Goal: Task Accomplishment & Management: Use online tool/utility

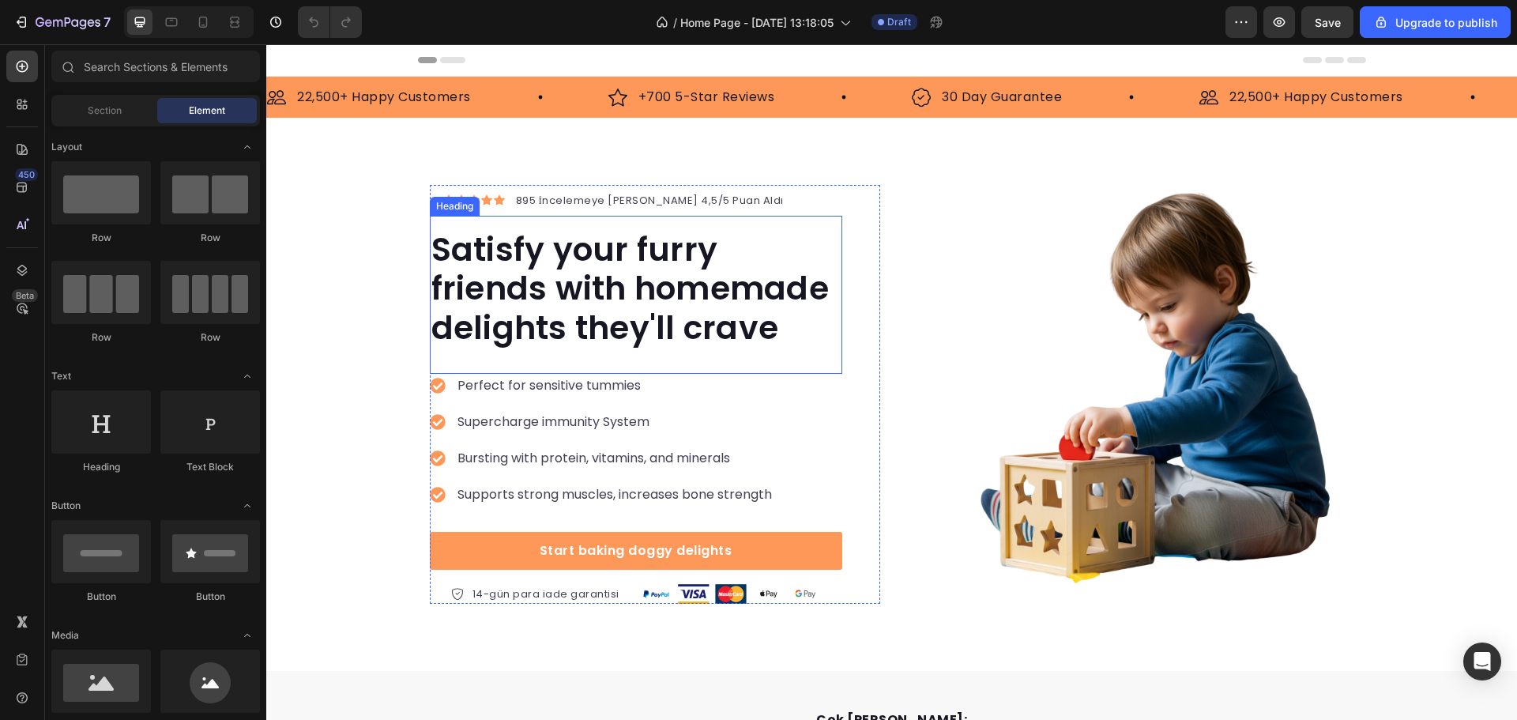
click at [719, 282] on p "Satisfy your furry friends with homemade delights they'll crave" at bounding box center [636, 288] width 409 height 117
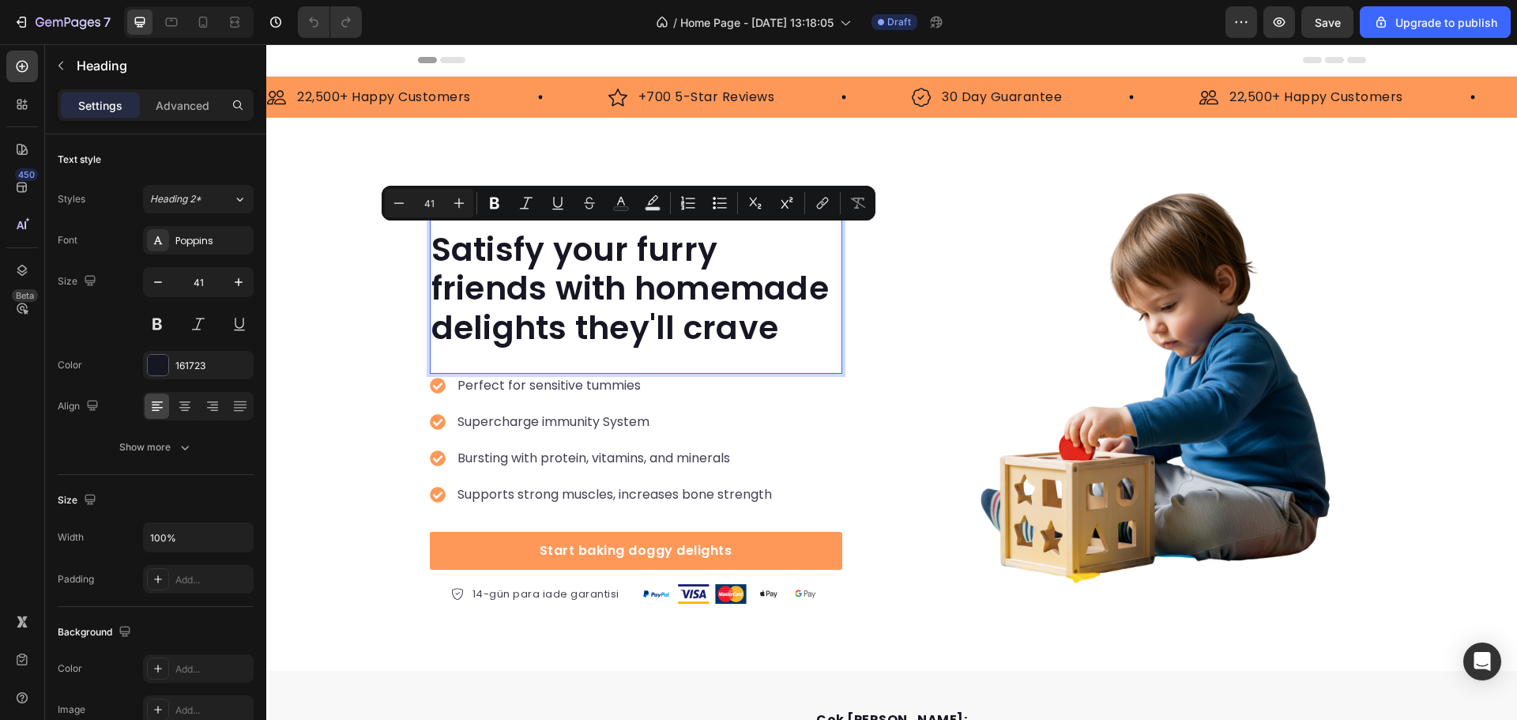
scroll to position [1, 0]
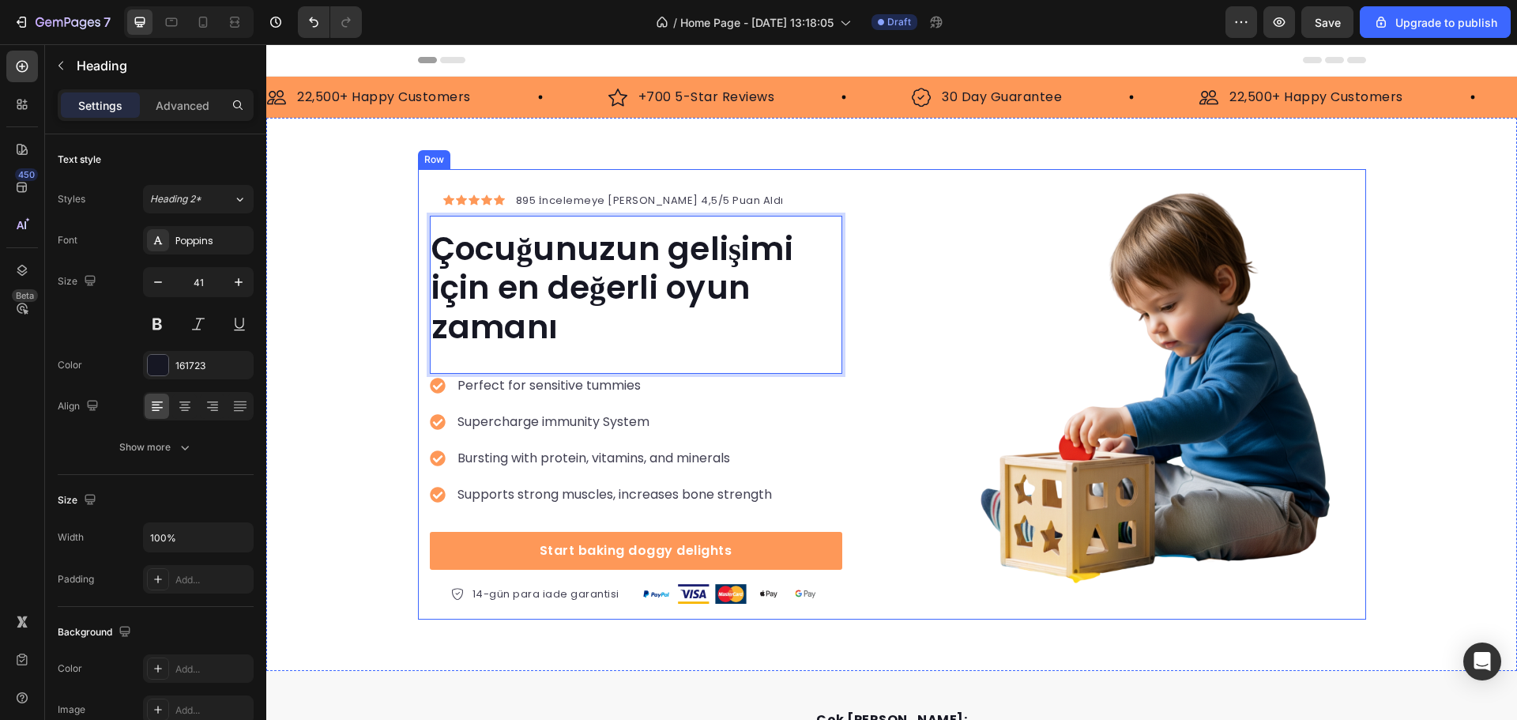
click at [877, 295] on div "Icon Icon Icon Icon Icon Icon List Hoz 895 İncelemeye Göre 4,5/5 Puan Aldı Text…" at bounding box center [892, 394] width 948 height 451
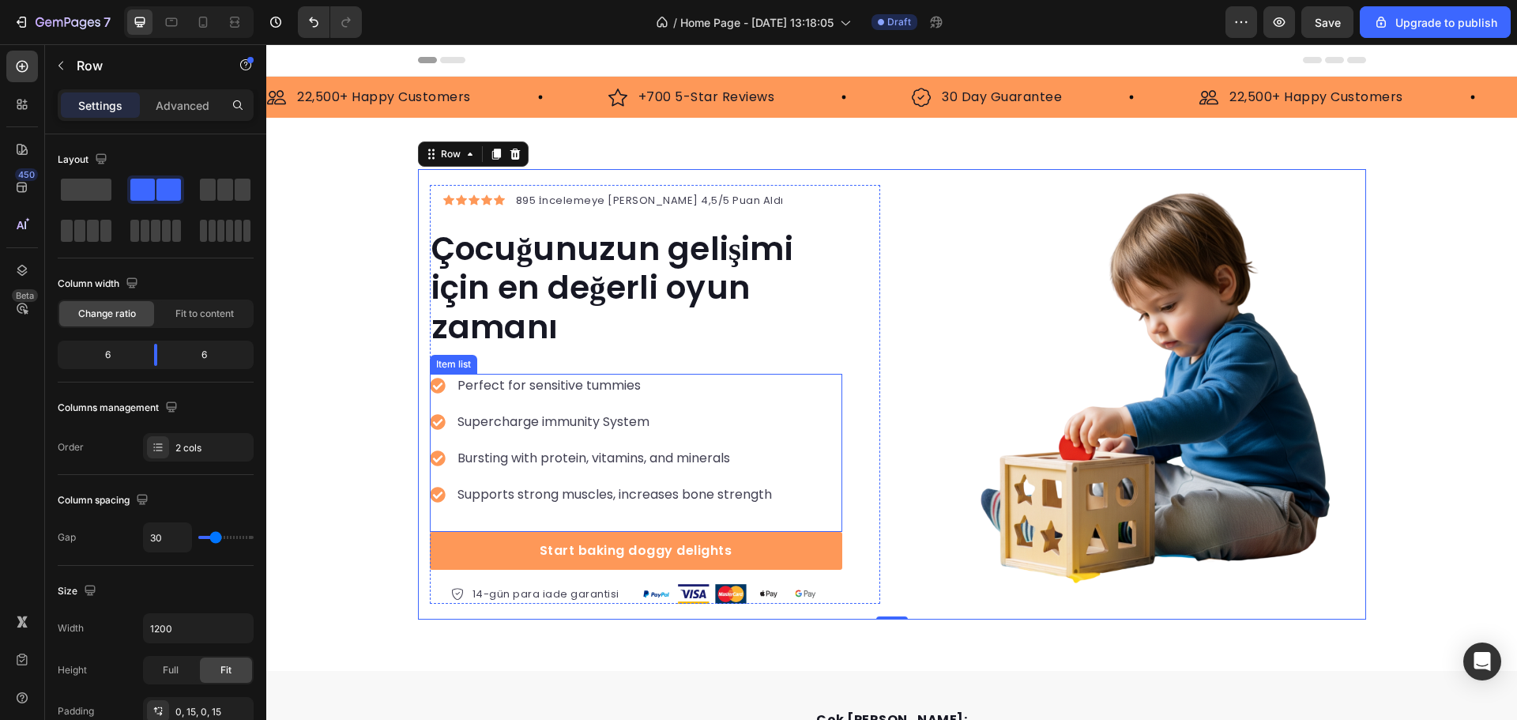
click at [601, 384] on p "Perfect for sensitive tummies" at bounding box center [615, 385] width 315 height 19
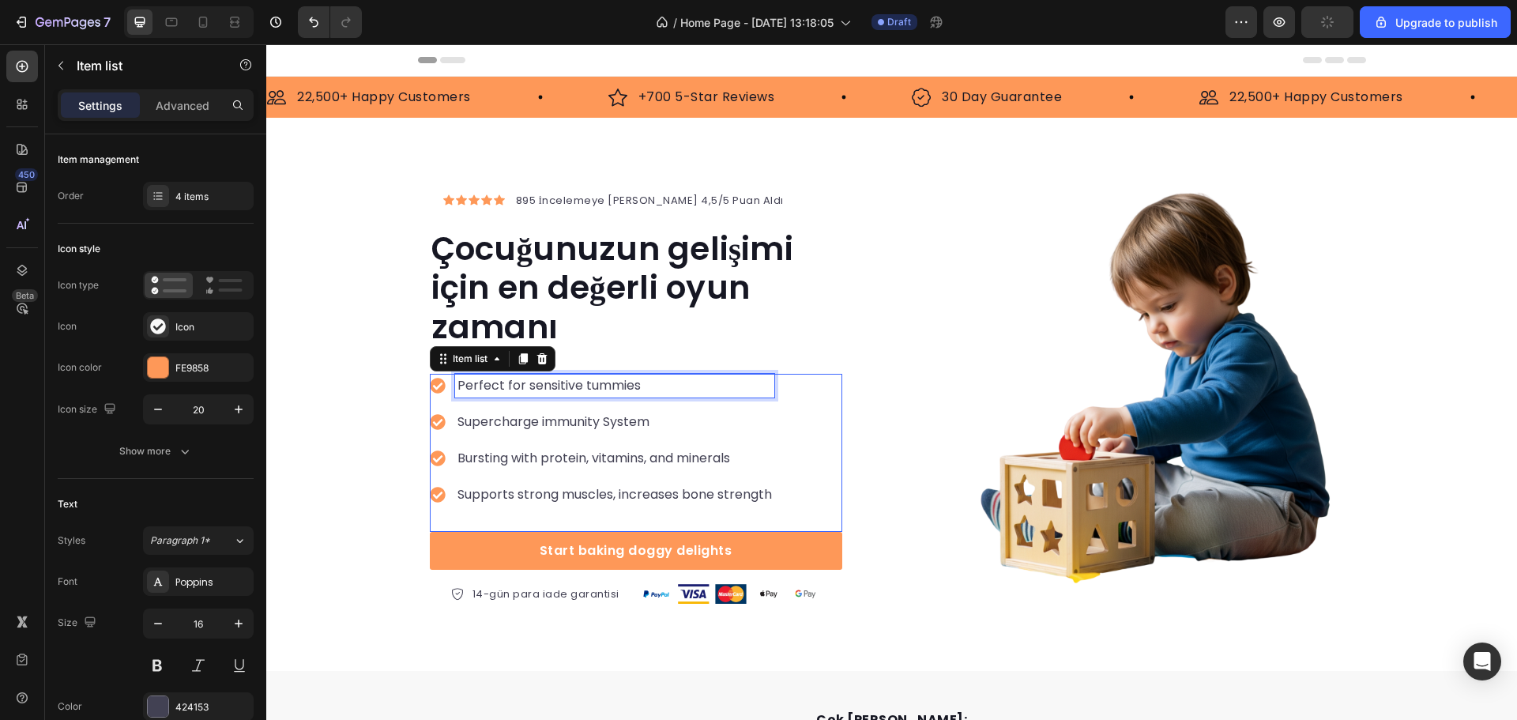
click at [601, 384] on p "Perfect for sensitive tummies" at bounding box center [615, 385] width 315 height 19
click at [545, 420] on p "Supercharge immunity System" at bounding box center [628, 422] width 340 height 19
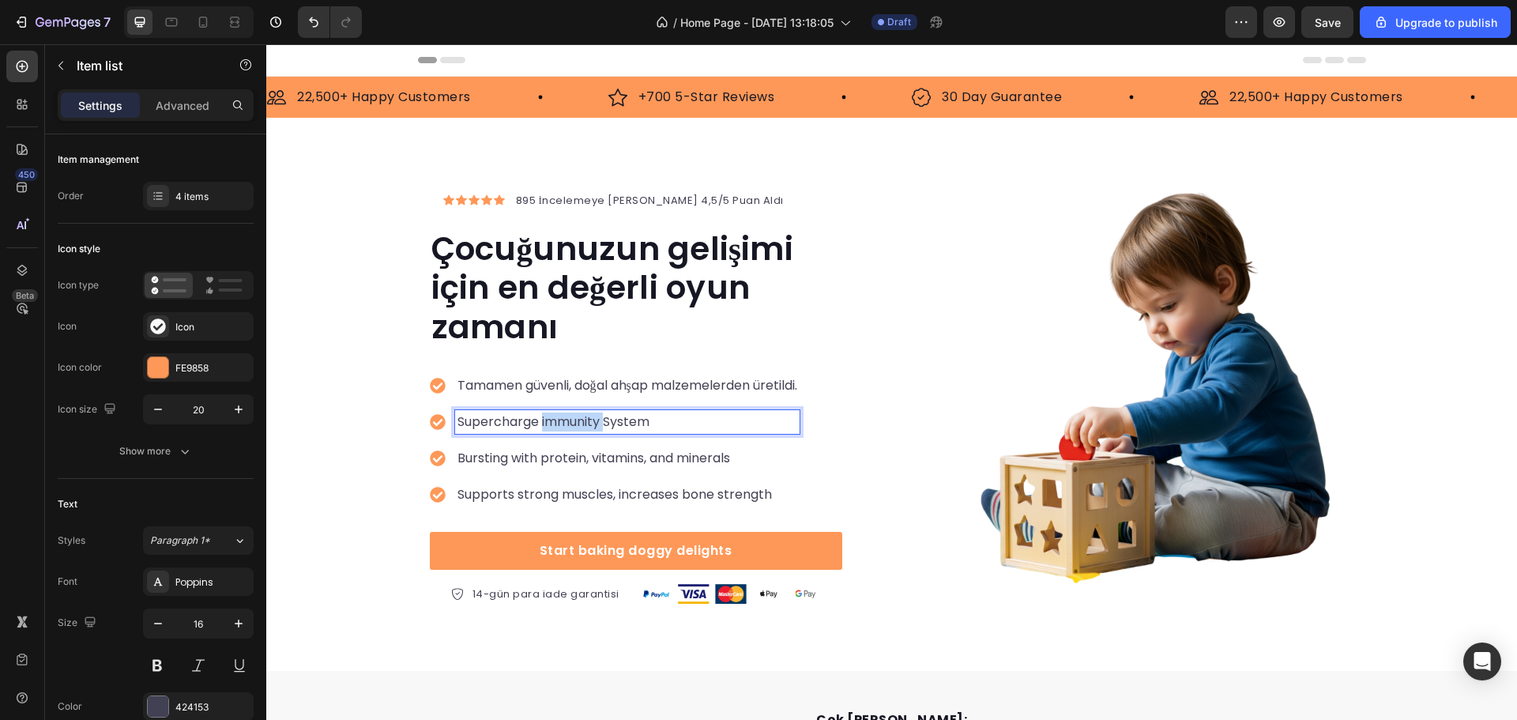
click at [545, 420] on p "Supercharge immunity System" at bounding box center [628, 422] width 340 height 19
click at [570, 453] on p "Bursting with protein, vitamins, and minerals" at bounding box center [645, 458] width 374 height 19
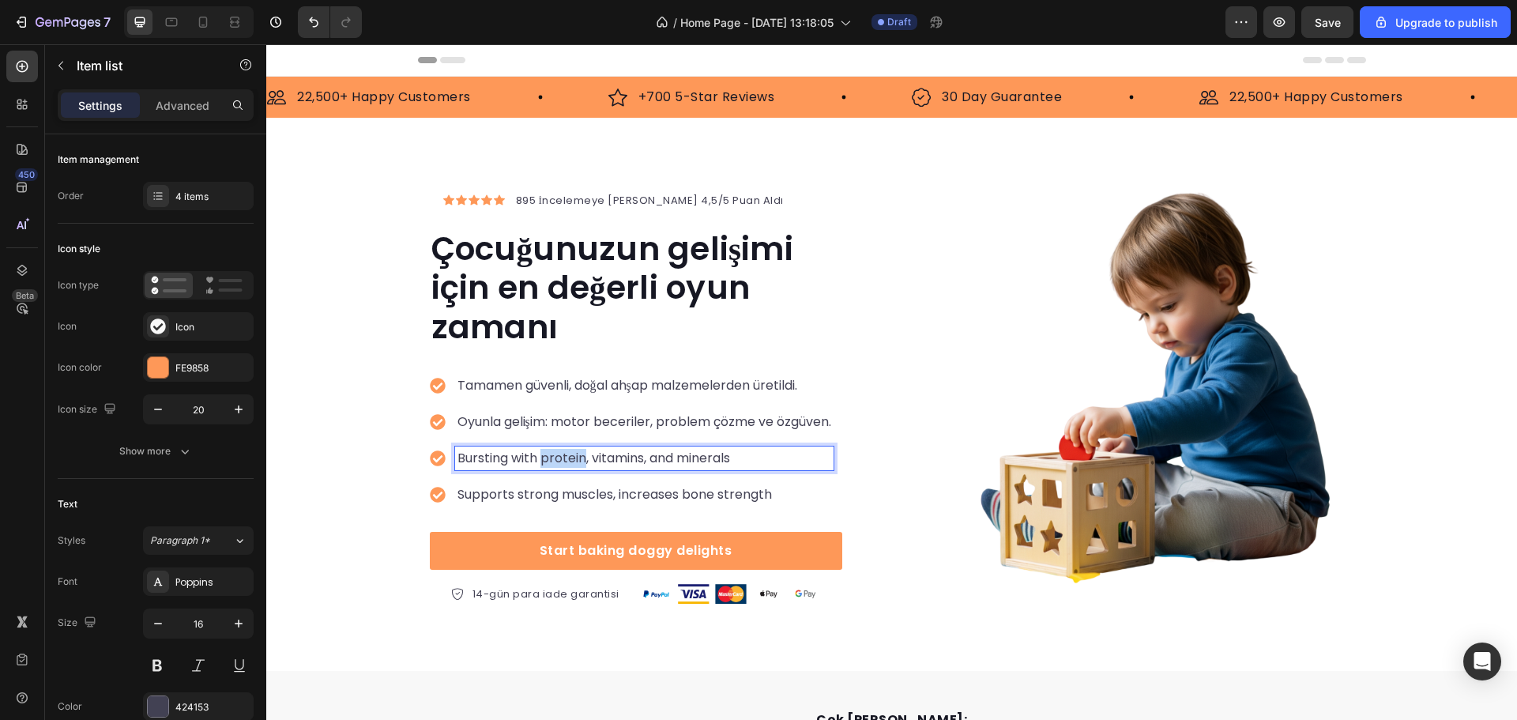
click at [570, 453] on p "Bursting with protein, vitamins, and minerals" at bounding box center [645, 458] width 374 height 19
click at [584, 385] on p "Tamamen güvenli, doğal ahşap malzemelerden üretildi." at bounding box center [645, 385] width 374 height 19
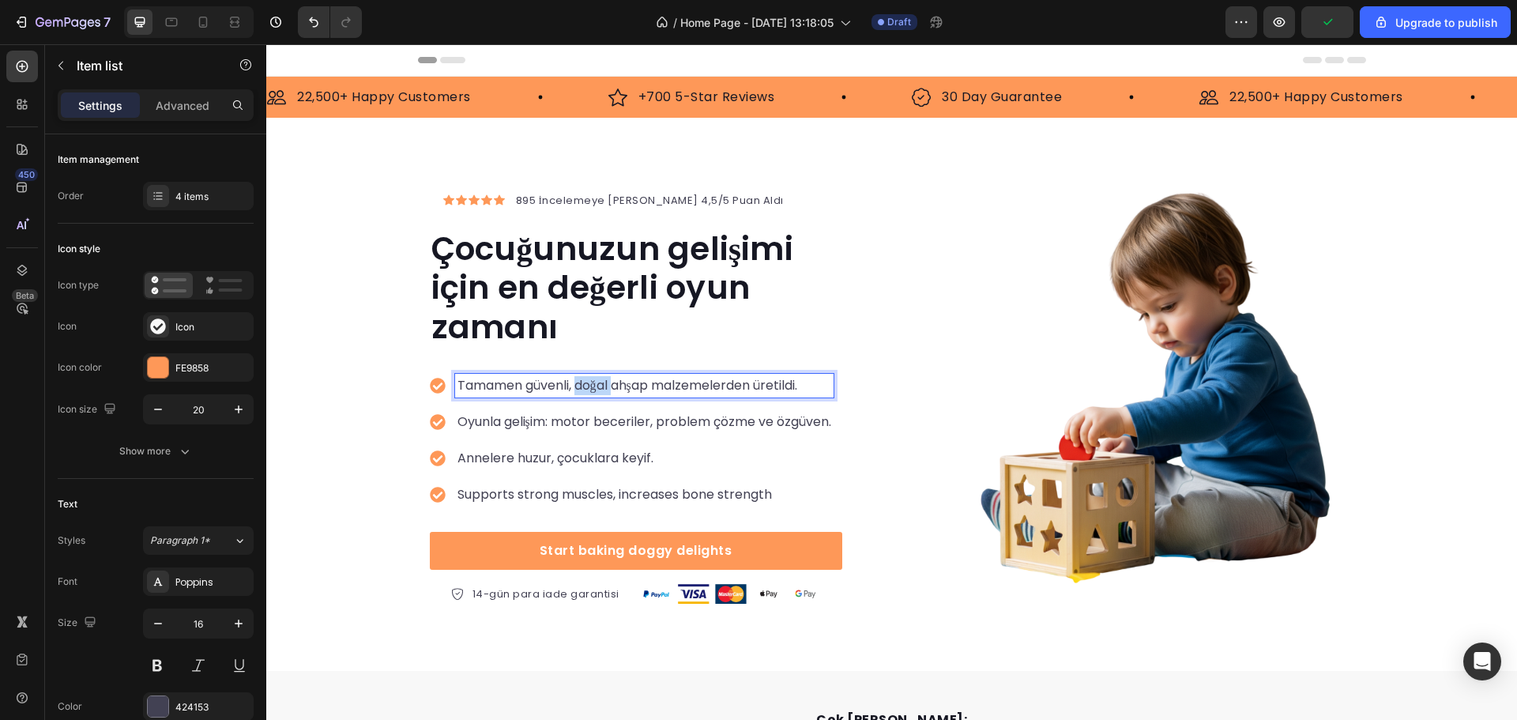
click at [584, 385] on p "Tamamen güvenli, doğal ahşap malzemelerden üretildi." at bounding box center [645, 385] width 374 height 19
click at [545, 421] on p "Oyunla gelişim: motor beceriler, problem çözme ve özgüven." at bounding box center [645, 422] width 374 height 19
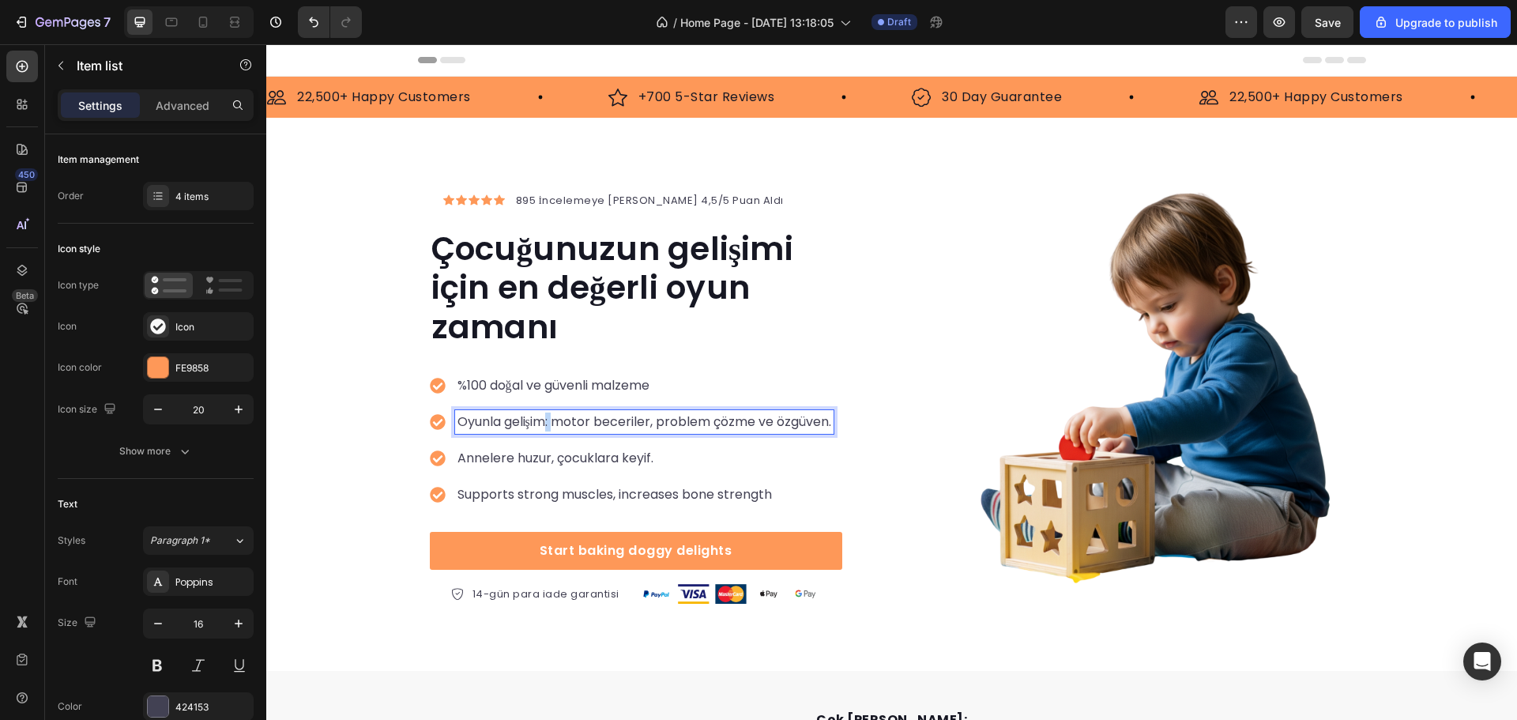
click at [545, 421] on p "Oyunla gelişim: motor beceriler, problem çözme ve özgüven." at bounding box center [645, 422] width 374 height 19
click at [545, 444] on div "%100 doğal ve güvenli malzeme Ekransız eğlence, sağlıklı gelişim Annelere huzur…" at bounding box center [602, 440] width 345 height 133
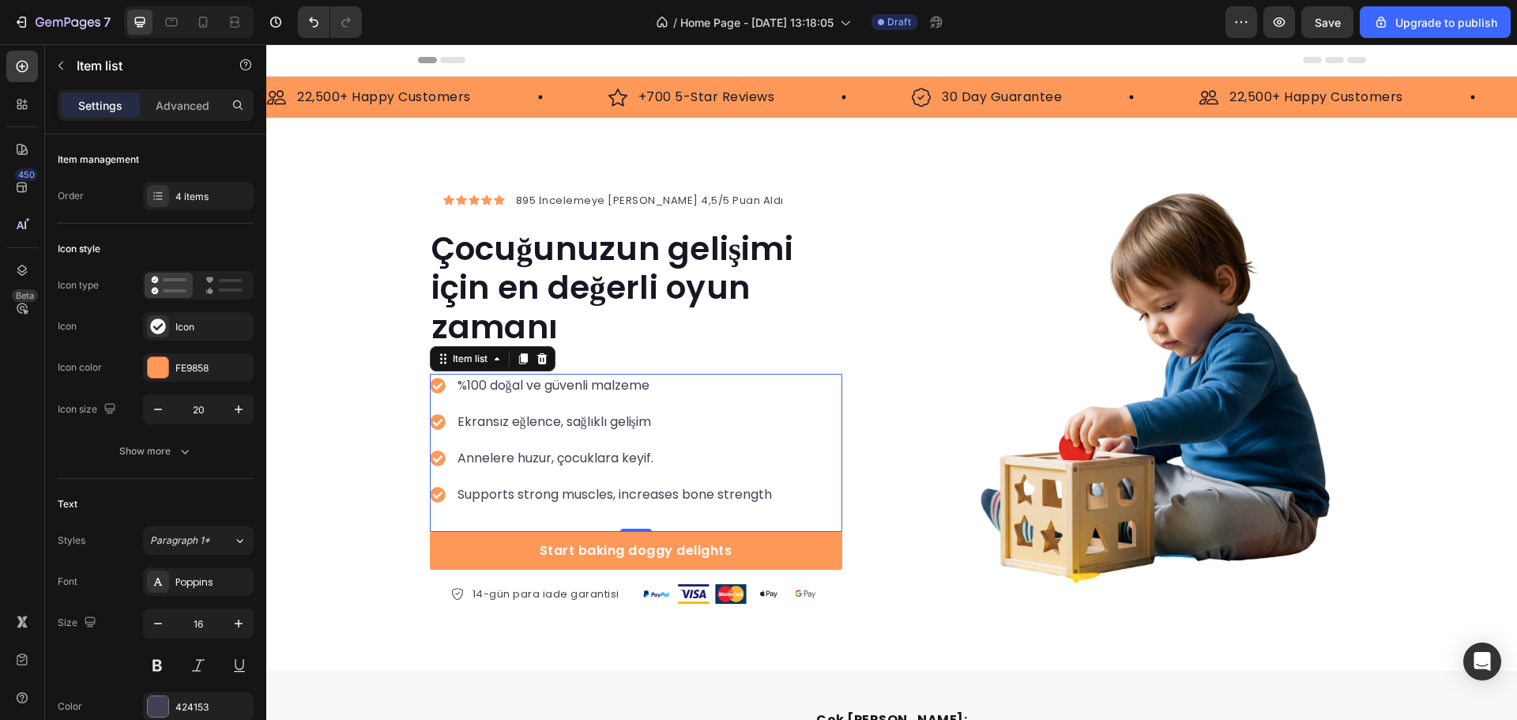
click at [542, 453] on p "Annelere huzur, çocuklara keyif." at bounding box center [615, 458] width 315 height 19
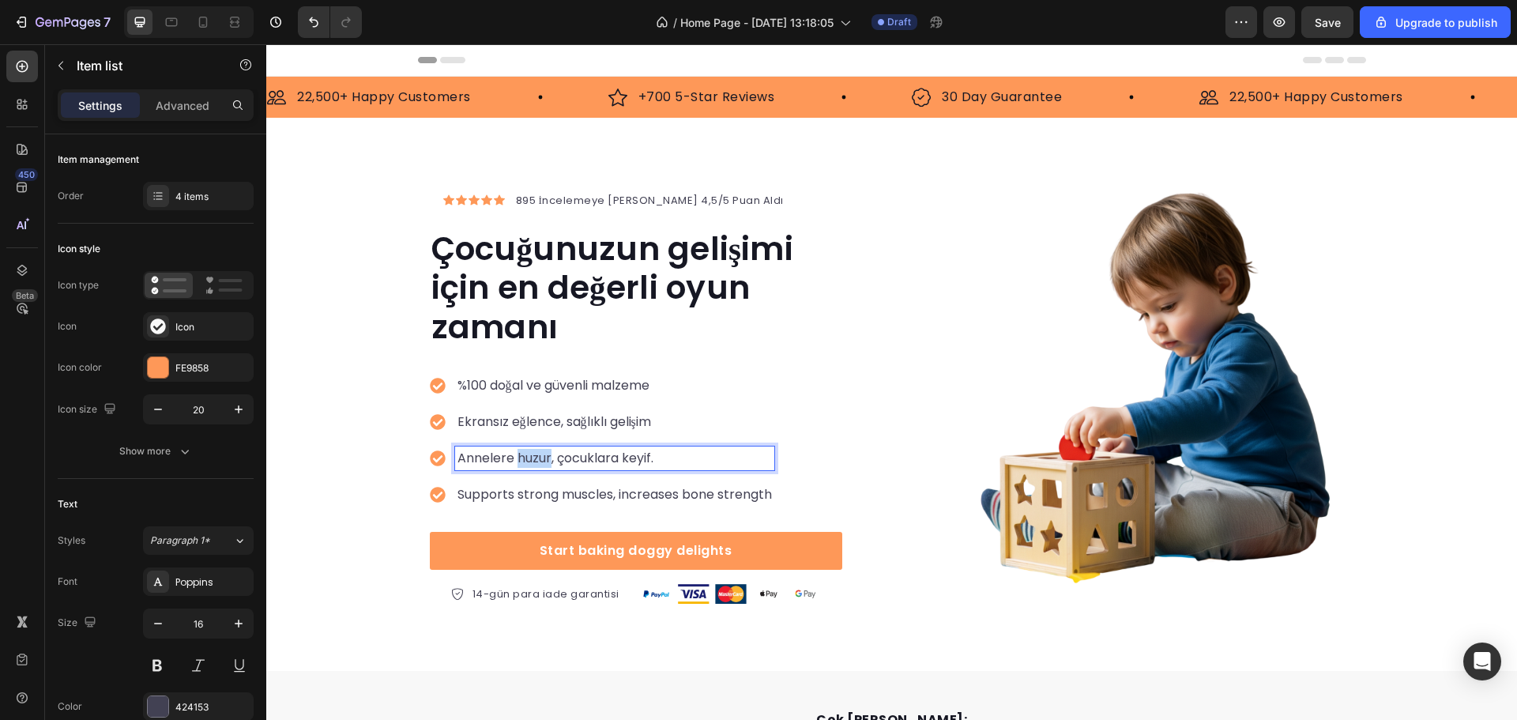
click at [542, 453] on p "Annelere huzur, çocuklara keyif." at bounding box center [615, 458] width 315 height 19
click at [503, 486] on p "Supports strong muscles, increases bone strength" at bounding box center [615, 494] width 315 height 19
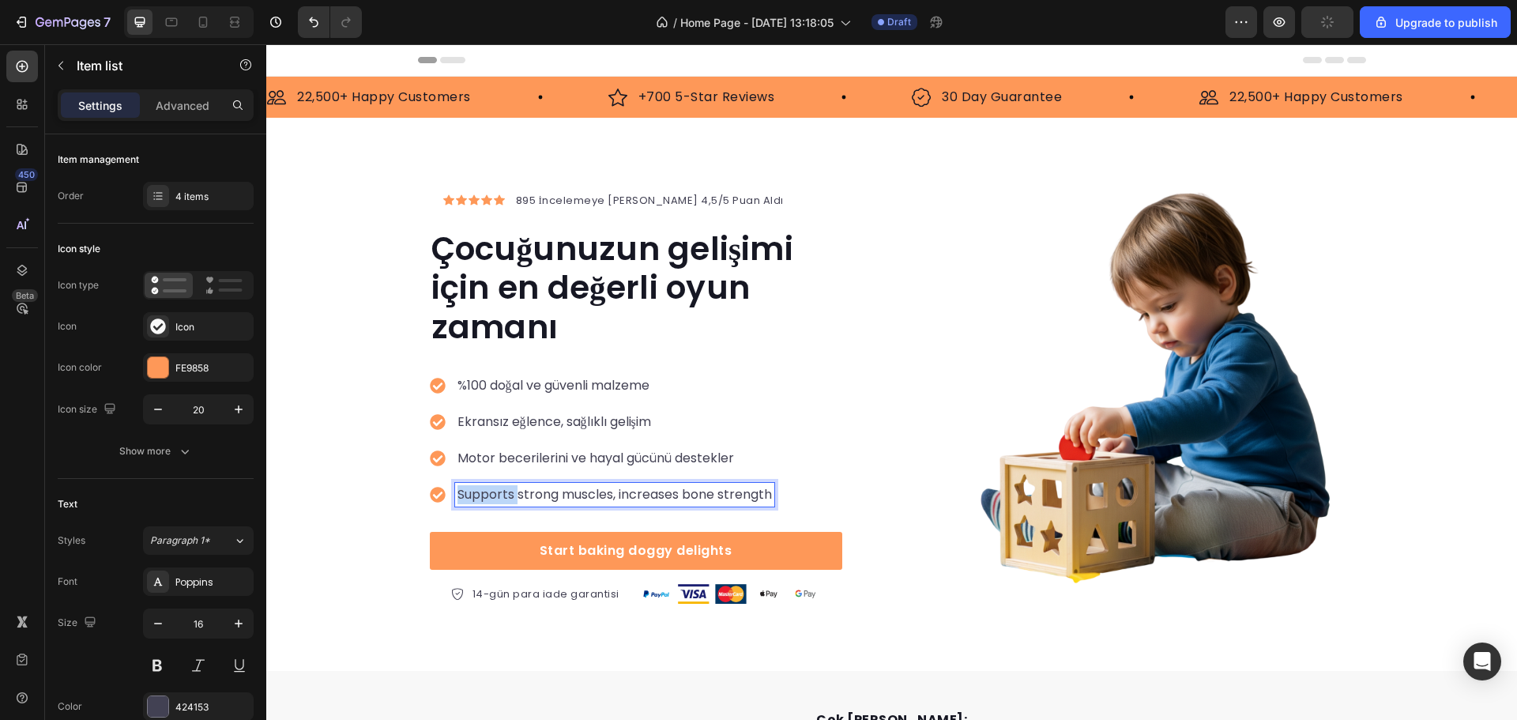
click at [503, 486] on p "Supports strong muscles, increases bone strength" at bounding box center [615, 494] width 315 height 19
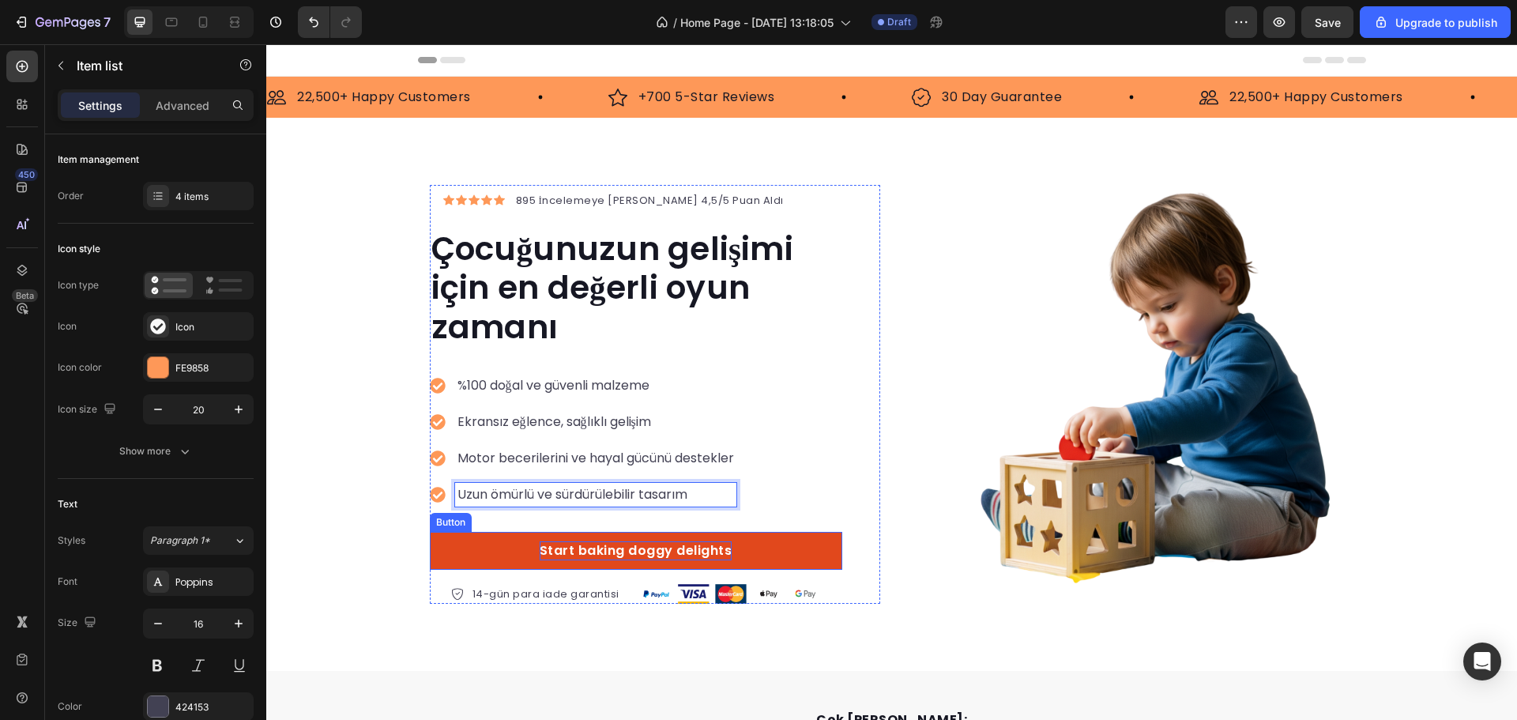
click at [598, 543] on div "Start baking doggy delights" at bounding box center [636, 550] width 193 height 19
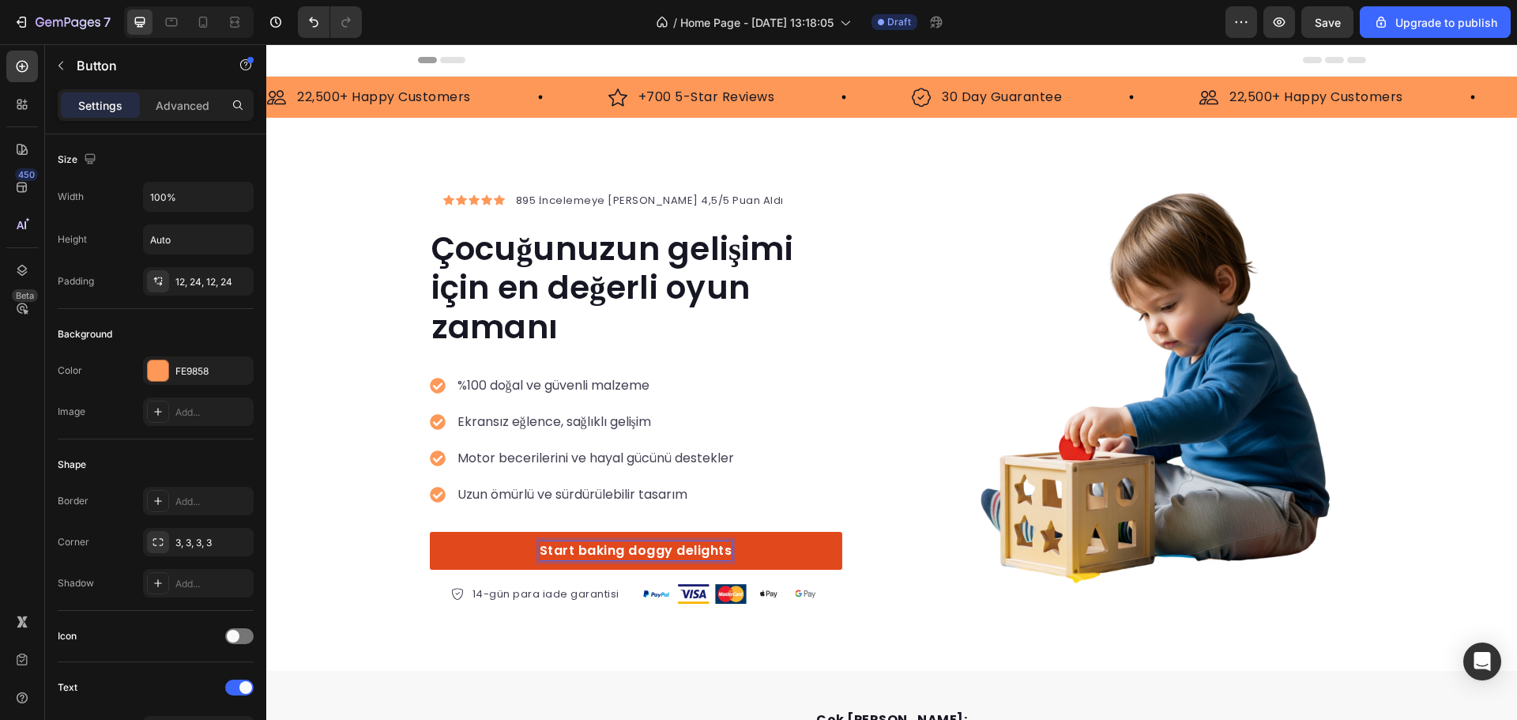
click at [598, 546] on div "Start baking doggy delights" at bounding box center [636, 550] width 193 height 19
click at [598, 546] on p "Start baking doggy delights" at bounding box center [636, 550] width 193 height 19
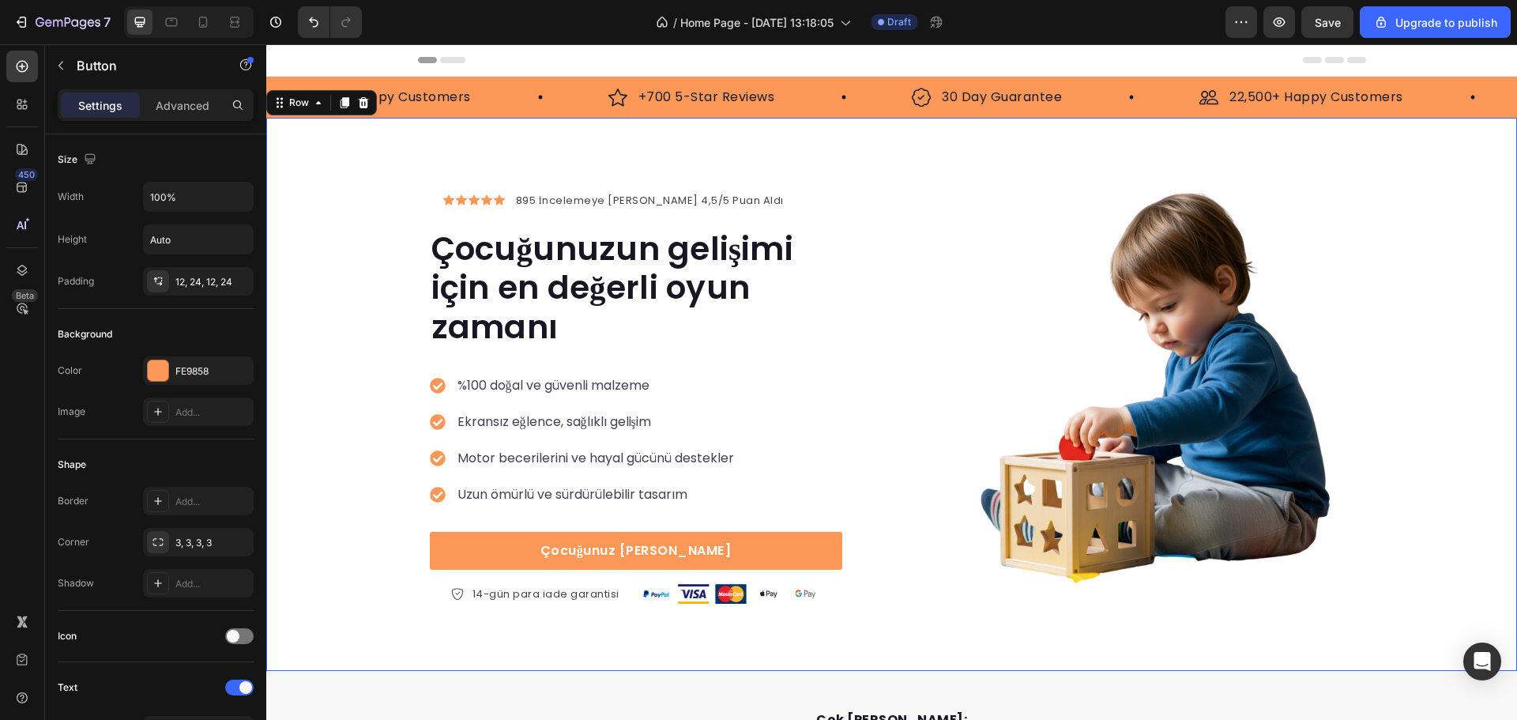
click at [341, 529] on div "Icon Icon Icon Icon Icon Icon List Hoz 895 İncelemeye Göre 4,5/5 Puan Aldı Text…" at bounding box center [891, 394] width 1251 height 451
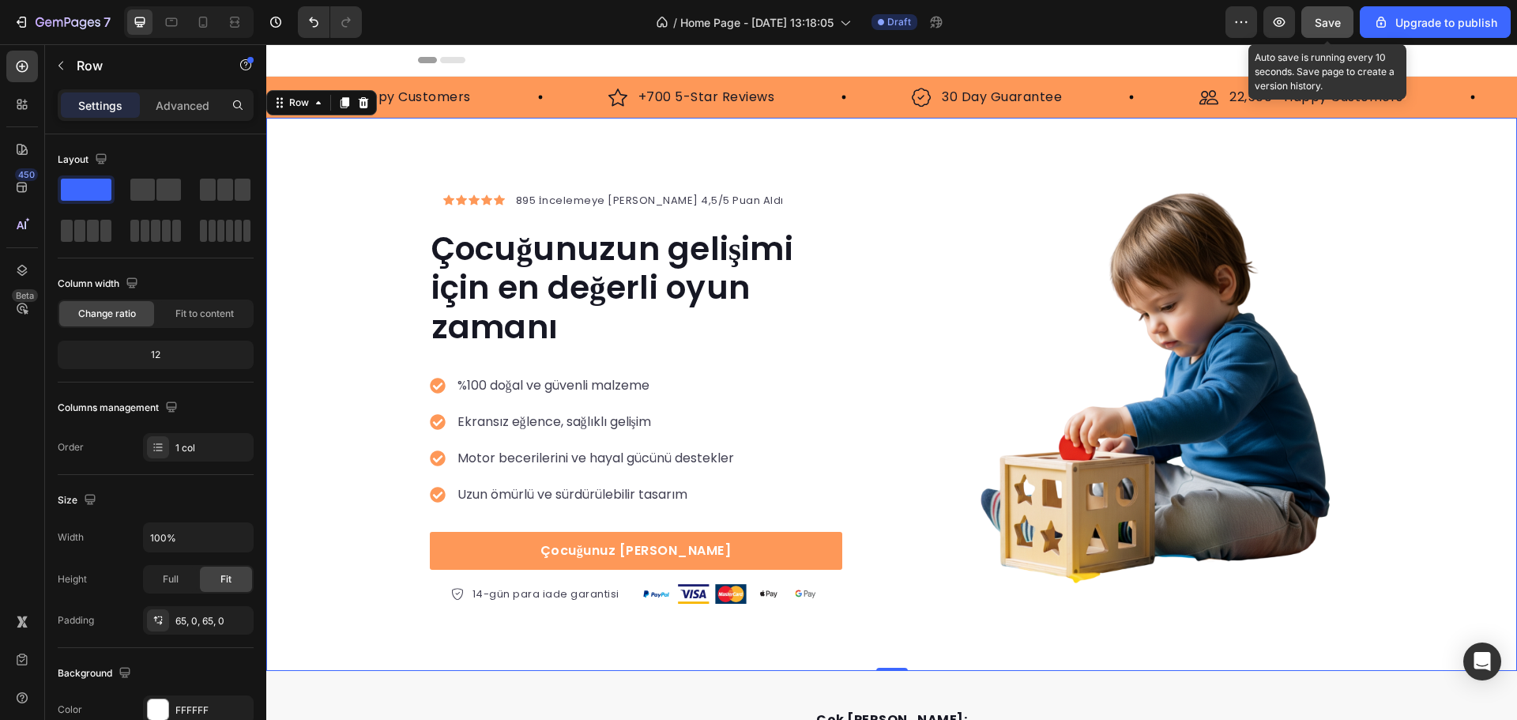
click at [1312, 25] on button "Save" at bounding box center [1328, 22] width 52 height 32
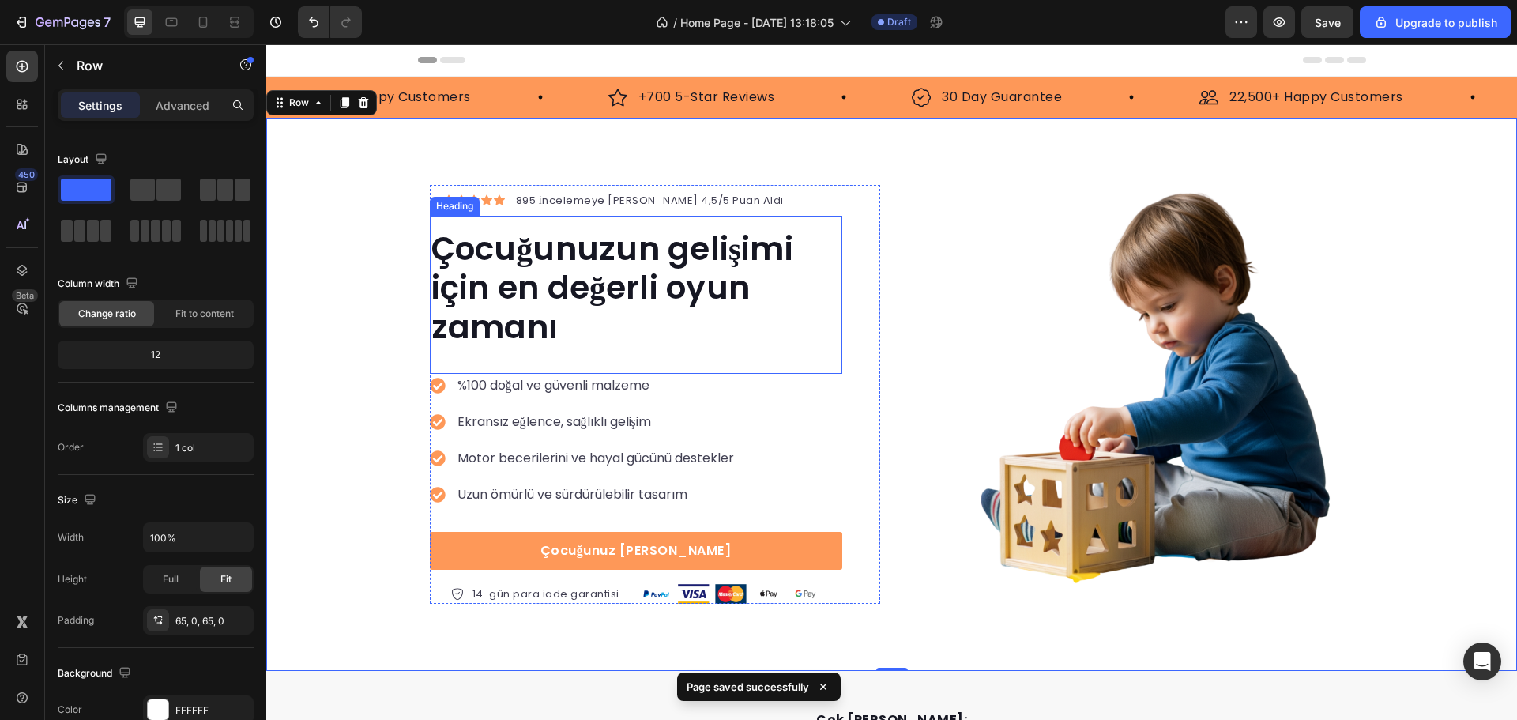
click at [645, 259] on p "Çocuğunuzun gelişimi için en değerli oyun zamanı" at bounding box center [636, 287] width 409 height 117
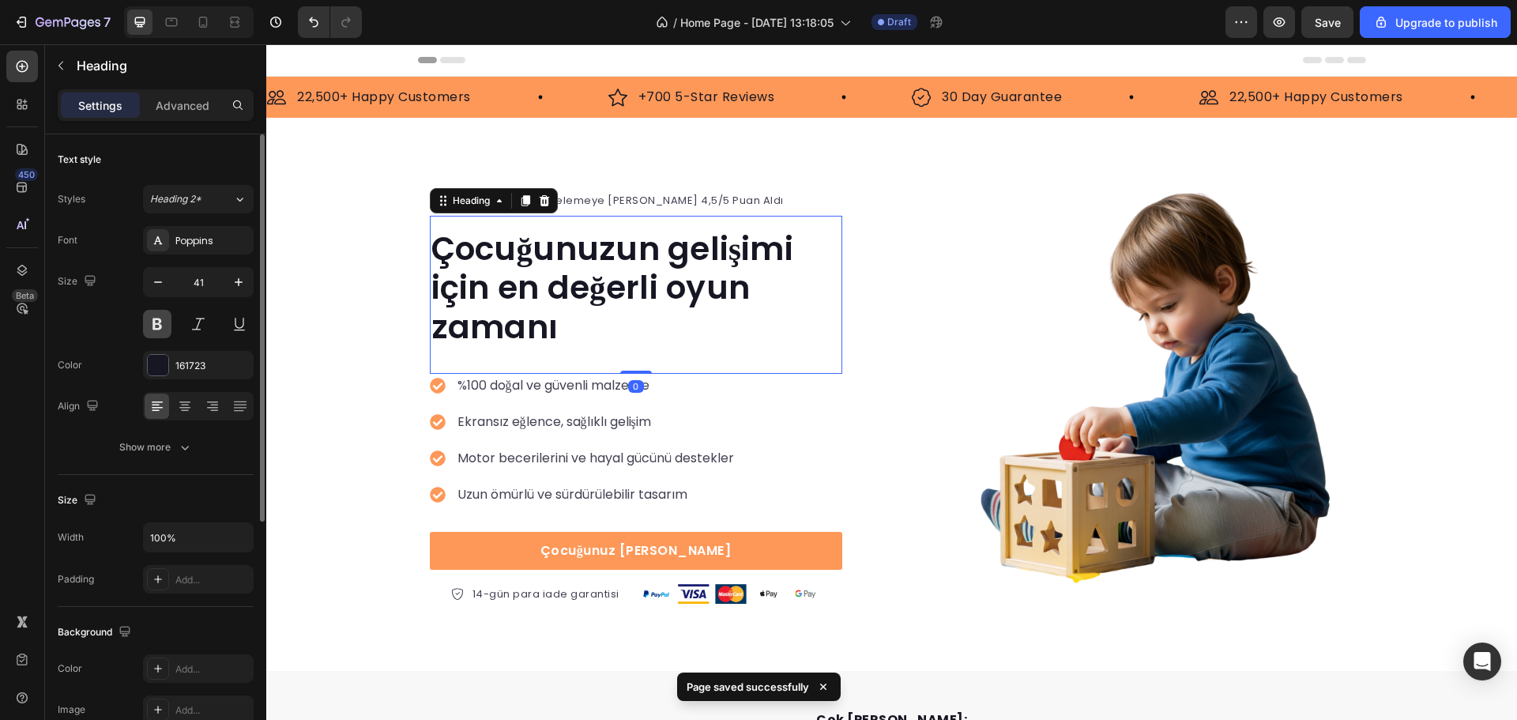
click at [147, 329] on button at bounding box center [157, 324] width 28 height 28
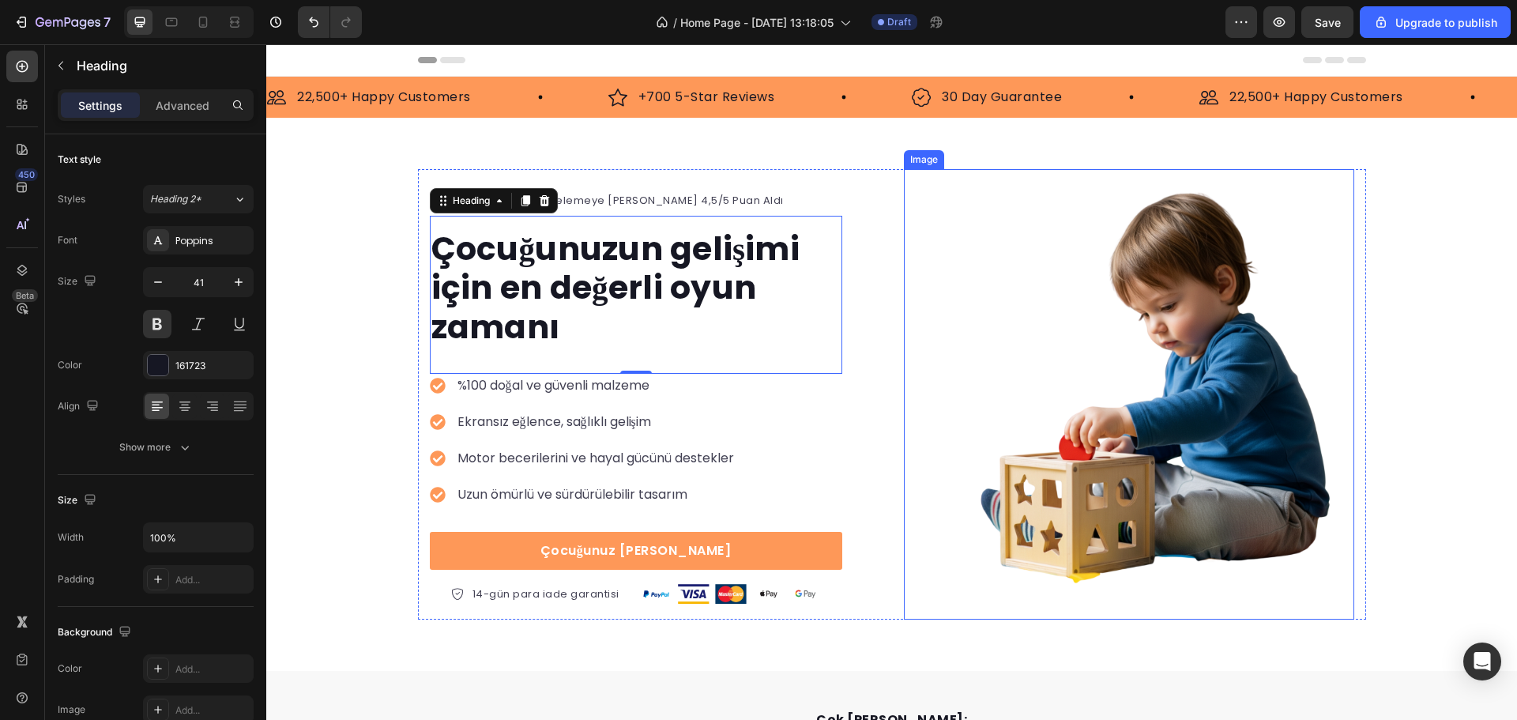
click at [1046, 349] on img at bounding box center [1129, 394] width 451 height 451
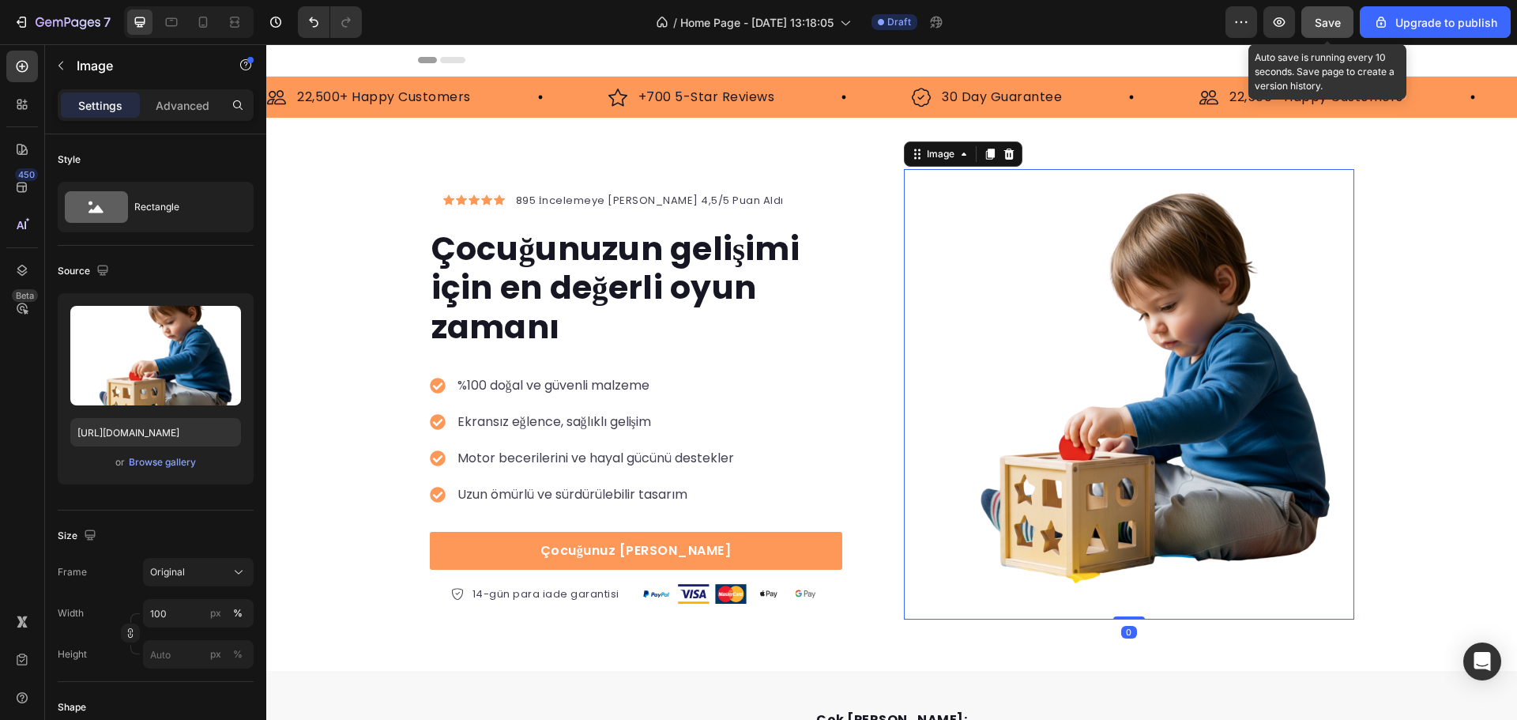
click at [1308, 20] on button "Save" at bounding box center [1328, 22] width 52 height 32
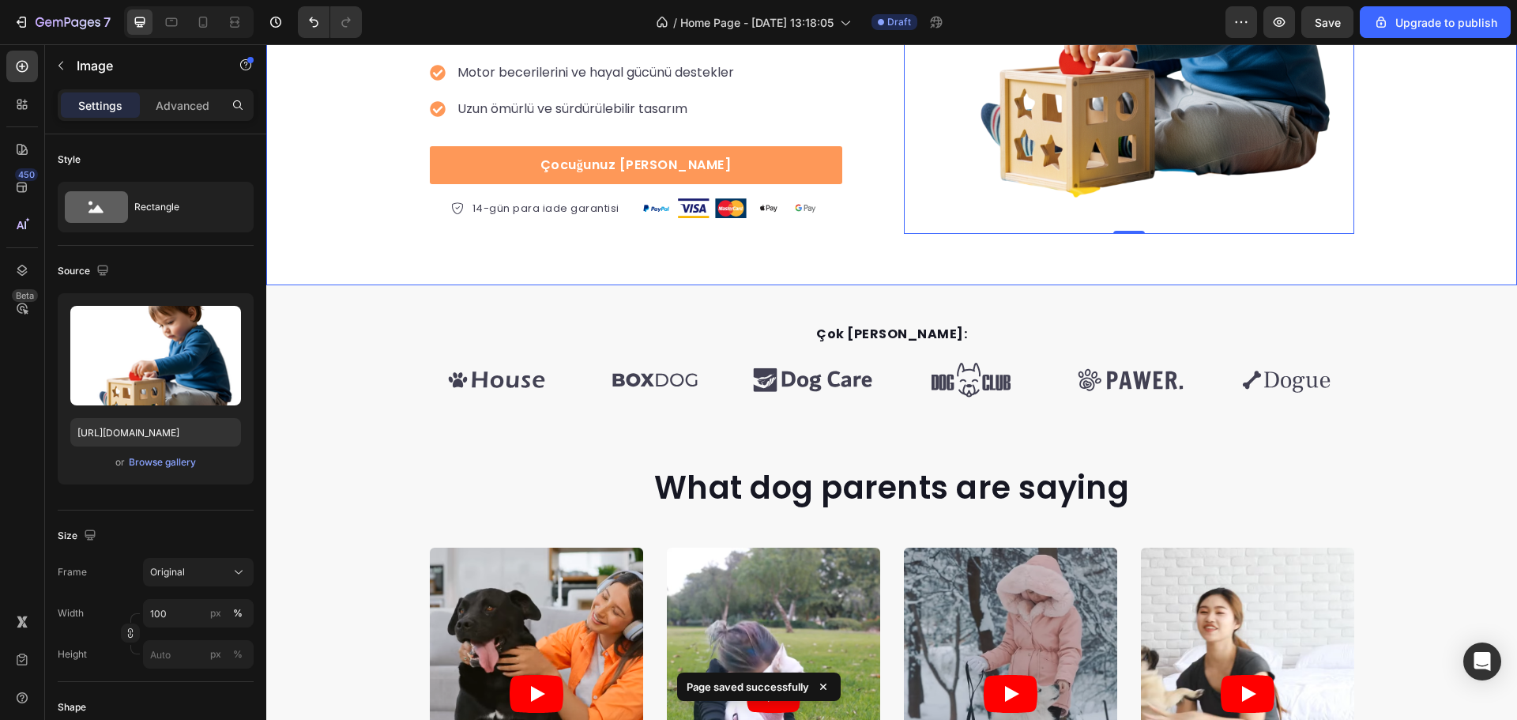
scroll to position [395, 0]
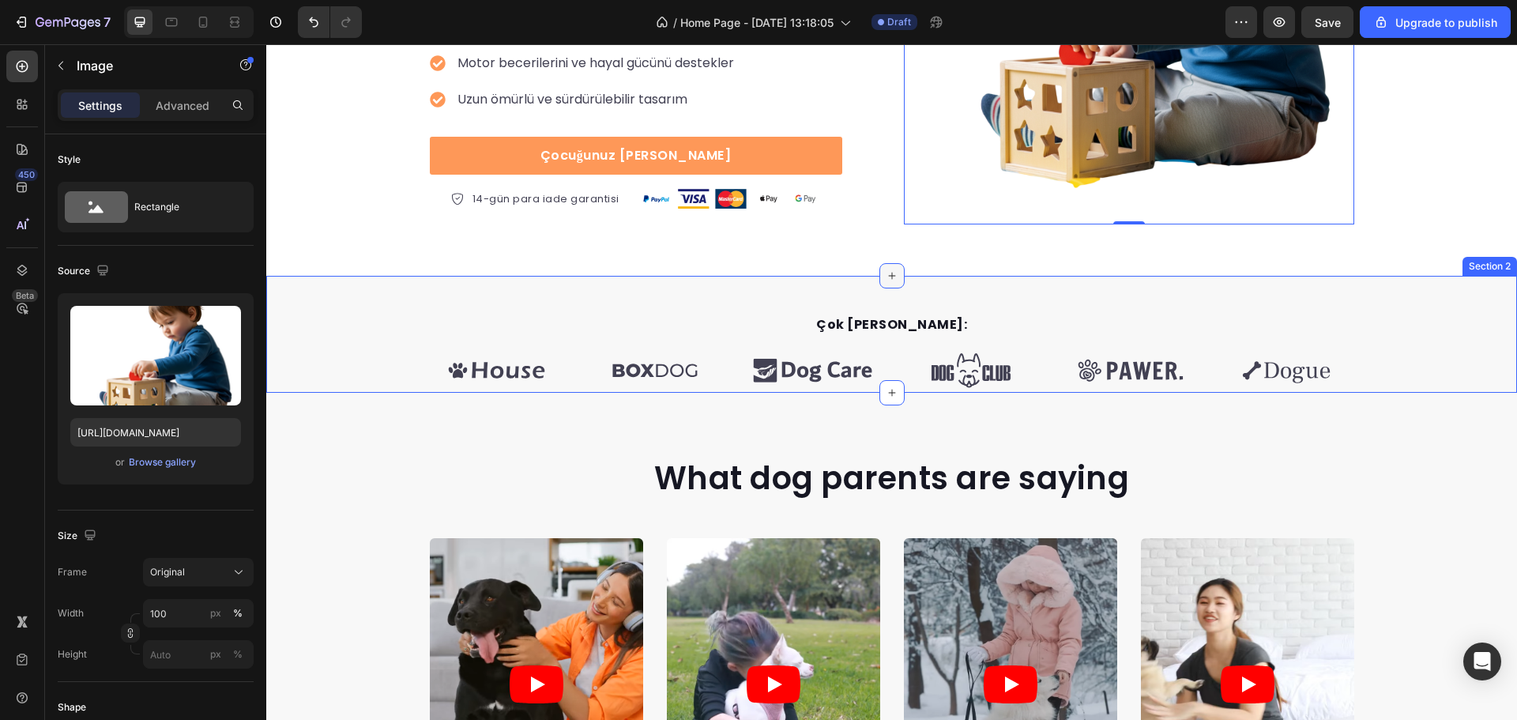
click at [886, 279] on icon at bounding box center [892, 276] width 13 height 13
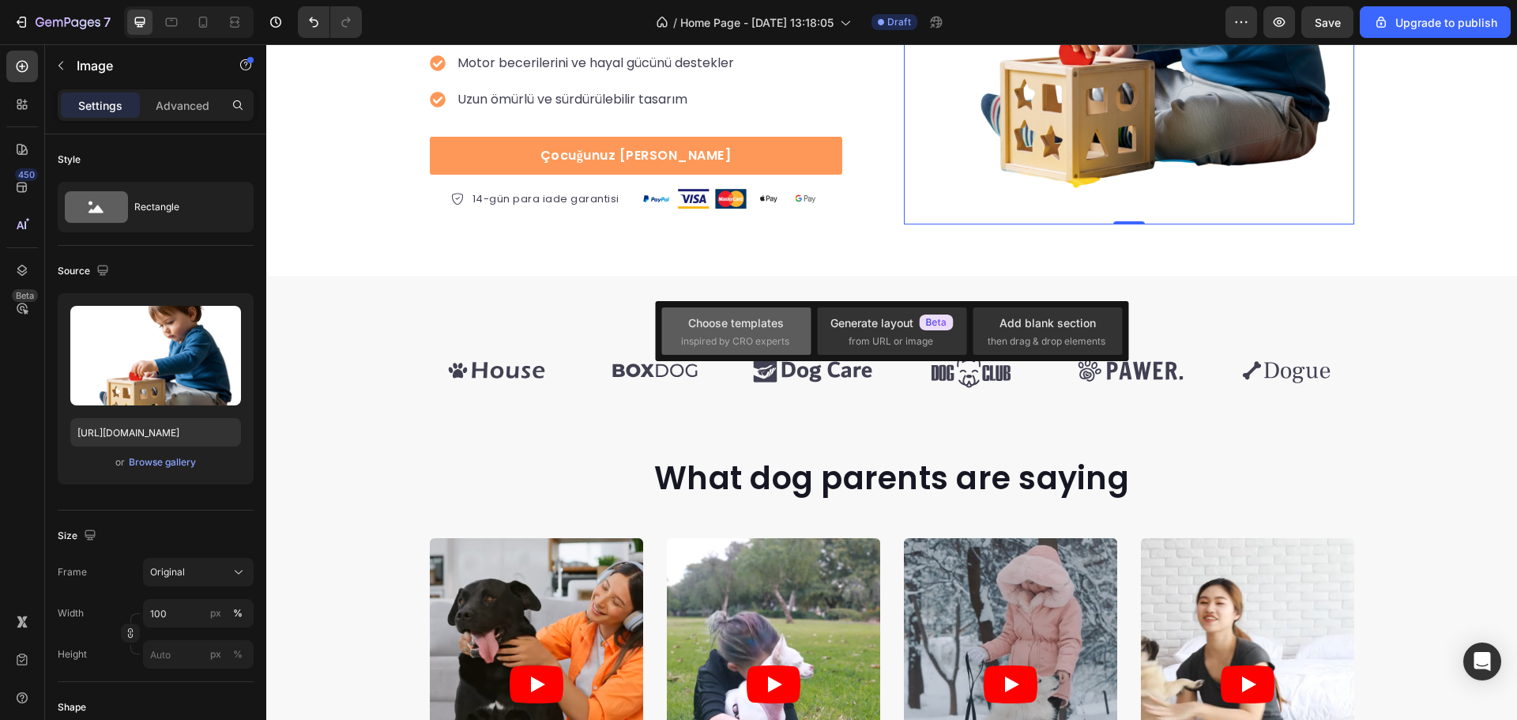
click at [767, 322] on div "Choose templates" at bounding box center [736, 323] width 96 height 17
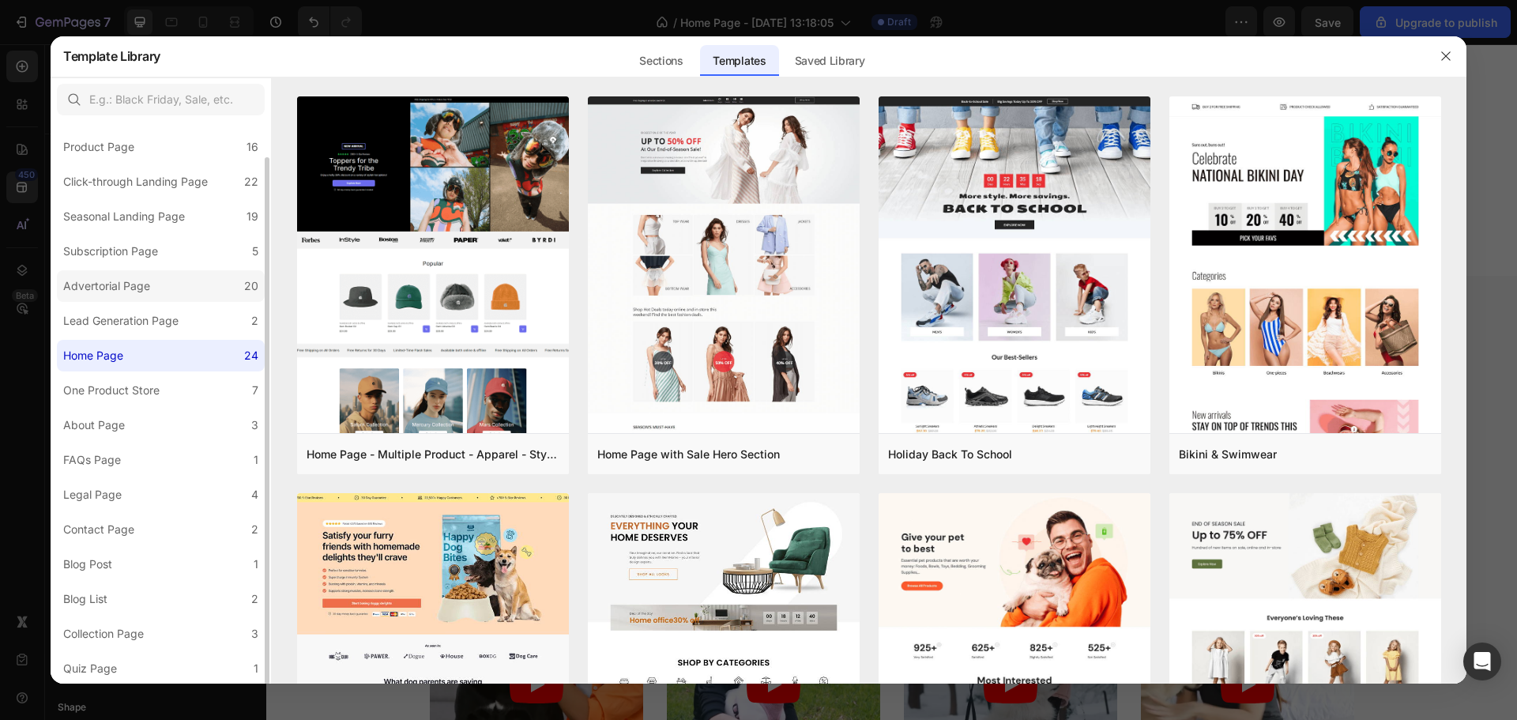
scroll to position [0, 0]
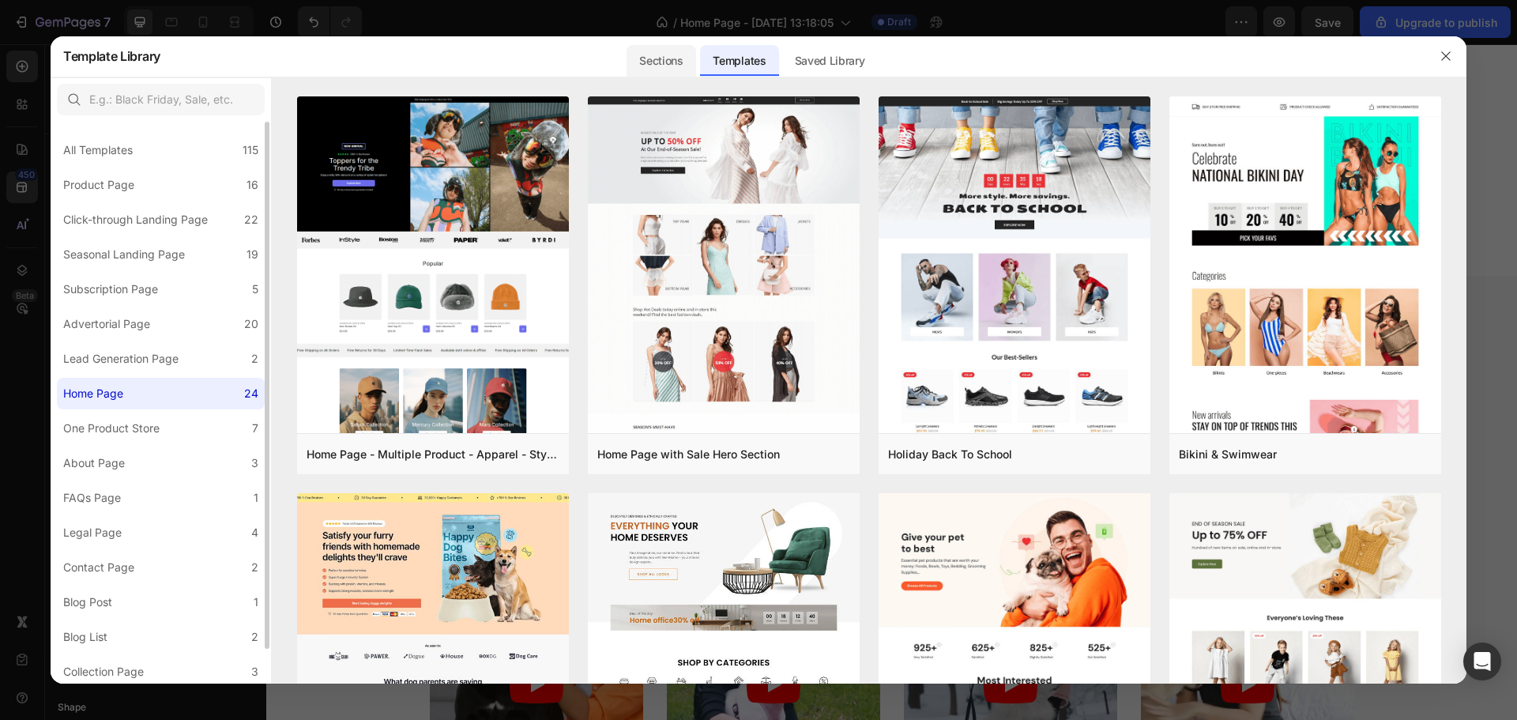
click at [659, 57] on div "Sections" at bounding box center [661, 61] width 69 height 32
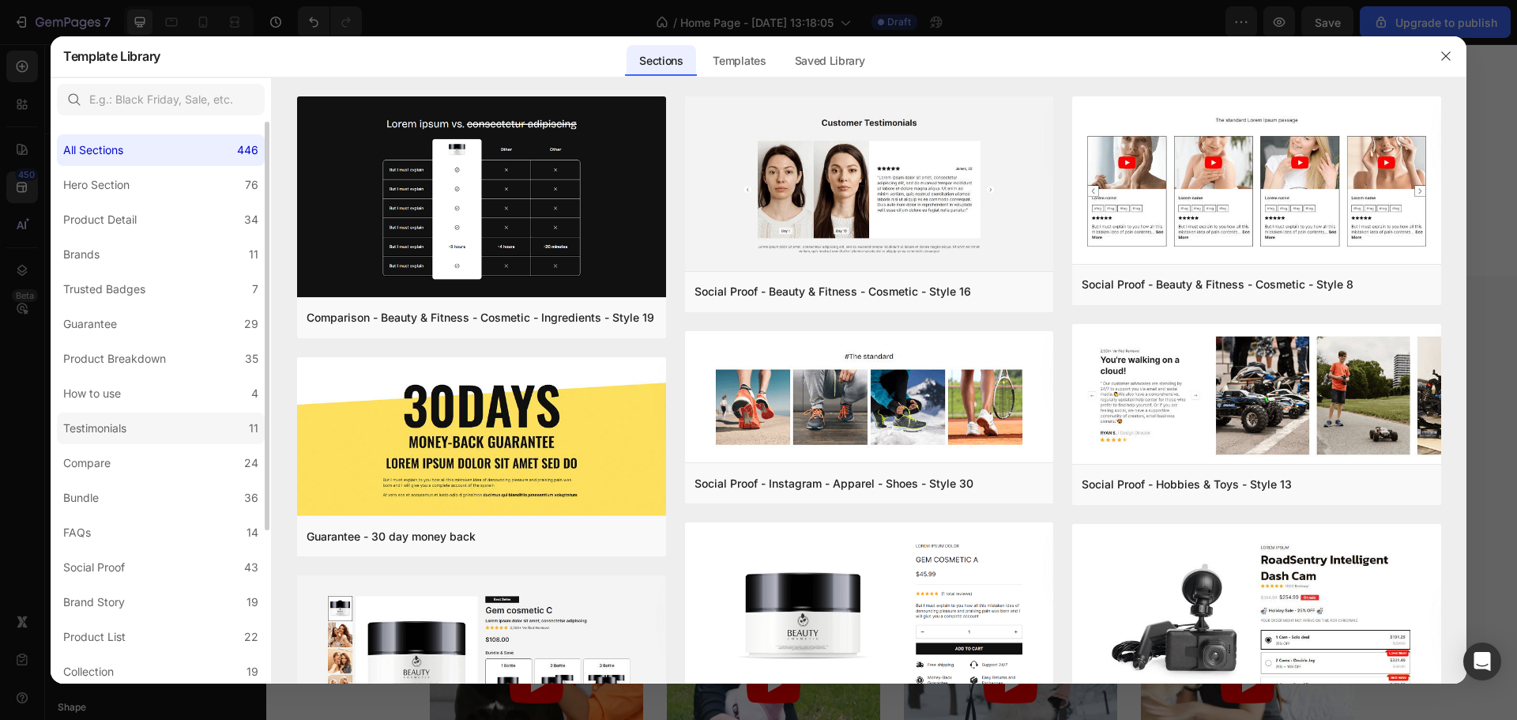
scroll to position [212, 0]
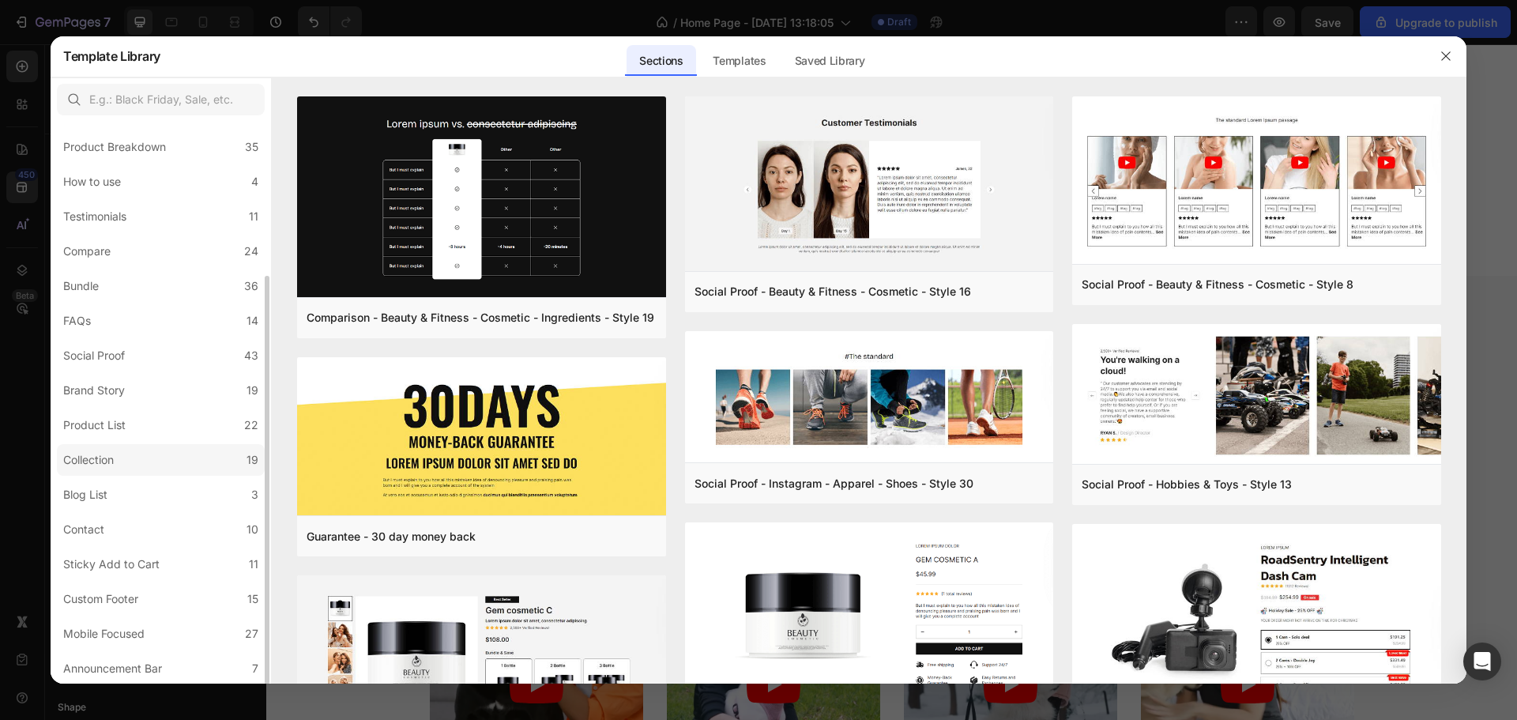
click at [118, 462] on div "Collection" at bounding box center [91, 460] width 57 height 19
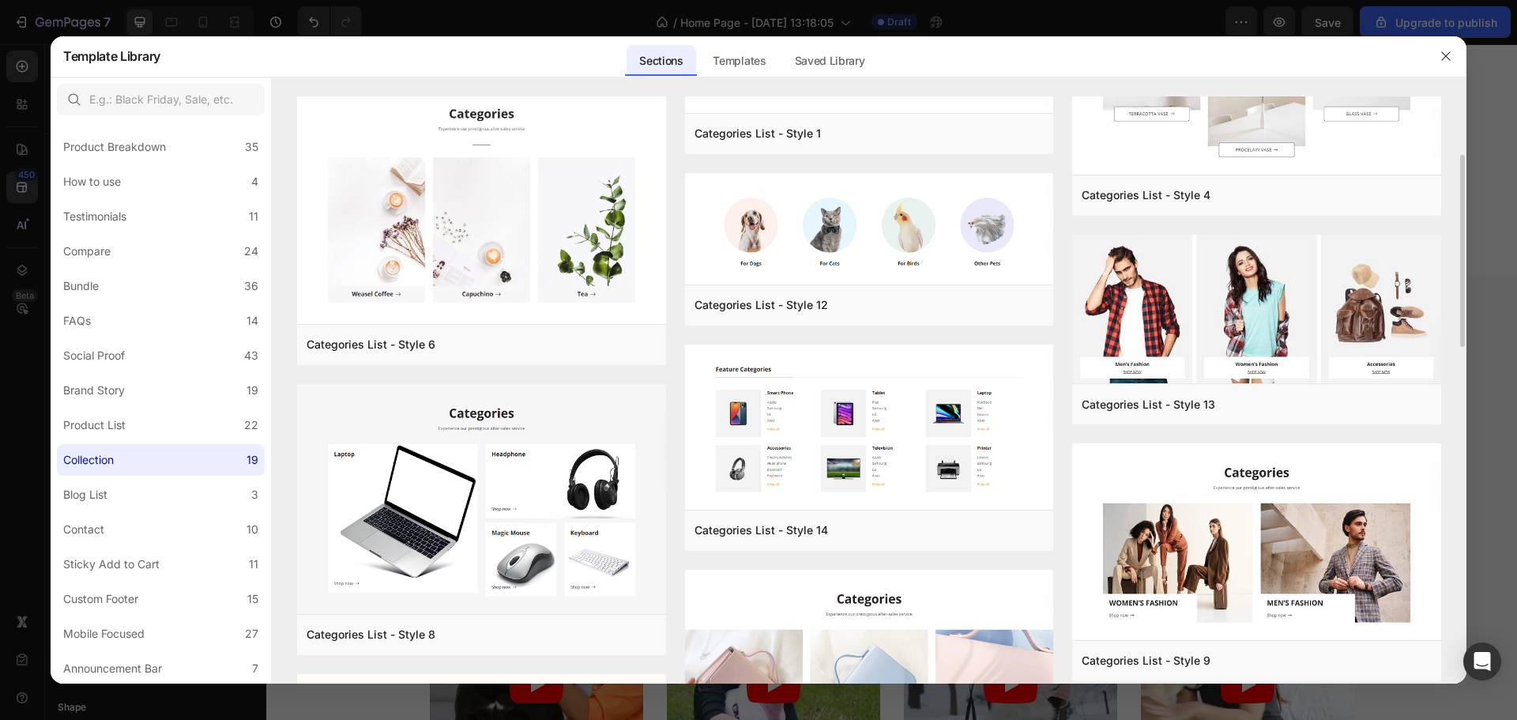
scroll to position [101, 0]
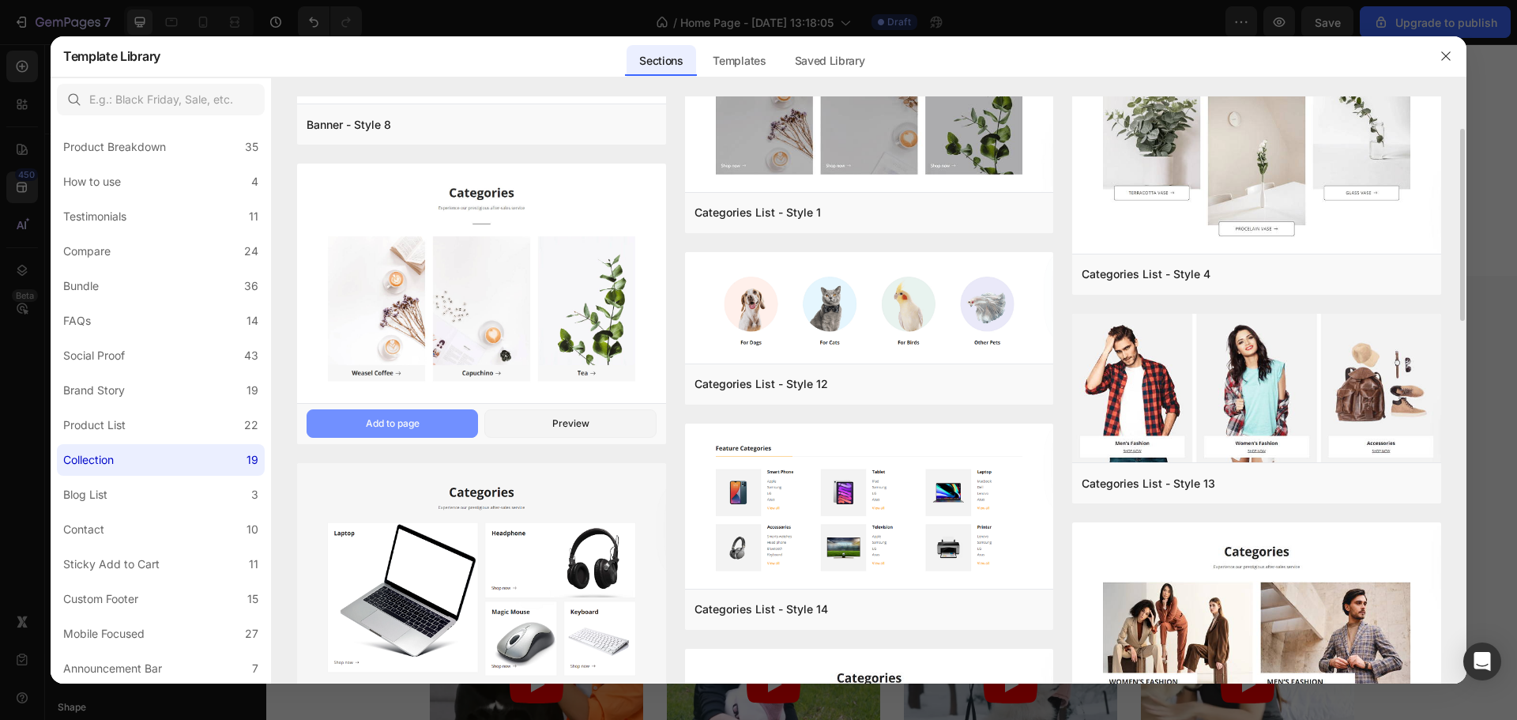
click at [443, 413] on button "Add to page" at bounding box center [393, 423] width 172 height 28
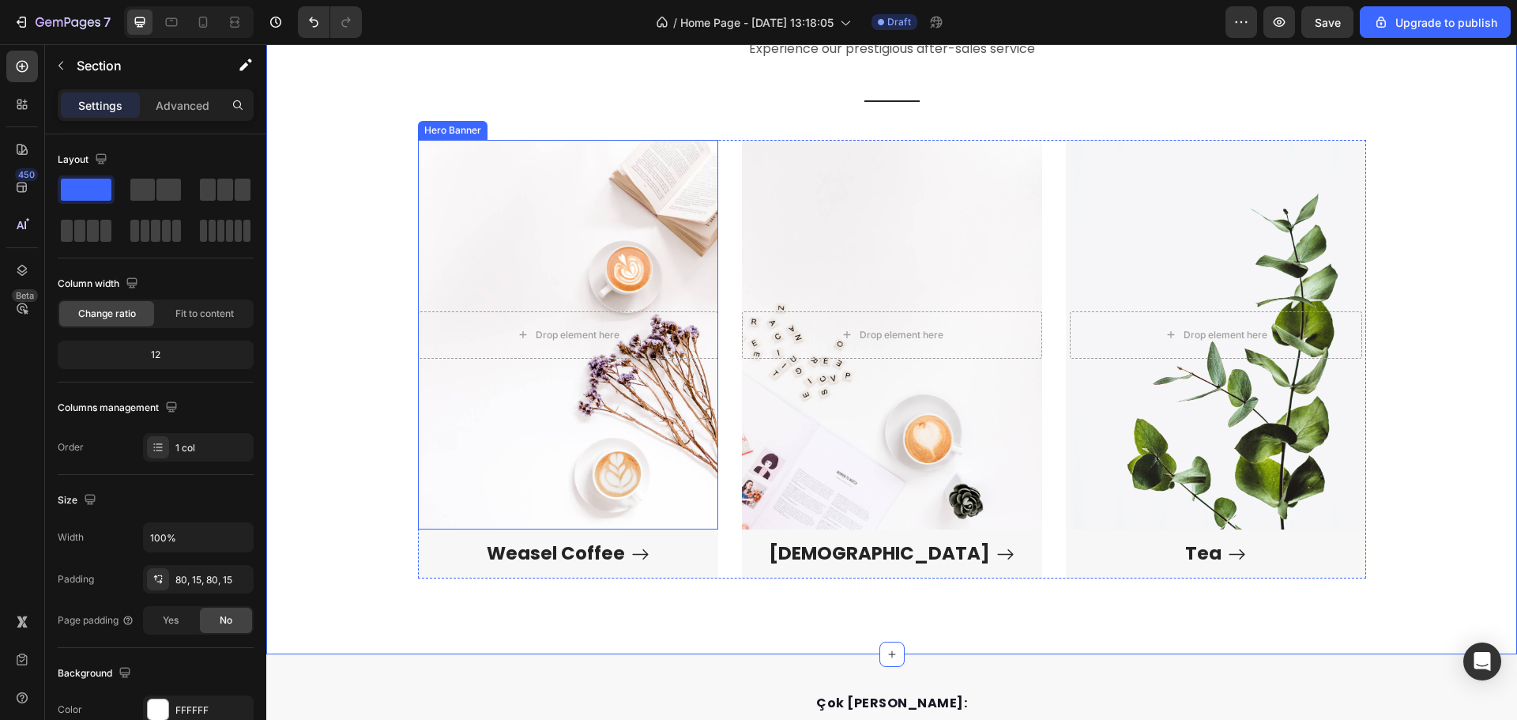
scroll to position [785, 0]
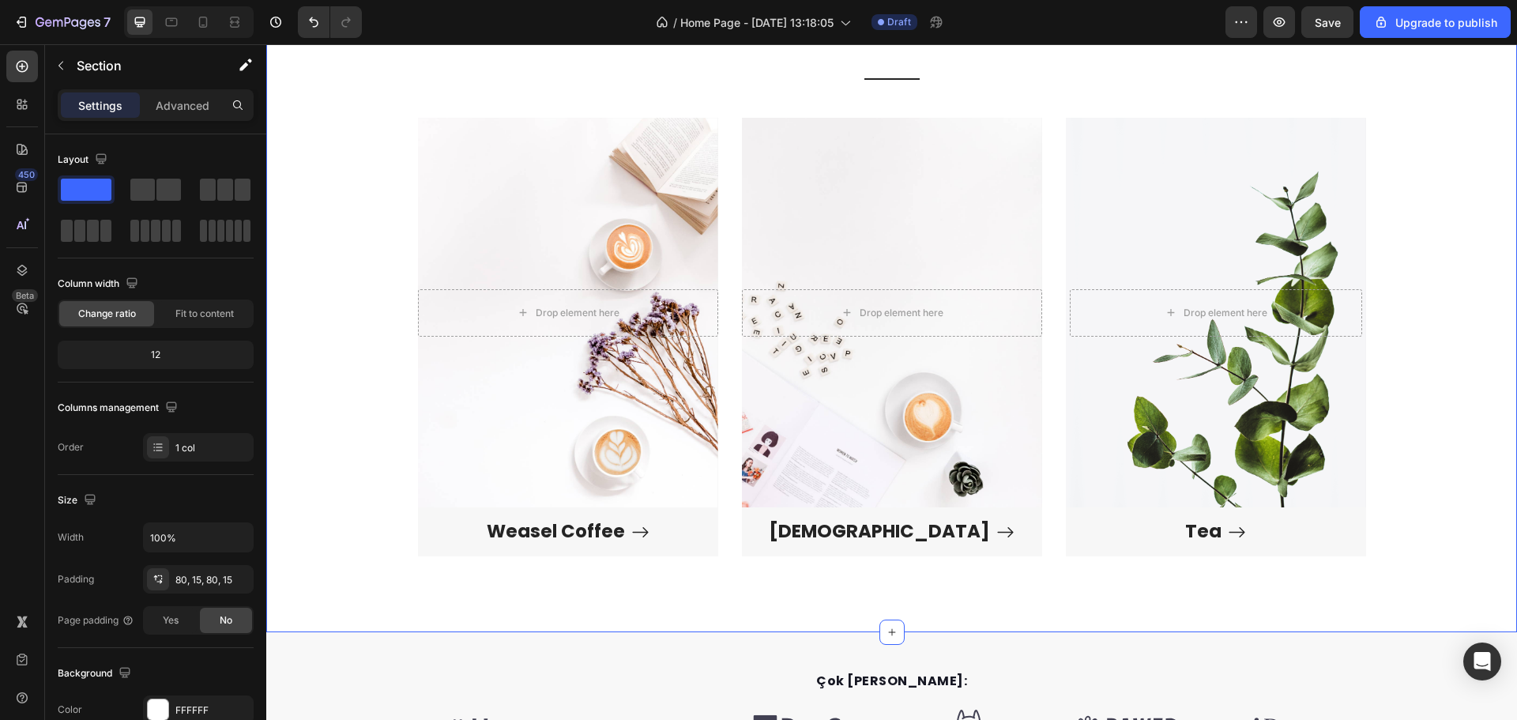
click at [1373, 320] on div "Categories Heading Experience our prestigious after-sales service Text block Ti…" at bounding box center [891, 259] width 1227 height 620
click at [175, 439] on div "1 col" at bounding box center [198, 447] width 111 height 28
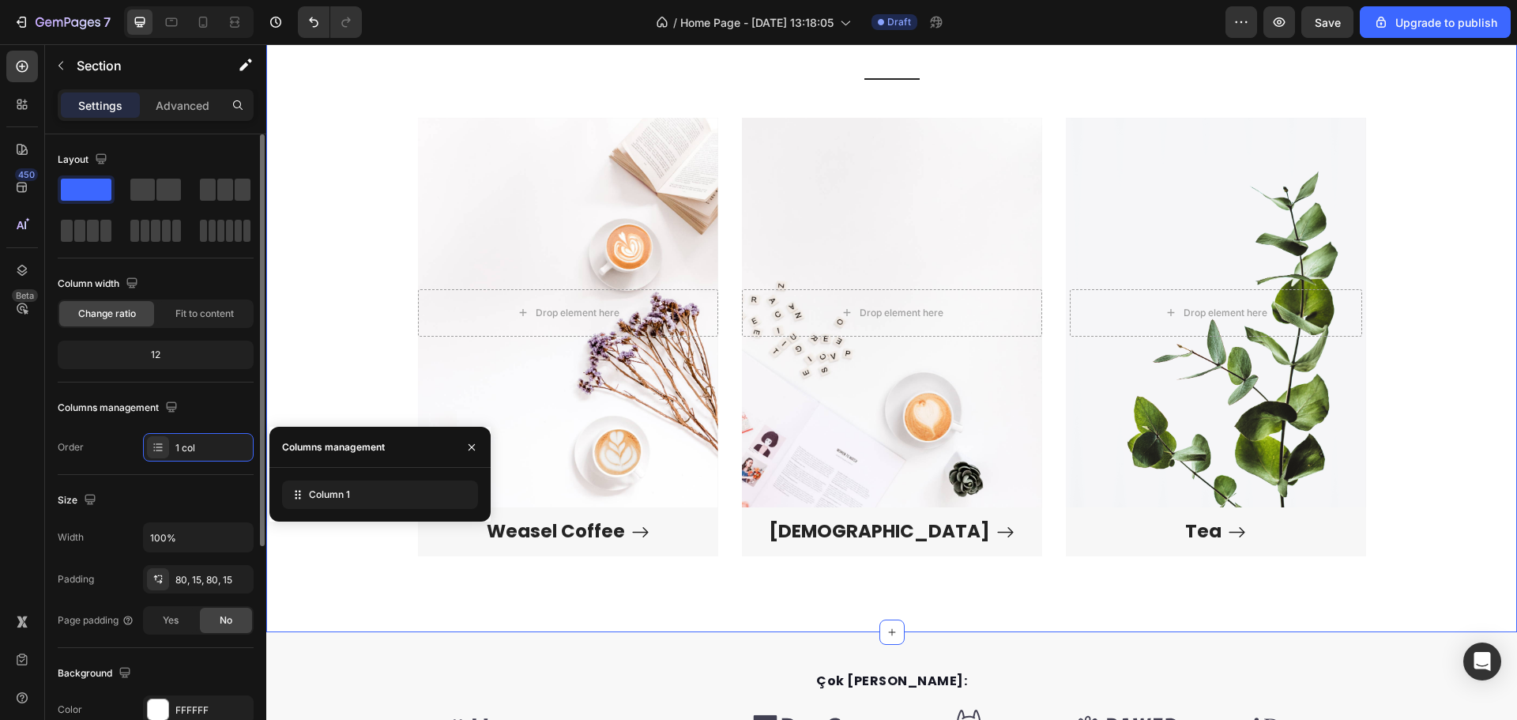
click at [132, 442] on div "Order 1 col" at bounding box center [156, 447] width 196 height 28
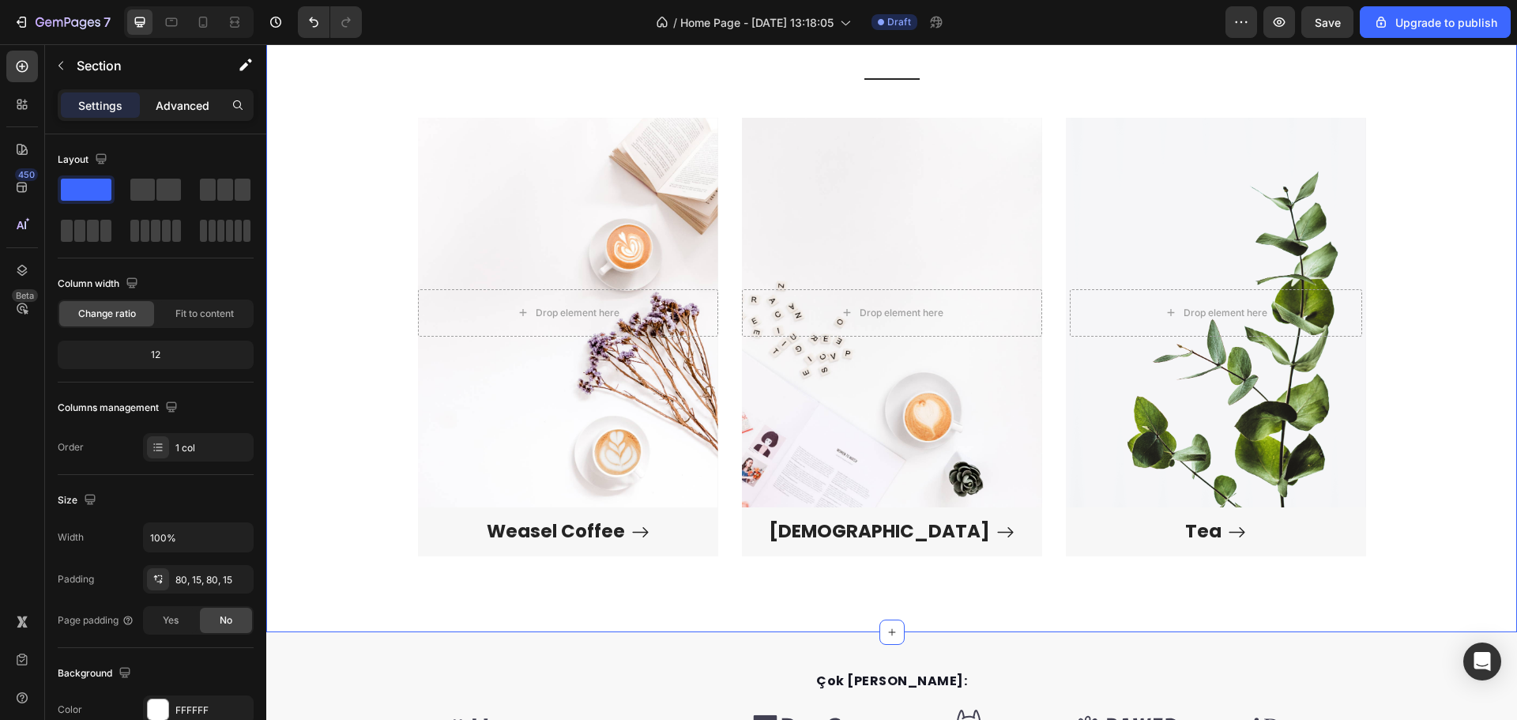
click at [165, 104] on p "Advanced" at bounding box center [183, 105] width 54 height 17
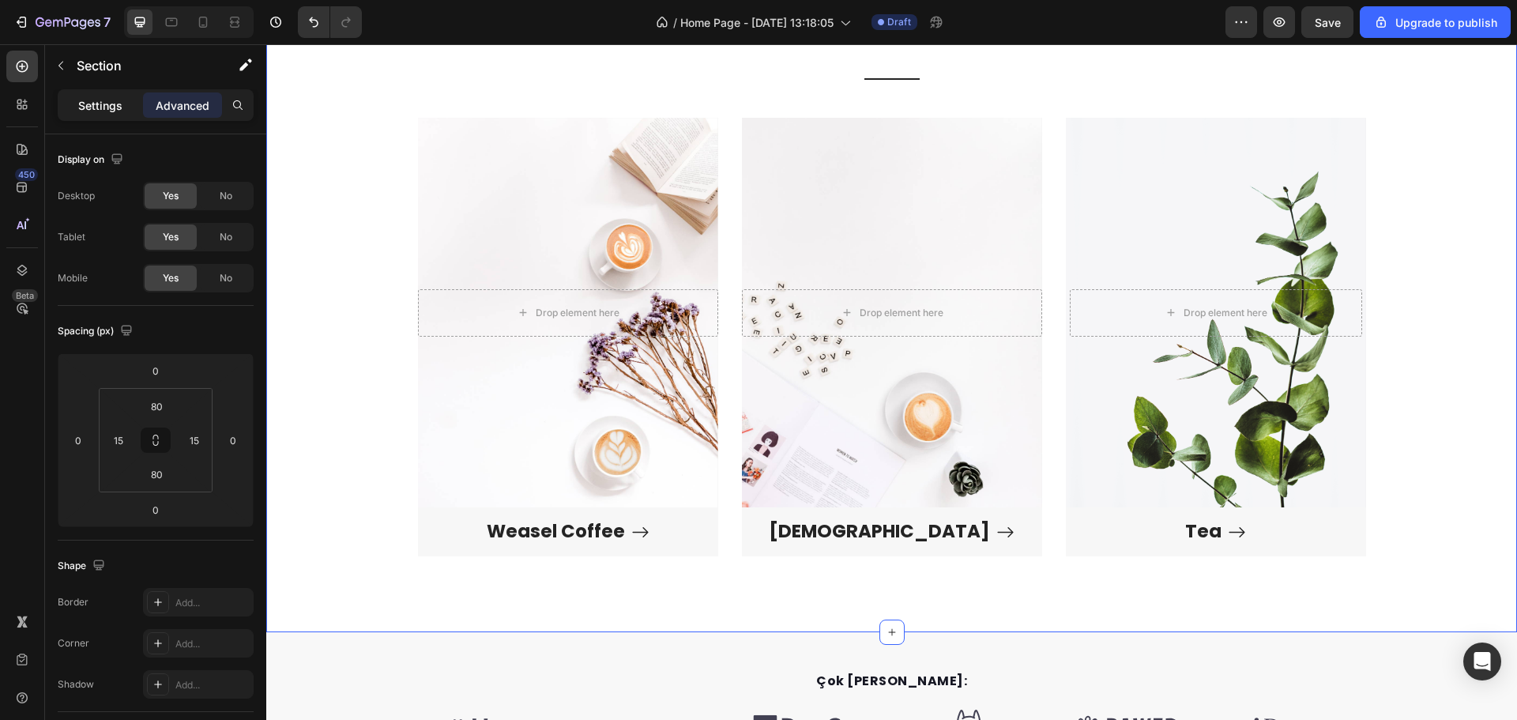
click at [101, 108] on p "Settings" at bounding box center [100, 105] width 44 height 17
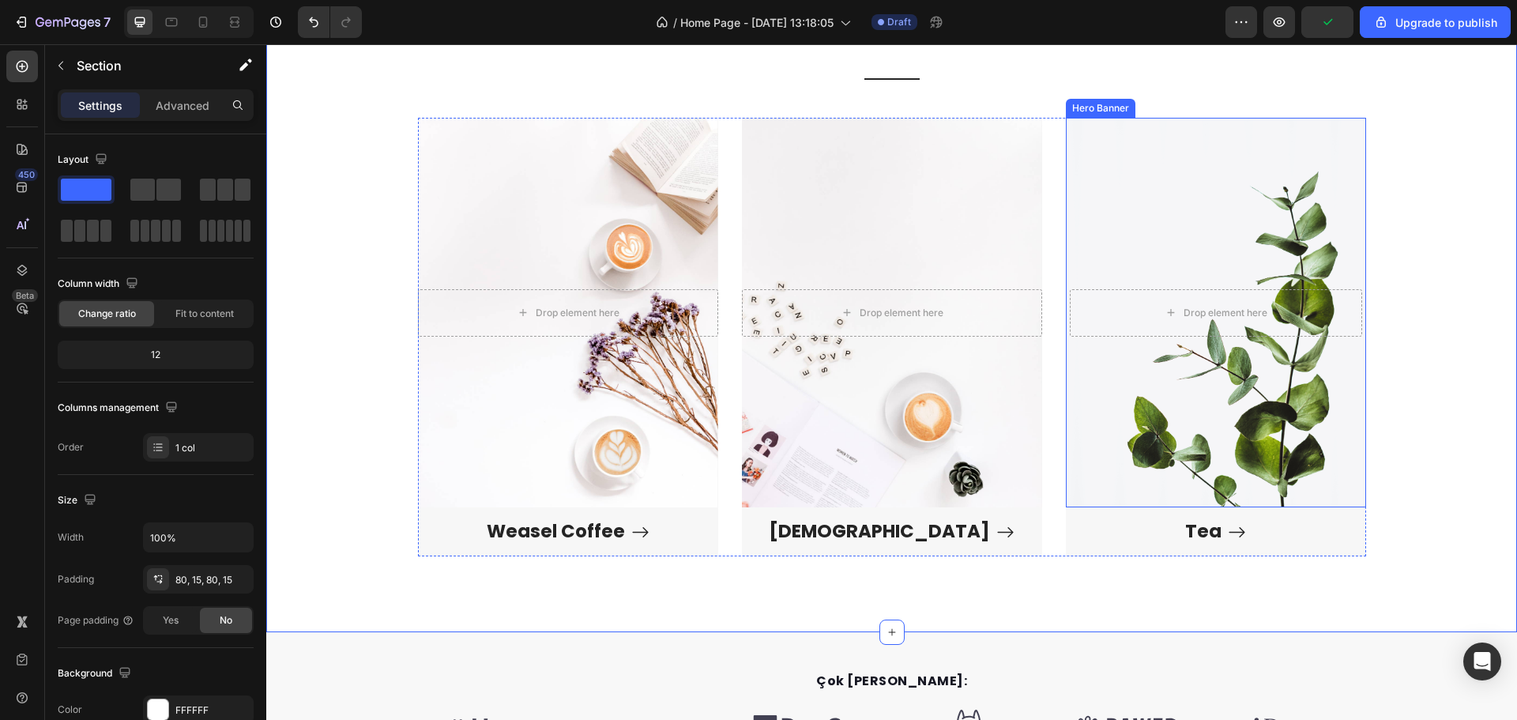
click at [1210, 390] on div "Overlay" at bounding box center [1216, 313] width 300 height 390
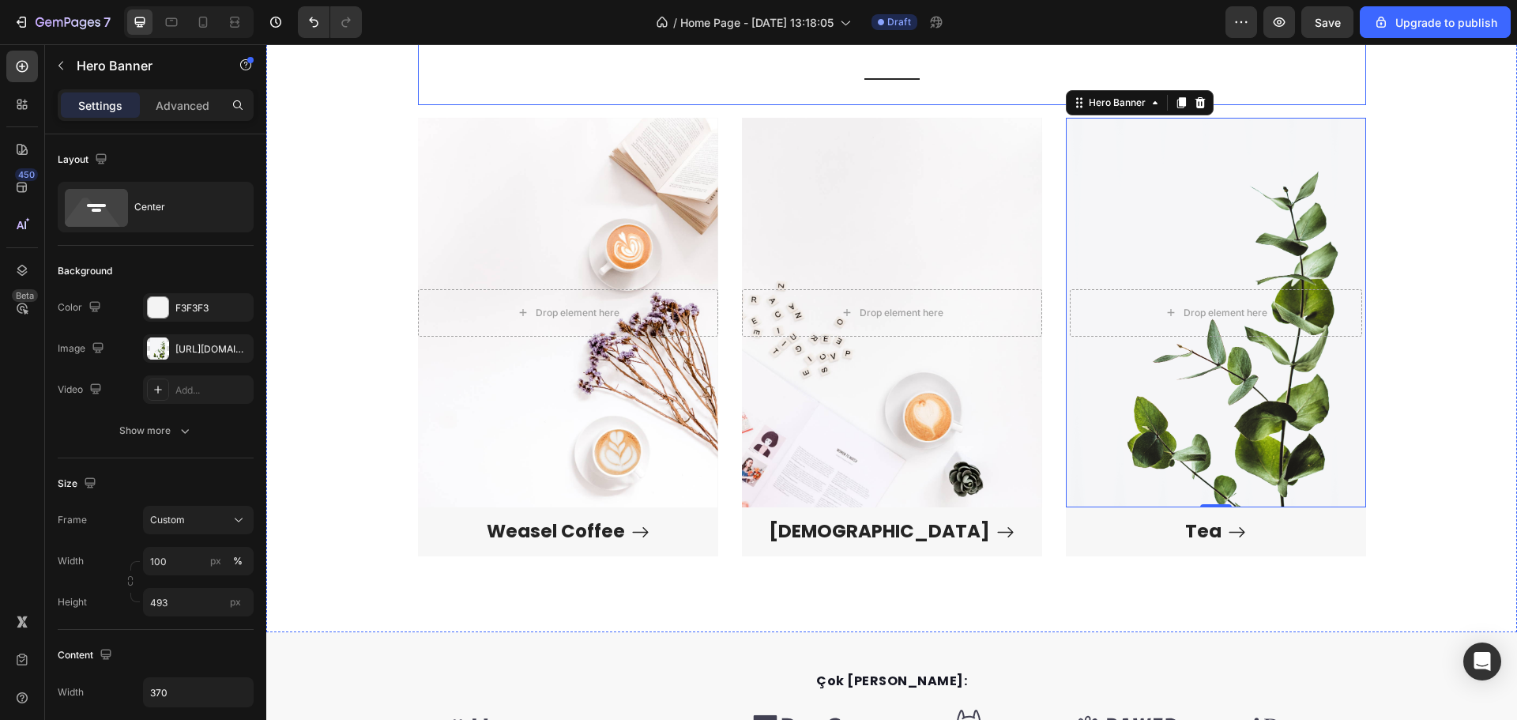
click at [740, 91] on div "Categories Heading Experience our prestigious after-sales service Text block Ti…" at bounding box center [892, 27] width 948 height 156
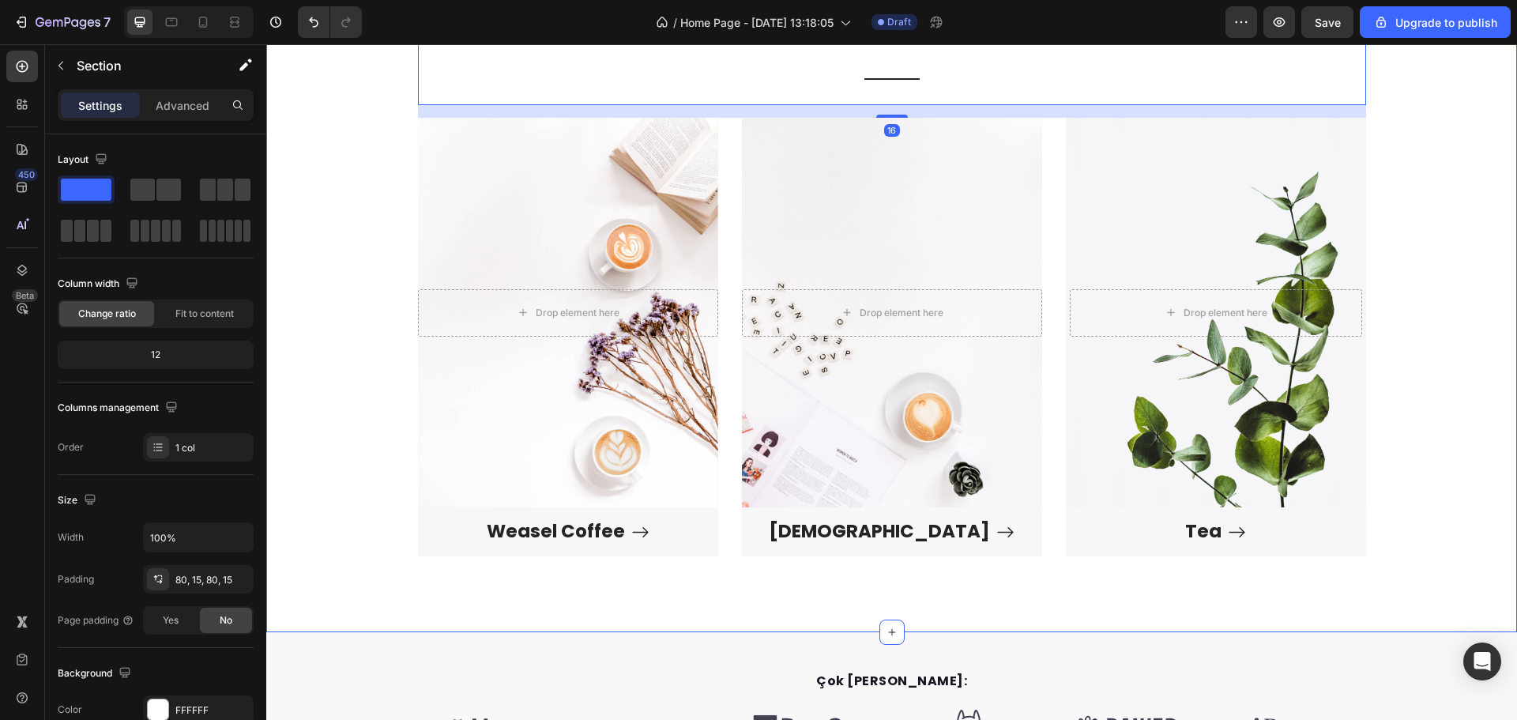
click at [319, 215] on div "Categories Heading Experience our prestigious after-sales service Text block Ti…" at bounding box center [891, 259] width 1227 height 620
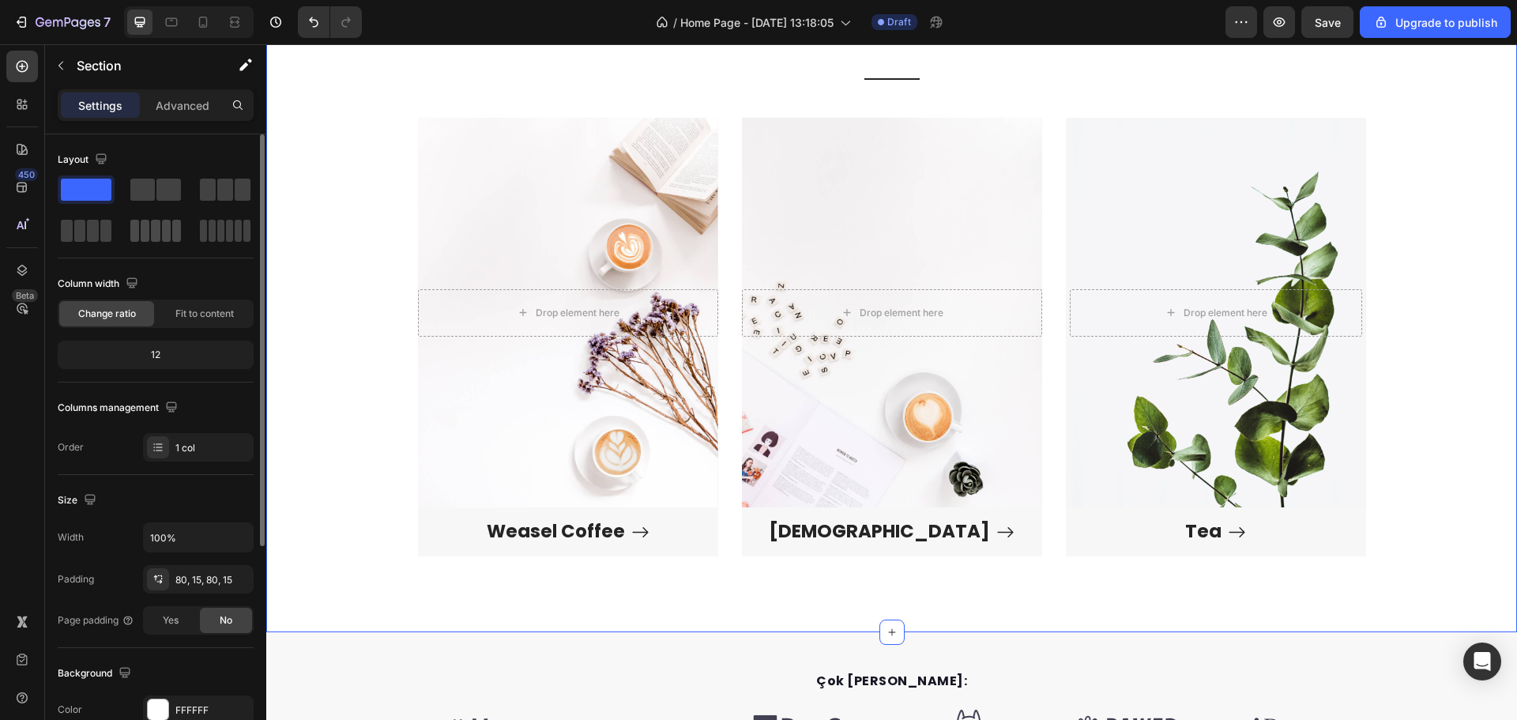
click at [158, 225] on span at bounding box center [155, 231] width 9 height 22
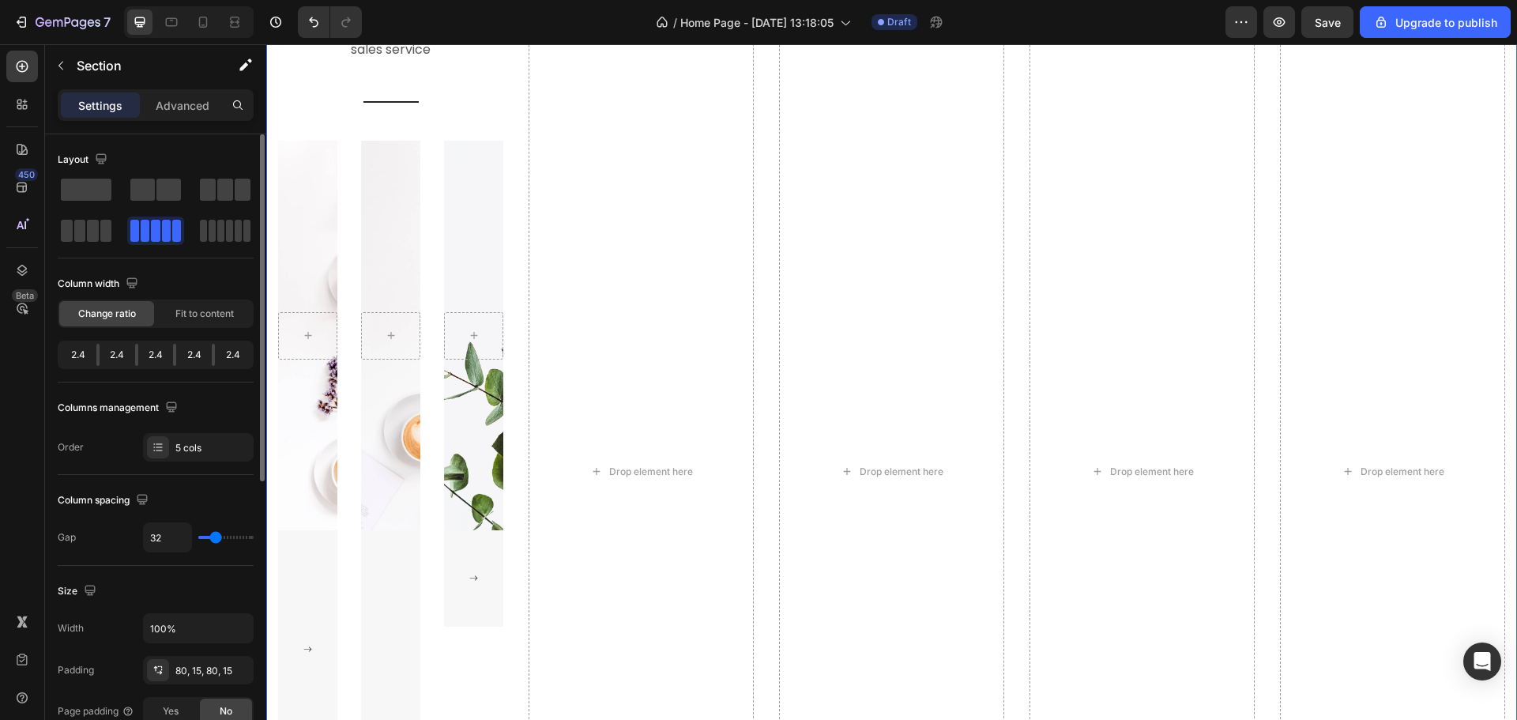
scroll to position [808, 0]
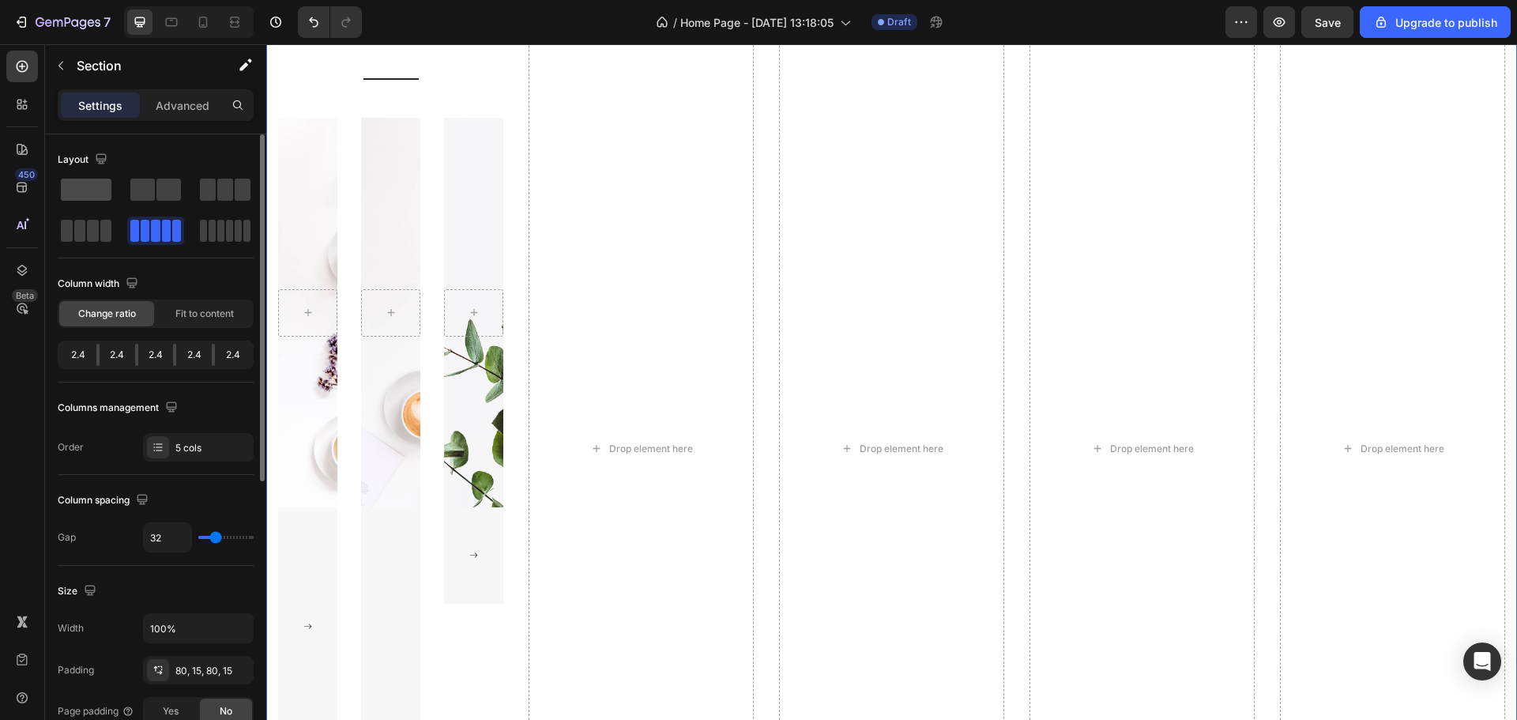
click at [80, 185] on span at bounding box center [86, 190] width 51 height 22
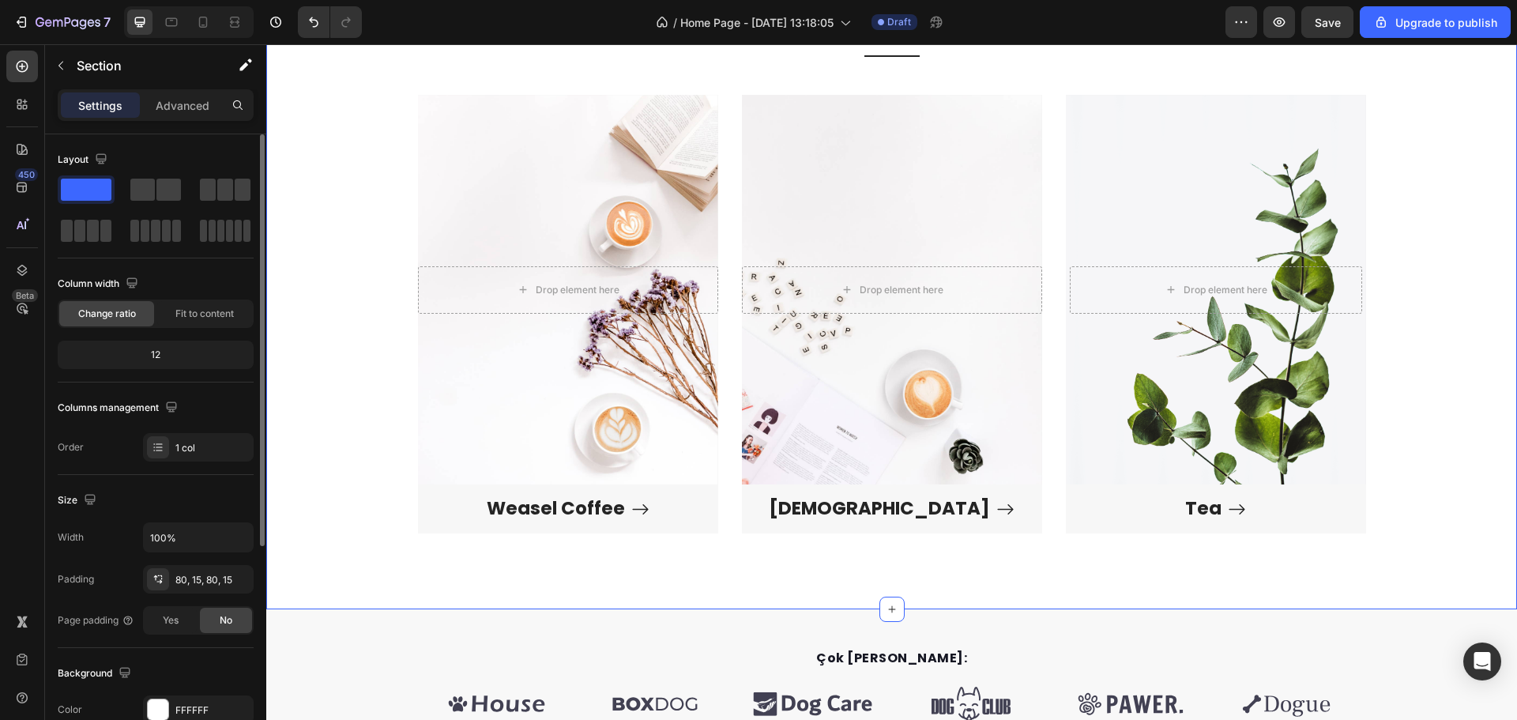
scroll to position [785, 0]
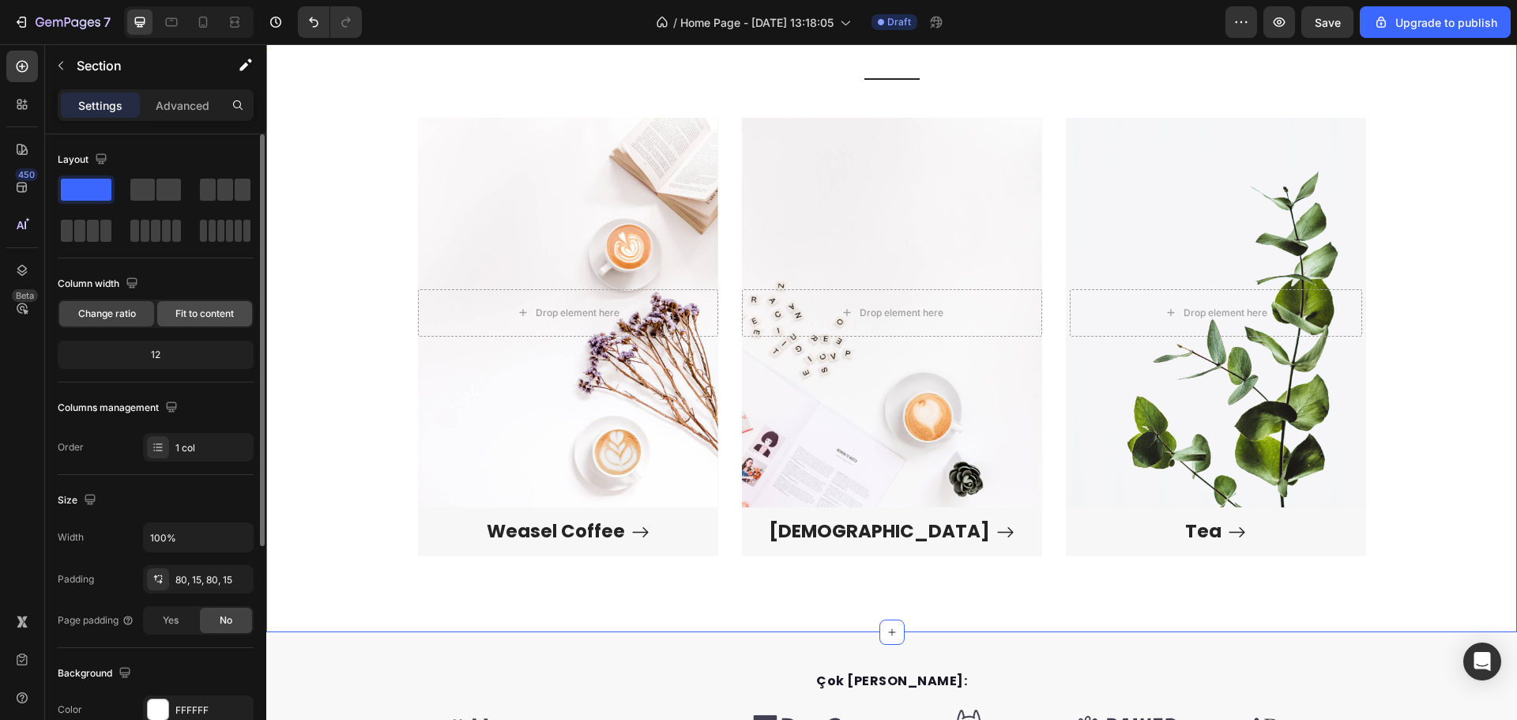
click at [174, 315] on div "Fit to content" at bounding box center [204, 313] width 95 height 25
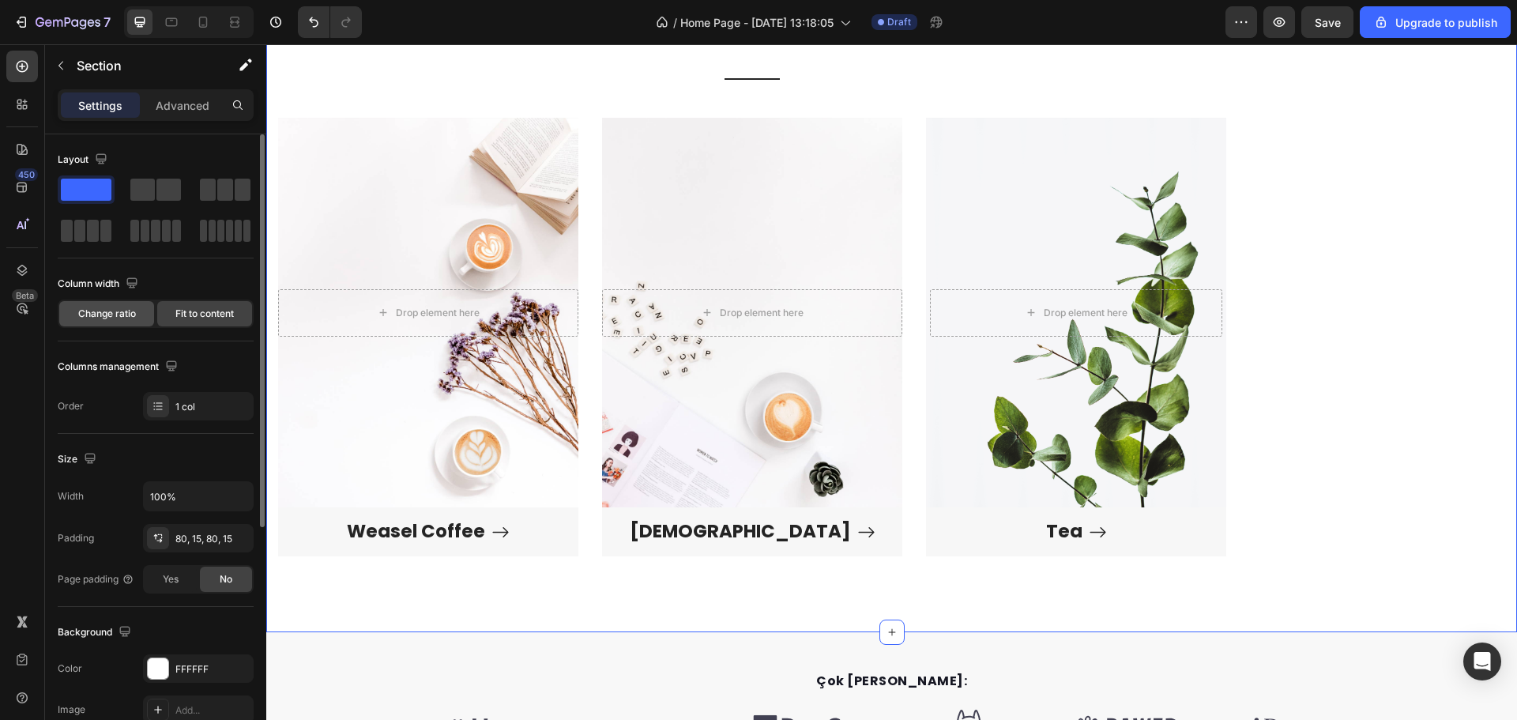
click at [107, 313] on span "Change ratio" at bounding box center [107, 314] width 58 height 14
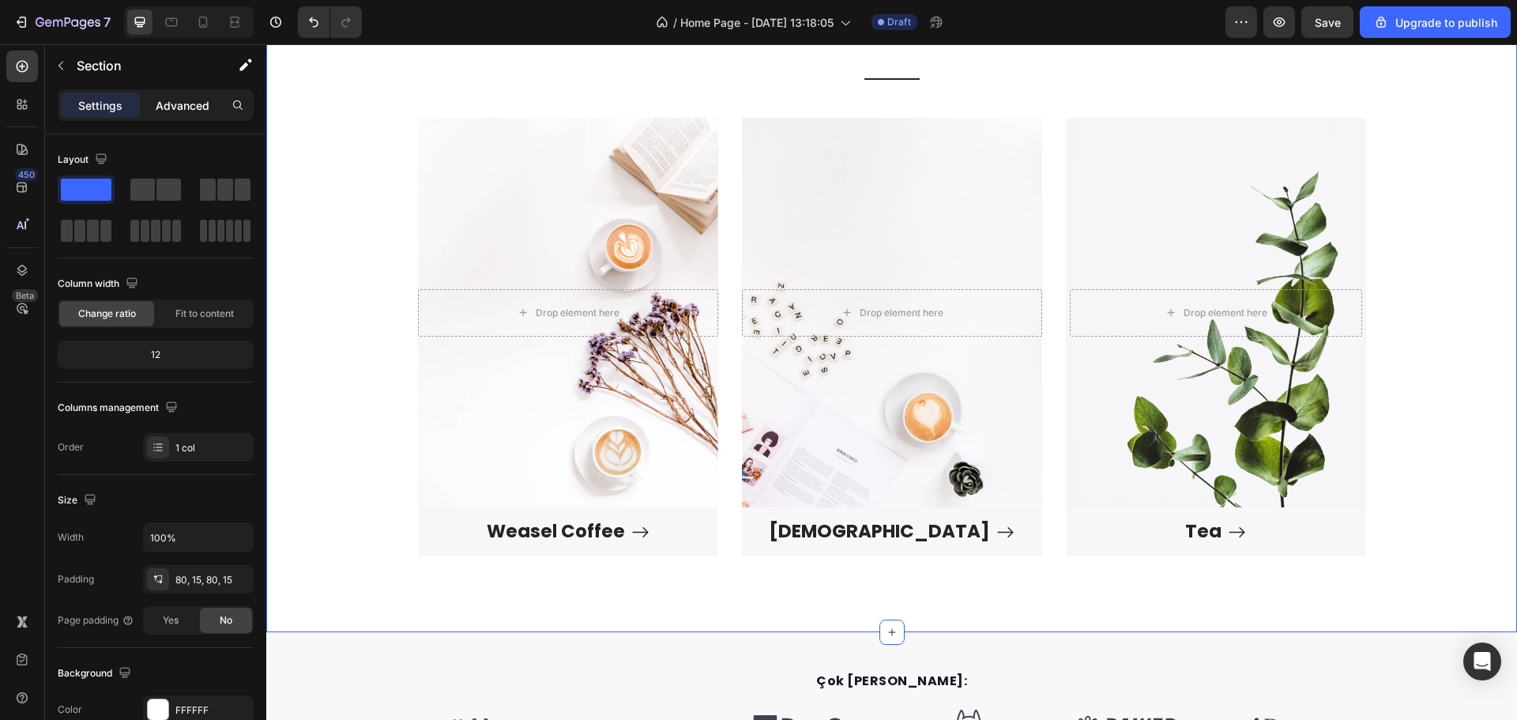
click at [205, 107] on p "Advanced" at bounding box center [183, 105] width 54 height 17
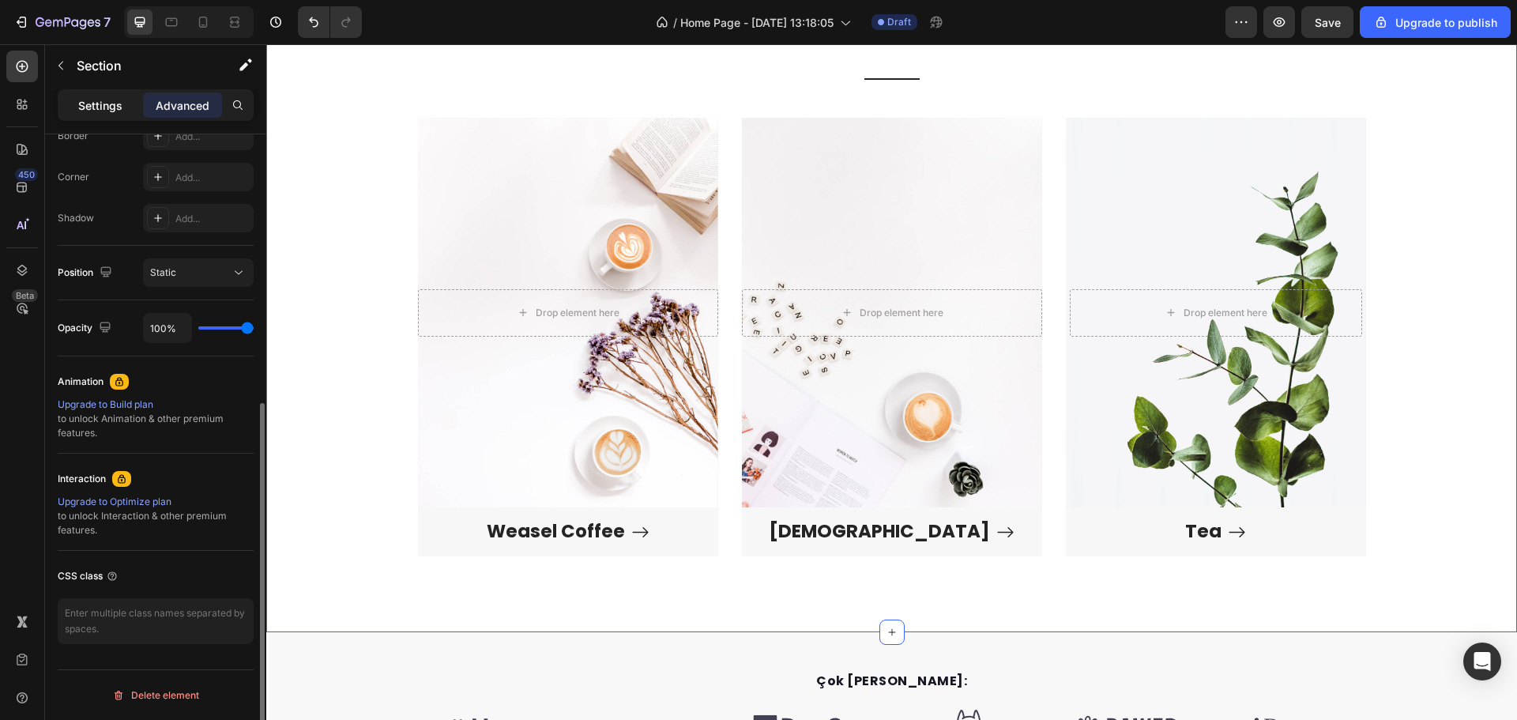
click at [110, 110] on p "Settings" at bounding box center [100, 105] width 44 height 17
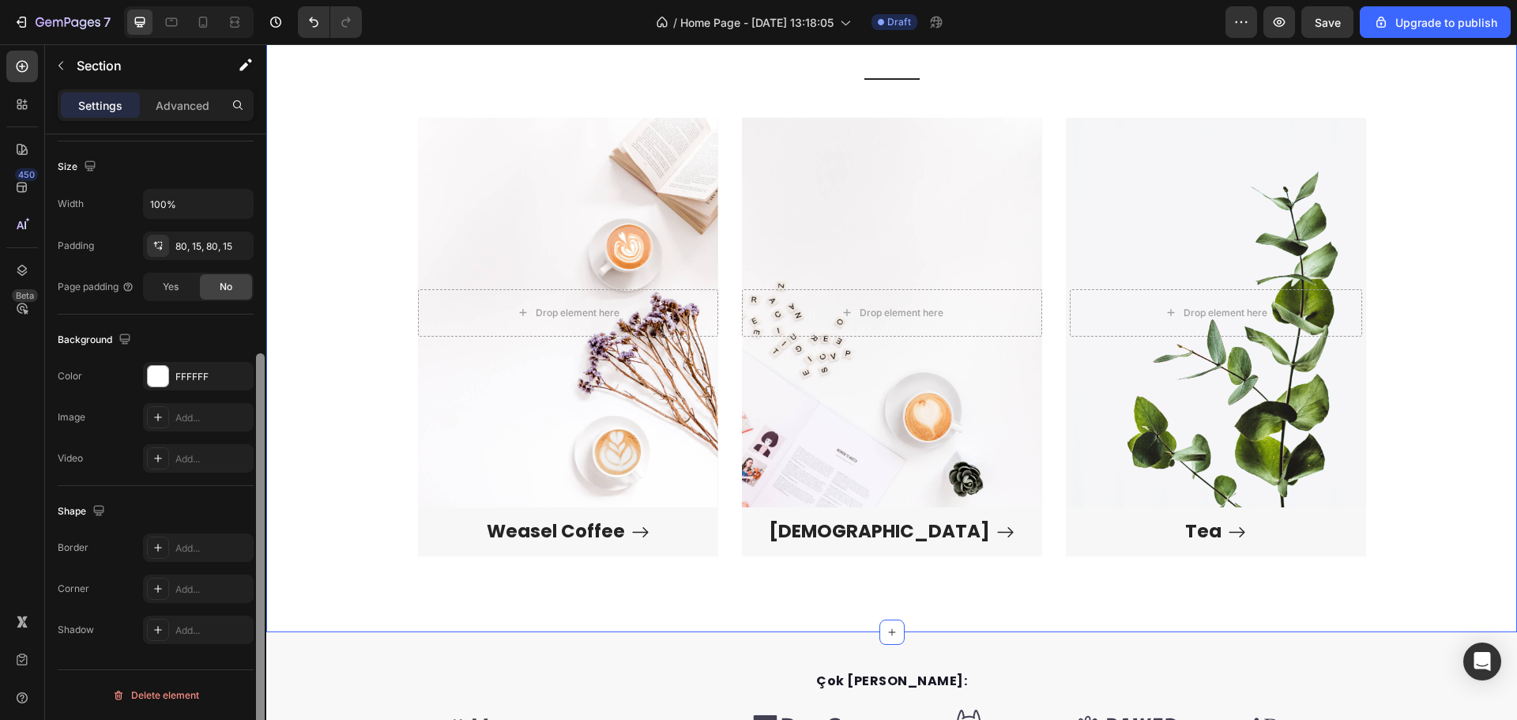
scroll to position [334, 0]
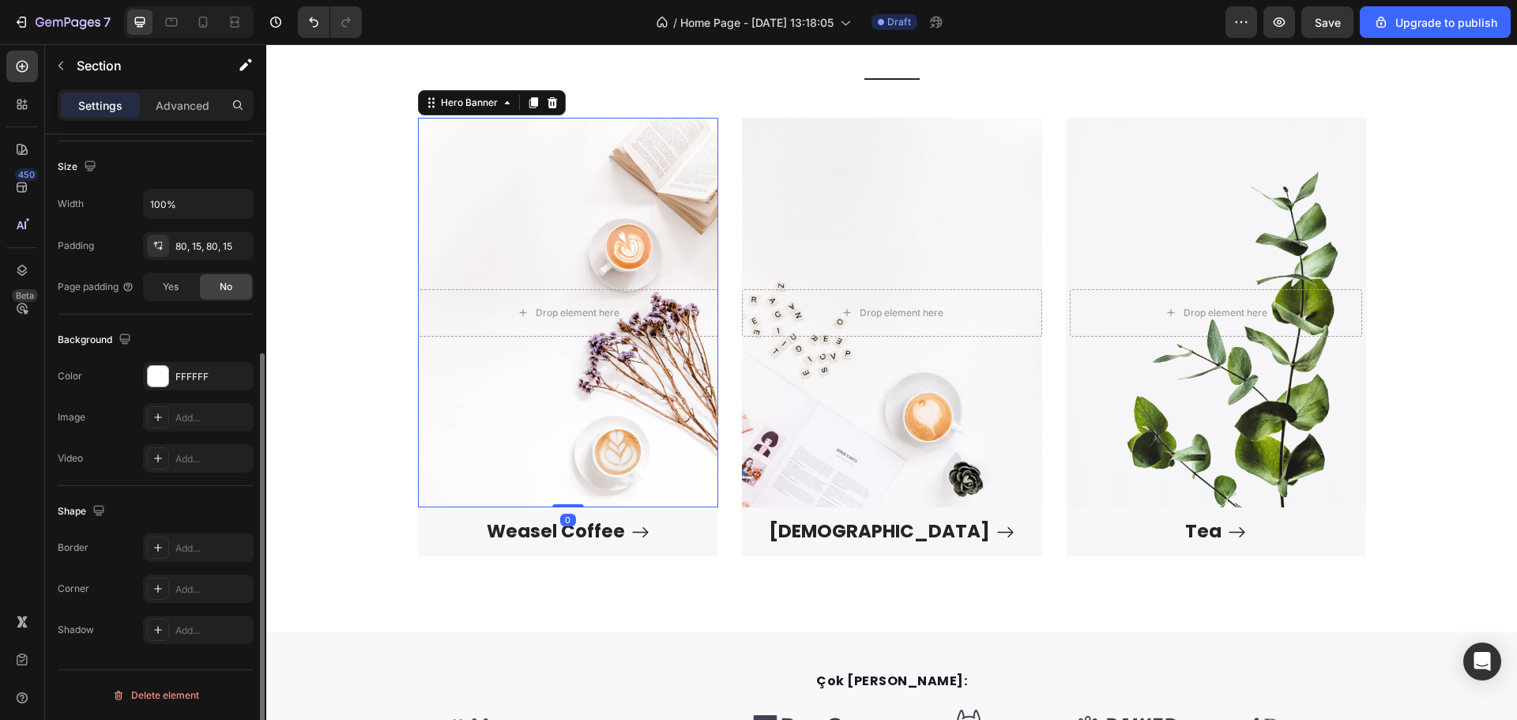
click at [451, 232] on div "Overlay" at bounding box center [568, 313] width 300 height 390
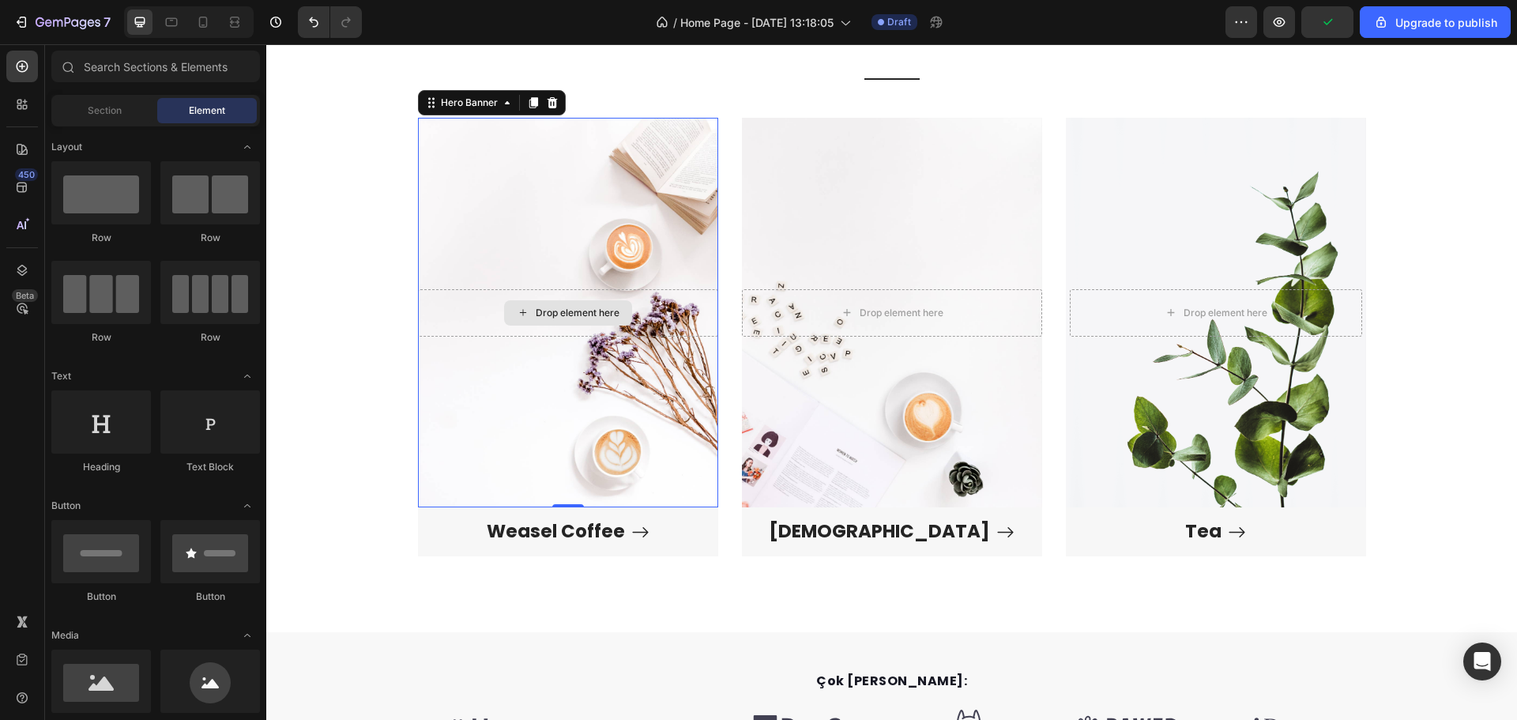
click at [568, 305] on div "Drop element here" at bounding box center [568, 312] width 128 height 25
click at [538, 220] on div "Overlay" at bounding box center [568, 313] width 300 height 390
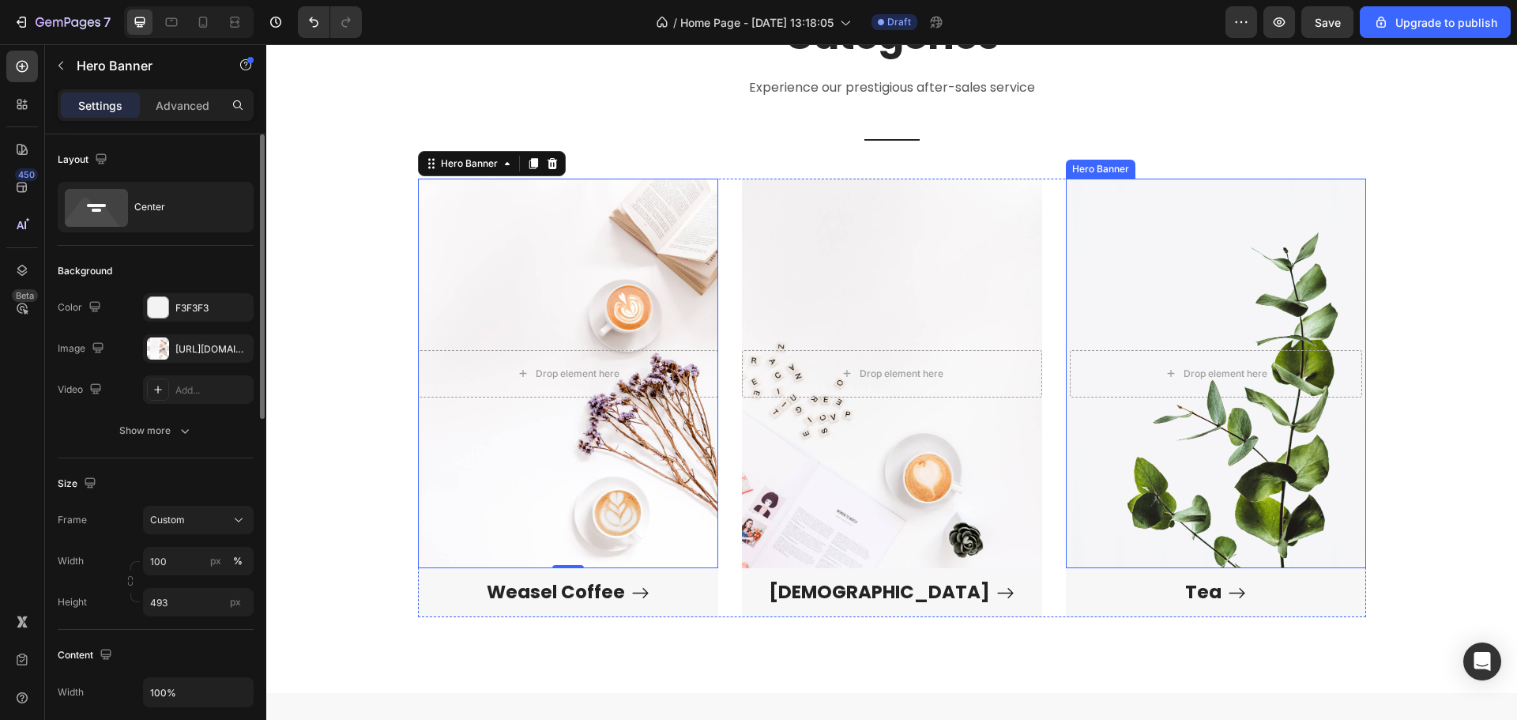
scroll to position [469, 0]
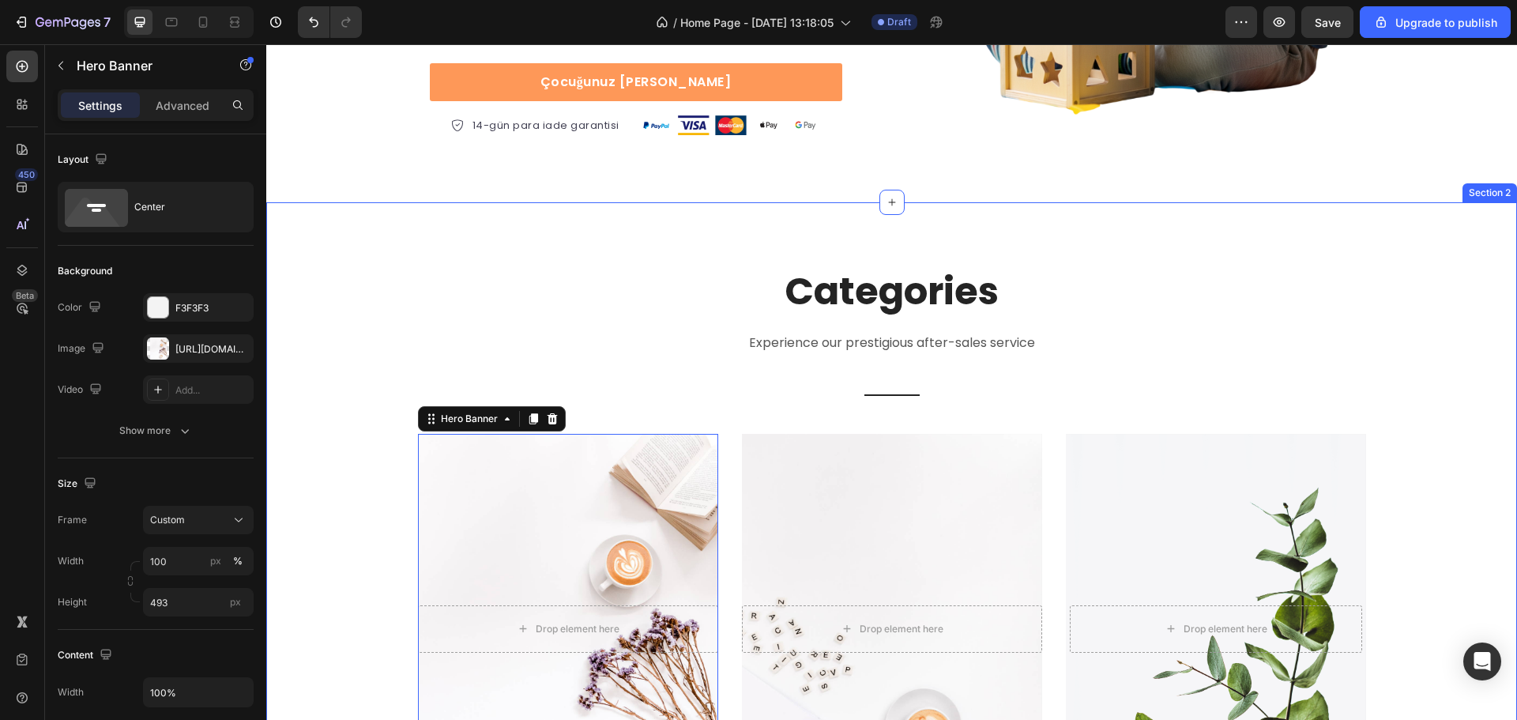
click at [368, 324] on div "Categories Heading Experience our prestigious after-sales service Text block Ti…" at bounding box center [891, 576] width 1227 height 620
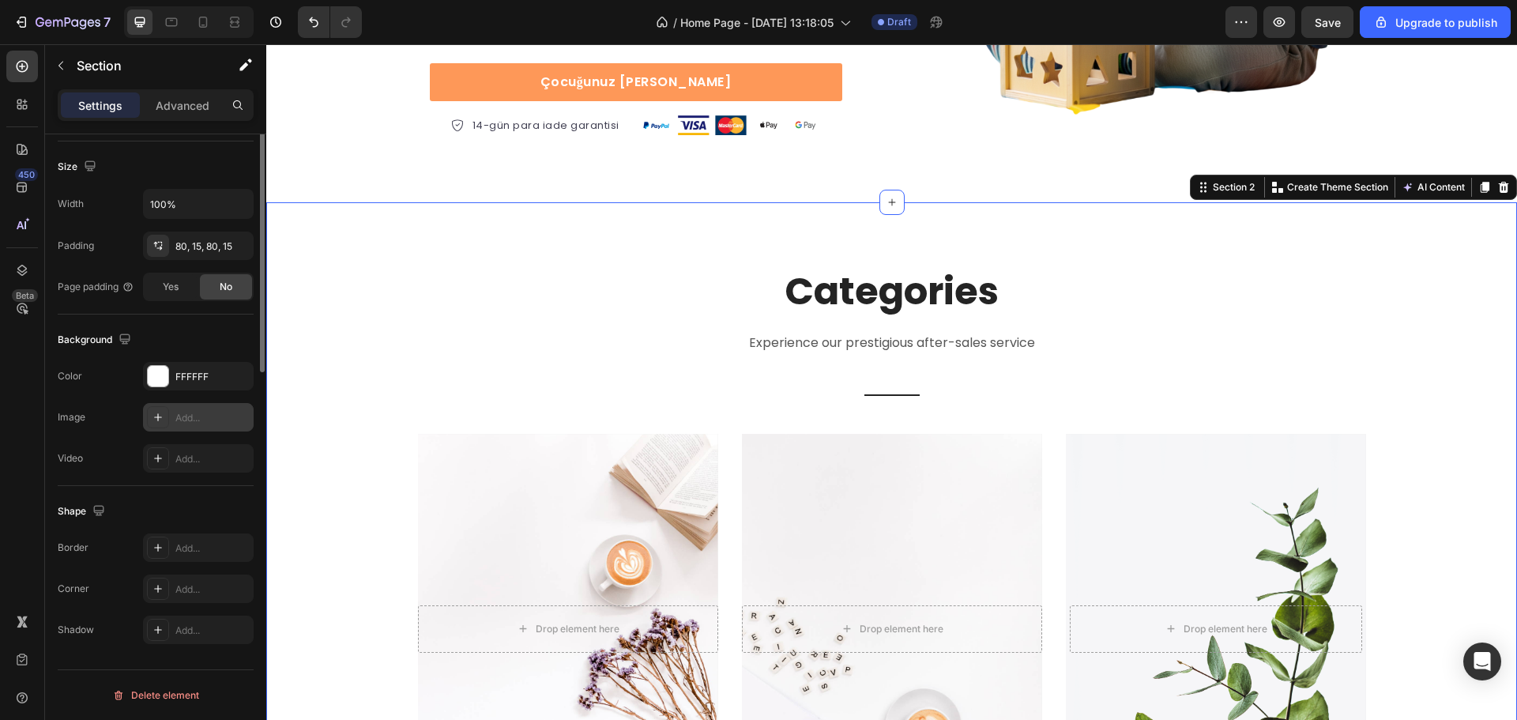
scroll to position [0, 0]
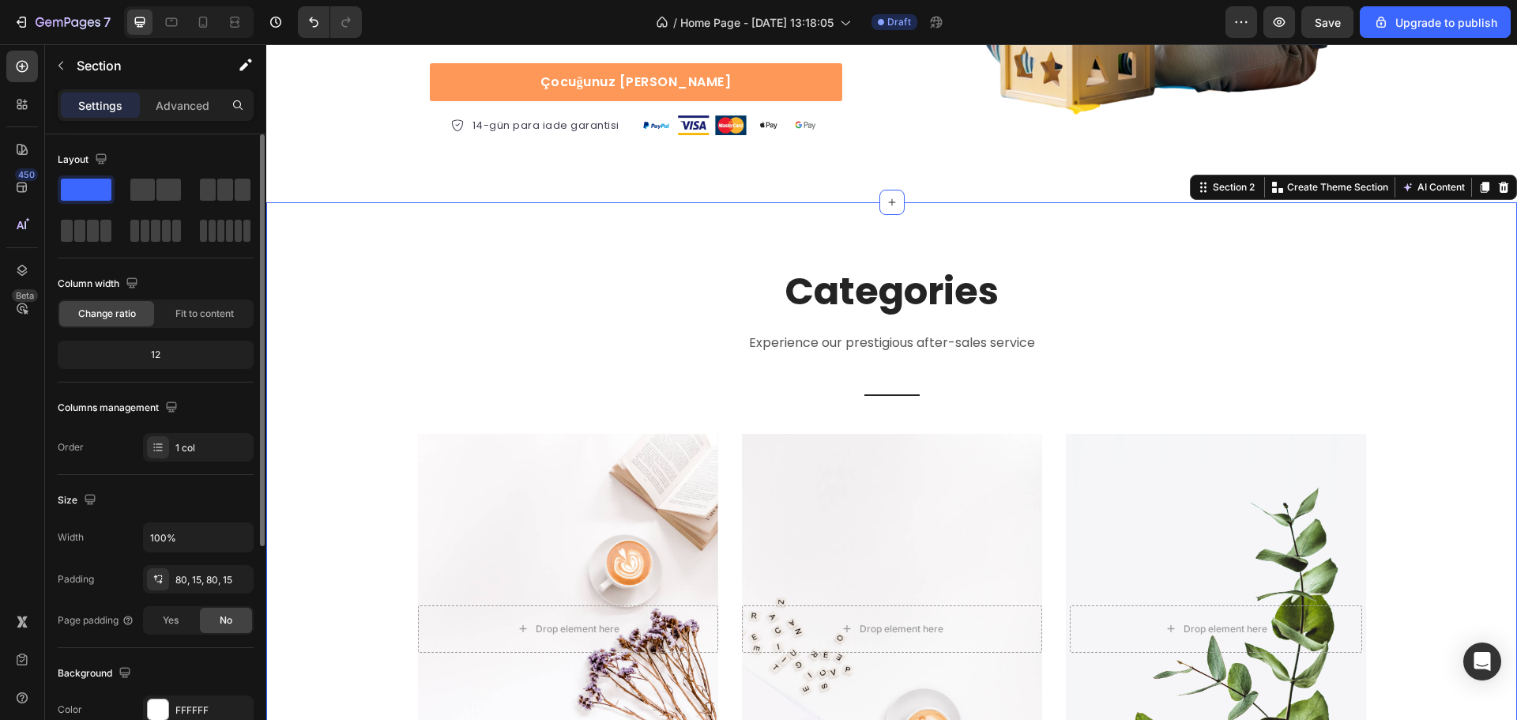
click at [189, 121] on div "Settings Advanced" at bounding box center [155, 111] width 221 height 45
click at [189, 109] on p "Advanced" at bounding box center [183, 105] width 54 height 17
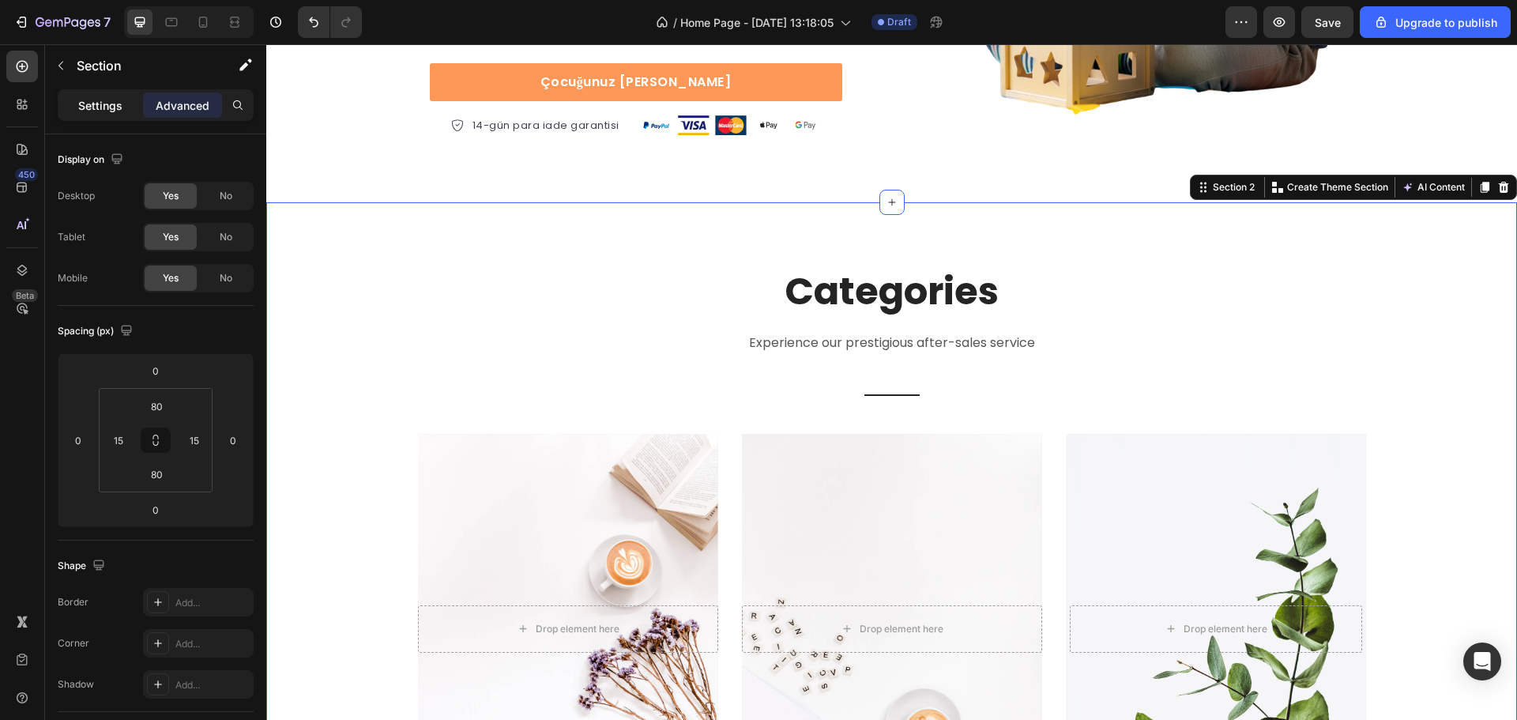
click at [106, 105] on p "Settings" at bounding box center [100, 105] width 44 height 17
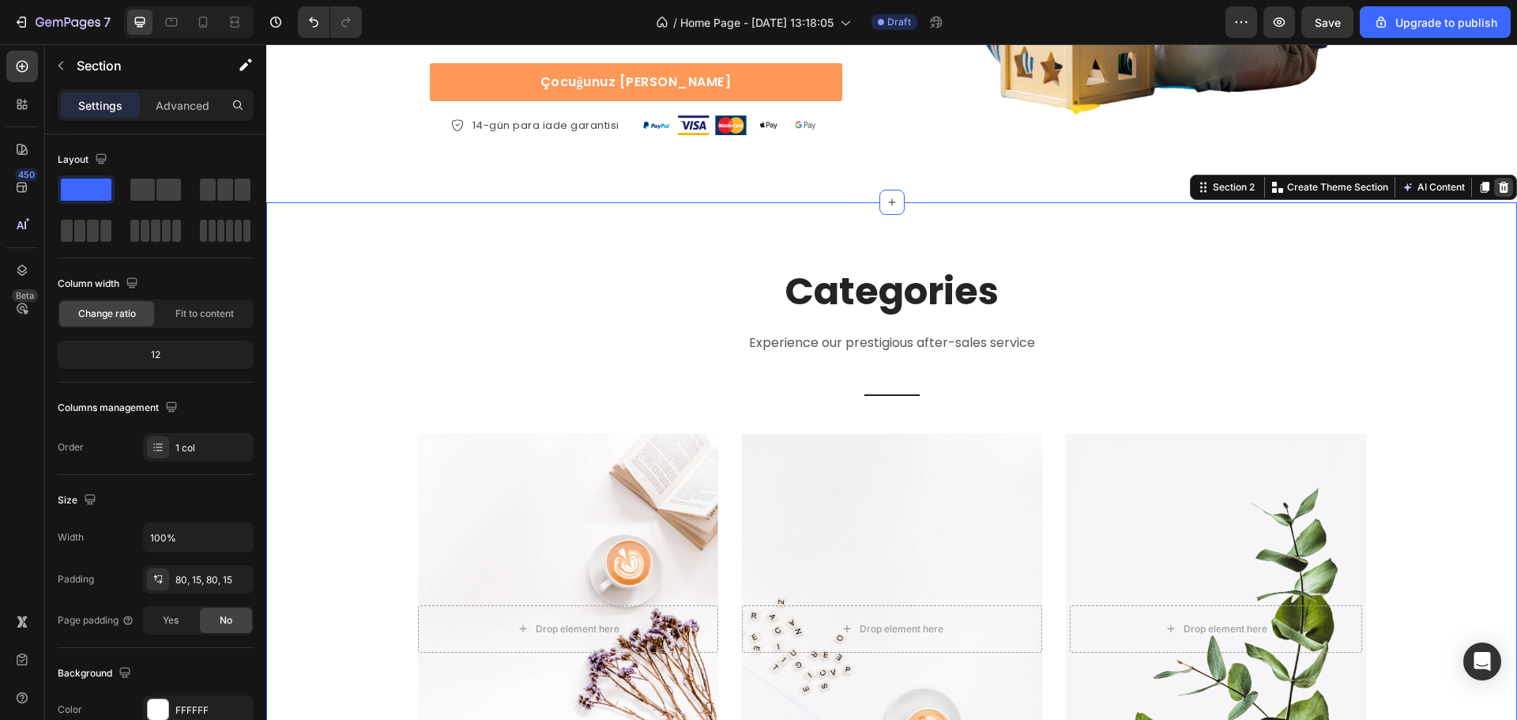
click at [1498, 188] on icon at bounding box center [1504, 187] width 13 height 13
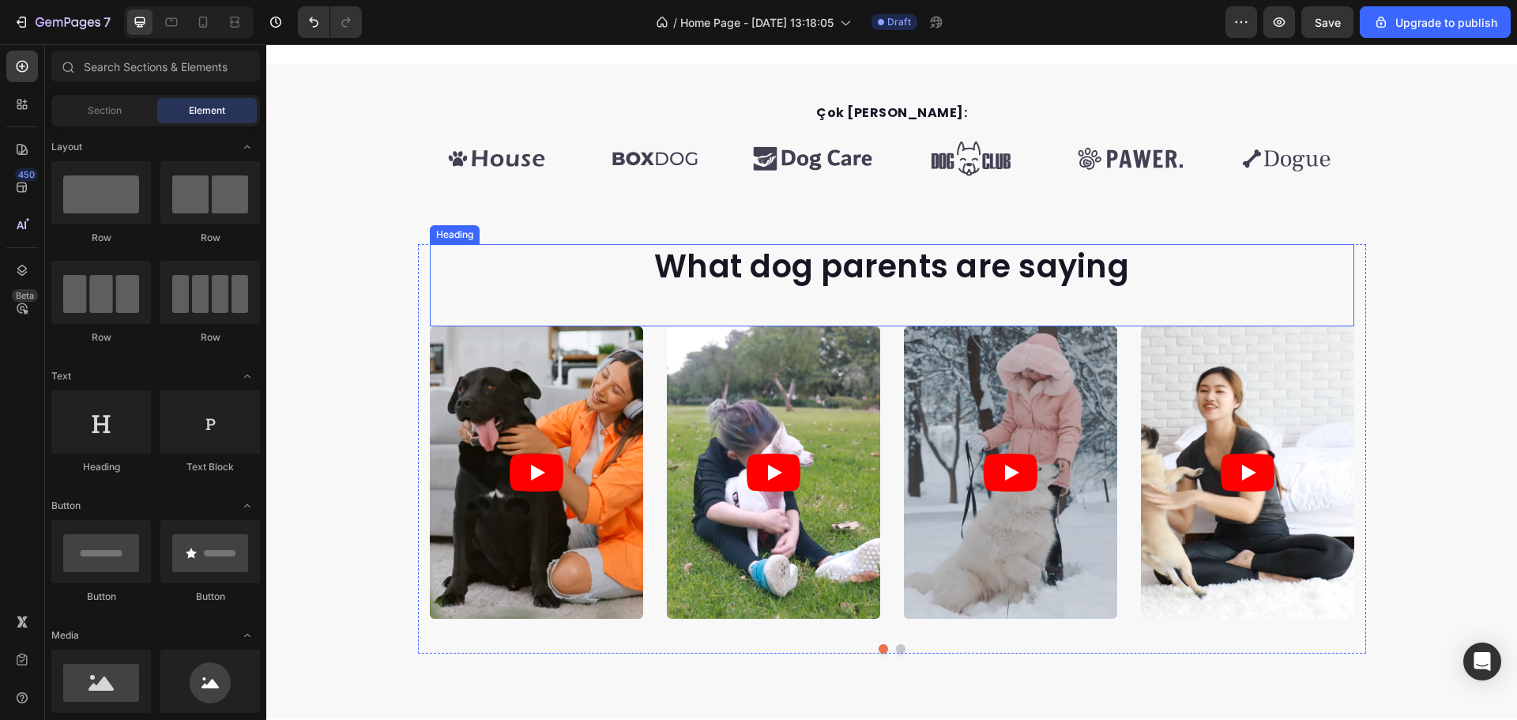
scroll to position [390, 0]
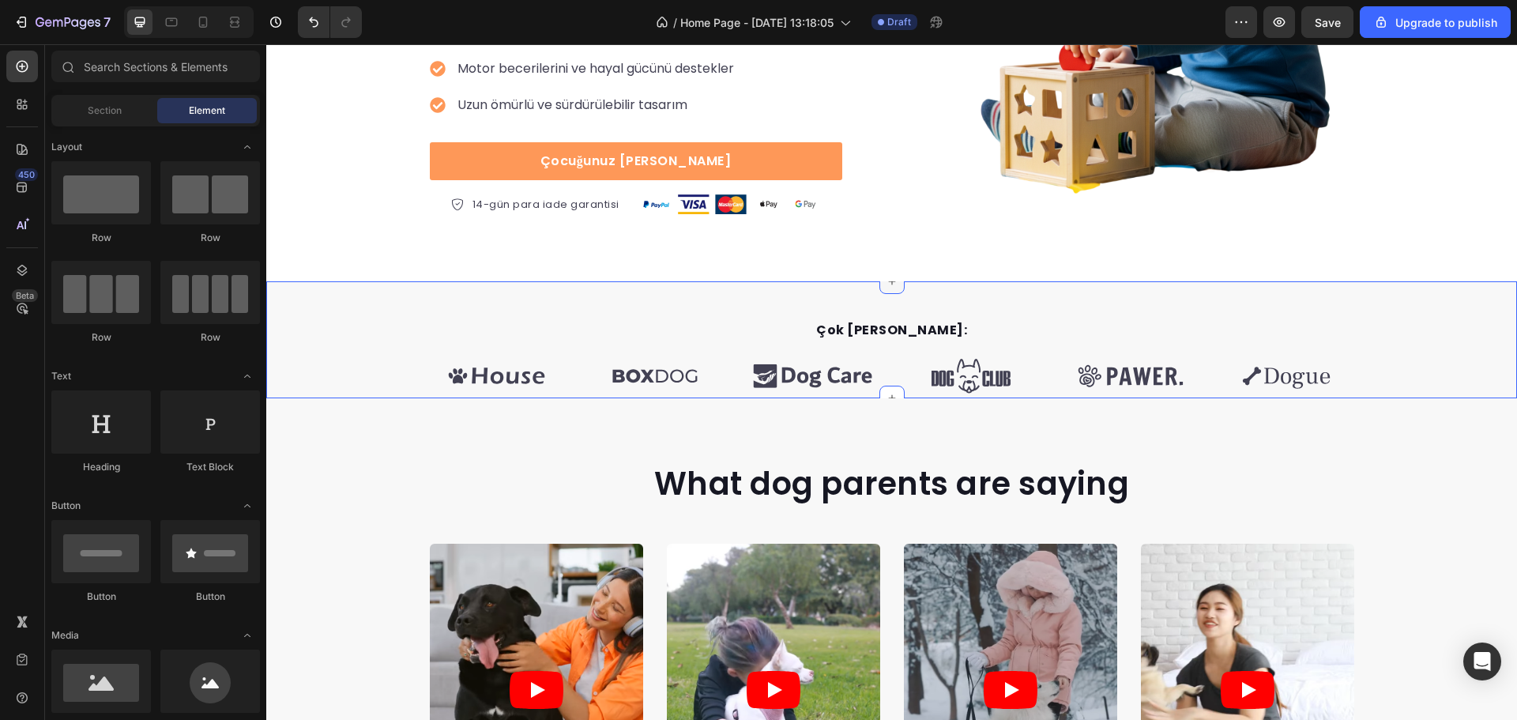
click at [886, 285] on icon at bounding box center [892, 281] width 13 height 13
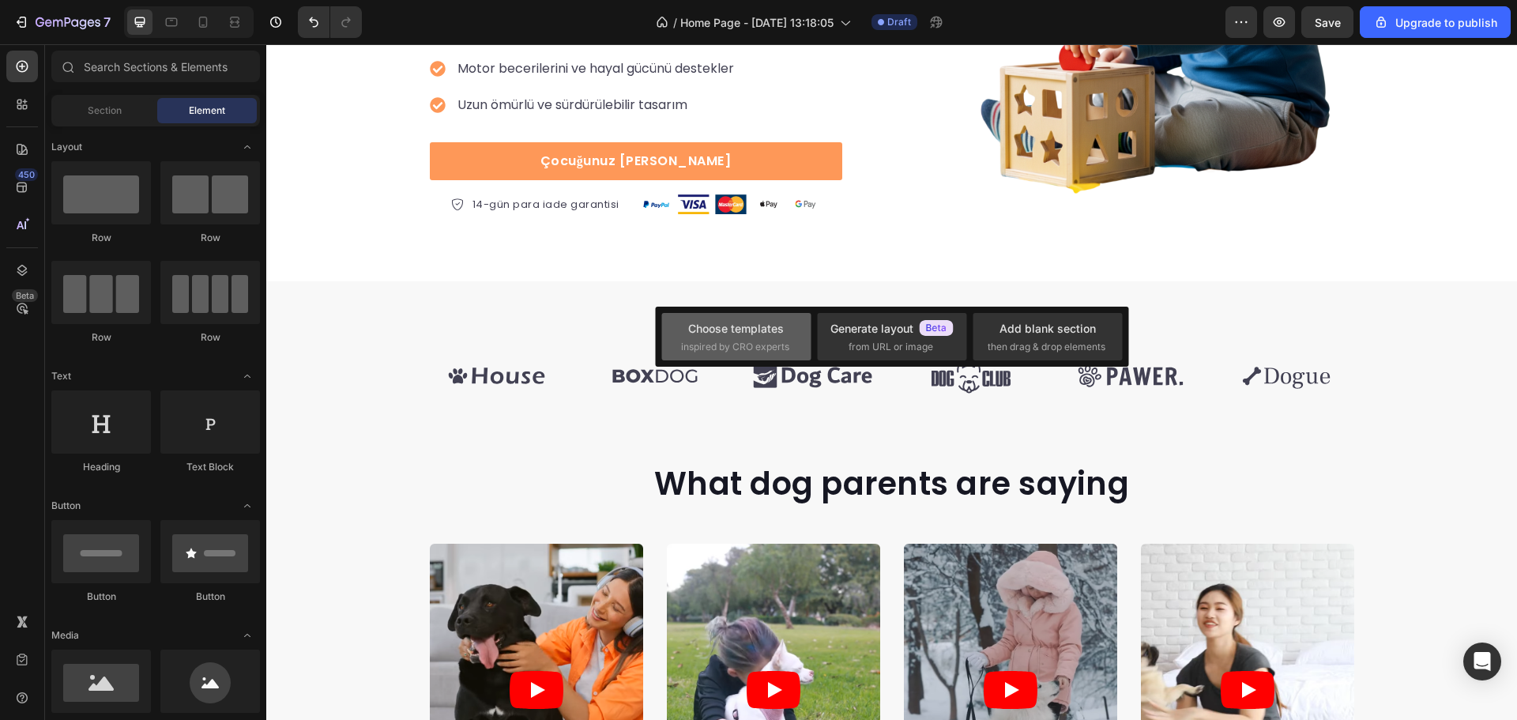
click at [780, 349] on span "inspired by CRO experts" at bounding box center [735, 347] width 108 height 14
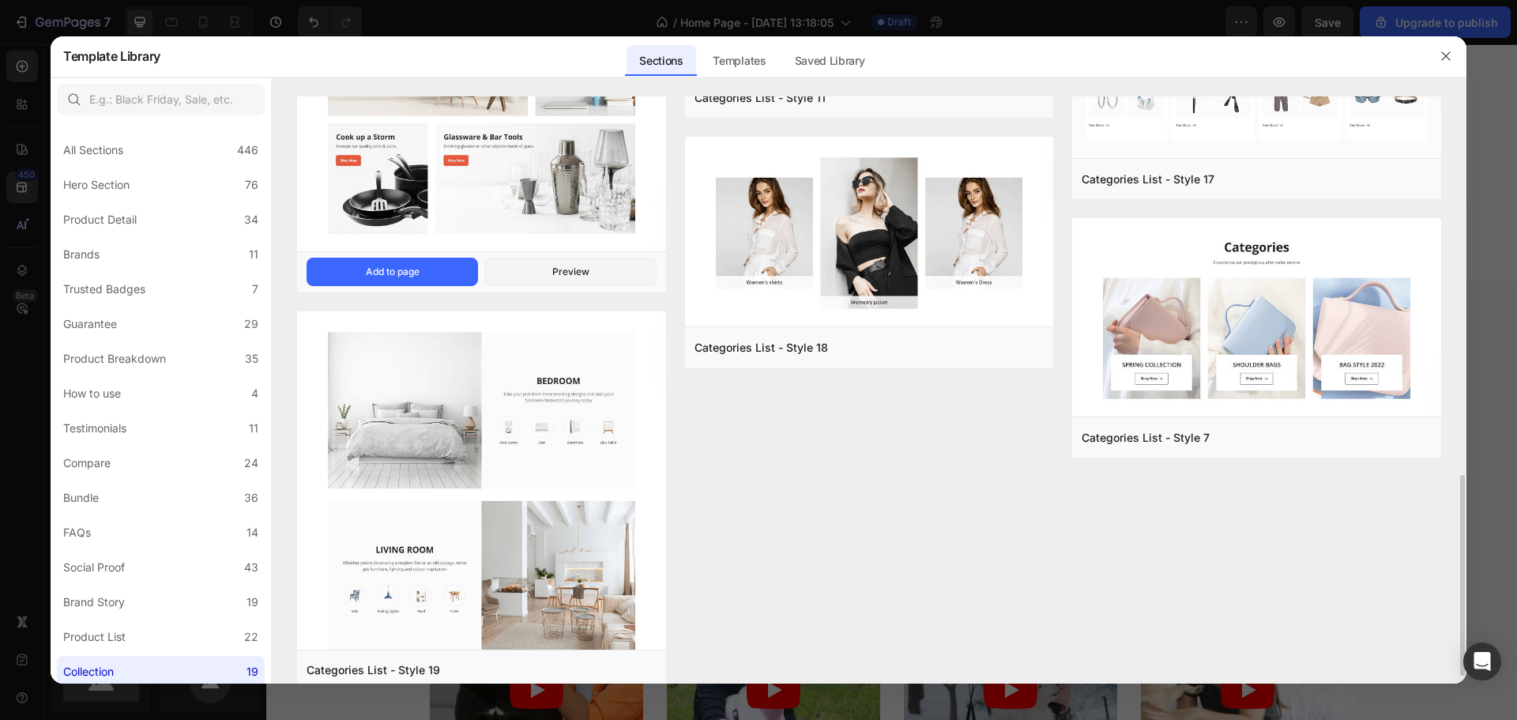
scroll to position [711, 0]
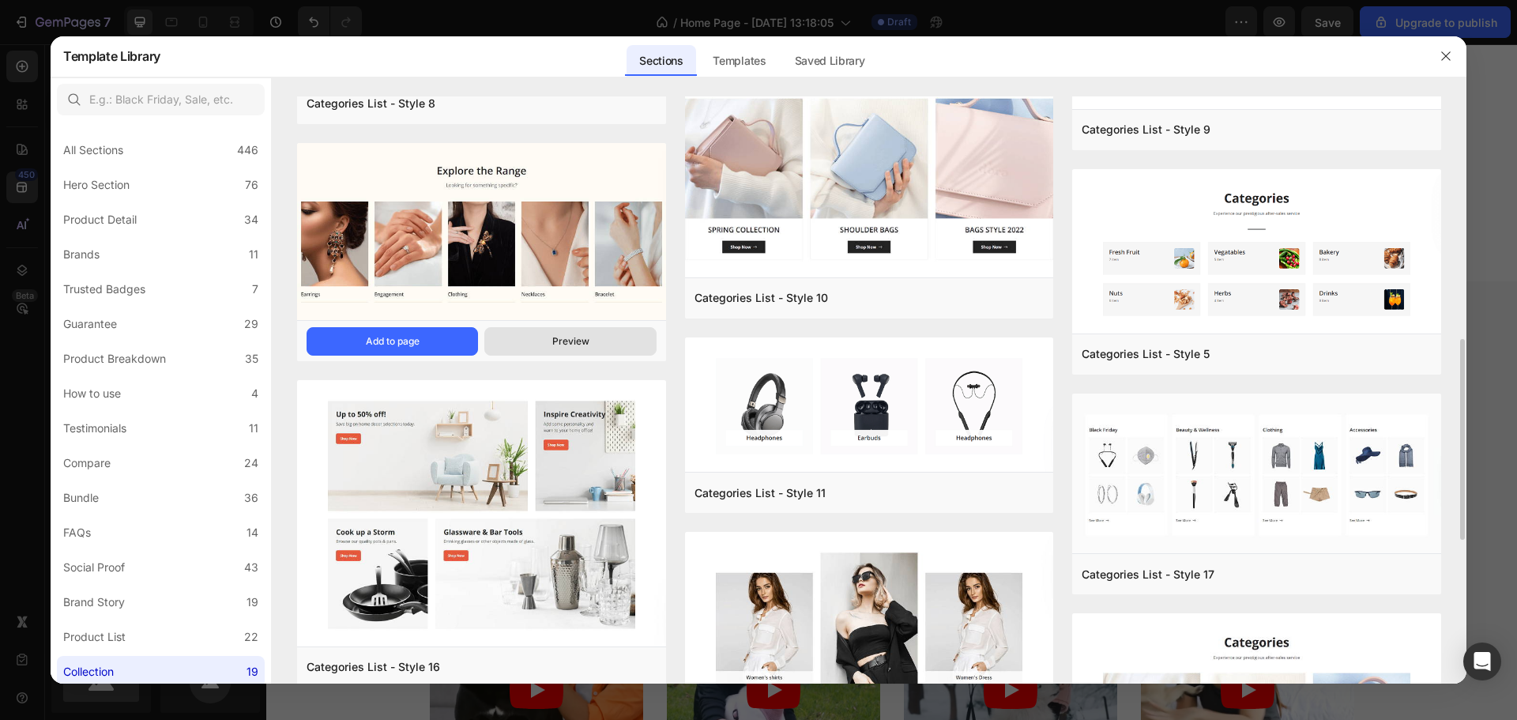
click at [610, 339] on button "Preview" at bounding box center [570, 341] width 172 height 28
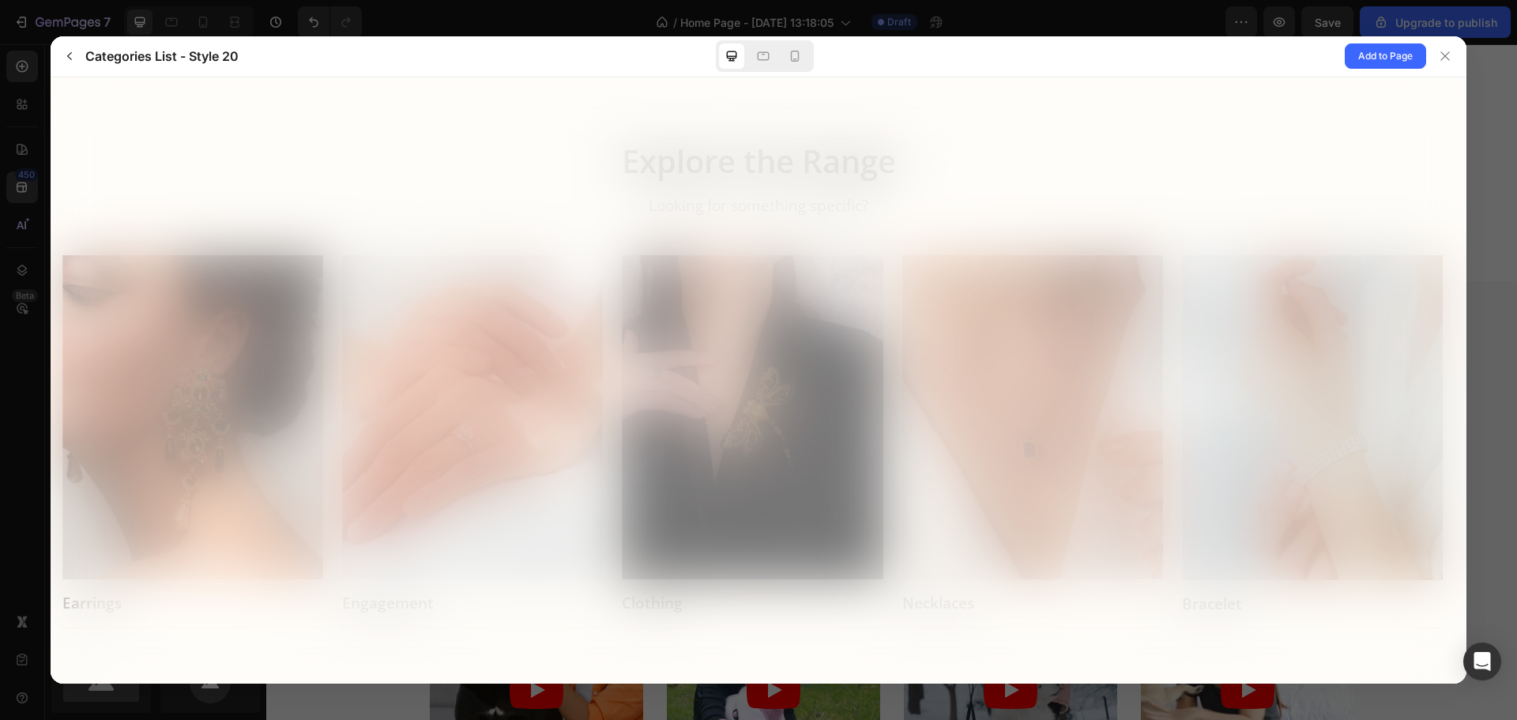
scroll to position [0, 0]
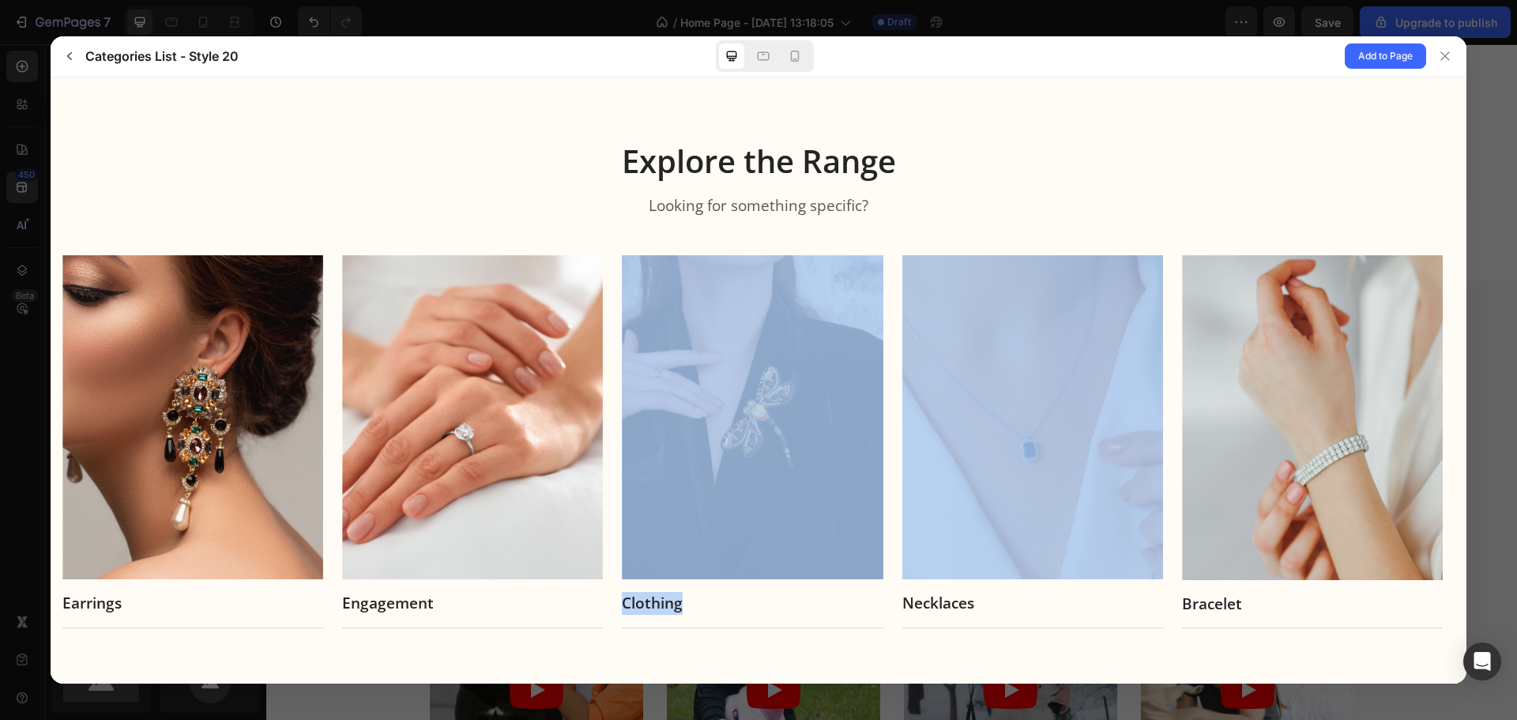
drag, startPoint x: 873, startPoint y: 419, endPoint x: 614, endPoint y: 430, distance: 259.5
click at [616, 431] on div "Earrings Title Engagement Title Clothing" at bounding box center [758, 441] width 1393 height 375
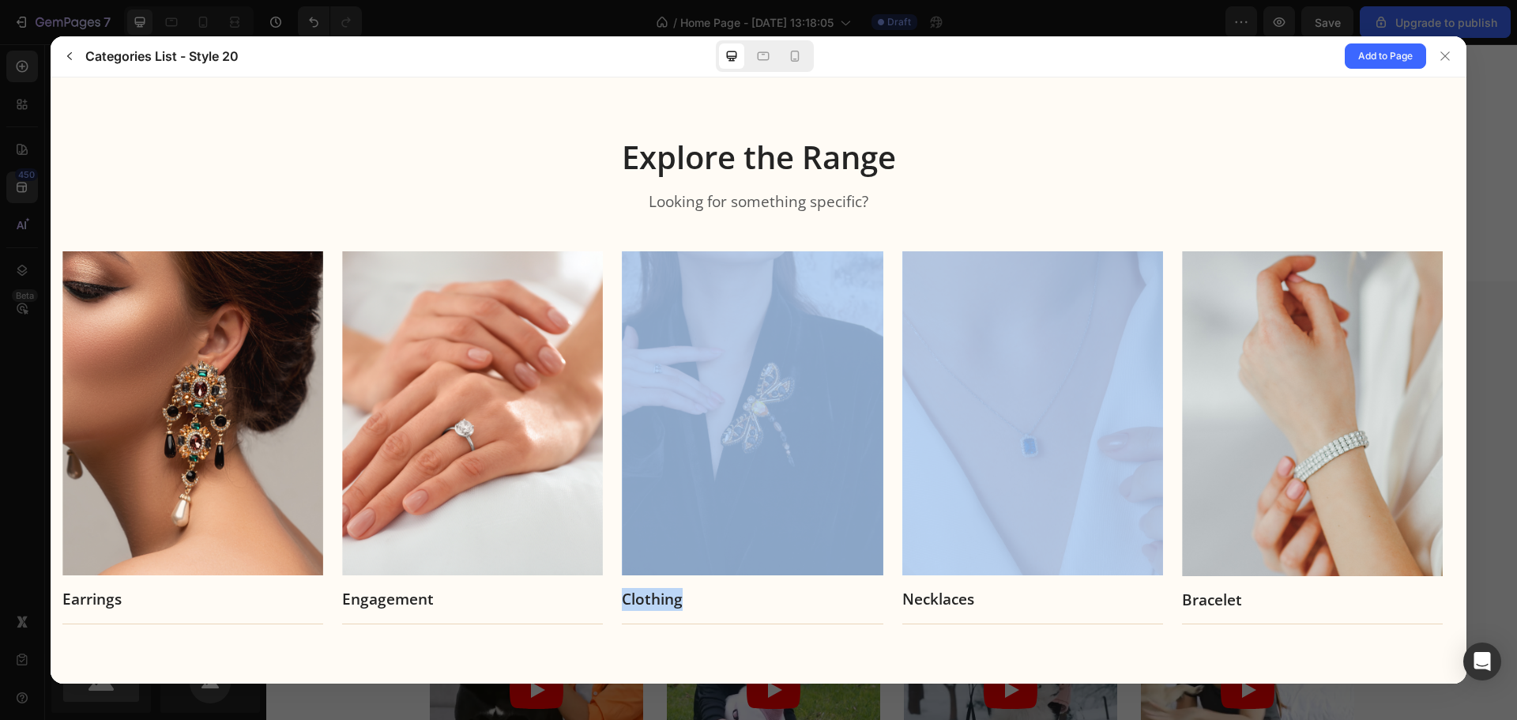
scroll to position [8, 0]
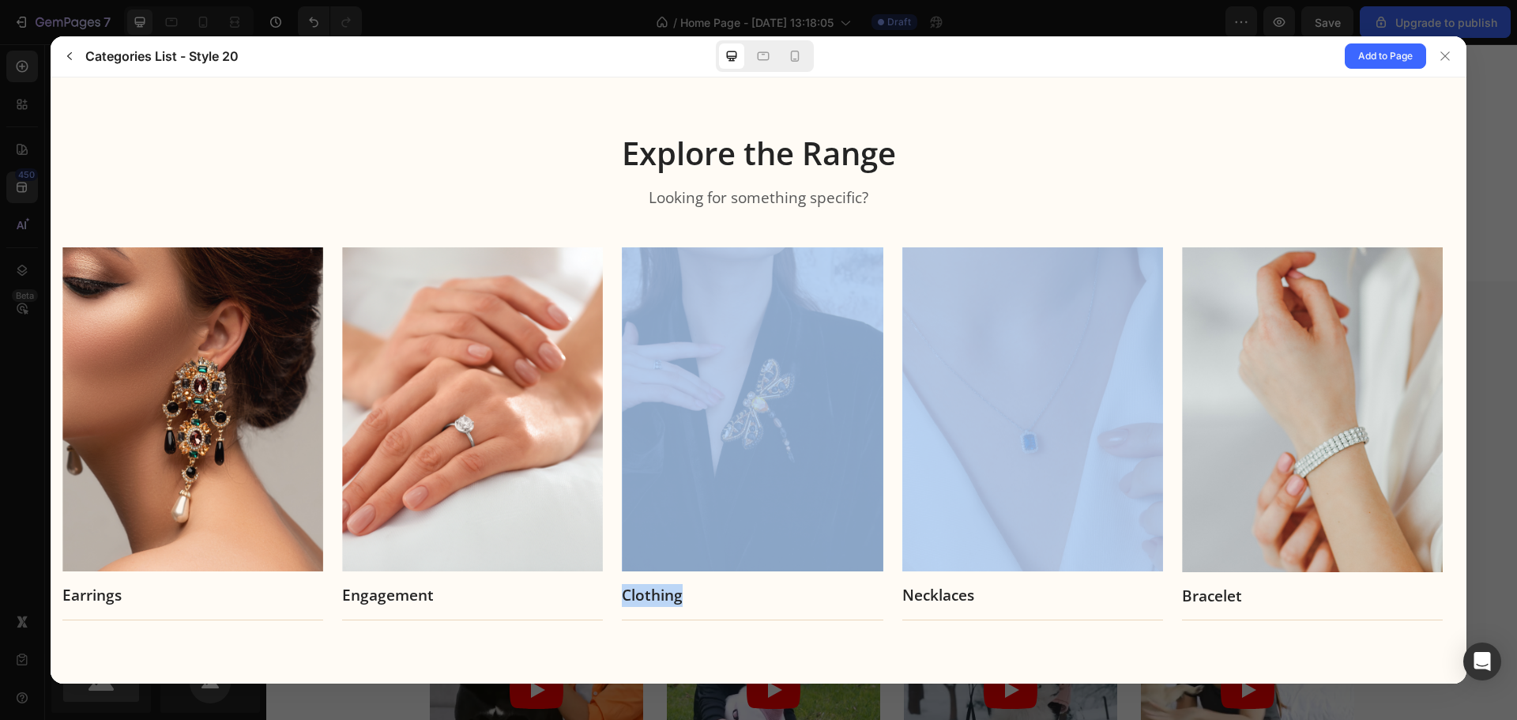
click at [855, 617] on div "Title" at bounding box center [752, 613] width 261 height 14
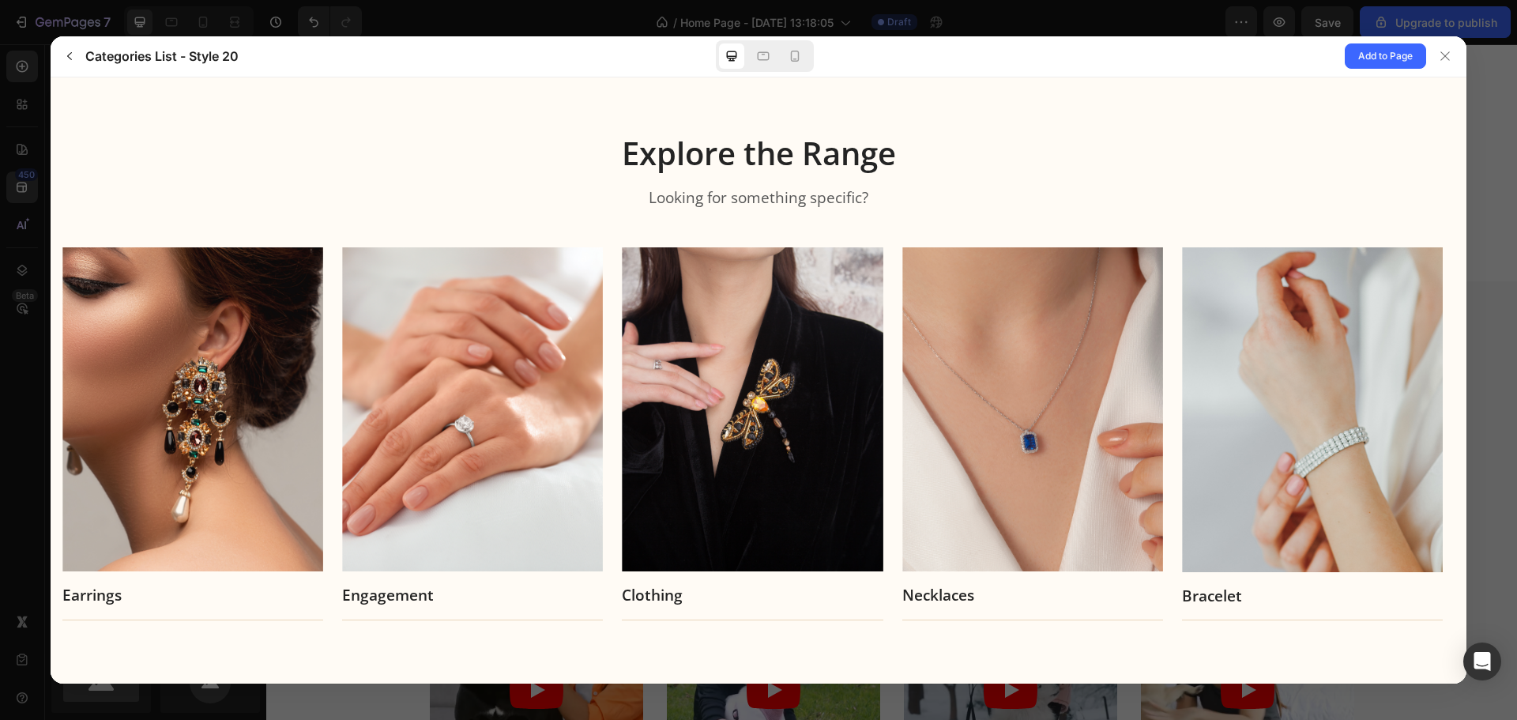
click at [959, 648] on div "Explore the Range Looking for something specific? Earrings Title Engagement" at bounding box center [759, 376] width 1416 height 615
click at [776, 49] on div "Mobile" at bounding box center [765, 56] width 98 height 32
click at [796, 55] on icon at bounding box center [795, 56] width 16 height 16
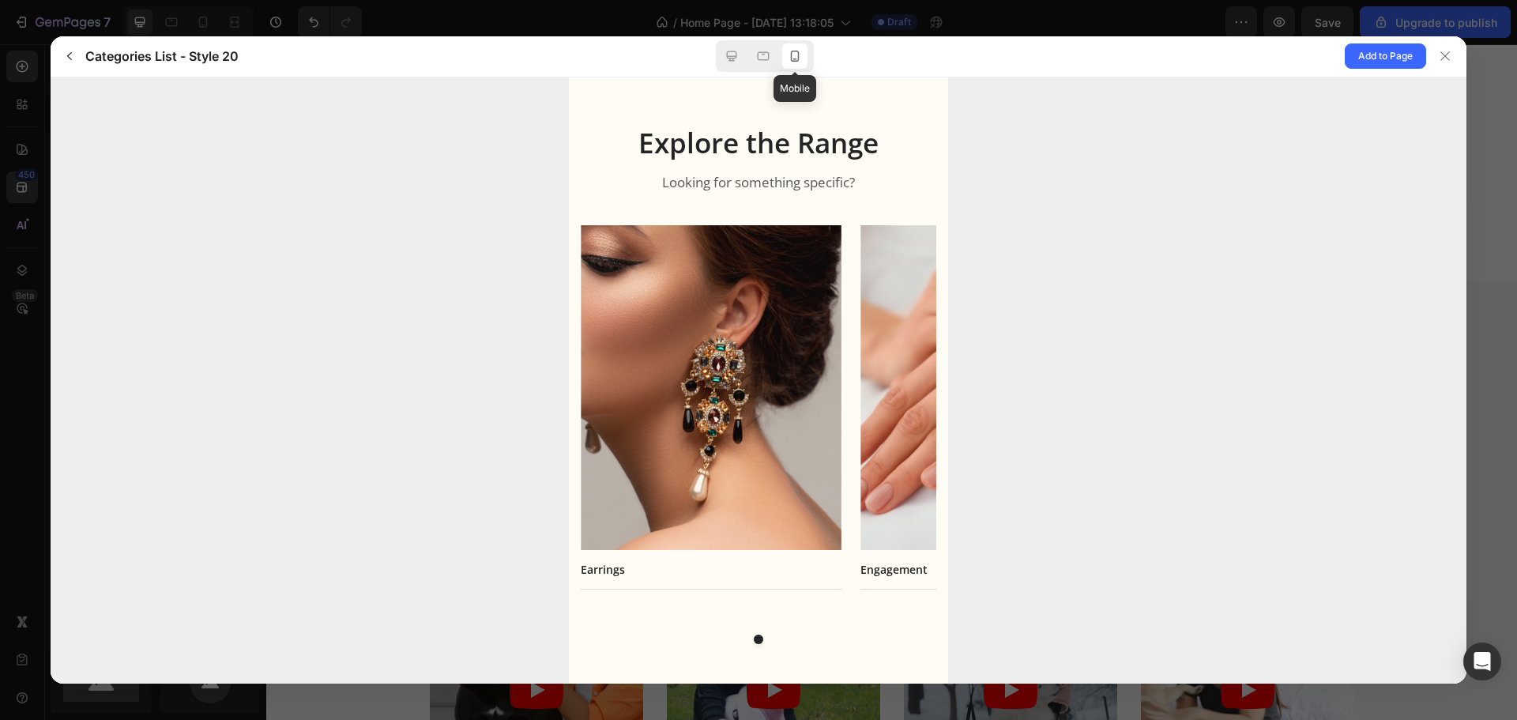
scroll to position [0, 0]
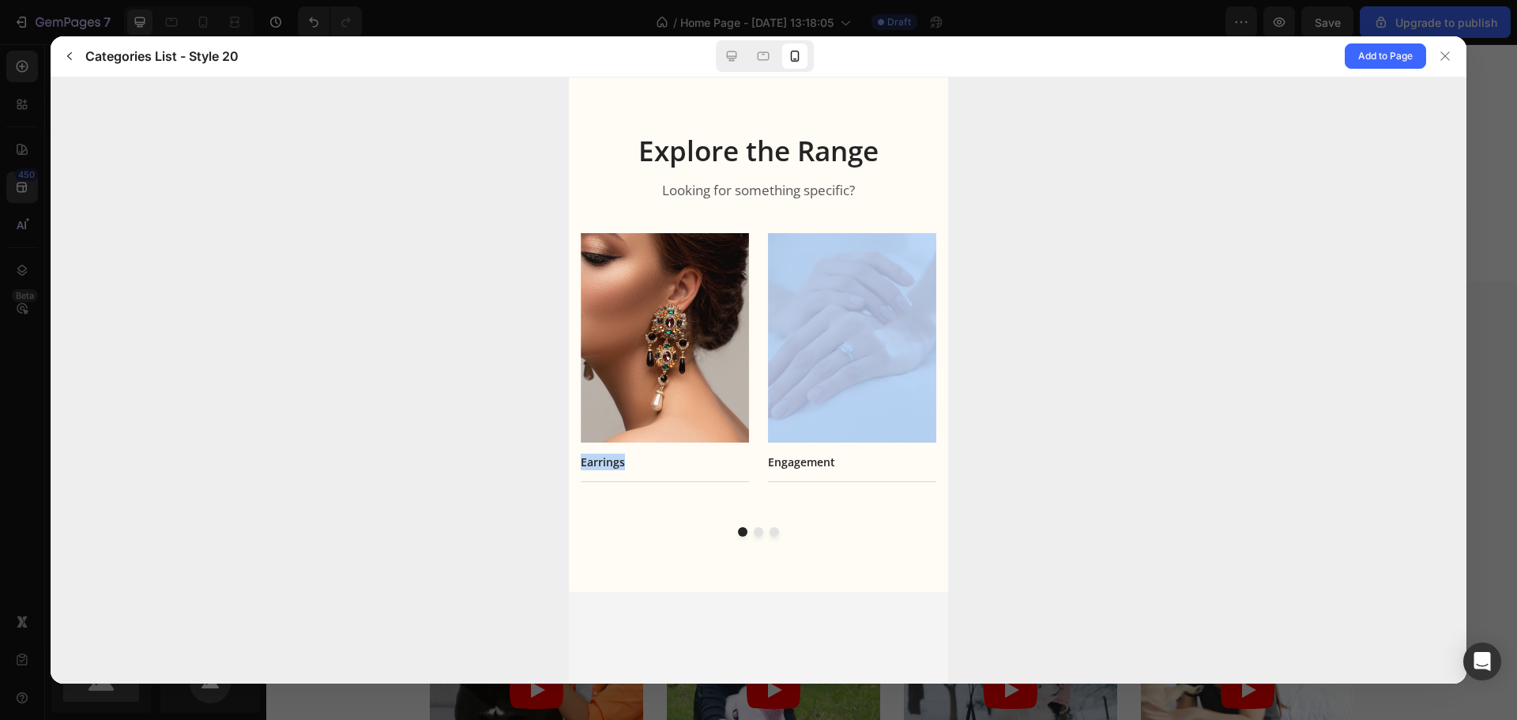
drag, startPoint x: 816, startPoint y: 376, endPoint x: 707, endPoint y: 393, distance: 110.3
click at [684, 392] on div "Earrings Title Engagement Title Clothing" at bounding box center [759, 376] width 356 height 288
click at [818, 429] on div at bounding box center [852, 336] width 168 height 209
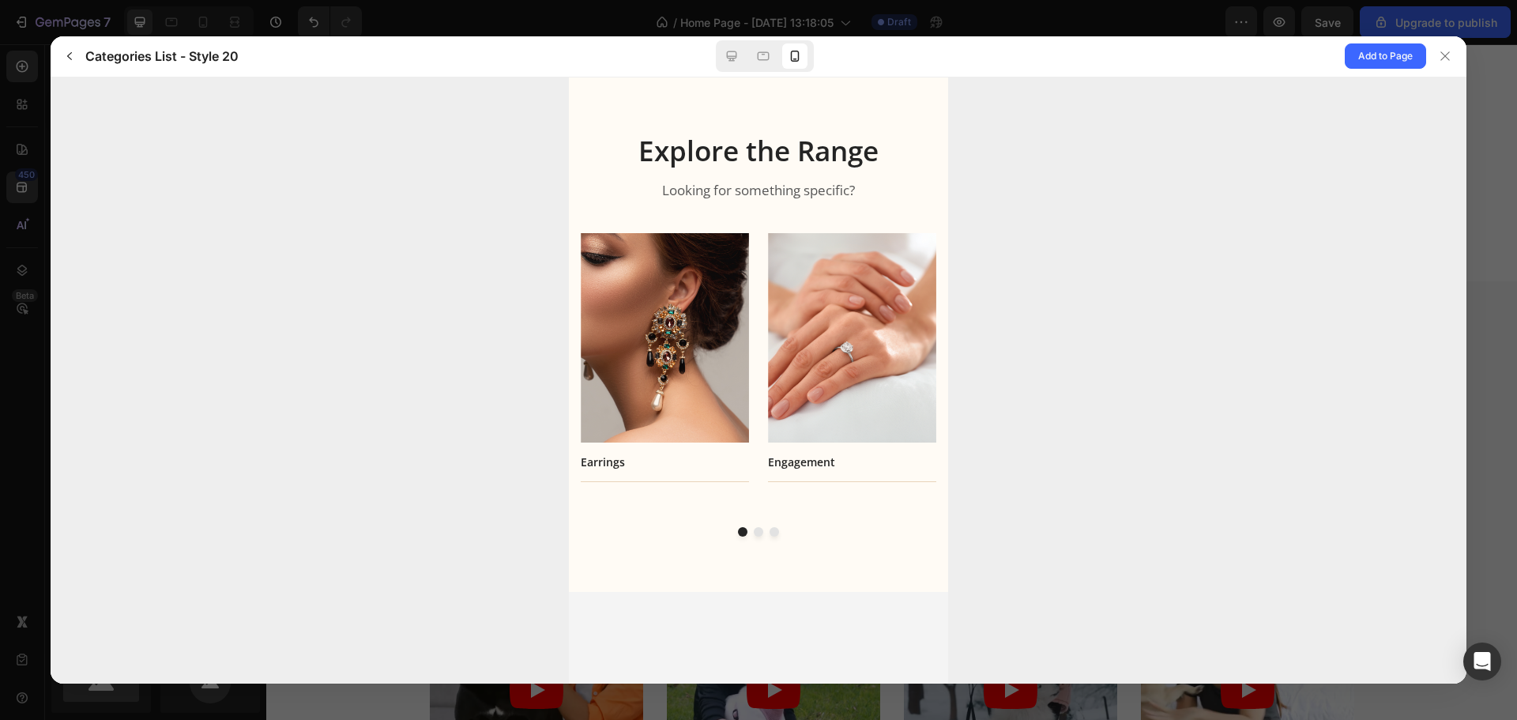
drag, startPoint x: 807, startPoint y: 471, endPoint x: 729, endPoint y: 524, distance: 94.5
click at [768, 494] on div "Engagement Title" at bounding box center [852, 376] width 168 height 288
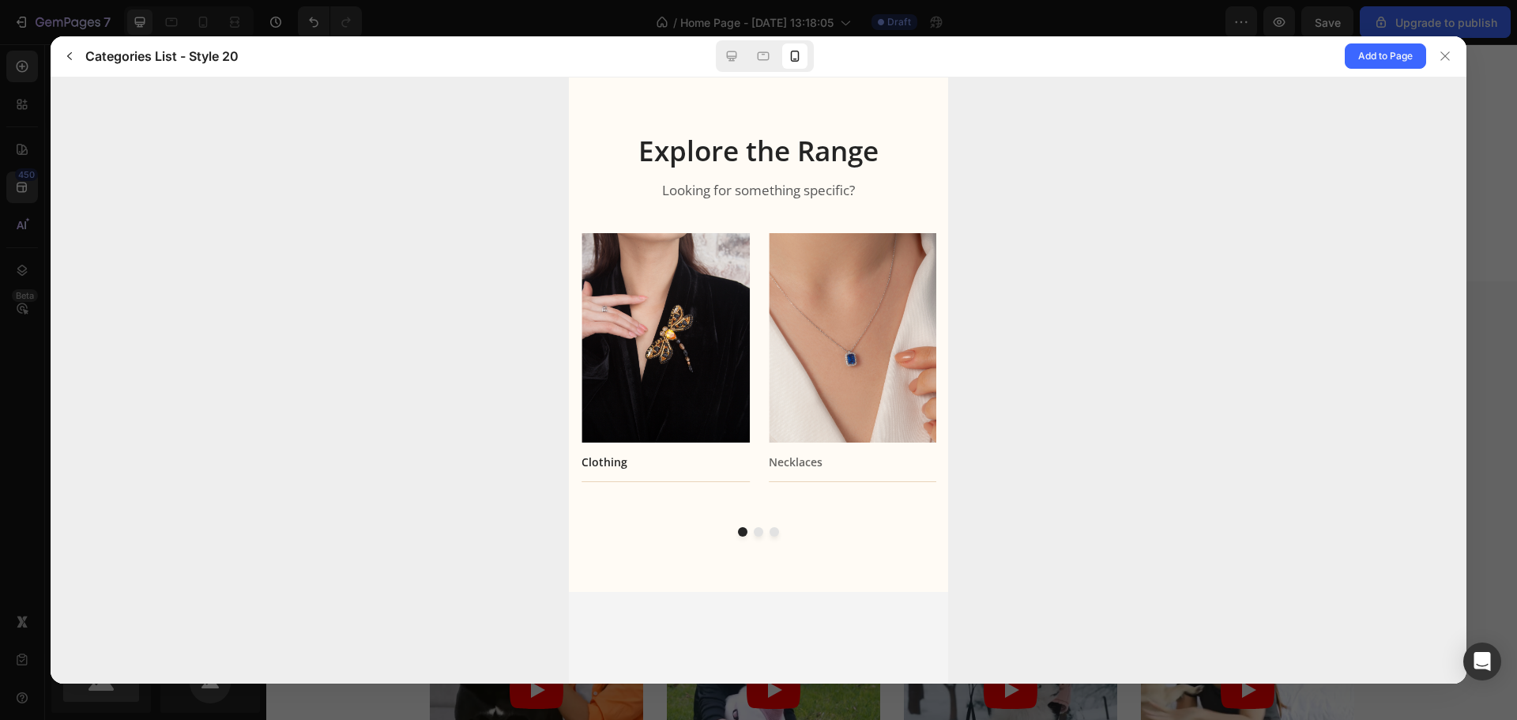
drag, startPoint x: 803, startPoint y: 464, endPoint x: 702, endPoint y: 474, distance: 101.7
click at [769, 473] on div "Necklaces Title" at bounding box center [853, 357] width 168 height 250
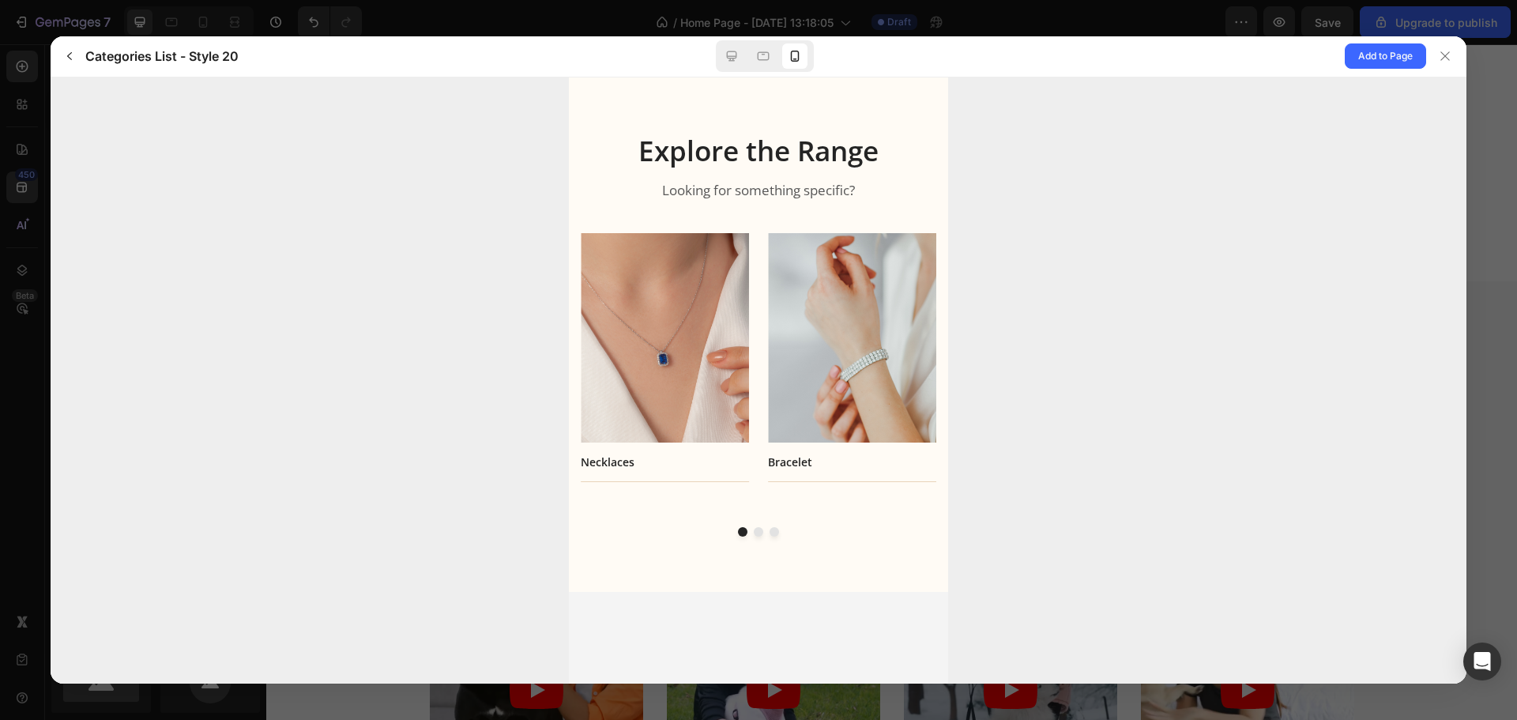
drag, startPoint x: 819, startPoint y: 460, endPoint x: 569, endPoint y: 444, distance: 250.3
click at [768, 454] on div "Bracelet" at bounding box center [852, 461] width 168 height 17
click at [735, 62] on icon at bounding box center [732, 56] width 16 height 16
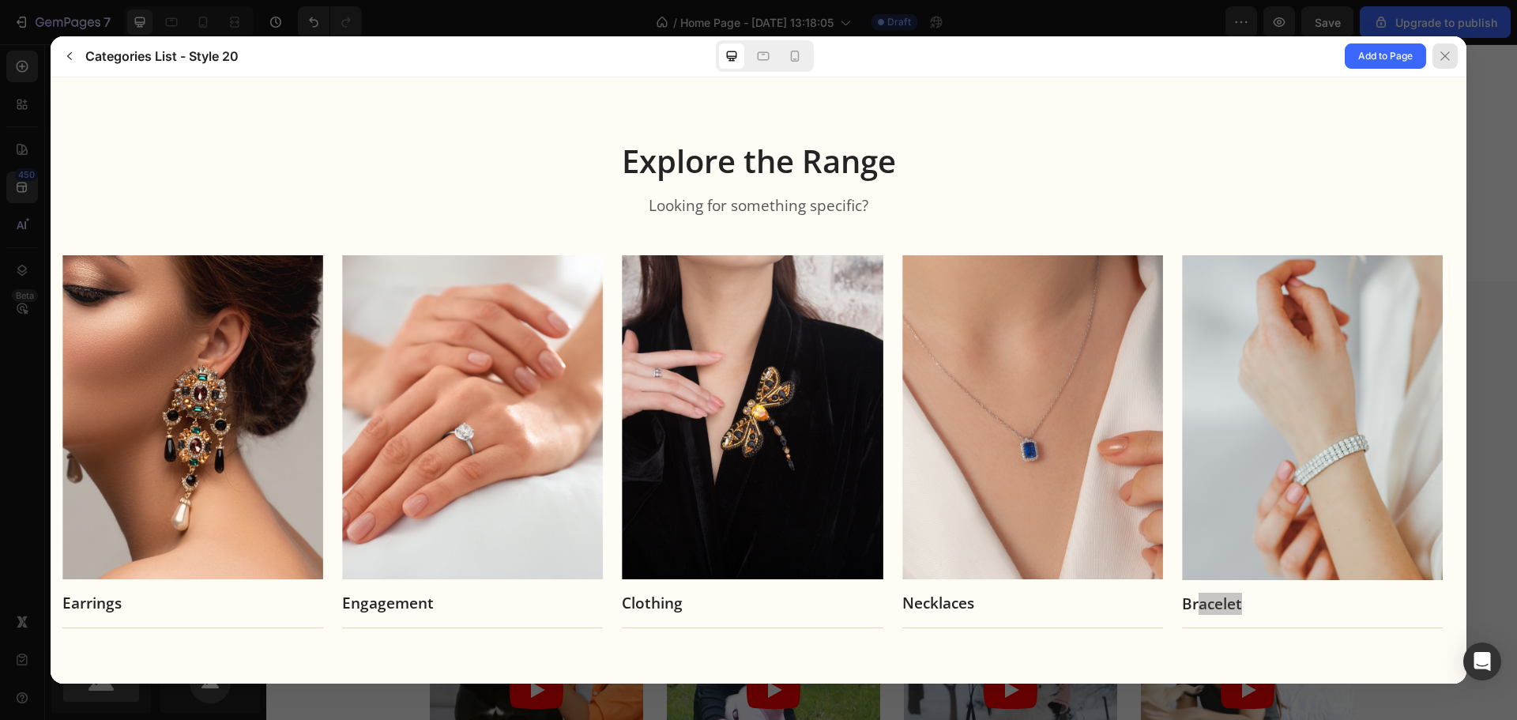
click at [1457, 64] on div at bounding box center [1445, 55] width 25 height 25
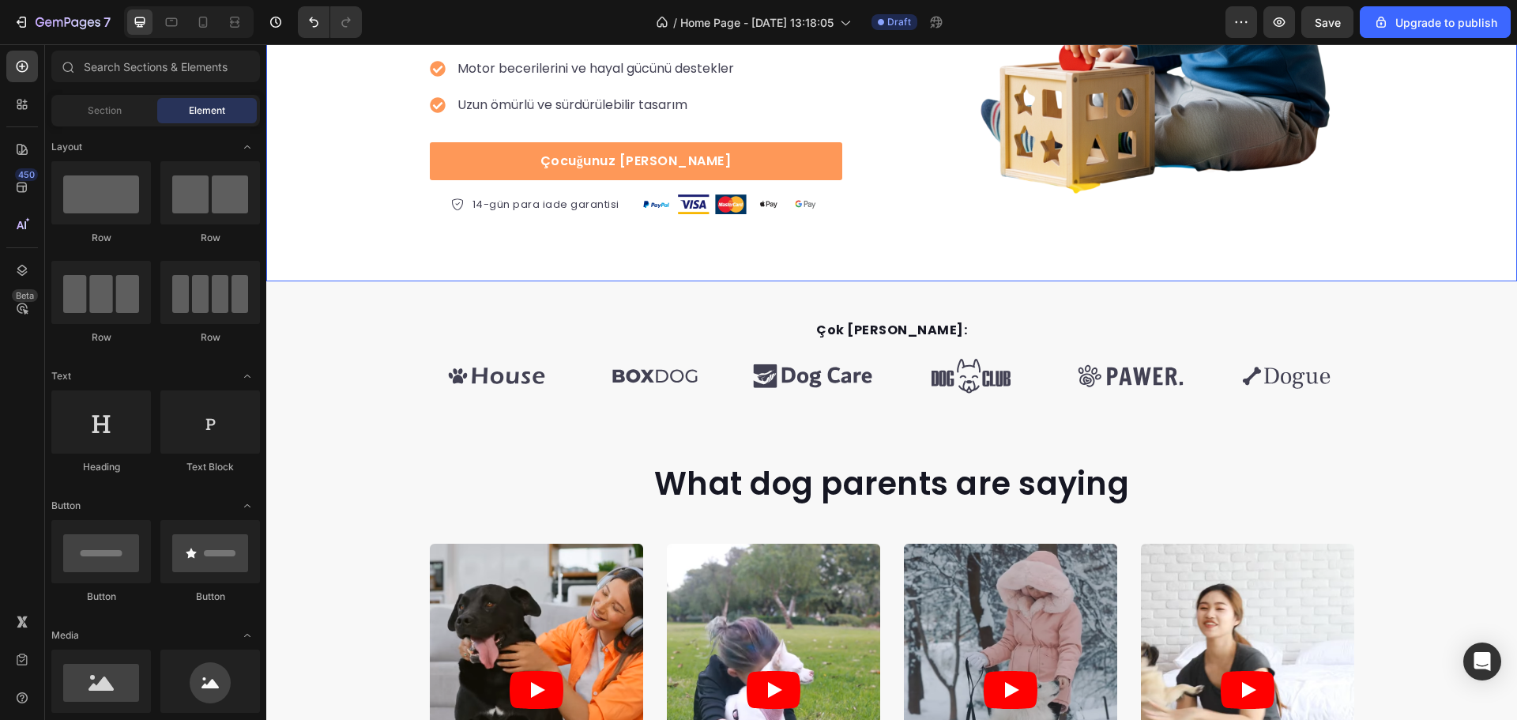
click at [888, 278] on div "Icon Icon Icon Icon Icon Icon List Hoz 895 İncelemeye Göre 4,5/5 Puan Aldı Text…" at bounding box center [891, 4] width 1251 height 553
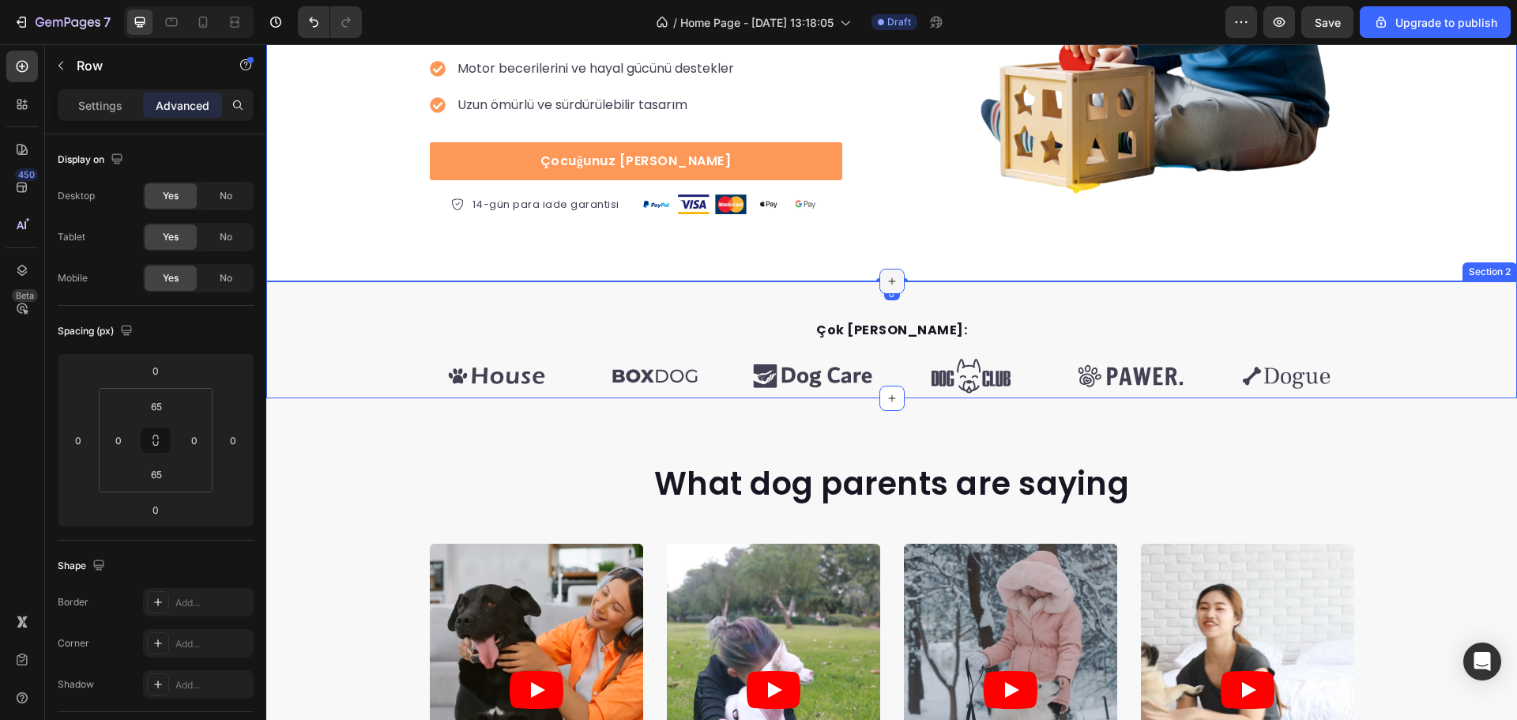
click at [886, 288] on div at bounding box center [892, 281] width 25 height 25
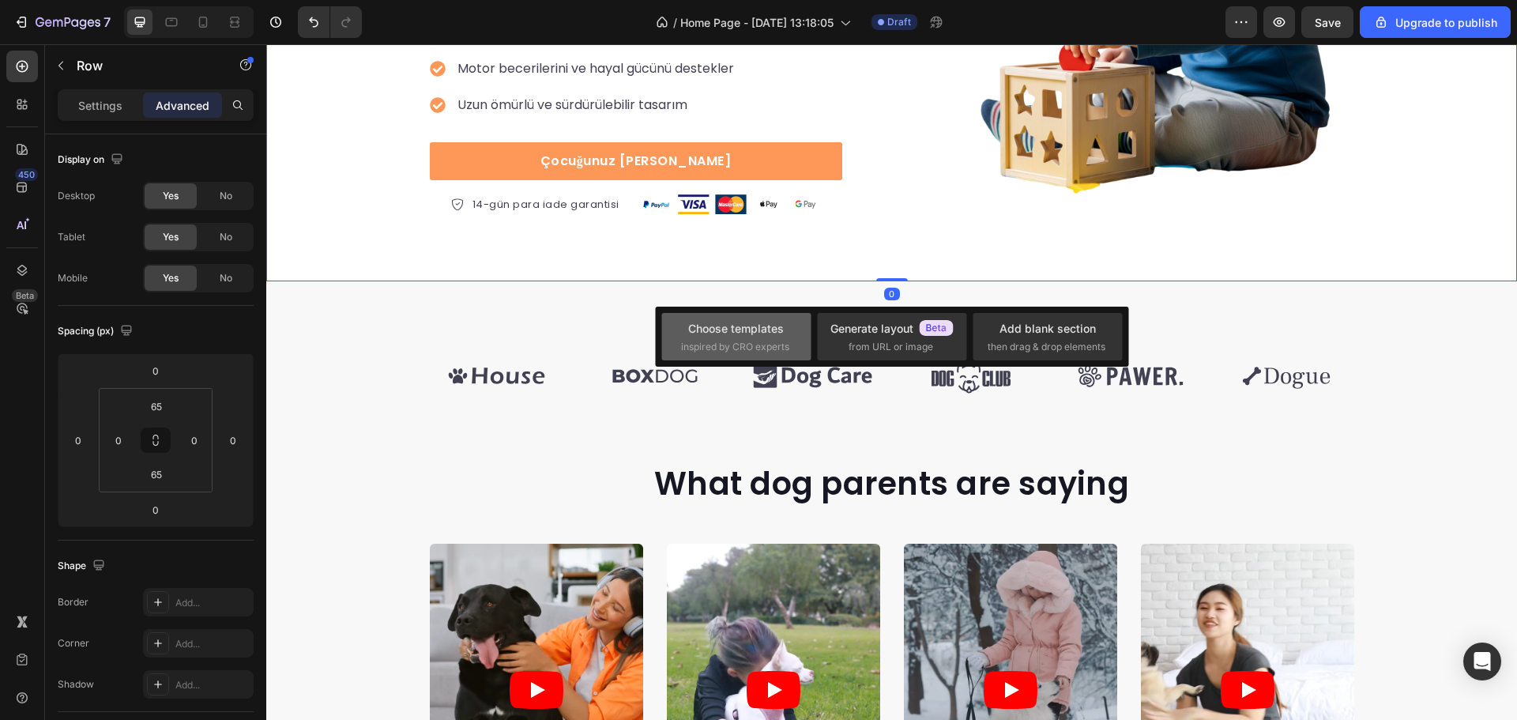
click at [773, 327] on div "Choose templates" at bounding box center [736, 328] width 96 height 17
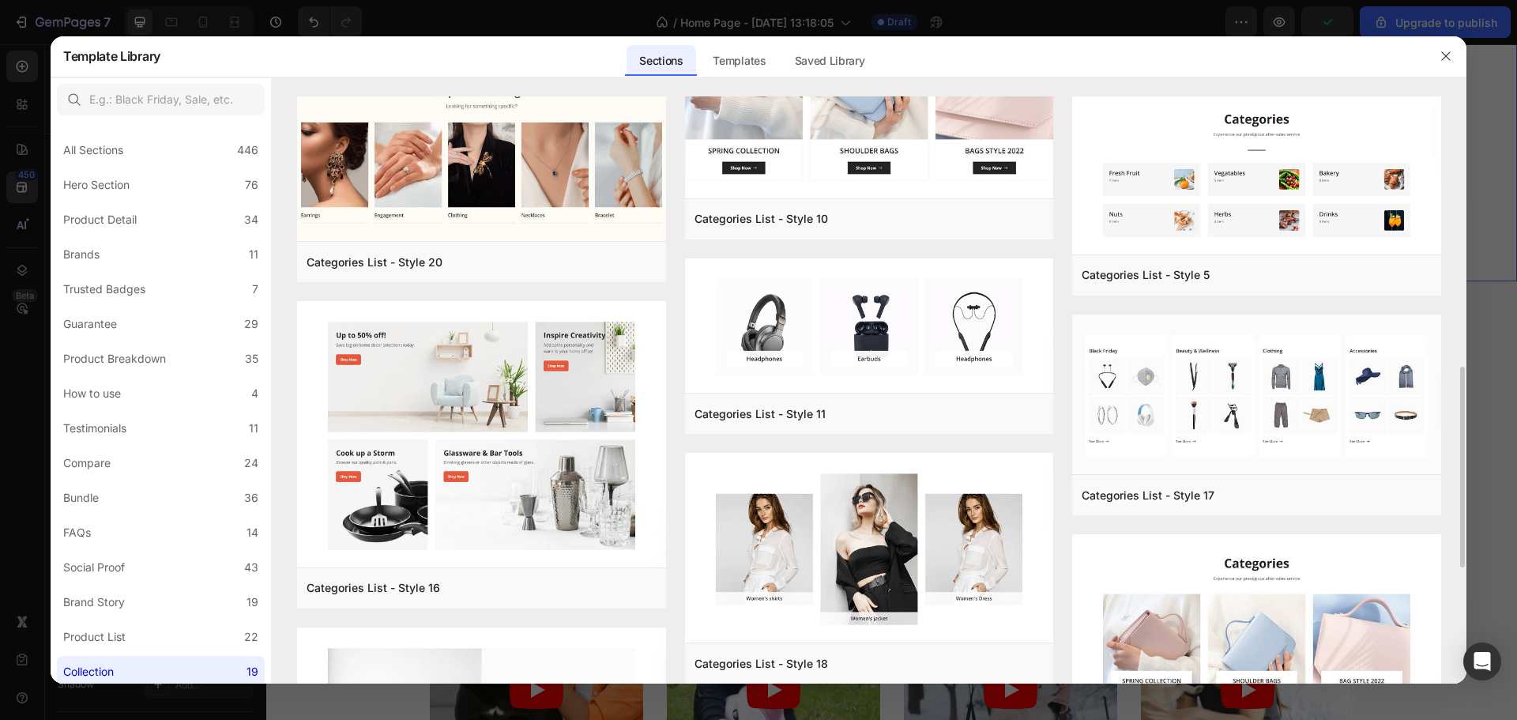
scroll to position [632, 0]
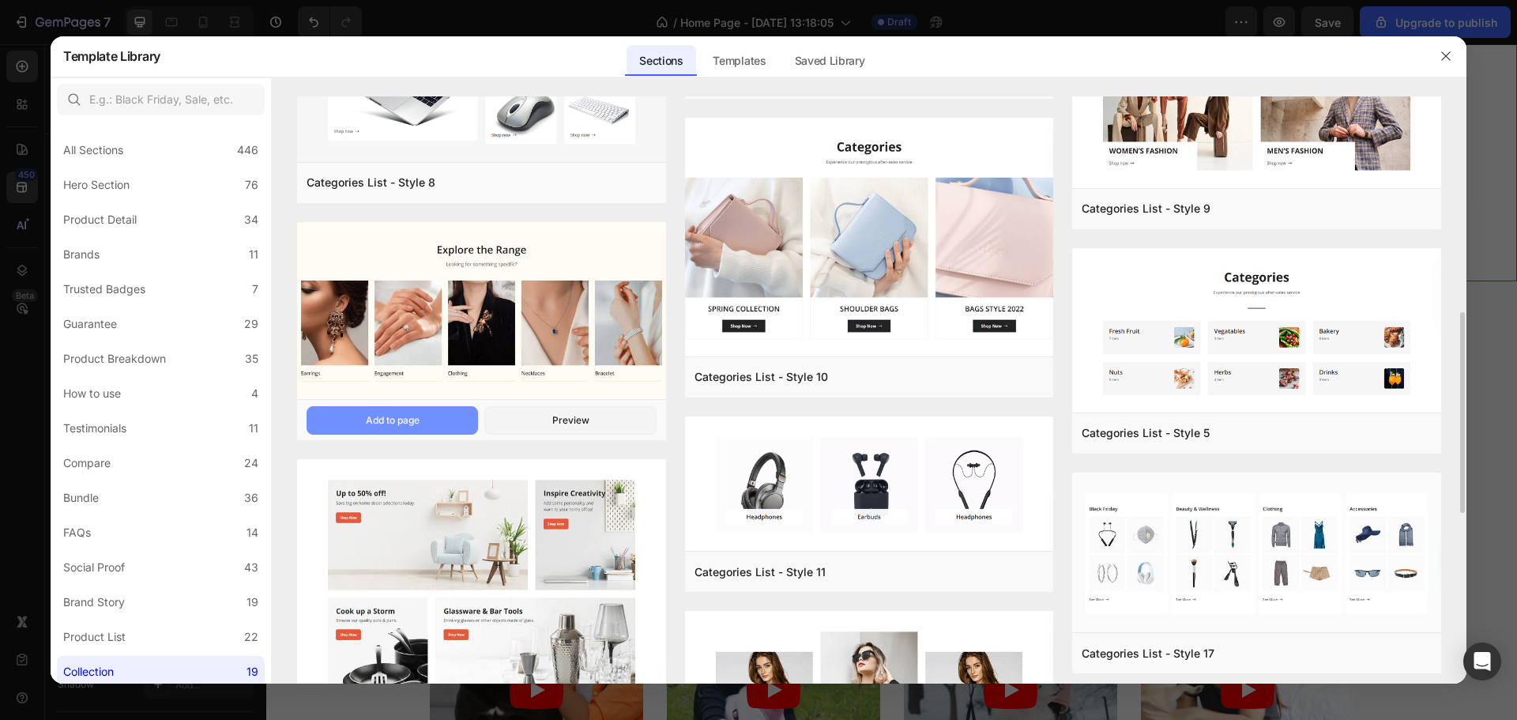
click at [449, 421] on button "Add to page" at bounding box center [393, 420] width 172 height 28
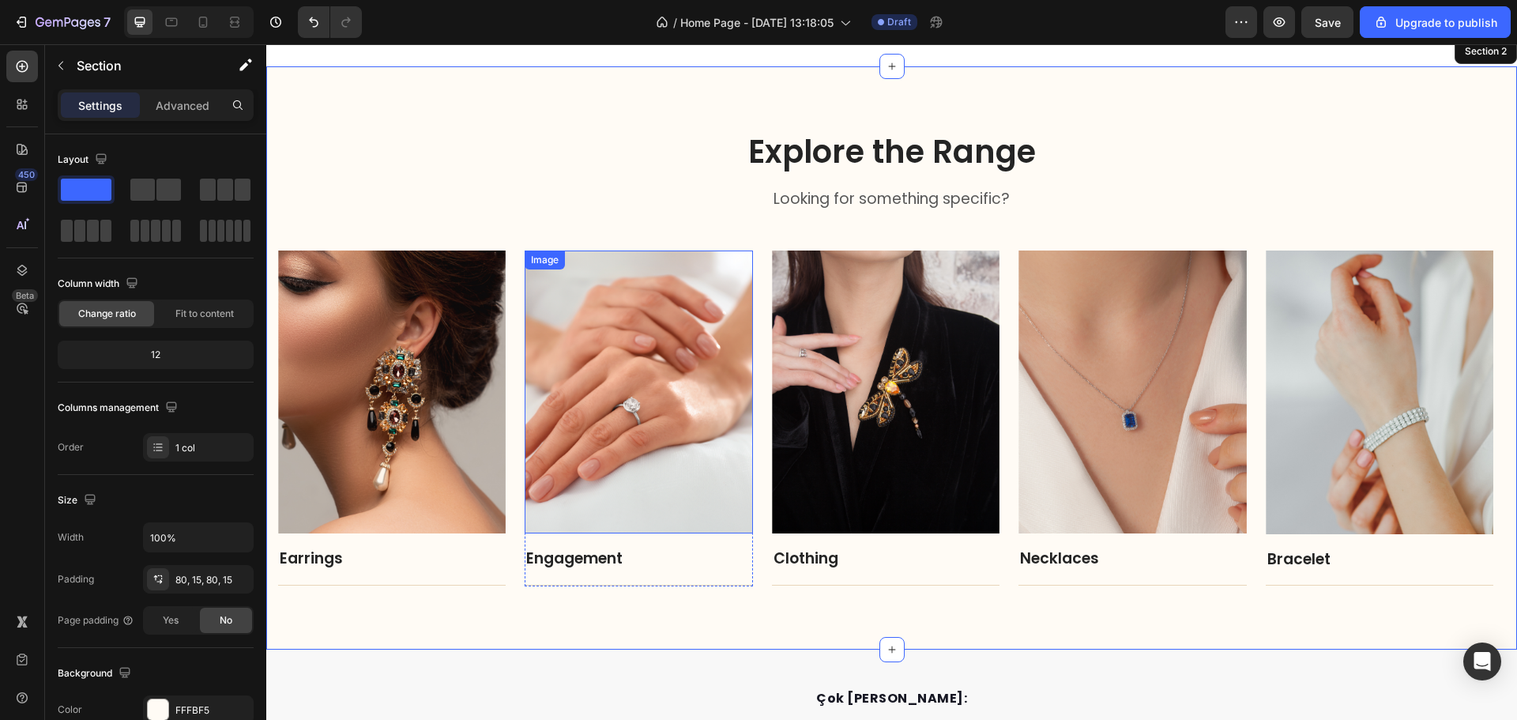
scroll to position [627, 0]
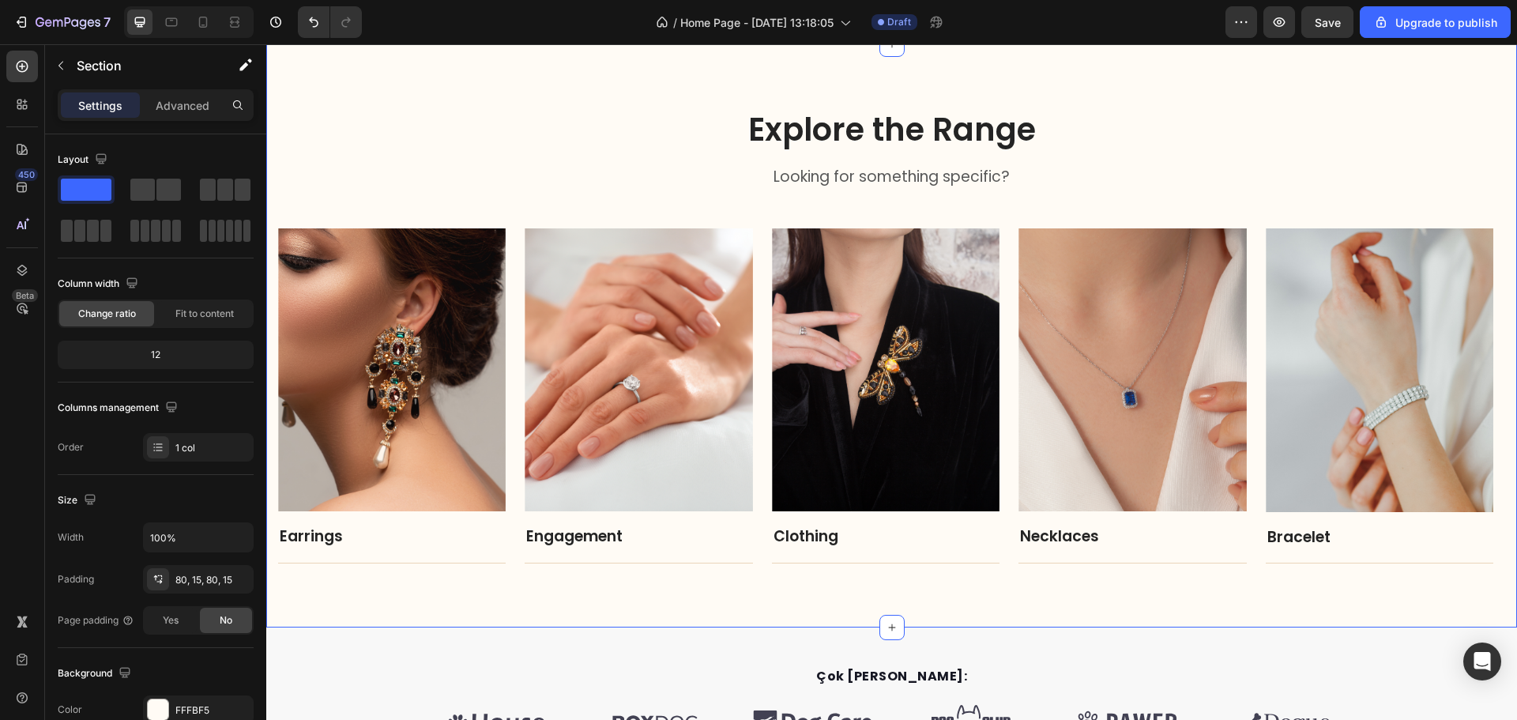
click at [1171, 595] on div "Explore the Range Heading Looking for something specific? Text block Row Image …" at bounding box center [891, 335] width 1251 height 583
click at [178, 616] on span "Yes" at bounding box center [171, 620] width 16 height 14
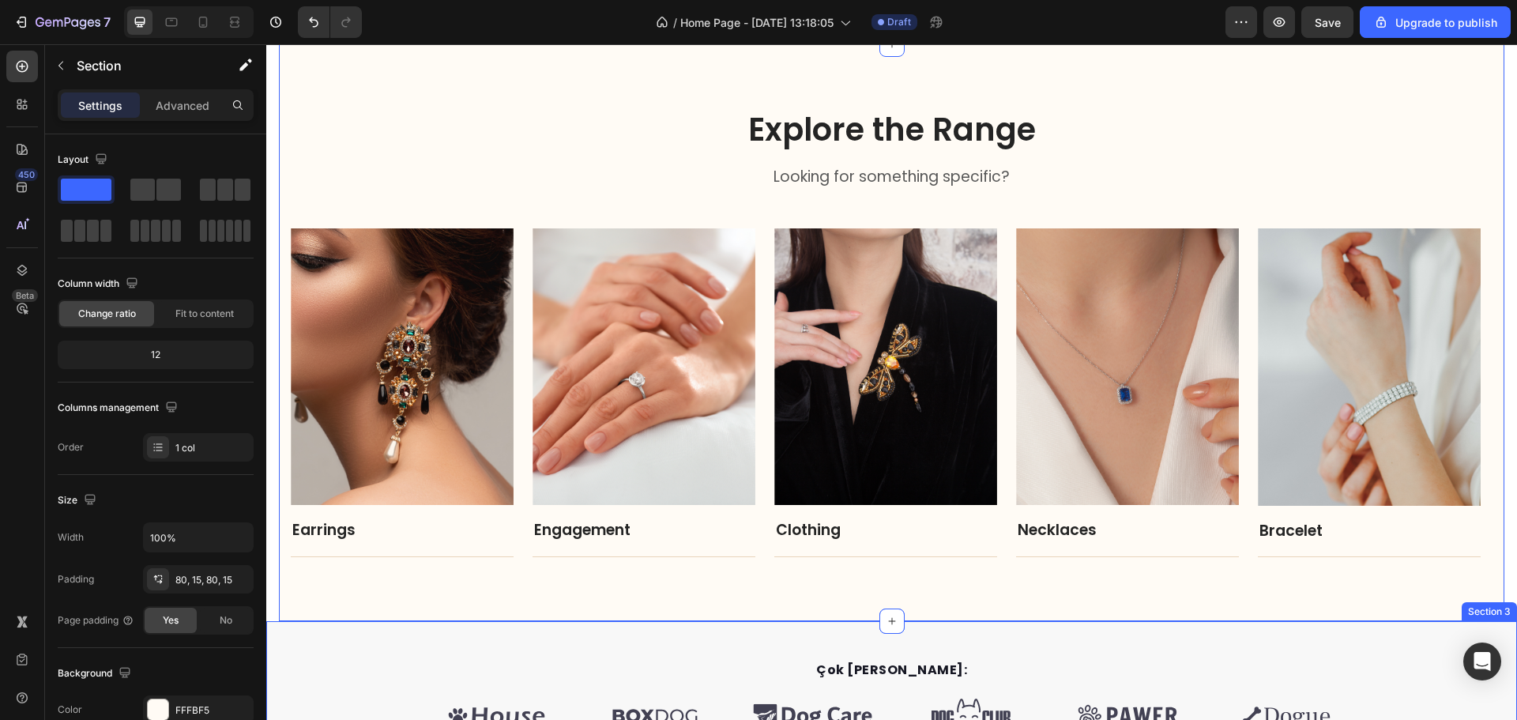
click at [365, 653] on div "Çok Yakında Mağazalarda: Text block Image Image Image Image Image Image Carouse…" at bounding box center [891, 679] width 1251 height 117
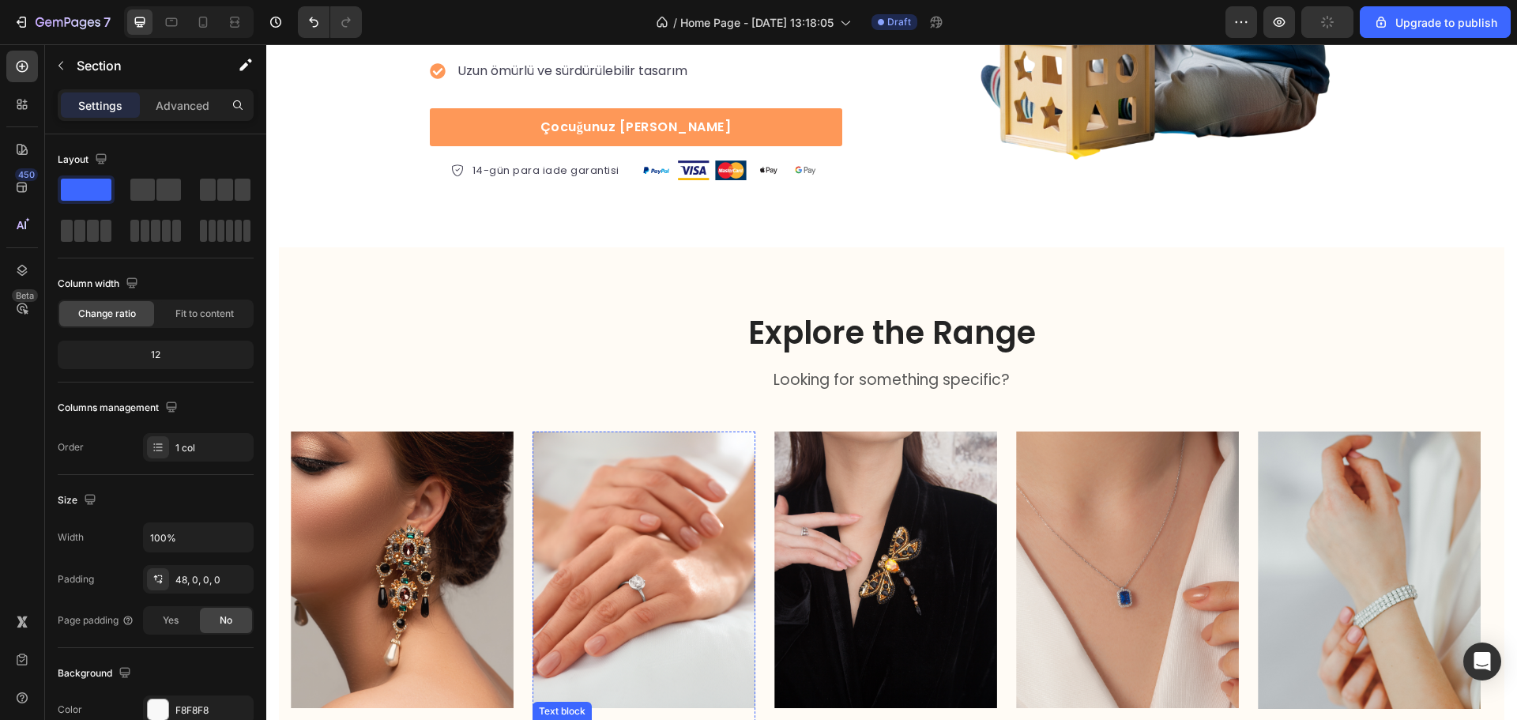
scroll to position [390, 0]
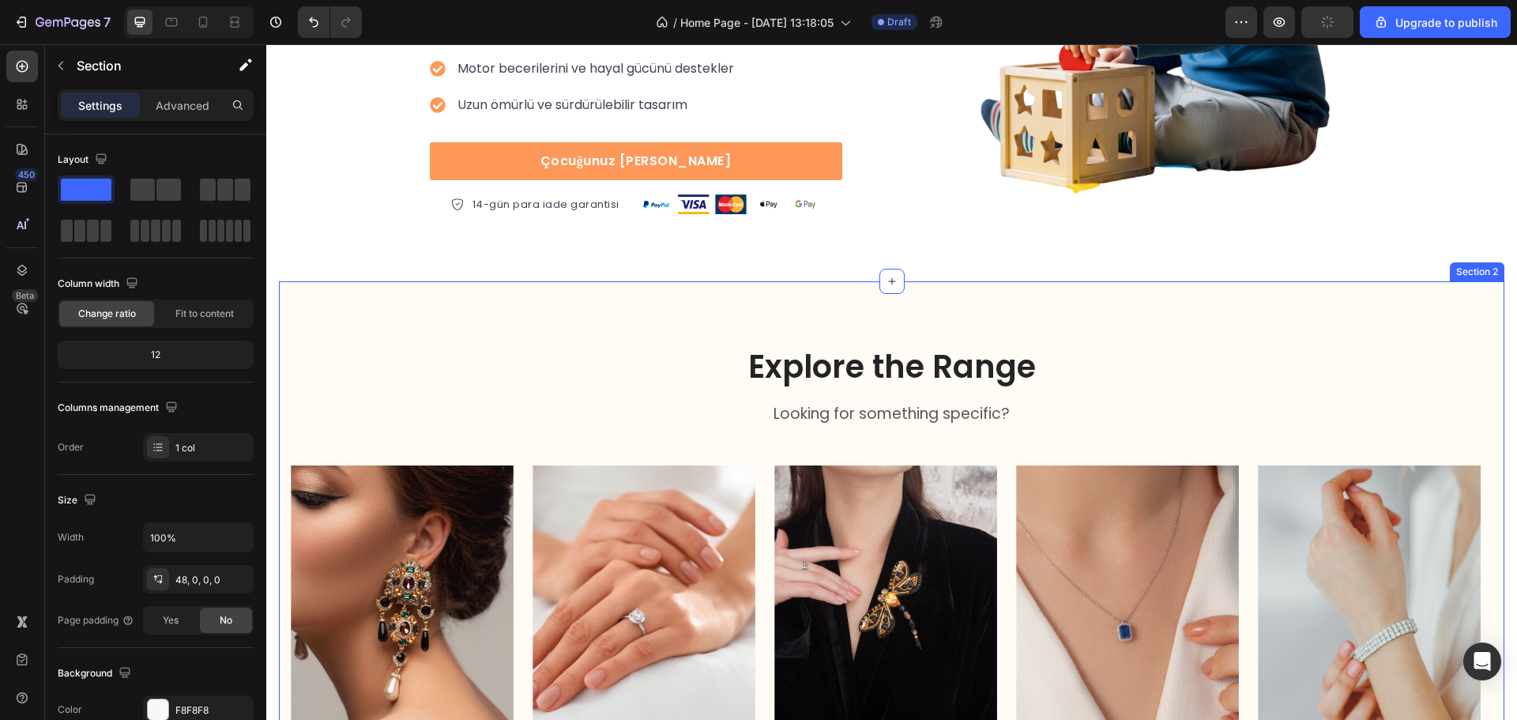
click at [703, 334] on div "Explore the Range Heading Looking for something specific? Text block Row Image …" at bounding box center [892, 569] width 1226 height 577
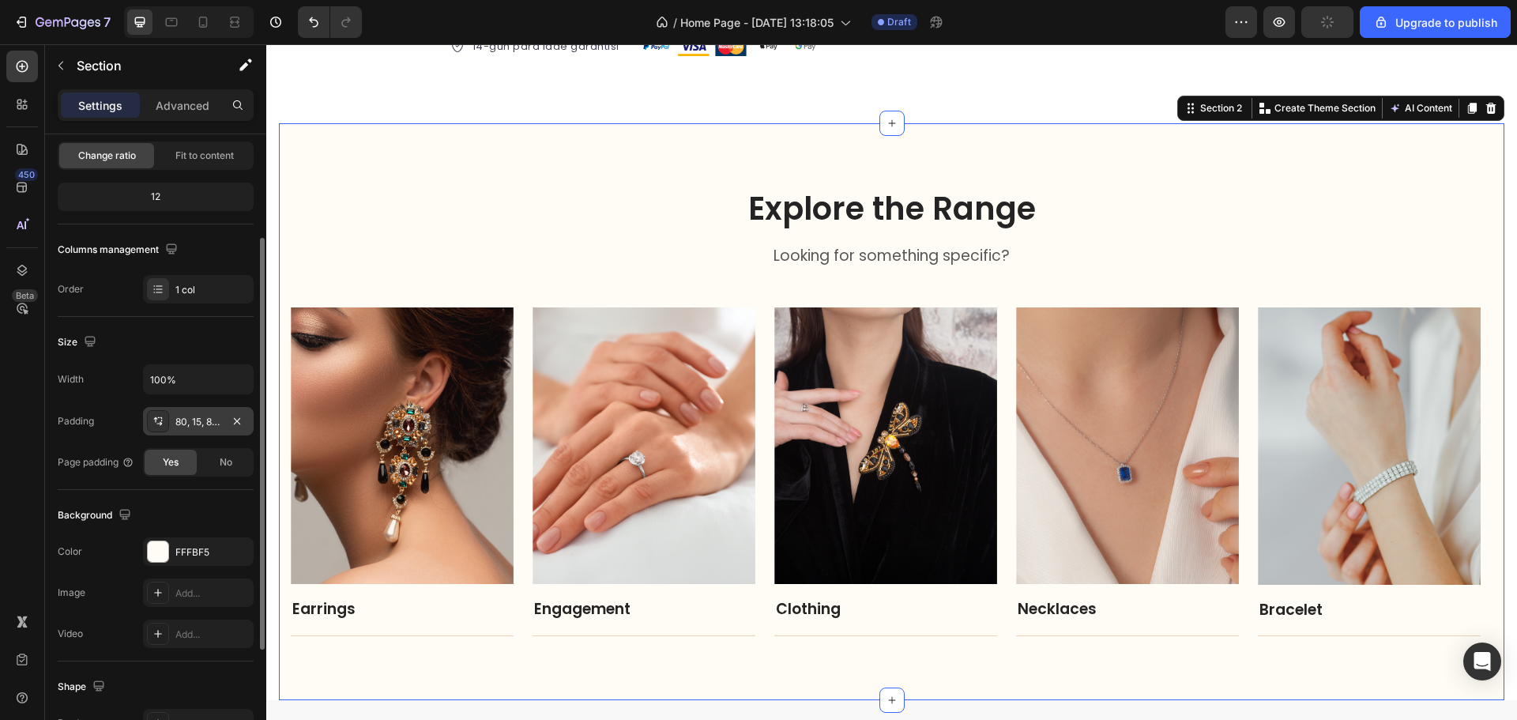
scroll to position [0, 0]
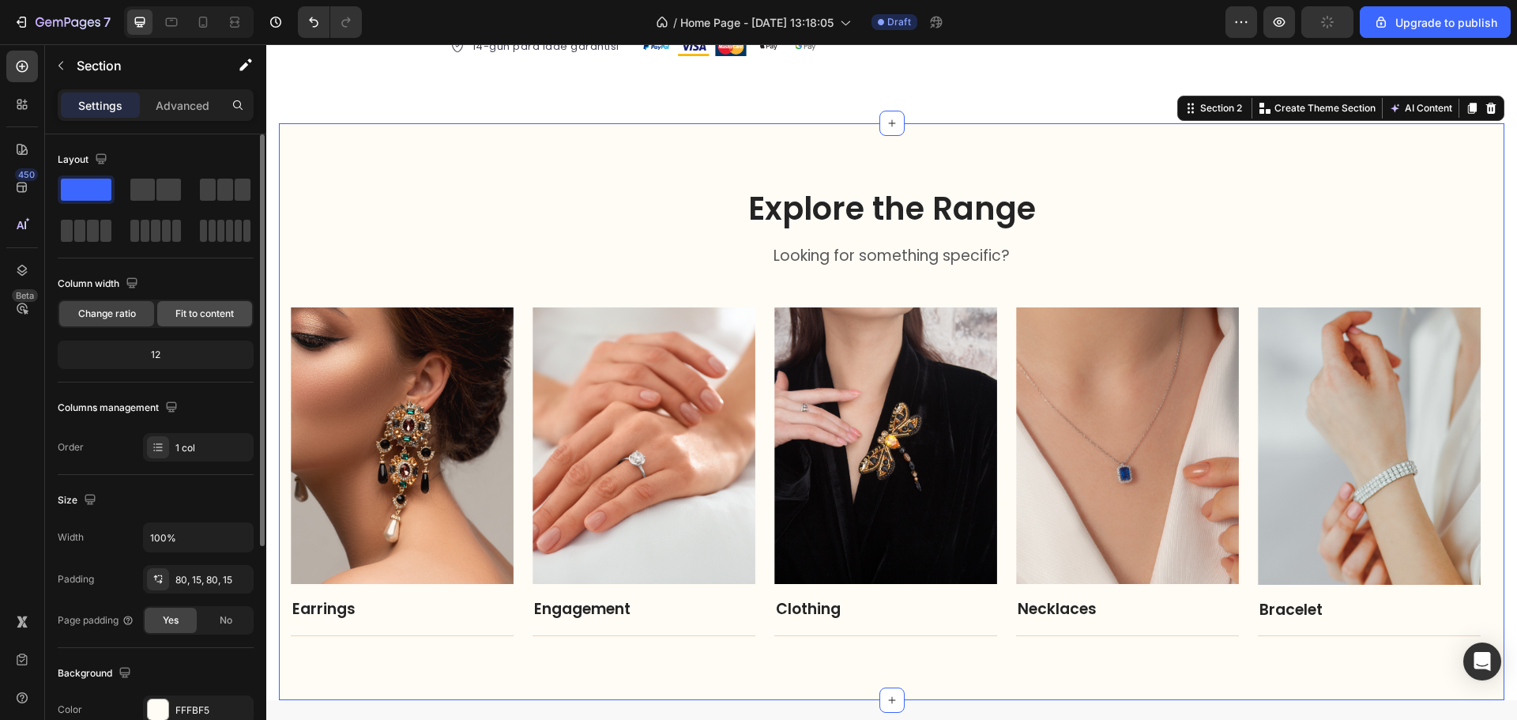
click at [188, 319] on span "Fit to content" at bounding box center [204, 314] width 58 height 14
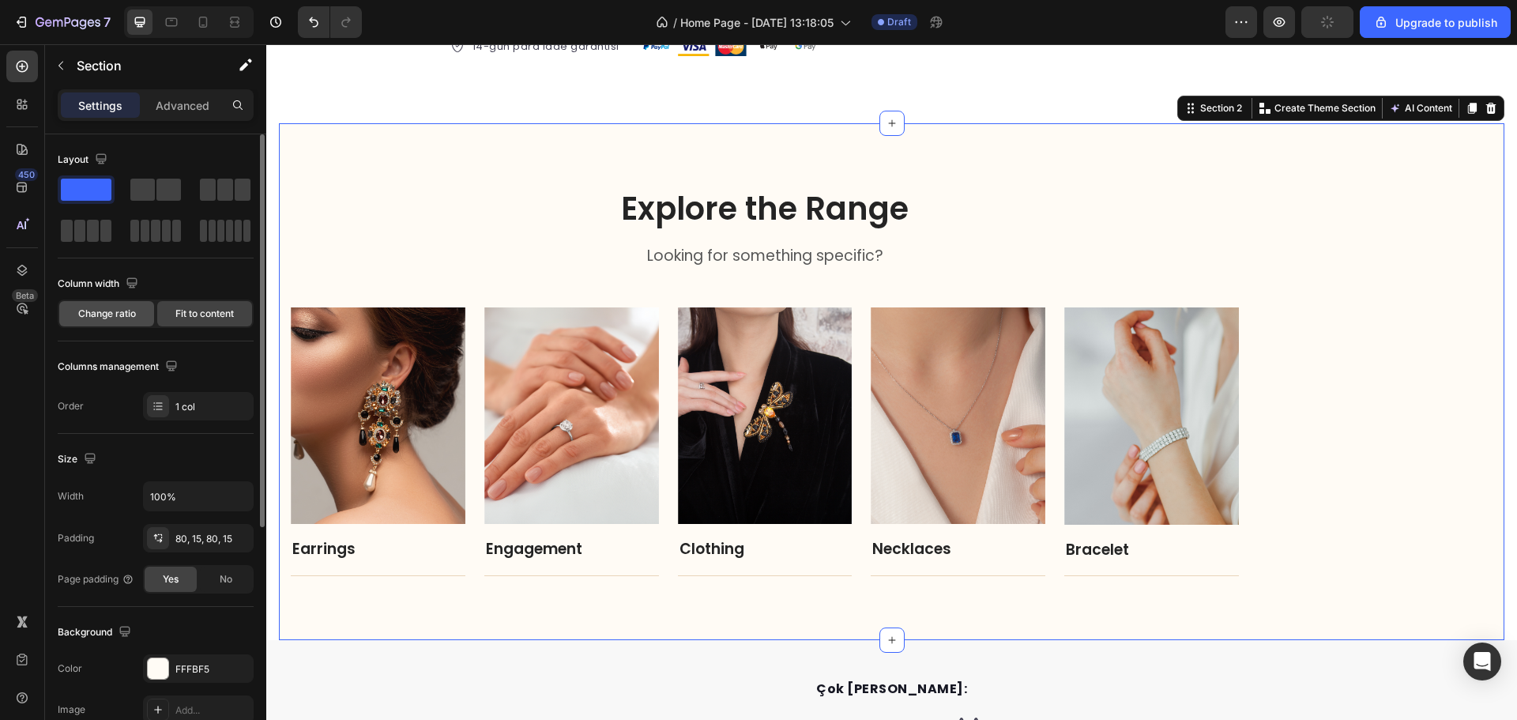
click at [118, 319] on span "Change ratio" at bounding box center [107, 314] width 58 height 14
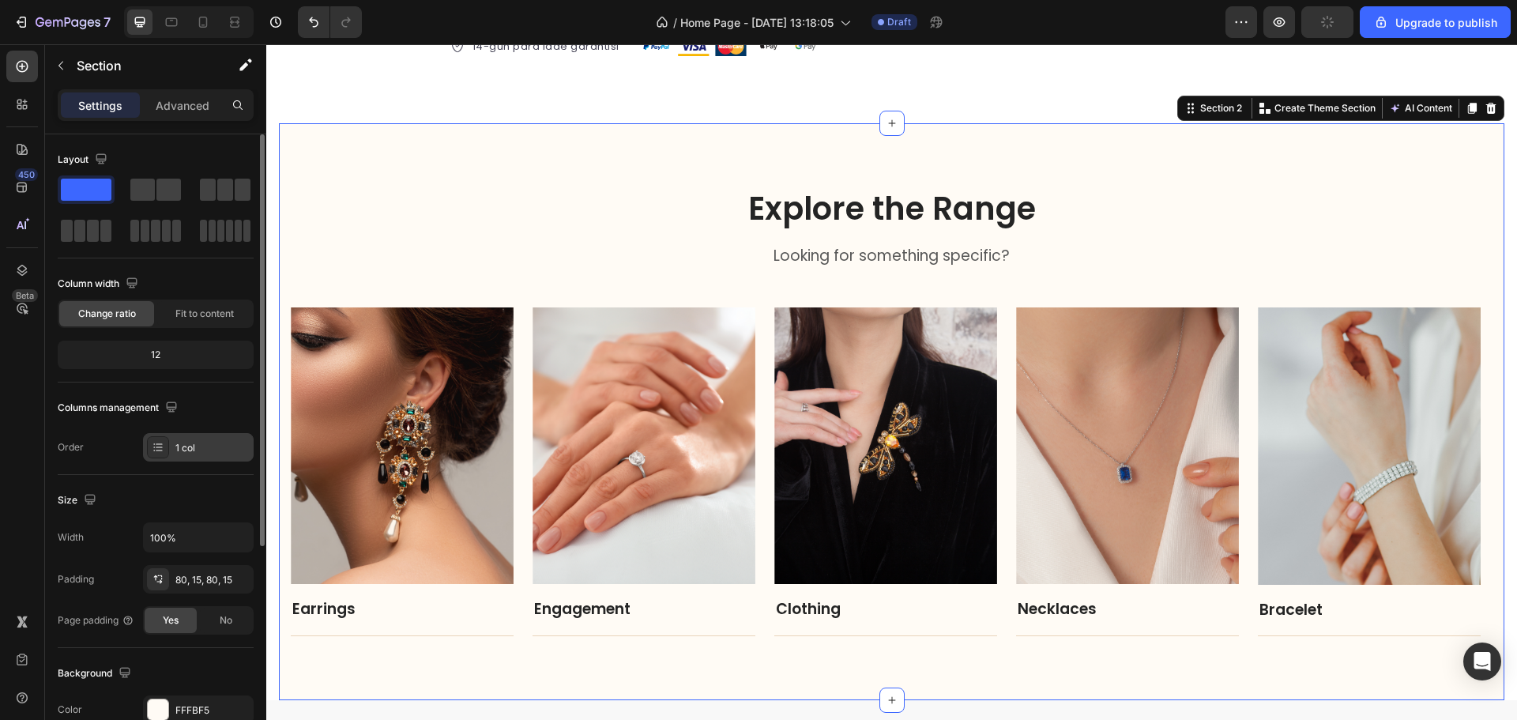
click at [159, 444] on icon at bounding box center [159, 443] width 6 height 1
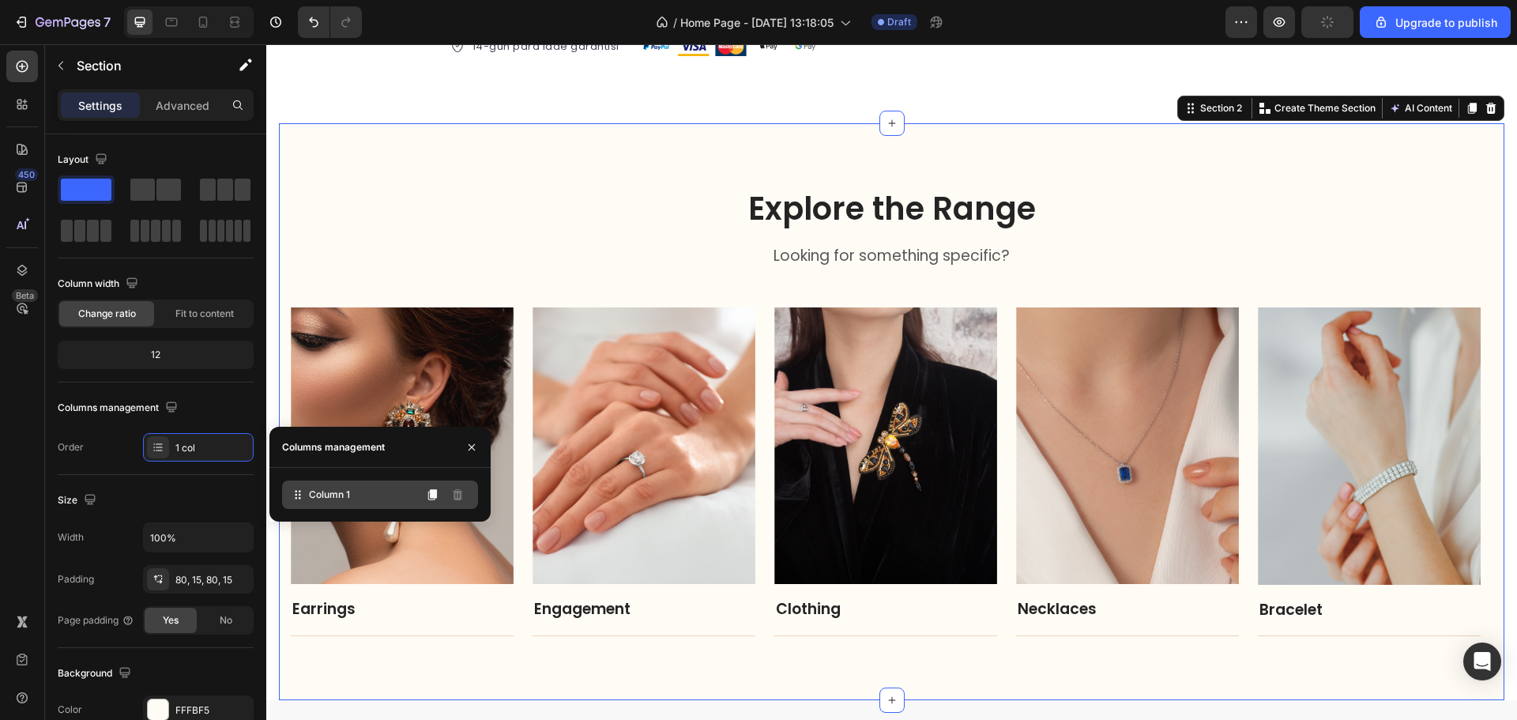
click at [316, 489] on span "Column 1" at bounding box center [329, 495] width 41 height 14
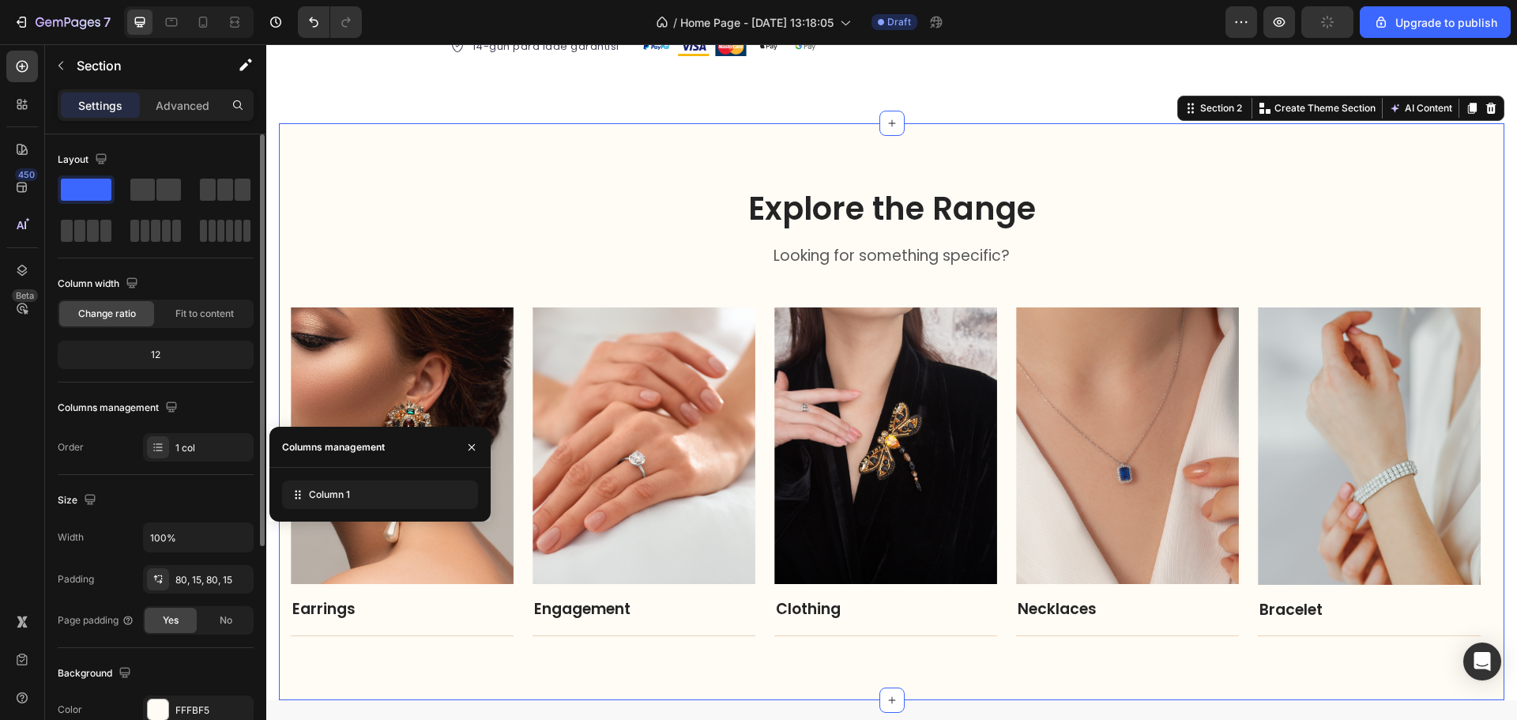
click at [208, 408] on div "Columns management" at bounding box center [156, 407] width 196 height 25
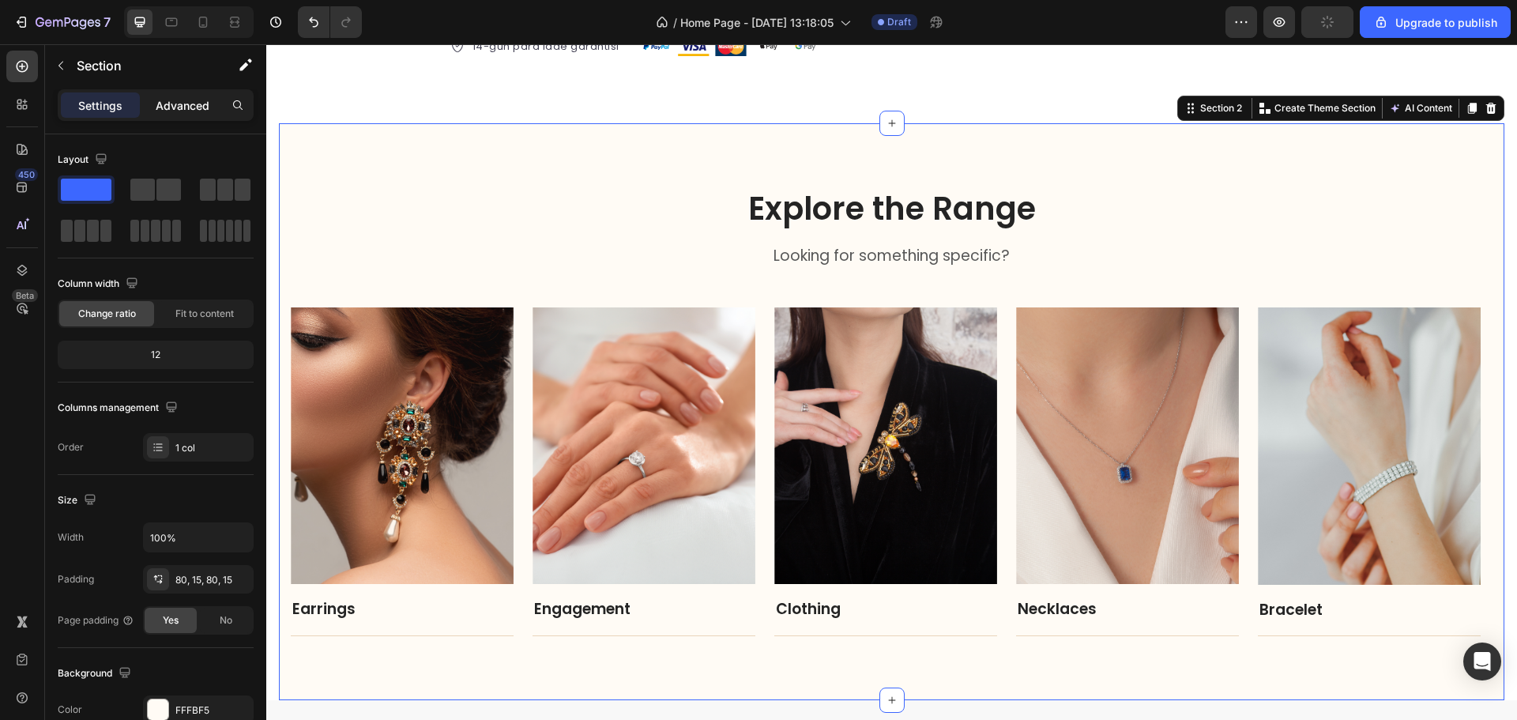
click at [178, 98] on p "Advanced" at bounding box center [183, 105] width 54 height 17
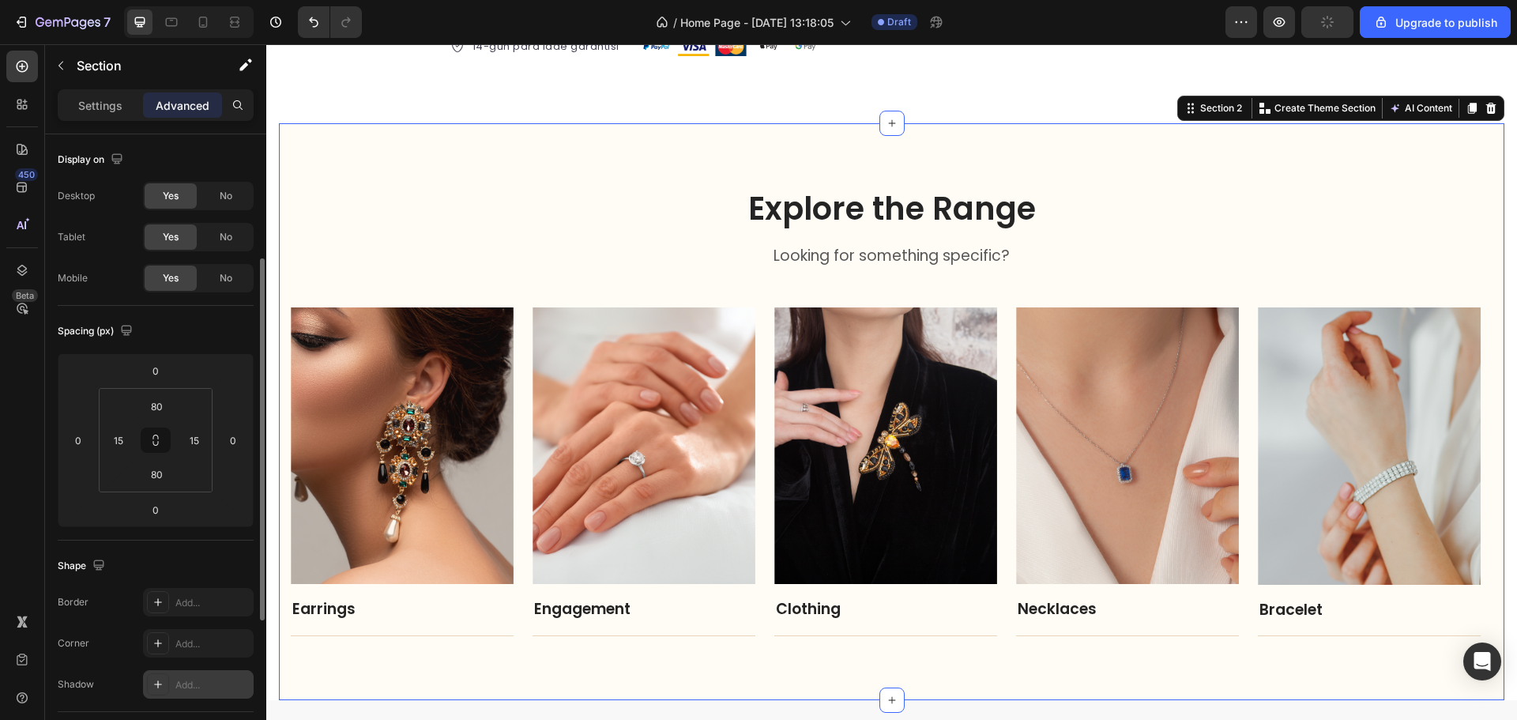
scroll to position [316, 0]
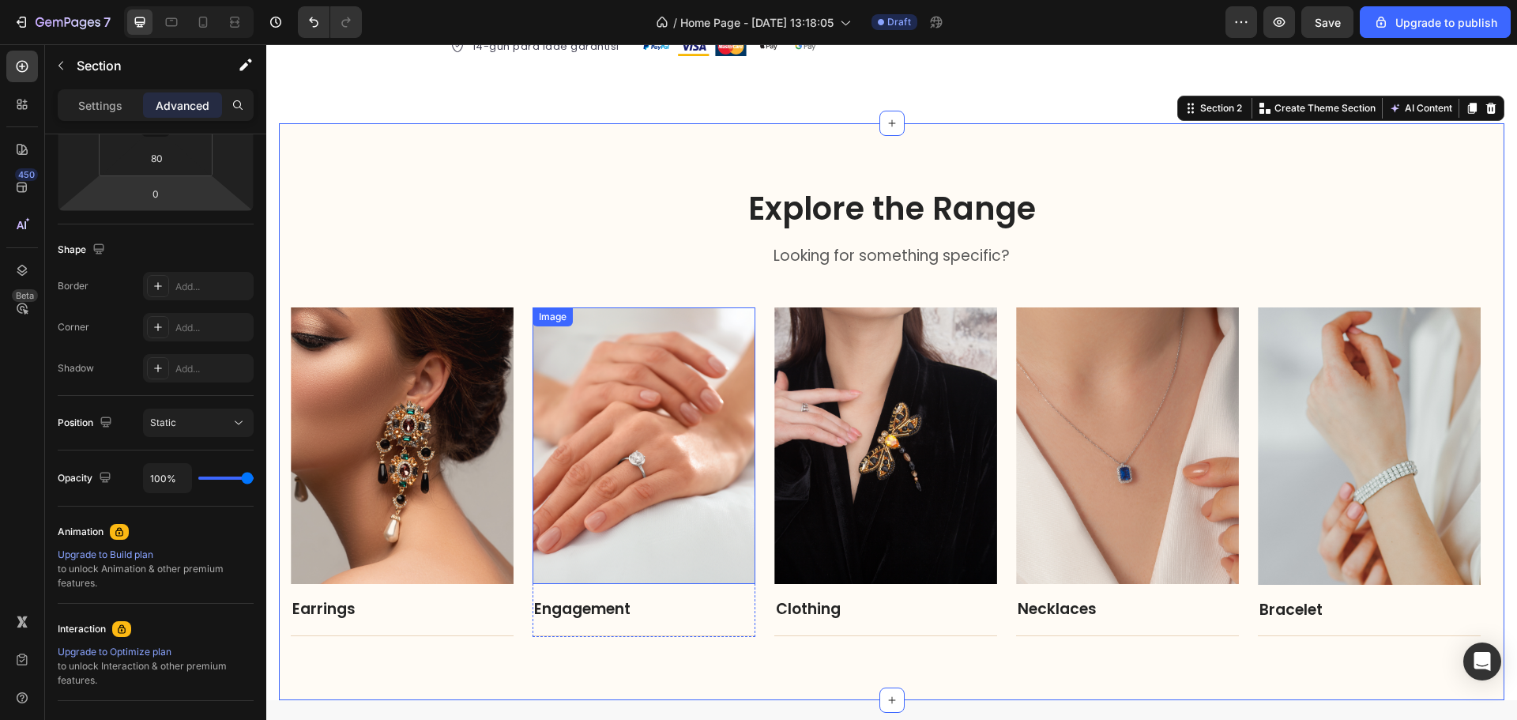
click at [643, 338] on img at bounding box center [644, 445] width 223 height 277
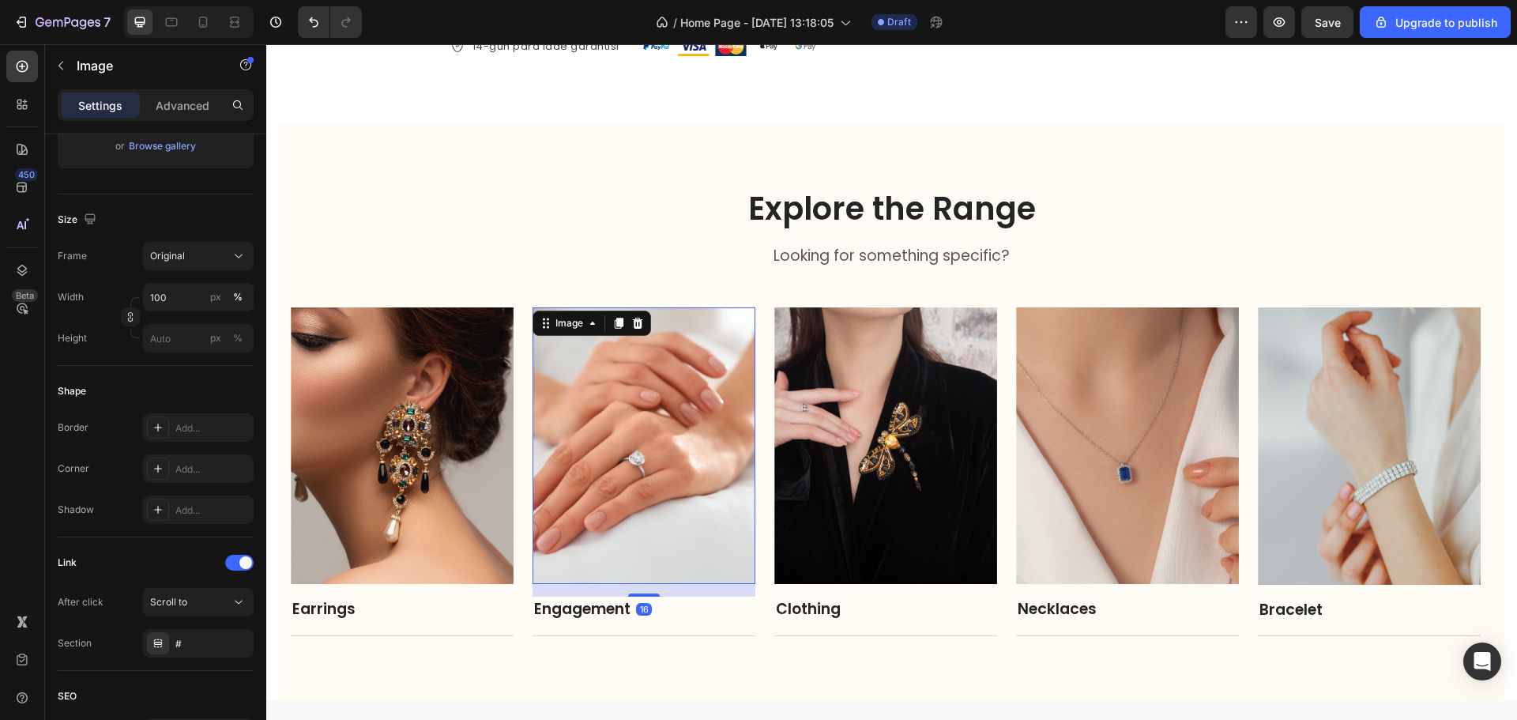
scroll to position [0, 0]
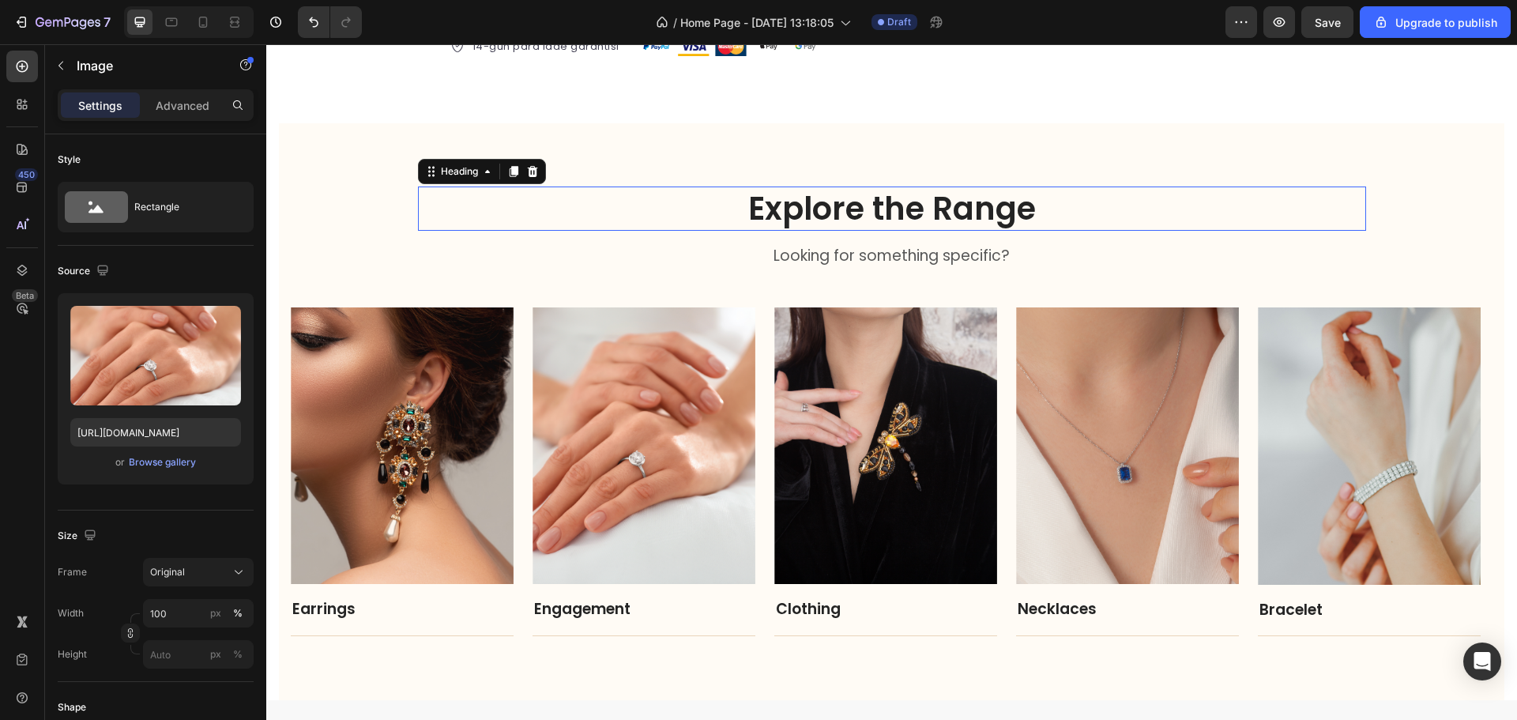
click at [546, 215] on p "Explore the Range" at bounding box center [892, 208] width 945 height 41
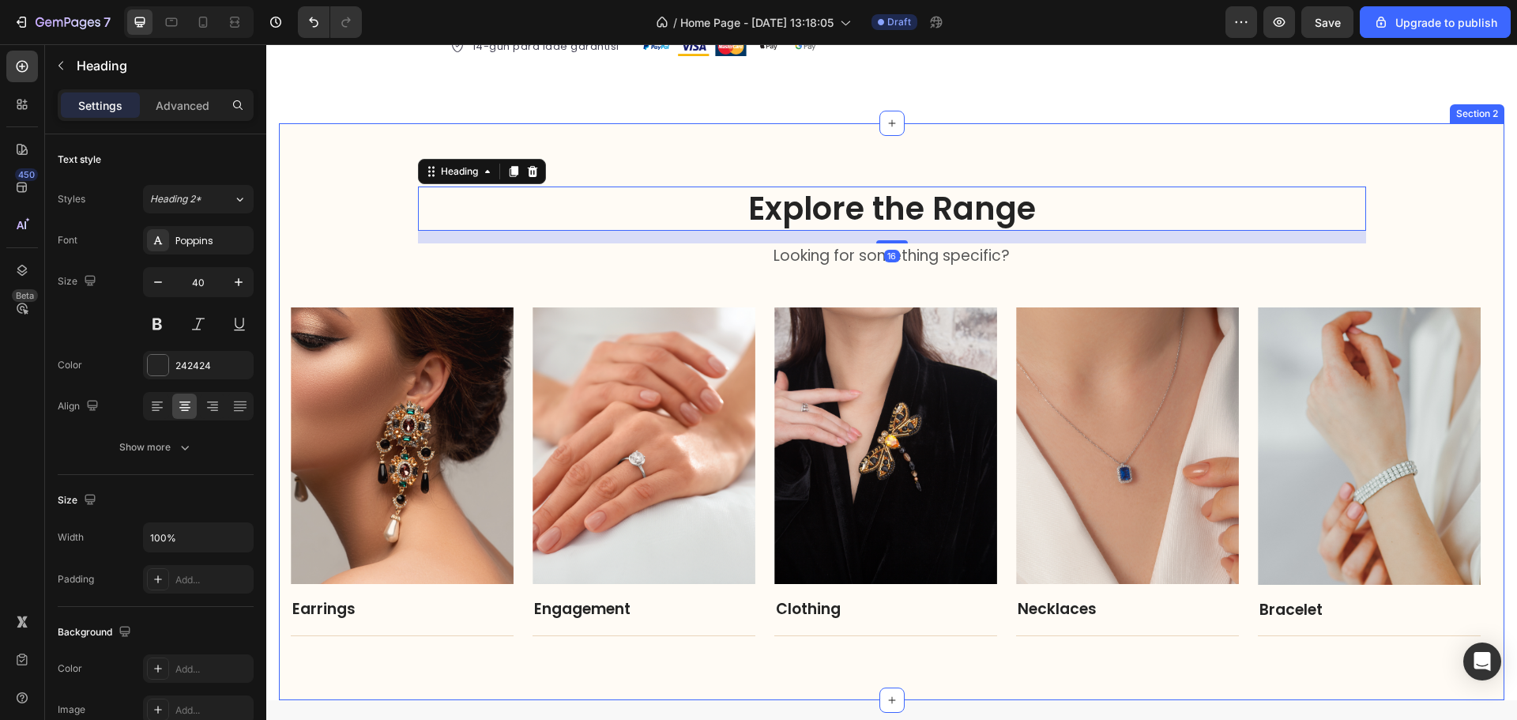
click at [493, 281] on div "Explore the Range Heading 16 Looking for something specific? Text block Row Ima…" at bounding box center [892, 412] width 1202 height 451
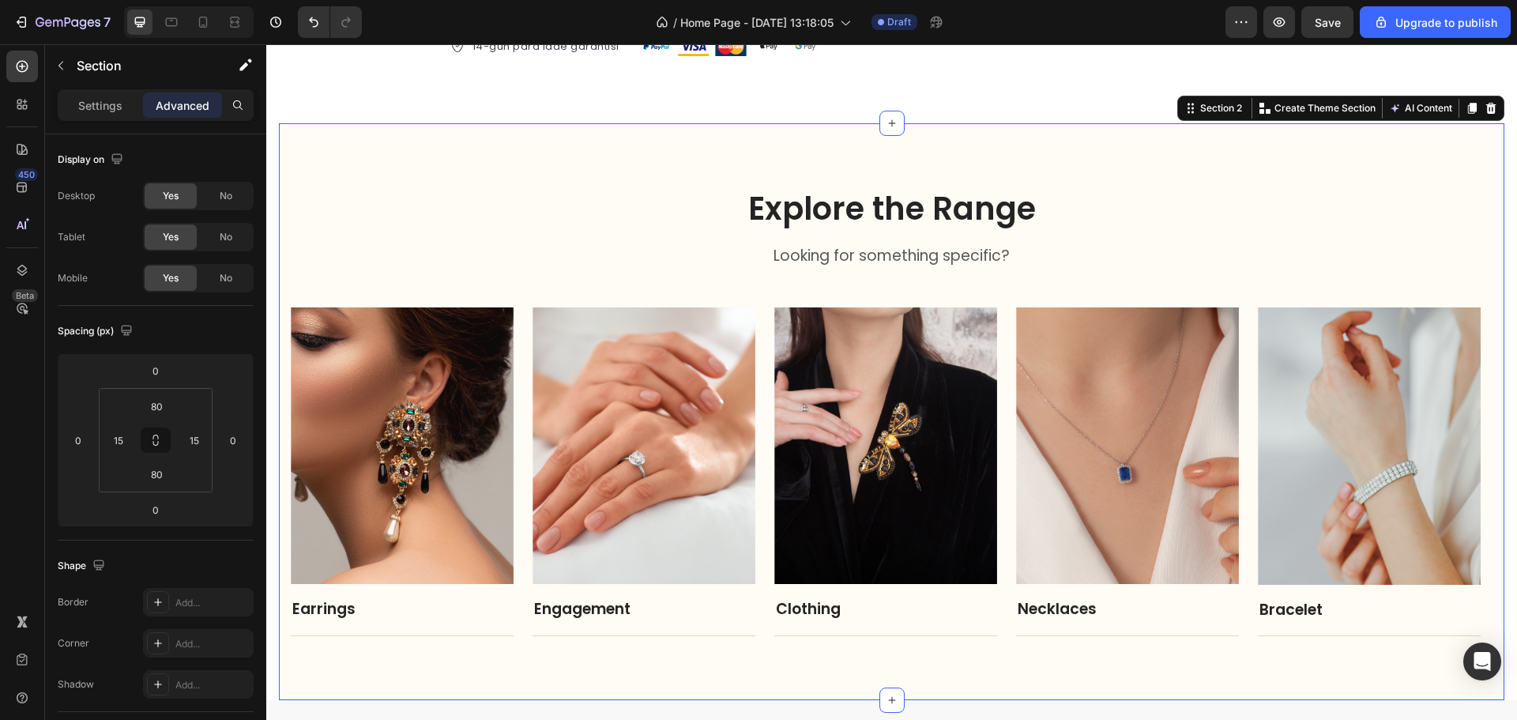
click at [326, 371] on img at bounding box center [402, 445] width 223 height 277
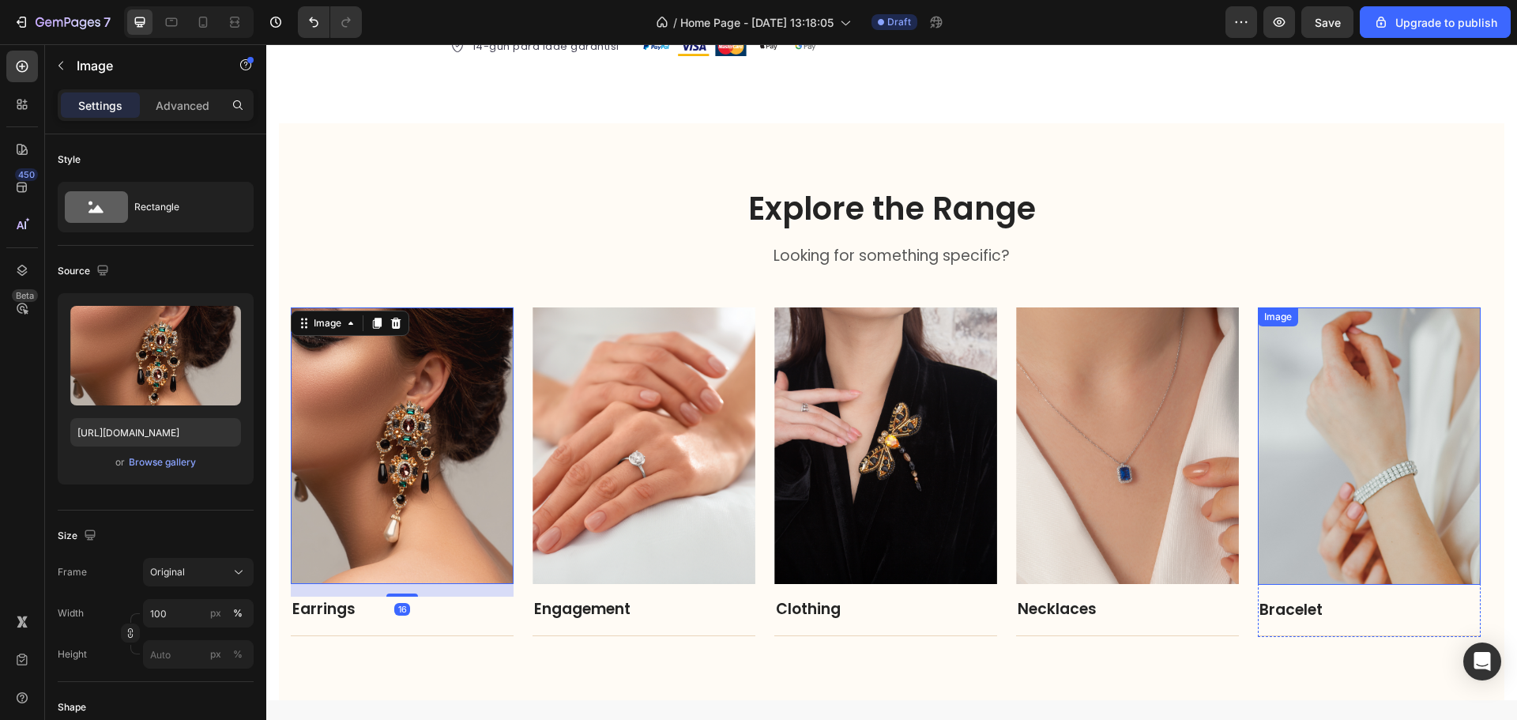
click at [1338, 429] on img at bounding box center [1369, 445] width 223 height 277
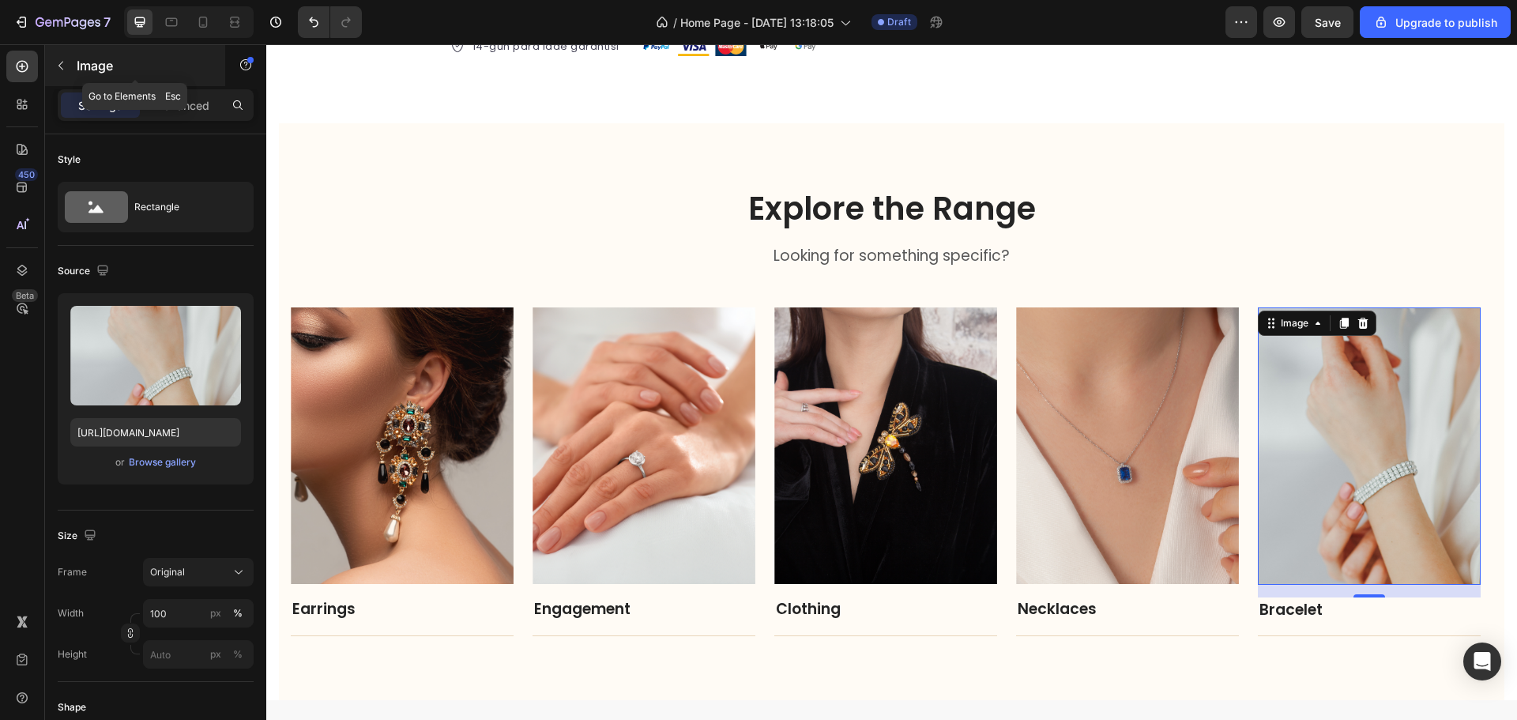
click at [58, 67] on icon "button" at bounding box center [61, 65] width 13 height 13
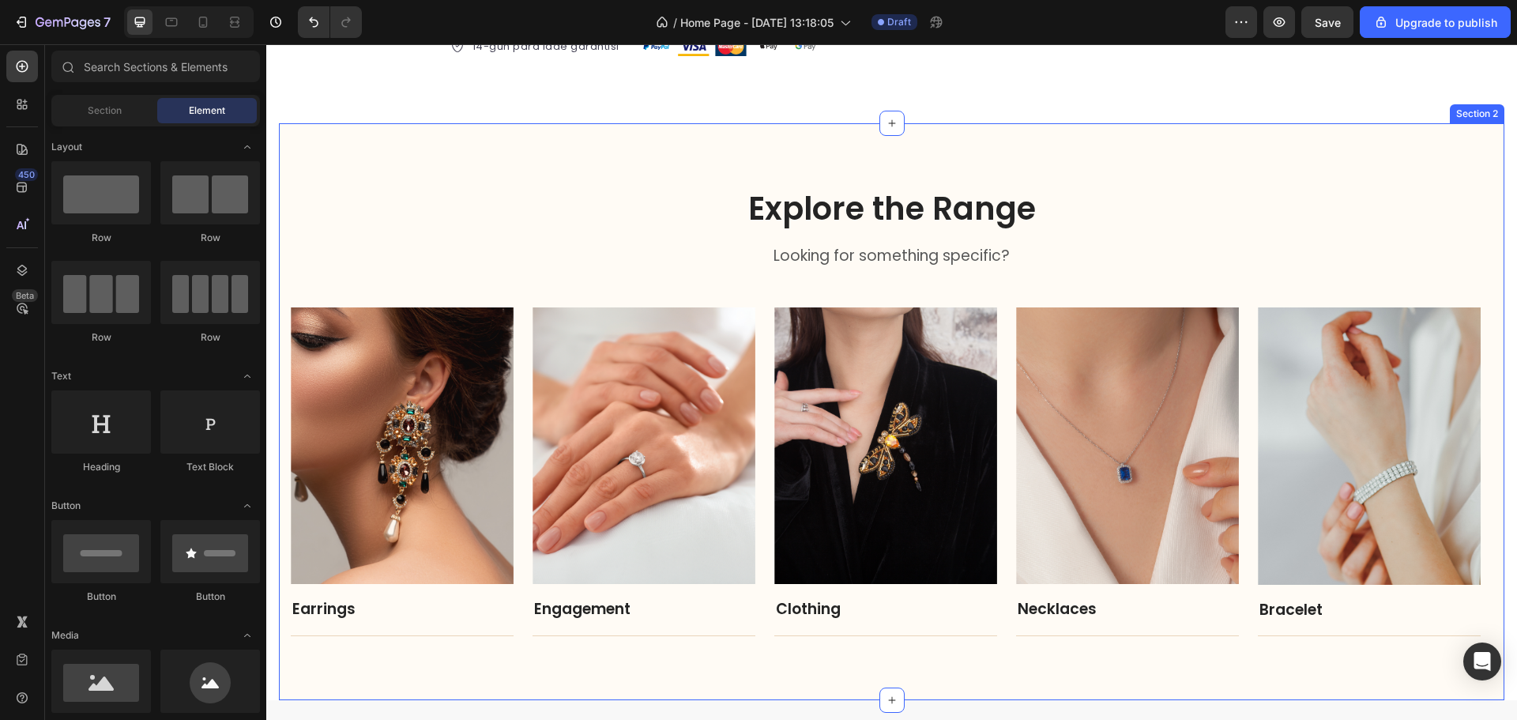
click at [479, 277] on div "Explore the Range Heading Looking for something specific? Text block Row Image …" at bounding box center [892, 412] width 1202 height 451
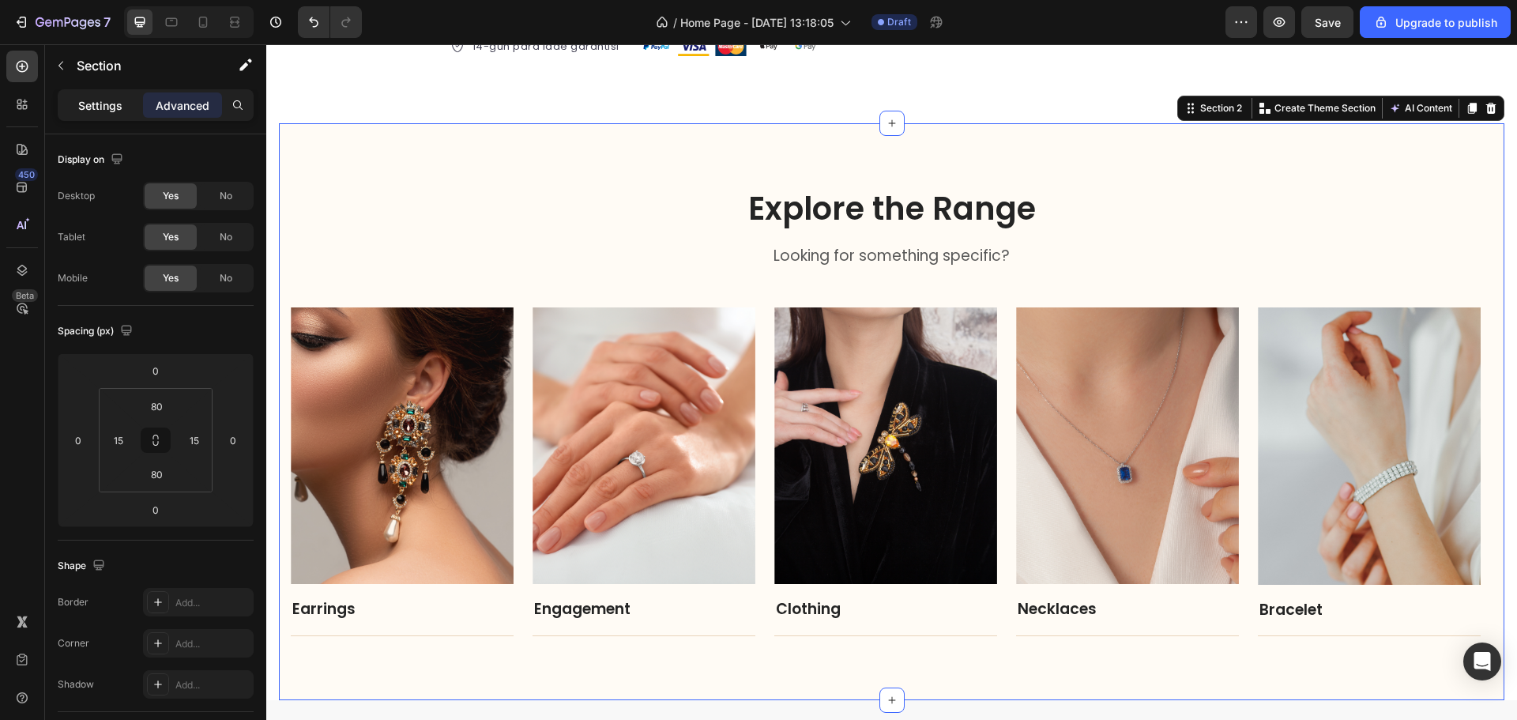
click at [107, 114] on div "Settings" at bounding box center [100, 104] width 79 height 25
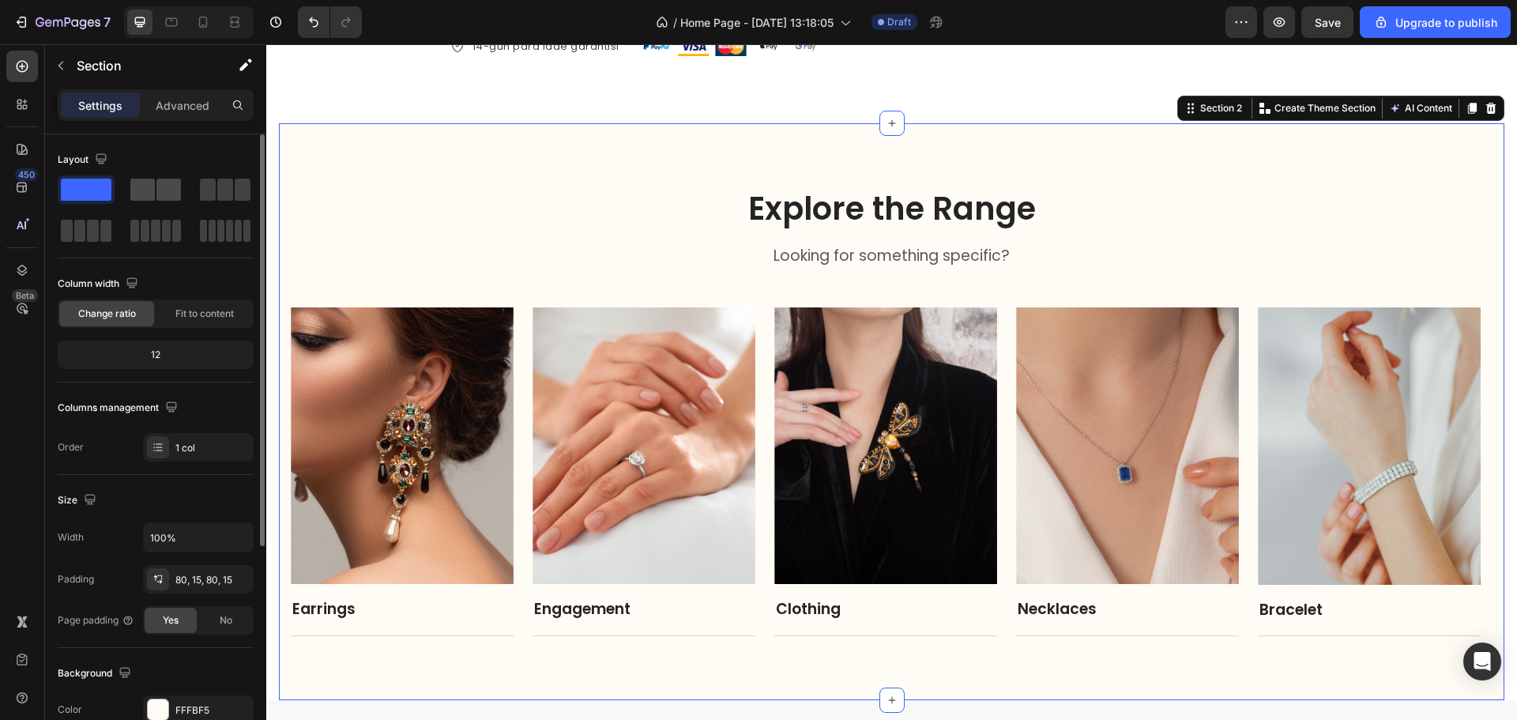
click at [136, 180] on span at bounding box center [142, 190] width 25 height 22
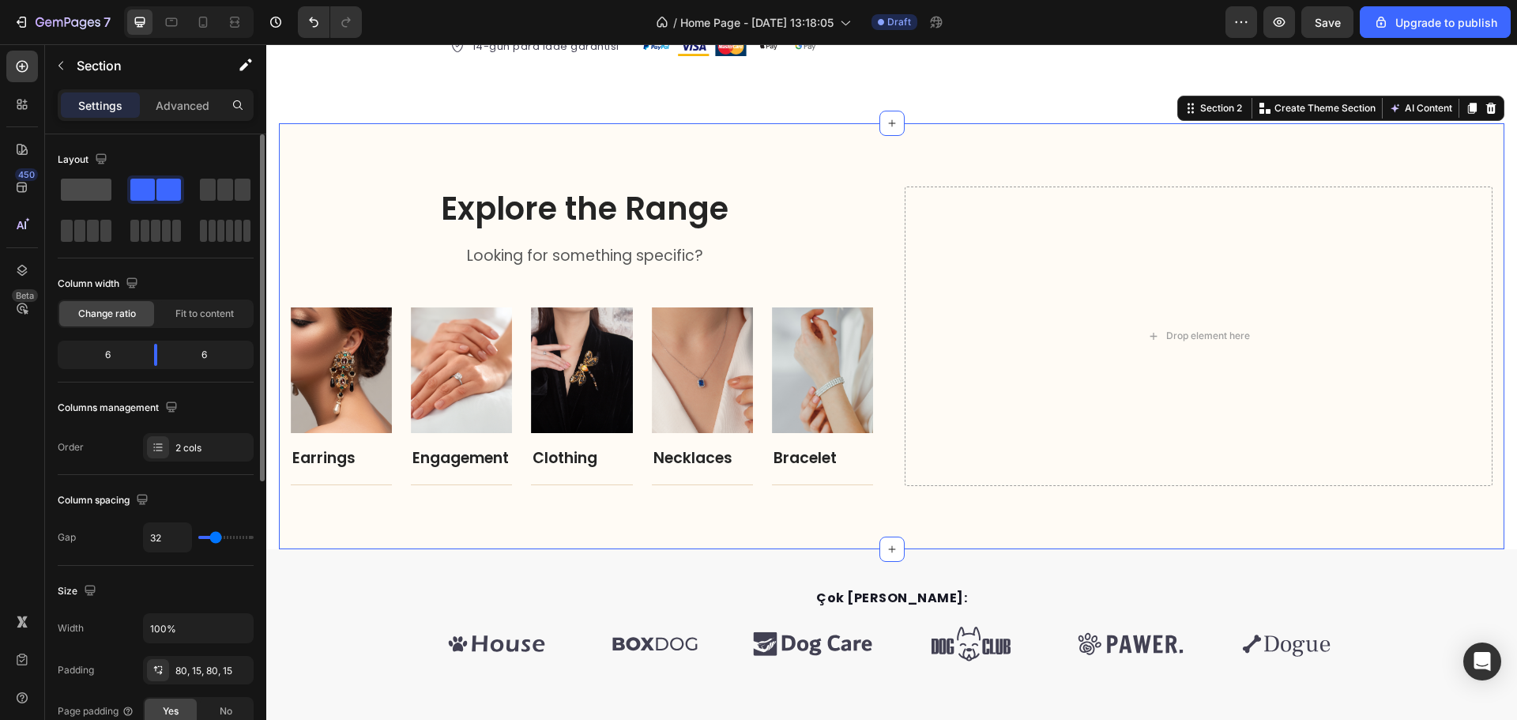
click at [111, 190] on div at bounding box center [86, 189] width 57 height 28
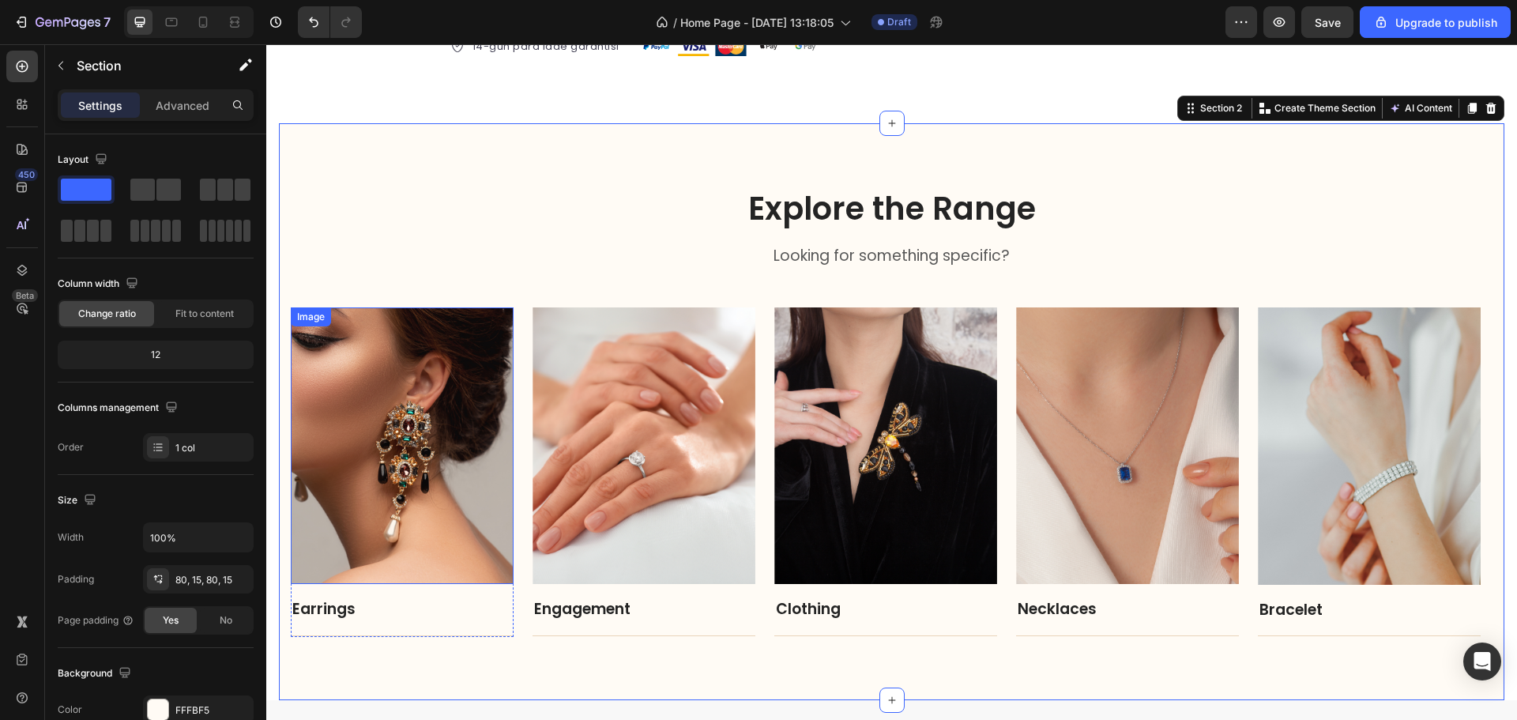
click at [484, 421] on img at bounding box center [402, 445] width 223 height 277
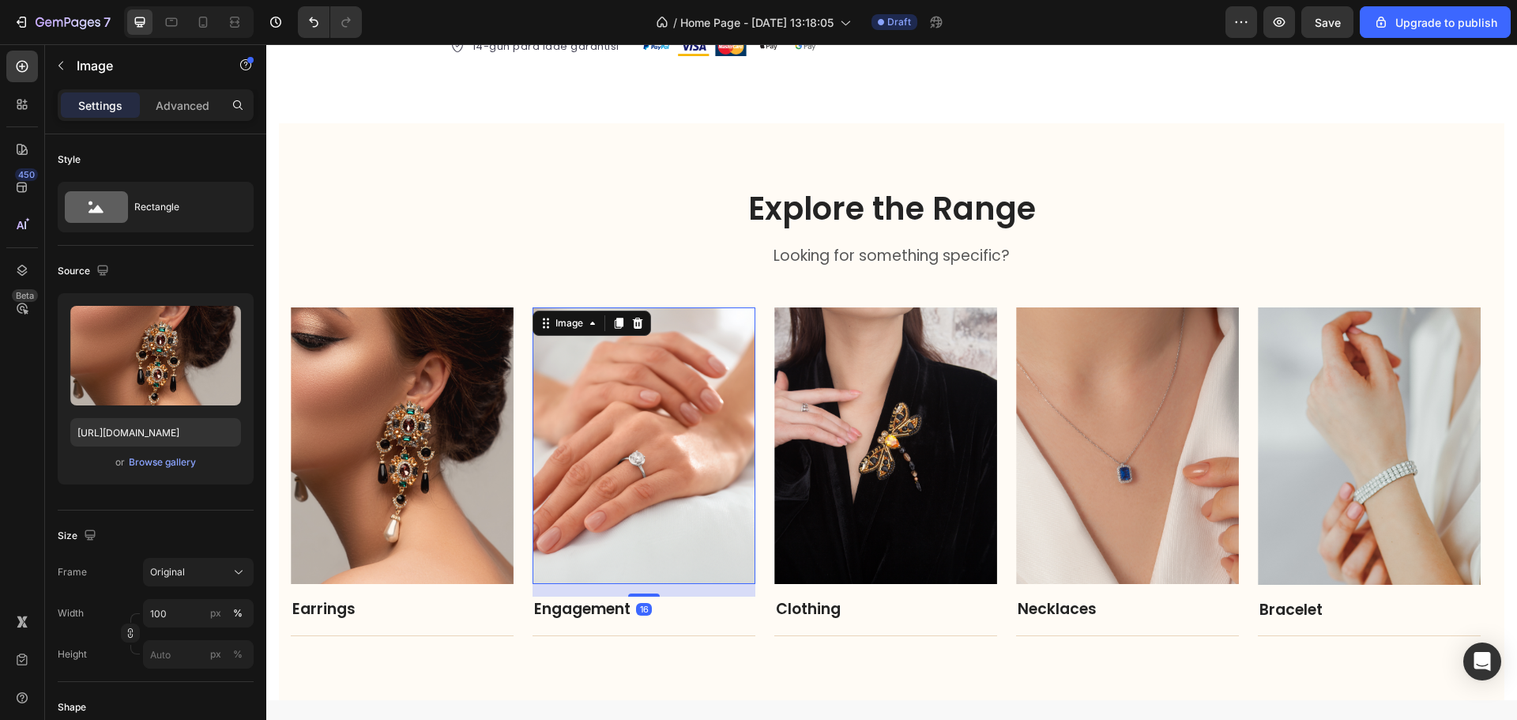
click at [599, 432] on img at bounding box center [644, 445] width 223 height 277
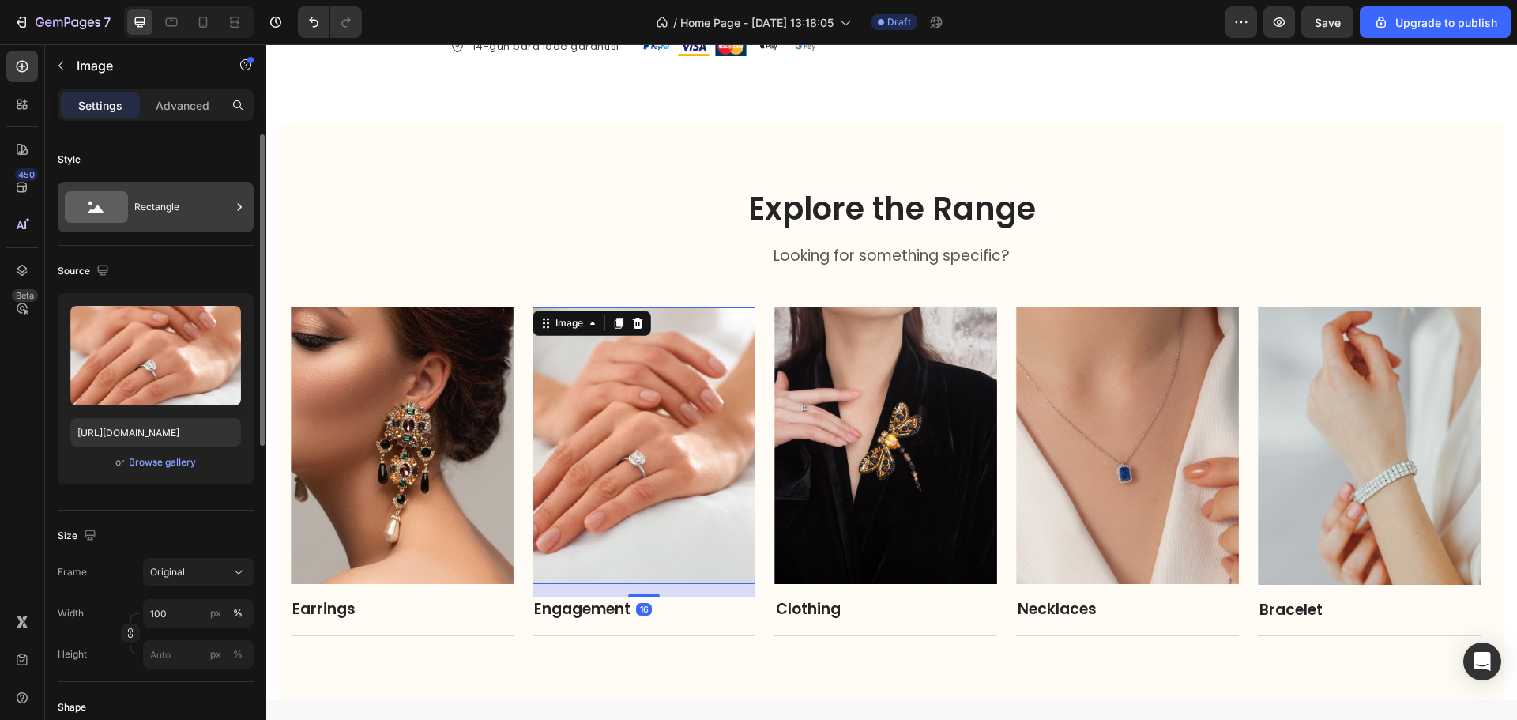
click at [149, 224] on div "Rectangle" at bounding box center [182, 207] width 96 height 36
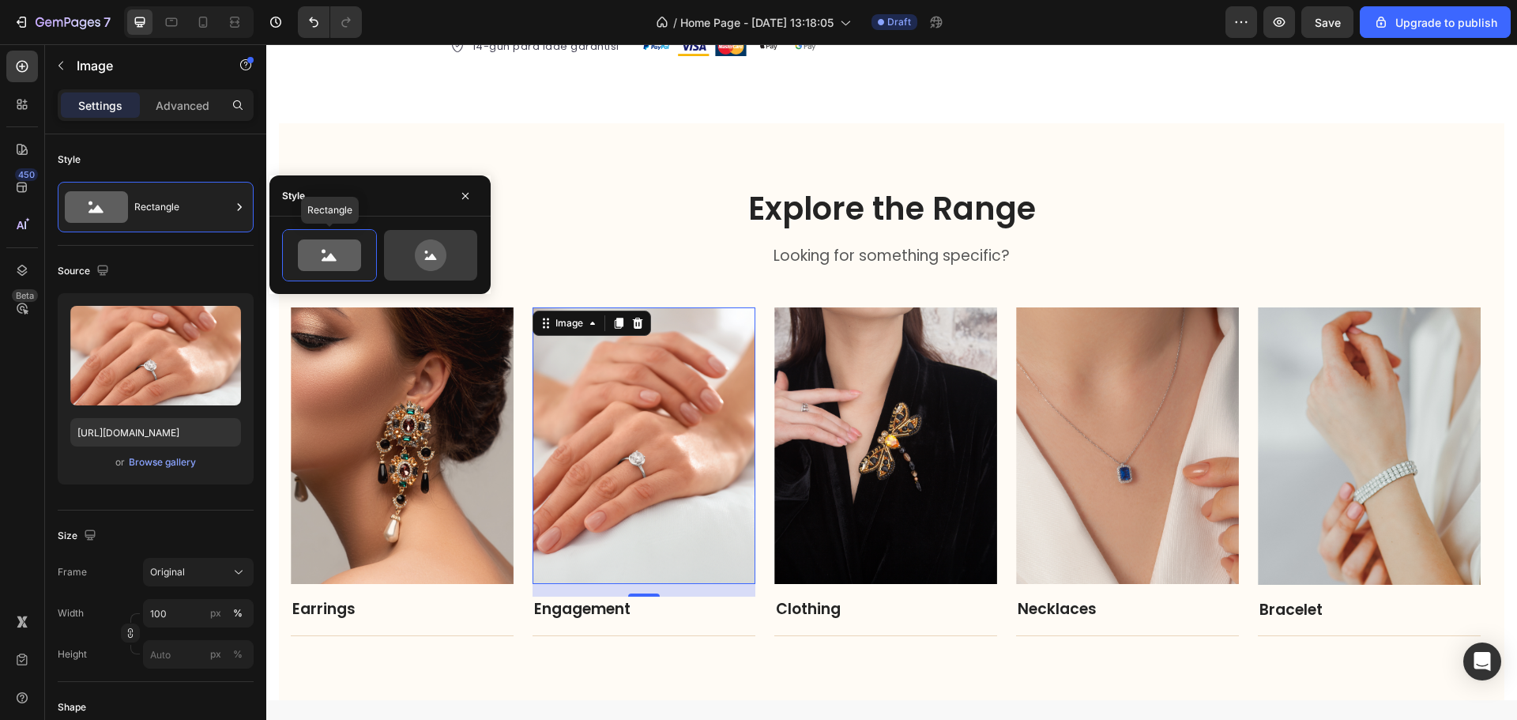
click at [385, 253] on div at bounding box center [430, 255] width 93 height 51
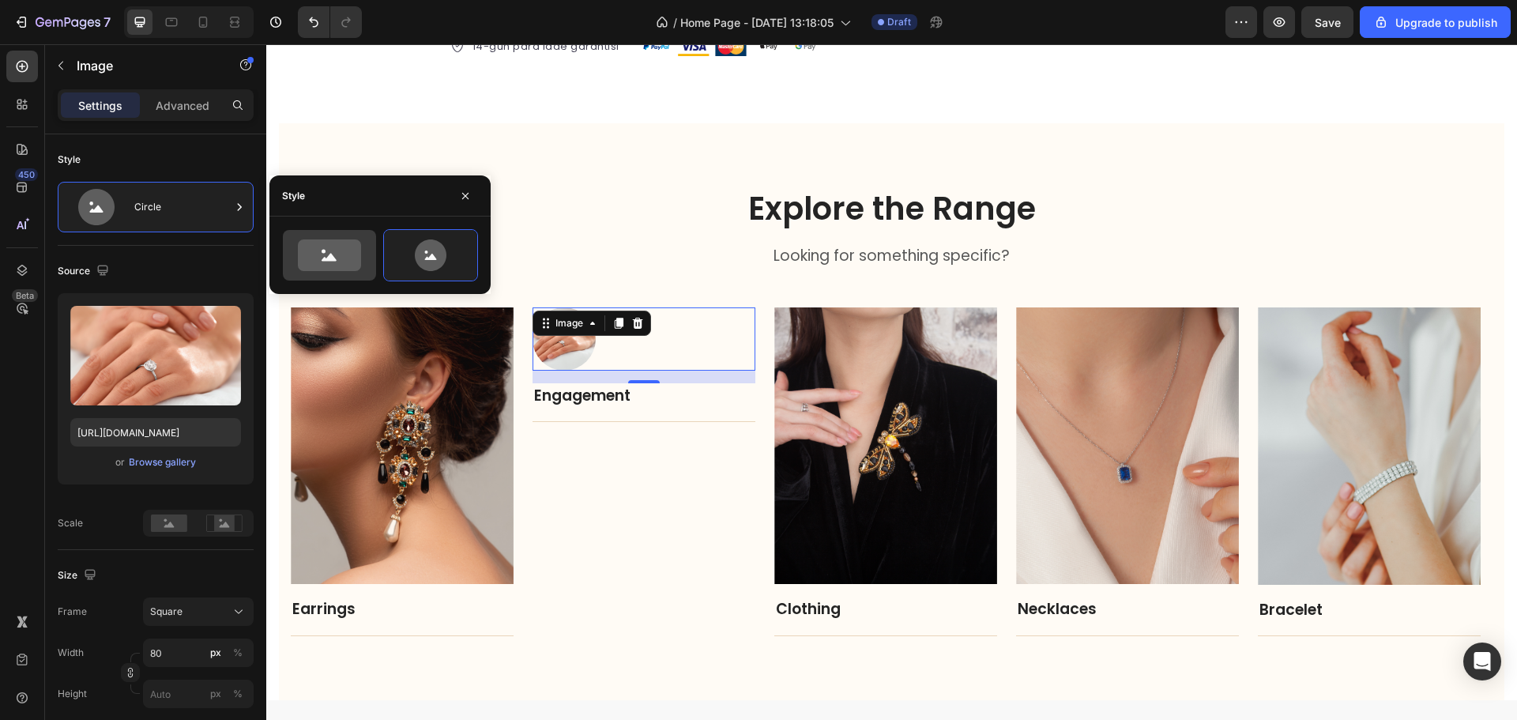
click at [326, 253] on icon at bounding box center [329, 255] width 63 height 32
type input "100"
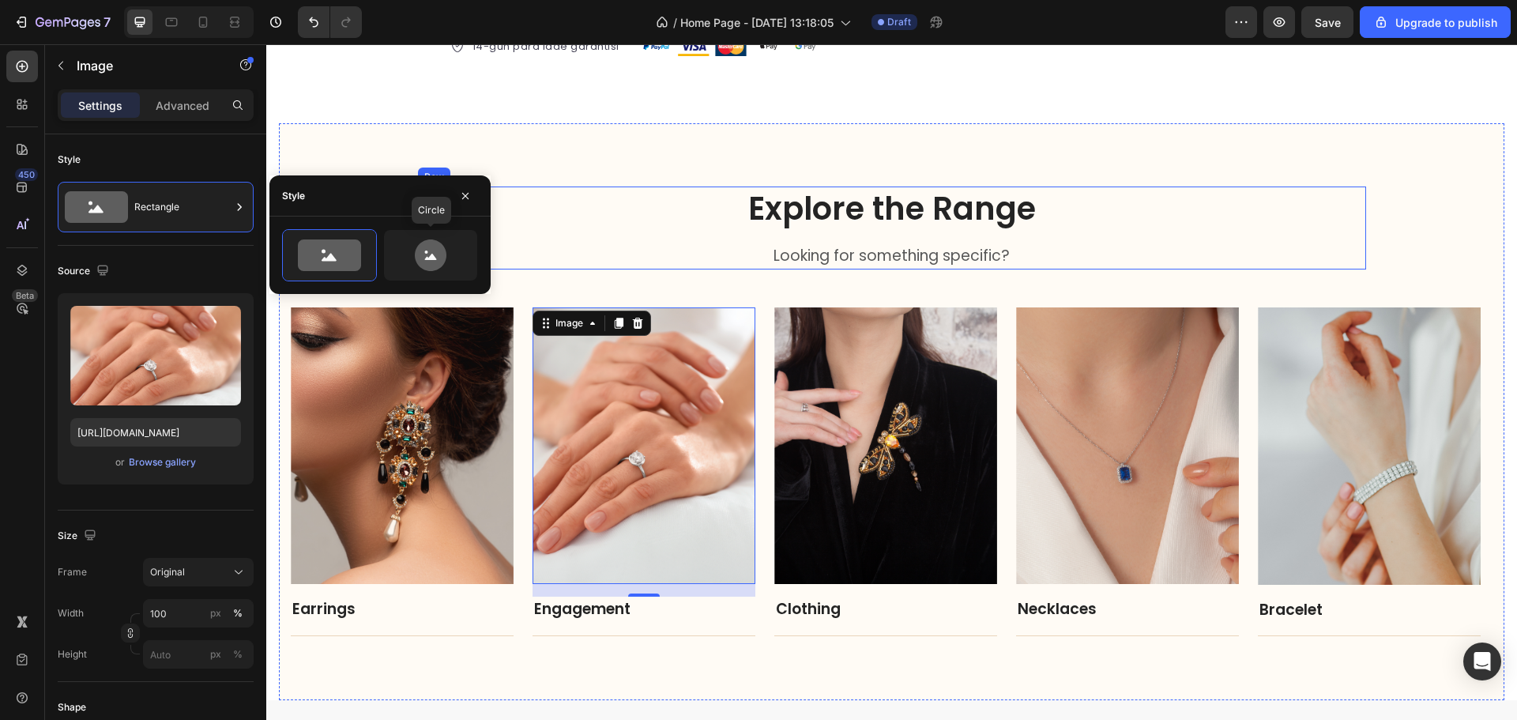
click at [544, 230] on h2 "Explore the Range" at bounding box center [892, 209] width 948 height 44
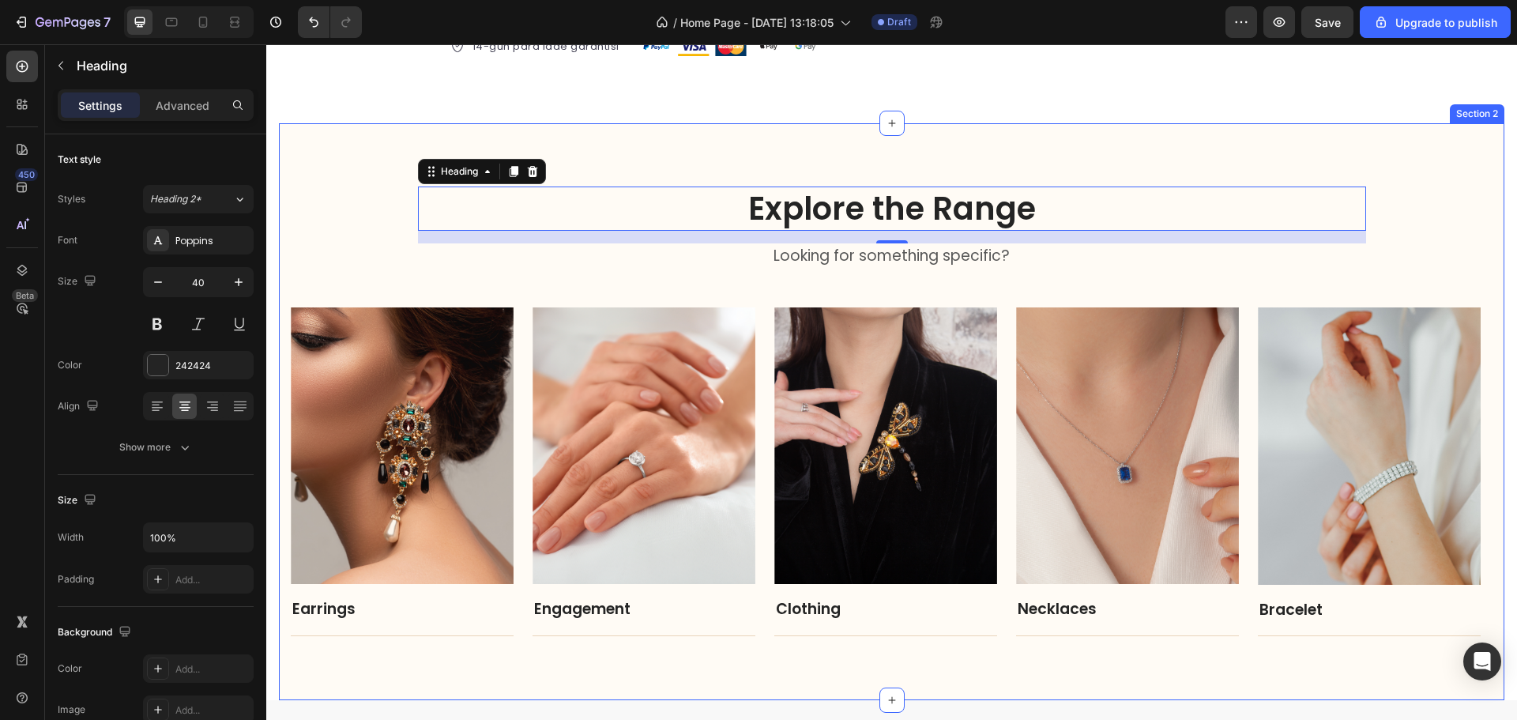
click at [623, 158] on div "Explore the Range Heading 16 Looking for something specific? Text block Row Ima…" at bounding box center [892, 411] width 1226 height 577
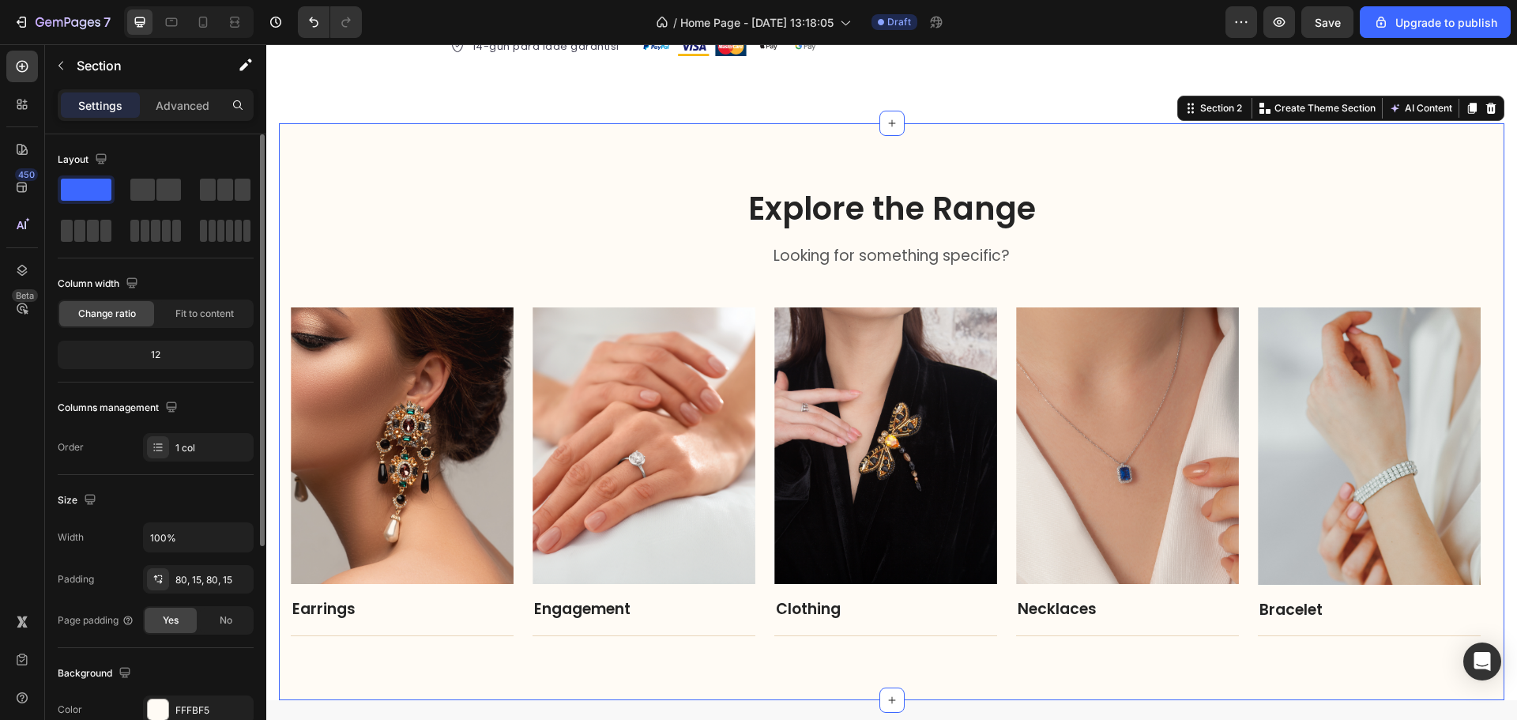
click at [165, 364] on div "12" at bounding box center [156, 355] width 190 height 22
click at [166, 363] on div "12" at bounding box center [156, 355] width 190 height 22
drag, startPoint x: 166, startPoint y: 358, endPoint x: 164, endPoint y: 349, distance: 9.0
click at [166, 353] on div "12" at bounding box center [156, 355] width 190 height 22
click at [183, 326] on div "Fit to content" at bounding box center [204, 313] width 95 height 25
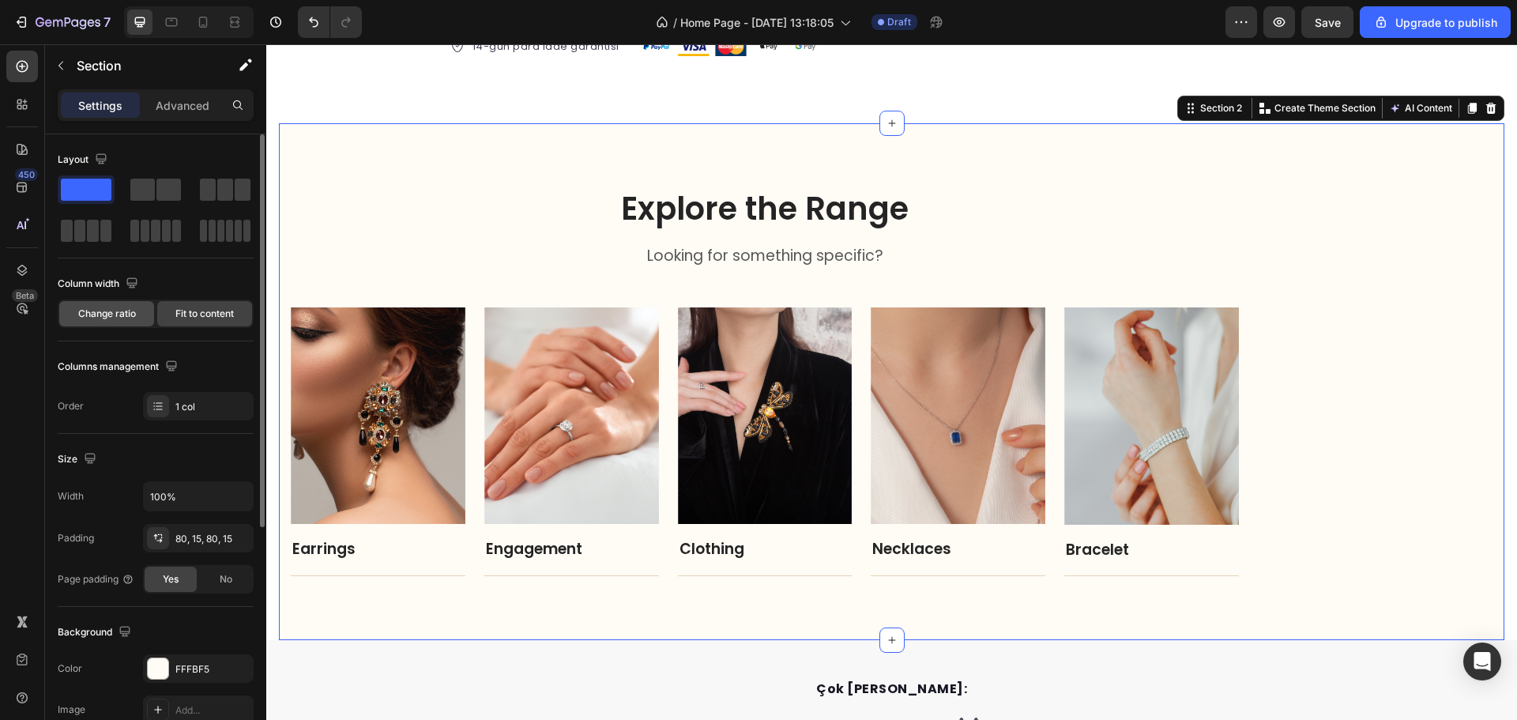
click at [140, 322] on div "Change ratio" at bounding box center [106, 313] width 95 height 25
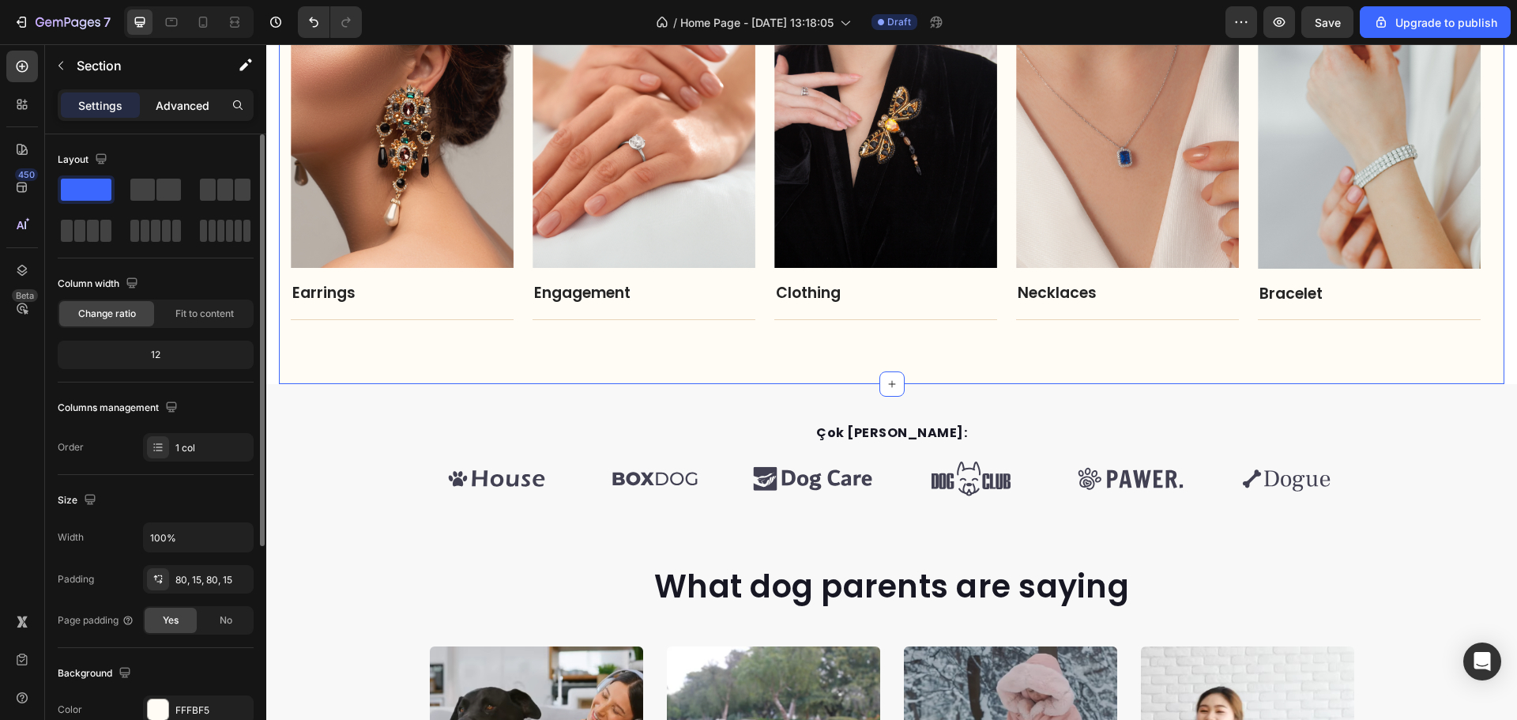
click at [149, 115] on div "Advanced" at bounding box center [182, 104] width 79 height 25
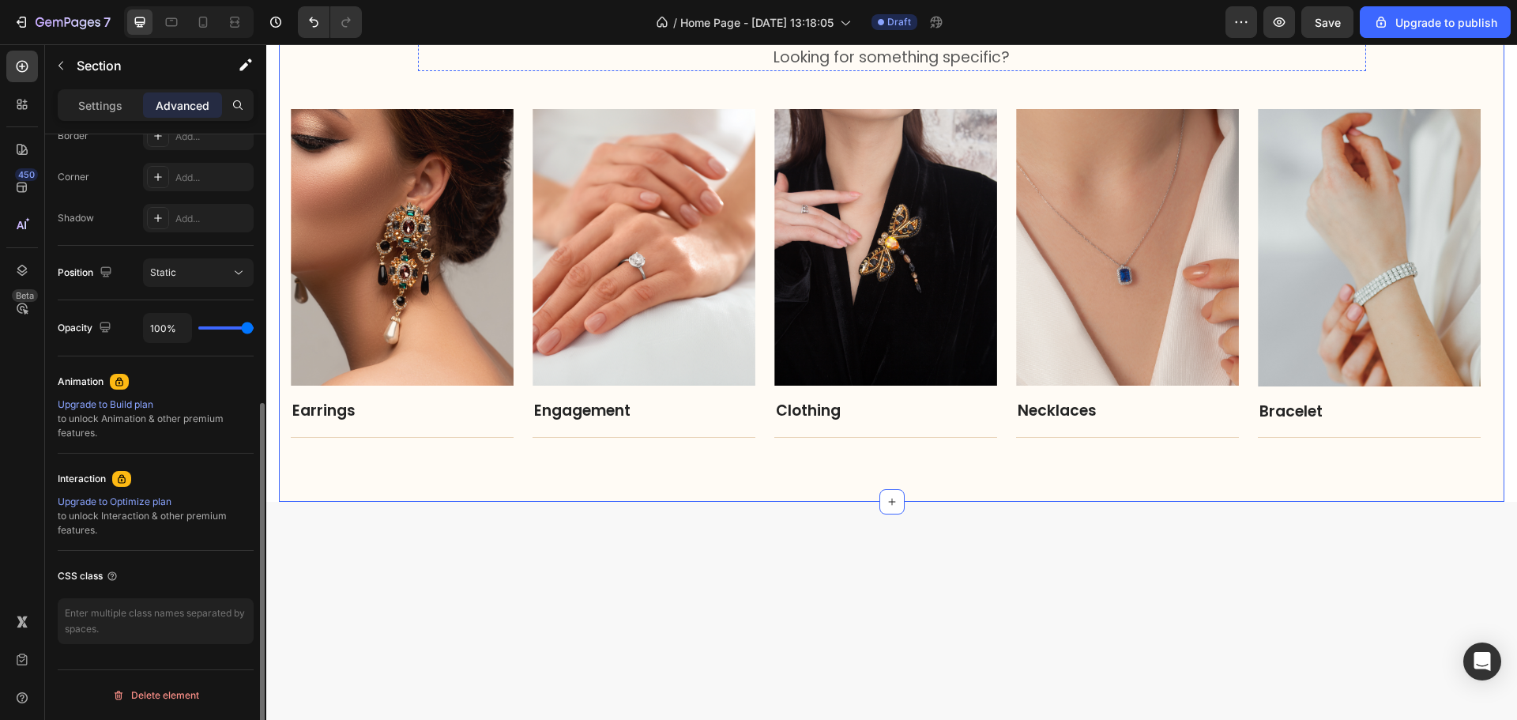
scroll to position [469, 0]
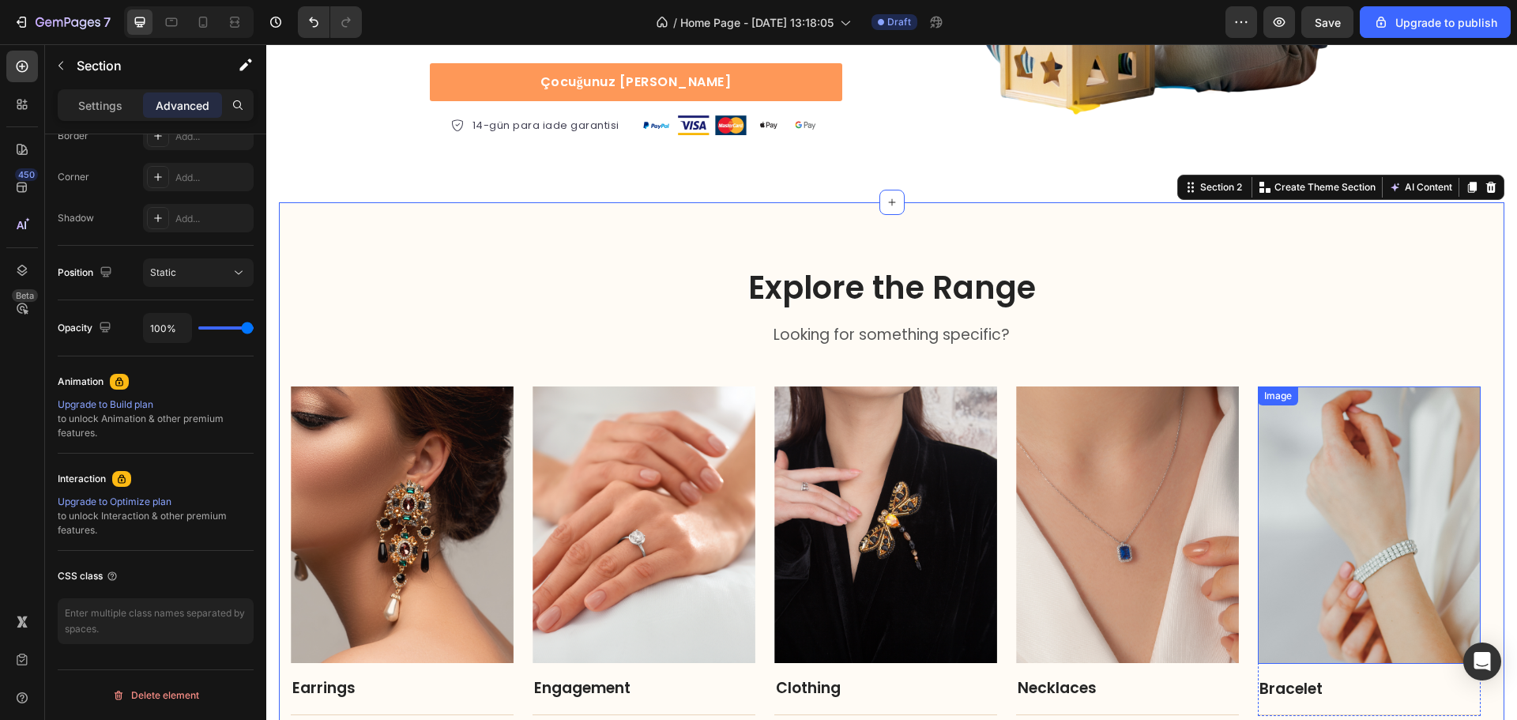
click at [1359, 435] on img at bounding box center [1369, 524] width 223 height 277
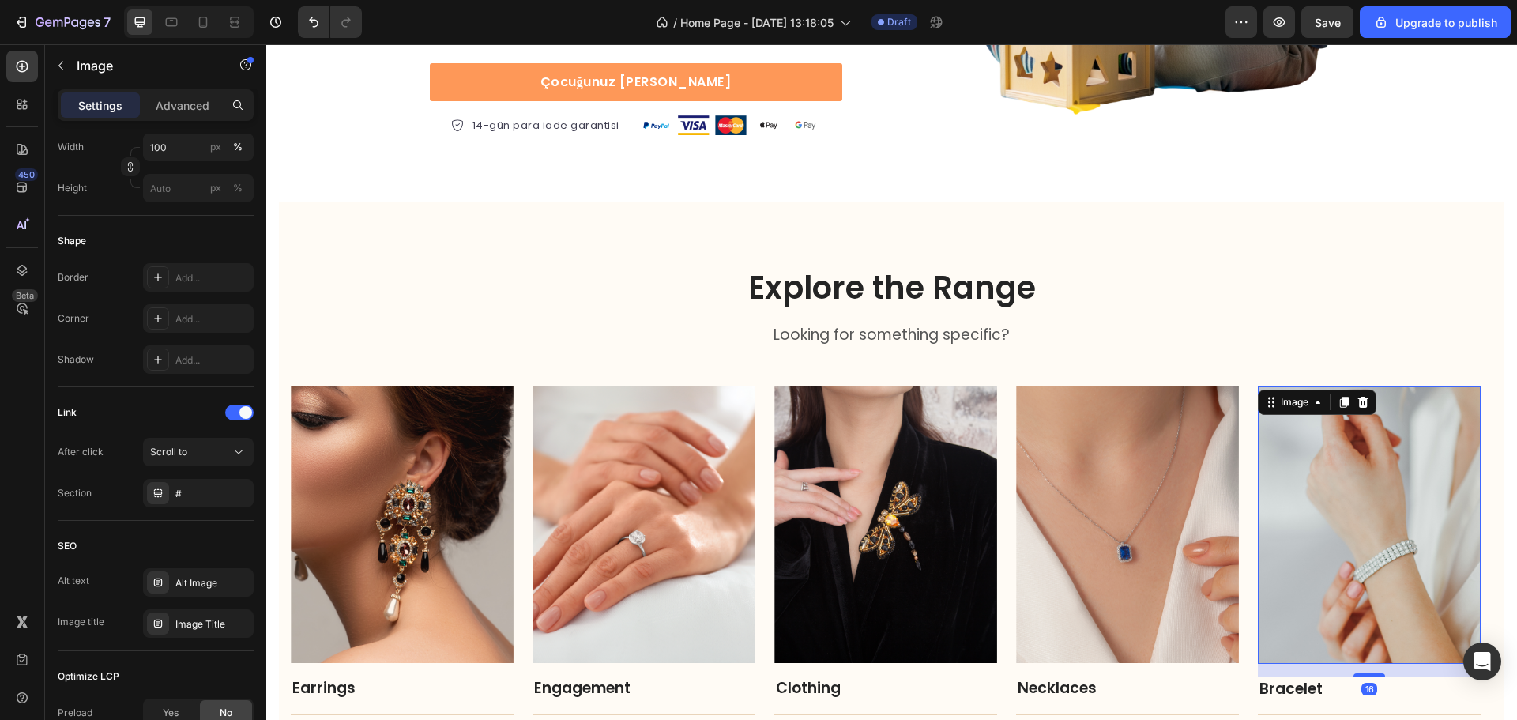
scroll to position [0, 0]
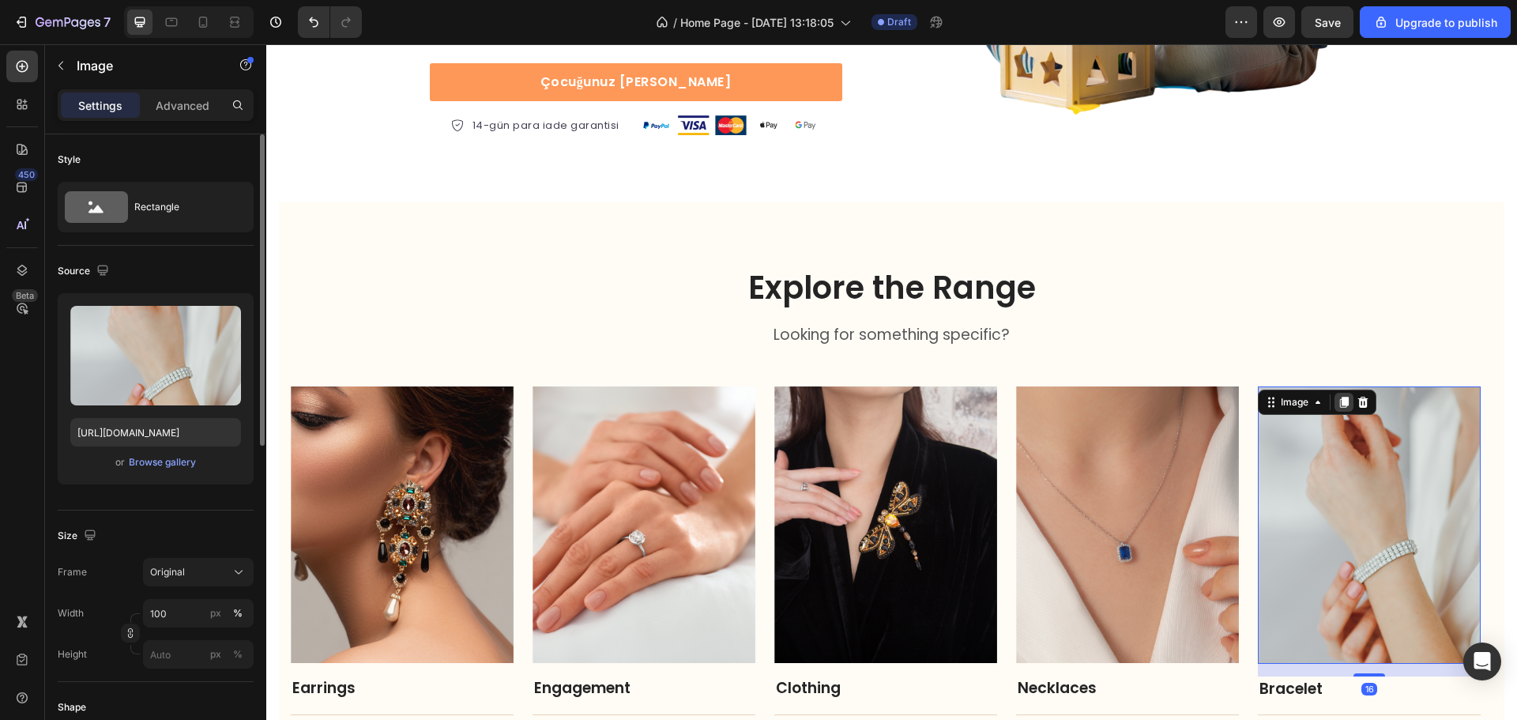
click at [1348, 405] on icon at bounding box center [1344, 402] width 9 height 11
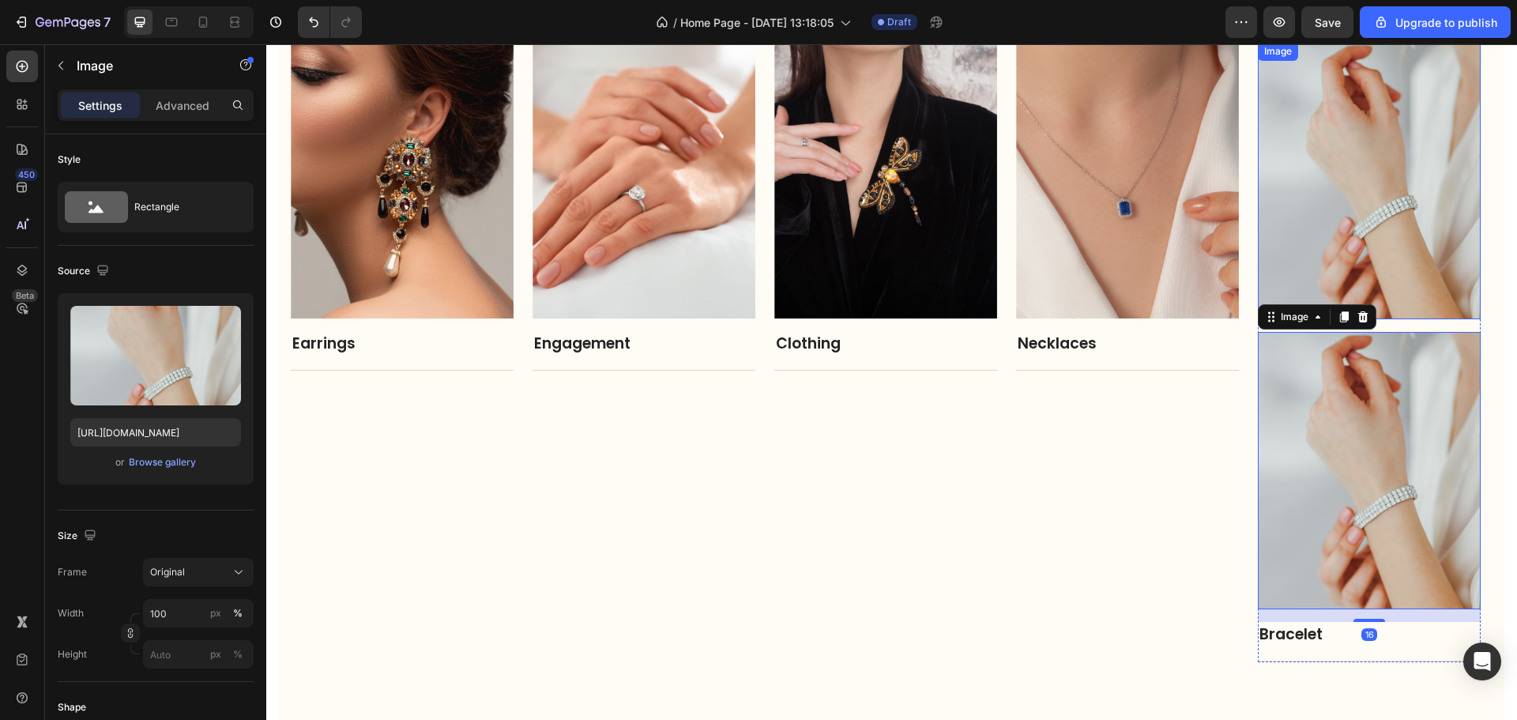
scroll to position [809, 0]
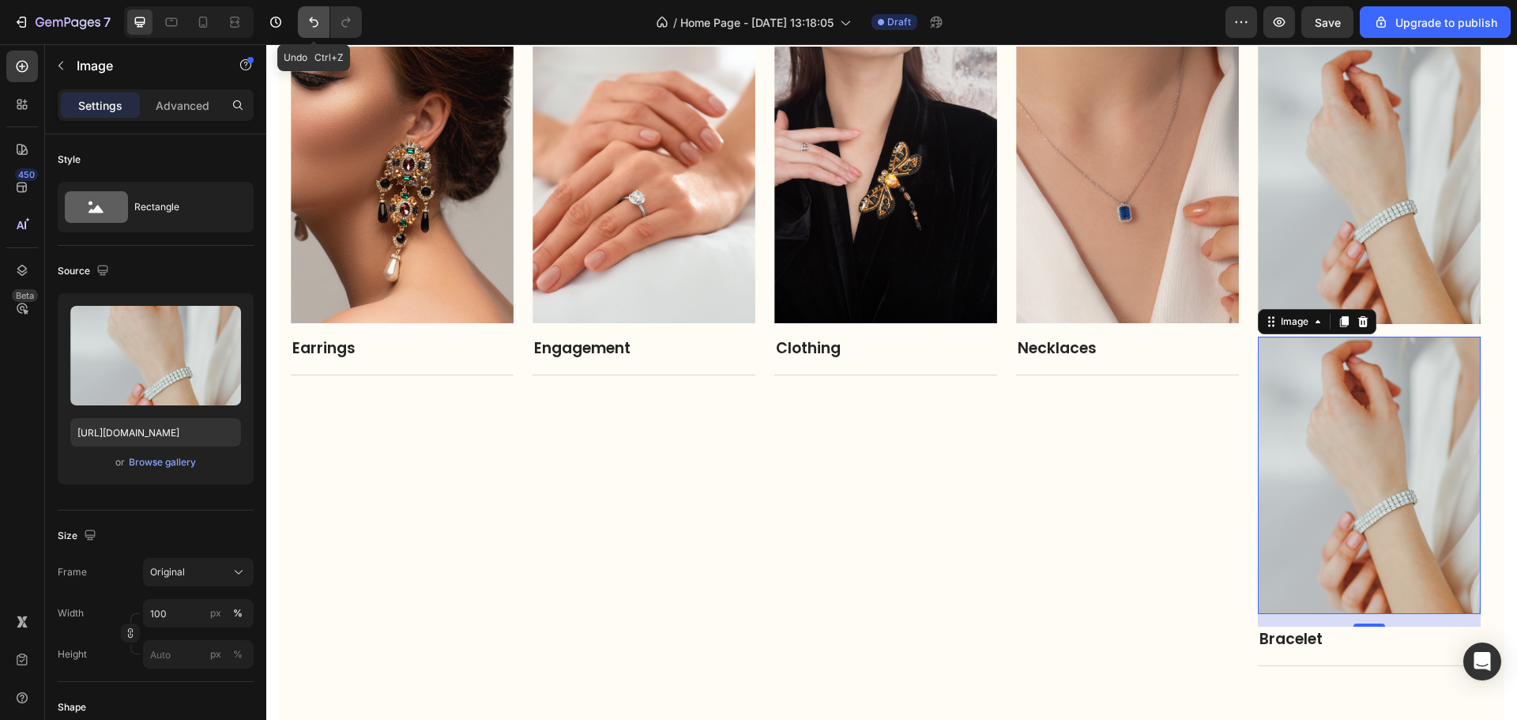
click at [326, 24] on button "Undo/Redo" at bounding box center [314, 22] width 32 height 32
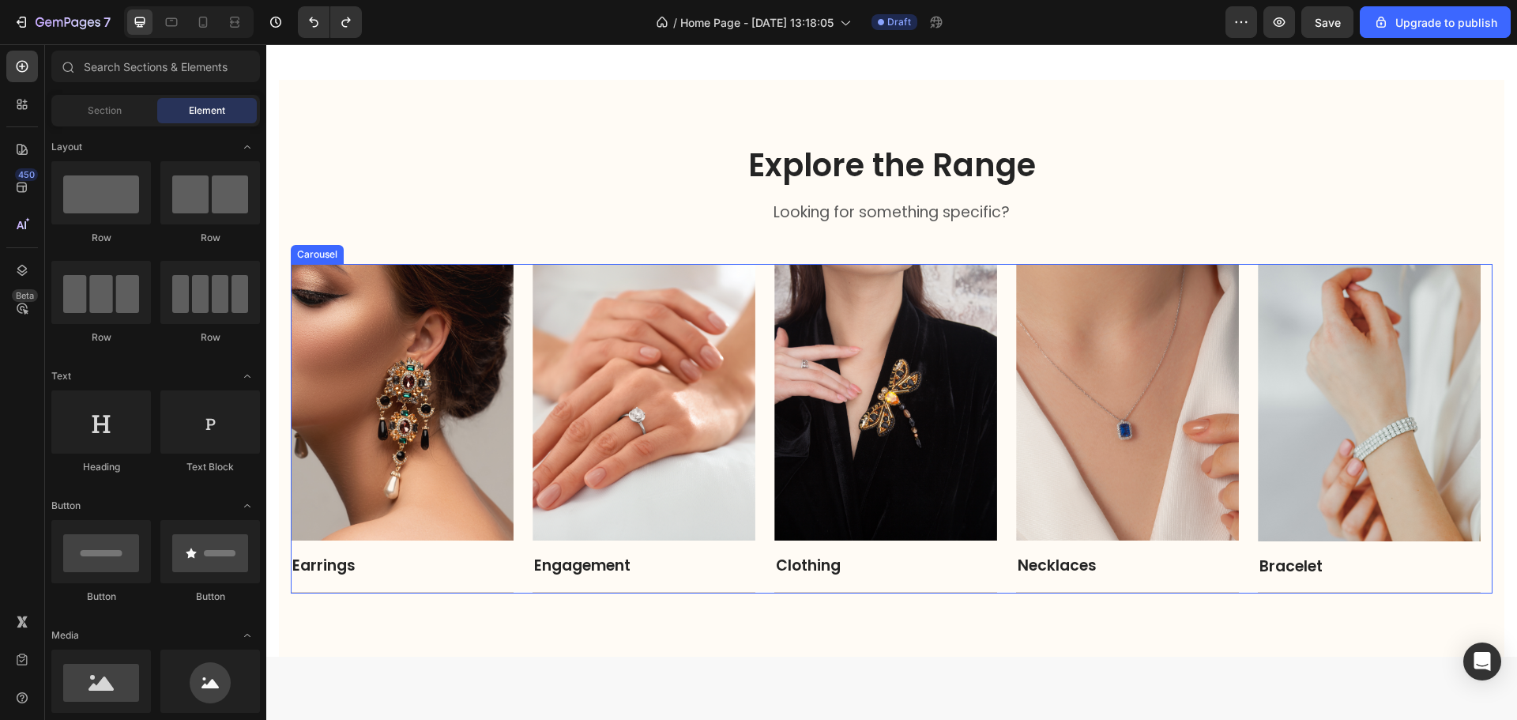
scroll to position [492, 0]
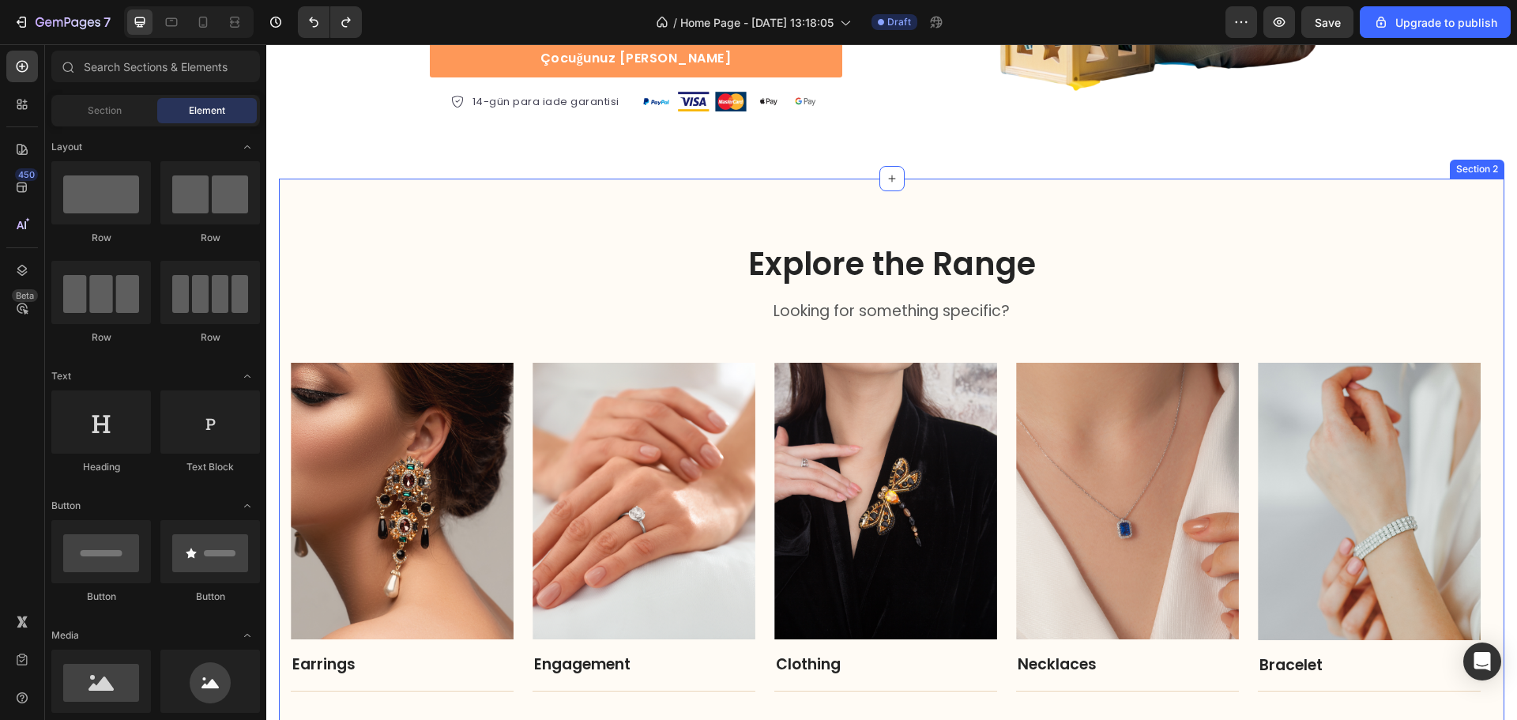
click at [1237, 206] on div "Explore the Range Heading Looking for something specific? Text block Row Image …" at bounding box center [892, 467] width 1226 height 577
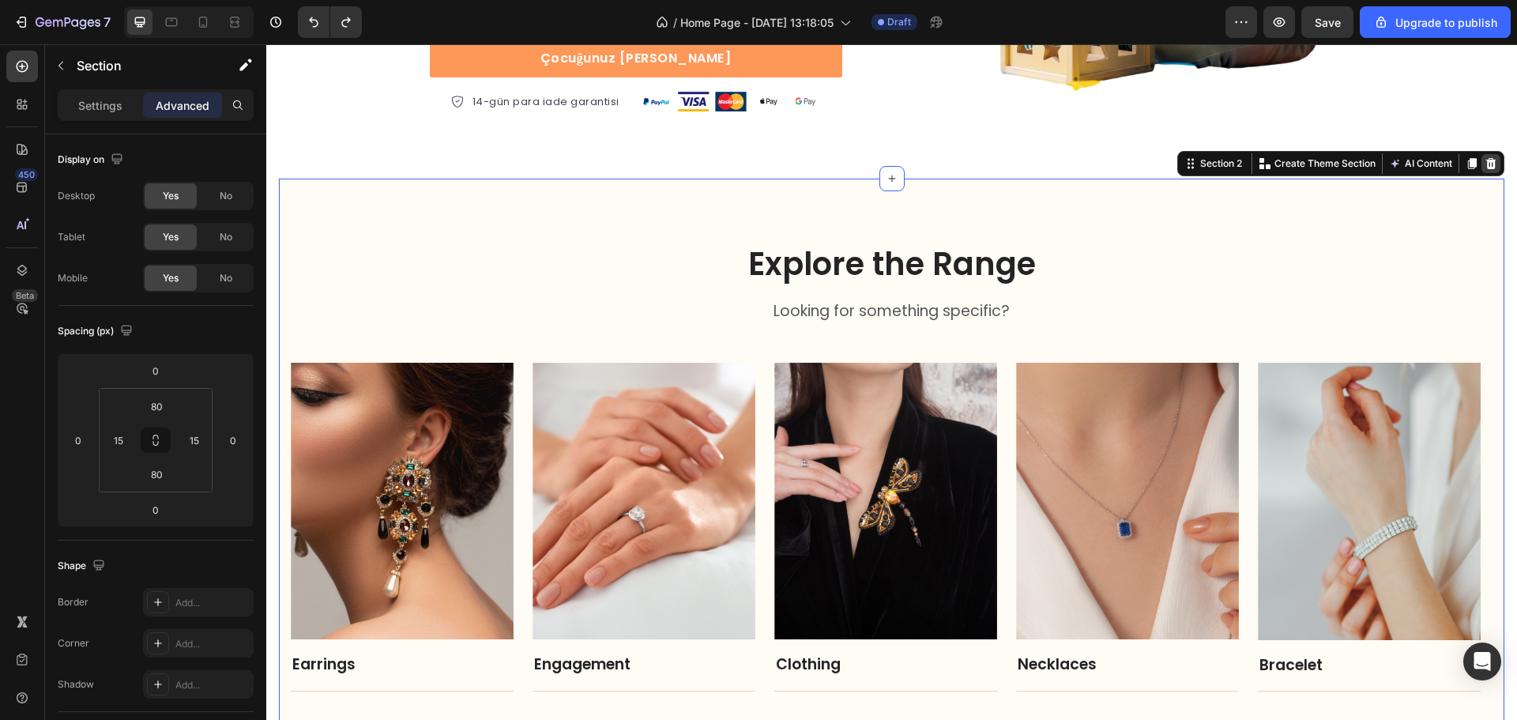
click at [1482, 164] on div at bounding box center [1491, 163] width 19 height 19
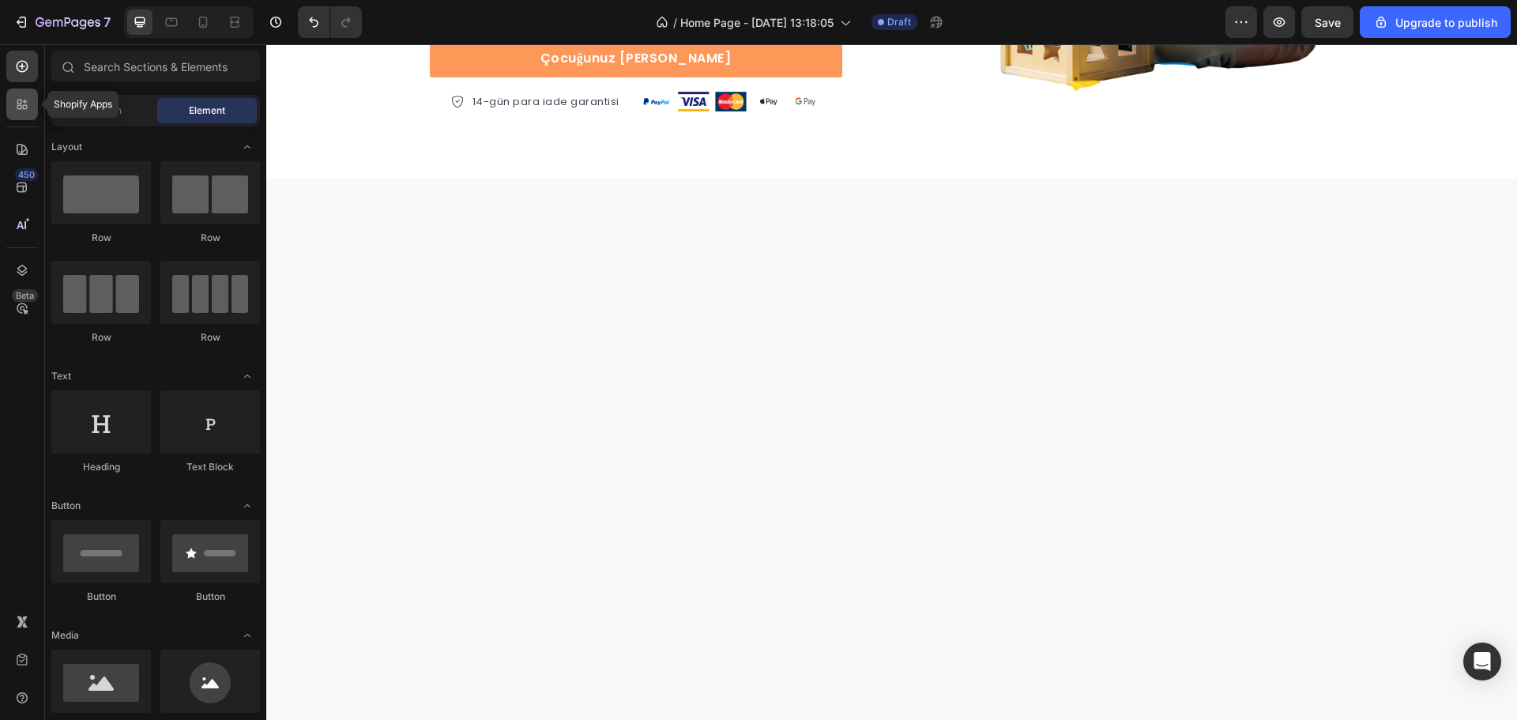
click at [18, 96] on div at bounding box center [22, 105] width 32 height 32
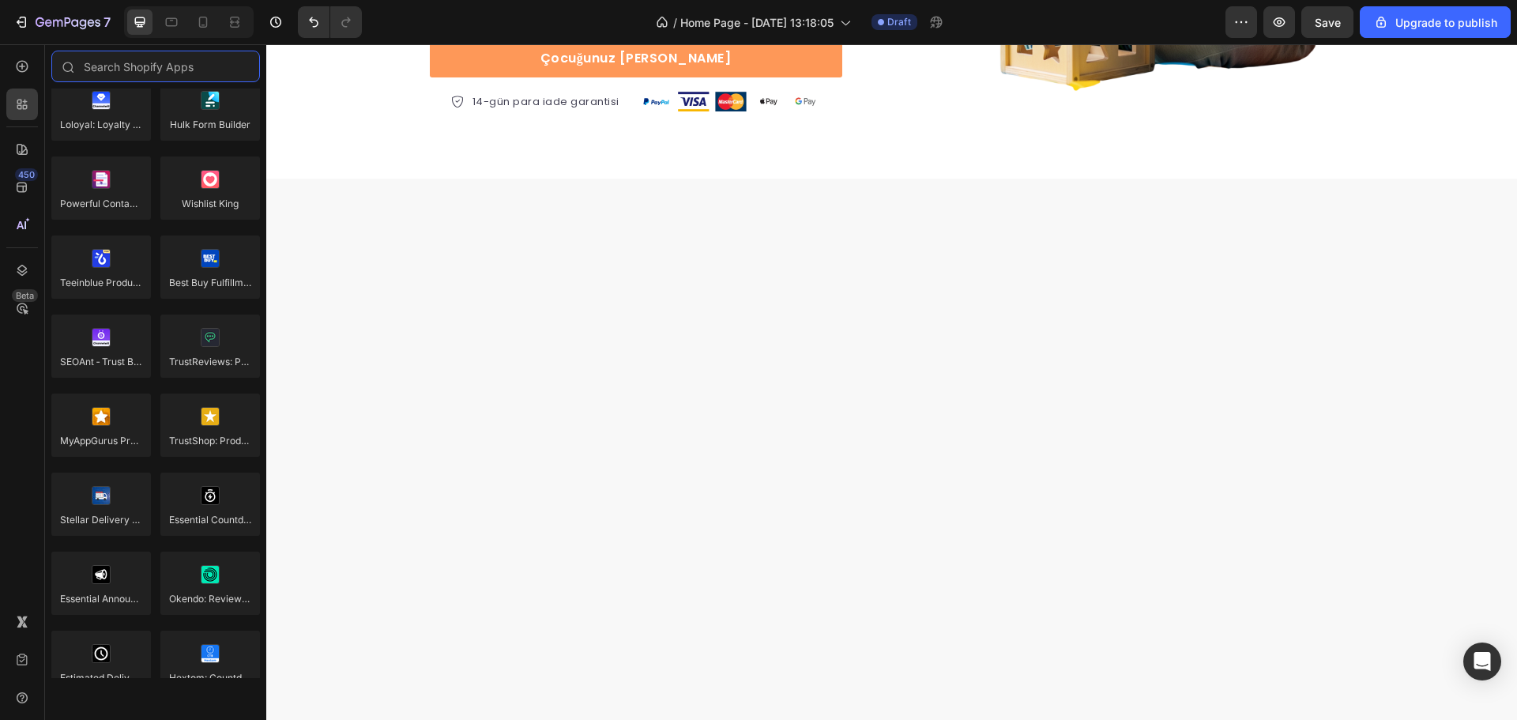
scroll to position [4407, 0]
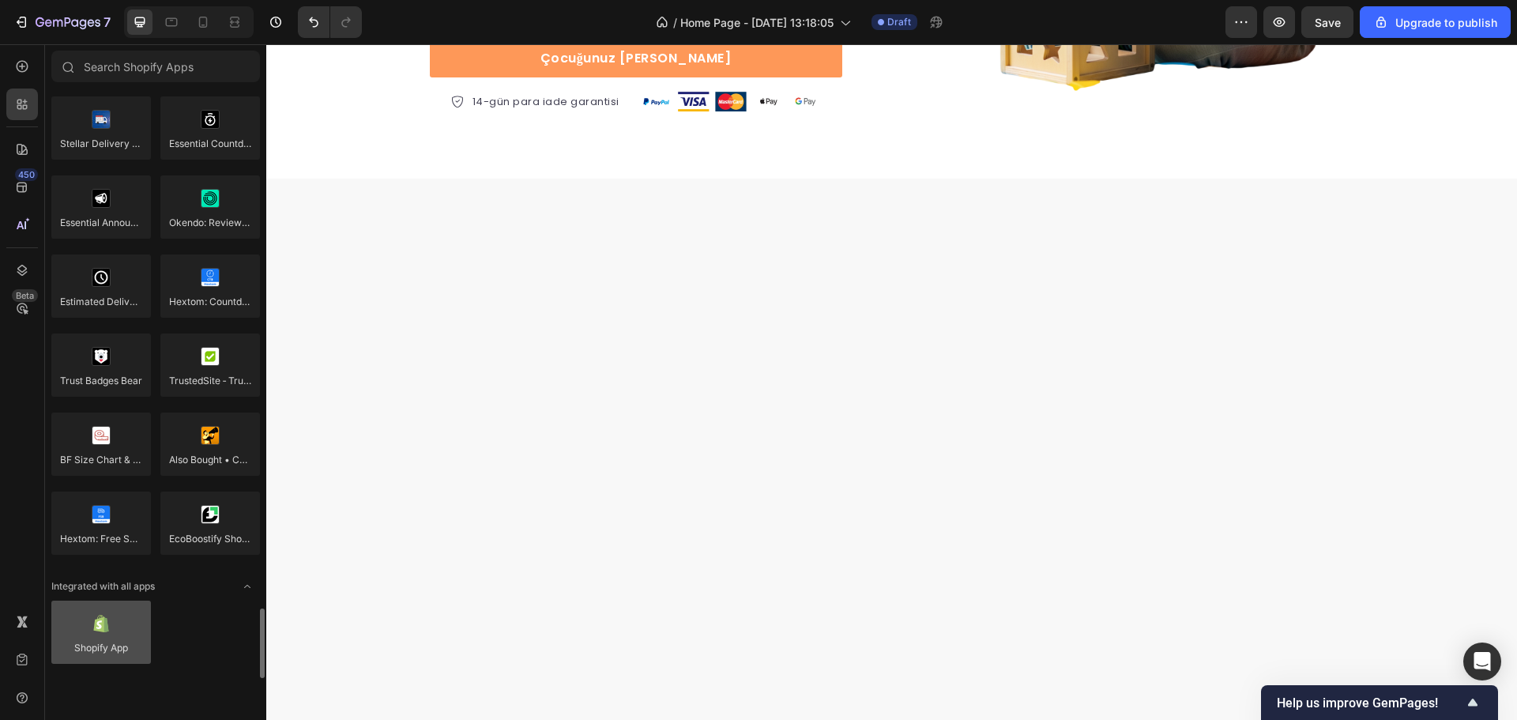
click at [77, 635] on div at bounding box center [101, 632] width 100 height 63
drag, startPoint x: 88, startPoint y: 639, endPoint x: 116, endPoint y: 626, distance: 31.1
click at [116, 626] on div at bounding box center [101, 632] width 100 height 63
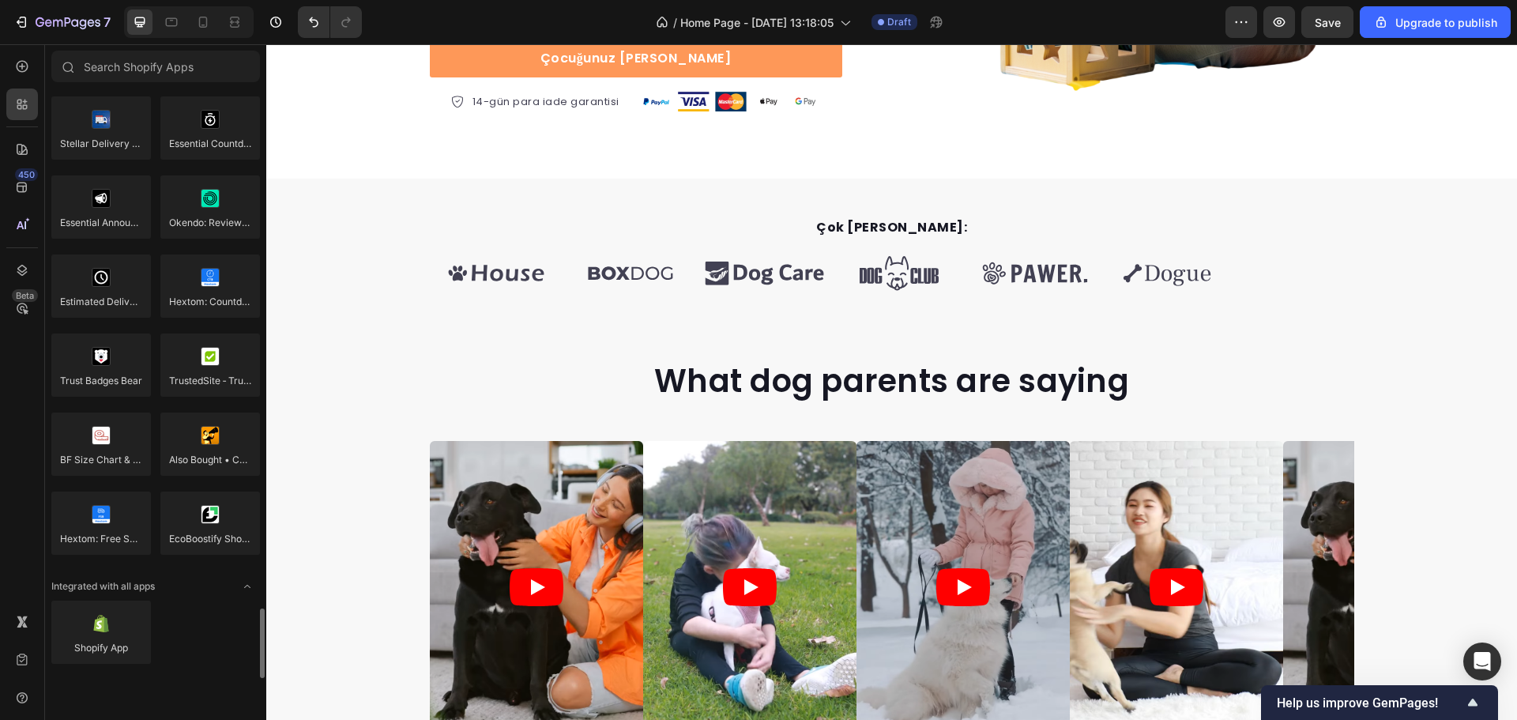
scroll to position [535, 0]
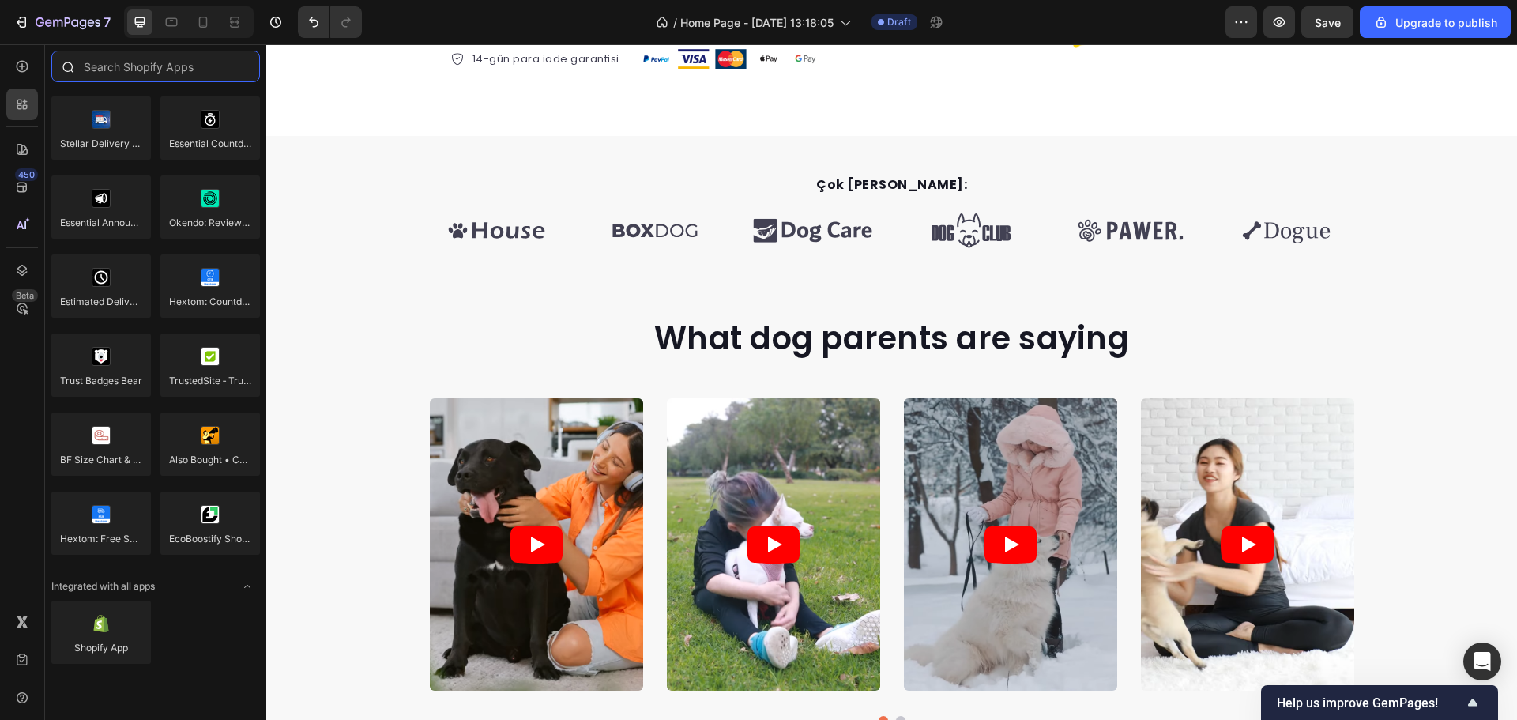
click at [141, 70] on input "text" at bounding box center [155, 67] width 209 height 32
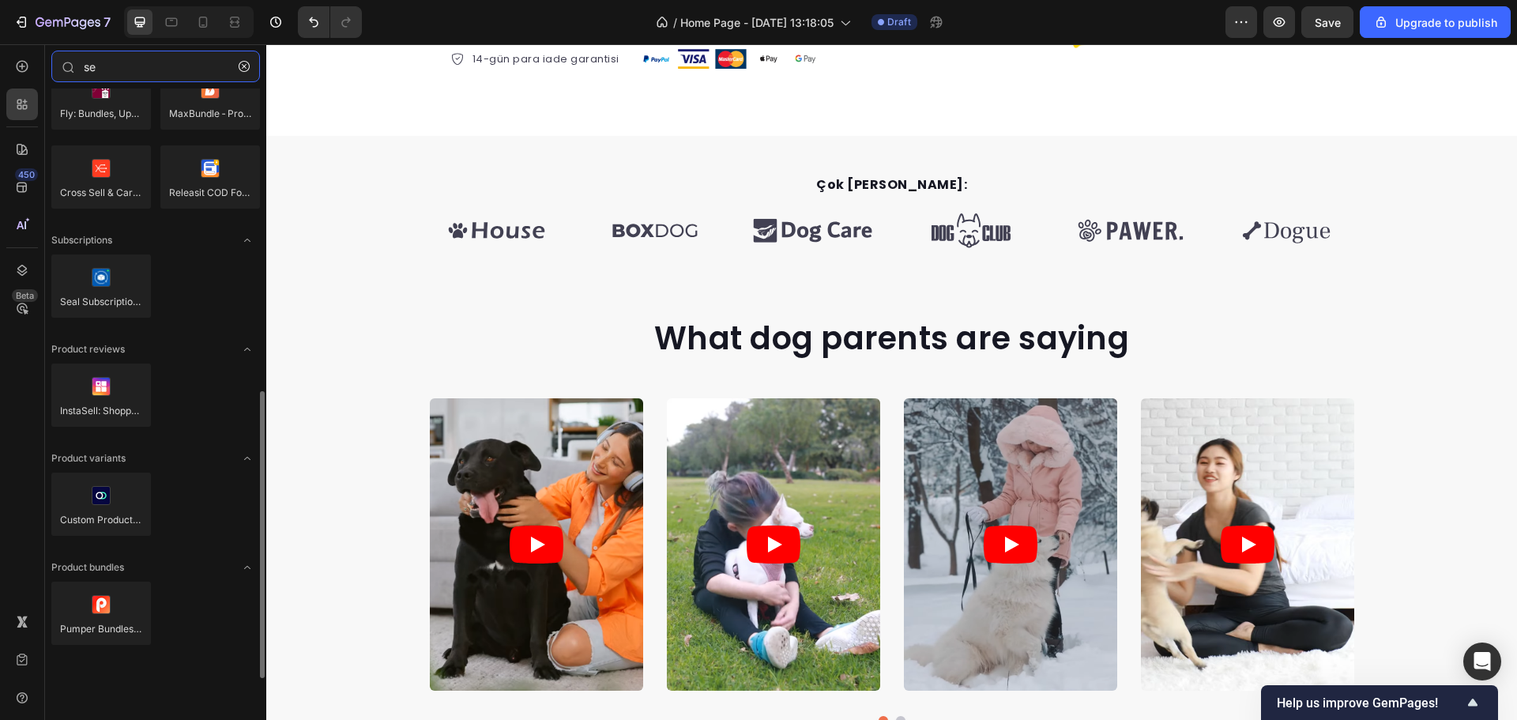
scroll to position [0, 0]
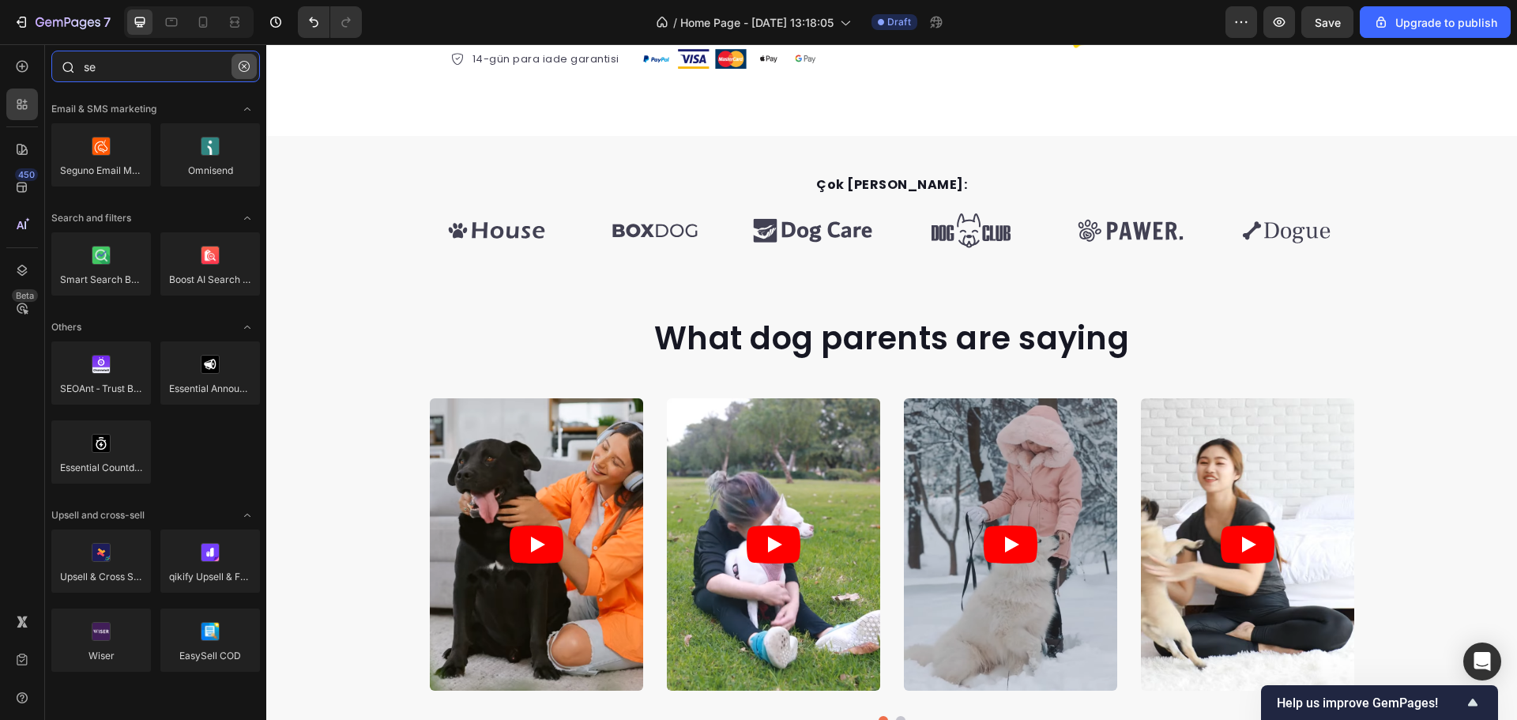
type input "se"
click at [251, 67] on button "button" at bounding box center [244, 66] width 25 height 25
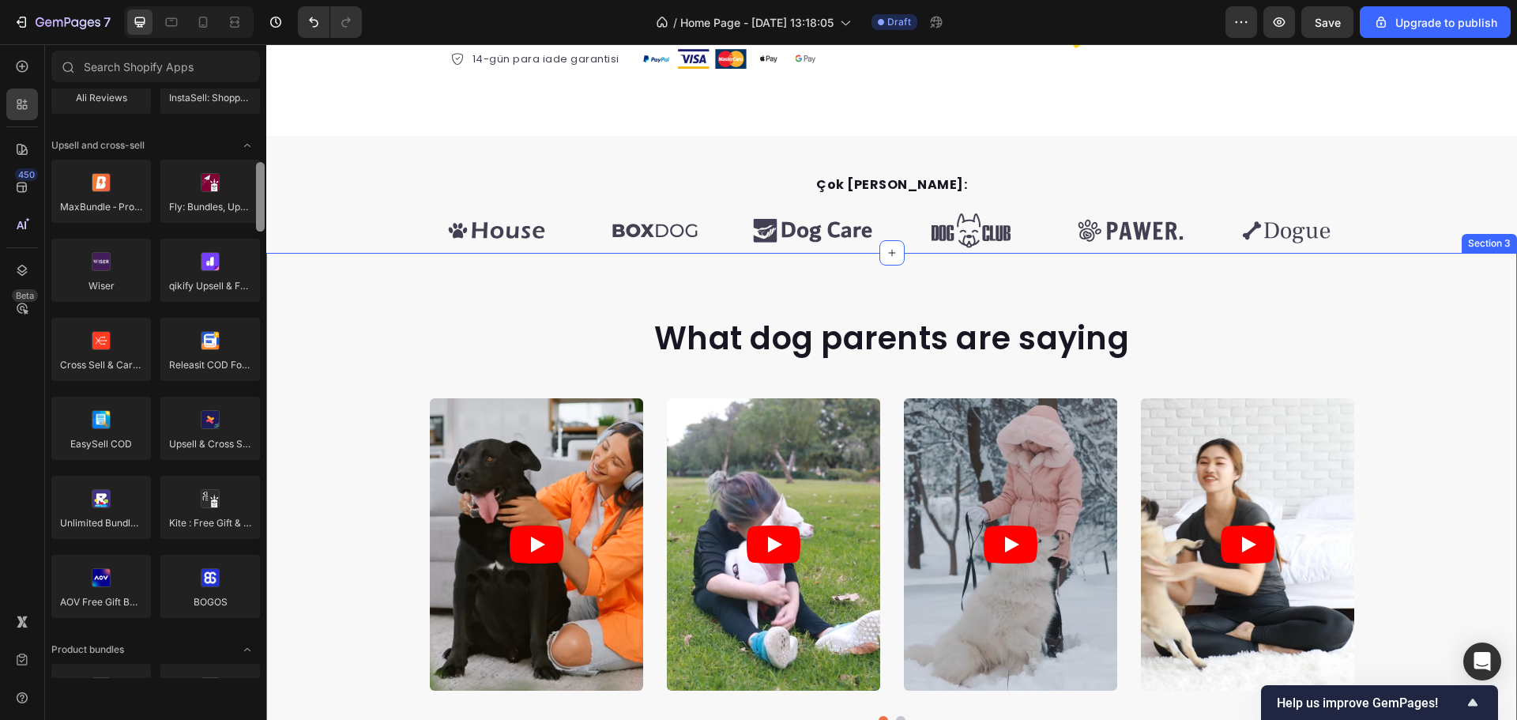
scroll to position [4407, 0]
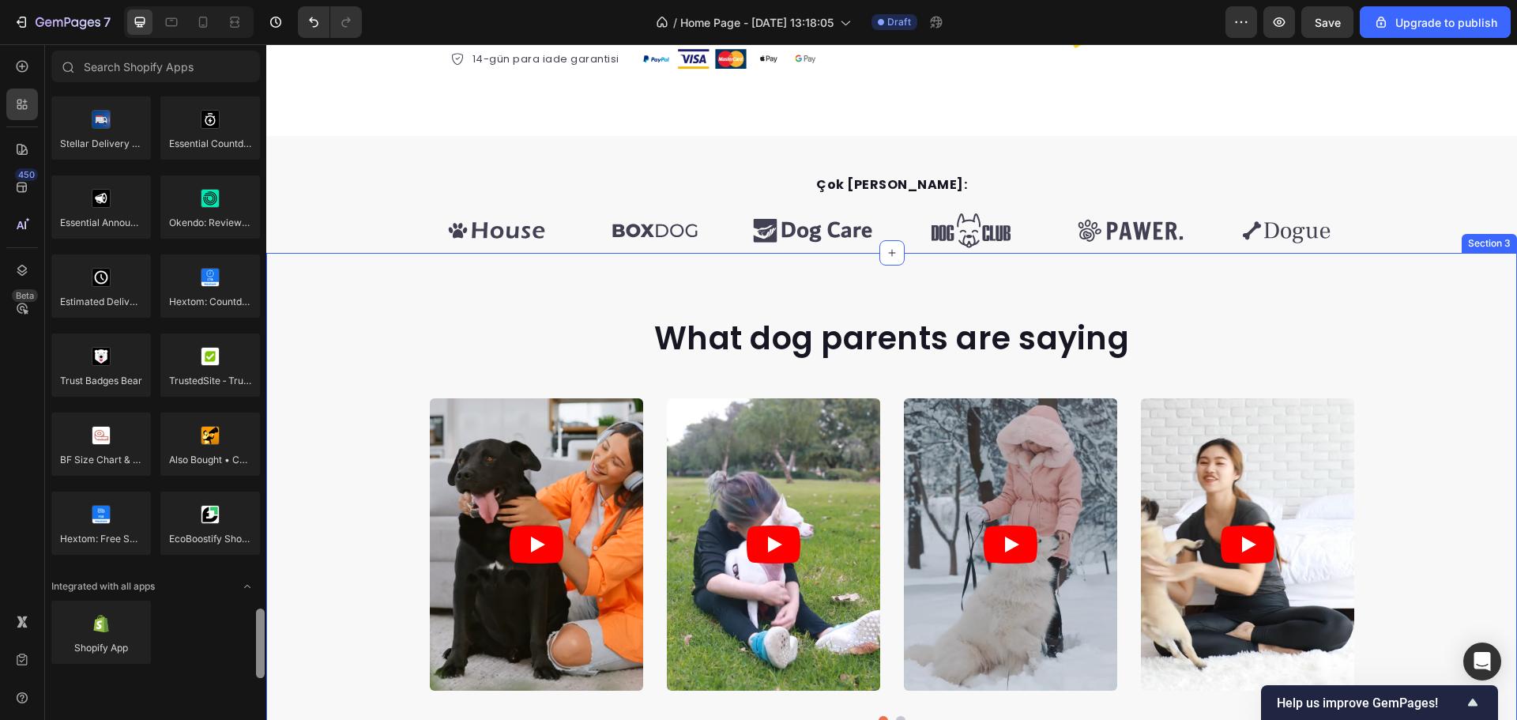
drag, startPoint x: 0, startPoint y: 115, endPoint x: 268, endPoint y: 741, distance: 680.9
click at [268, 0] on html "7 / Home Page - Sep 27, 13:18:05 Draft Preview Save Upgrade to publish 450 Beta…" at bounding box center [758, 0] width 1517 height 0
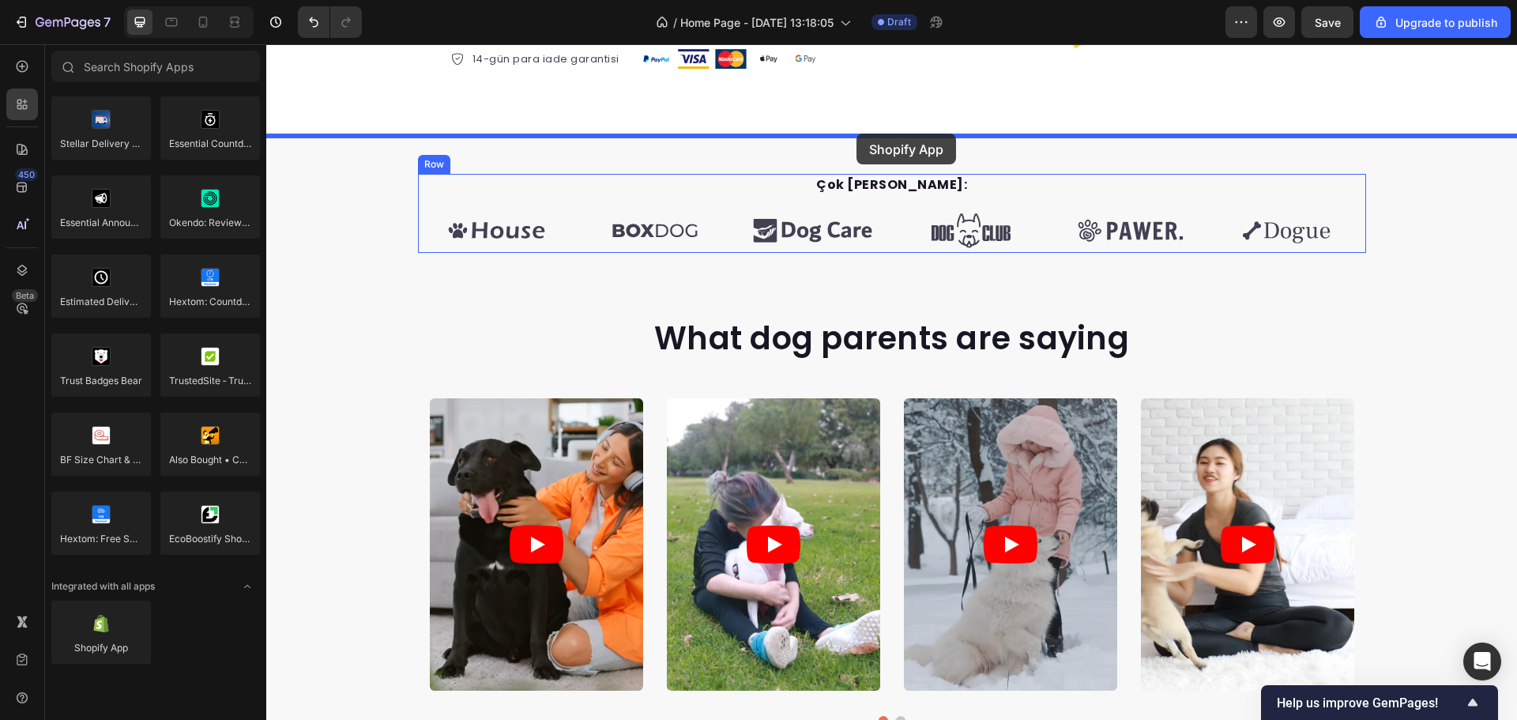
drag, startPoint x: 384, startPoint y: 680, endPoint x: 857, endPoint y: 134, distance: 722.8
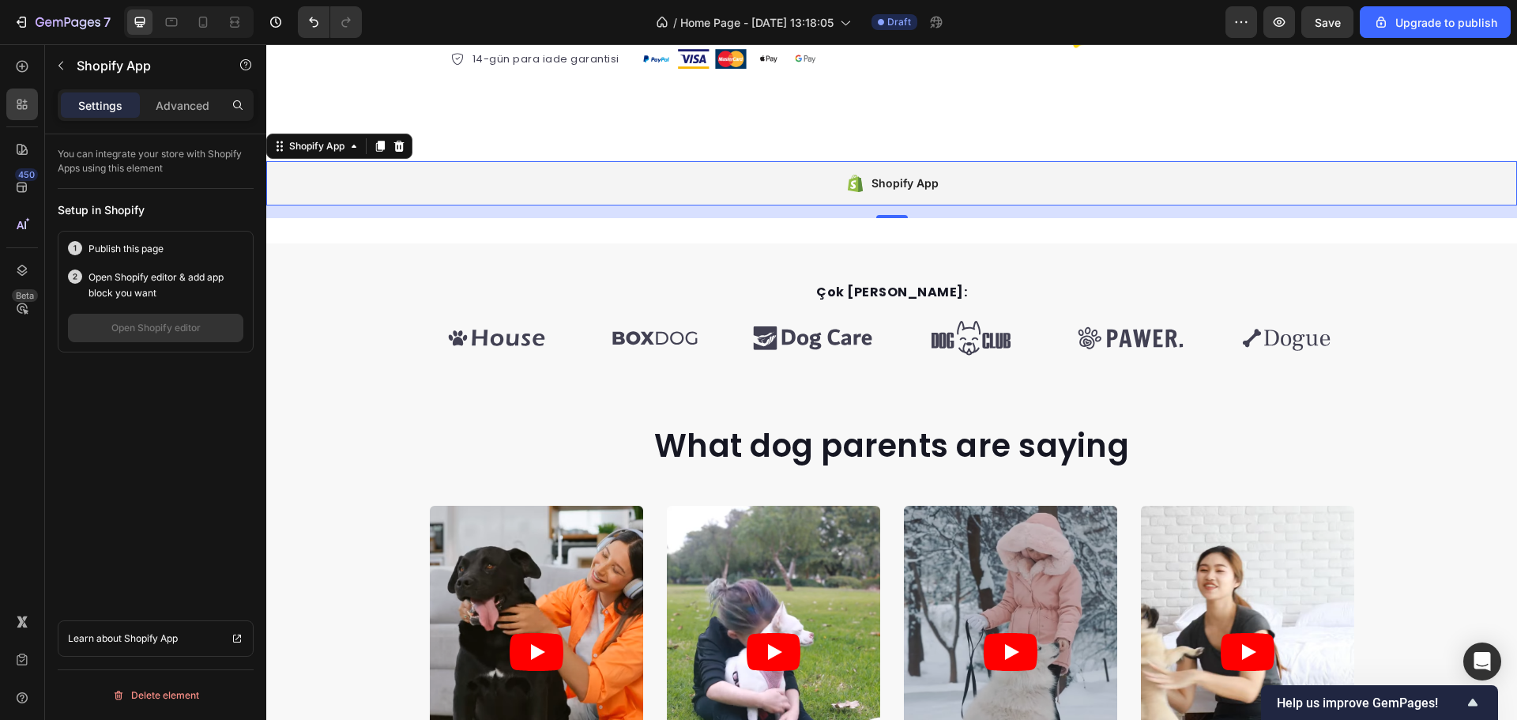
click at [902, 178] on div "Shopify App" at bounding box center [905, 183] width 67 height 19
click at [132, 254] on p "Publish this page" at bounding box center [126, 249] width 75 height 16
click at [169, 629] on link "Learn about Shopify App" at bounding box center [156, 638] width 196 height 36
click at [203, 81] on div "Shopify App" at bounding box center [135, 65] width 180 height 41
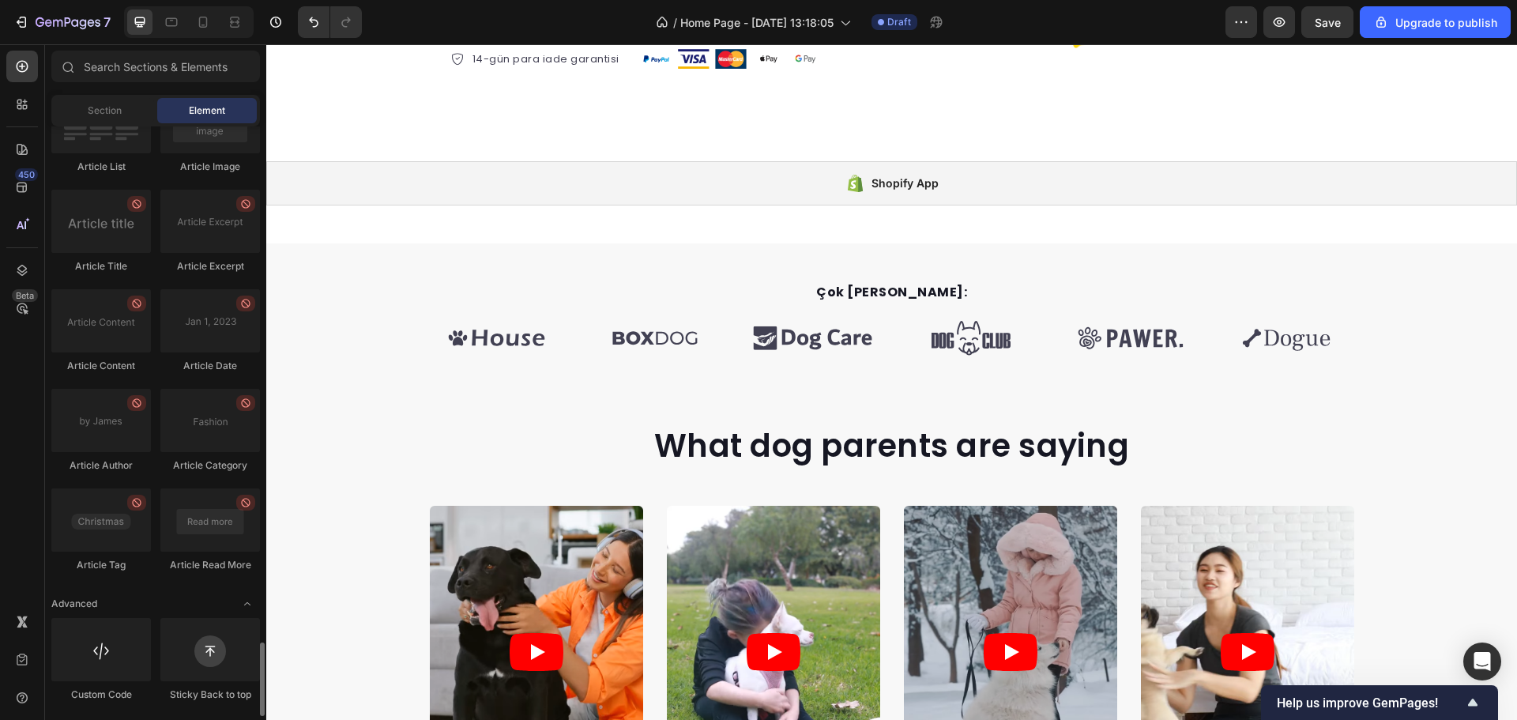
click at [187, 102] on div "Element" at bounding box center [207, 110] width 100 height 25
click at [598, 194] on div "Shopify App" at bounding box center [891, 183] width 1251 height 44
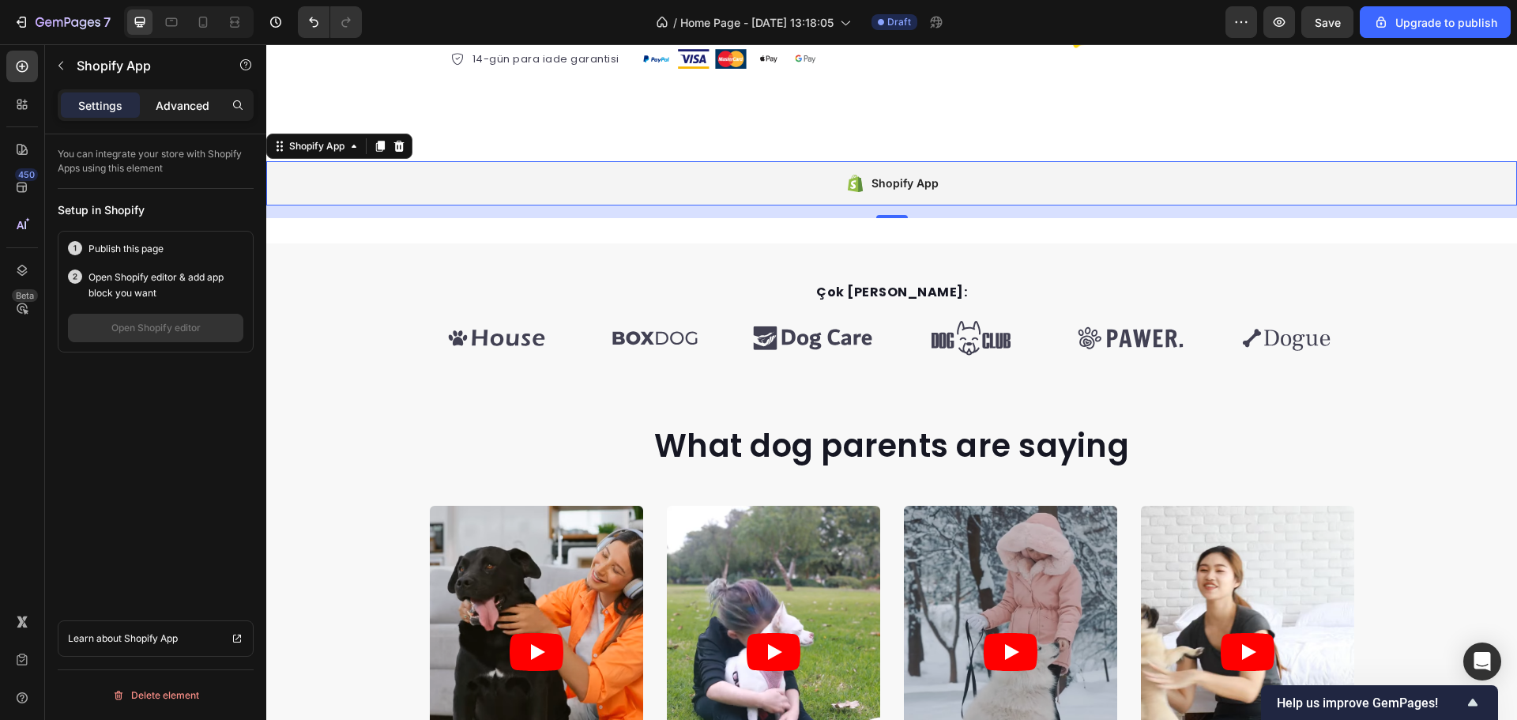
click at [205, 109] on p "Advanced" at bounding box center [183, 105] width 54 height 17
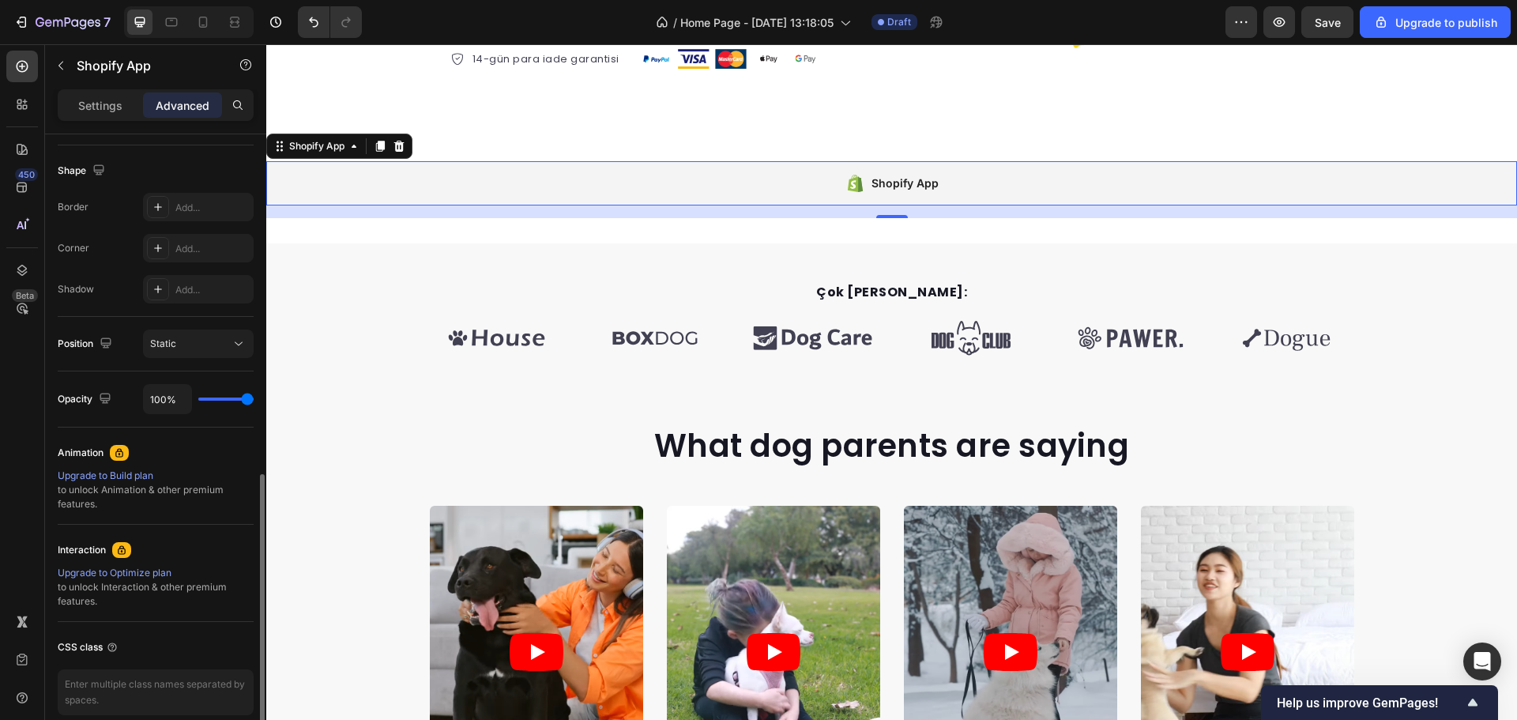
scroll to position [466, 0]
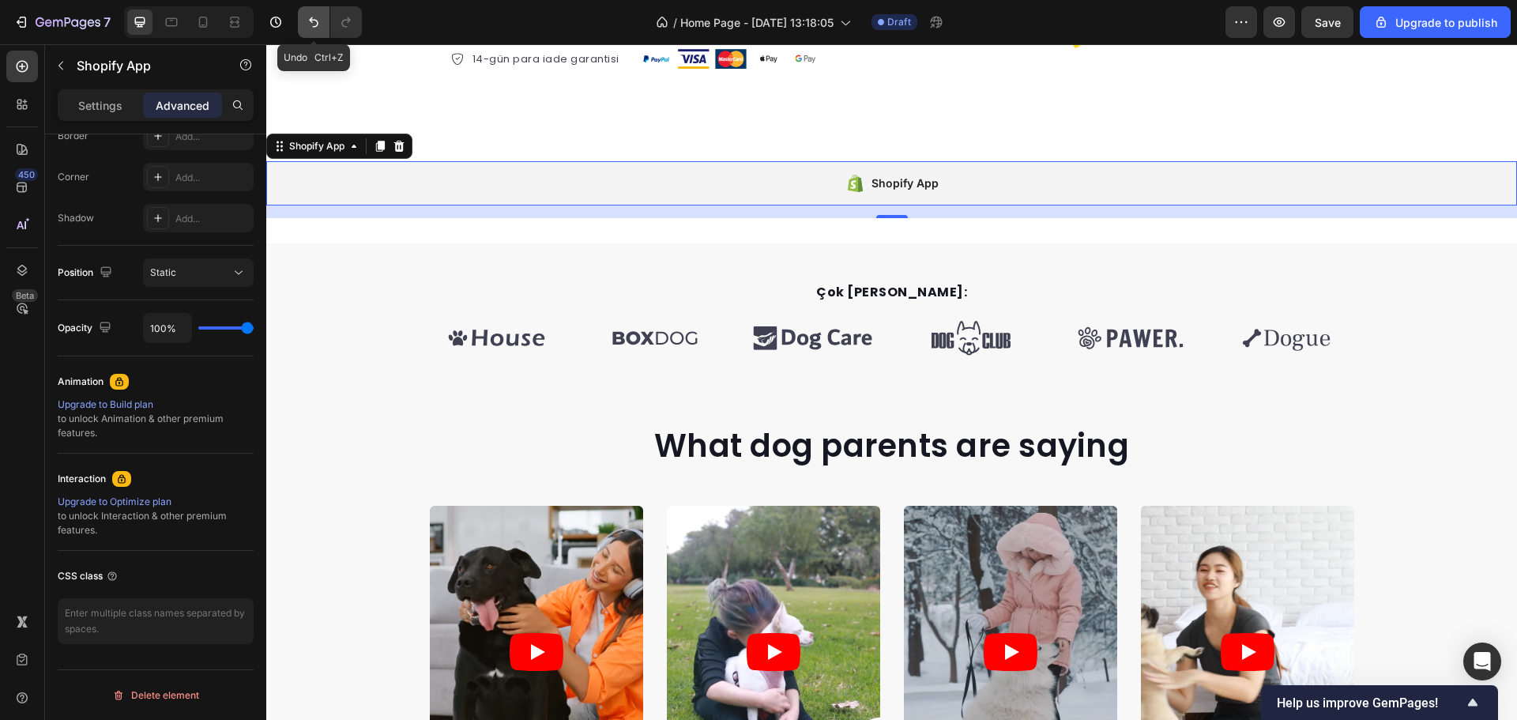
click at [319, 13] on button "Undo/Redo" at bounding box center [314, 22] width 32 height 32
click at [319, 14] on icon "Undo/Redo" at bounding box center [314, 22] width 16 height 16
click at [370, 247] on div "Çok Yakında Mağazalarda: Text block Image Image Image Image Image Image Carouse…" at bounding box center [891, 301] width 1251 height 117
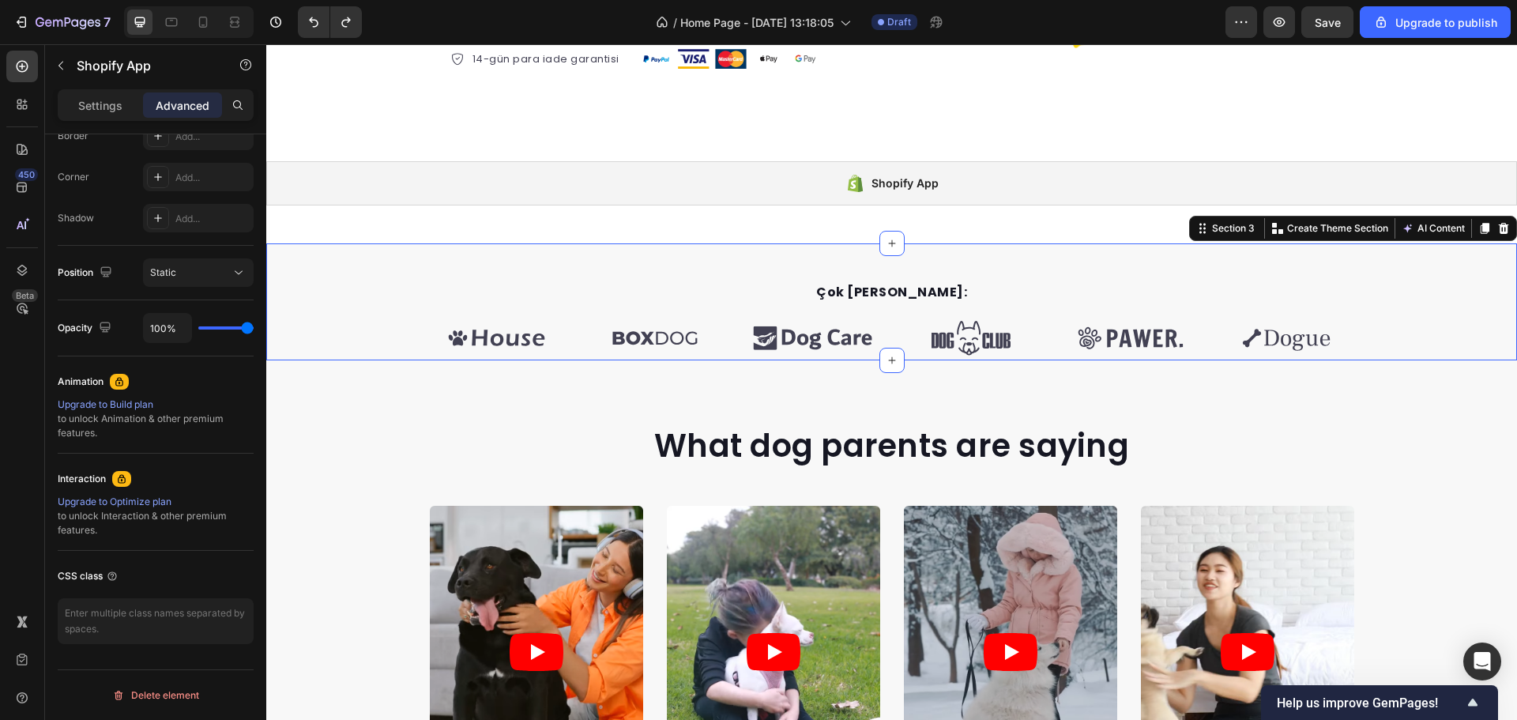
scroll to position [0, 0]
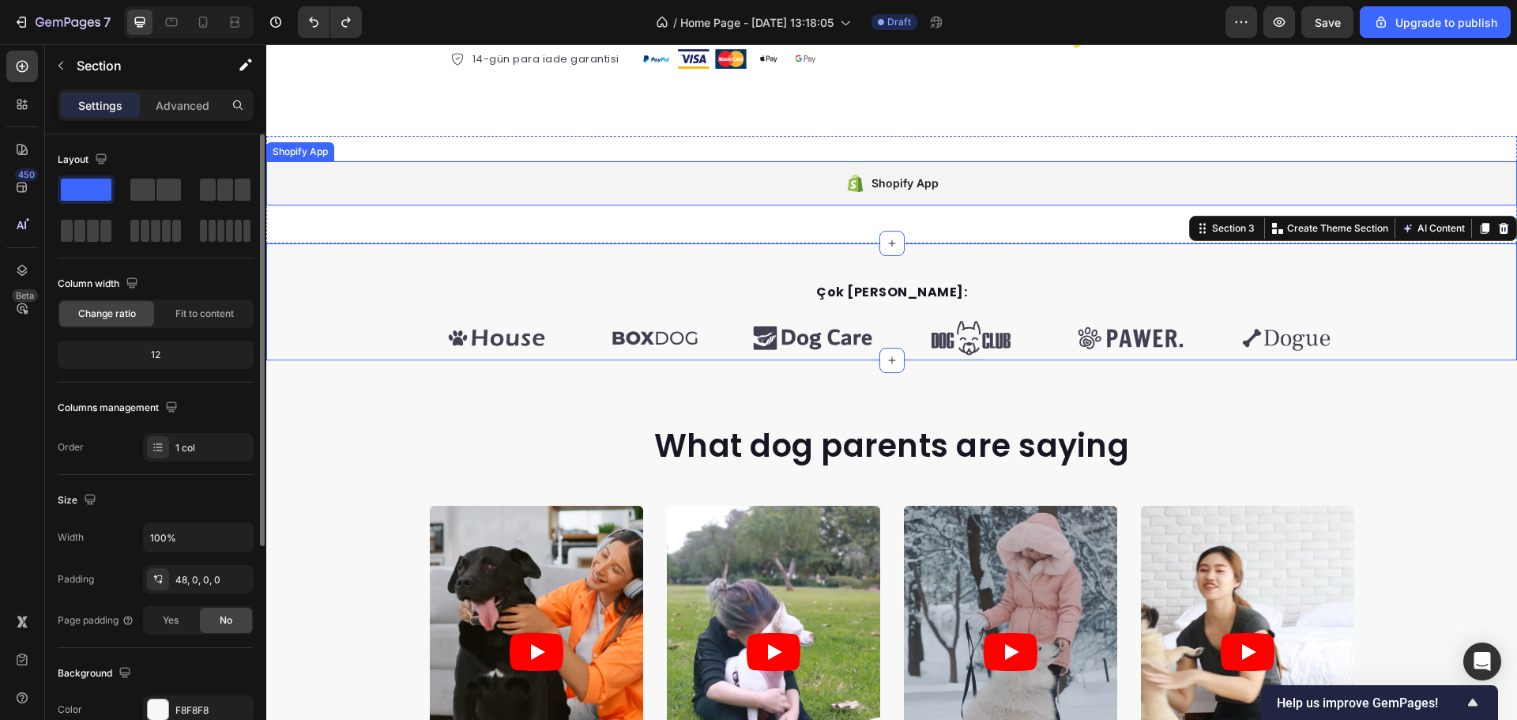
click at [579, 175] on div "Shopify App" at bounding box center [891, 183] width 1251 height 44
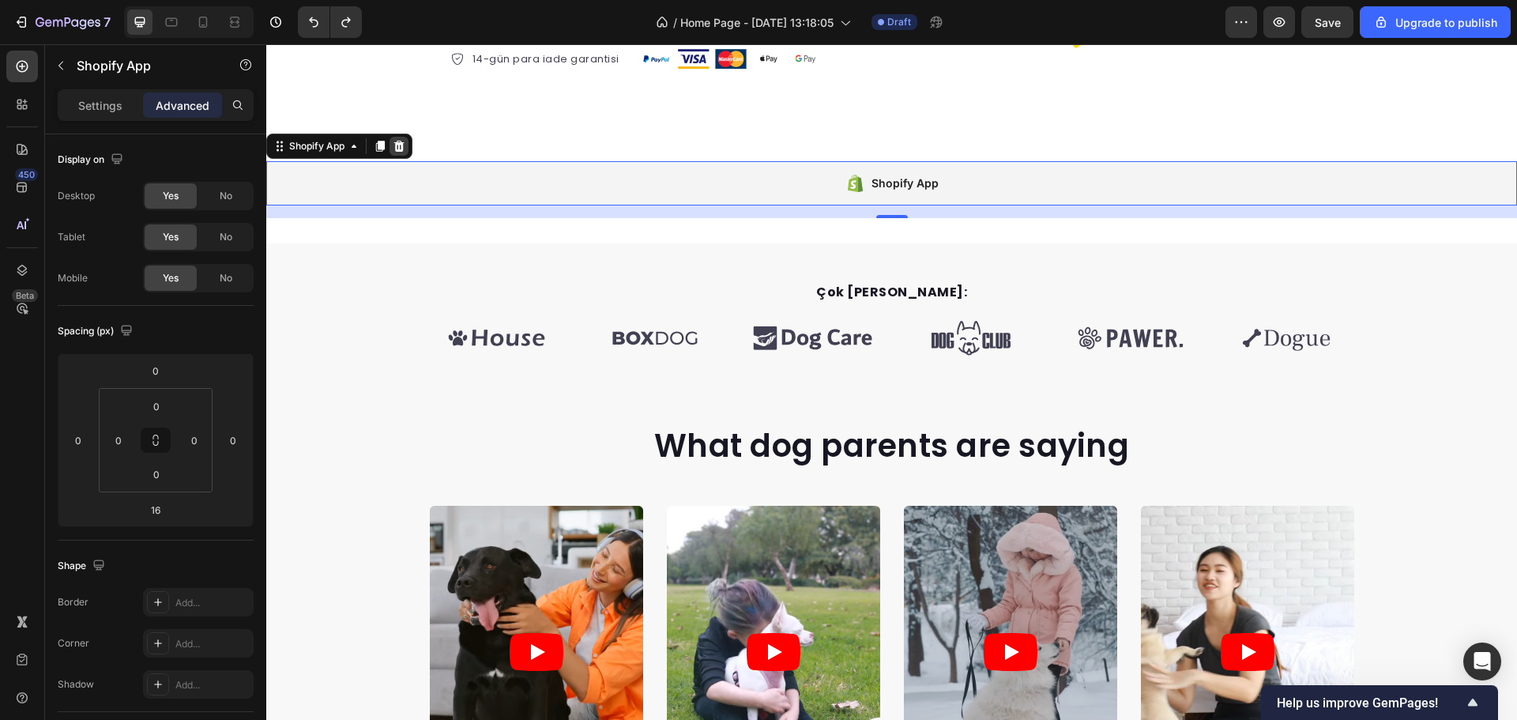
click at [399, 147] on icon at bounding box center [399, 146] width 10 height 11
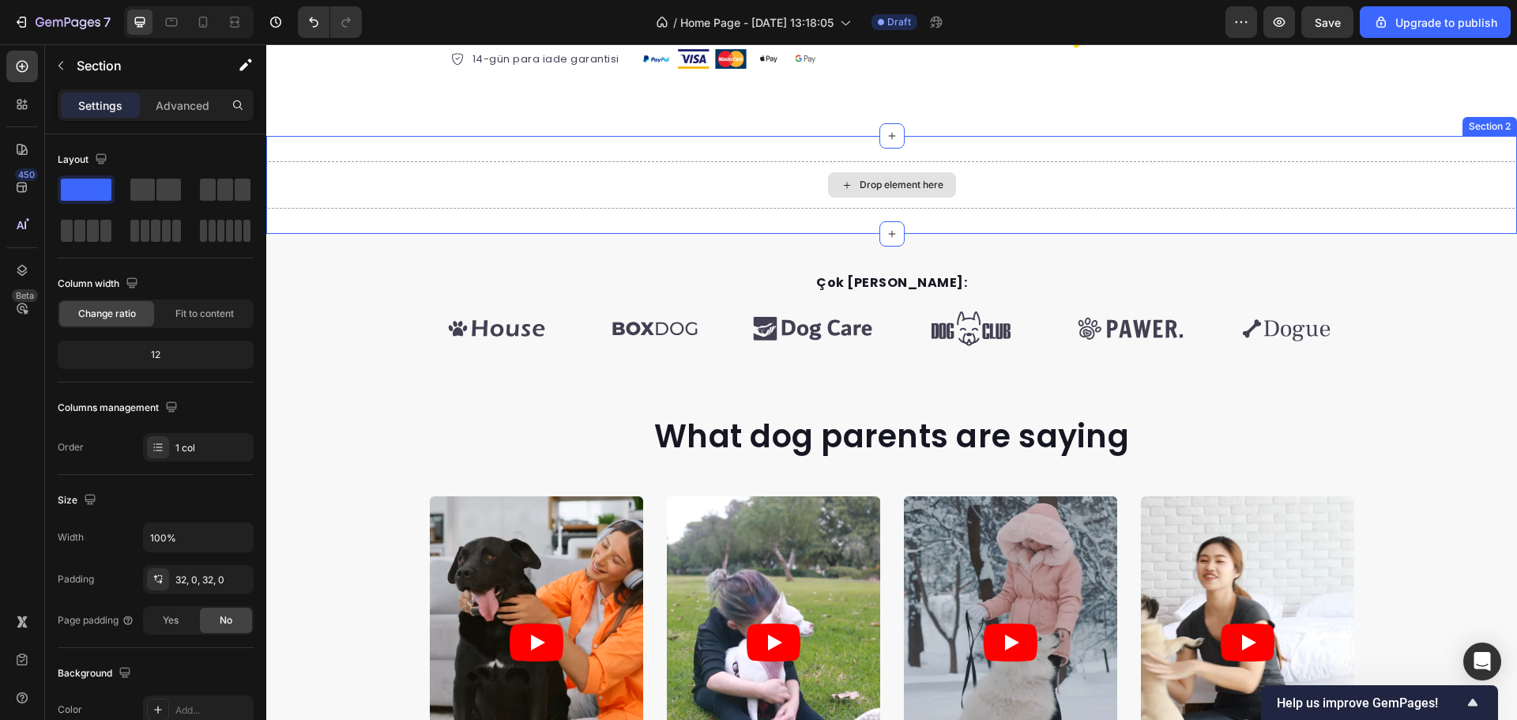
click at [693, 202] on div "Drop element here" at bounding box center [891, 184] width 1251 height 47
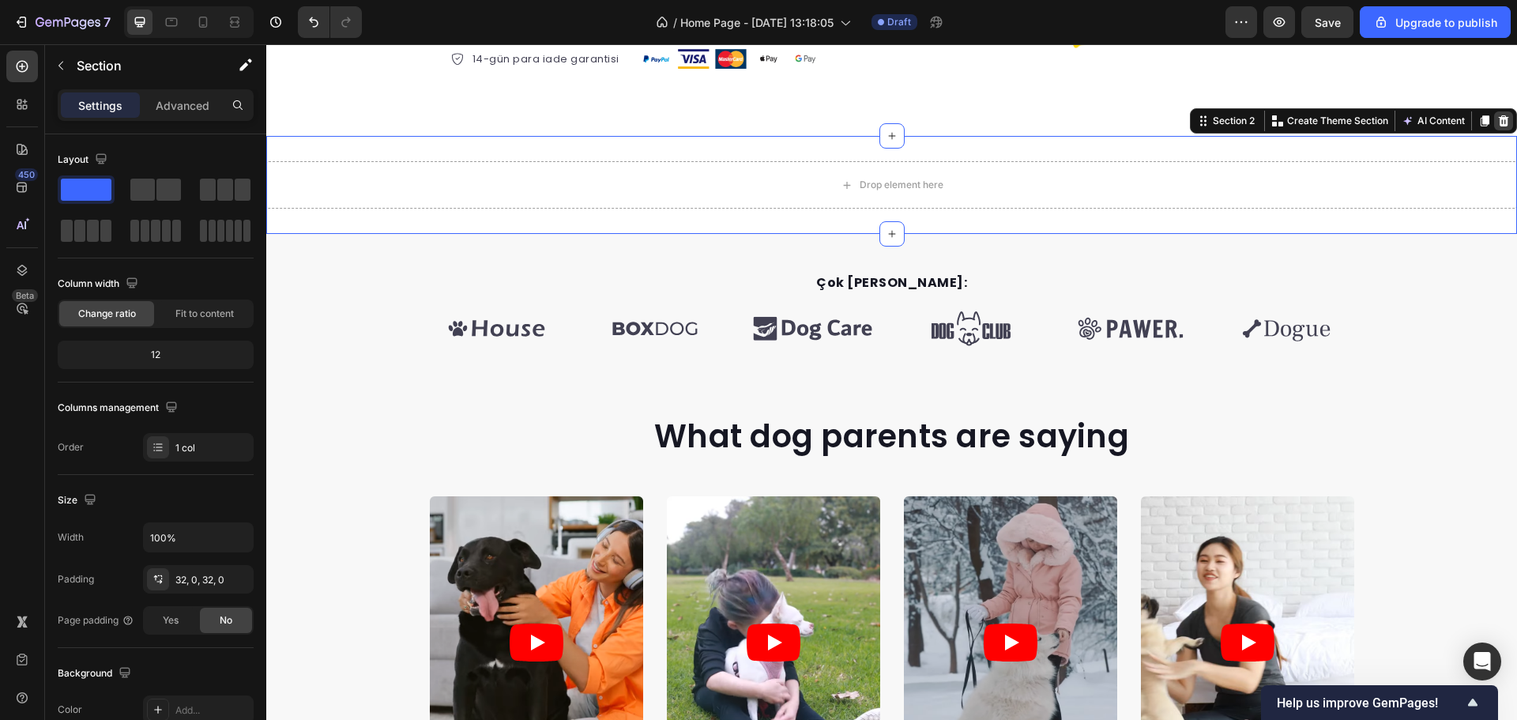
click at [1498, 115] on icon at bounding box center [1504, 121] width 13 height 13
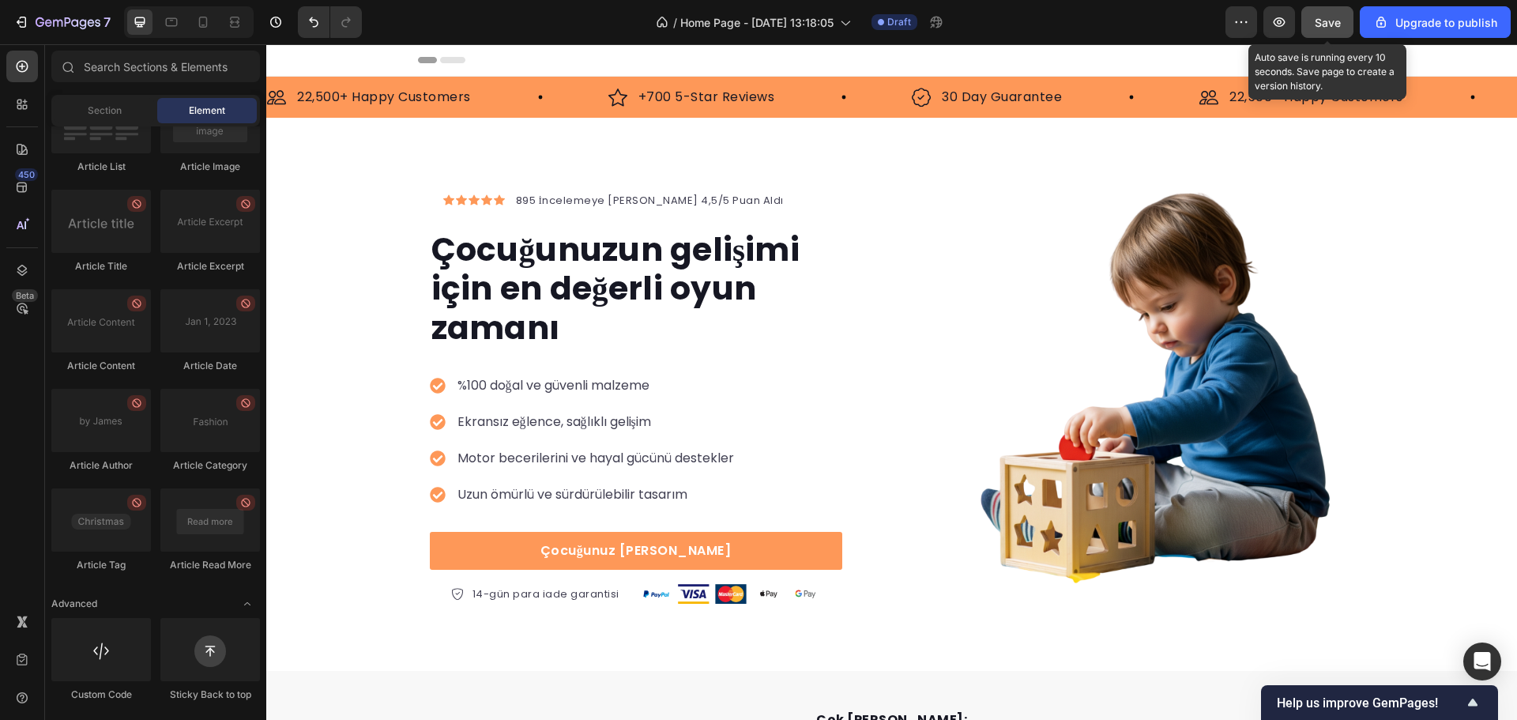
click at [1340, 23] on span "Save" at bounding box center [1328, 22] width 26 height 13
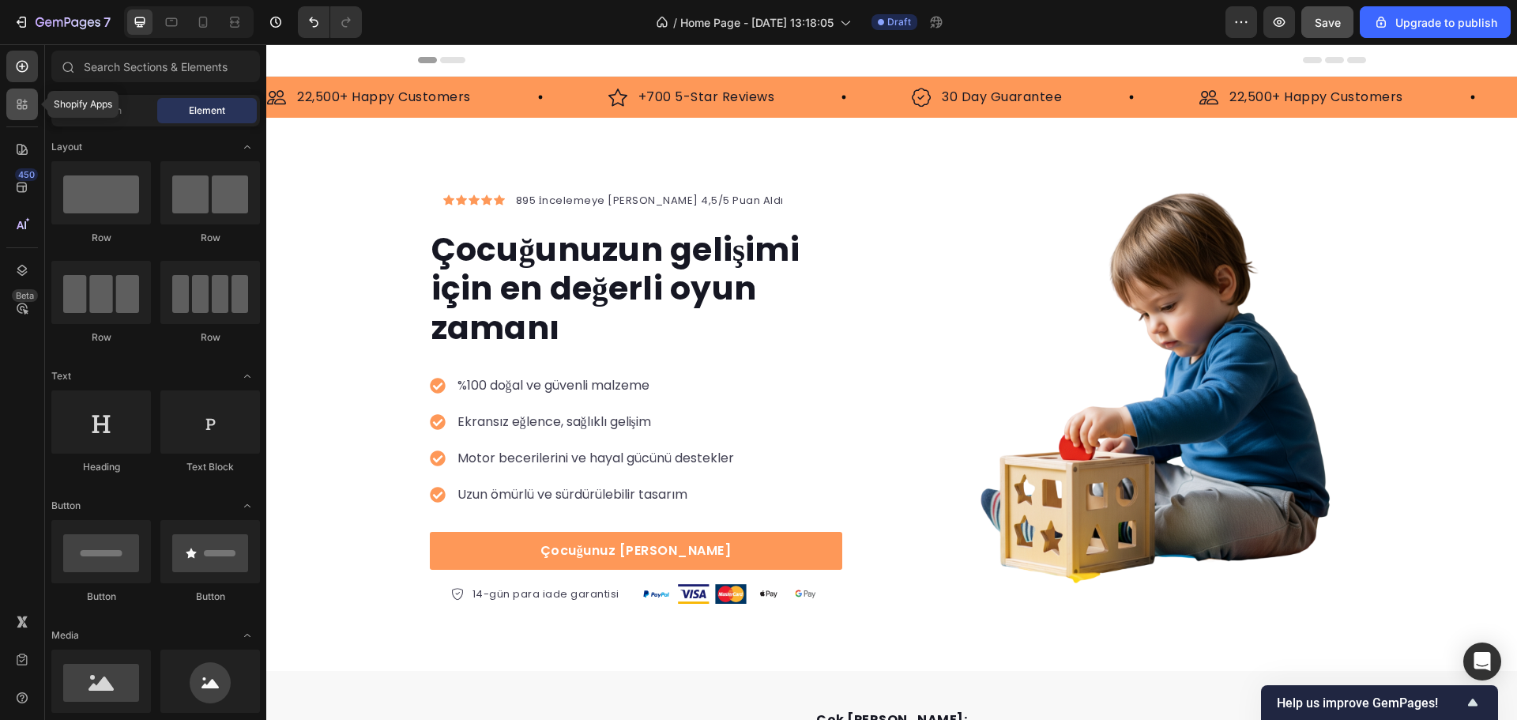
click at [17, 110] on icon at bounding box center [22, 104] width 16 height 16
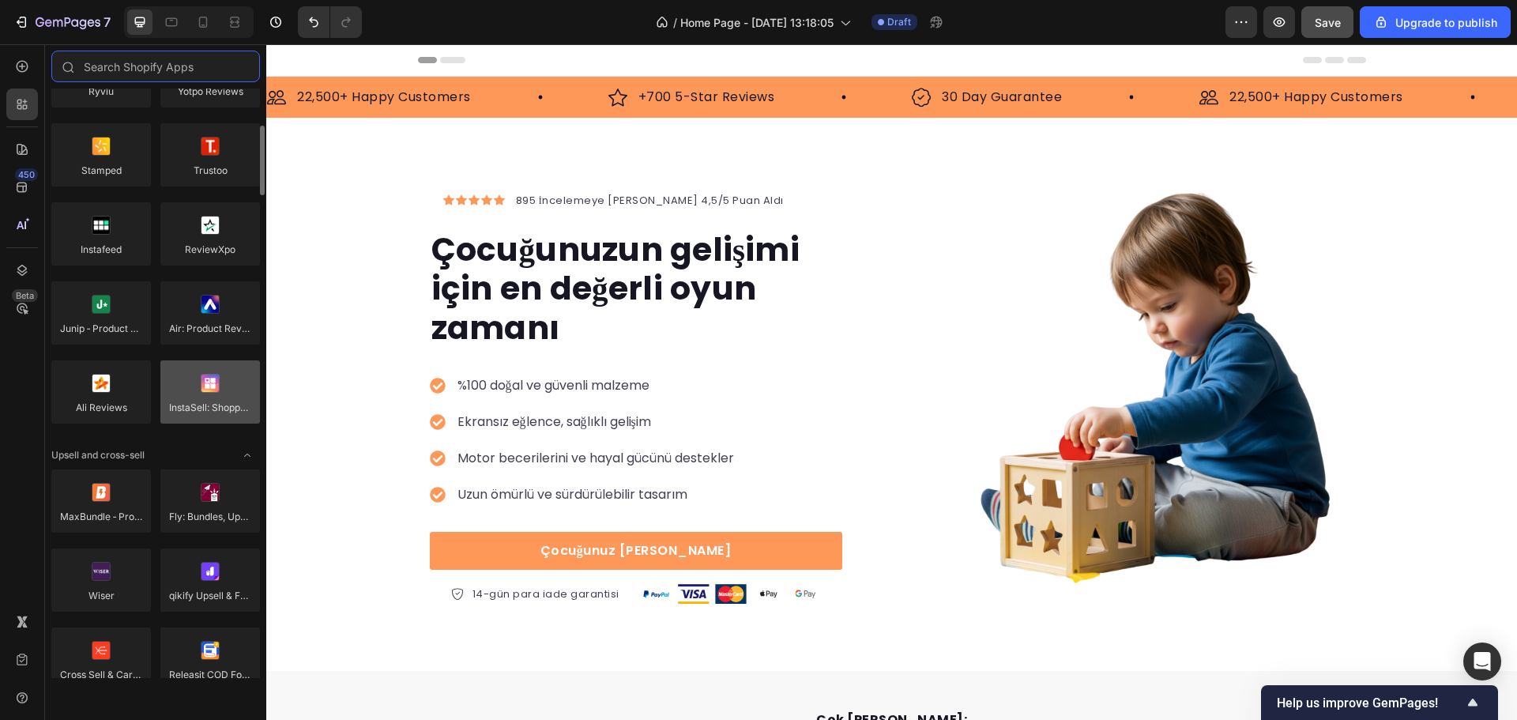
scroll to position [553, 0]
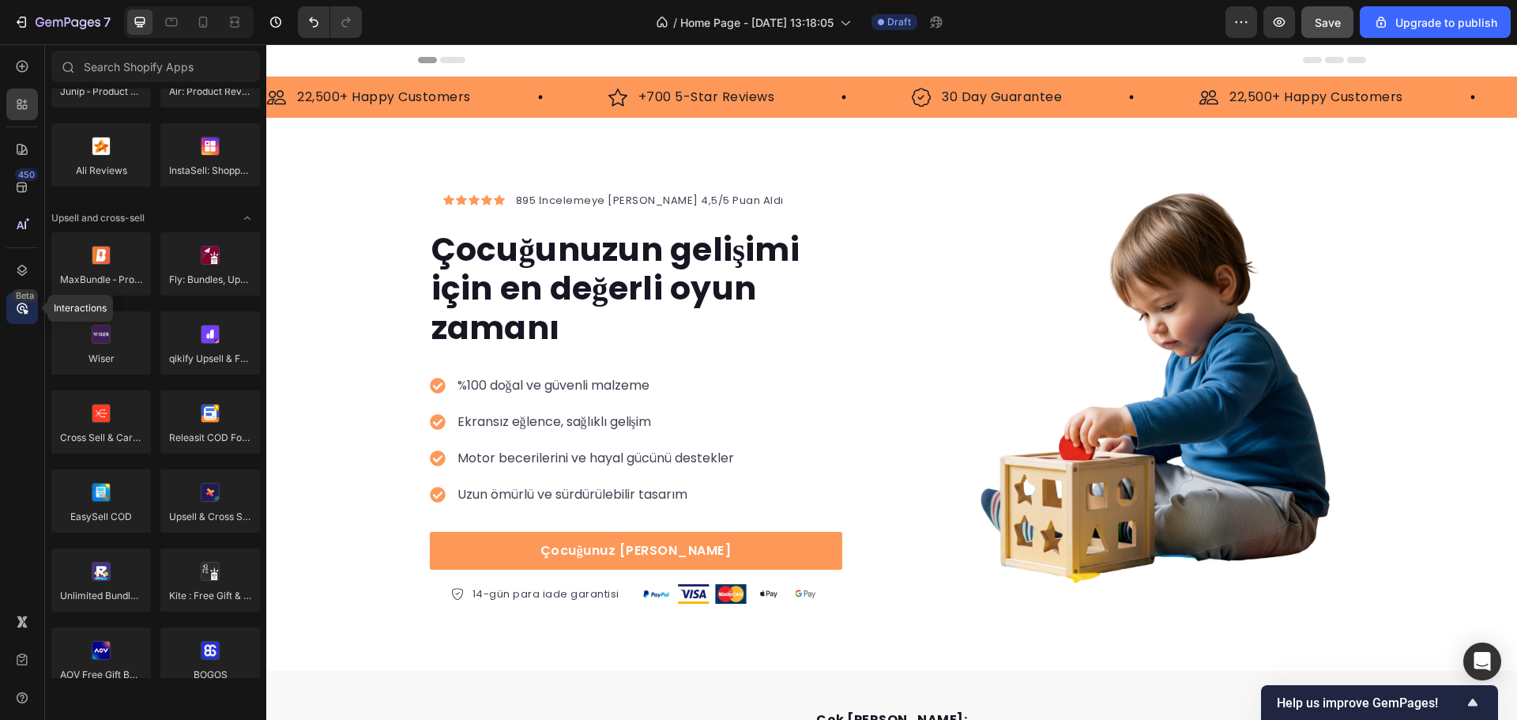
click at [25, 322] on div "Beta" at bounding box center [22, 308] width 32 height 32
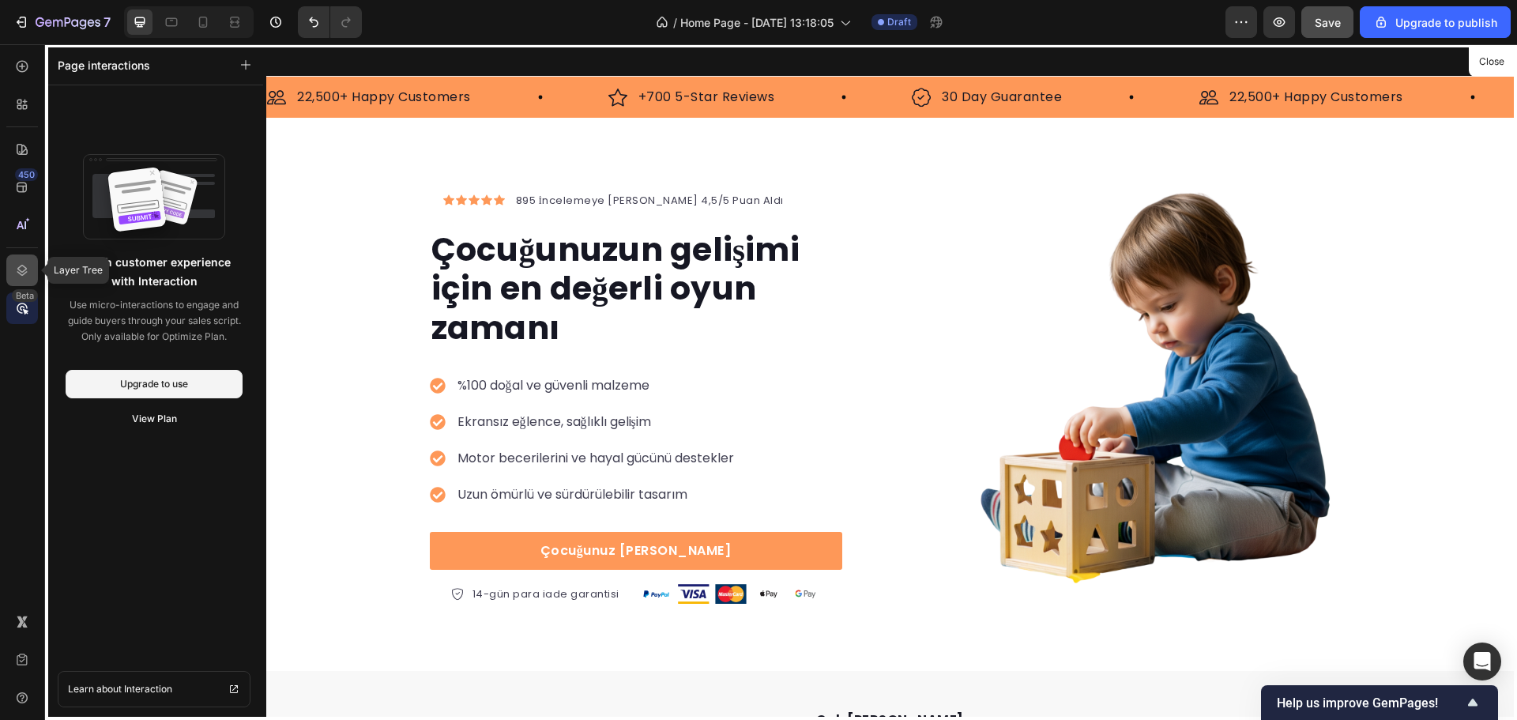
click at [21, 276] on icon at bounding box center [22, 270] width 16 height 16
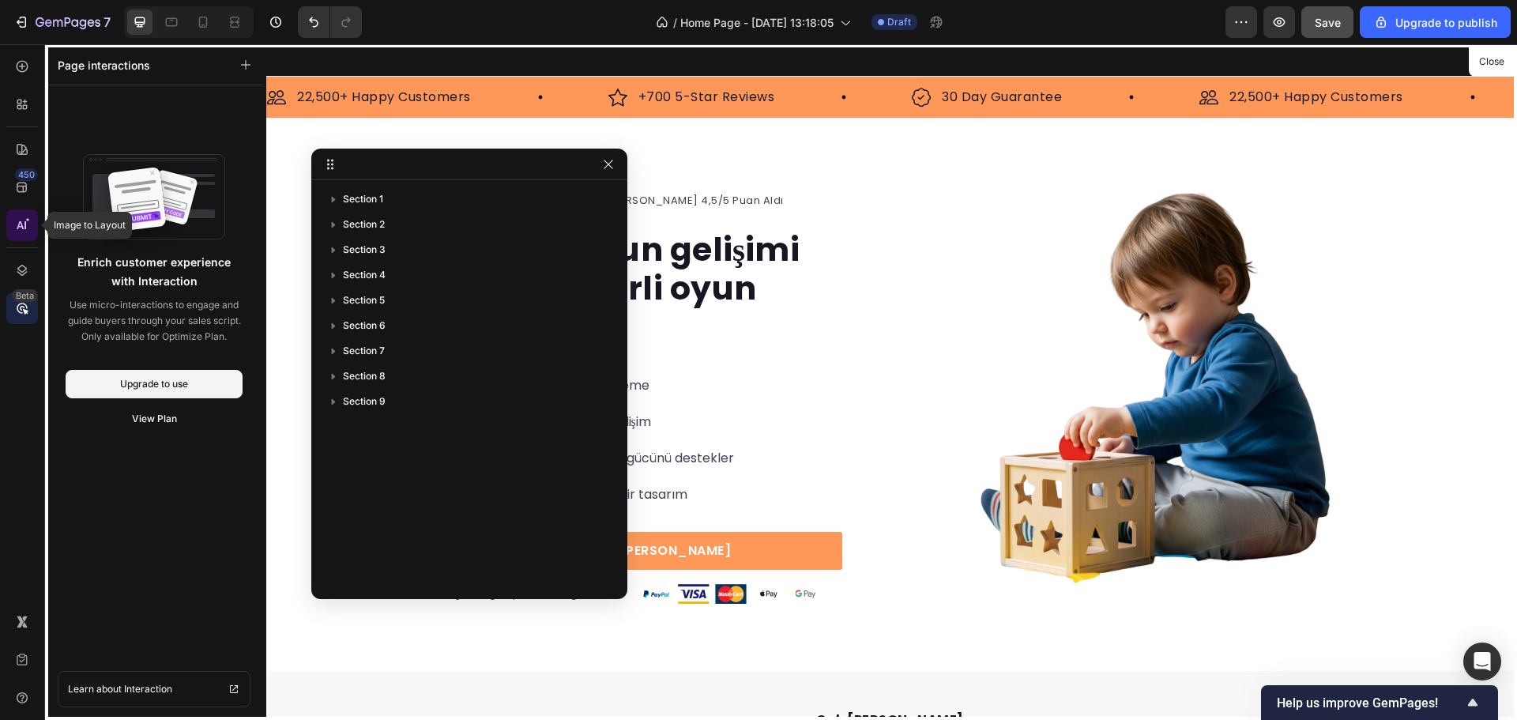
click at [26, 228] on icon at bounding box center [26, 225] width 2 height 8
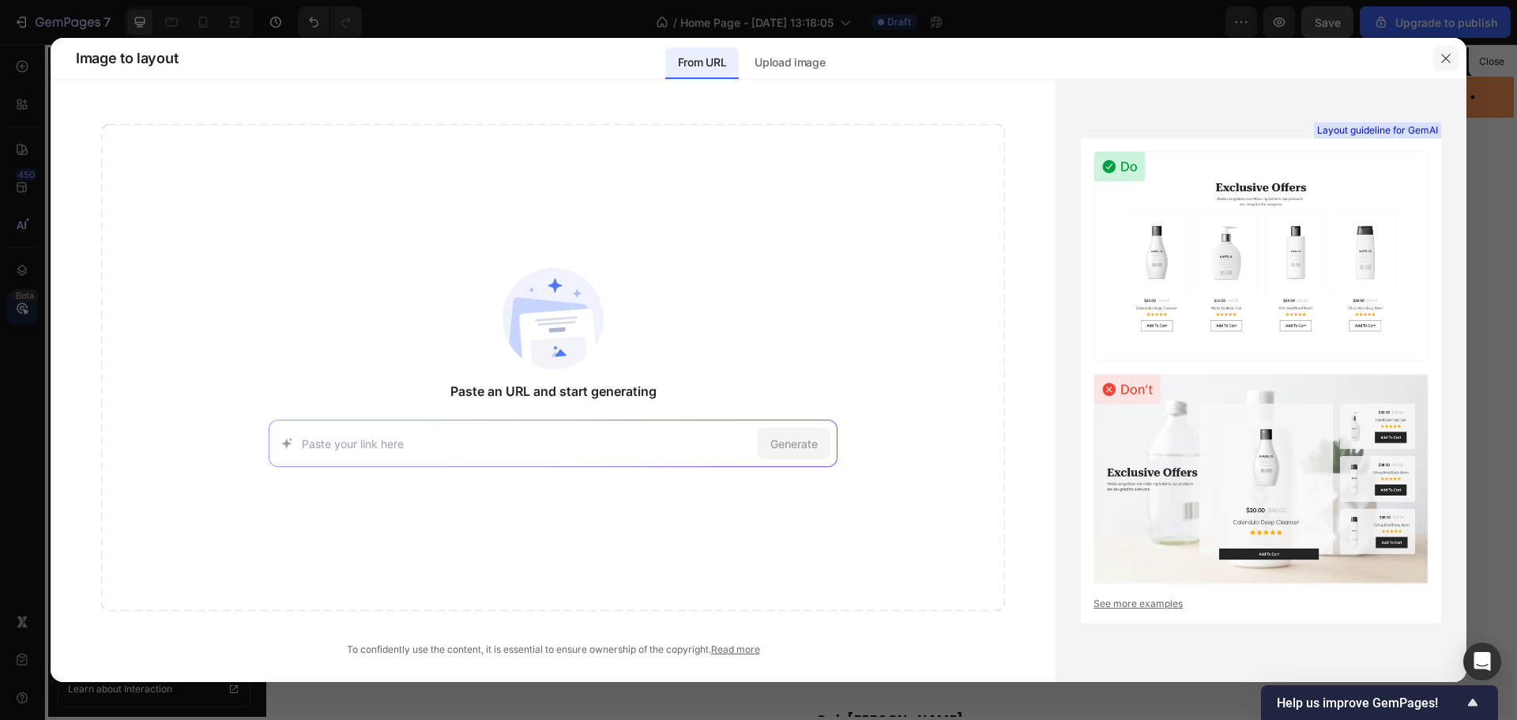
click at [1438, 58] on button "button" at bounding box center [1446, 58] width 25 height 25
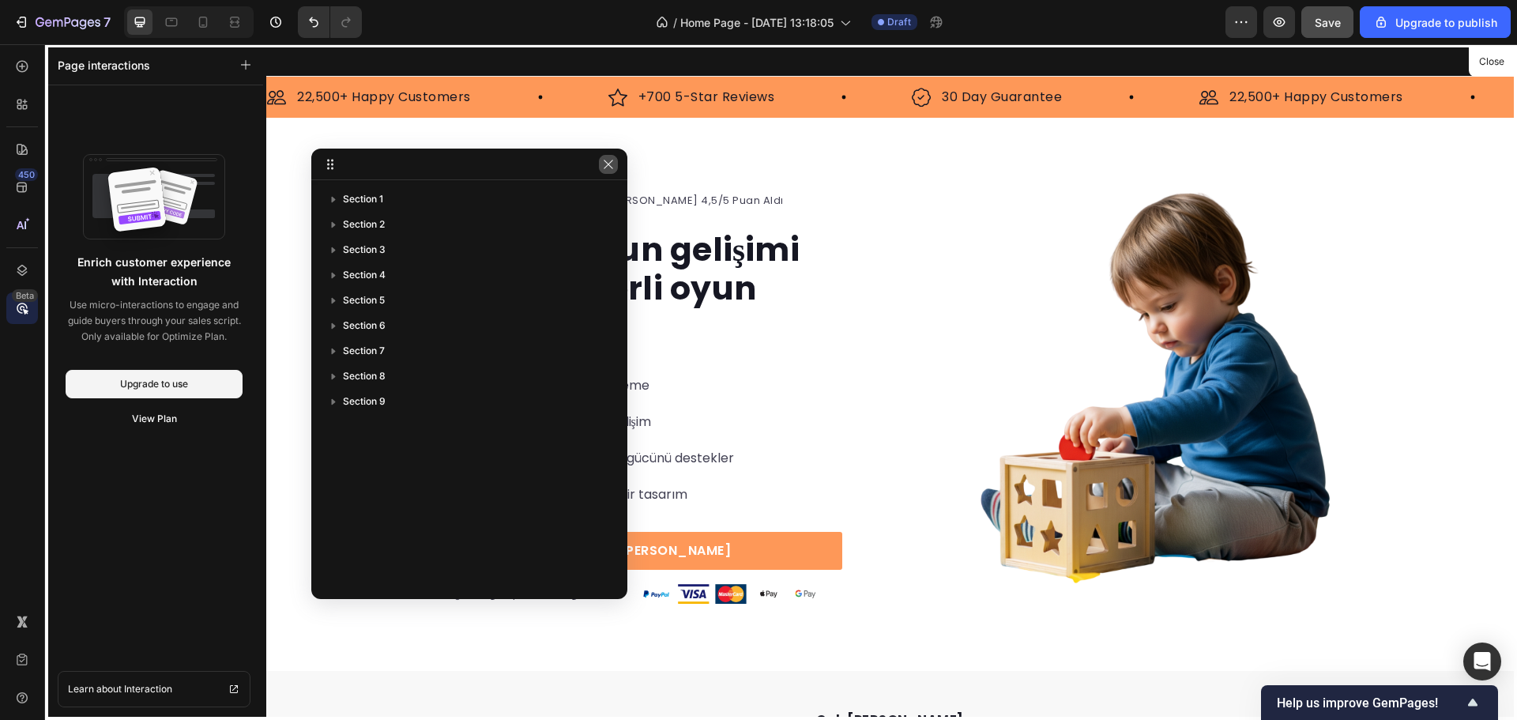
click at [611, 162] on icon "button" at bounding box center [608, 164] width 9 height 9
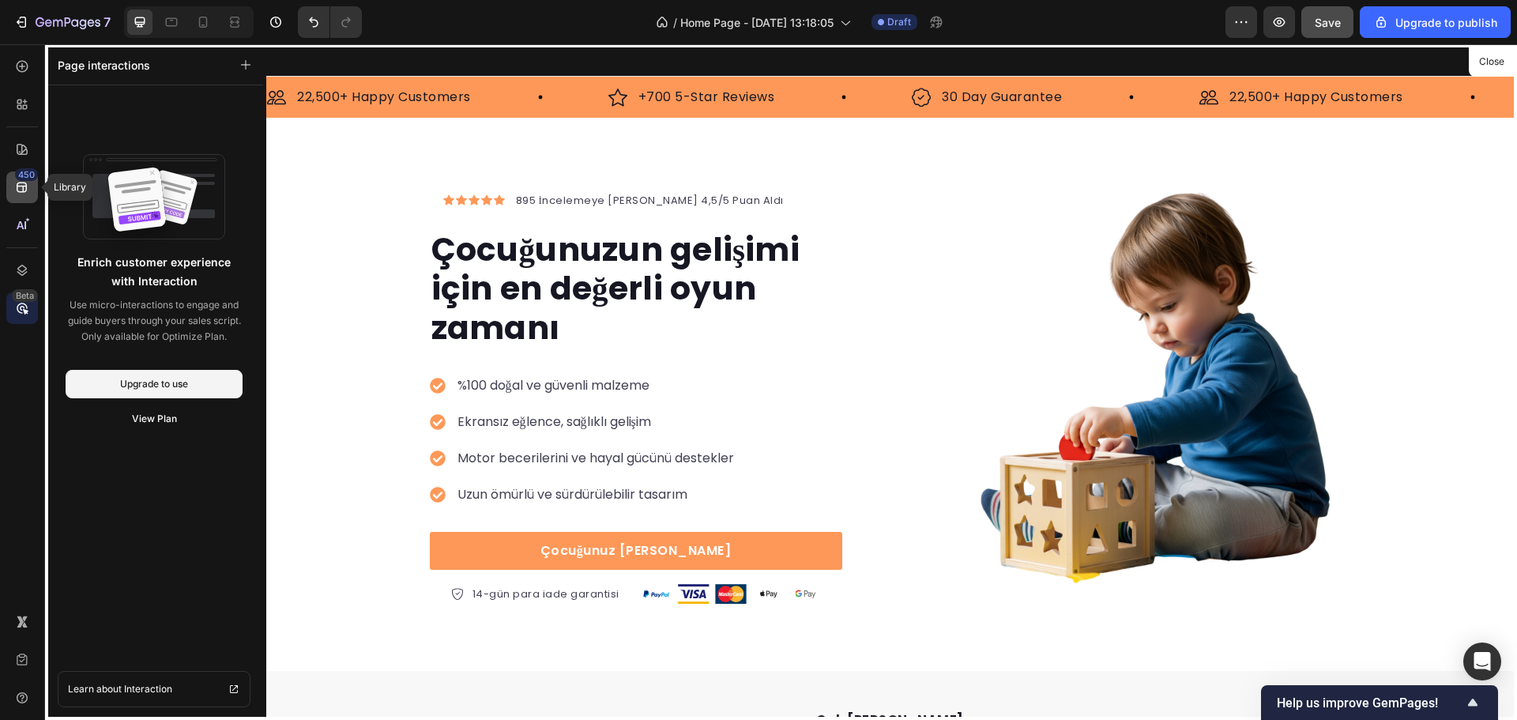
click at [25, 195] on div "450" at bounding box center [22, 188] width 32 height 32
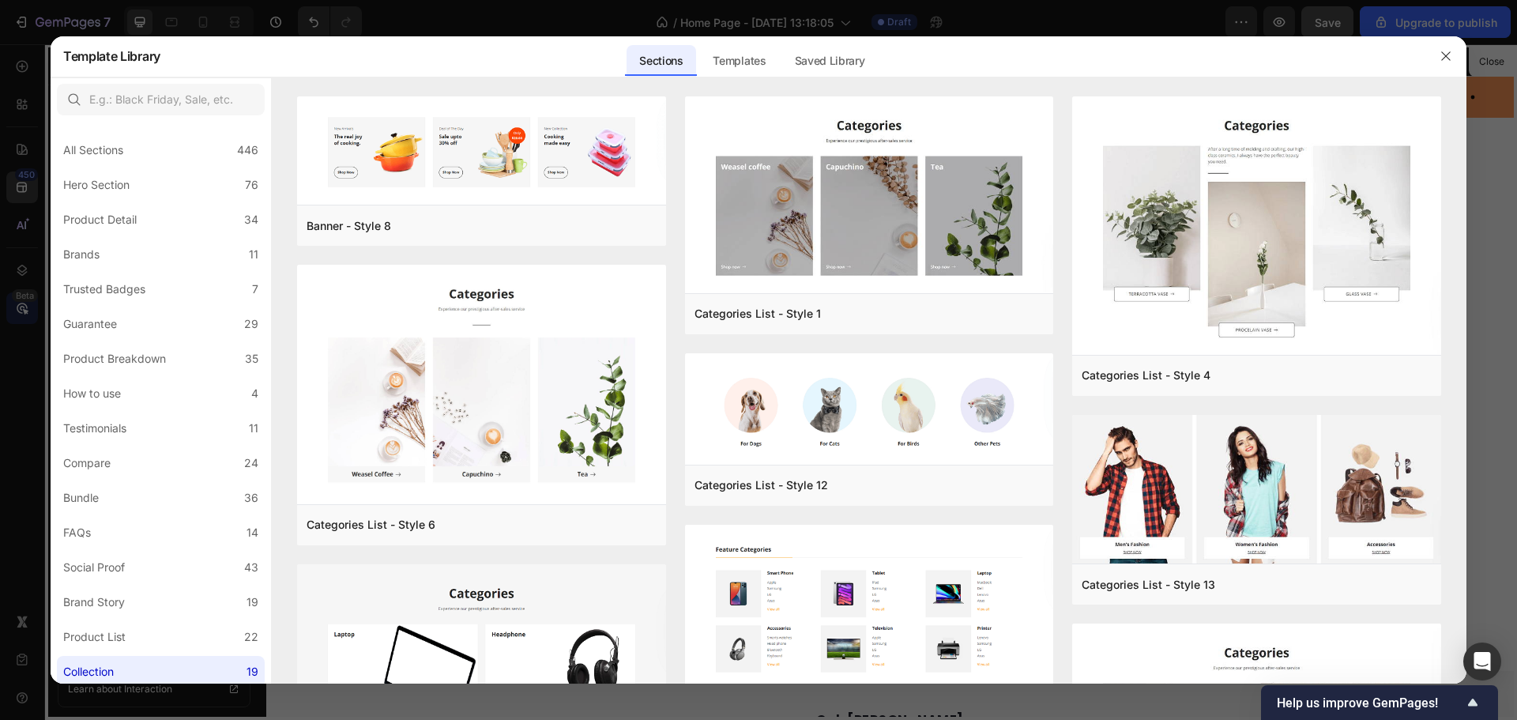
click at [426, 24] on div at bounding box center [758, 360] width 1517 height 720
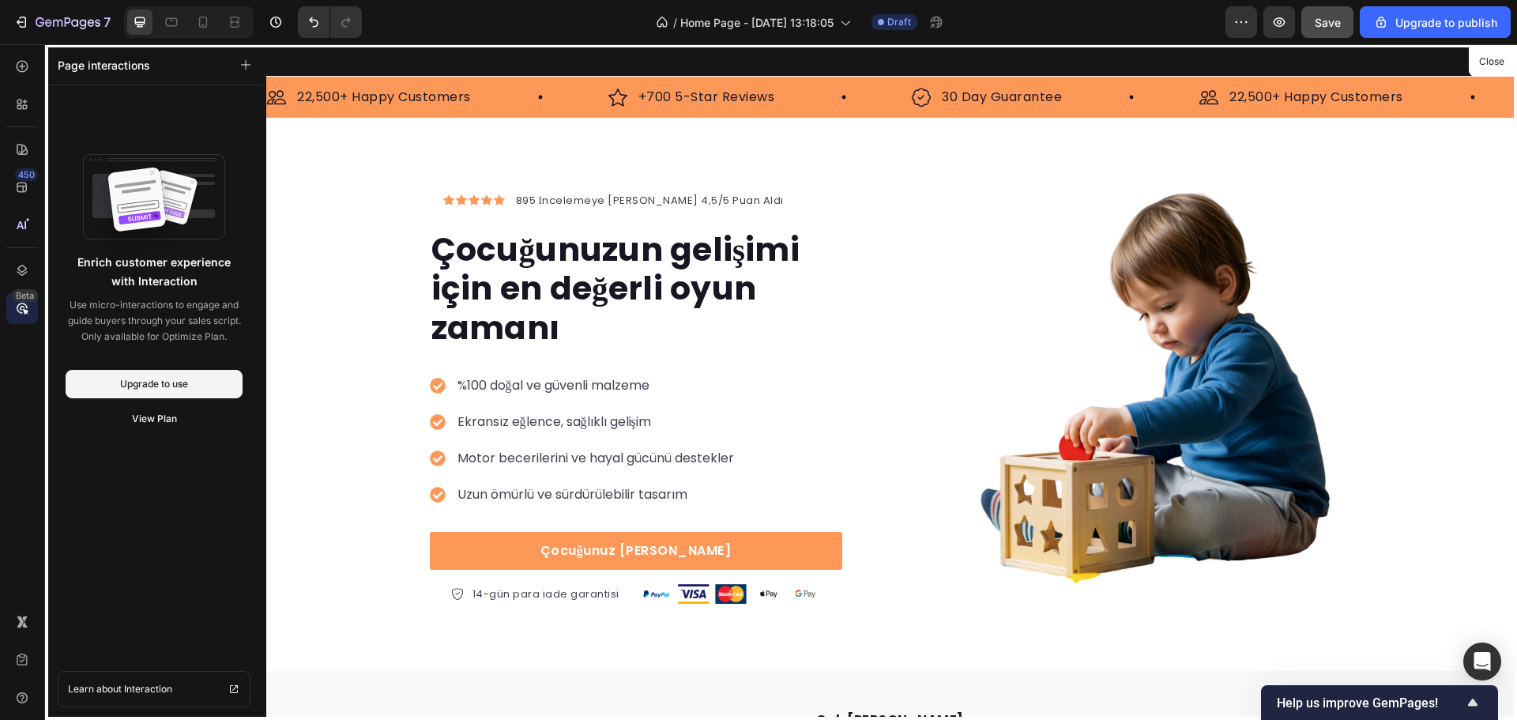
click at [300, 146] on div at bounding box center [891, 382] width 1251 height 676
click at [21, 74] on icon at bounding box center [22, 66] width 16 height 16
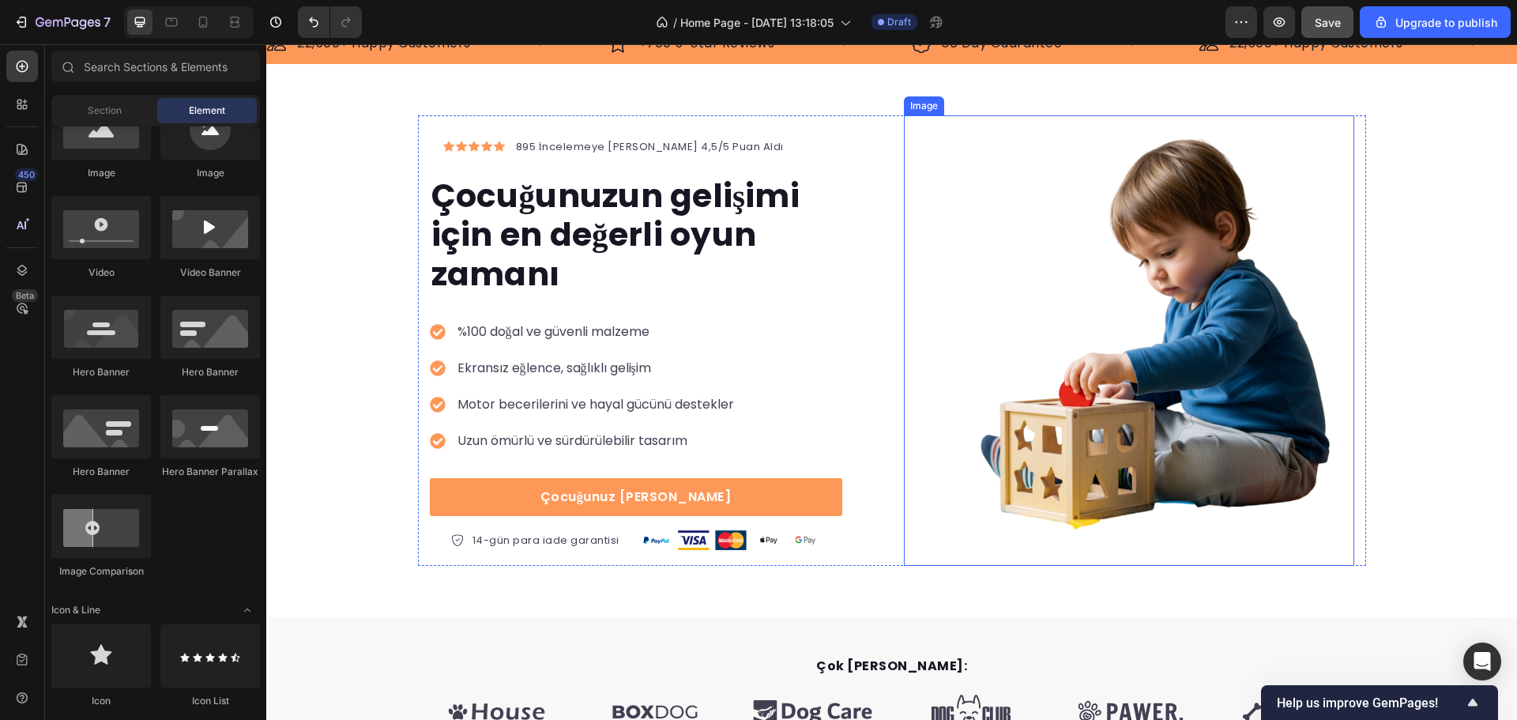
scroll to position [395, 0]
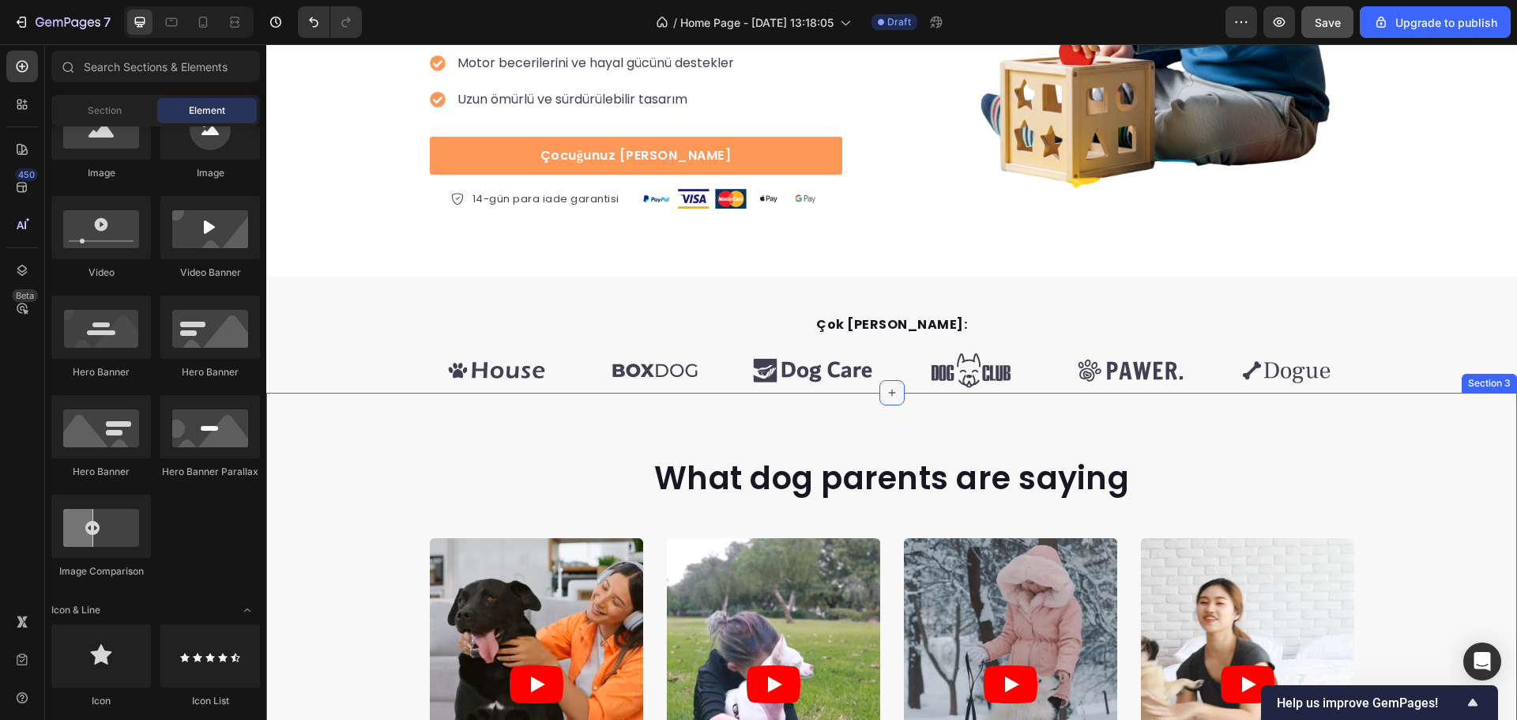
click at [892, 394] on div at bounding box center [892, 392] width 25 height 25
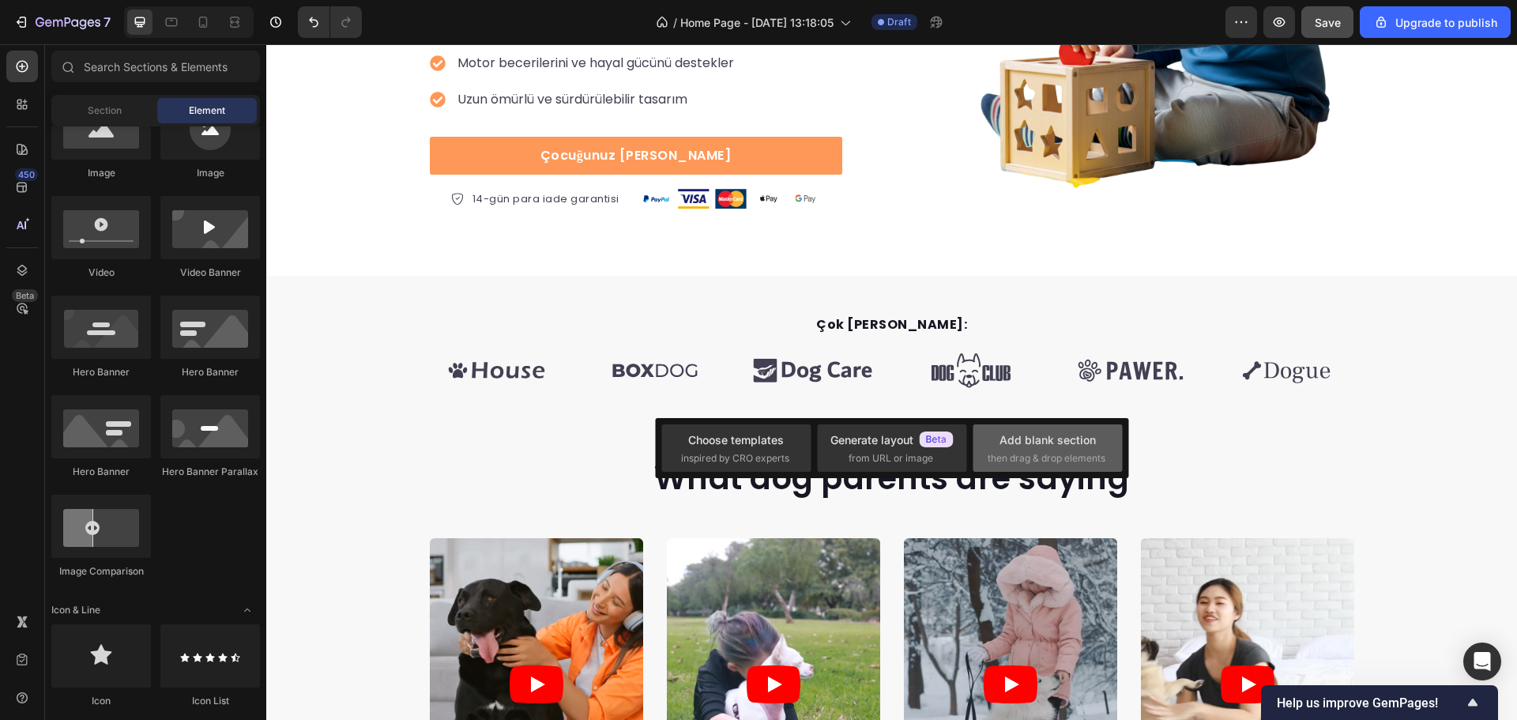
click at [980, 439] on div "Add blank section then drag & drop elements" at bounding box center [1047, 447] width 149 height 47
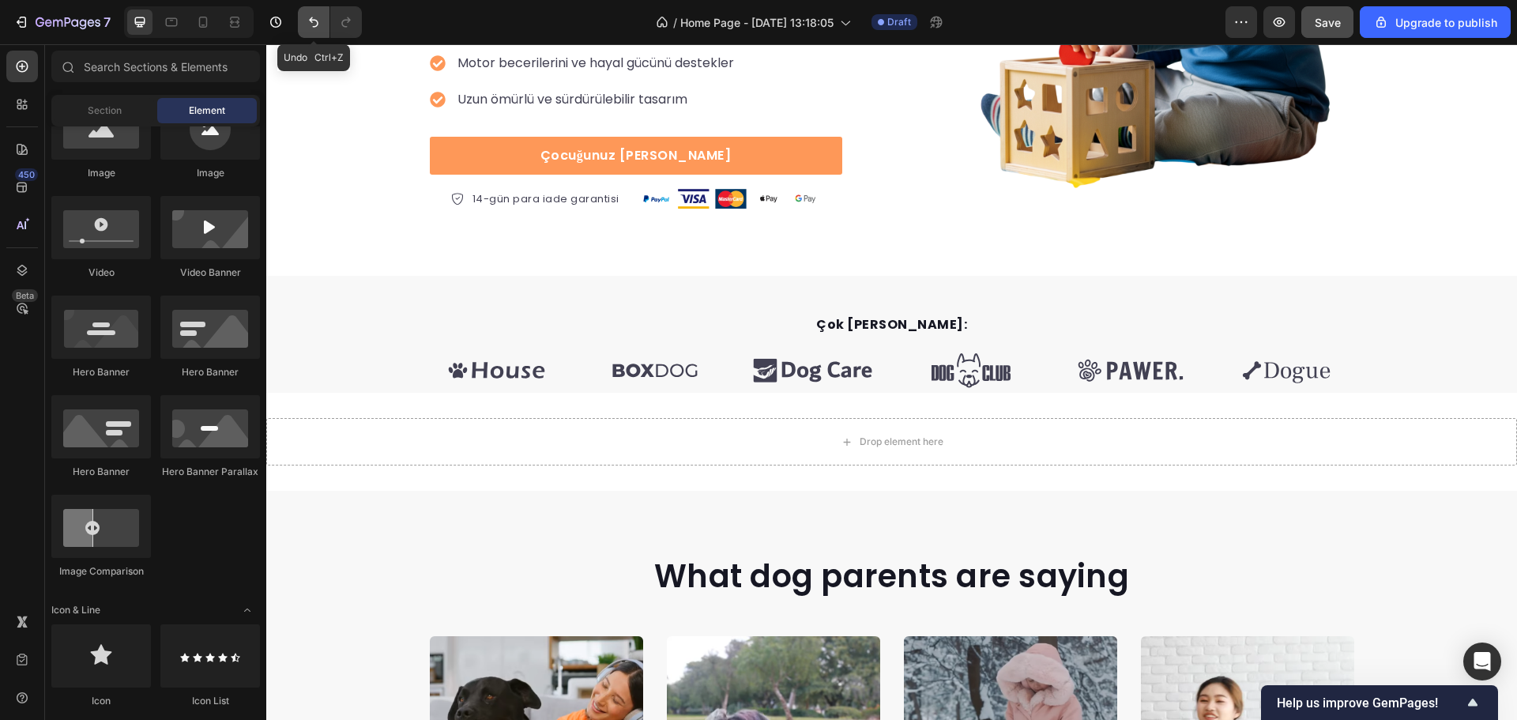
click at [320, 21] on icon "Undo/Redo" at bounding box center [314, 22] width 16 height 16
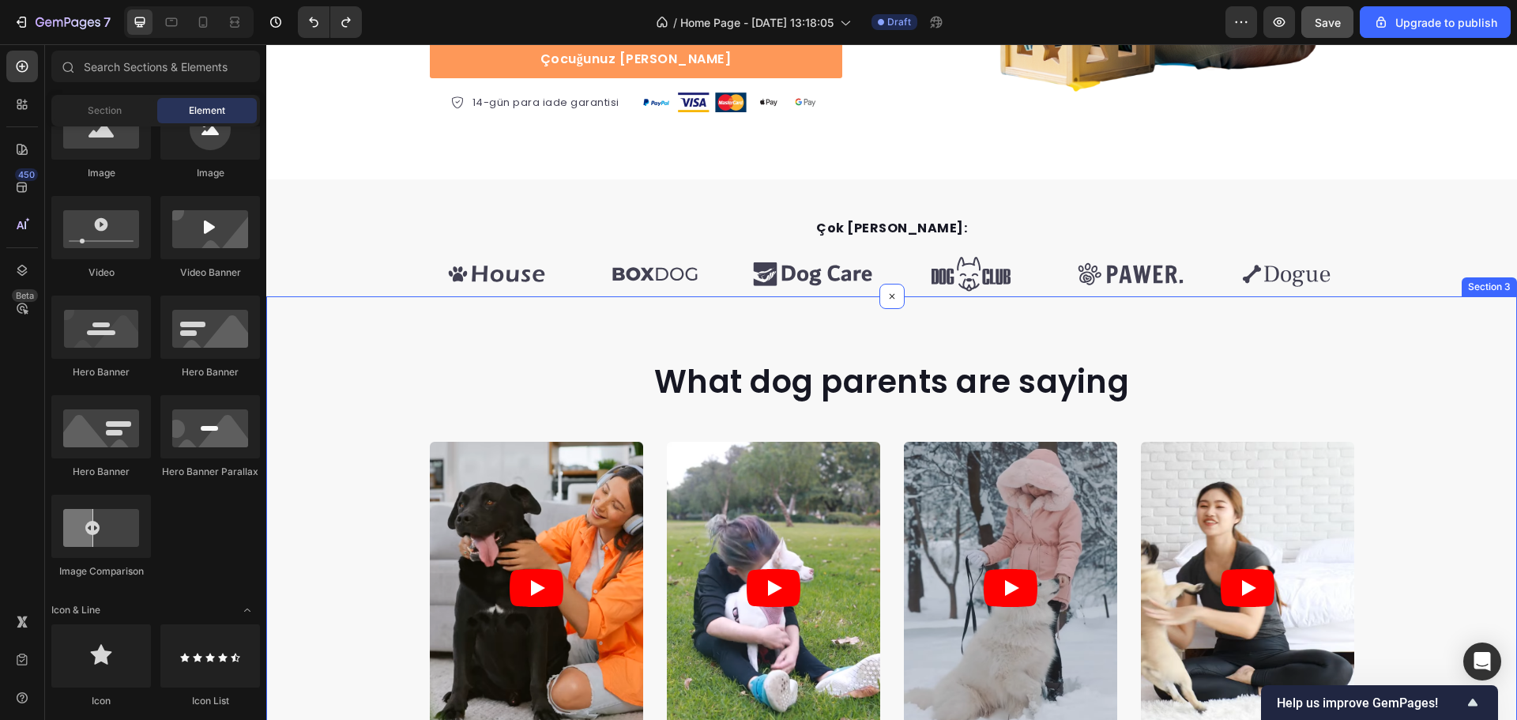
scroll to position [237, 0]
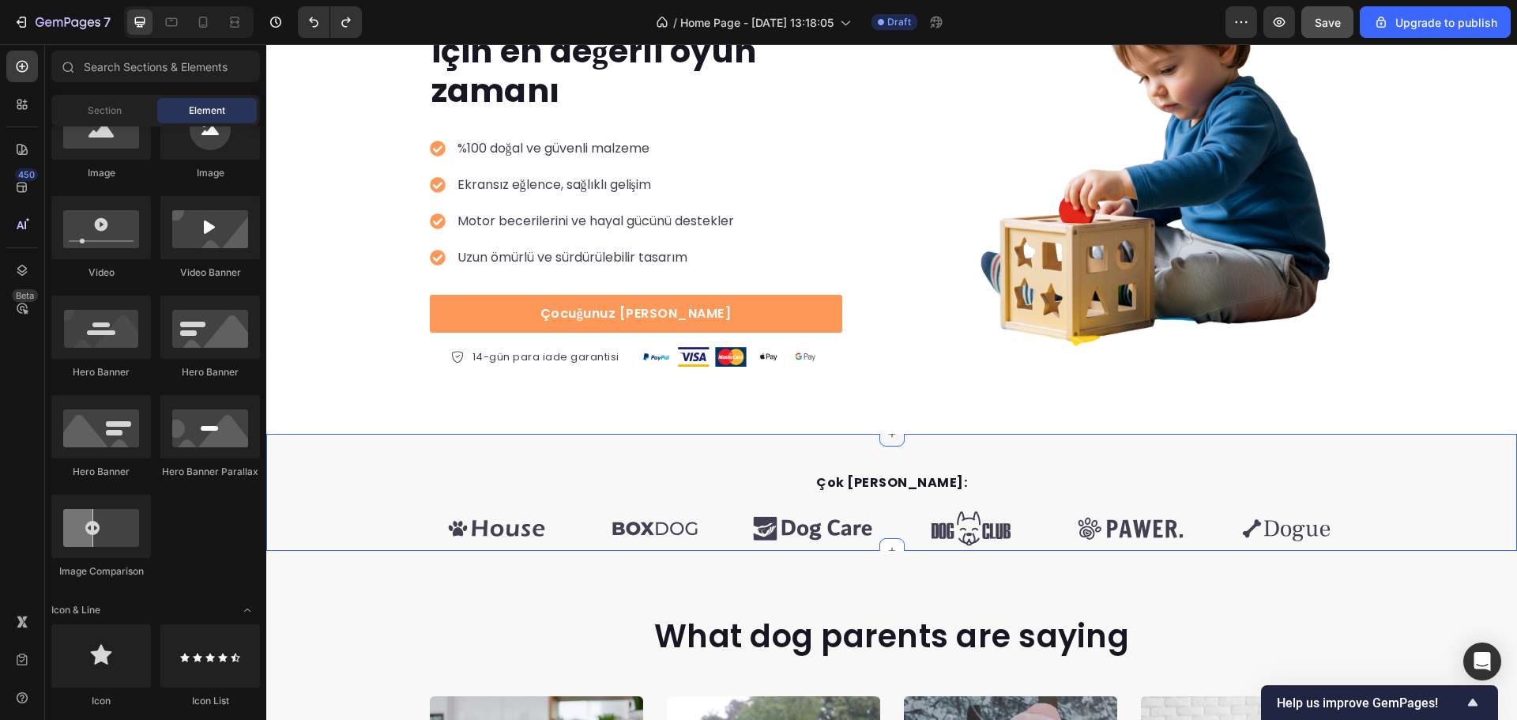
click at [886, 439] on icon at bounding box center [892, 434] width 13 height 13
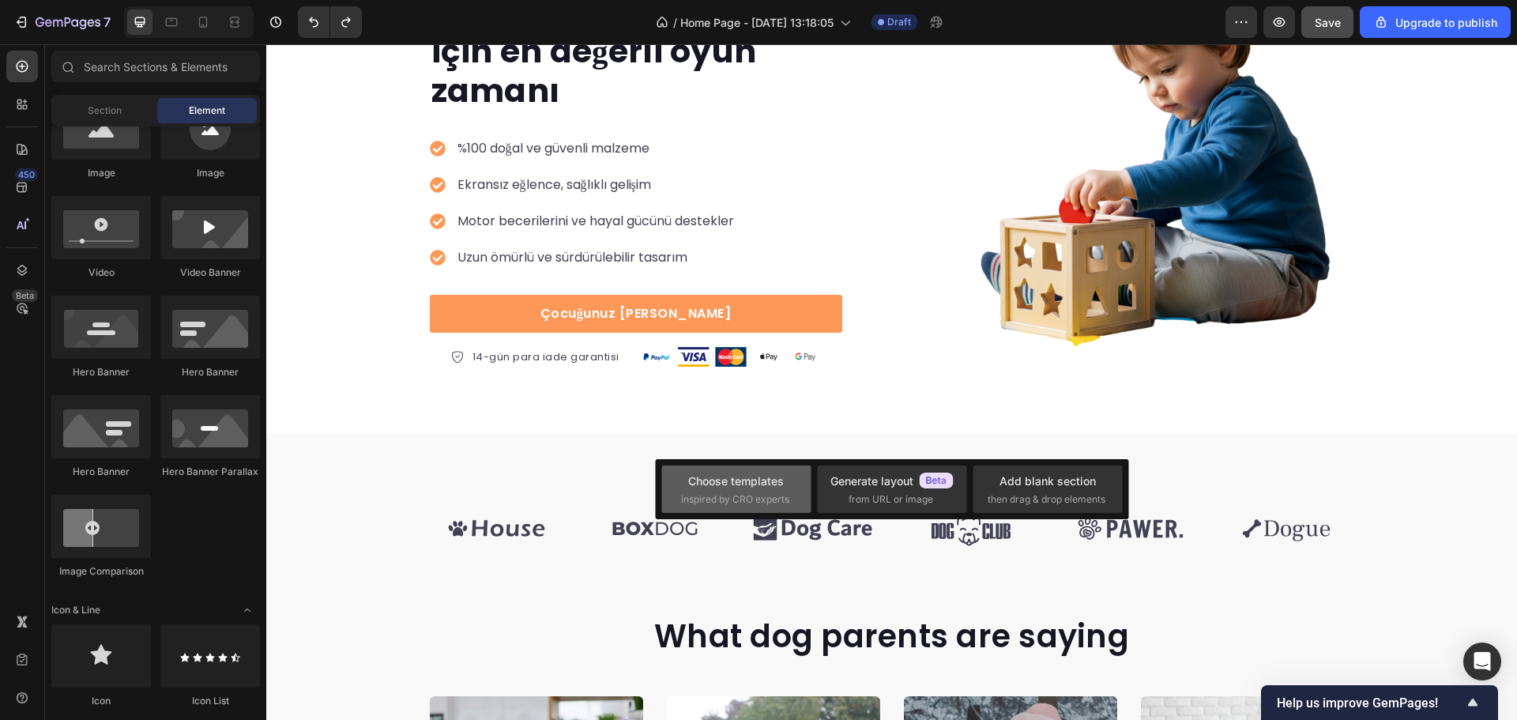
click at [771, 477] on div "Choose templates" at bounding box center [736, 481] width 96 height 17
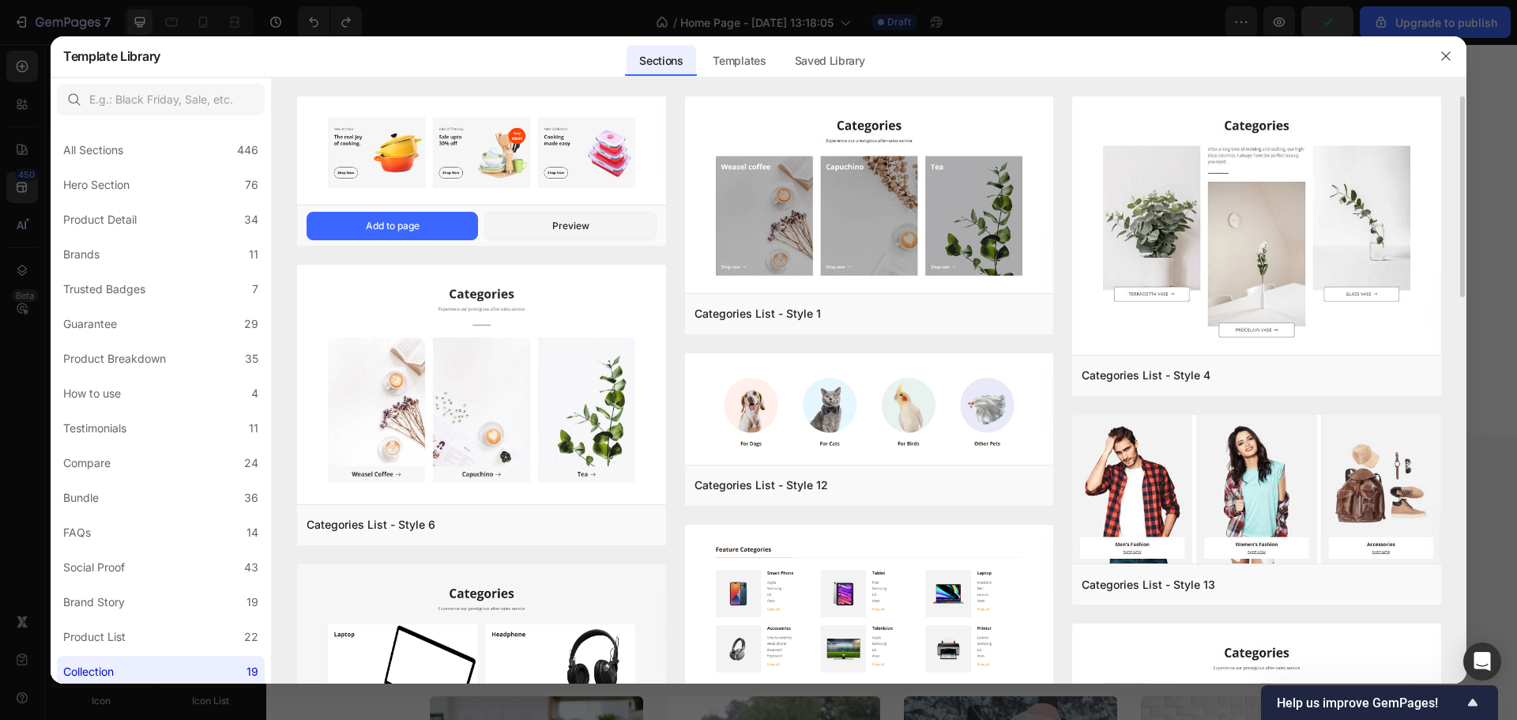
click at [544, 151] on img at bounding box center [481, 152] width 369 height 112
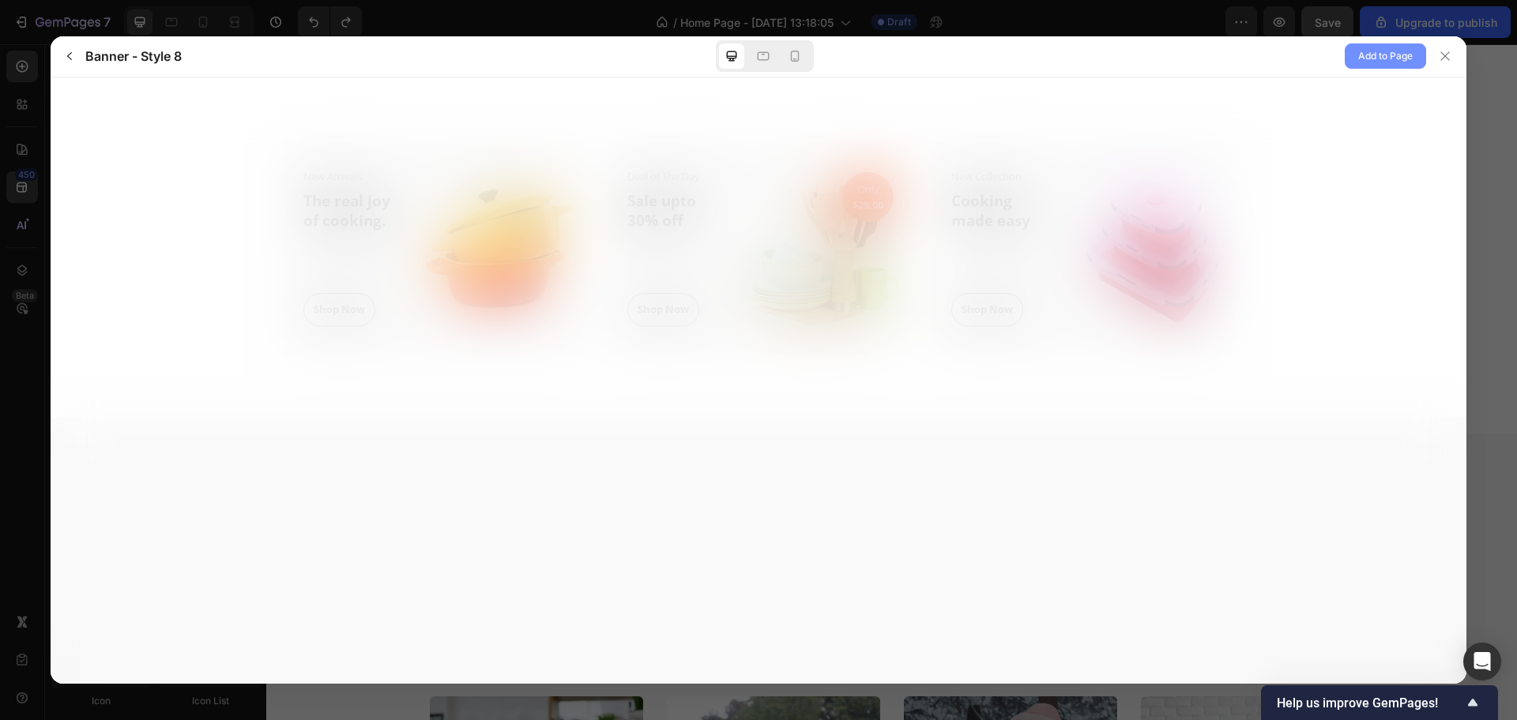
scroll to position [0, 0]
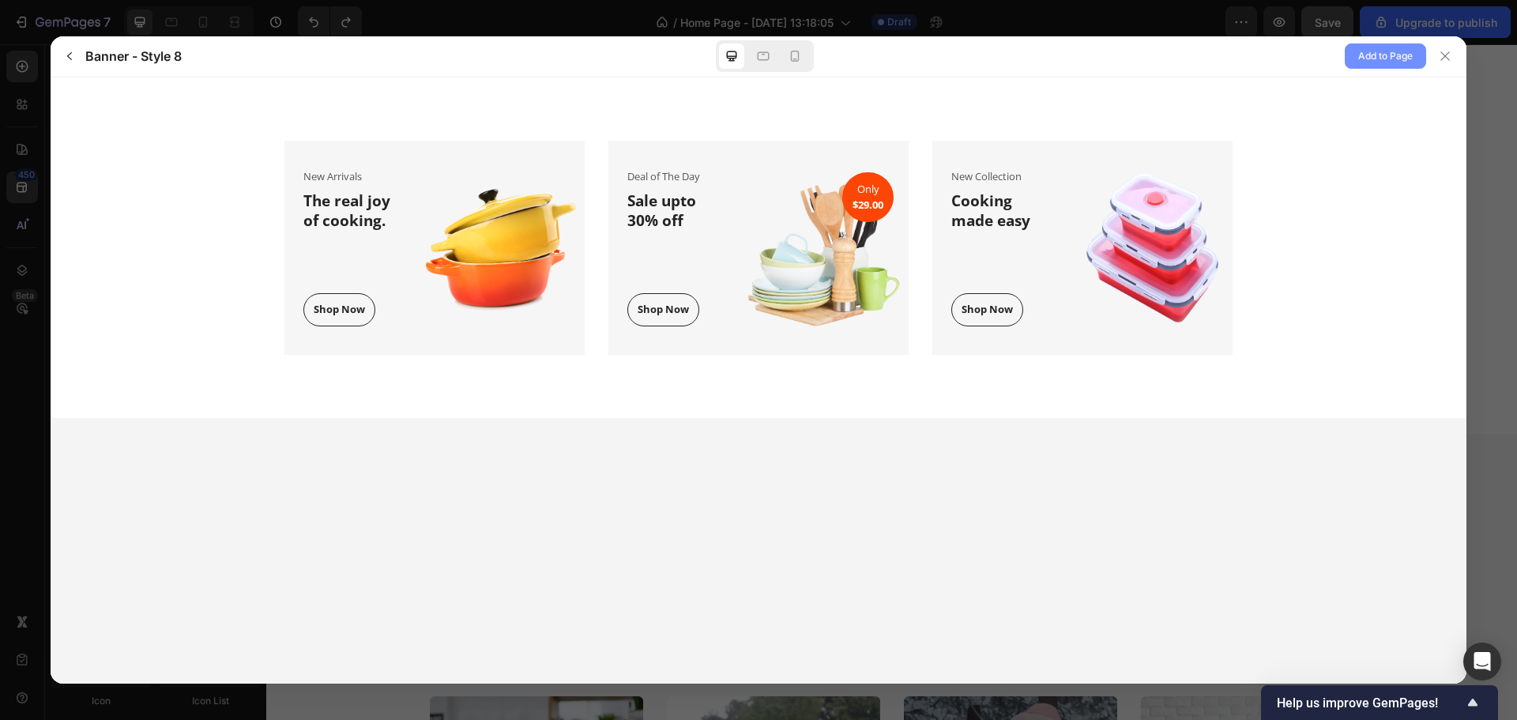
click at [1353, 58] on button "Add to Page" at bounding box center [1385, 55] width 81 height 25
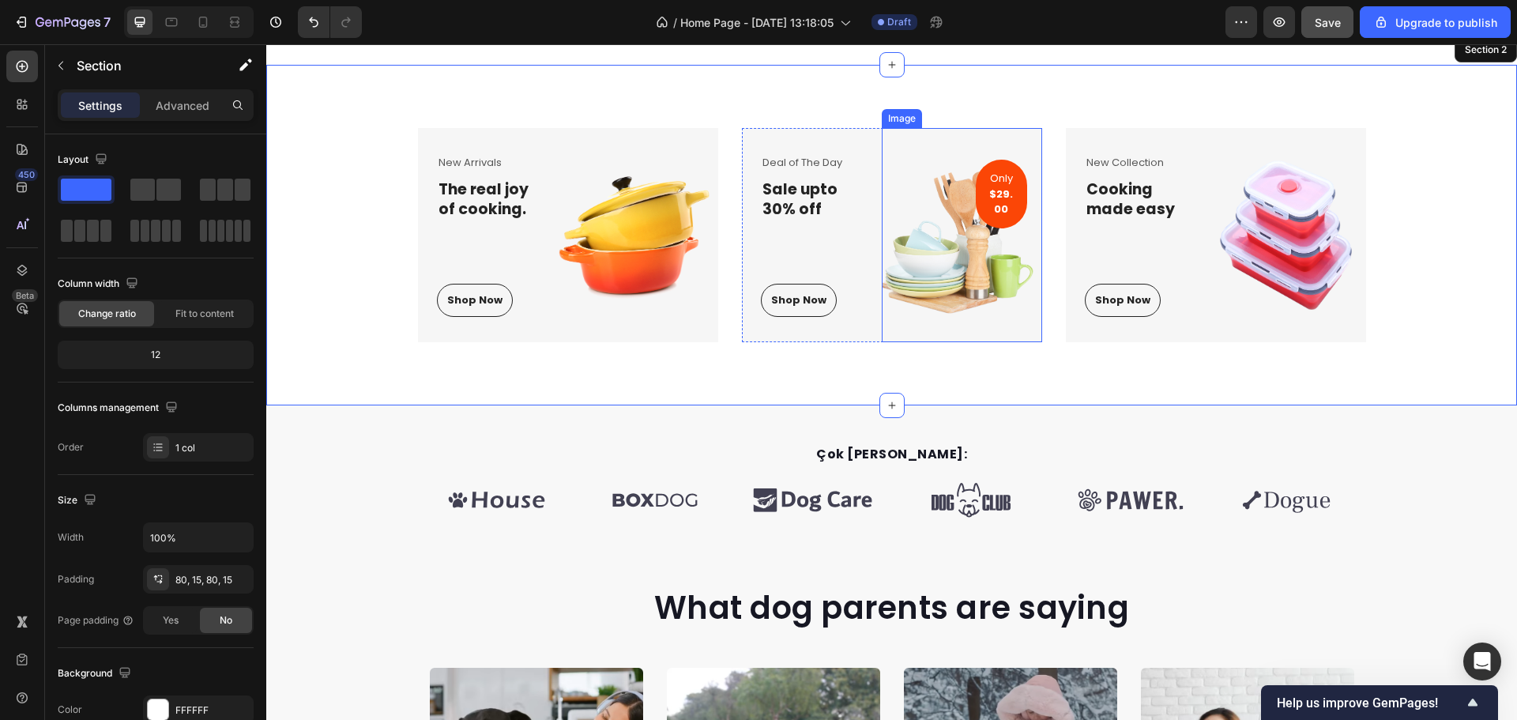
scroll to position [627, 0]
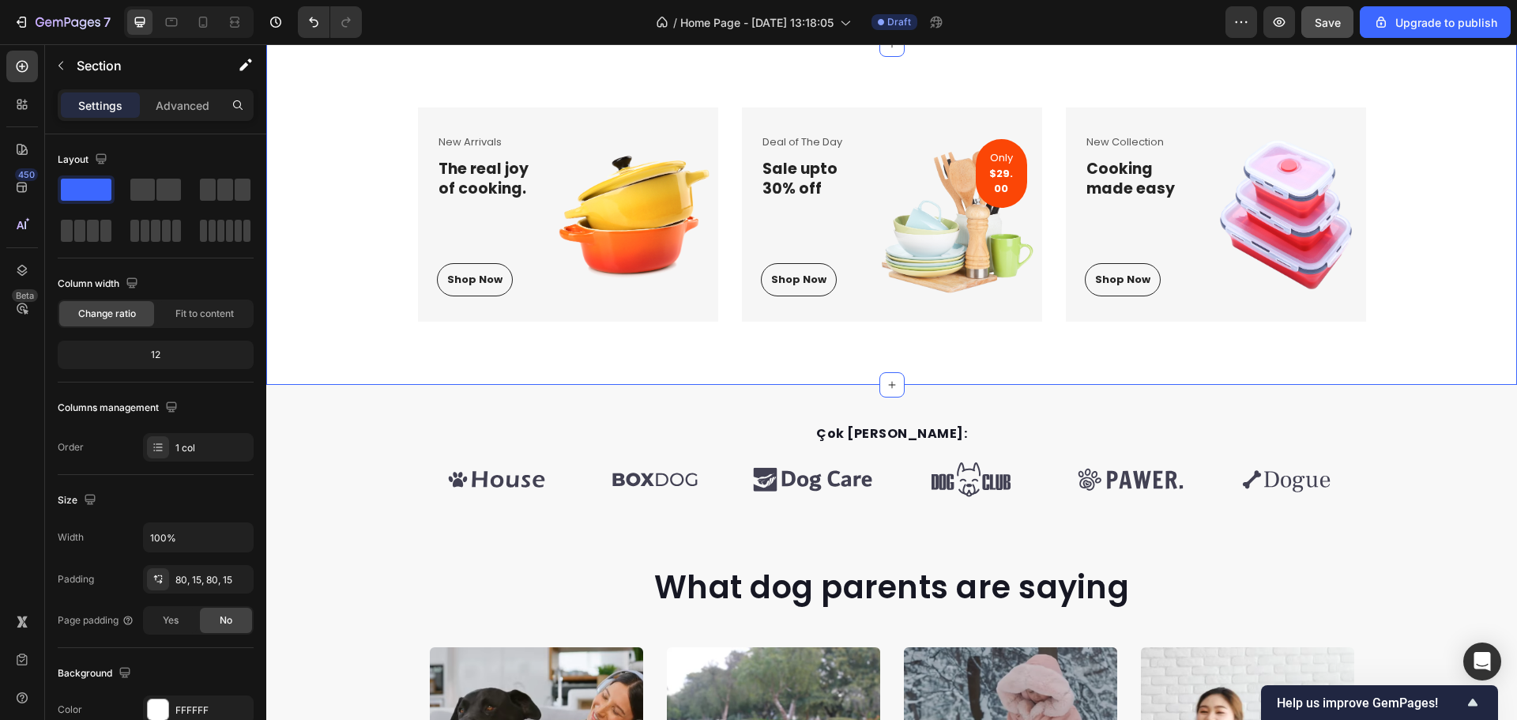
click at [1412, 233] on div "New Arrivals Text block The real joy of cooking. Heading Shop Now Button Row Im…" at bounding box center [891, 214] width 1227 height 214
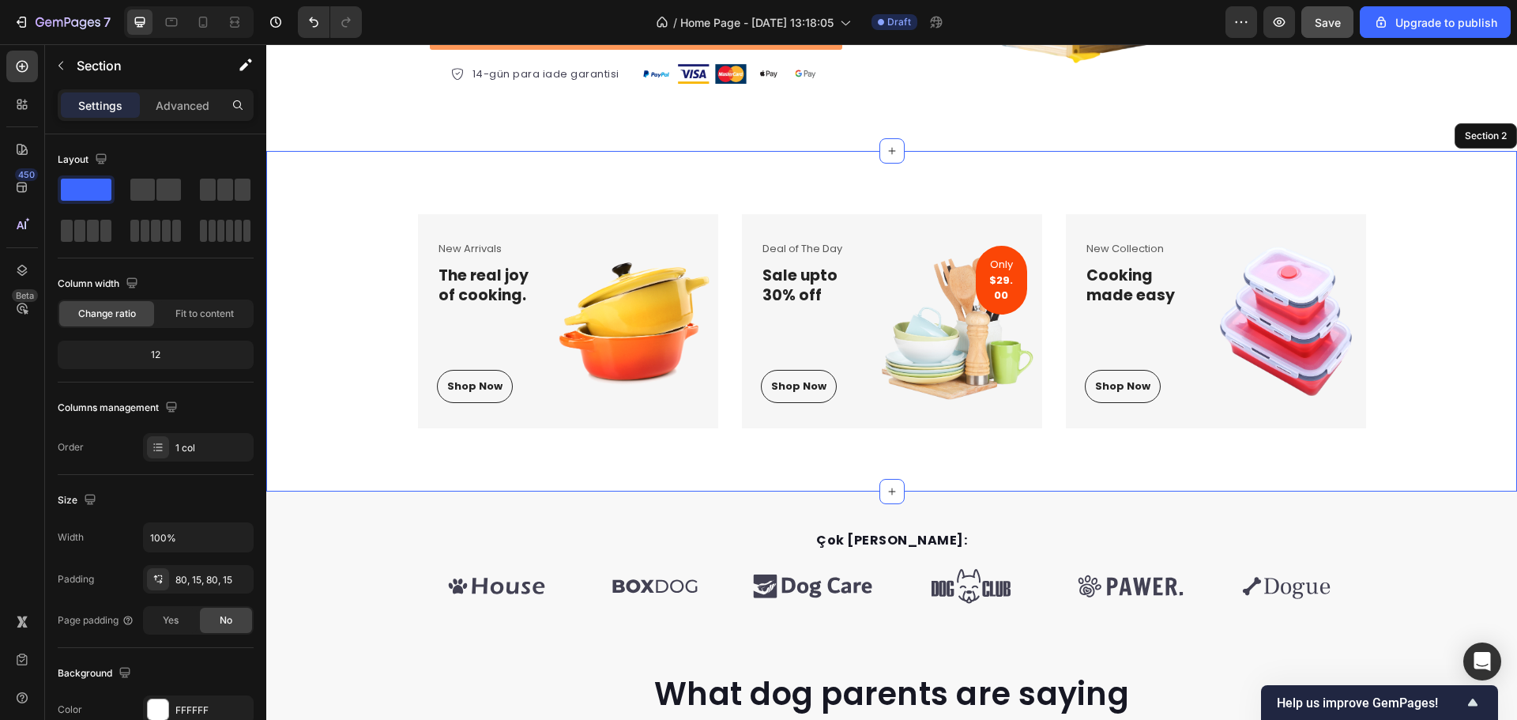
scroll to position [469, 0]
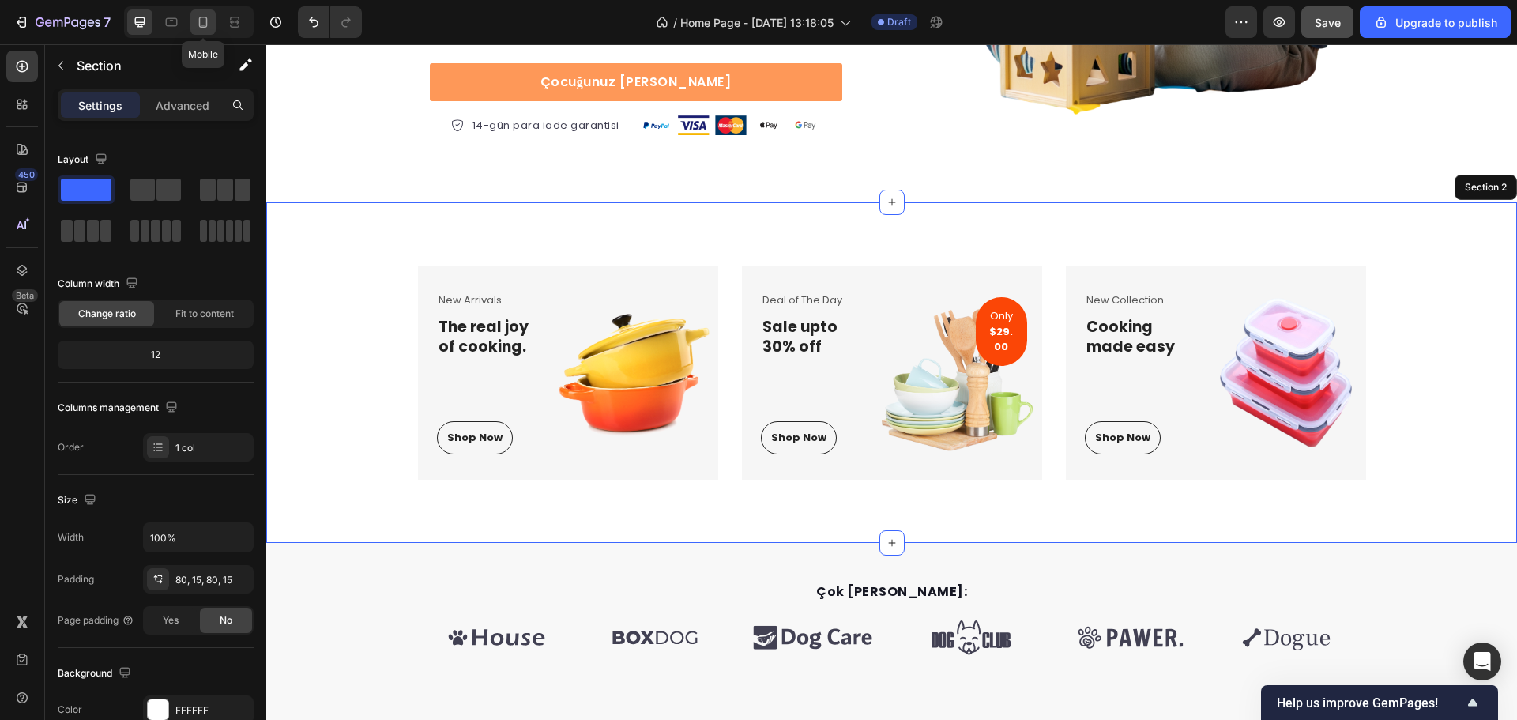
click at [208, 32] on div at bounding box center [202, 21] width 25 height 25
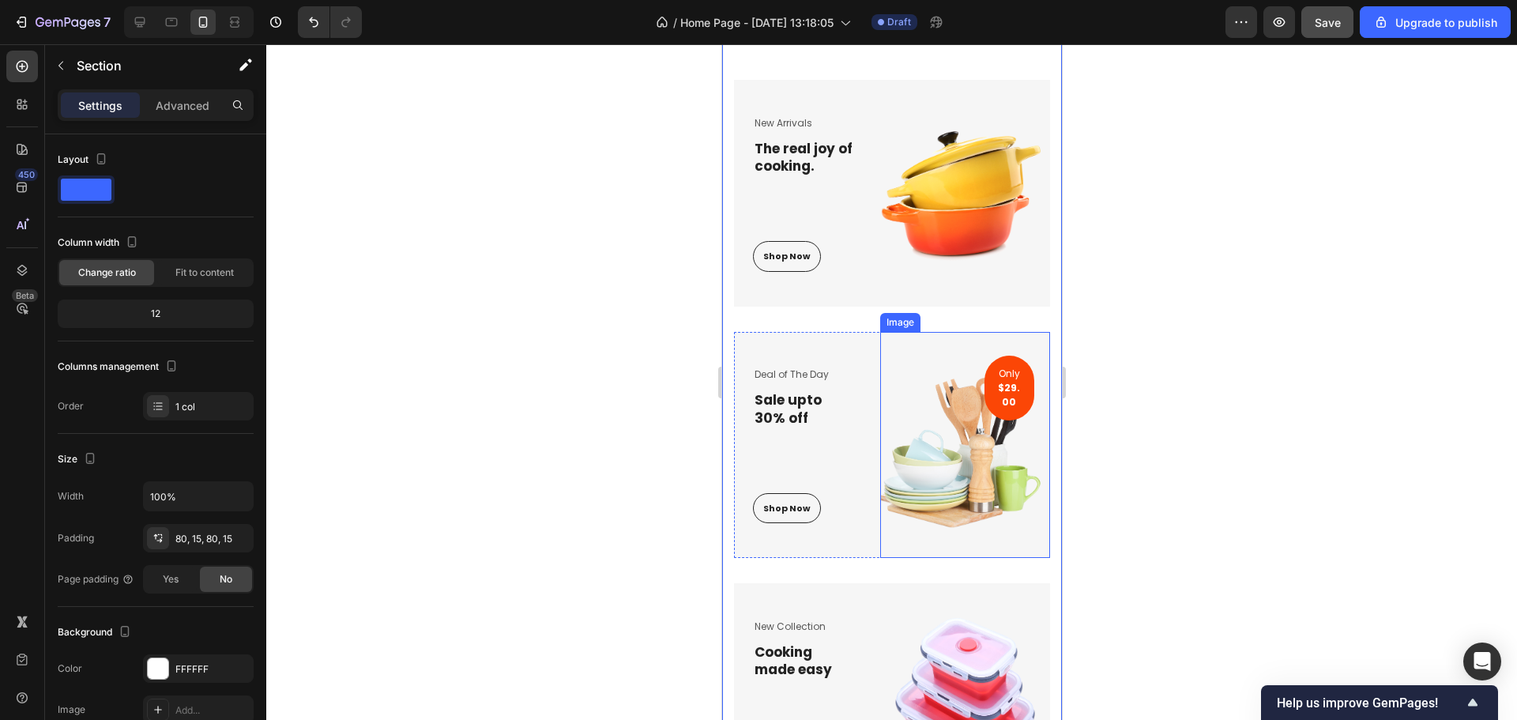
scroll to position [491, 0]
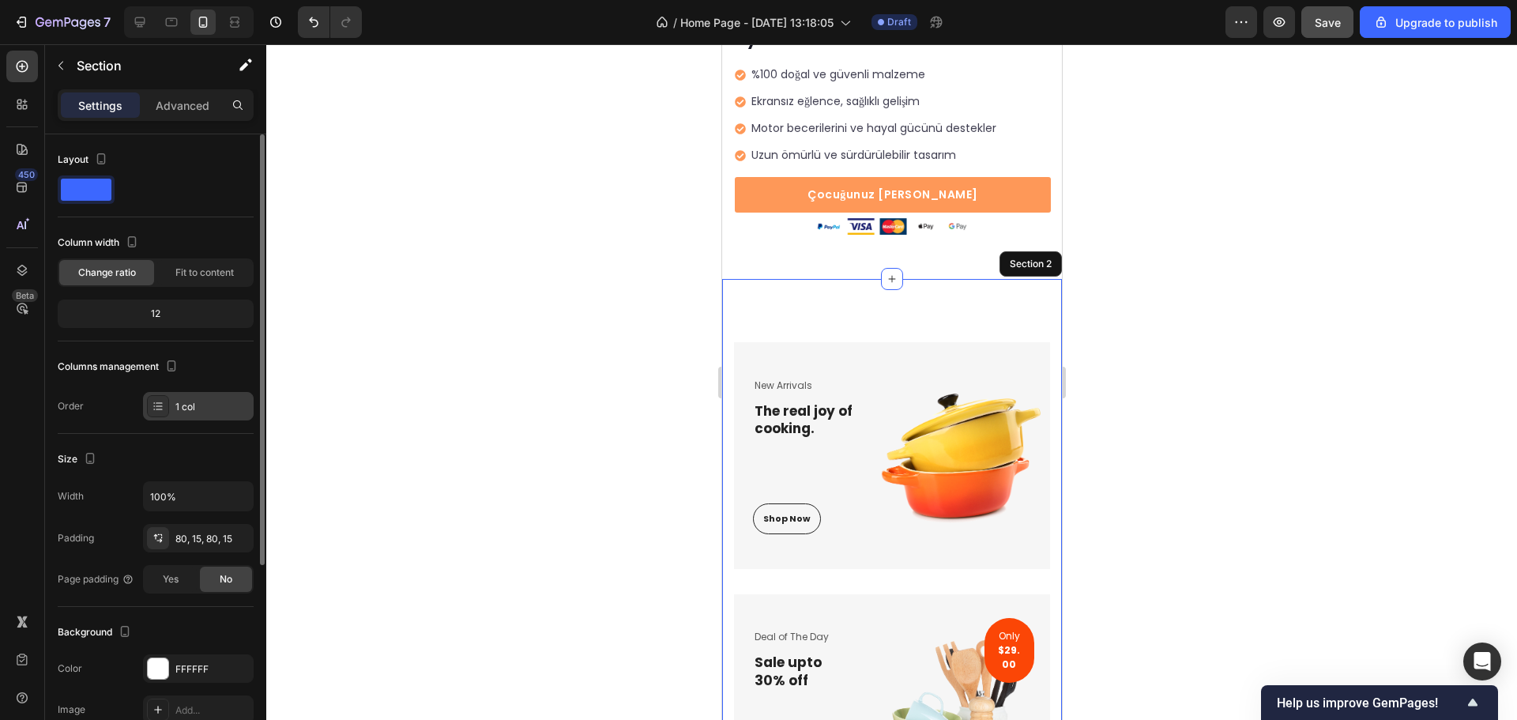
click at [183, 411] on div "1 col" at bounding box center [212, 407] width 74 height 14
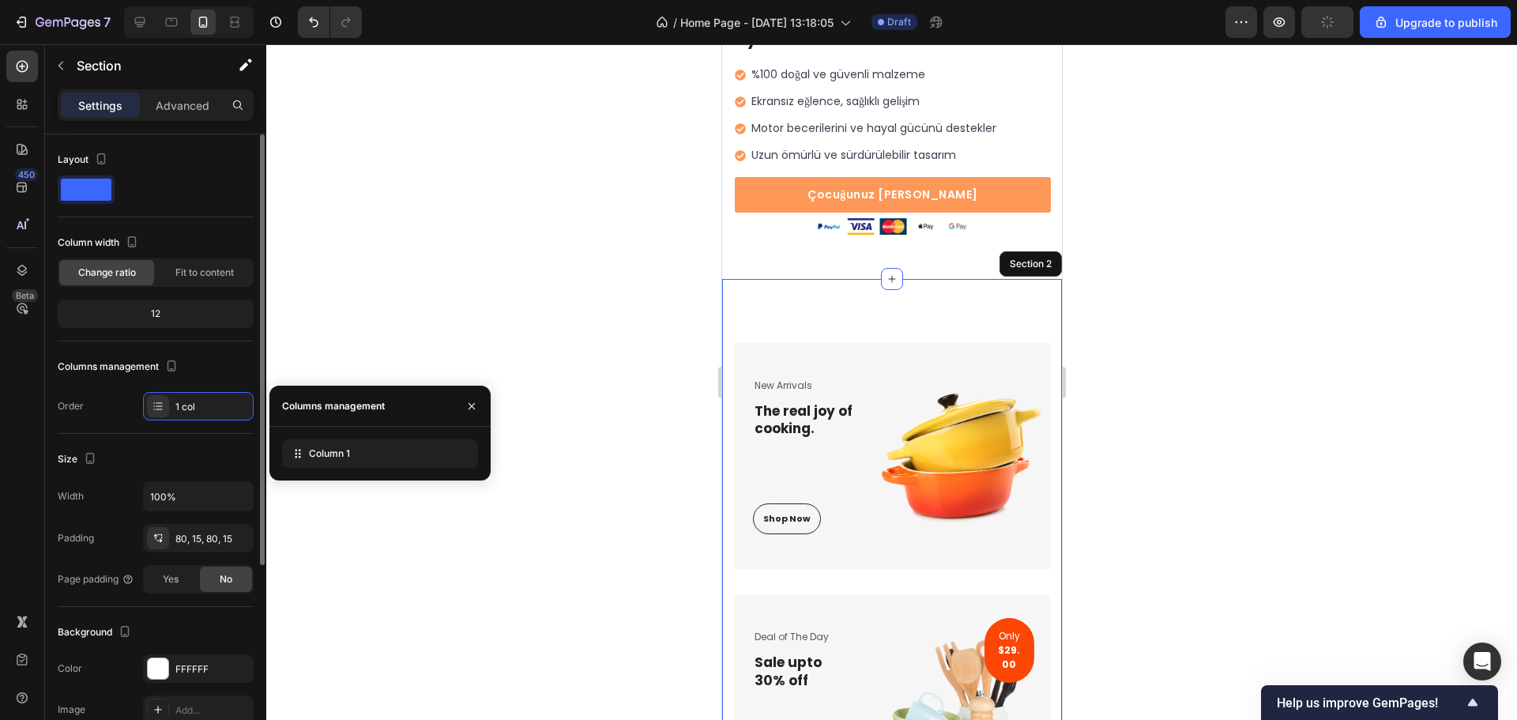
click at [178, 451] on div "Size" at bounding box center [156, 459] width 196 height 25
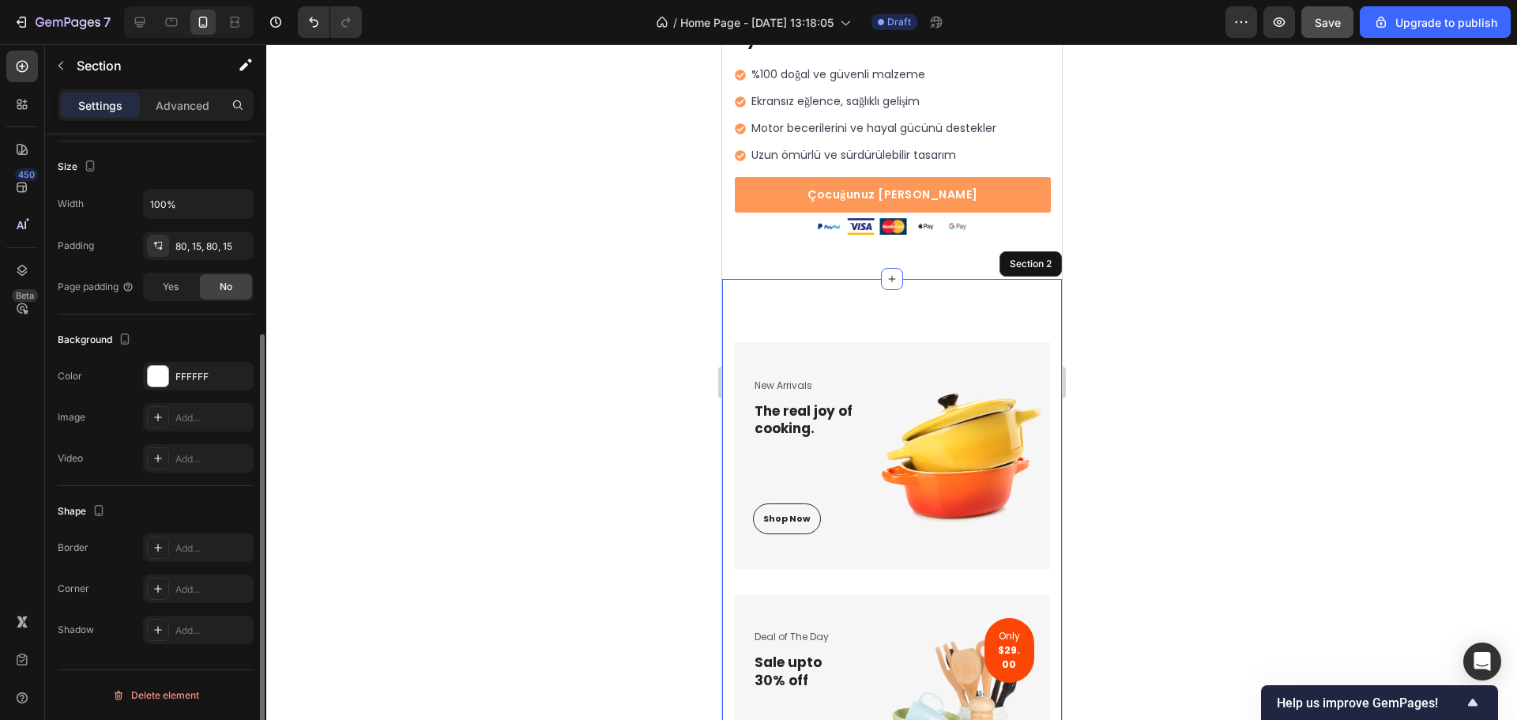
scroll to position [0, 0]
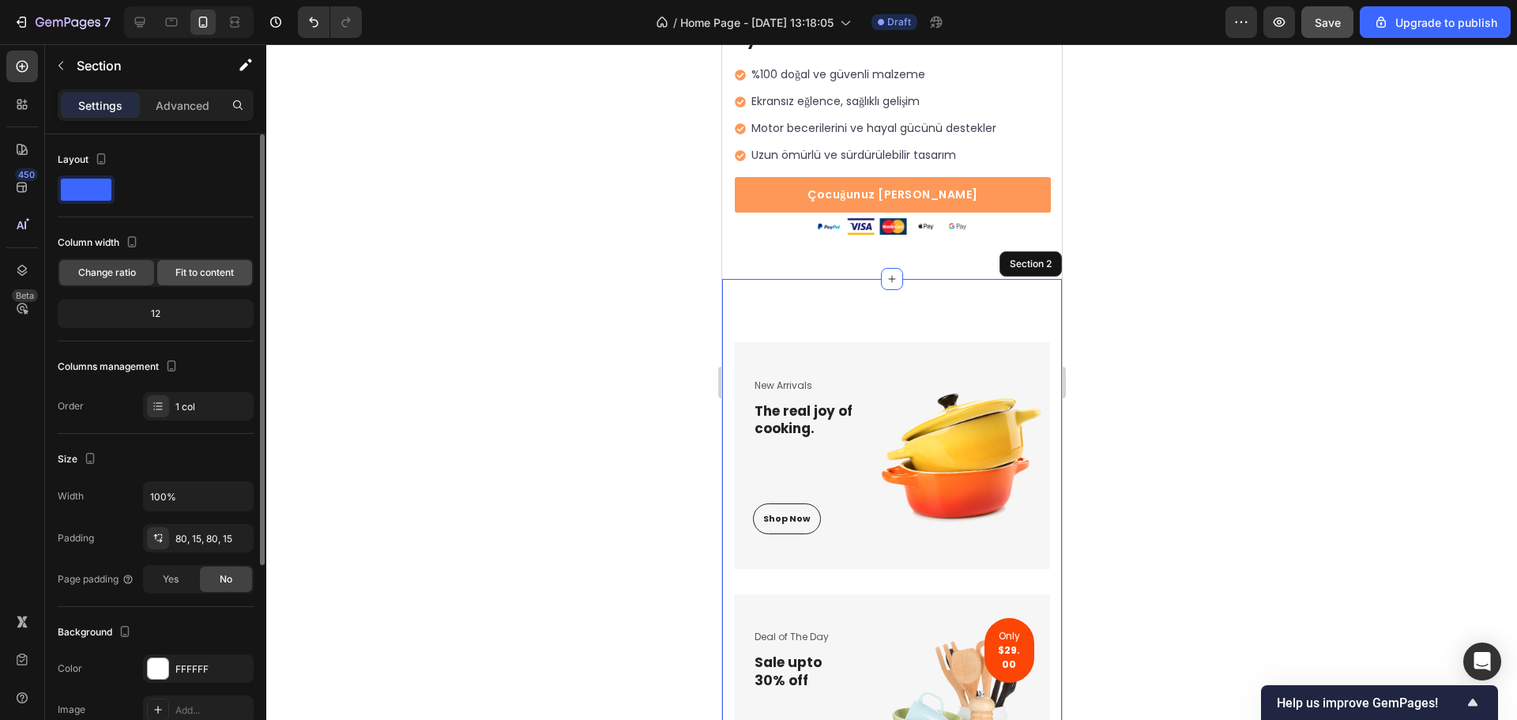
click at [172, 282] on div "Fit to content" at bounding box center [204, 272] width 95 height 25
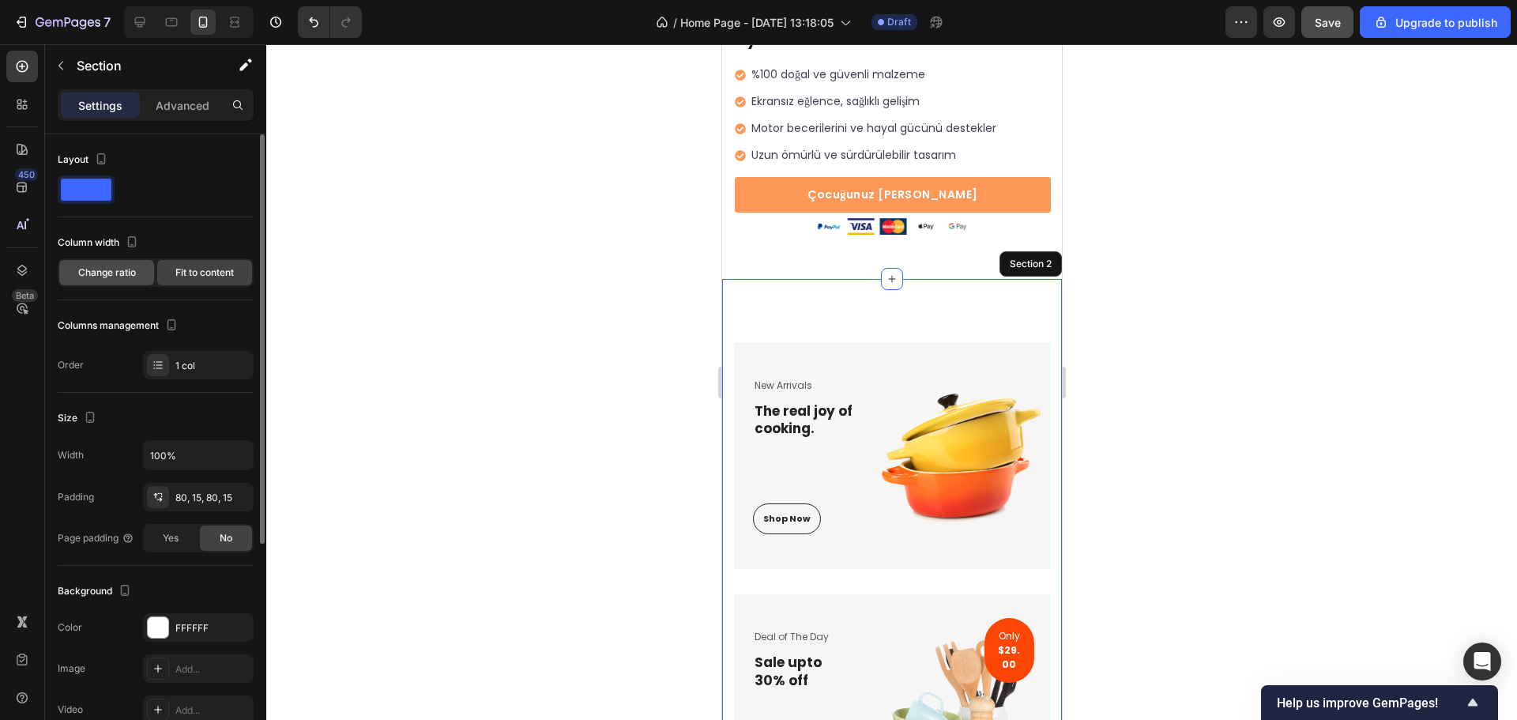
click at [113, 275] on span "Change ratio" at bounding box center [107, 273] width 58 height 14
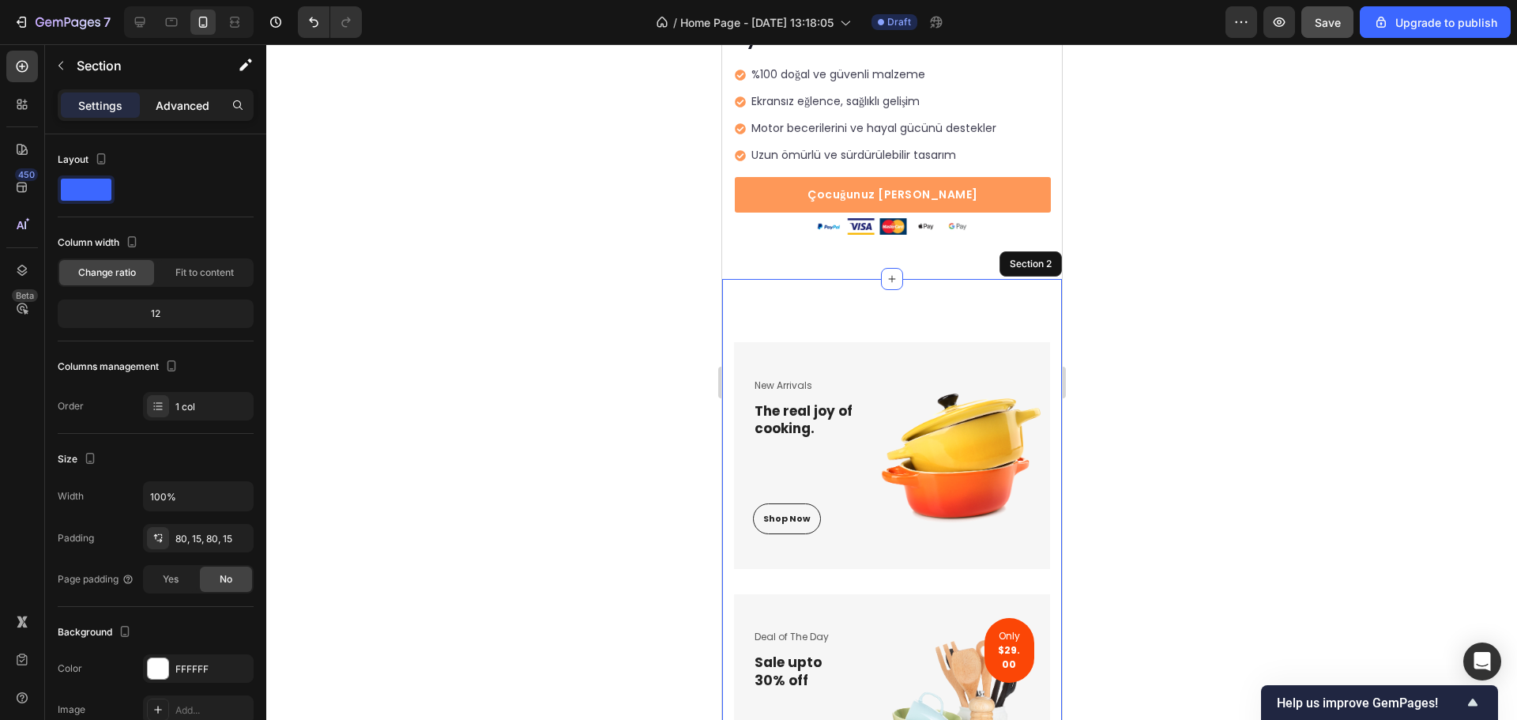
click at [180, 105] on p "Advanced" at bounding box center [183, 105] width 54 height 17
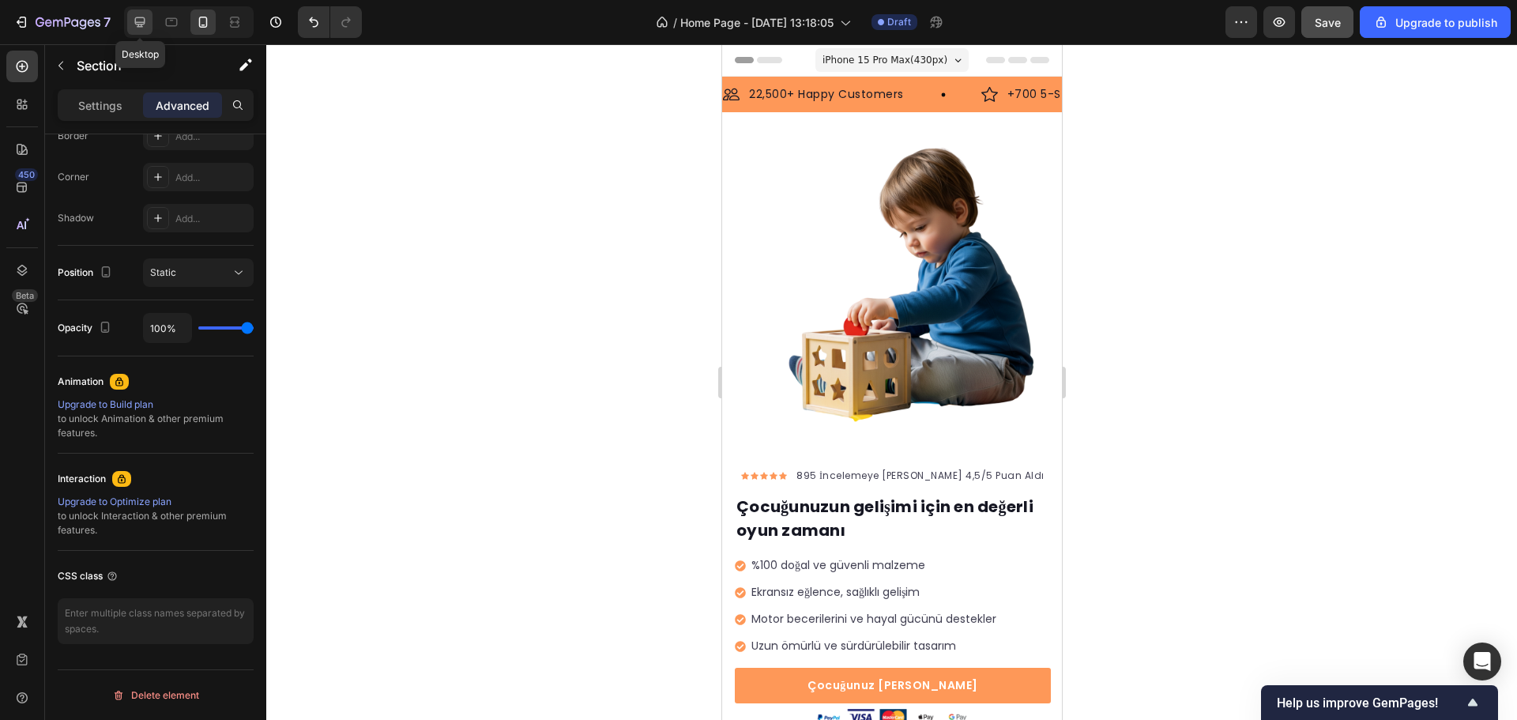
click at [140, 17] on icon at bounding box center [140, 22] width 10 height 10
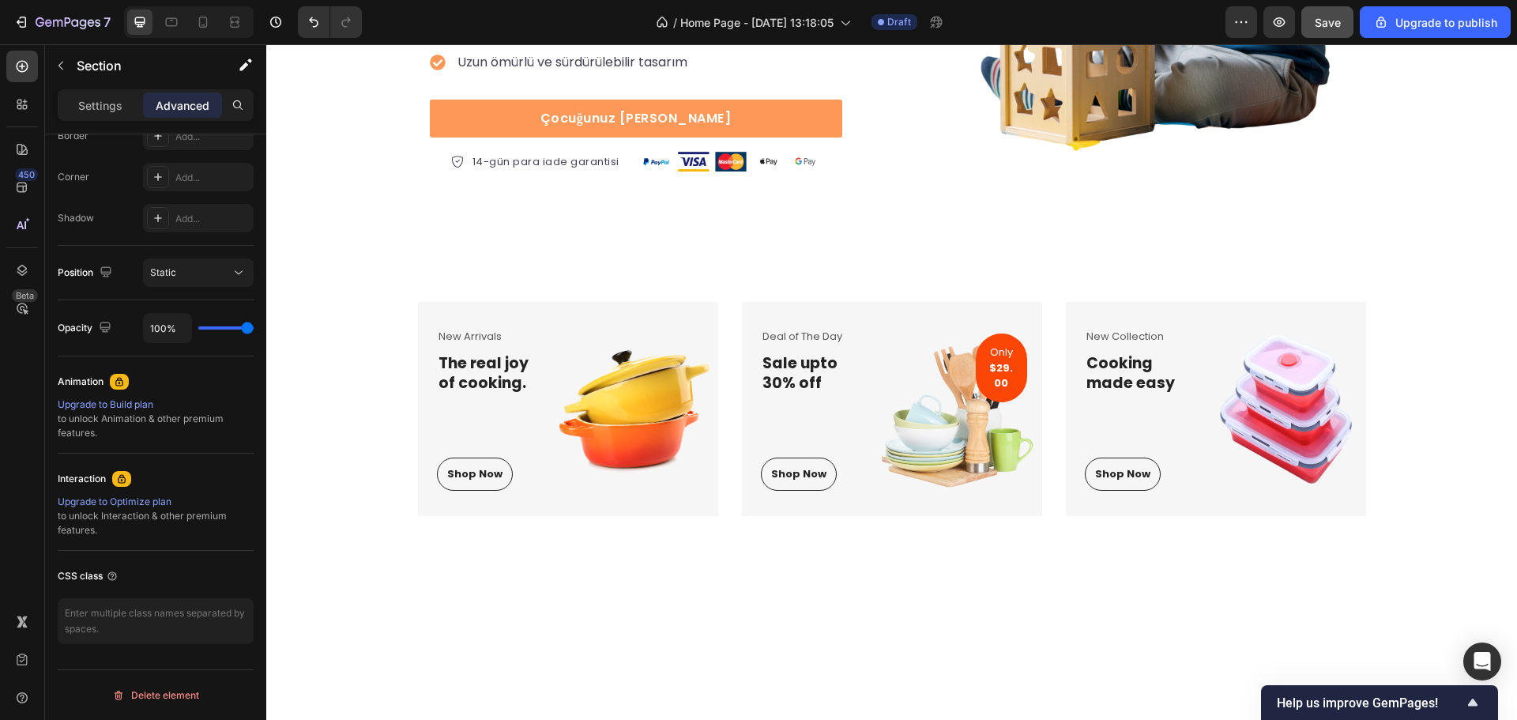
scroll to position [413, 0]
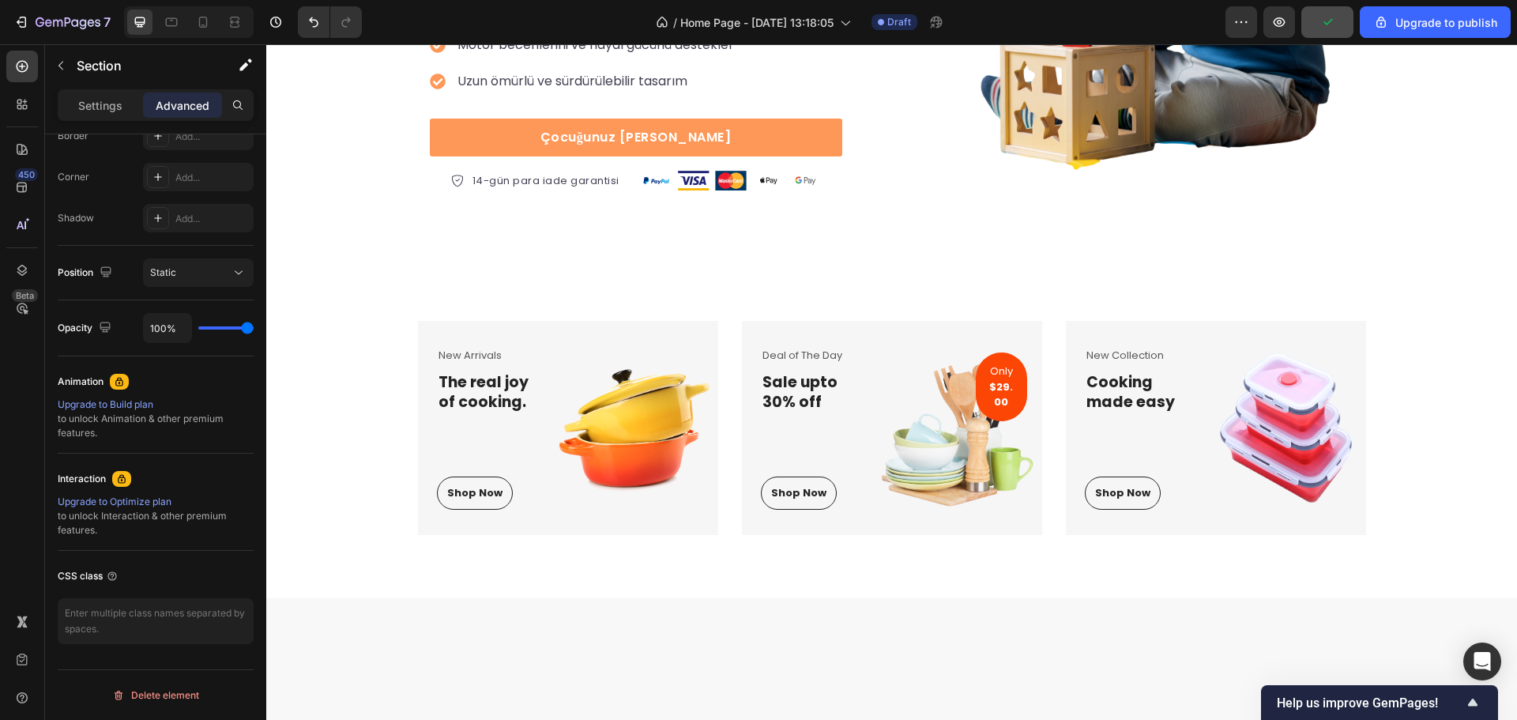
click at [1064, 285] on div "New Arrivals Text block The real joy of cooking. Heading Shop Now Button Row Im…" at bounding box center [891, 428] width 1251 height 341
click at [1042, 343] on div "New Arrivals Text block The real joy of cooking. Heading Shop Now Button Row Im…" at bounding box center [892, 428] width 948 height 214
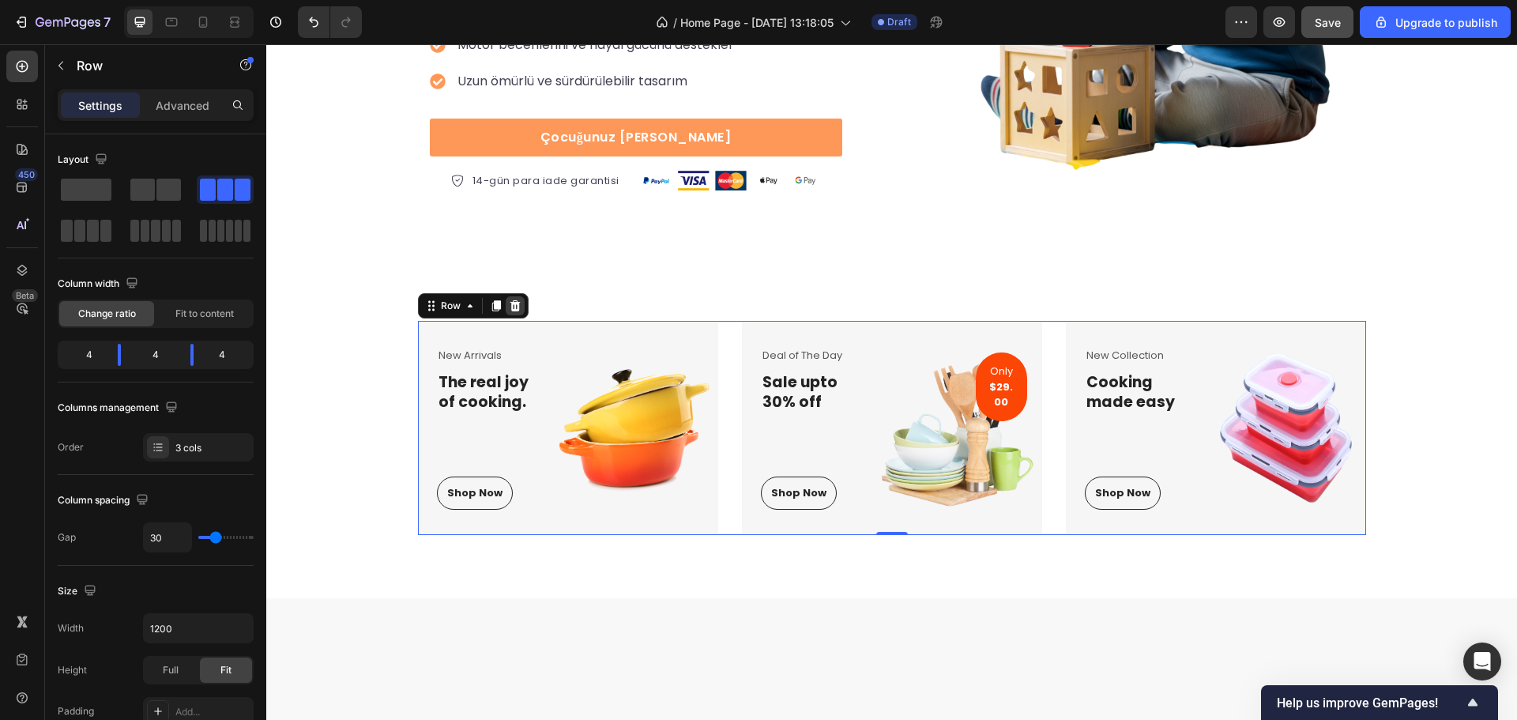
click at [512, 310] on icon at bounding box center [515, 305] width 10 height 11
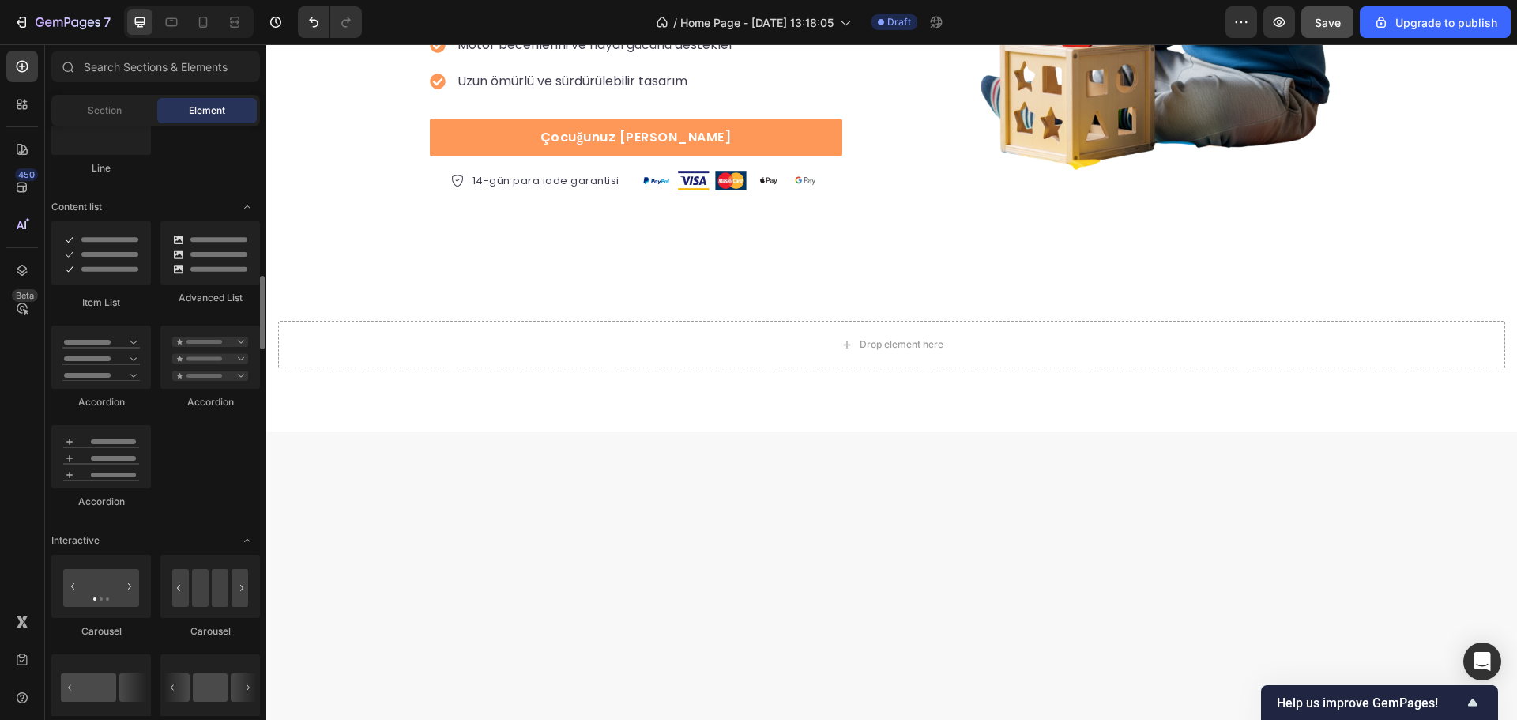
scroll to position [1502, 0]
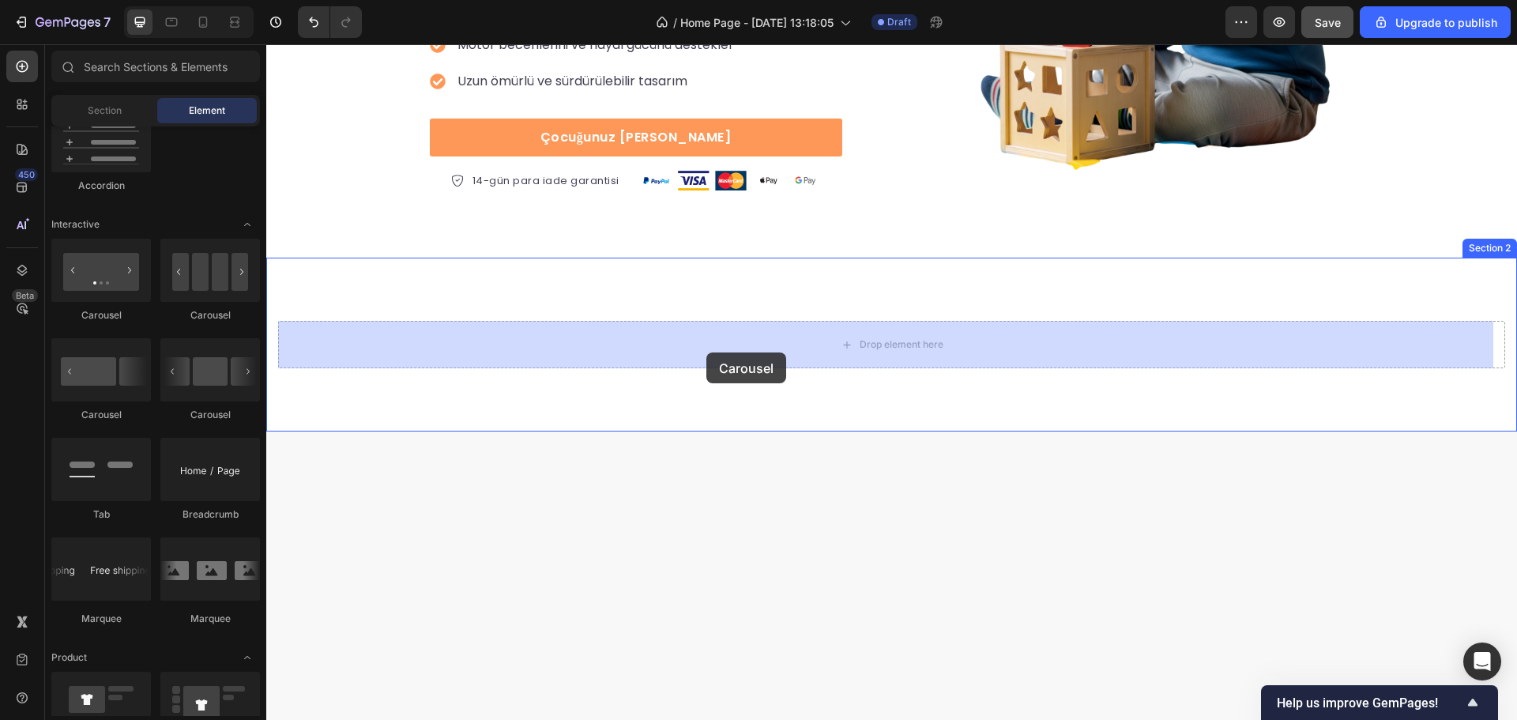
drag, startPoint x: 468, startPoint y: 334, endPoint x: 720, endPoint y: 346, distance: 252.4
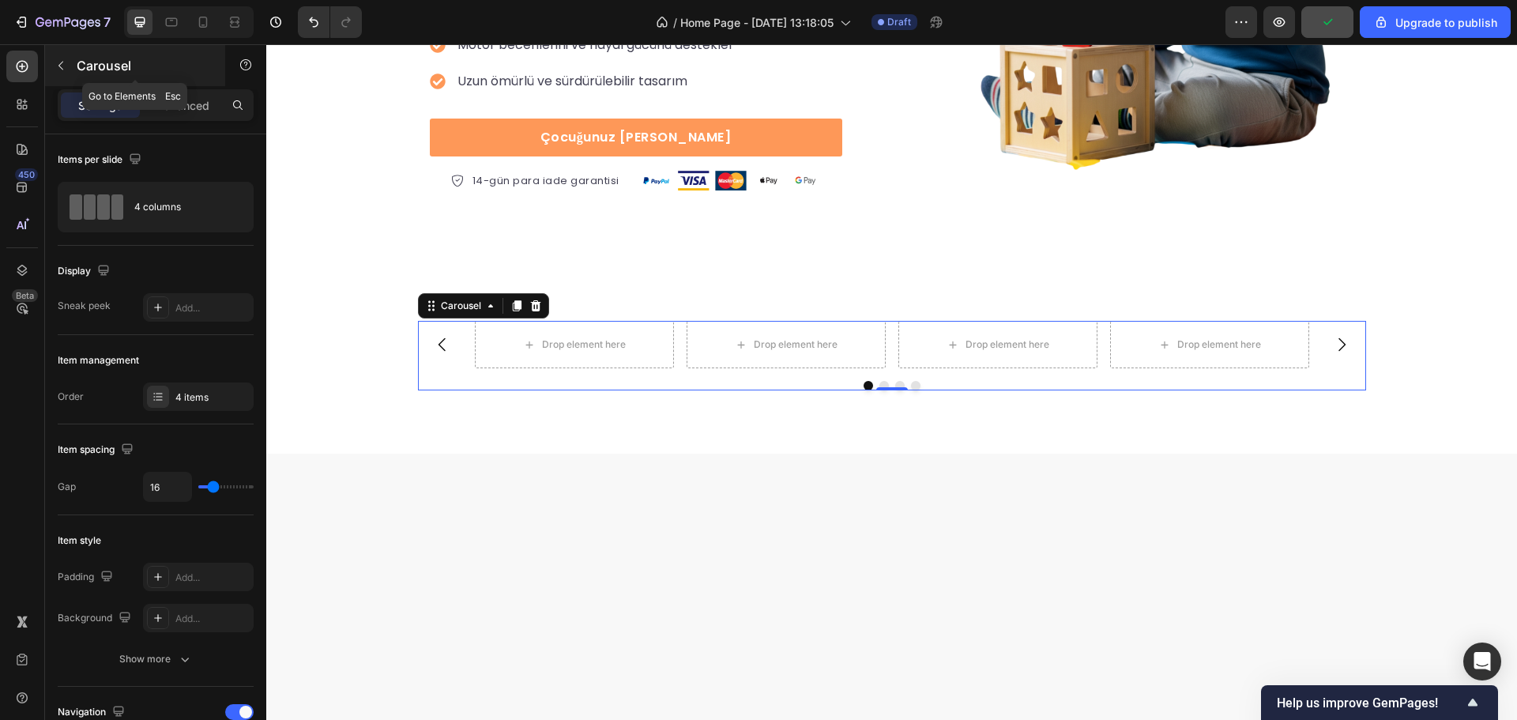
click at [55, 65] on icon "button" at bounding box center [61, 65] width 13 height 13
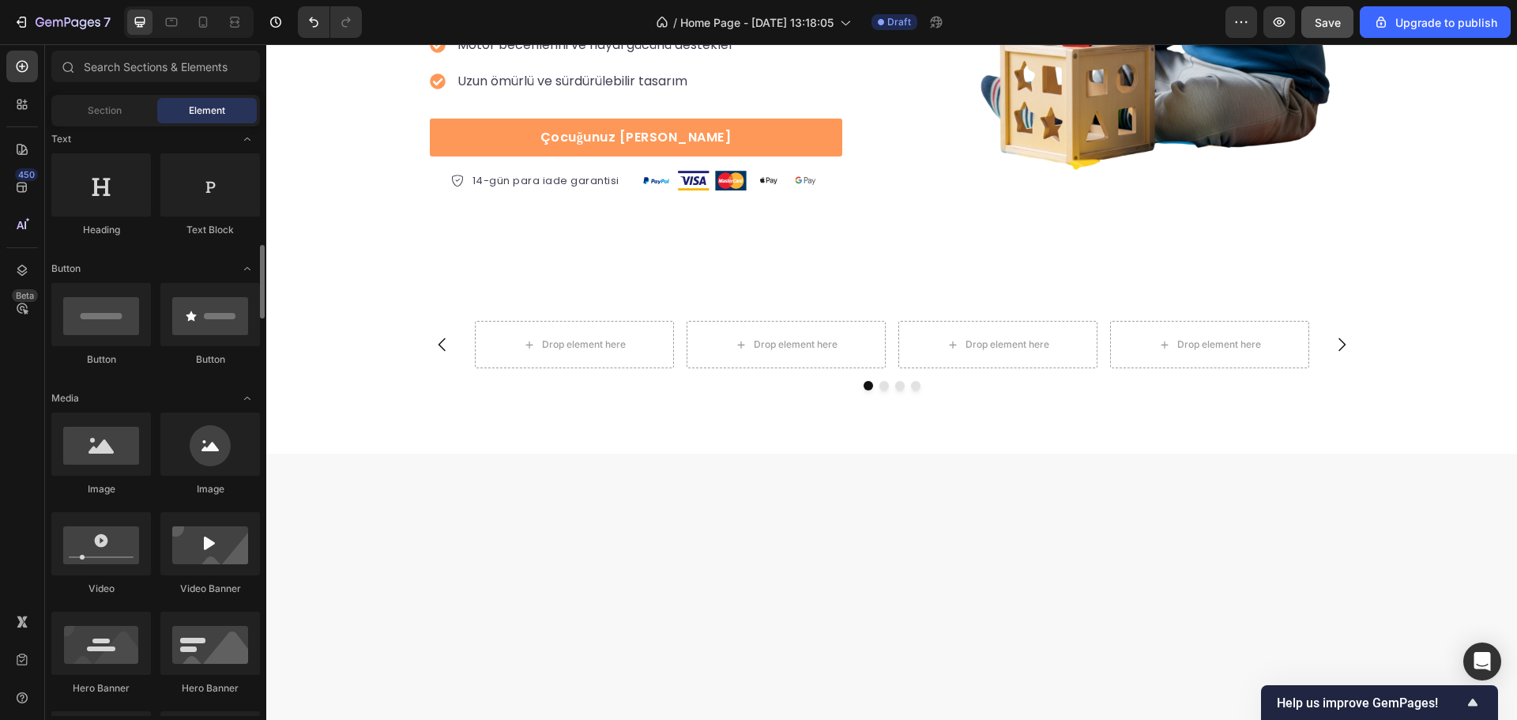
scroll to position [316, 0]
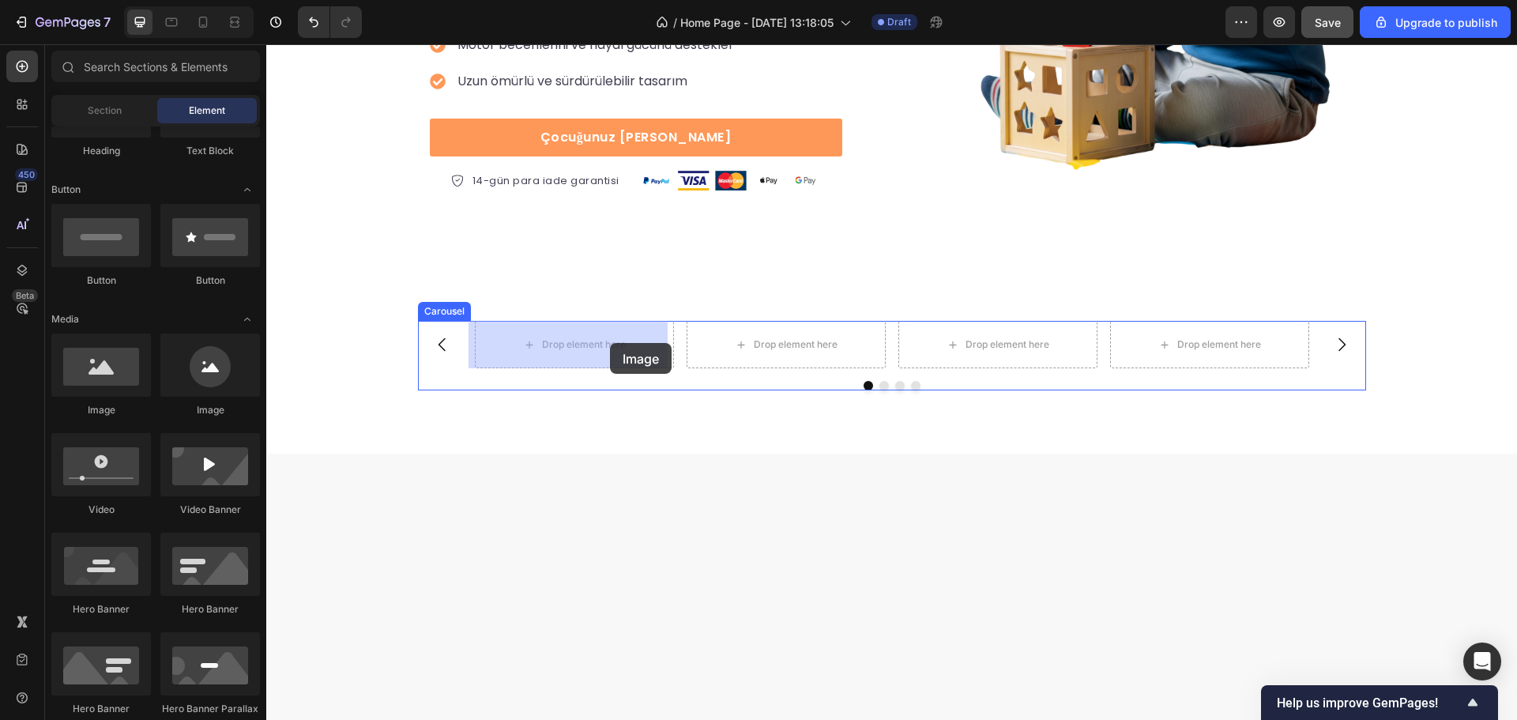
drag, startPoint x: 374, startPoint y: 409, endPoint x: 610, endPoint y: 343, distance: 245.5
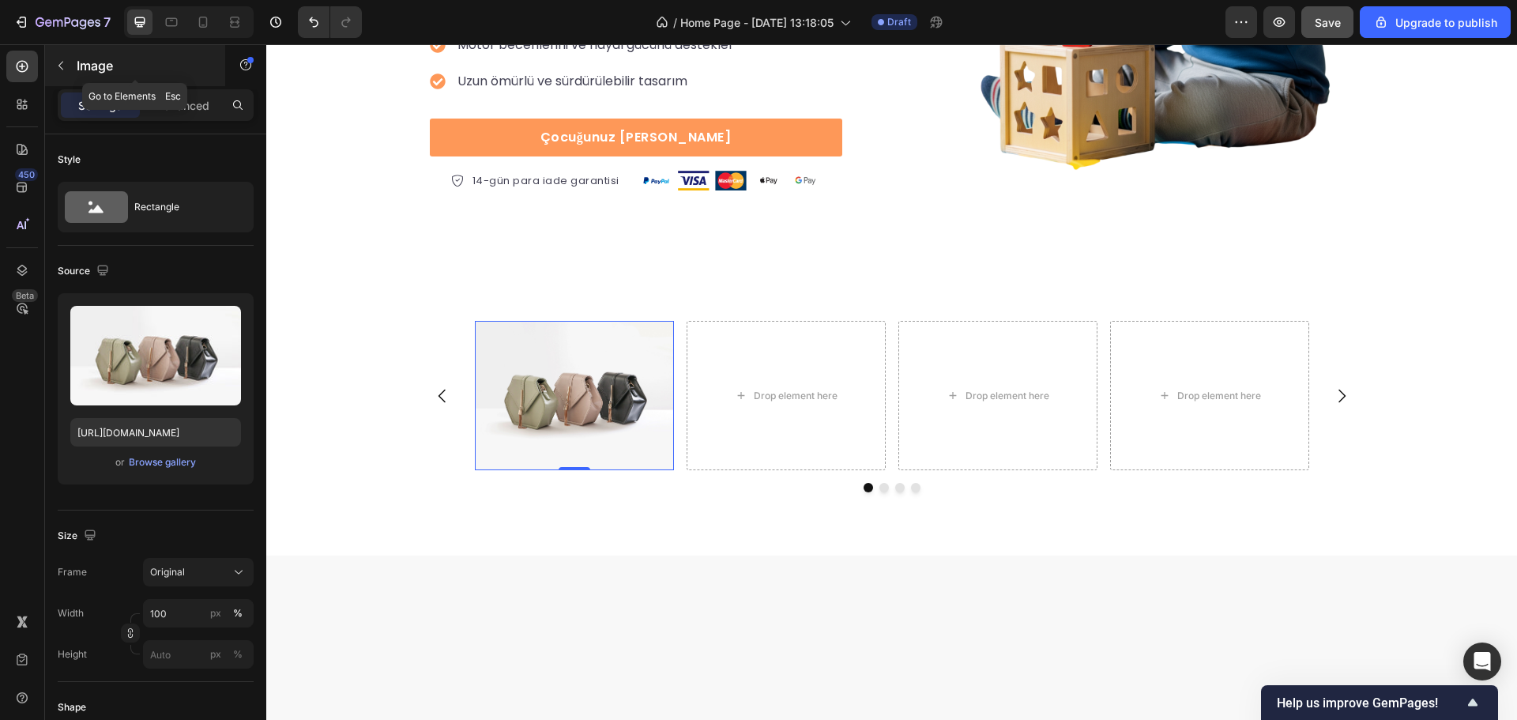
click at [66, 63] on icon "button" at bounding box center [61, 65] width 13 height 13
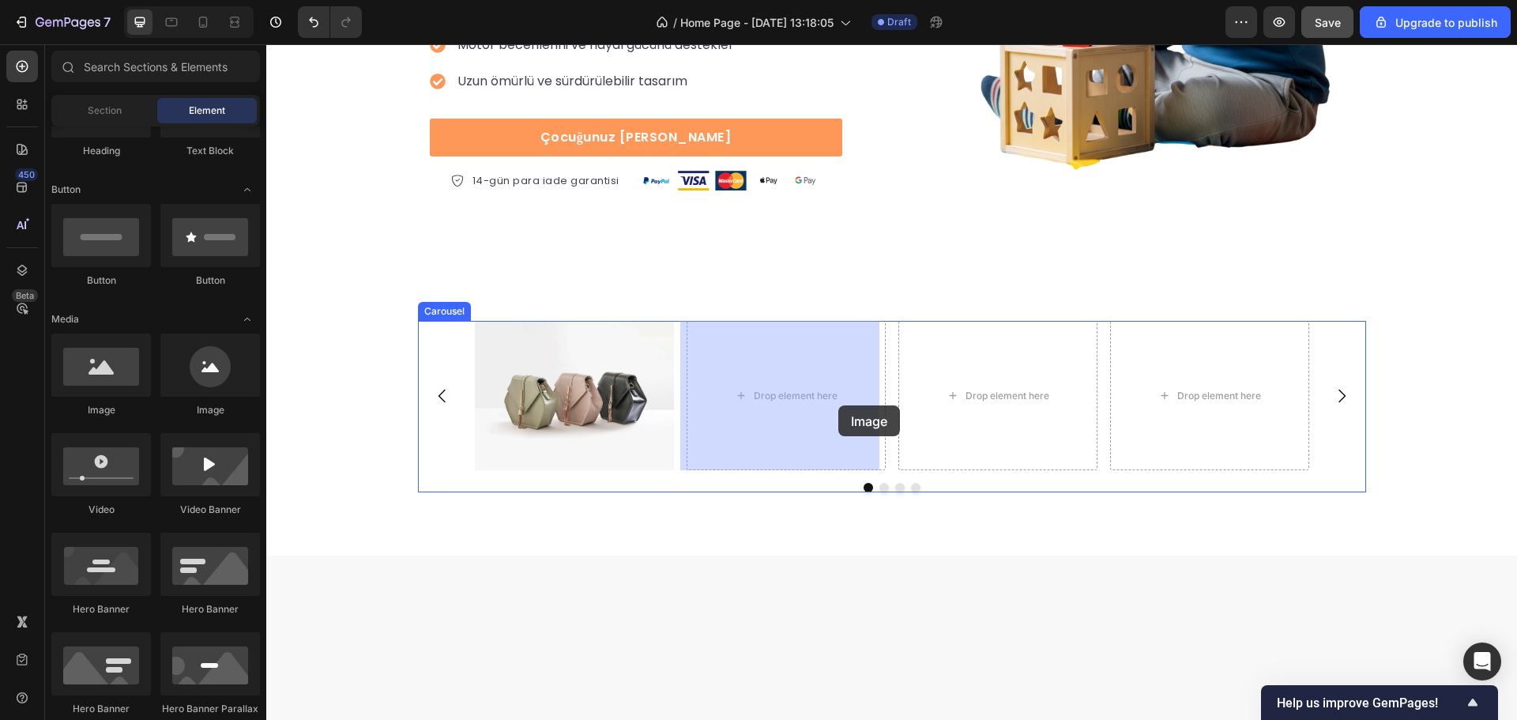
drag, startPoint x: 352, startPoint y: 421, endPoint x: 839, endPoint y: 405, distance: 486.3
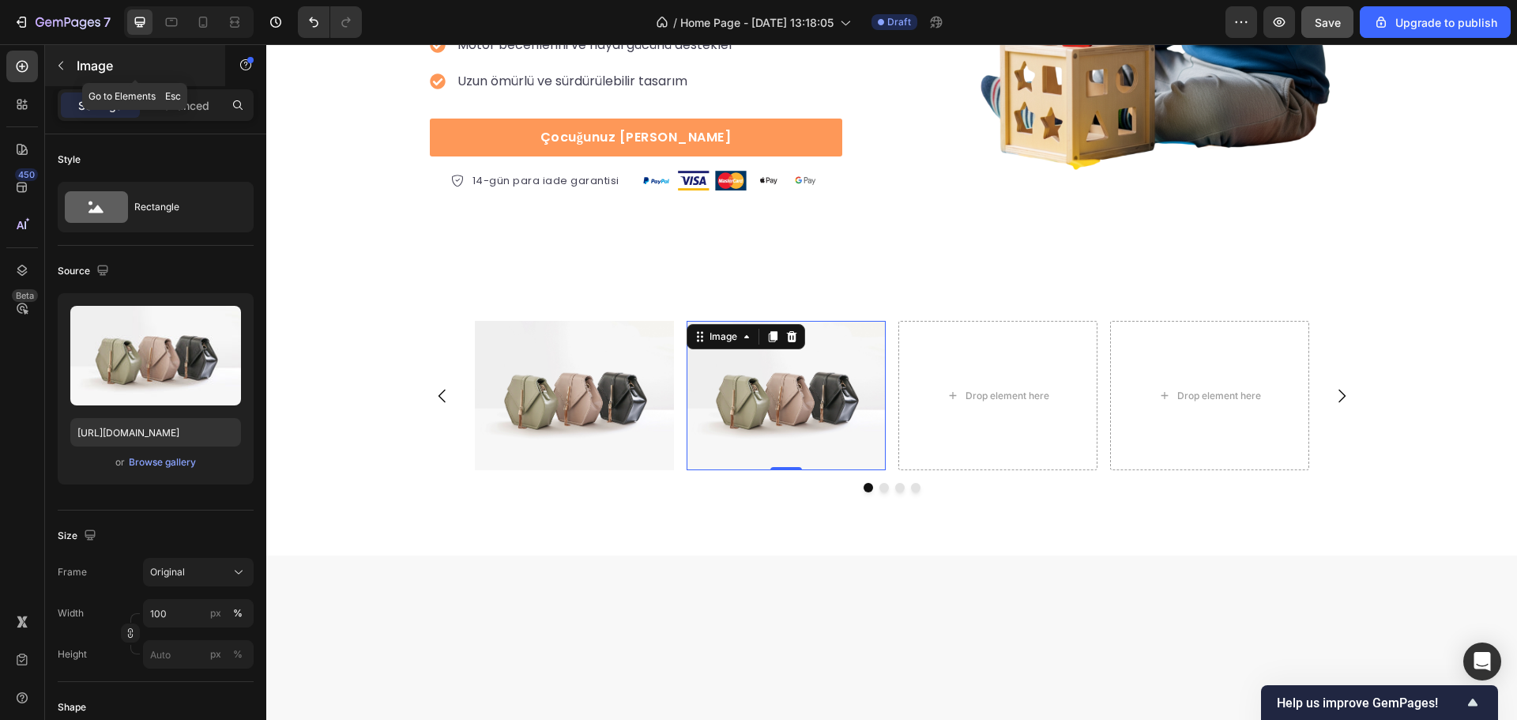
click at [77, 62] on p "Image" at bounding box center [144, 65] width 134 height 19
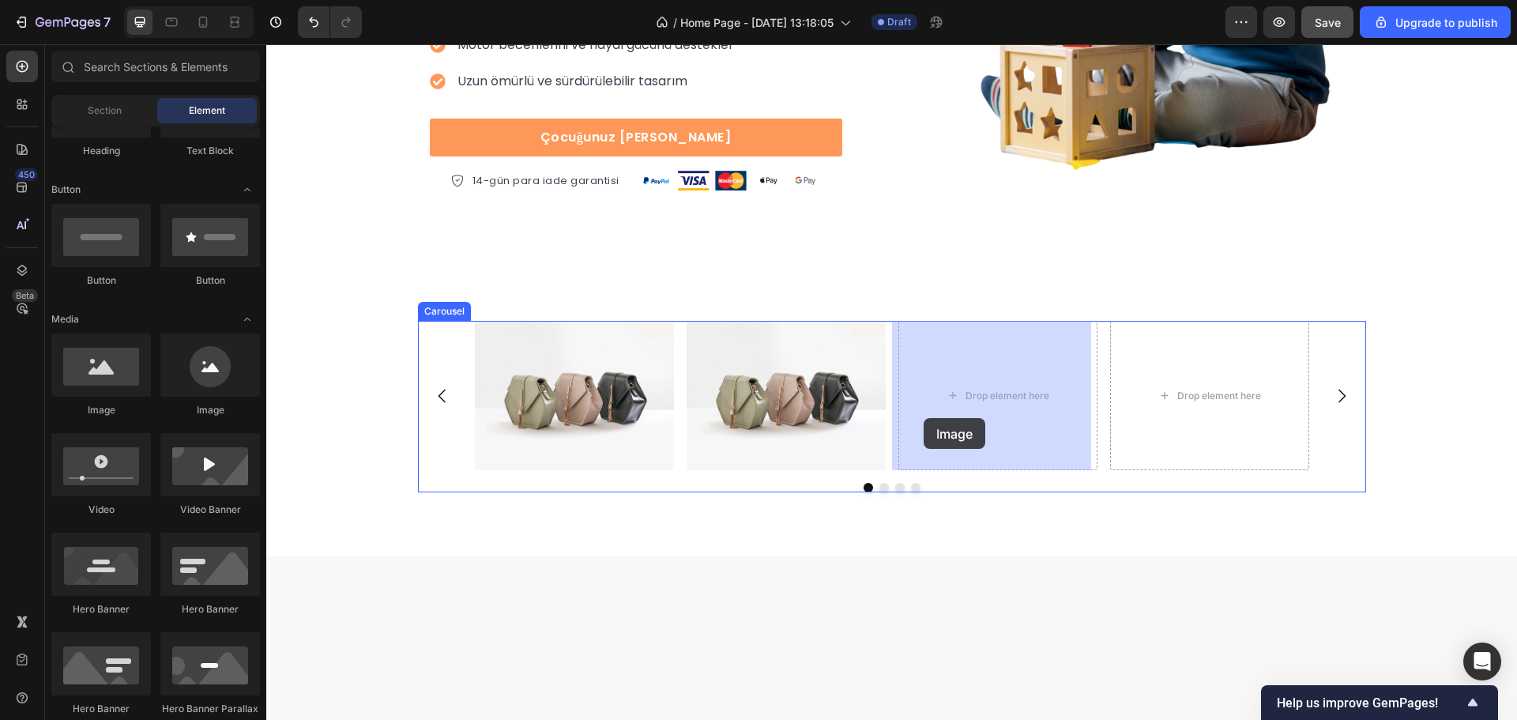
drag, startPoint x: 391, startPoint y: 407, endPoint x: 881, endPoint y: 417, distance: 490.1
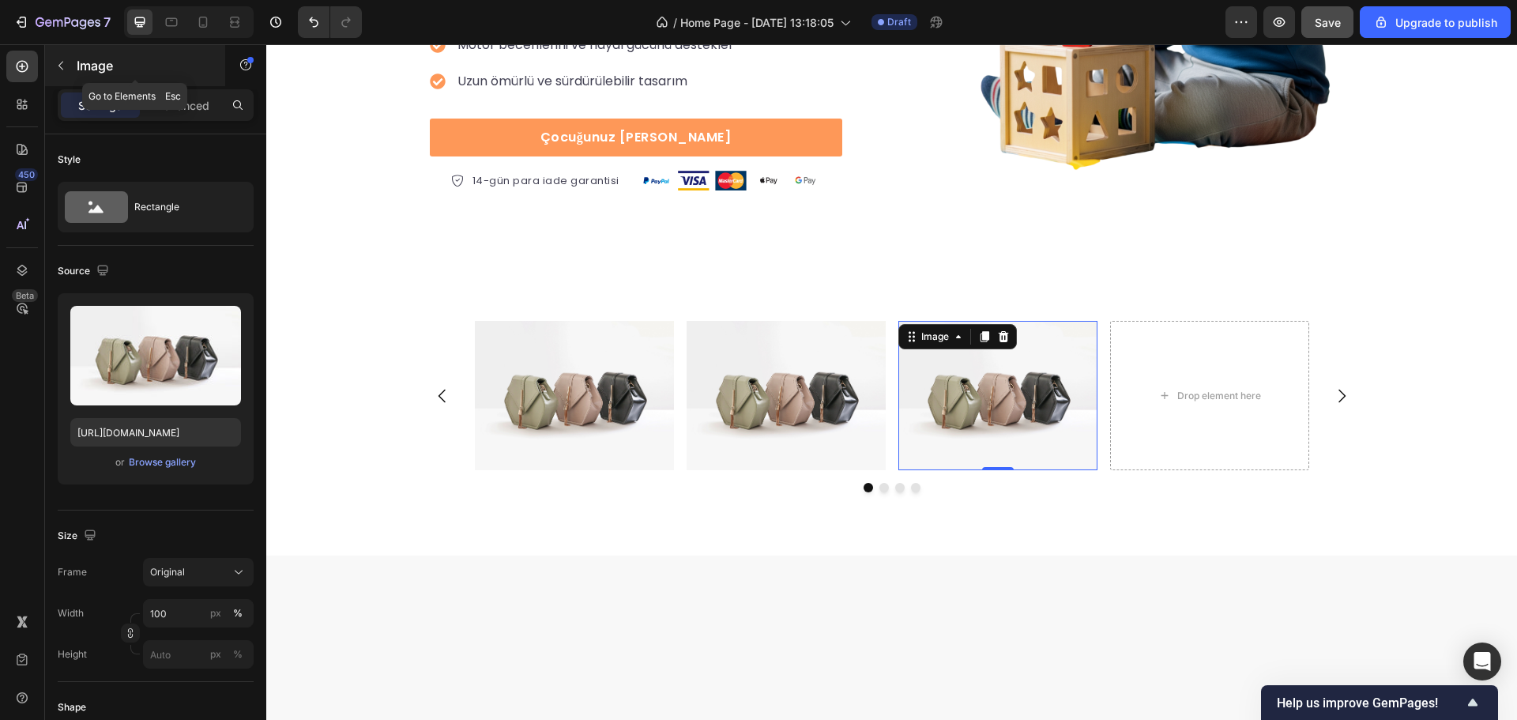
click at [51, 56] on button "button" at bounding box center [60, 65] width 25 height 25
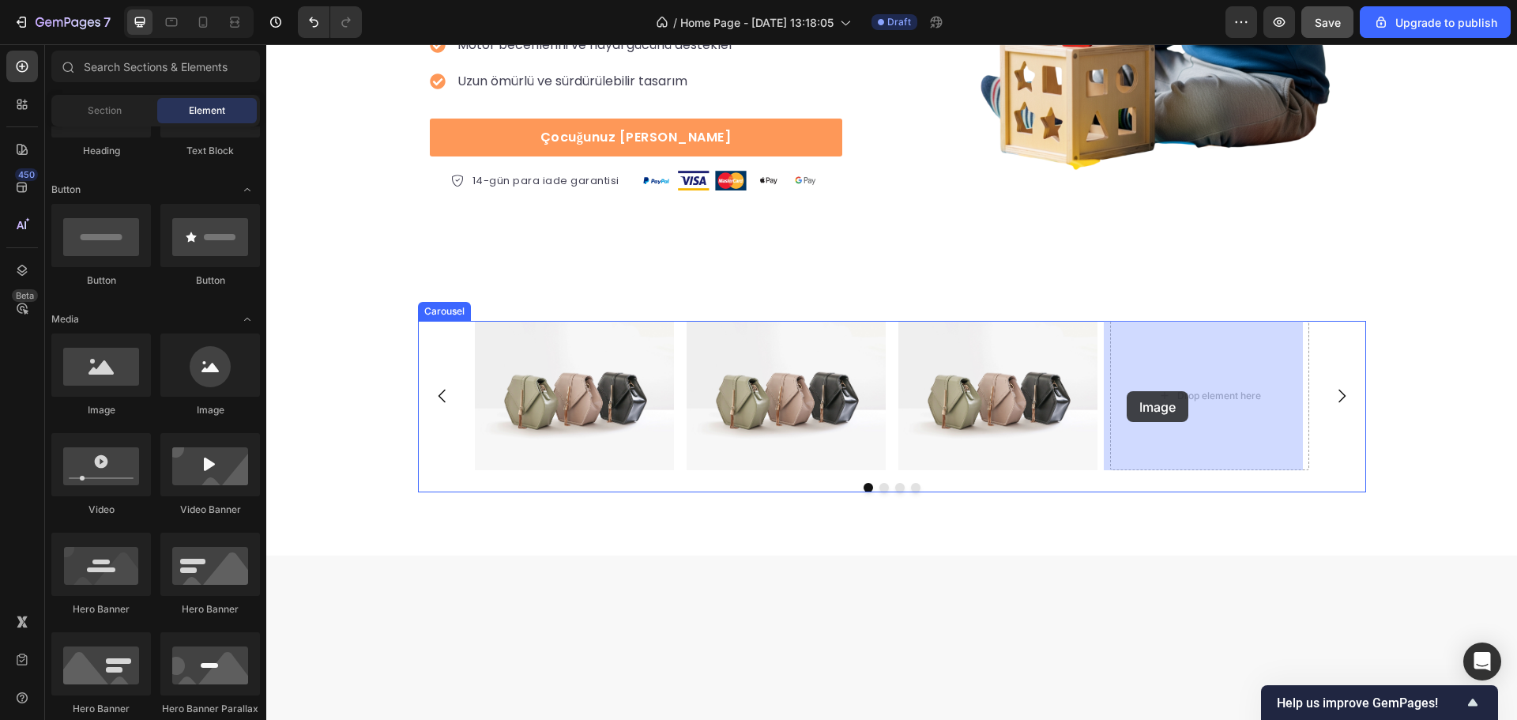
drag, startPoint x: 361, startPoint y: 420, endPoint x: 1142, endPoint y: 388, distance: 781.5
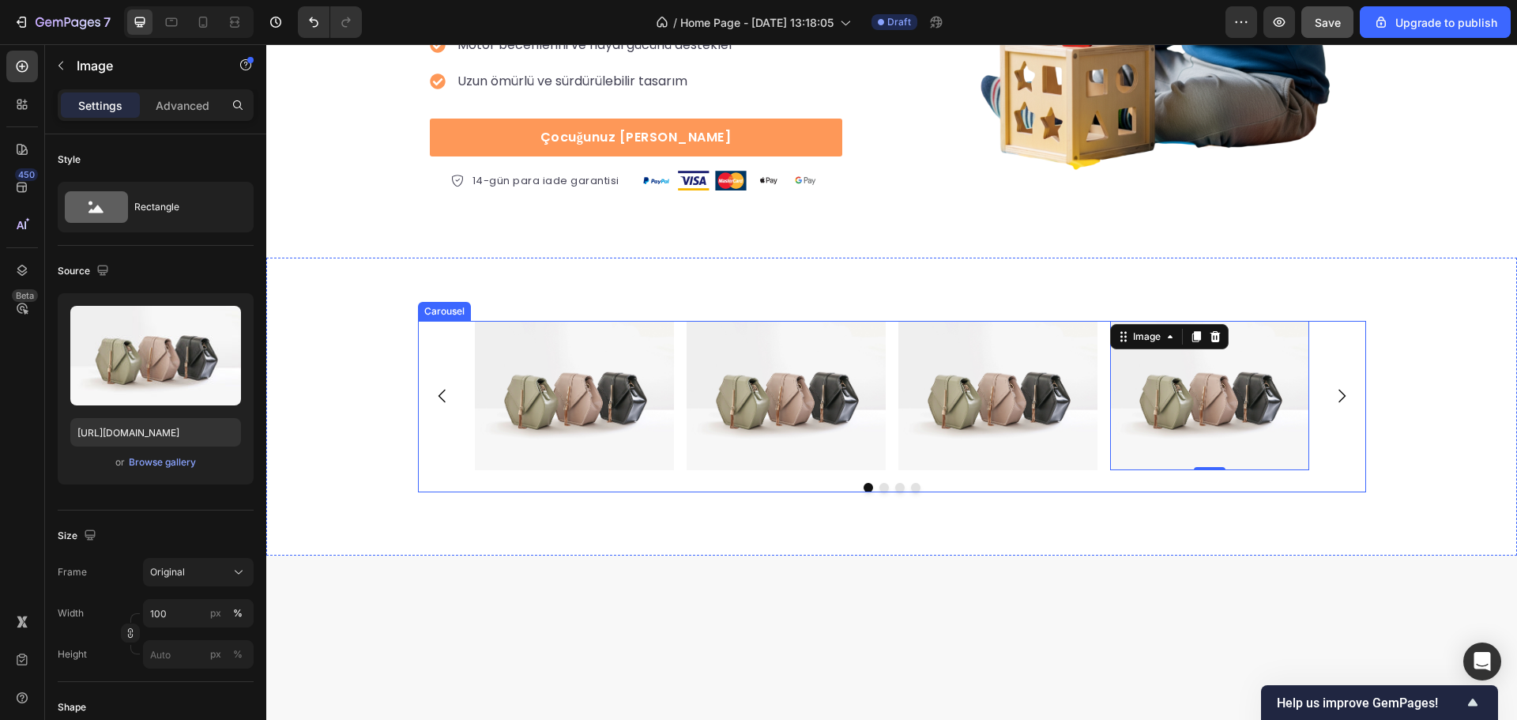
click at [1333, 399] on icon "Carousel Next Arrow" at bounding box center [1342, 395] width 19 height 19
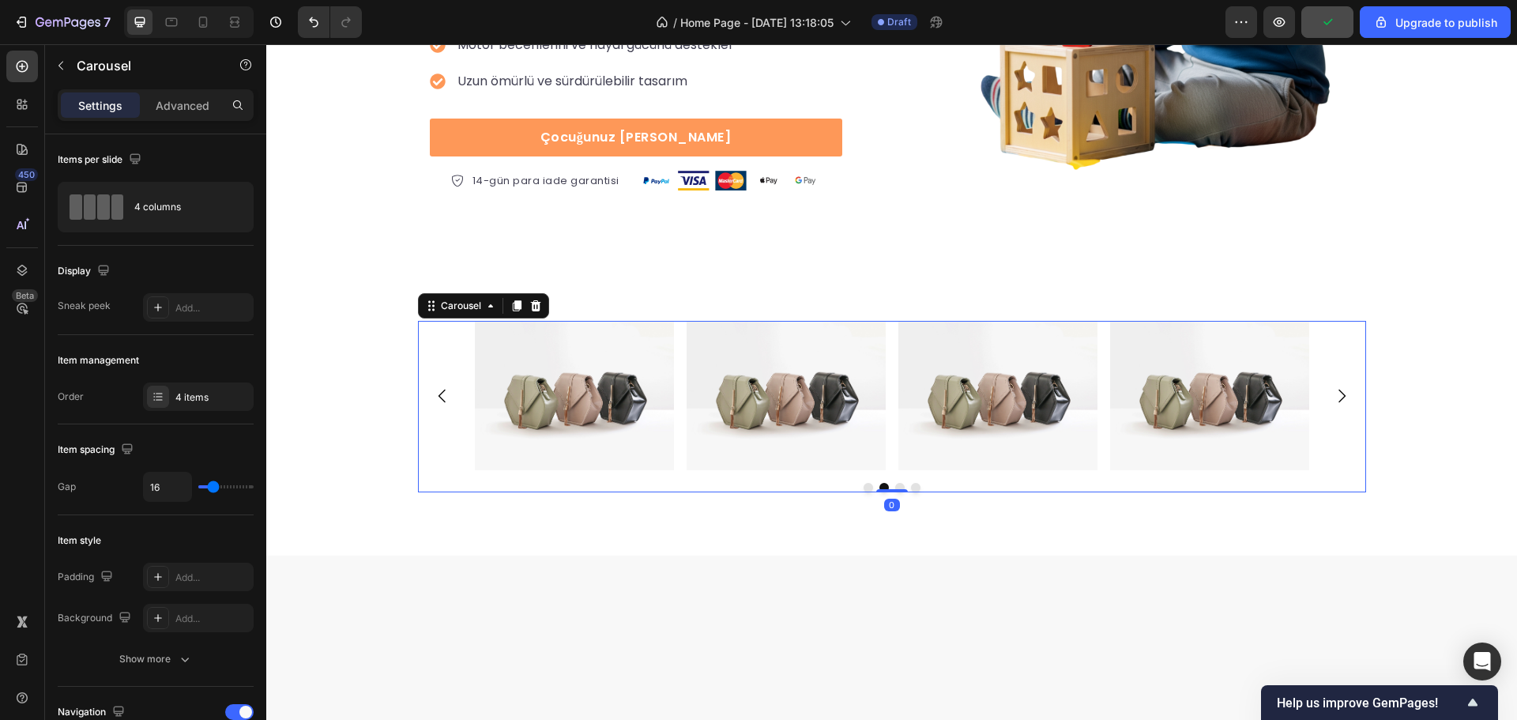
click at [1333, 399] on icon "Carousel Next Arrow" at bounding box center [1342, 395] width 19 height 19
click at [1310, 470] on div "Image Image Image Image" at bounding box center [892, 395] width 948 height 149
click at [187, 397] on div "4 items" at bounding box center [212, 397] width 74 height 14
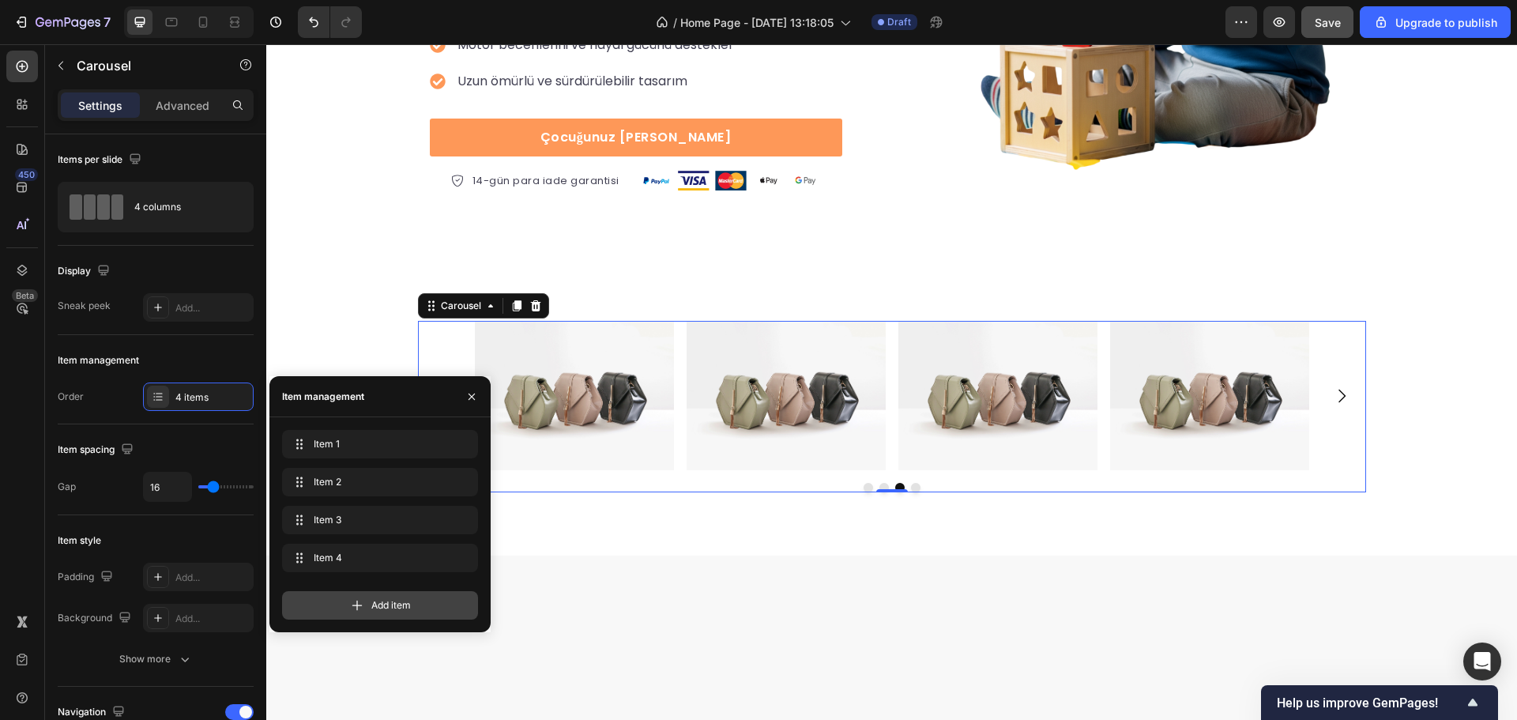
click at [375, 601] on span "Add item" at bounding box center [391, 605] width 40 height 14
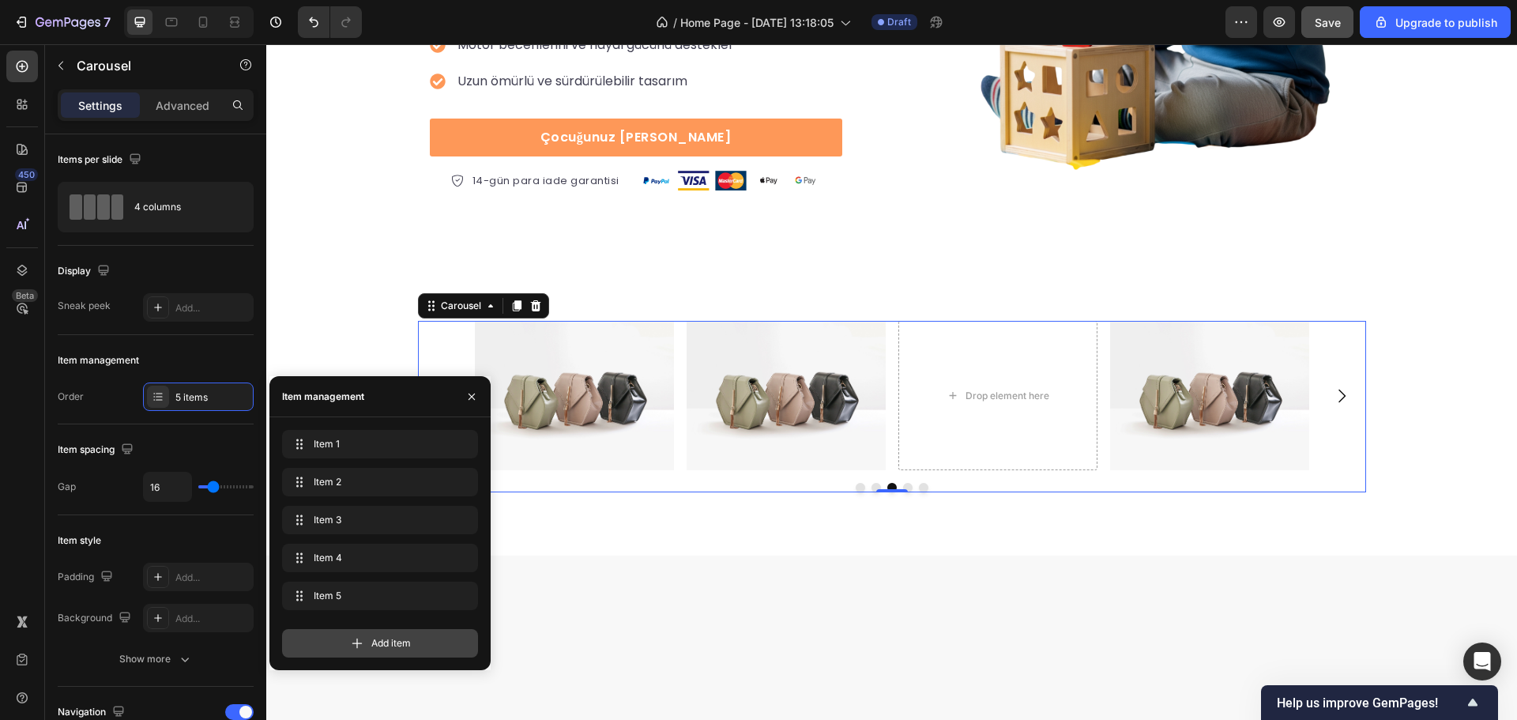
click at [377, 641] on span "Add item" at bounding box center [391, 643] width 40 height 14
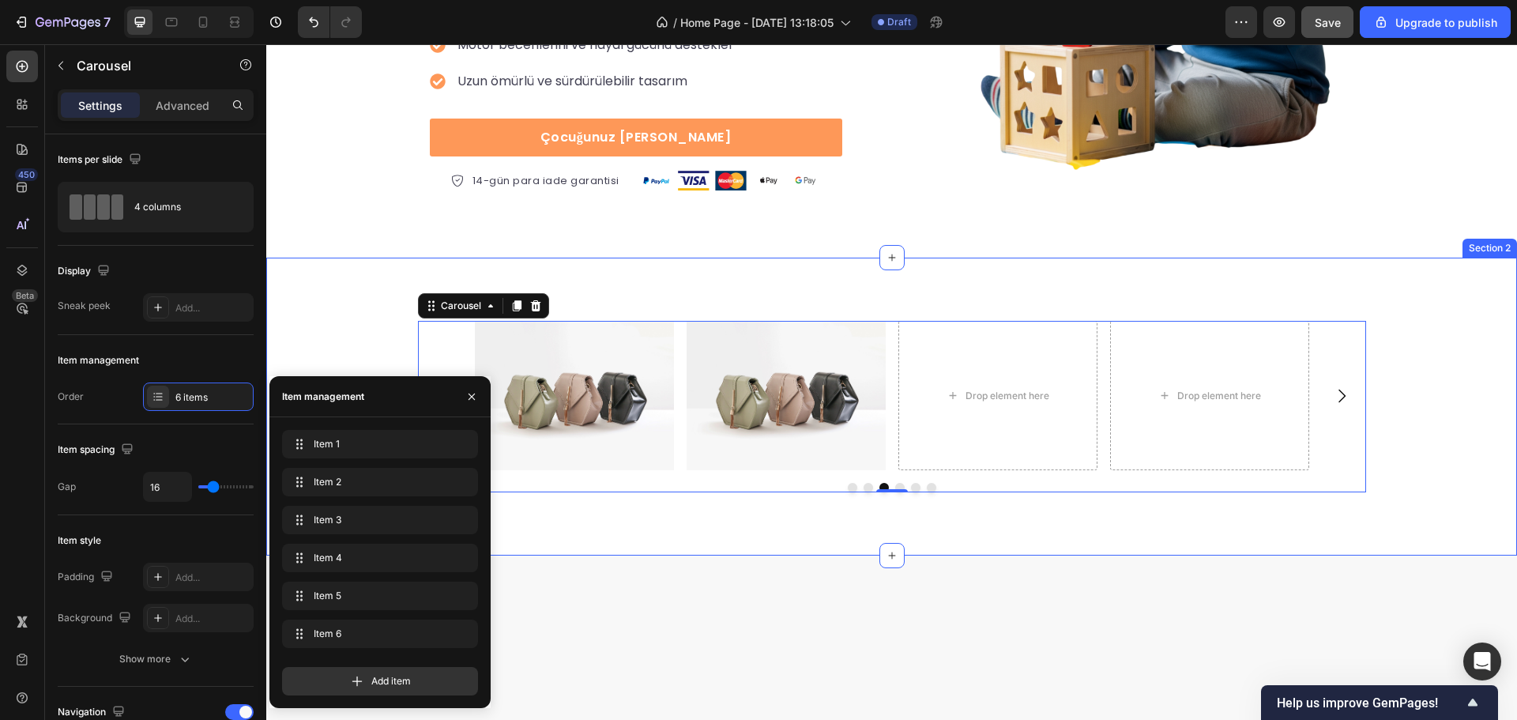
click at [337, 328] on div "Image Image Image Image Drop element here Drop element here Carousel 0" at bounding box center [891, 407] width 1227 height 172
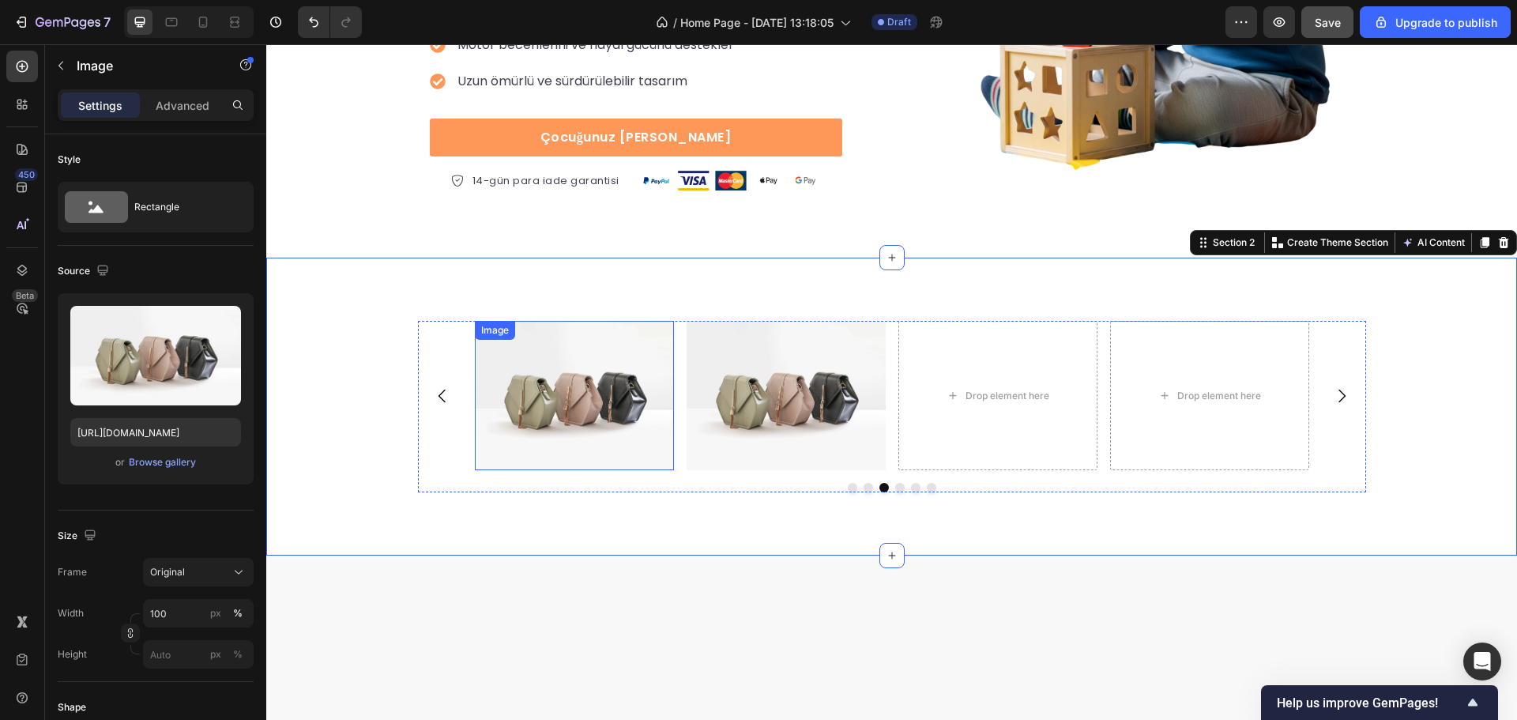
click at [530, 367] on img at bounding box center [574, 395] width 199 height 149
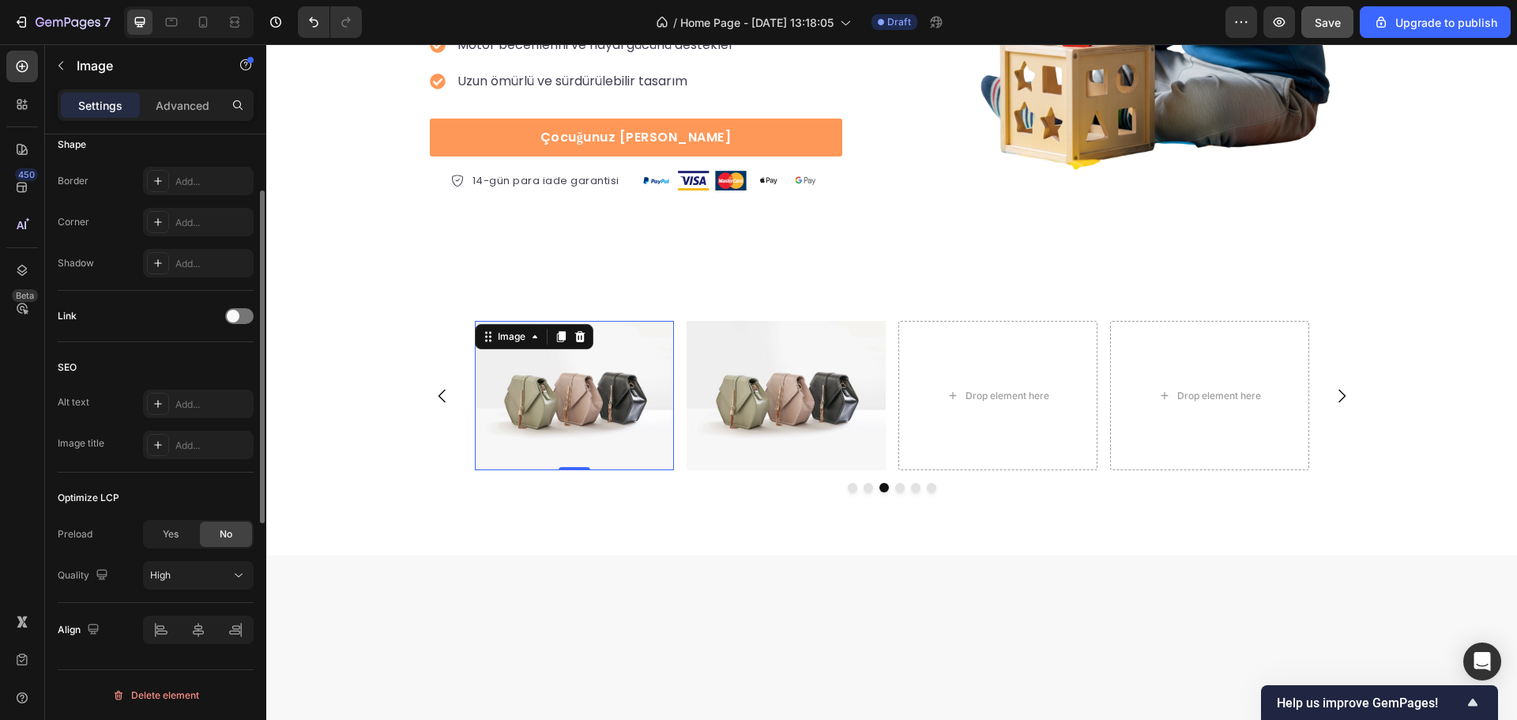
scroll to position [326, 0]
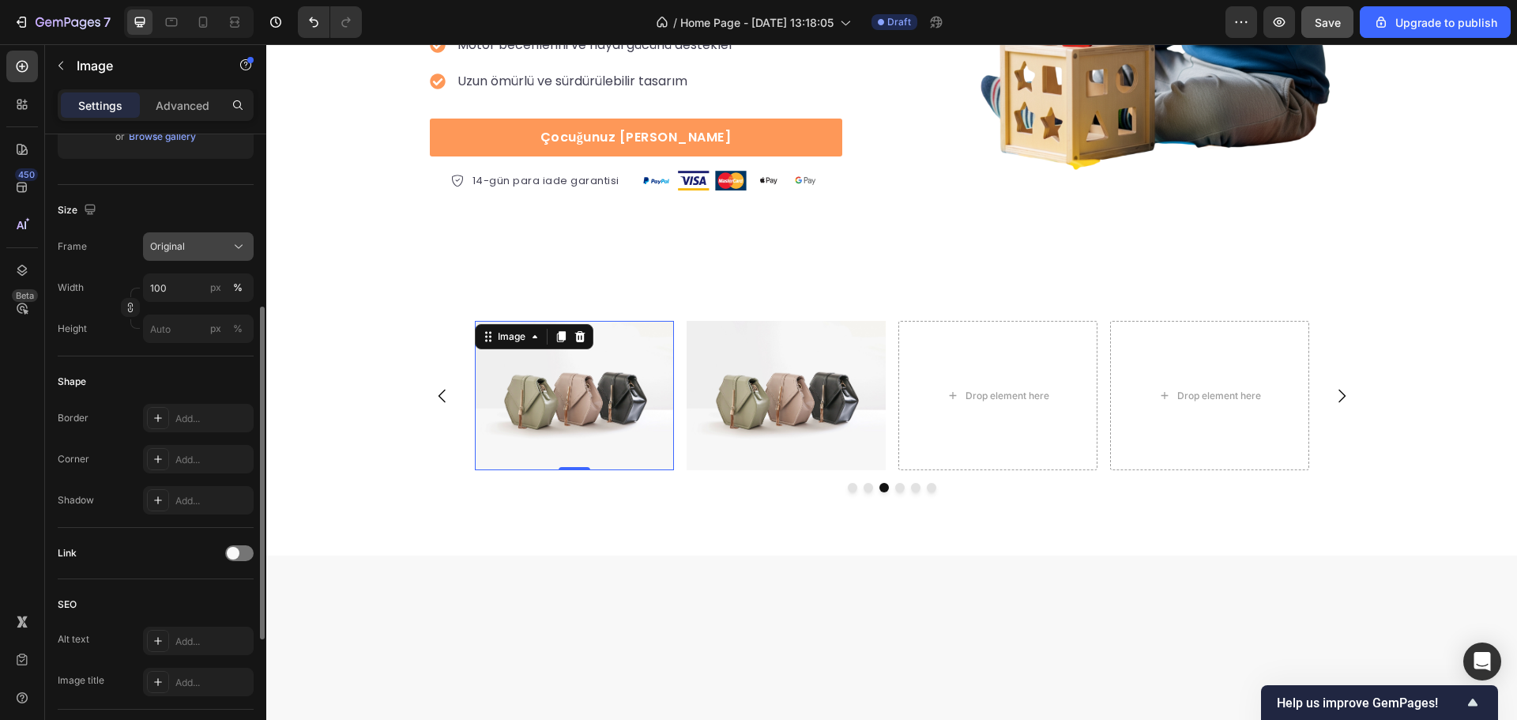
click at [181, 234] on button "Original" at bounding box center [198, 246] width 111 height 28
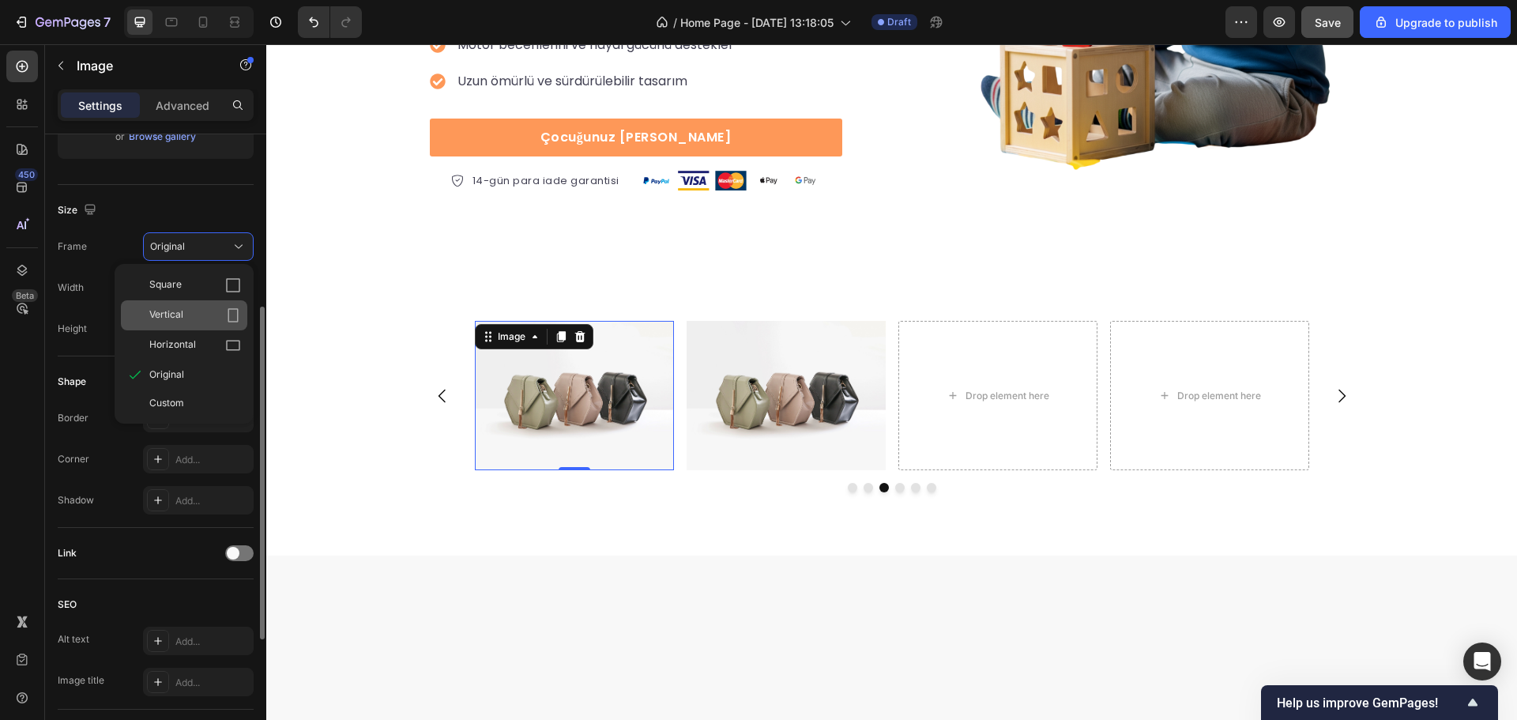
click at [210, 311] on div "Vertical" at bounding box center [195, 315] width 92 height 16
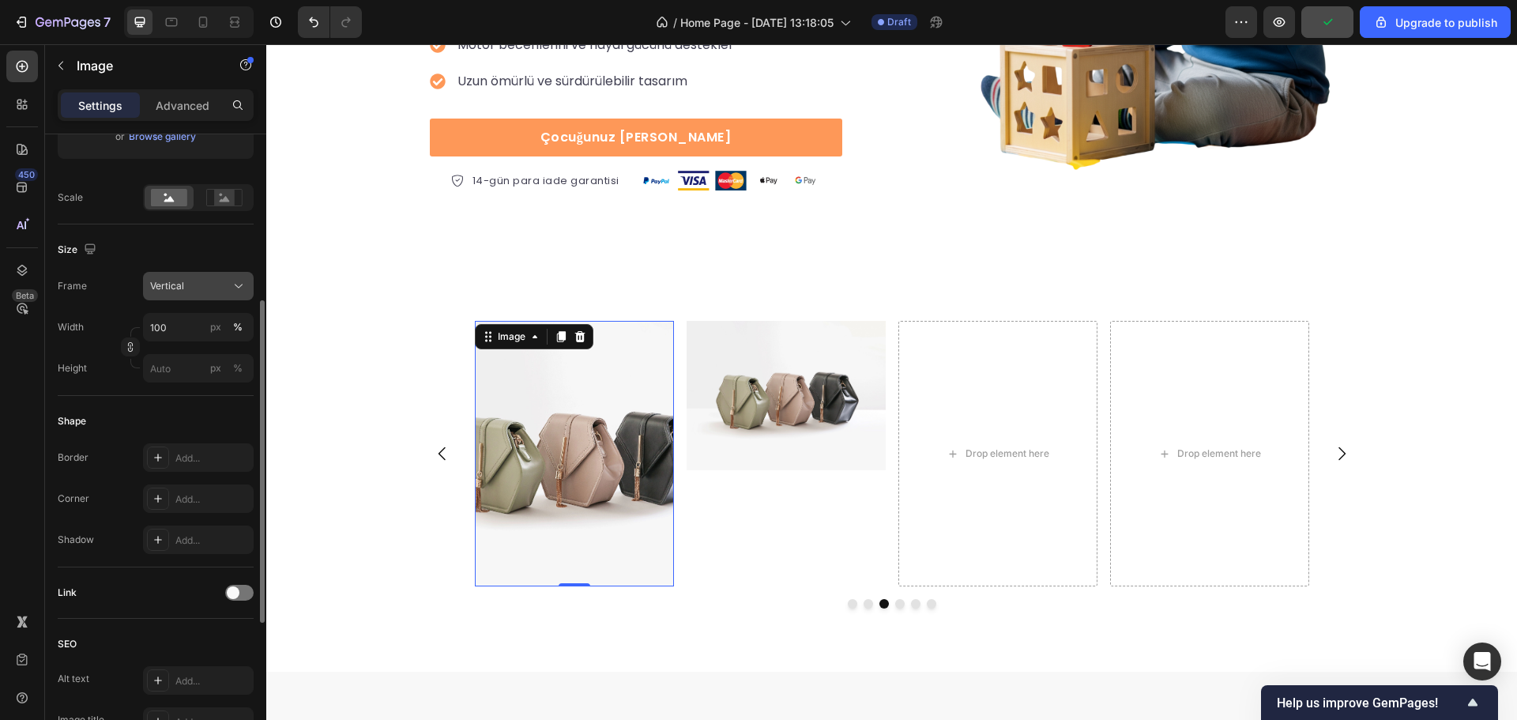
click at [221, 283] on div "Vertical" at bounding box center [188, 286] width 77 height 14
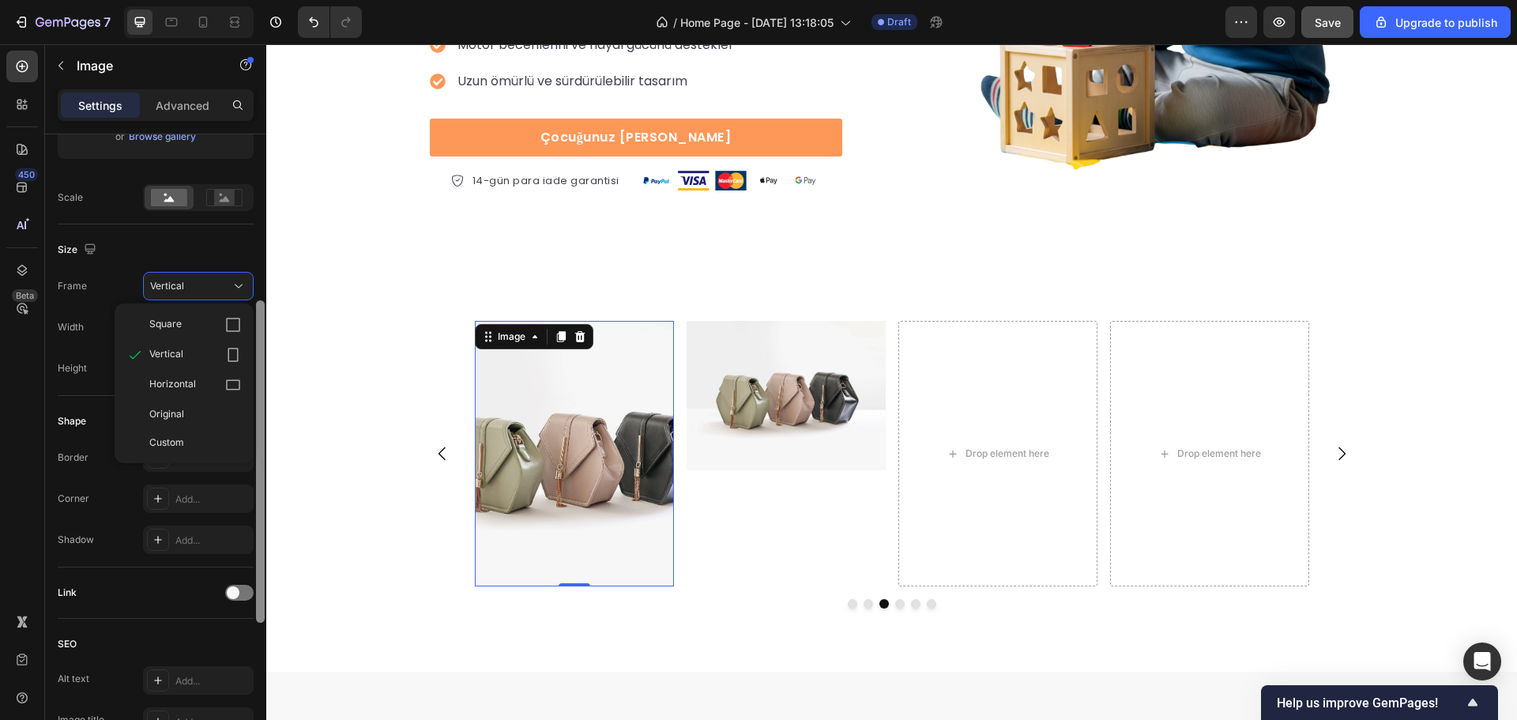
click at [262, 266] on div at bounding box center [260, 449] width 12 height 631
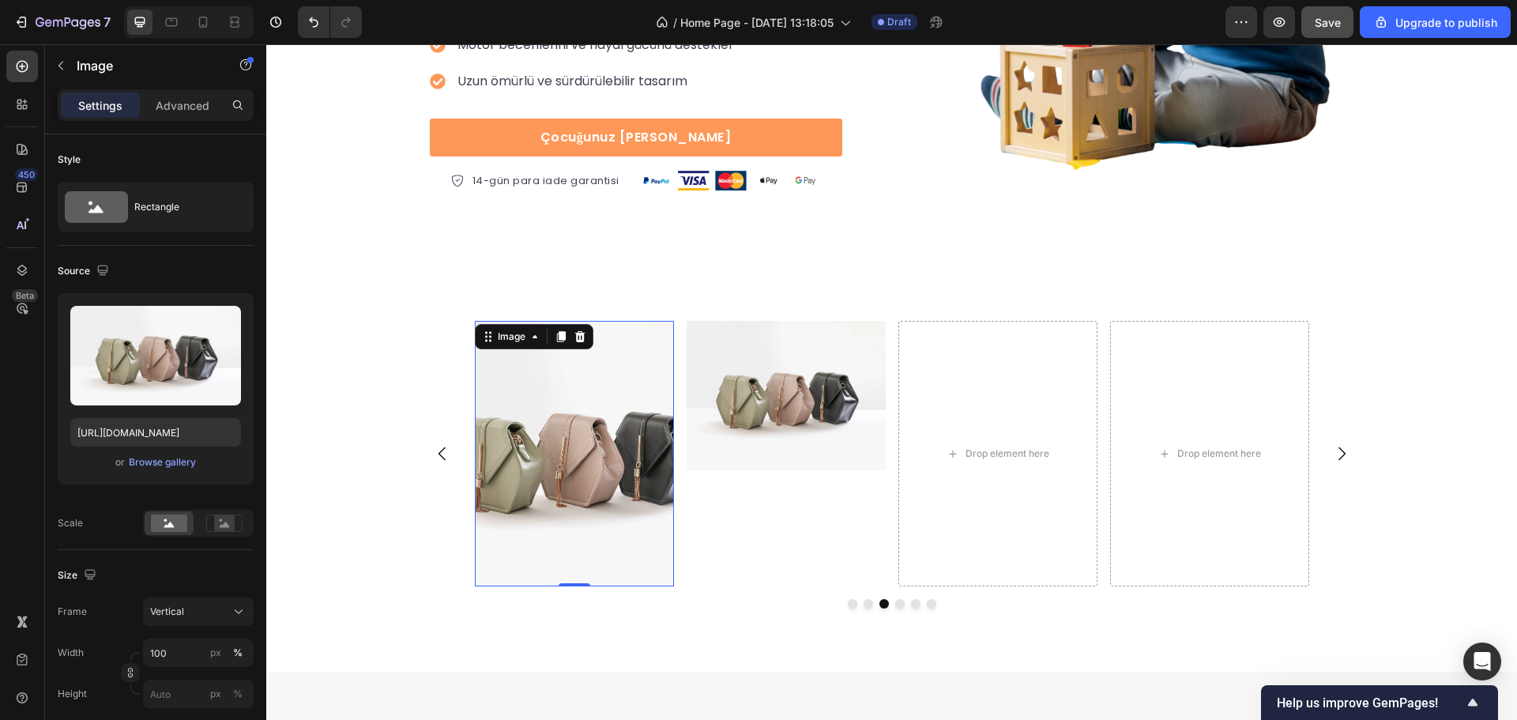
click at [542, 435] on img at bounding box center [574, 454] width 199 height 266
click at [225, 533] on div at bounding box center [224, 523] width 49 height 24
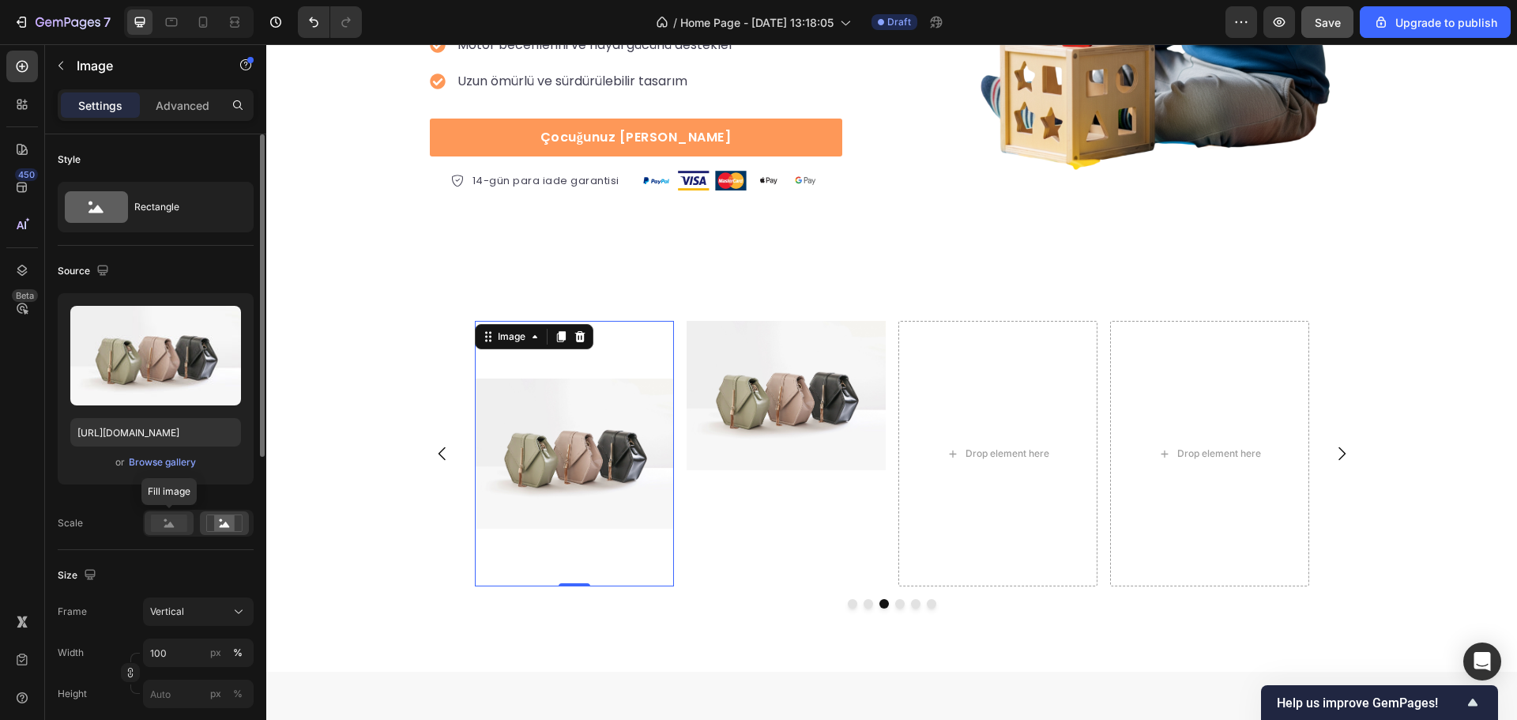
click at [178, 524] on rect at bounding box center [169, 523] width 36 height 17
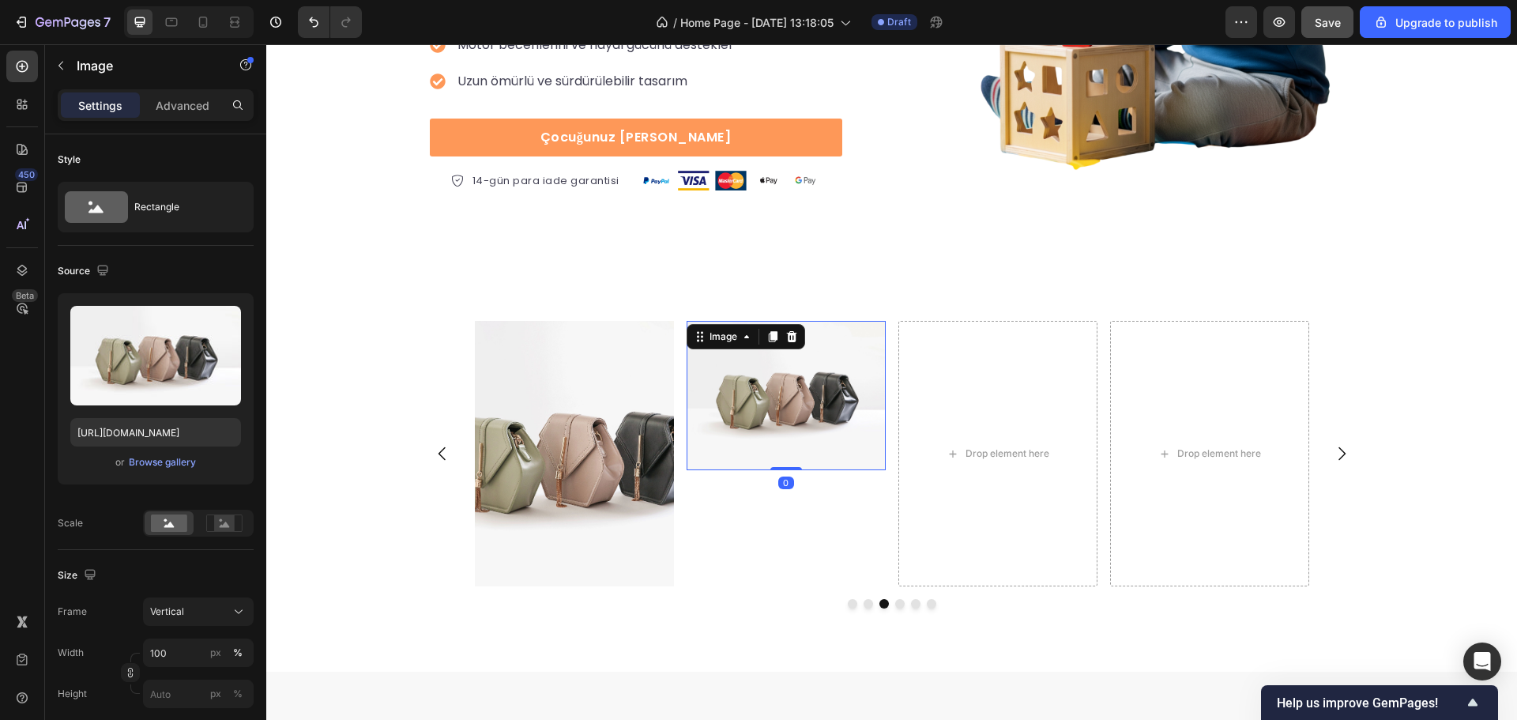
click at [696, 430] on img at bounding box center [786, 395] width 199 height 149
click at [574, 475] on img at bounding box center [574, 454] width 199 height 266
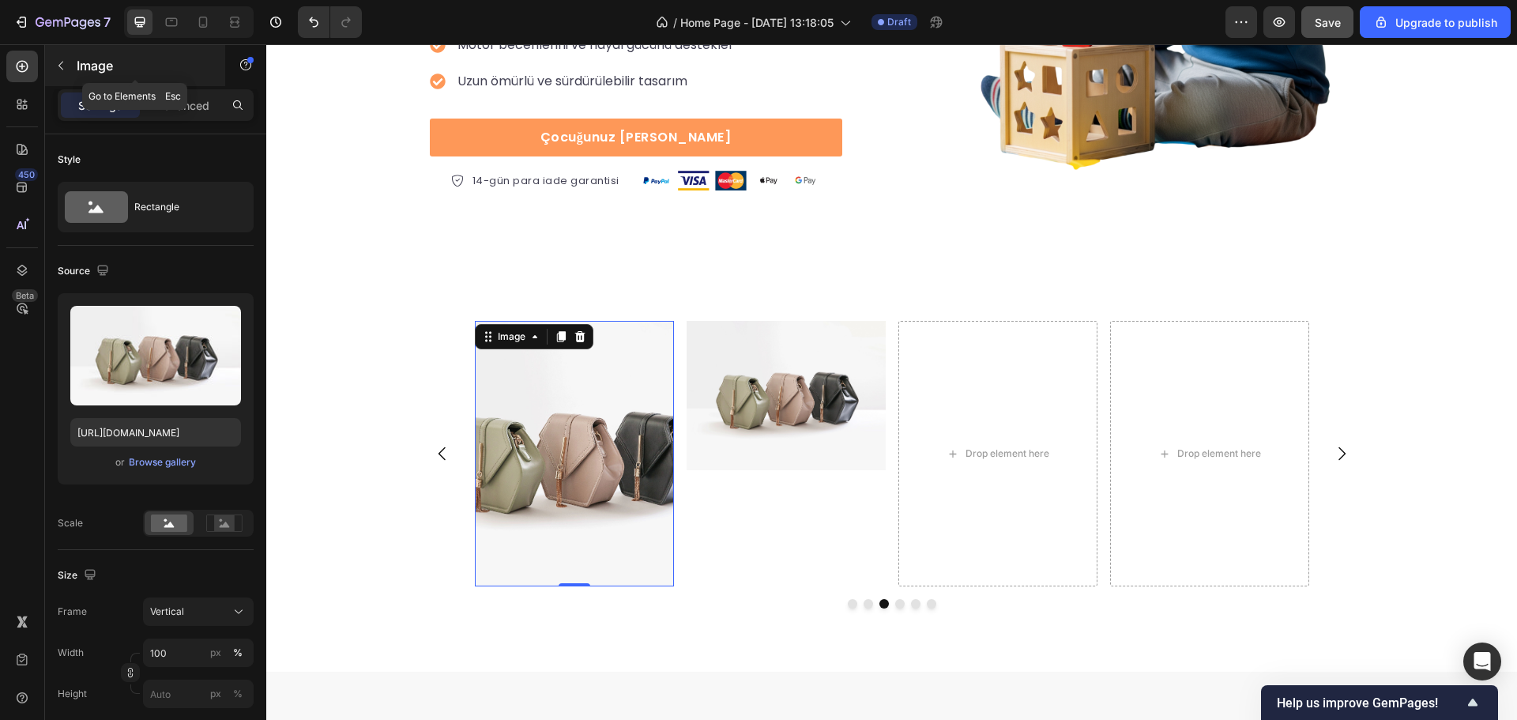
click at [52, 69] on button "button" at bounding box center [60, 65] width 25 height 25
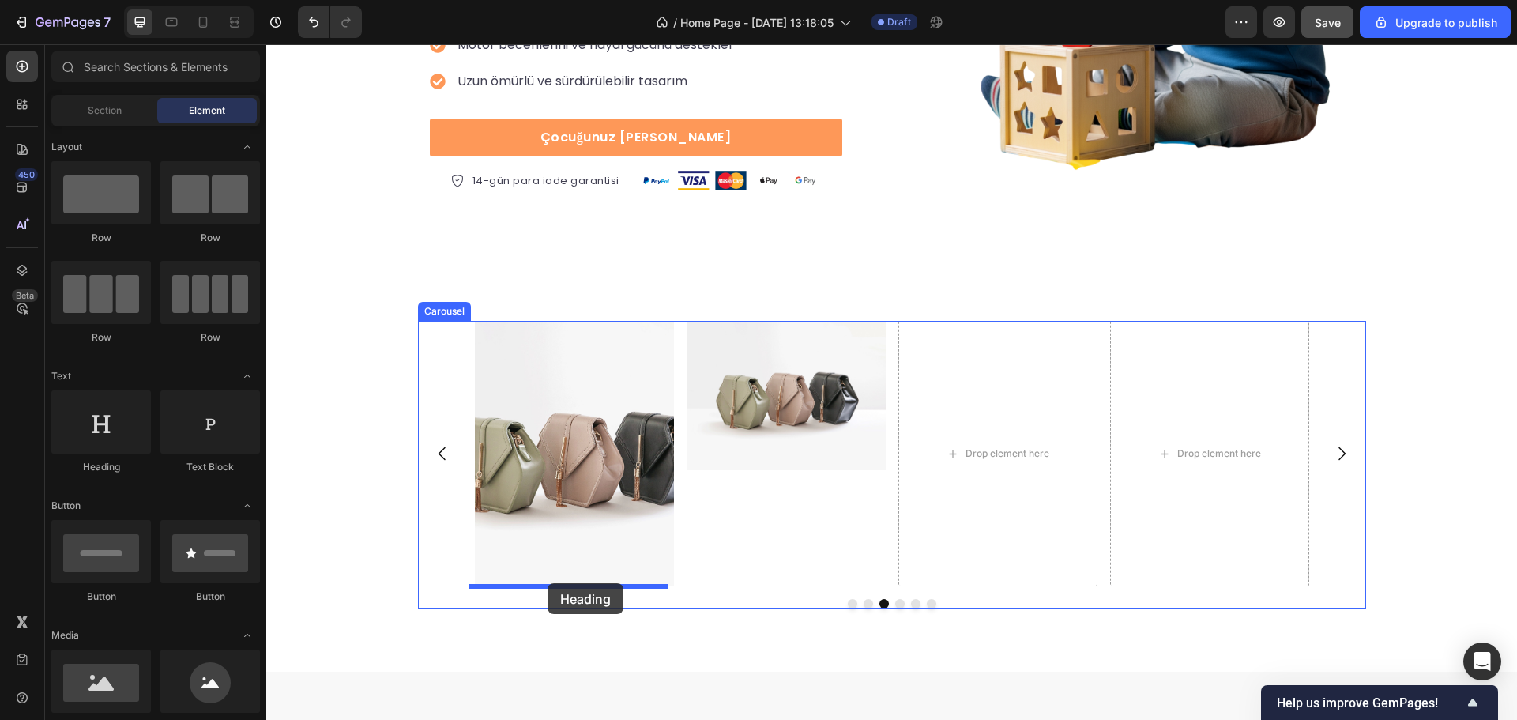
drag, startPoint x: 391, startPoint y: 477, endPoint x: 548, endPoint y: 583, distance: 189.4
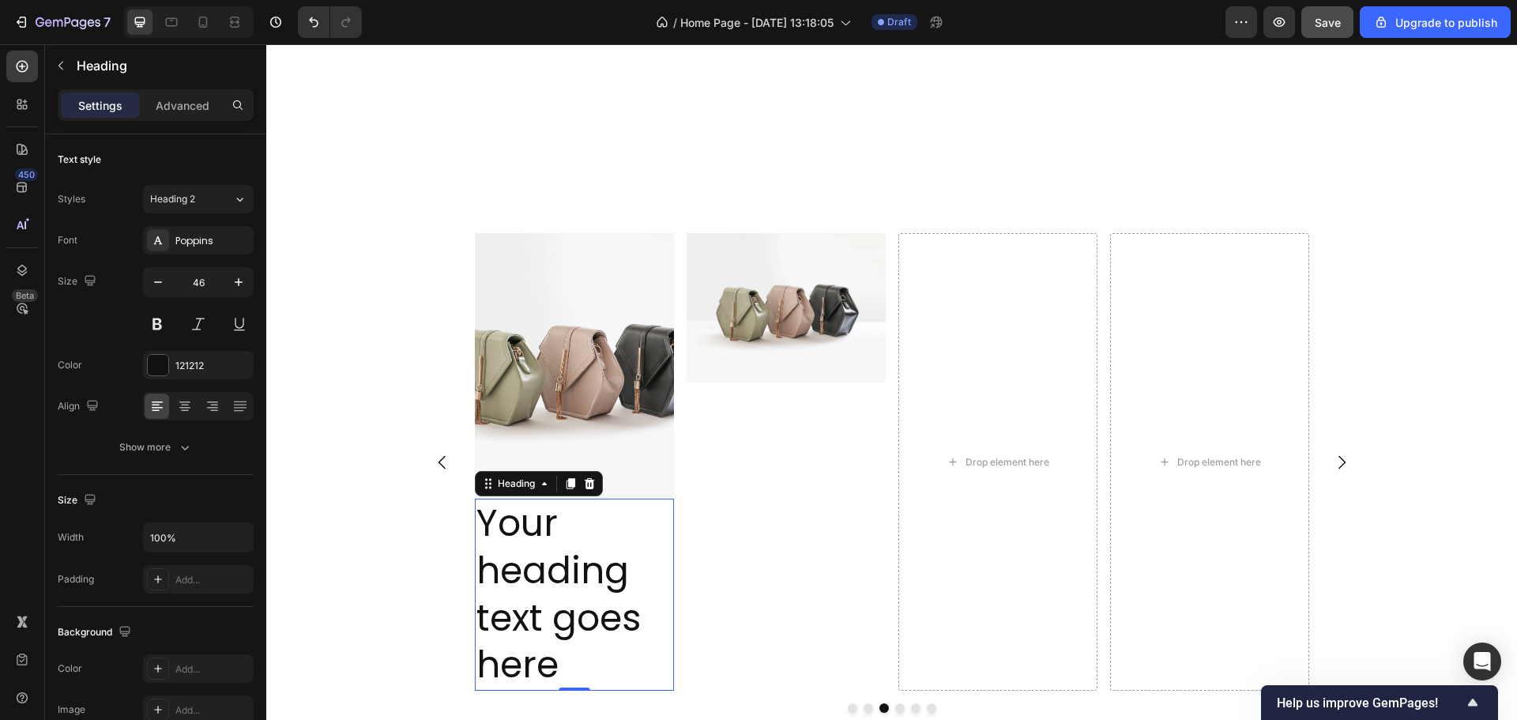
scroll to position [729, 0]
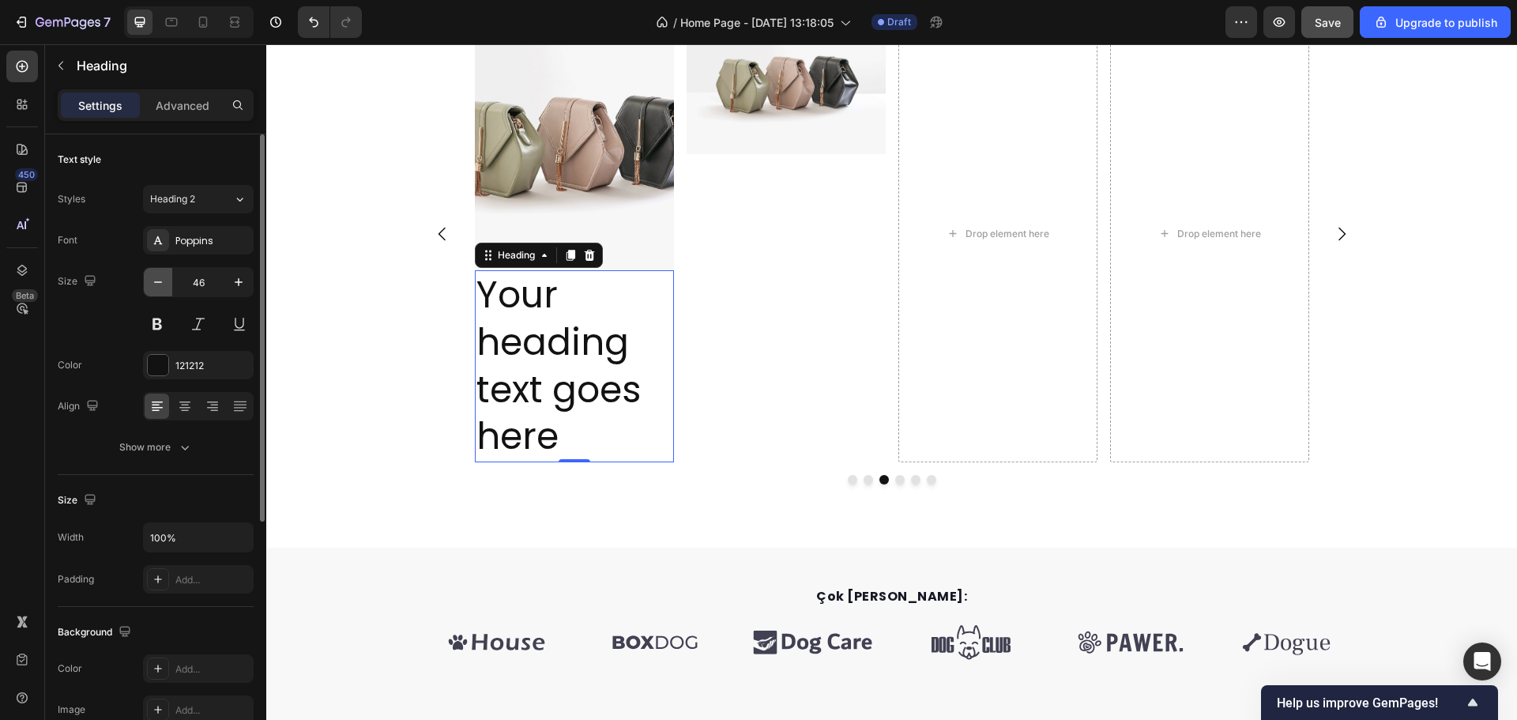
click at [171, 285] on button "button" at bounding box center [158, 282] width 28 height 28
click at [171, 284] on button "button" at bounding box center [158, 282] width 28 height 28
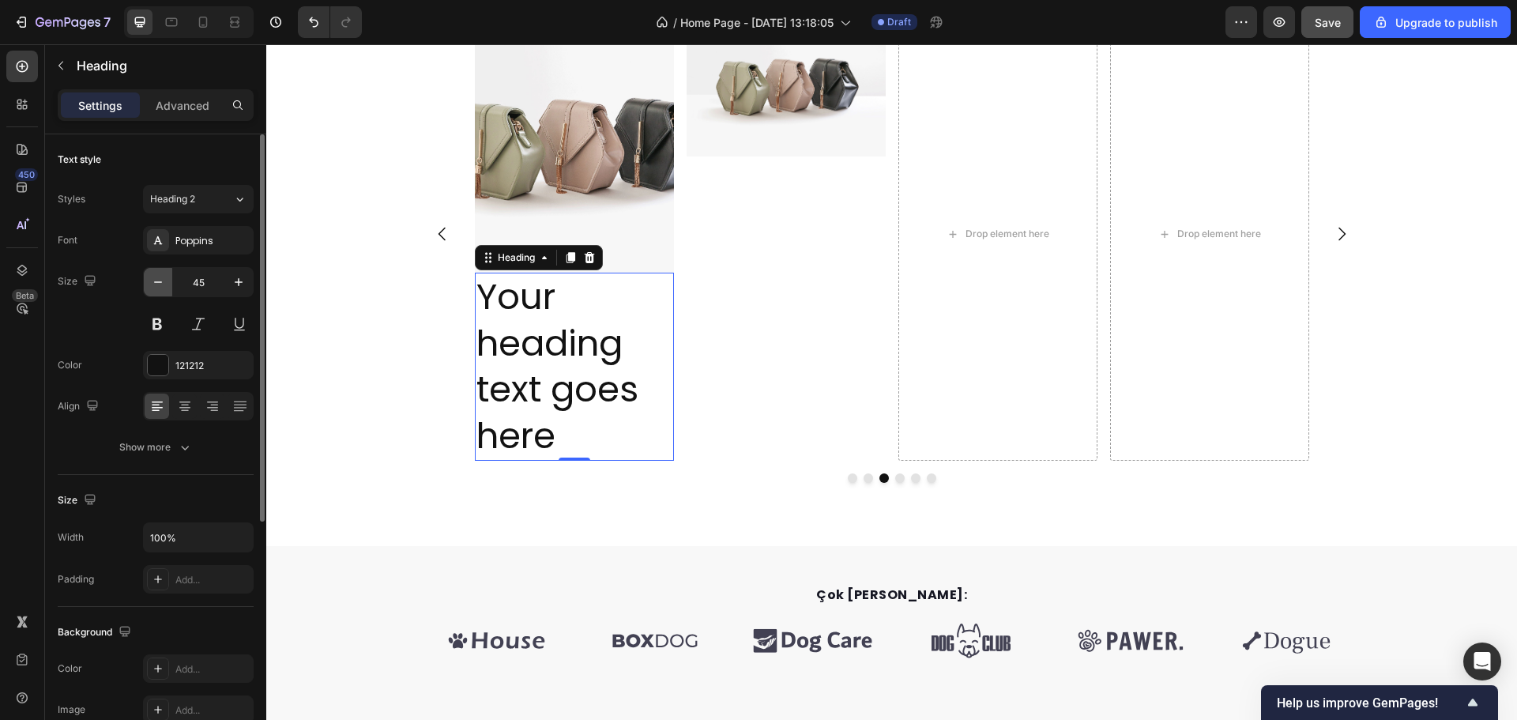
click at [171, 284] on button "button" at bounding box center [158, 282] width 28 height 28
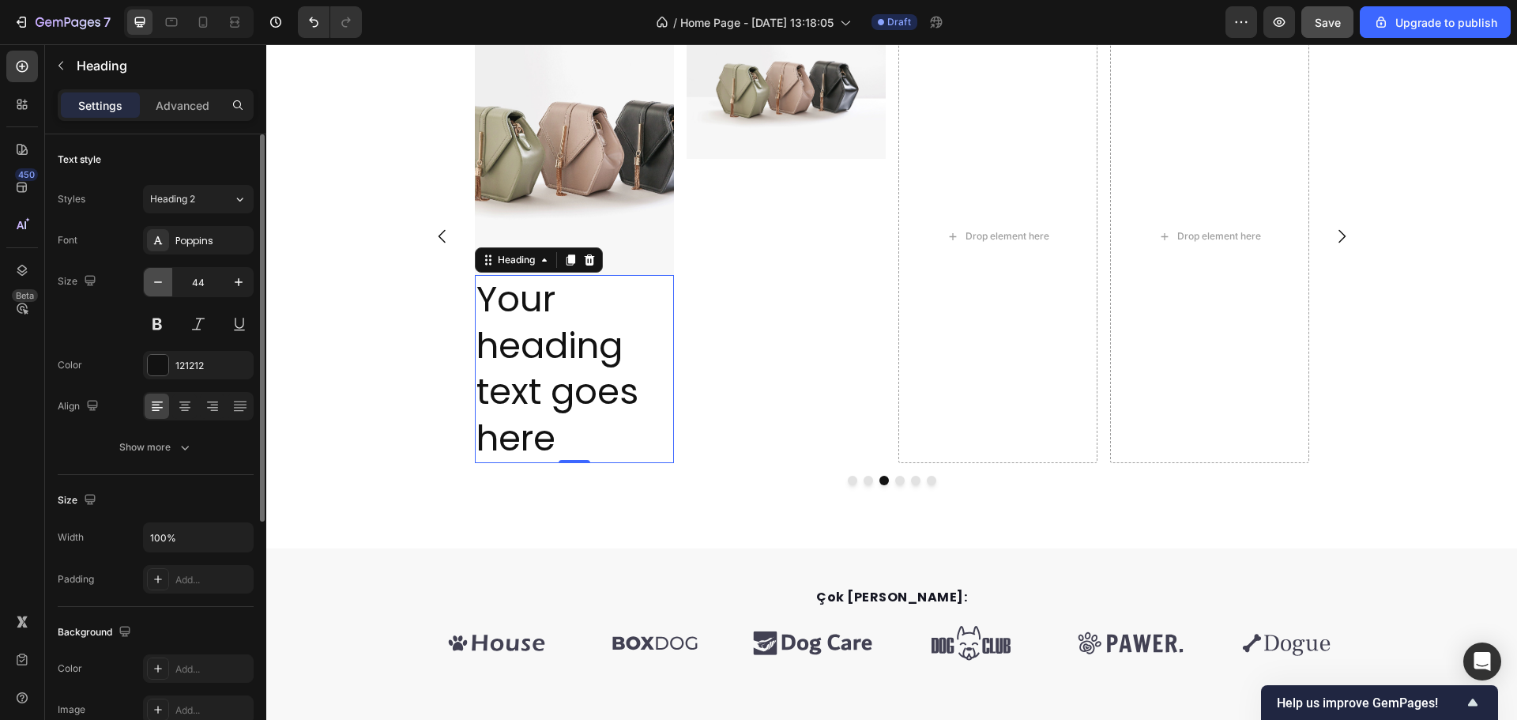
click at [171, 284] on button "button" at bounding box center [158, 282] width 28 height 28
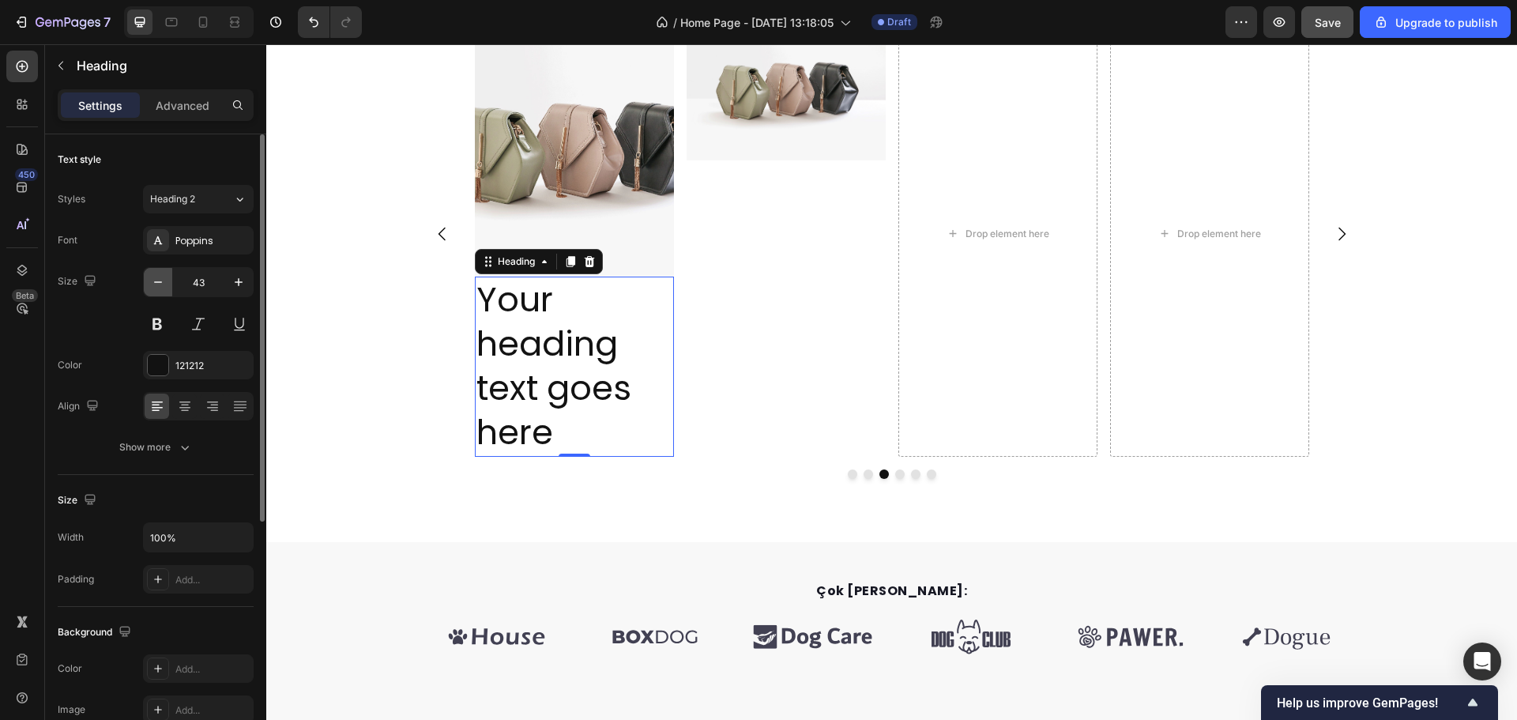
click at [171, 284] on button "button" at bounding box center [158, 282] width 28 height 28
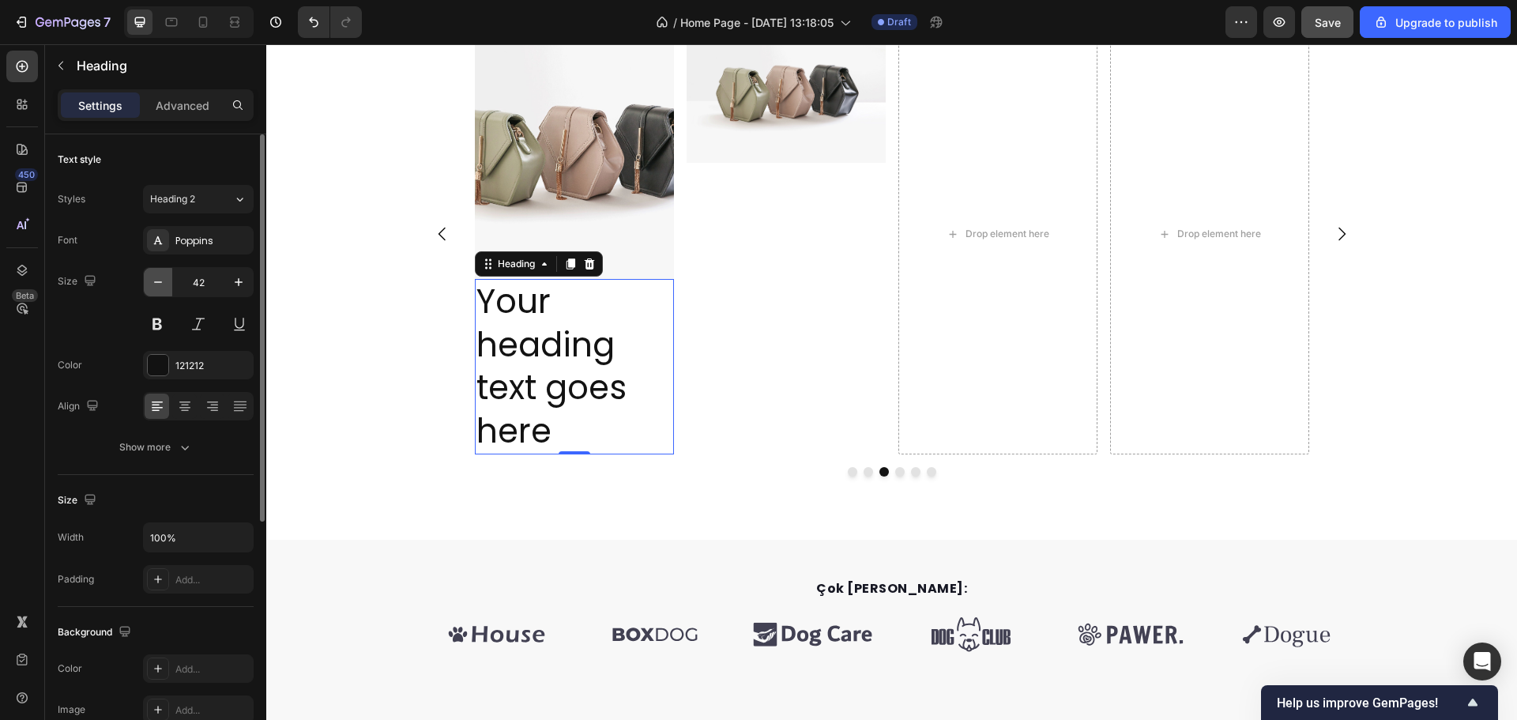
click at [171, 284] on button "button" at bounding box center [158, 282] width 28 height 28
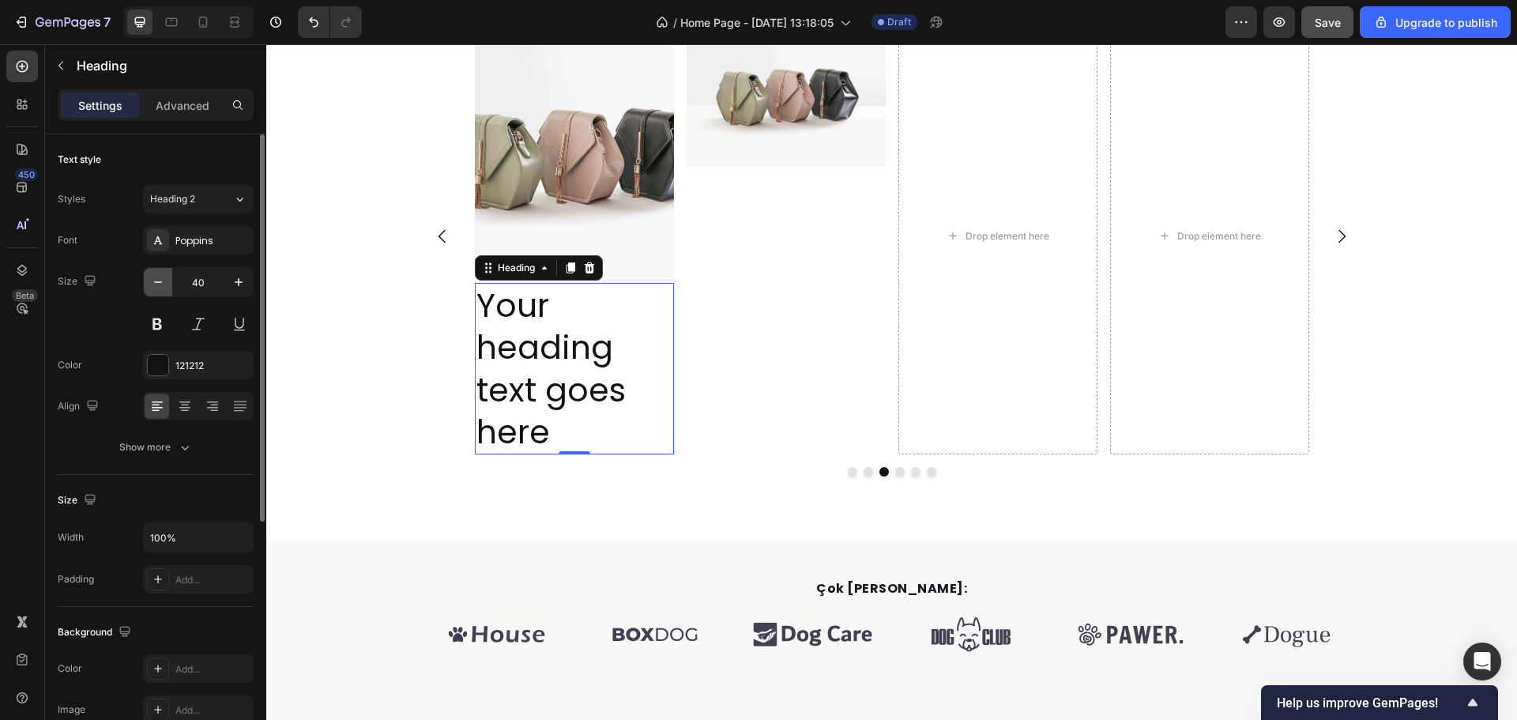
click at [171, 284] on button "button" at bounding box center [158, 282] width 28 height 28
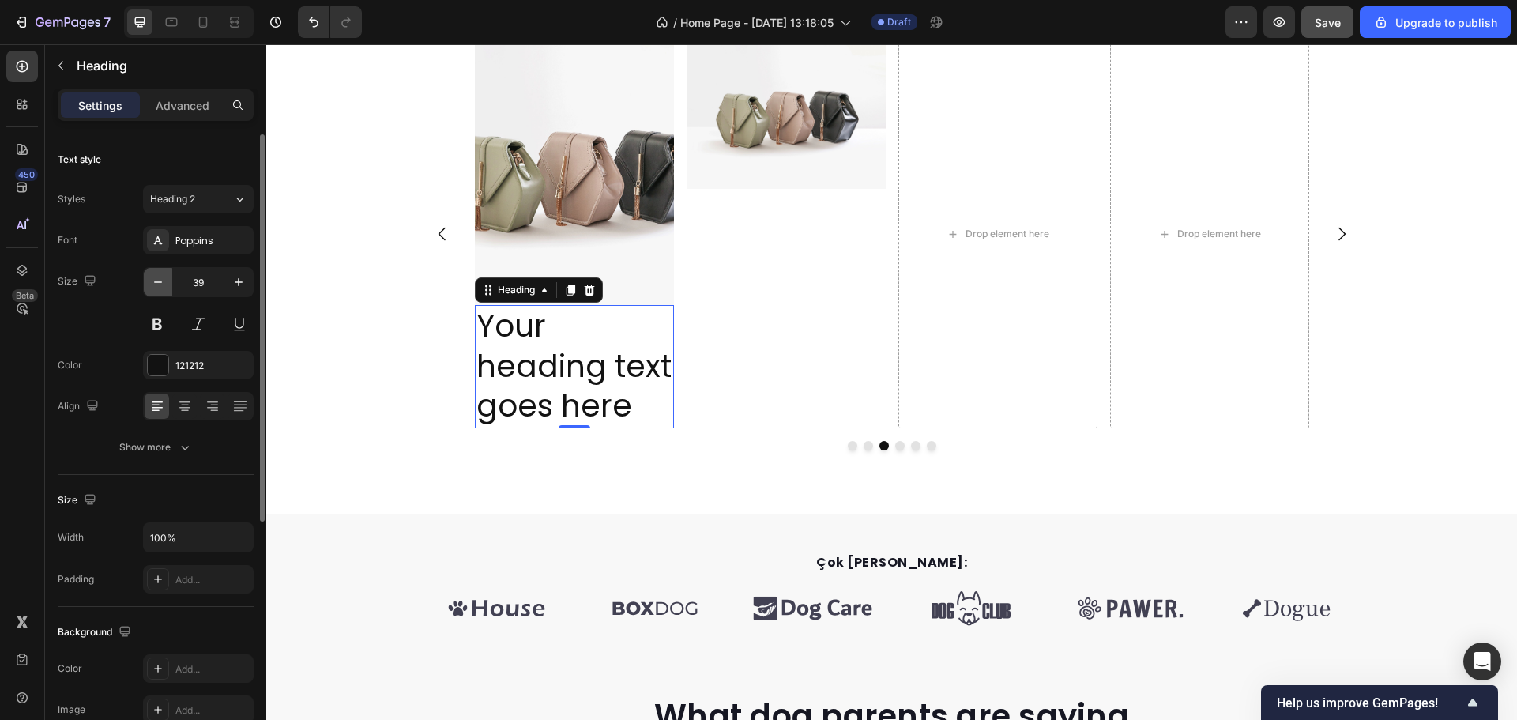
click at [171, 284] on button "button" at bounding box center [158, 282] width 28 height 28
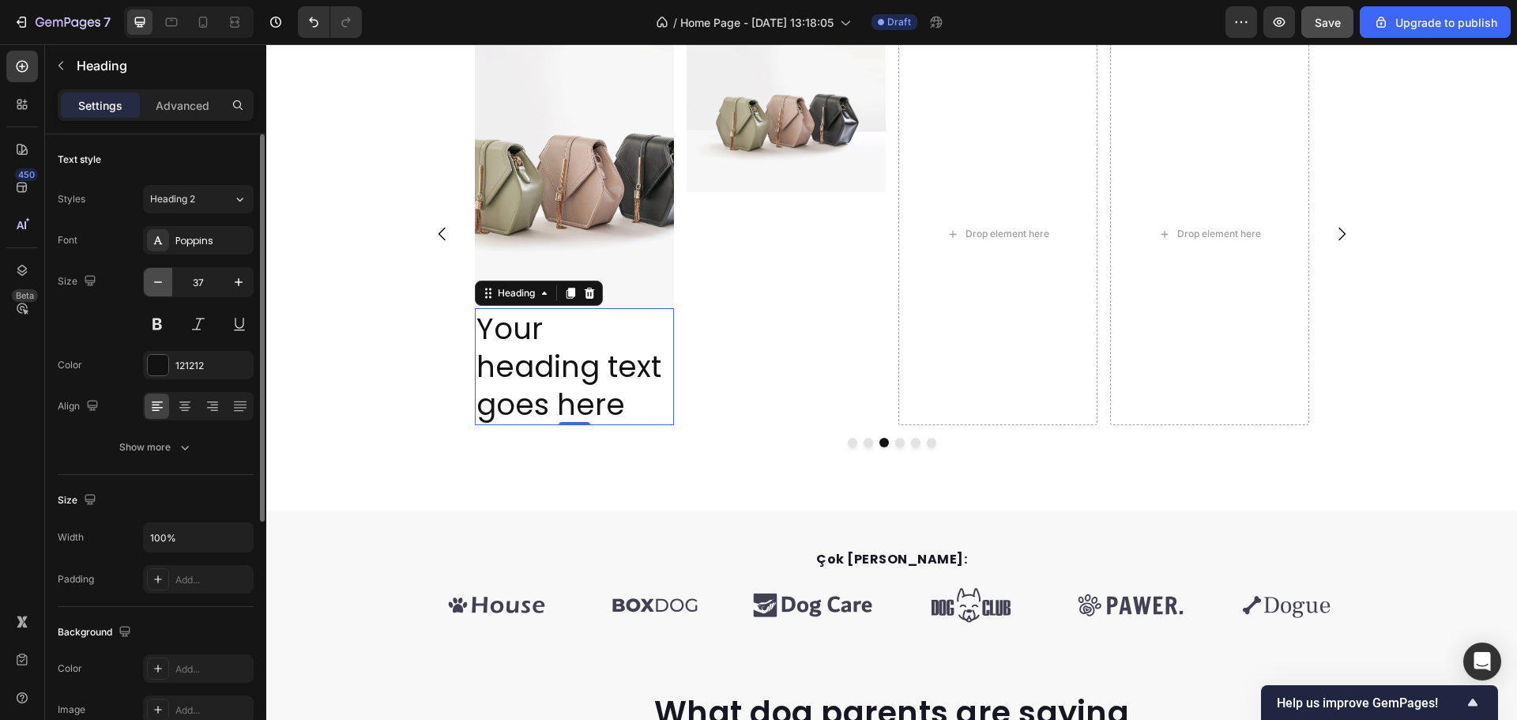
click at [171, 284] on button "button" at bounding box center [158, 282] width 28 height 28
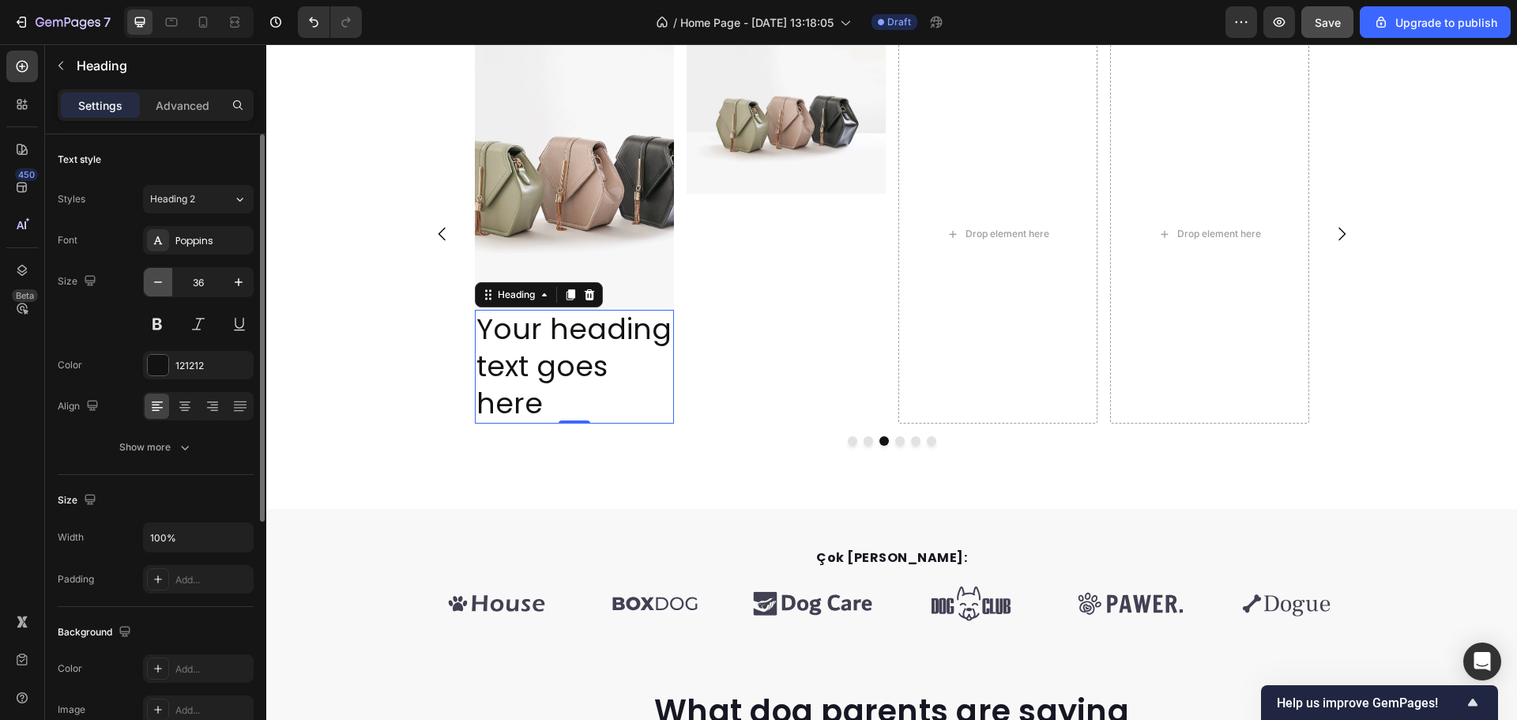
click at [171, 284] on button "button" at bounding box center [158, 282] width 28 height 28
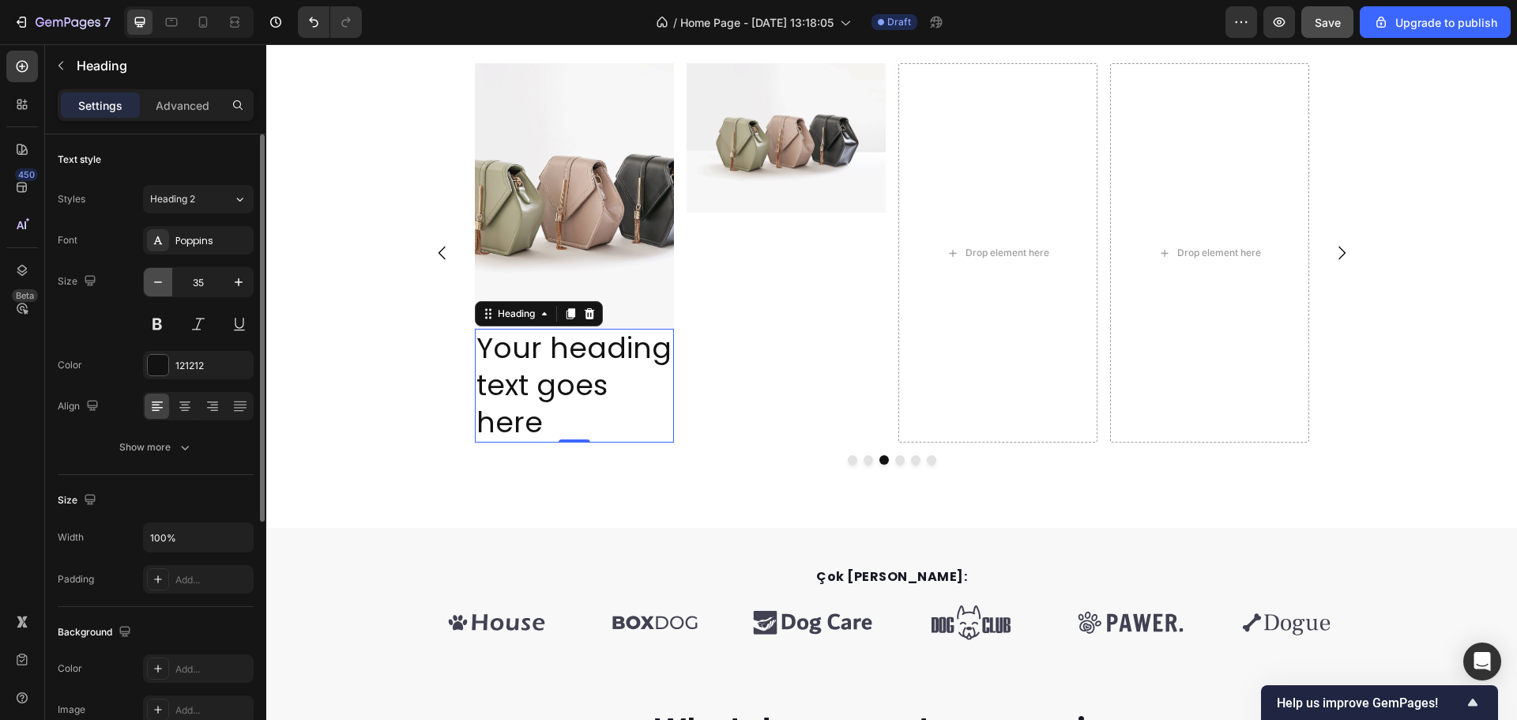
click at [171, 284] on button "button" at bounding box center [158, 282] width 28 height 28
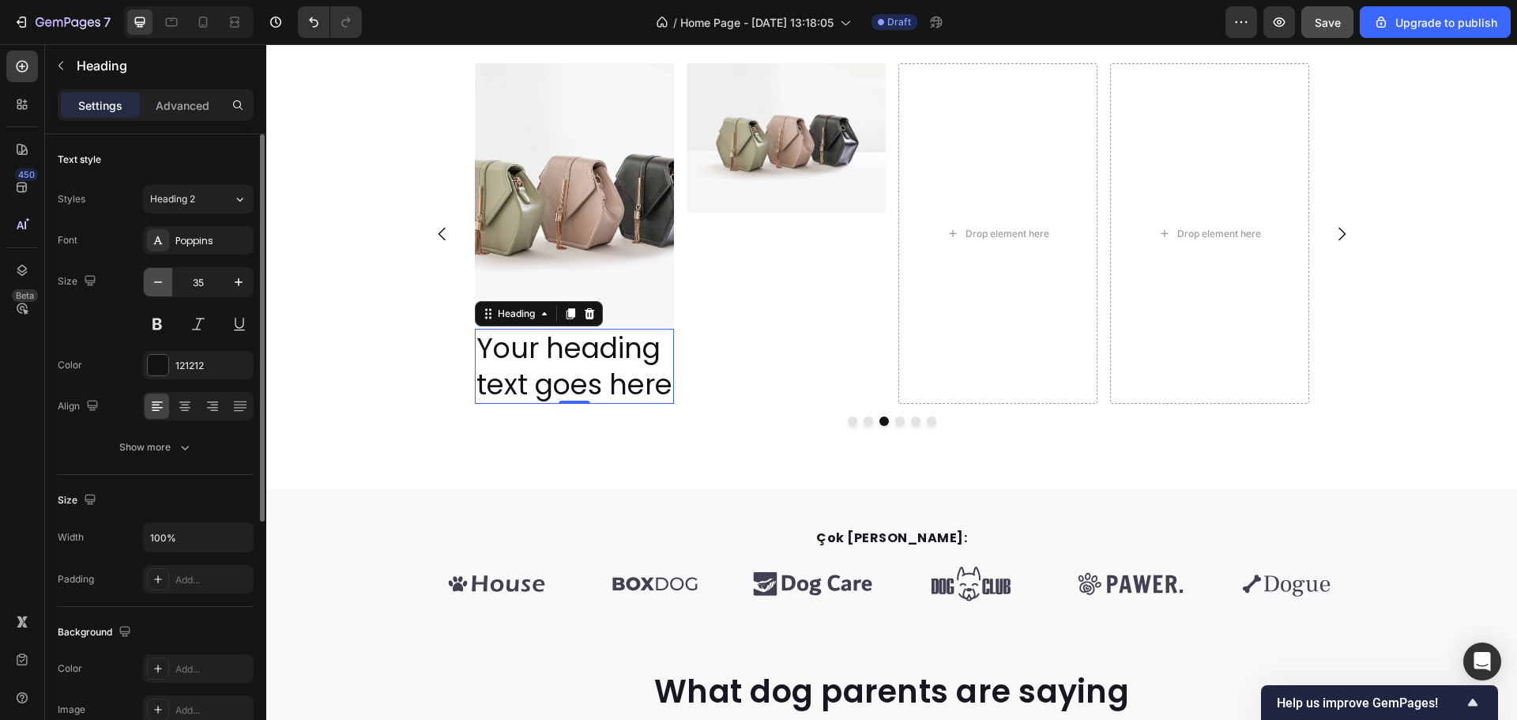
click at [171, 284] on button "button" at bounding box center [158, 282] width 28 height 28
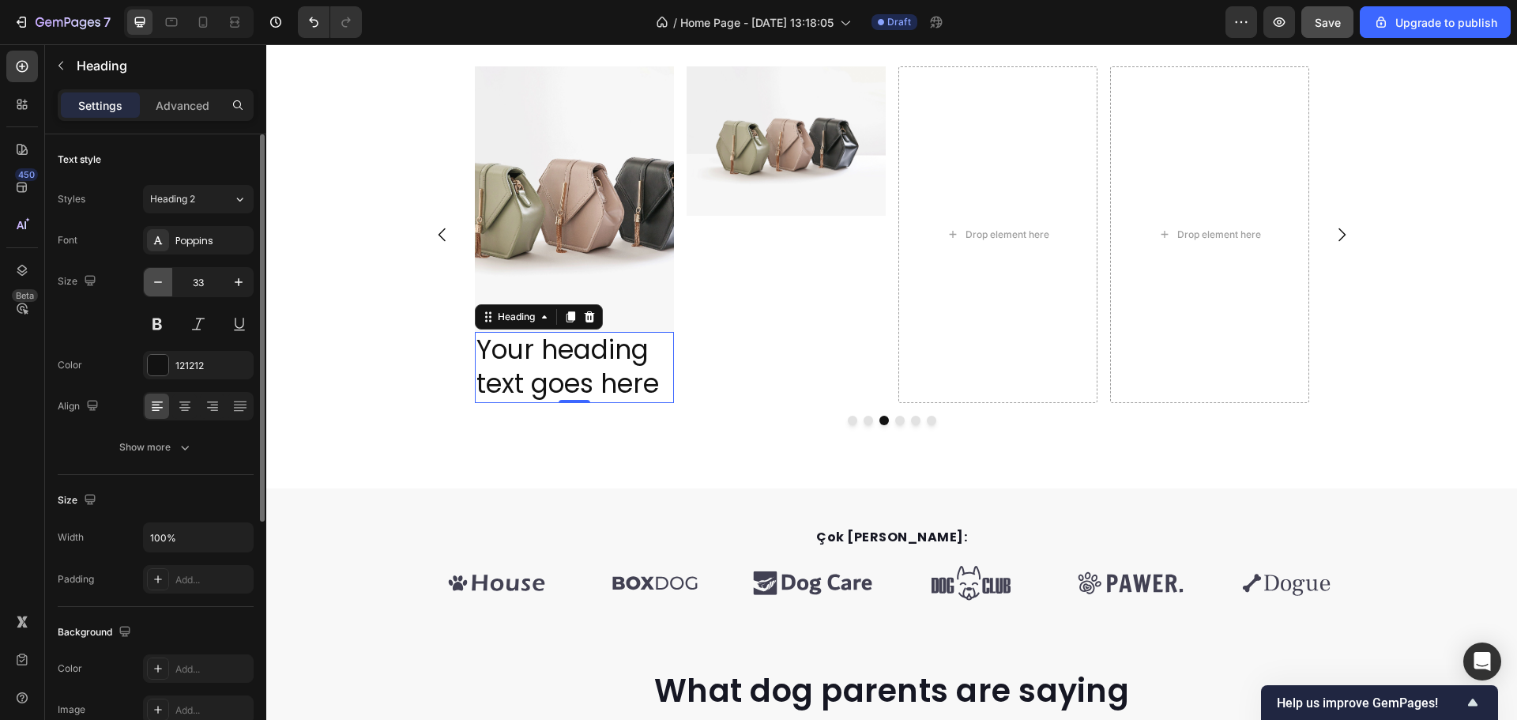
click at [171, 284] on button "button" at bounding box center [158, 282] width 28 height 28
click at [172, 284] on button "button" at bounding box center [158, 282] width 28 height 28
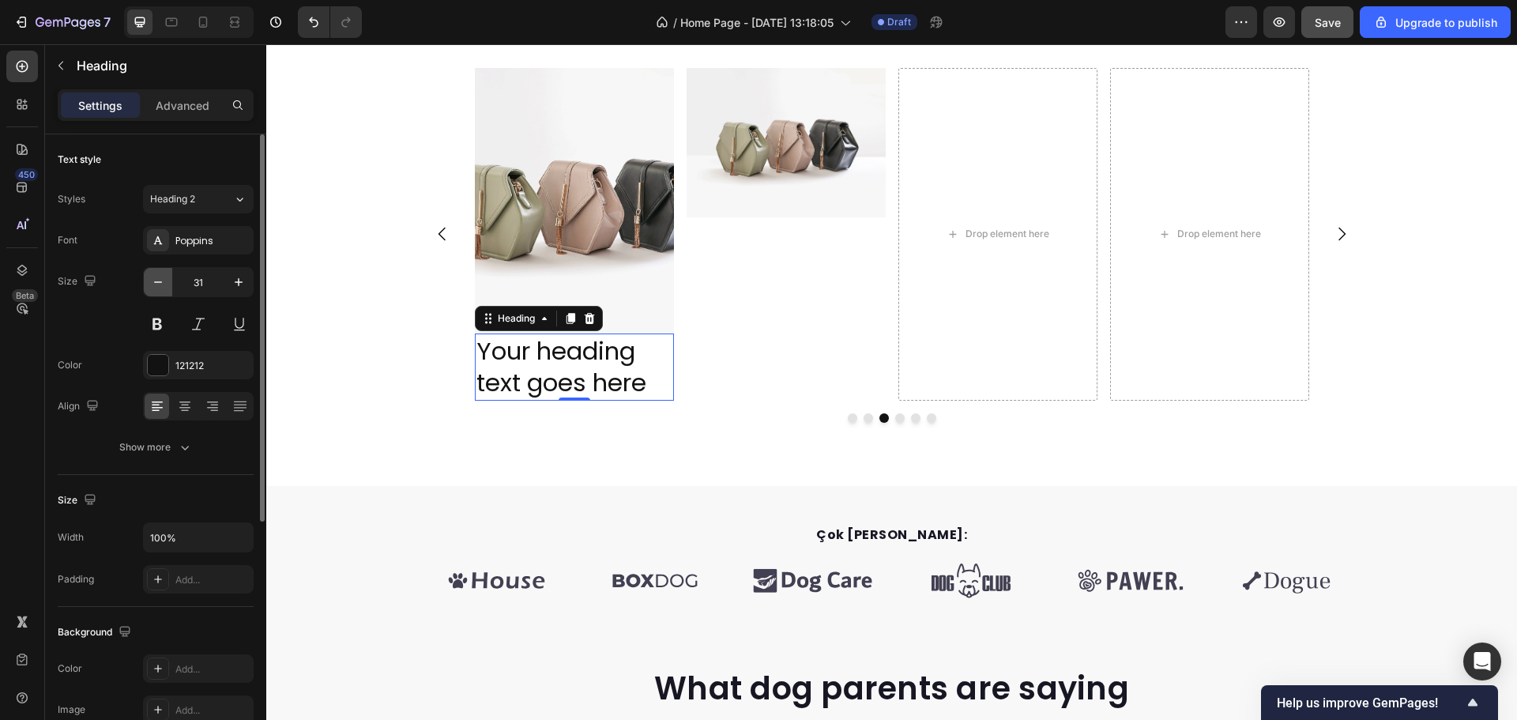
click at [172, 284] on button "button" at bounding box center [158, 282] width 28 height 28
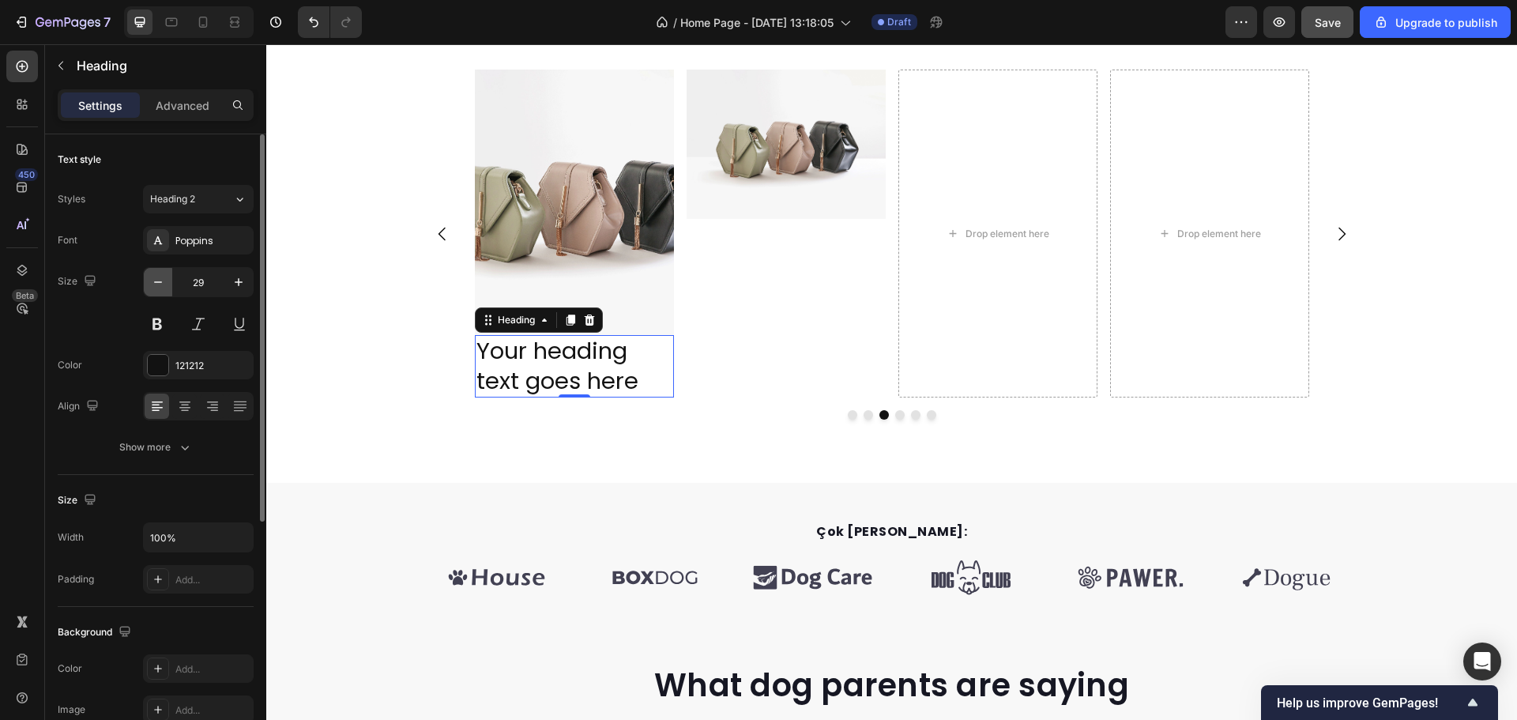
click at [172, 284] on button "button" at bounding box center [158, 282] width 28 height 28
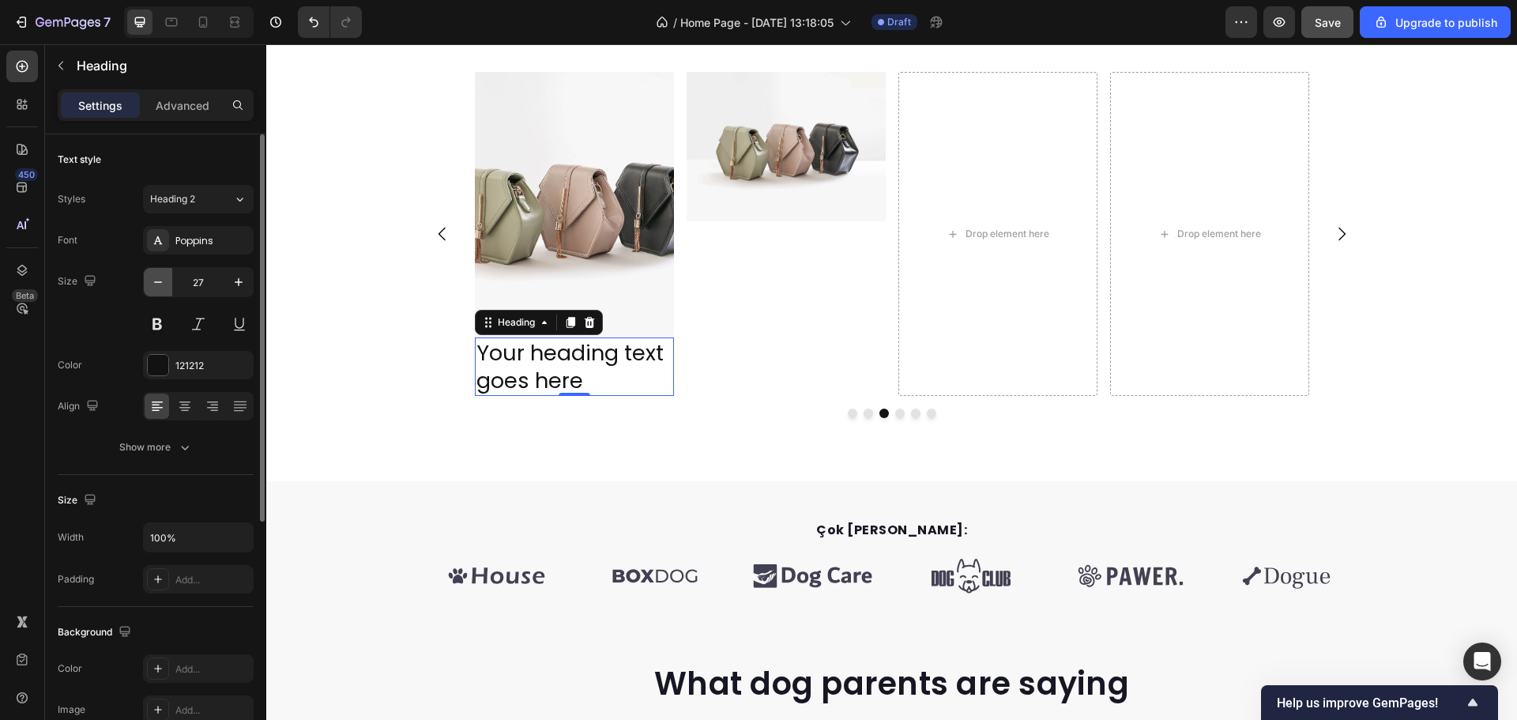
click at [172, 284] on button "button" at bounding box center [158, 282] width 28 height 28
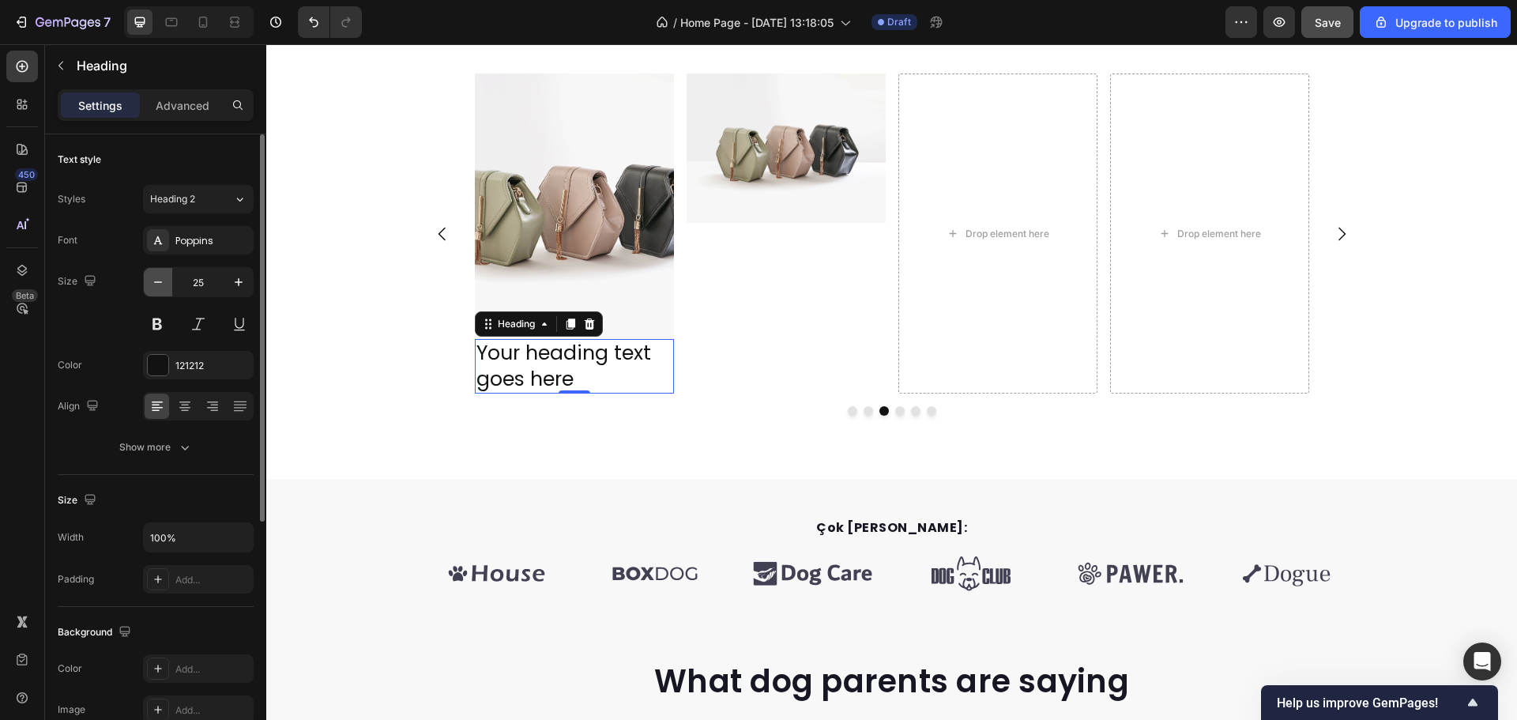
click at [172, 284] on button "button" at bounding box center [158, 282] width 28 height 28
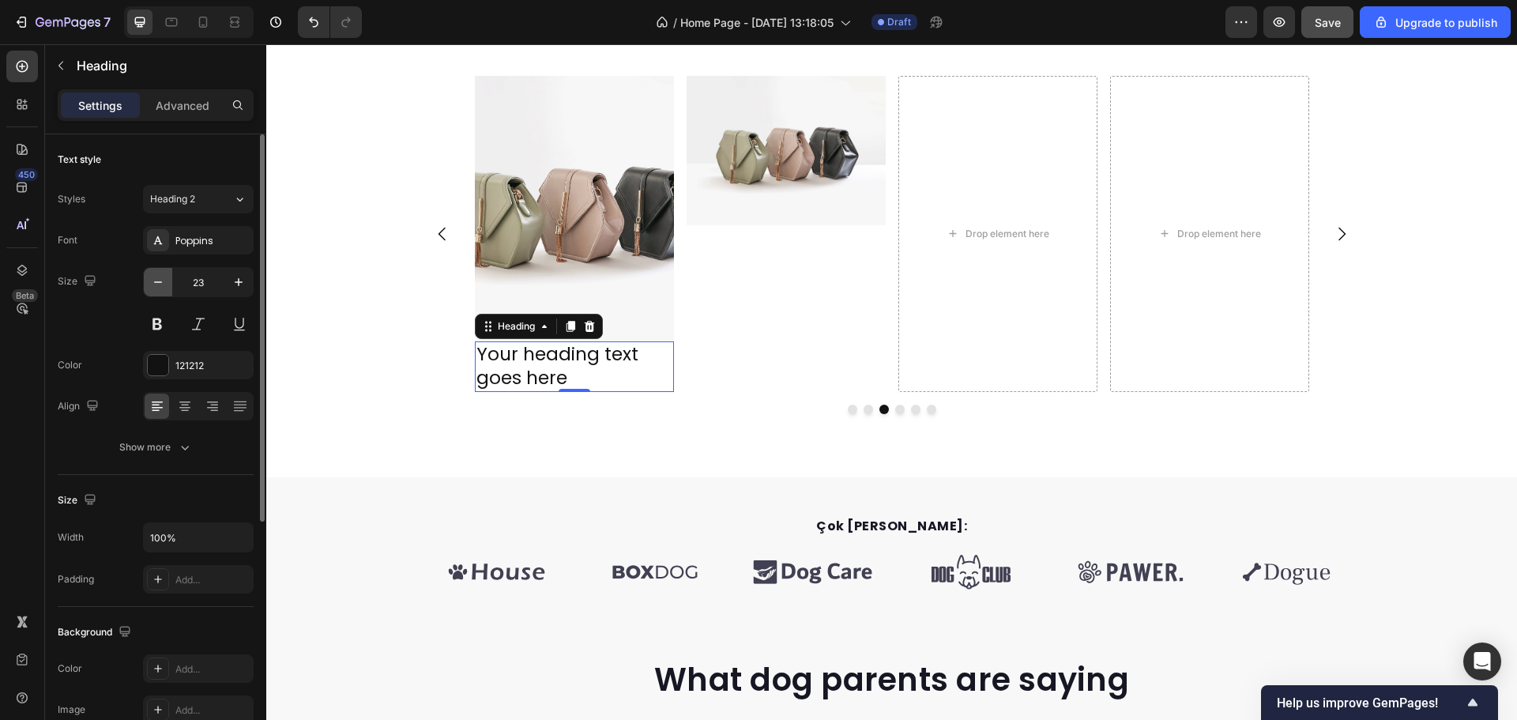
click at [172, 284] on button "button" at bounding box center [158, 282] width 28 height 28
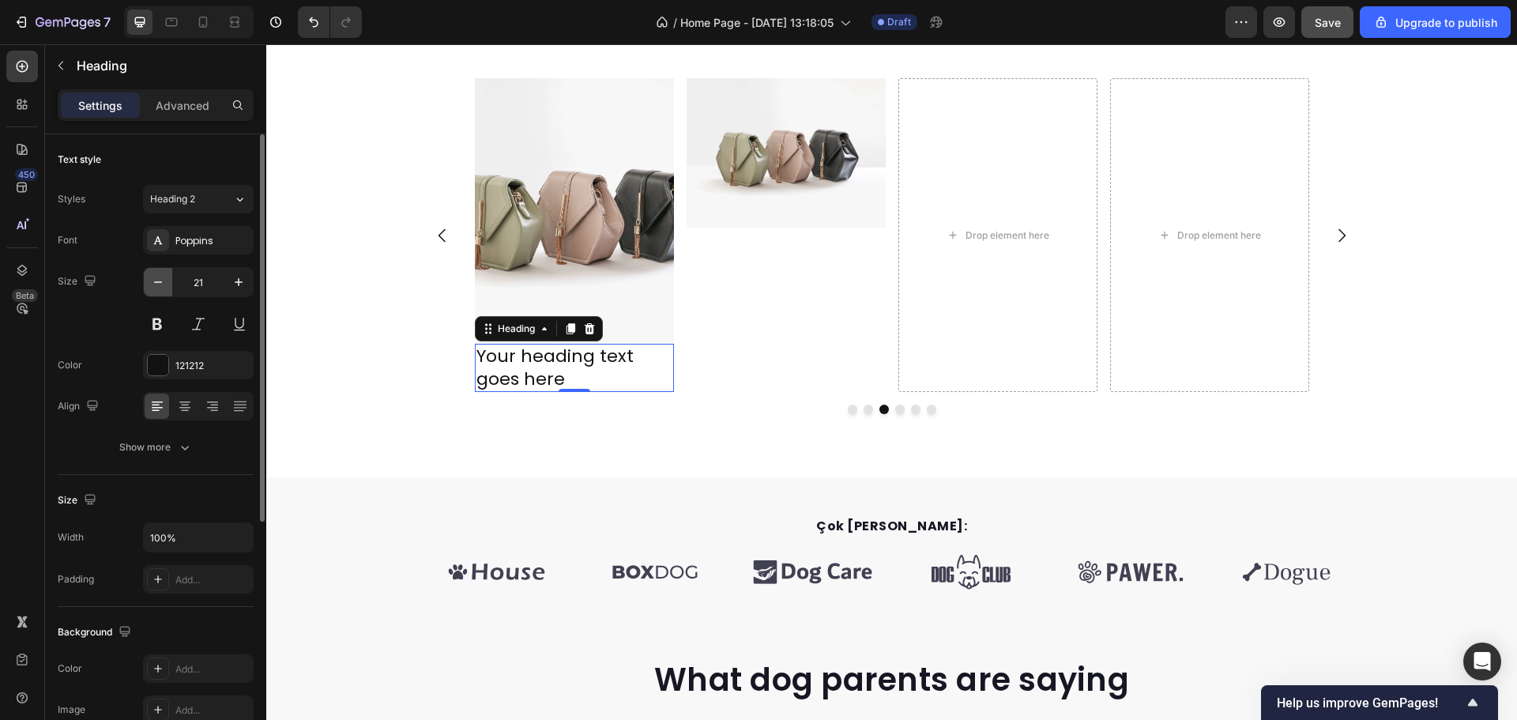
click at [172, 284] on button "button" at bounding box center [158, 282] width 28 height 28
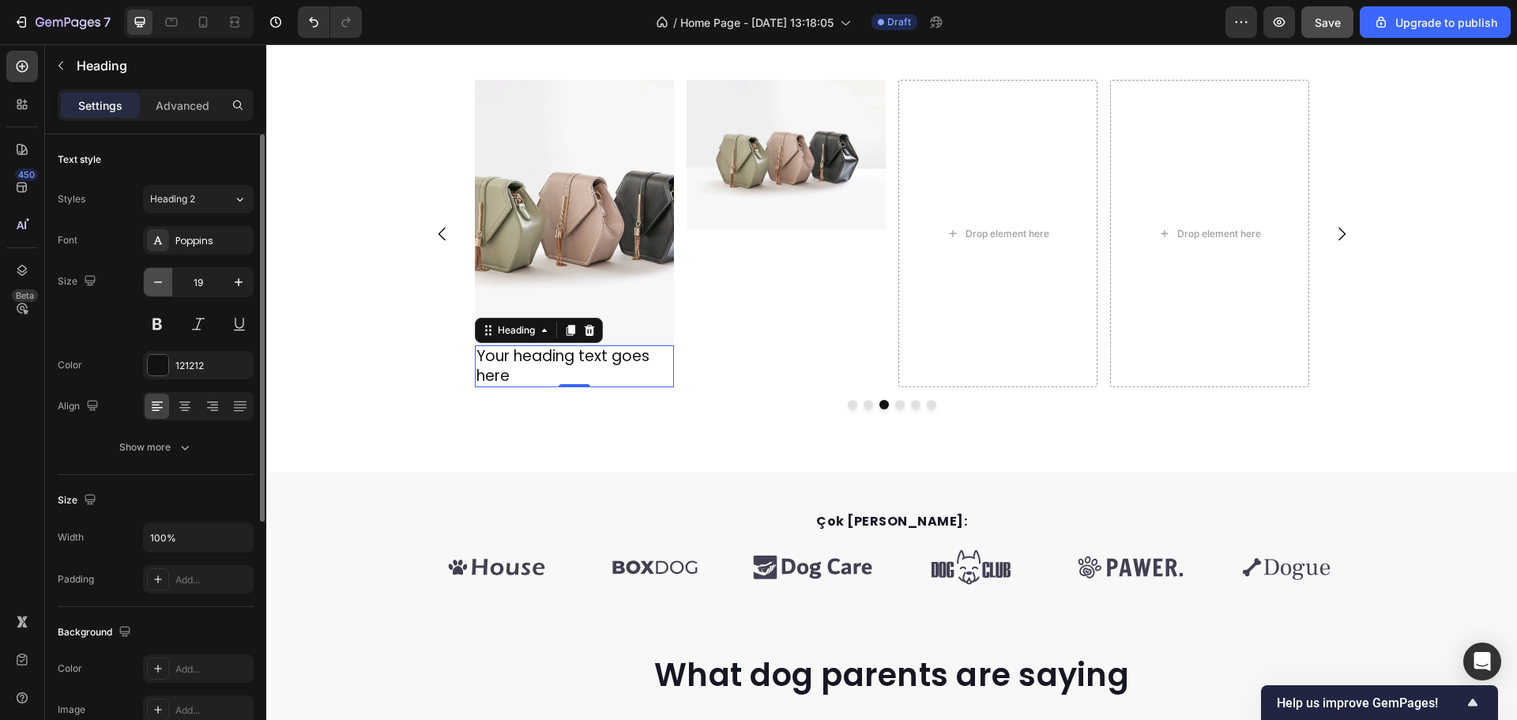
click at [172, 284] on button "button" at bounding box center [158, 282] width 28 height 28
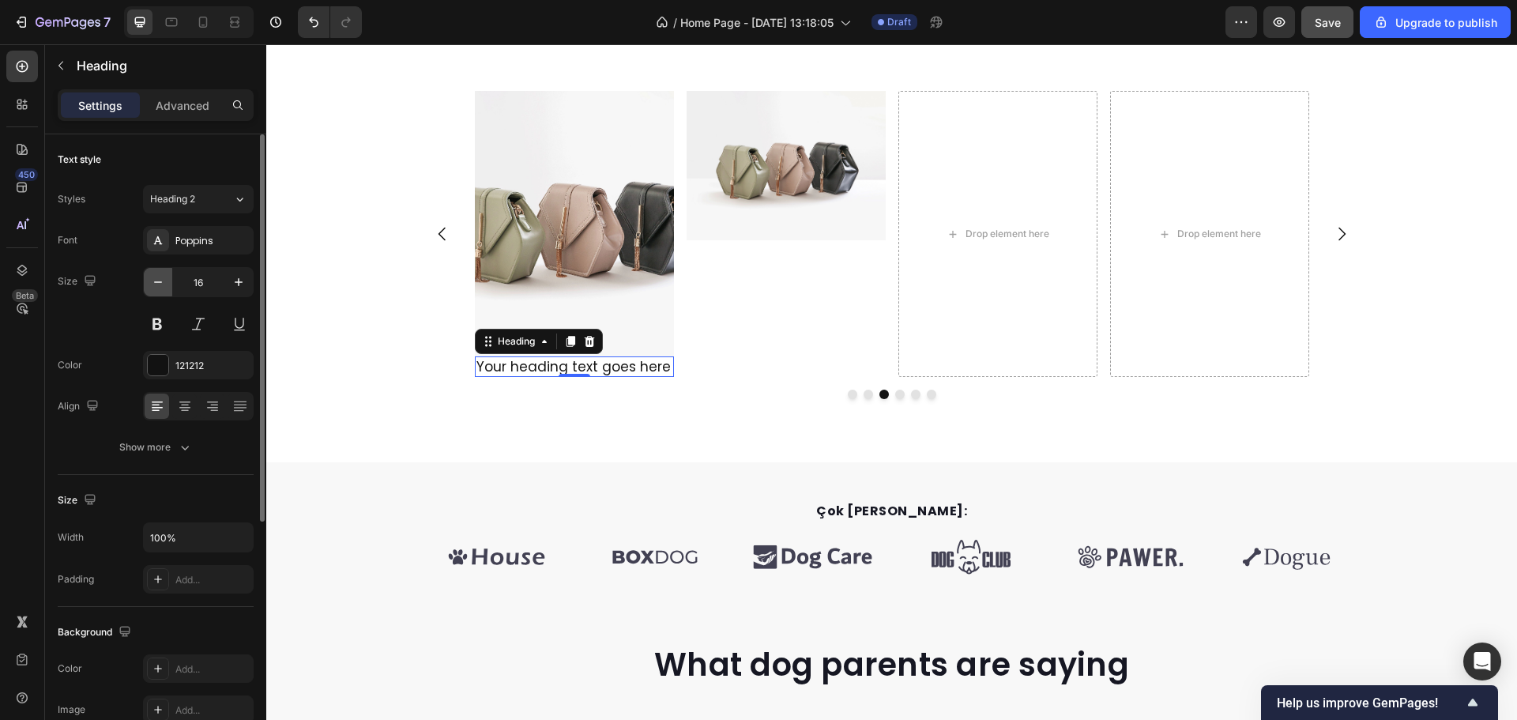
scroll to position [643, 0]
click at [234, 288] on icon "button" at bounding box center [239, 282] width 16 height 16
type input "17"
click at [794, 230] on img at bounding box center [786, 165] width 199 height 149
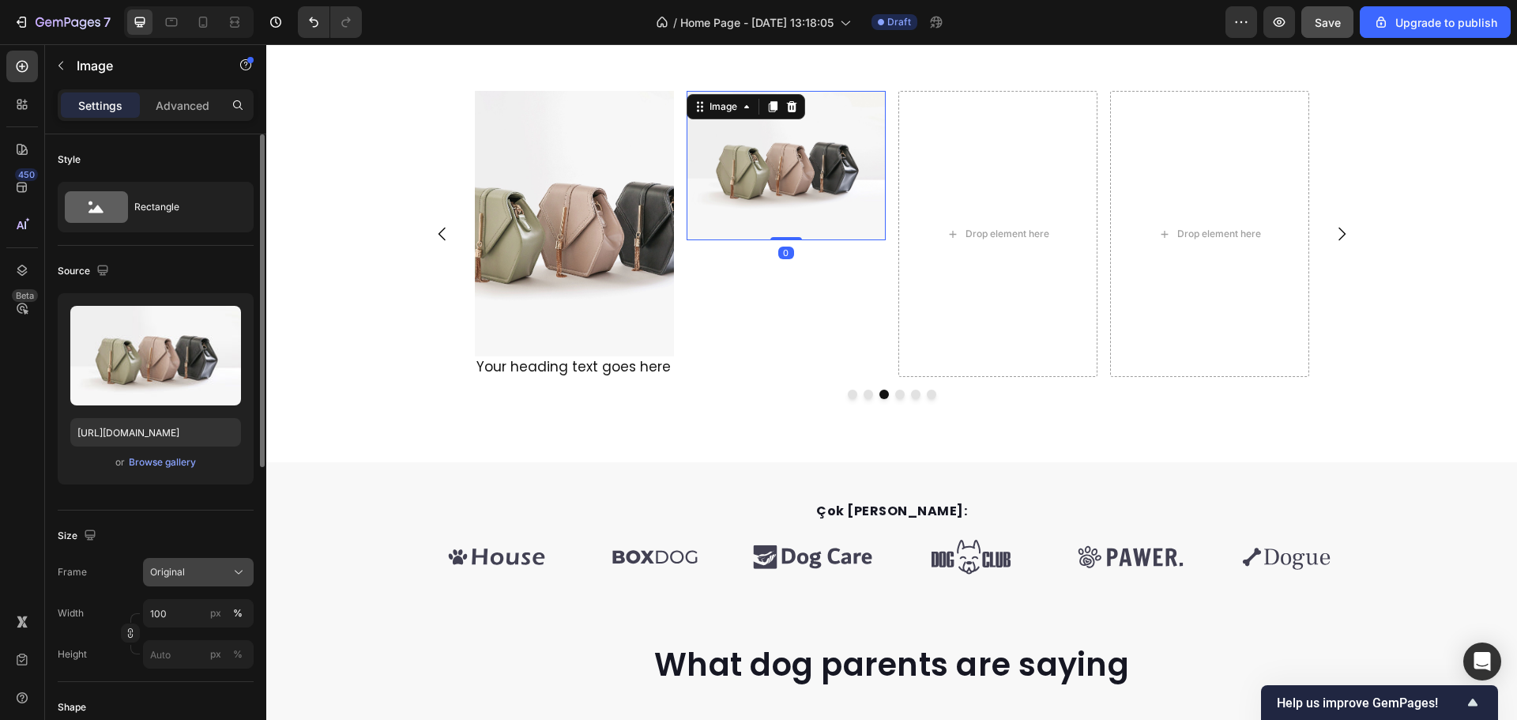
click at [190, 581] on button "Original" at bounding box center [198, 572] width 111 height 28
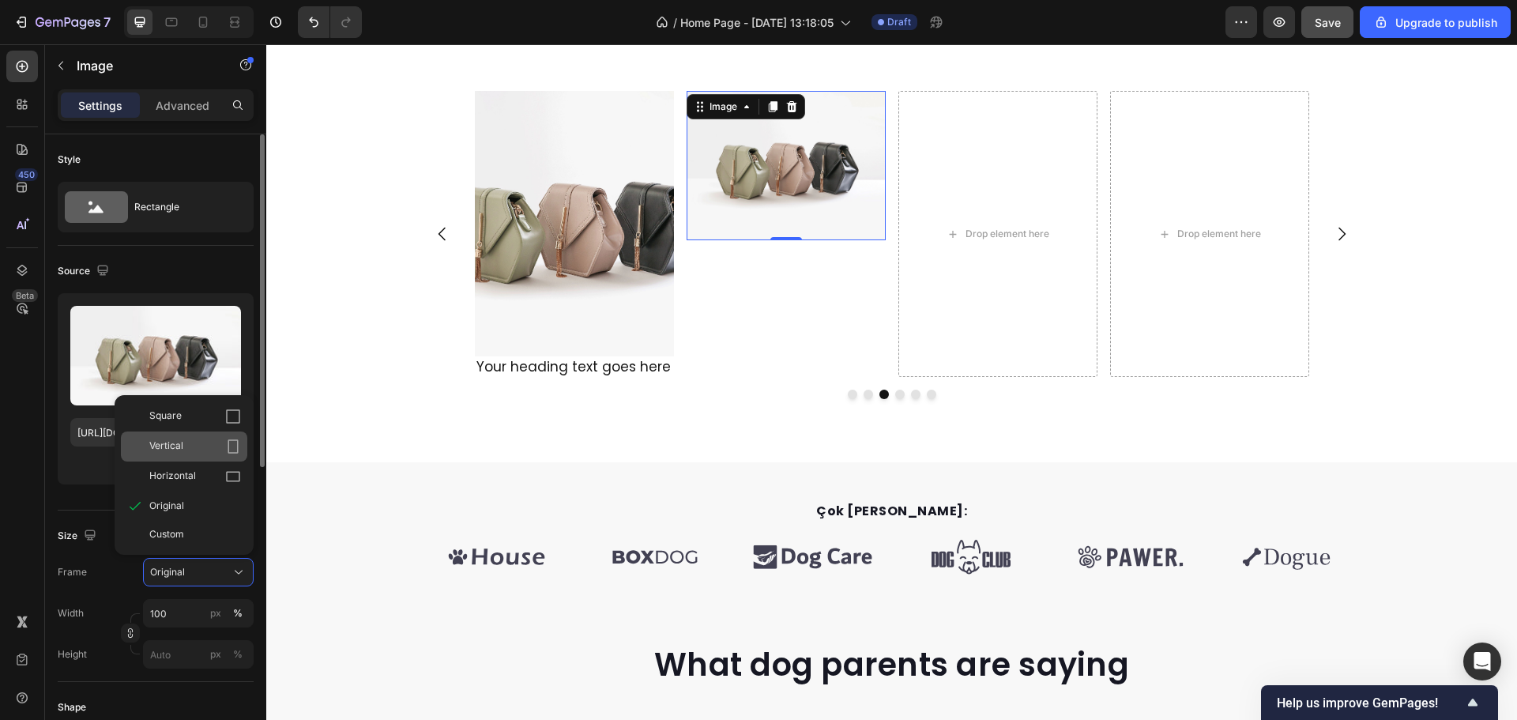
click at [186, 448] on div "Vertical" at bounding box center [195, 447] width 92 height 16
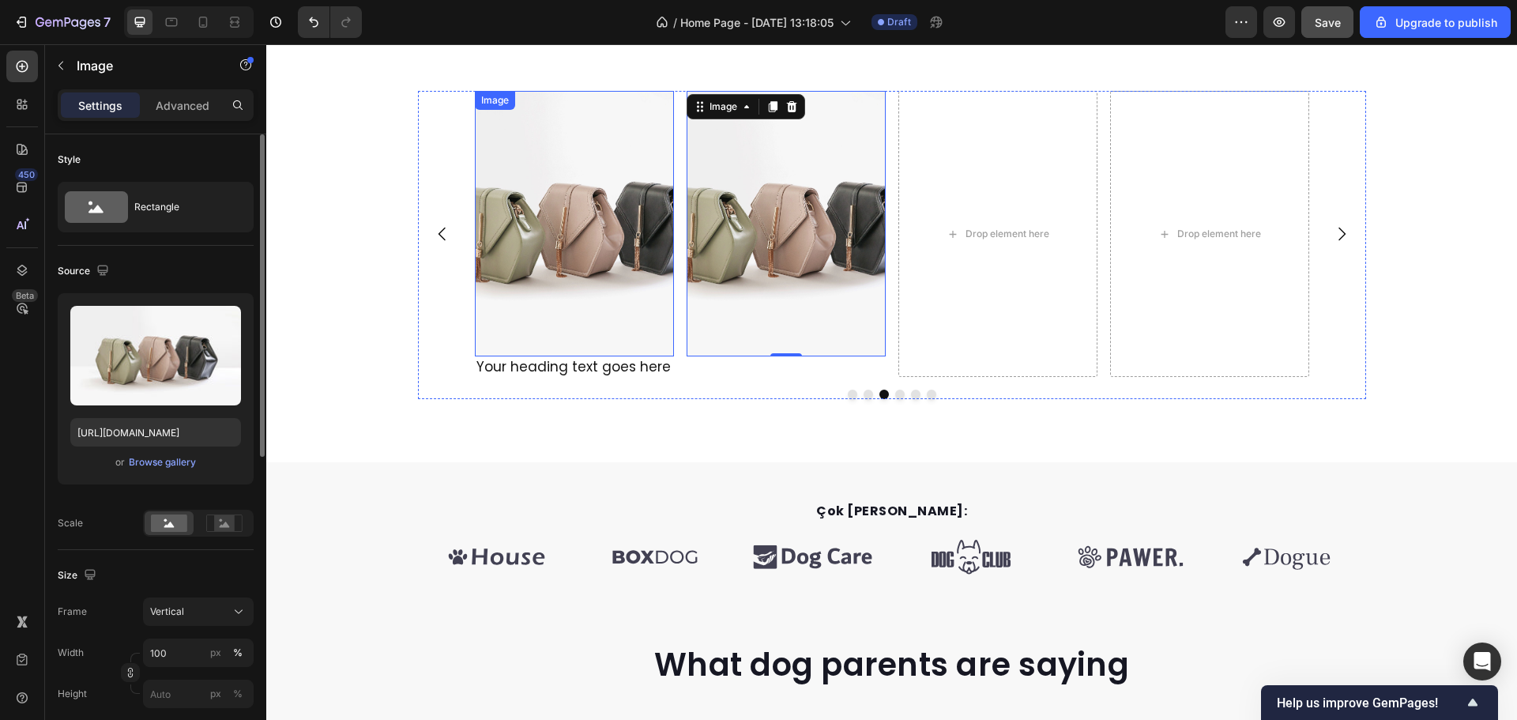
click at [607, 295] on img at bounding box center [574, 224] width 199 height 266
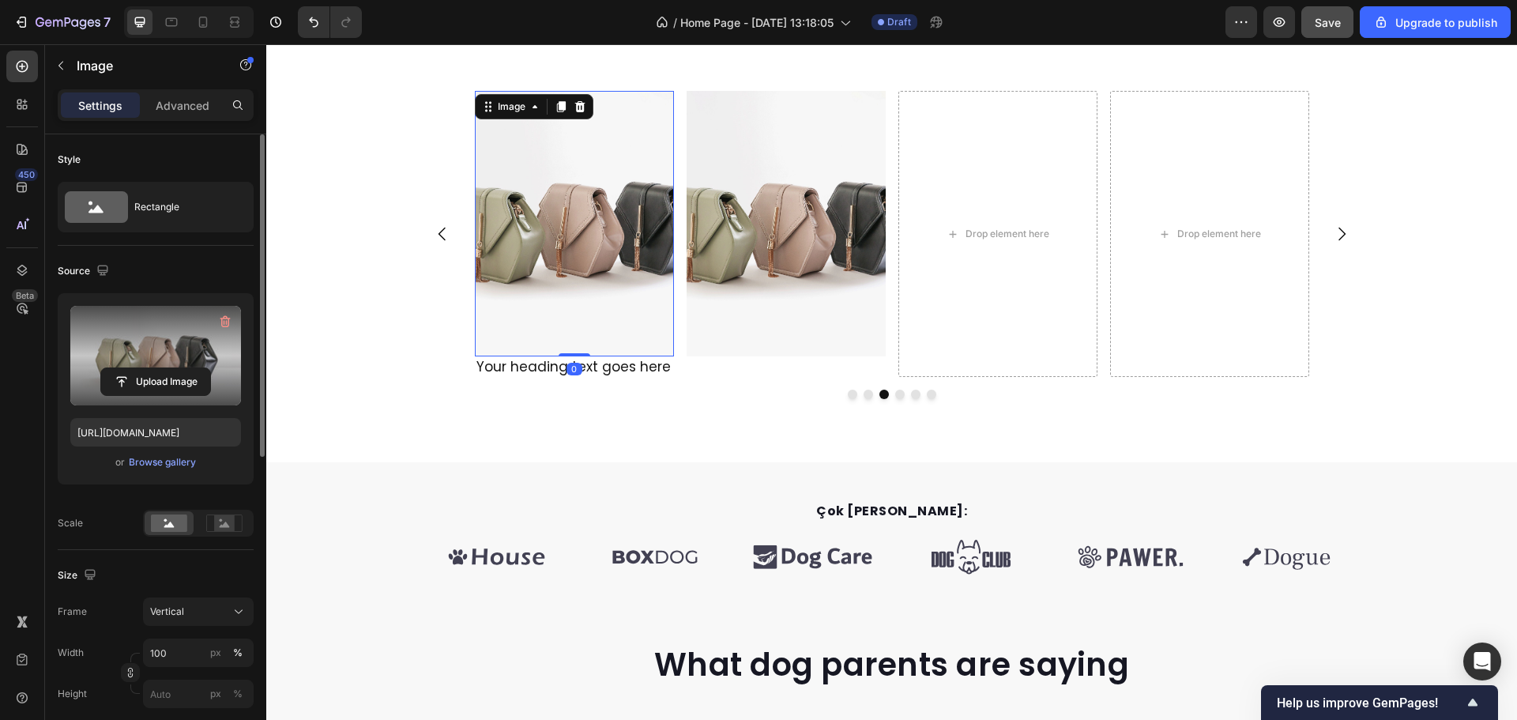
click at [143, 341] on label at bounding box center [155, 356] width 171 height 100
click at [143, 368] on input "file" at bounding box center [155, 381] width 109 height 27
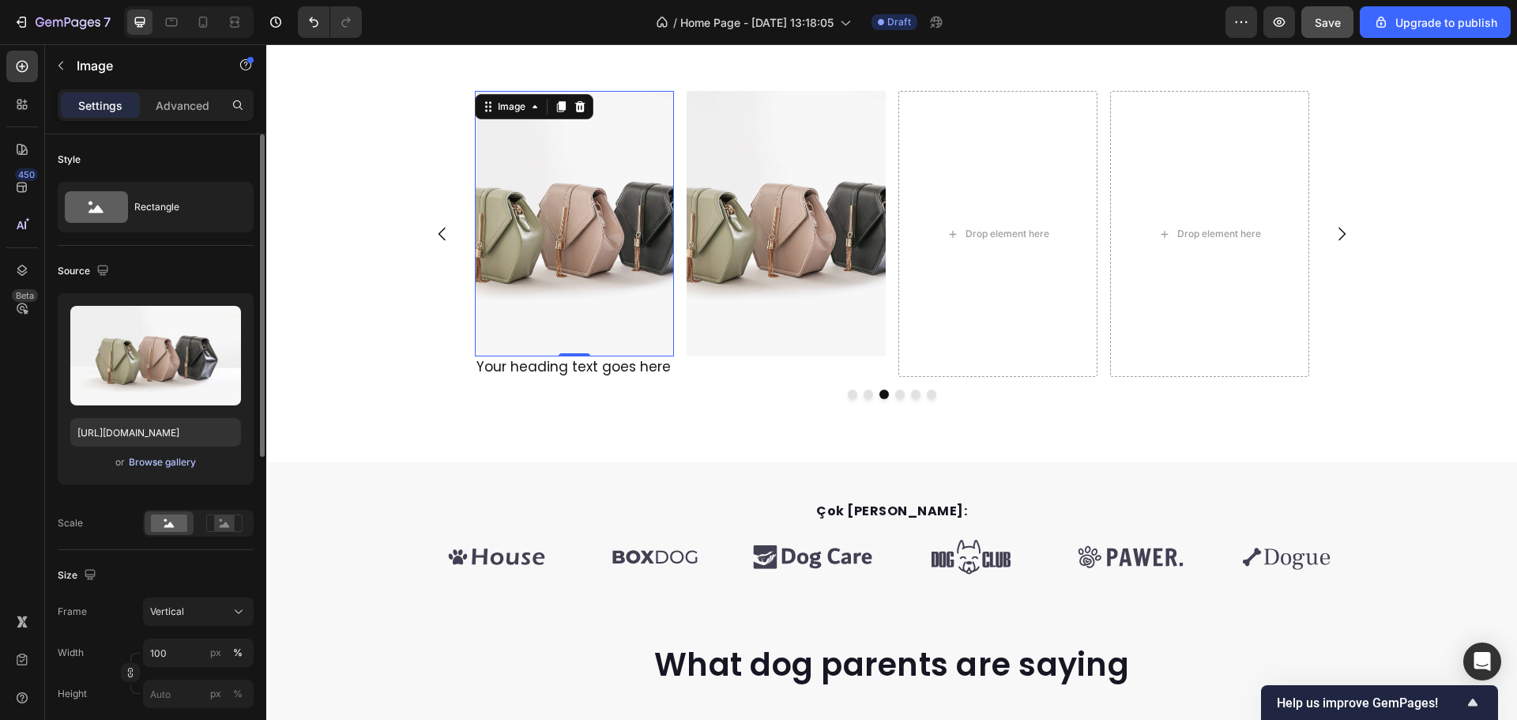
click at [188, 456] on div "Browse gallery" at bounding box center [162, 462] width 67 height 14
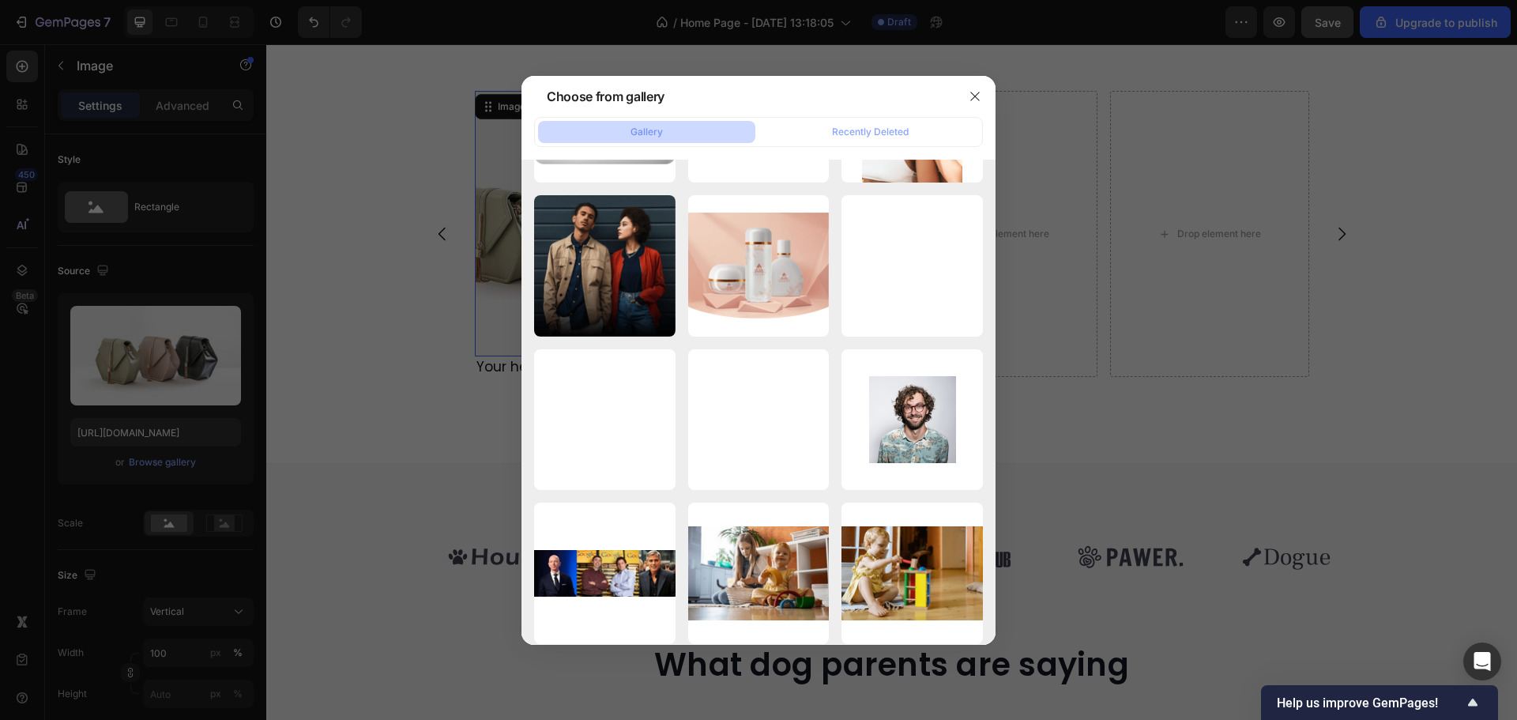
scroll to position [6443, 0]
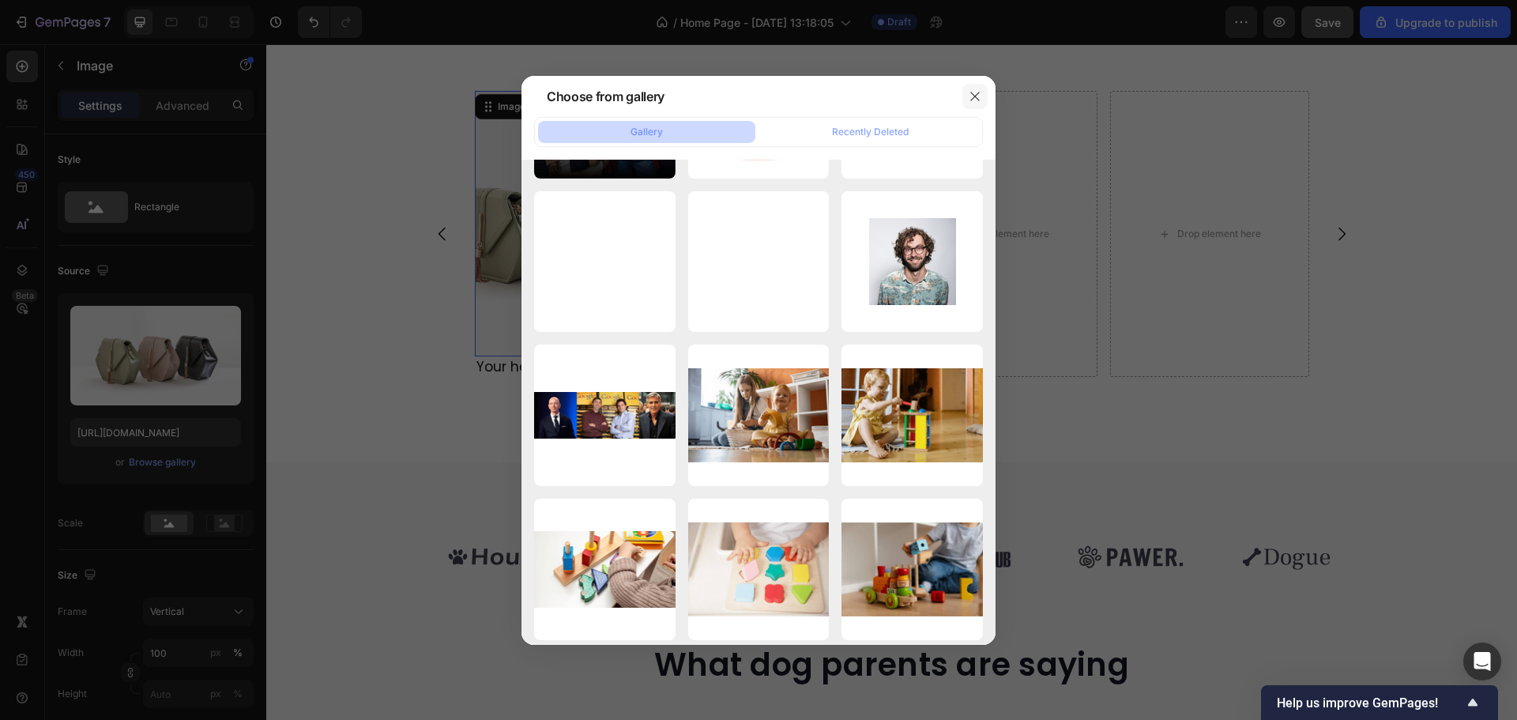
click at [978, 96] on icon "button" at bounding box center [975, 96] width 13 height 13
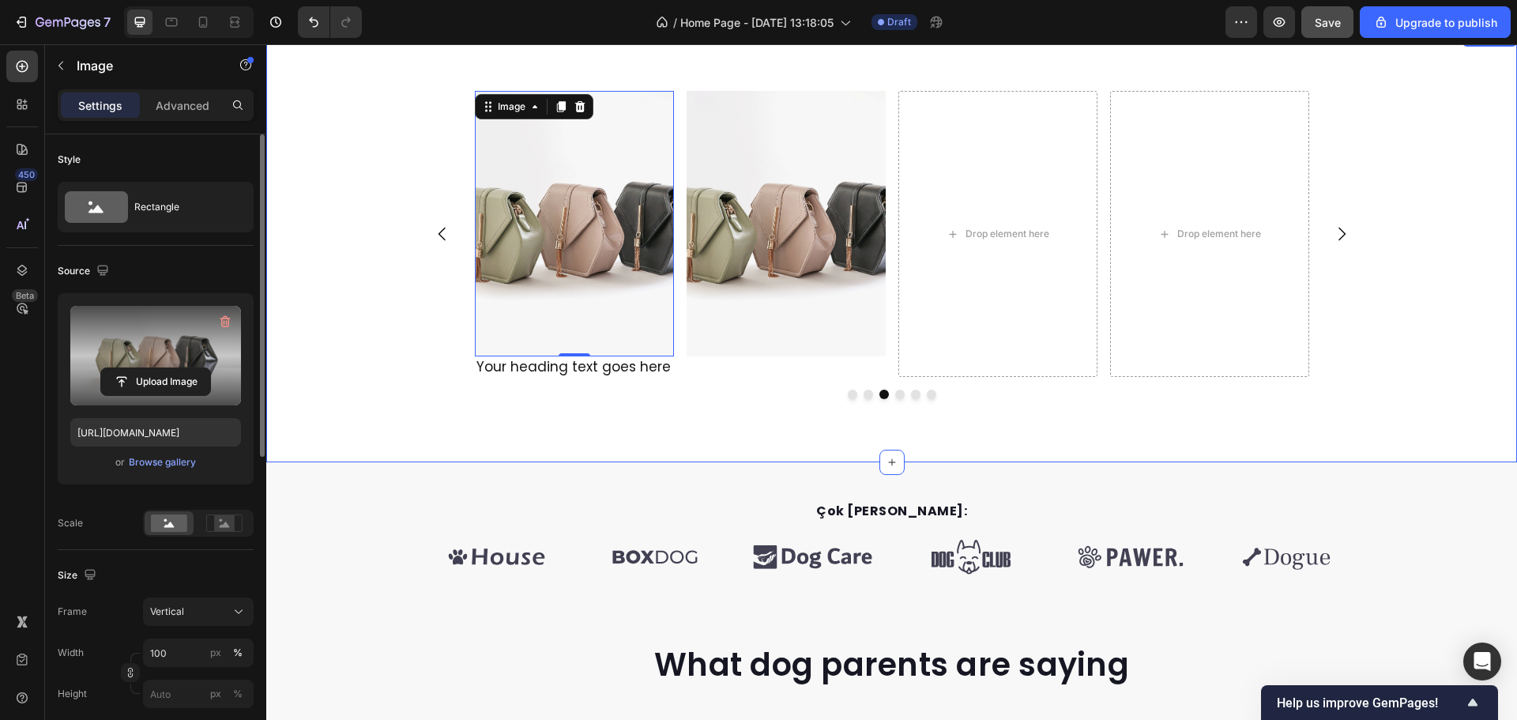
click at [104, 341] on label at bounding box center [155, 356] width 171 height 100
click at [104, 368] on input "file" at bounding box center [155, 381] width 109 height 27
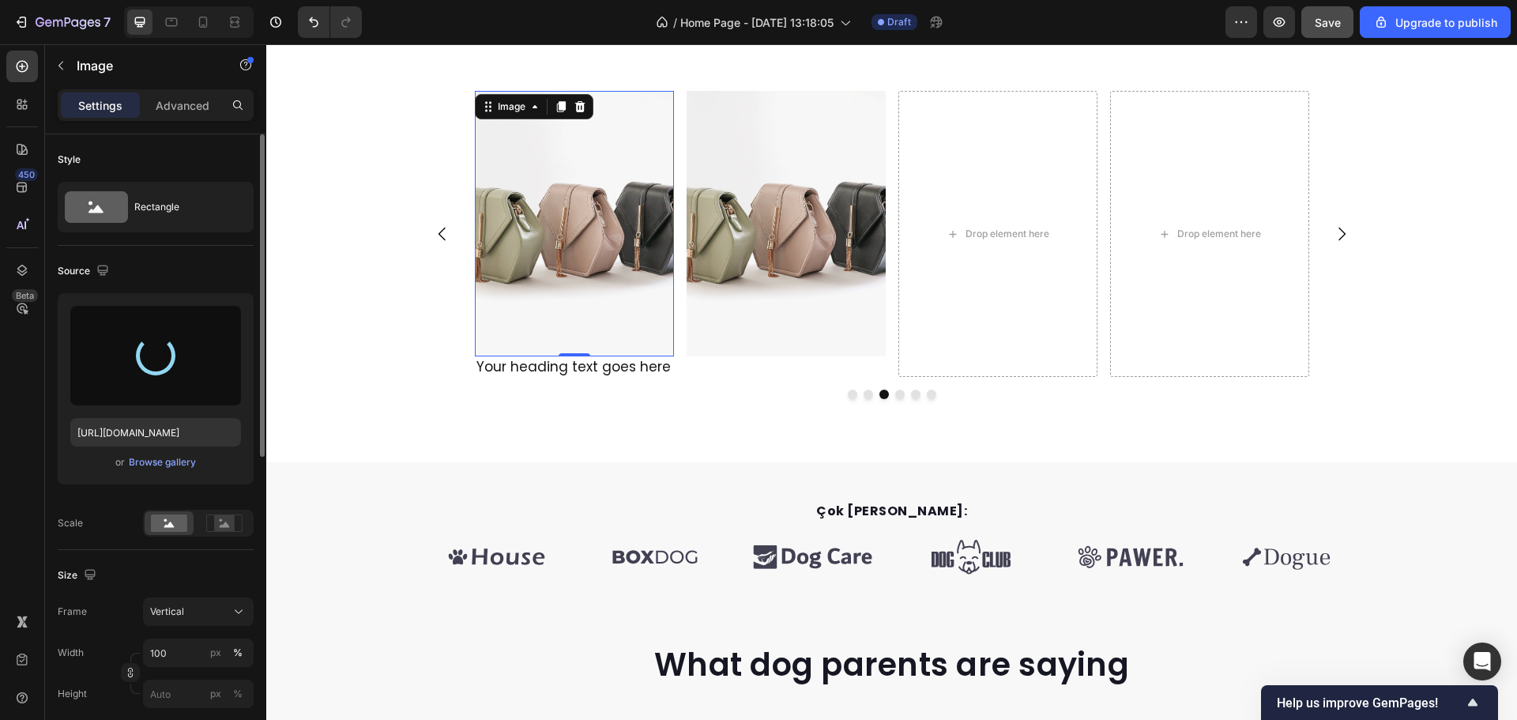
type input "https://cdn.shopify.com/s/files/1/0804/0752/7768/files/gempages_524054836979696…"
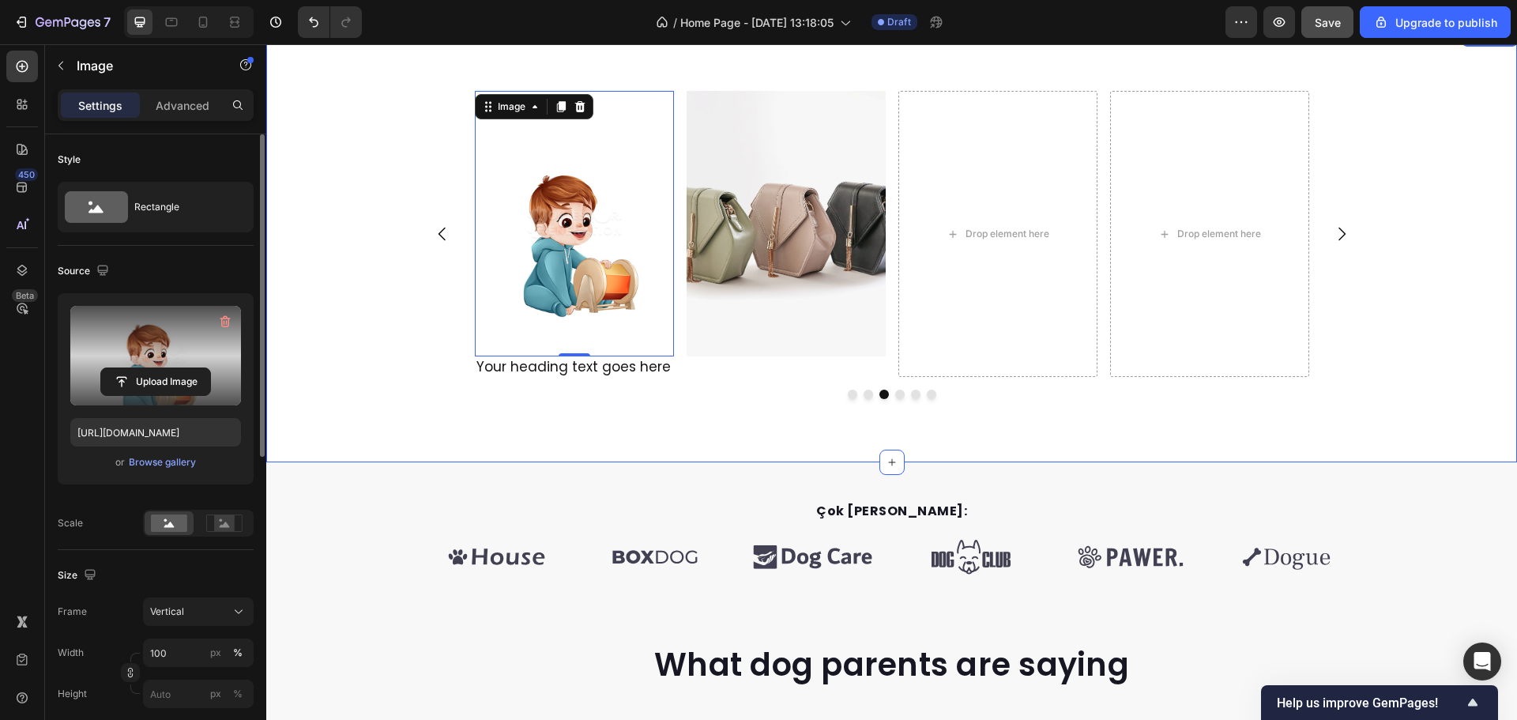
click at [691, 422] on div "Image Image Image 0 Your heading text goes here Heading Image Drop element here…" at bounding box center [891, 245] width 1251 height 435
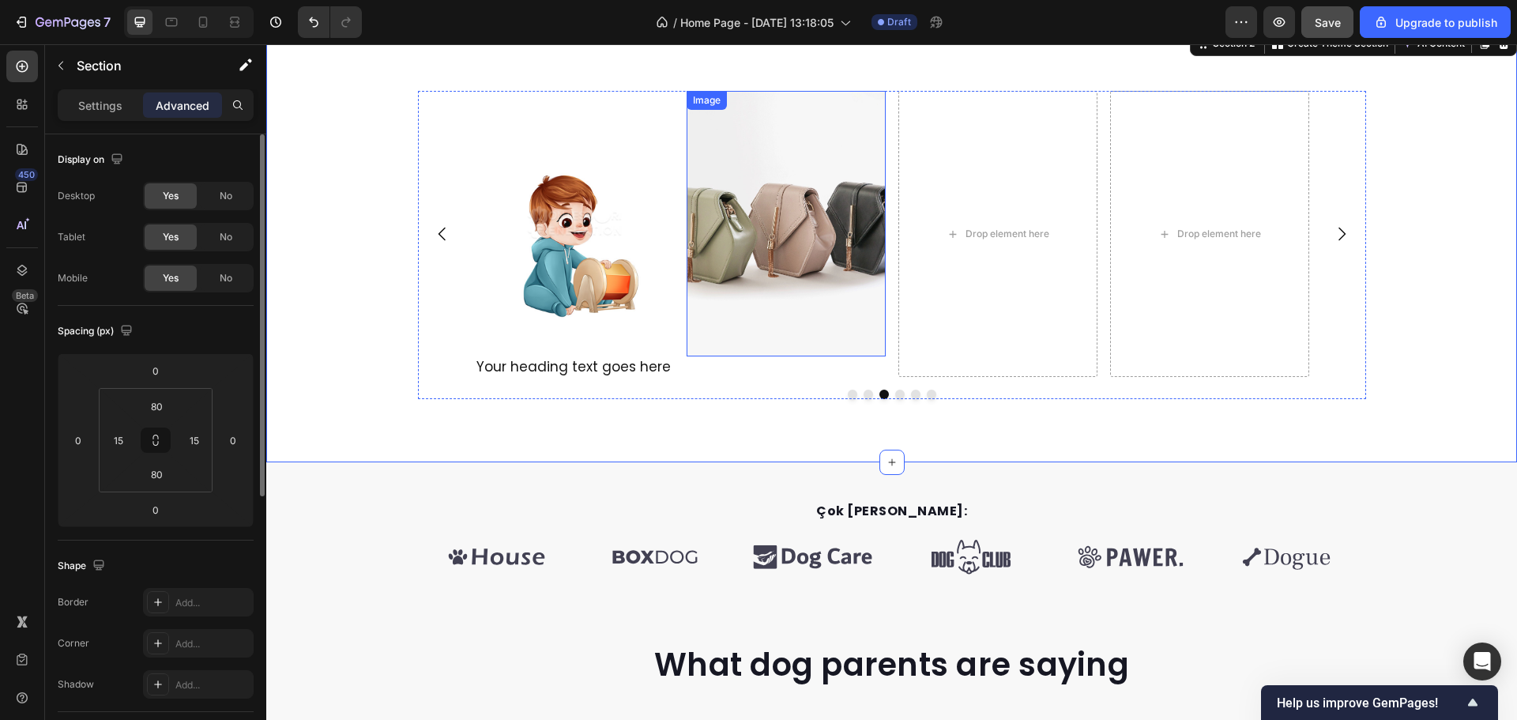
scroll to position [485, 0]
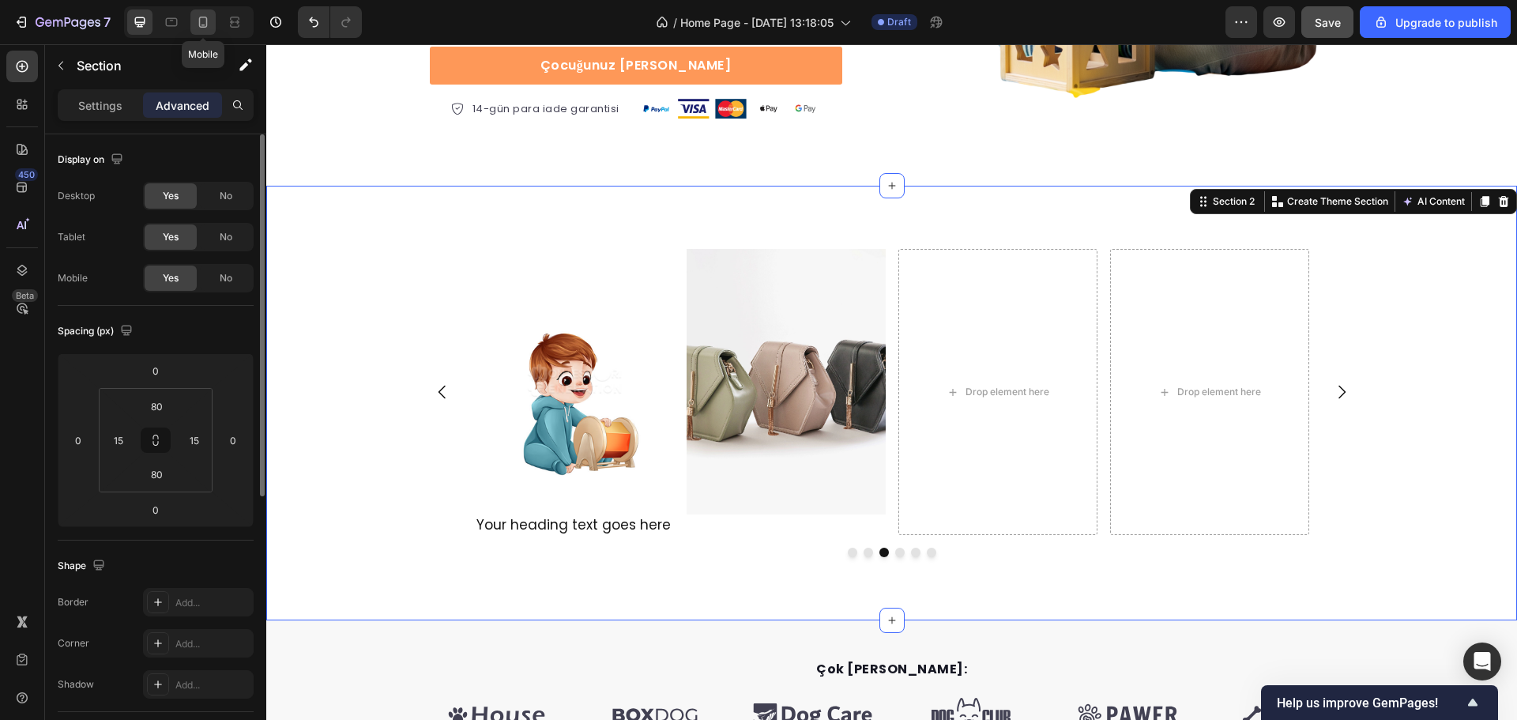
click at [208, 23] on icon at bounding box center [203, 22] width 16 height 16
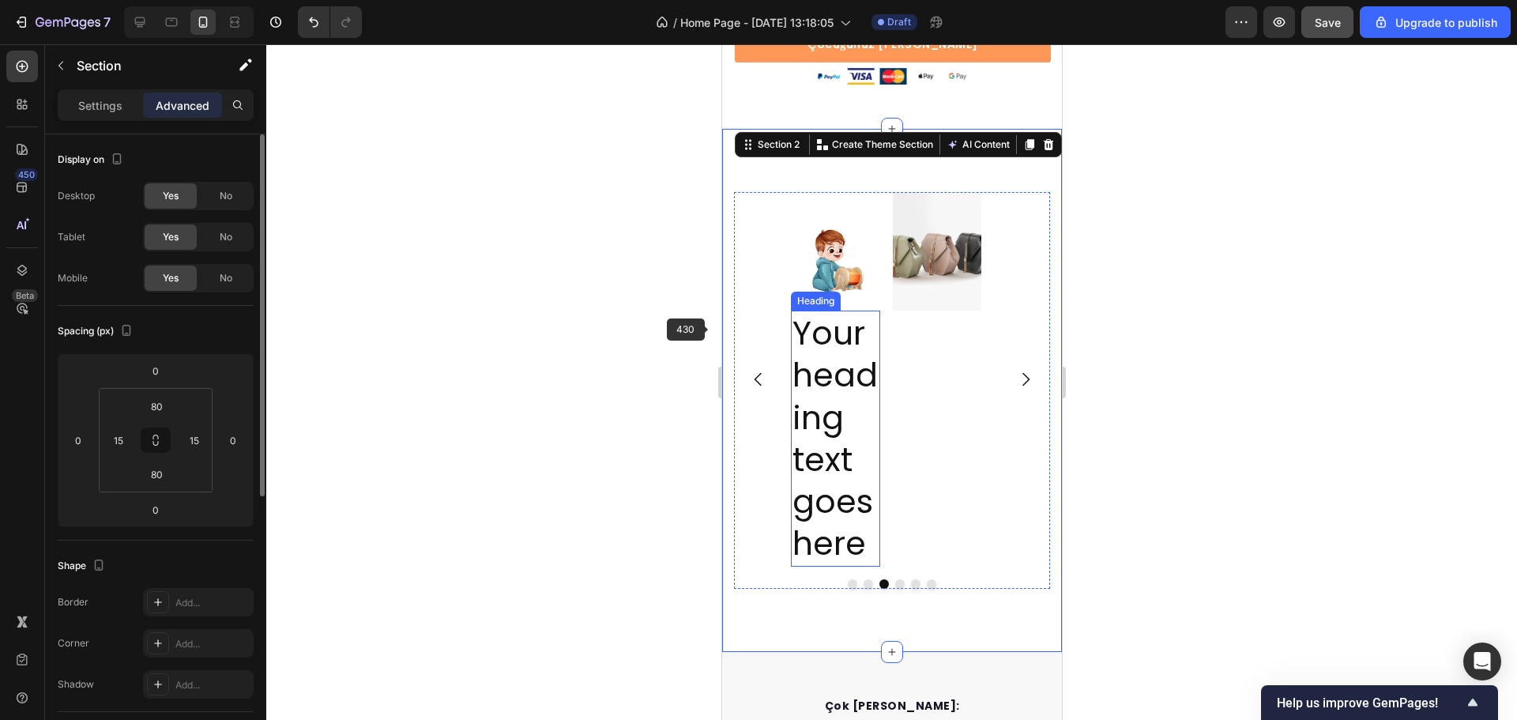
scroll to position [658, 0]
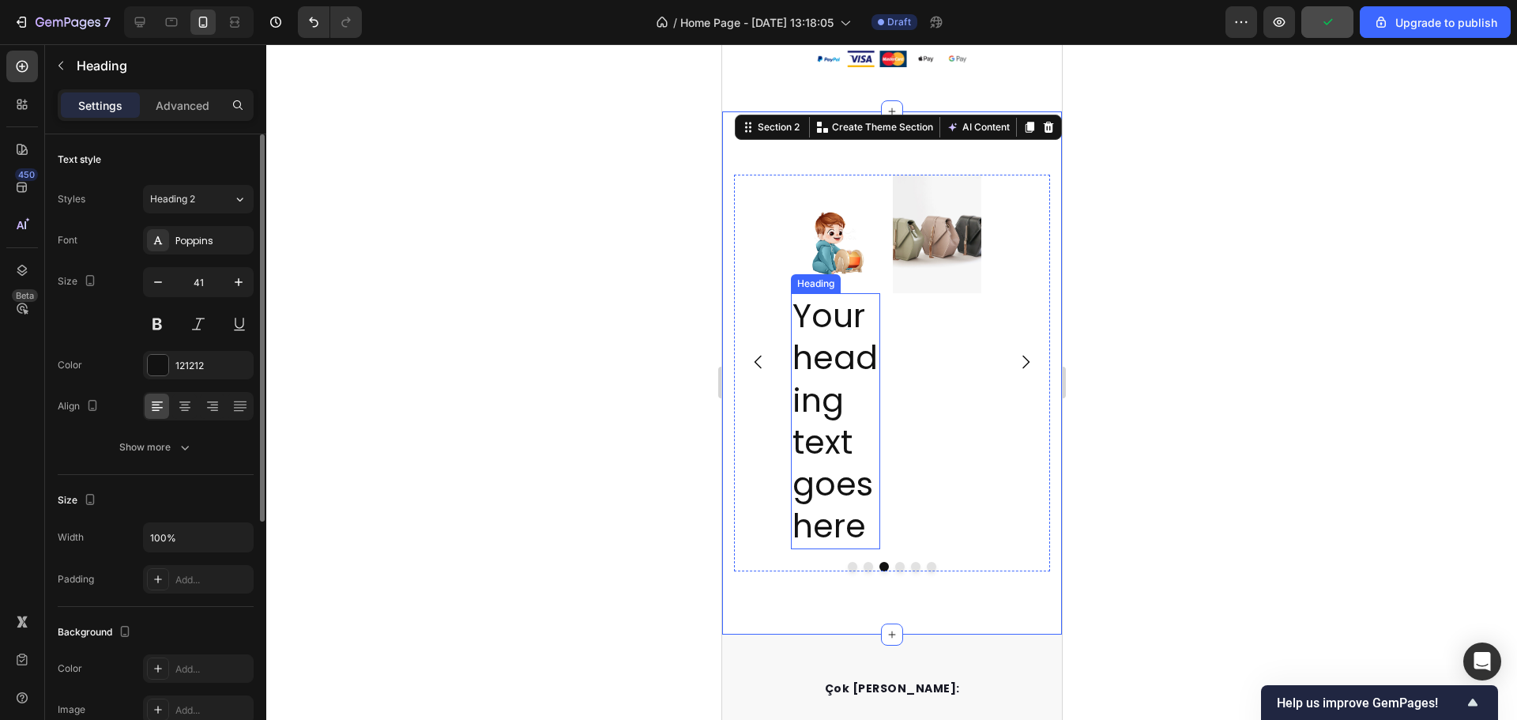
click at [854, 359] on h2 "Your heading text goes here" at bounding box center [834, 421] width 89 height 256
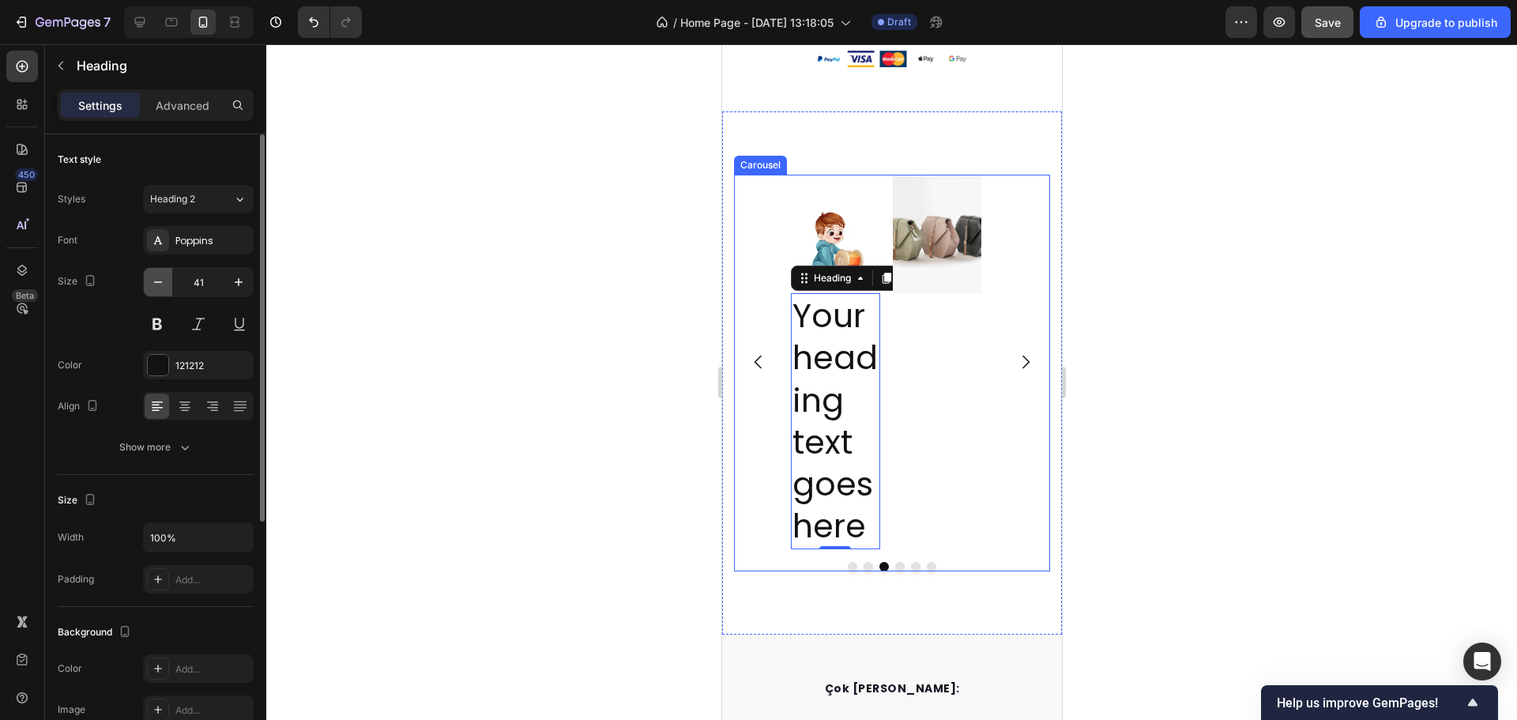
click at [157, 292] on button "button" at bounding box center [158, 282] width 28 height 28
click at [157, 290] on button "button" at bounding box center [158, 282] width 28 height 28
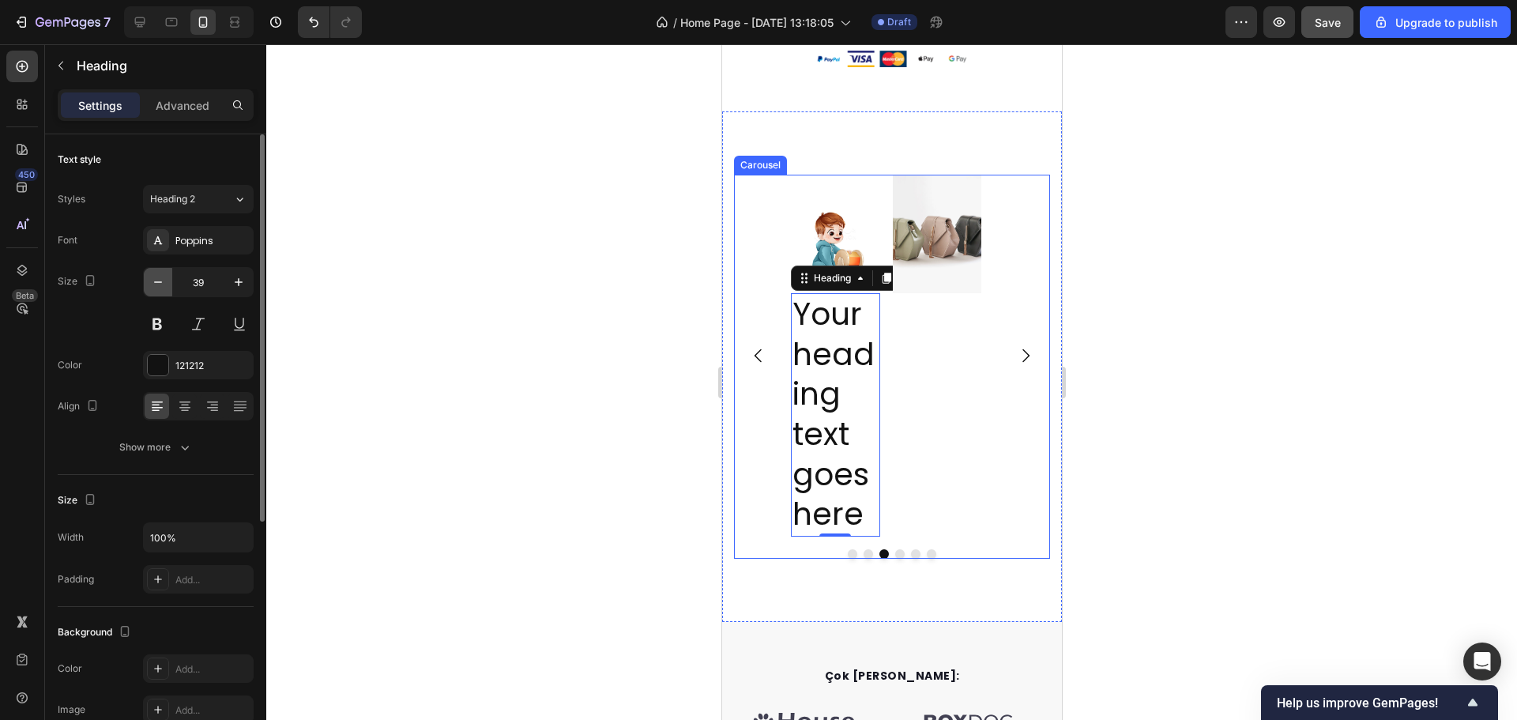
click at [157, 289] on icon "button" at bounding box center [158, 282] width 16 height 16
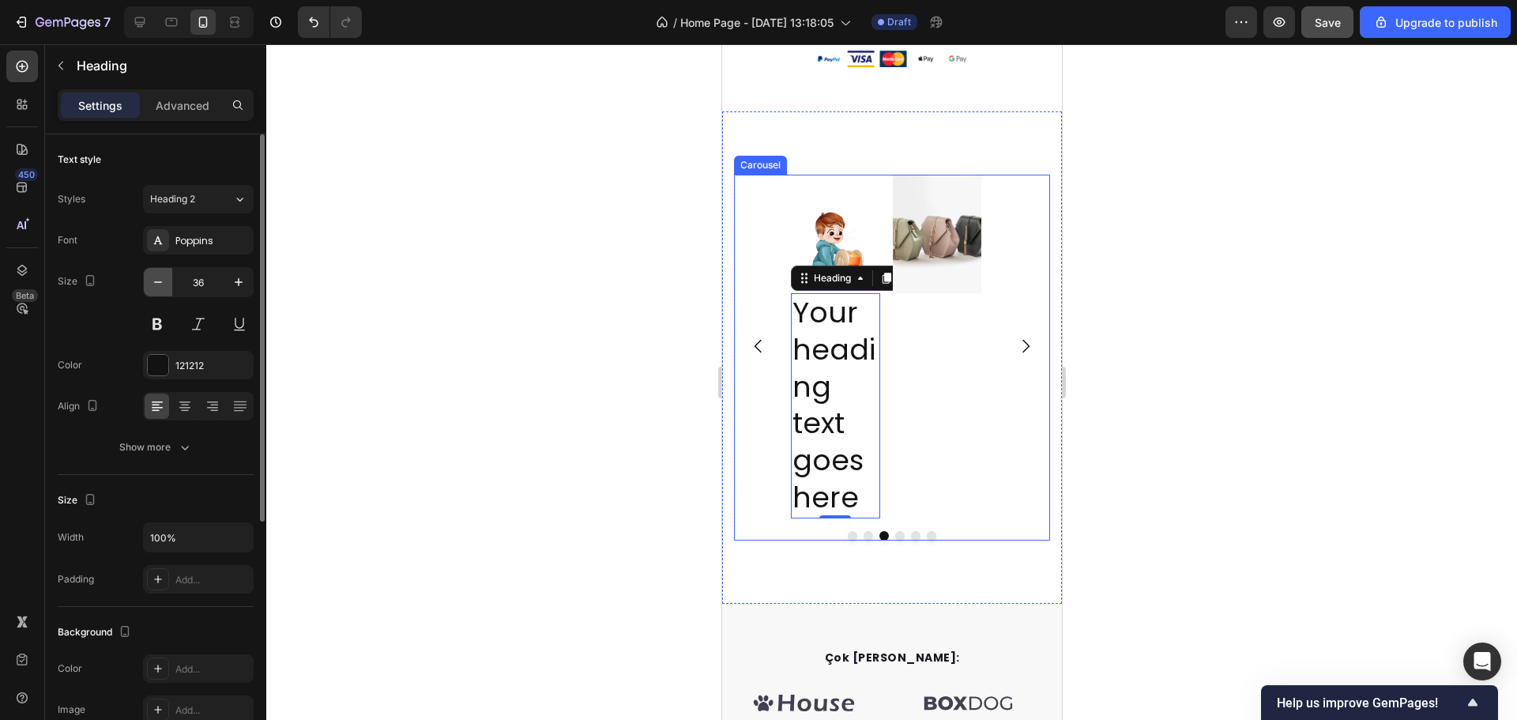
click at [157, 289] on icon "button" at bounding box center [158, 282] width 16 height 16
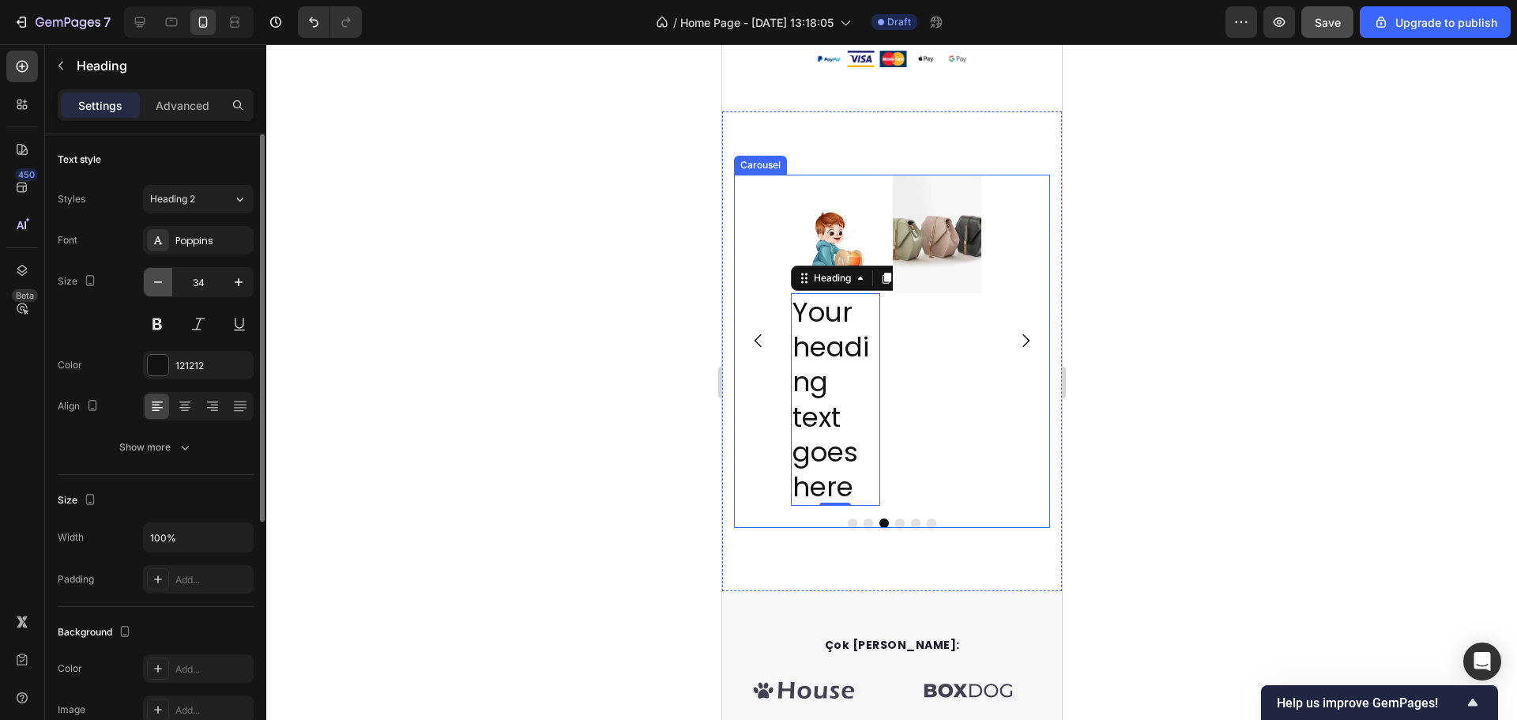
click at [157, 289] on icon "button" at bounding box center [158, 282] width 16 height 16
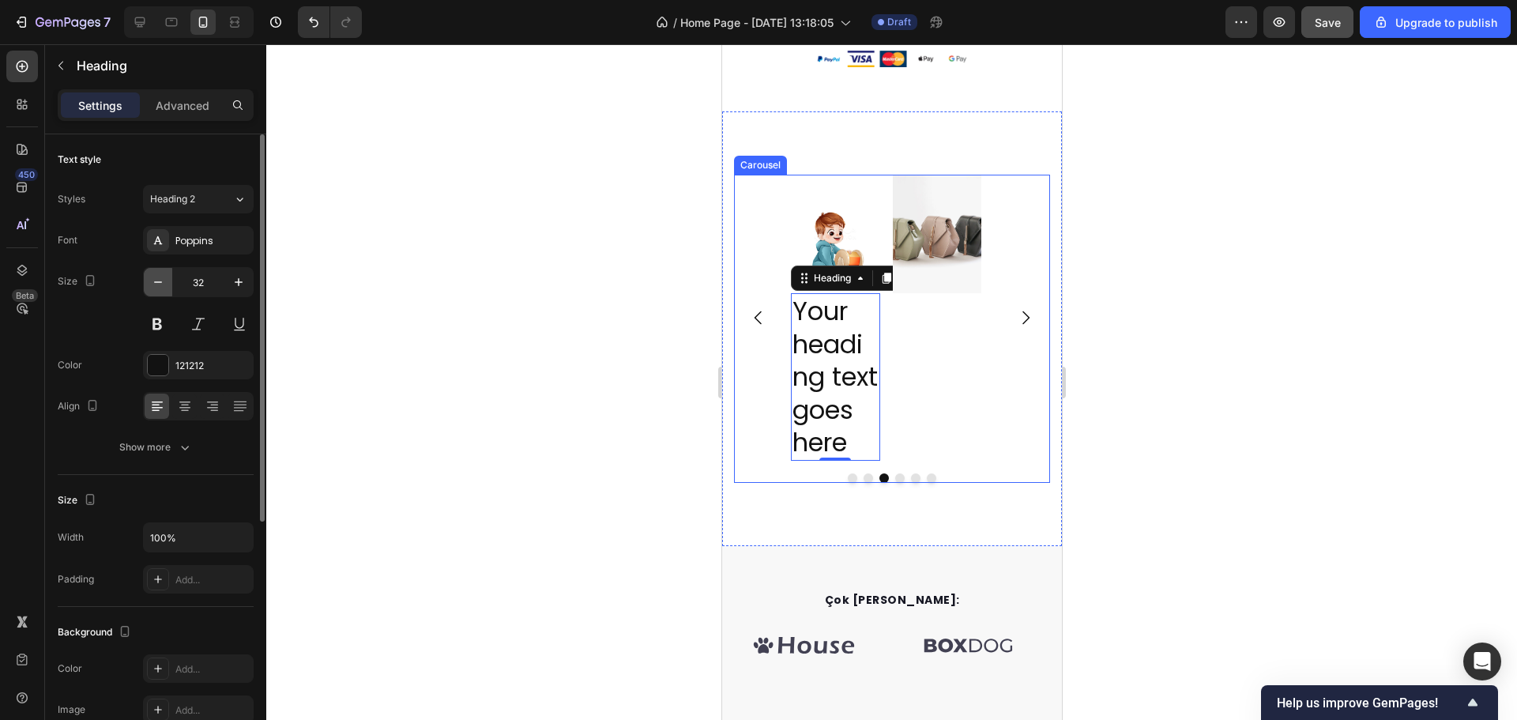
click at [157, 289] on icon "button" at bounding box center [158, 282] width 16 height 16
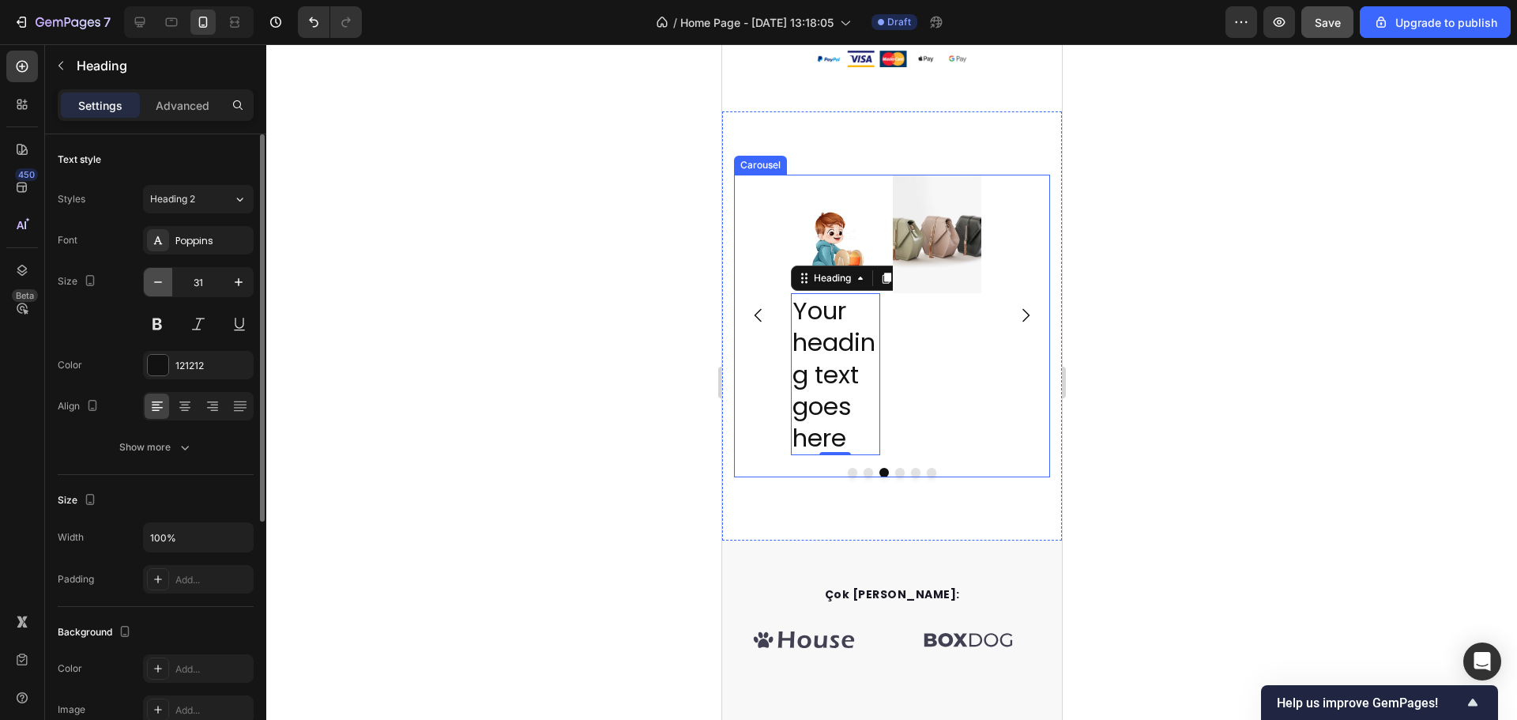
click at [157, 289] on icon "button" at bounding box center [158, 282] width 16 height 16
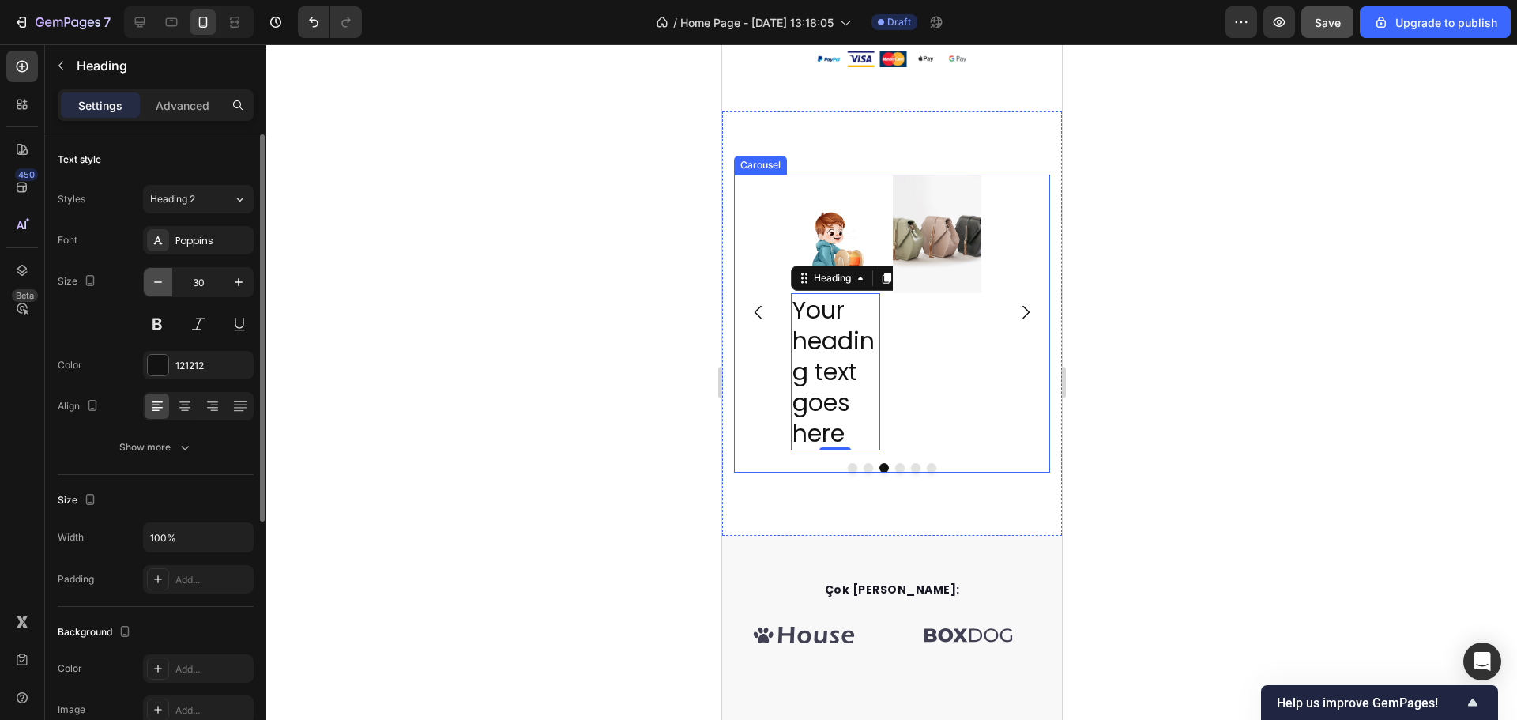
click at [158, 289] on icon "button" at bounding box center [158, 282] width 16 height 16
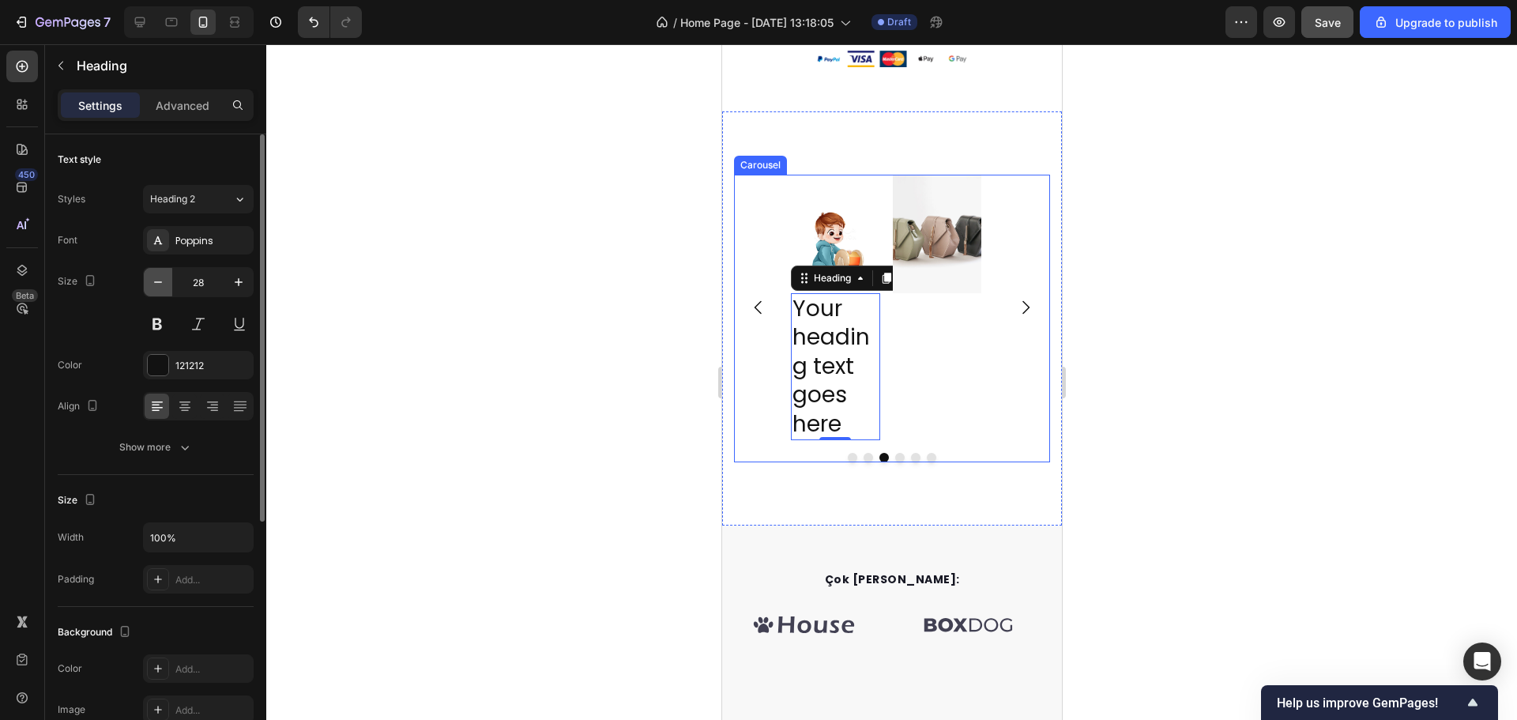
click at [158, 289] on icon "button" at bounding box center [158, 282] width 16 height 16
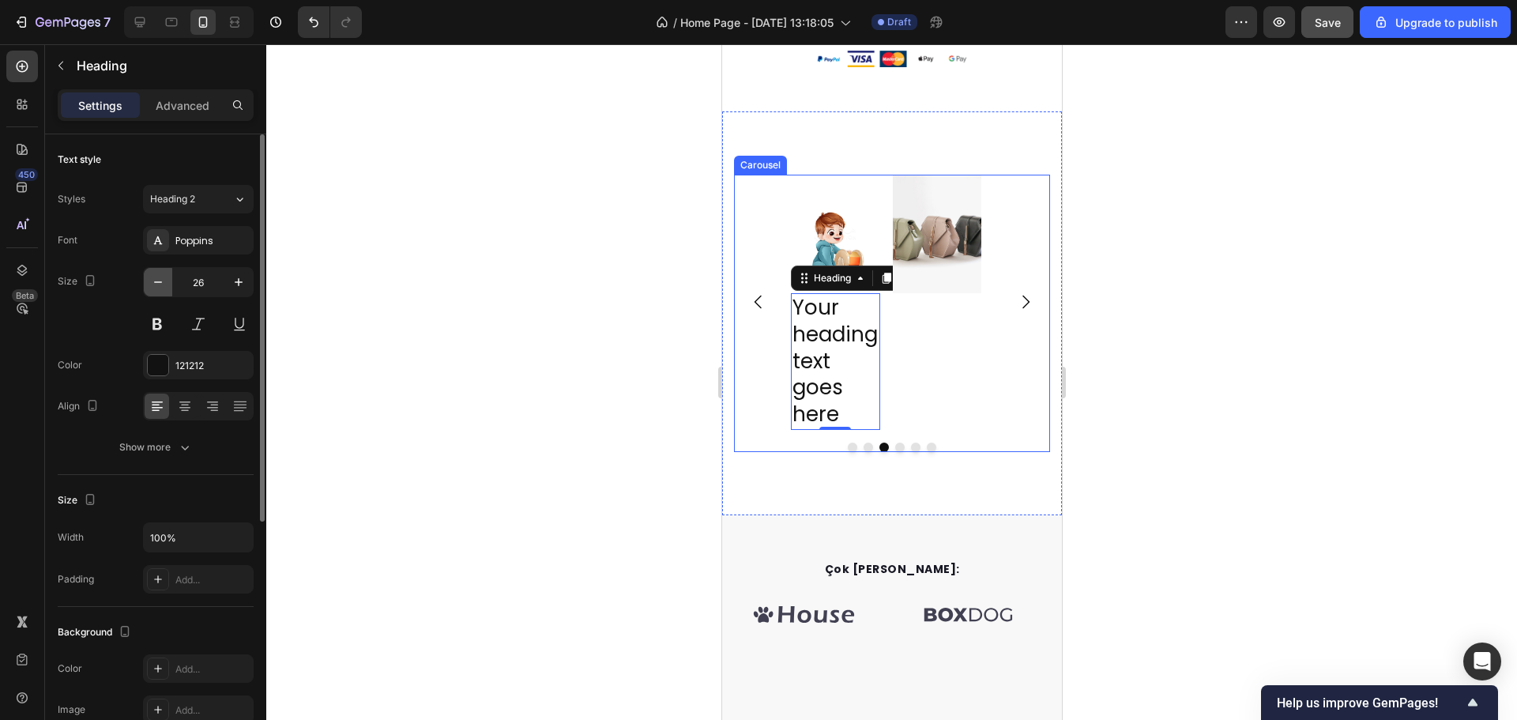
click at [158, 289] on icon "button" at bounding box center [158, 282] width 16 height 16
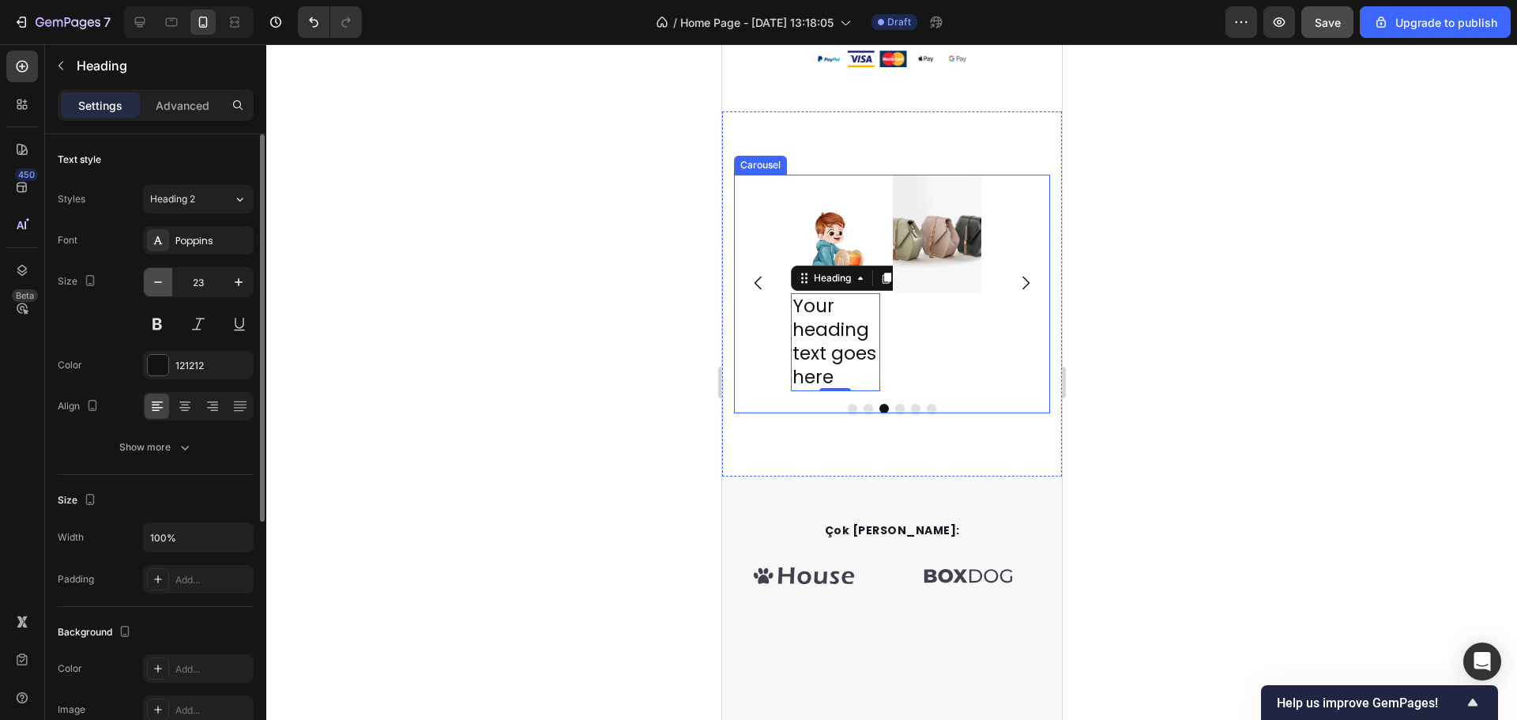
click at [158, 289] on icon "button" at bounding box center [158, 282] width 16 height 16
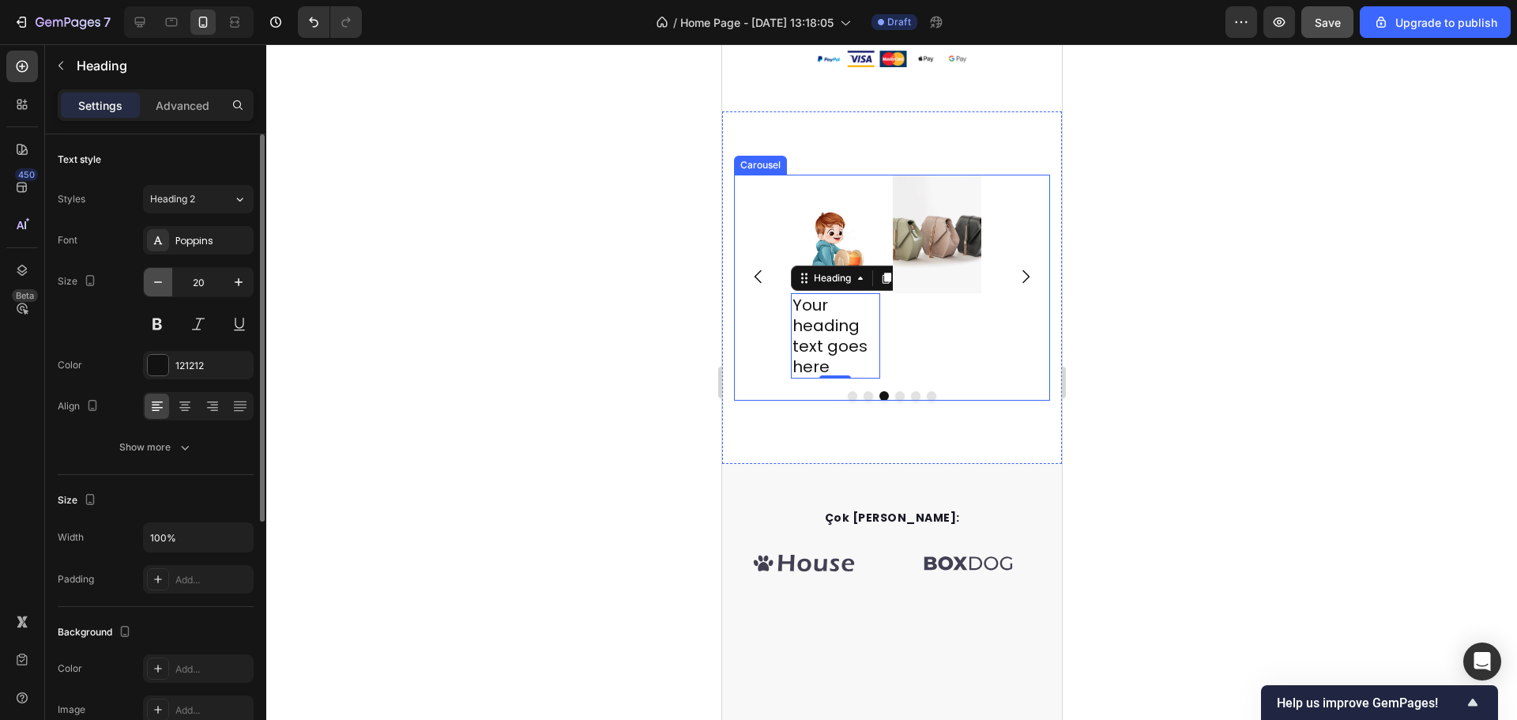
click at [158, 289] on icon "button" at bounding box center [158, 282] width 16 height 16
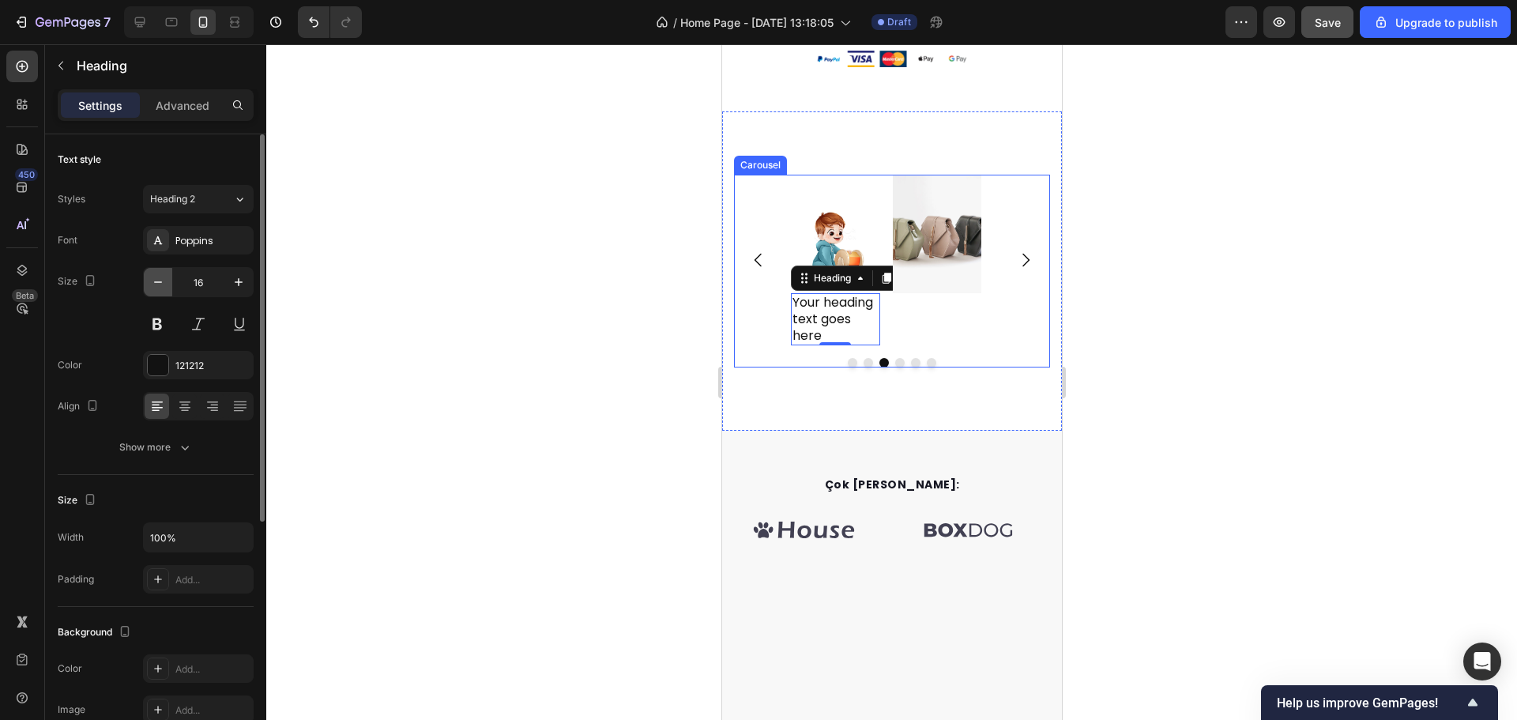
click at [158, 289] on icon "button" at bounding box center [158, 282] width 16 height 16
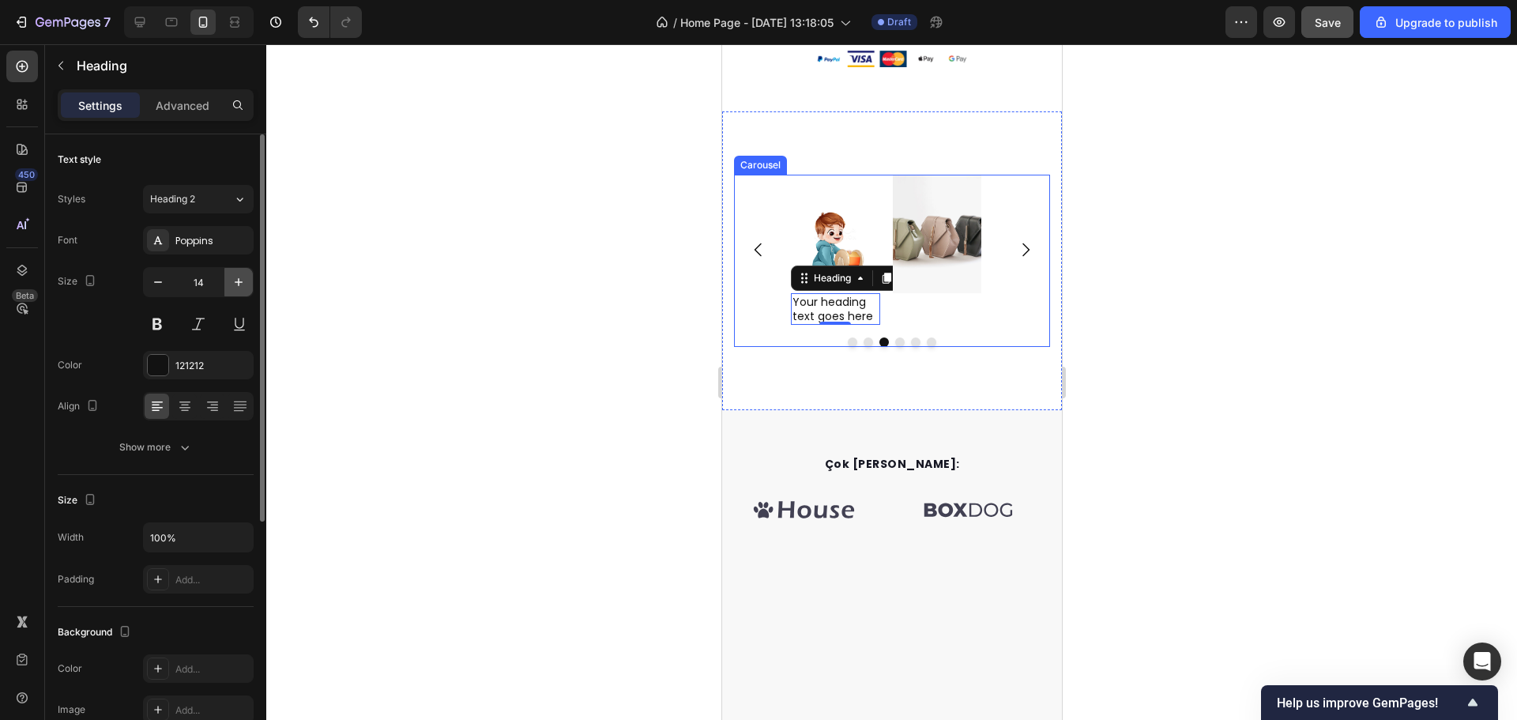
click at [228, 283] on button "button" at bounding box center [238, 282] width 28 height 28
type input "15"
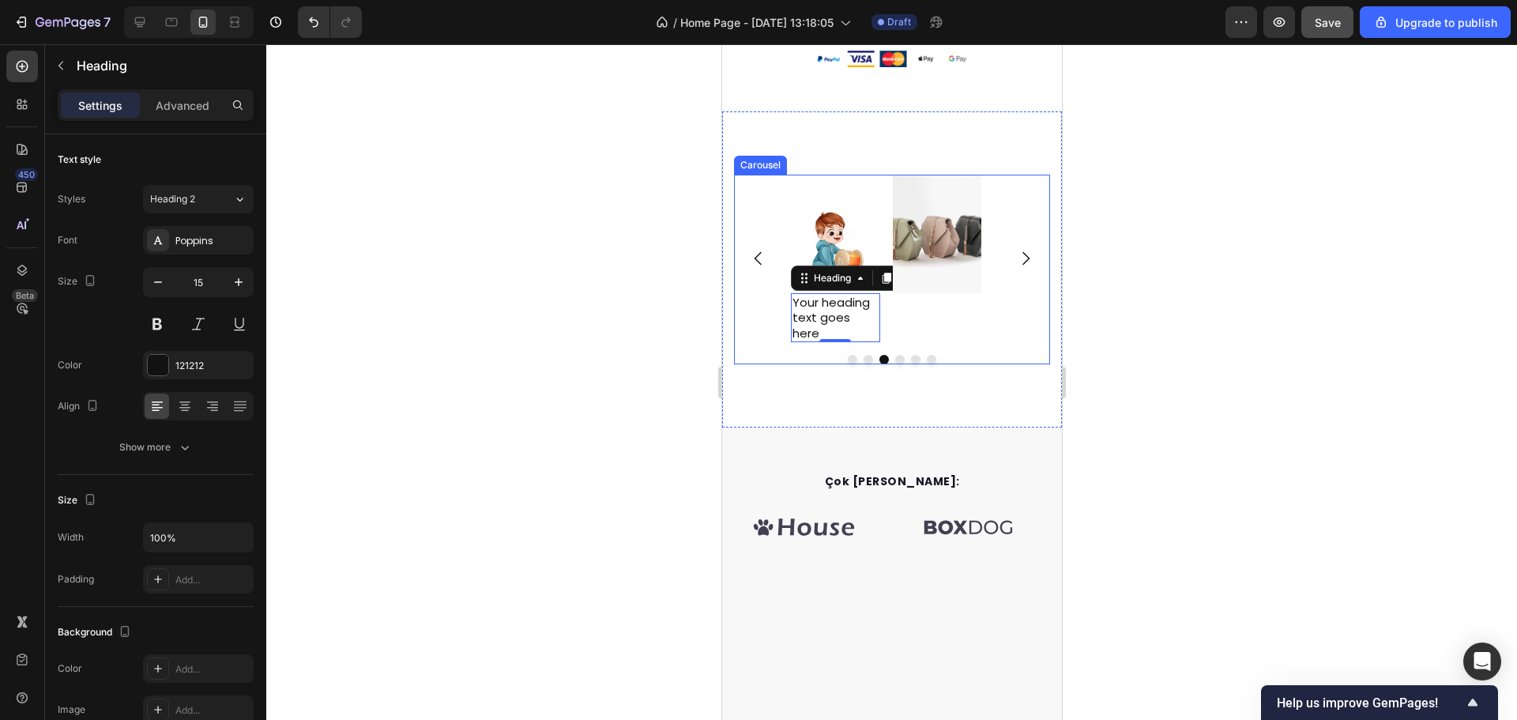
click at [1011, 300] on div "Image Image Image Your heading text goes here Heading 0 Image" at bounding box center [891, 259] width 316 height 168
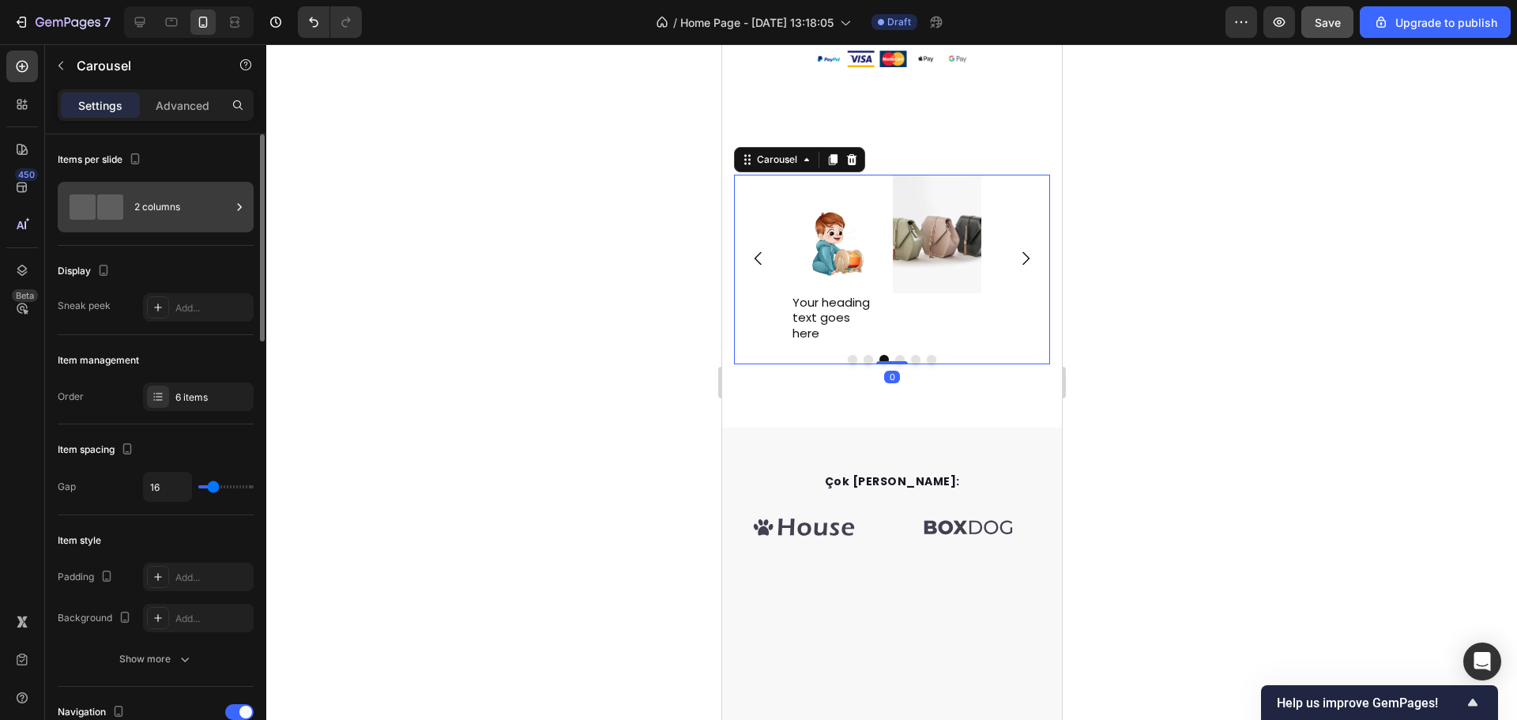
click at [178, 213] on div "2 columns" at bounding box center [182, 207] width 96 height 36
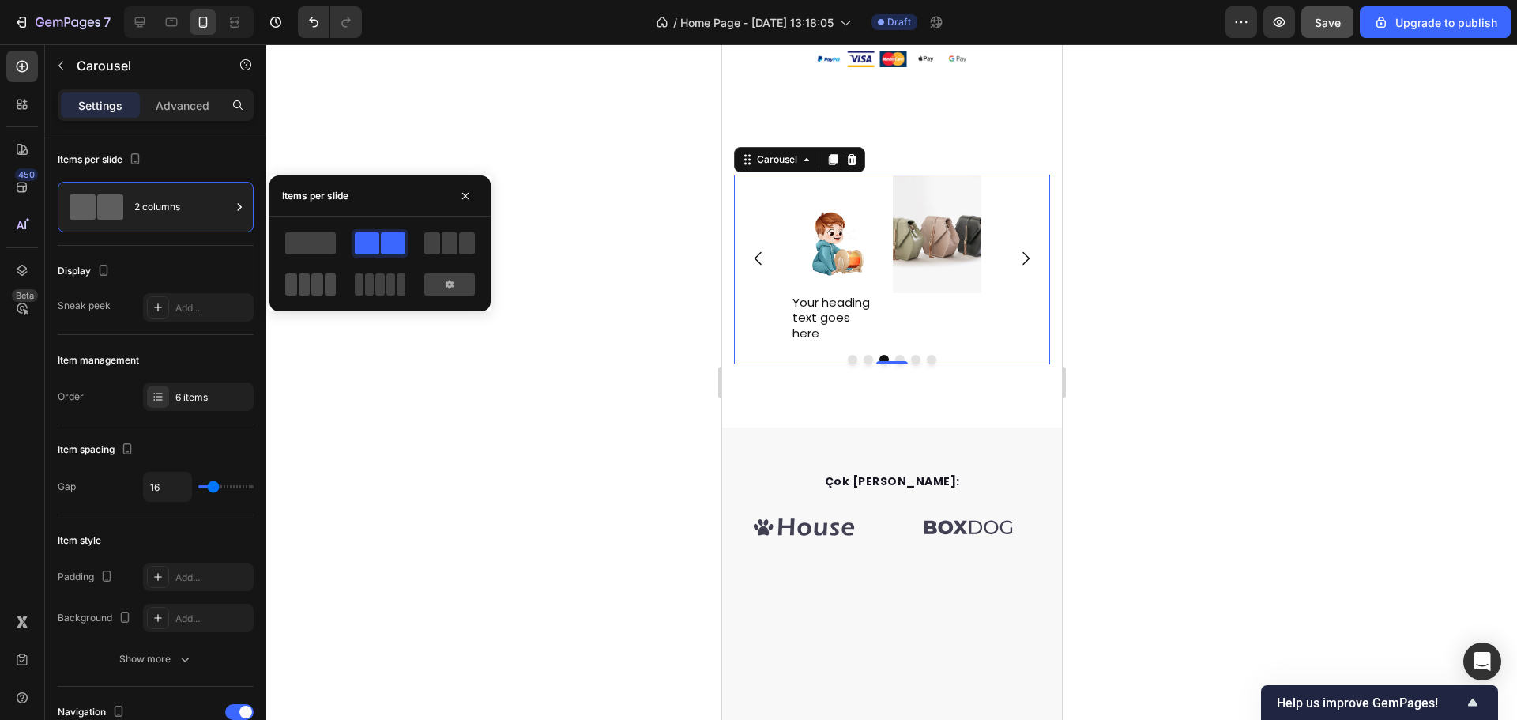
click at [330, 277] on span at bounding box center [331, 284] width 12 height 22
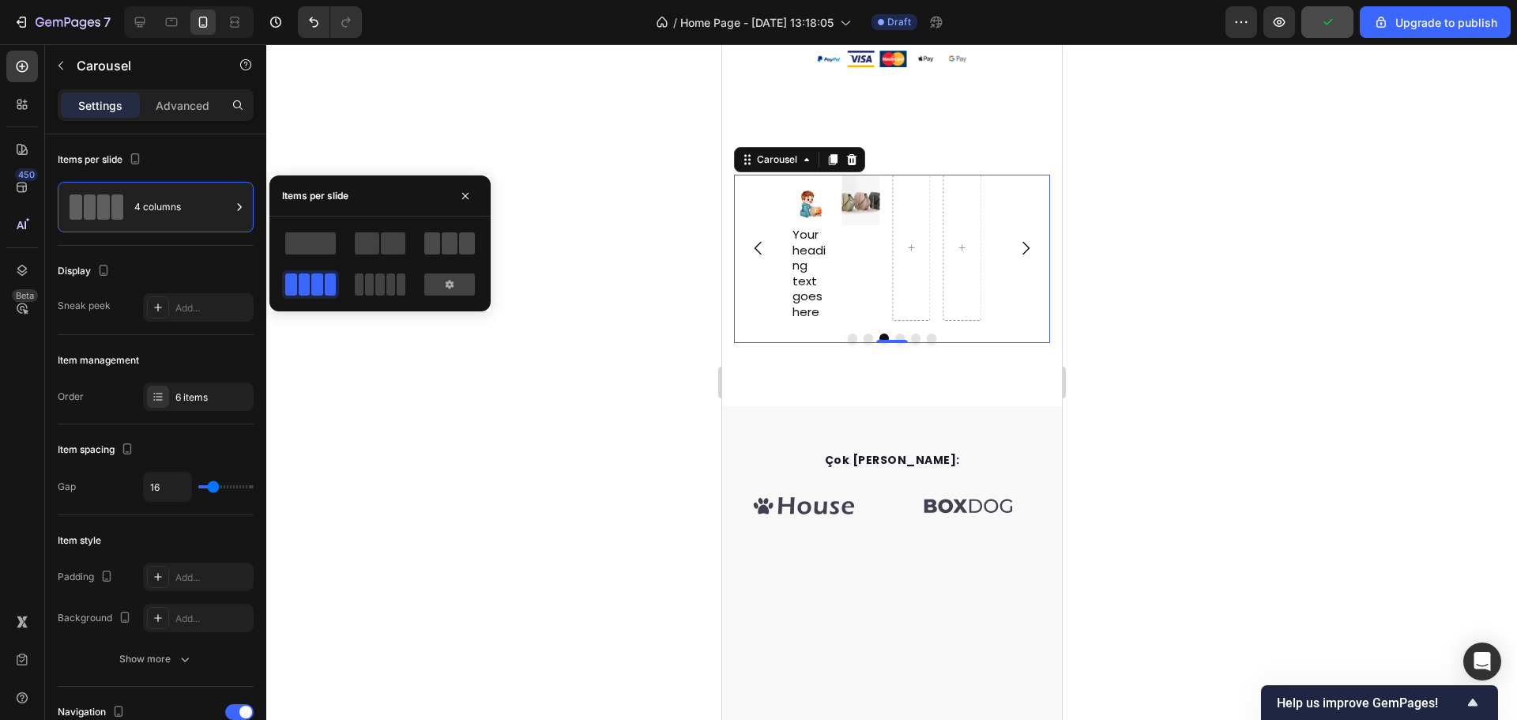
click at [449, 252] on span at bounding box center [450, 243] width 16 height 22
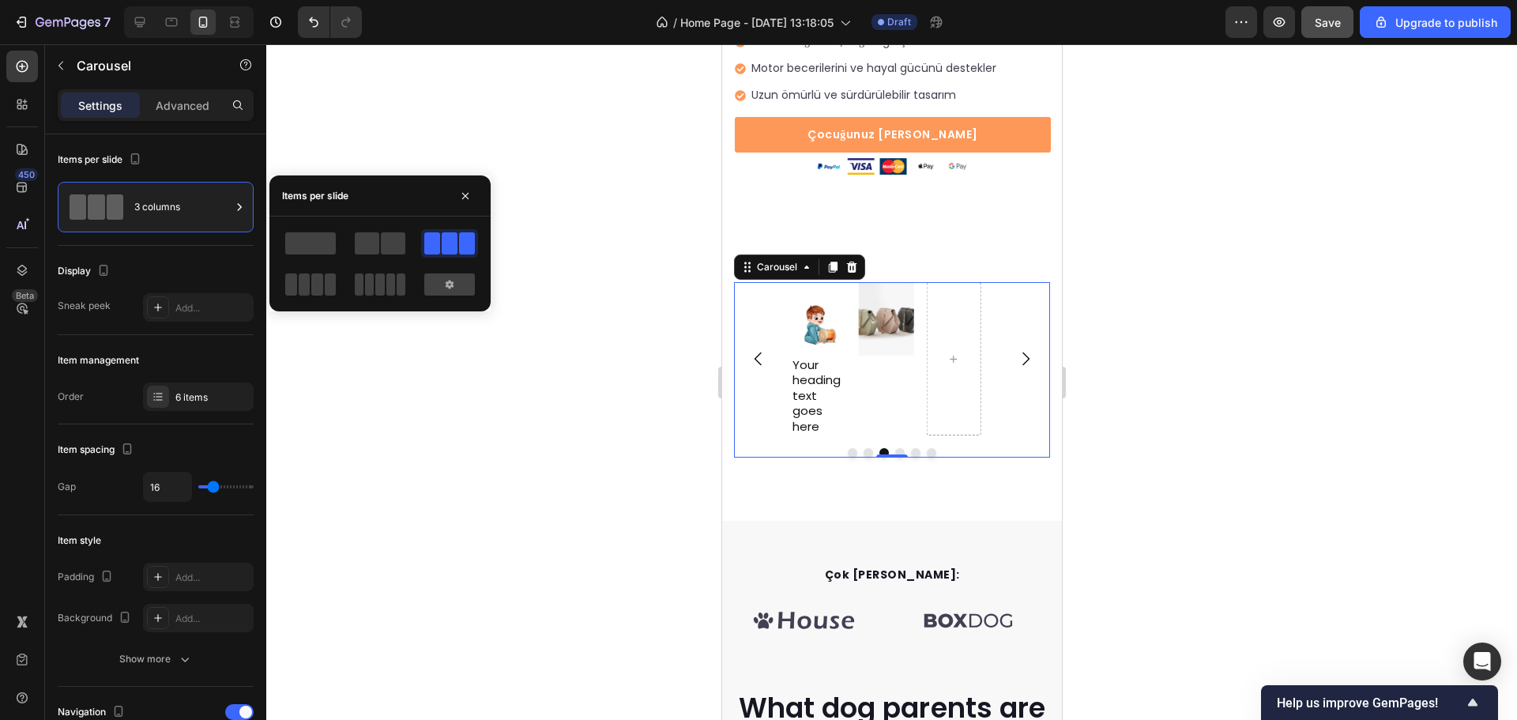
scroll to position [500, 0]
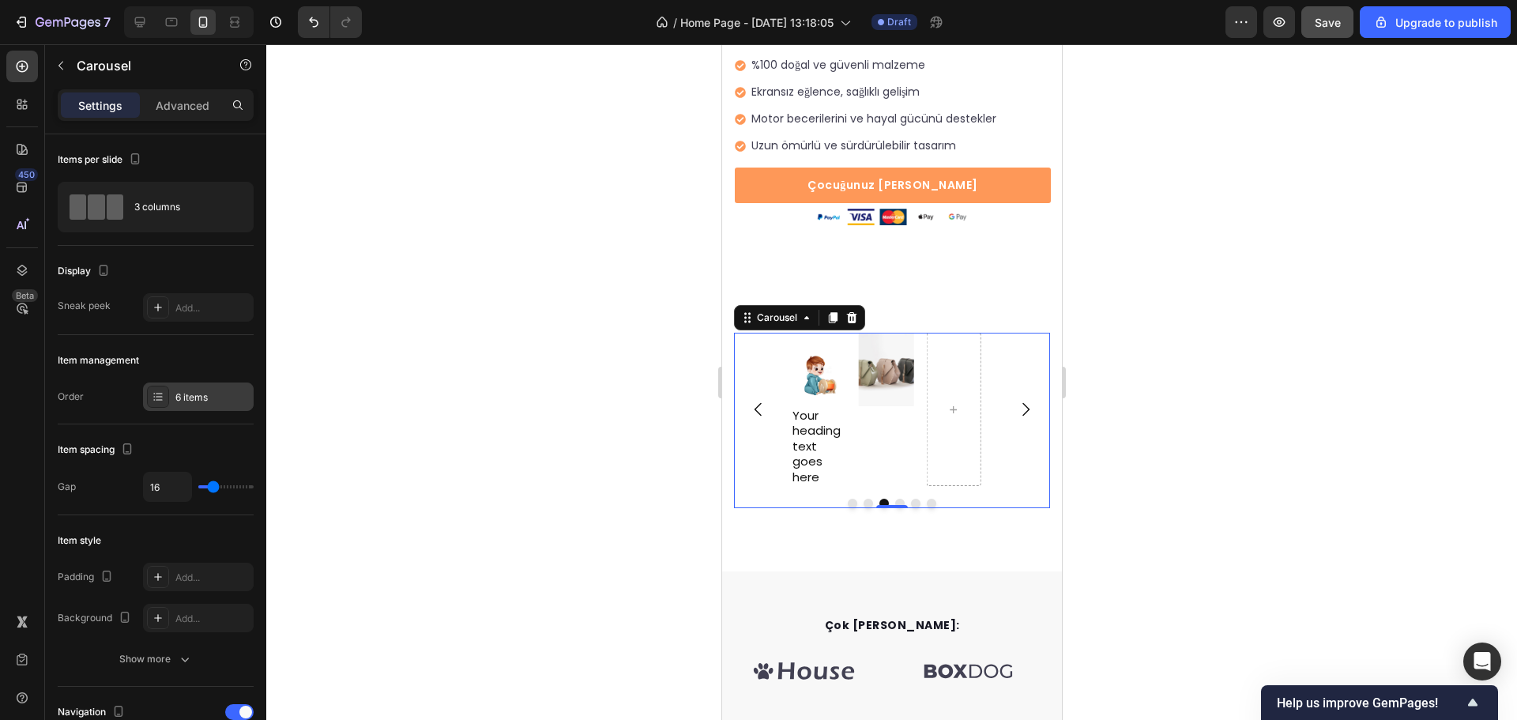
click at [179, 390] on div "6 items" at bounding box center [212, 397] width 74 height 14
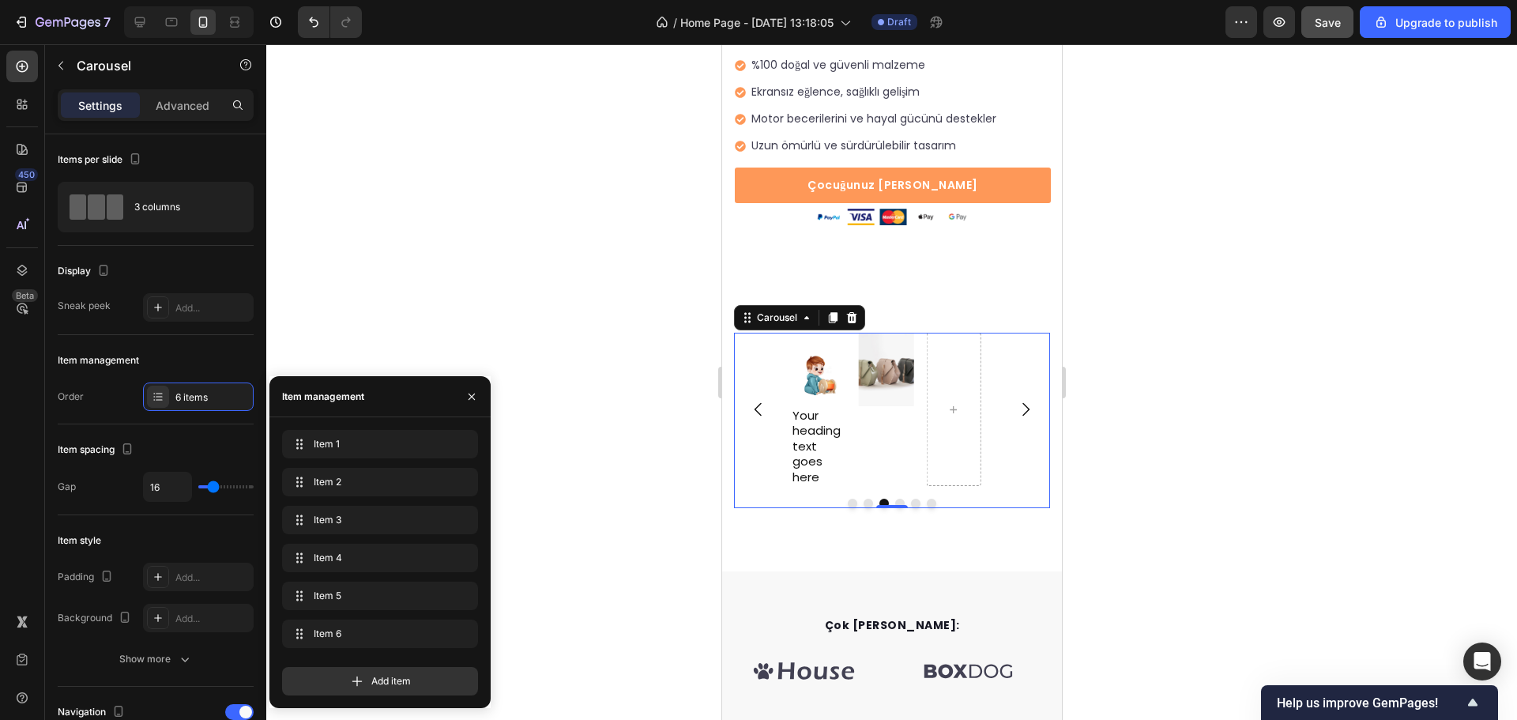
click at [189, 362] on div "Item management" at bounding box center [156, 360] width 196 height 25
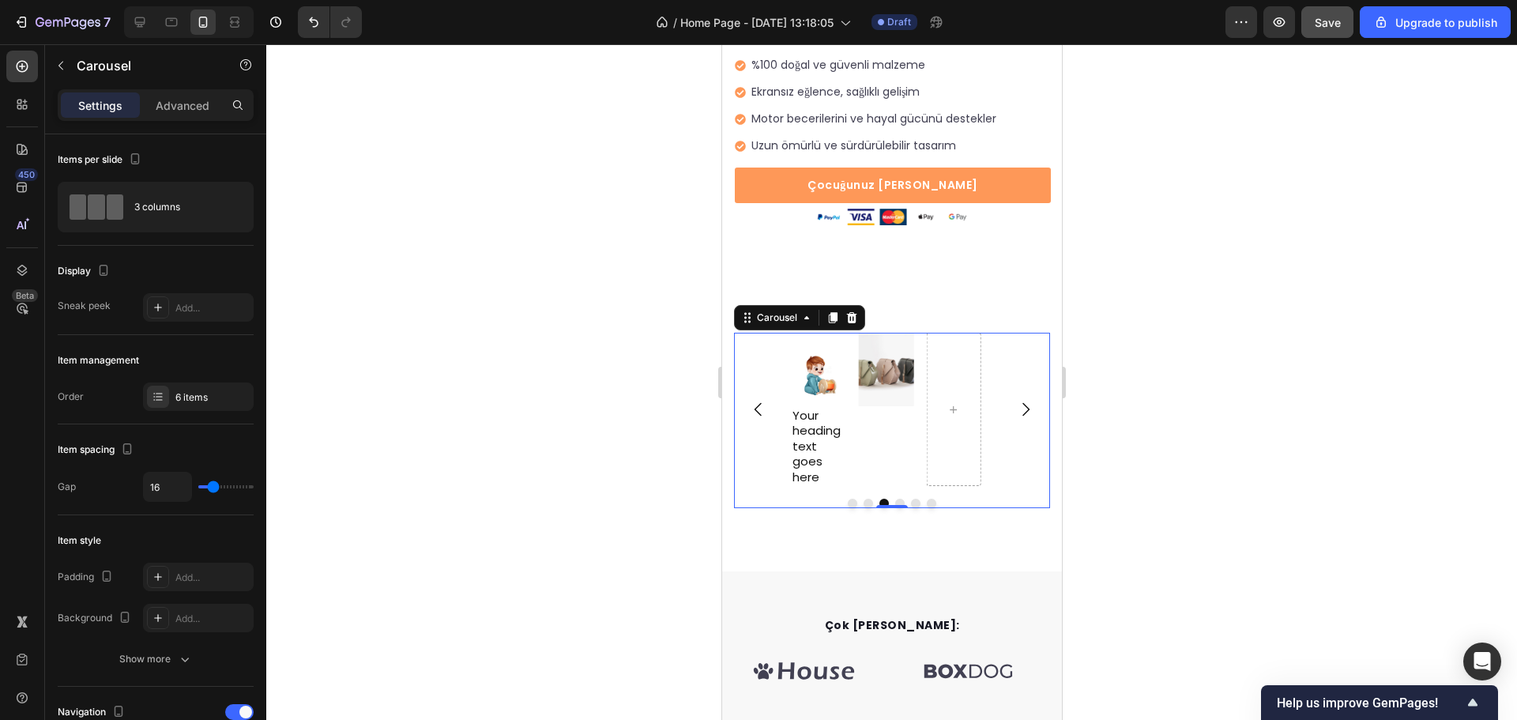
click at [1019, 401] on icon "Carousel Next Arrow" at bounding box center [1025, 409] width 19 height 19
click at [755, 400] on icon "Carousel Back Arrow" at bounding box center [757, 409] width 19 height 19
click at [168, 215] on div "3 columns" at bounding box center [182, 207] width 96 height 36
type input "31"
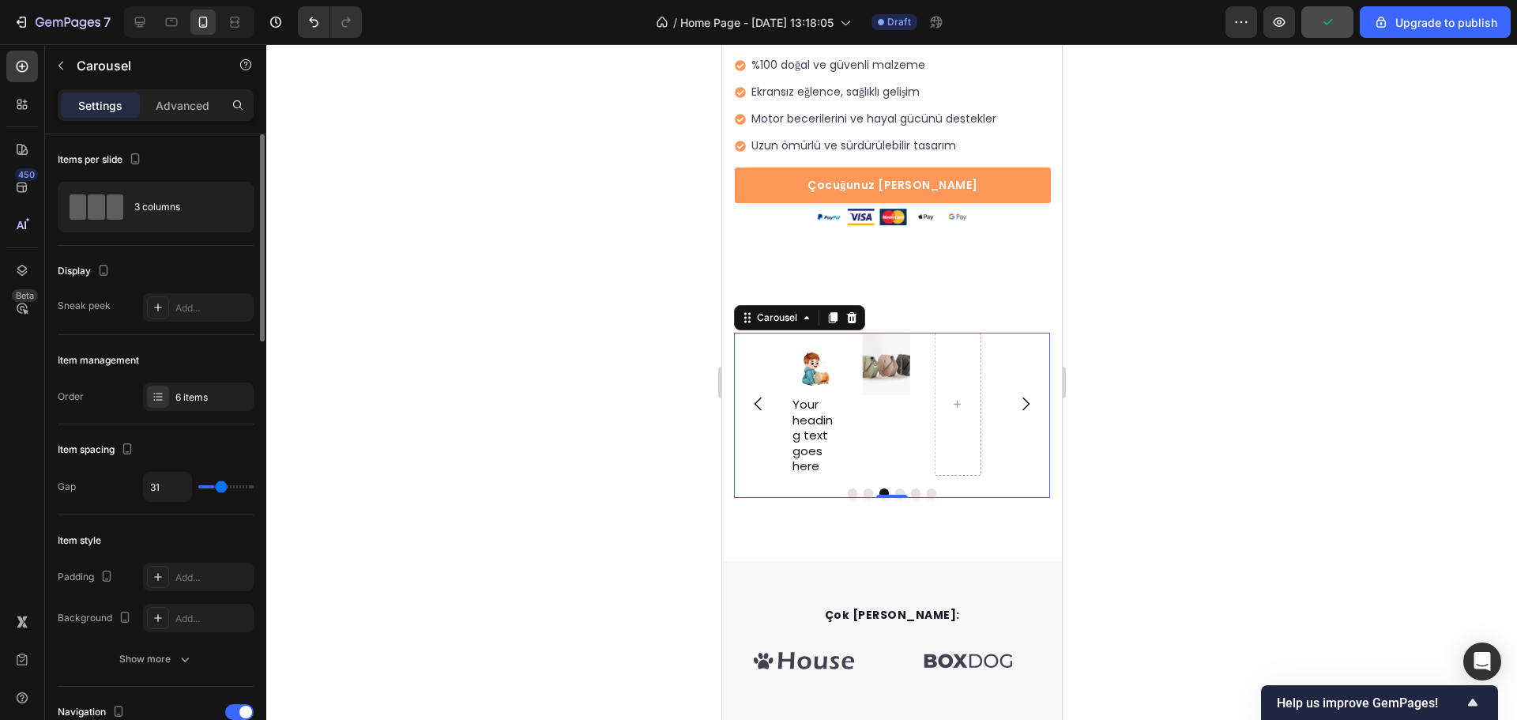
type input "36"
type input "1"
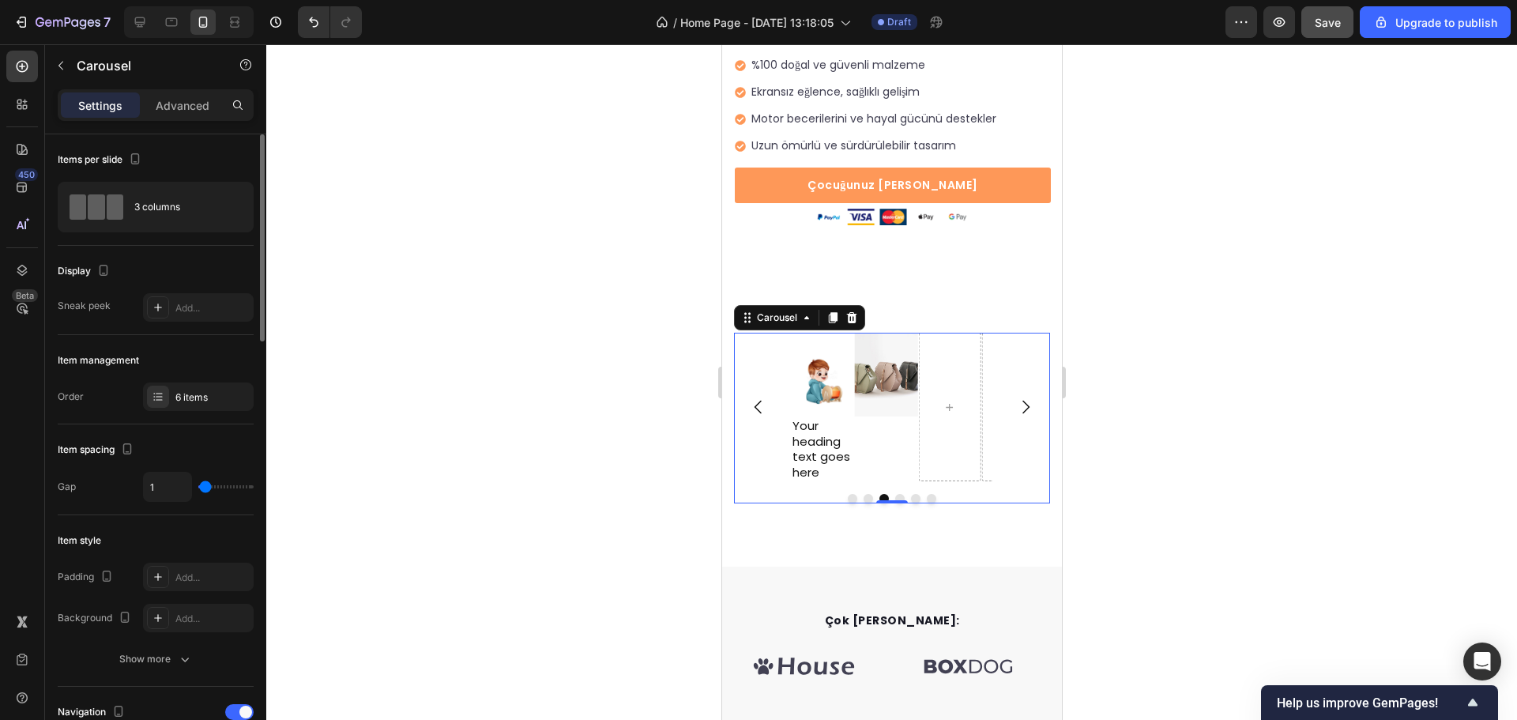
type input "1"
click at [205, 485] on input "range" at bounding box center [225, 486] width 55 height 3
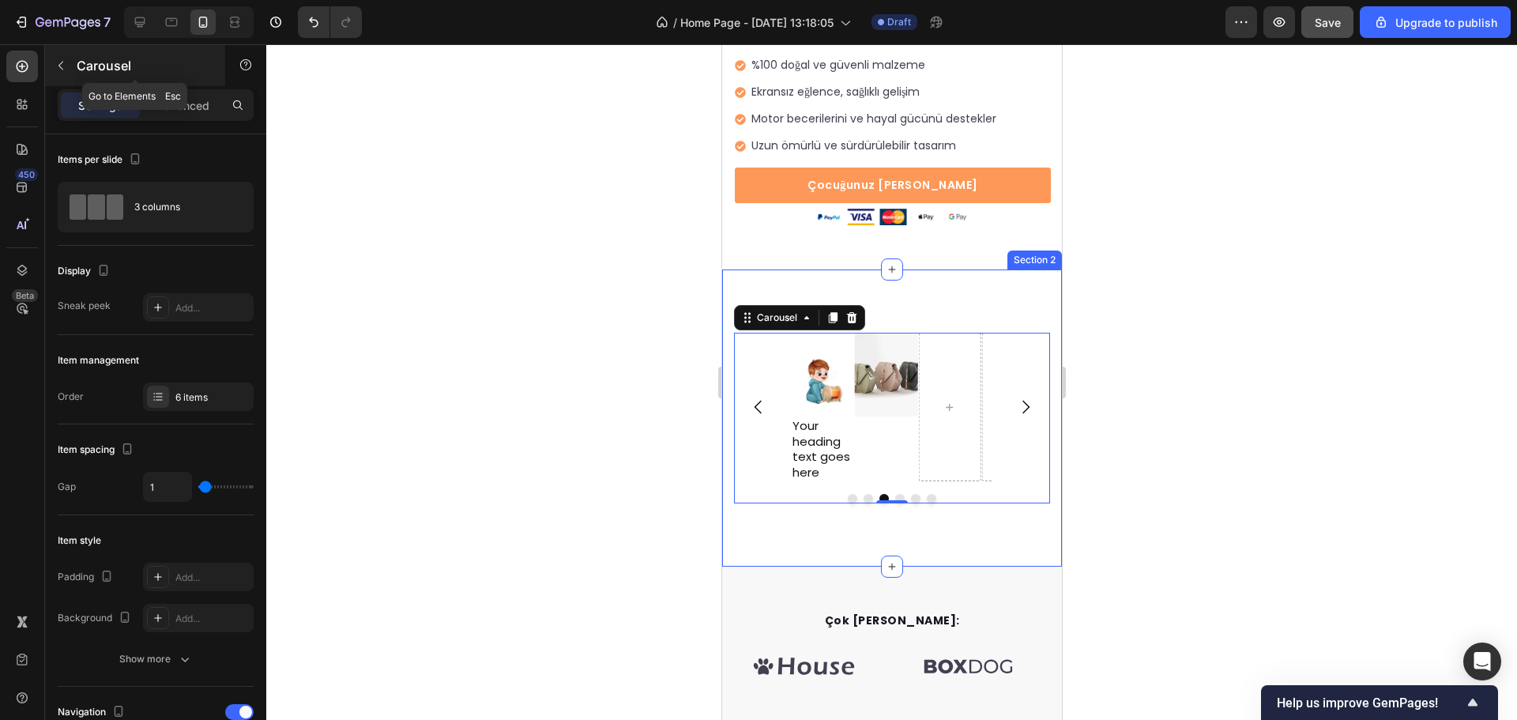
click at [55, 61] on icon "button" at bounding box center [61, 65] width 13 height 13
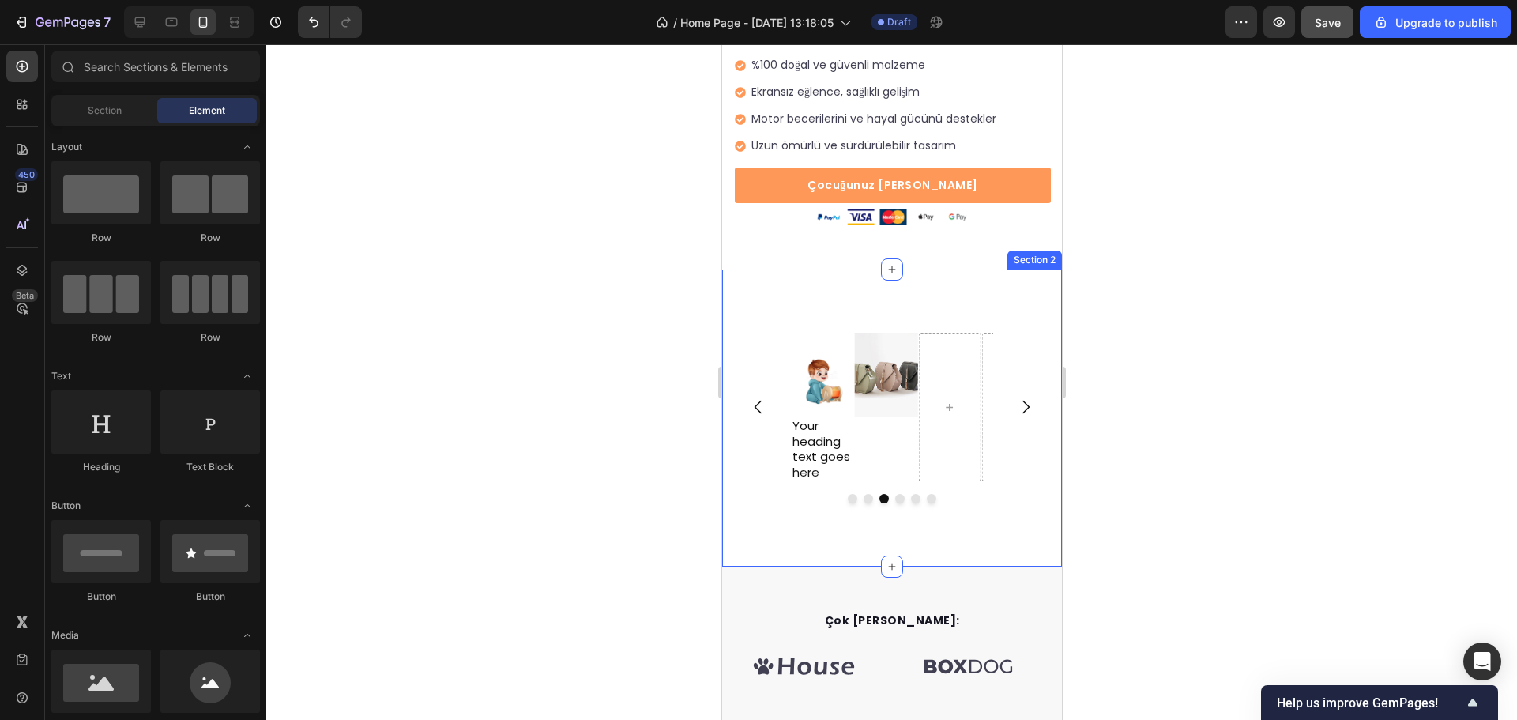
click at [895, 291] on div "Image Image Image Your heading text goes here Heading Image Carousel Section 2" at bounding box center [892, 418] width 340 height 297
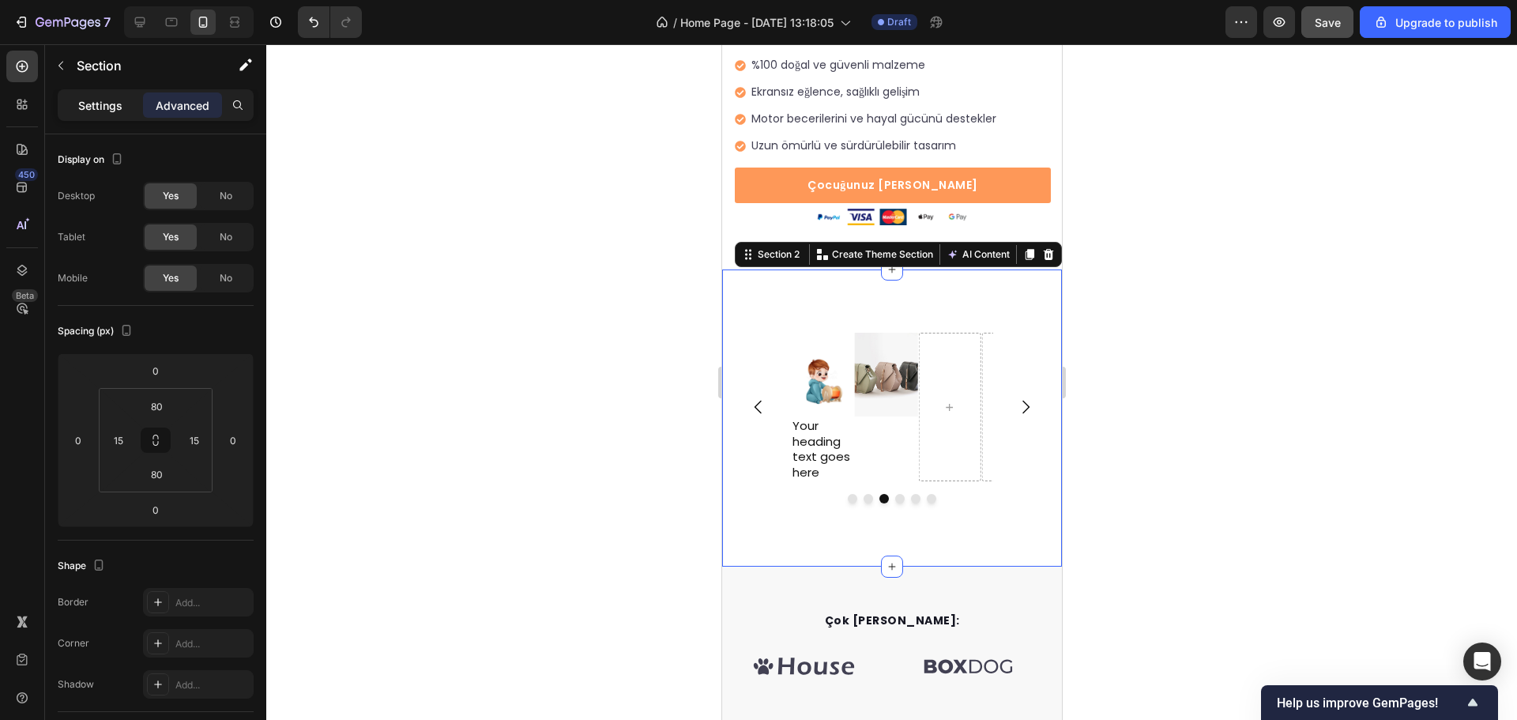
click at [74, 103] on div "Settings" at bounding box center [100, 104] width 79 height 25
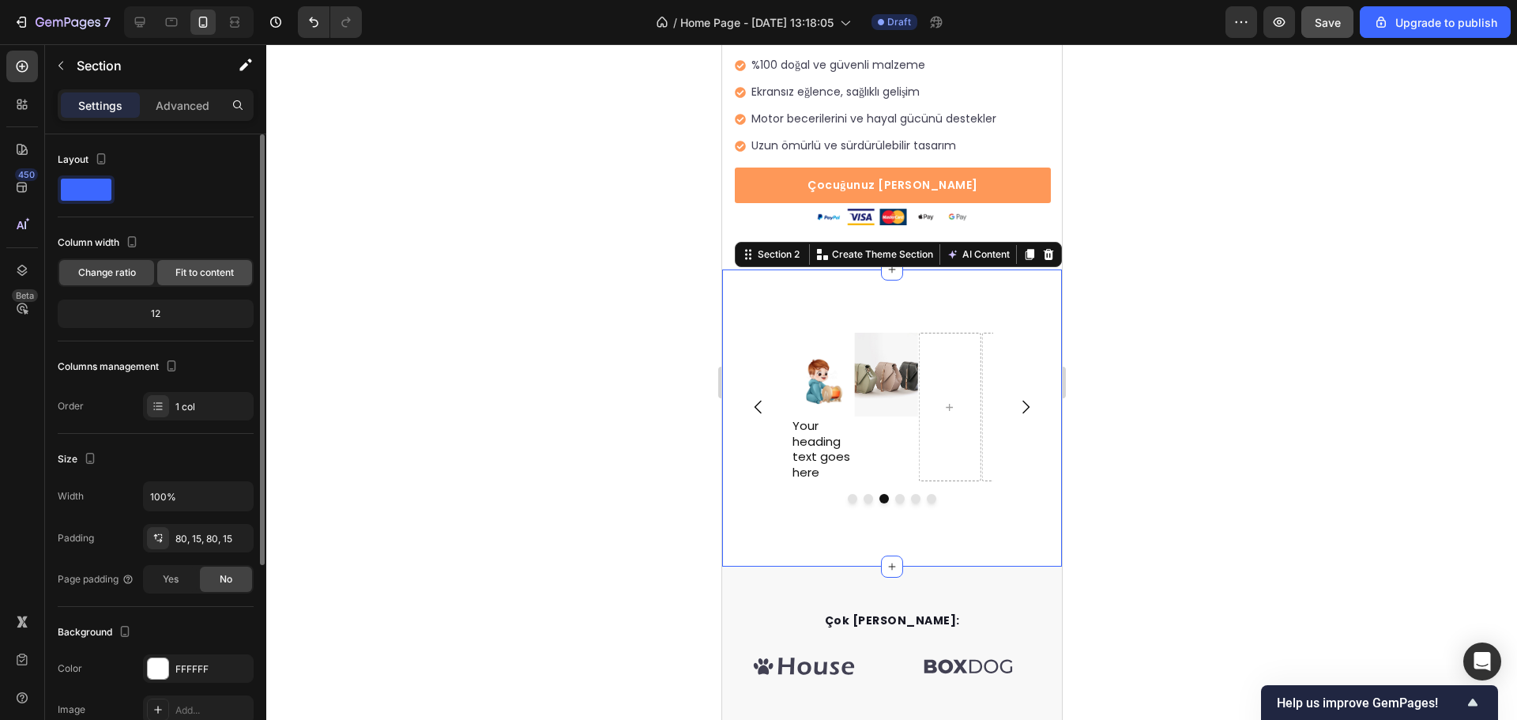
click at [178, 261] on div "Fit to content" at bounding box center [204, 272] width 95 height 25
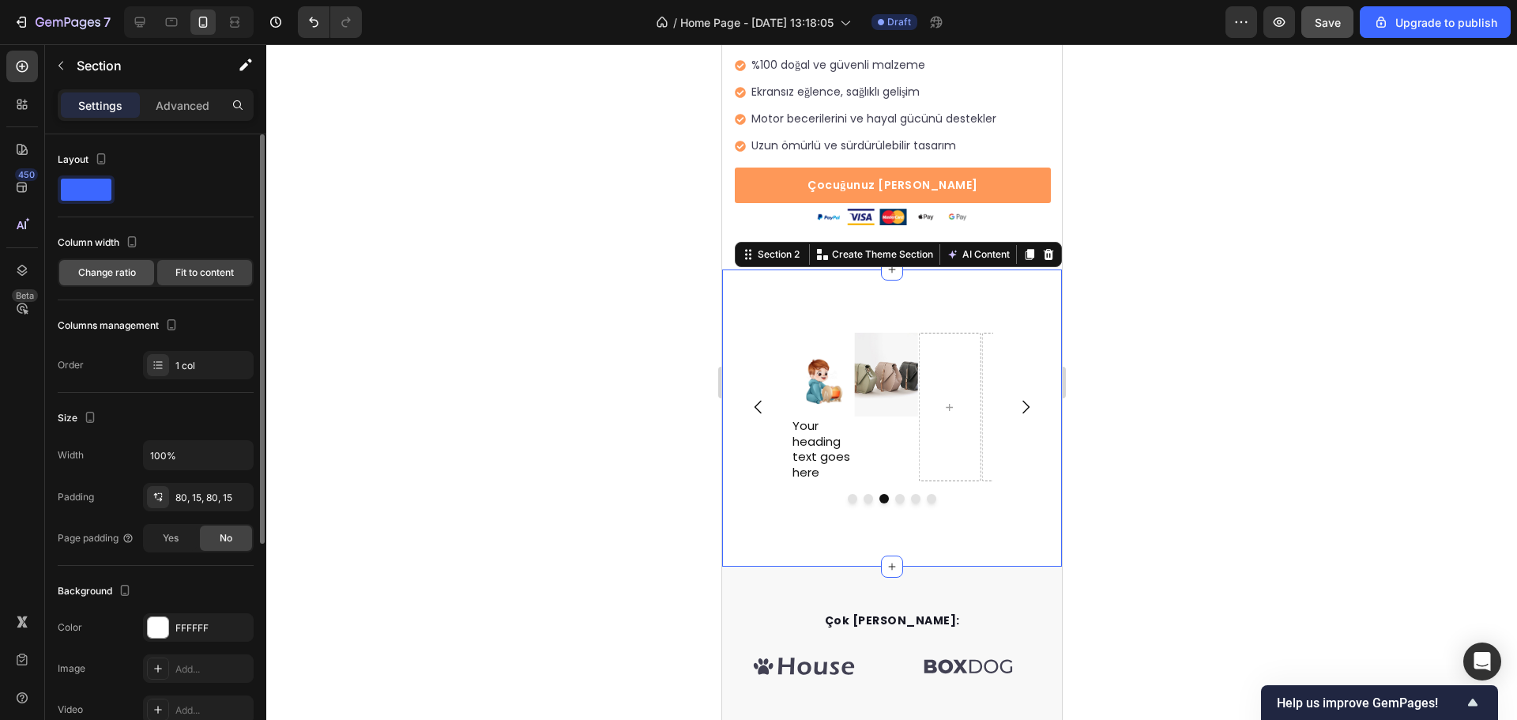
click at [134, 275] on span "Change ratio" at bounding box center [107, 273] width 58 height 14
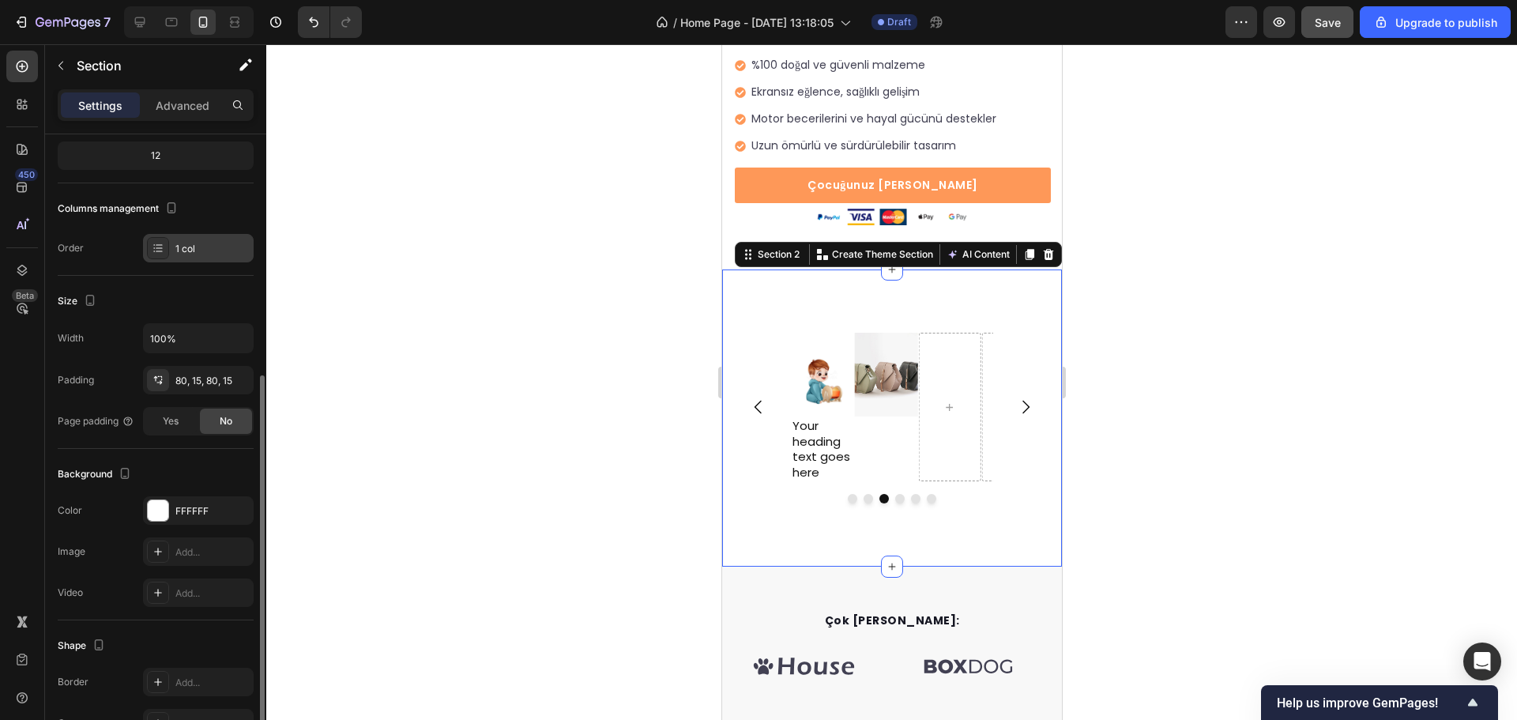
scroll to position [237, 0]
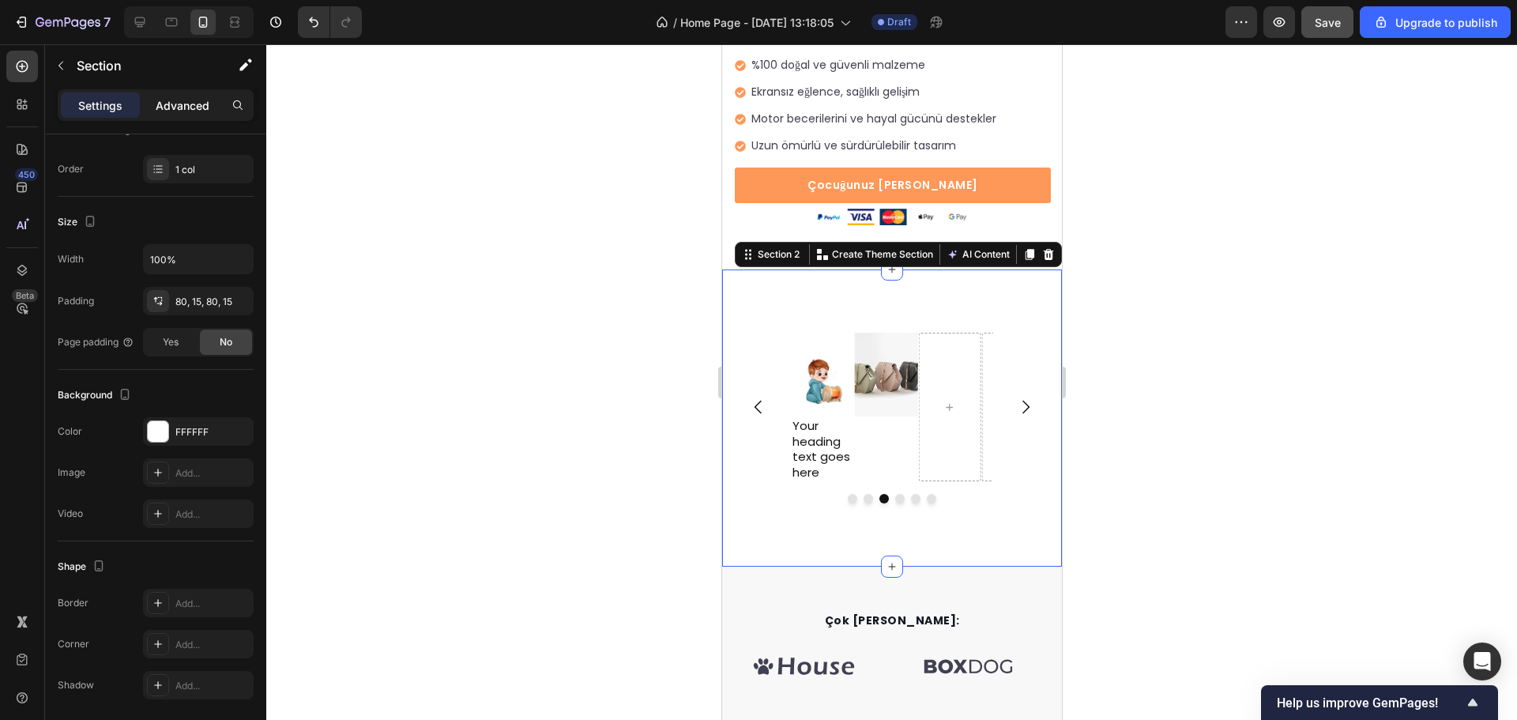
click at [187, 104] on p "Advanced" at bounding box center [183, 105] width 54 height 17
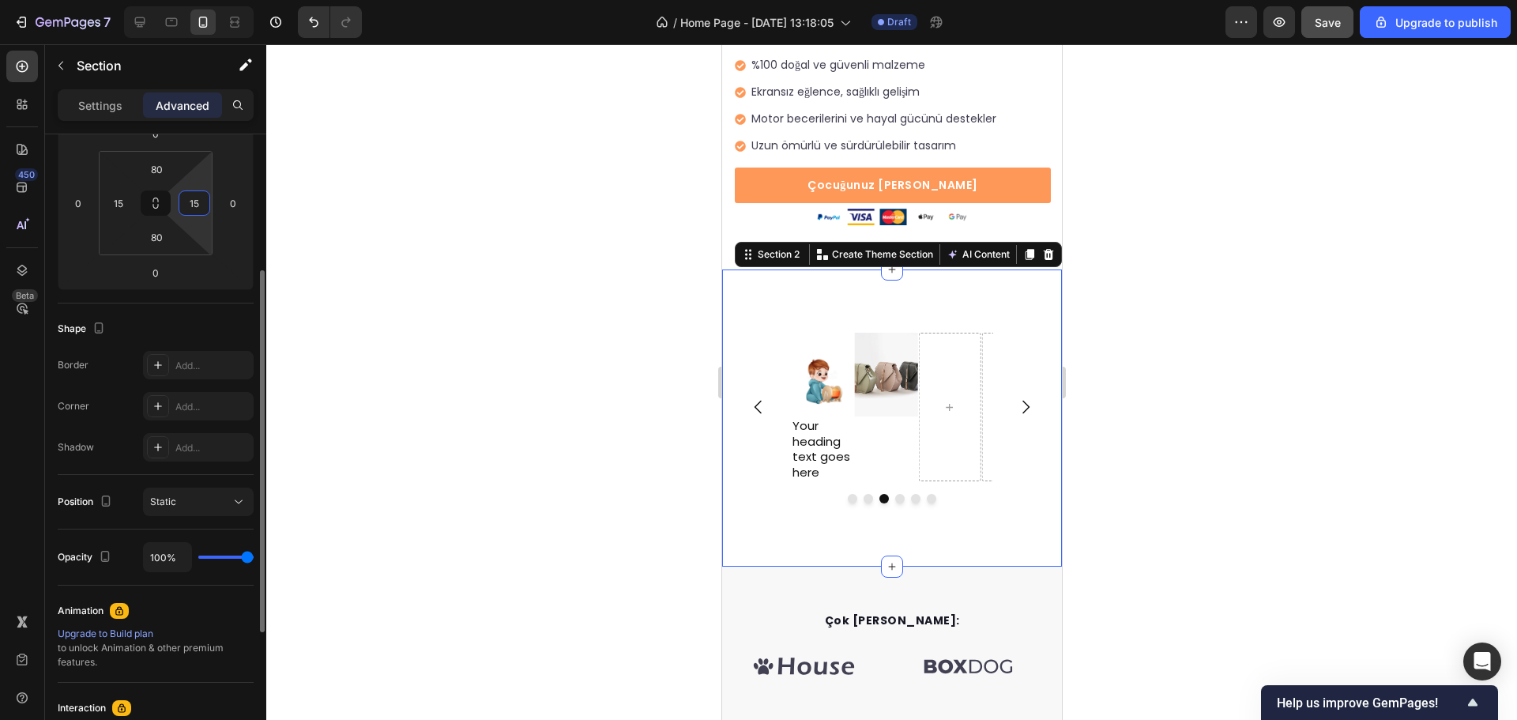
click at [183, 200] on input "15" at bounding box center [195, 203] width 24 height 24
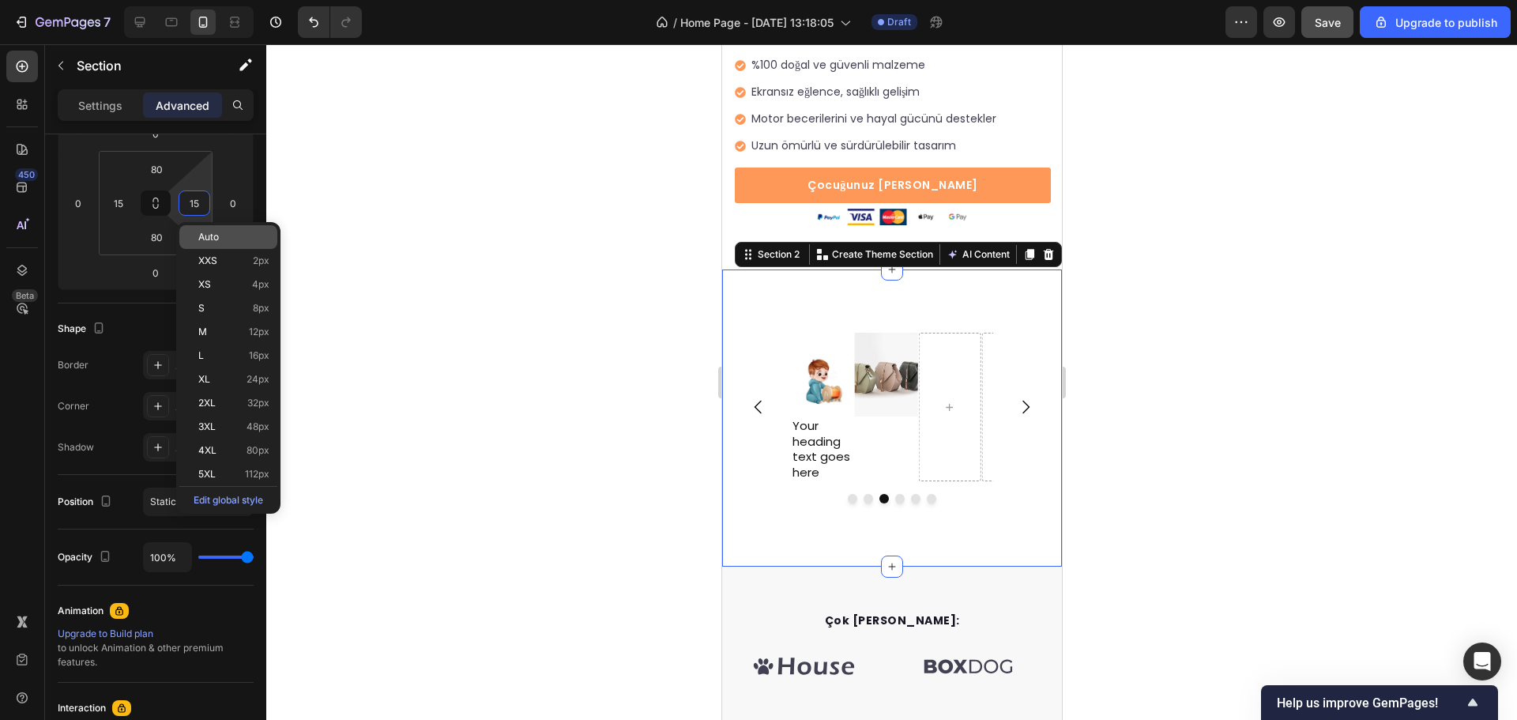
click at [198, 228] on div "Auto" at bounding box center [228, 237] width 98 height 24
type input "Auto"
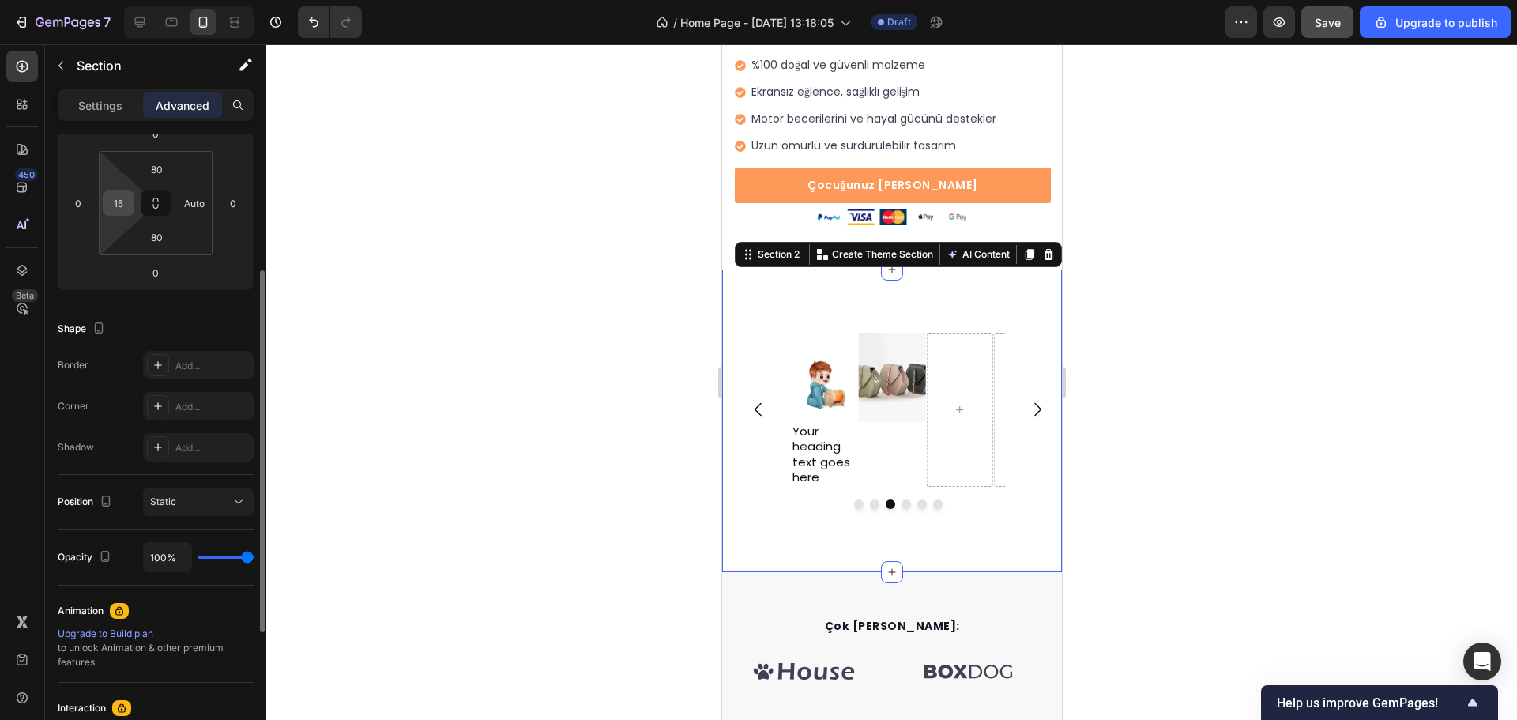
click at [119, 206] on input "15" at bounding box center [119, 203] width 24 height 24
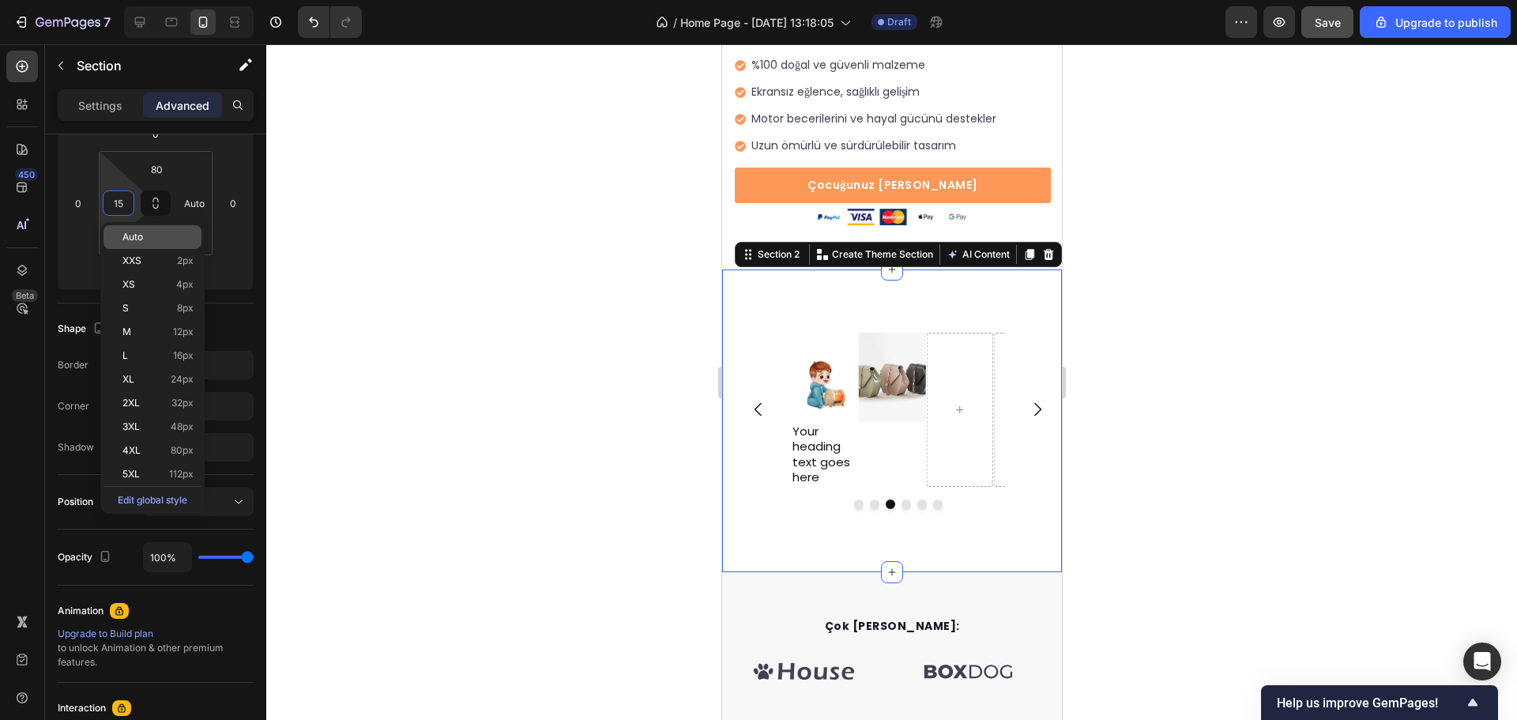
click at [130, 240] on span "Auto" at bounding box center [133, 237] width 21 height 11
type input "Auto"
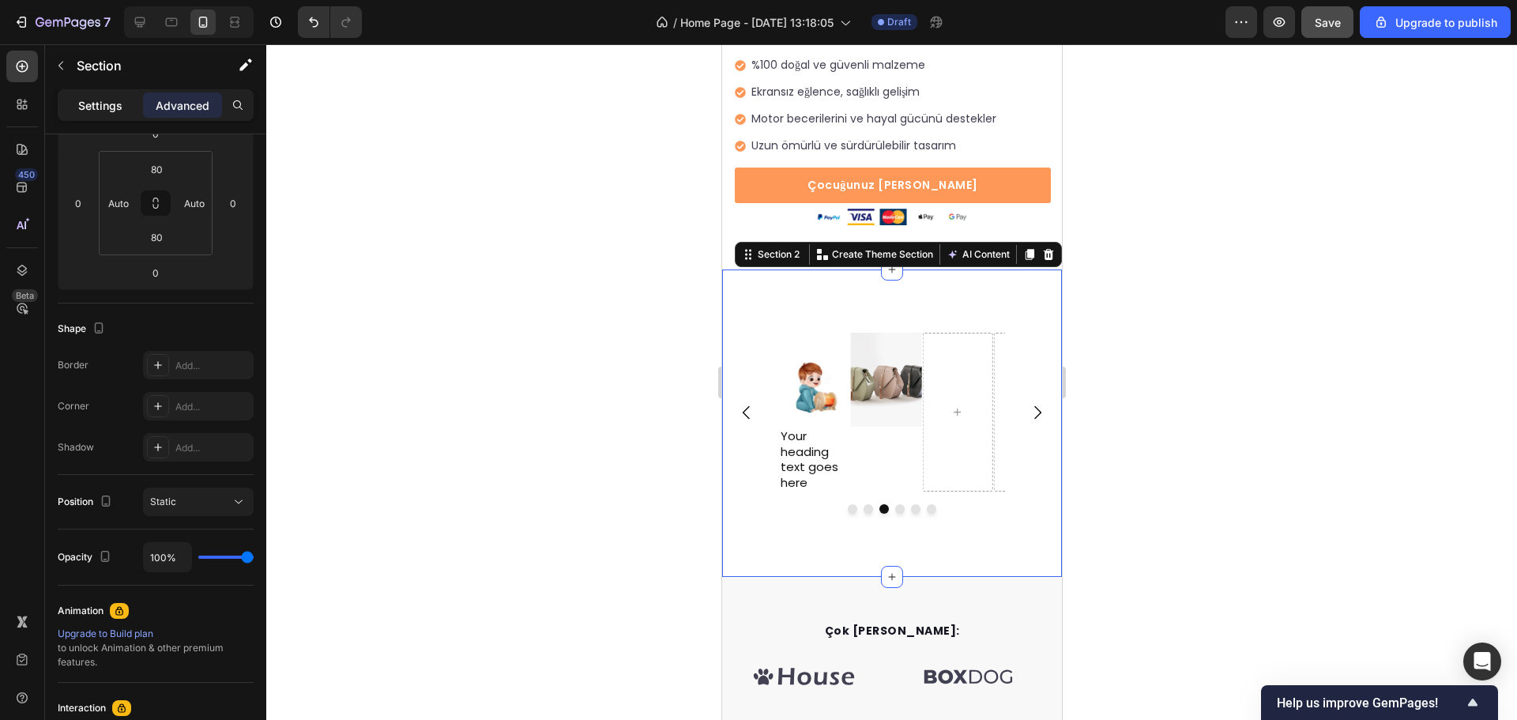
click at [123, 109] on div "Settings" at bounding box center [100, 104] width 79 height 25
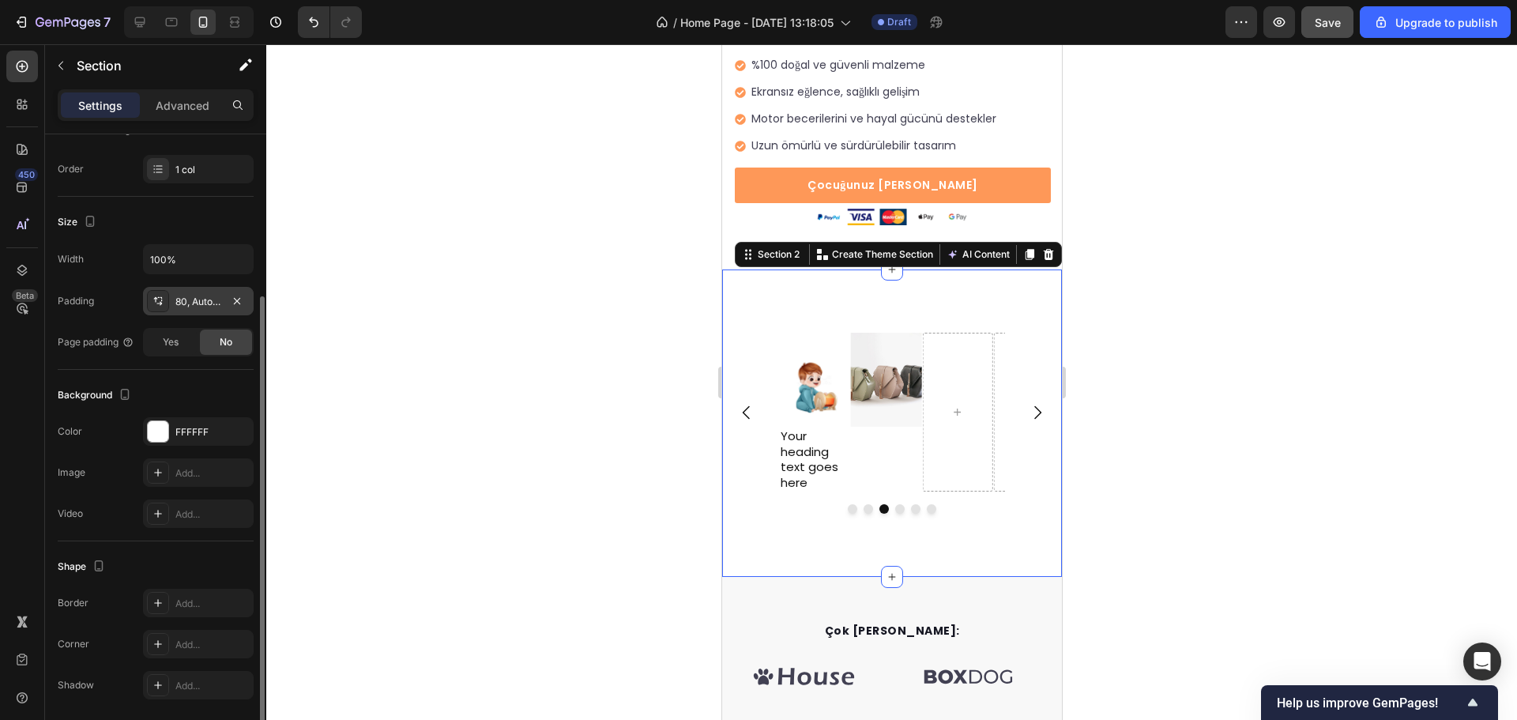
click at [183, 298] on div "80, Auto, 80, Auto" at bounding box center [198, 302] width 46 height 14
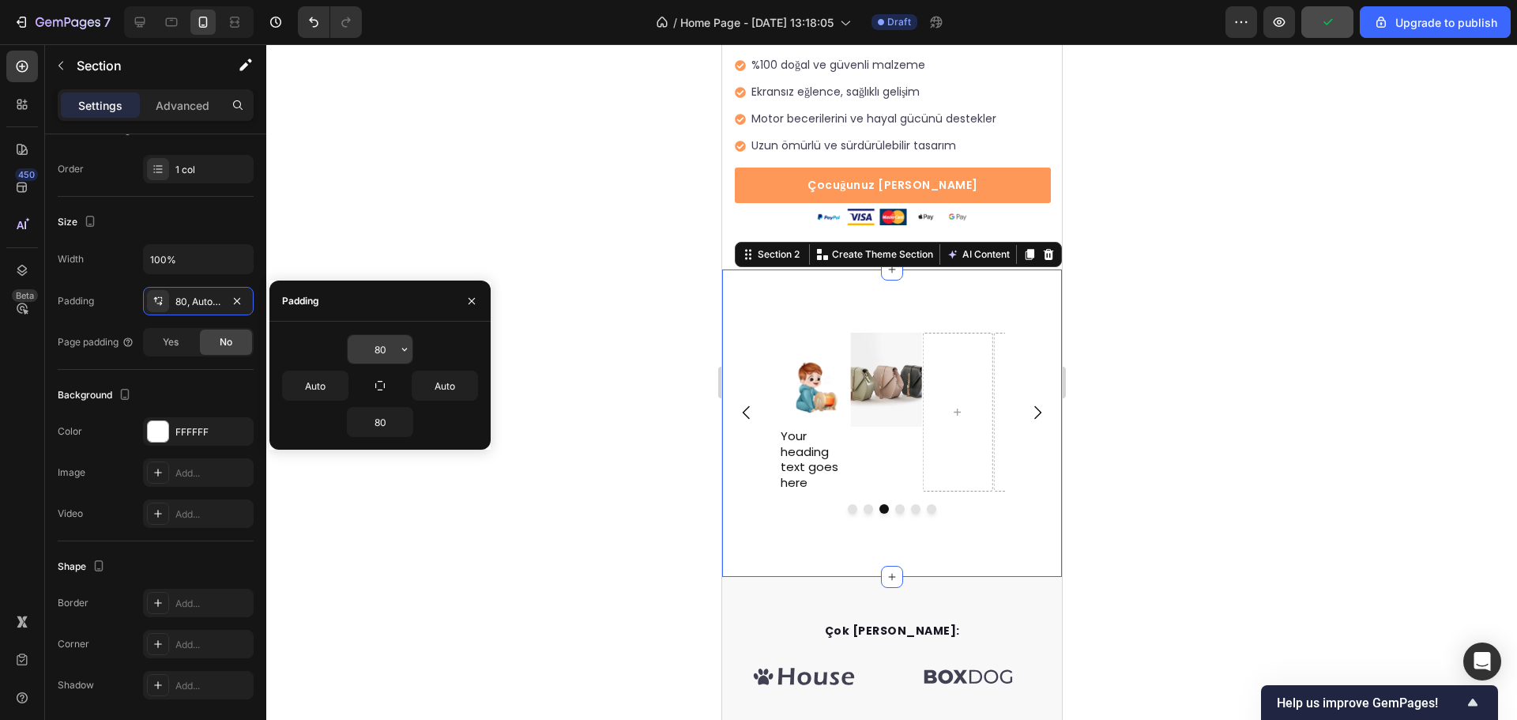
click at [379, 349] on input "80" at bounding box center [380, 349] width 65 height 28
click at [398, 349] on button "button" at bounding box center [405, 349] width 16 height 28
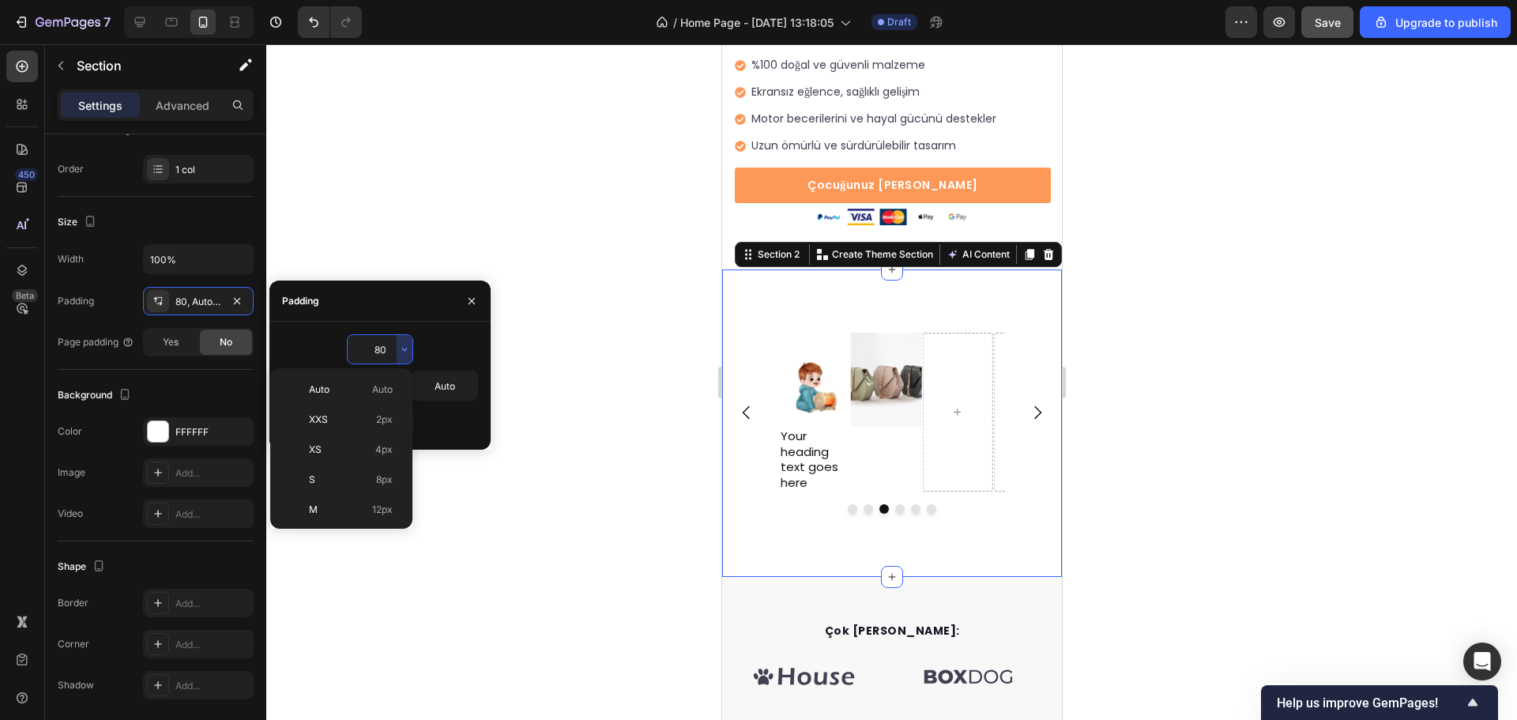
scroll to position [171, 0]
click at [350, 427] on p "2XL 32px" at bounding box center [351, 429] width 84 height 14
type input "32"
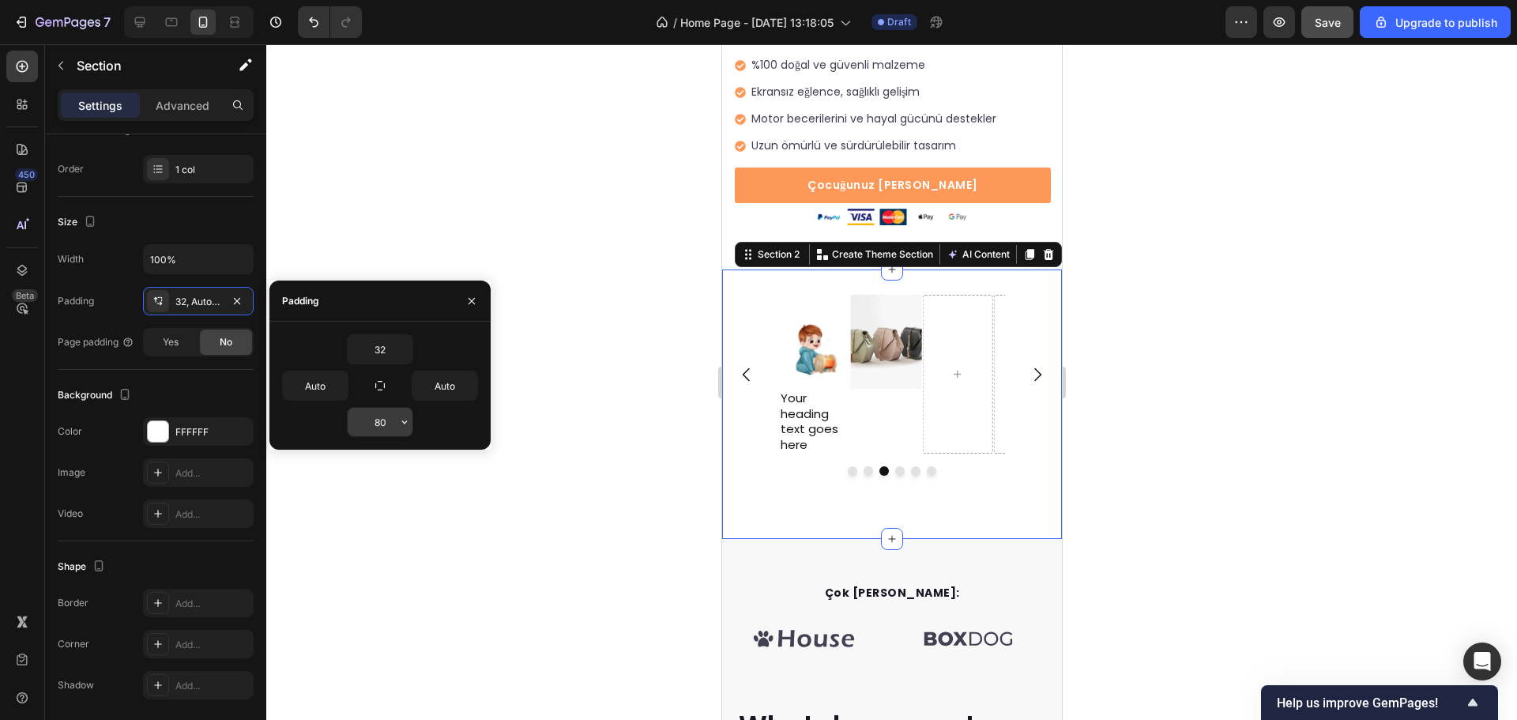
click at [377, 418] on input "80" at bounding box center [380, 422] width 65 height 28
click at [395, 420] on input "80" at bounding box center [380, 422] width 65 height 28
click at [398, 418] on icon "button" at bounding box center [404, 422] width 13 height 13
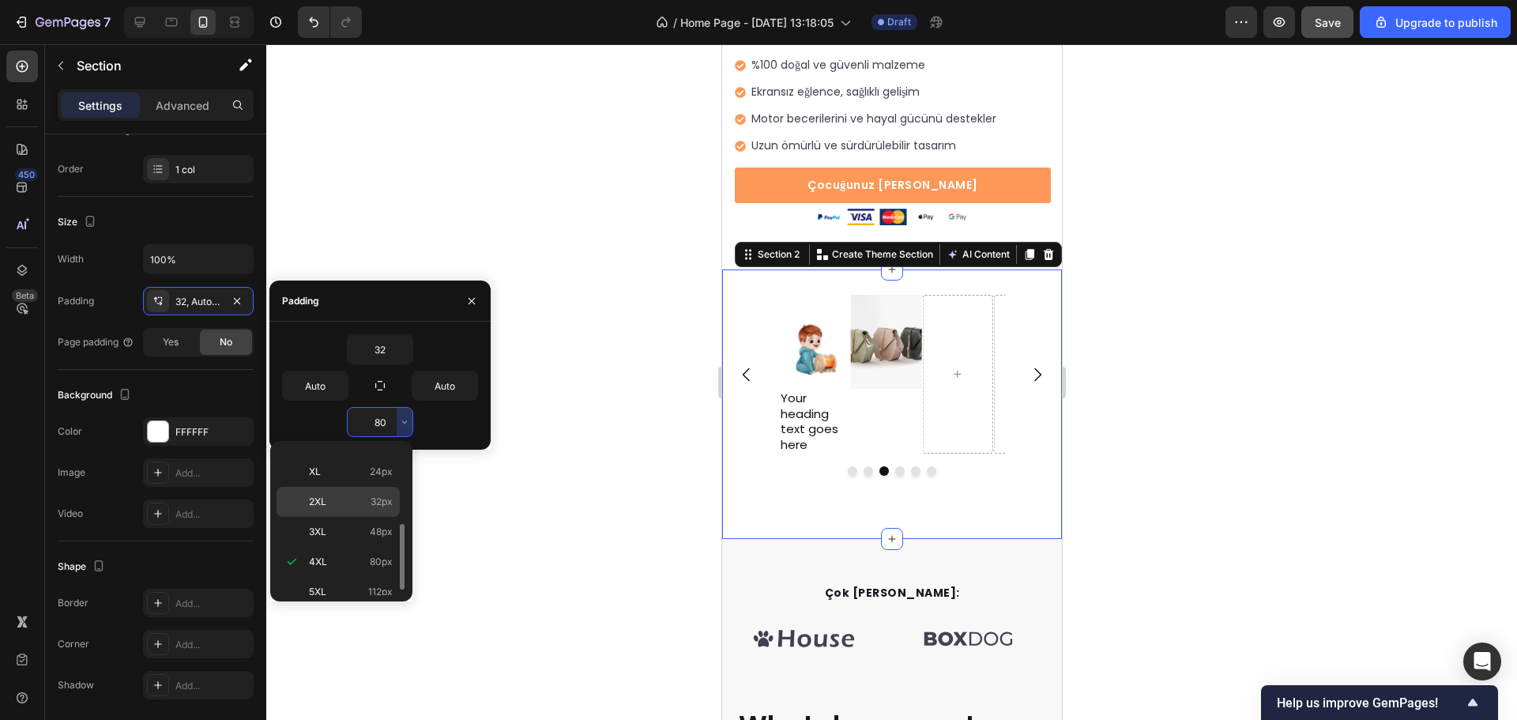
click at [362, 497] on p "2XL 32px" at bounding box center [351, 502] width 84 height 14
type input "32"
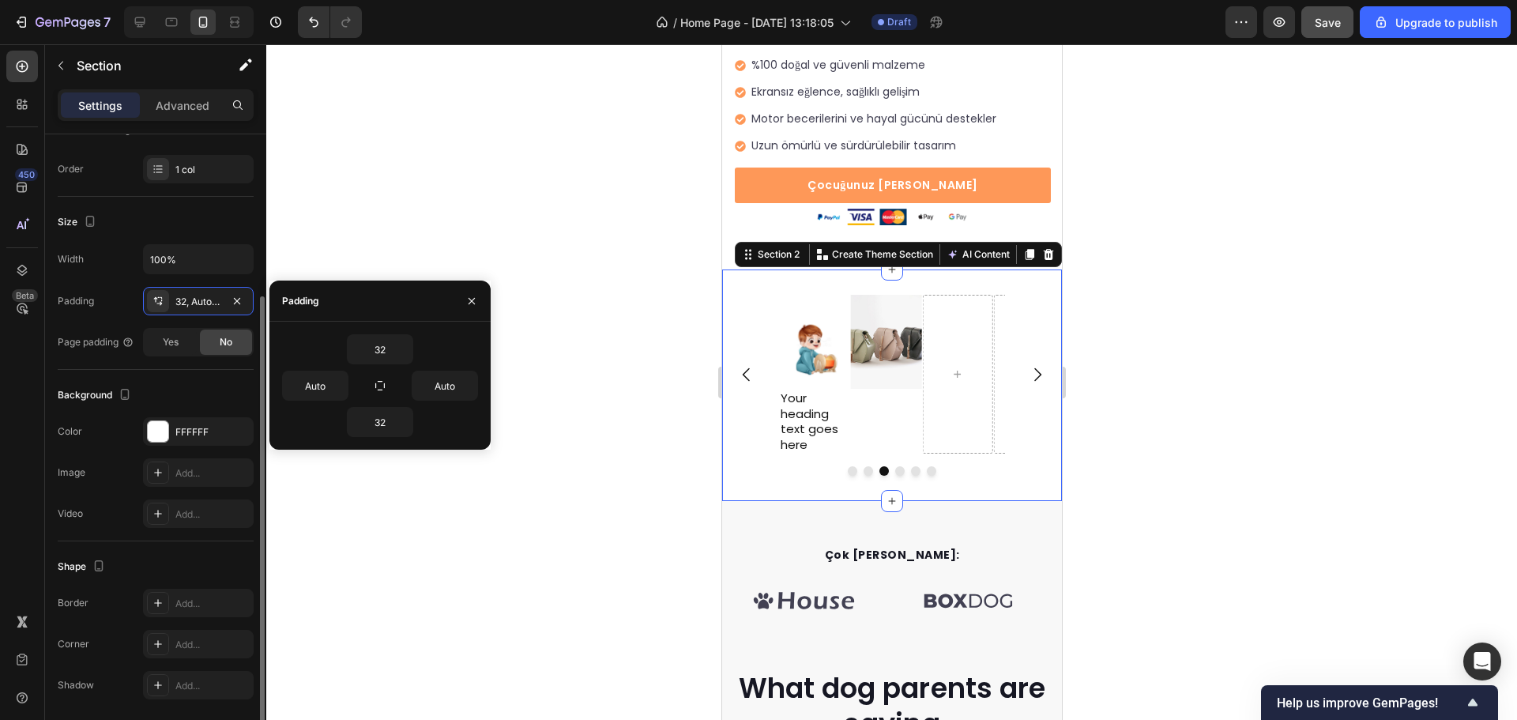
click at [214, 385] on div "Background" at bounding box center [156, 395] width 196 height 25
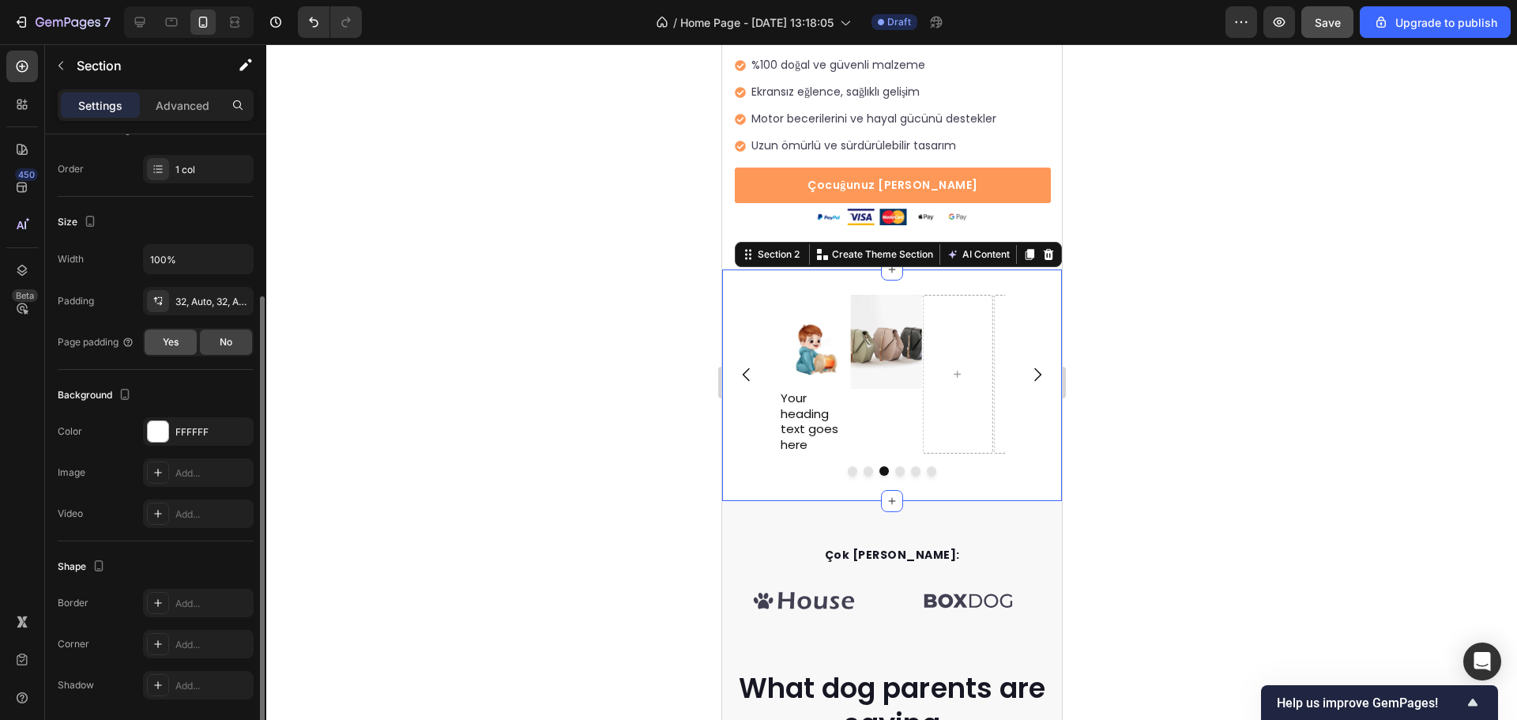
click at [175, 341] on span "Yes" at bounding box center [171, 342] width 16 height 14
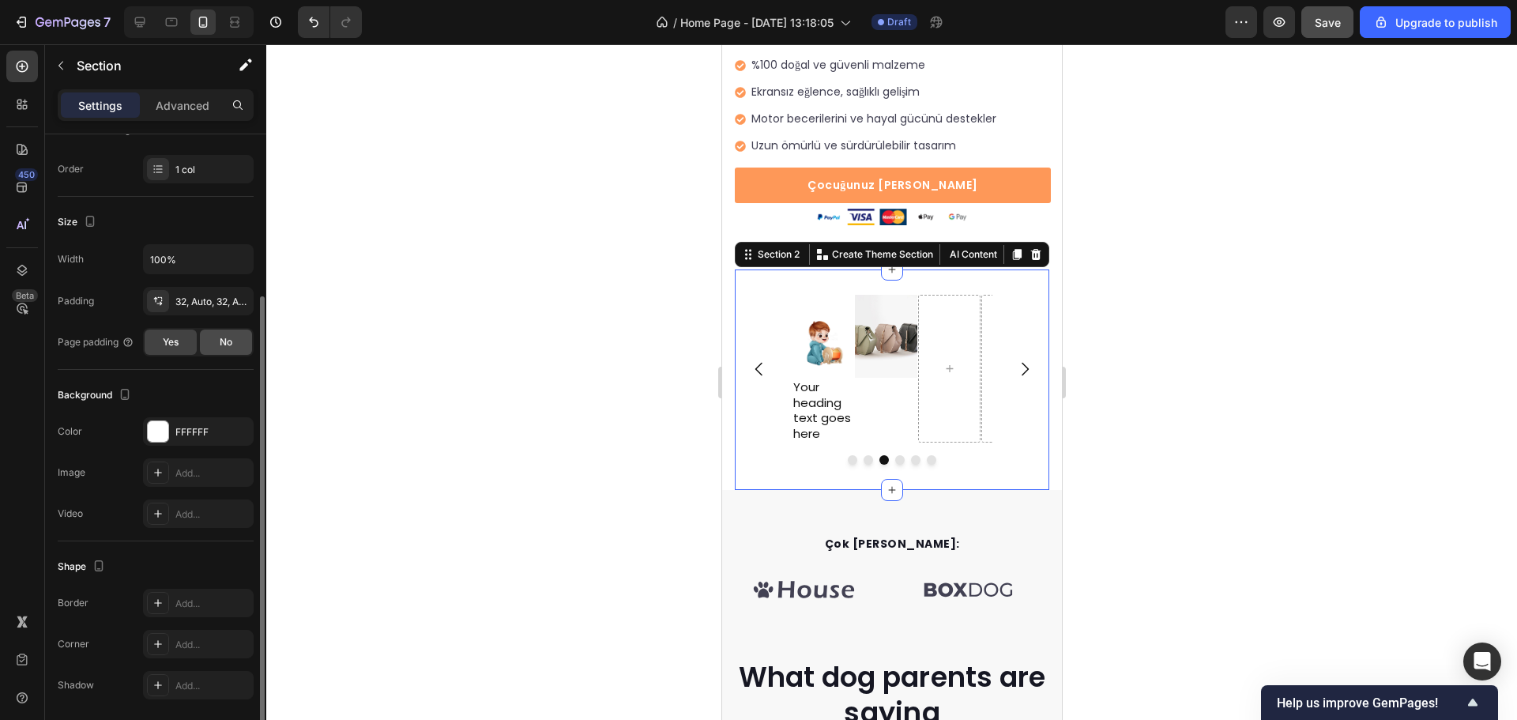
click at [218, 348] on div "No" at bounding box center [226, 342] width 52 height 25
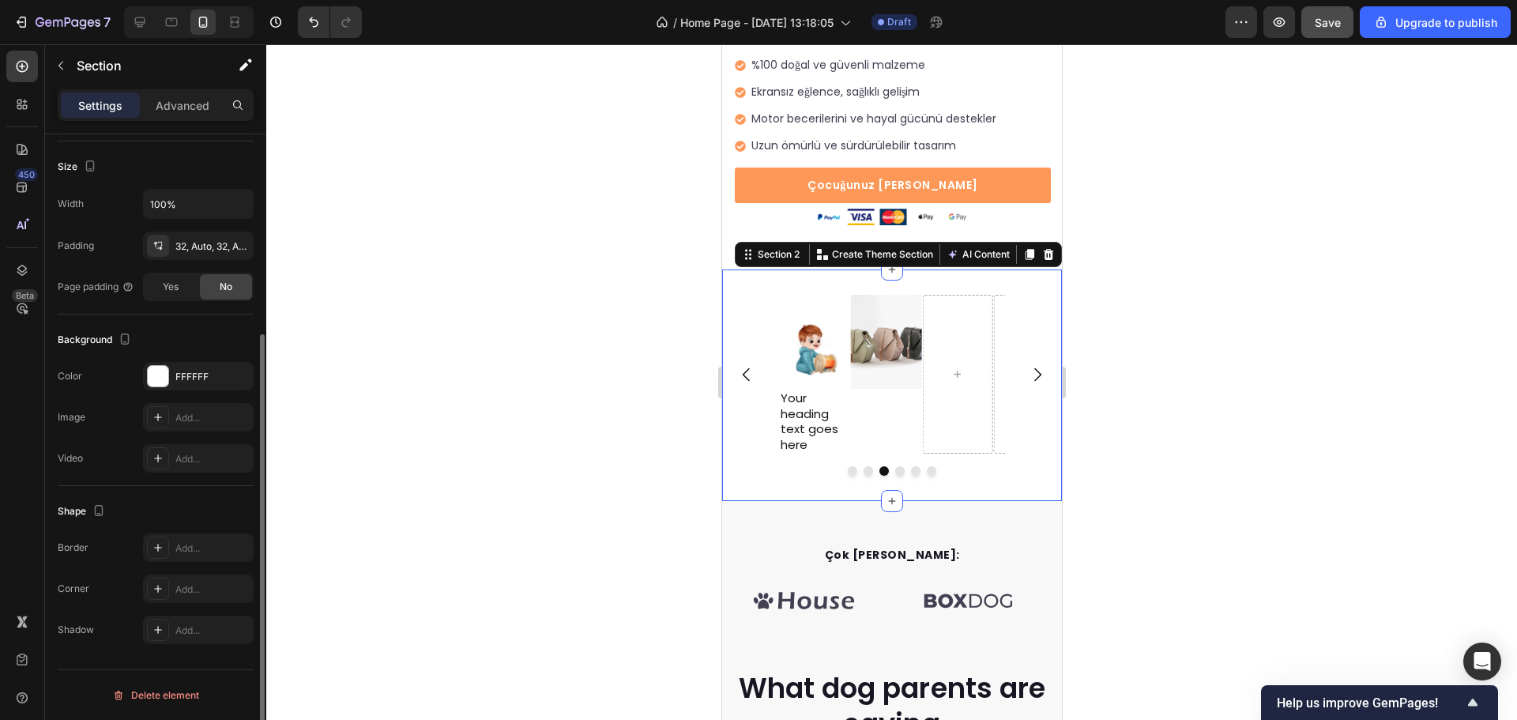
scroll to position [55, 0]
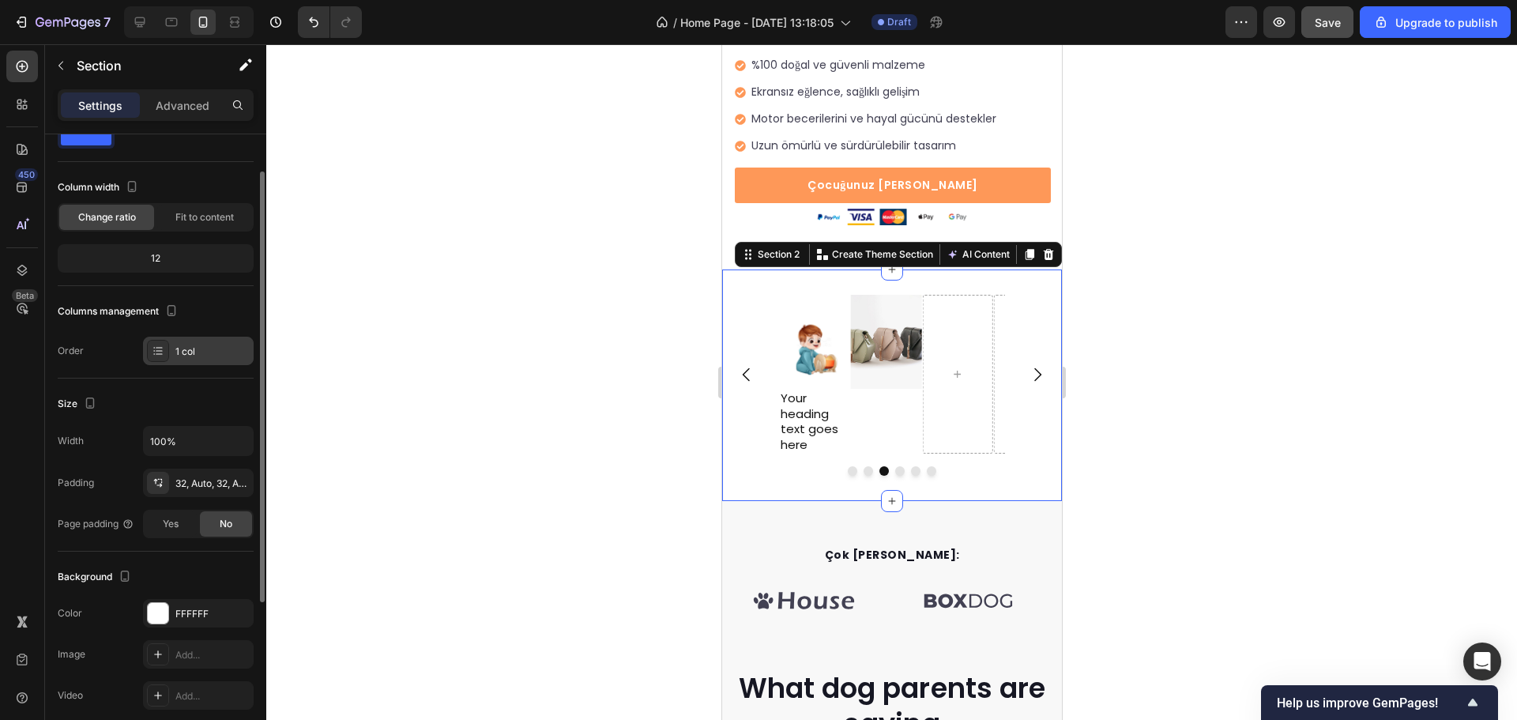
click at [186, 352] on div "1 col" at bounding box center [212, 352] width 74 height 14
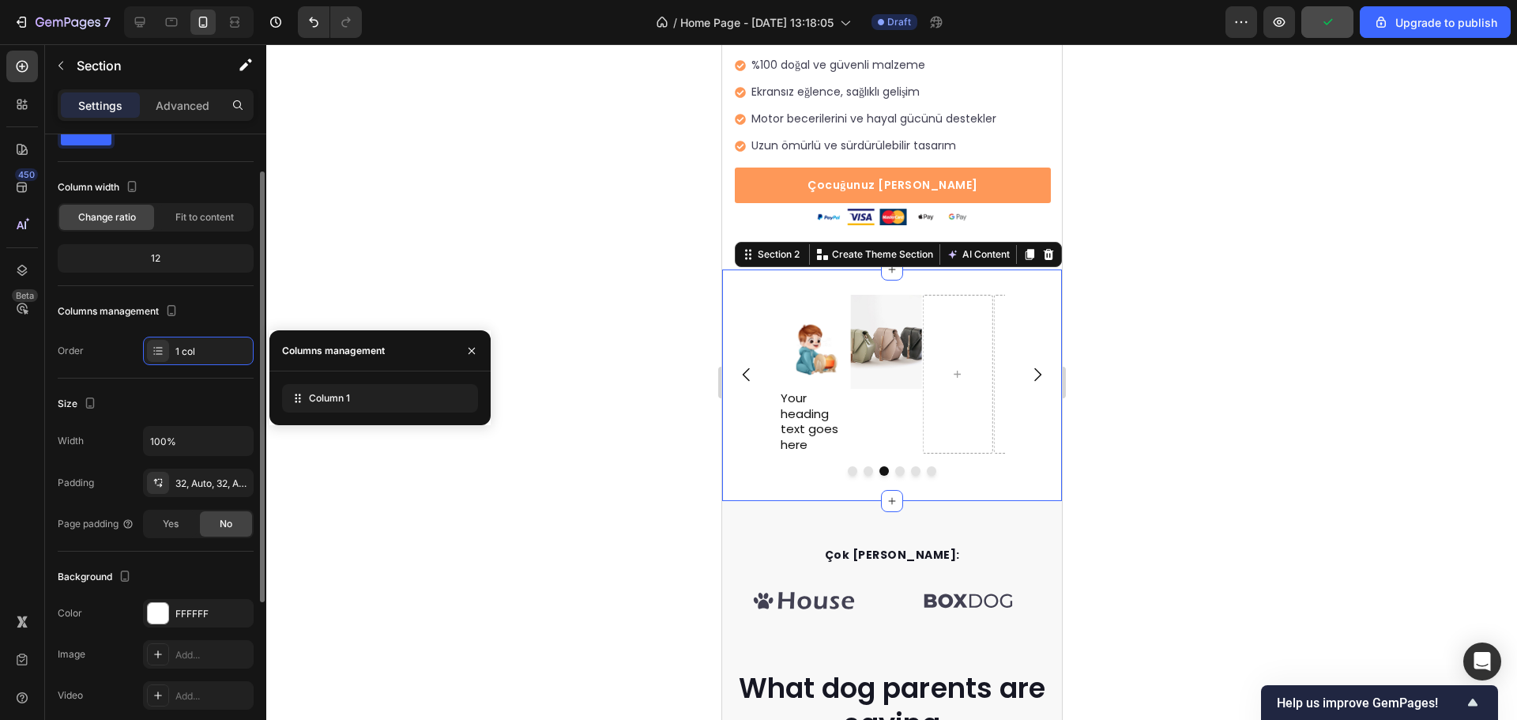
click at [209, 302] on div "Columns management" at bounding box center [156, 311] width 196 height 25
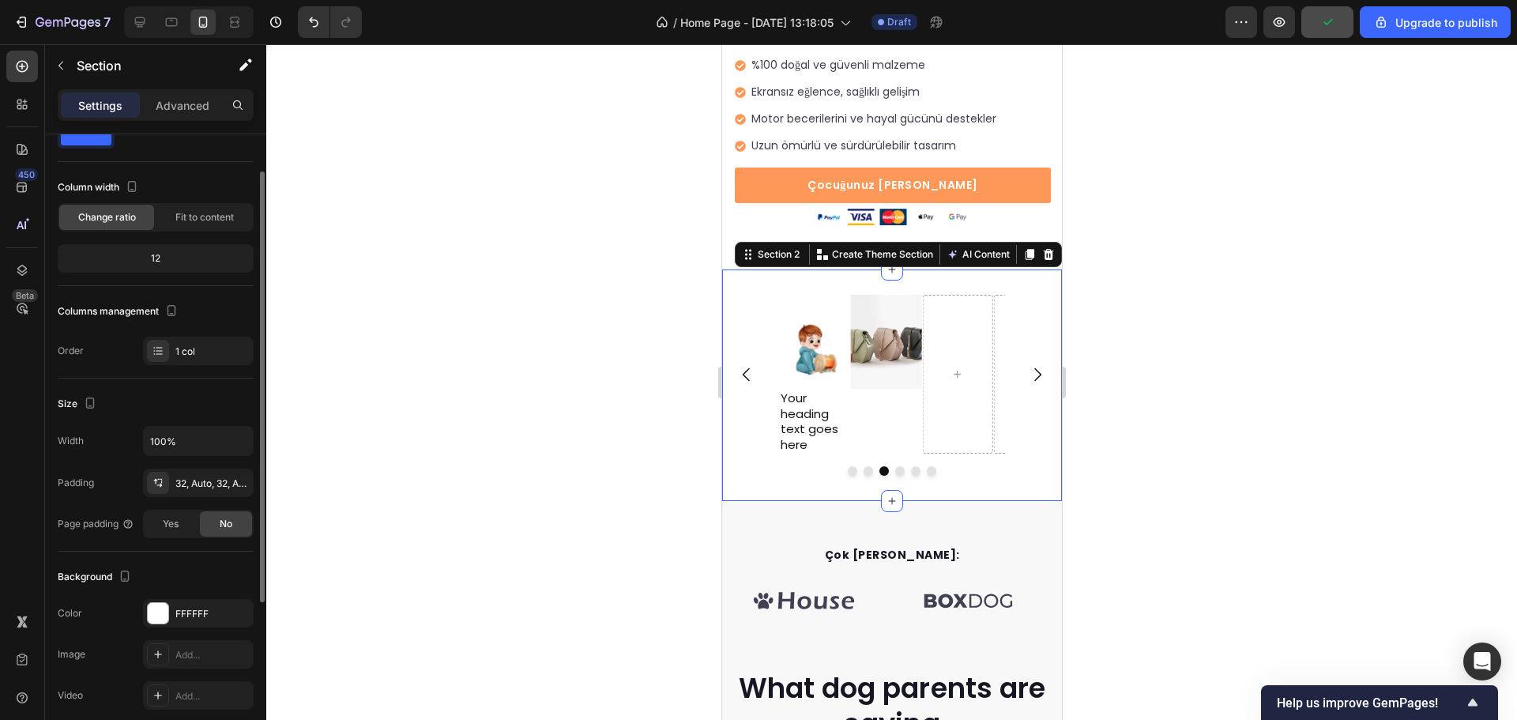
scroll to position [0, 0]
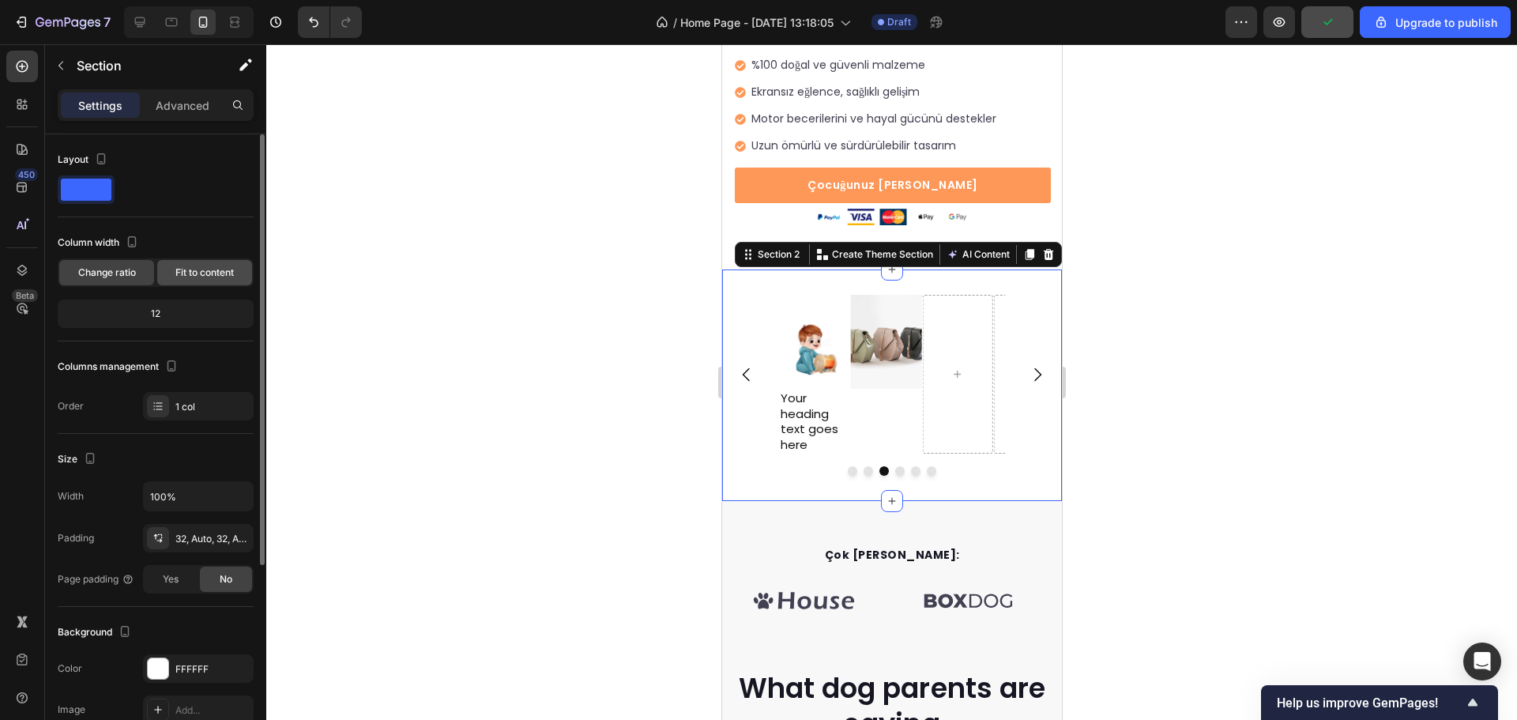
click at [204, 278] on span "Fit to content" at bounding box center [204, 273] width 58 height 14
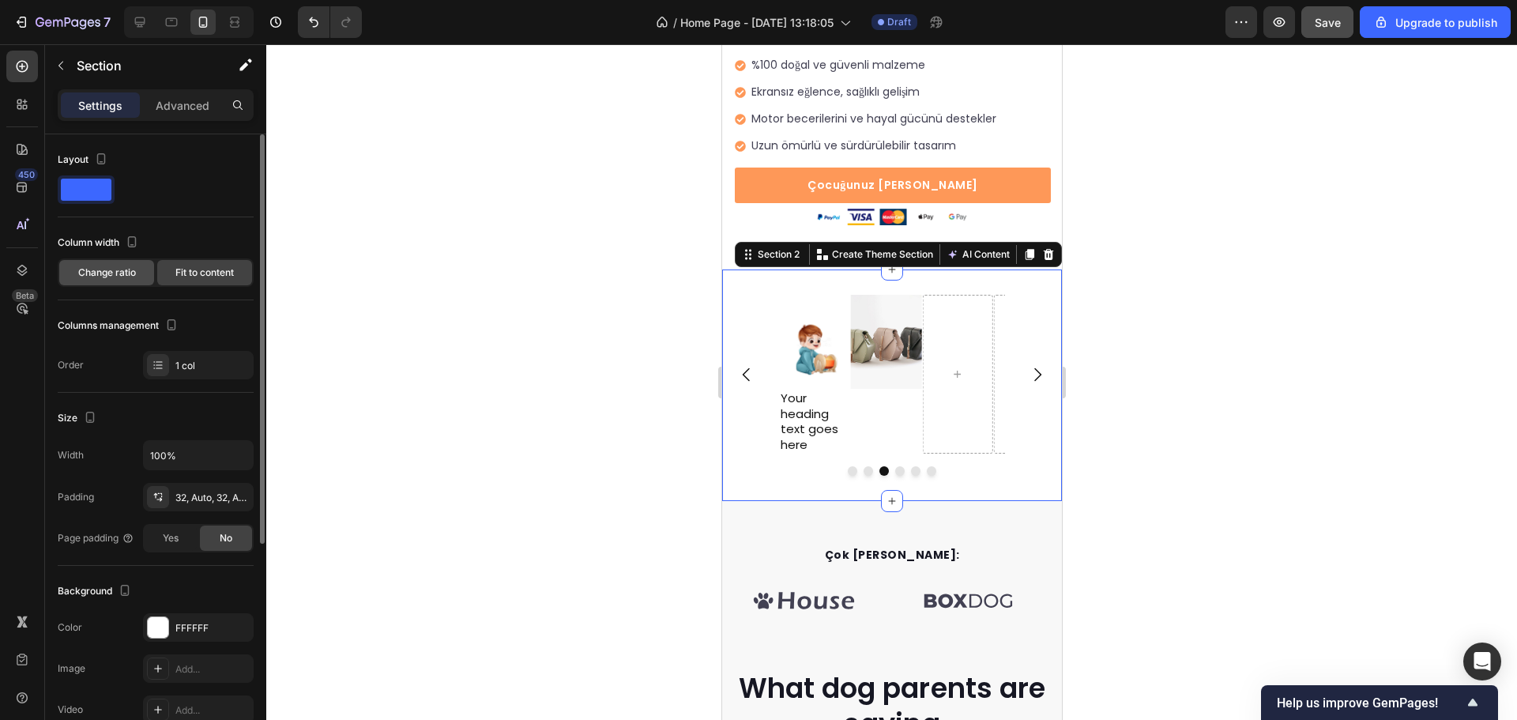
click at [117, 275] on span "Change ratio" at bounding box center [107, 273] width 58 height 14
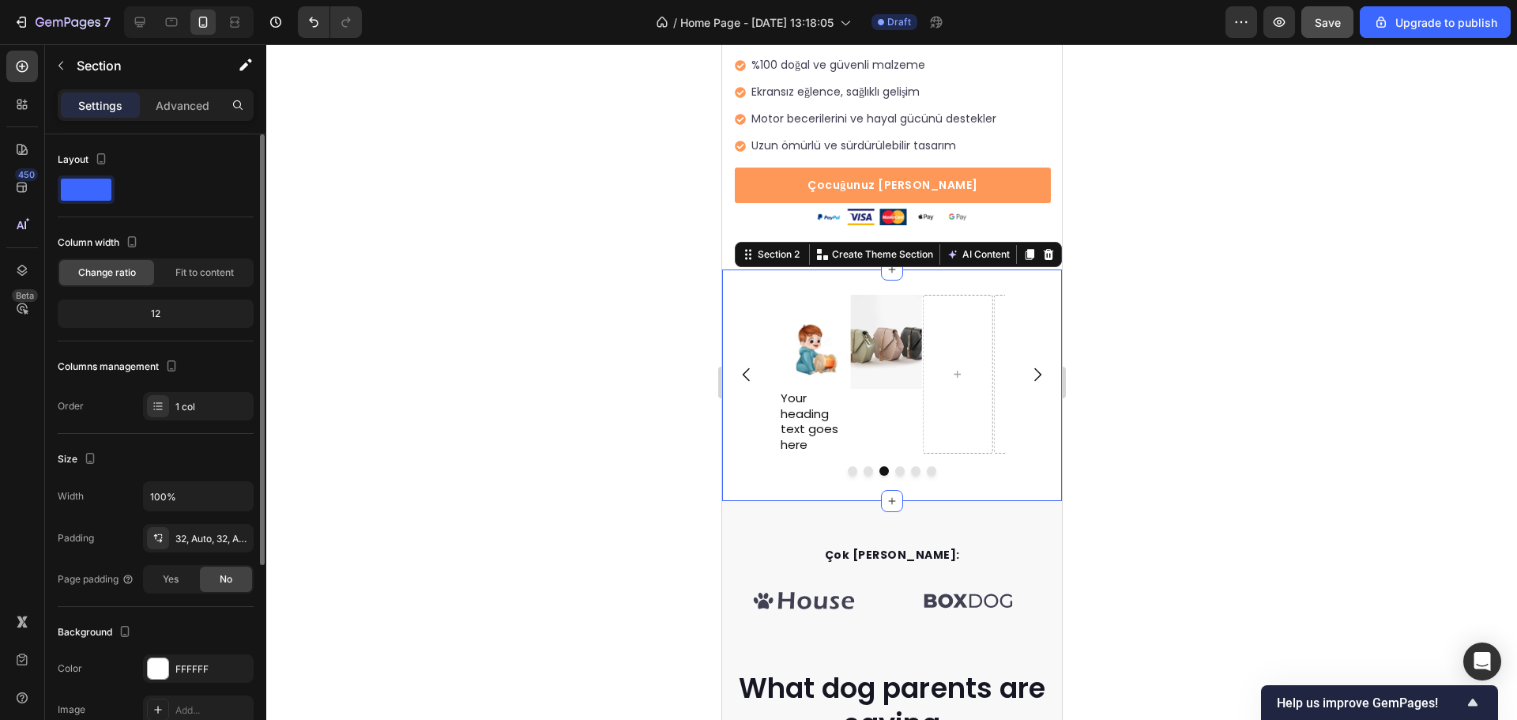
click at [164, 306] on div "12" at bounding box center [156, 314] width 190 height 22
click at [160, 316] on div "12" at bounding box center [156, 314] width 190 height 22
click at [156, 312] on div "12" at bounding box center [156, 314] width 190 height 22
click at [177, 111] on p "Advanced" at bounding box center [183, 105] width 54 height 17
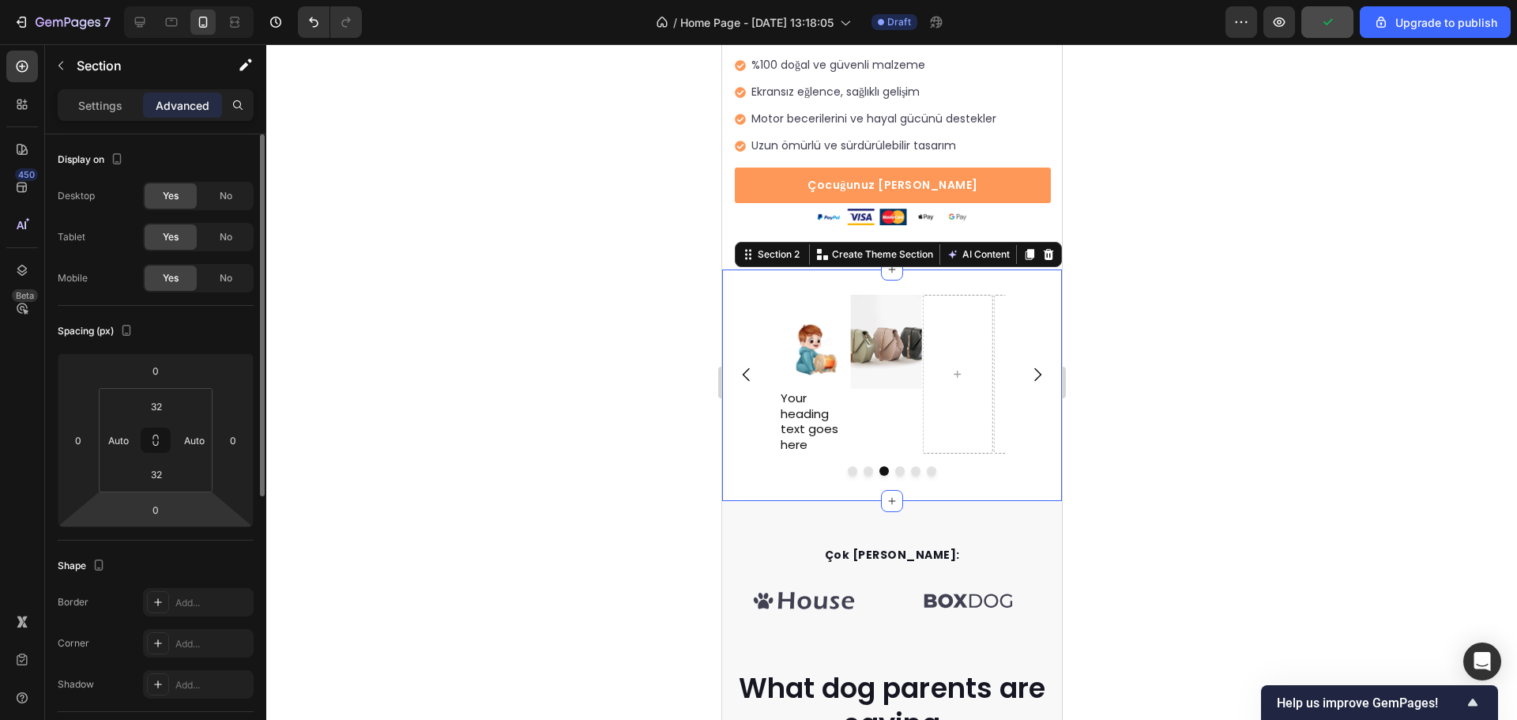
scroll to position [237, 0]
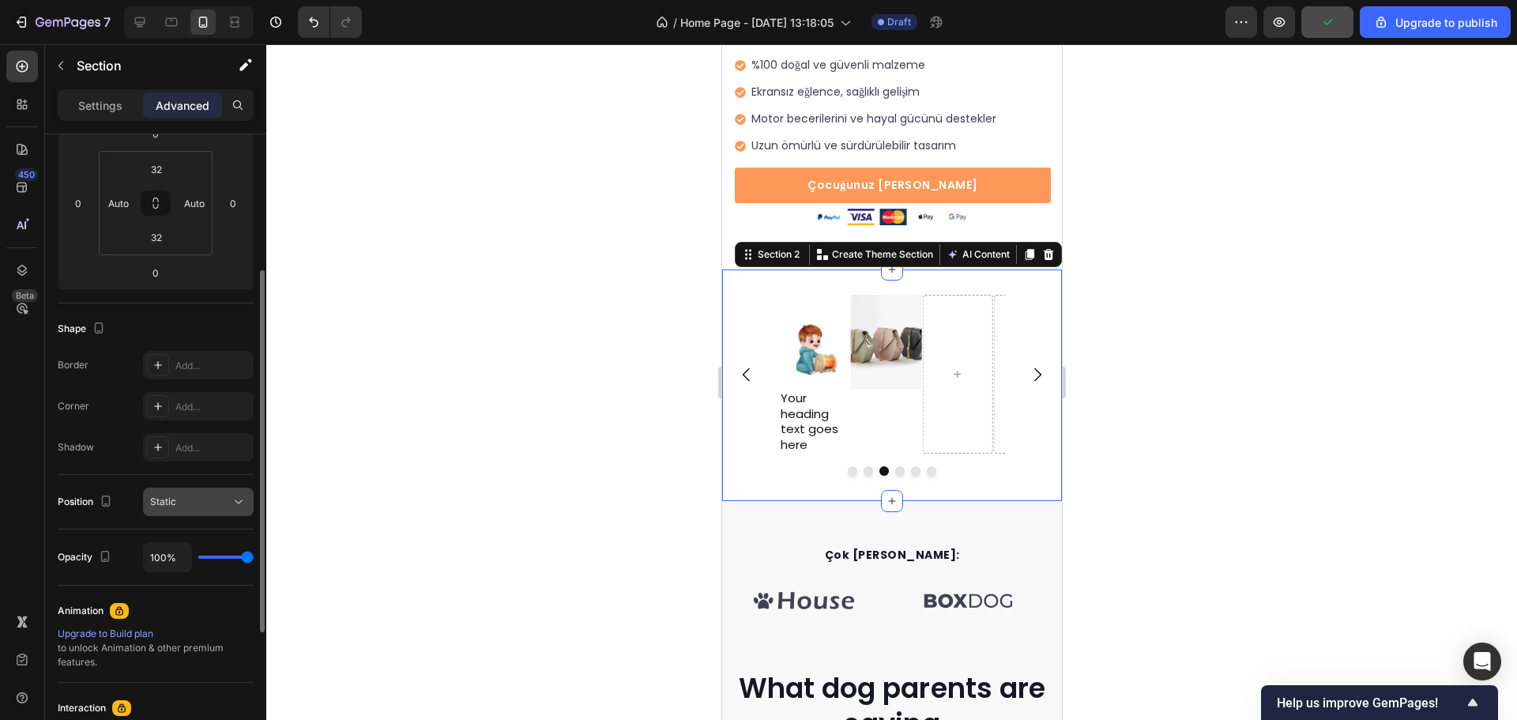
click at [149, 510] on button "Static" at bounding box center [198, 502] width 111 height 28
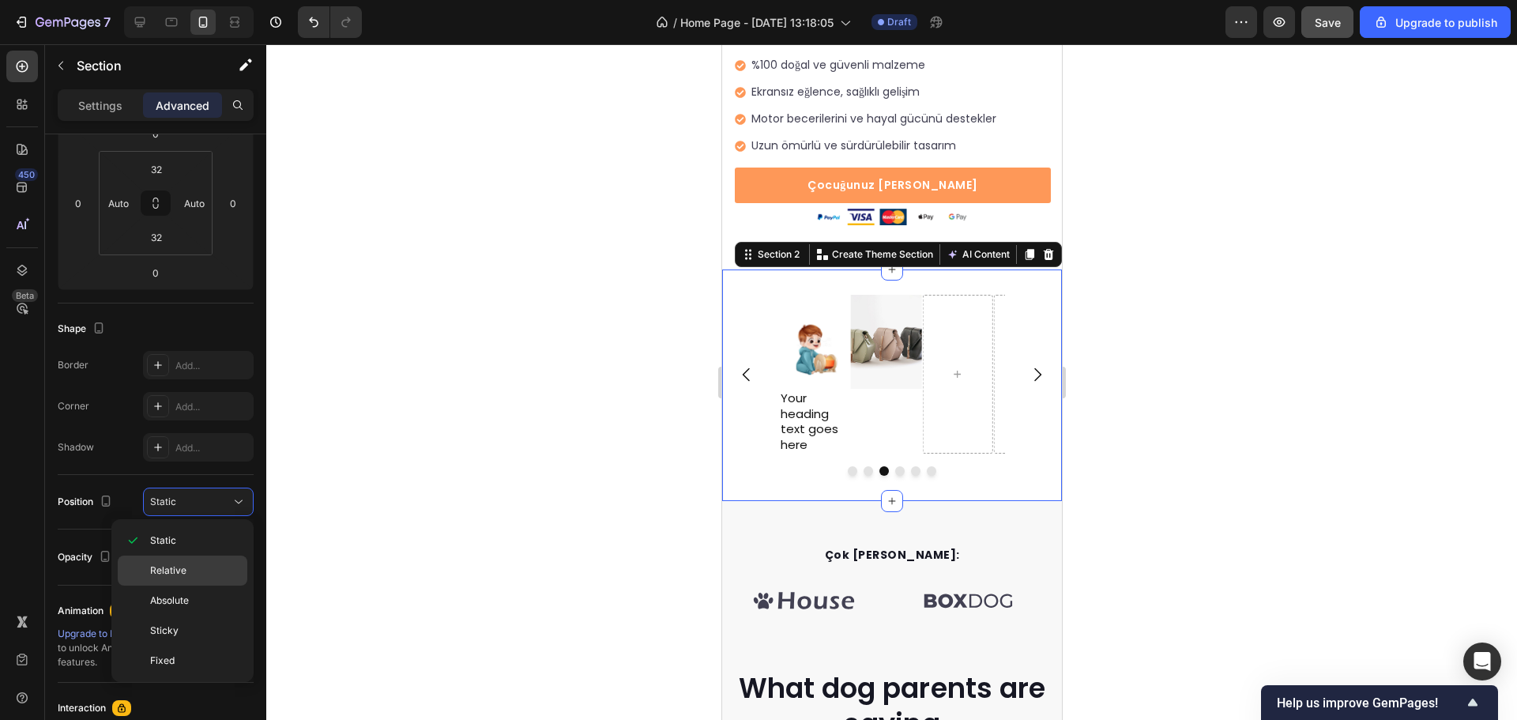
click at [168, 564] on div "Relative" at bounding box center [183, 571] width 130 height 30
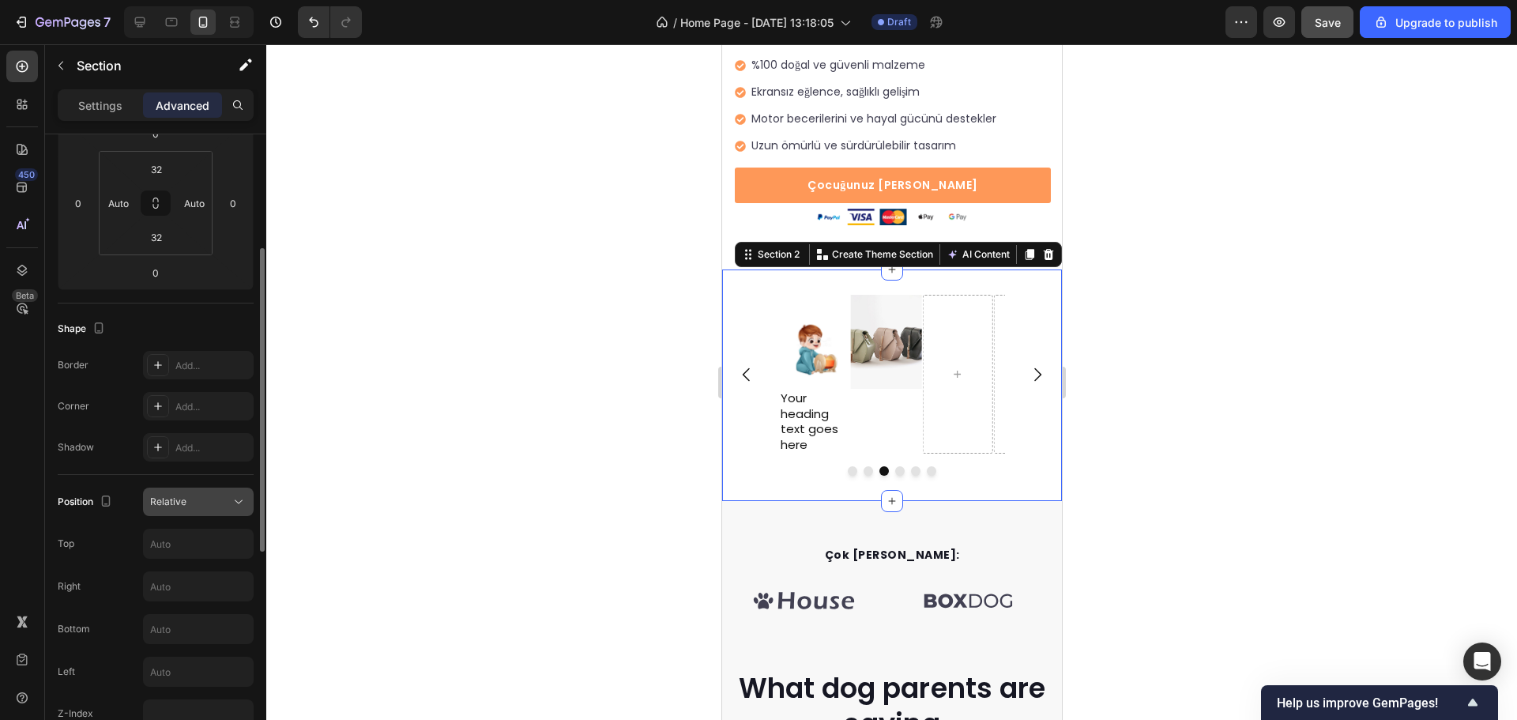
click at [182, 501] on span "Relative" at bounding box center [168, 502] width 36 height 12
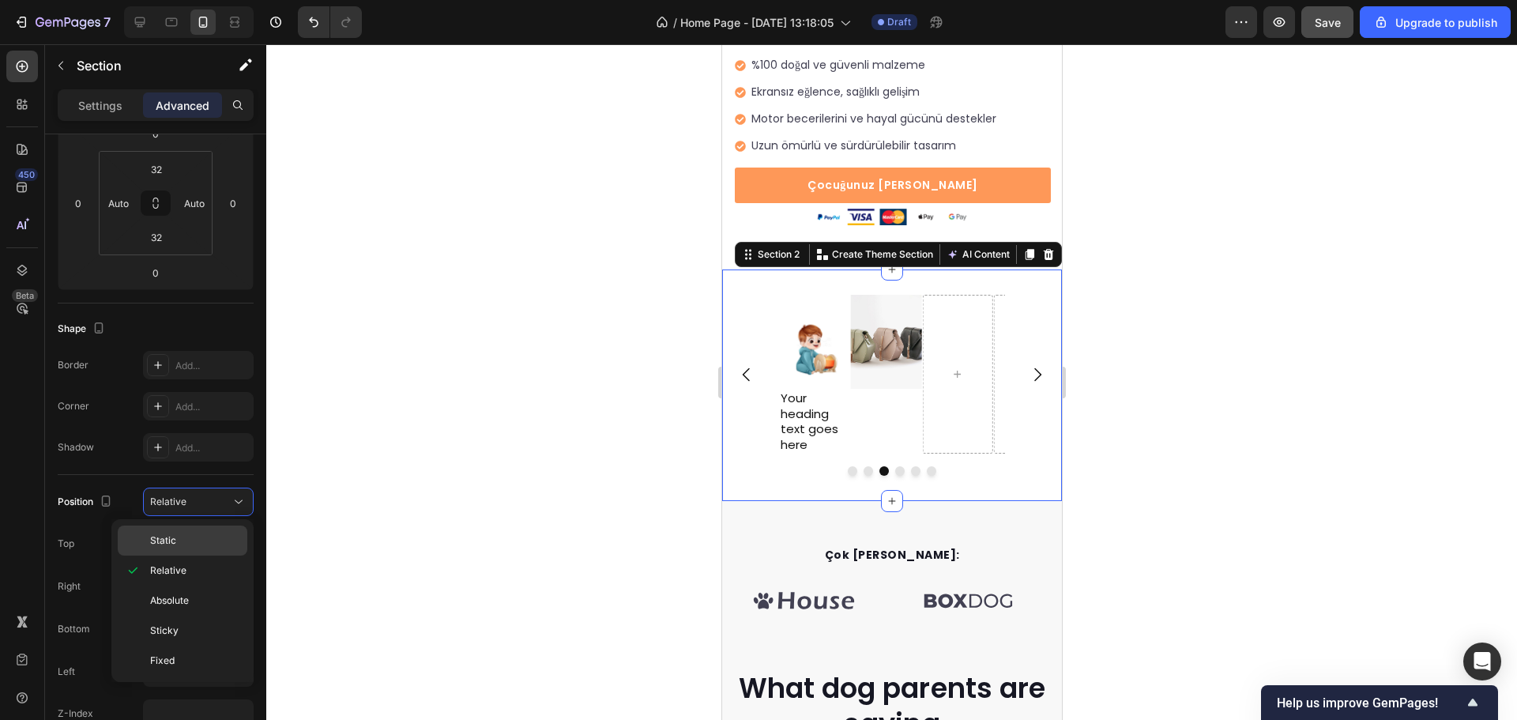
click at [174, 533] on div "Static" at bounding box center [183, 541] width 130 height 30
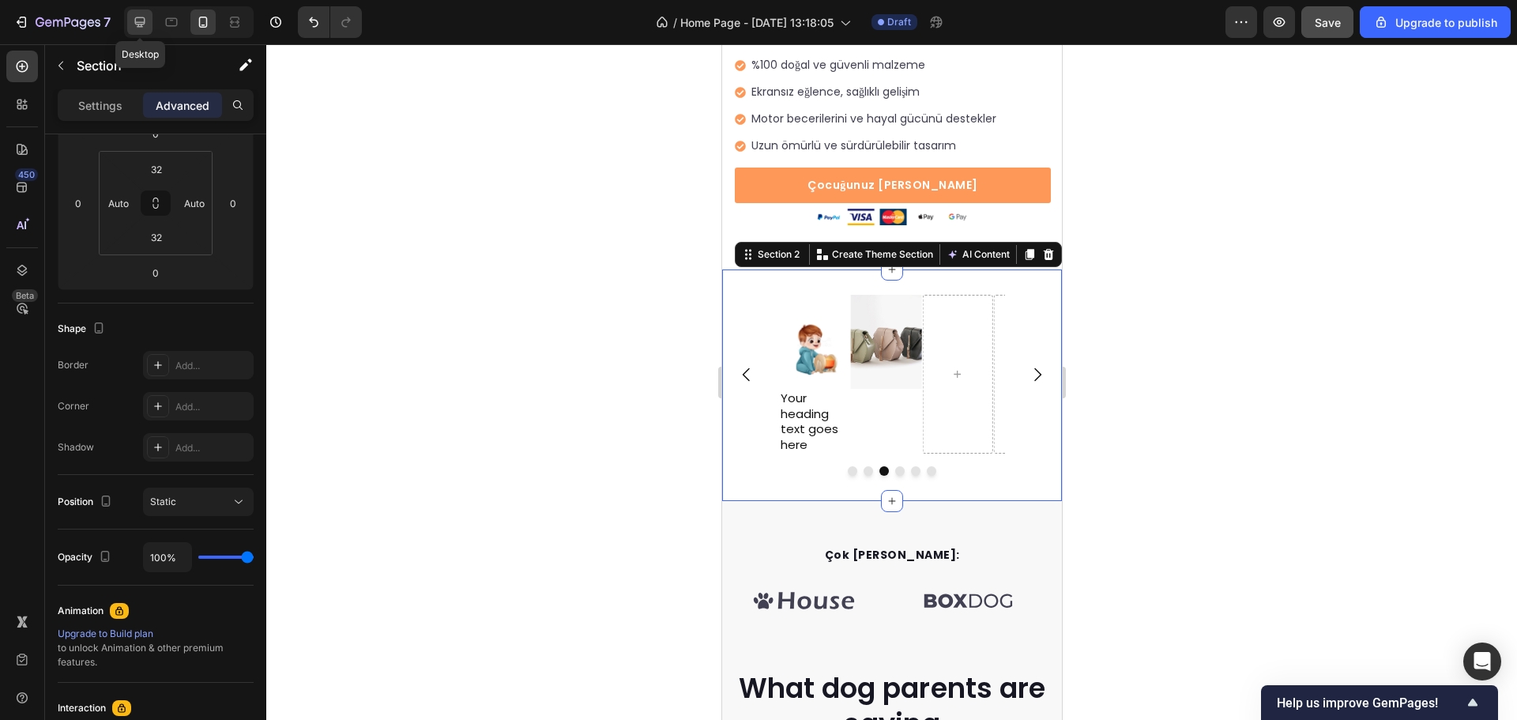
click at [141, 28] on icon at bounding box center [140, 22] width 16 height 16
type input "80"
type input "15"
type input "80"
type input "15"
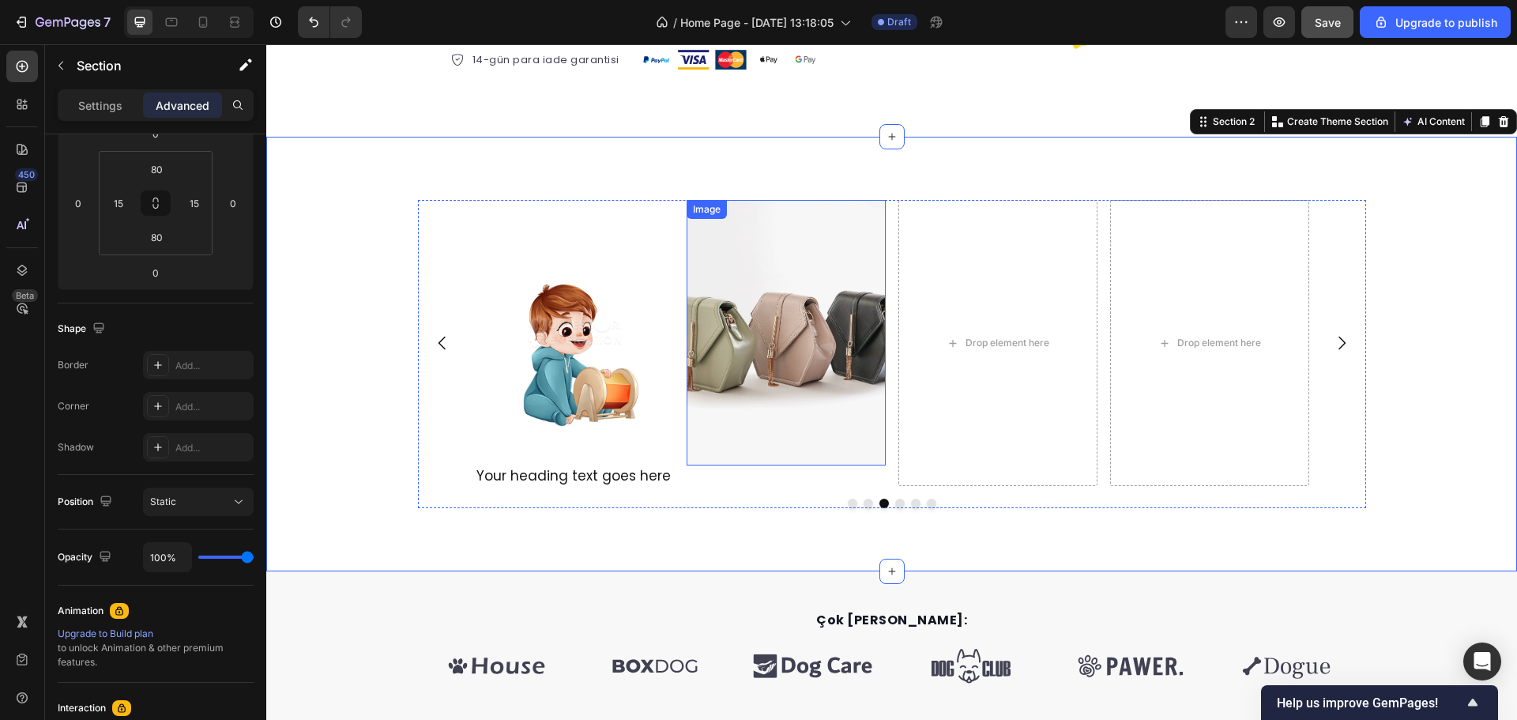
scroll to position [571, 0]
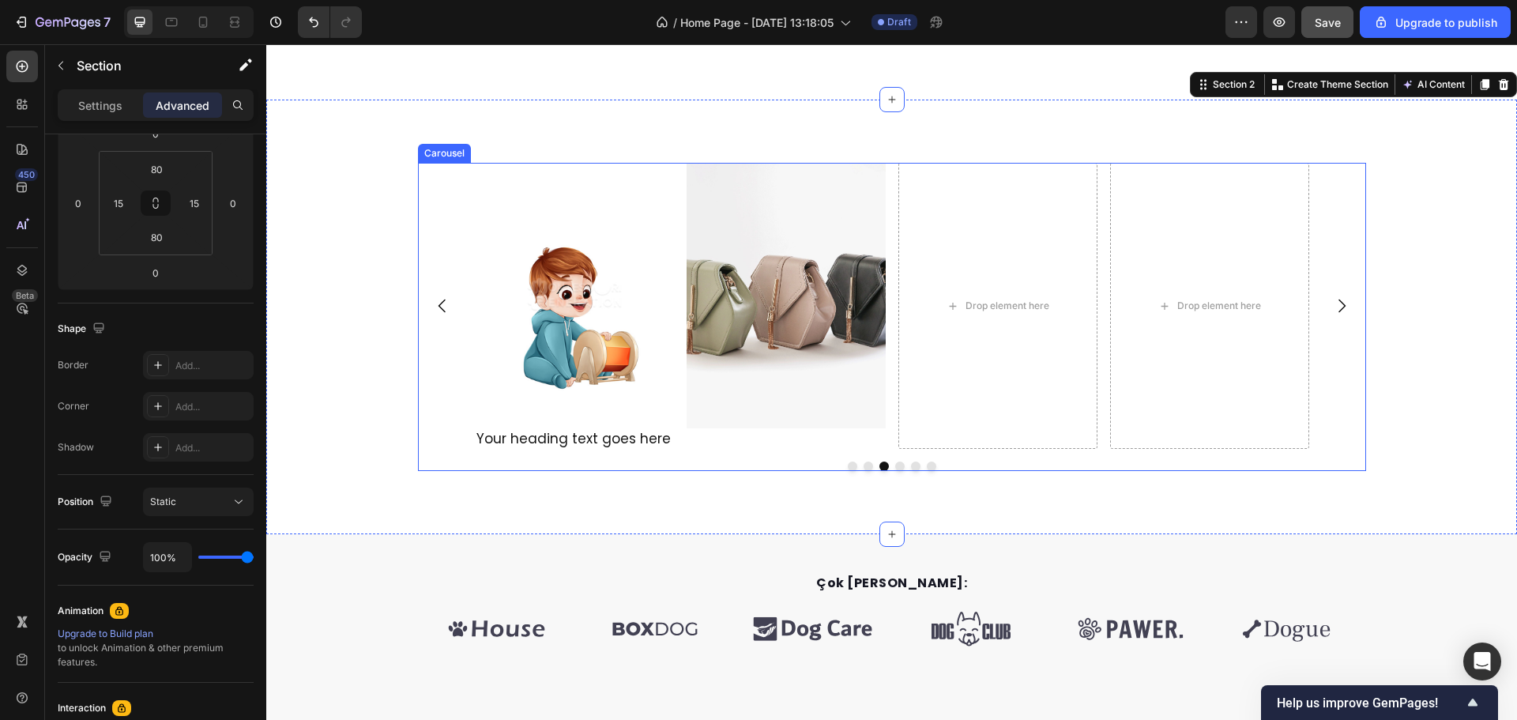
click at [1337, 301] on icon "Carousel Next Arrow" at bounding box center [1342, 305] width 19 height 19
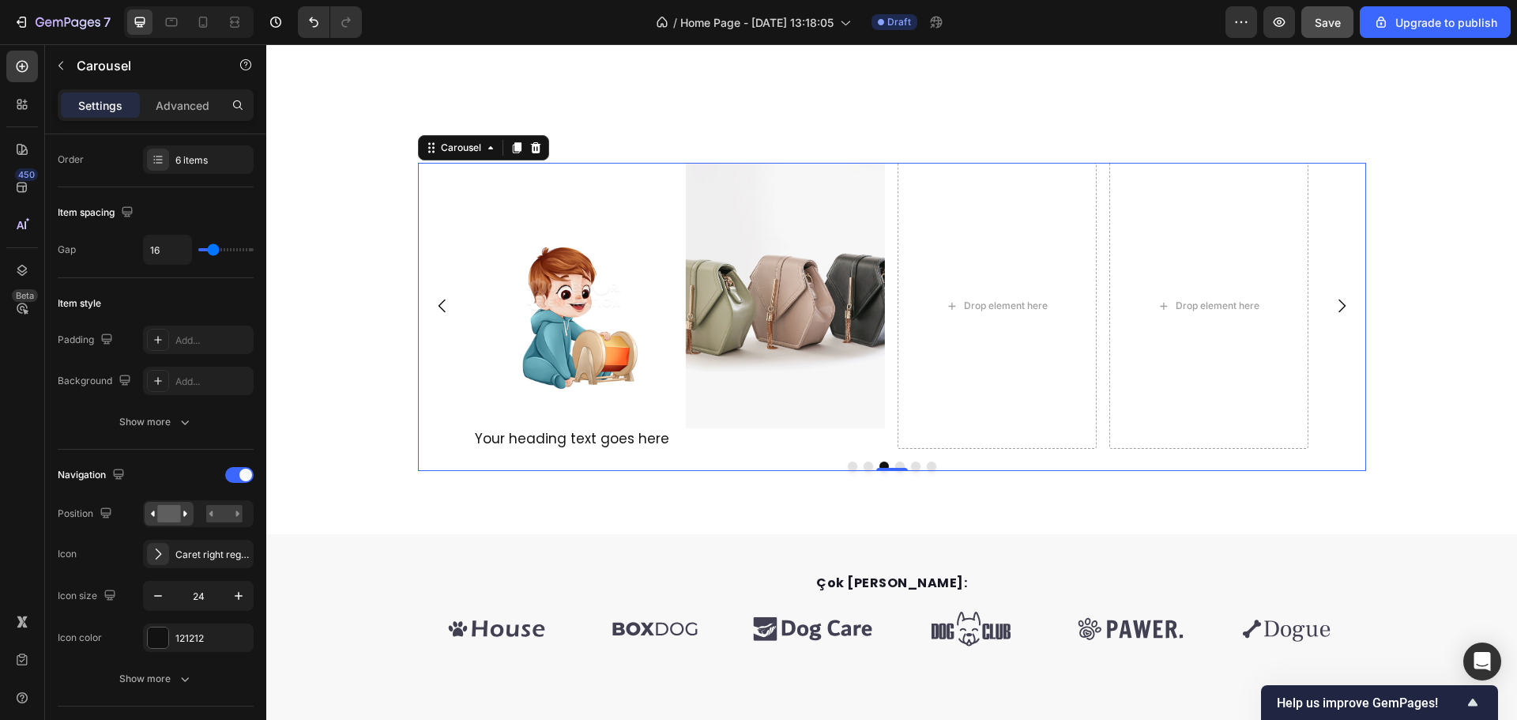
scroll to position [0, 0]
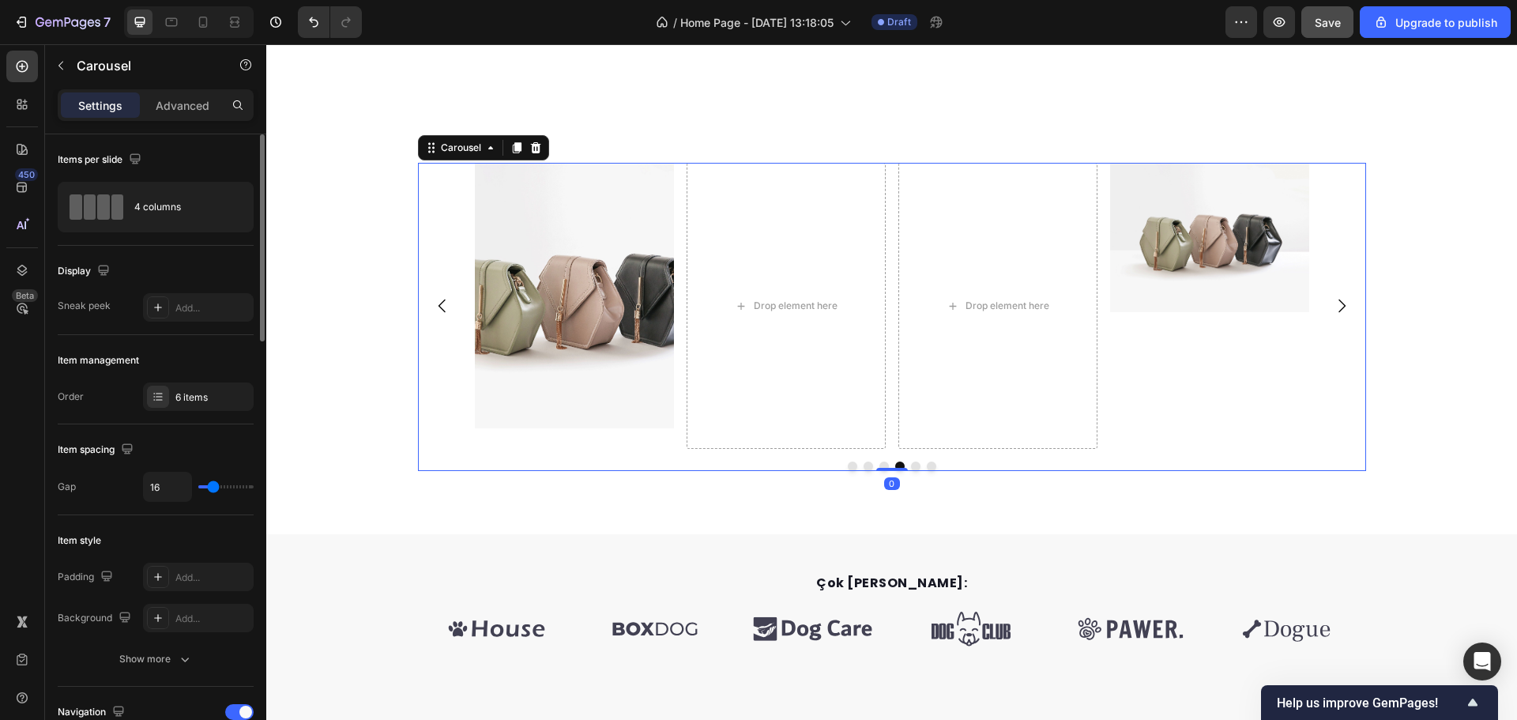
click at [1337, 301] on icon "Carousel Next Arrow" at bounding box center [1342, 305] width 19 height 19
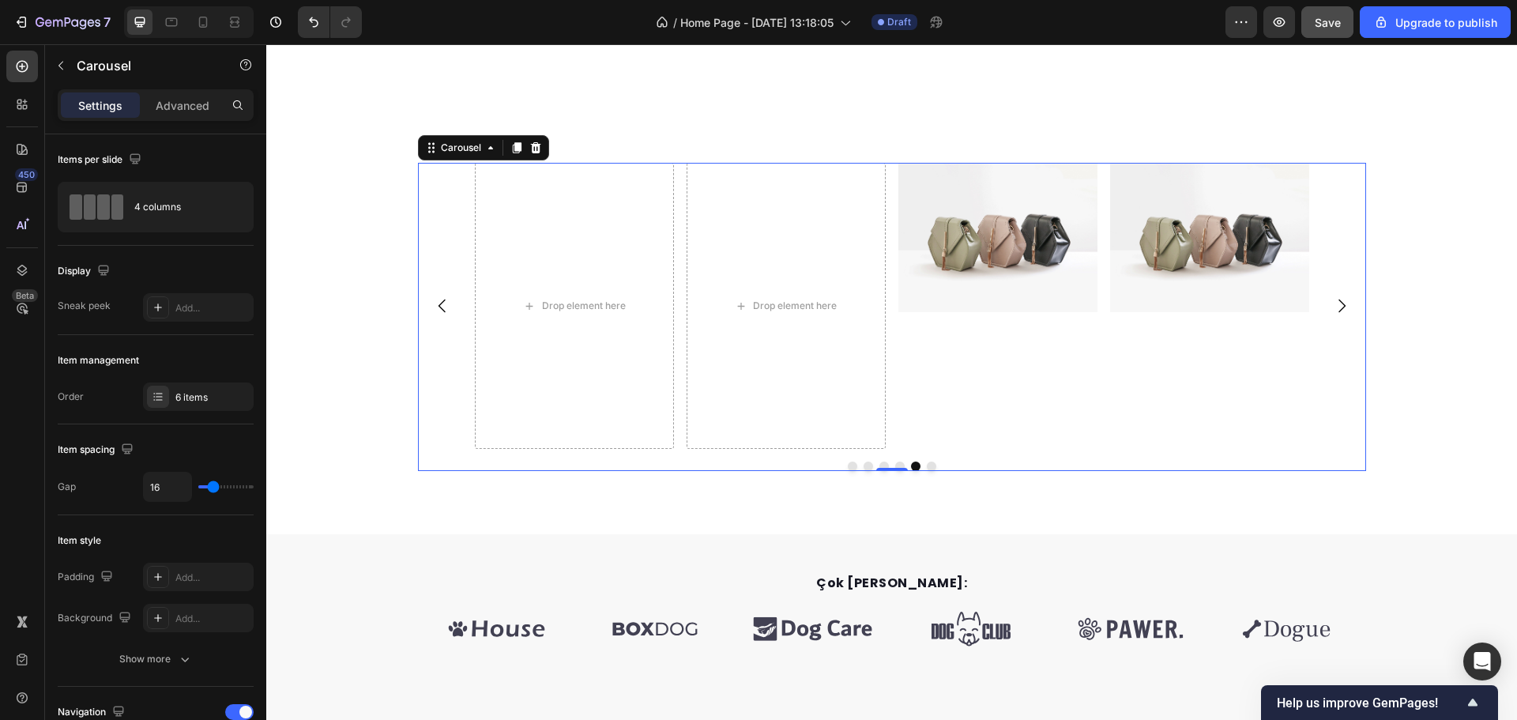
click at [433, 298] on icon "Carousel Back Arrow" at bounding box center [442, 305] width 19 height 19
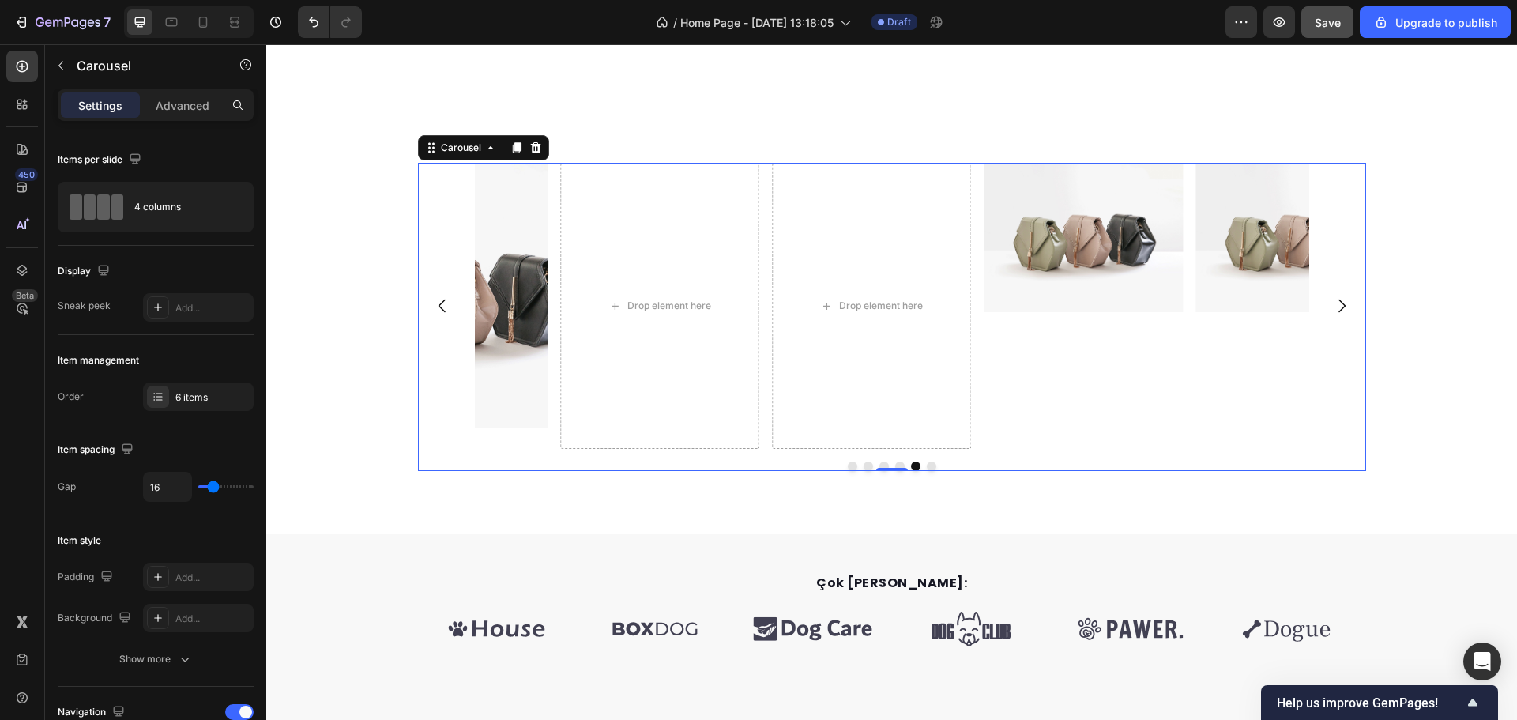
click at [433, 298] on icon "Carousel Back Arrow" at bounding box center [442, 305] width 19 height 19
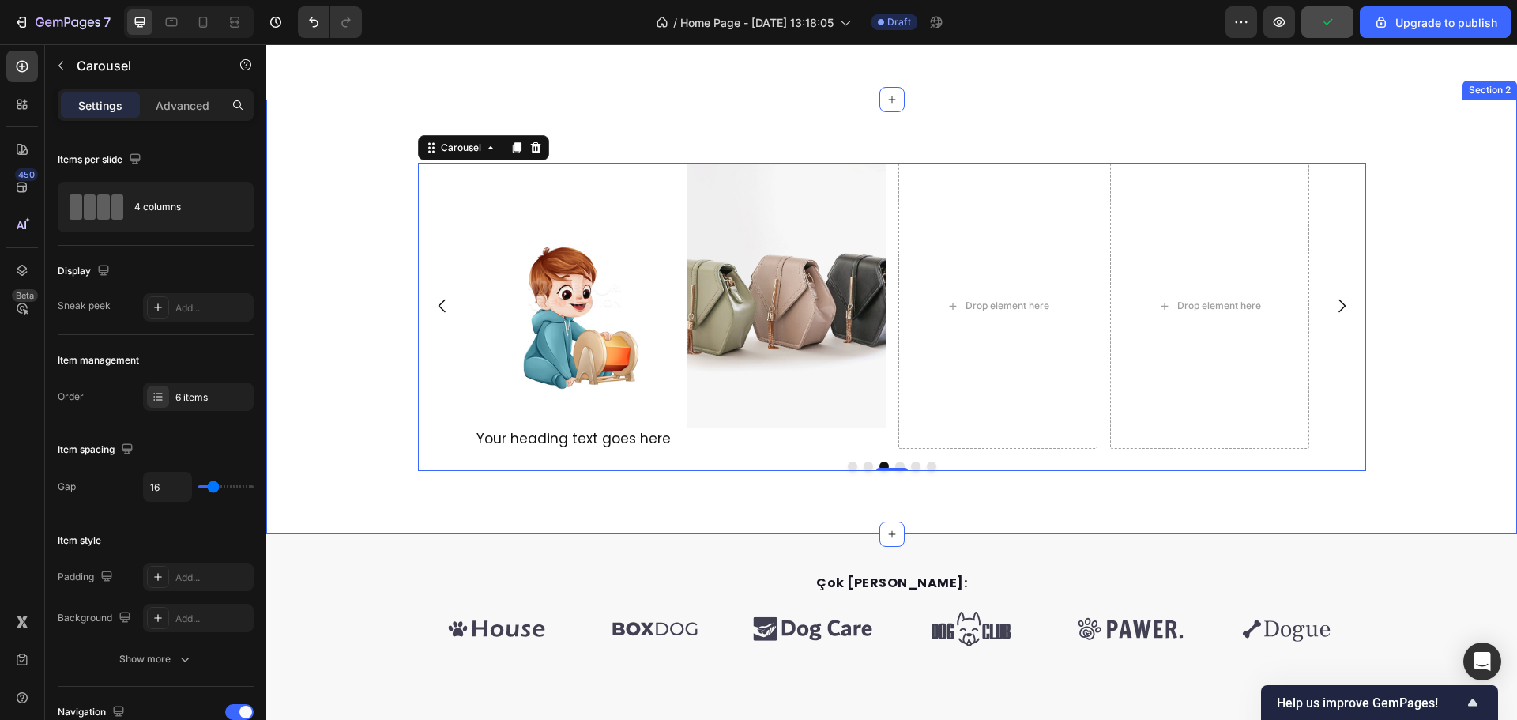
click at [820, 114] on div "Image Image Image Your heading text goes here Heading Image Drop element here D…" at bounding box center [891, 317] width 1251 height 435
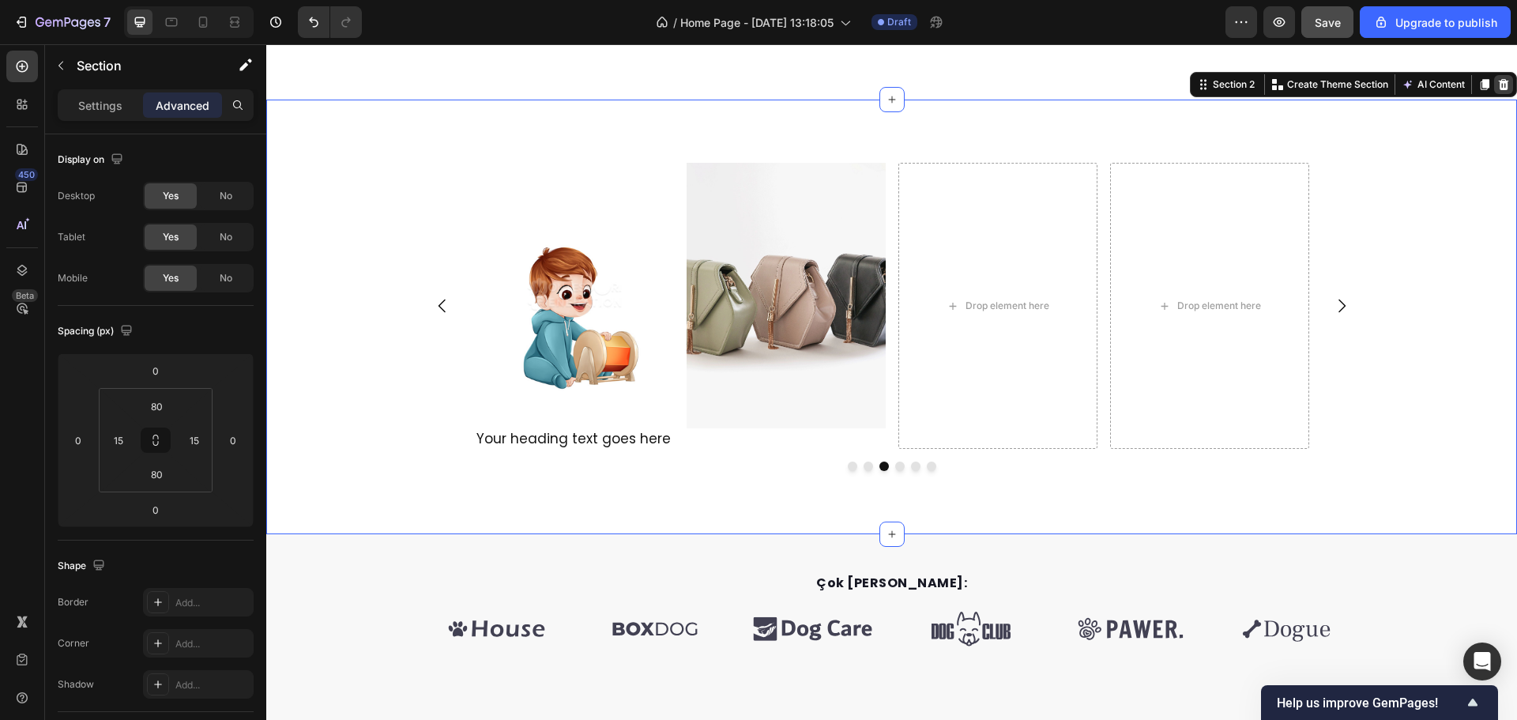
click at [1498, 89] on icon at bounding box center [1504, 84] width 13 height 13
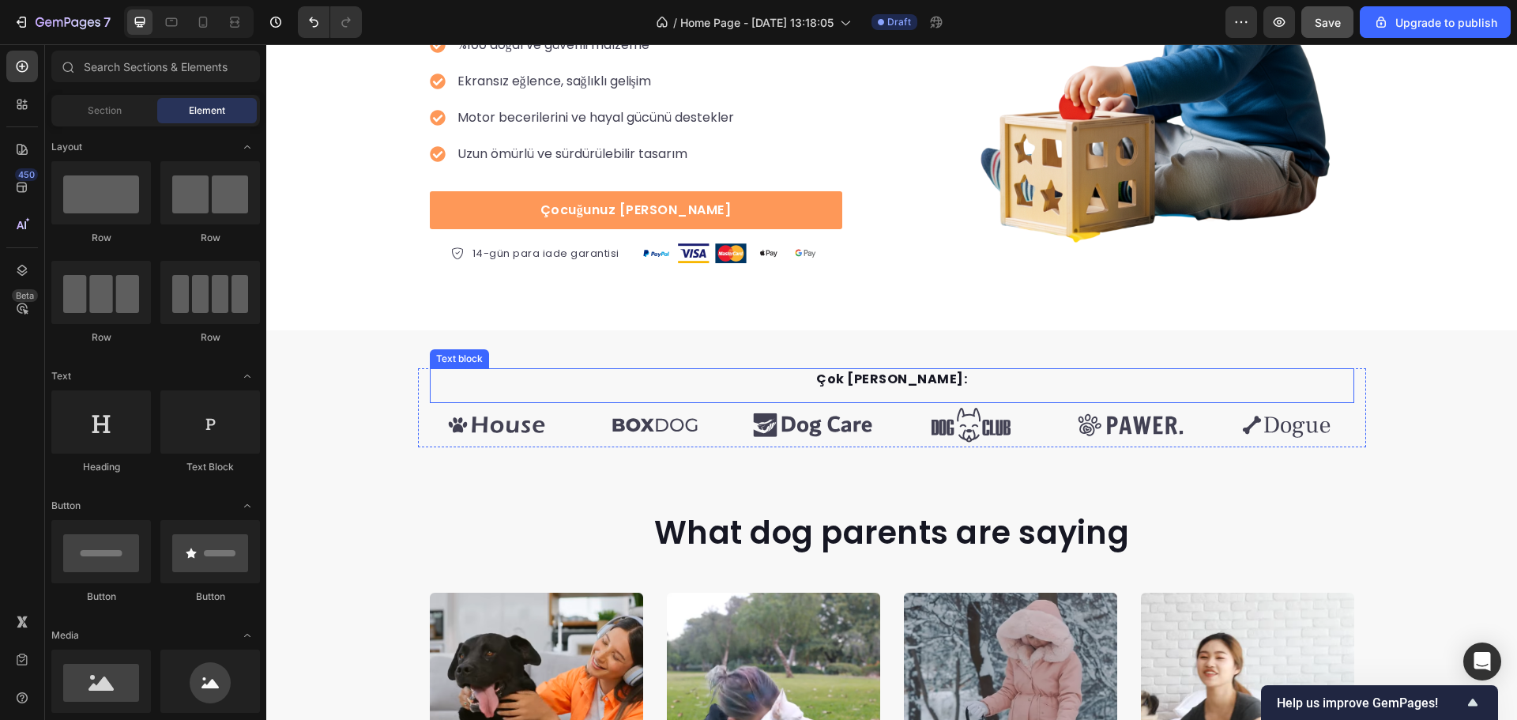
scroll to position [255, 0]
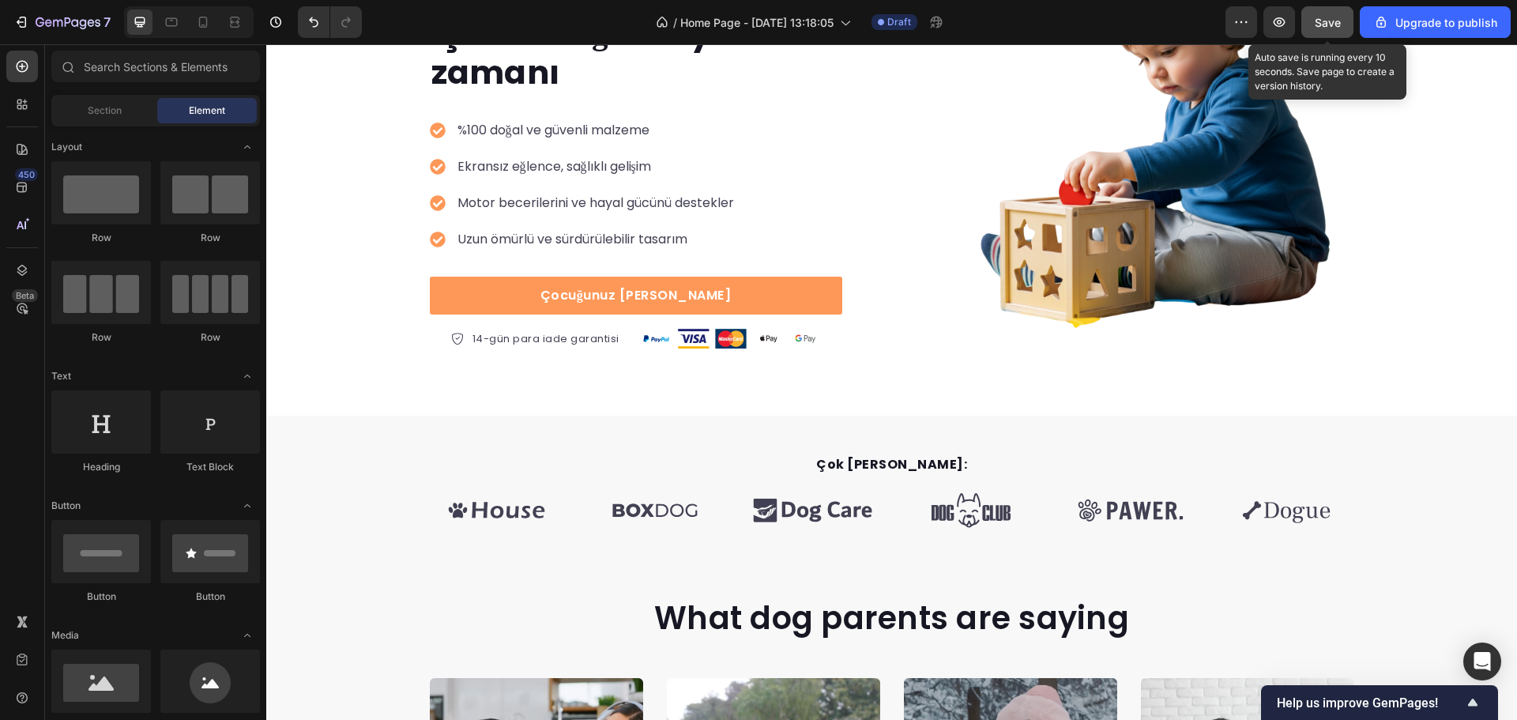
click at [1313, 15] on button "Save" at bounding box center [1328, 22] width 52 height 32
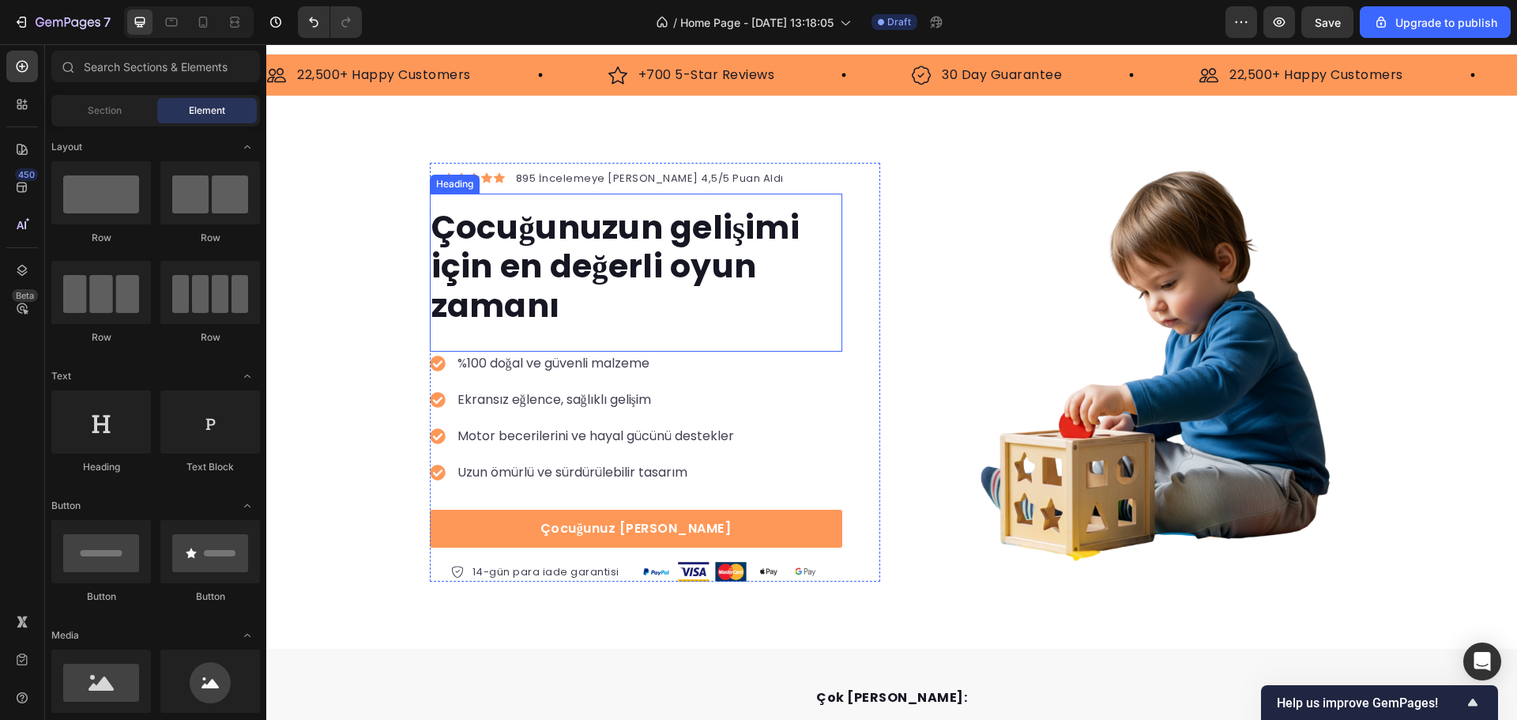
scroll to position [0, 0]
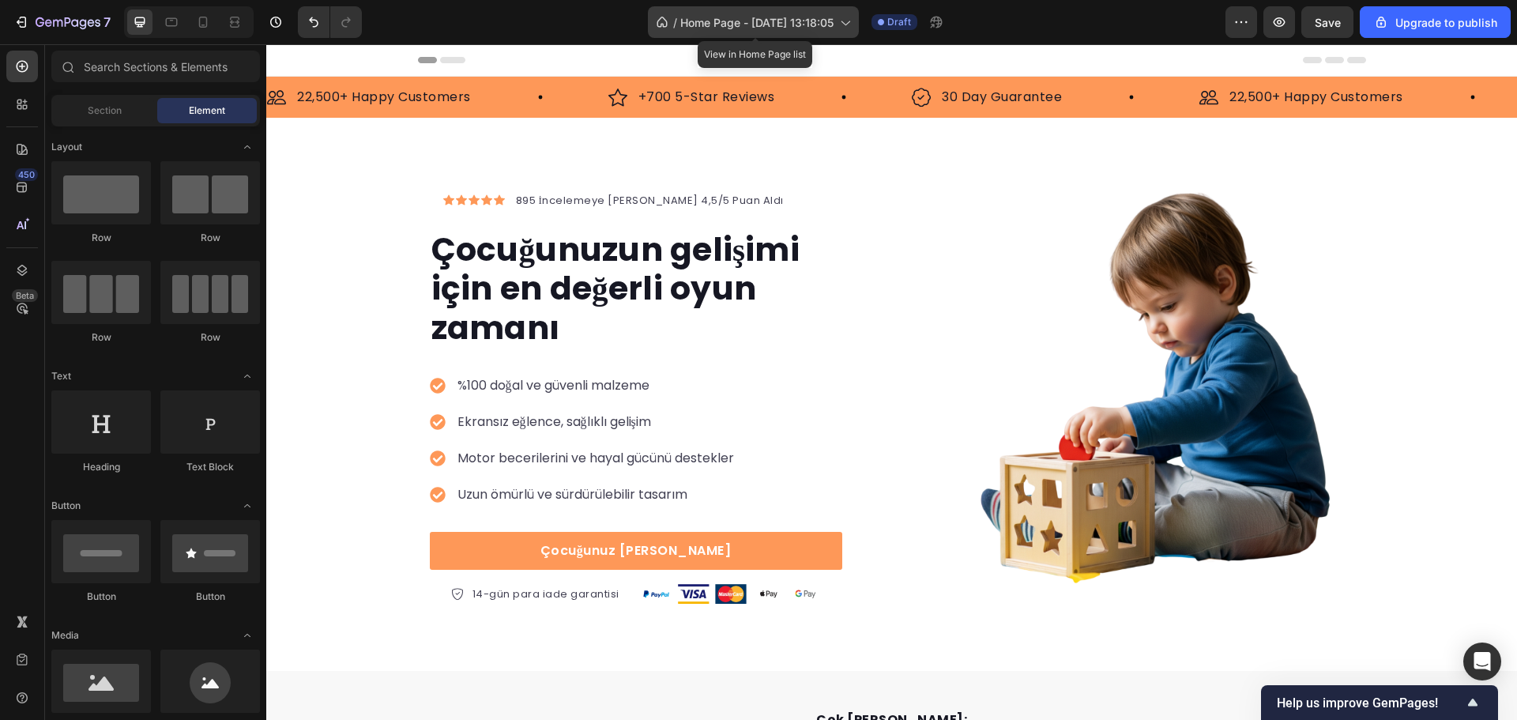
click at [825, 23] on span "Home Page - [DATE] 13:18:05" at bounding box center [756, 22] width 153 height 17
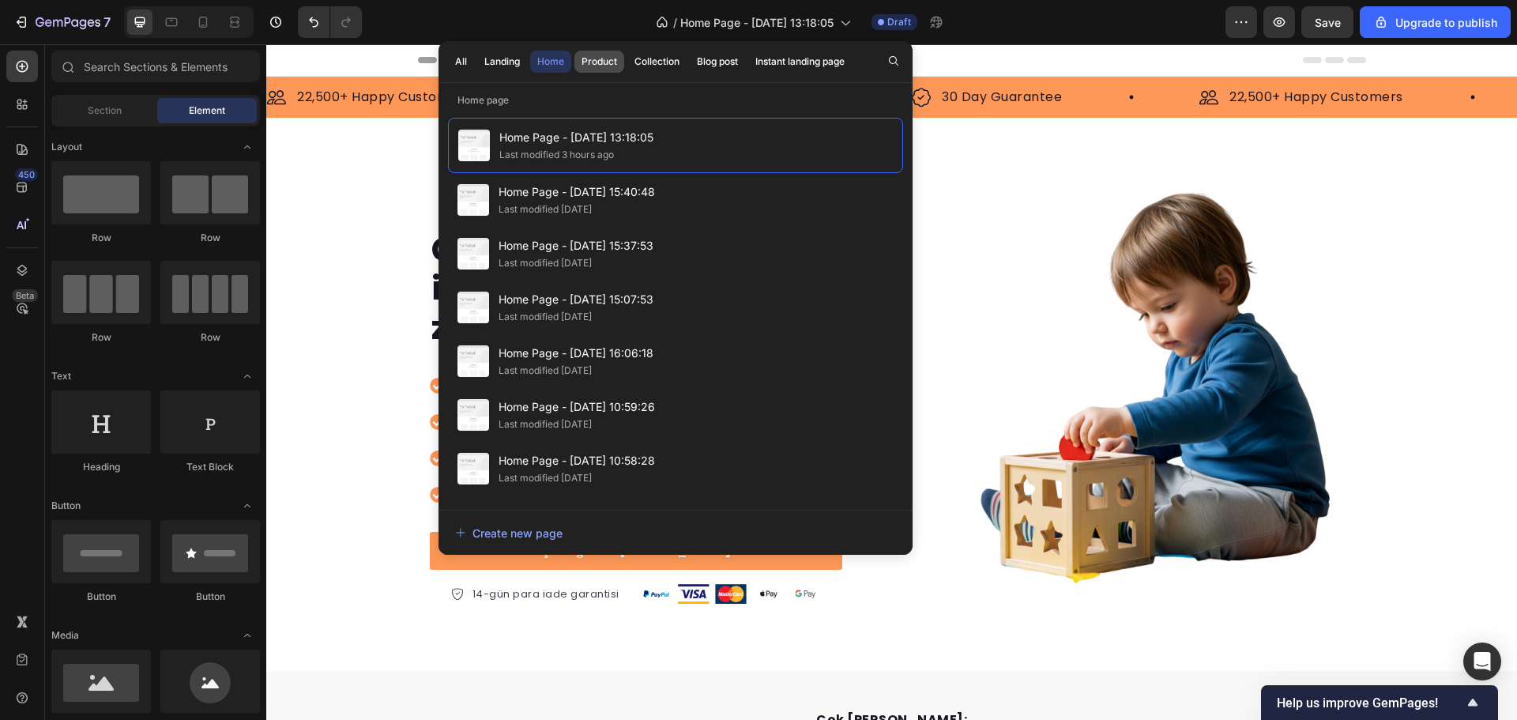
click at [592, 66] on div "Product" at bounding box center [600, 62] width 36 height 14
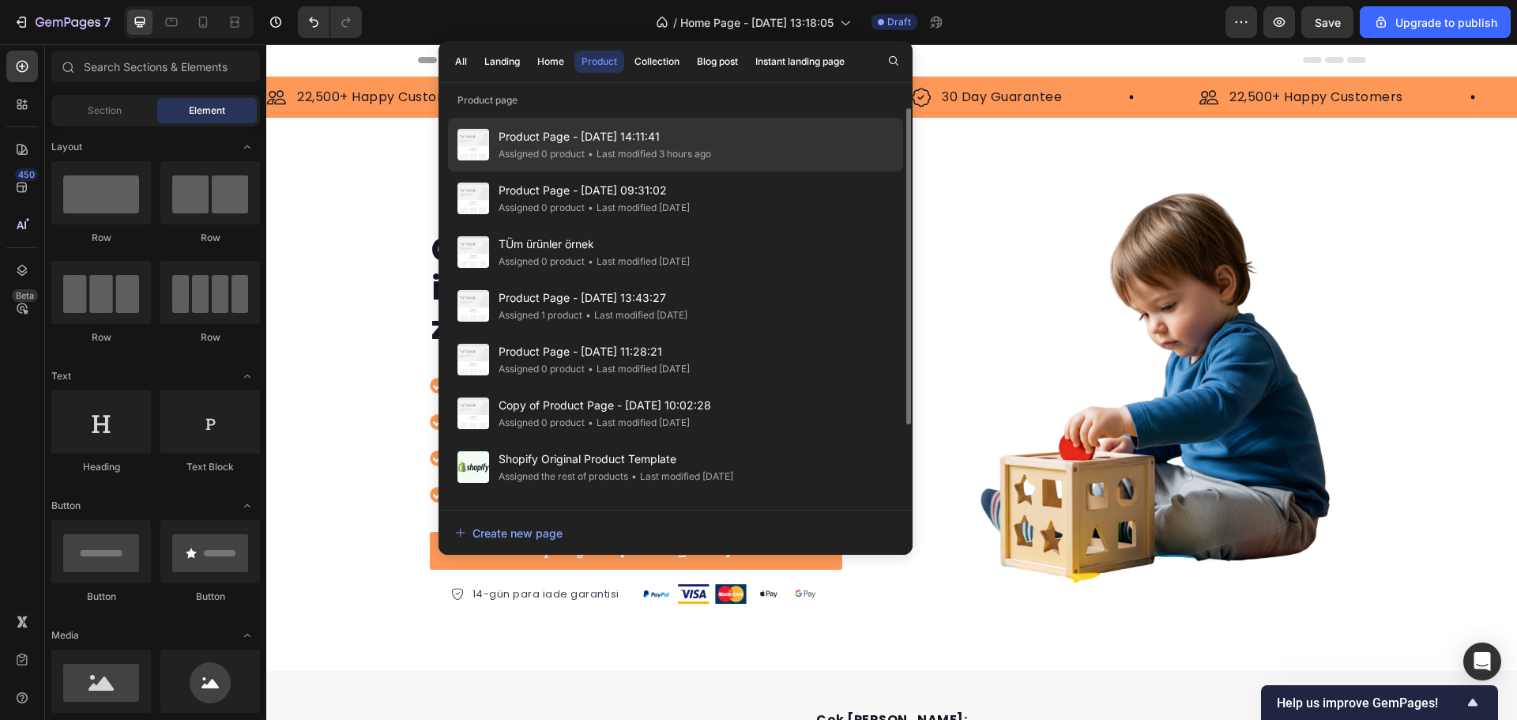
click at [569, 141] on span "Product Page - Sep 25, 14:11:41" at bounding box center [605, 136] width 213 height 19
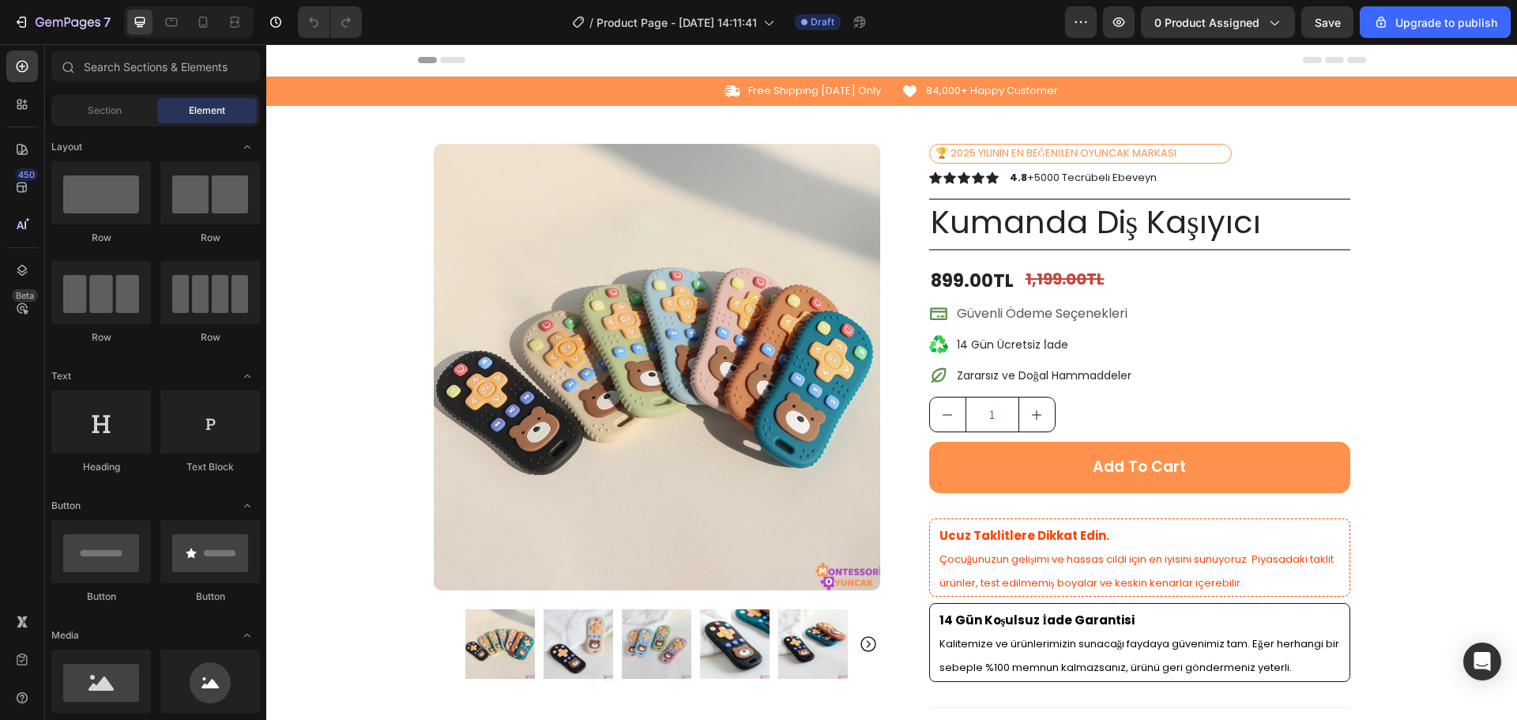
drag, startPoint x: 1517, startPoint y: 590, endPoint x: 1769, endPoint y: 89, distance: 560.9
click at [53, 22] on icon "button" at bounding box center [68, 23] width 65 height 13
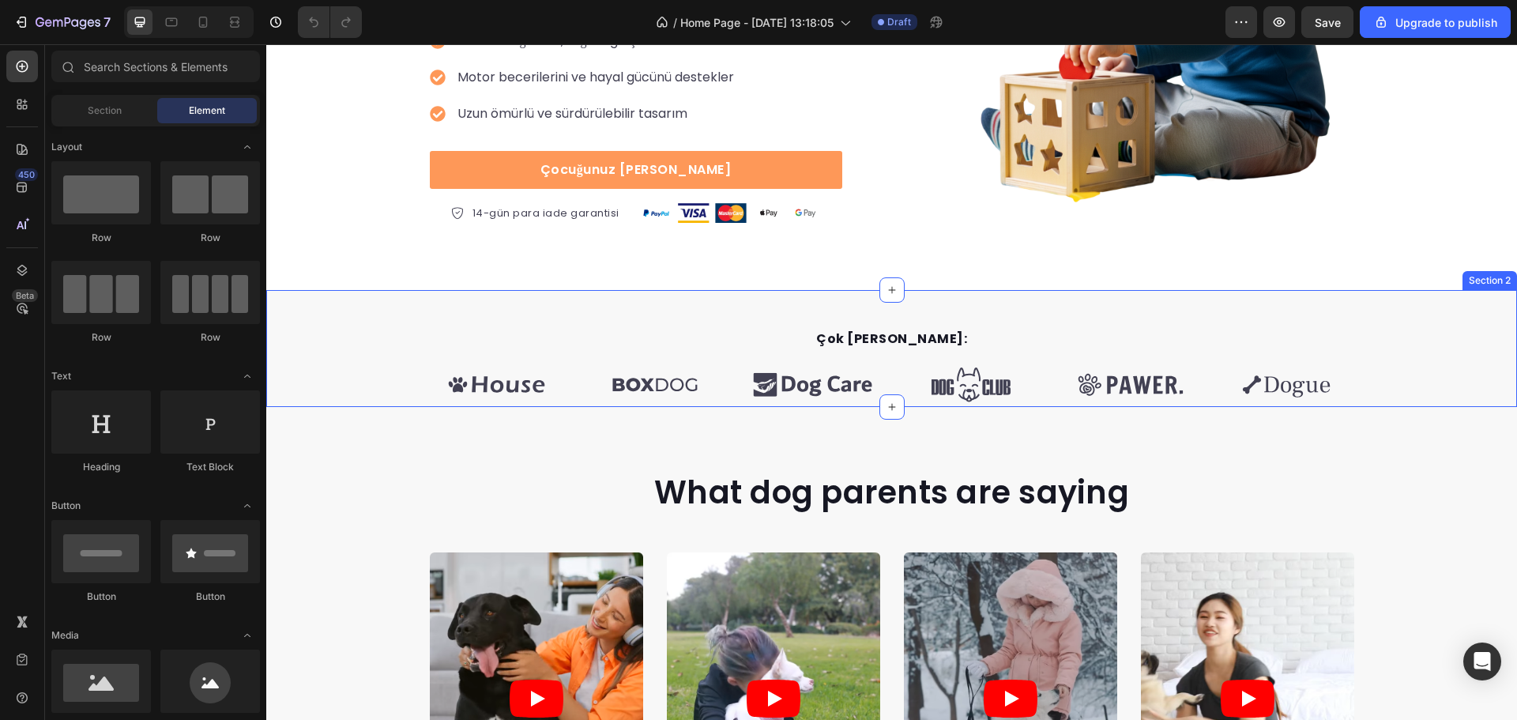
scroll to position [395, 0]
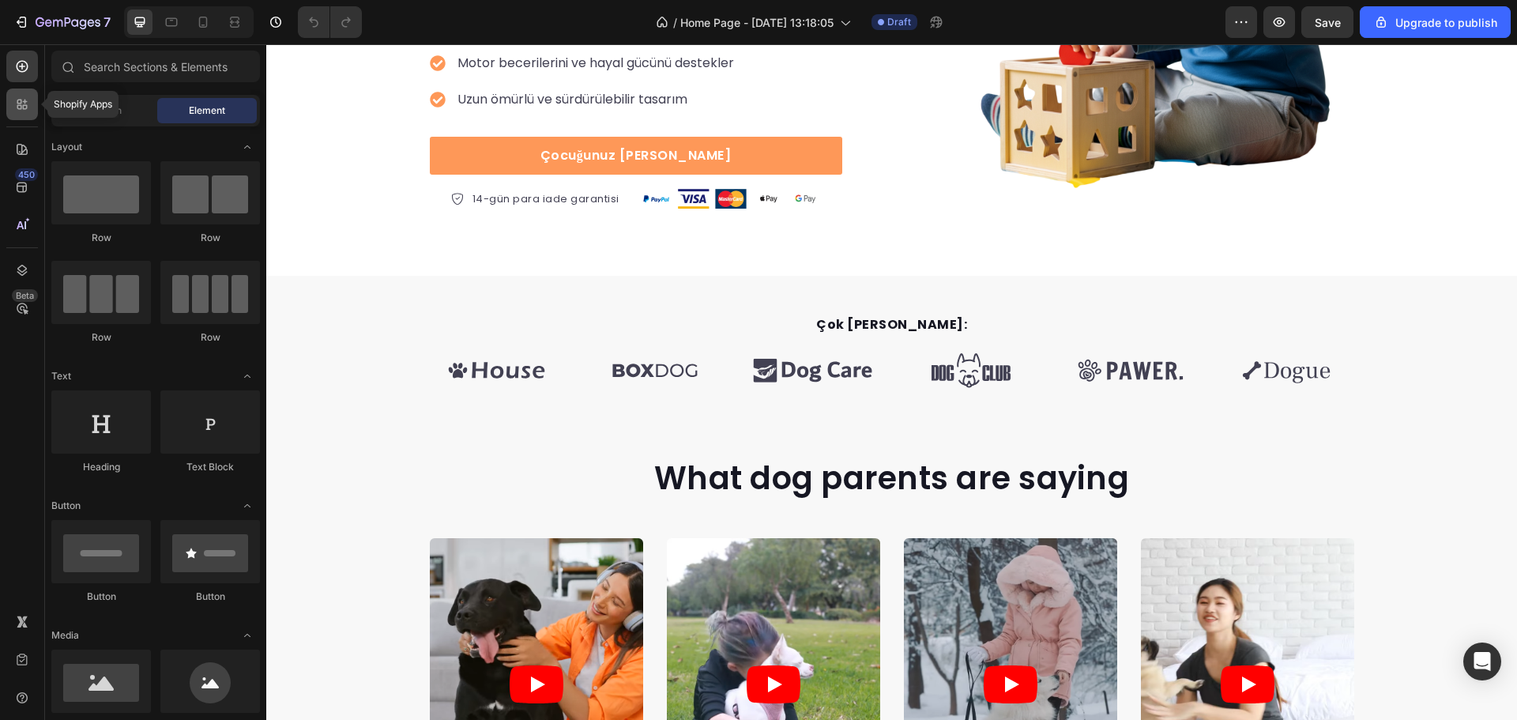
click at [24, 107] on icon at bounding box center [25, 107] width 5 height 5
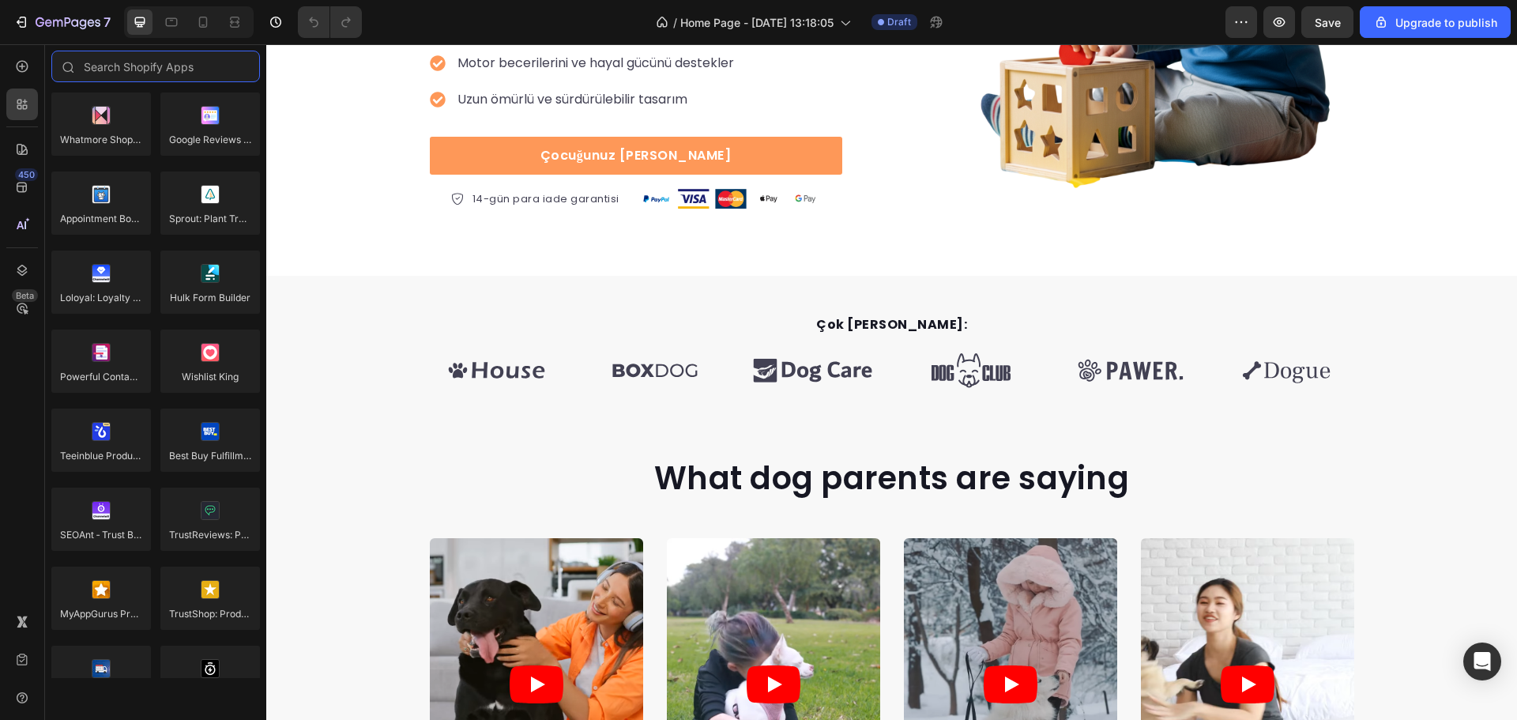
scroll to position [4407, 0]
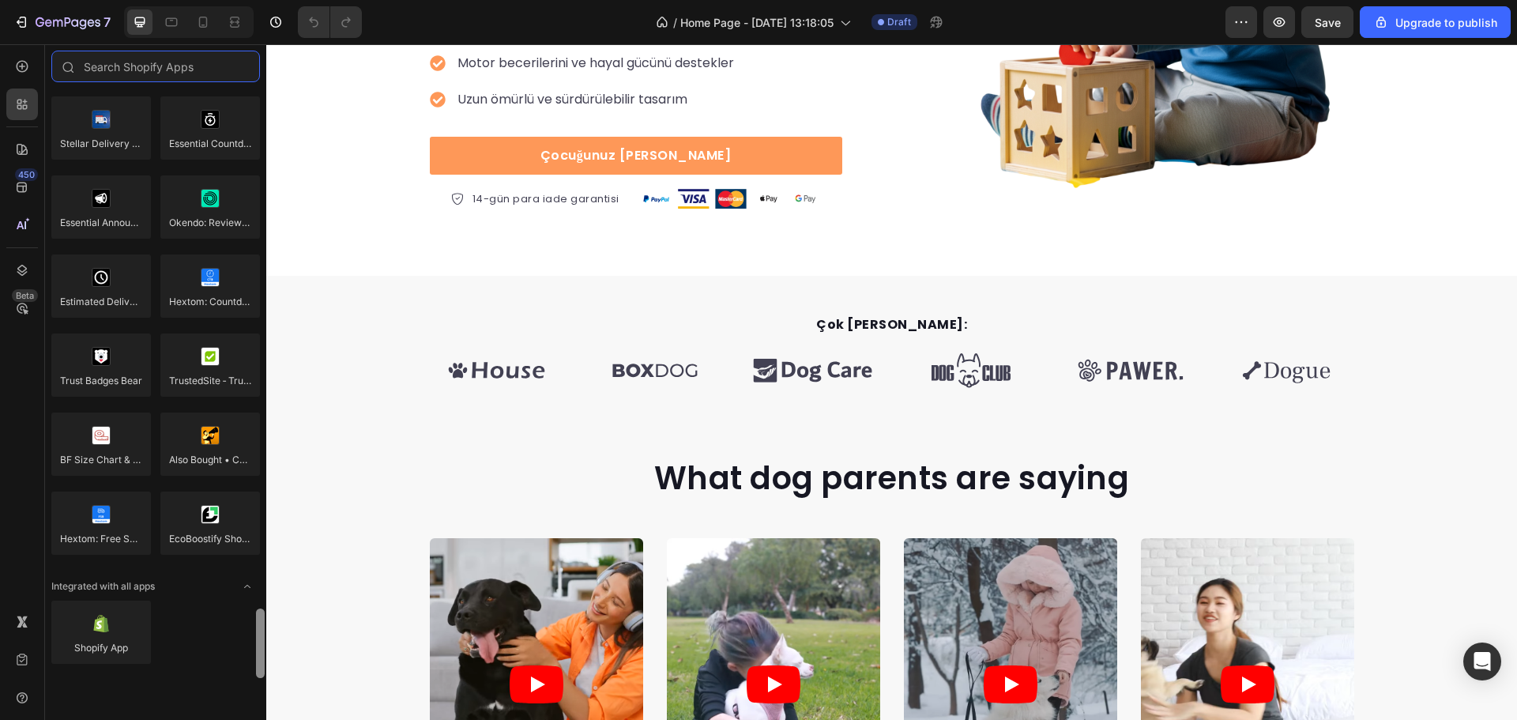
drag, startPoint x: 261, startPoint y: 127, endPoint x: 250, endPoint y: 693, distance: 566.0
click at [251, 693] on div "Sections(18) Elements(83) Hero Section Product Detail Brands Trusted Badges Gua…" at bounding box center [155, 382] width 221 height 676
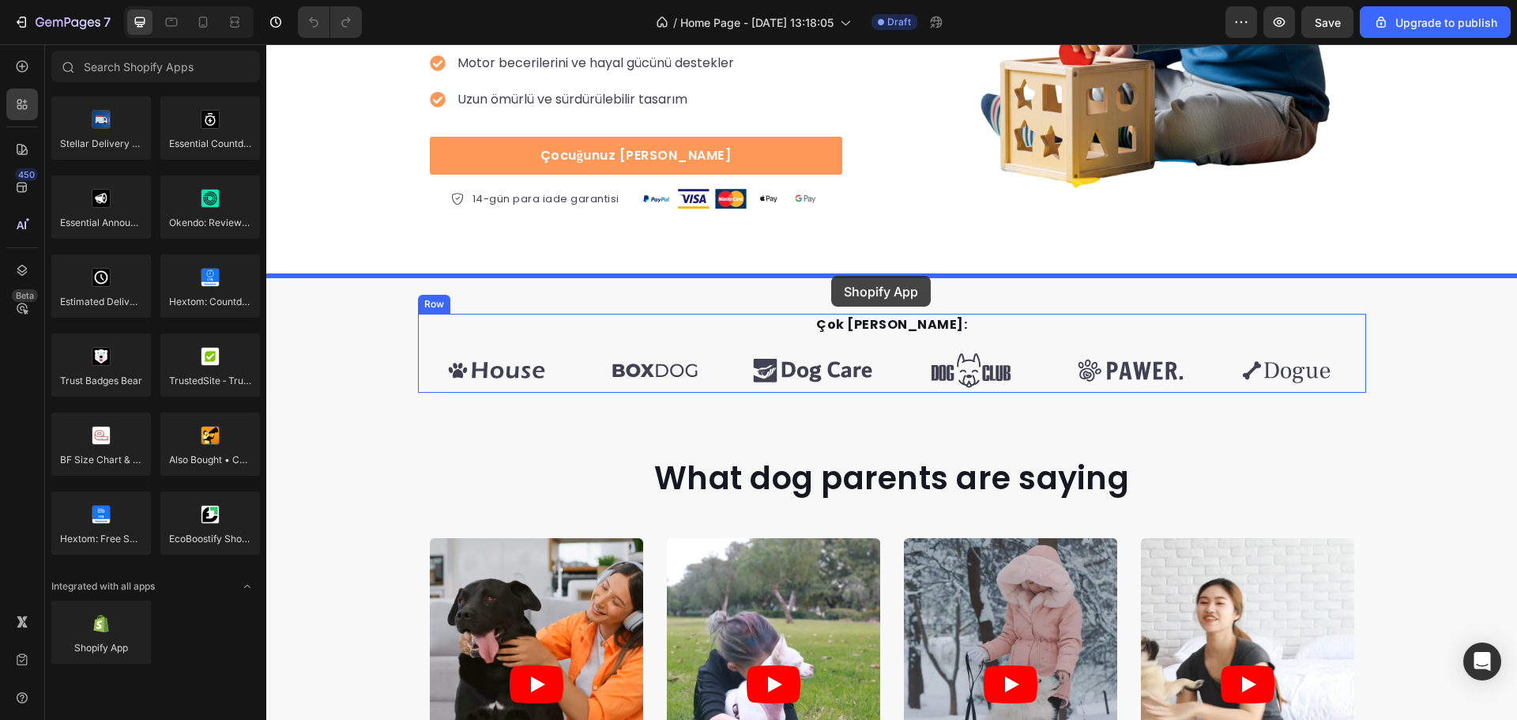
drag, startPoint x: 395, startPoint y: 686, endPoint x: 831, endPoint y: 276, distance: 598.8
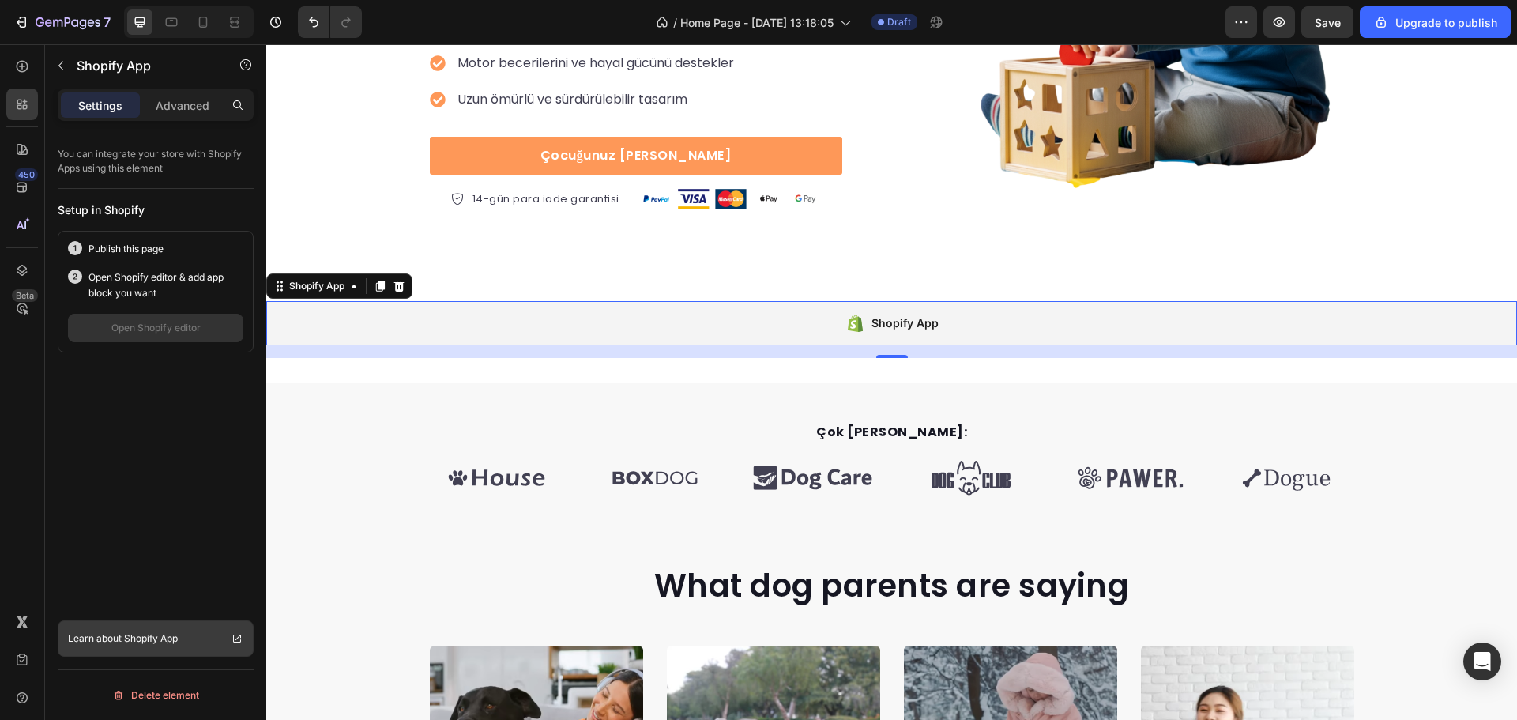
click at [138, 628] on link "Learn about Shopify App" at bounding box center [156, 638] width 196 height 36
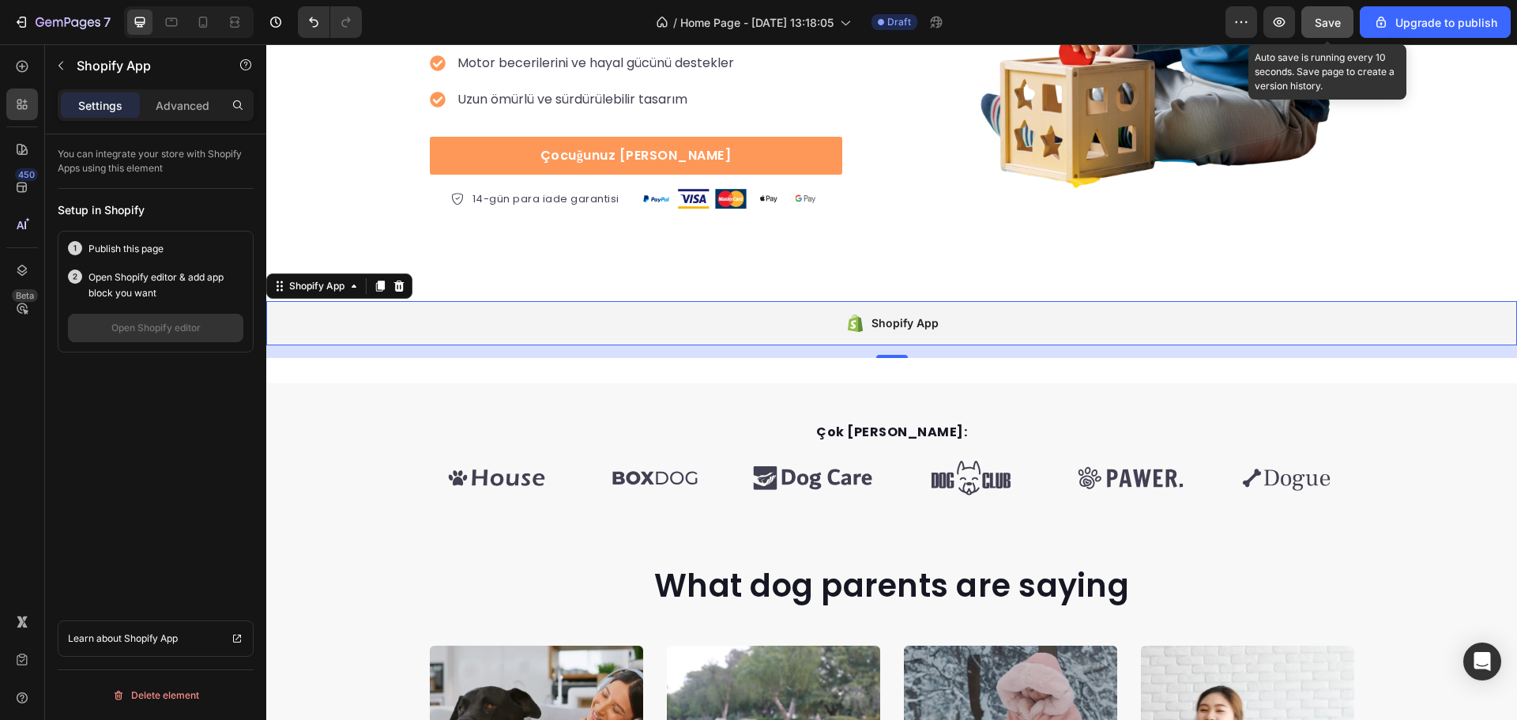
click at [1333, 22] on span "Save" at bounding box center [1328, 22] width 26 height 13
click at [158, 251] on p "Publish this page" at bounding box center [126, 249] width 75 height 16
click at [1039, 395] on div "Çok Yakında Mağazalarda: Text block Image Image Image Image Image Image Carouse…" at bounding box center [891, 441] width 1251 height 117
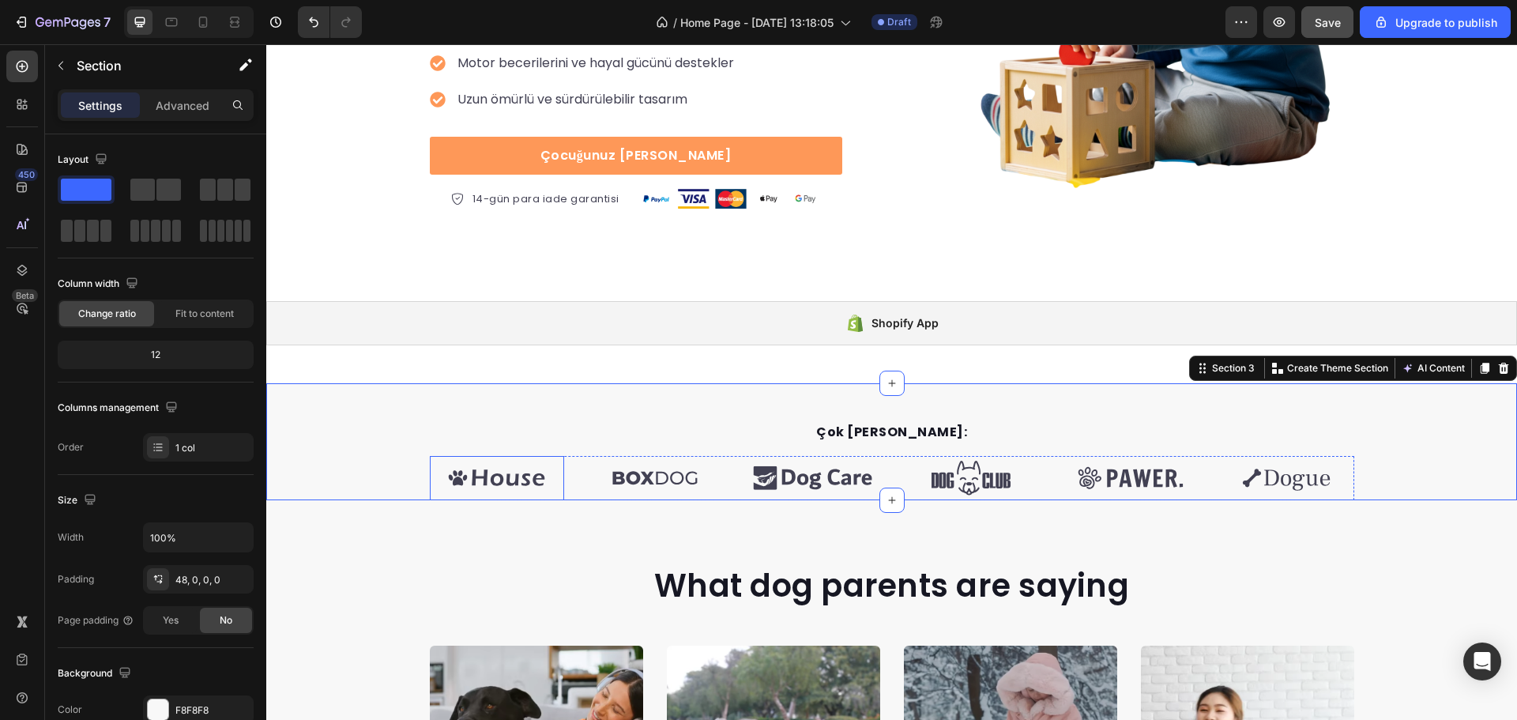
click at [484, 465] on img at bounding box center [497, 478] width 134 height 44
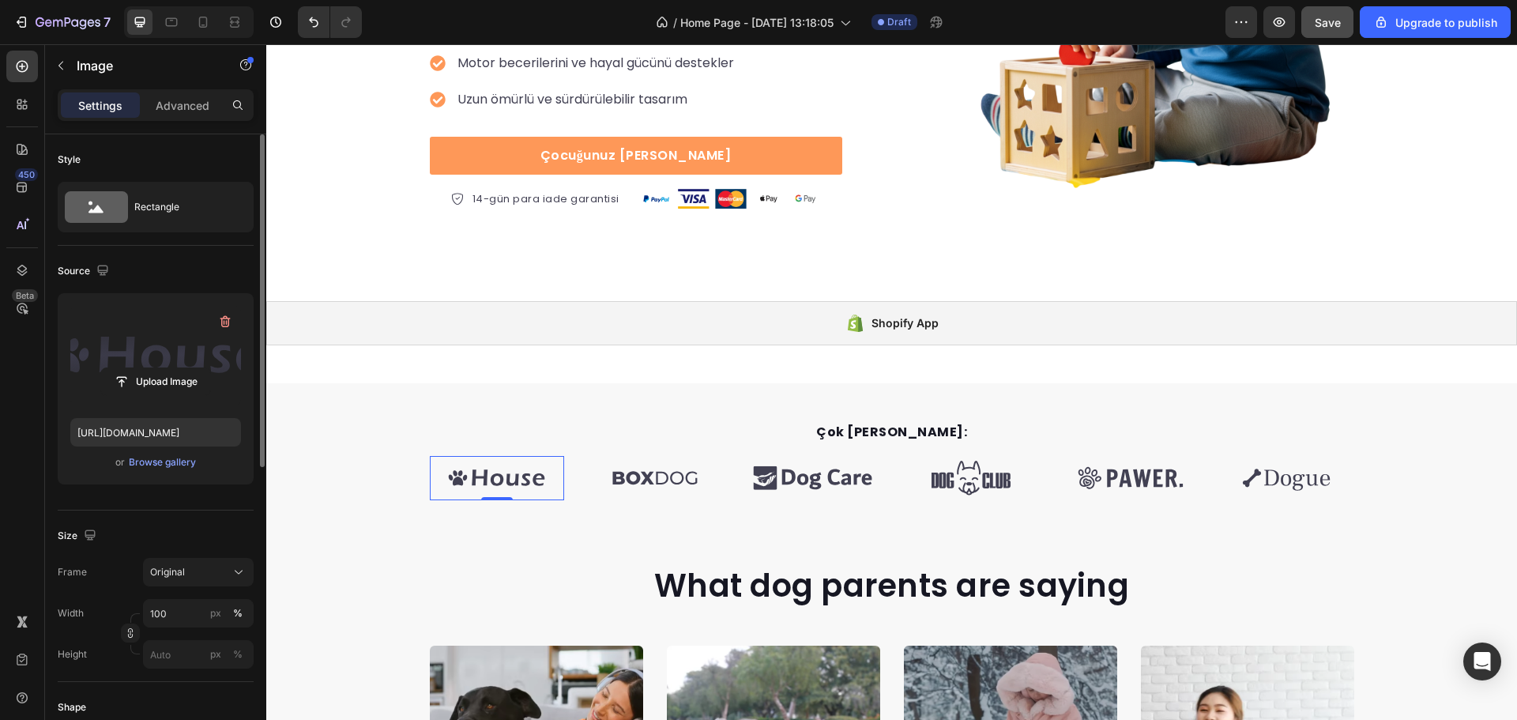
click at [114, 337] on label at bounding box center [155, 356] width 171 height 100
click at [114, 368] on input "file" at bounding box center [155, 381] width 109 height 27
click at [159, 461] on div "Browse gallery" at bounding box center [162, 462] width 67 height 14
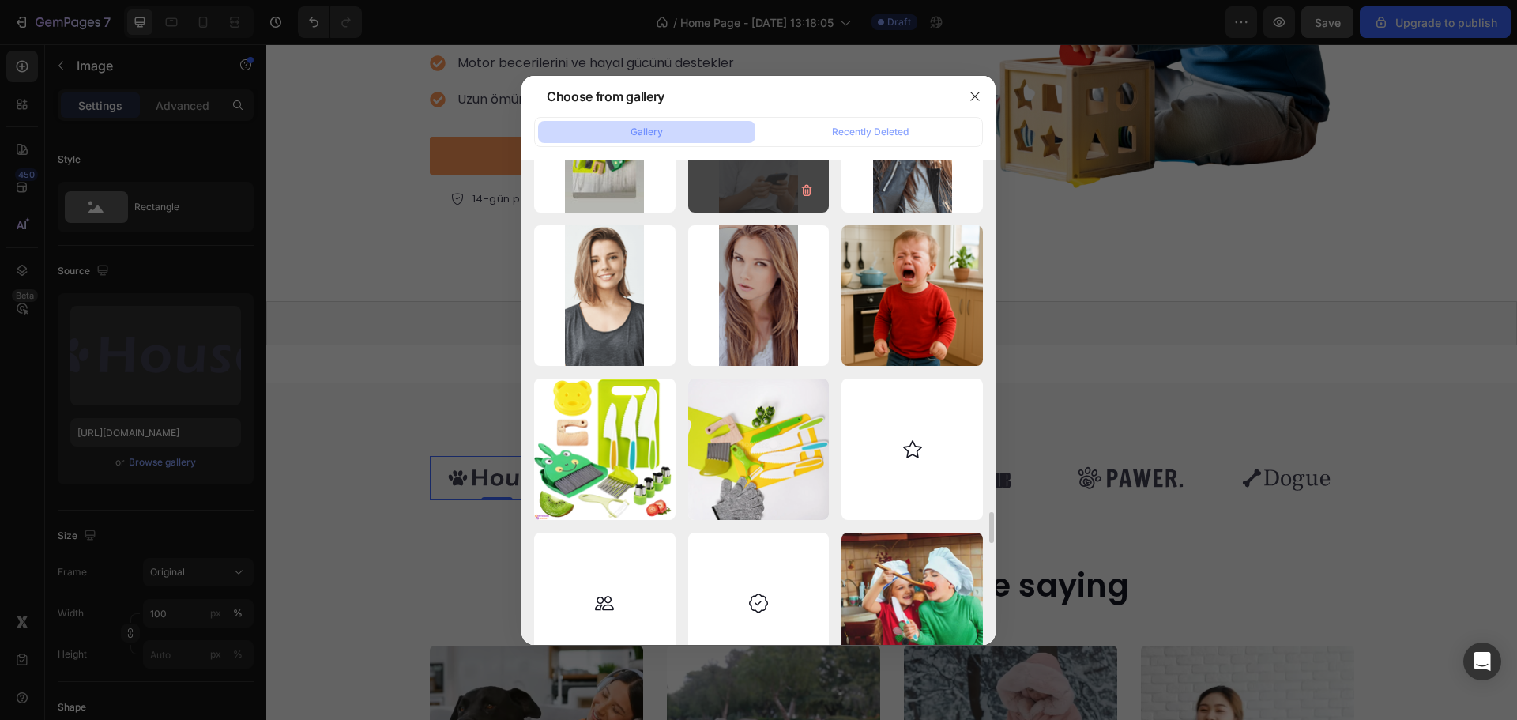
scroll to position [5407, 0]
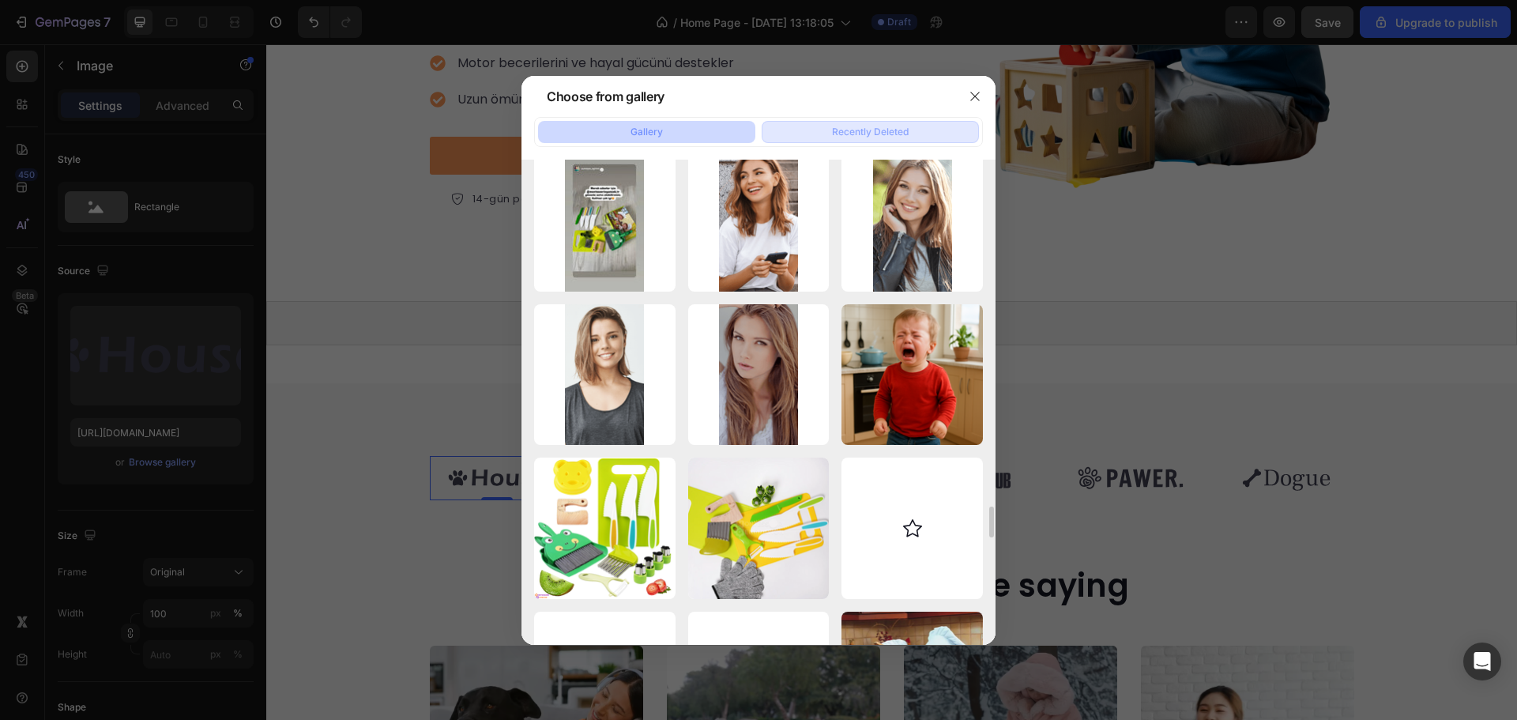
click at [861, 128] on div "Recently Deleted" at bounding box center [870, 132] width 77 height 14
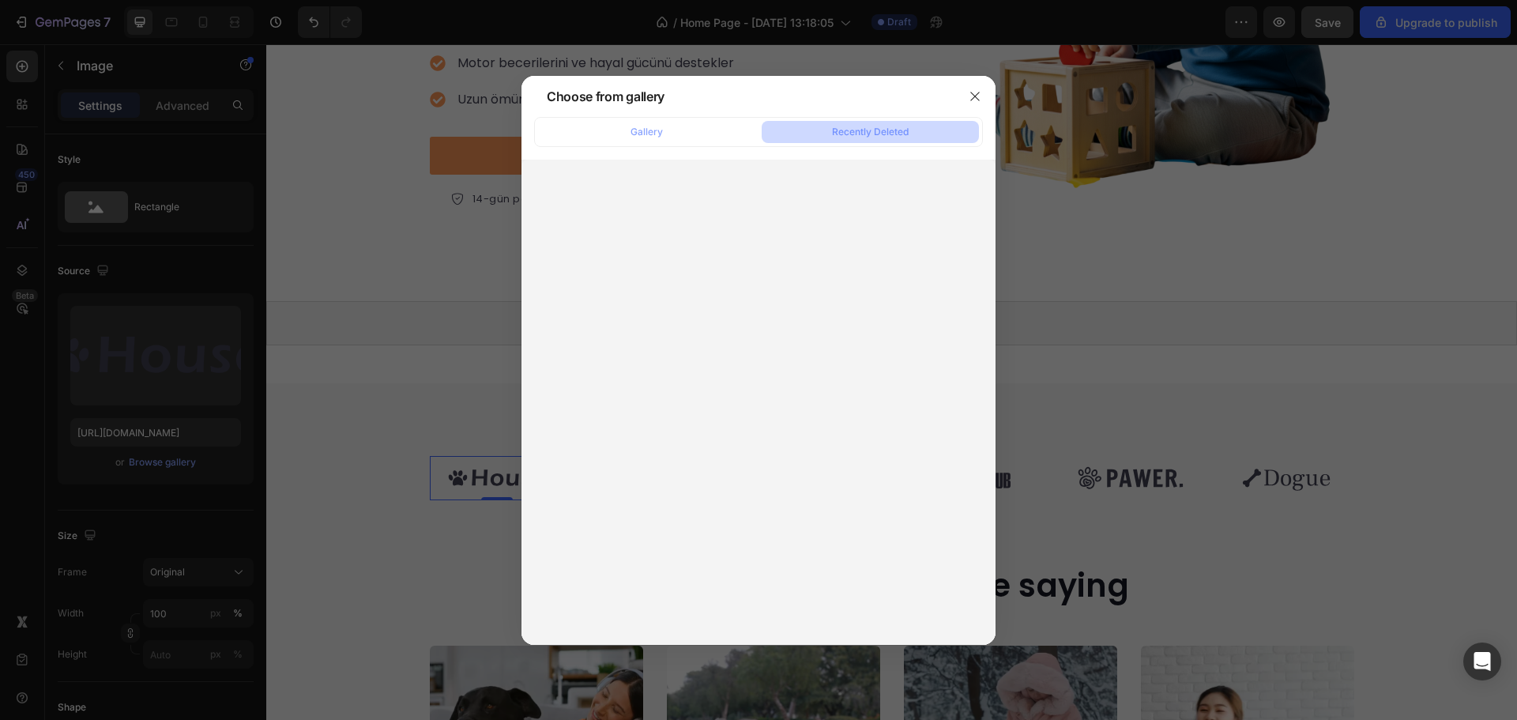
click at [701, 117] on div "Gallery Recently Deleted" at bounding box center [758, 132] width 449 height 30
click at [695, 128] on button "Gallery" at bounding box center [646, 132] width 217 height 22
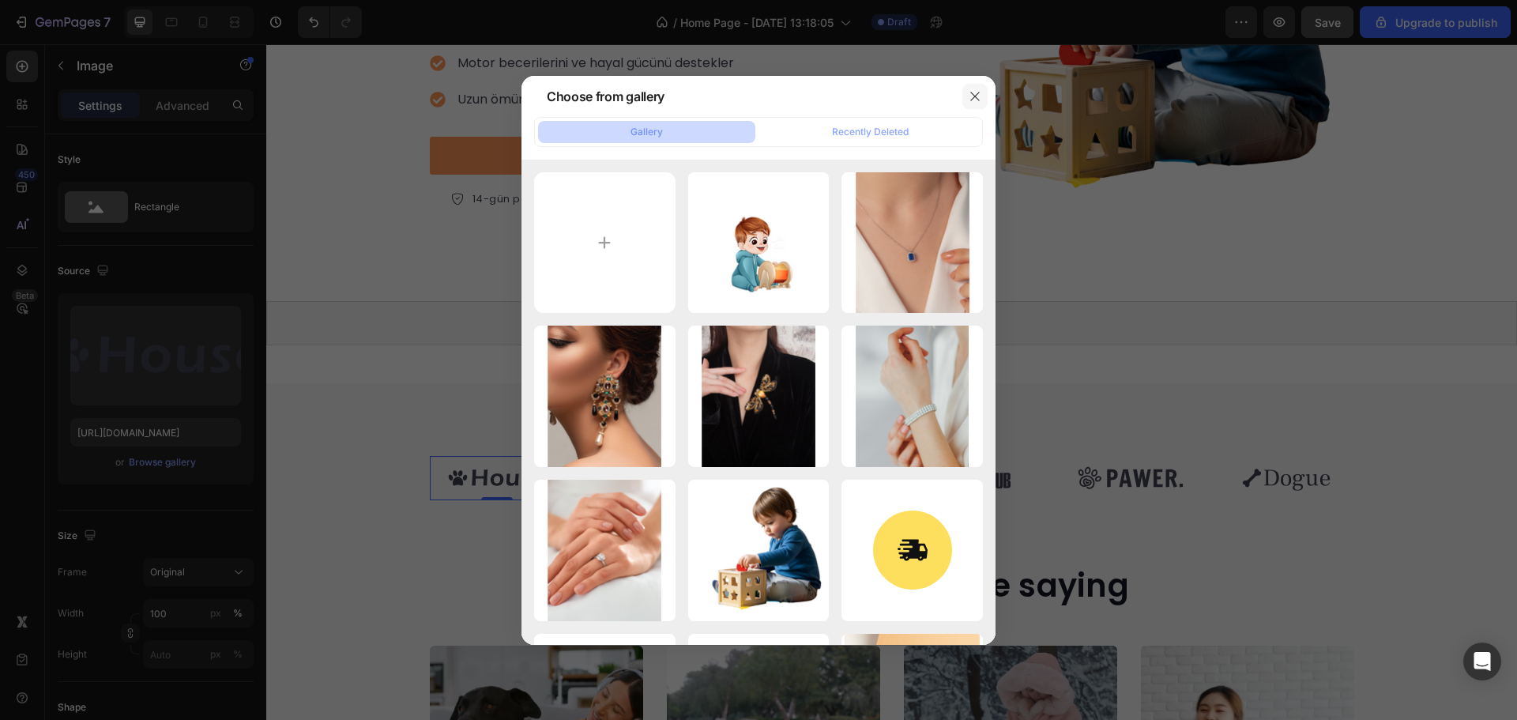
click at [964, 105] on button "button" at bounding box center [975, 96] width 25 height 25
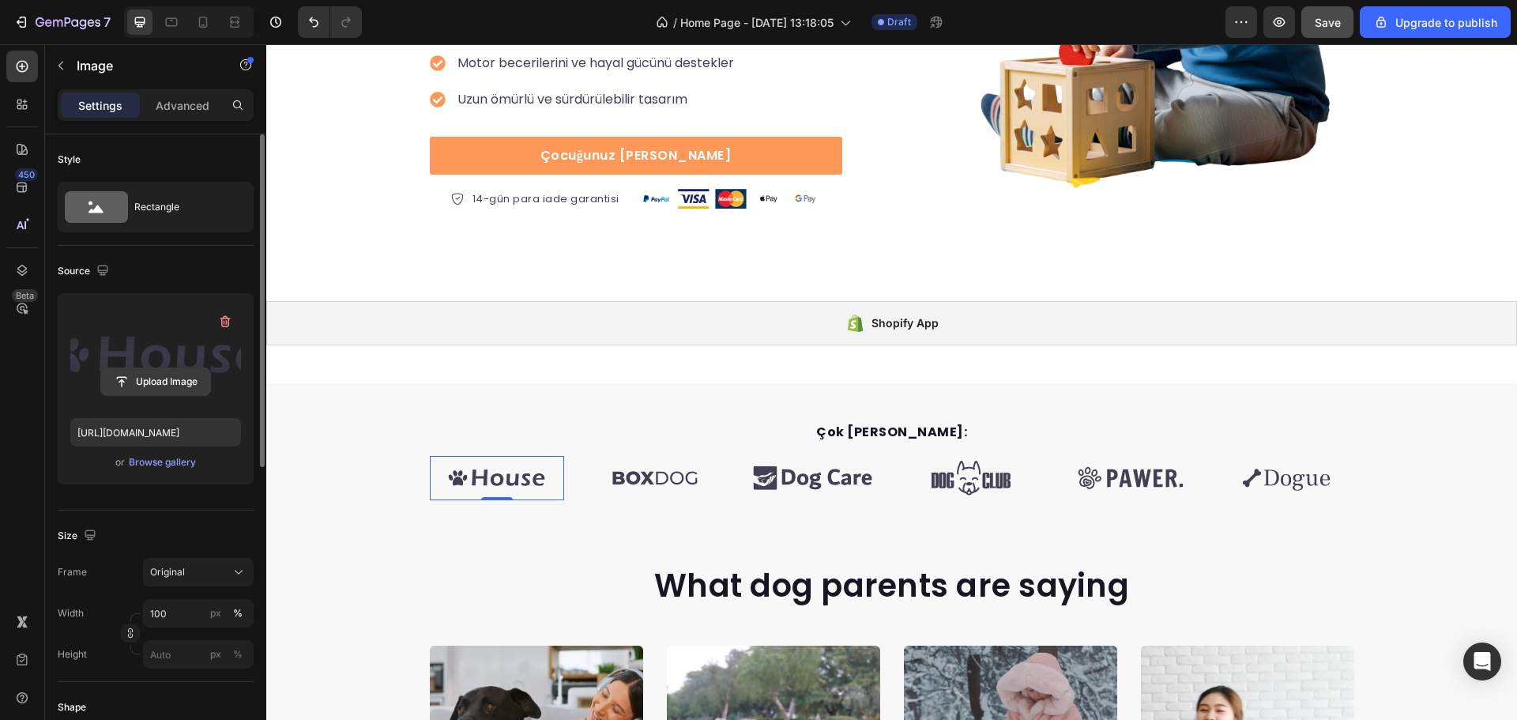
click at [145, 377] on input "file" at bounding box center [155, 381] width 109 height 27
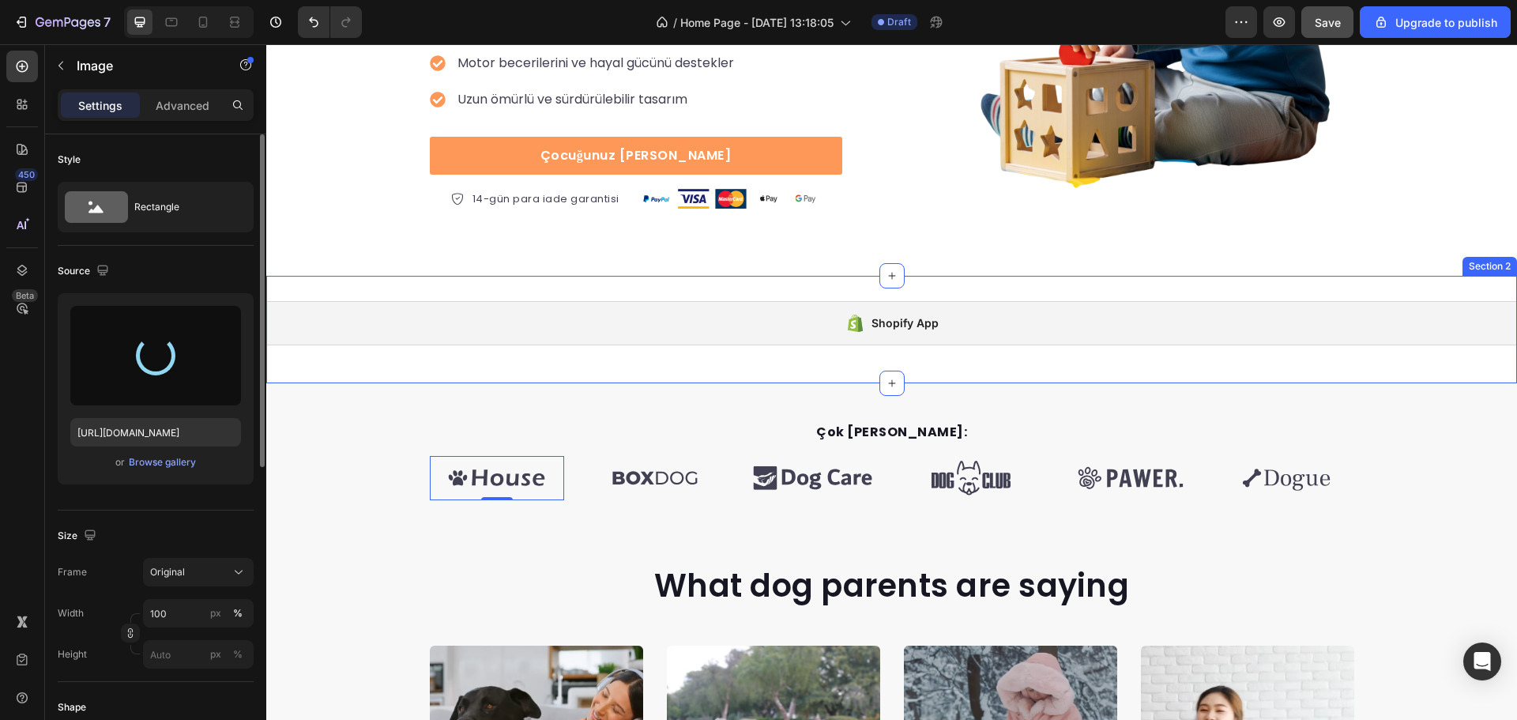
type input "https://cdn.shopify.com/s/files/1/0804/0752/7768/files/gempages_524054836979696…"
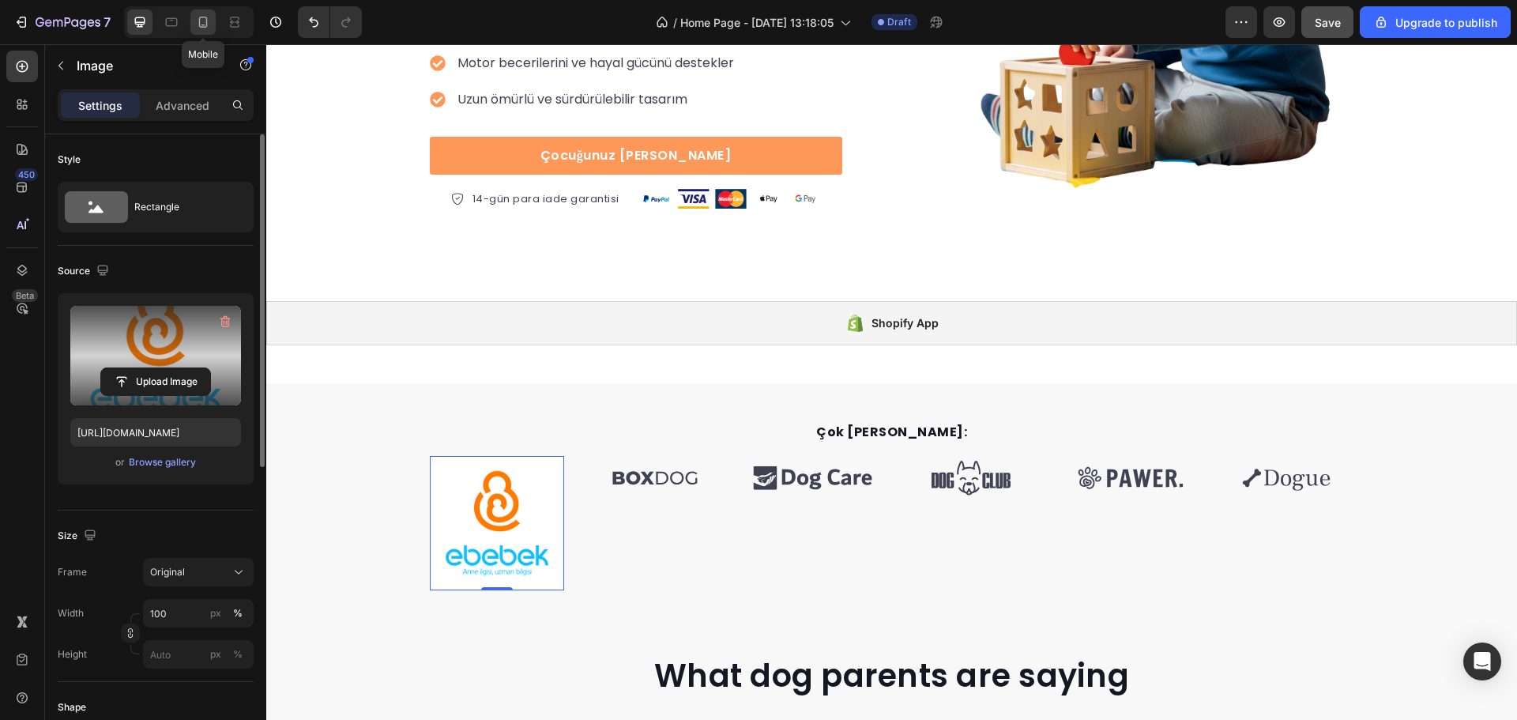
click at [210, 21] on icon at bounding box center [203, 22] width 16 height 16
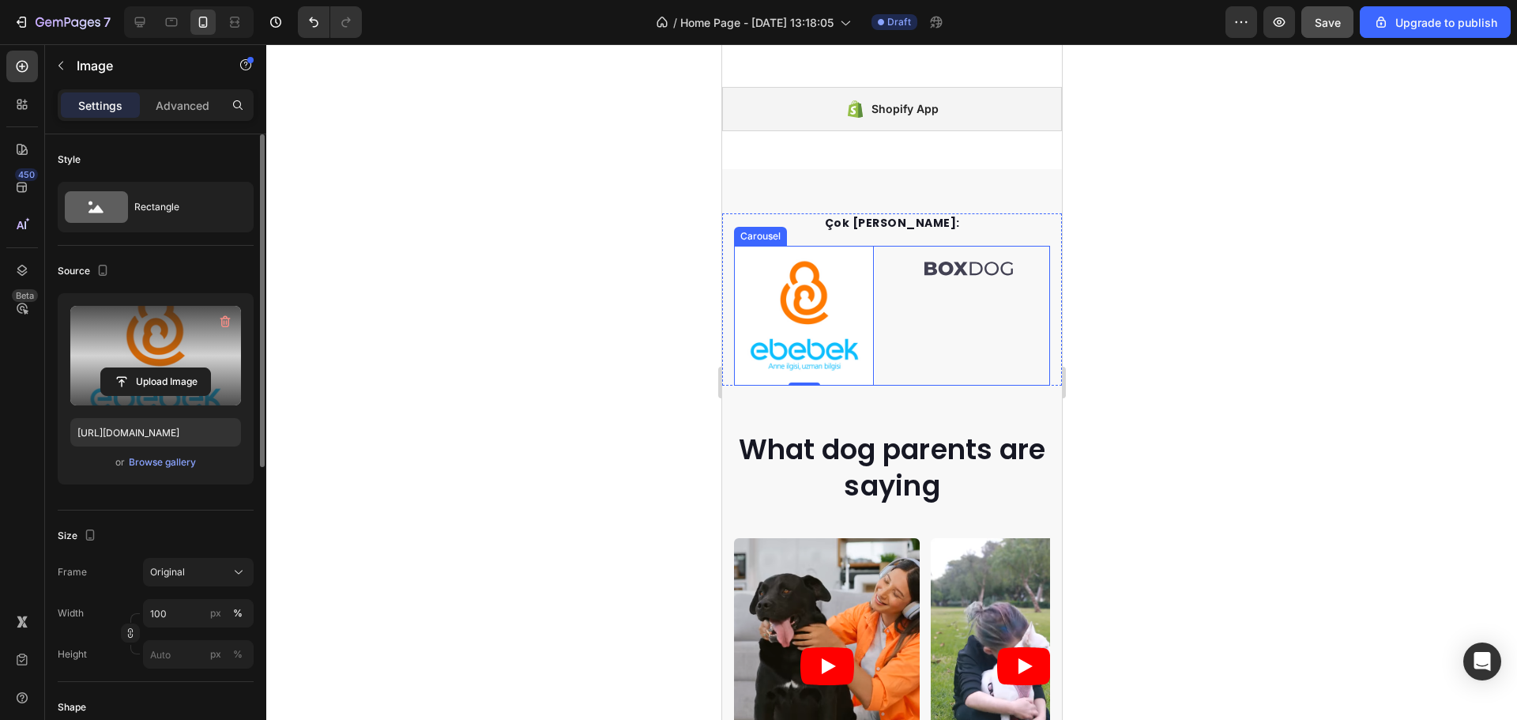
scroll to position [675, 0]
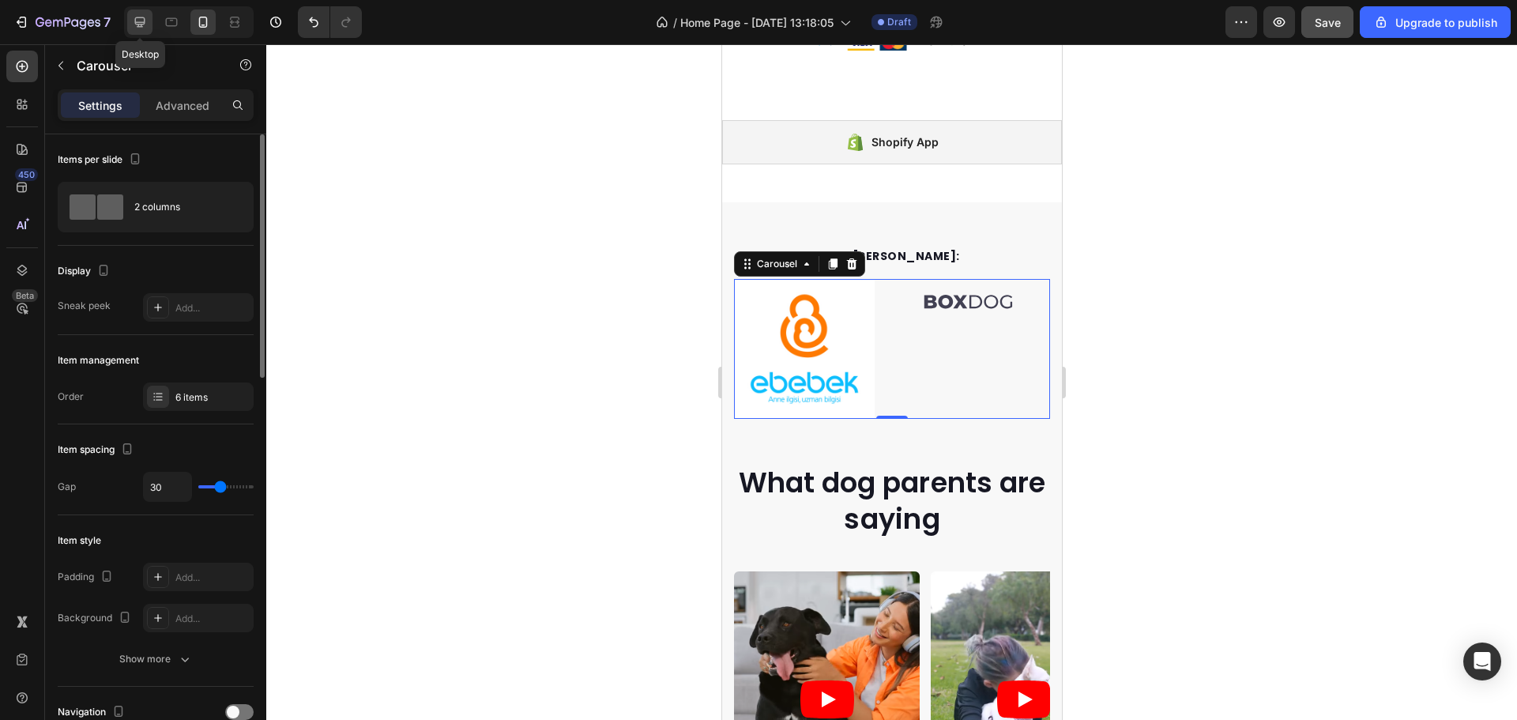
click at [130, 14] on div at bounding box center [139, 21] width 25 height 25
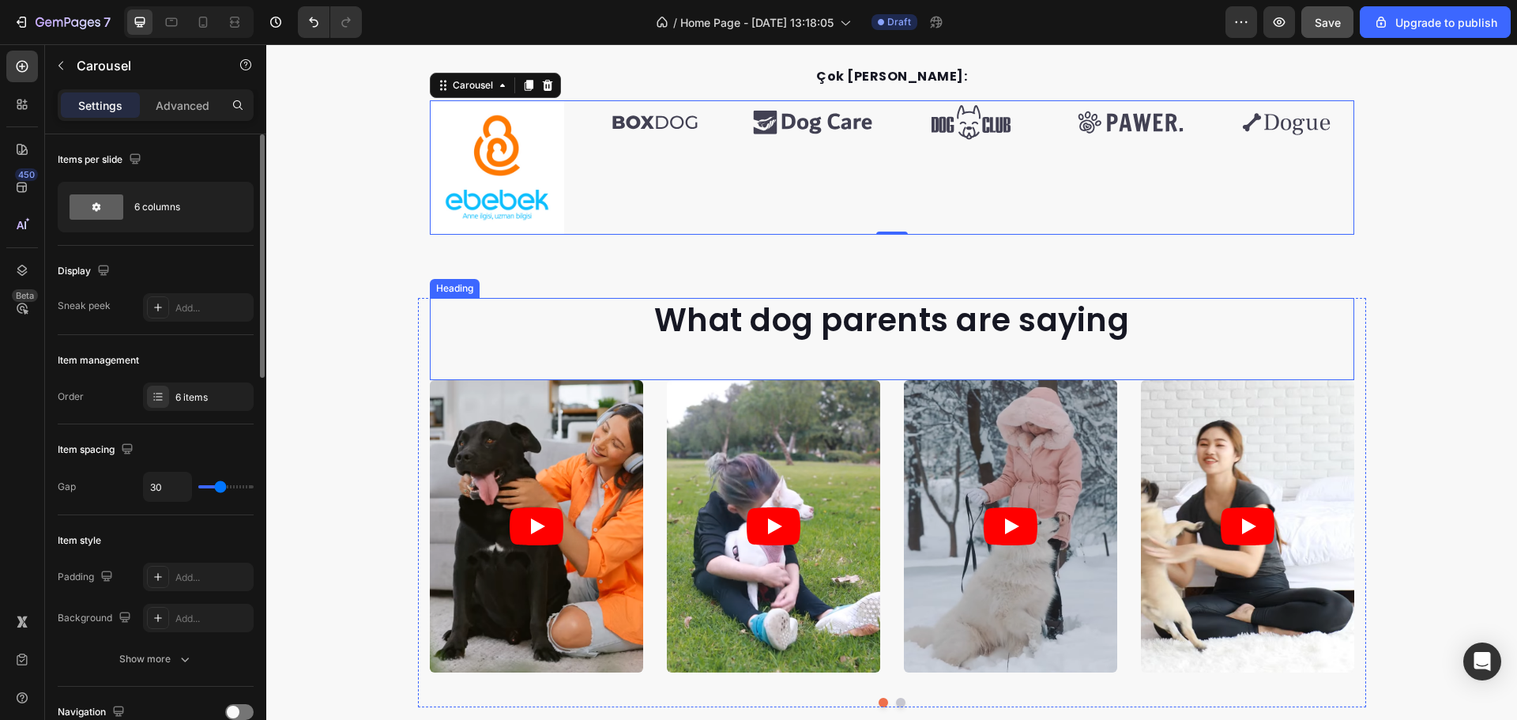
scroll to position [721, 0]
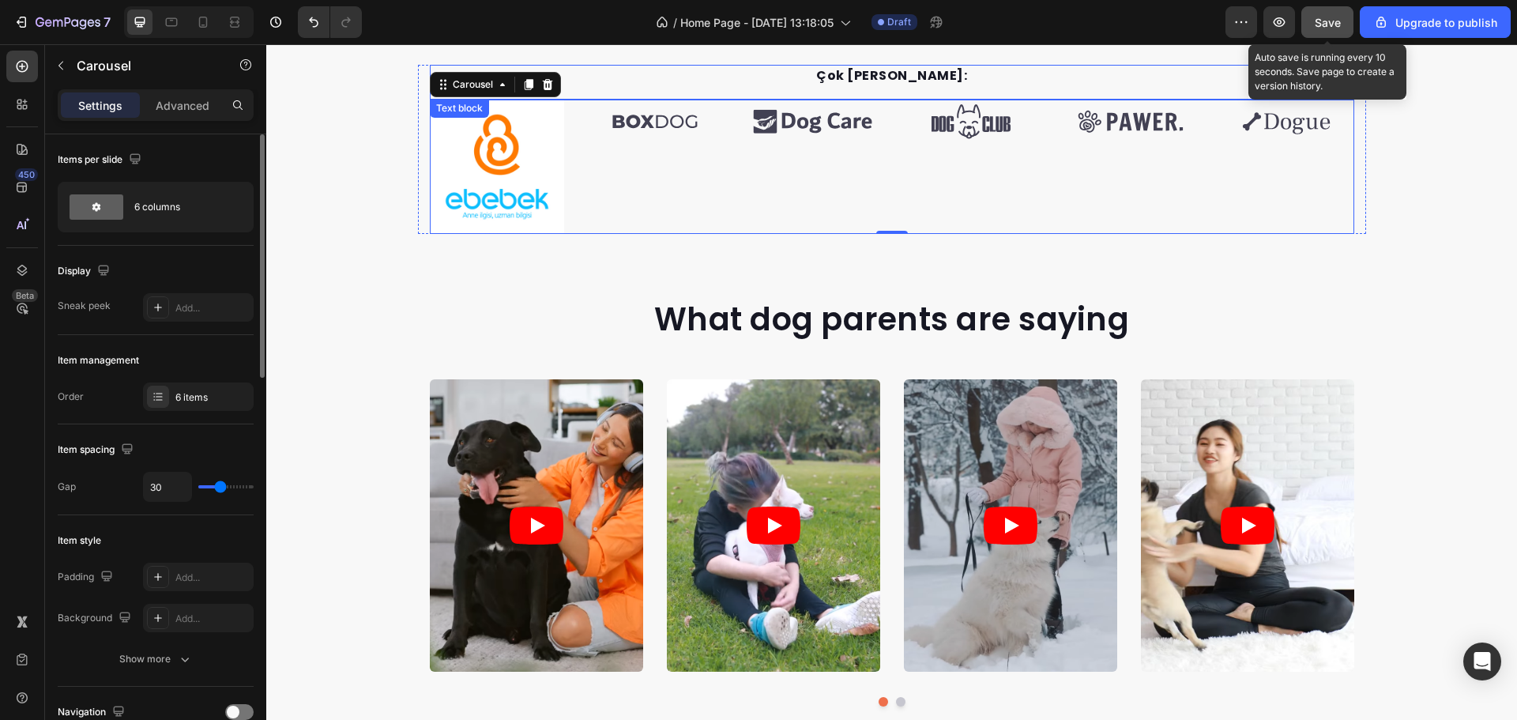
click at [1312, 34] on button "Save" at bounding box center [1328, 22] width 52 height 32
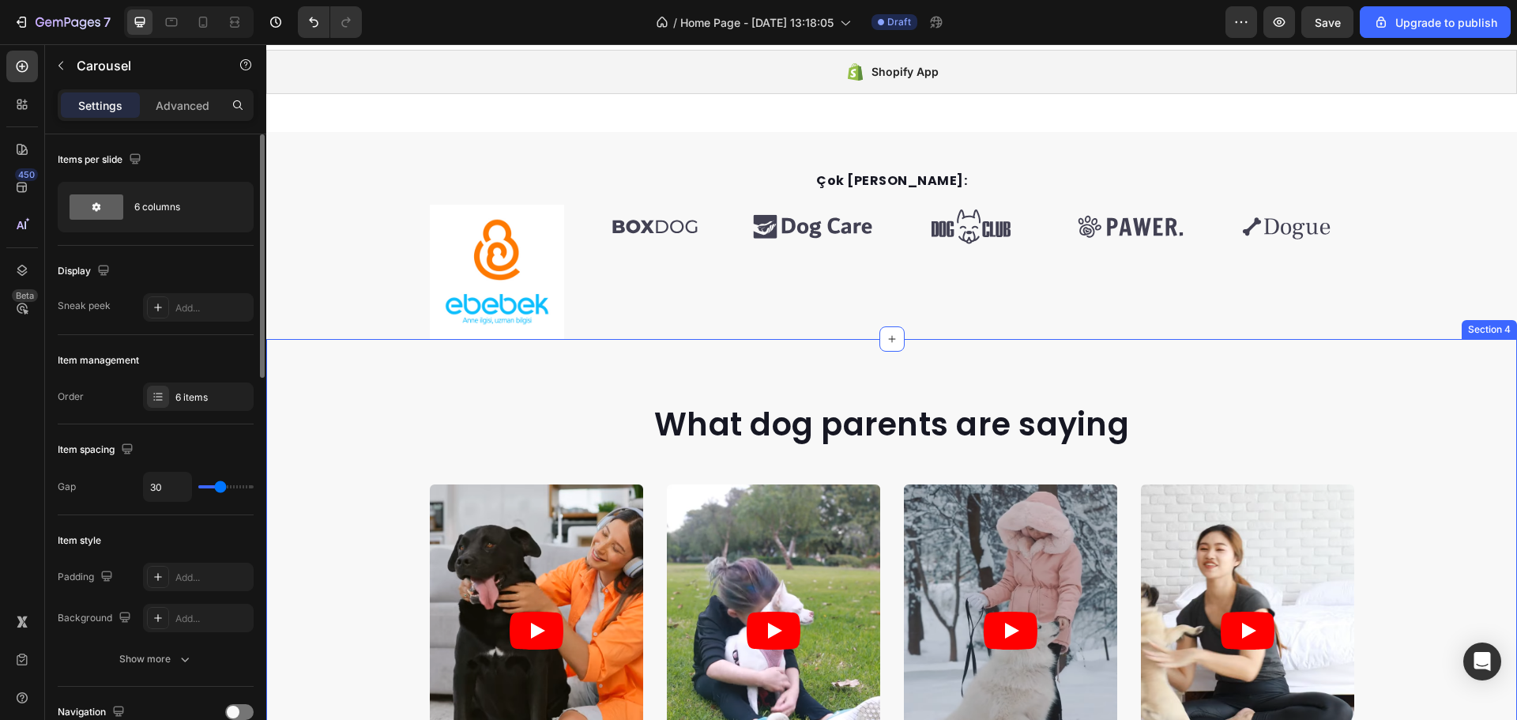
scroll to position [484, 0]
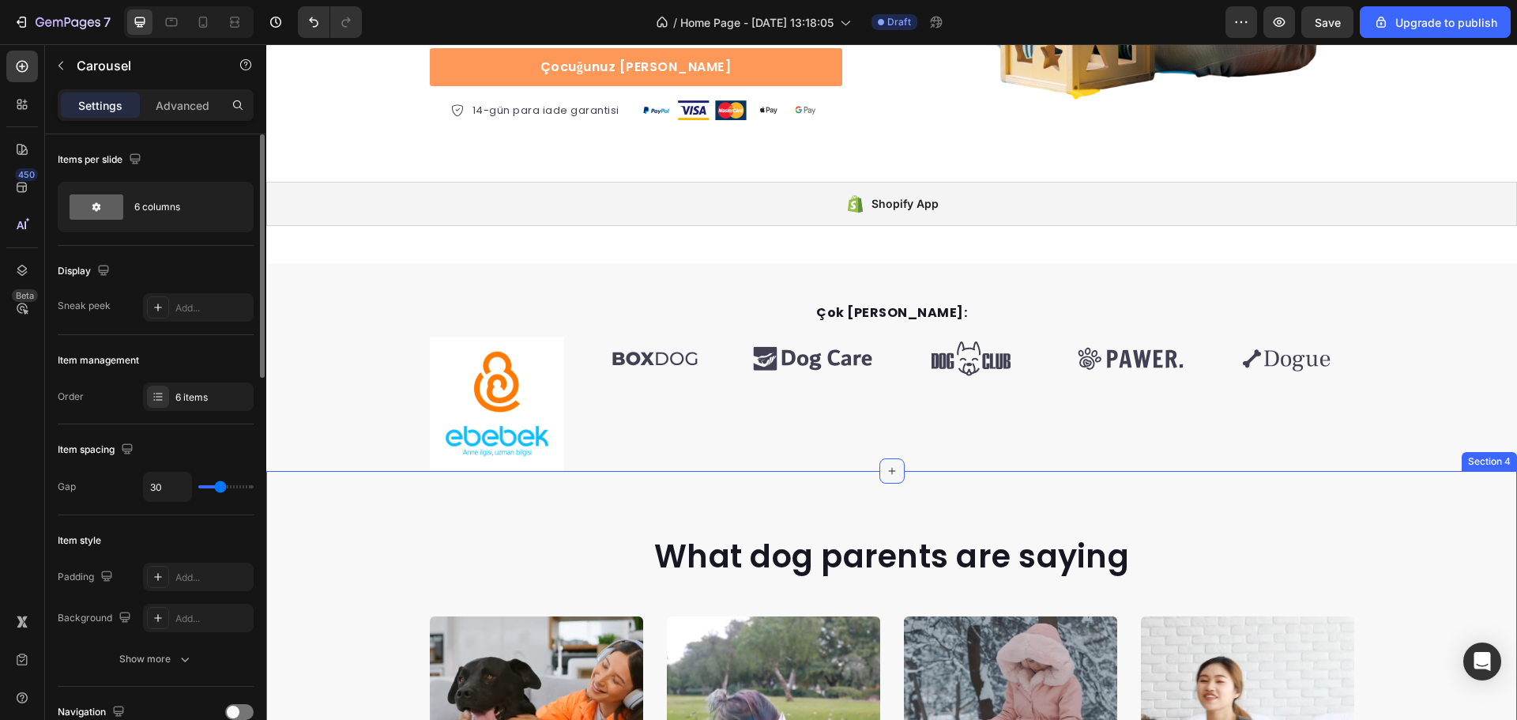
click at [886, 465] on icon at bounding box center [892, 471] width 13 height 13
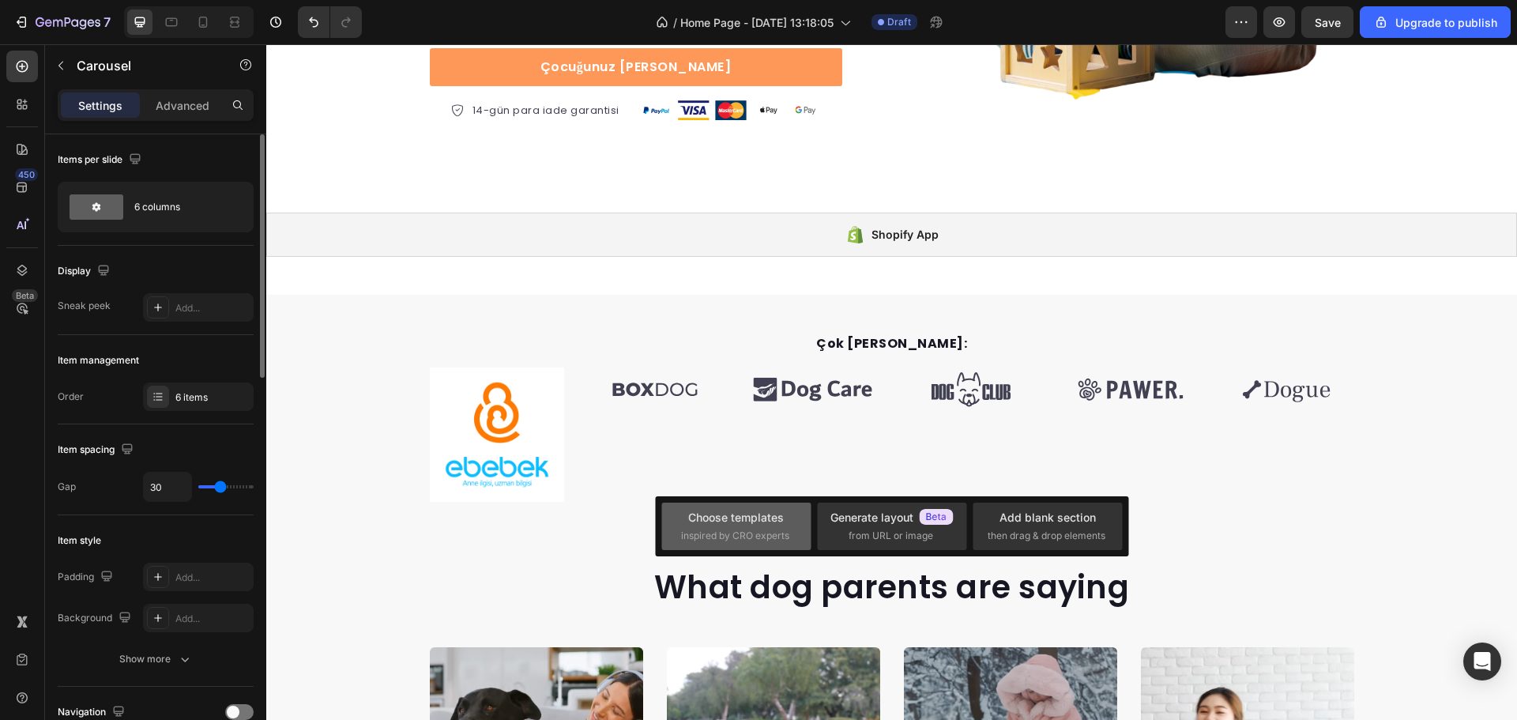
click at [779, 519] on div "Choose templates" at bounding box center [736, 517] width 96 height 17
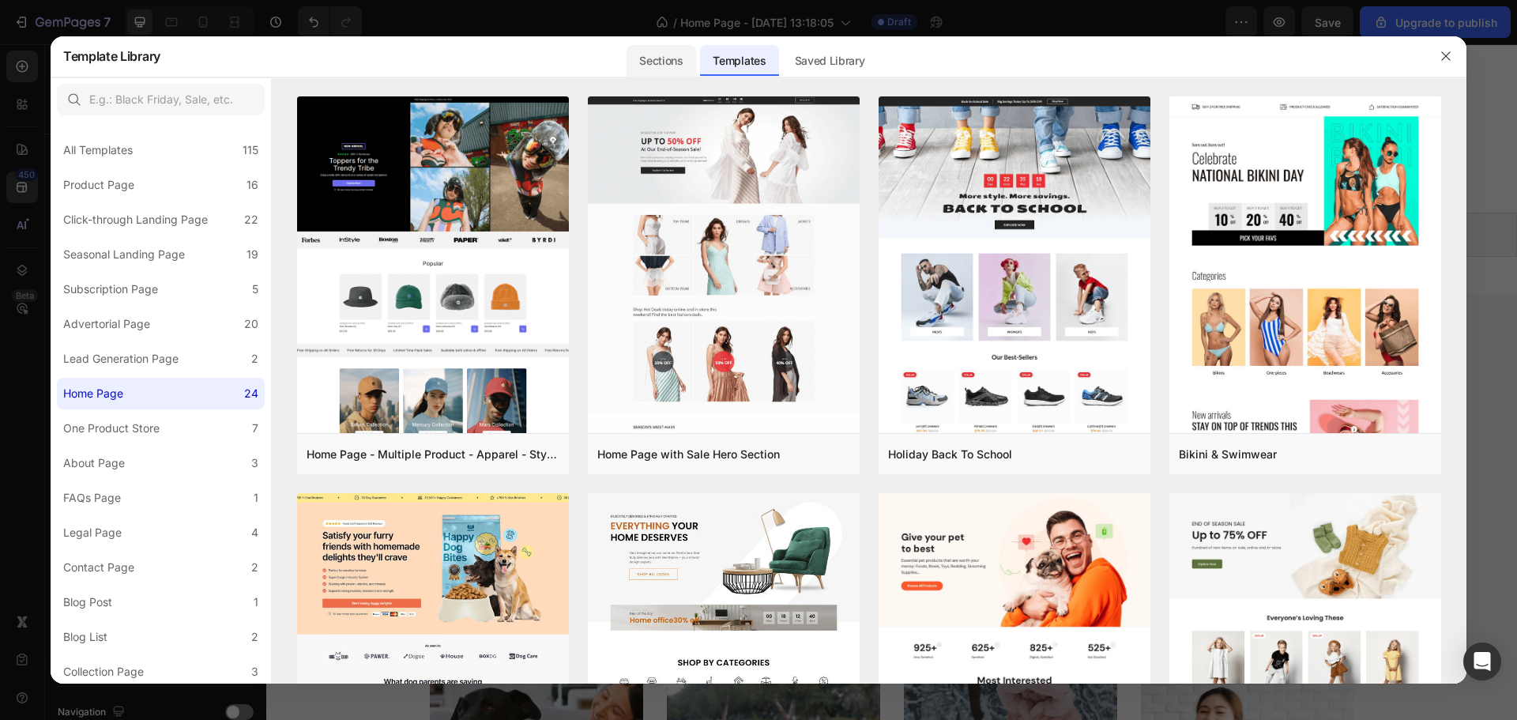
click at [654, 54] on div "Sections" at bounding box center [661, 61] width 69 height 32
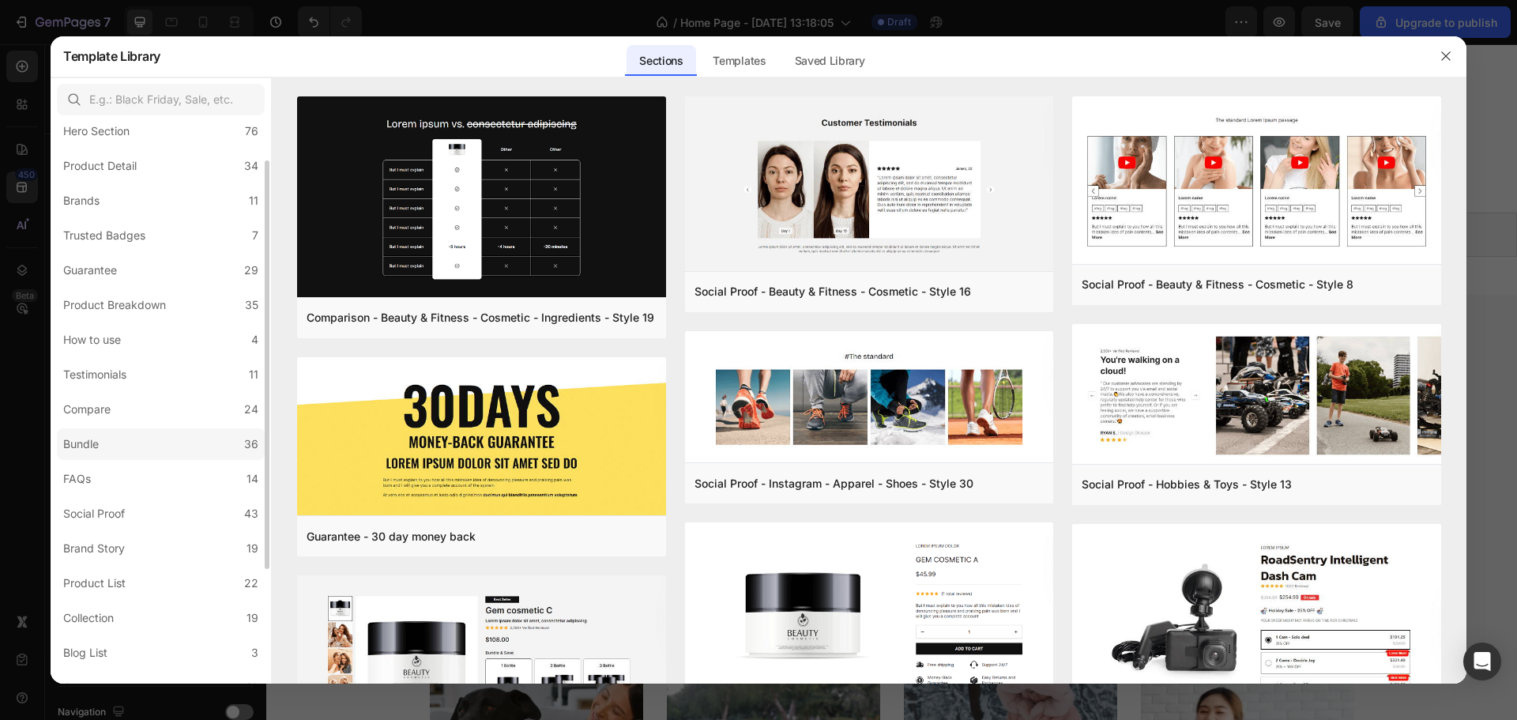
scroll to position [0, 0]
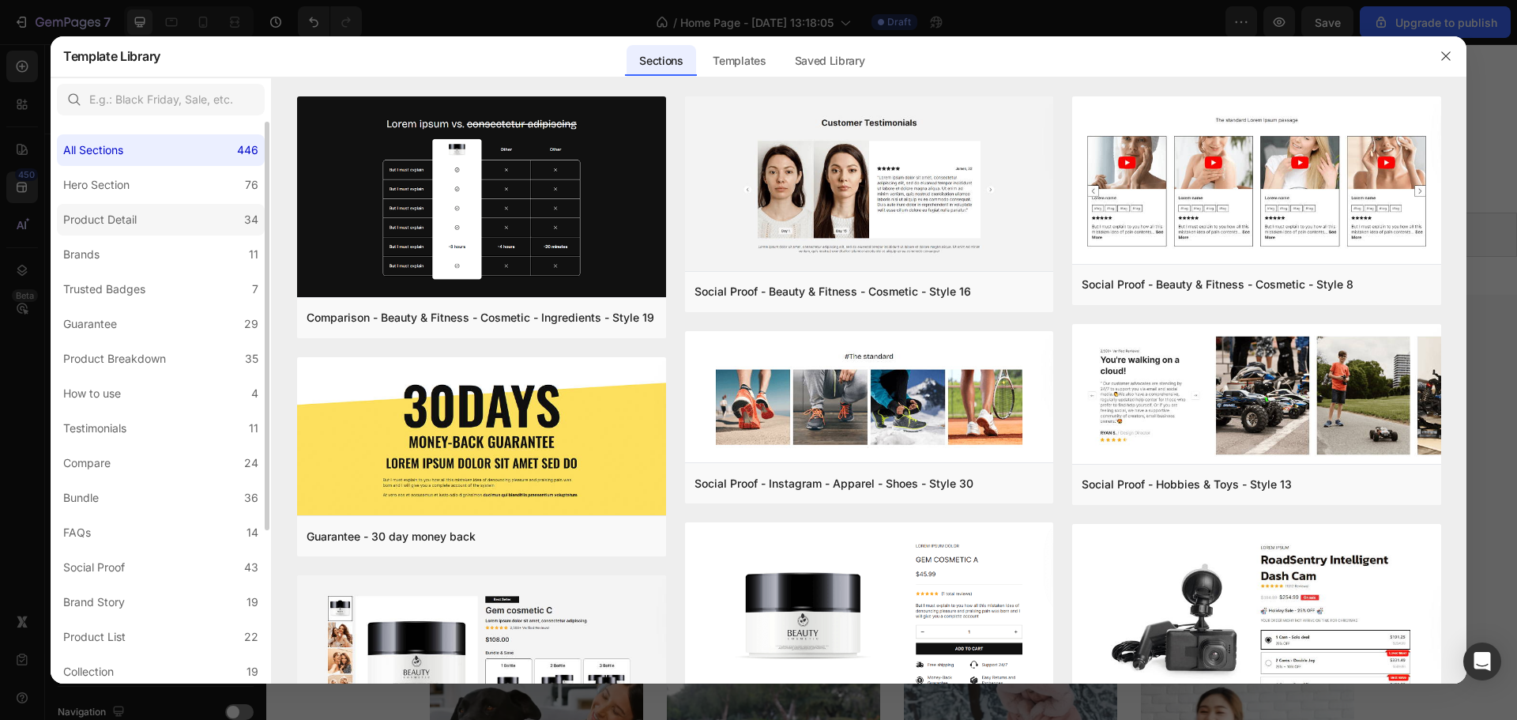
click at [147, 224] on label "Product Detail 34" at bounding box center [161, 220] width 208 height 32
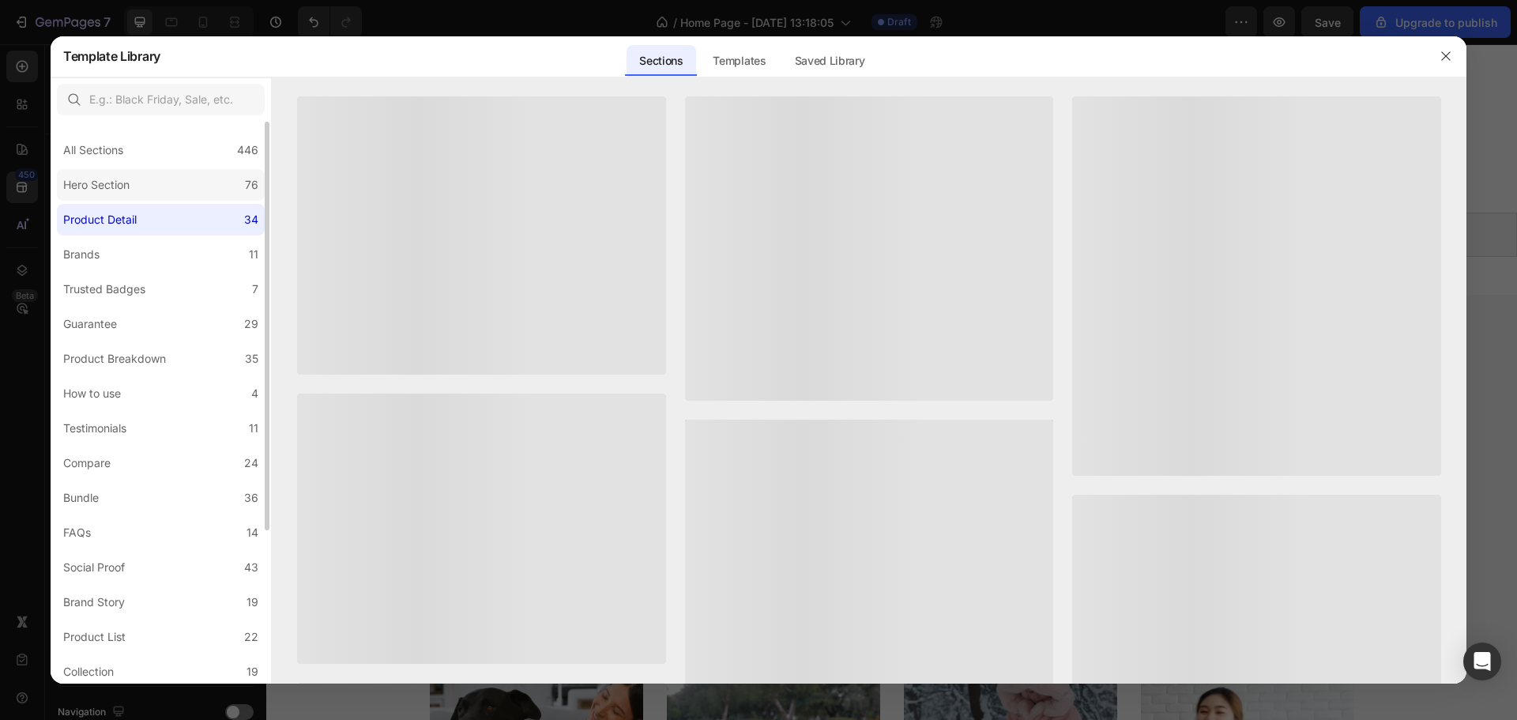
click at [151, 191] on label "Hero Section 76" at bounding box center [161, 185] width 208 height 32
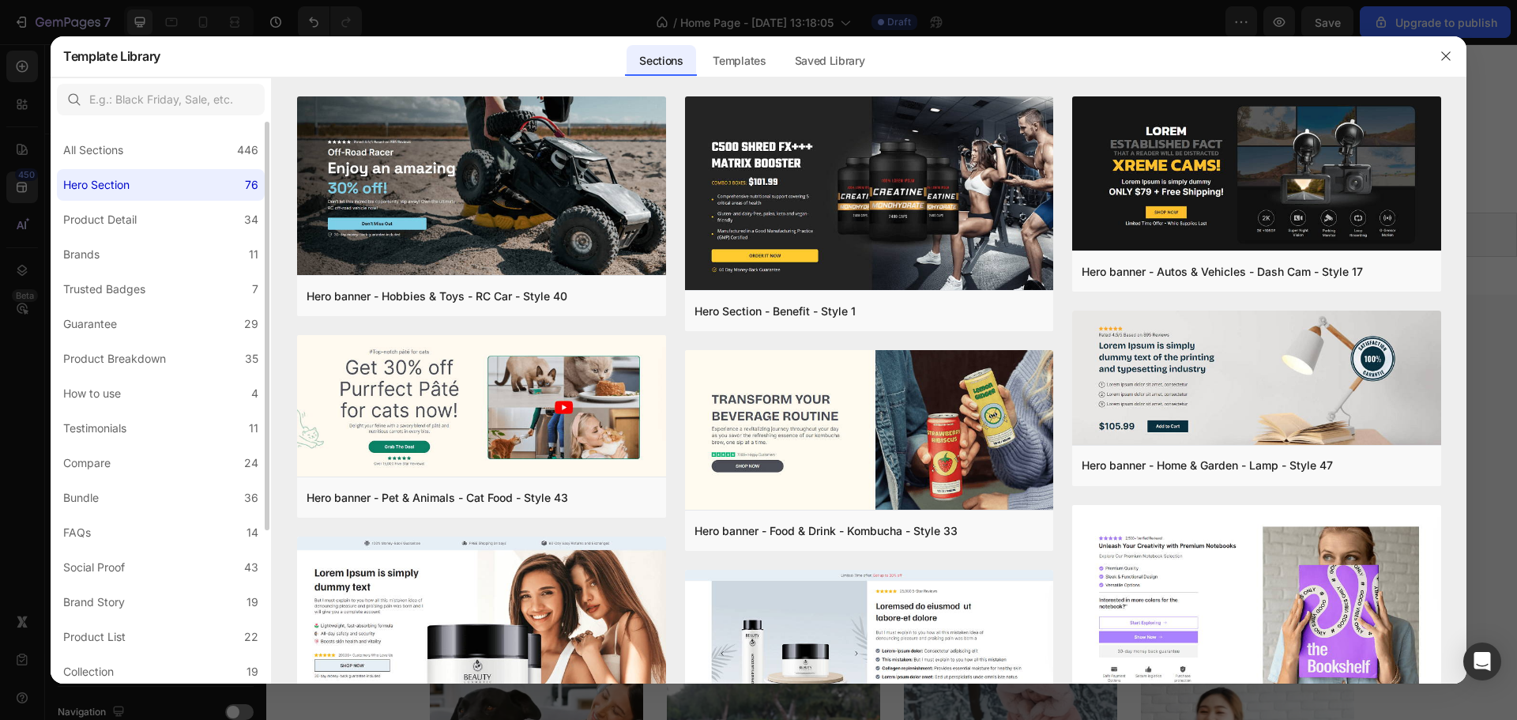
scroll to position [212, 0]
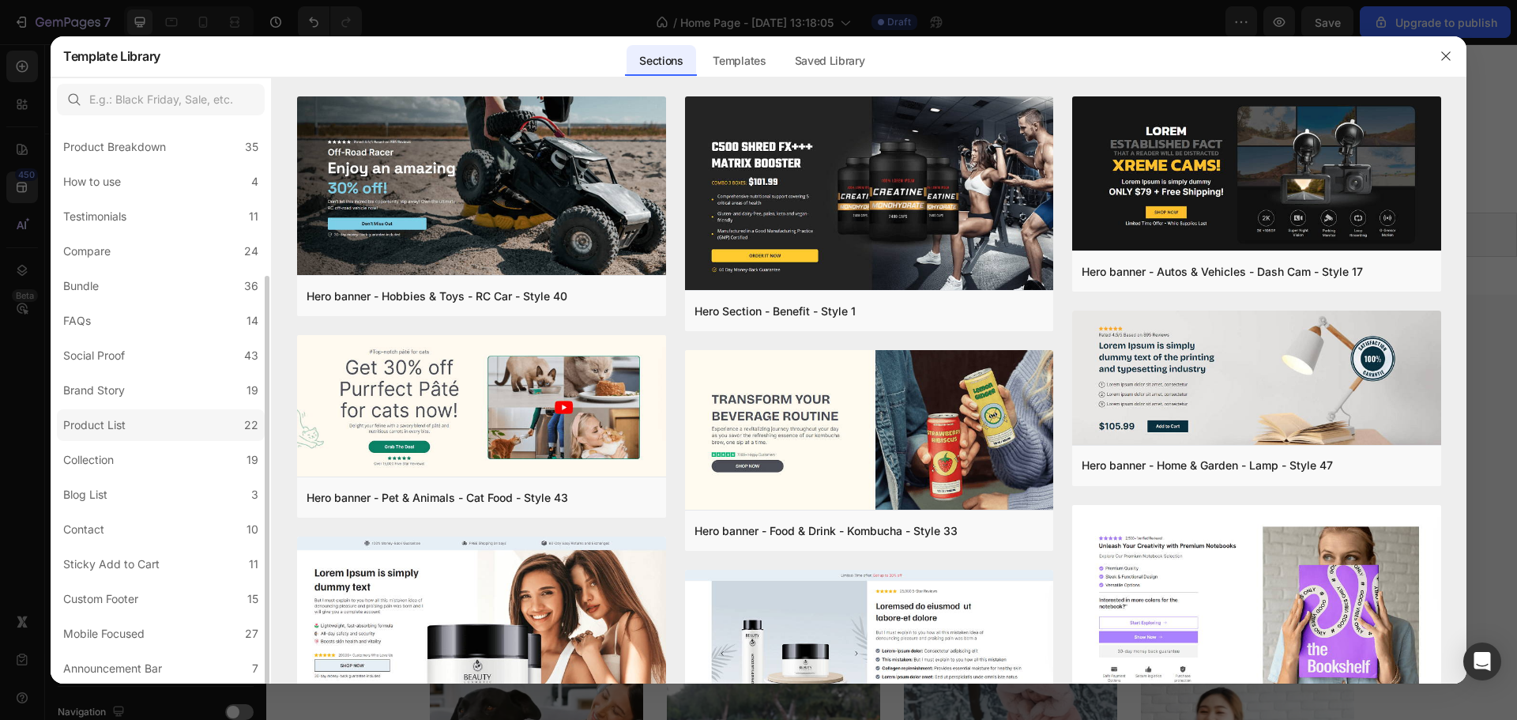
click at [178, 427] on label "Product List 22" at bounding box center [161, 425] width 208 height 32
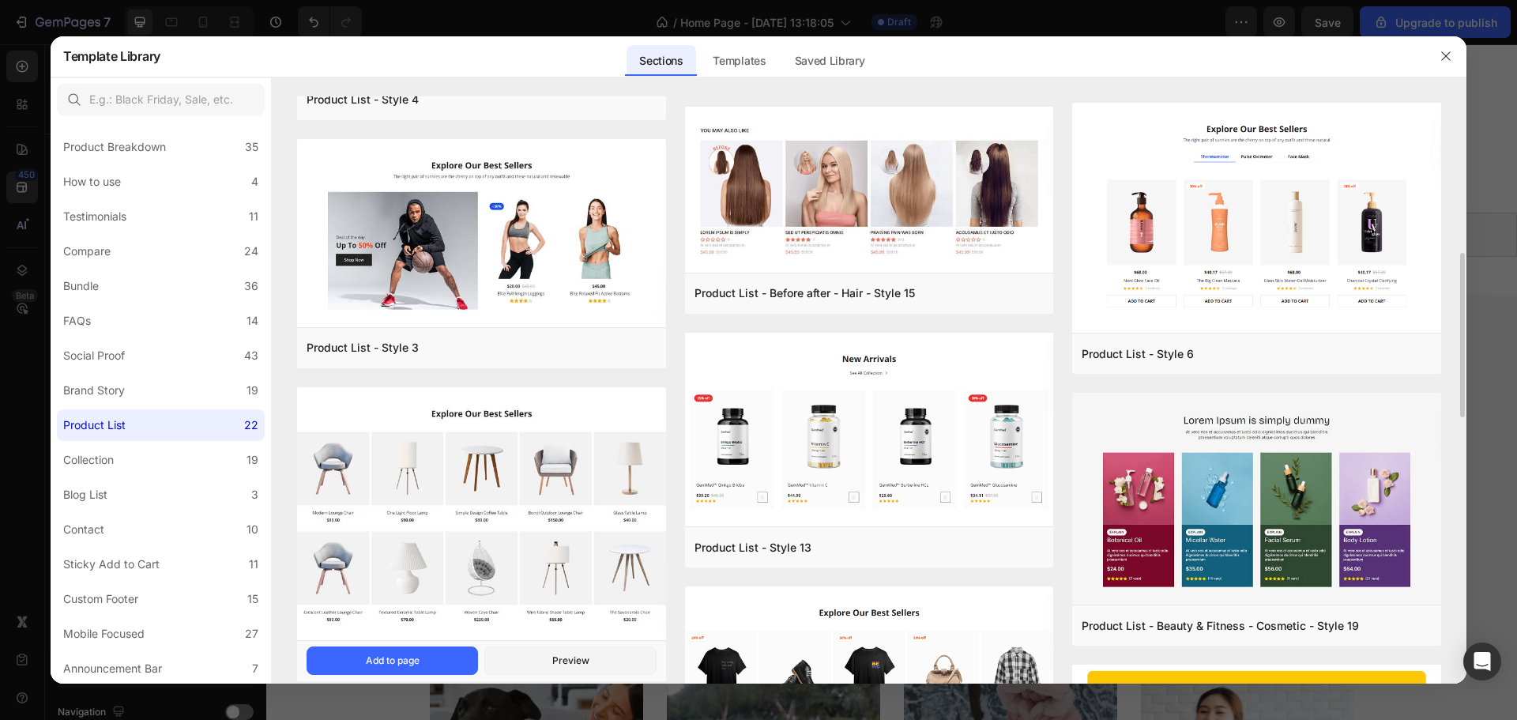
scroll to position [715, 0]
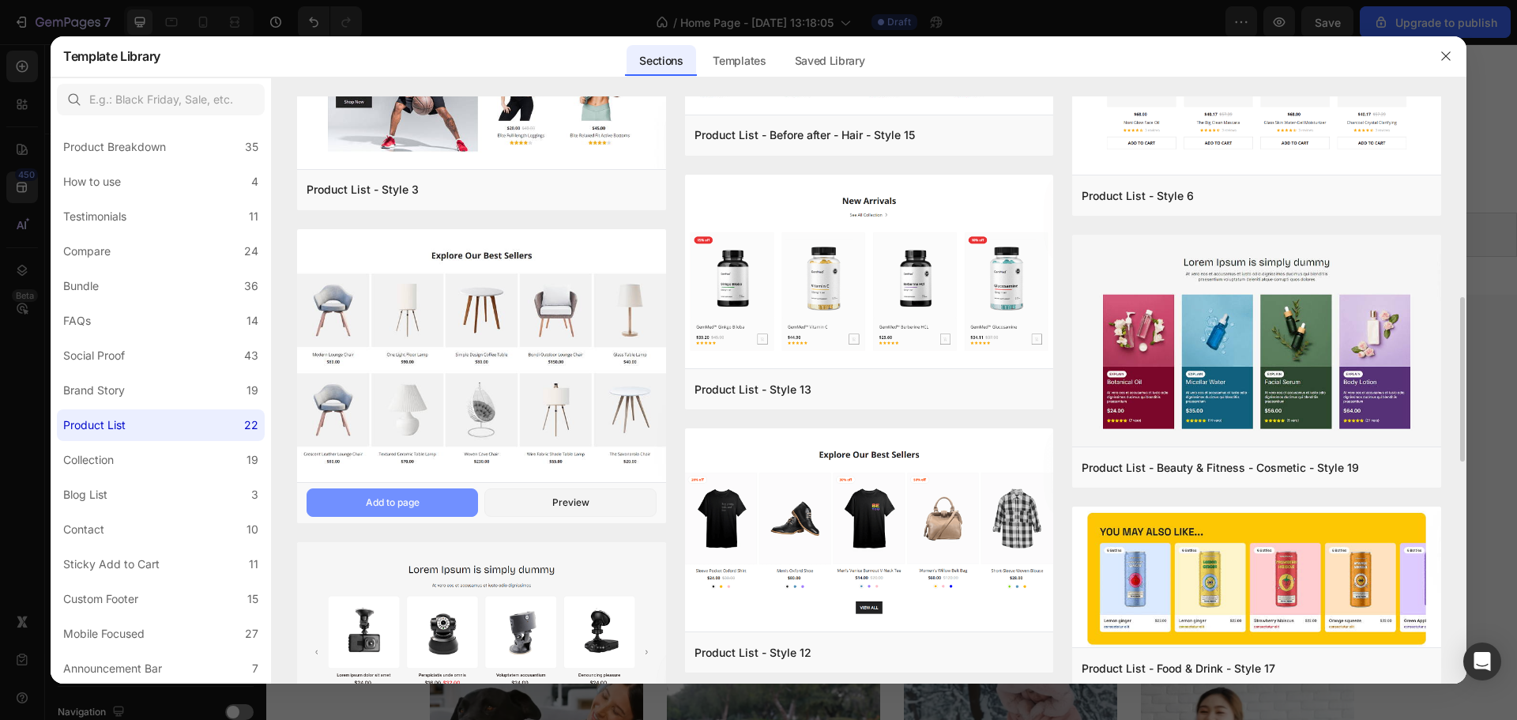
click at [420, 502] on div "Add to page" at bounding box center [393, 503] width 54 height 14
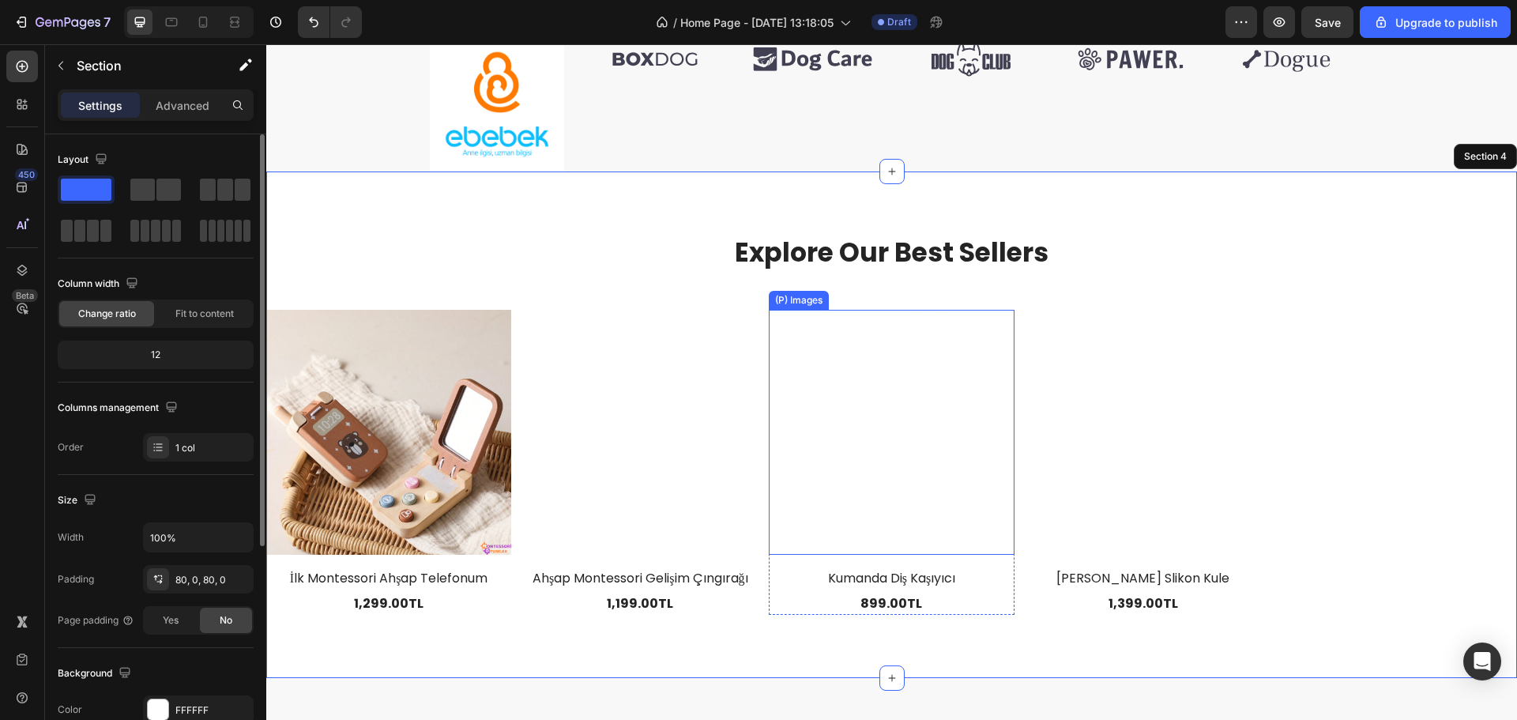
scroll to position [704, 0]
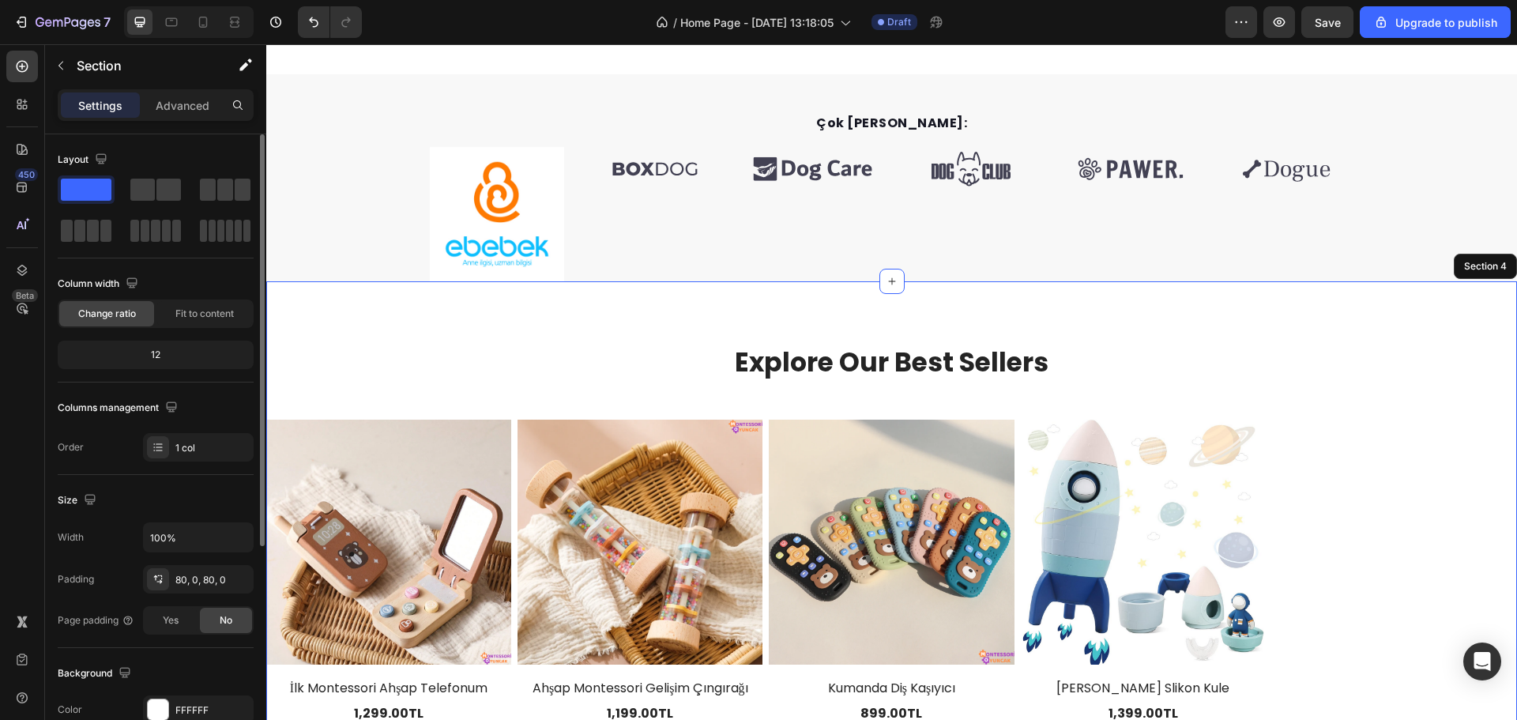
click at [1061, 306] on div "Explore Our Best Sellers Heading Row (P) Images İlk Montessori Ahşap Telefonum …" at bounding box center [891, 534] width 1251 height 507
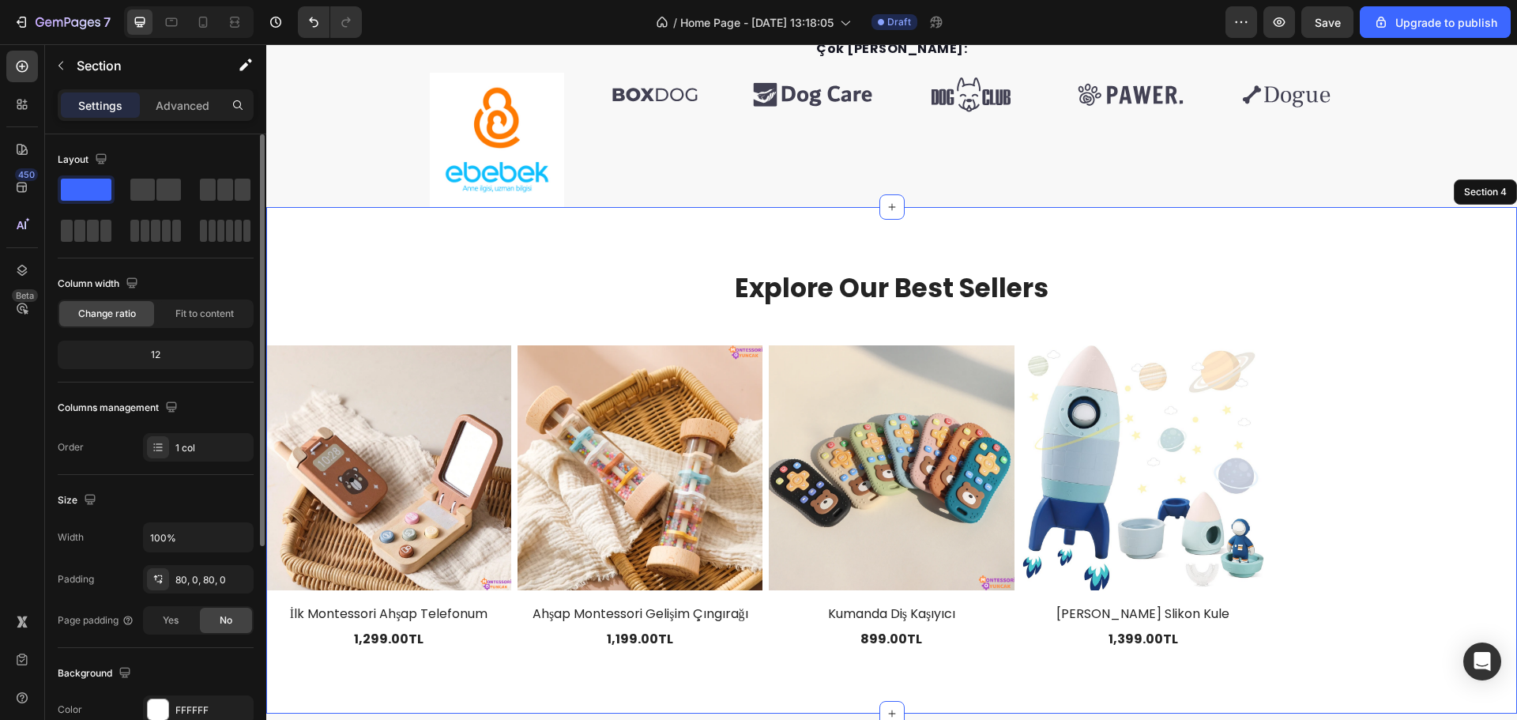
scroll to position [862, 0]
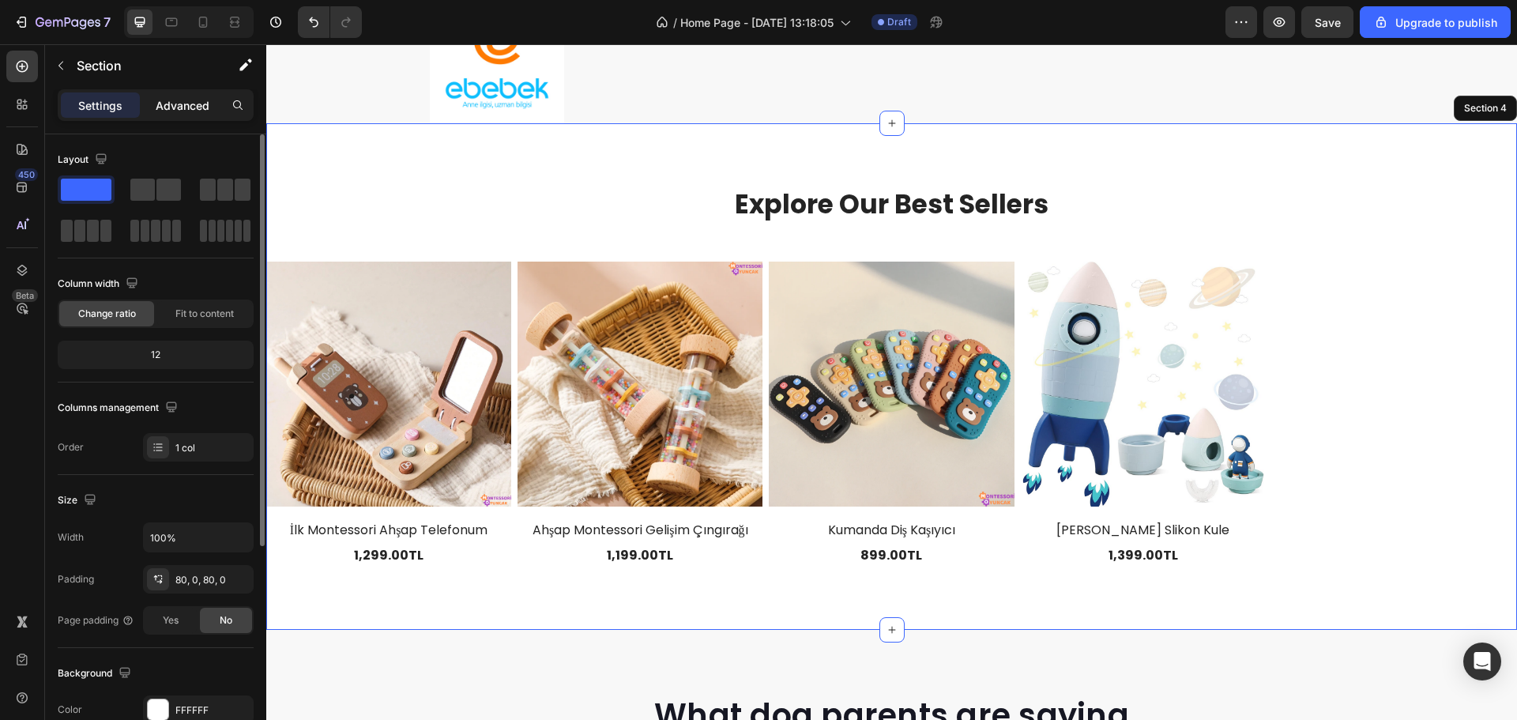
click at [172, 111] on p "Advanced" at bounding box center [183, 105] width 54 height 17
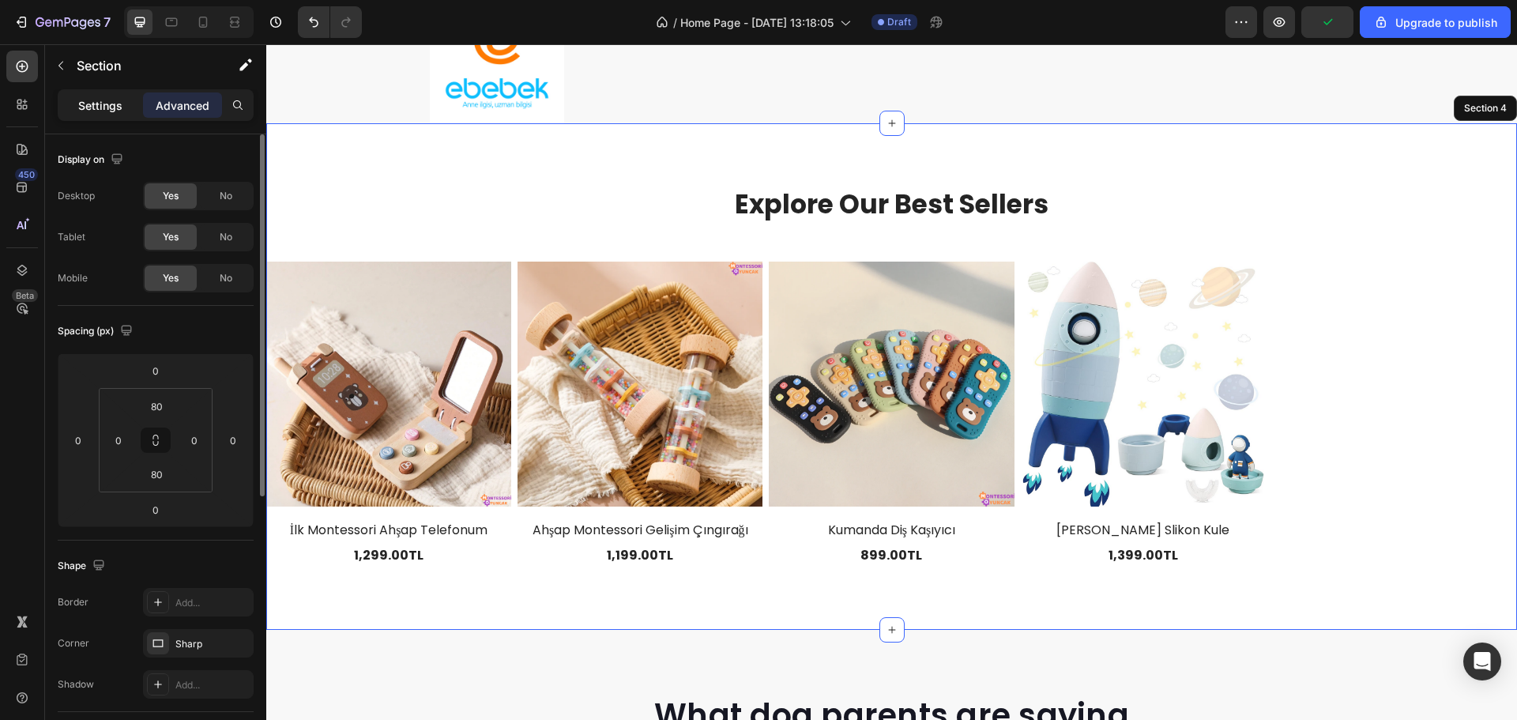
click at [112, 105] on p "Settings" at bounding box center [100, 105] width 44 height 17
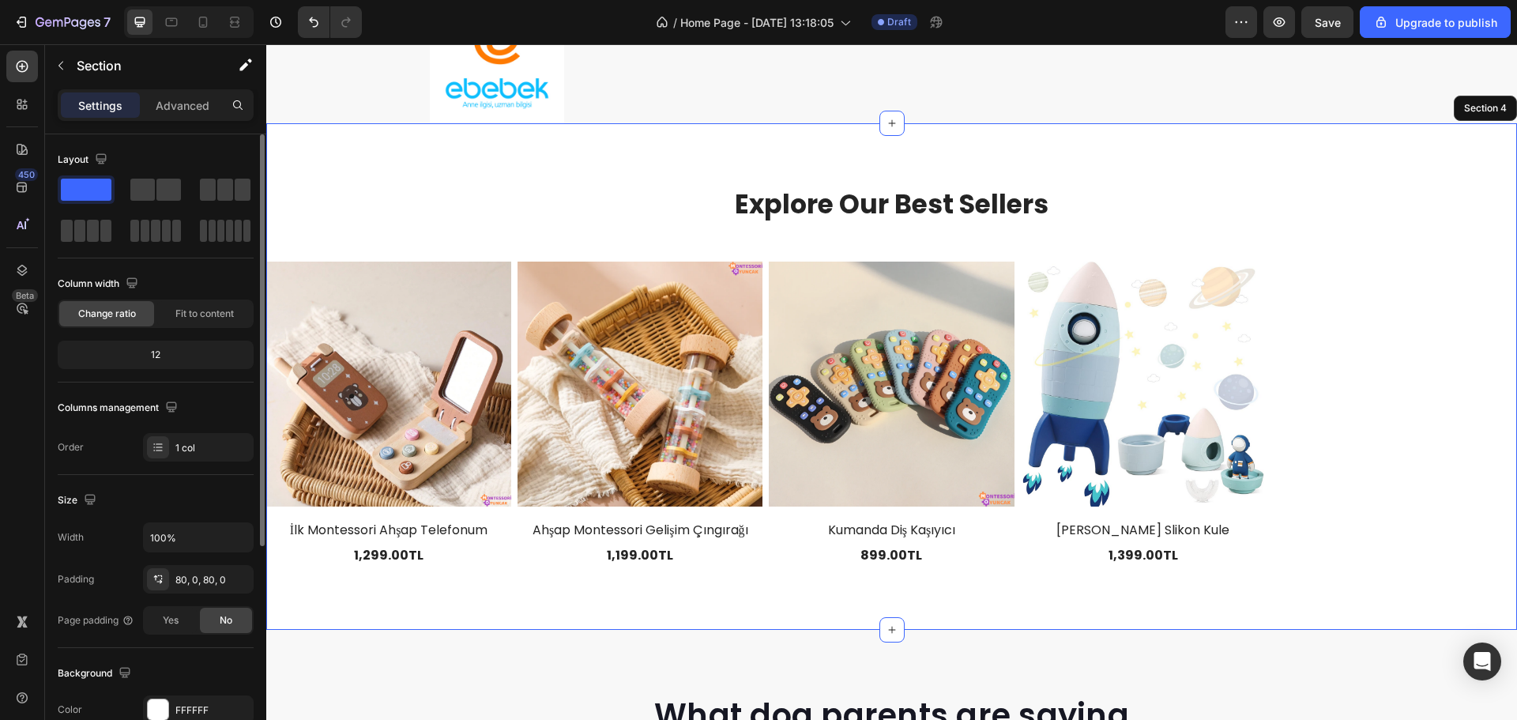
click at [538, 179] on div "Explore Our Best Sellers Heading Row (P) Images İlk Montessori Ahşap Telefonum …" at bounding box center [891, 376] width 1251 height 507
click at [237, 304] on div "Fit to content" at bounding box center [204, 313] width 95 height 25
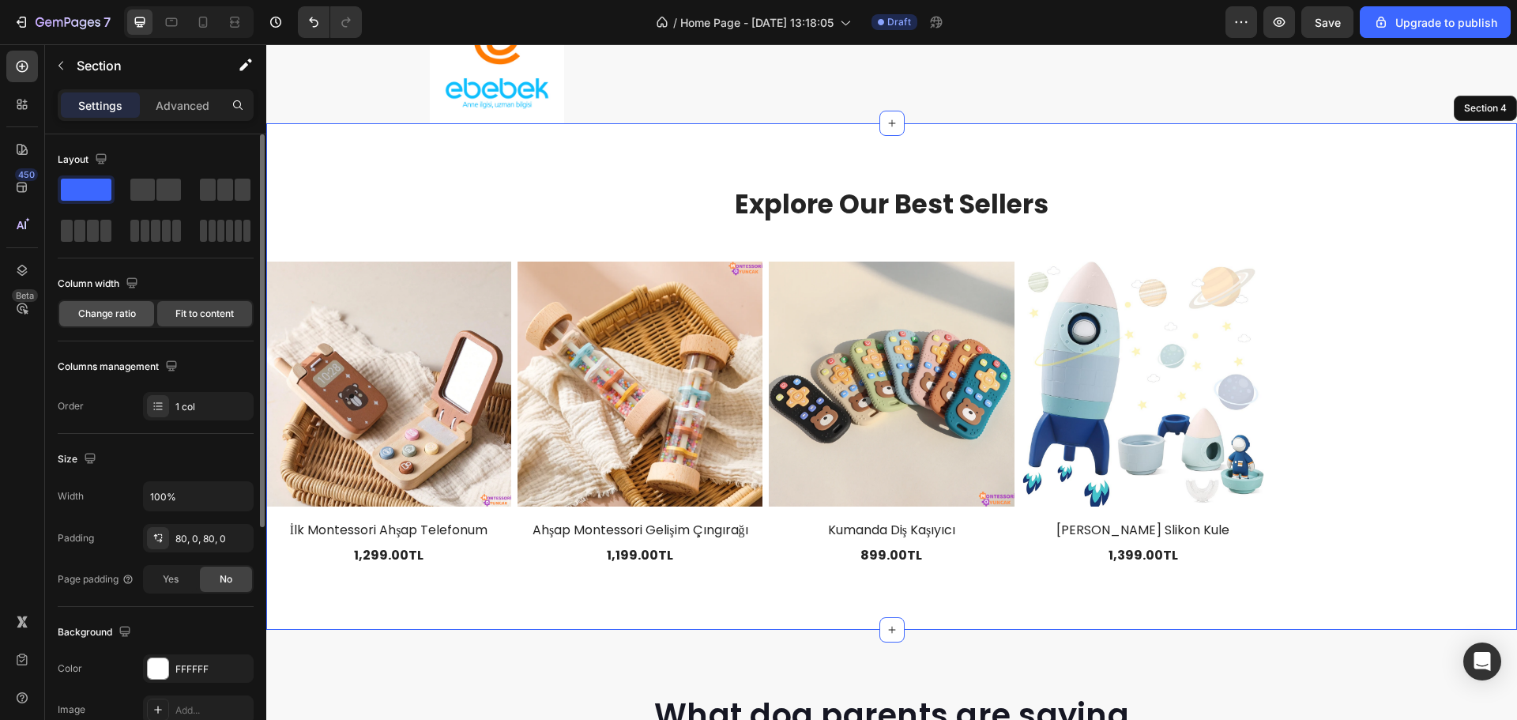
click at [126, 319] on span "Change ratio" at bounding box center [107, 314] width 58 height 14
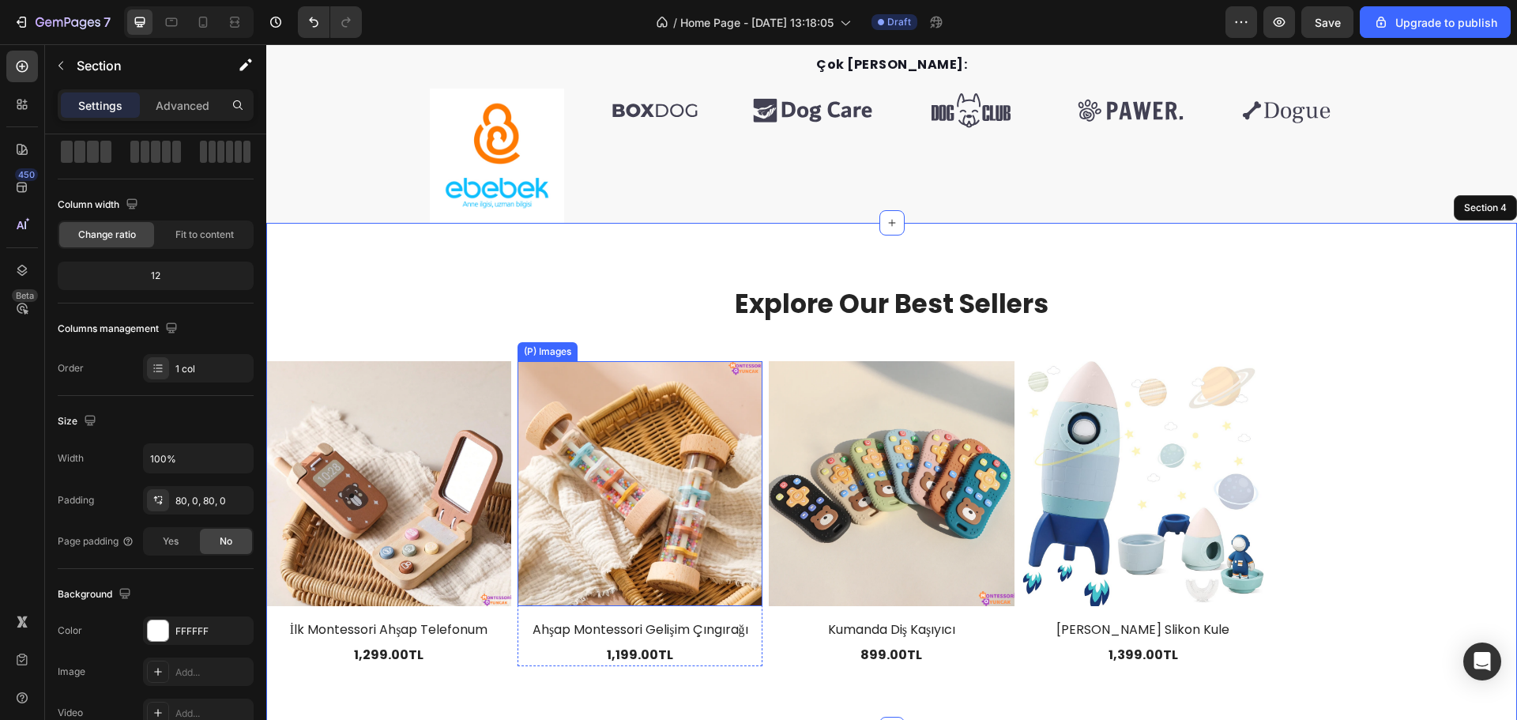
scroll to position [594, 0]
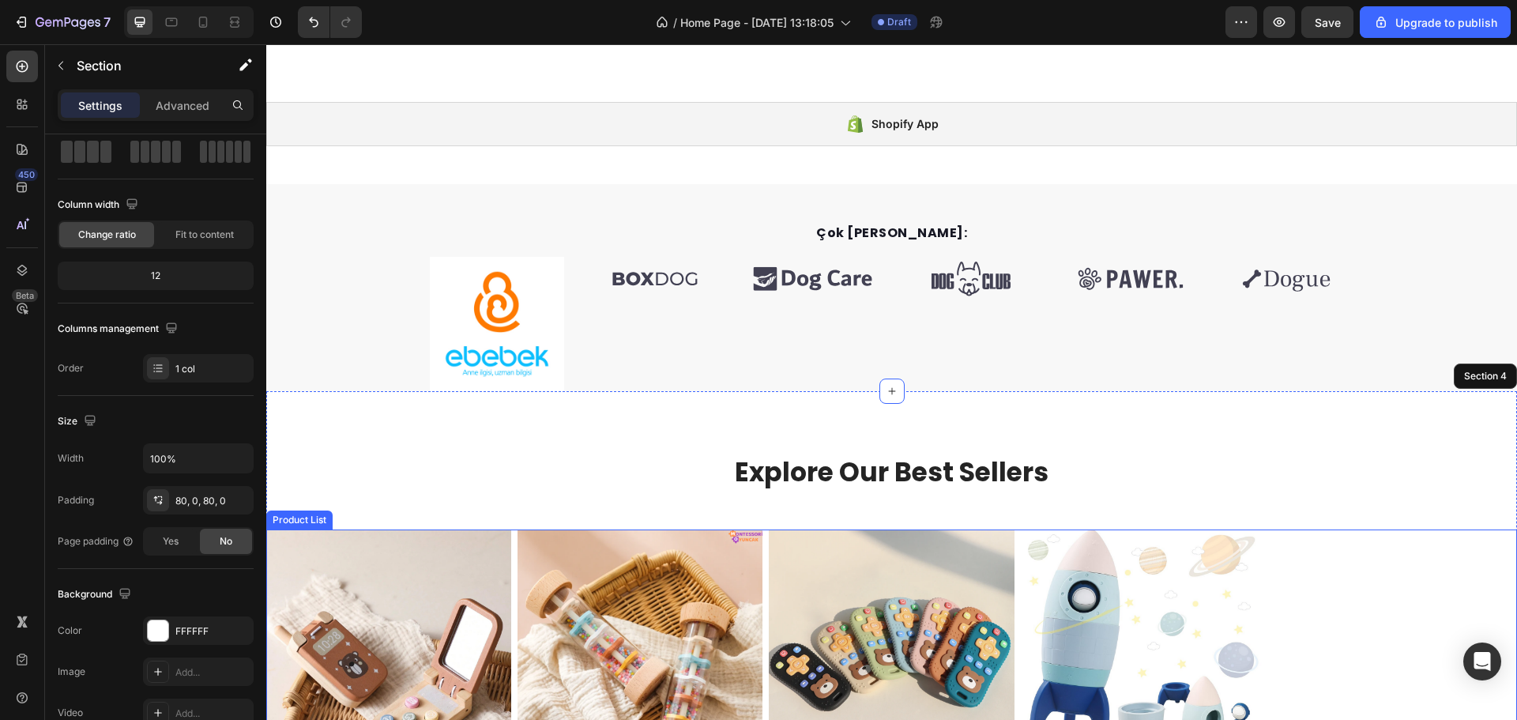
click at [1357, 598] on div "(P) Images İlk Montessori Ahşap Telefonum (P) Title 1,299.00TL (P) Price (P) Pr…" at bounding box center [891, 682] width 1251 height 305
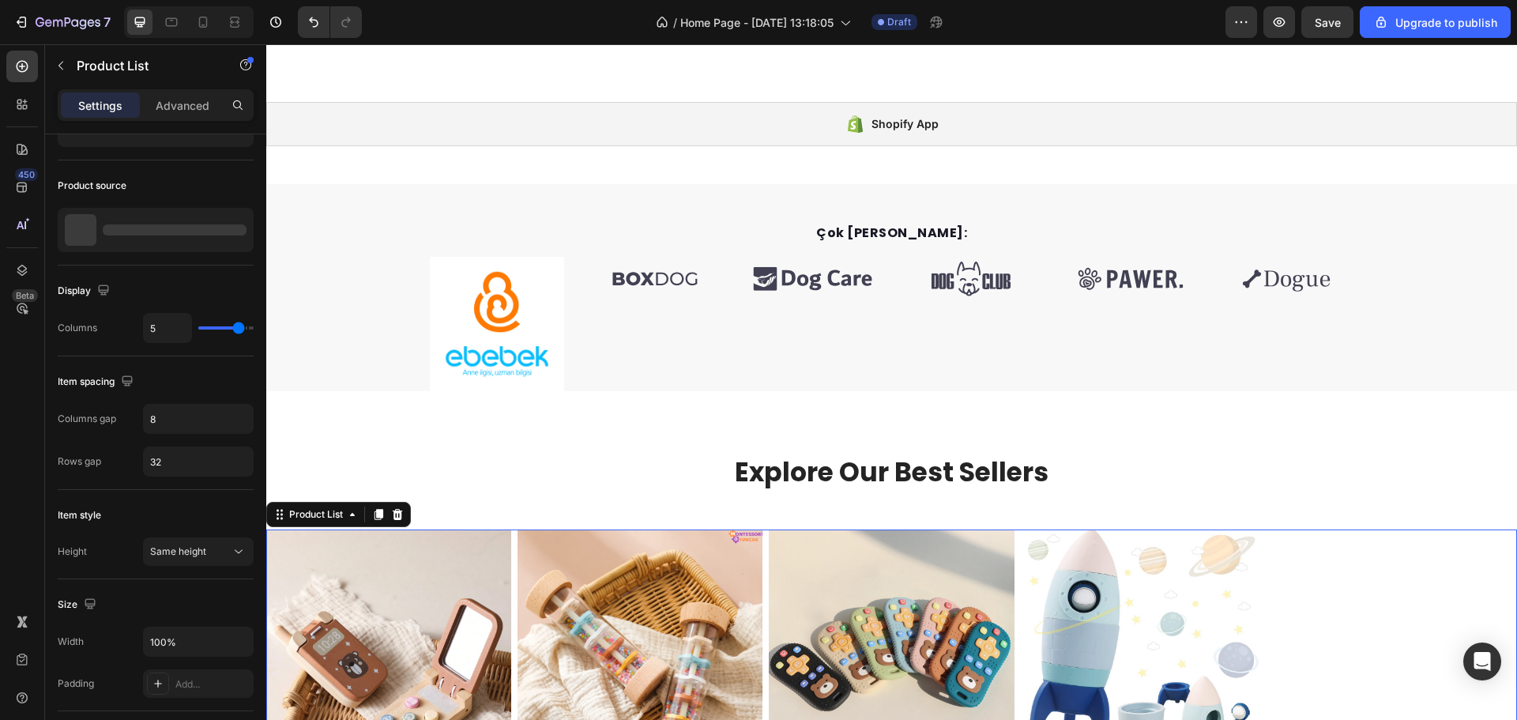
scroll to position [0, 0]
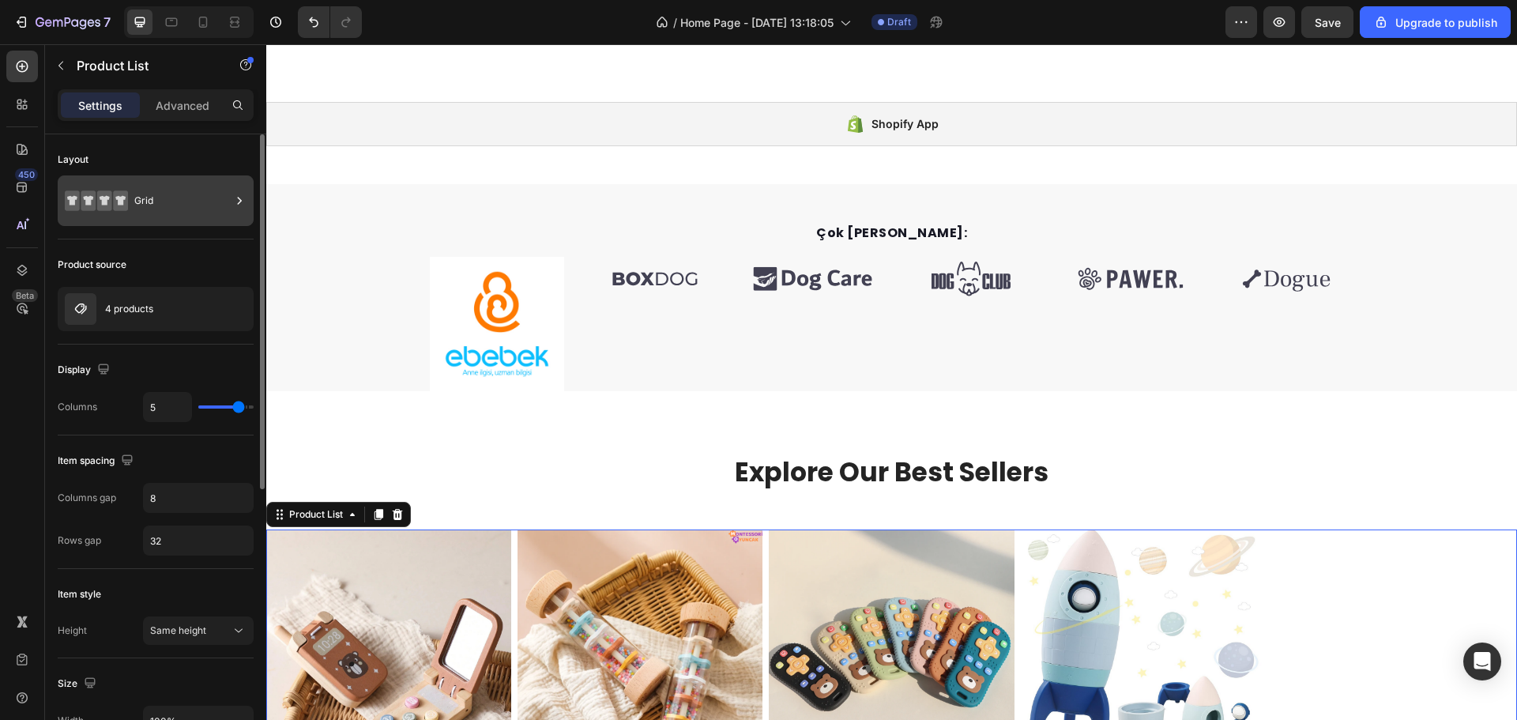
click at [204, 209] on div "Grid" at bounding box center [182, 201] width 96 height 36
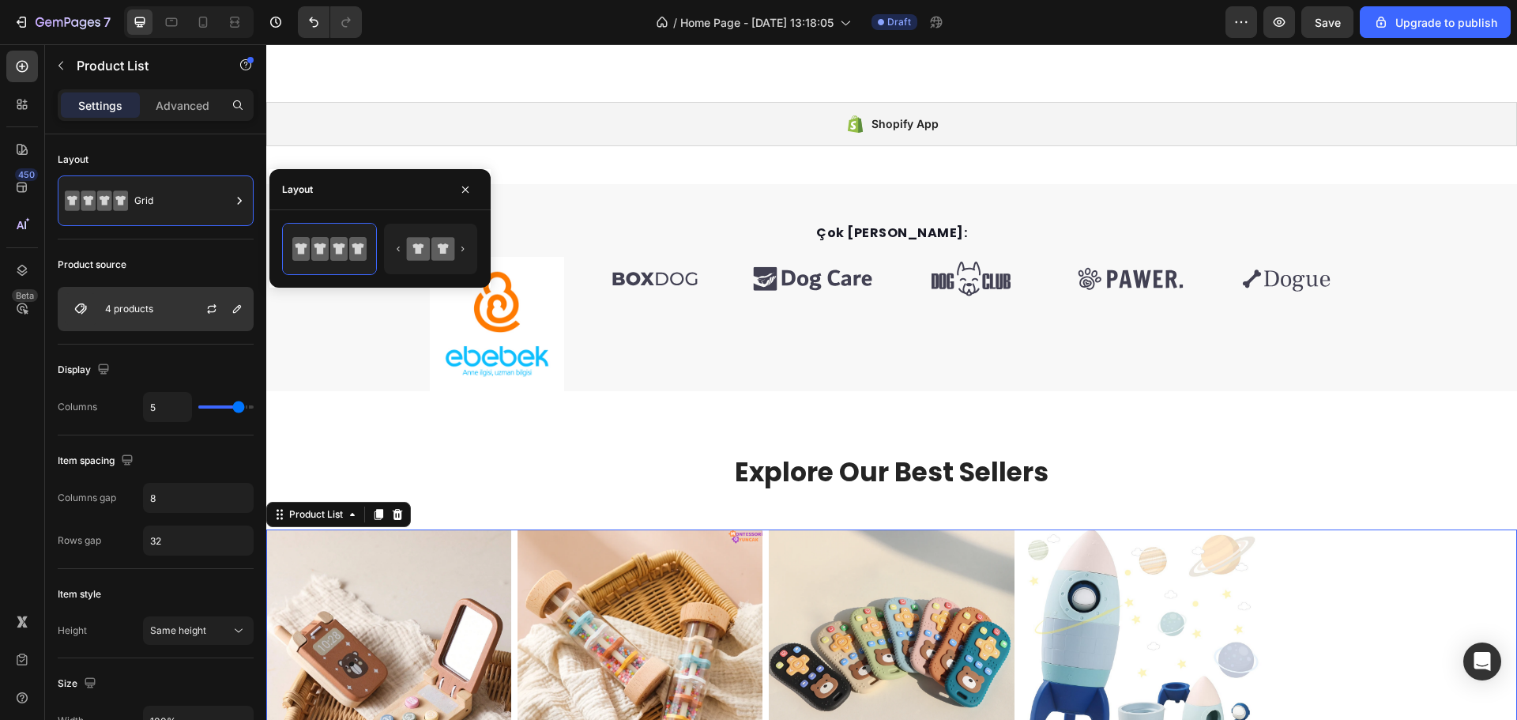
click at [194, 301] on div at bounding box center [218, 309] width 70 height 43
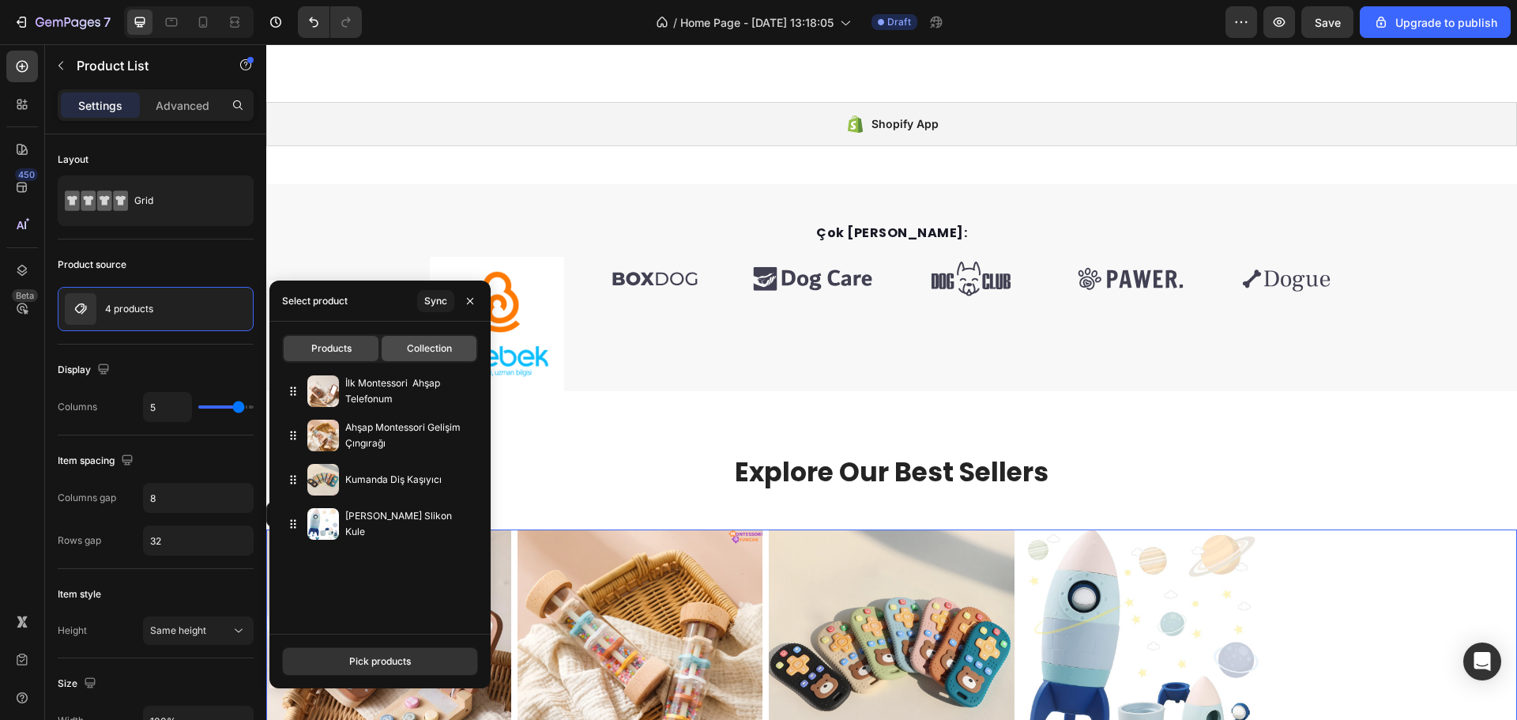
click at [399, 345] on div "Collection" at bounding box center [429, 348] width 95 height 25
type input "10"
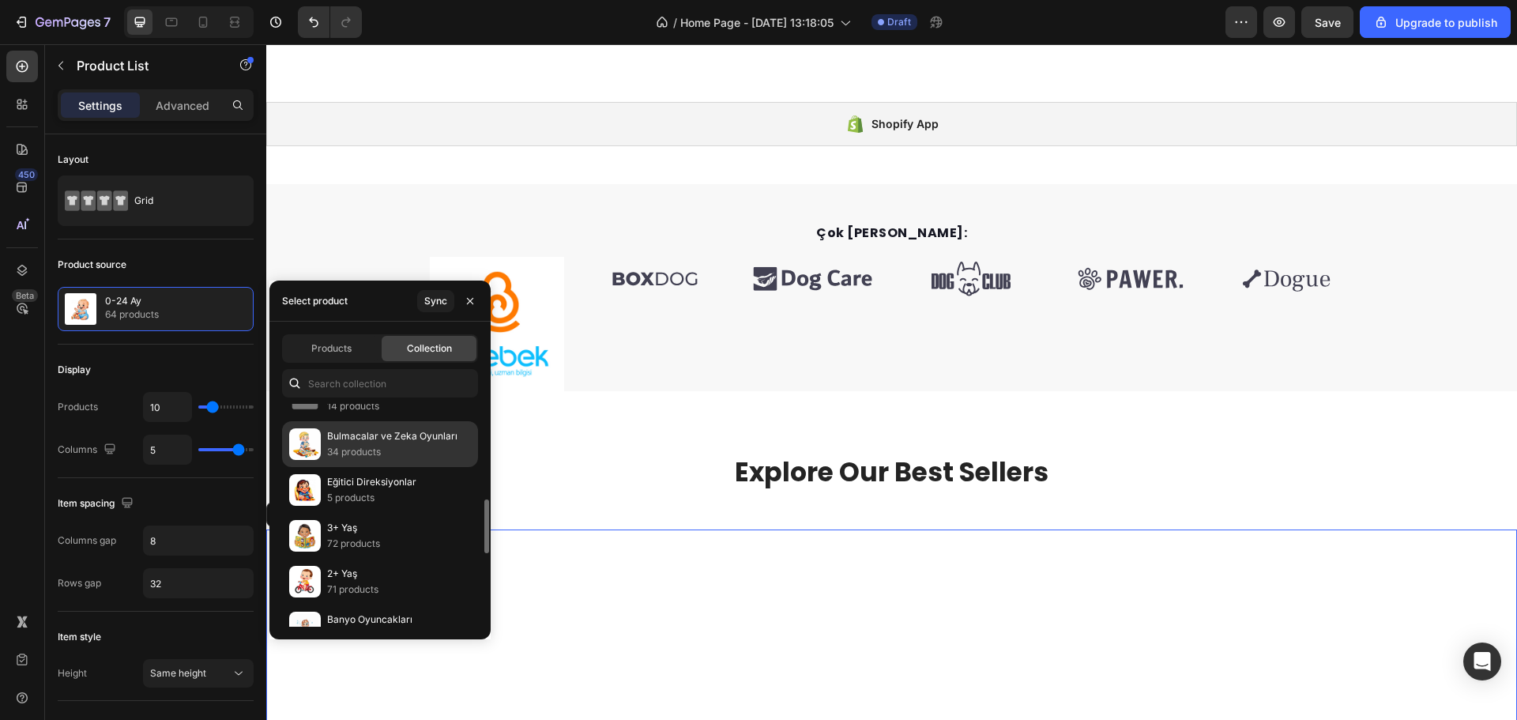
scroll to position [316, 0]
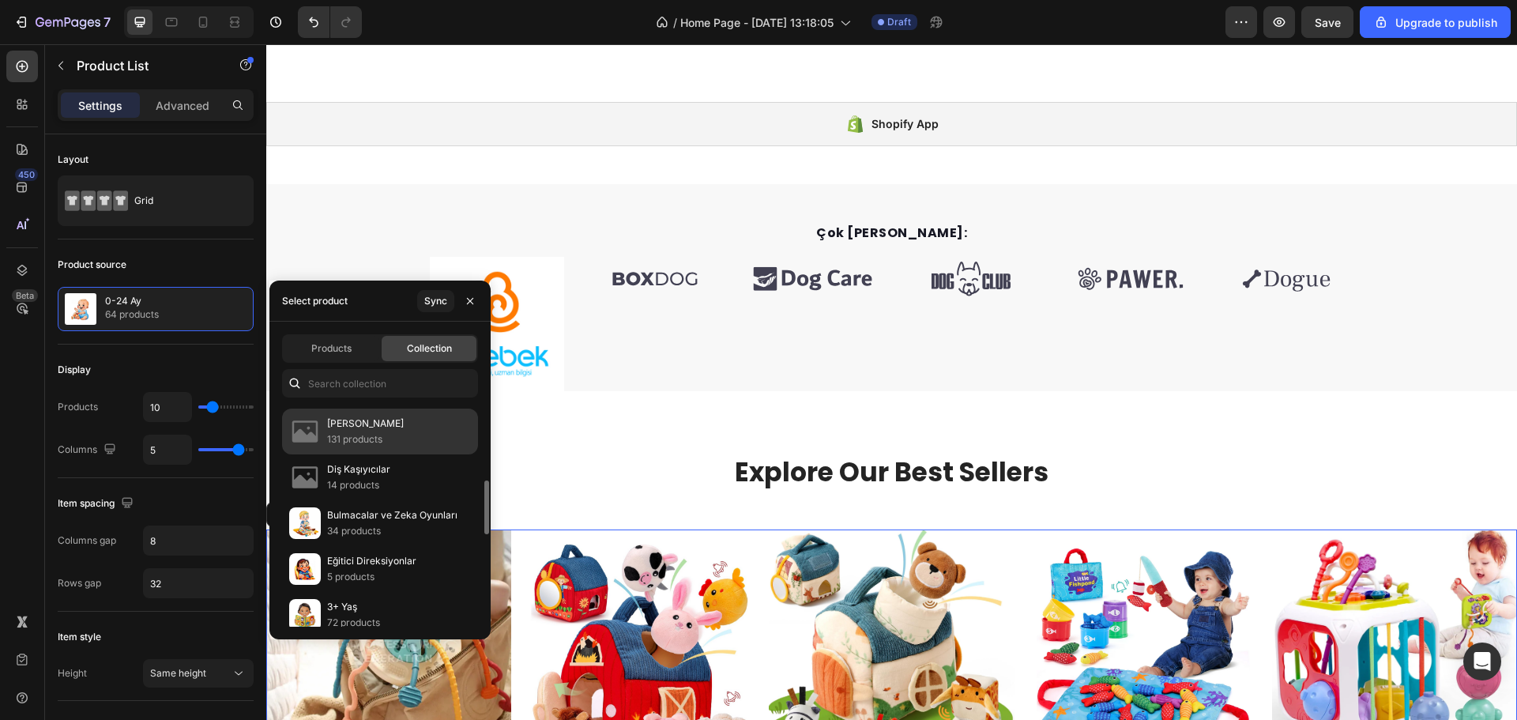
click at [389, 432] on div "Ana sayfa 131 products" at bounding box center [380, 432] width 196 height 46
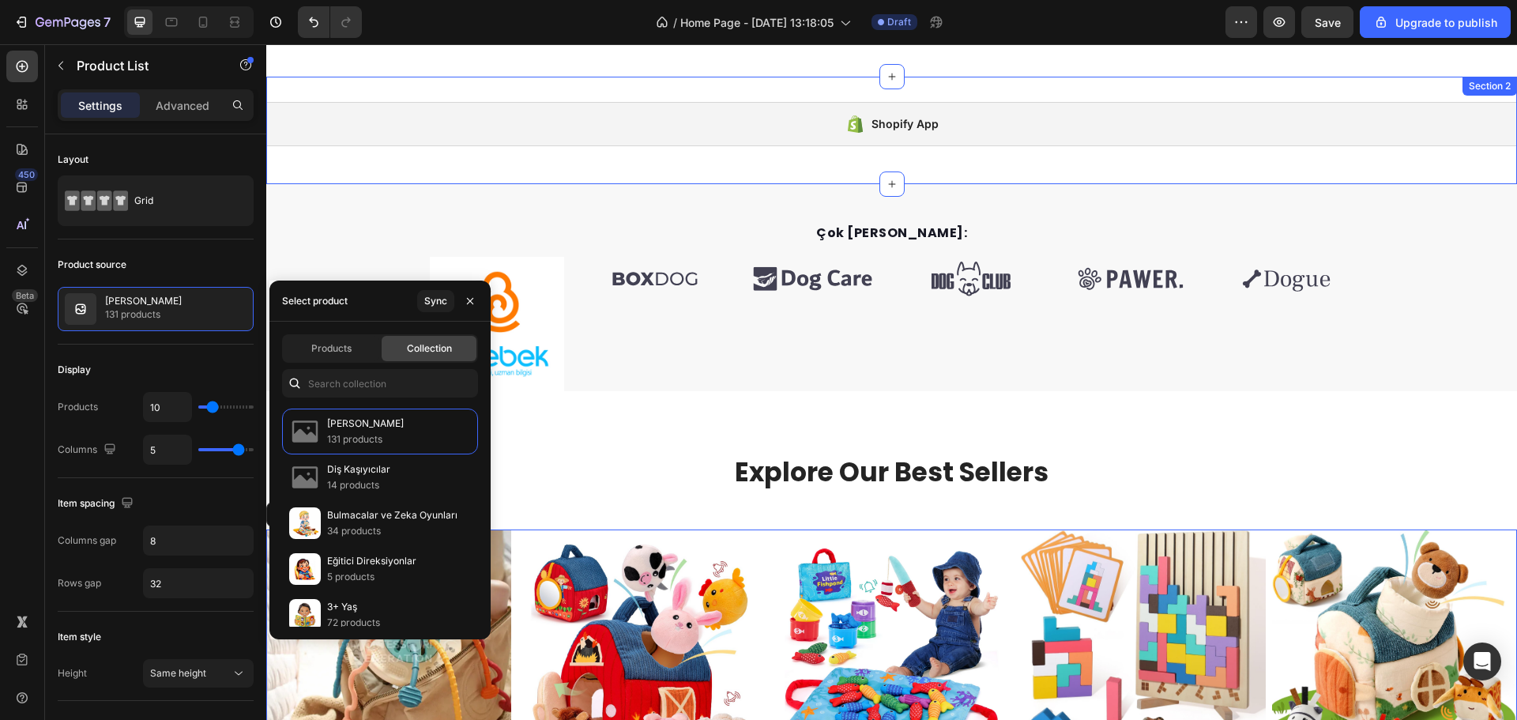
click at [490, 166] on div "Shopify App Shopify App Section 2" at bounding box center [891, 130] width 1251 height 107
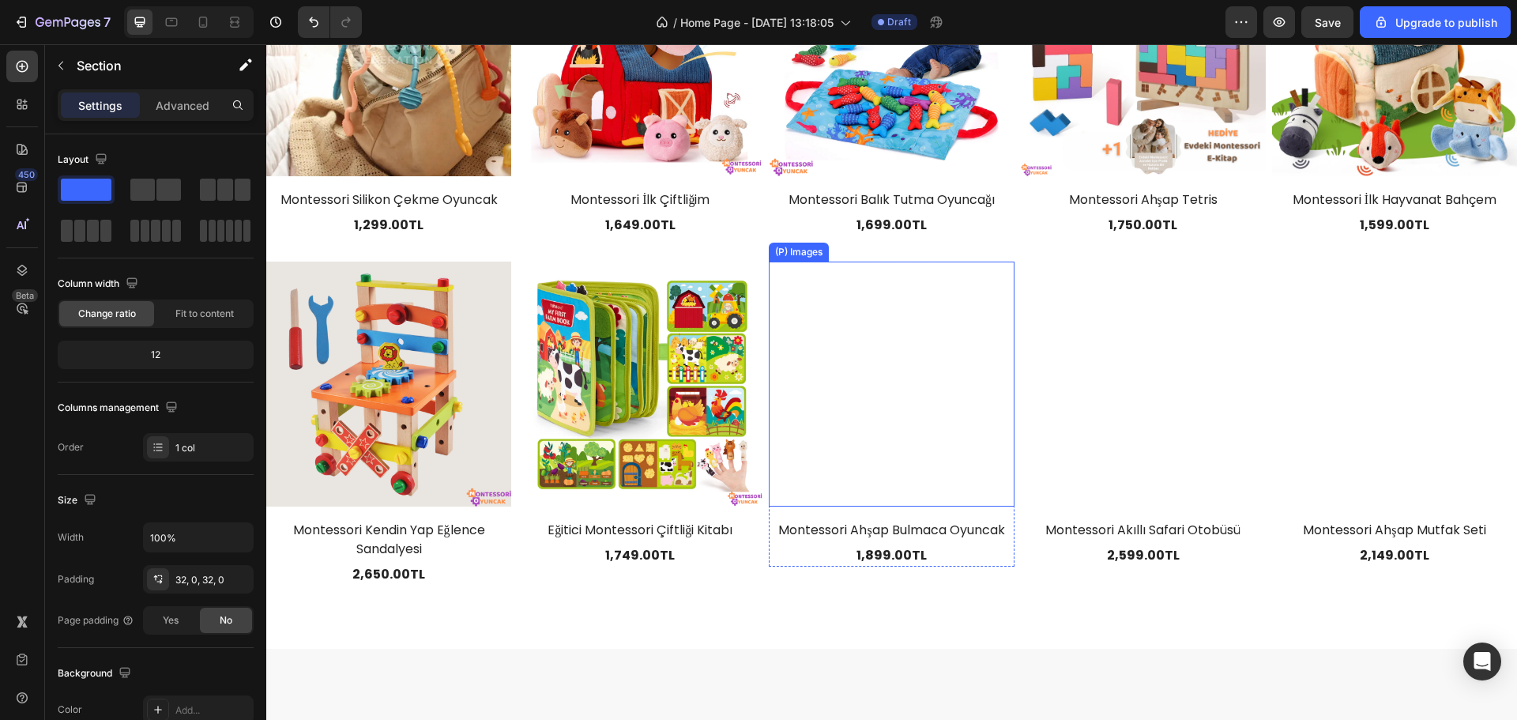
scroll to position [1227, 0]
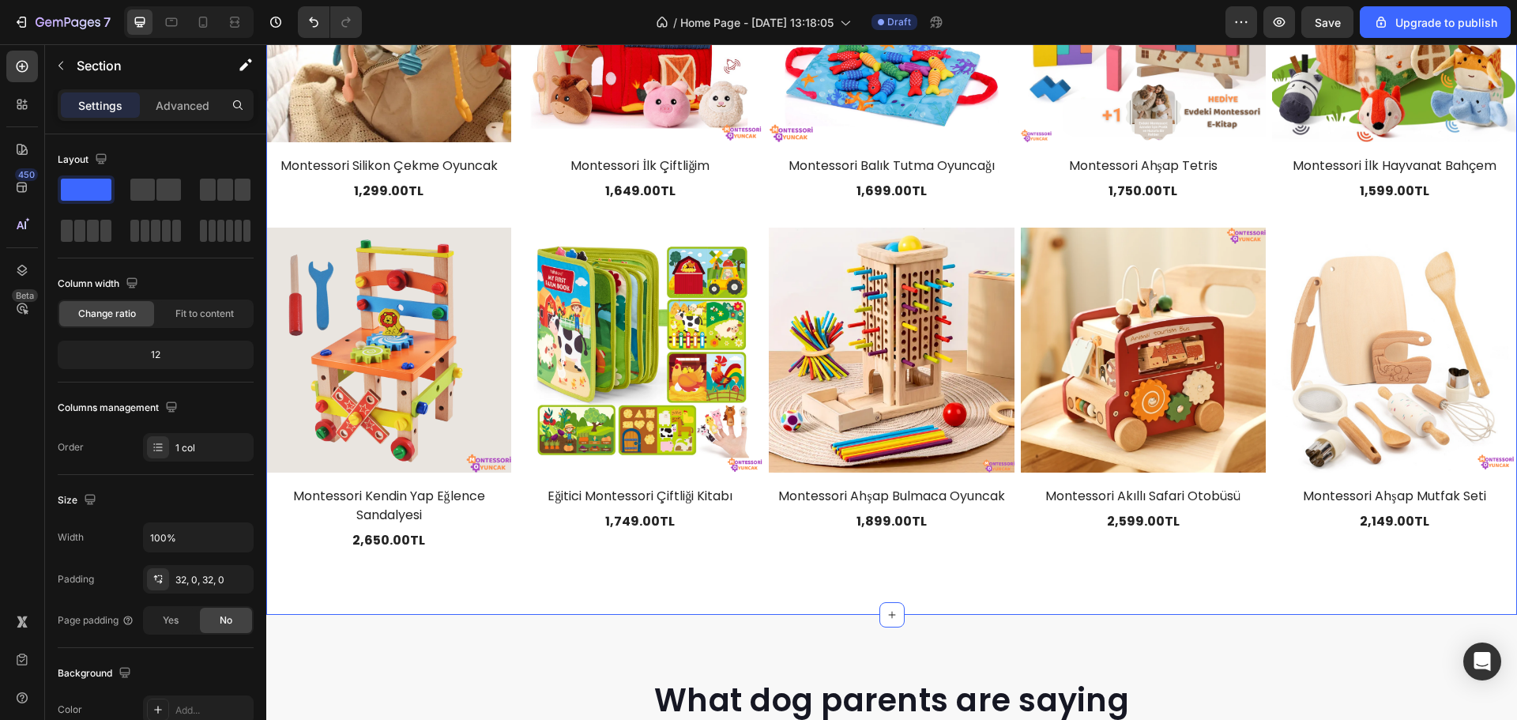
click at [892, 553] on div "Explore Our Best Sellers Heading Row (P) Images Montessori Silikon Çekme Oyunca…" at bounding box center [891, 187] width 1251 height 856
click at [181, 622] on div "Yes" at bounding box center [171, 620] width 52 height 25
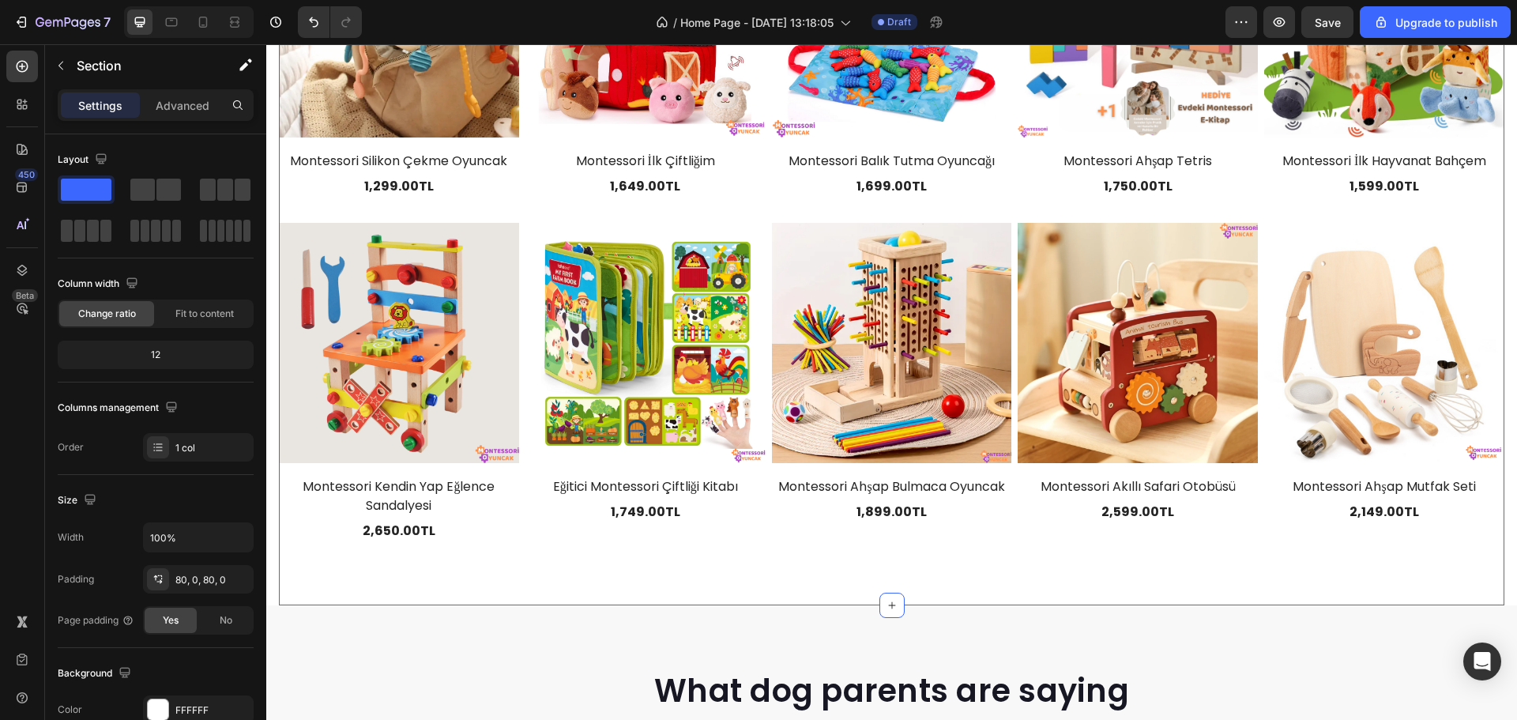
click at [959, 530] on div "(P) Images Montessori Ahşap Bulmaca Oyuncak (P) Title 1,899.00TL (P) Price (P) …" at bounding box center [892, 382] width 240 height 319
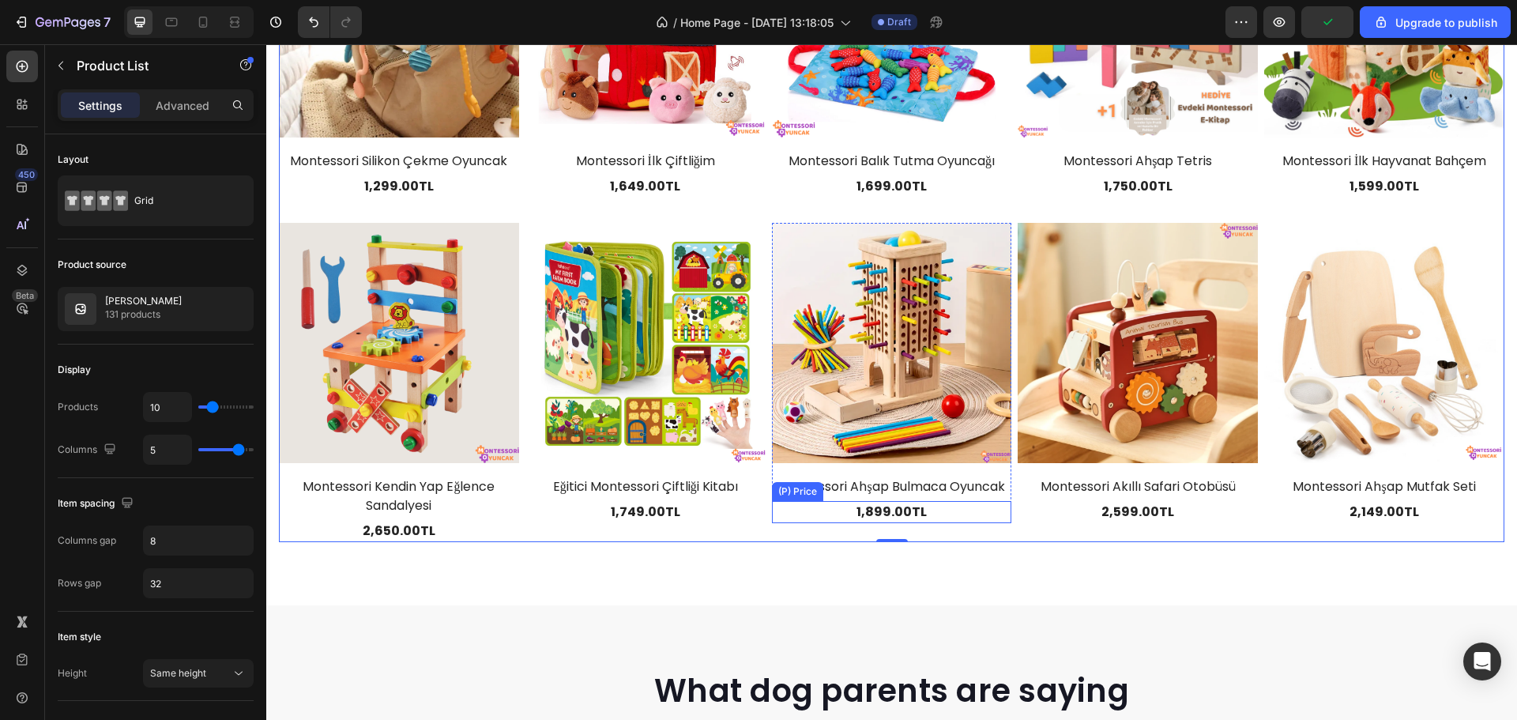
click at [983, 517] on div "1,899.00TL" at bounding box center [892, 512] width 240 height 22
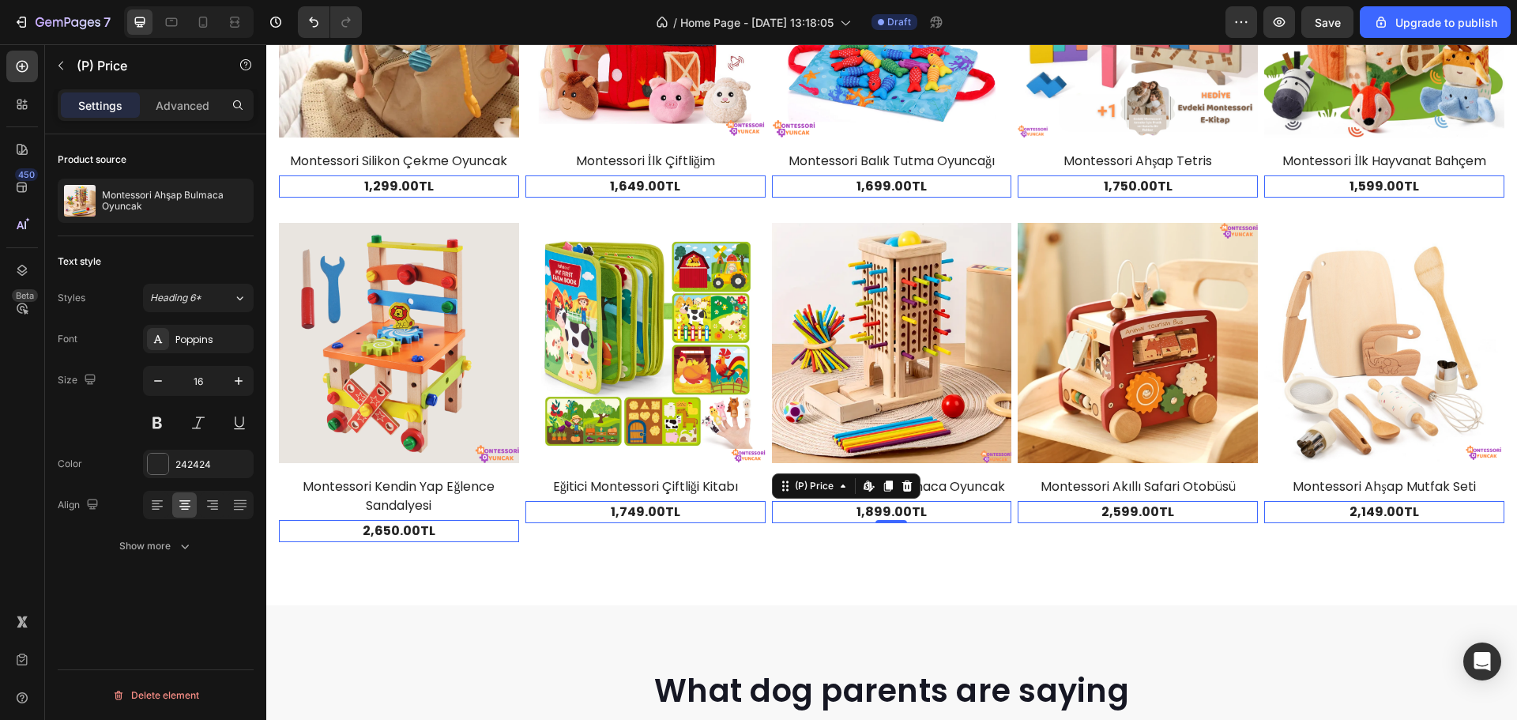
click at [1500, 265] on section "Explore Our Best Sellers Heading Row (P) Images Montessori Silikon Çekme Oyunca…" at bounding box center [891, 182] width 1251 height 846
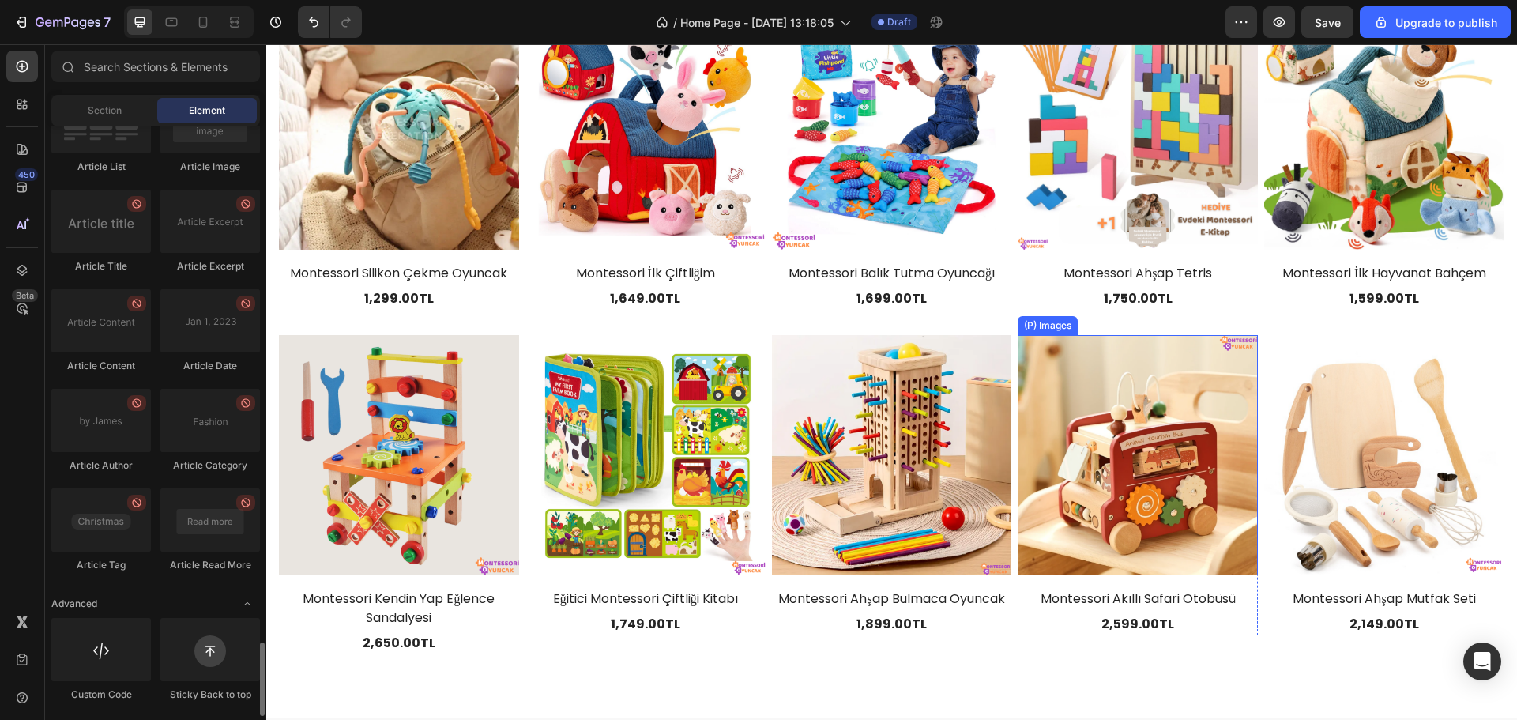
scroll to position [831, 0]
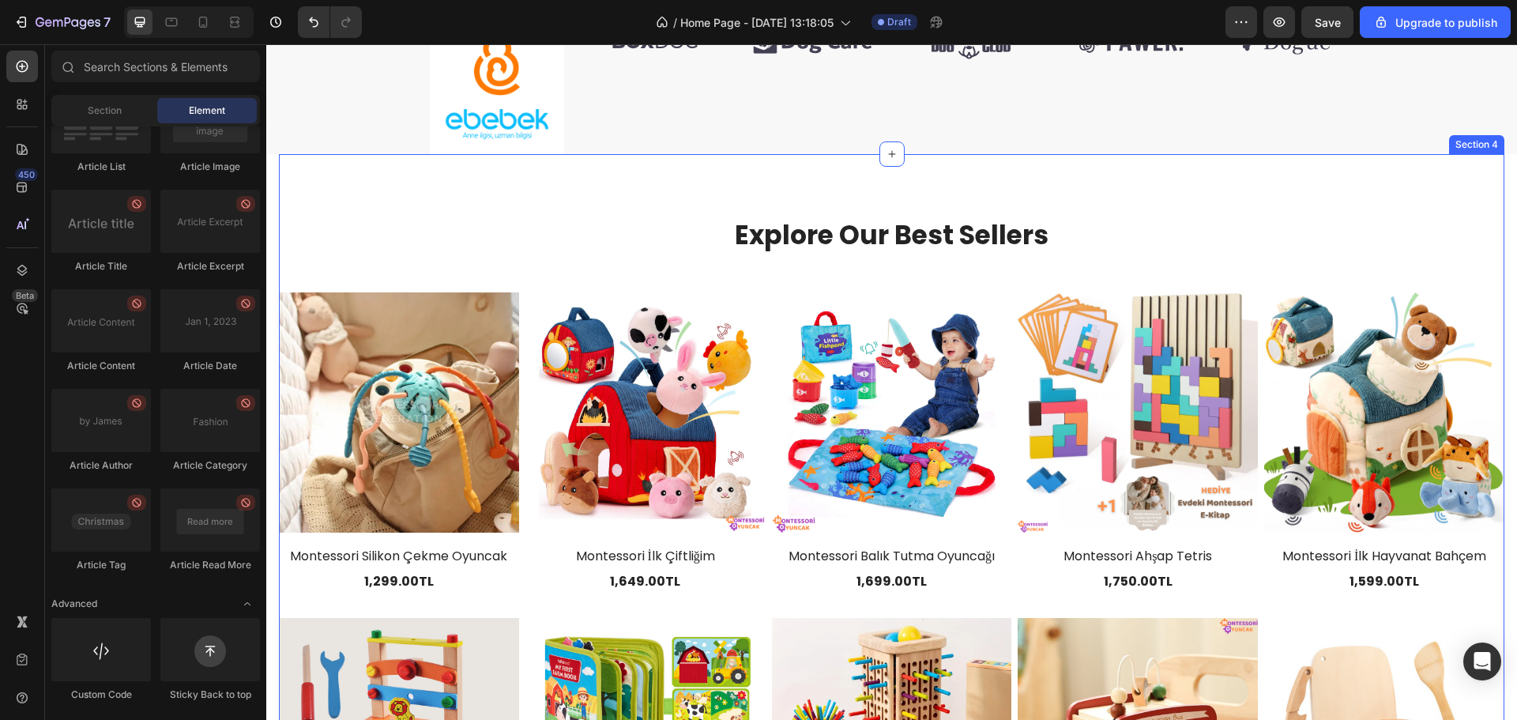
click at [718, 288] on div "Explore Our Best Sellers Heading Row (P) Images Montessori Silikon Çekme Oyunca…" at bounding box center [892, 577] width 1226 height 720
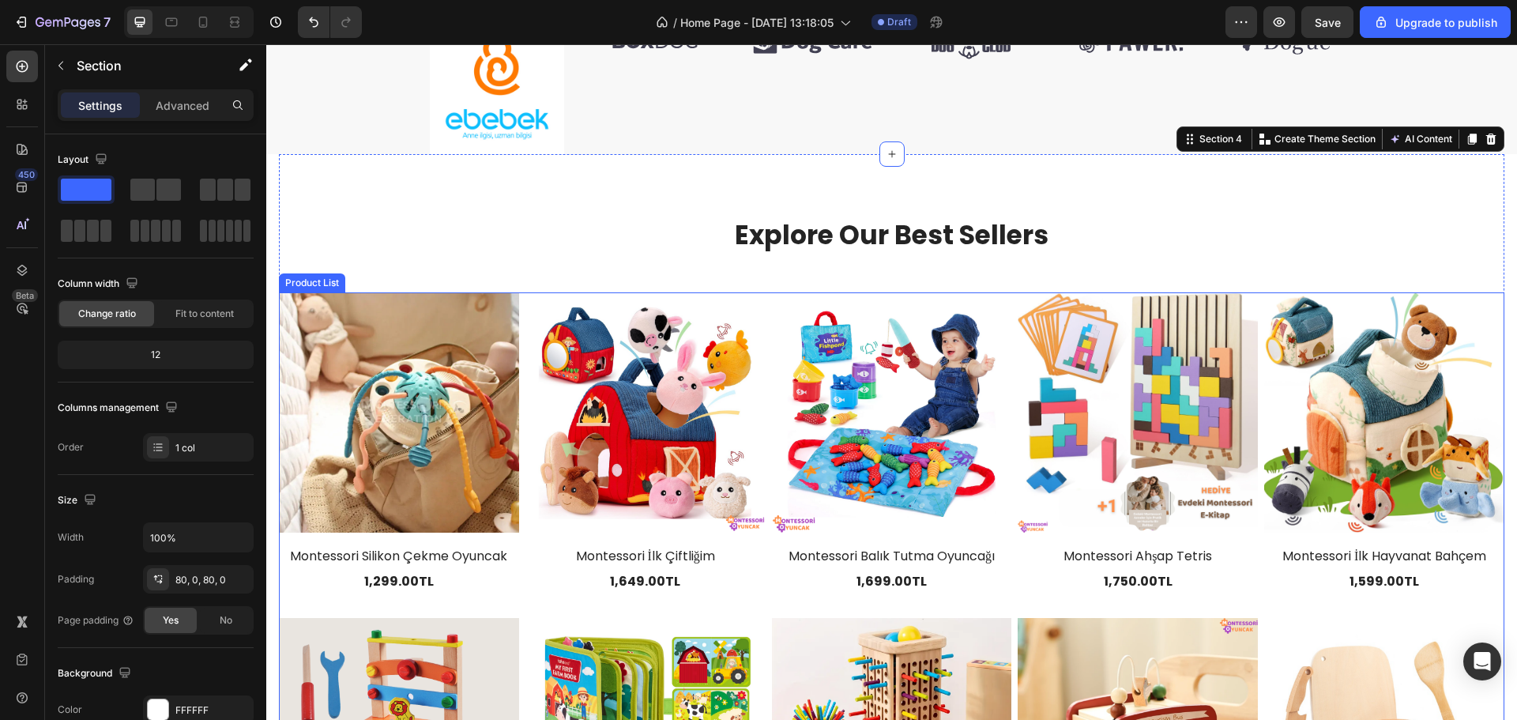
click at [521, 292] on div "(P) Images Montessori Silikon Çekme Oyuncak (P) Title 1,299.00TL (P) Price (P) …" at bounding box center [892, 614] width 1226 height 645
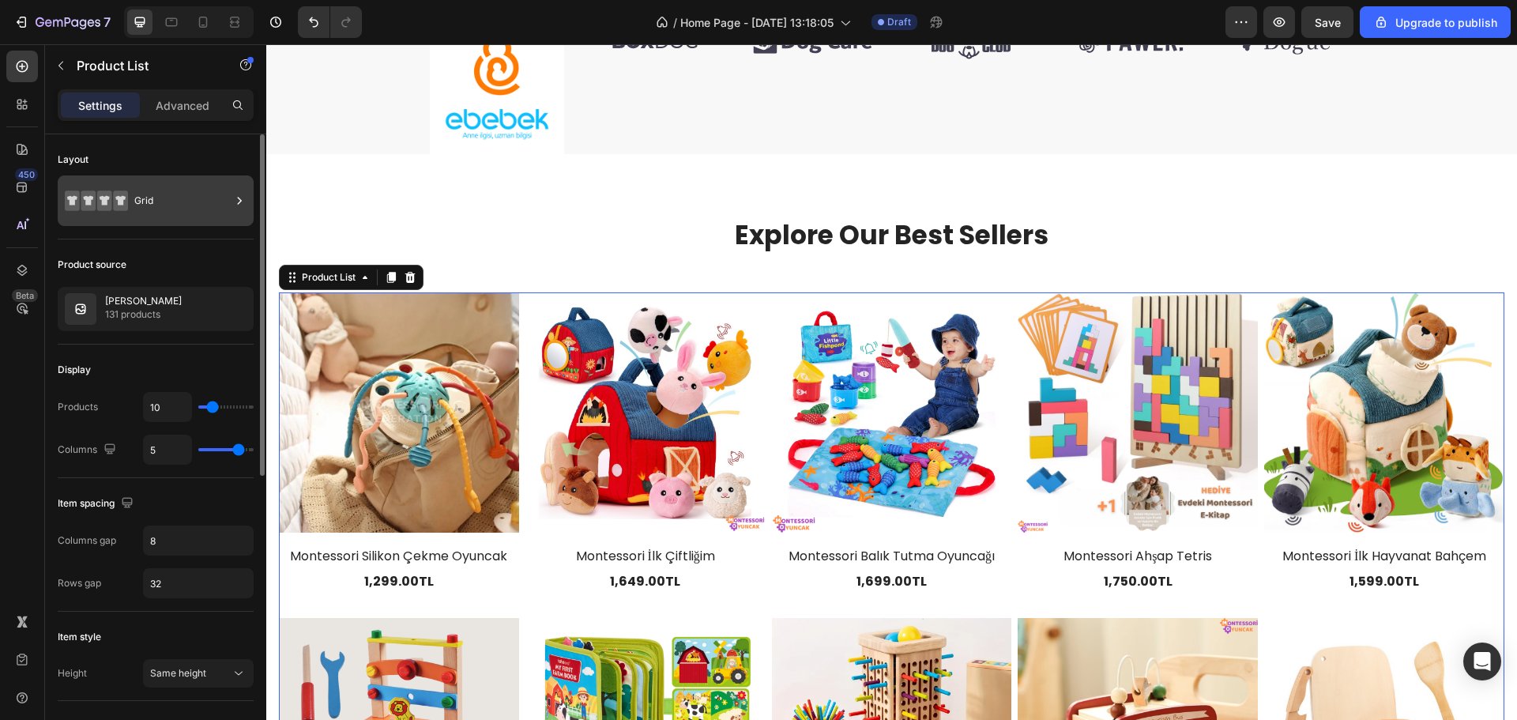
click at [162, 197] on div "Grid" at bounding box center [182, 201] width 96 height 36
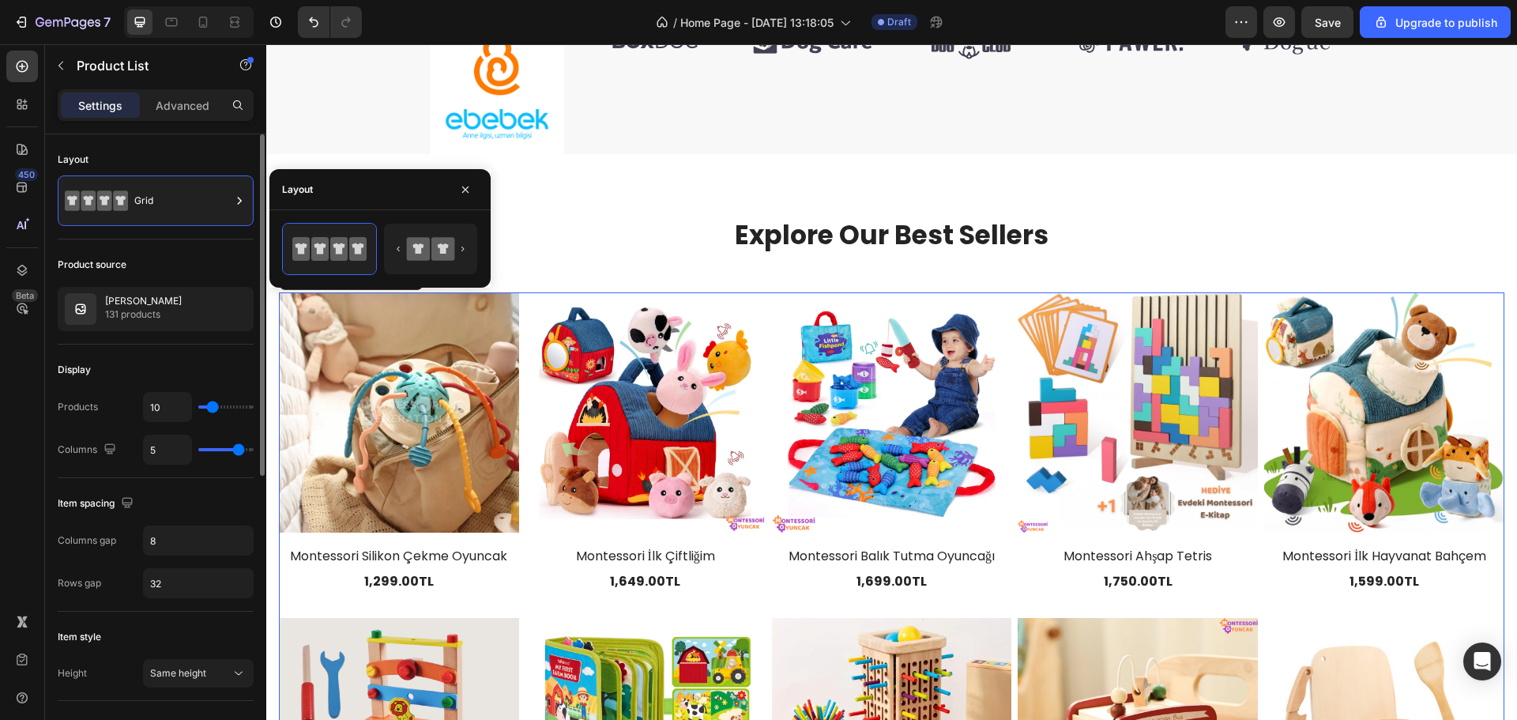
click at [211, 254] on div "Product source" at bounding box center [156, 264] width 196 height 25
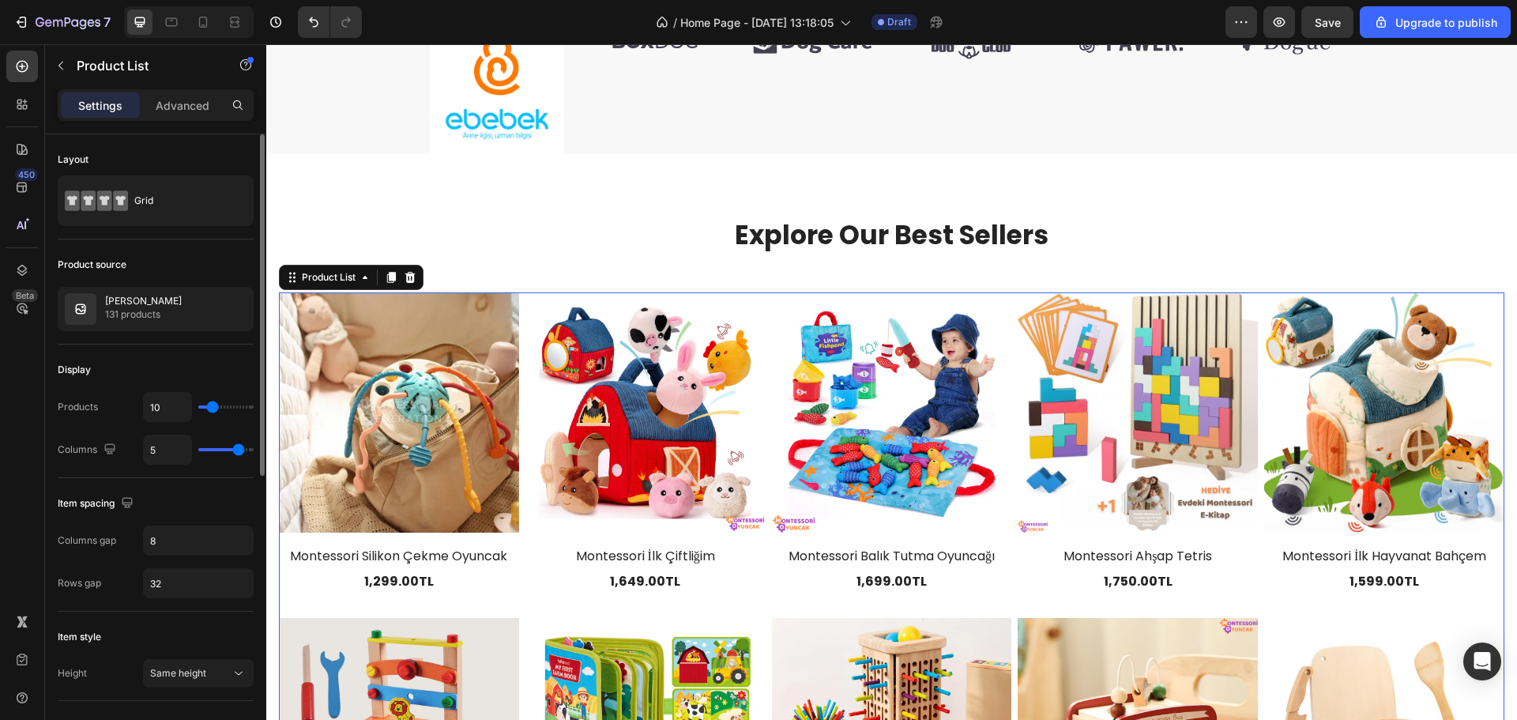
type input "6"
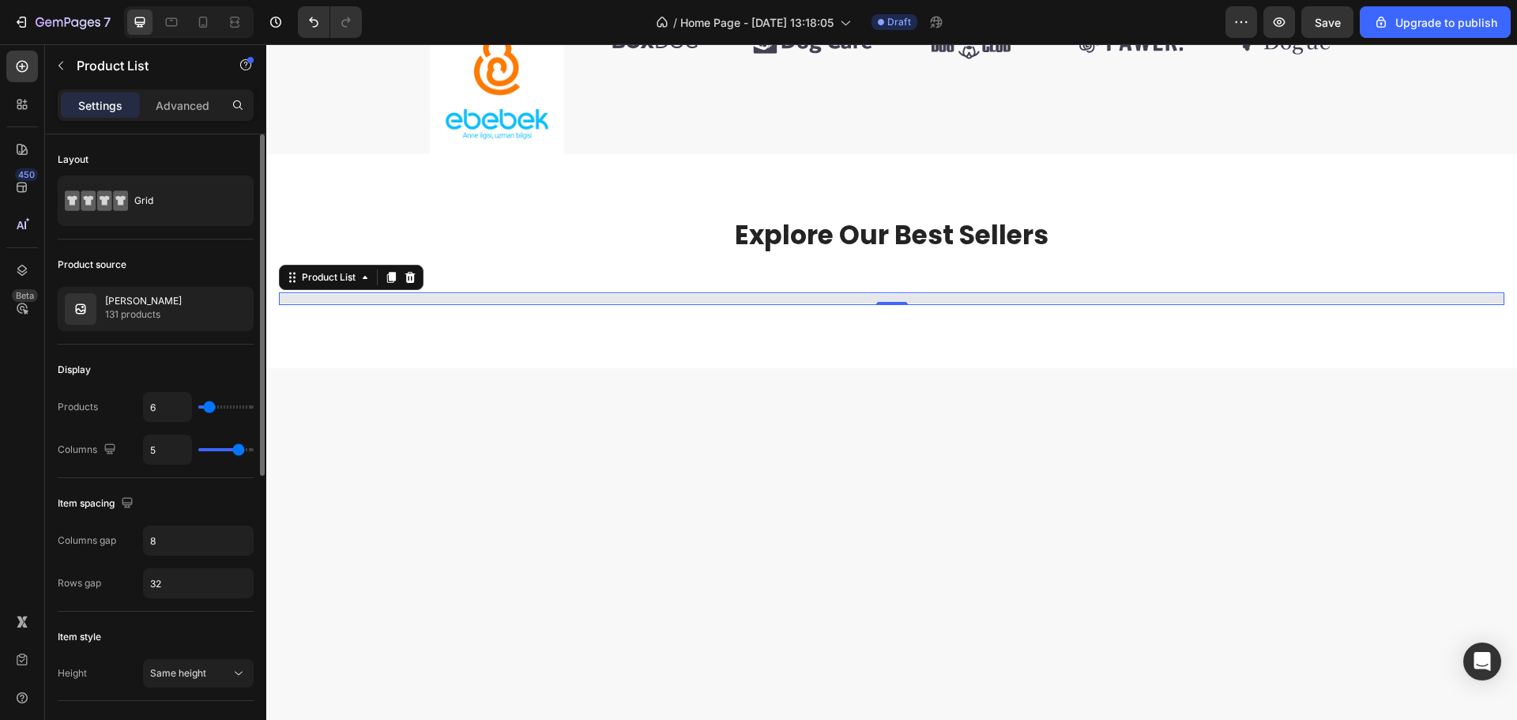
type input "7"
type input "16"
type input "17"
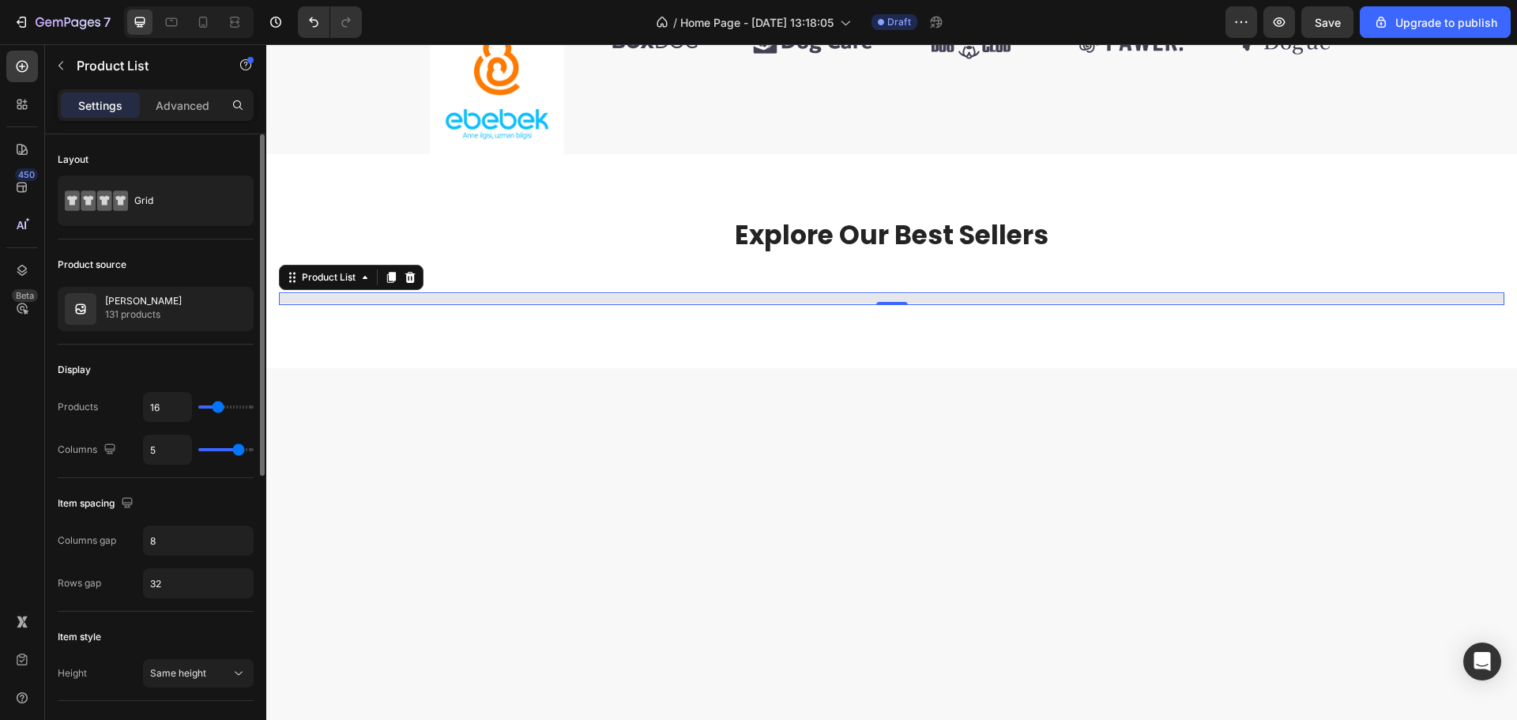
type input "17"
type input "19"
type input "20"
drag, startPoint x: 208, startPoint y: 405, endPoint x: 221, endPoint y: 403, distance: 13.6
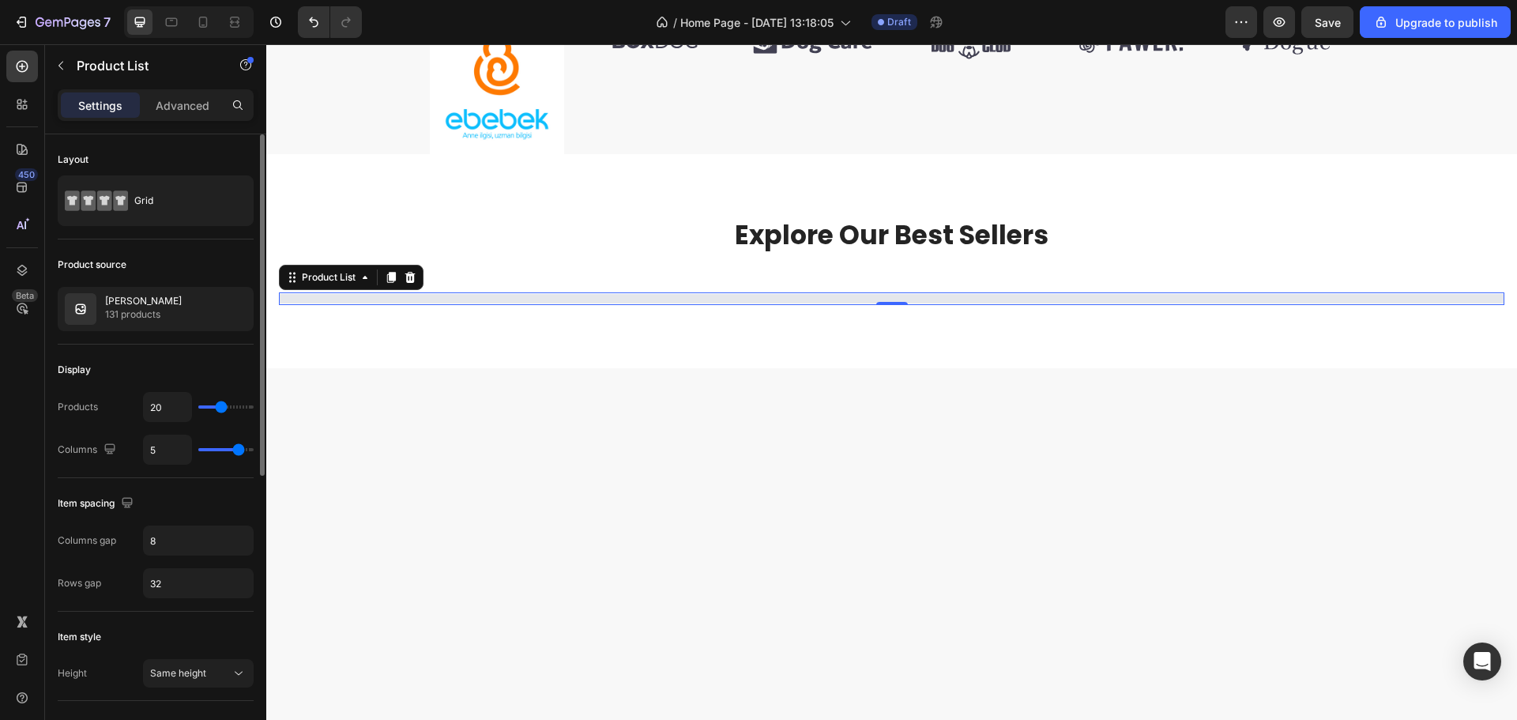
type input "20"
click at [221, 405] on input "range" at bounding box center [225, 406] width 55 height 3
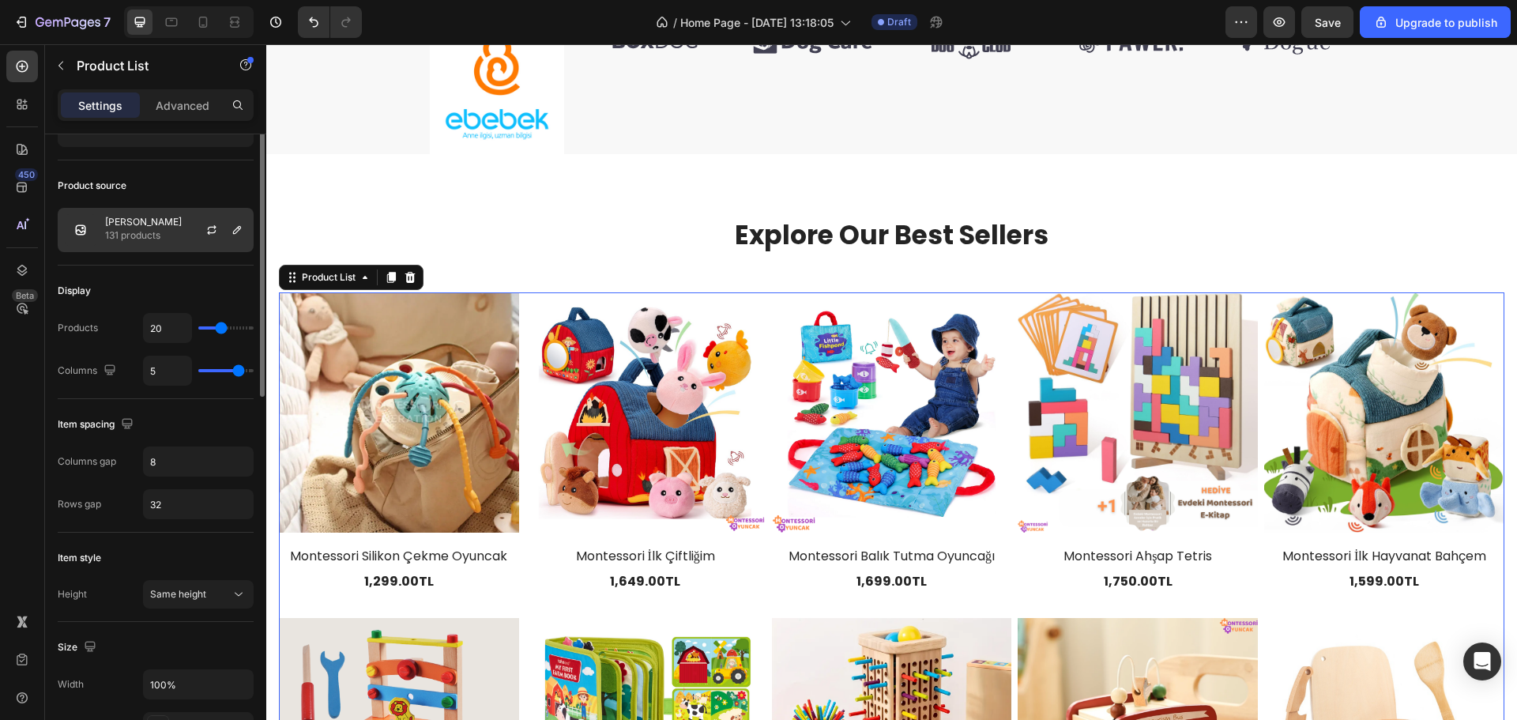
scroll to position [0, 0]
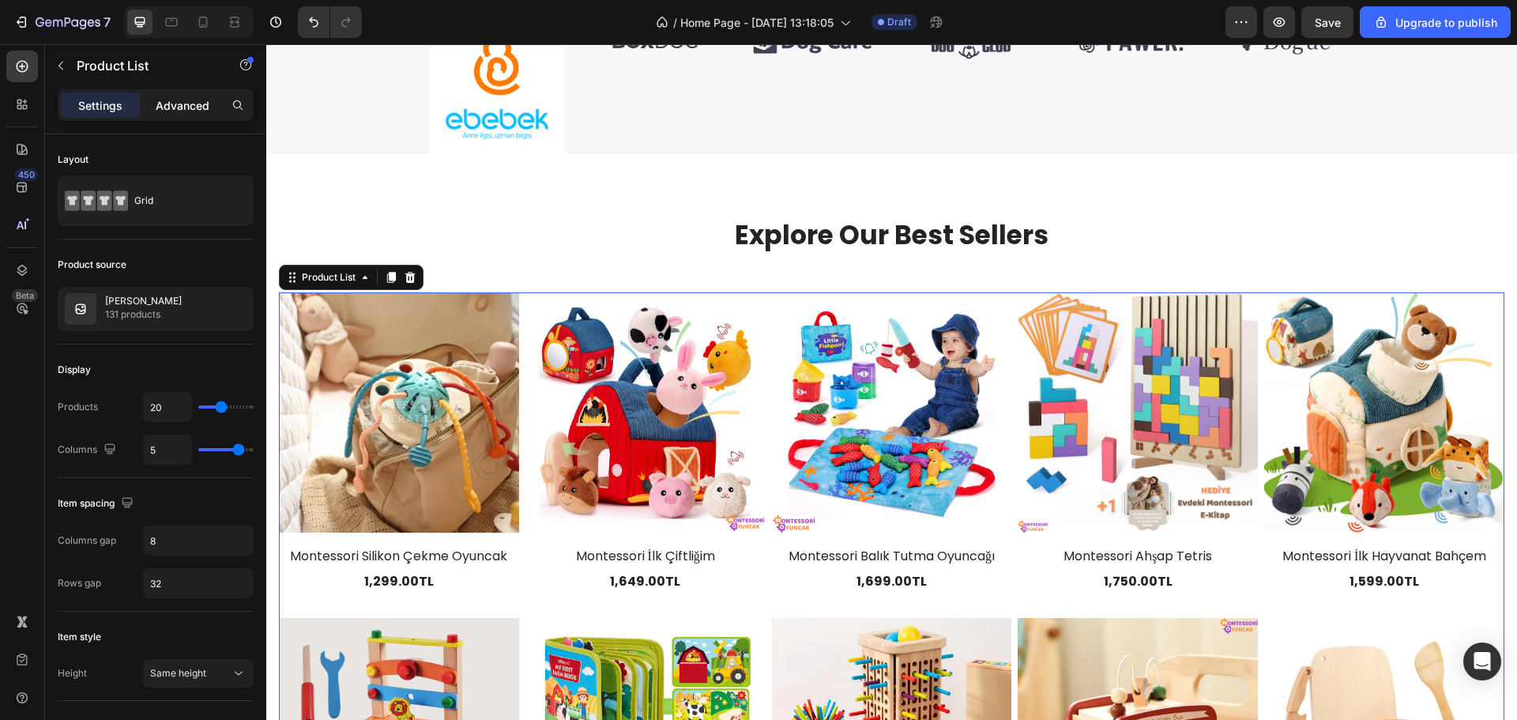
click at [168, 99] on p "Advanced" at bounding box center [183, 105] width 54 height 17
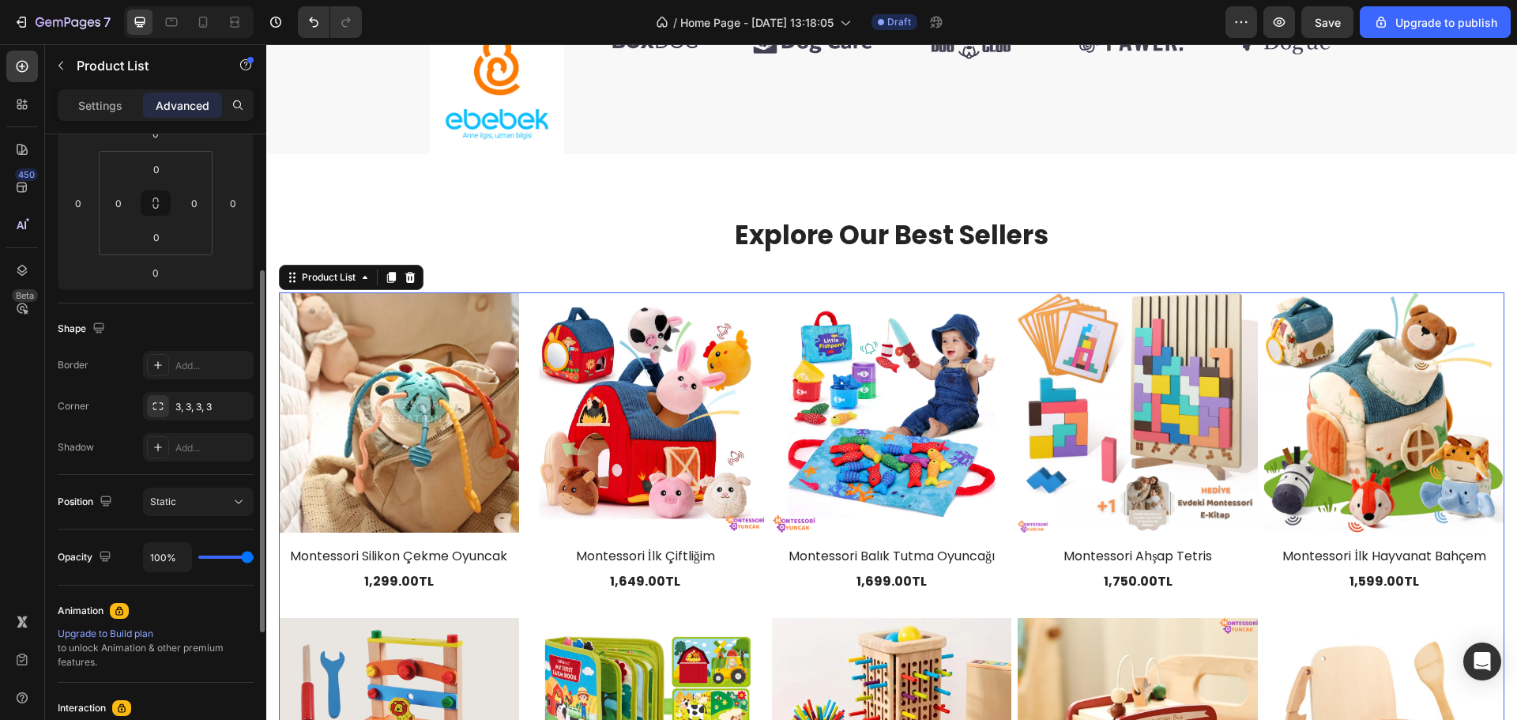
scroll to position [158, 0]
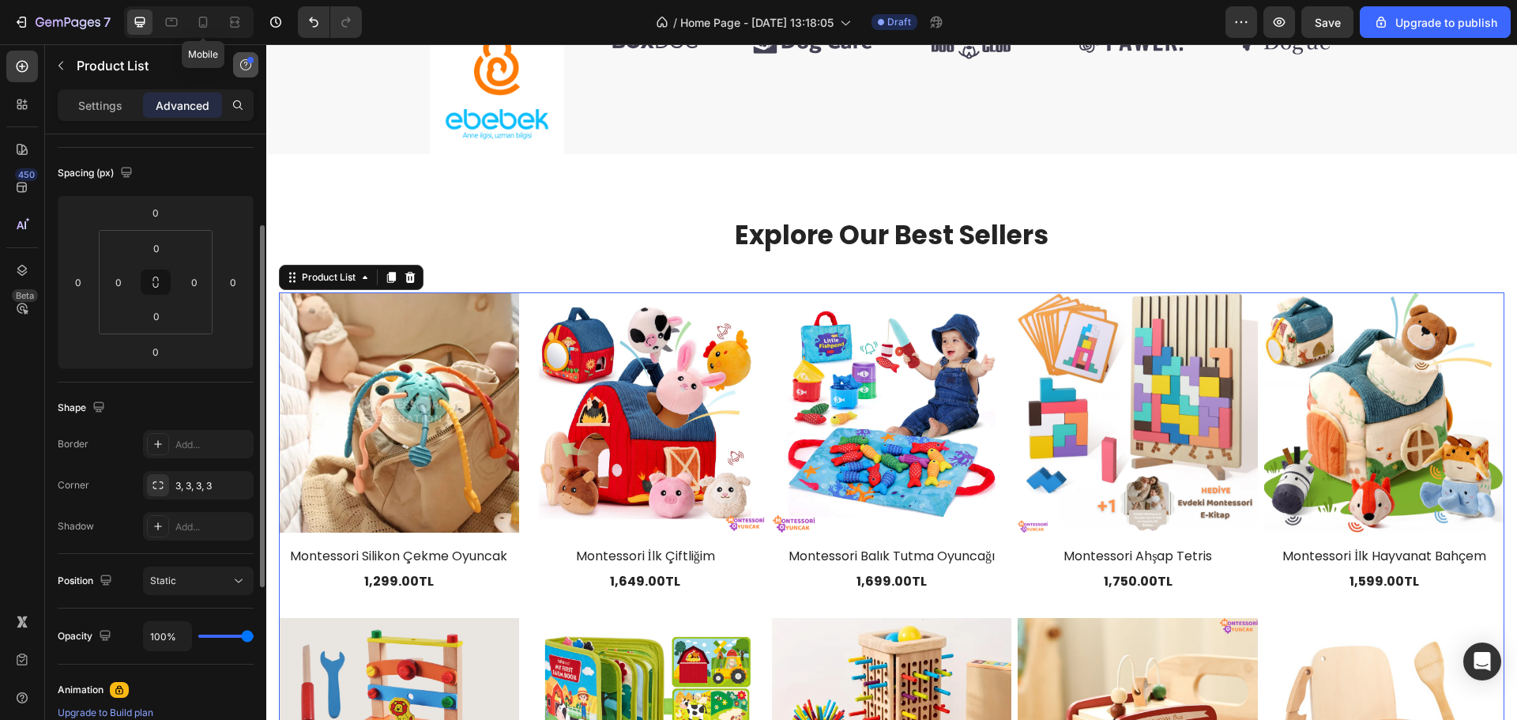
click at [198, 25] on icon at bounding box center [203, 22] width 16 height 16
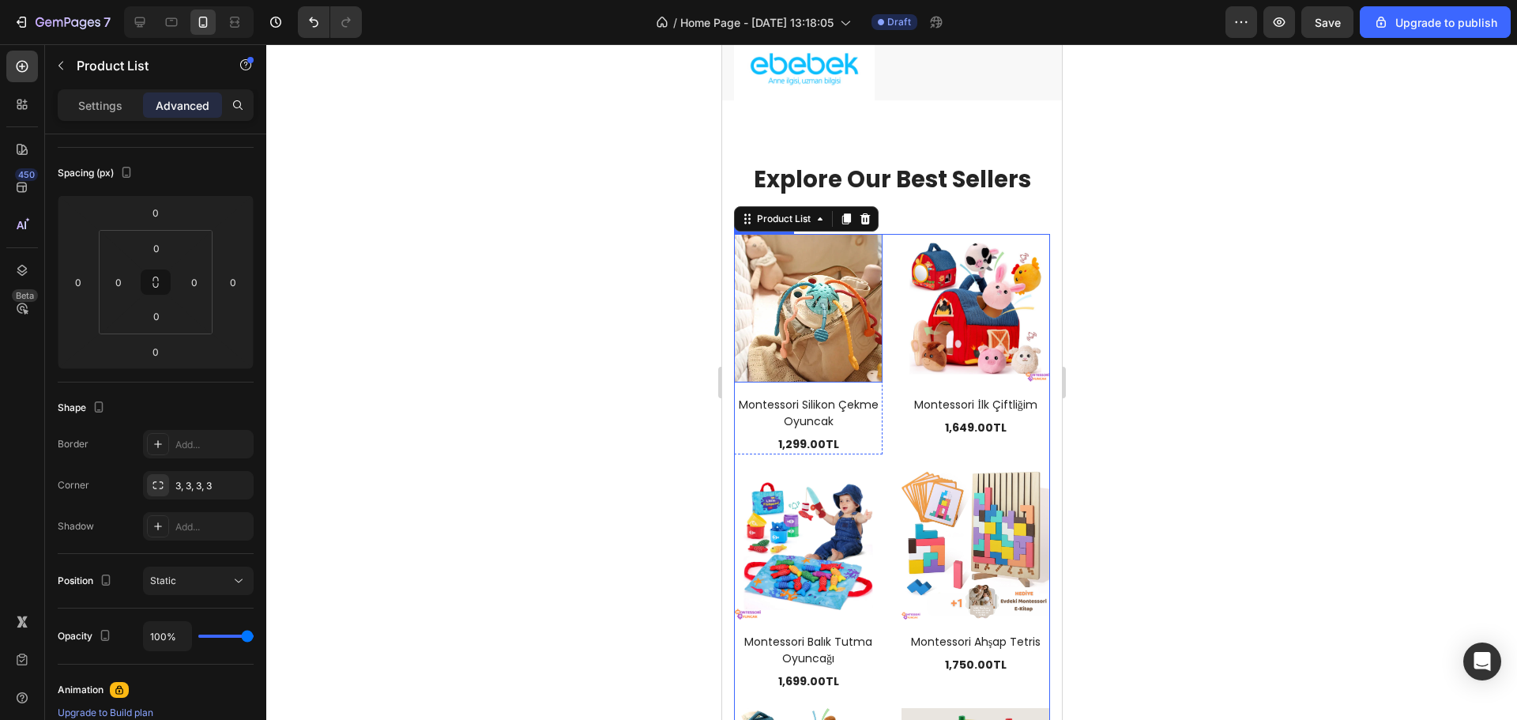
scroll to position [1030, 0]
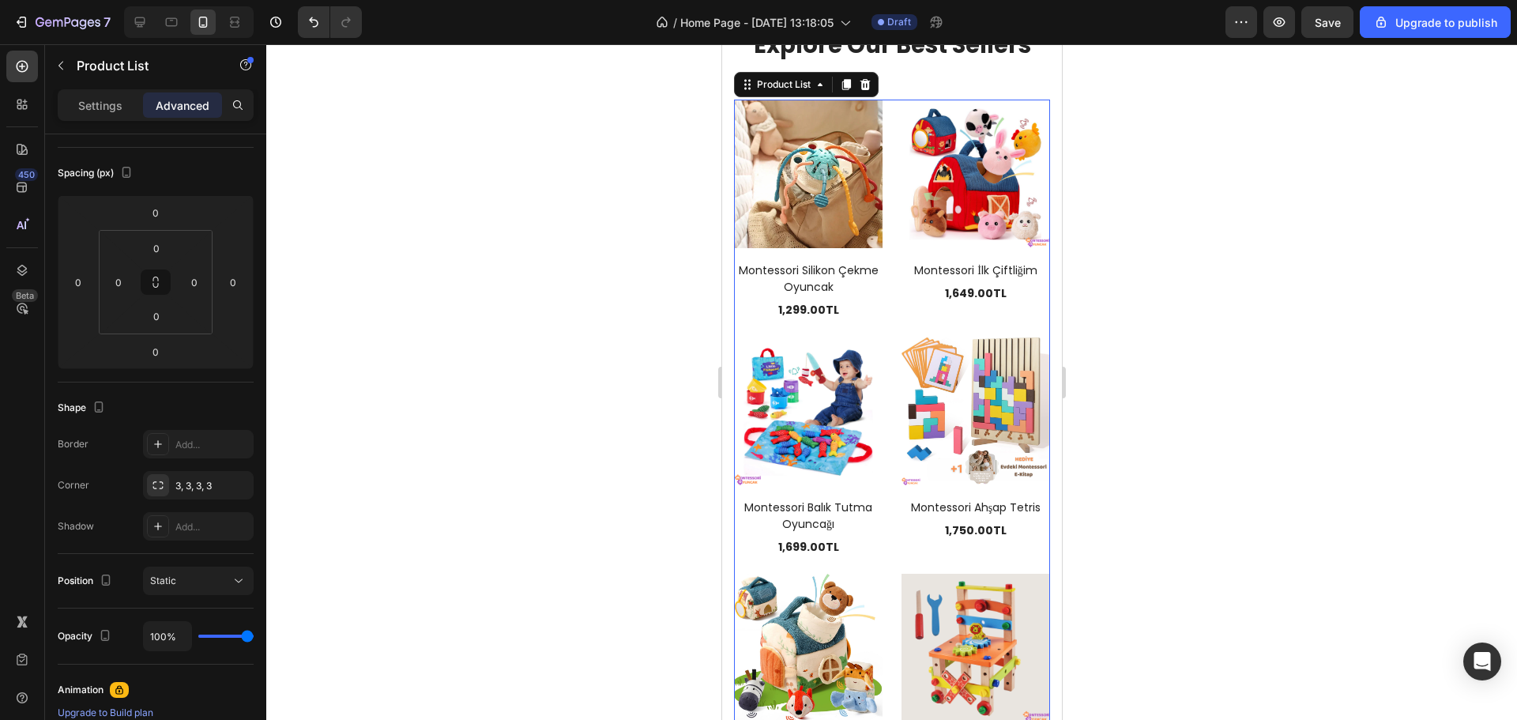
drag, startPoint x: 1135, startPoint y: 359, endPoint x: 1141, endPoint y: 345, distance: 15.6
click at [1137, 355] on div at bounding box center [891, 382] width 1251 height 676
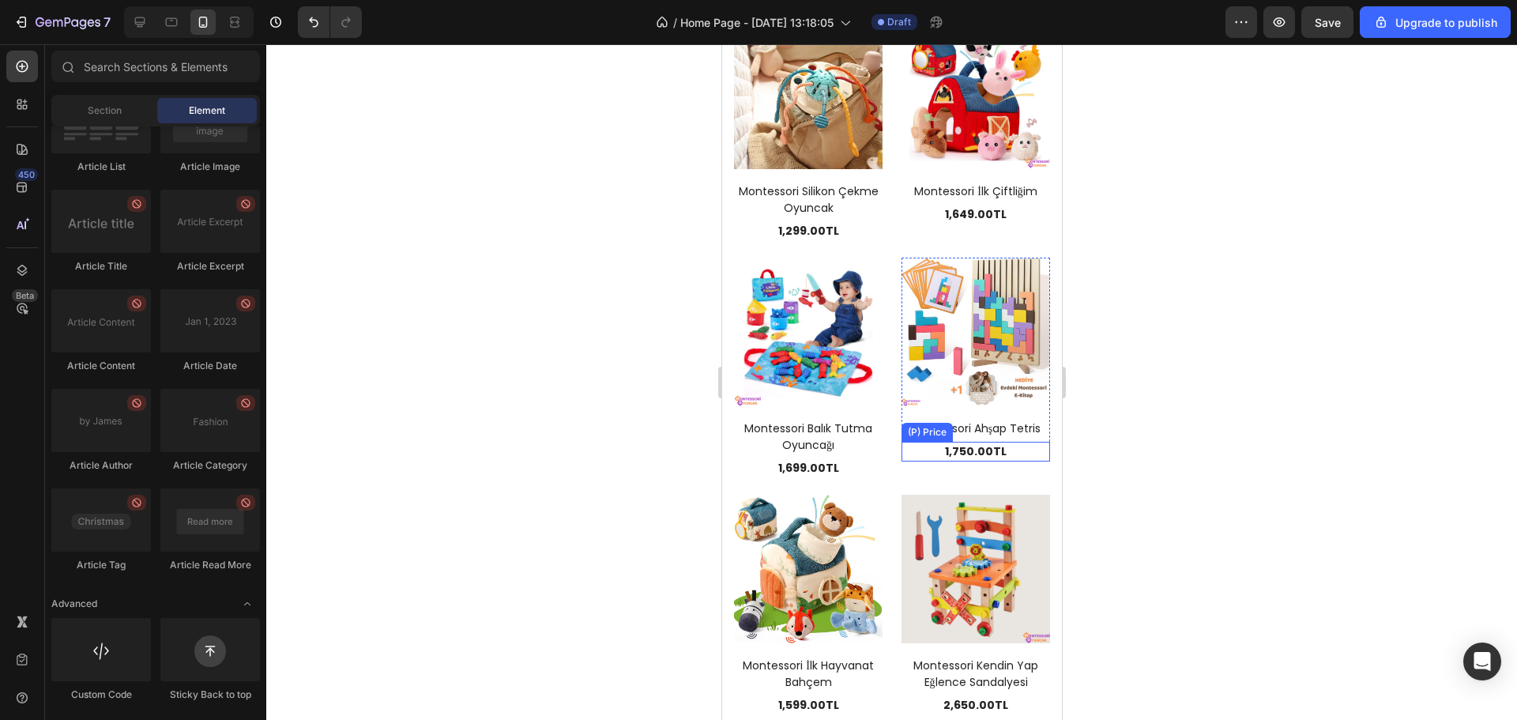
scroll to position [1267, 0]
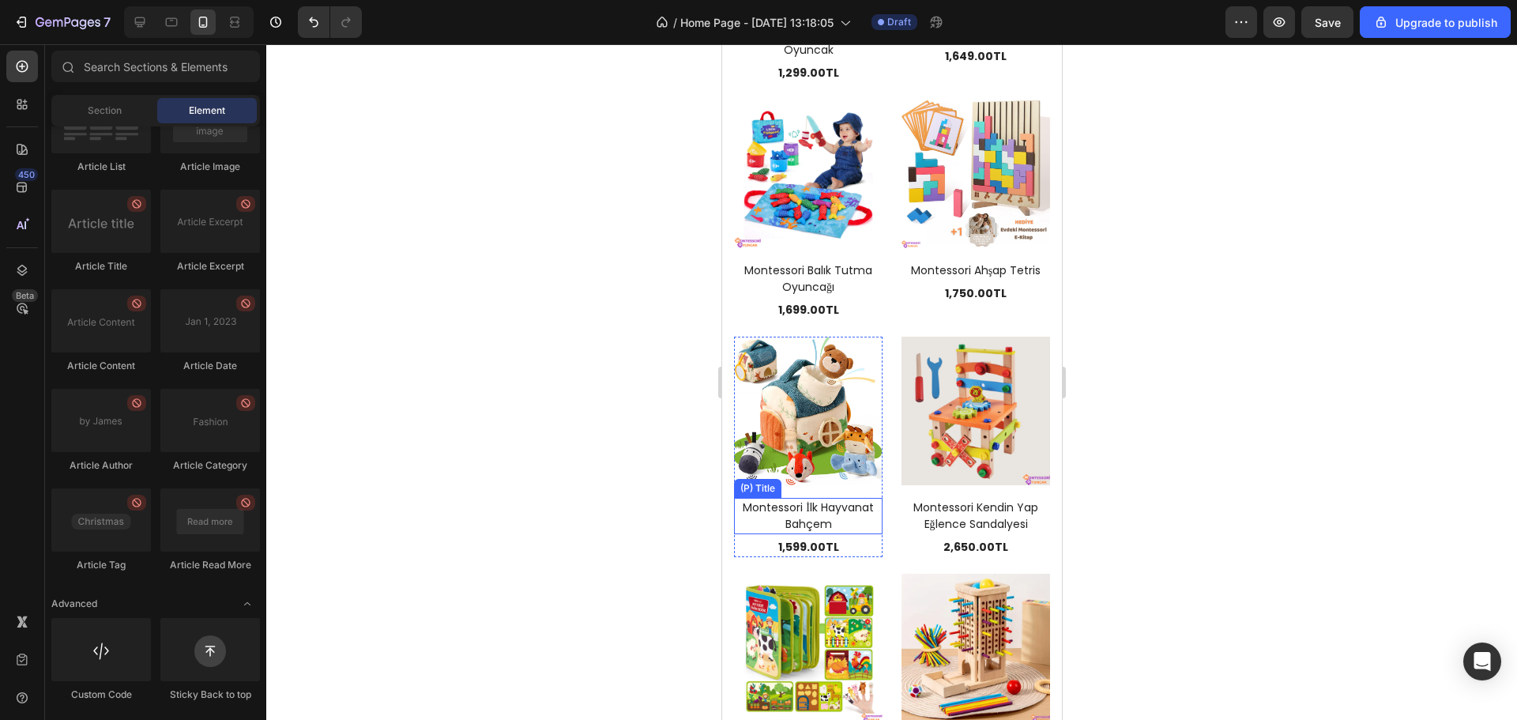
click at [849, 498] on h2 "Montessori İlk Hayvanat Bahçem" at bounding box center [807, 516] width 149 height 36
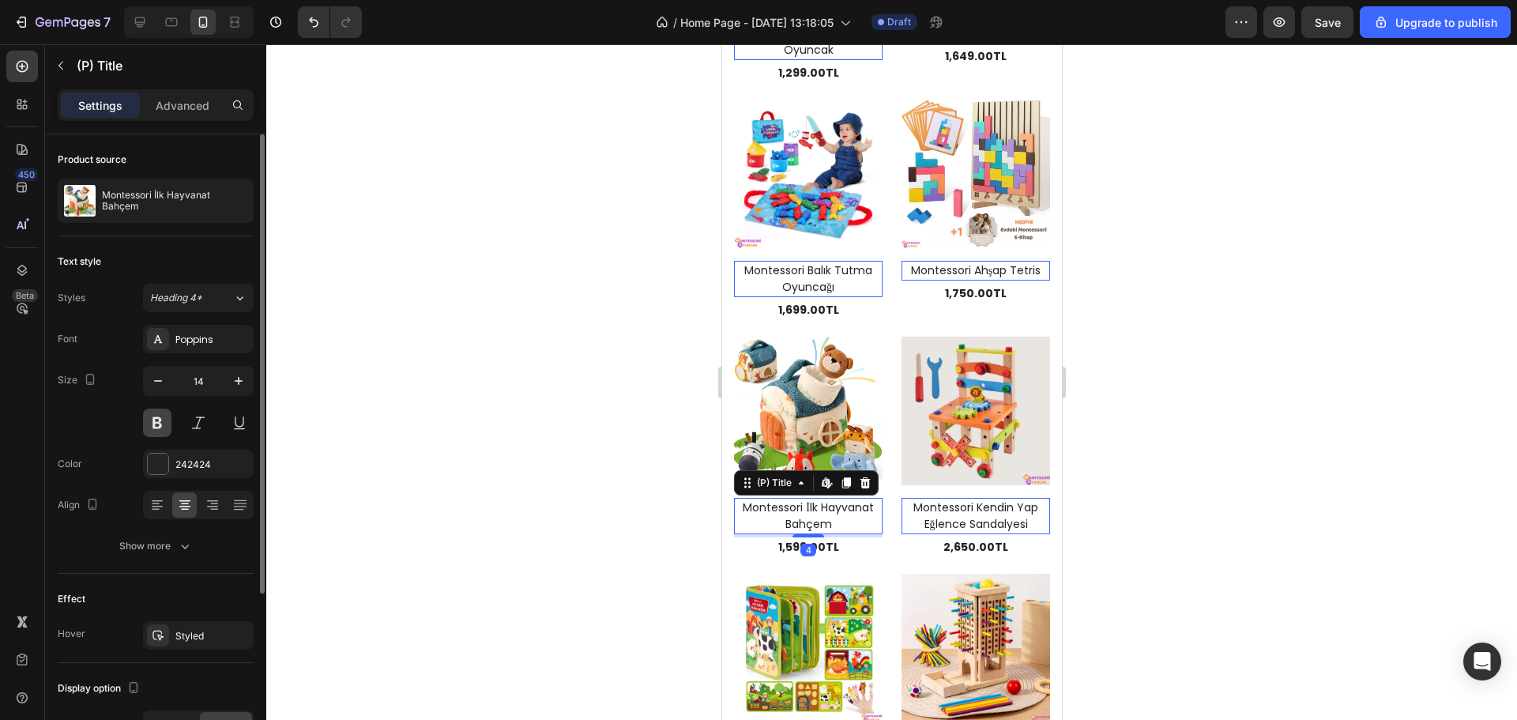
click at [153, 420] on button at bounding box center [157, 423] width 28 height 28
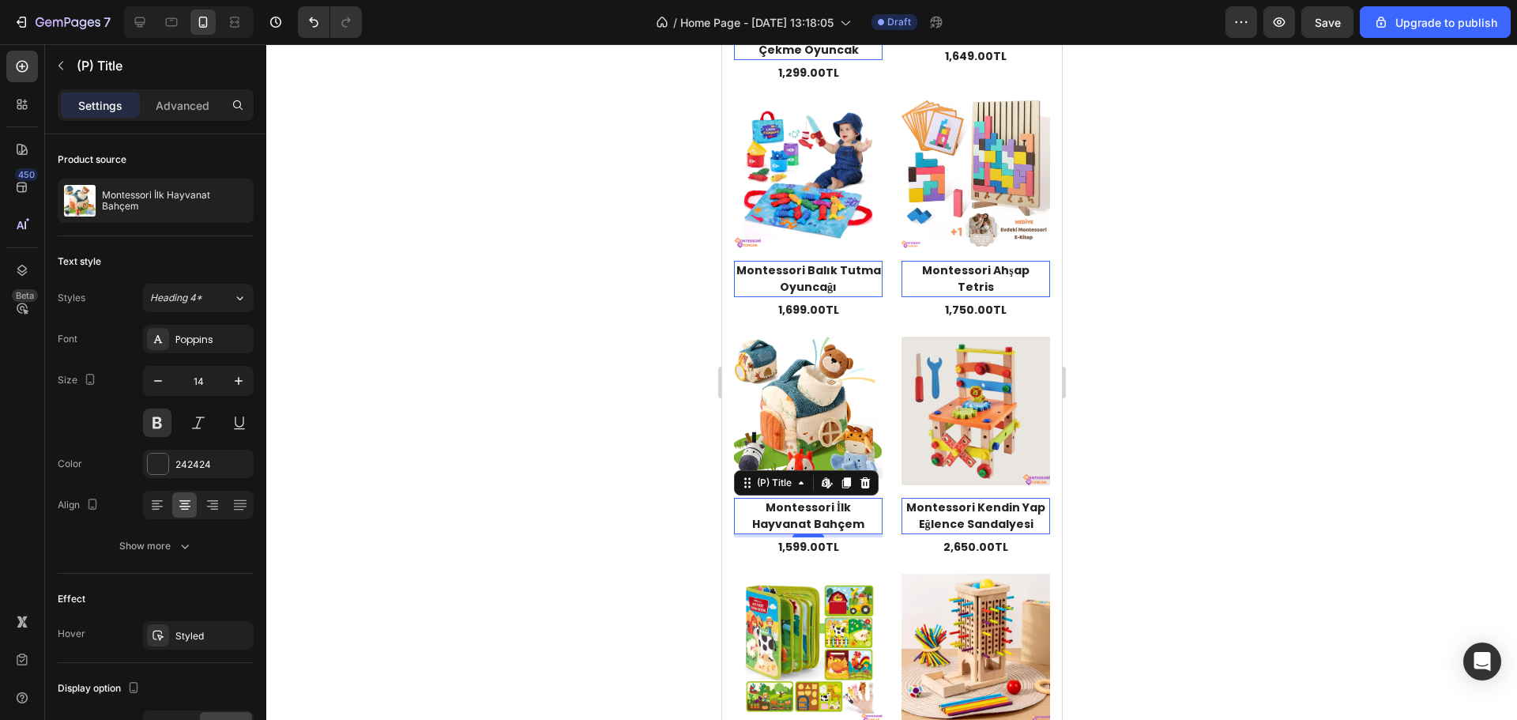
click at [511, 383] on div at bounding box center [891, 382] width 1251 height 676
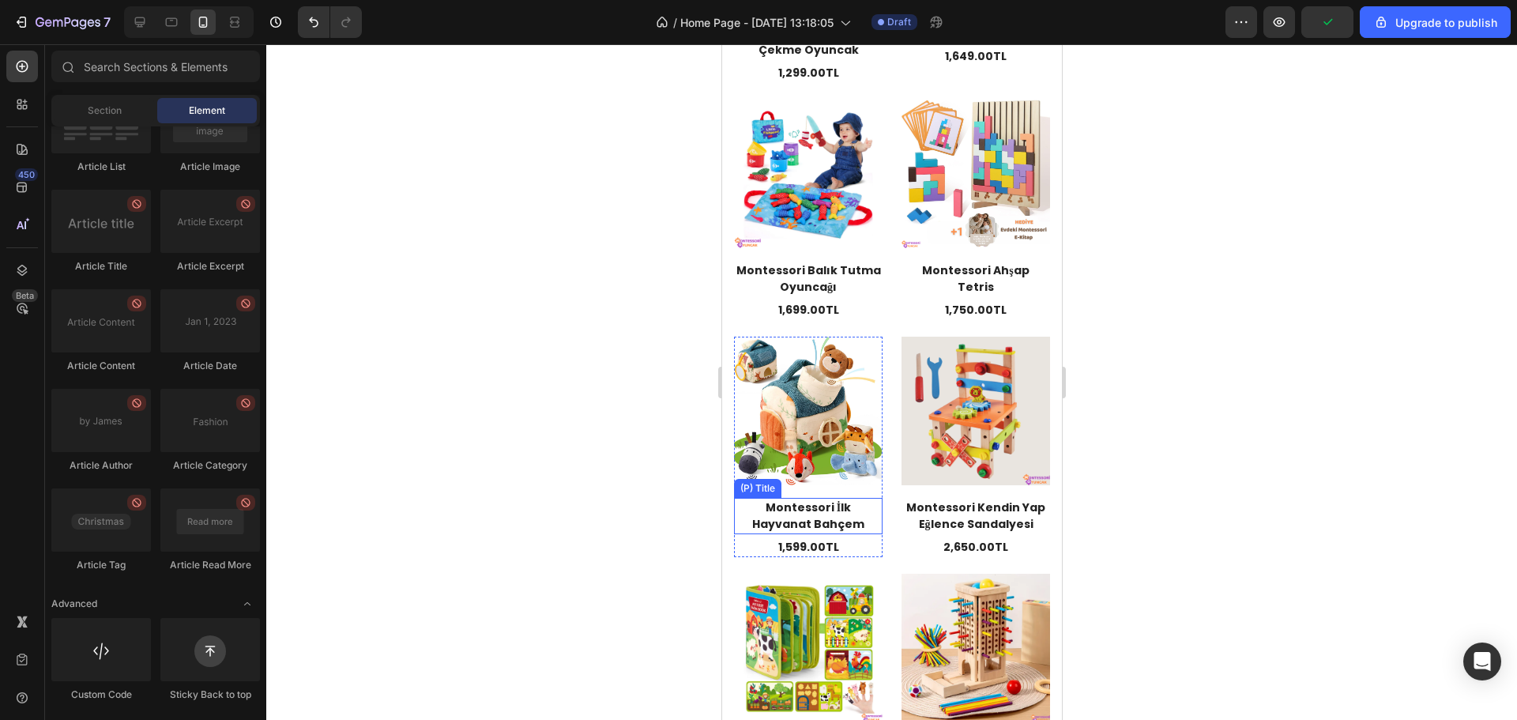
click at [797, 498] on h2 "Montessori İlk Hayvanat Bahçem" at bounding box center [807, 516] width 149 height 36
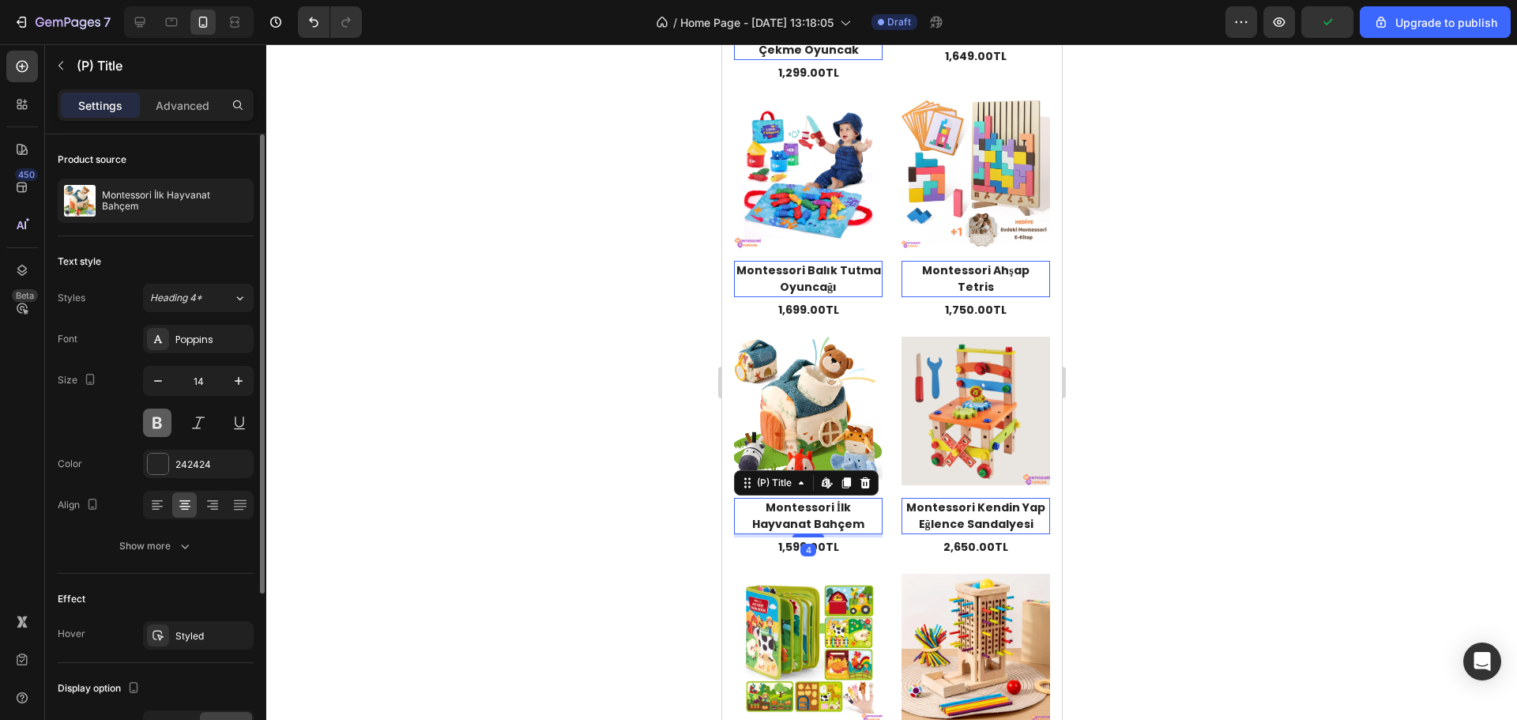
click at [153, 425] on button at bounding box center [157, 423] width 28 height 28
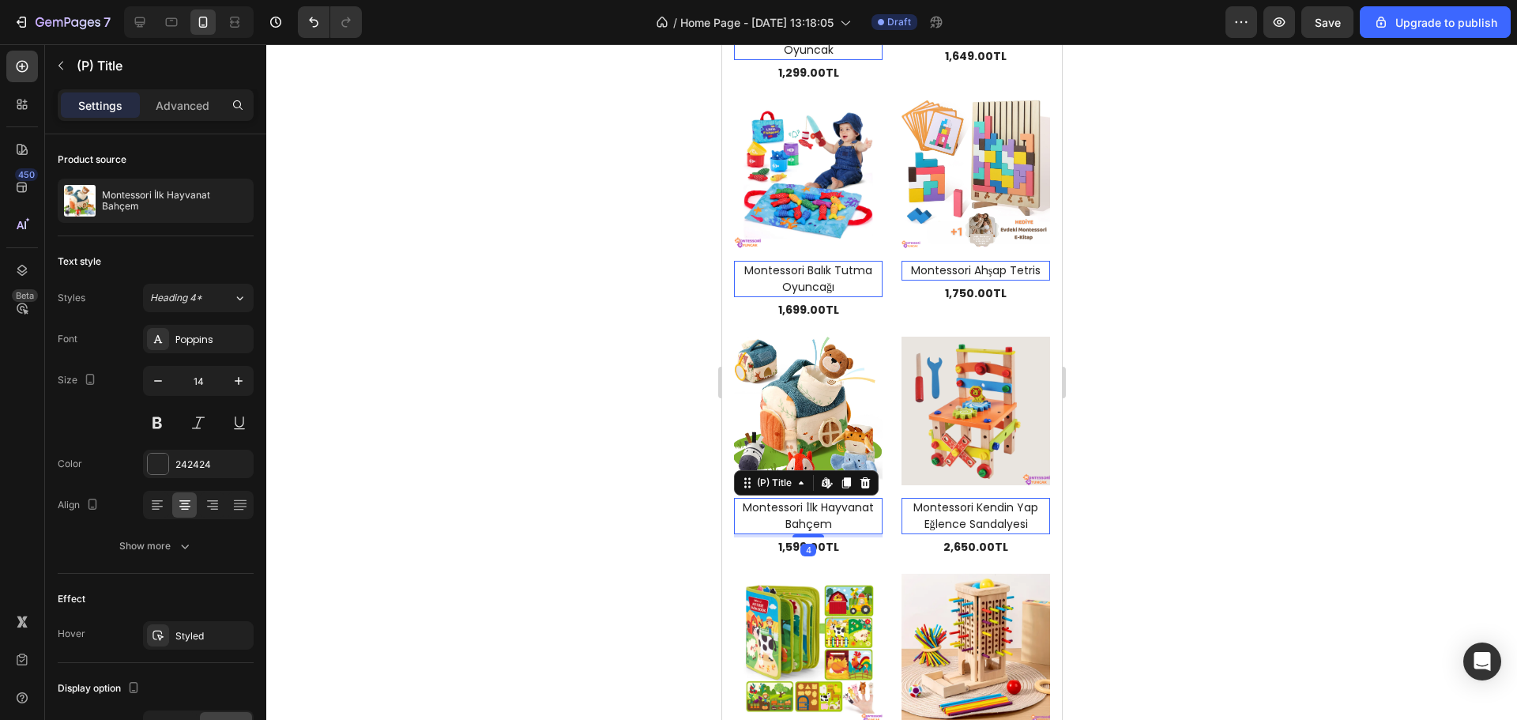
click at [419, 428] on div at bounding box center [891, 382] width 1251 height 676
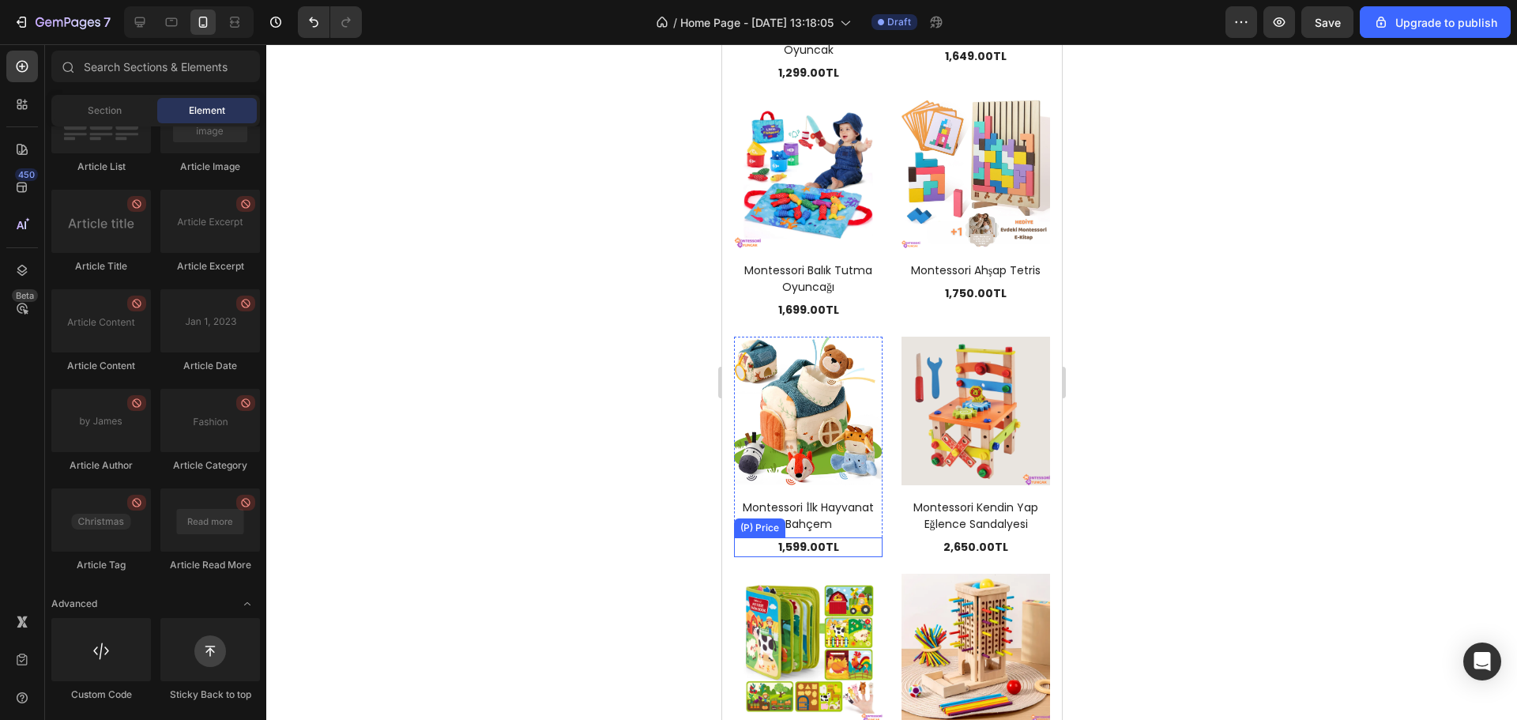
click at [803, 537] on div "1,599.00TL" at bounding box center [807, 547] width 149 height 20
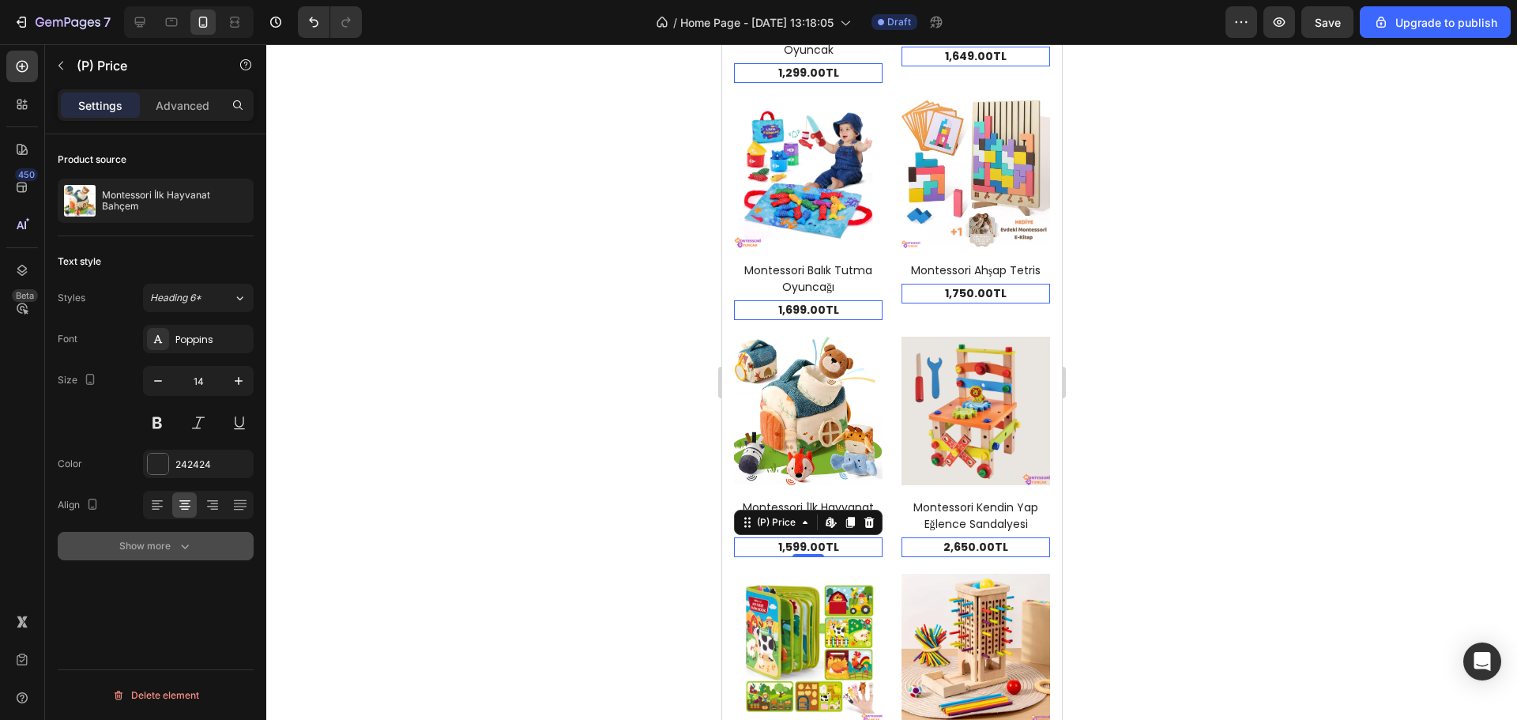
click at [160, 534] on button "Show more" at bounding box center [156, 546] width 196 height 28
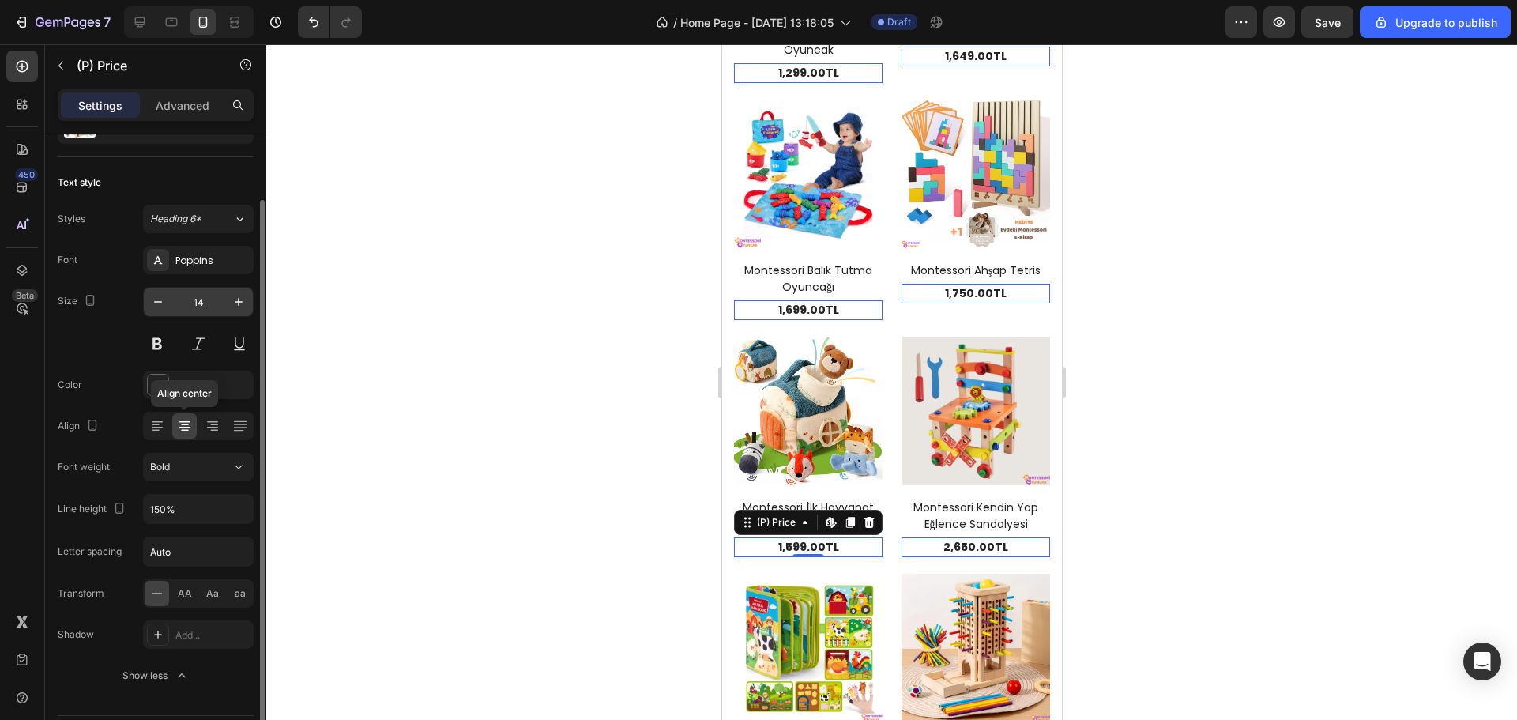
scroll to position [0, 0]
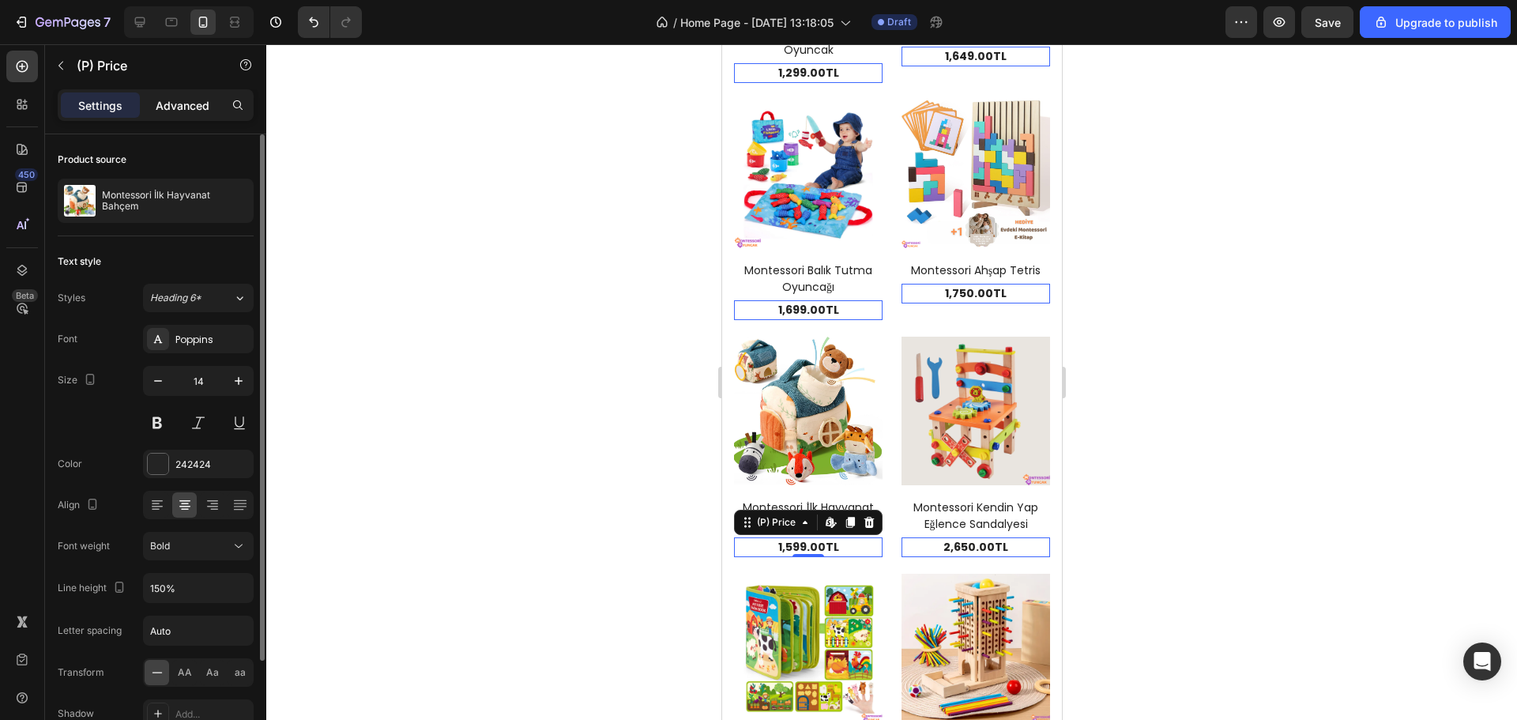
click at [189, 110] on p "Advanced" at bounding box center [183, 105] width 54 height 17
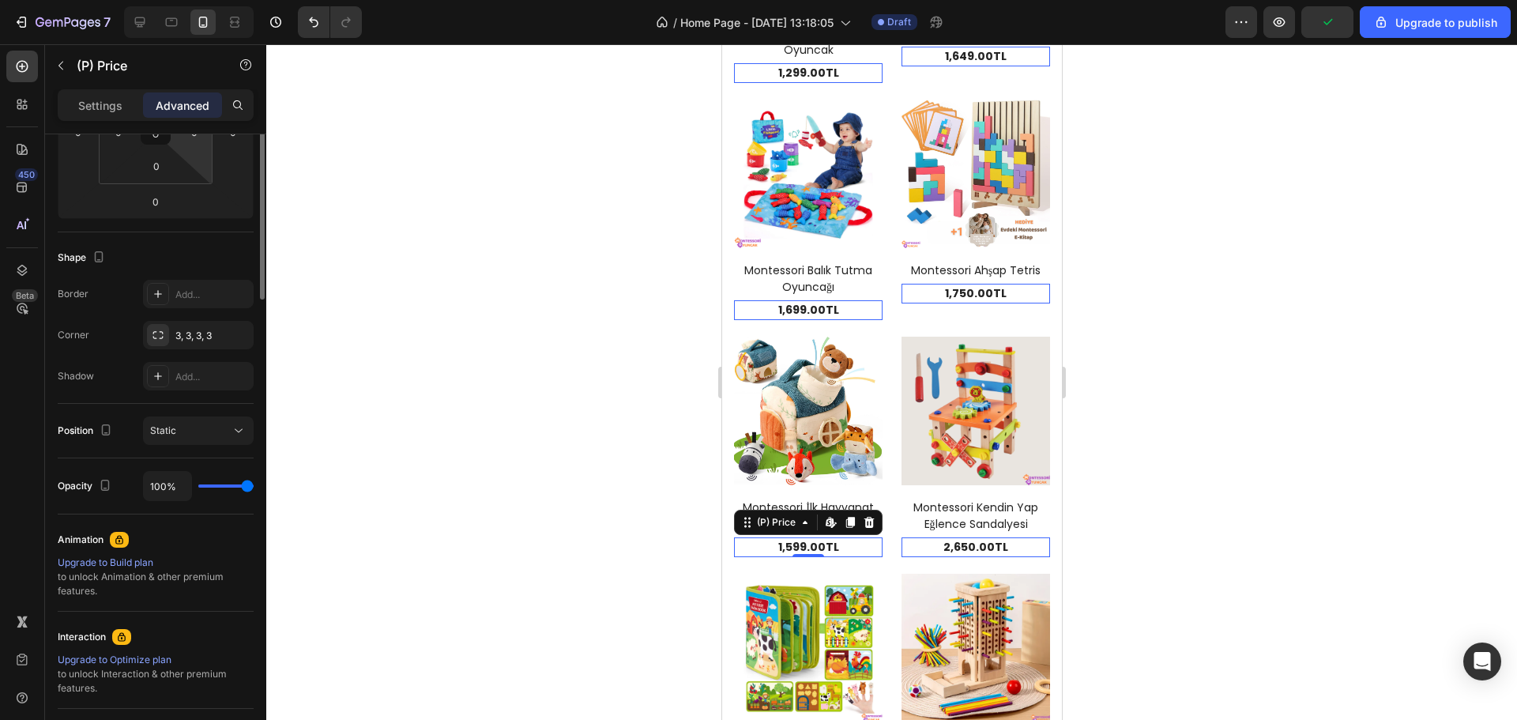
scroll to position [71, 0]
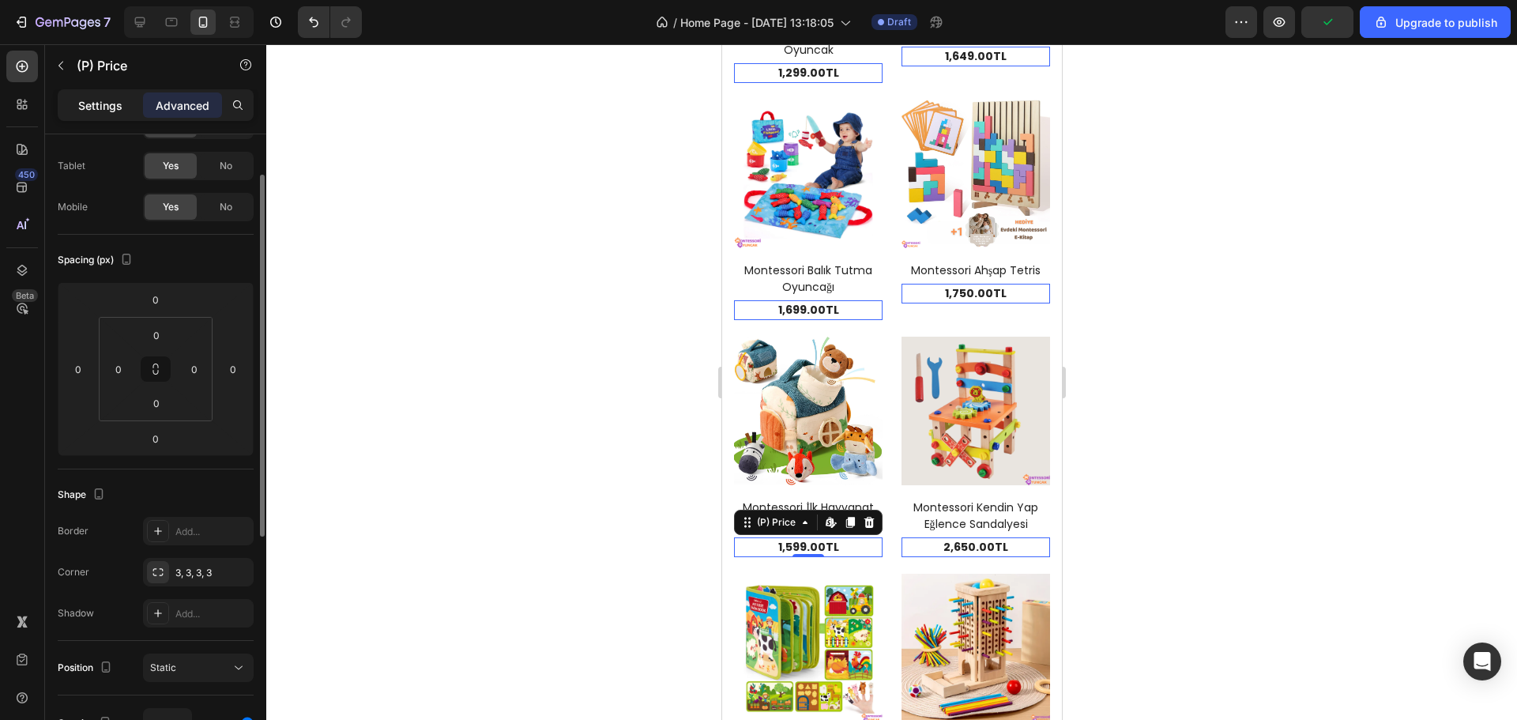
click at [119, 107] on p "Settings" at bounding box center [100, 105] width 44 height 17
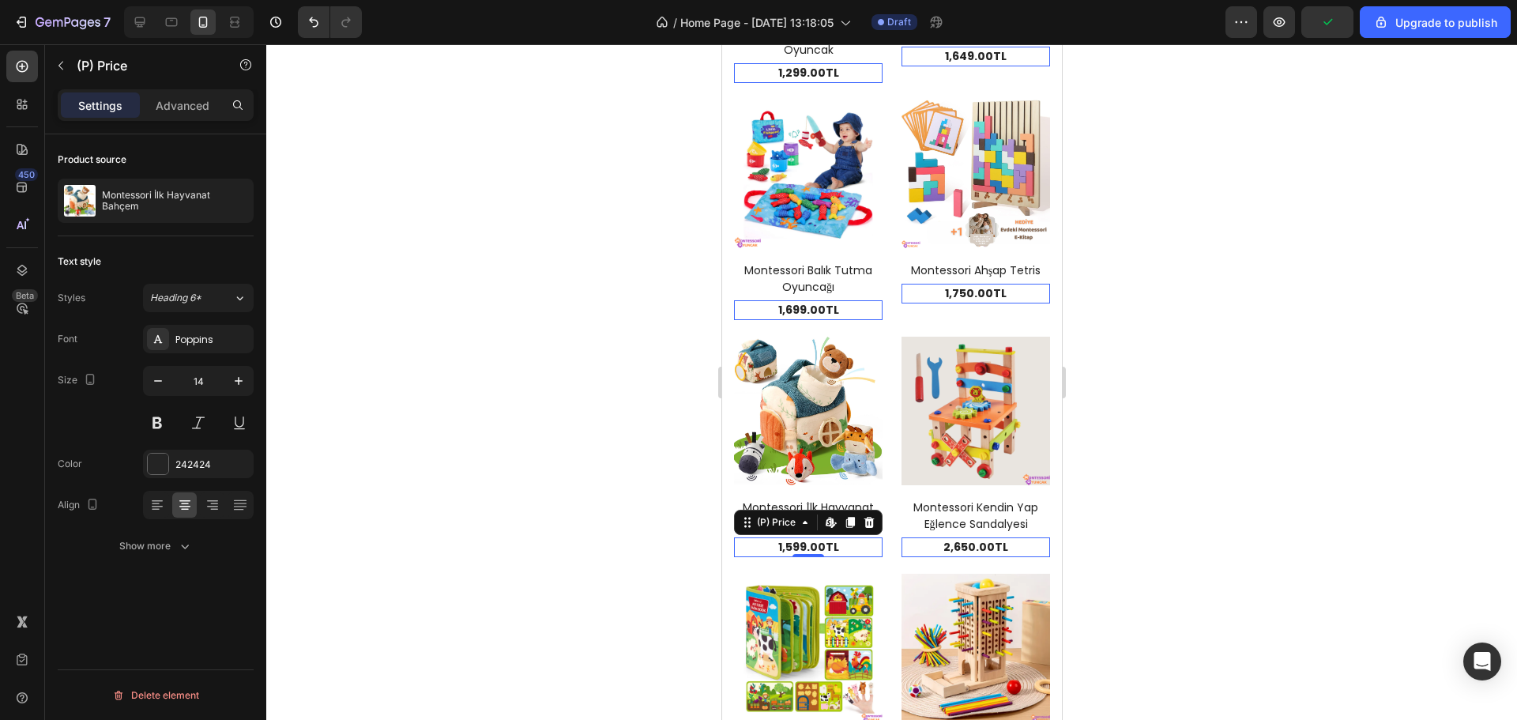
scroll to position [0, 0]
click at [143, 533] on button "Show more" at bounding box center [156, 546] width 196 height 28
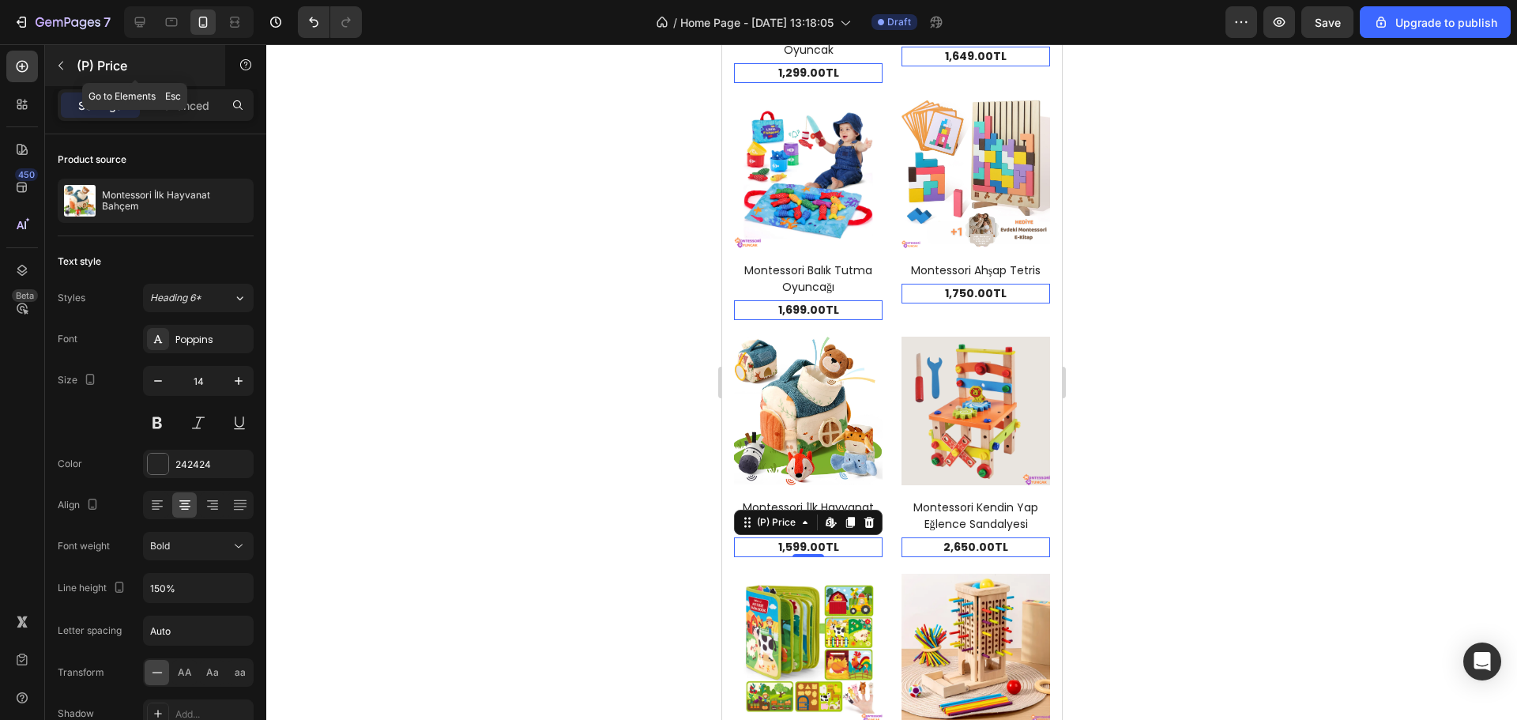
click at [58, 55] on button "button" at bounding box center [60, 65] width 25 height 25
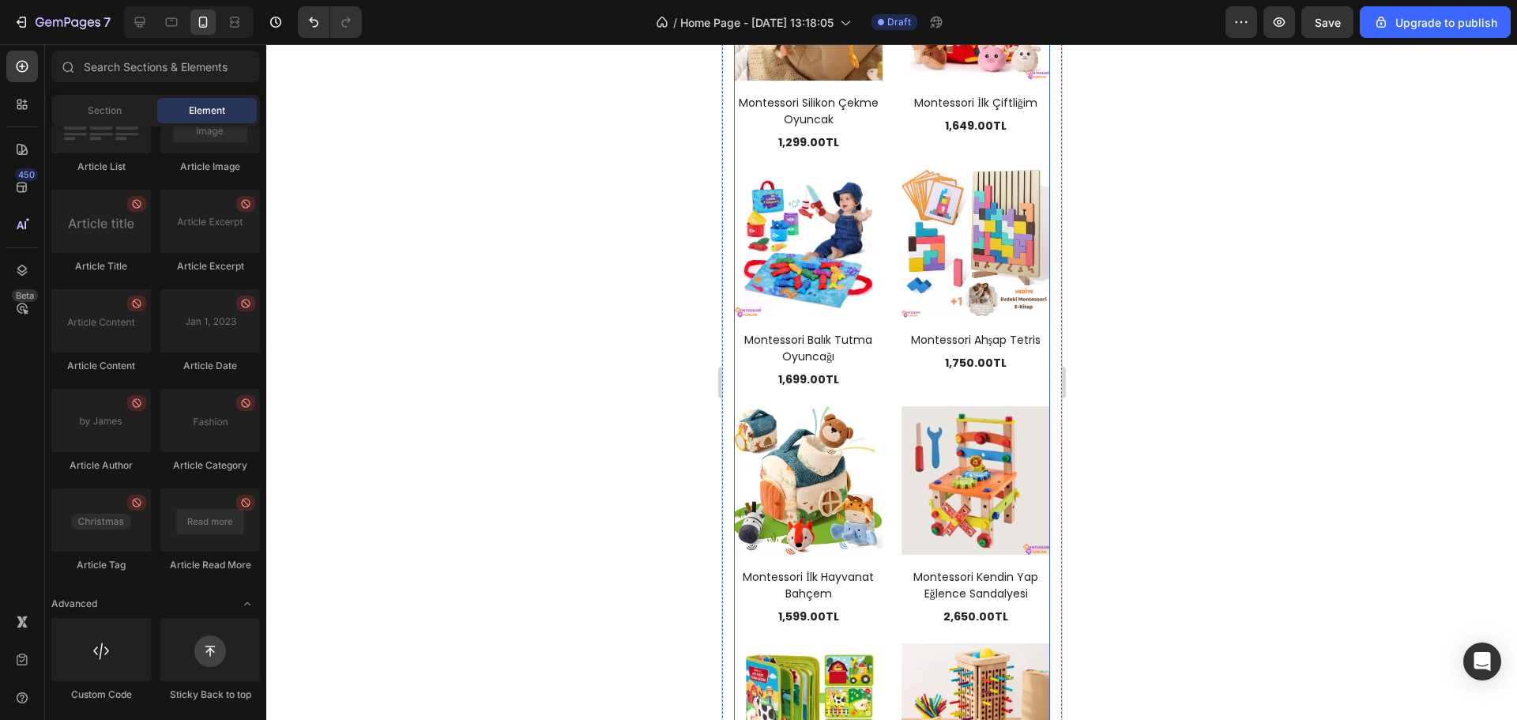
scroll to position [872, 0]
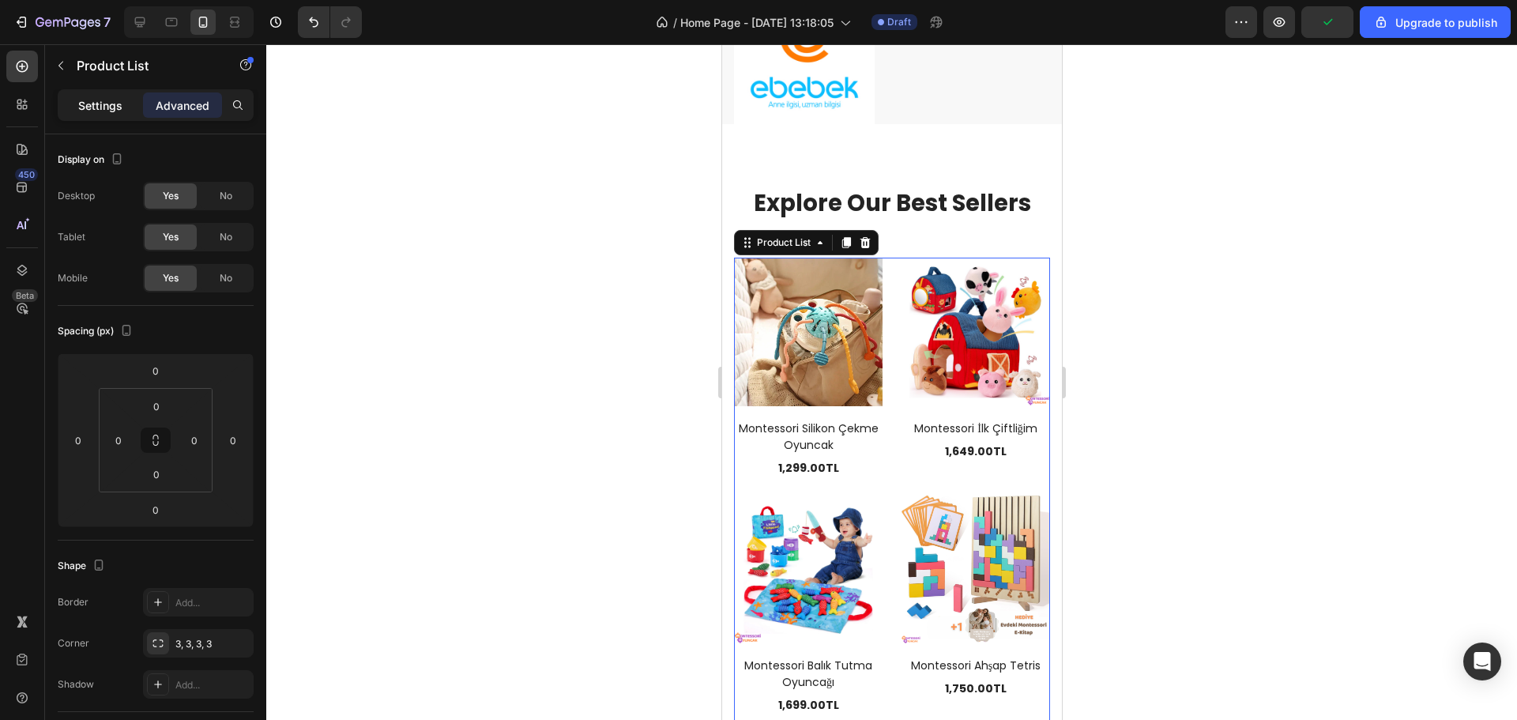
click at [84, 110] on p "Settings" at bounding box center [100, 105] width 44 height 17
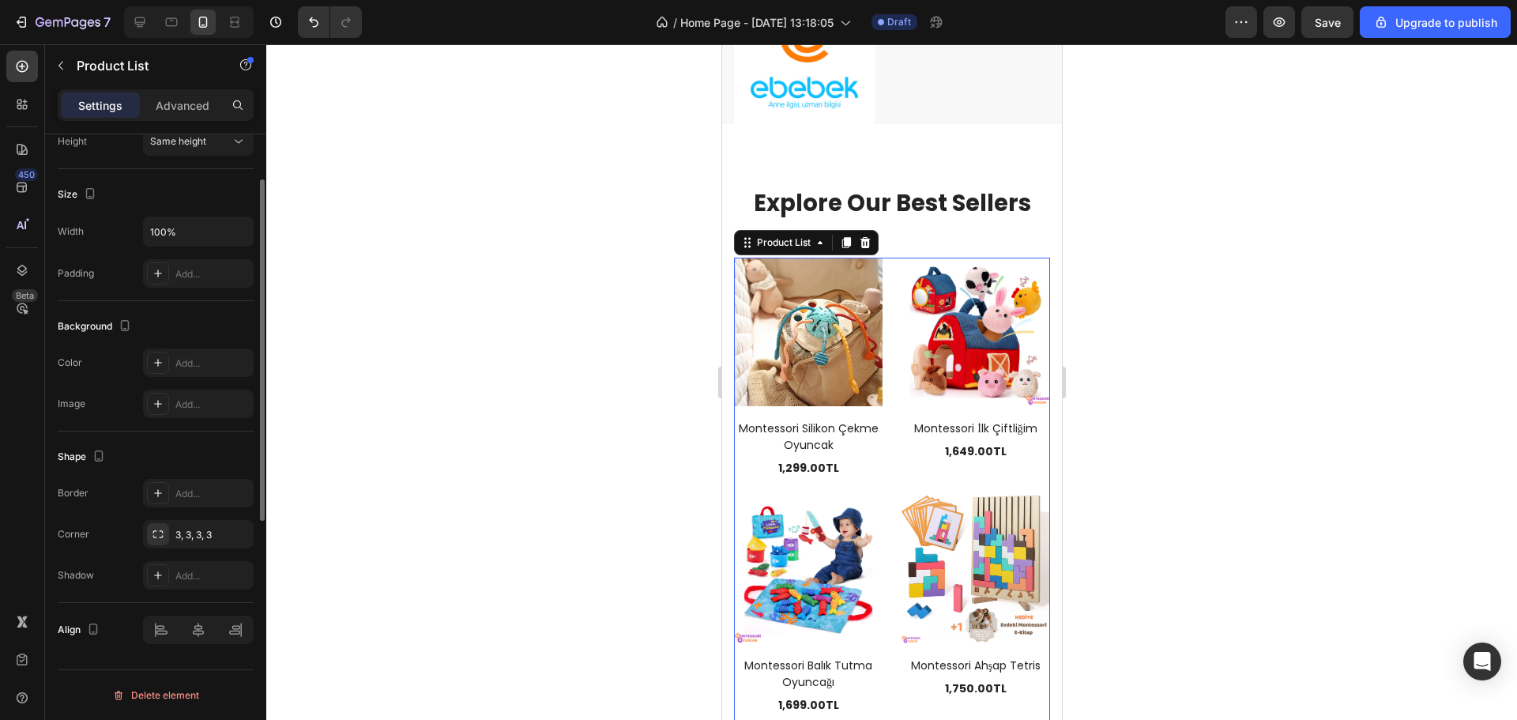
scroll to position [295, 0]
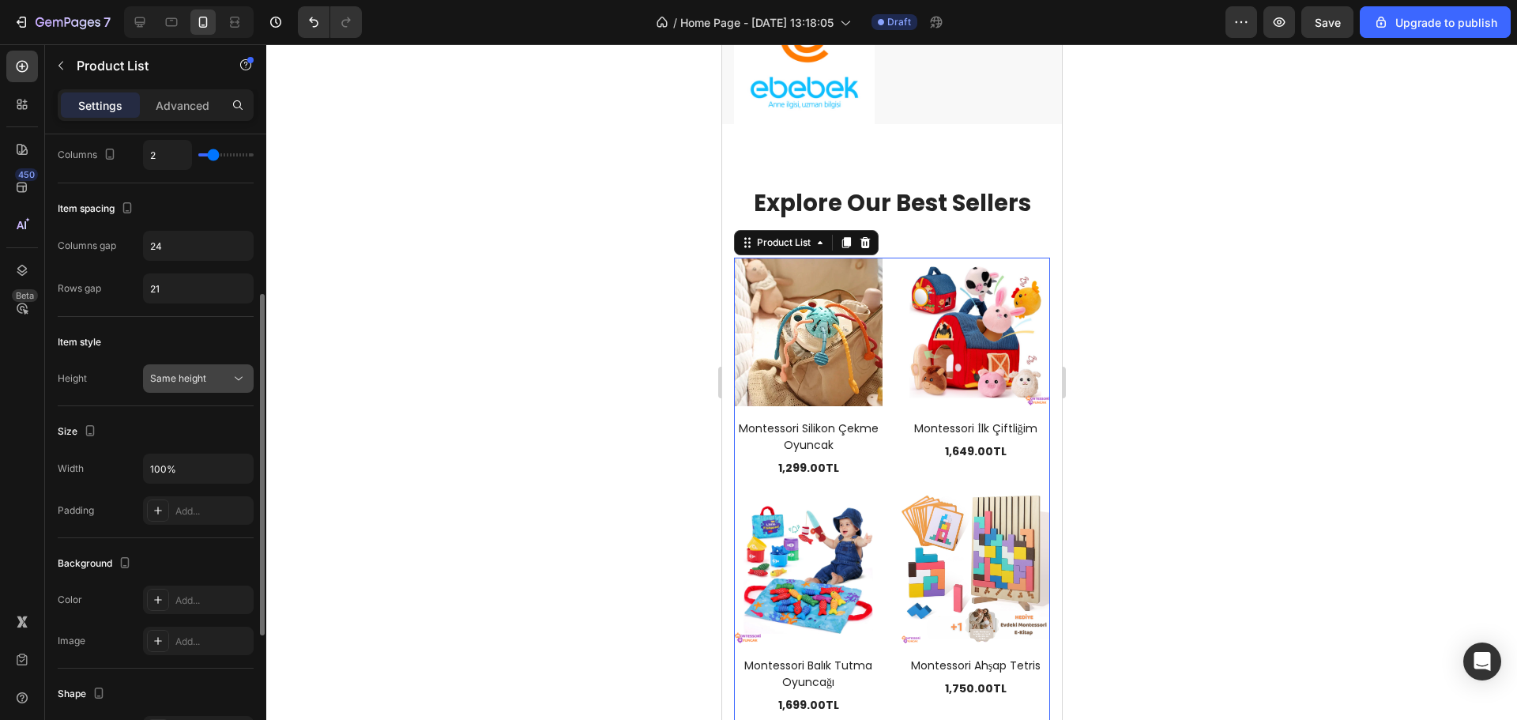
click at [209, 382] on div "Same height" at bounding box center [190, 378] width 81 height 14
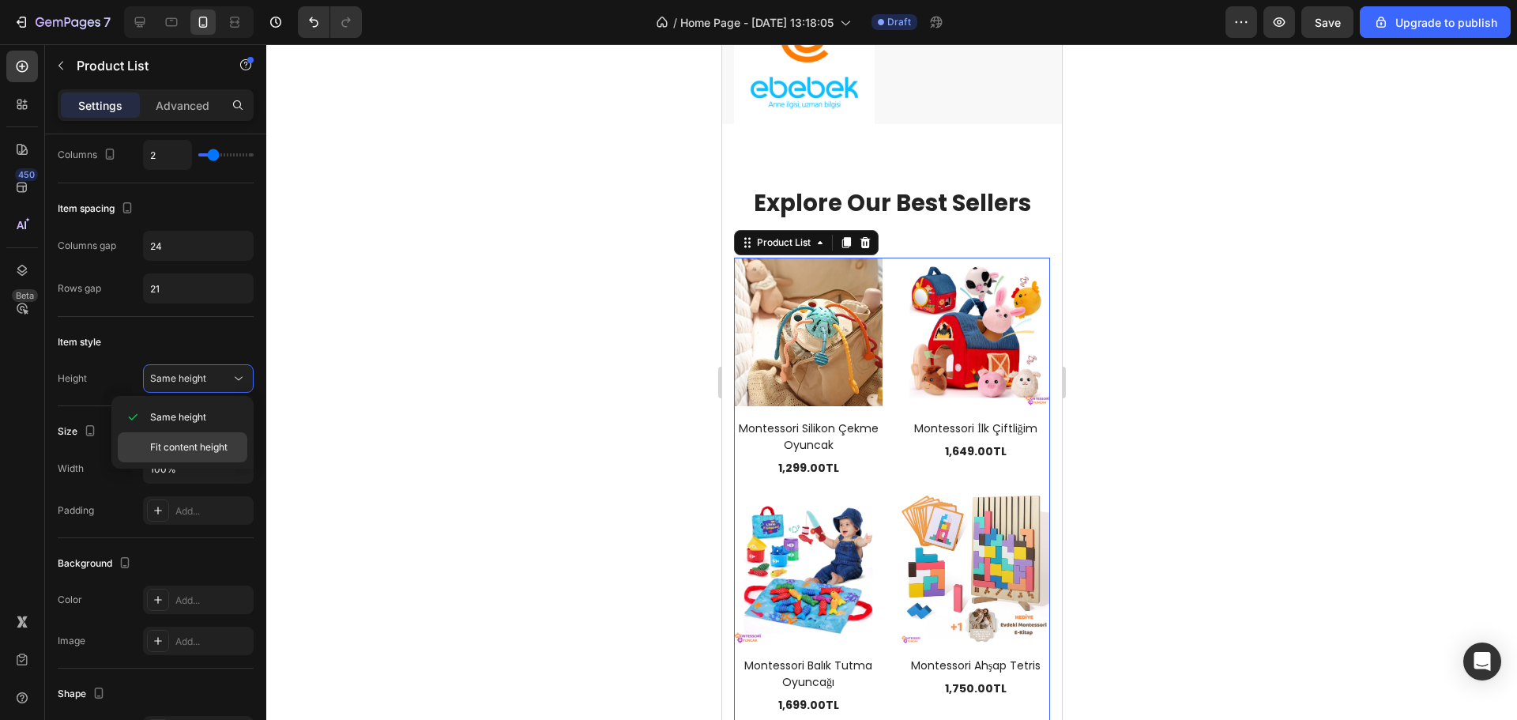
click at [202, 437] on div "Fit content height" at bounding box center [183, 447] width 130 height 30
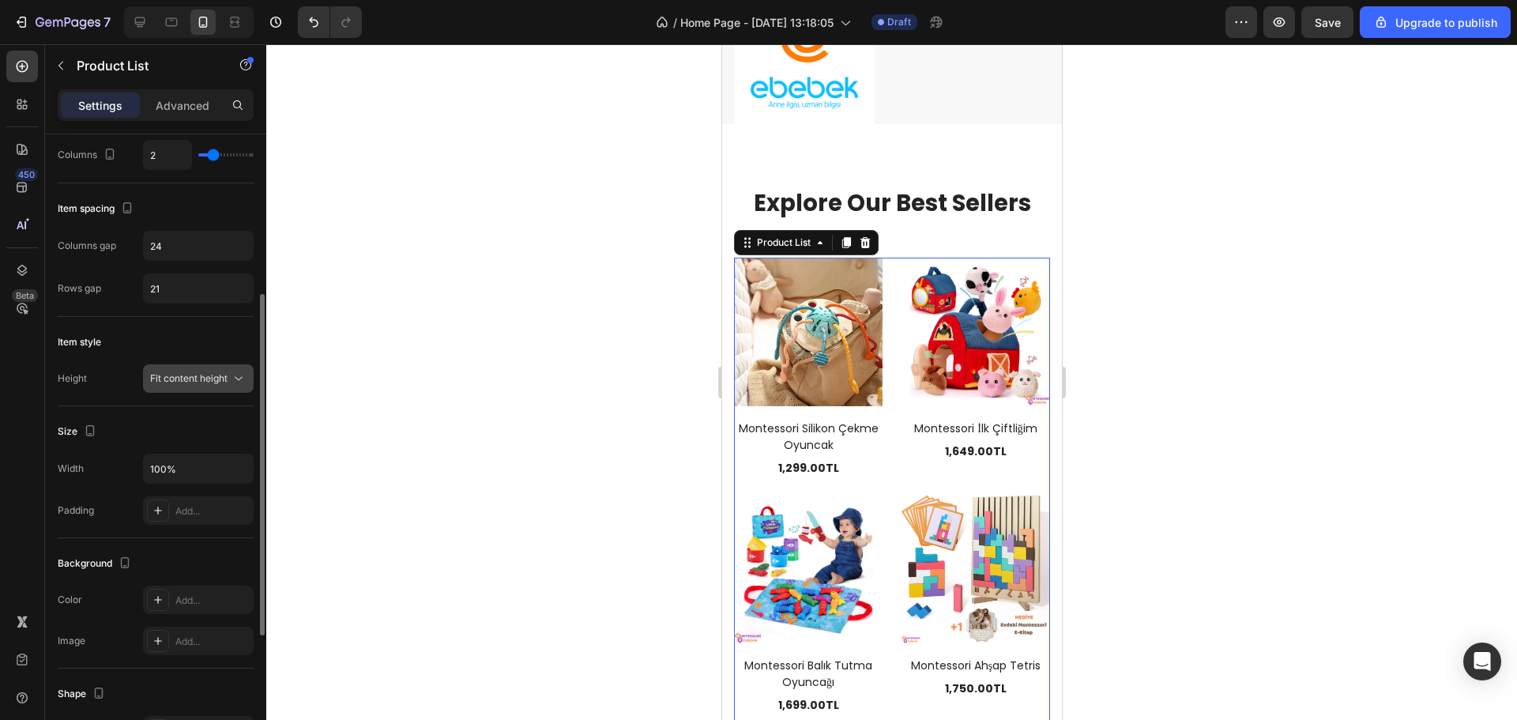
click at [212, 386] on div "Fit content height" at bounding box center [198, 379] width 96 height 16
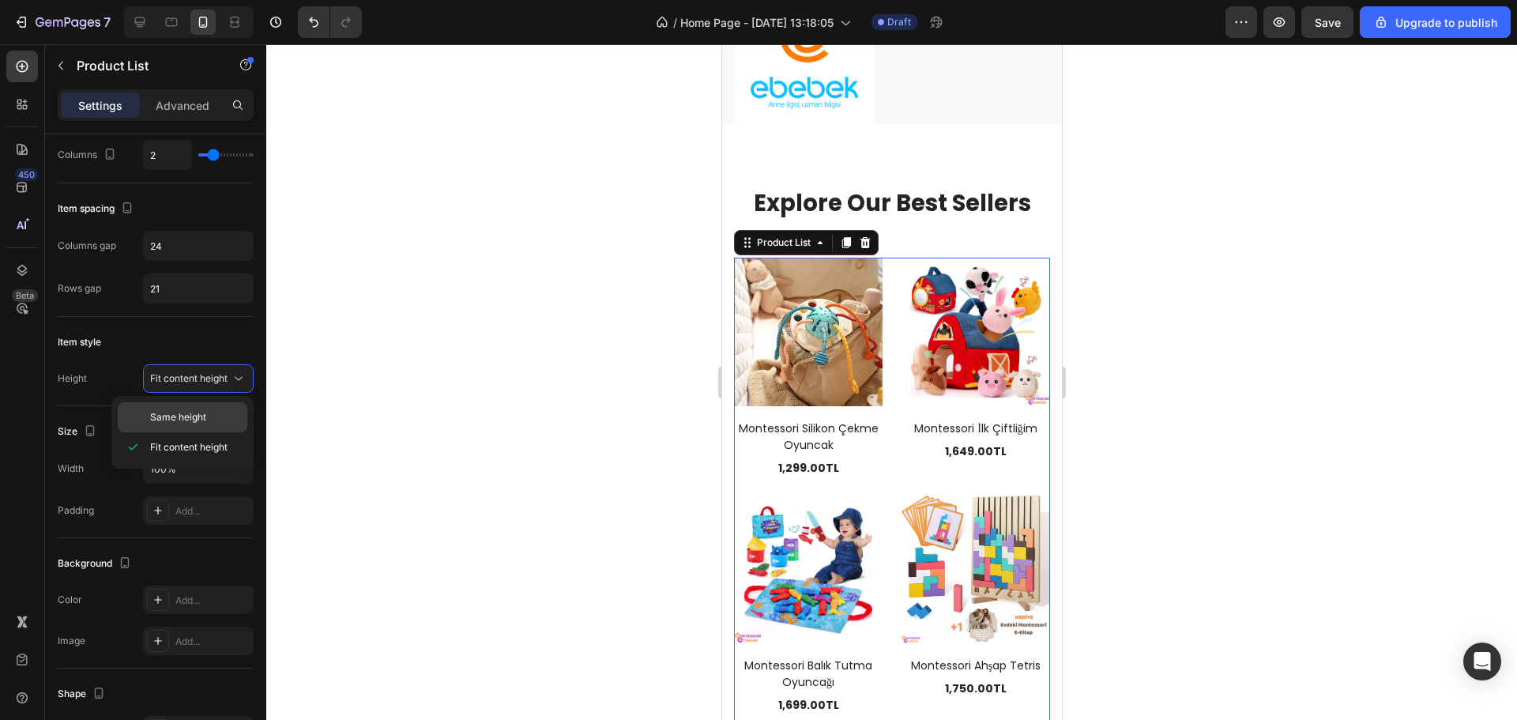
click at [196, 416] on span "Same height" at bounding box center [178, 417] width 56 height 14
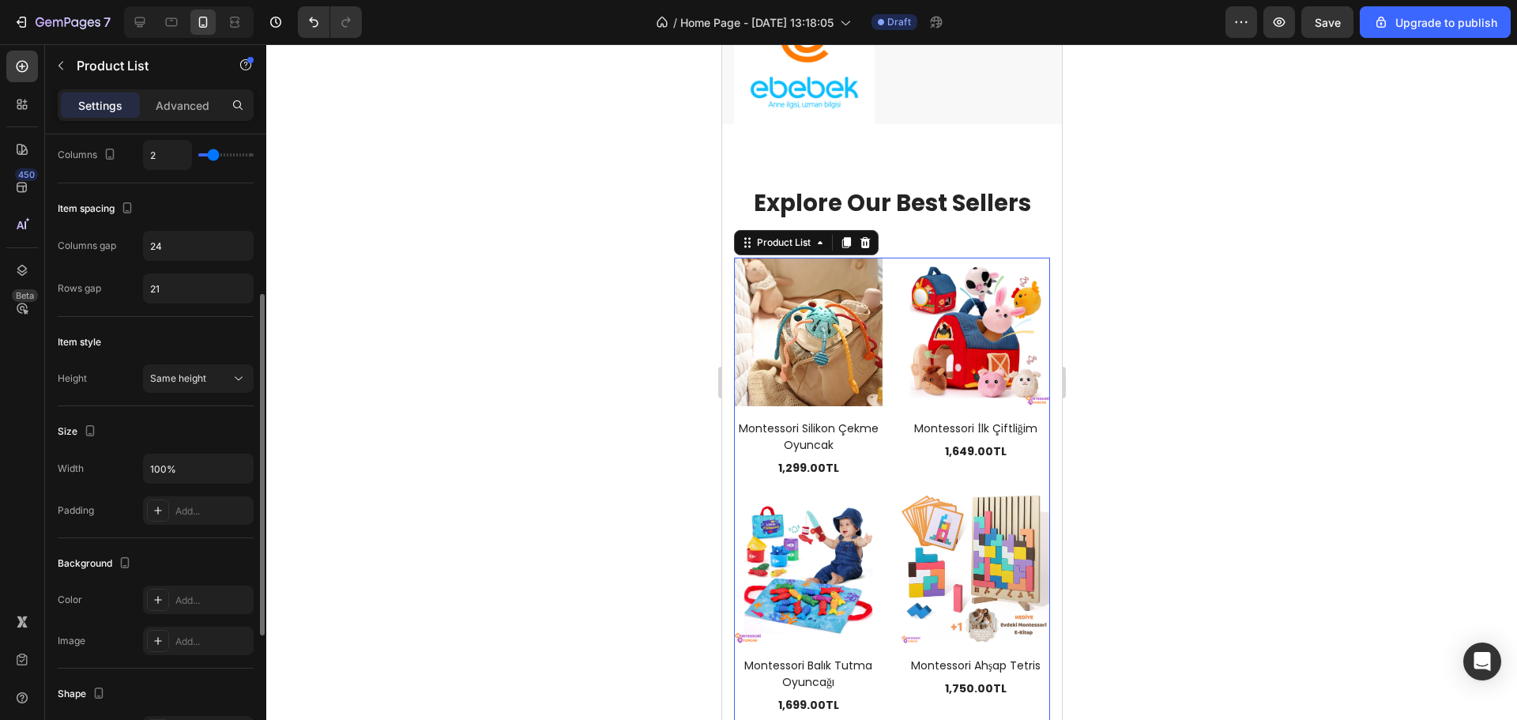
click at [194, 352] on div "Item style" at bounding box center [156, 342] width 196 height 25
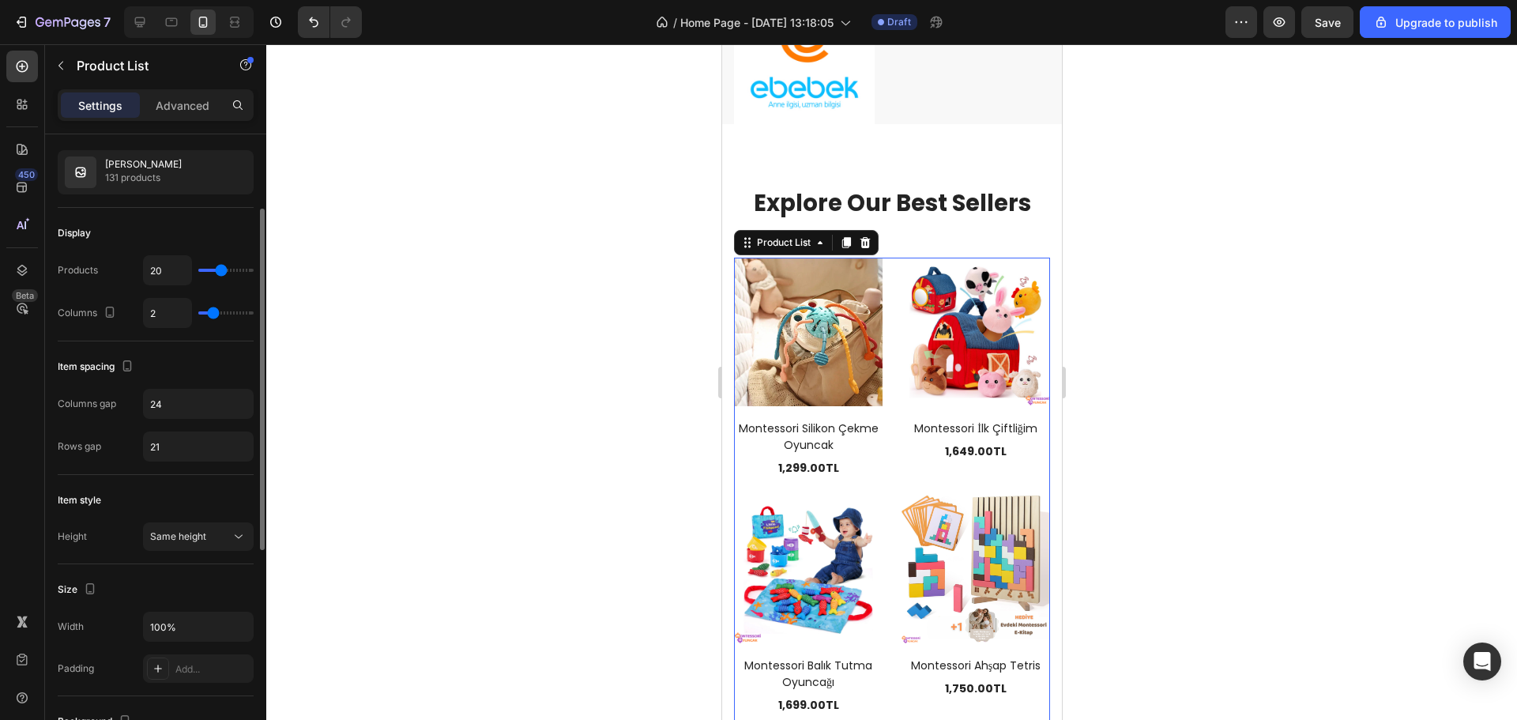
scroll to position [58, 0]
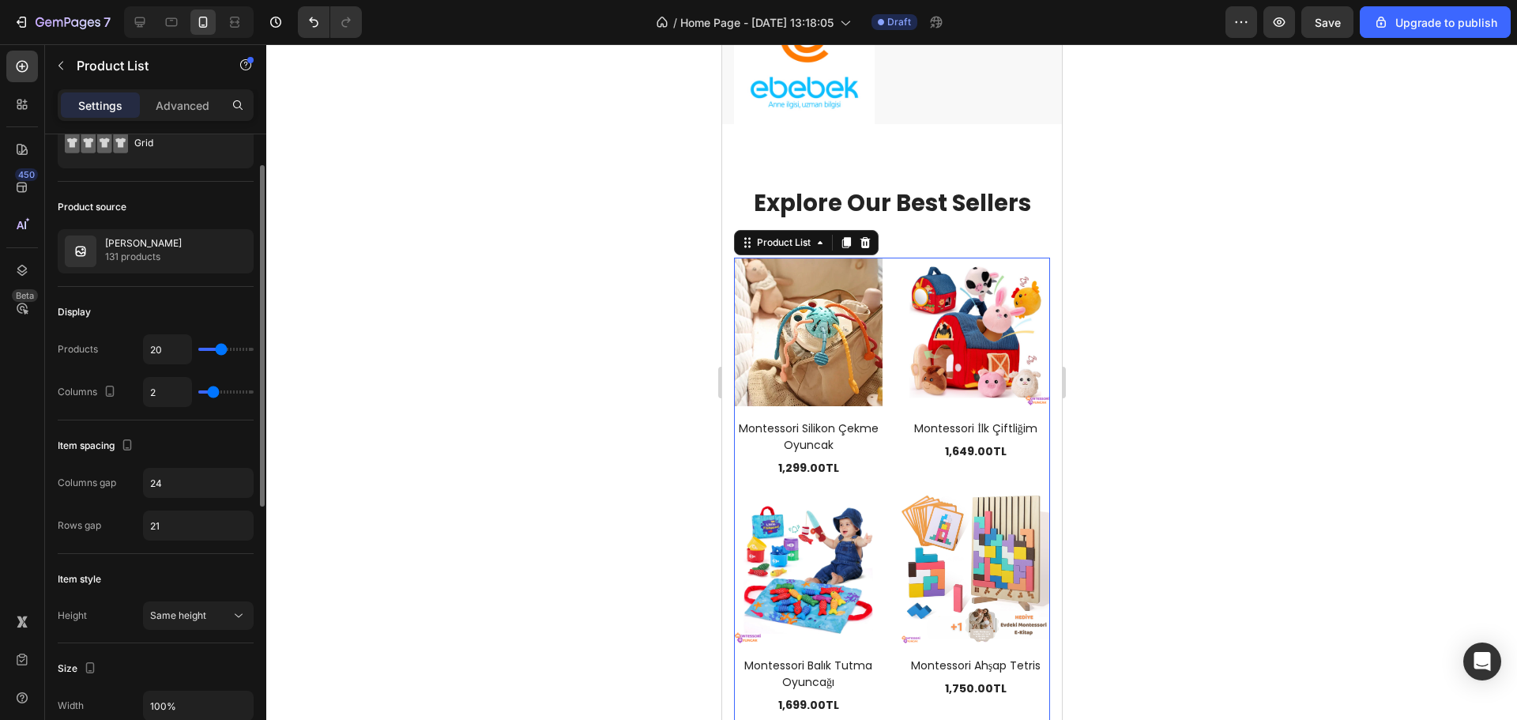
type input "3"
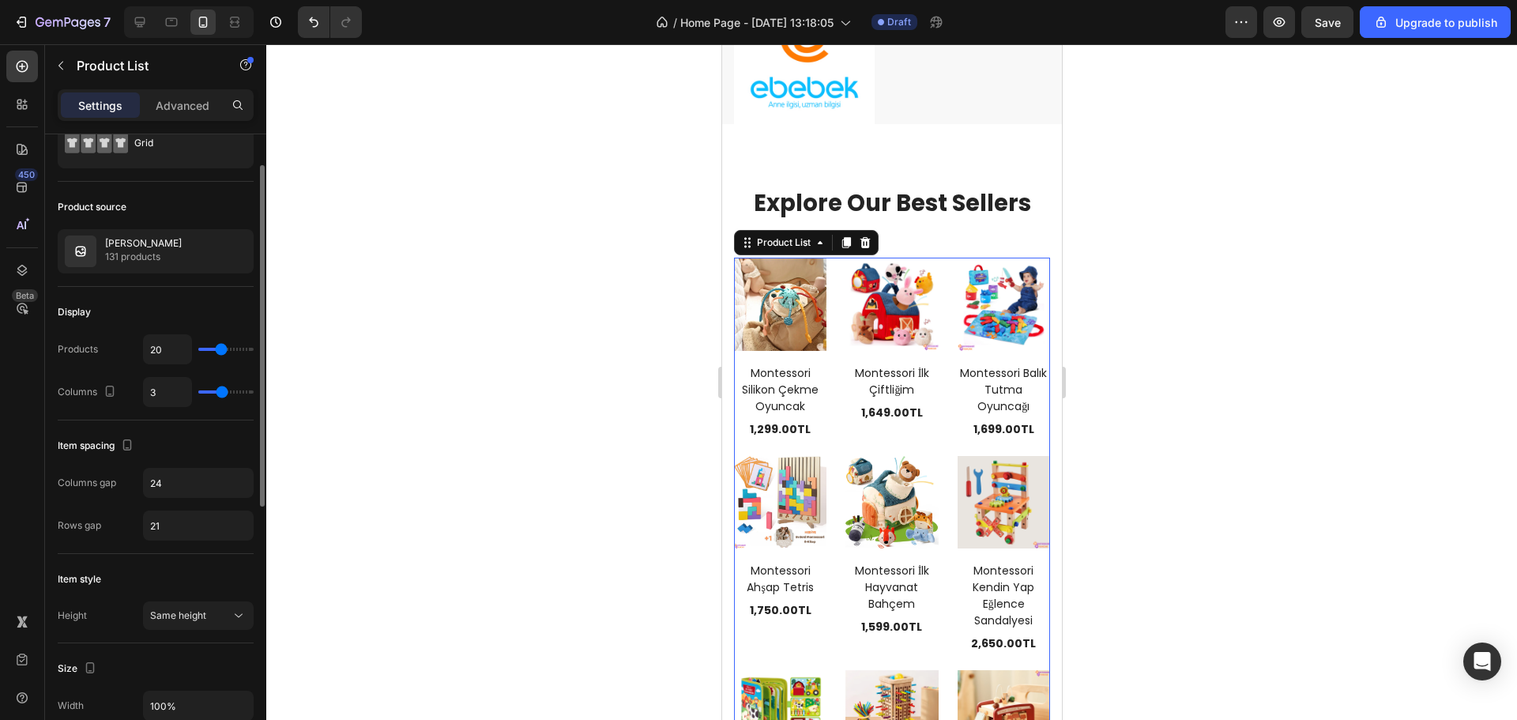
drag, startPoint x: 212, startPoint y: 392, endPoint x: 222, endPoint y: 390, distance: 10.4
type input "3"
click at [222, 390] on input "range" at bounding box center [225, 391] width 55 height 3
type input "2"
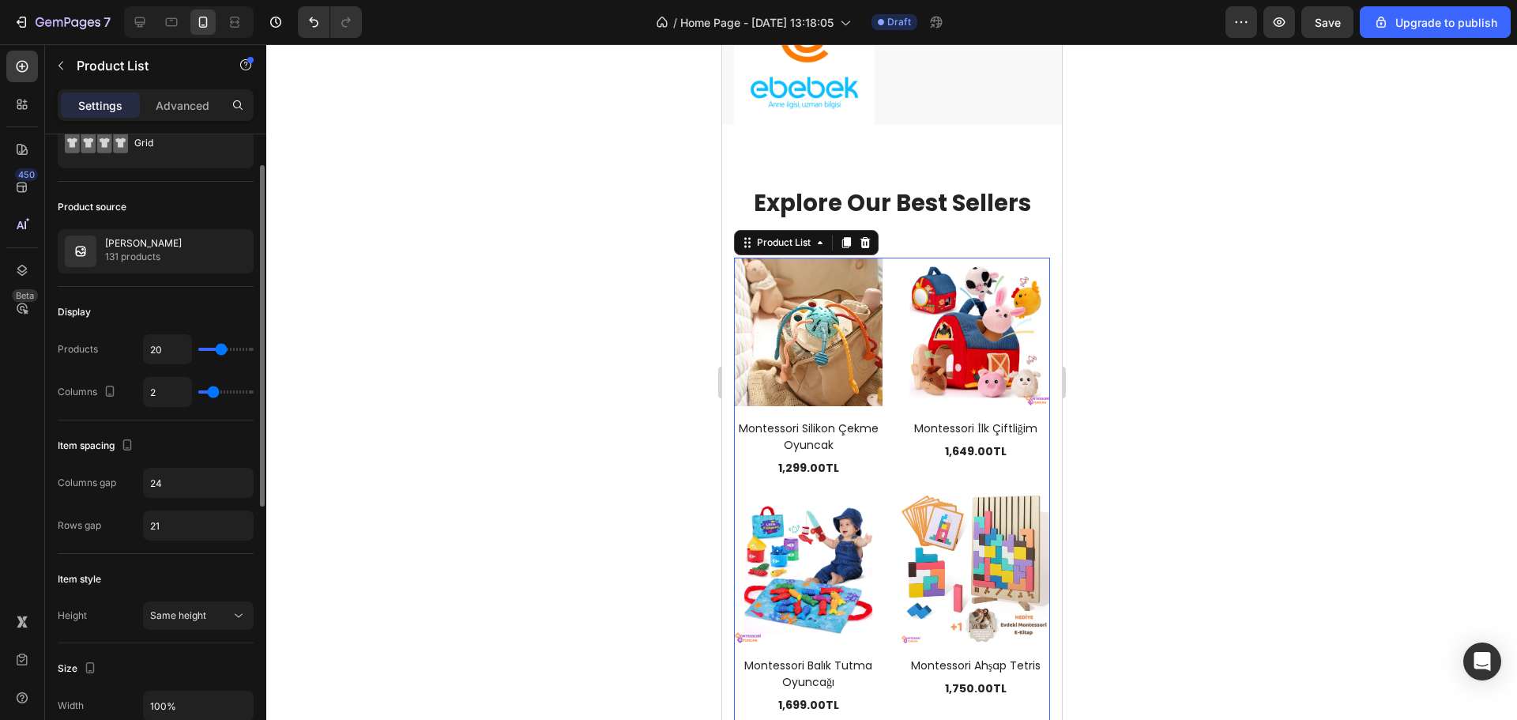
drag, startPoint x: 222, startPoint y: 390, endPoint x: 213, endPoint y: 394, distance: 10.0
type input "2"
click at [213, 394] on input "range" at bounding box center [225, 391] width 55 height 3
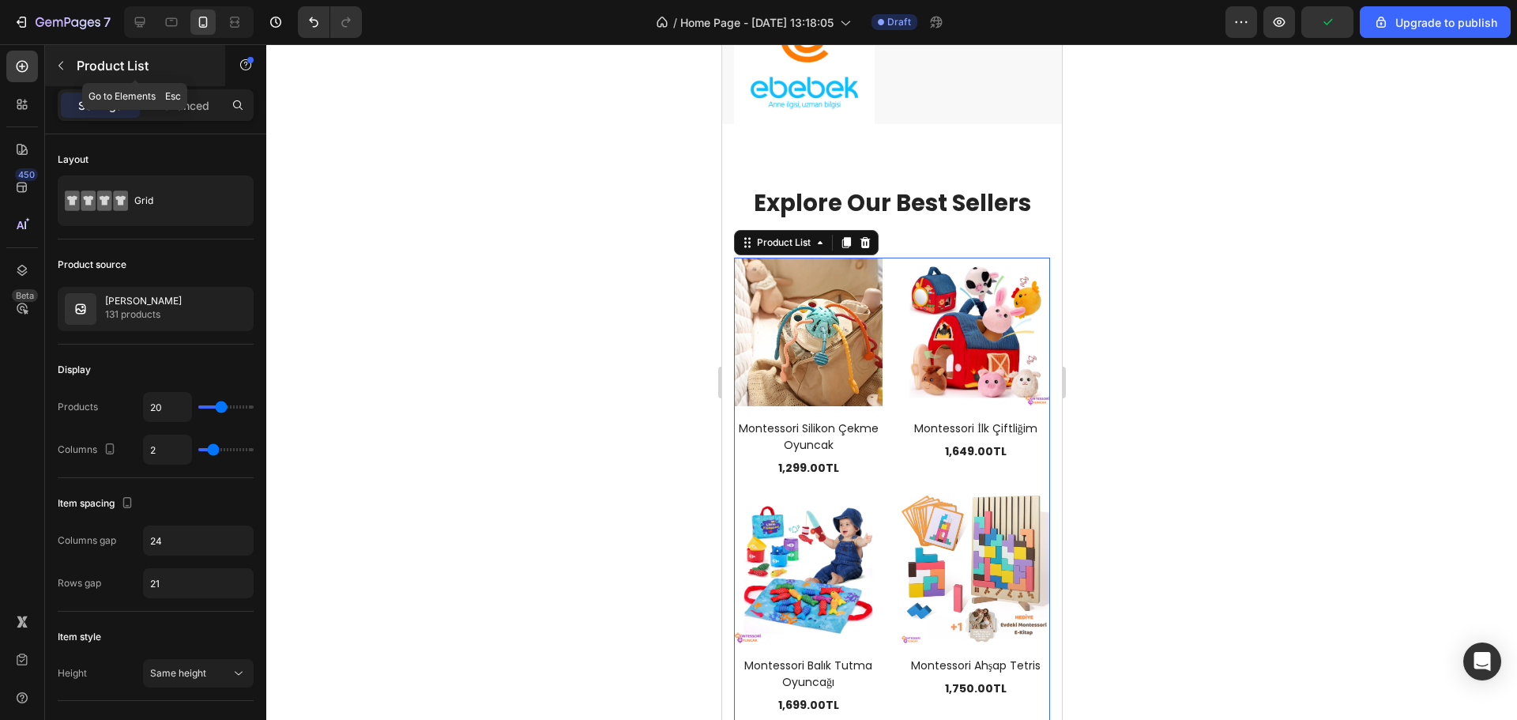
click at [56, 61] on icon "button" at bounding box center [61, 65] width 13 height 13
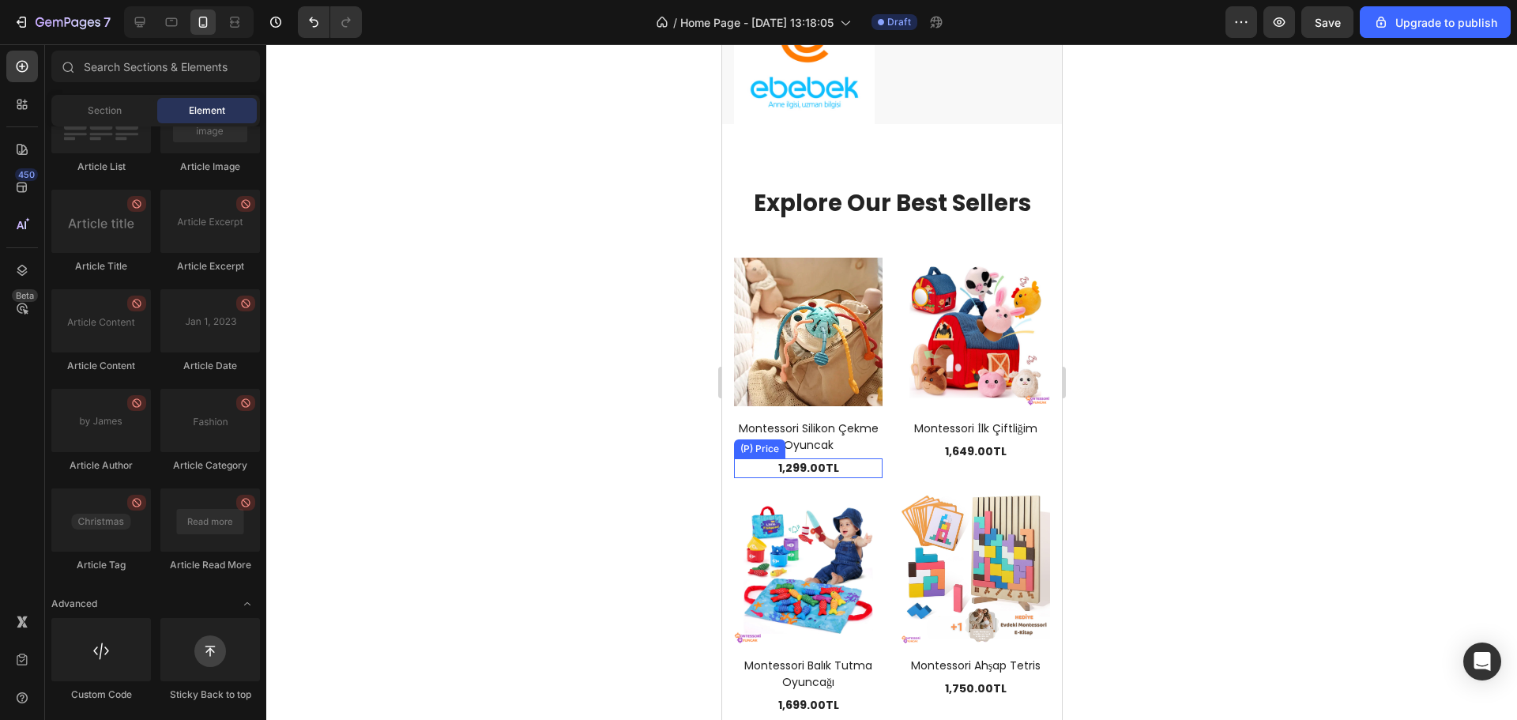
click at [813, 459] on div "1,299.00TL" at bounding box center [807, 468] width 149 height 20
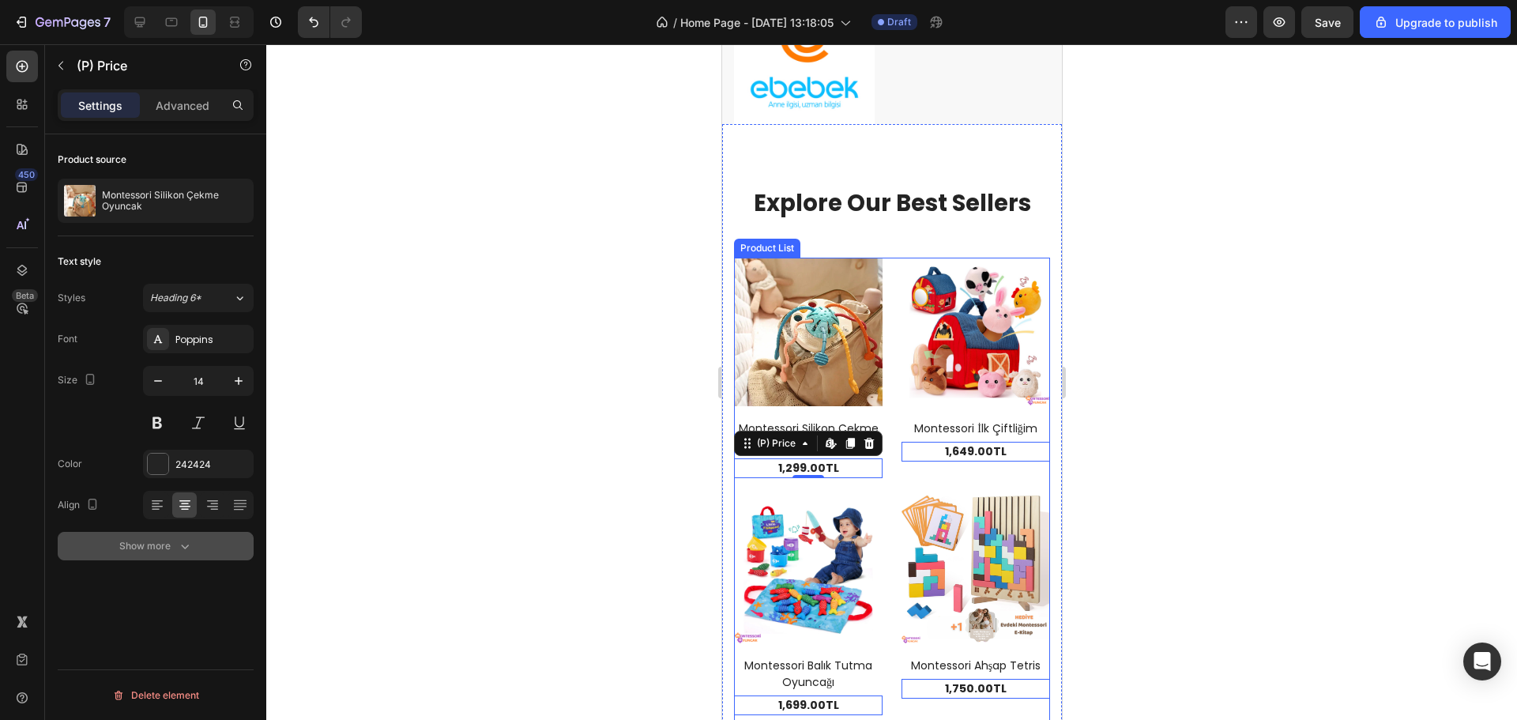
click at [155, 549] on div "Show more" at bounding box center [156, 546] width 74 height 16
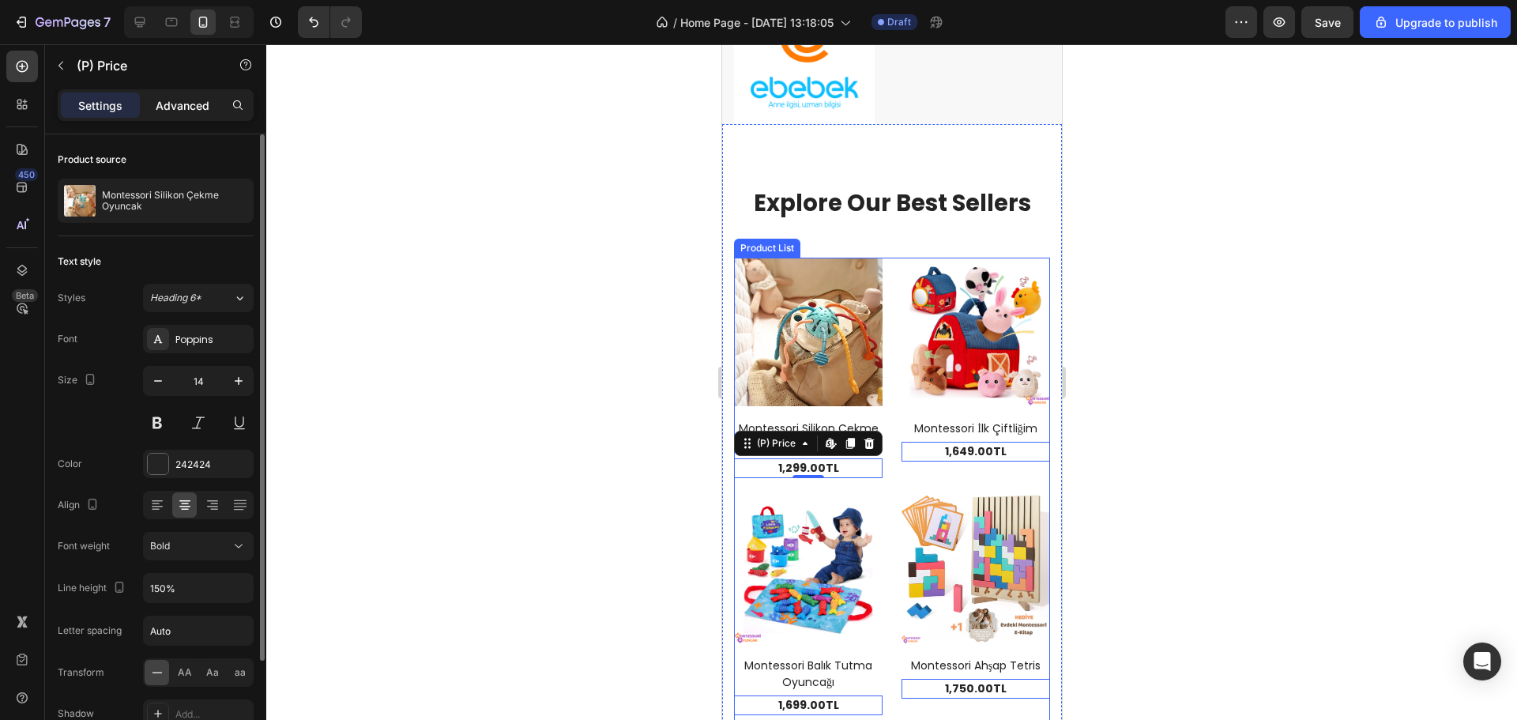
click at [190, 116] on div "Advanced" at bounding box center [182, 104] width 79 height 25
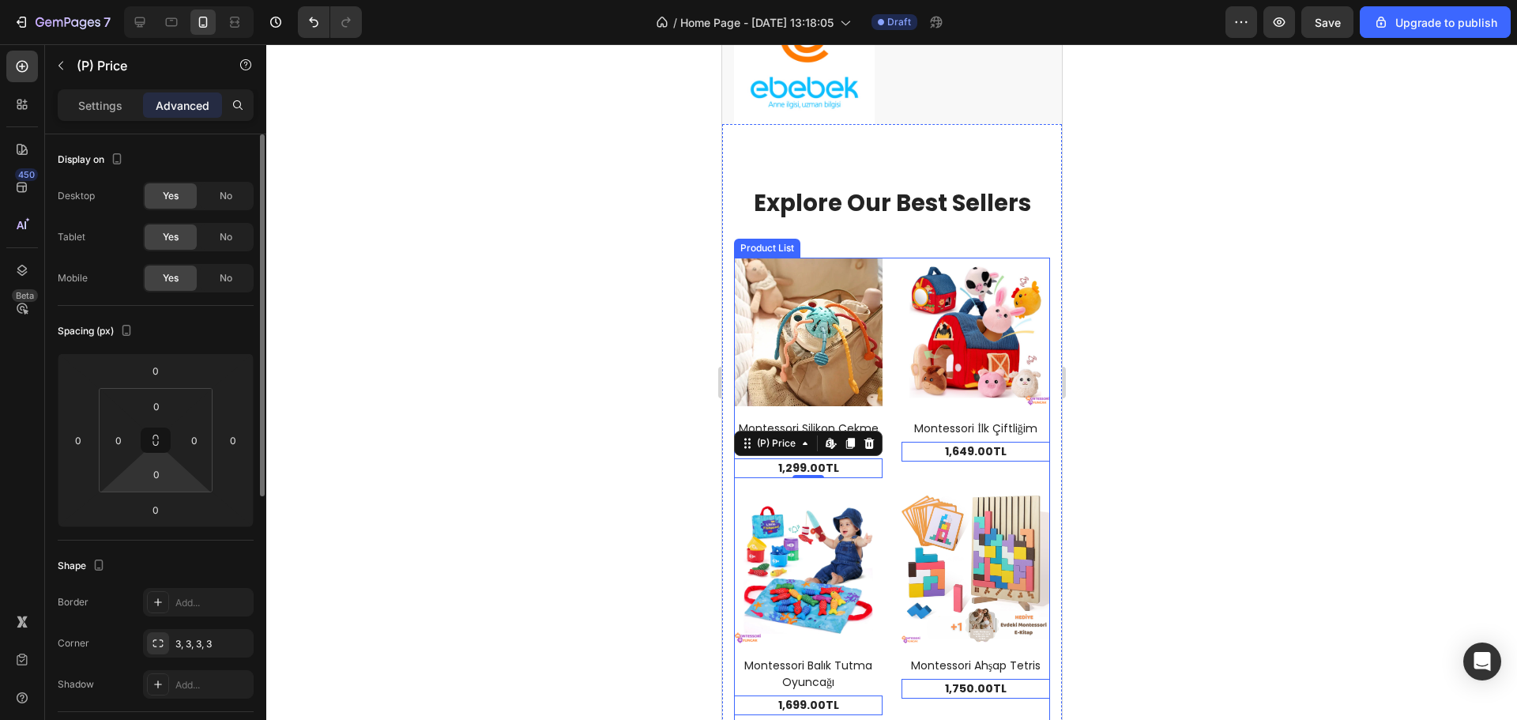
scroll to position [237, 0]
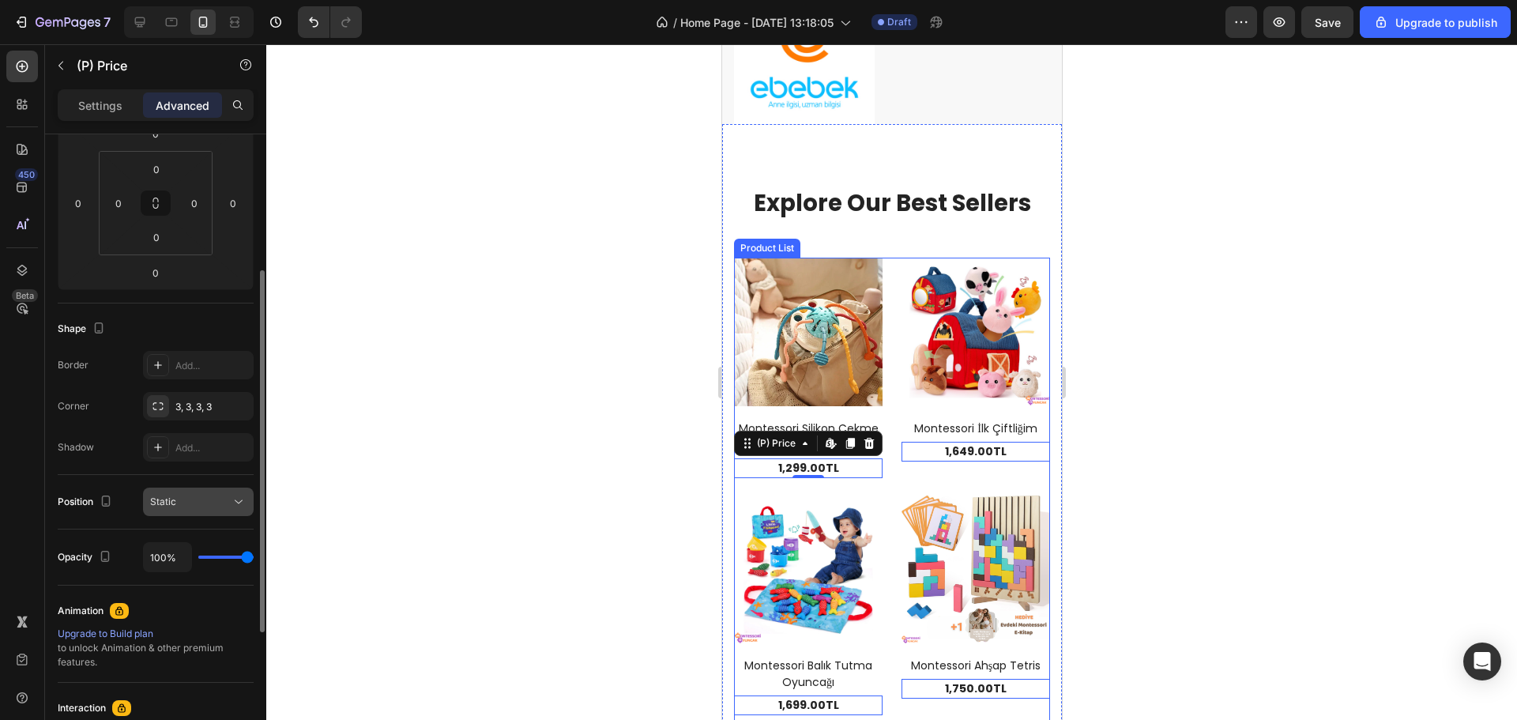
click at [186, 502] on div "Static" at bounding box center [190, 502] width 81 height 14
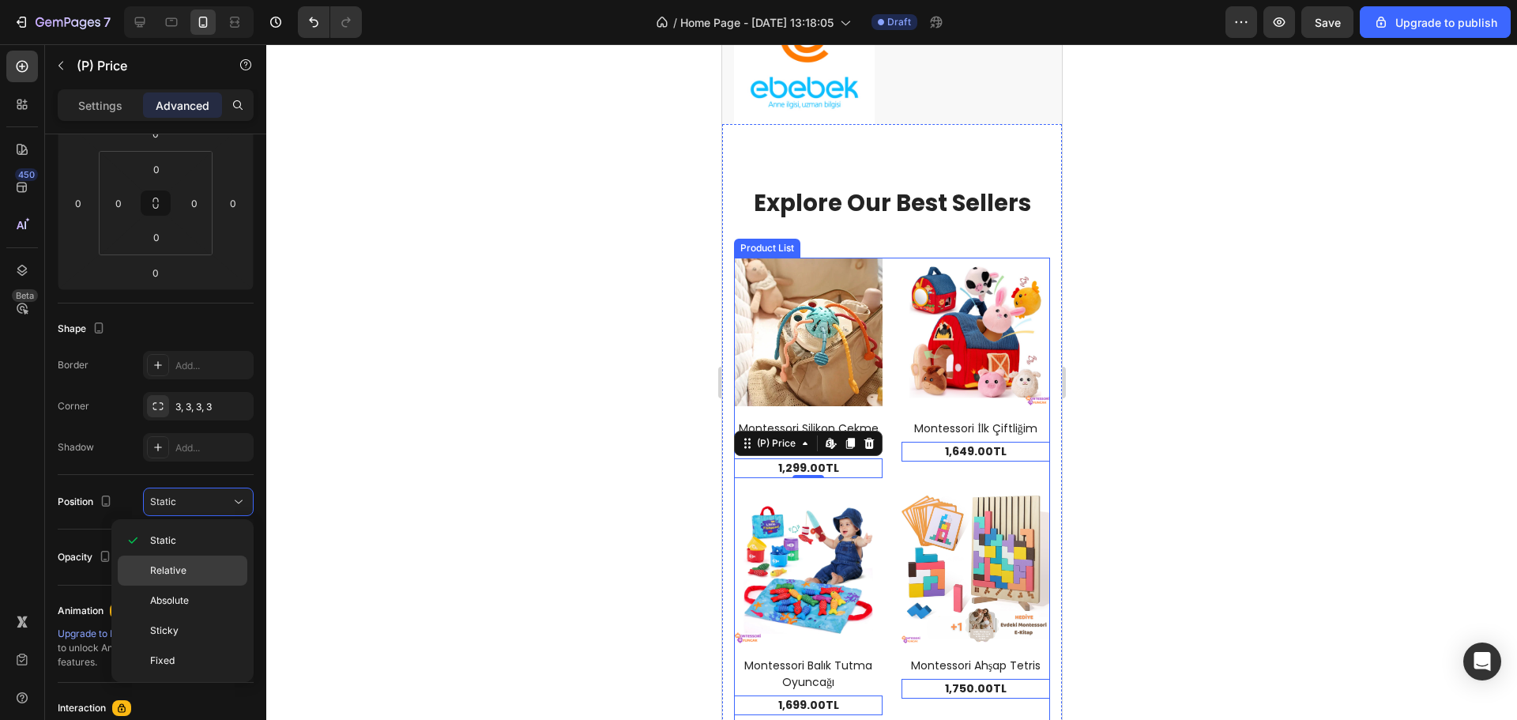
click at [188, 570] on p "Relative" at bounding box center [195, 571] width 90 height 14
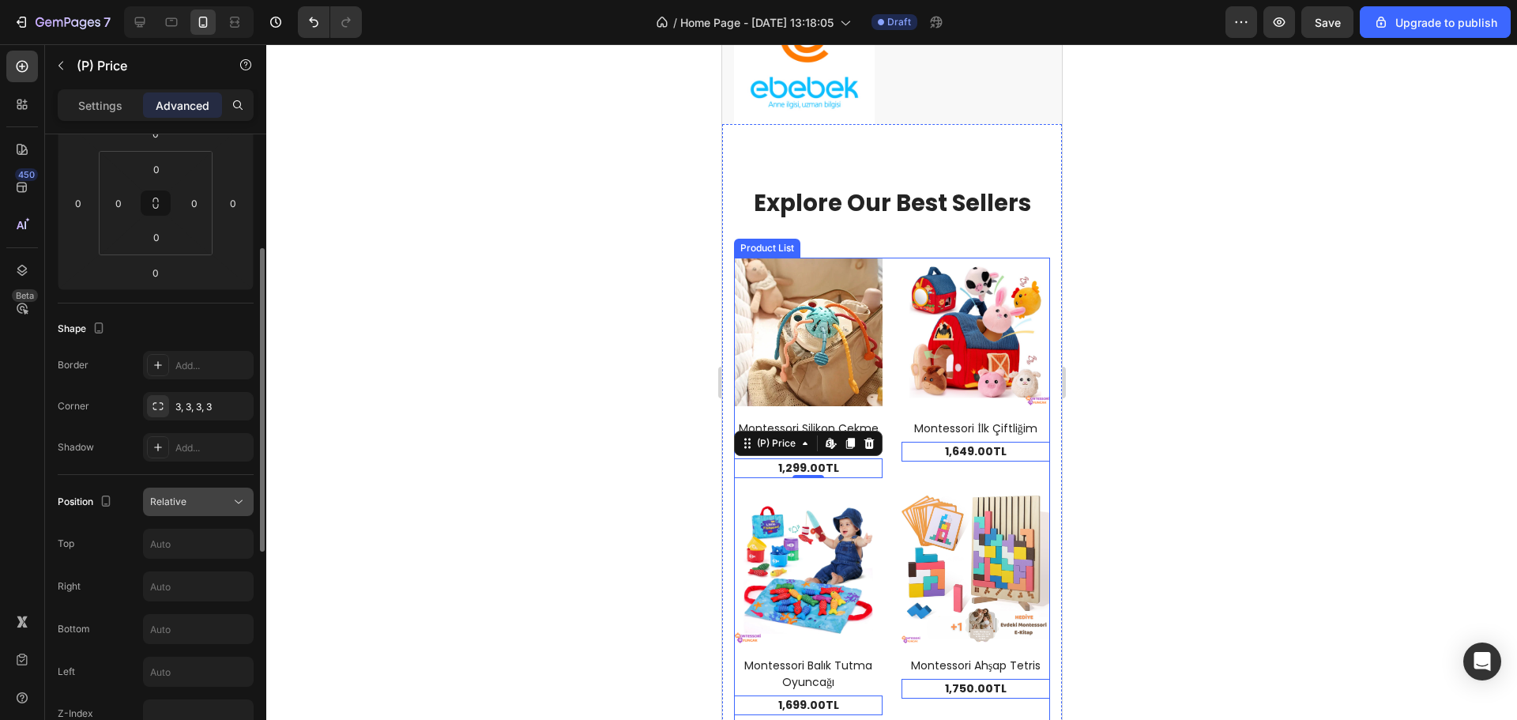
scroll to position [395, 0]
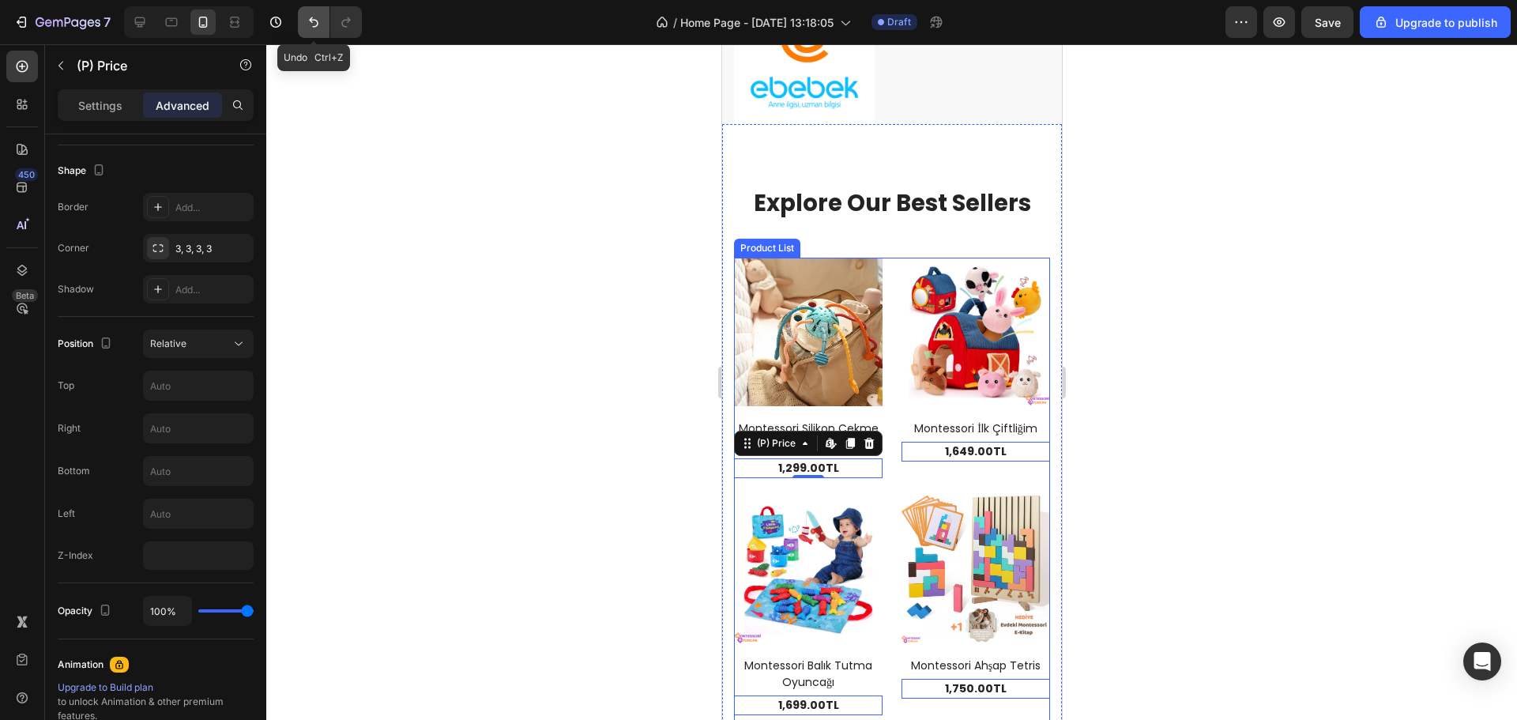
click at [300, 20] on button "Undo/Redo" at bounding box center [314, 22] width 32 height 32
click at [222, 342] on div "Relative" at bounding box center [190, 344] width 81 height 14
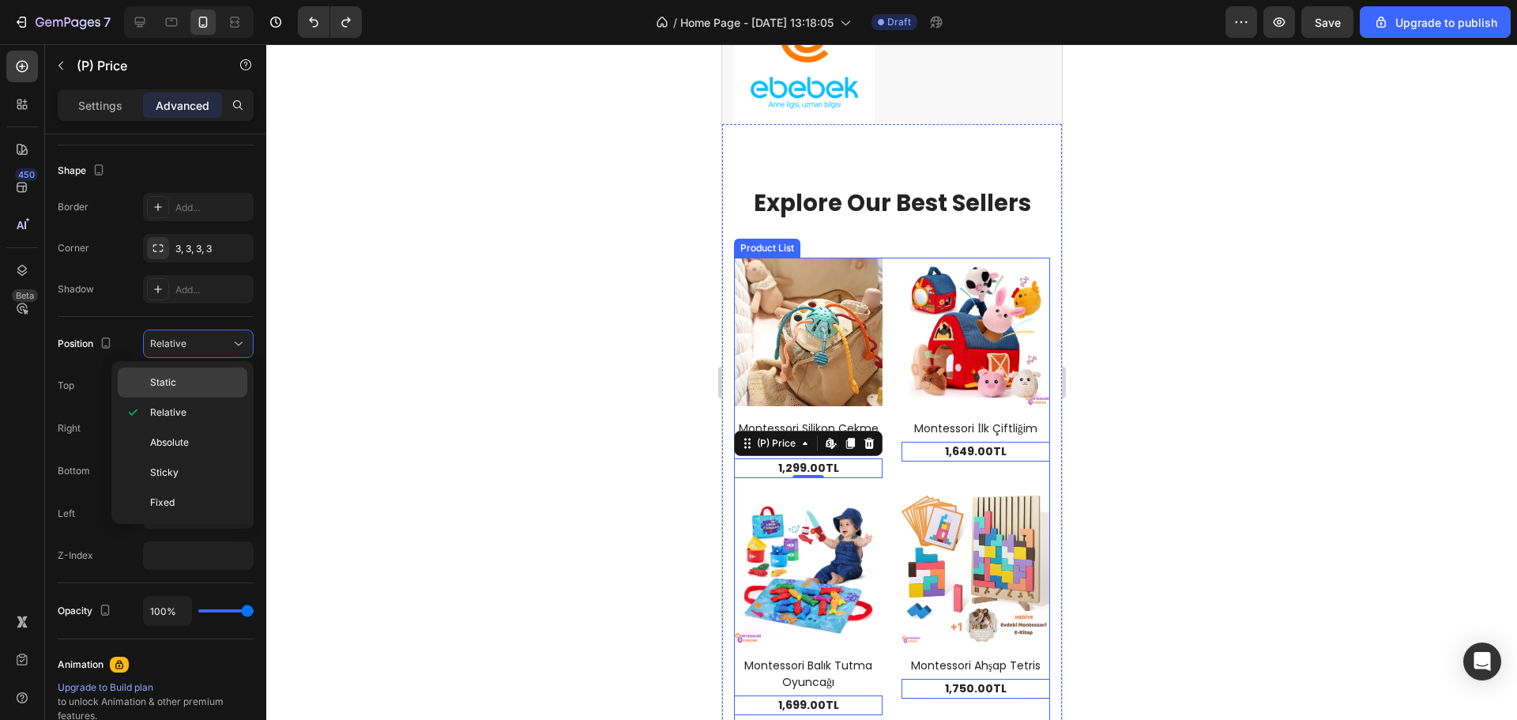
click at [205, 379] on p "Static" at bounding box center [195, 382] width 90 height 14
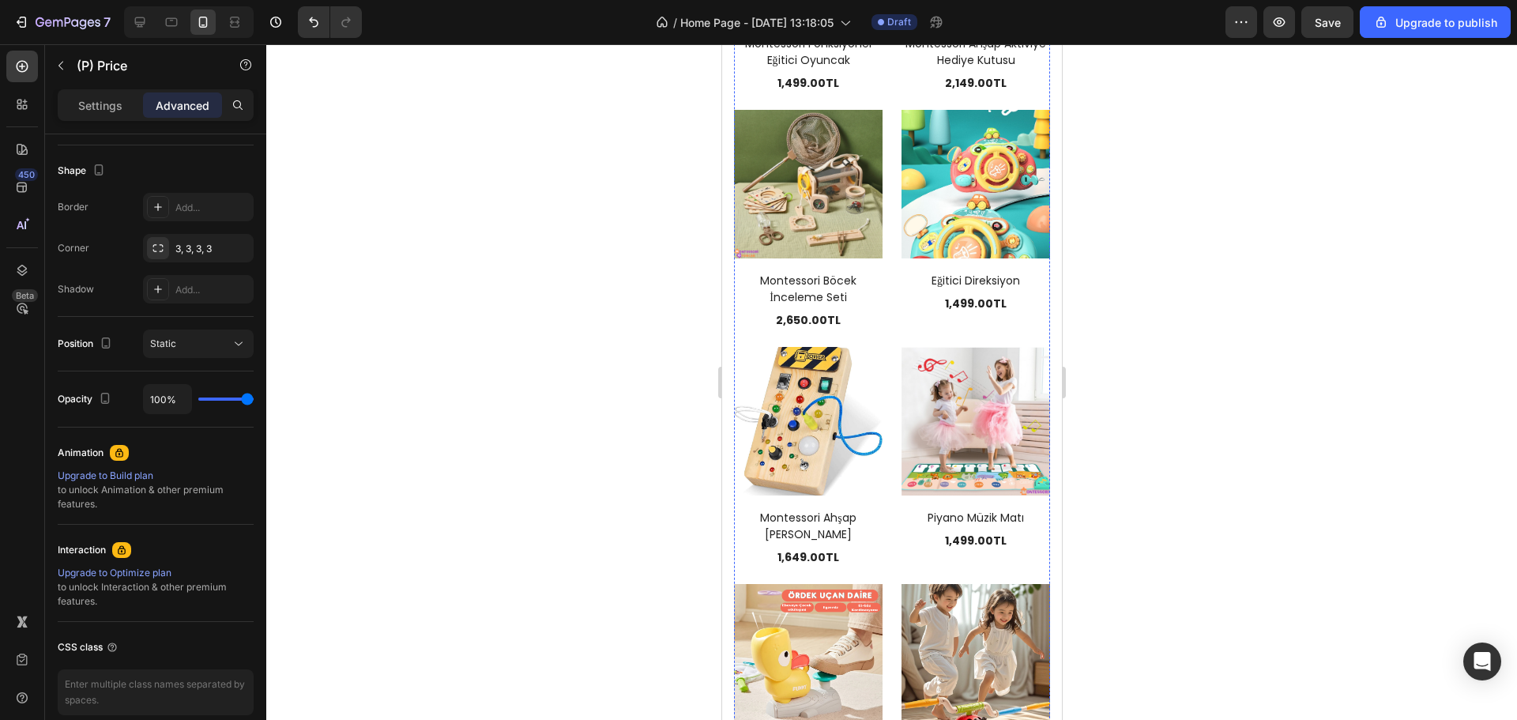
scroll to position [3240, 0]
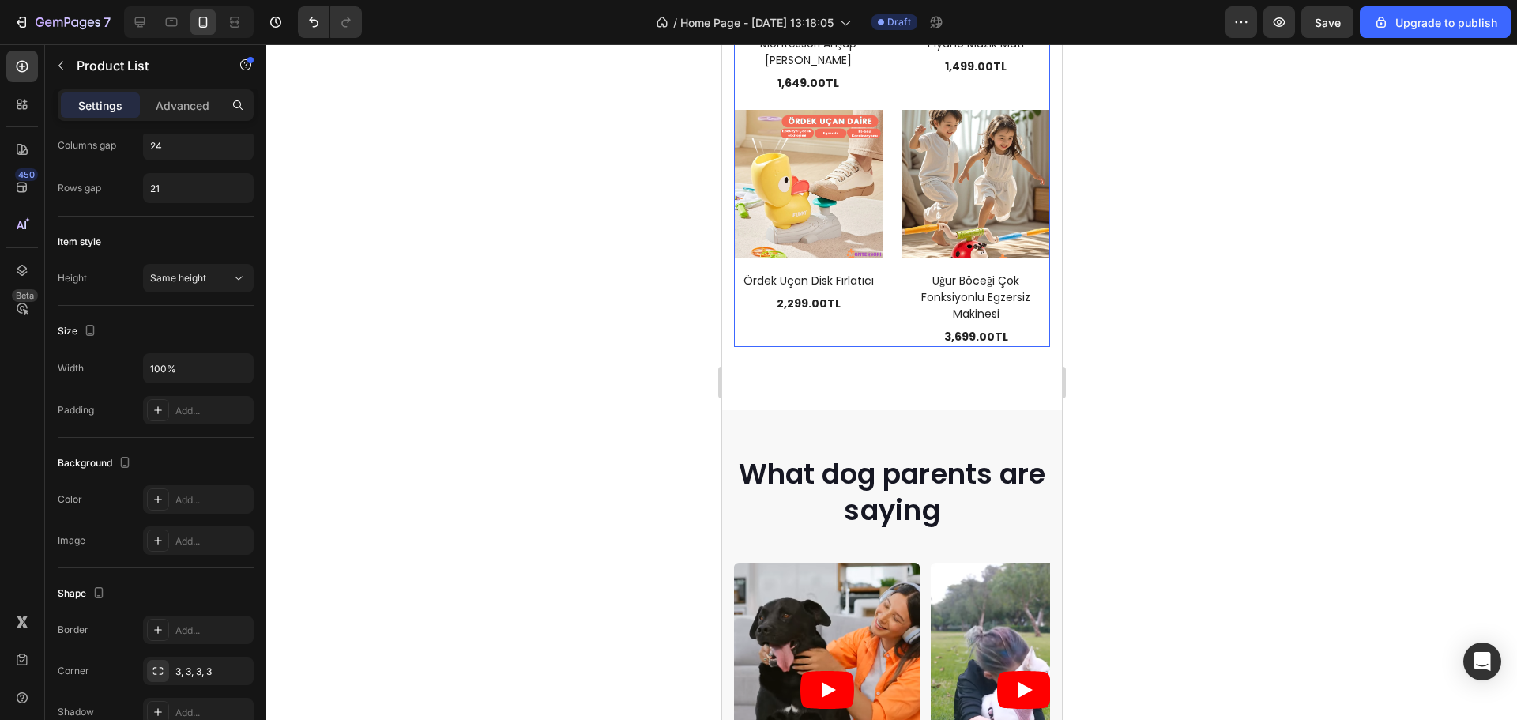
scroll to position [0, 0]
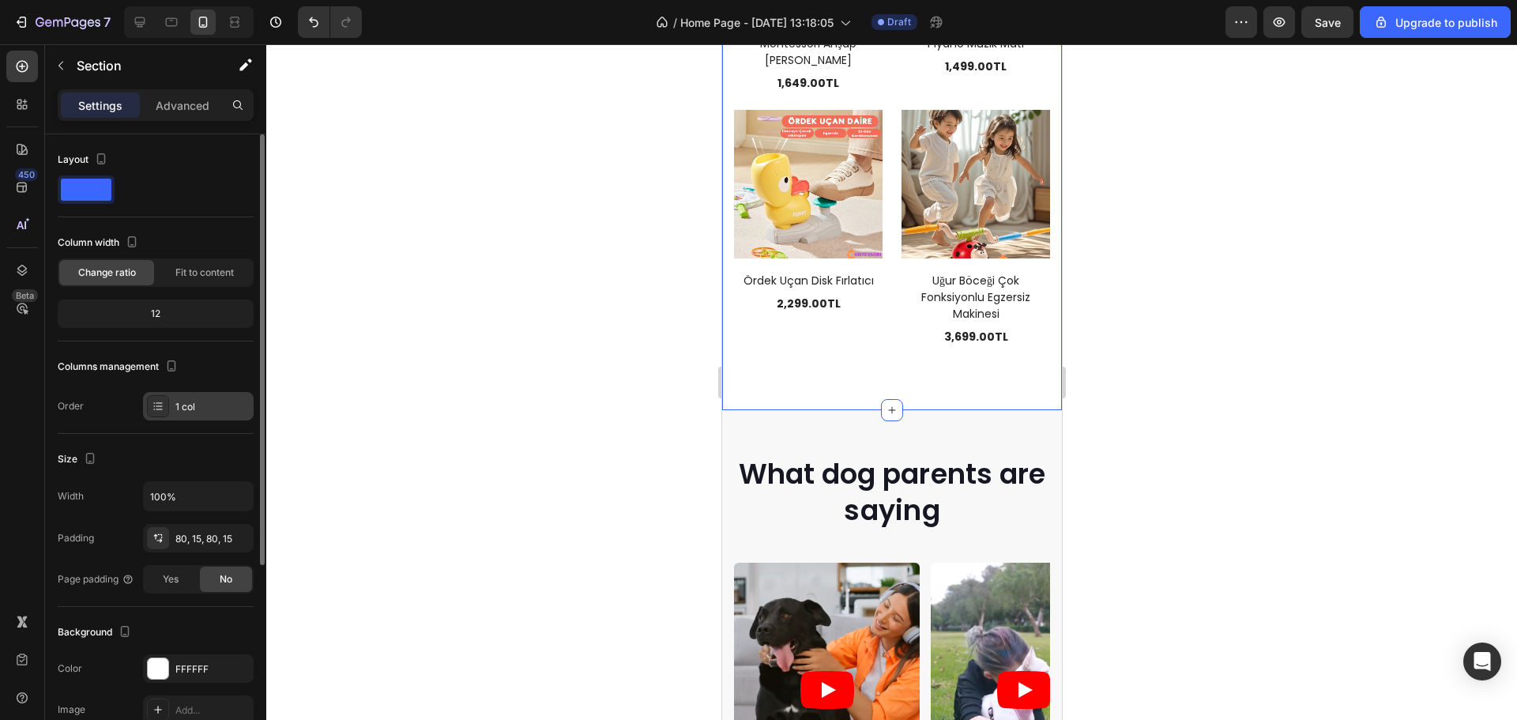
click at [221, 417] on div "1 col" at bounding box center [198, 406] width 111 height 28
click at [213, 431] on div "Layout Column width Change ratio Fit to content 12 Columns management Order 1 c…" at bounding box center [156, 284] width 196 height 300
click at [201, 288] on div "Column width Change ratio Fit to content 12" at bounding box center [156, 285] width 196 height 111
click at [201, 281] on div "Fit to content" at bounding box center [204, 272] width 95 height 25
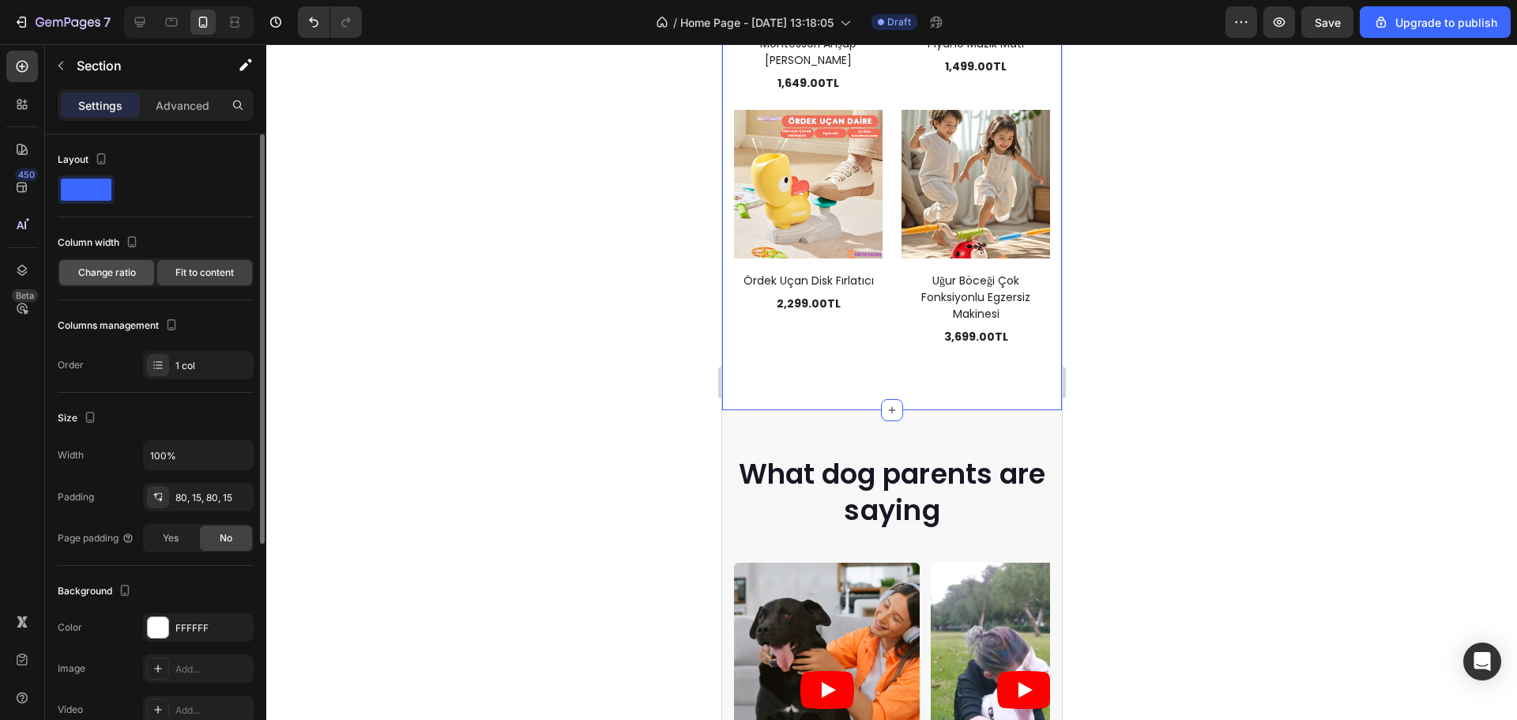
click at [145, 283] on div "Change ratio" at bounding box center [106, 272] width 95 height 25
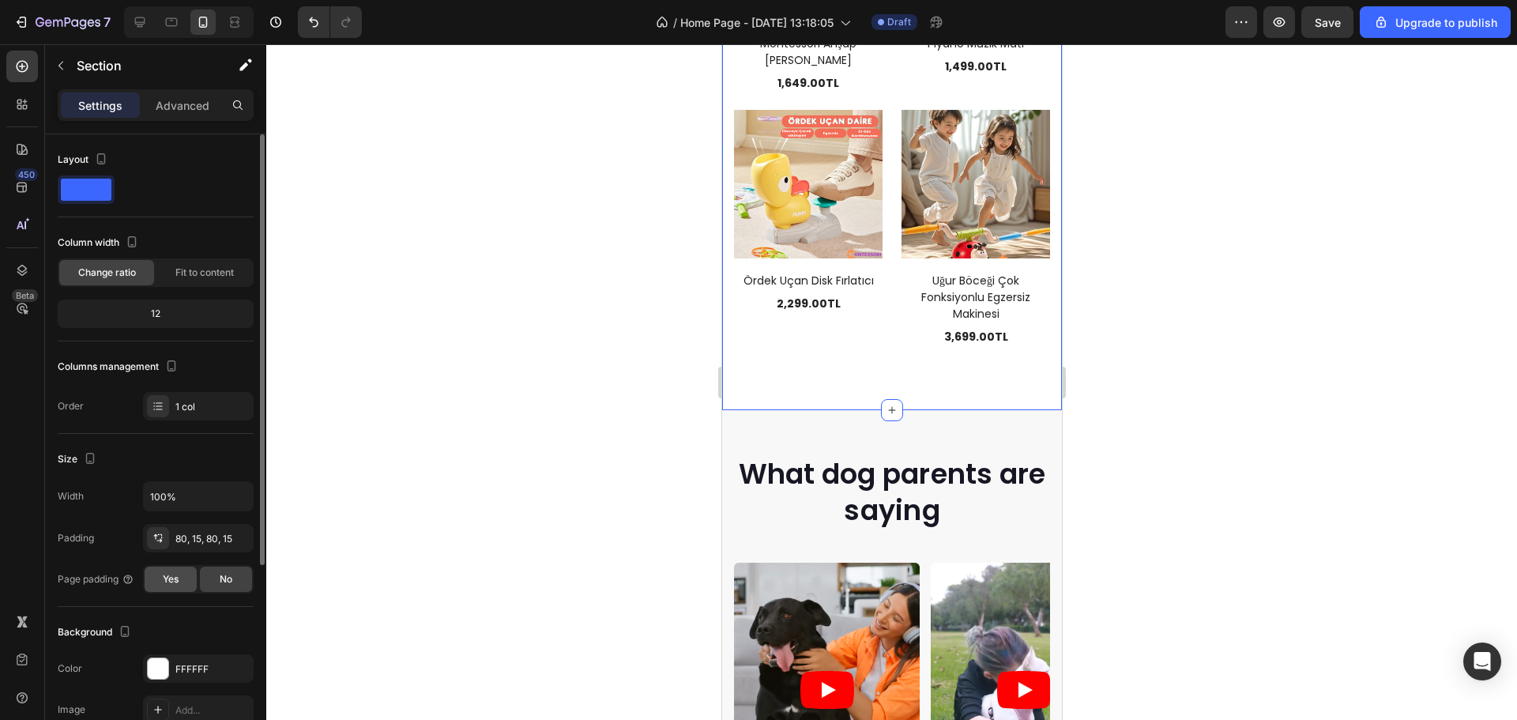
click at [184, 571] on div "Yes" at bounding box center [171, 579] width 52 height 25
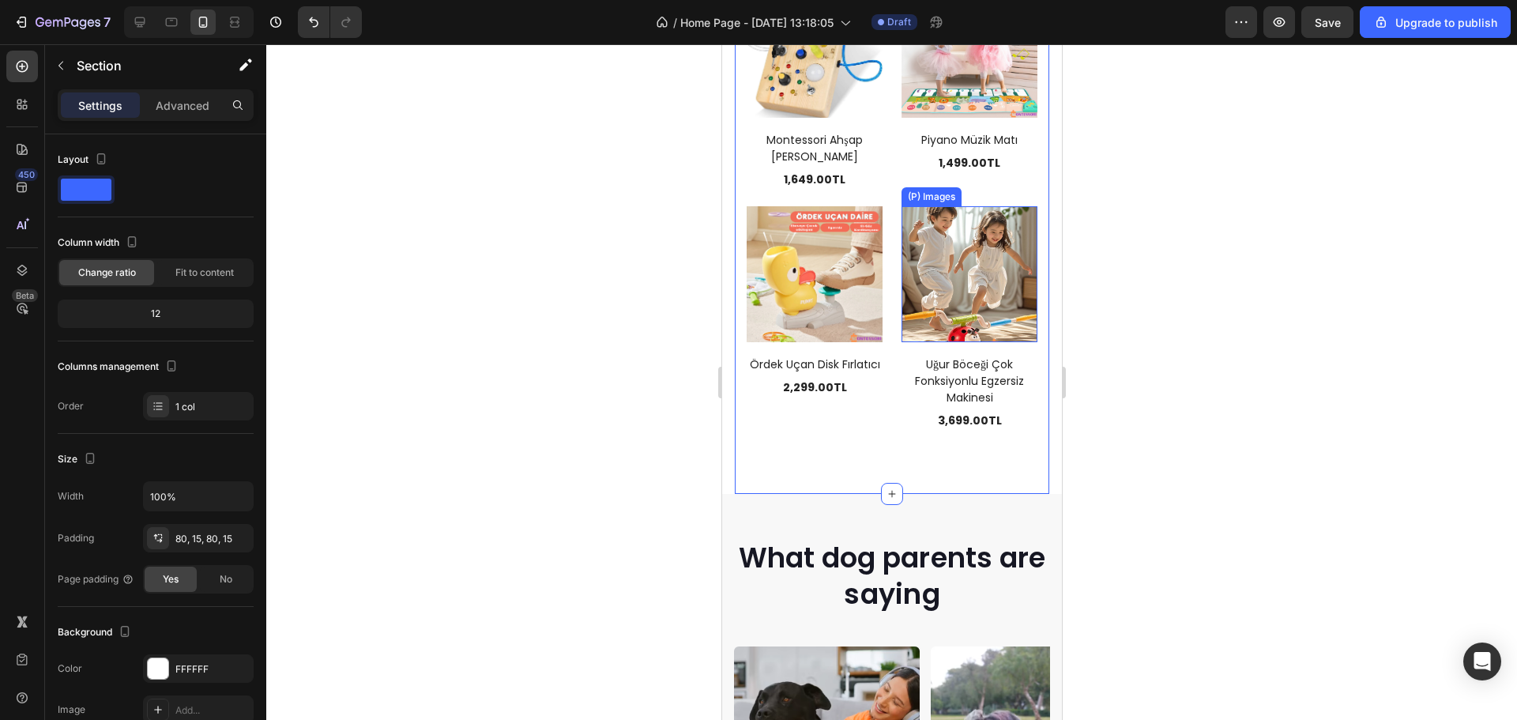
scroll to position [2687, 0]
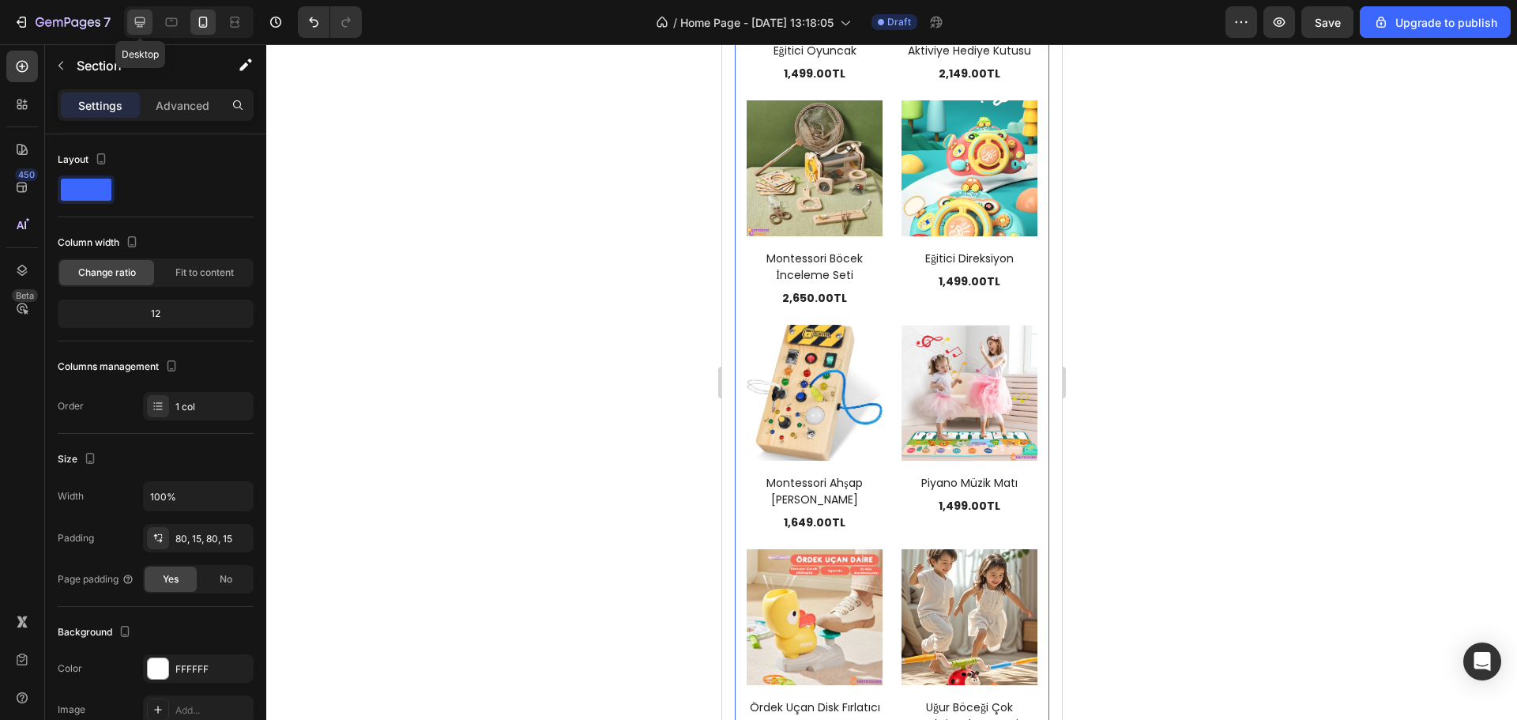
click at [128, 18] on div at bounding box center [139, 21] width 25 height 25
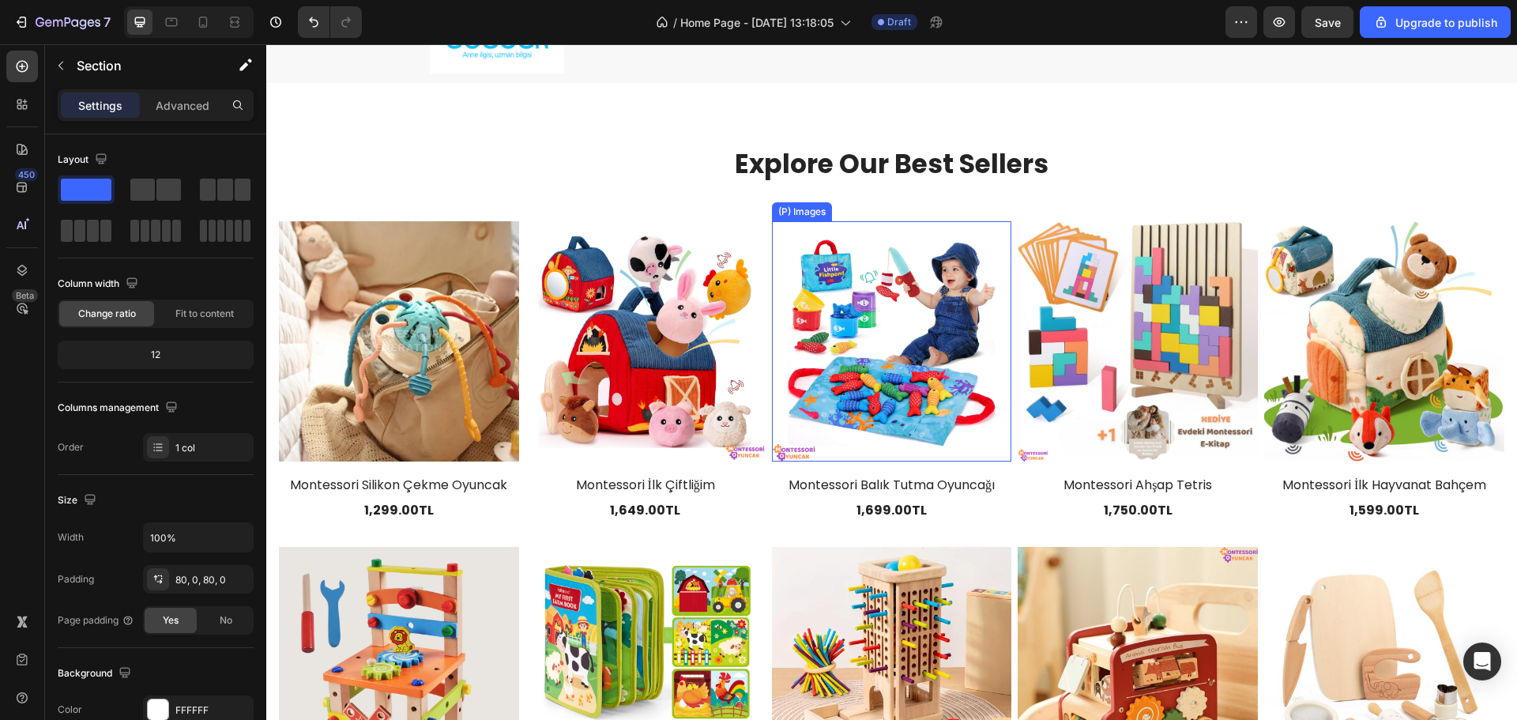
scroll to position [982, 0]
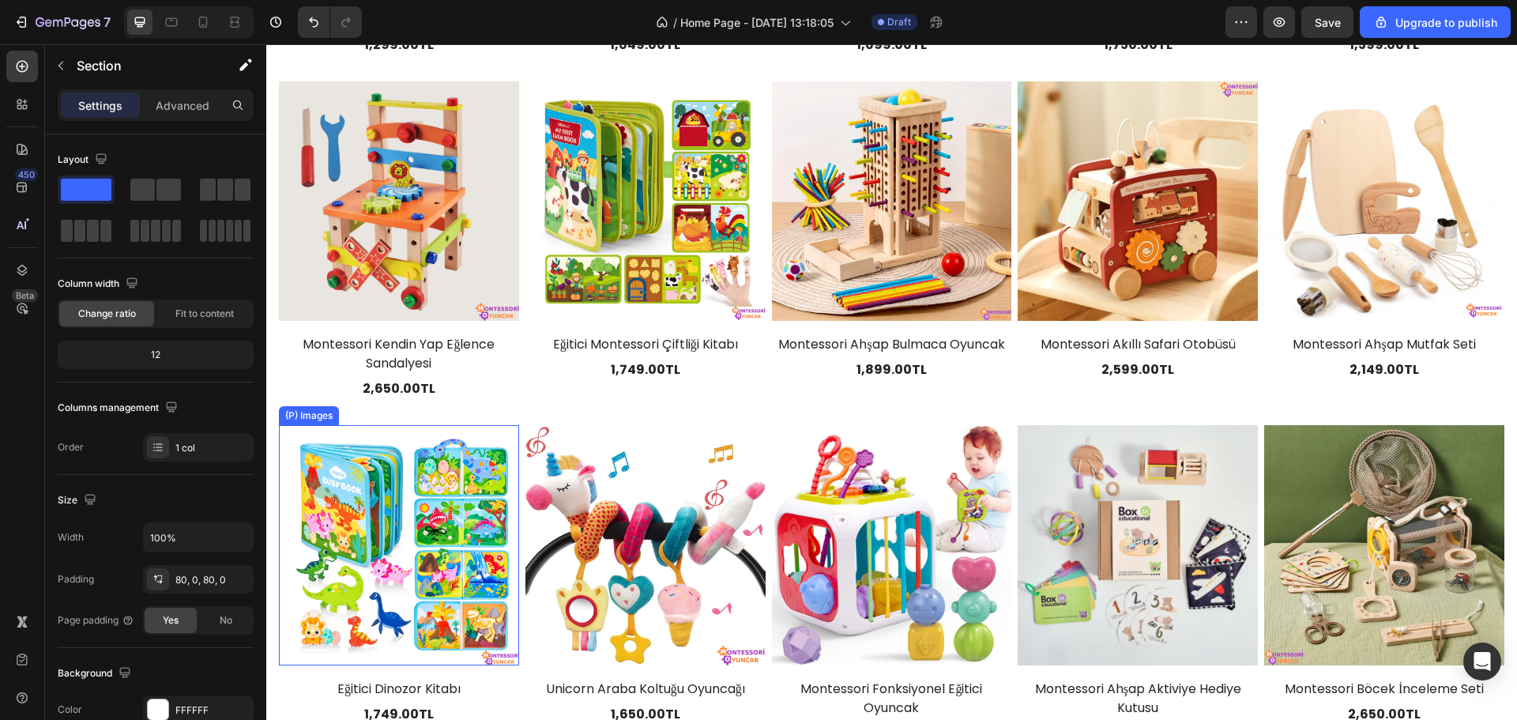
scroll to position [1773, 0]
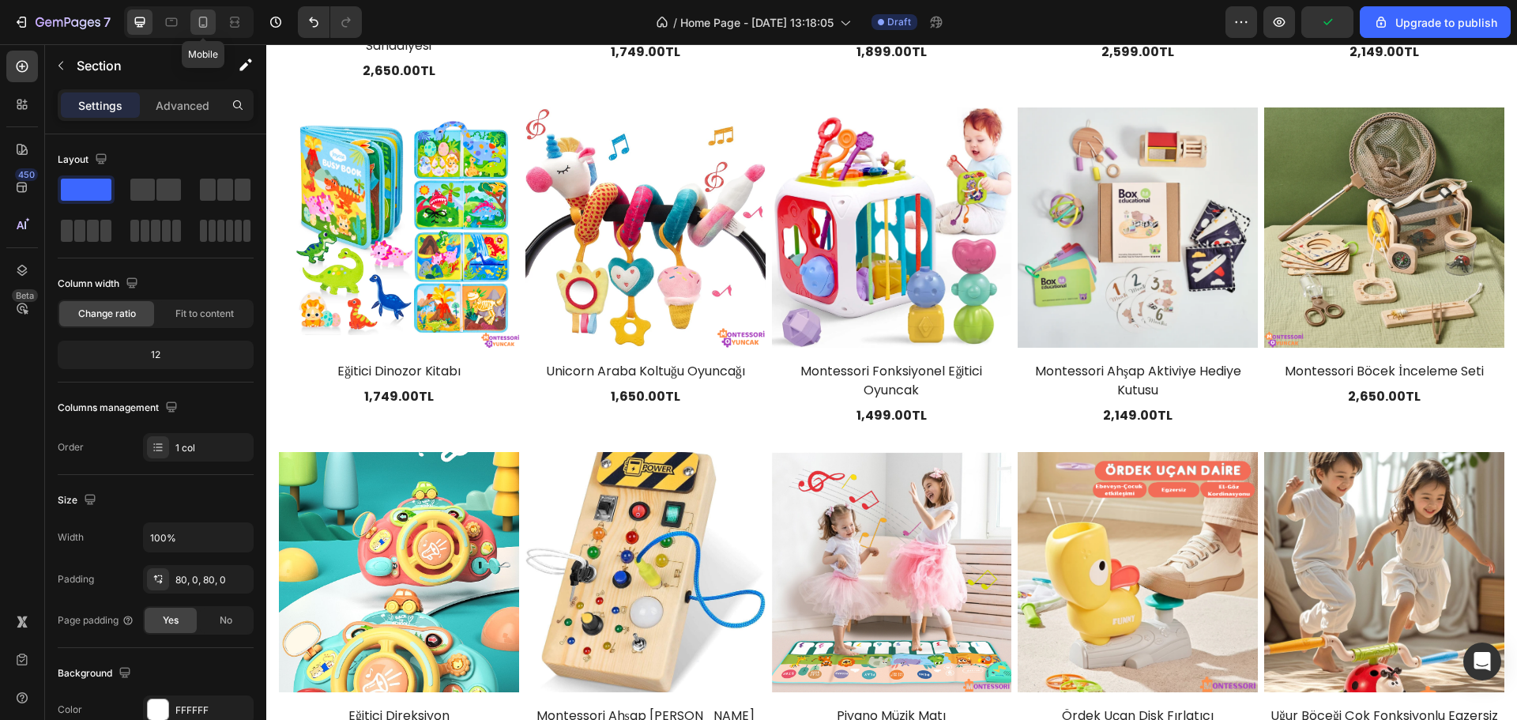
click at [209, 28] on icon at bounding box center [203, 22] width 16 height 16
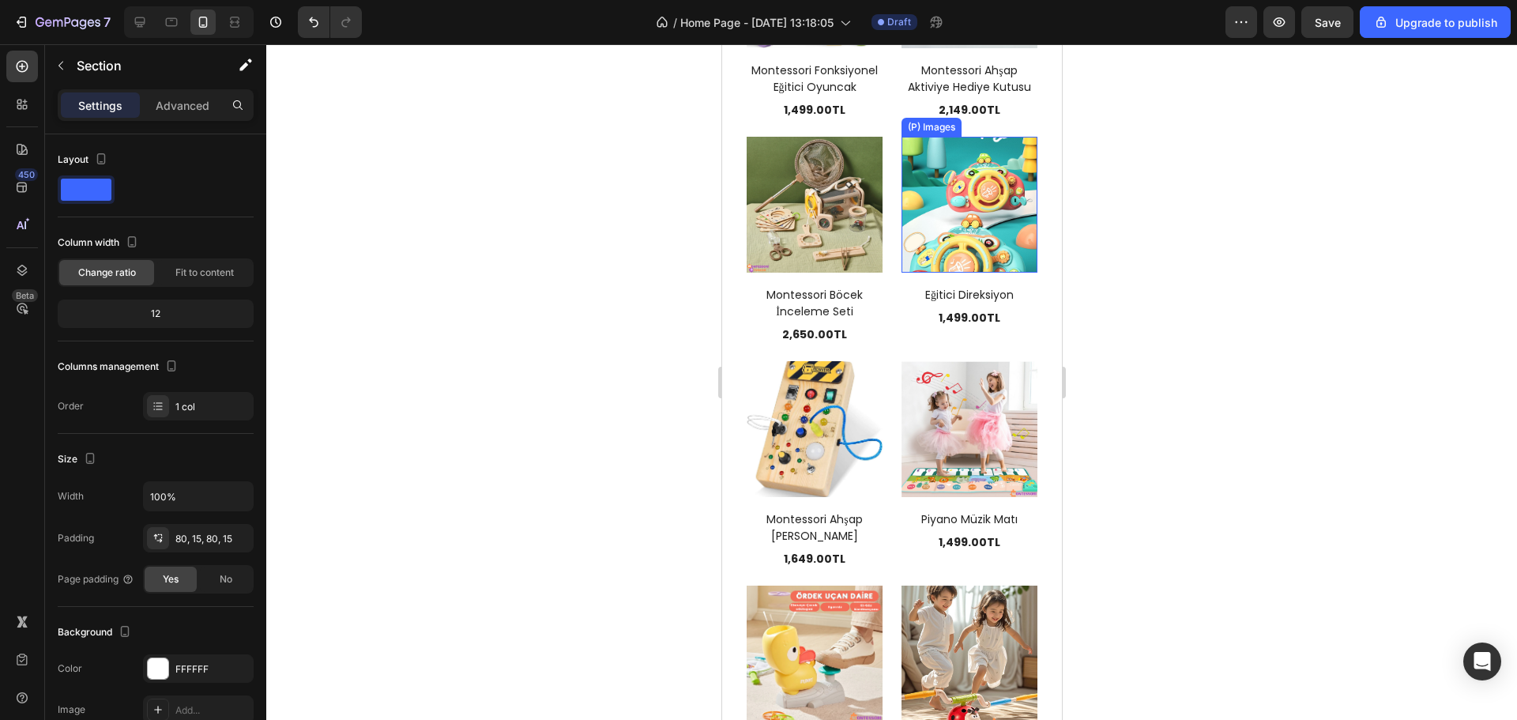
scroll to position [2870, 0]
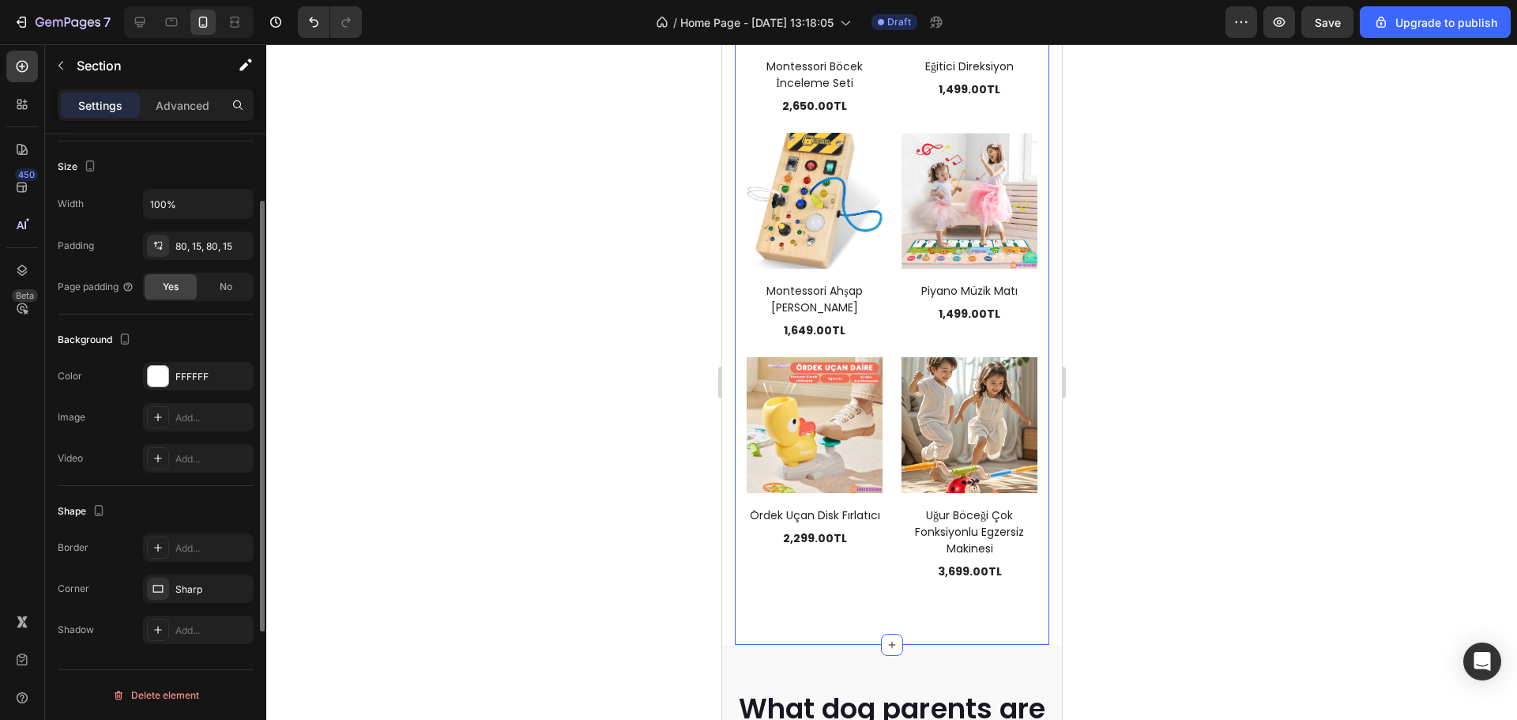
scroll to position [0, 0]
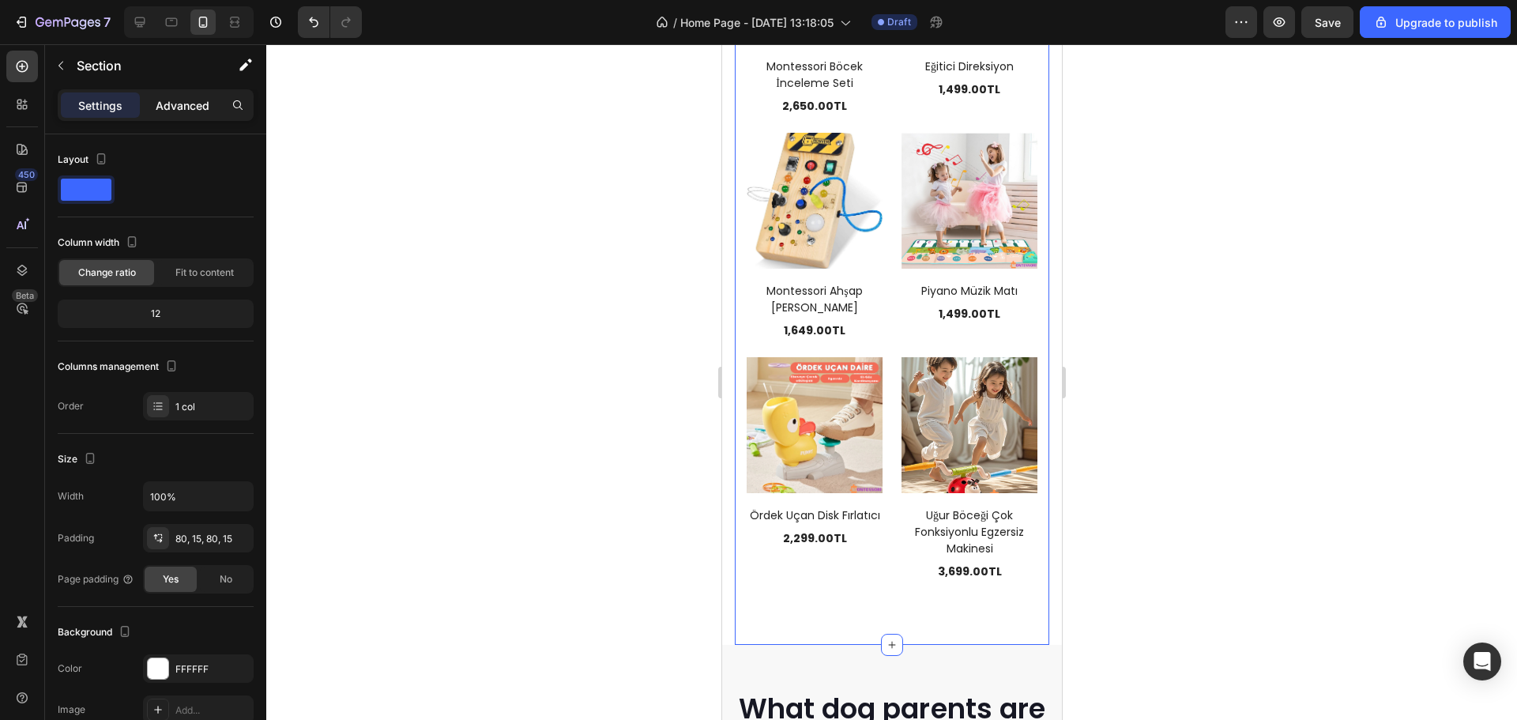
click at [190, 108] on p "Advanced" at bounding box center [183, 105] width 54 height 17
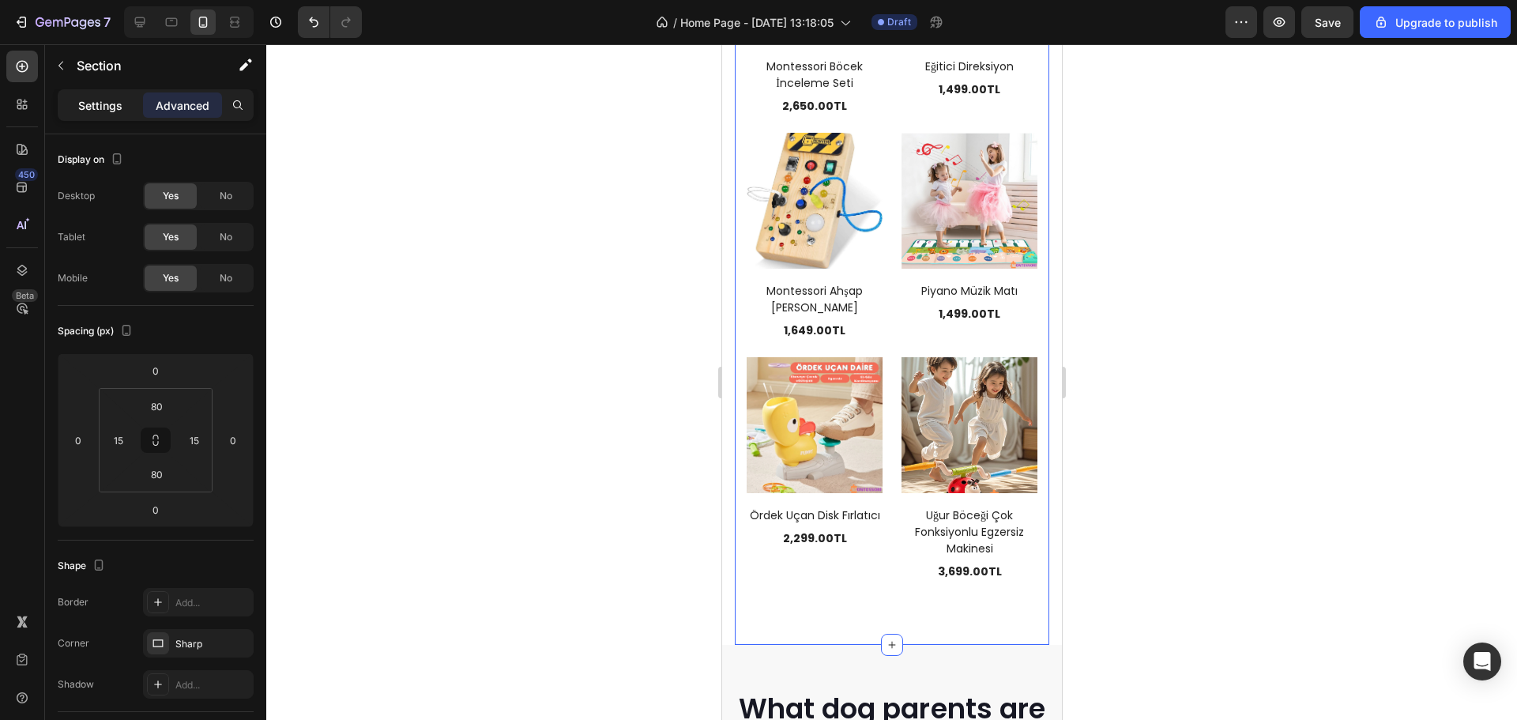
click at [117, 100] on p "Settings" at bounding box center [100, 105] width 44 height 17
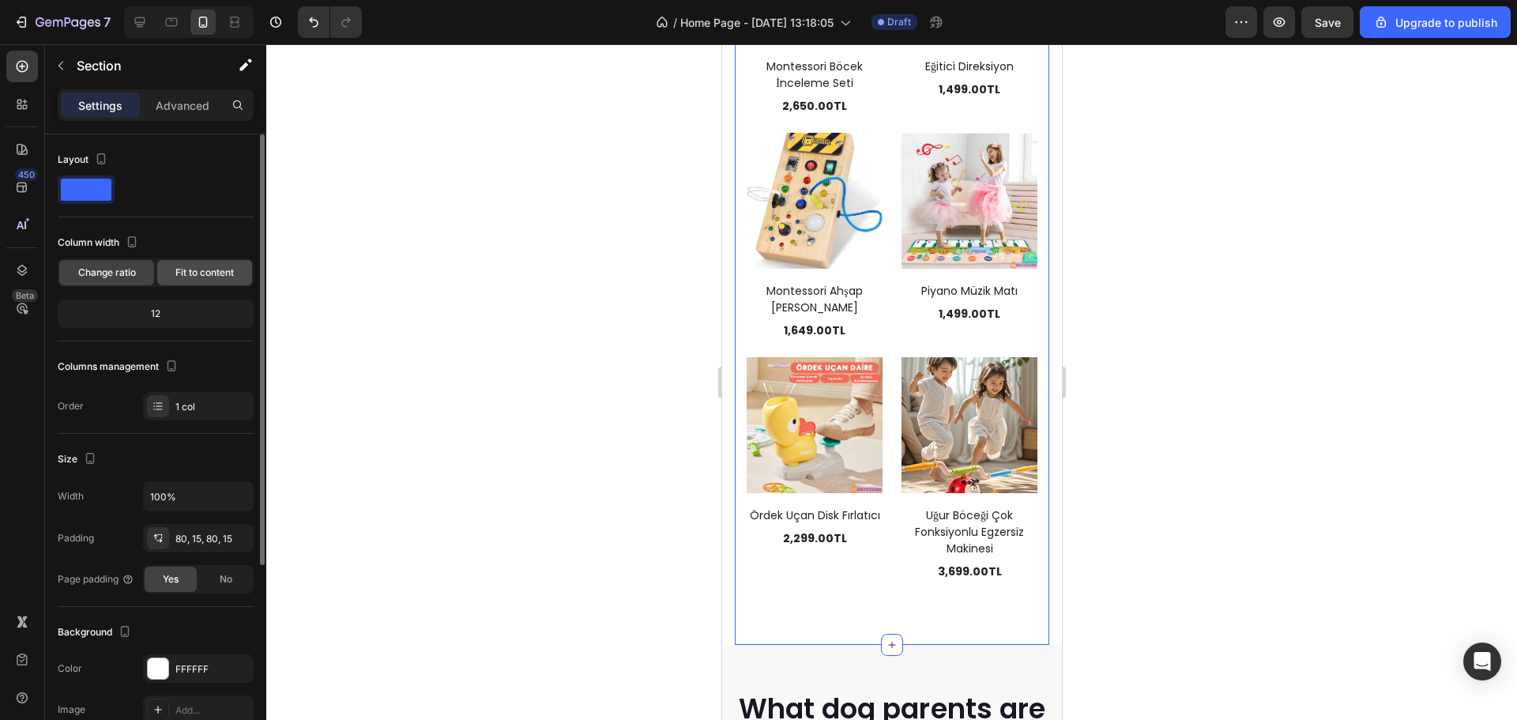
click at [190, 271] on span "Fit to content" at bounding box center [204, 273] width 58 height 14
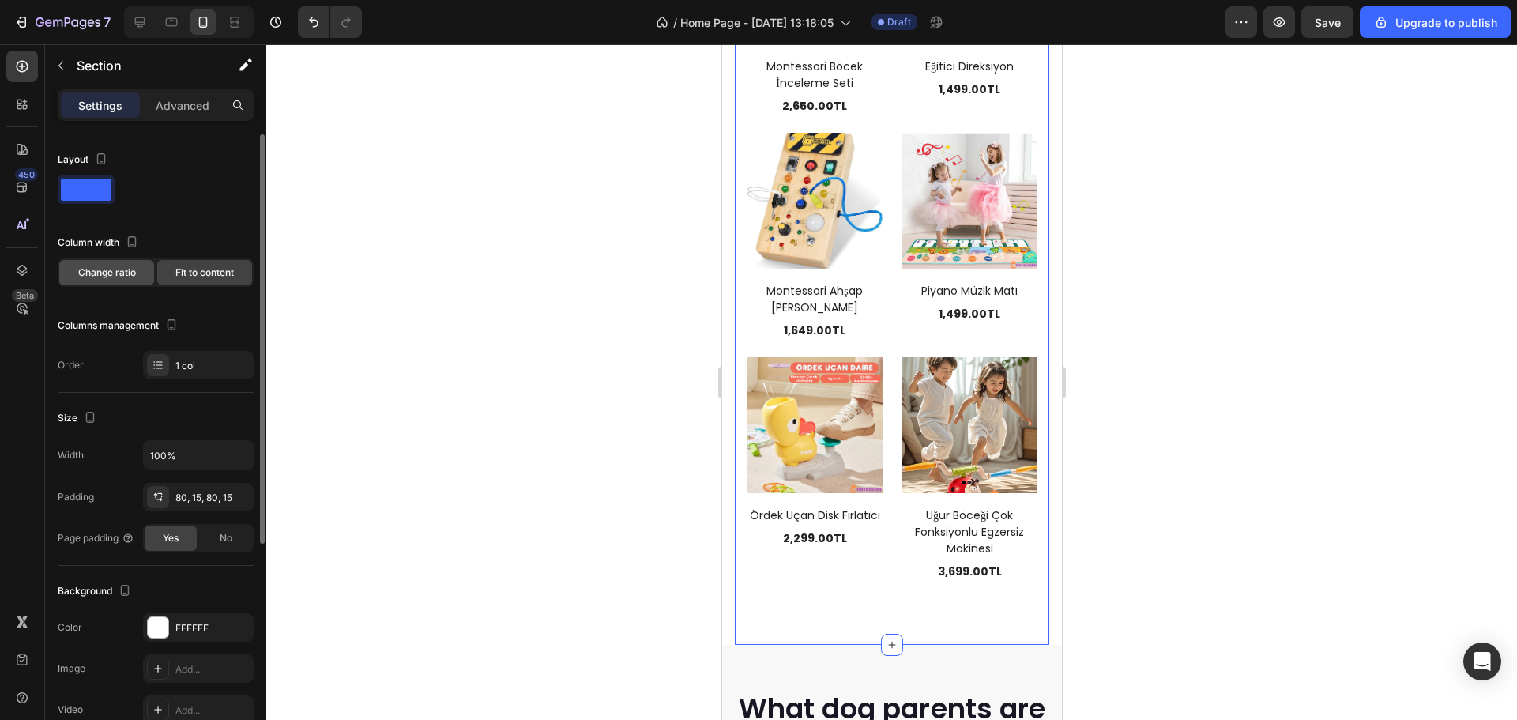
click at [121, 277] on span "Change ratio" at bounding box center [107, 273] width 58 height 14
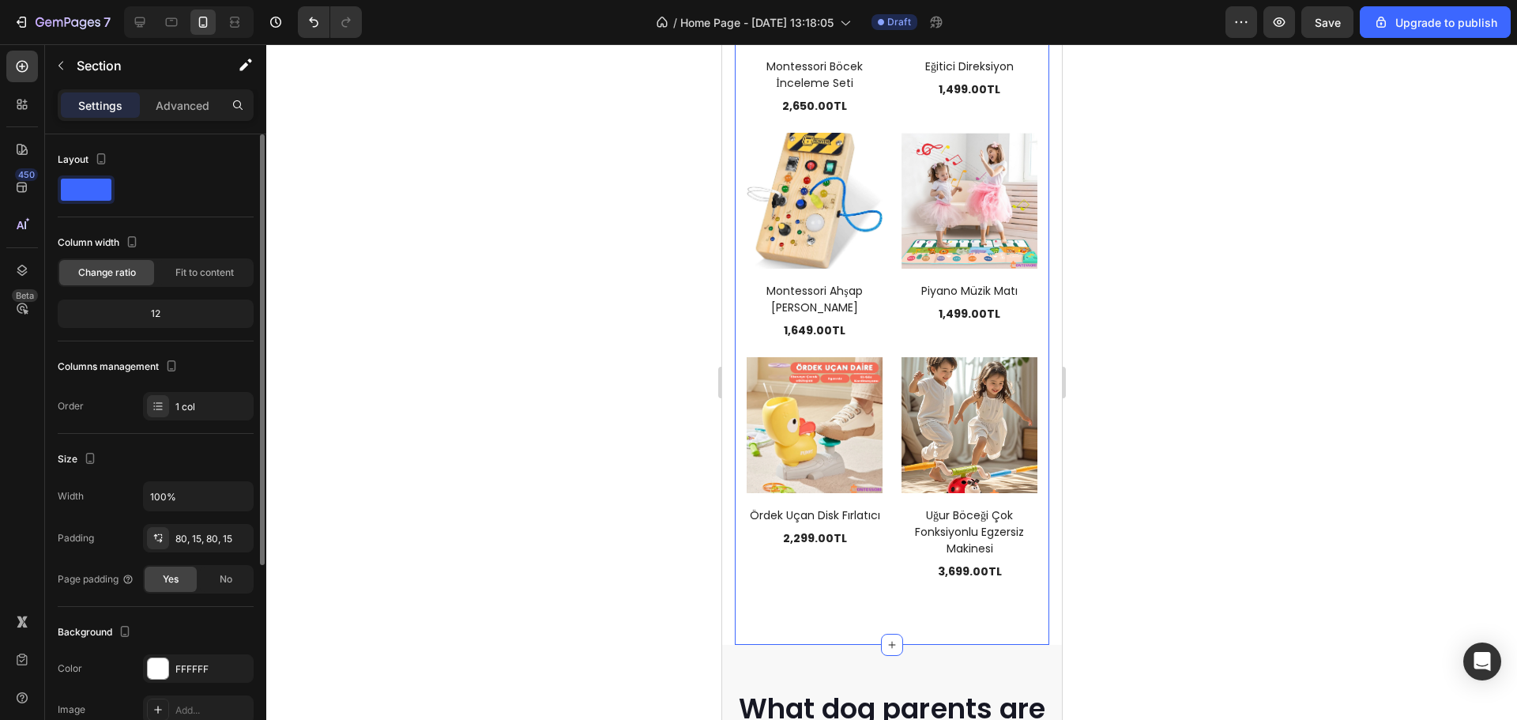
click at [97, 181] on span at bounding box center [86, 190] width 51 height 22
click at [98, 163] on icon "button" at bounding box center [101, 158] width 9 height 11
click at [142, 32] on div at bounding box center [139, 21] width 25 height 25
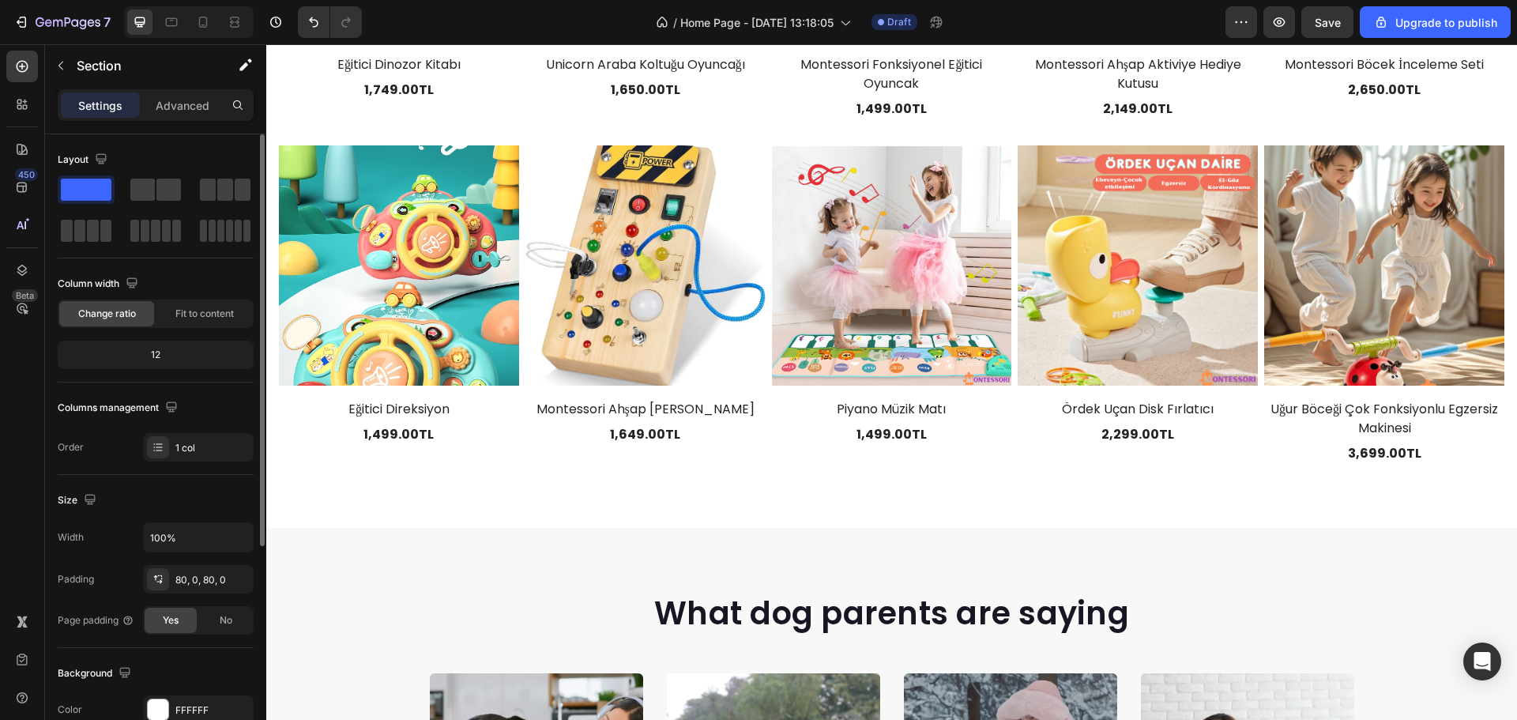
scroll to position [316, 0]
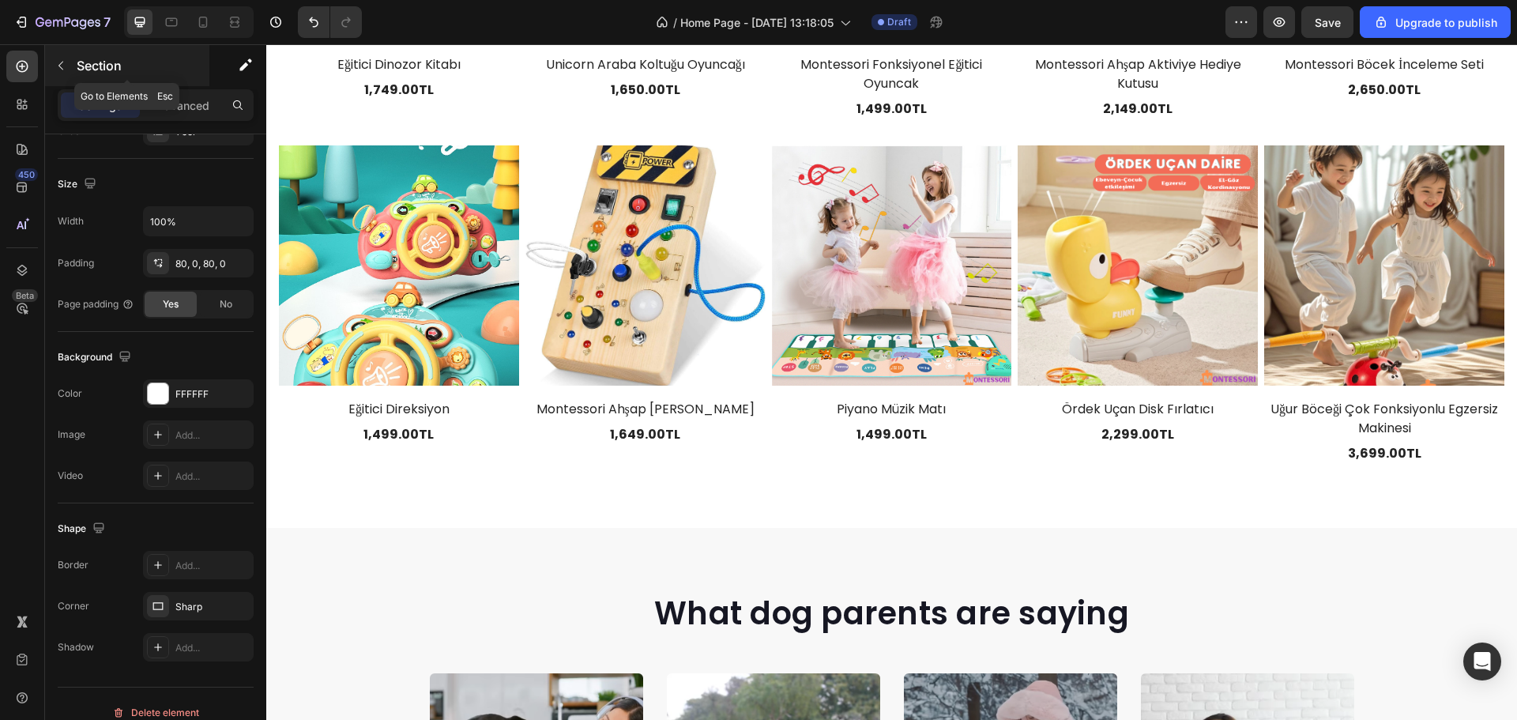
click at [71, 75] on button "button" at bounding box center [60, 65] width 25 height 25
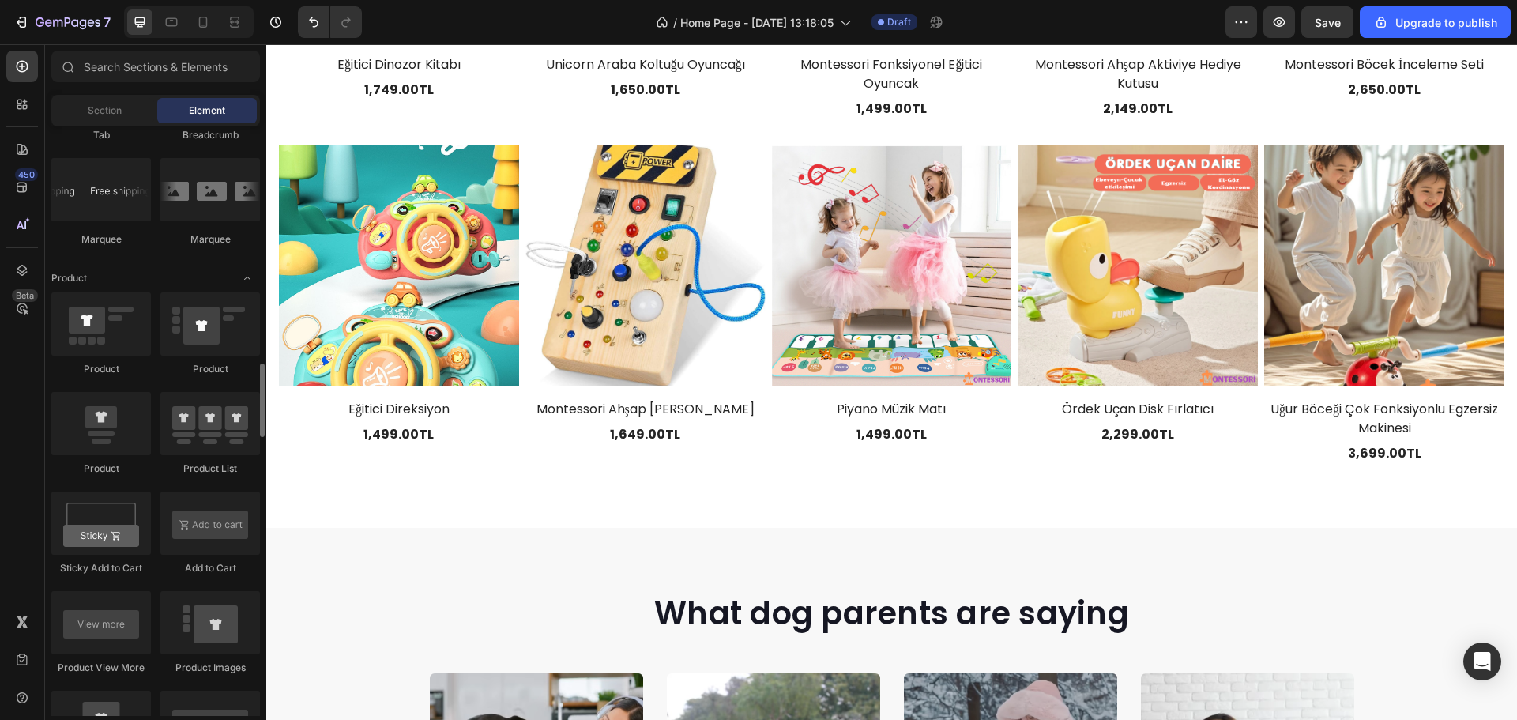
scroll to position [2118, 0]
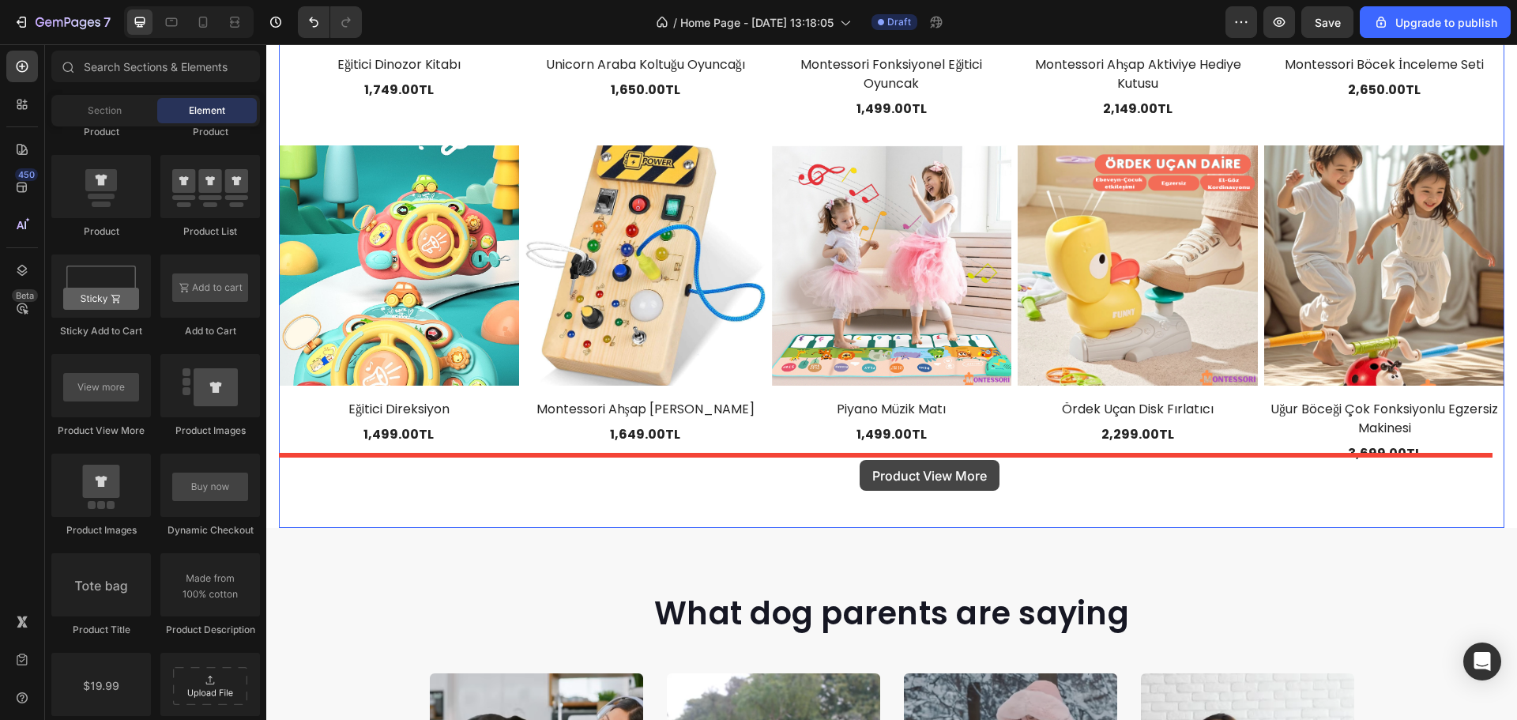
drag, startPoint x: 375, startPoint y: 448, endPoint x: 860, endPoint y: 460, distance: 484.6
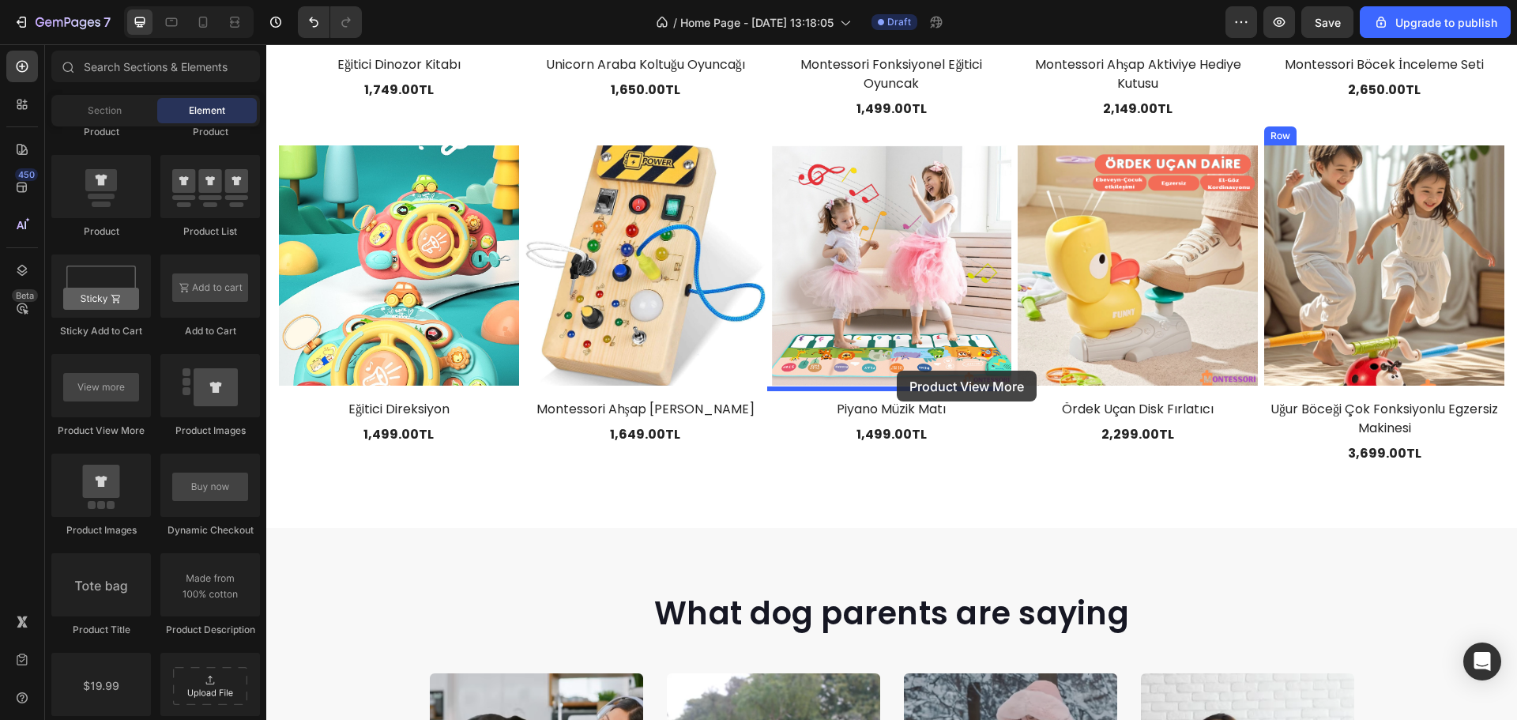
drag, startPoint x: 355, startPoint y: 427, endPoint x: 895, endPoint y: 376, distance: 543.0
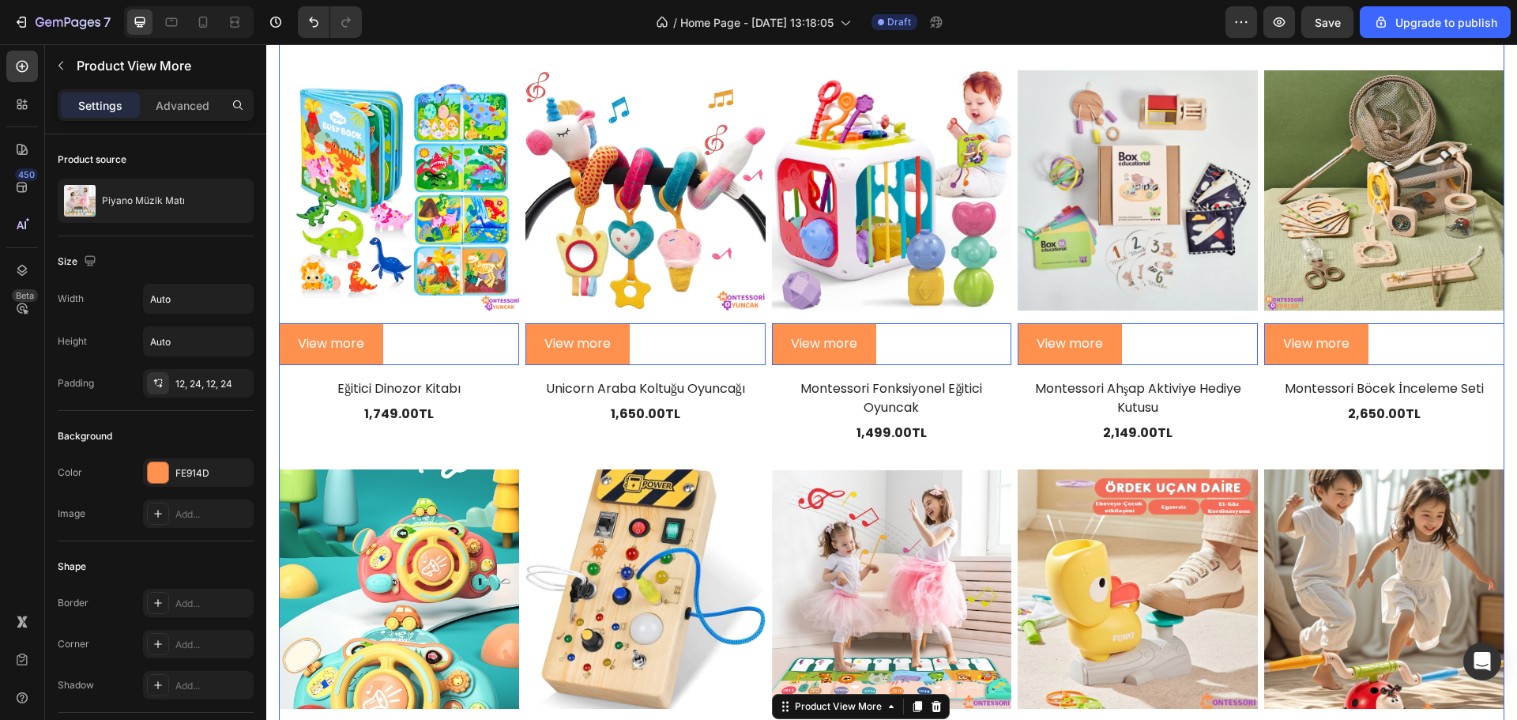
scroll to position [1921, 0]
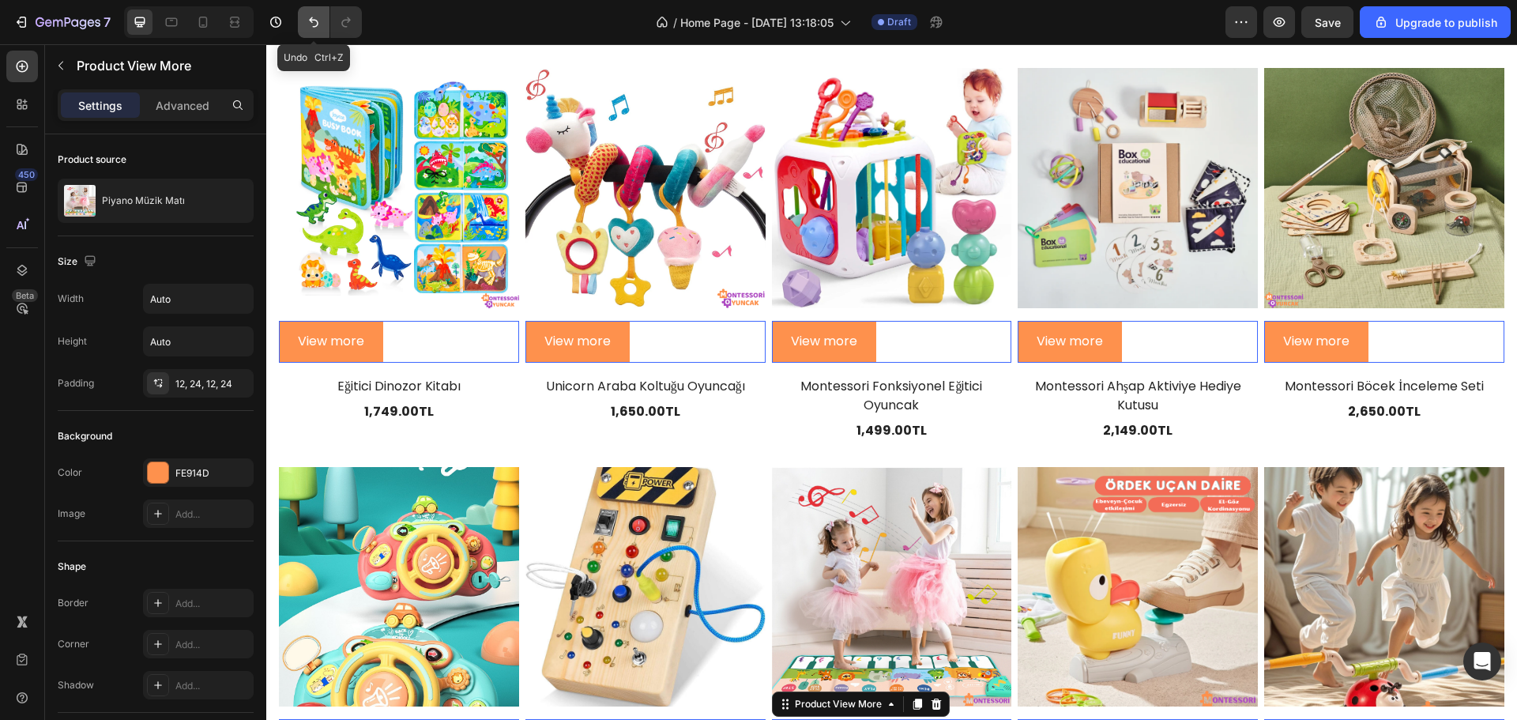
click at [321, 28] on icon "Undo/Redo" at bounding box center [314, 22] width 16 height 16
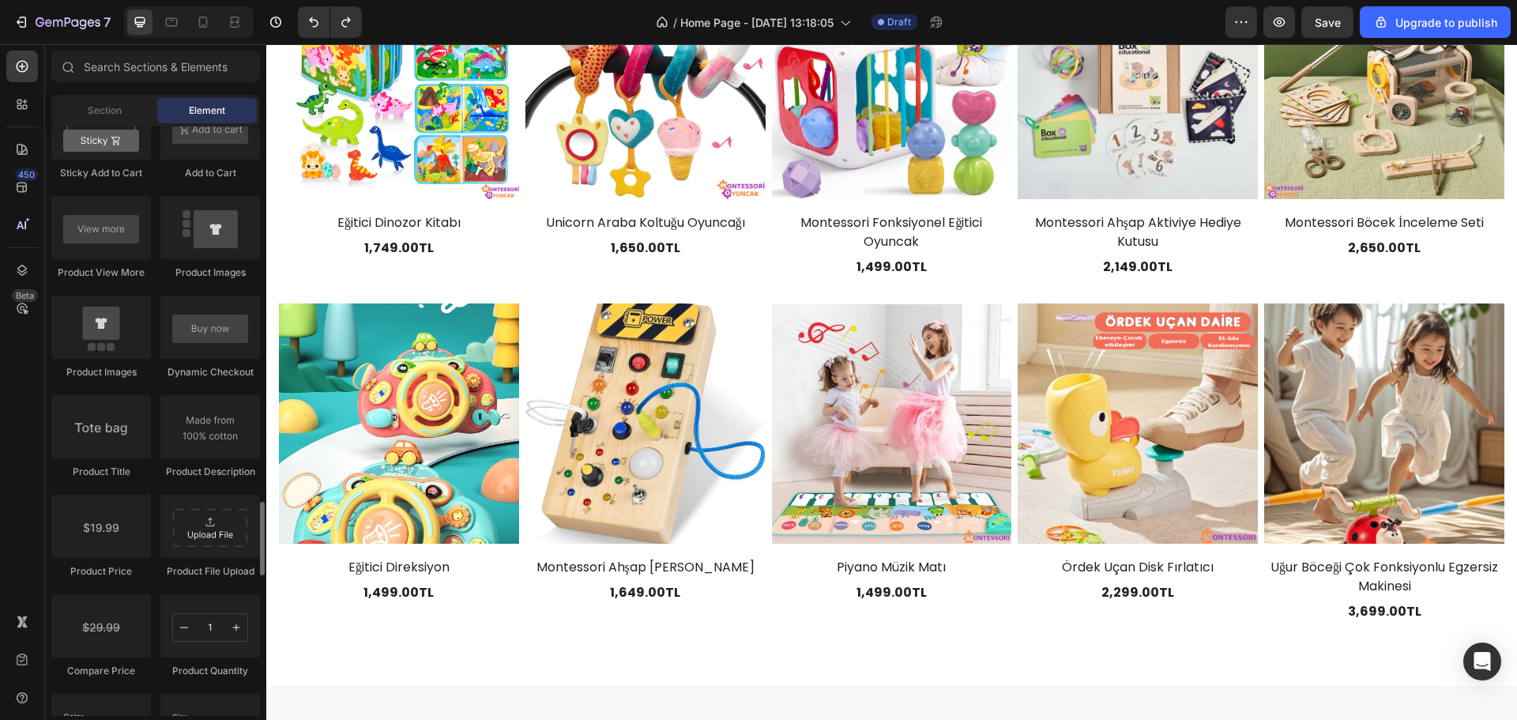
scroll to position [2355, 0]
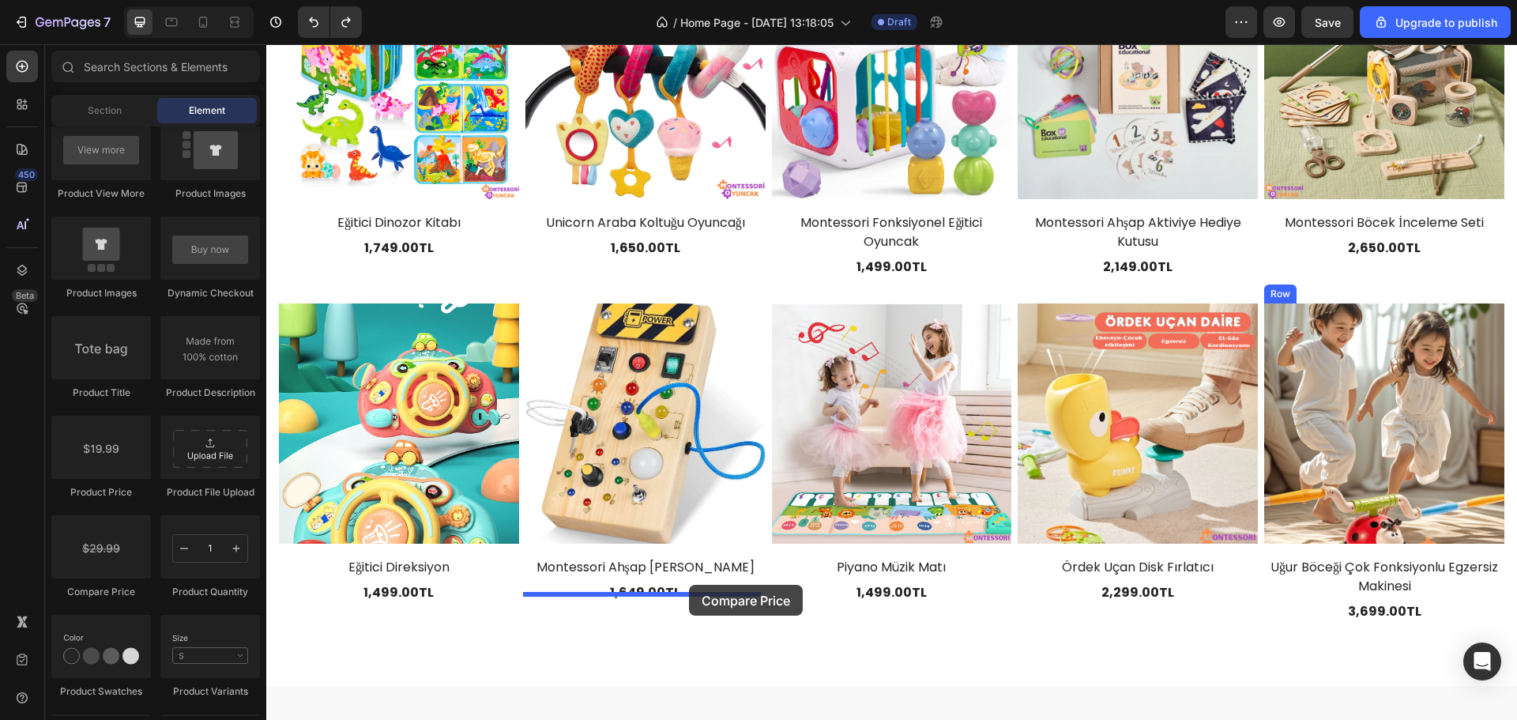
drag, startPoint x: 368, startPoint y: 598, endPoint x: 689, endPoint y: 585, distance: 321.2
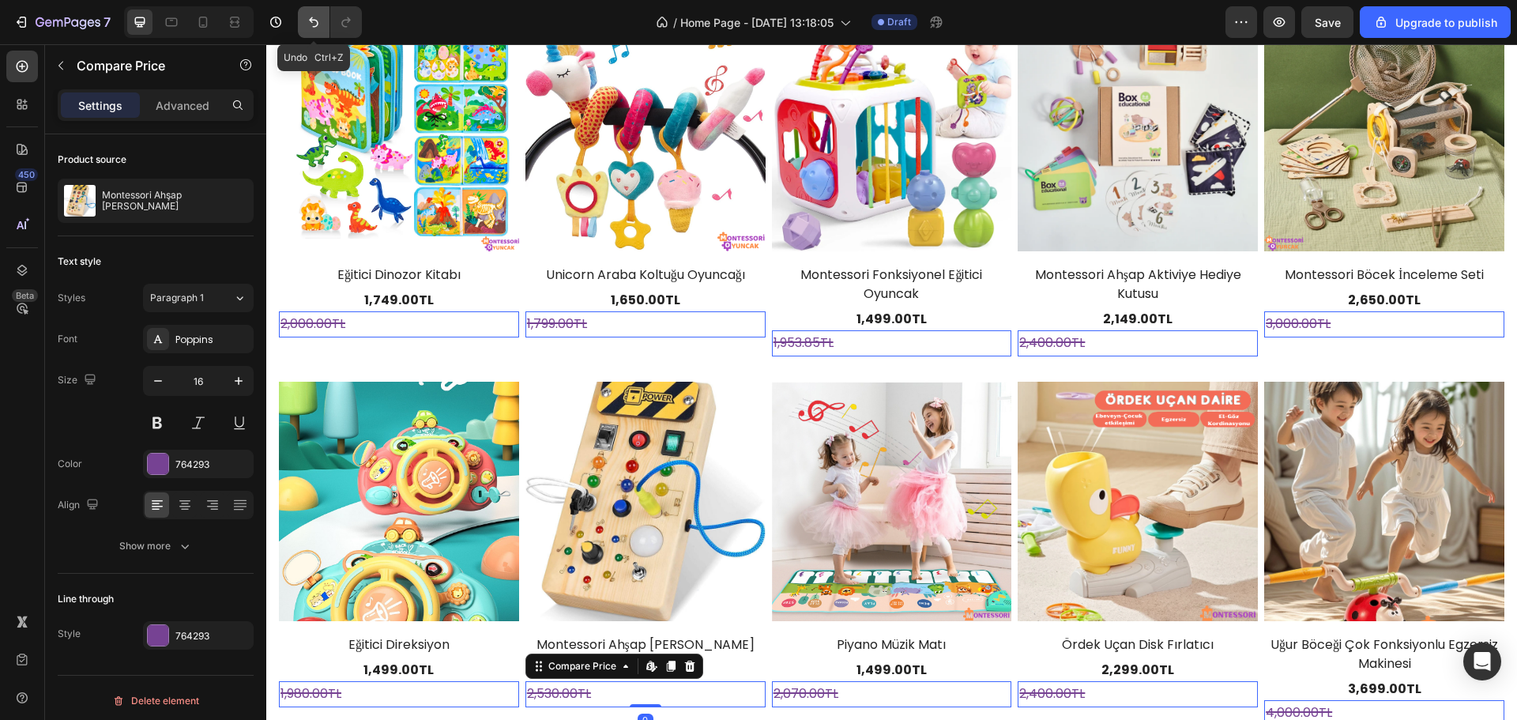
click at [309, 22] on icon "Undo/Redo" at bounding box center [314, 22] width 16 height 16
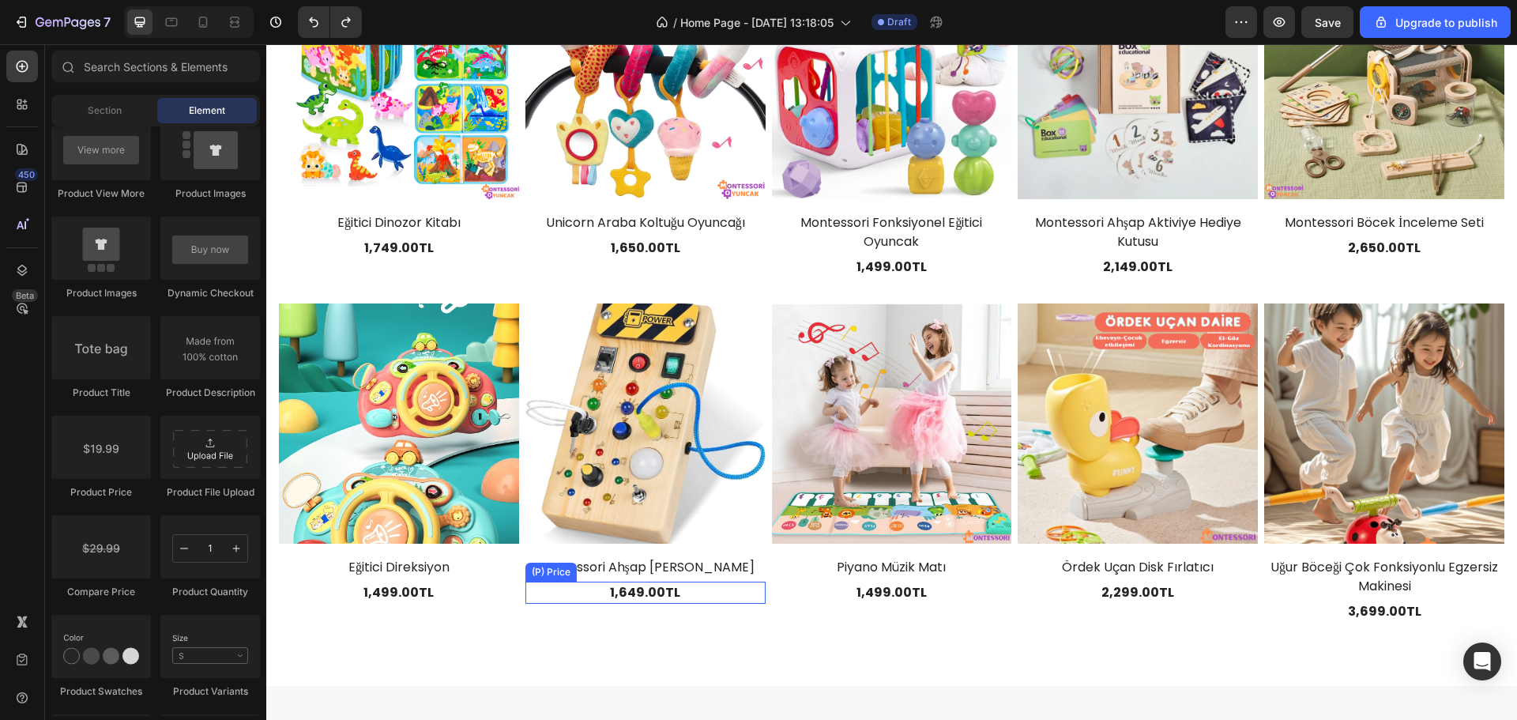
click at [684, 582] on div "1,649.00TL" at bounding box center [646, 593] width 240 height 22
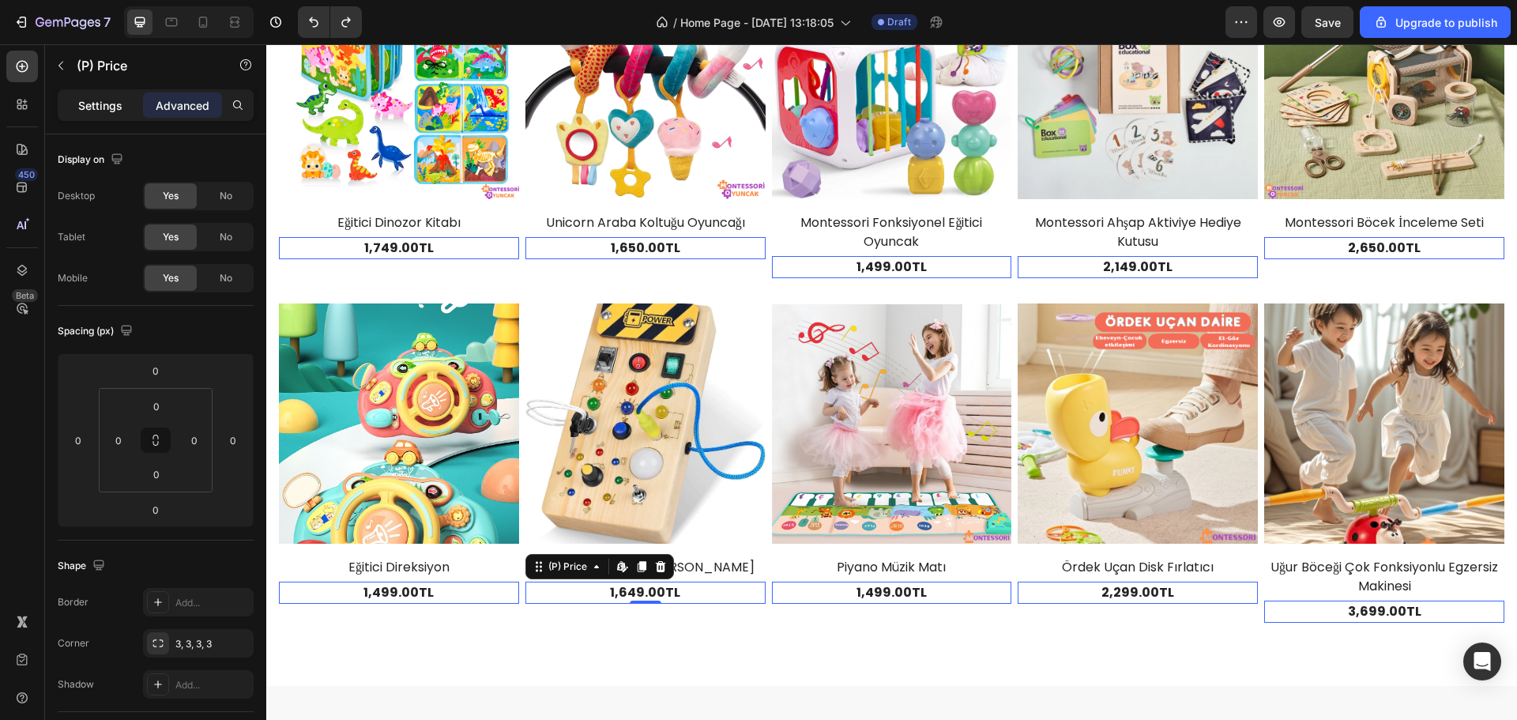
click at [131, 112] on div "Settings" at bounding box center [100, 104] width 79 height 25
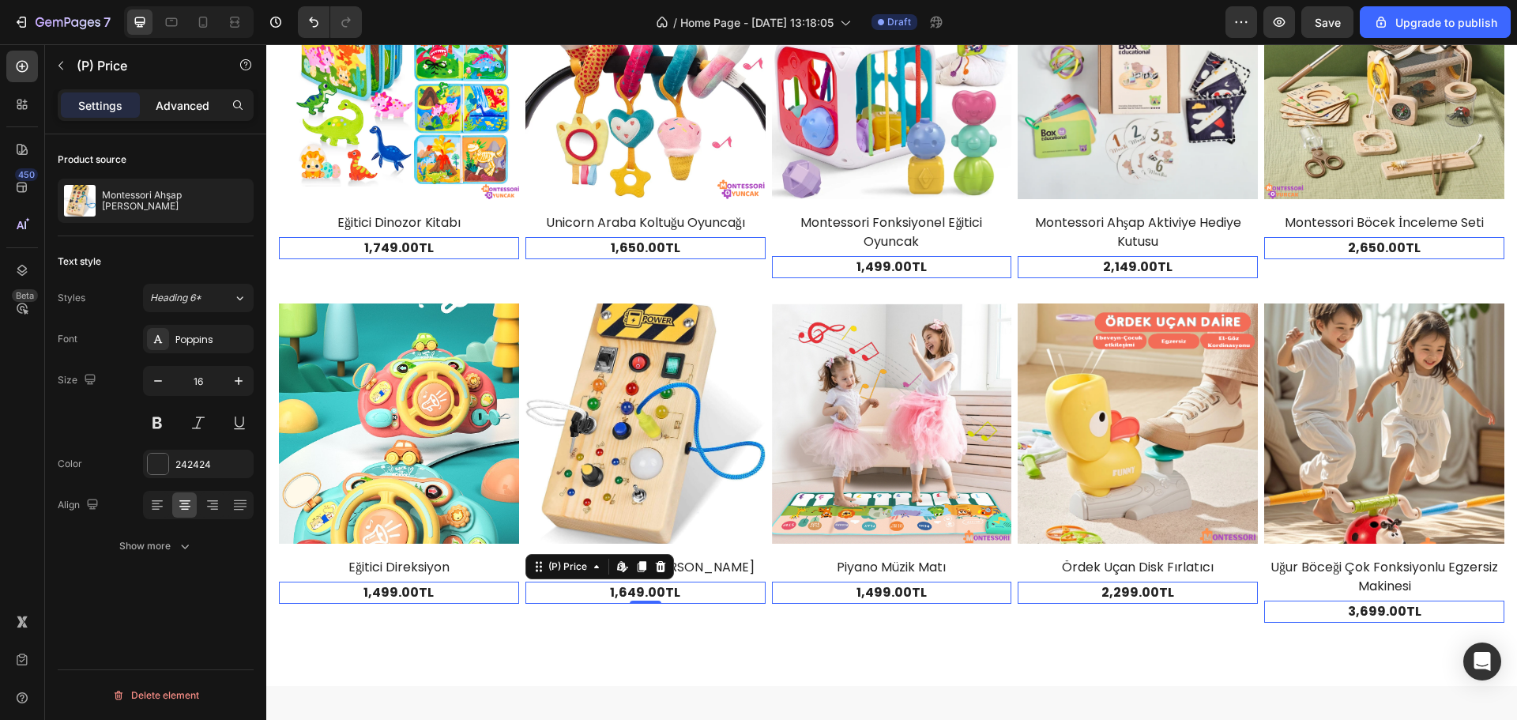
click at [168, 107] on p "Advanced" at bounding box center [183, 105] width 54 height 17
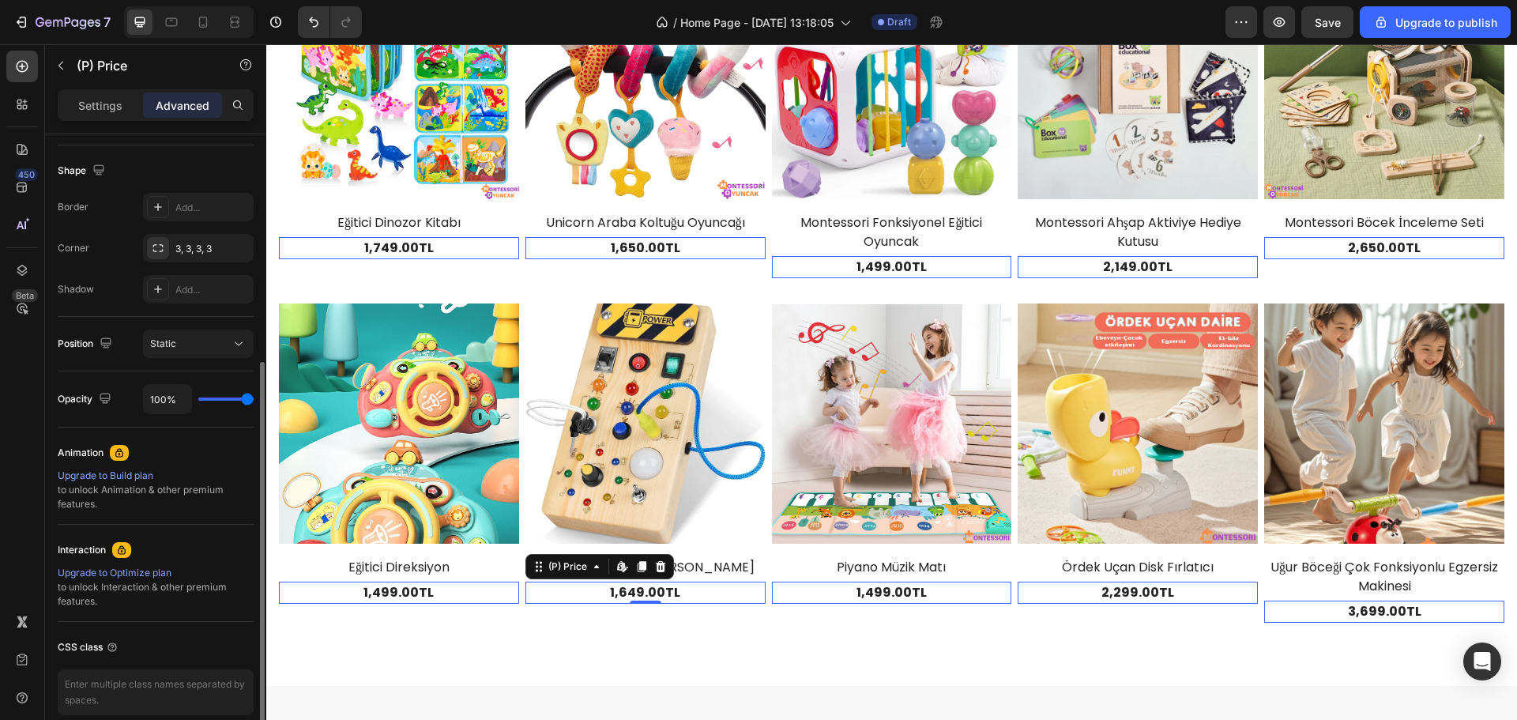
scroll to position [79, 0]
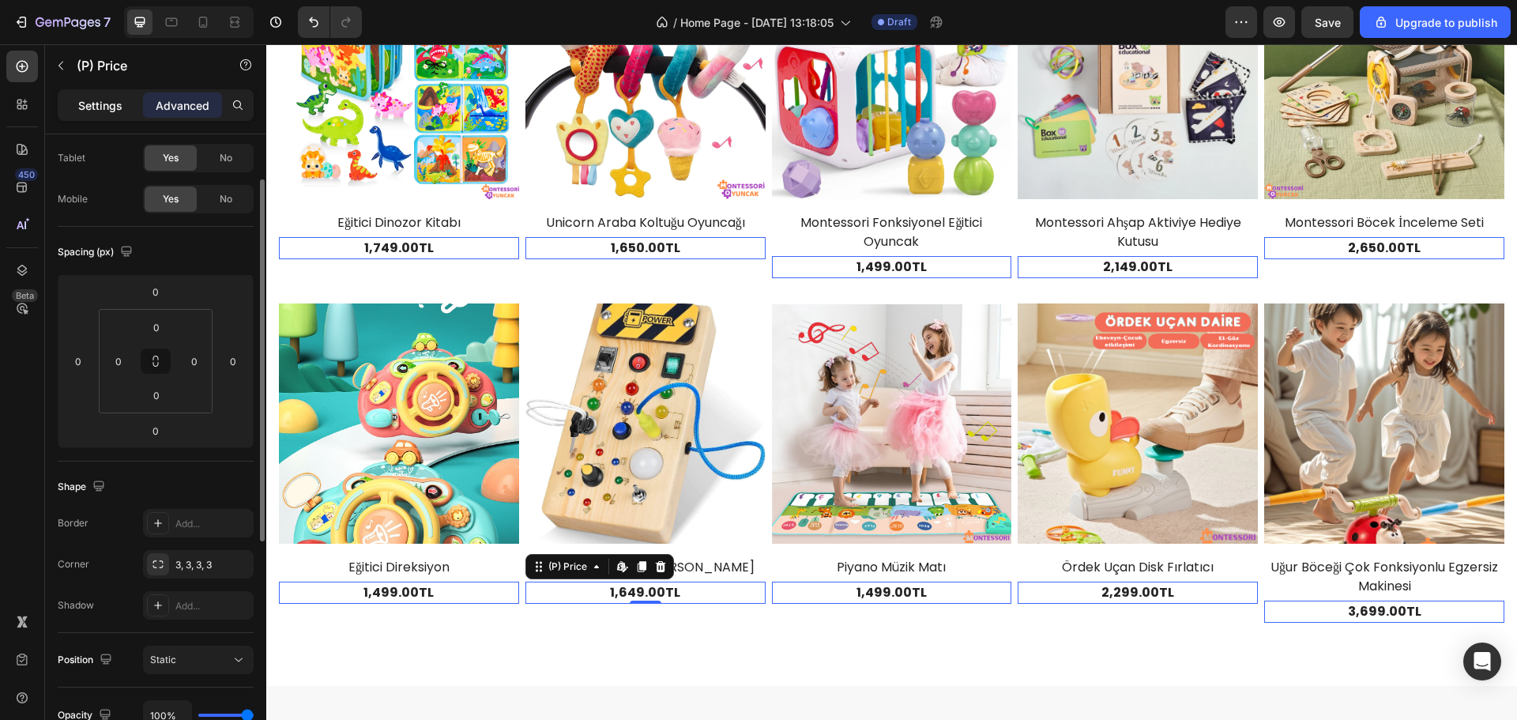
click at [79, 100] on p "Settings" at bounding box center [100, 105] width 44 height 17
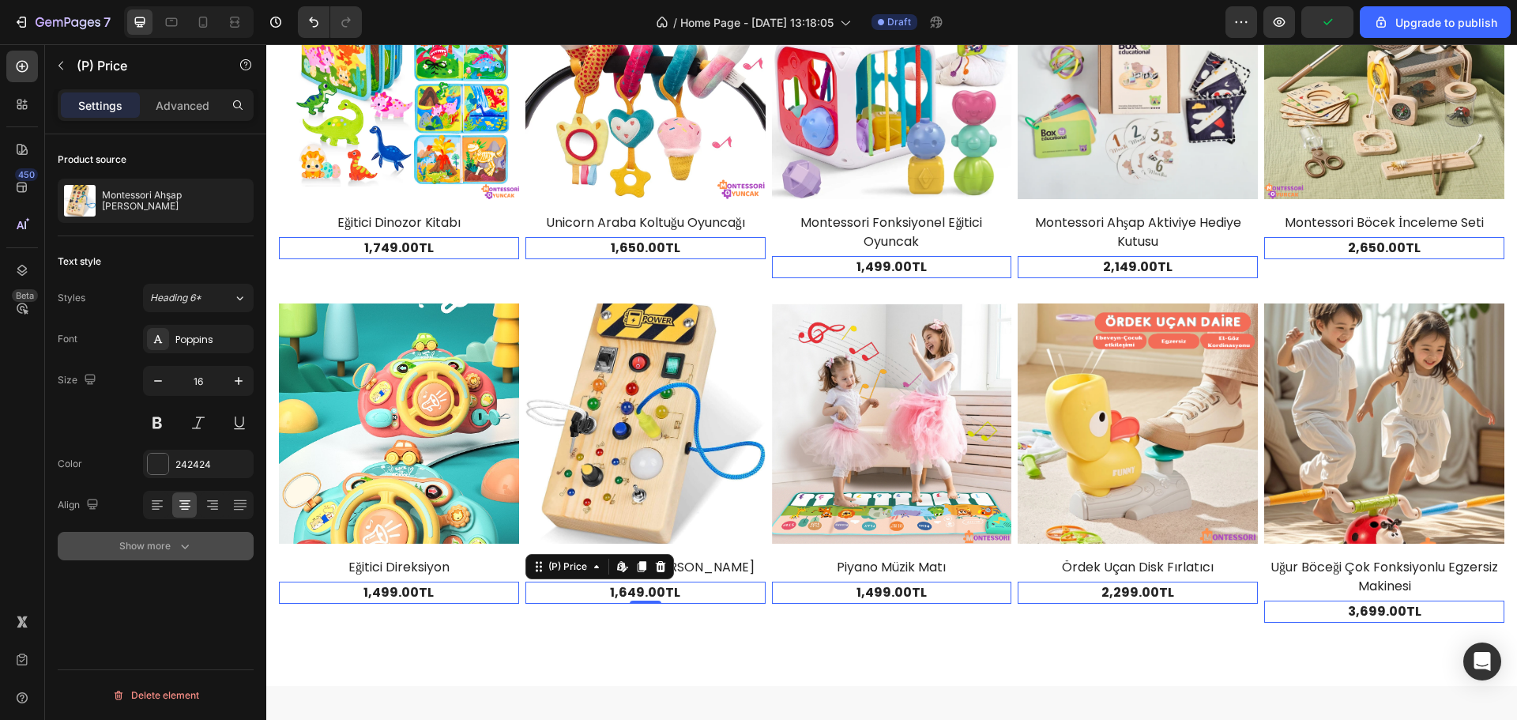
click at [188, 544] on icon "button" at bounding box center [185, 546] width 16 height 16
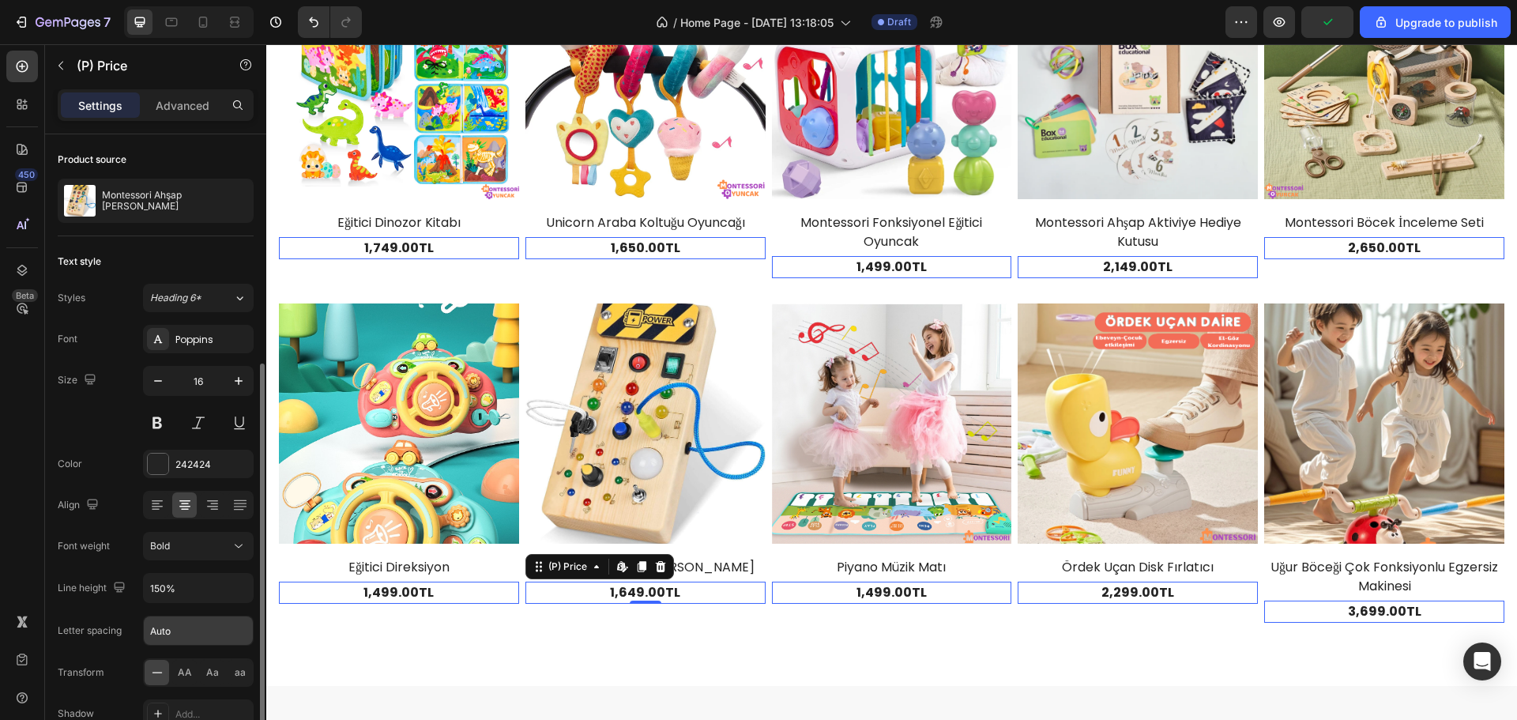
scroll to position [125, 0]
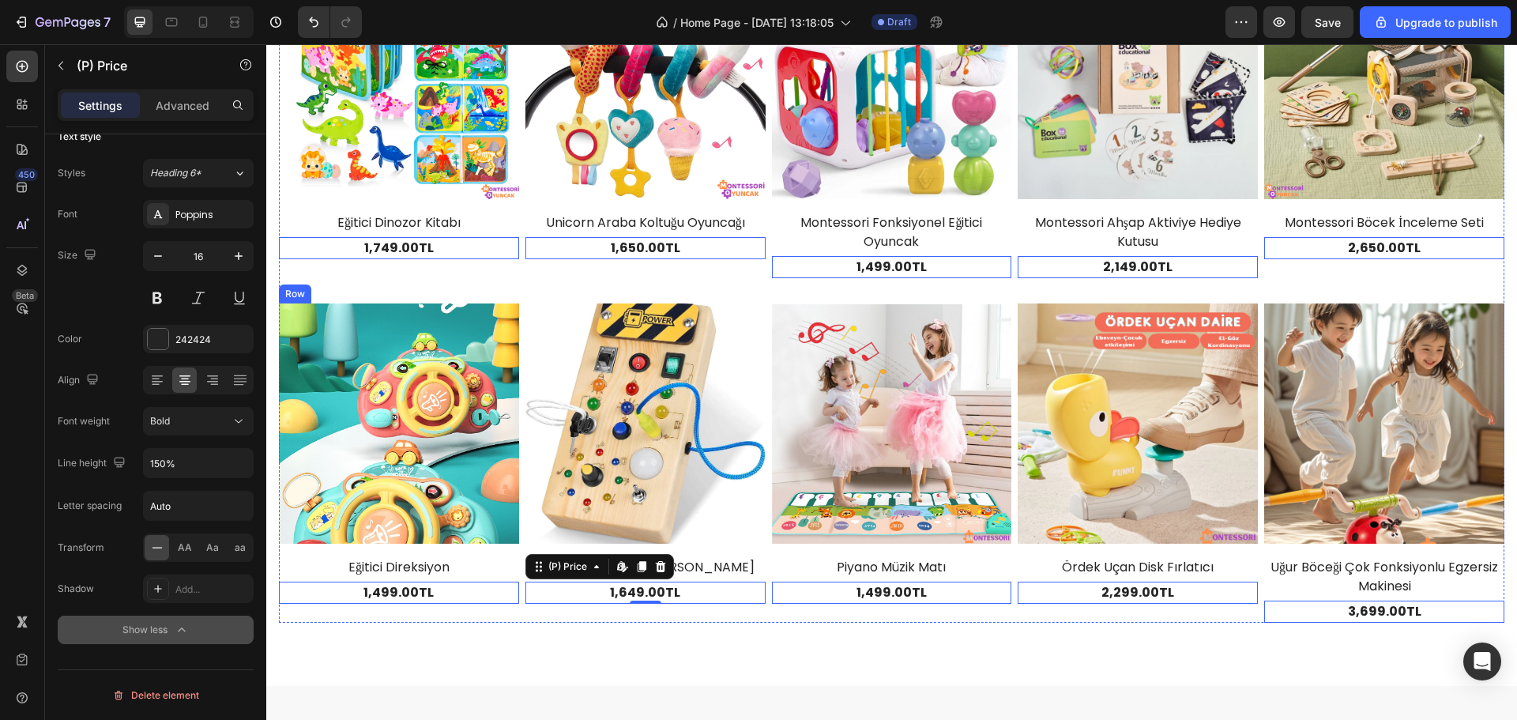
click at [571, 582] on div "1,649.00TL" at bounding box center [646, 593] width 240 height 22
click at [178, 103] on p "Advanced" at bounding box center [183, 105] width 54 height 17
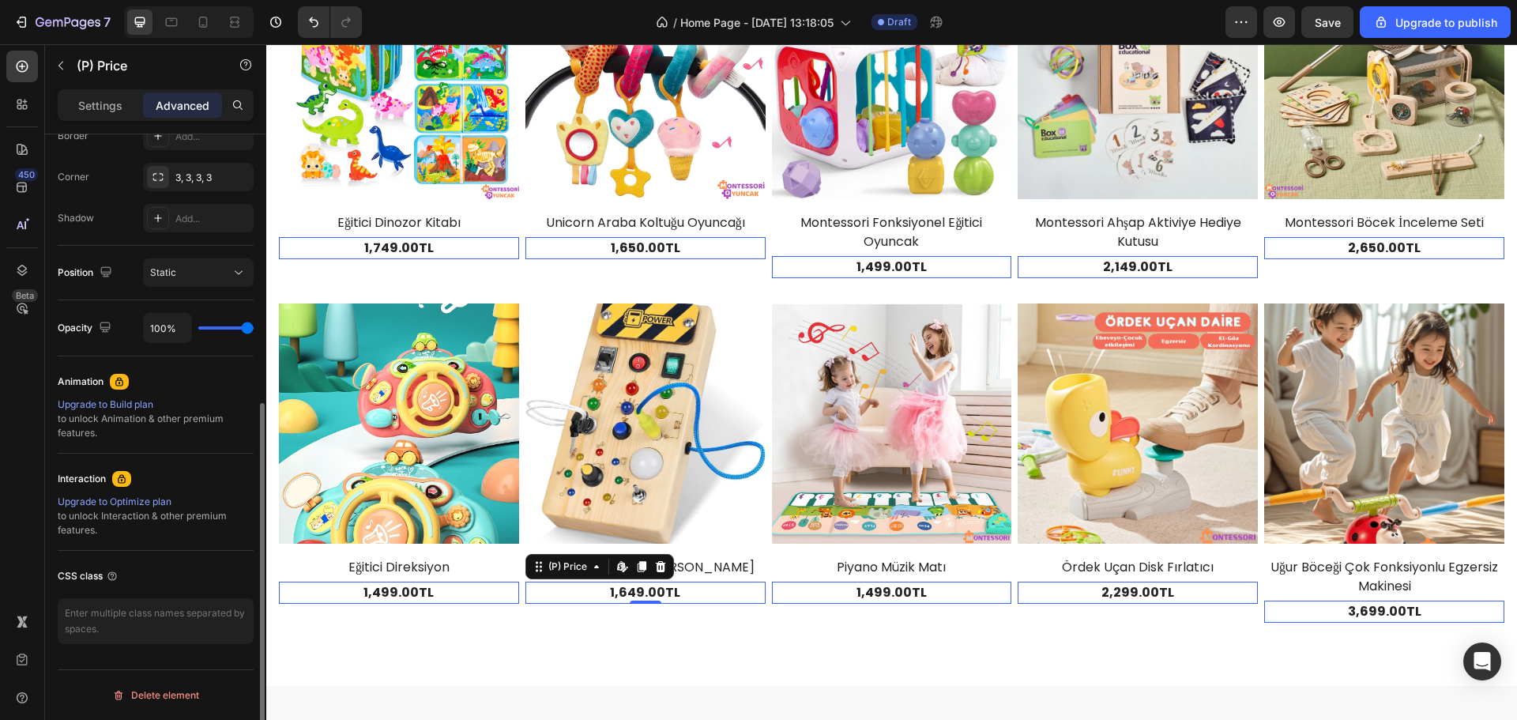
scroll to position [0, 0]
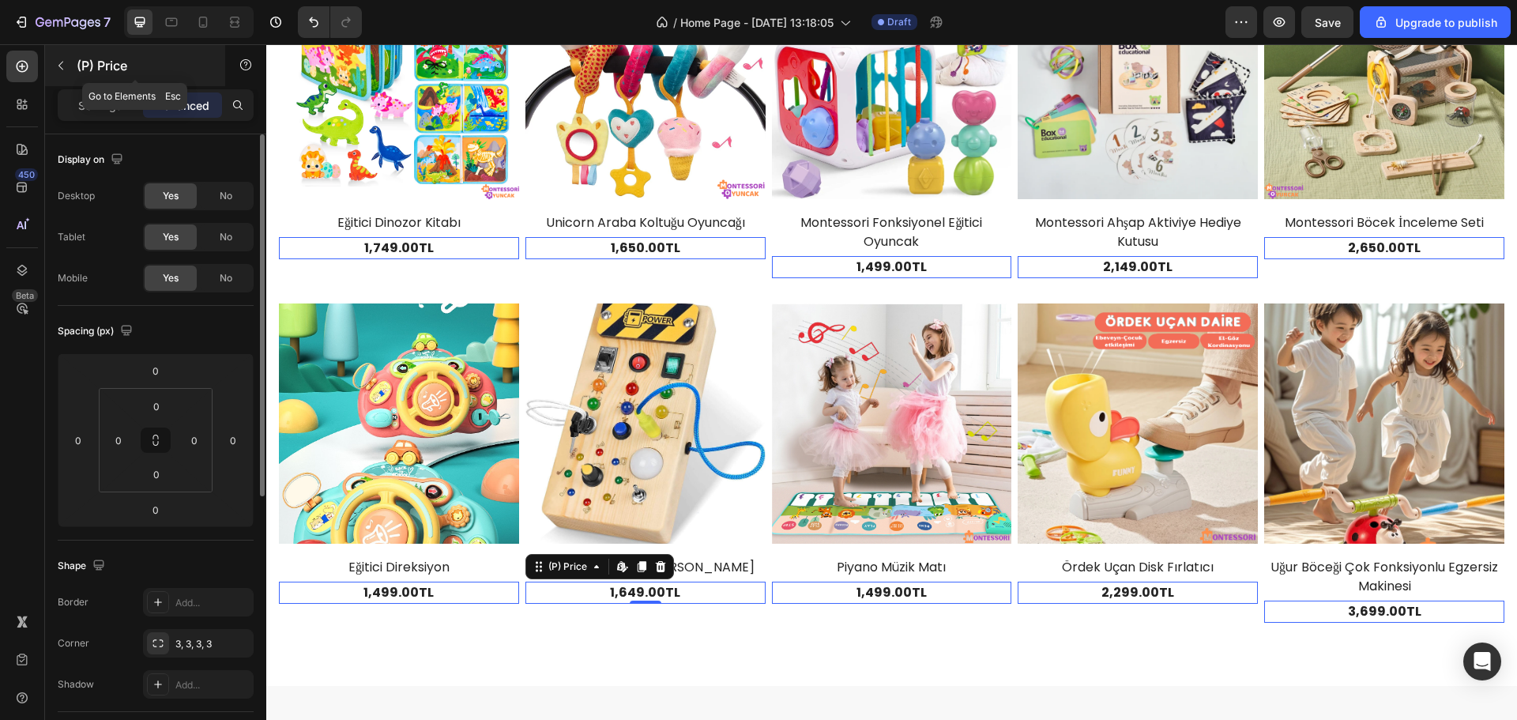
click at [53, 59] on button "button" at bounding box center [60, 65] width 25 height 25
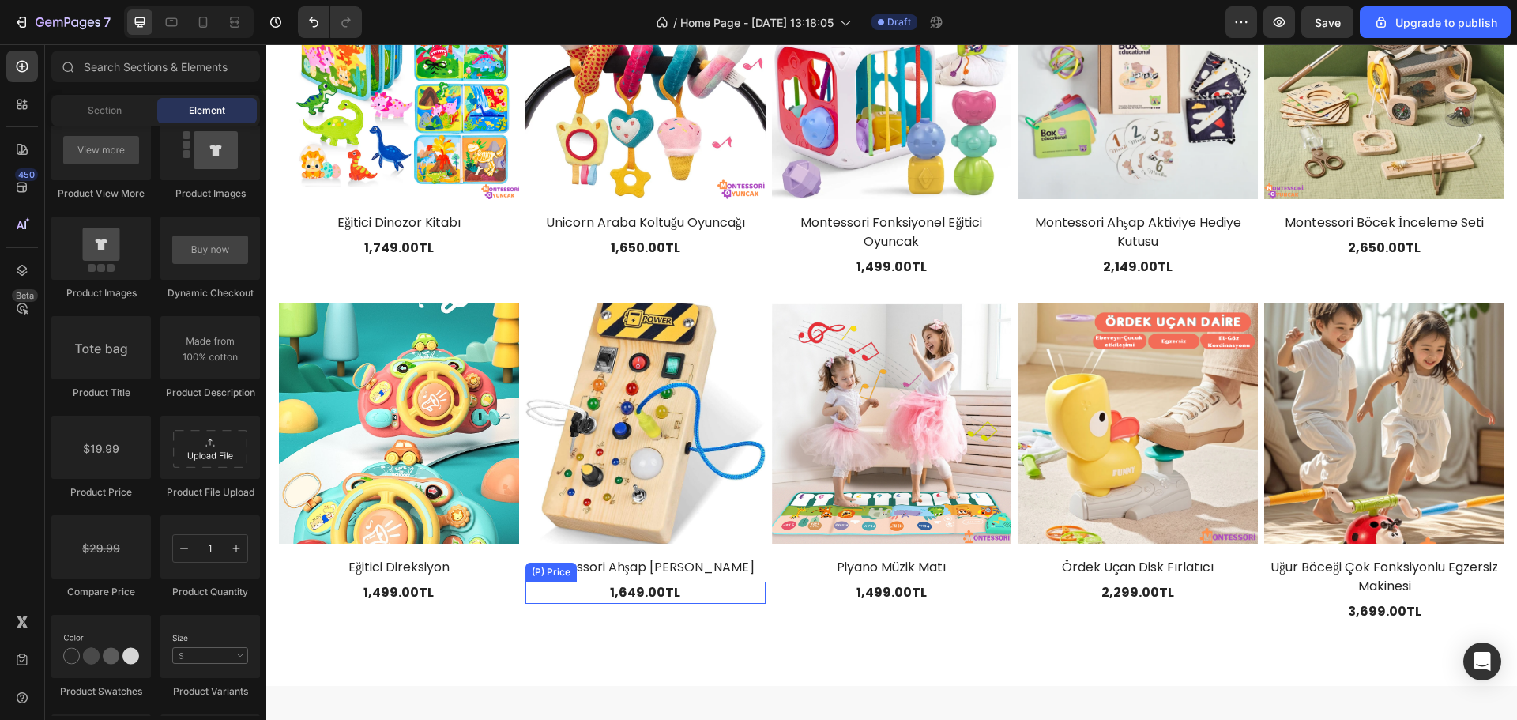
click at [658, 582] on div "1,649.00TL" at bounding box center [646, 593] width 240 height 22
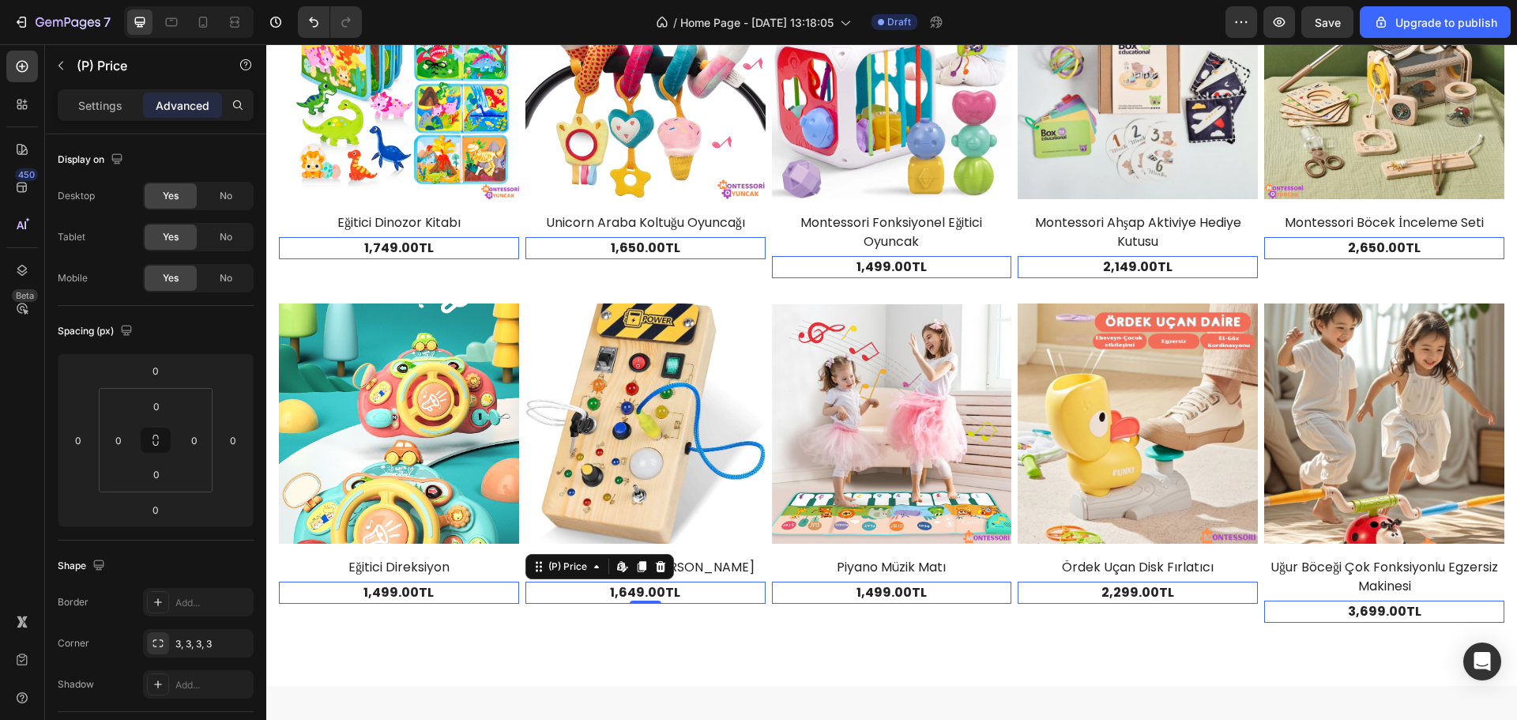
click at [658, 582] on div "1,649.00TL" at bounding box center [646, 593] width 240 height 22
click at [133, 92] on div "Settings Advanced" at bounding box center [156, 105] width 196 height 32
click at [127, 95] on div "Settings" at bounding box center [100, 104] width 79 height 25
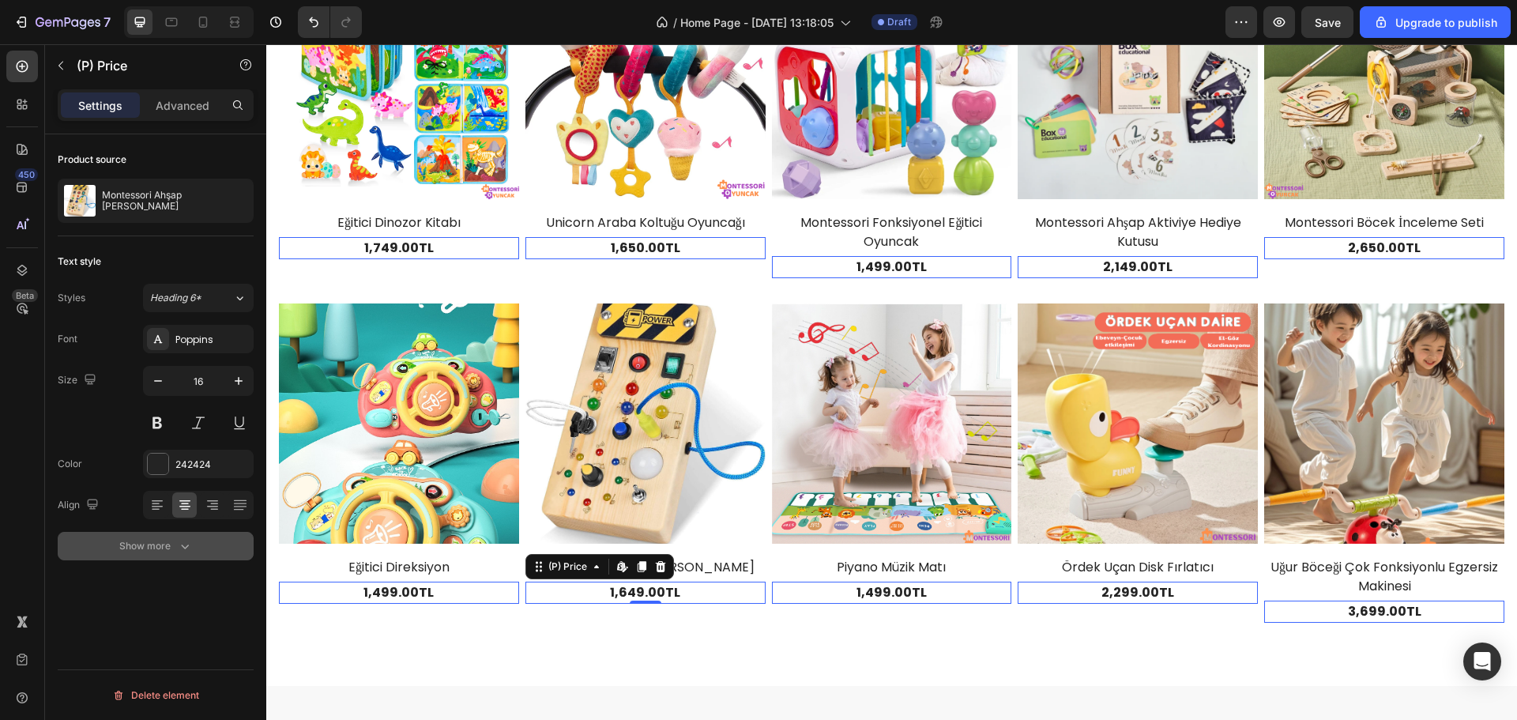
click at [141, 544] on div "Show more" at bounding box center [156, 546] width 74 height 16
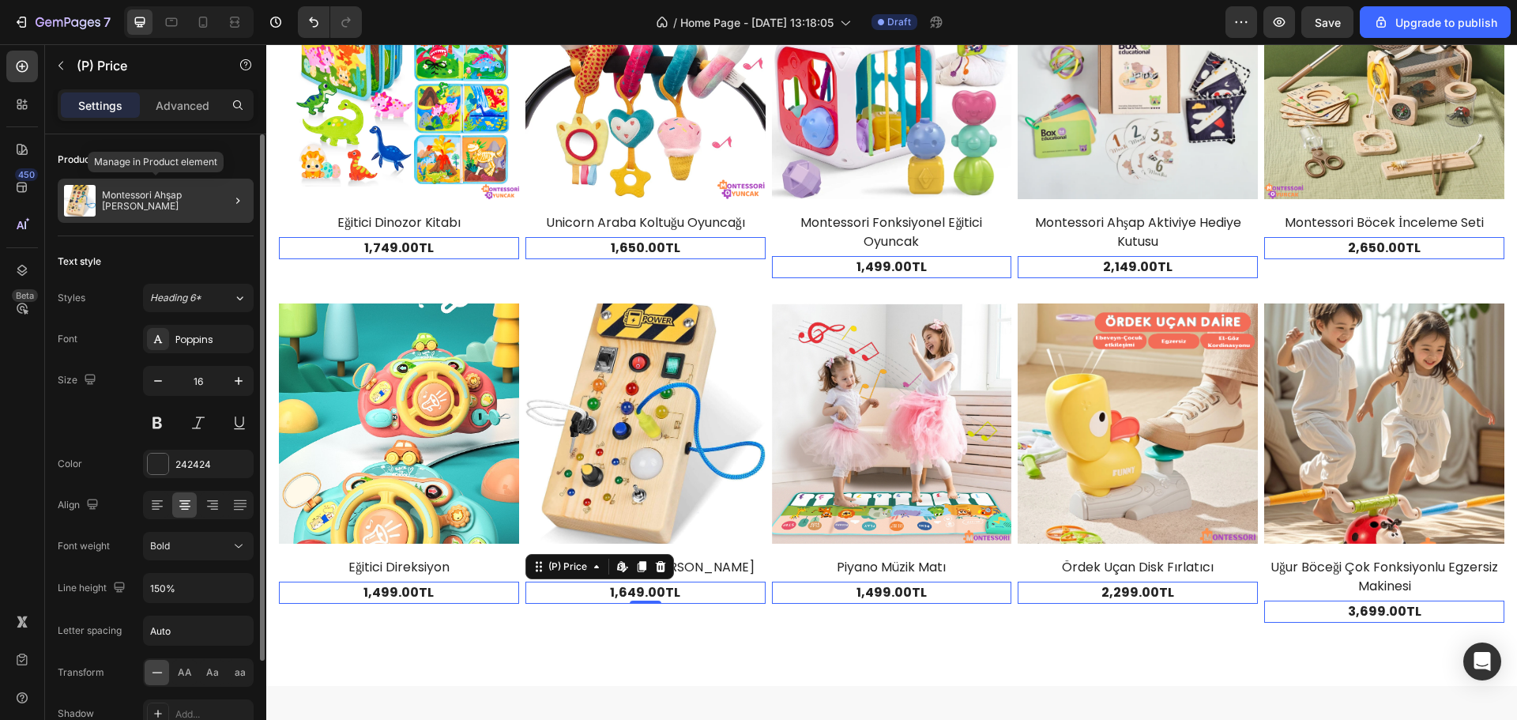
click at [164, 204] on p "Montessori Ahşap [PERSON_NAME]" at bounding box center [174, 201] width 145 height 22
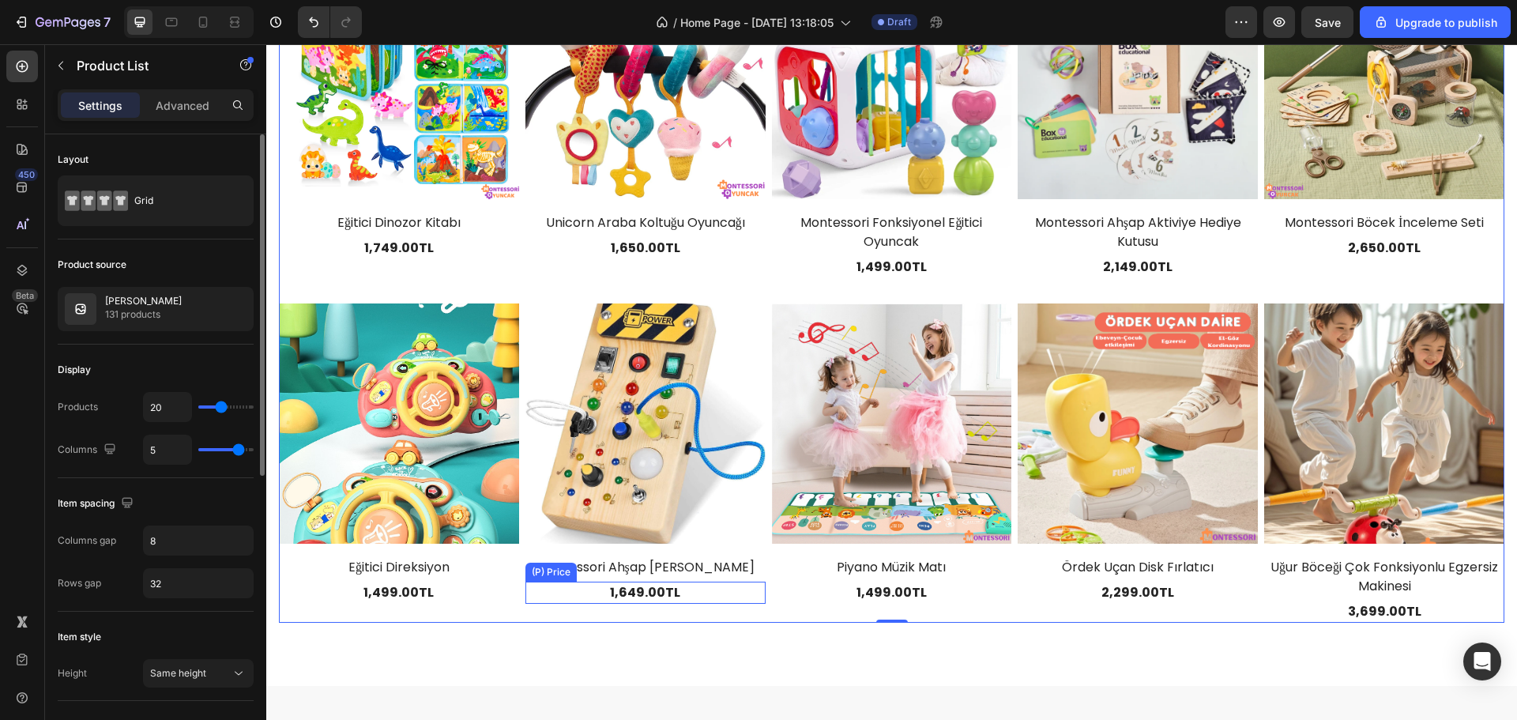
click at [641, 582] on div "1,649.00TL" at bounding box center [646, 593] width 240 height 22
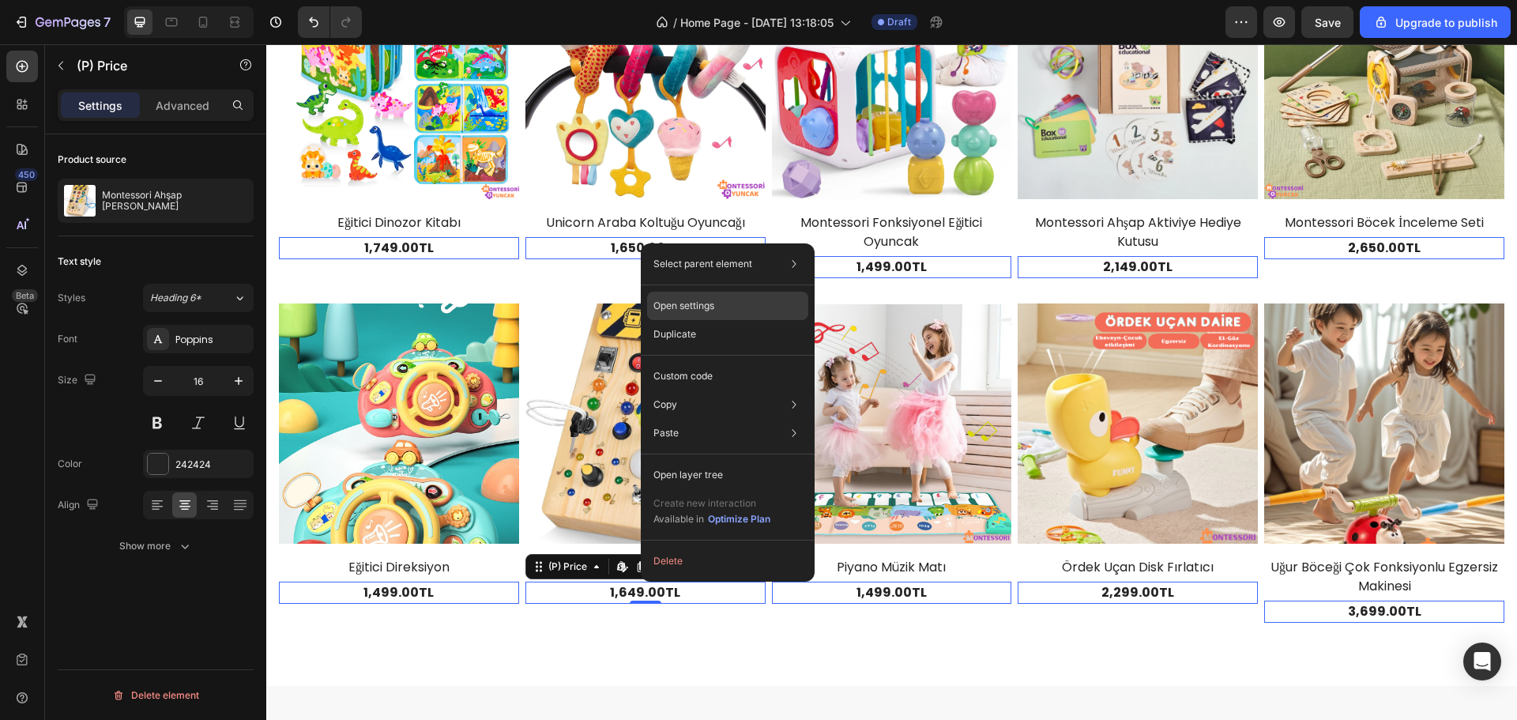
click at [722, 304] on div "Open settings" at bounding box center [727, 306] width 161 height 28
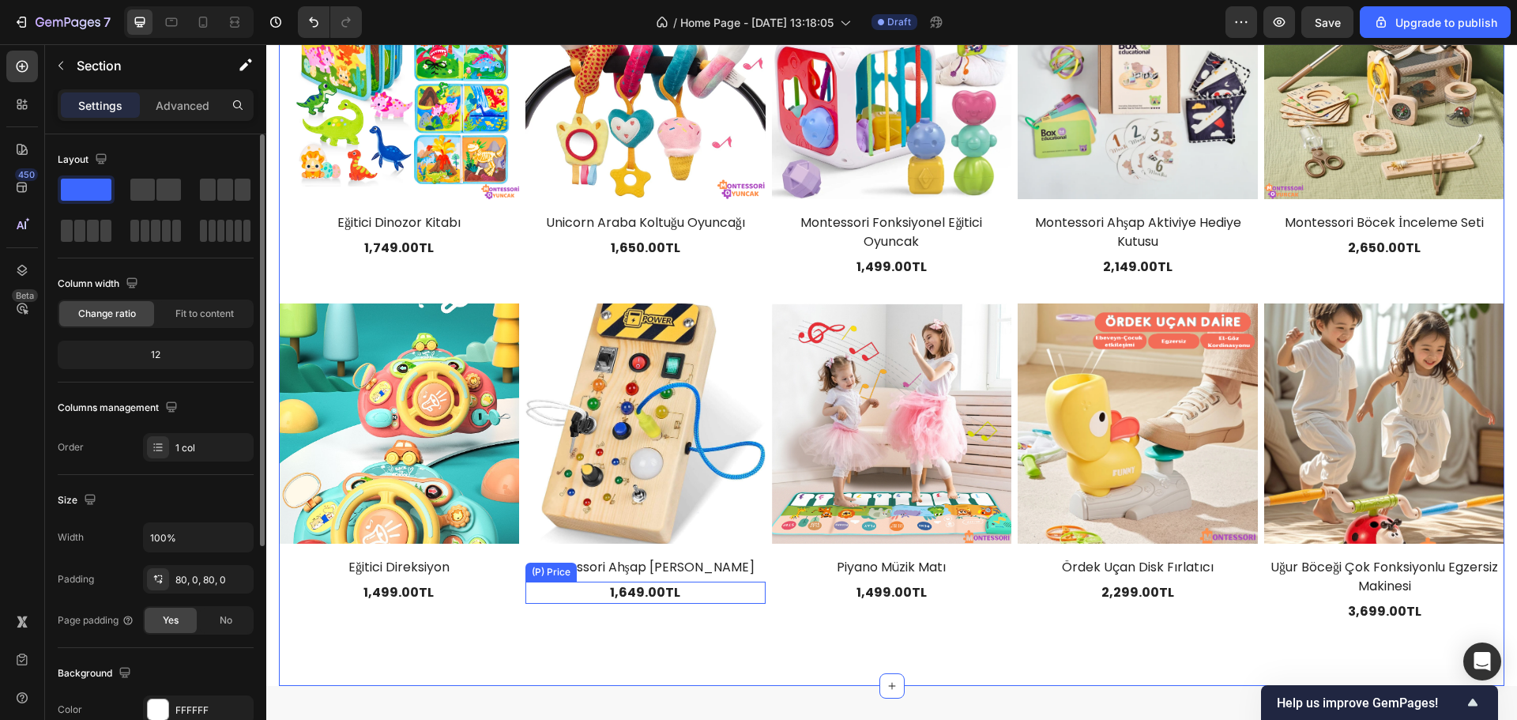
click at [658, 582] on div "1,649.00TL" at bounding box center [646, 593] width 240 height 22
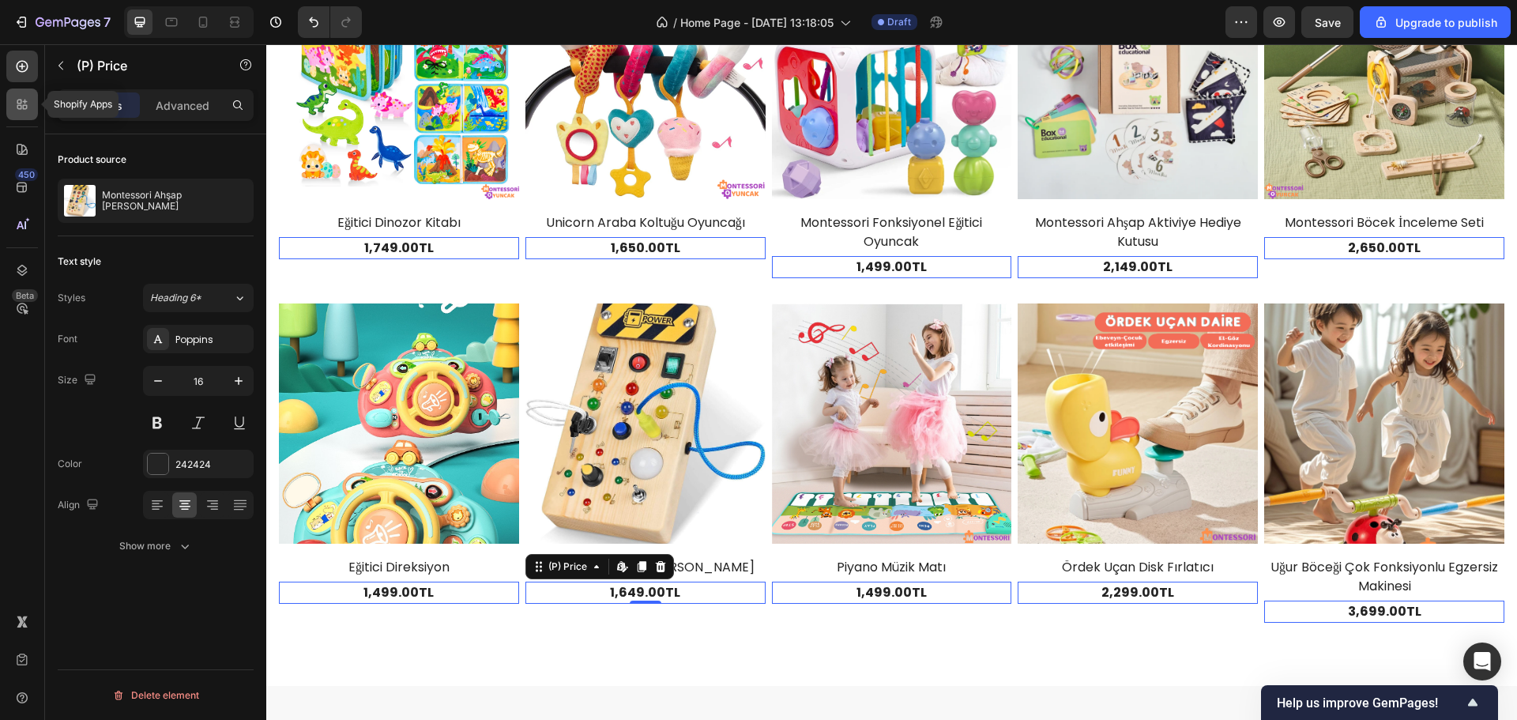
click at [27, 106] on icon at bounding box center [25, 107] width 5 height 5
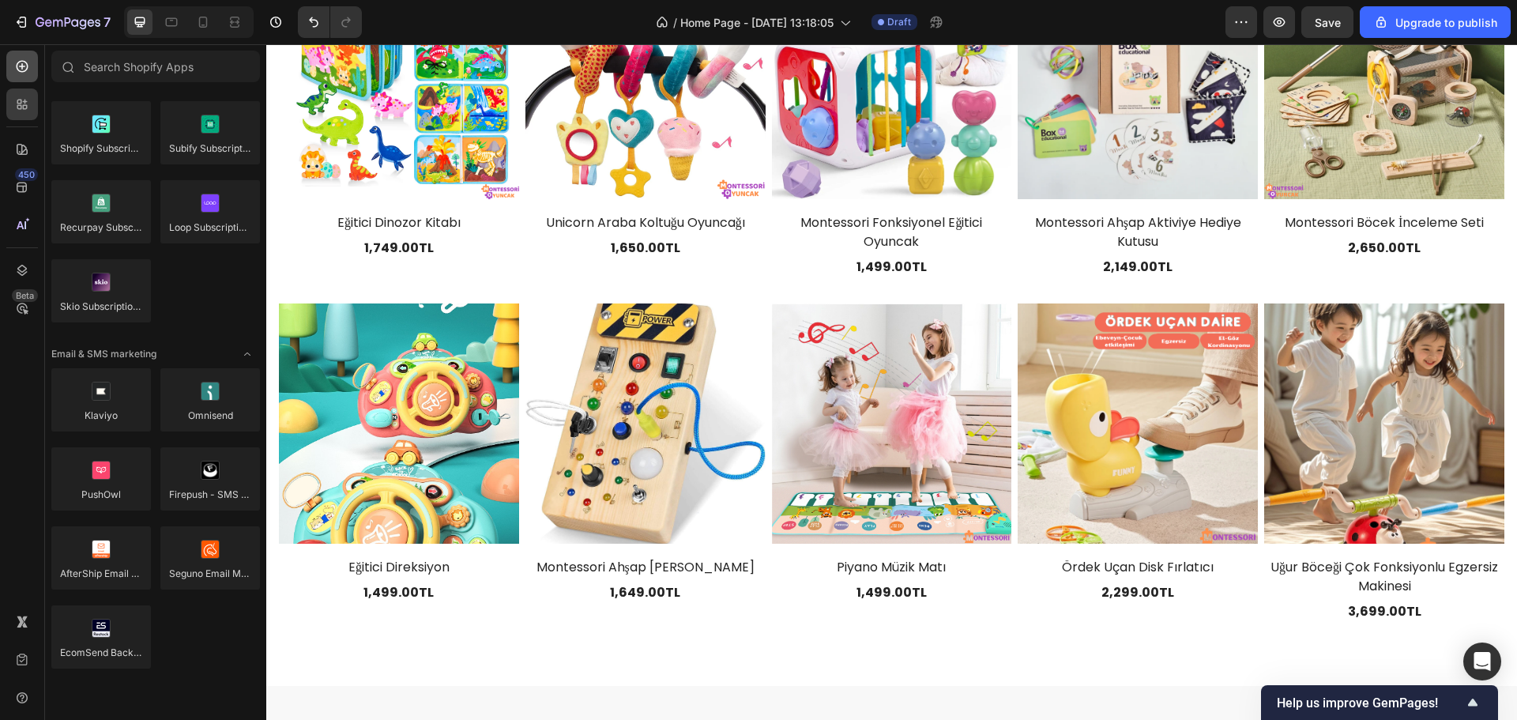
click at [14, 78] on div at bounding box center [22, 67] width 32 height 32
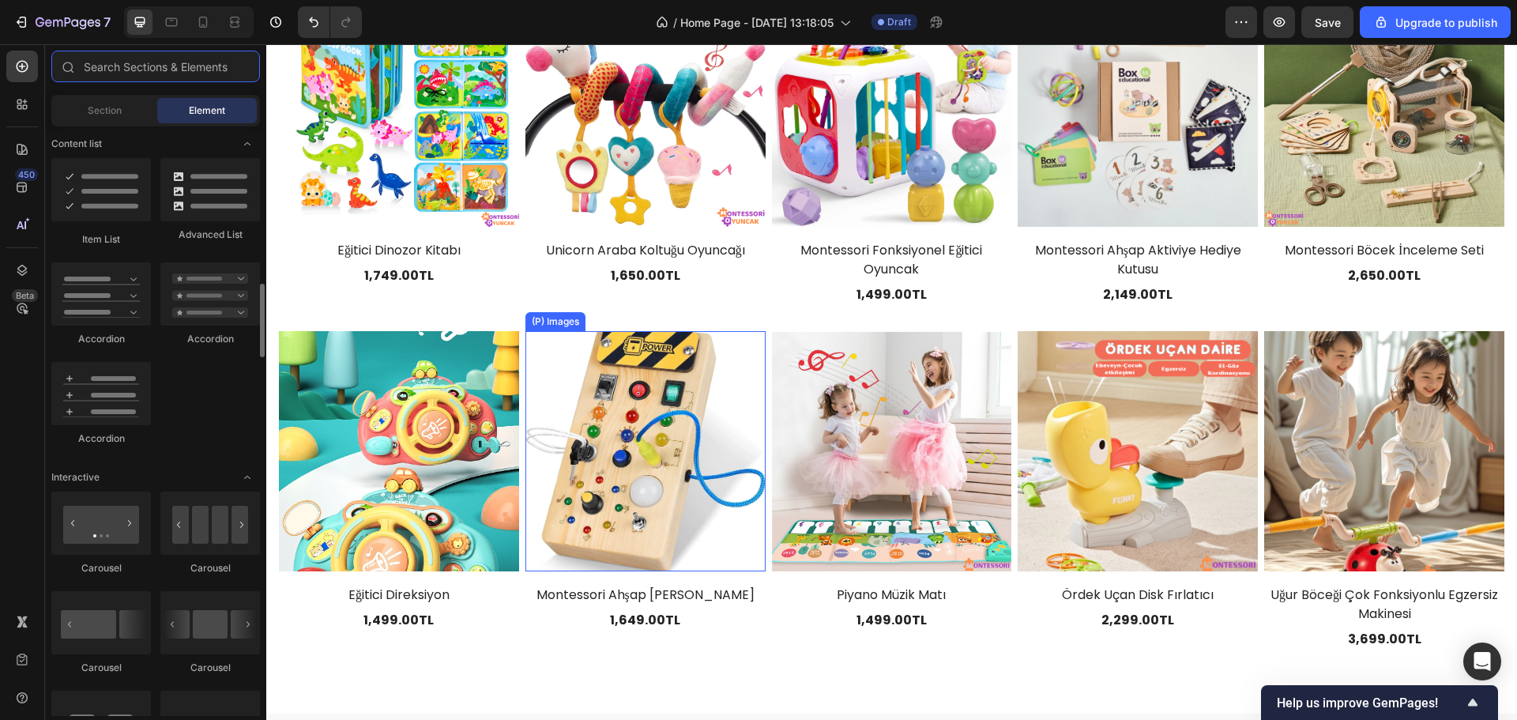
scroll to position [2079, 0]
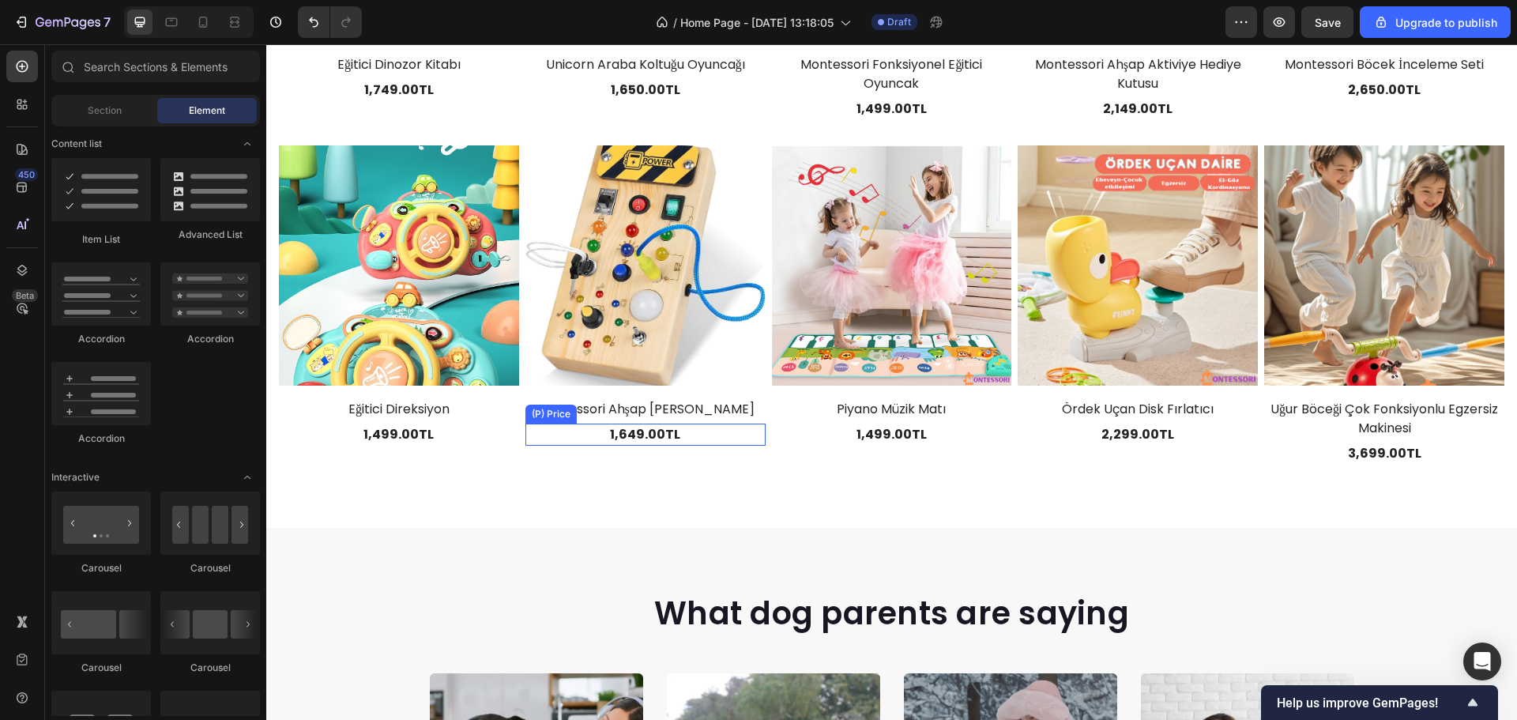
click at [650, 426] on div "1,649.00TL" at bounding box center [646, 435] width 240 height 22
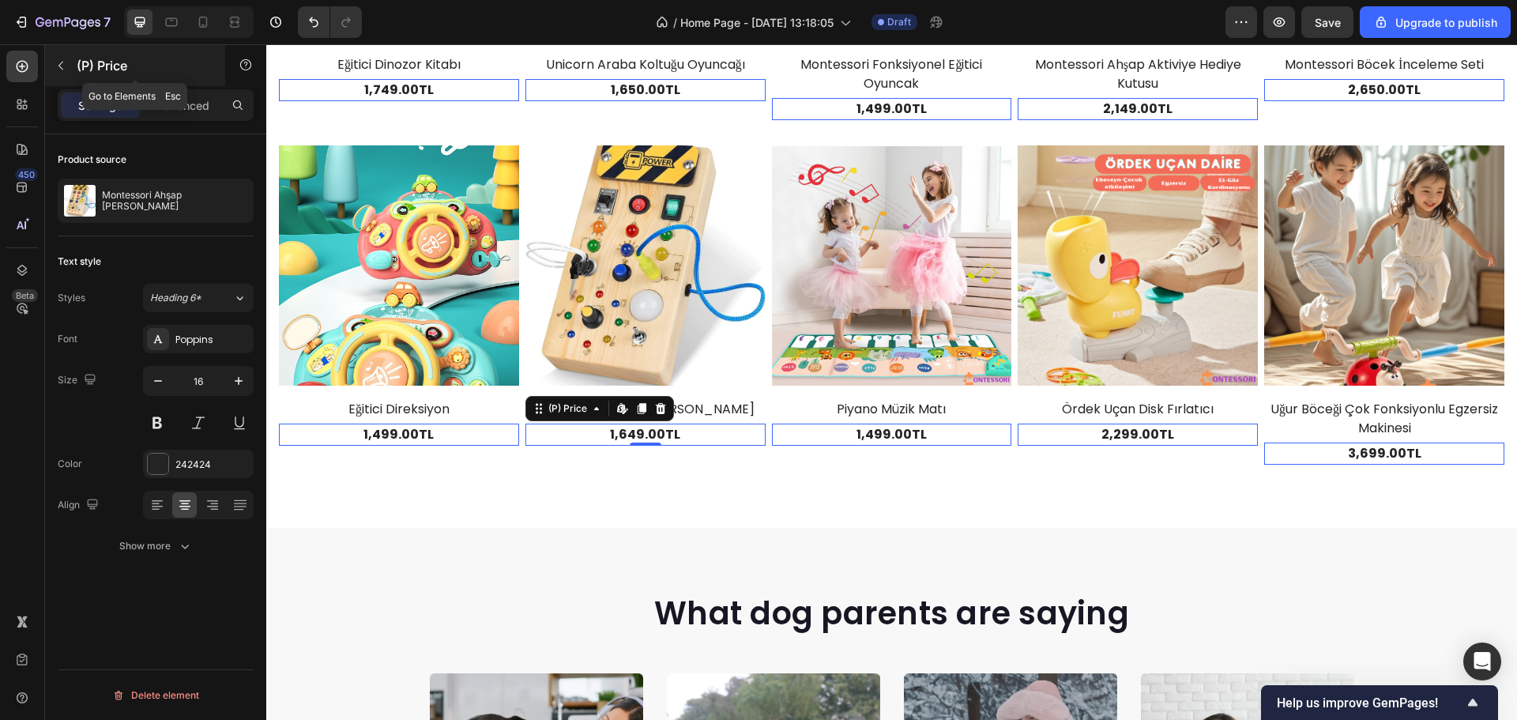
click at [75, 60] on div "(P) Price" at bounding box center [135, 65] width 180 height 41
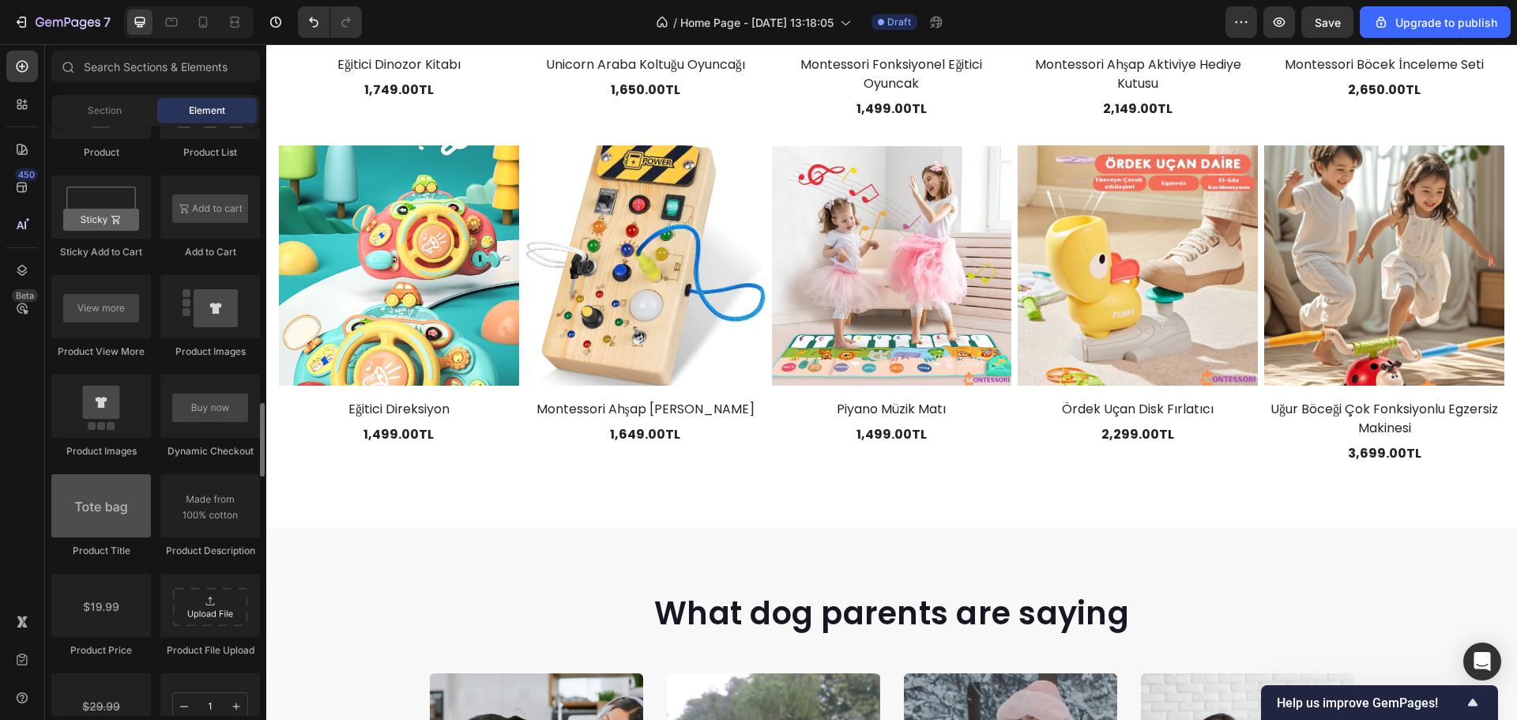
scroll to position [2355, 0]
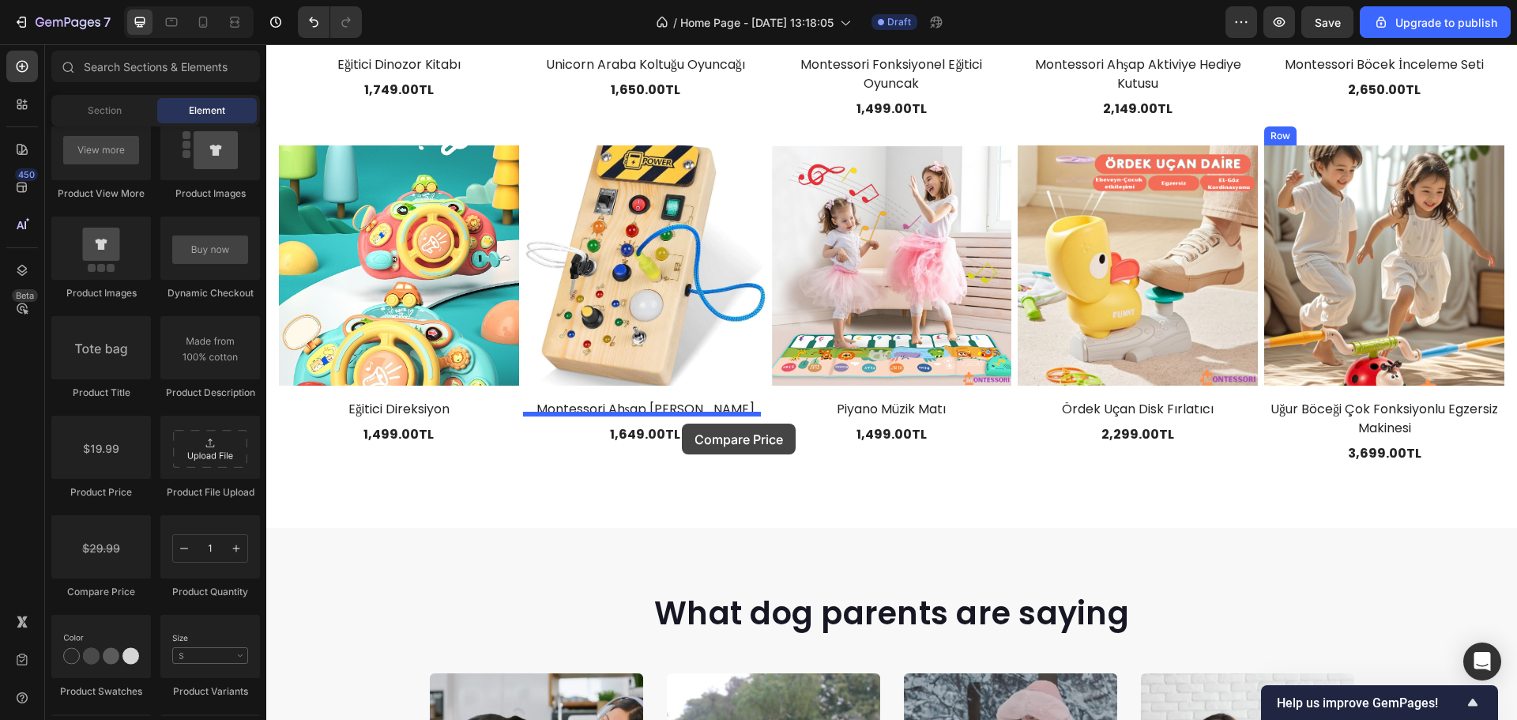
drag, startPoint x: 375, startPoint y: 590, endPoint x: 682, endPoint y: 424, distance: 349.4
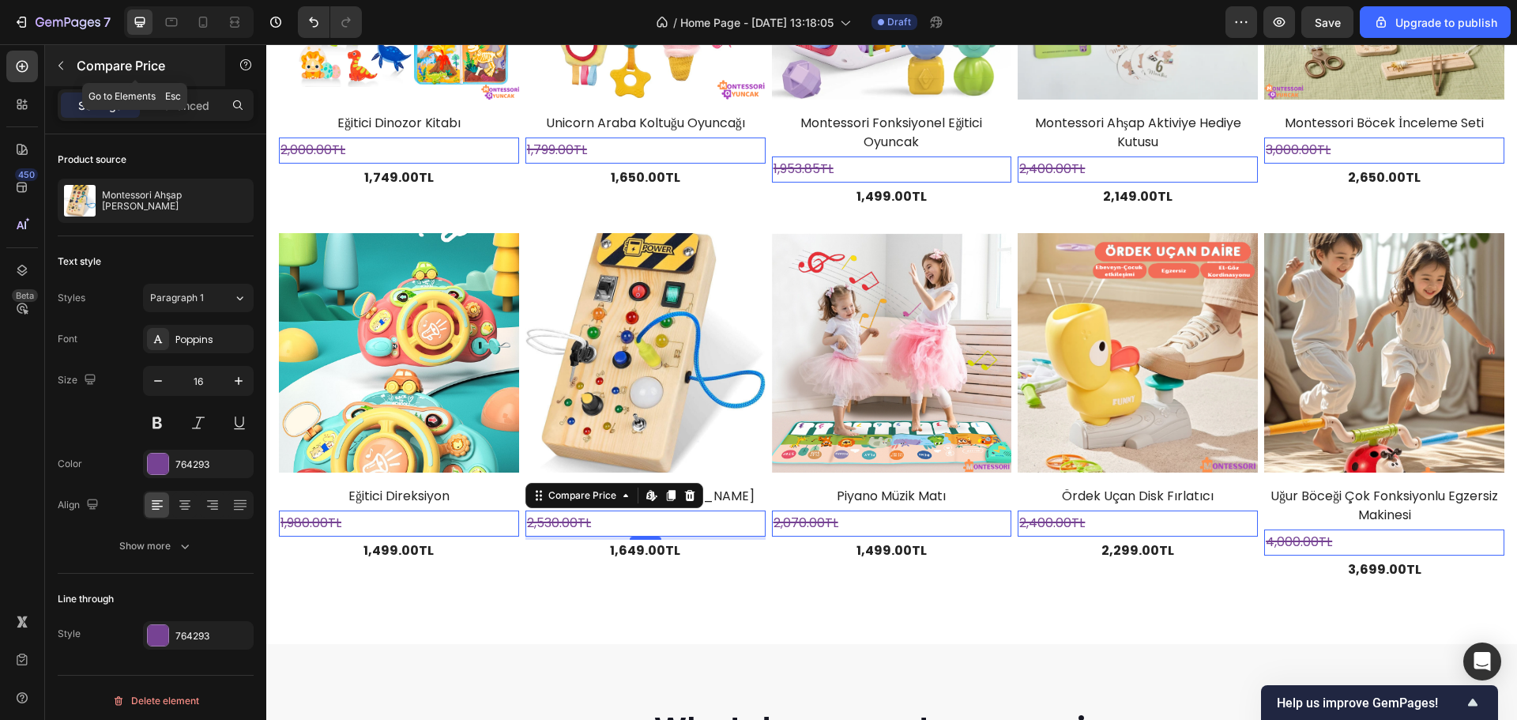
click at [65, 59] on icon "button" at bounding box center [61, 65] width 13 height 13
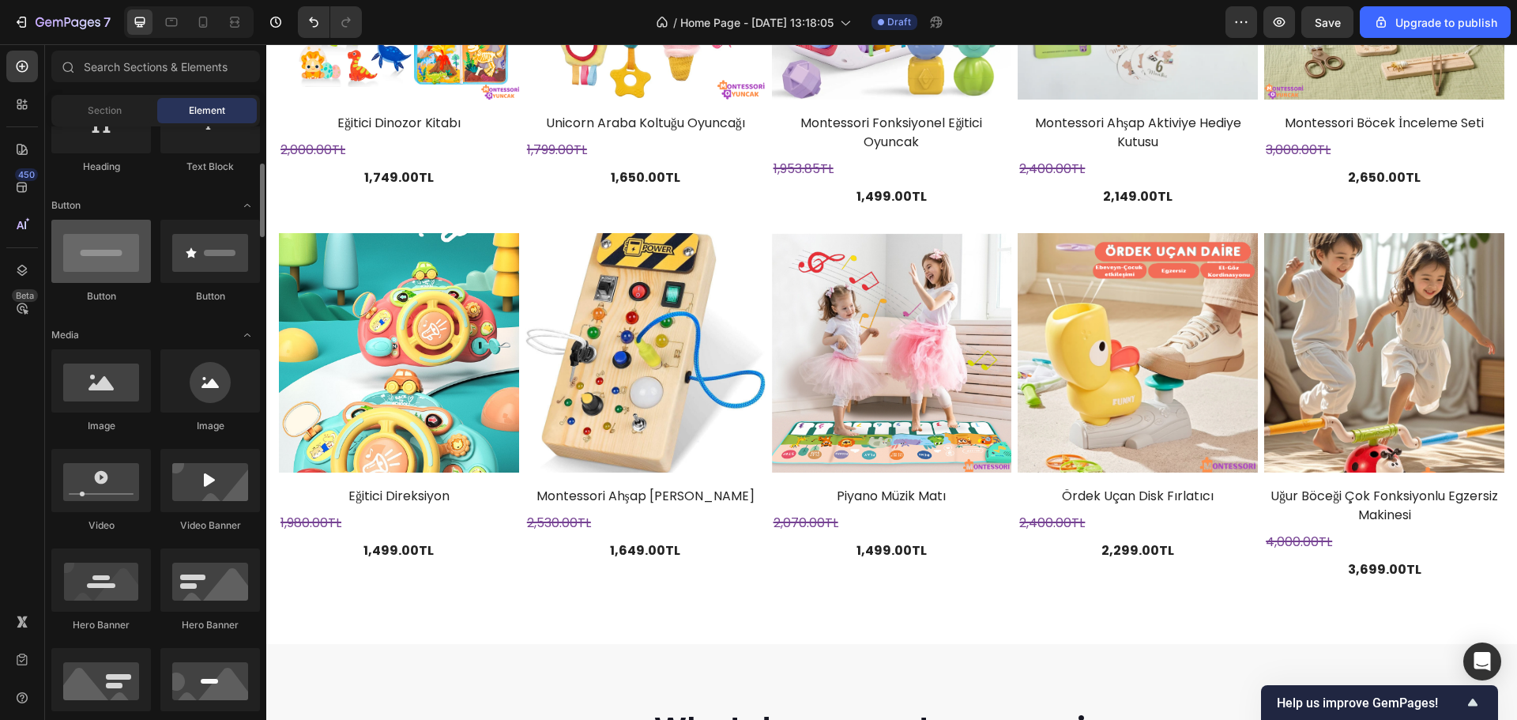
scroll to position [0, 0]
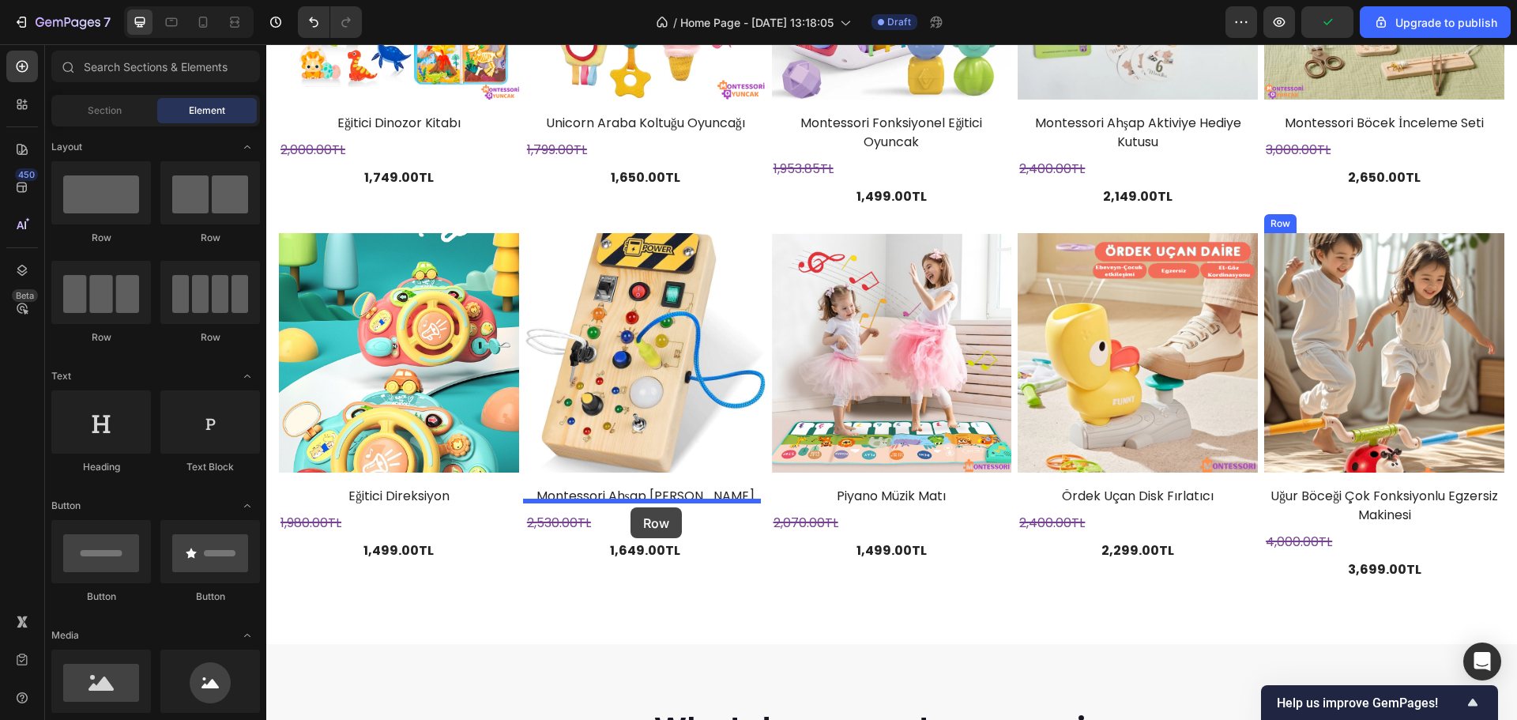
drag, startPoint x: 447, startPoint y: 245, endPoint x: 631, endPoint y: 507, distance: 320.1
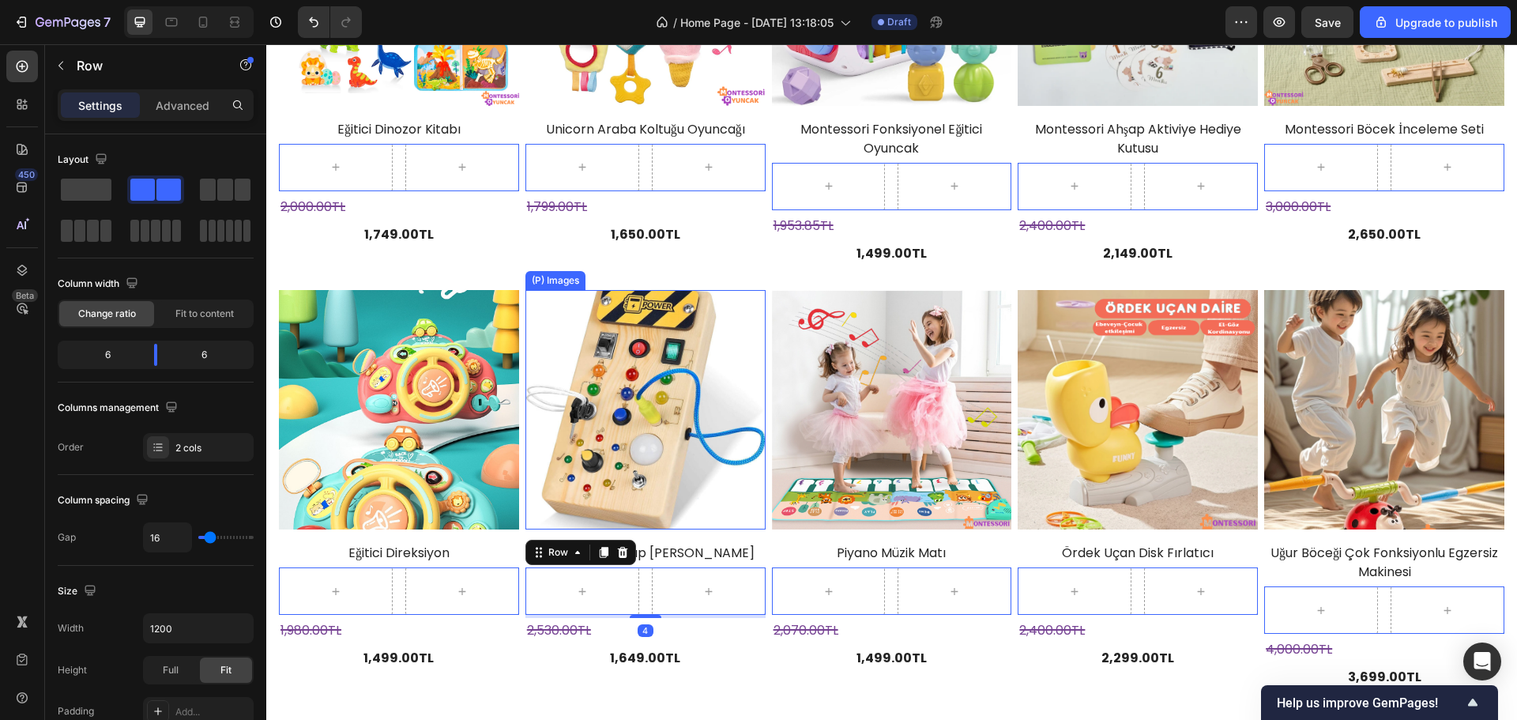
scroll to position [2317, 0]
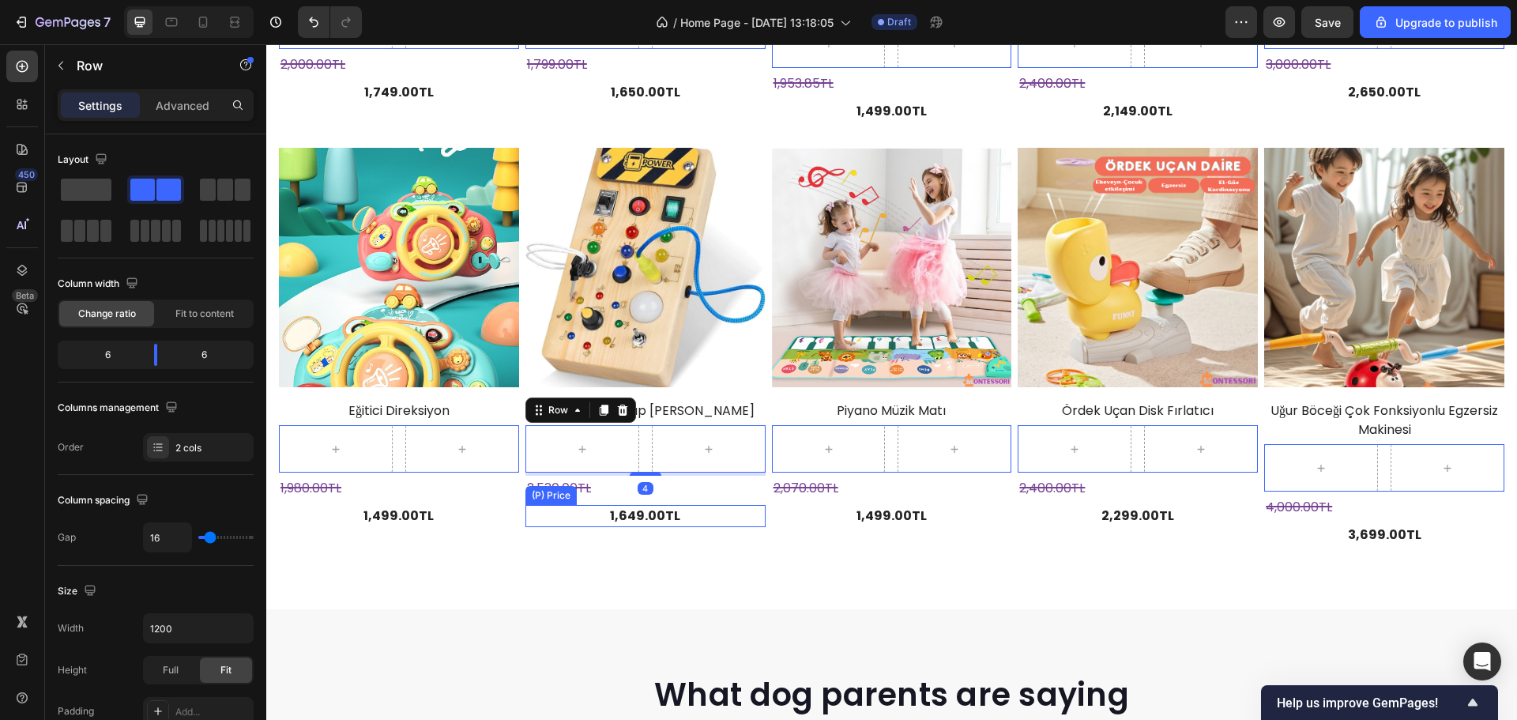
click at [627, 509] on div "1,649.00TL" at bounding box center [646, 516] width 240 height 22
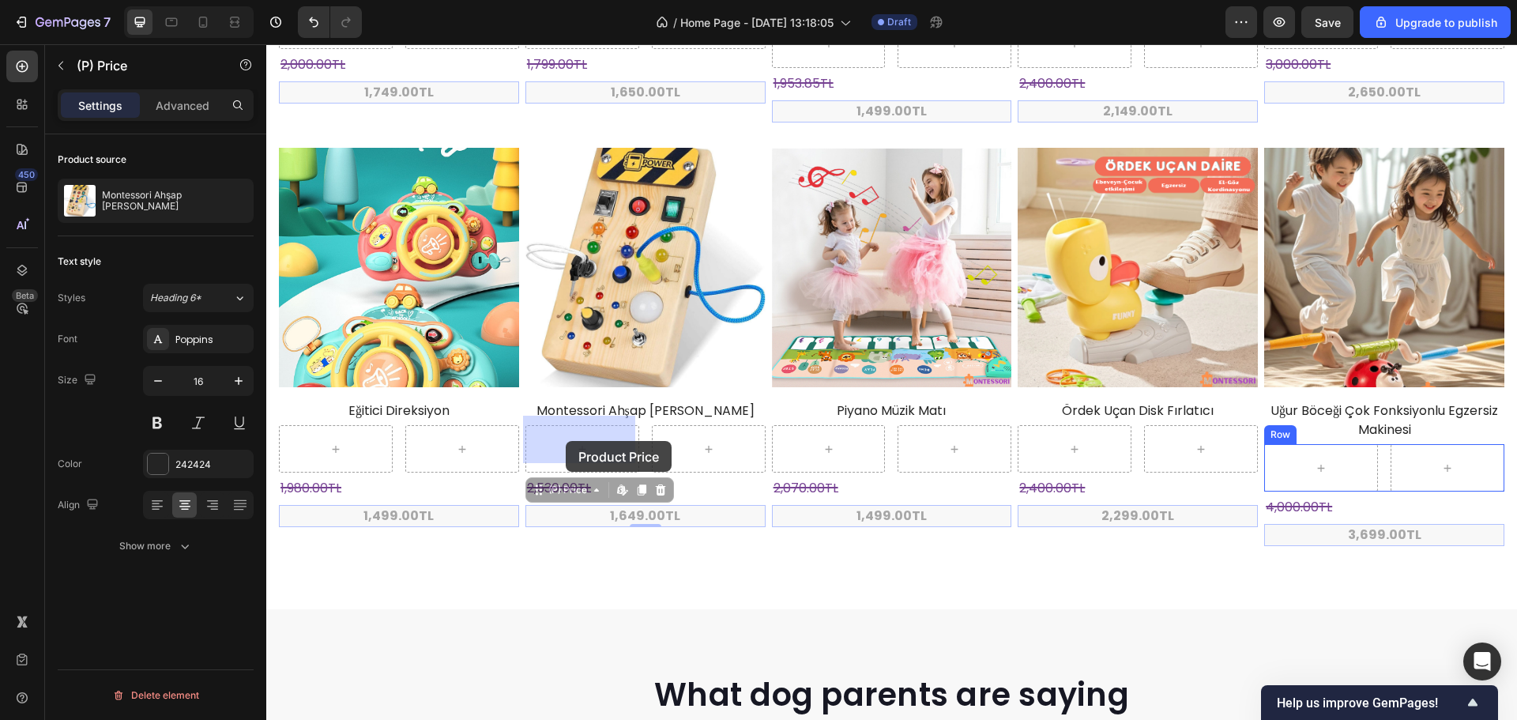
drag, startPoint x: 539, startPoint y: 488, endPoint x: 566, endPoint y: 441, distance: 53.8
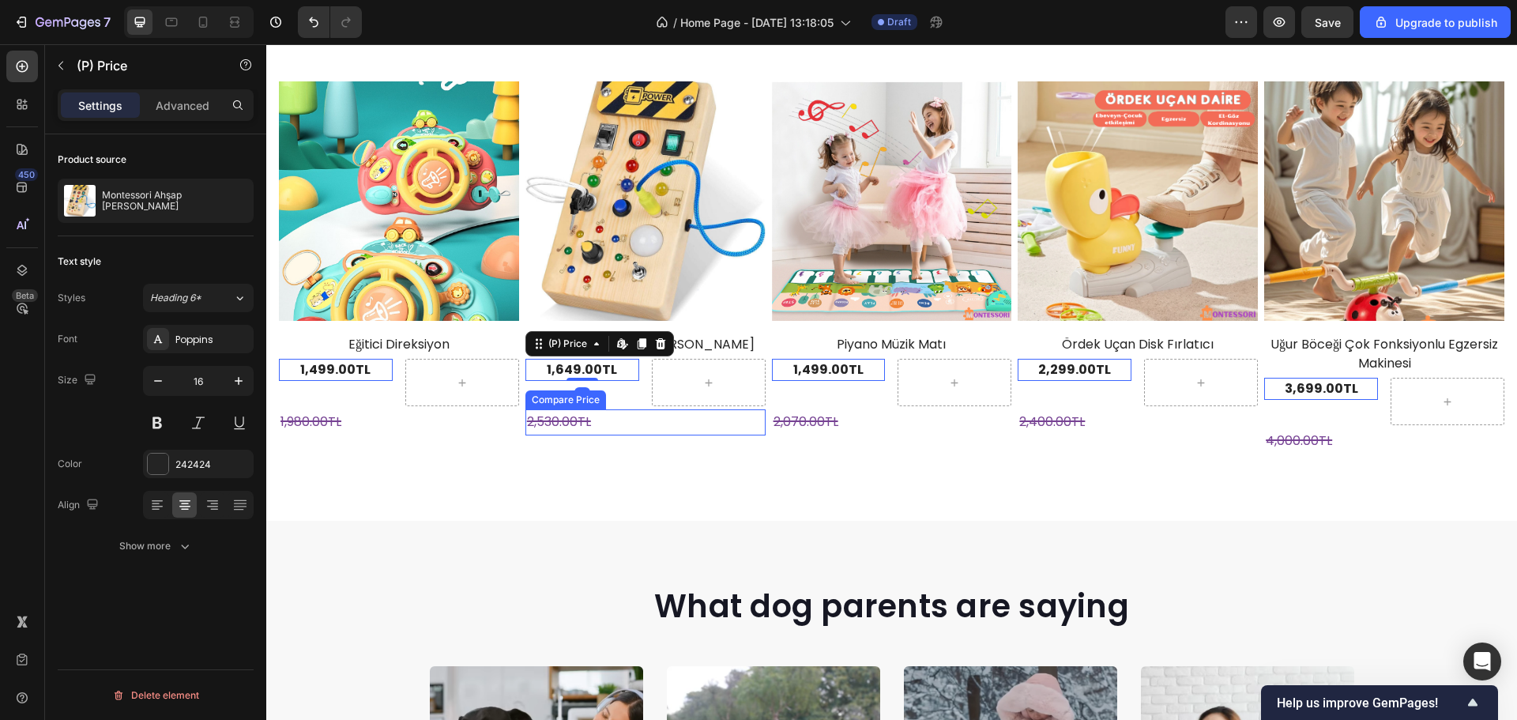
click at [565, 414] on div "2,530.00TL" at bounding box center [646, 422] width 240 height 26
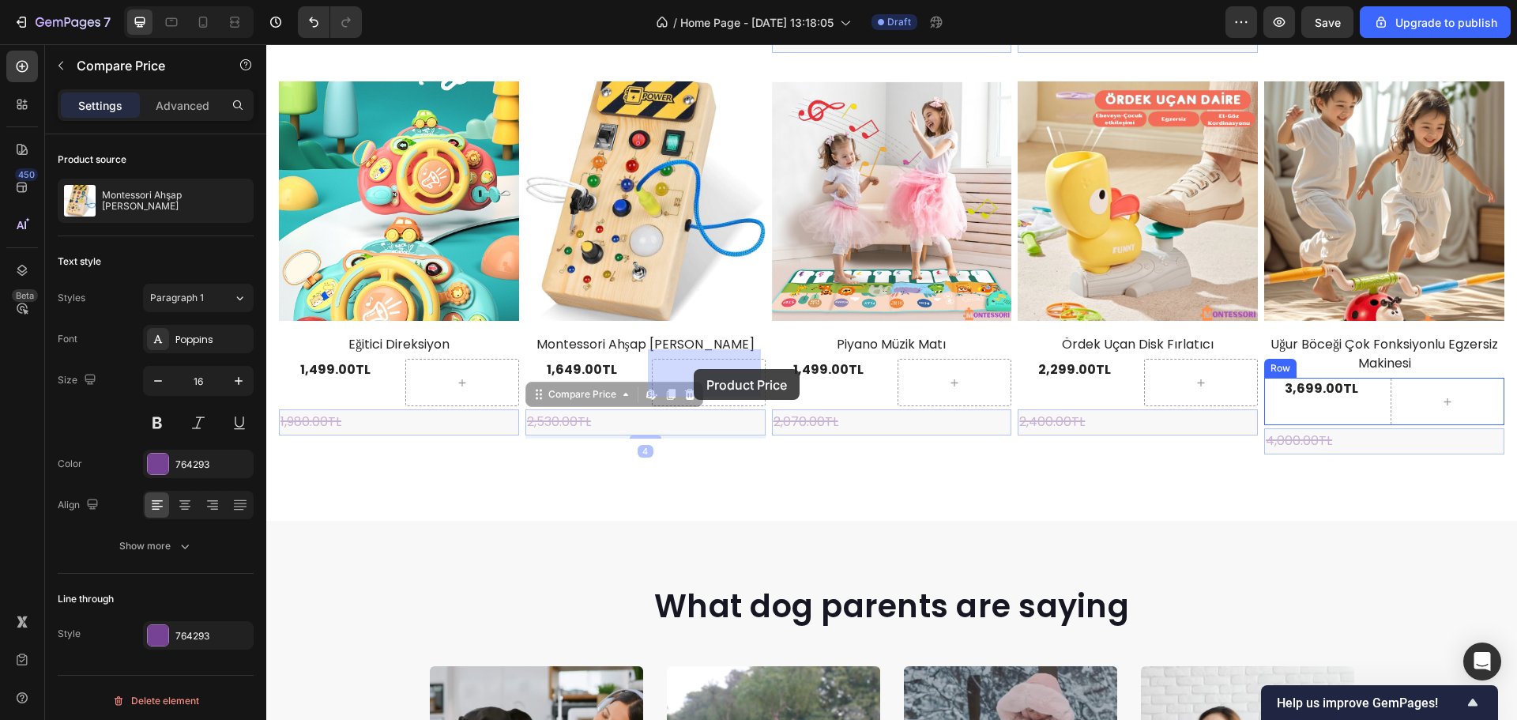
drag, startPoint x: 537, startPoint y: 383, endPoint x: 718, endPoint y: 454, distance: 194.8
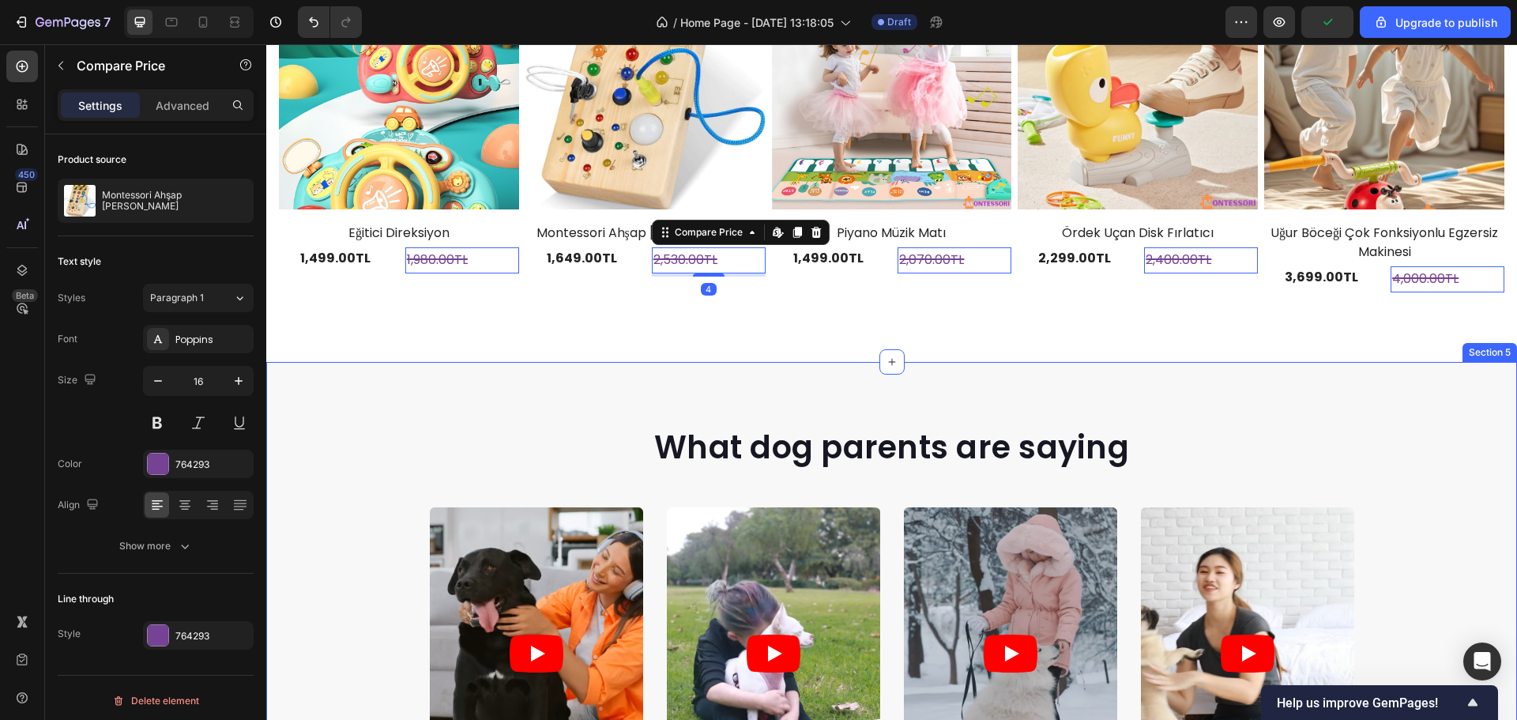
scroll to position [2079, 0]
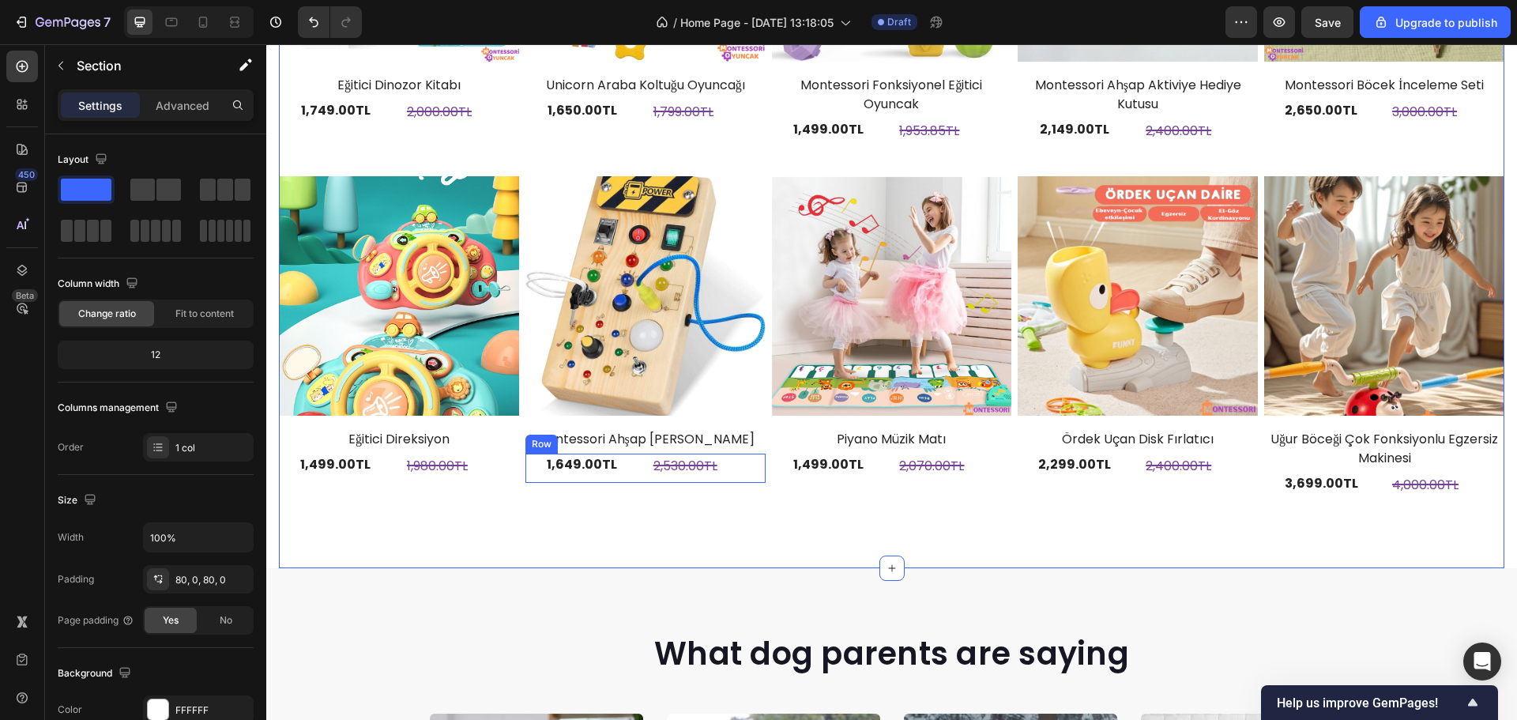
click at [640, 458] on div "1,649.00TL (P) Price (P) Price 2,530.00TL Compare Price Compare Price Row" at bounding box center [646, 468] width 240 height 29
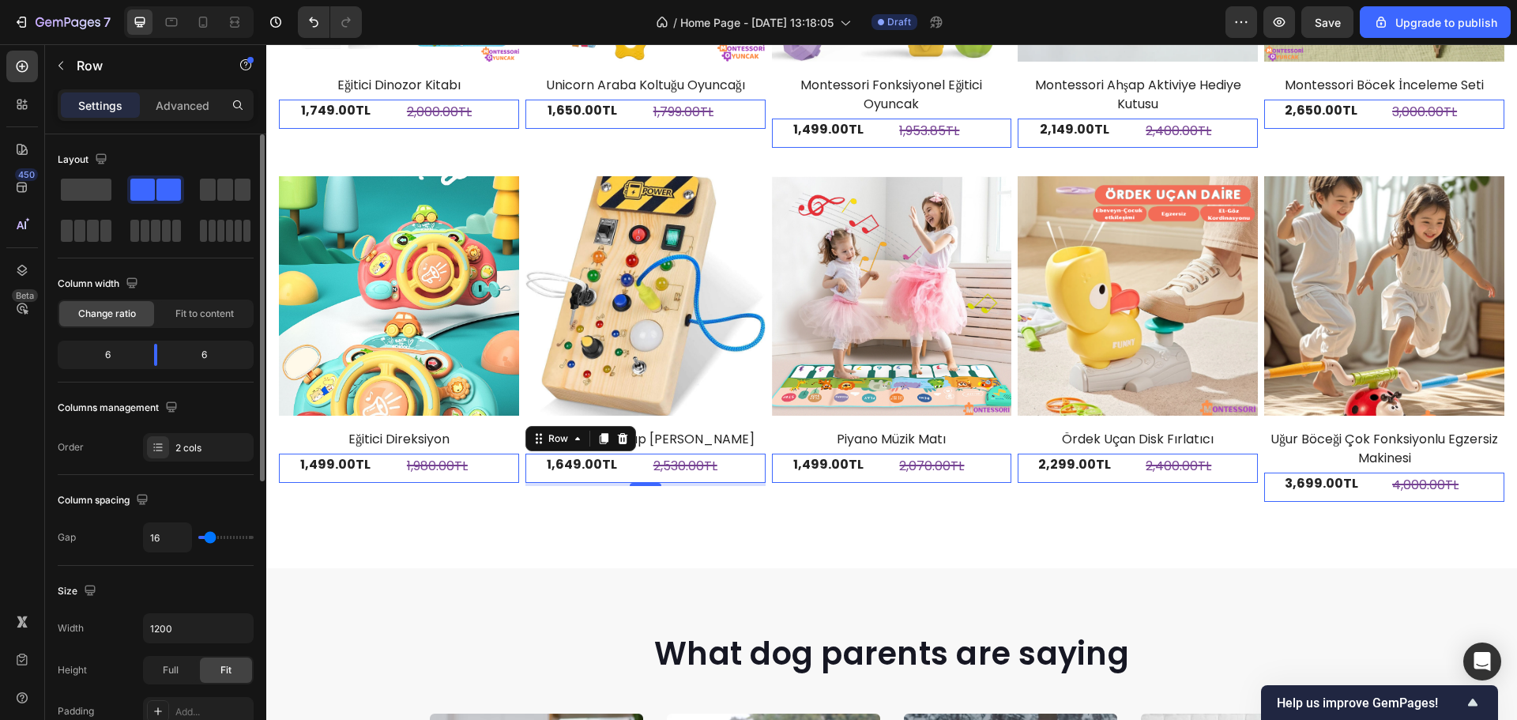
type input "0"
drag, startPoint x: 206, startPoint y: 537, endPoint x: 190, endPoint y: 538, distance: 15.8
type input "0"
click at [198, 538] on input "range" at bounding box center [225, 537] width 55 height 3
click at [157, 0] on body "7 / Home Page - Sep 27, 13:18:05 Draft Preview Save Upgrade to publish 450 Beta…" at bounding box center [758, 0] width 1517 height 0
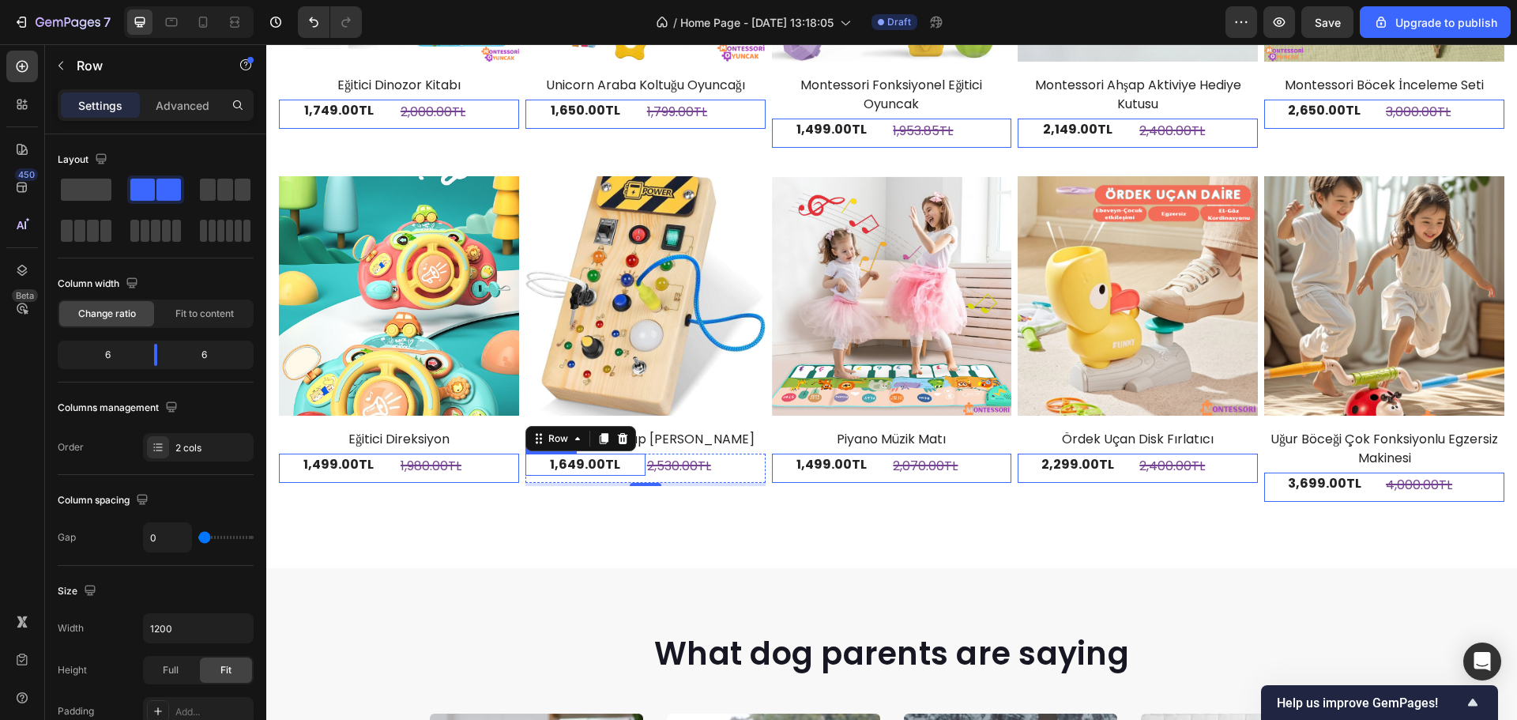
click at [567, 454] on div "1,649.00TL" at bounding box center [586, 465] width 120 height 22
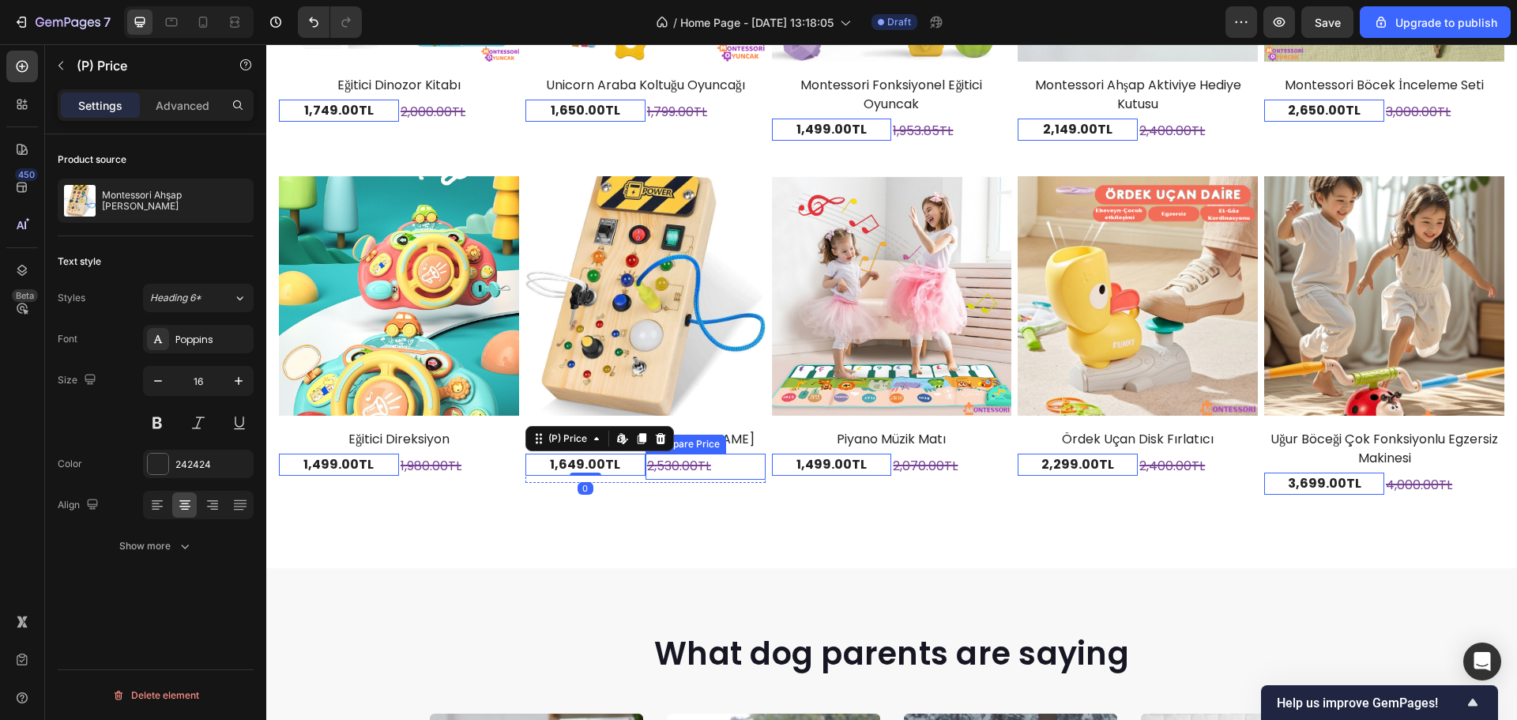
click at [652, 455] on div "2,530.00TL" at bounding box center [706, 467] width 120 height 26
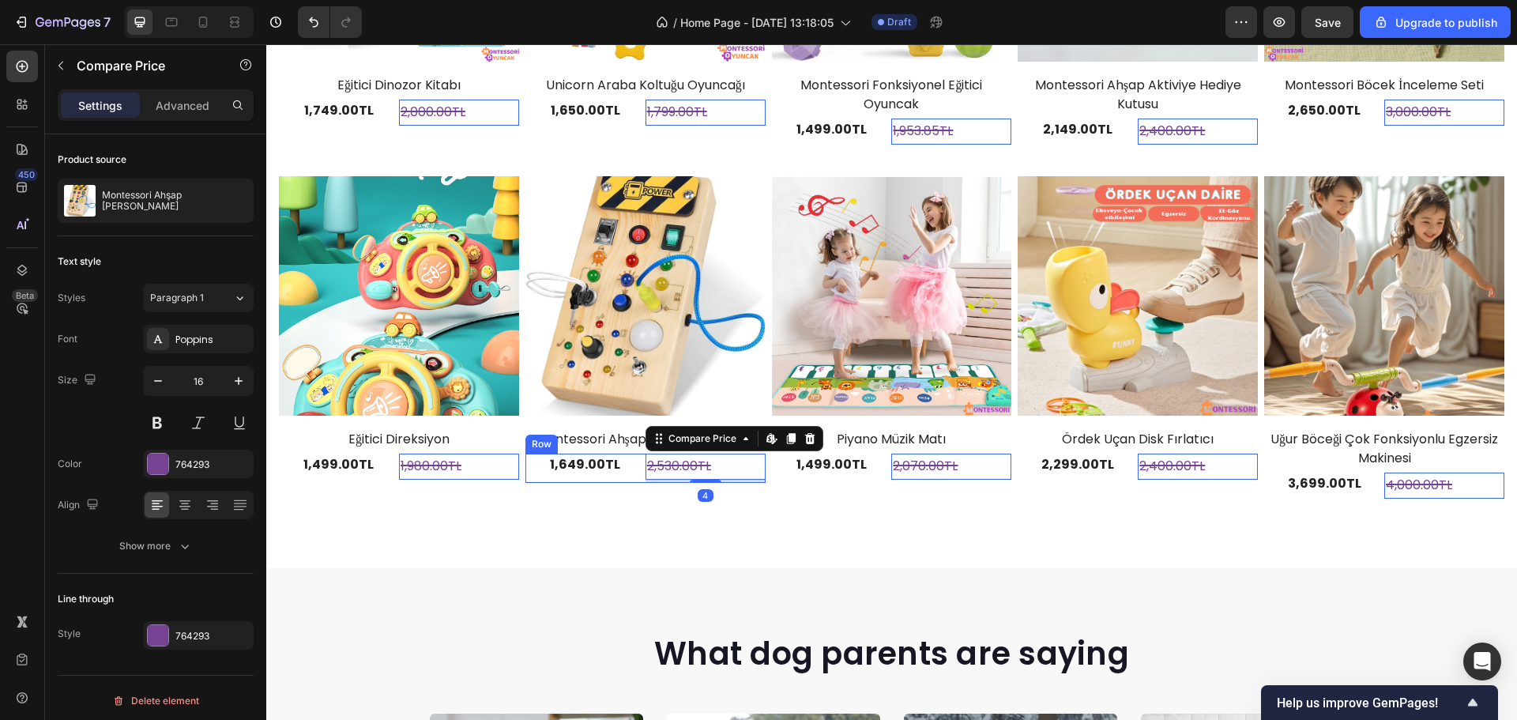
click at [631, 467] on div "1,649.00TL (P) Price (P) Price" at bounding box center [586, 468] width 120 height 29
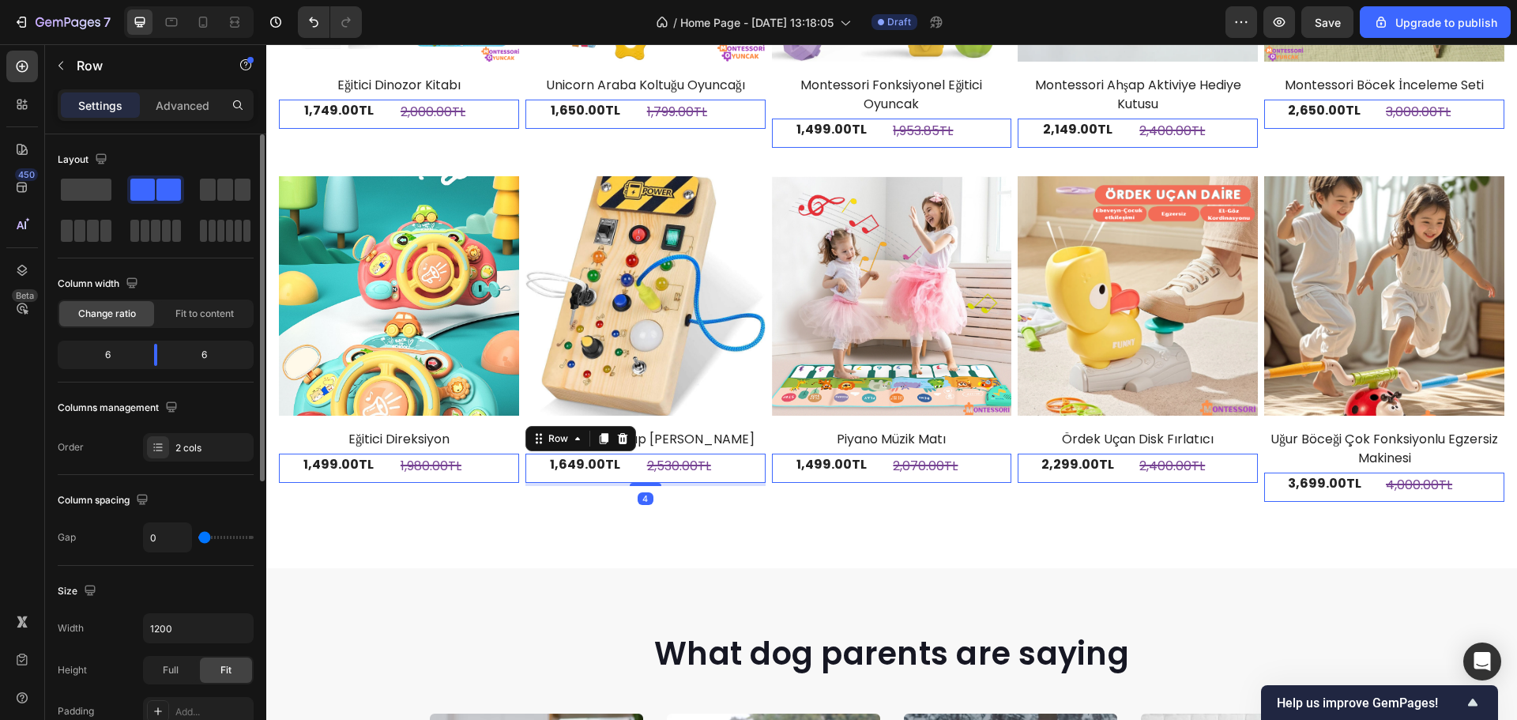
type input "9"
type input "82"
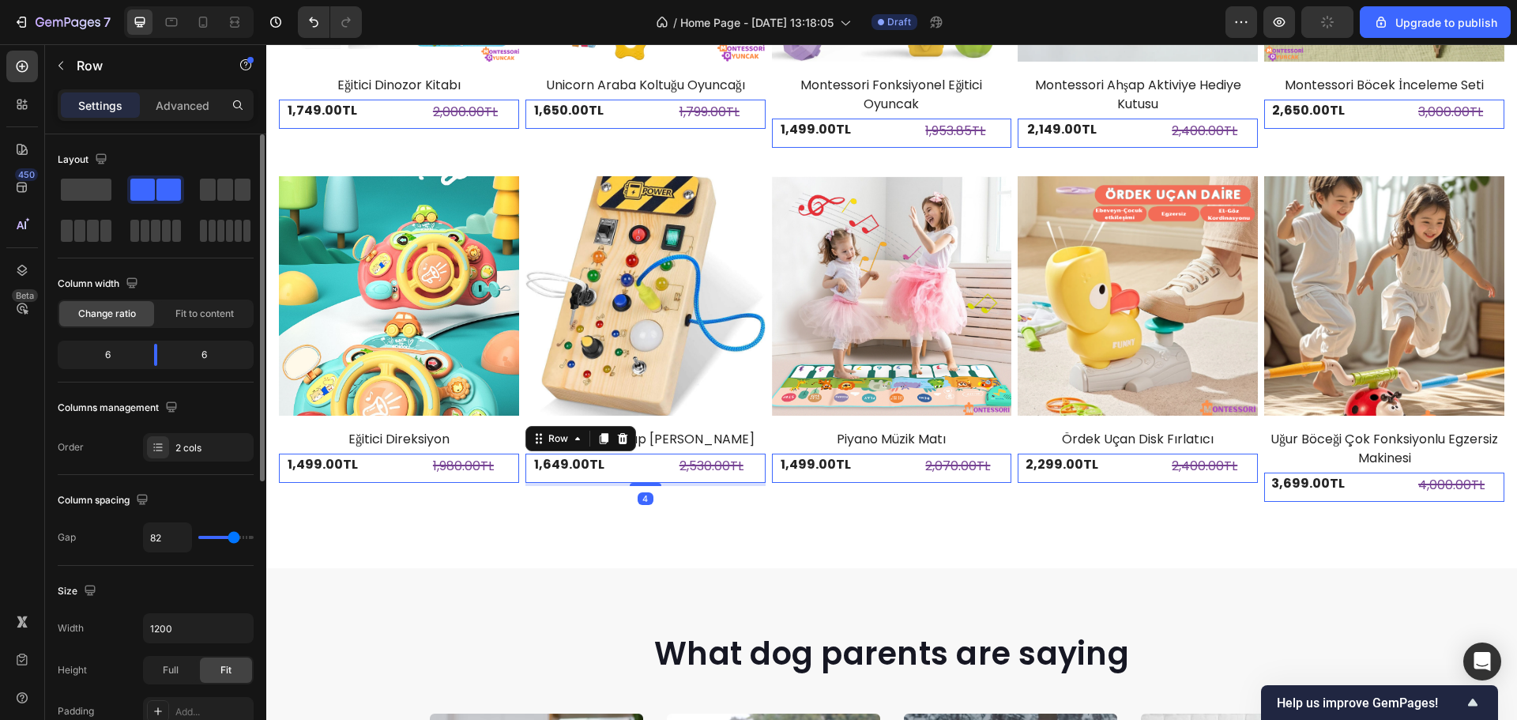
type input "80"
type input "0"
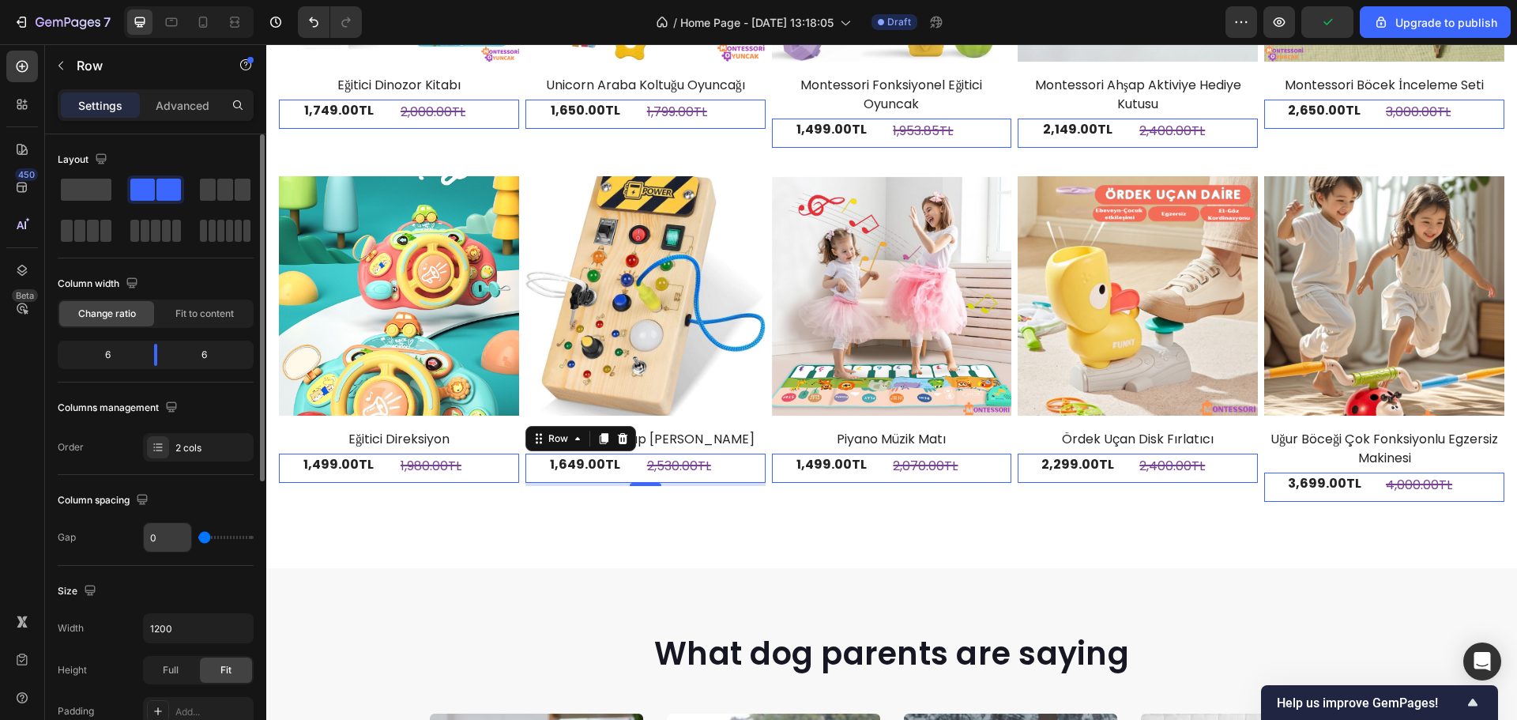
drag, startPoint x: 204, startPoint y: 531, endPoint x: 164, endPoint y: 539, distance: 41.1
click at [198, 539] on input "range" at bounding box center [225, 537] width 55 height 3
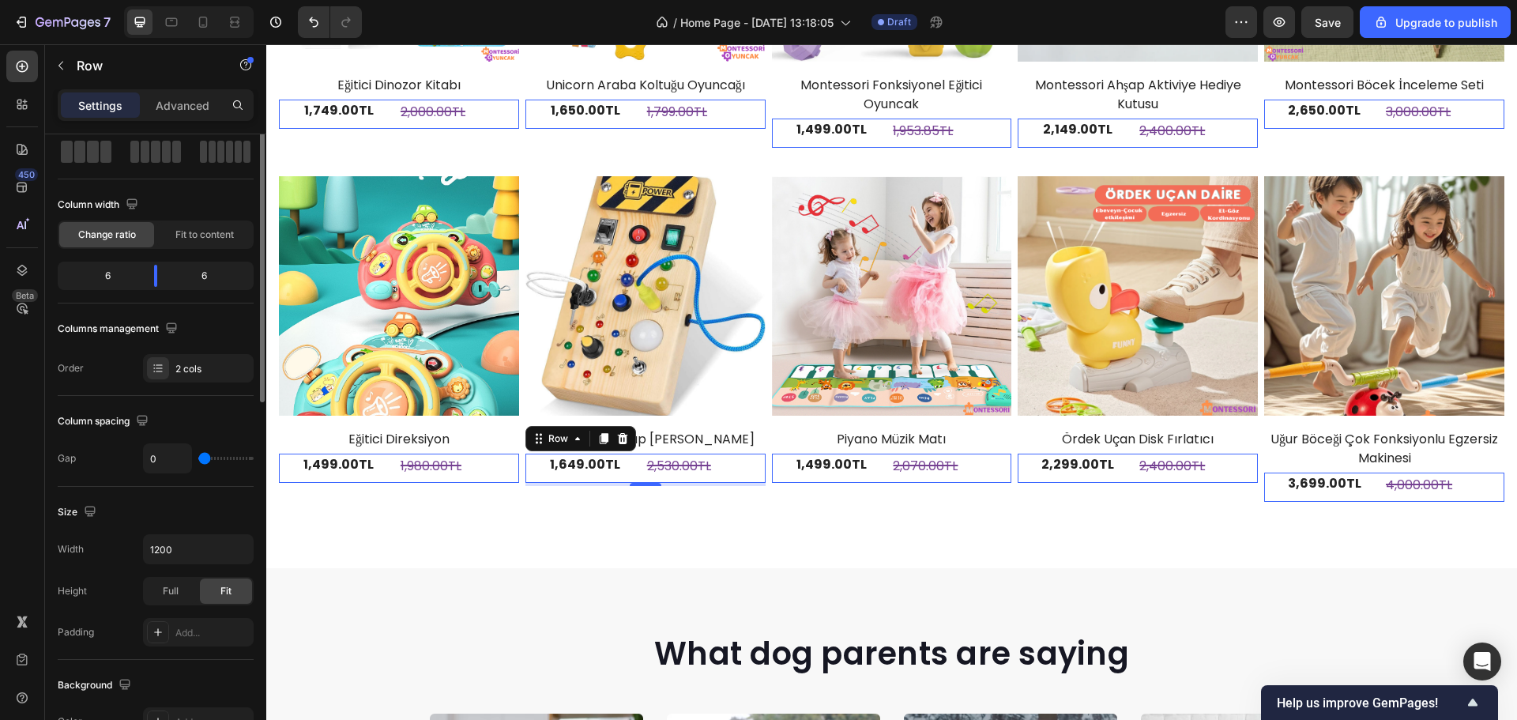
scroll to position [0, 0]
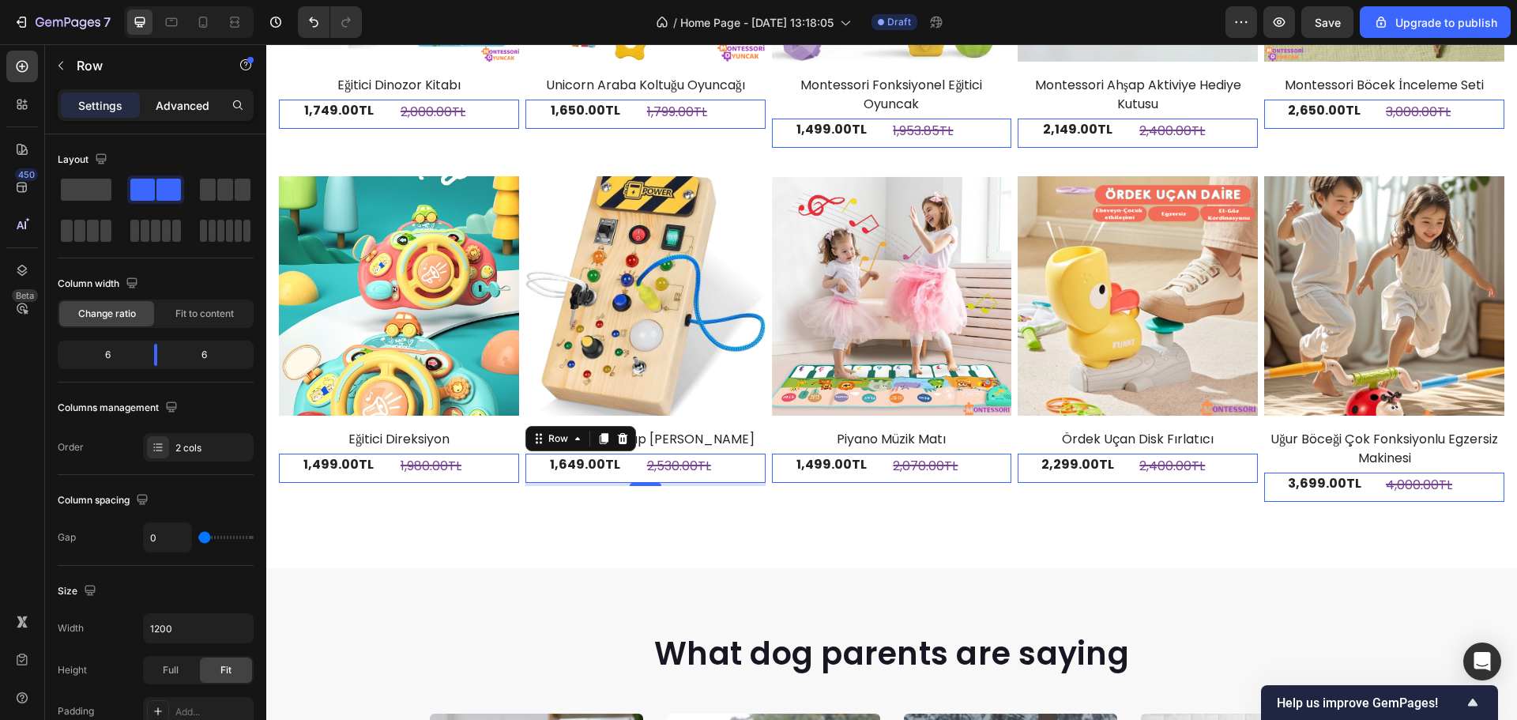
click at [156, 103] on p "Advanced" at bounding box center [183, 105] width 54 height 17
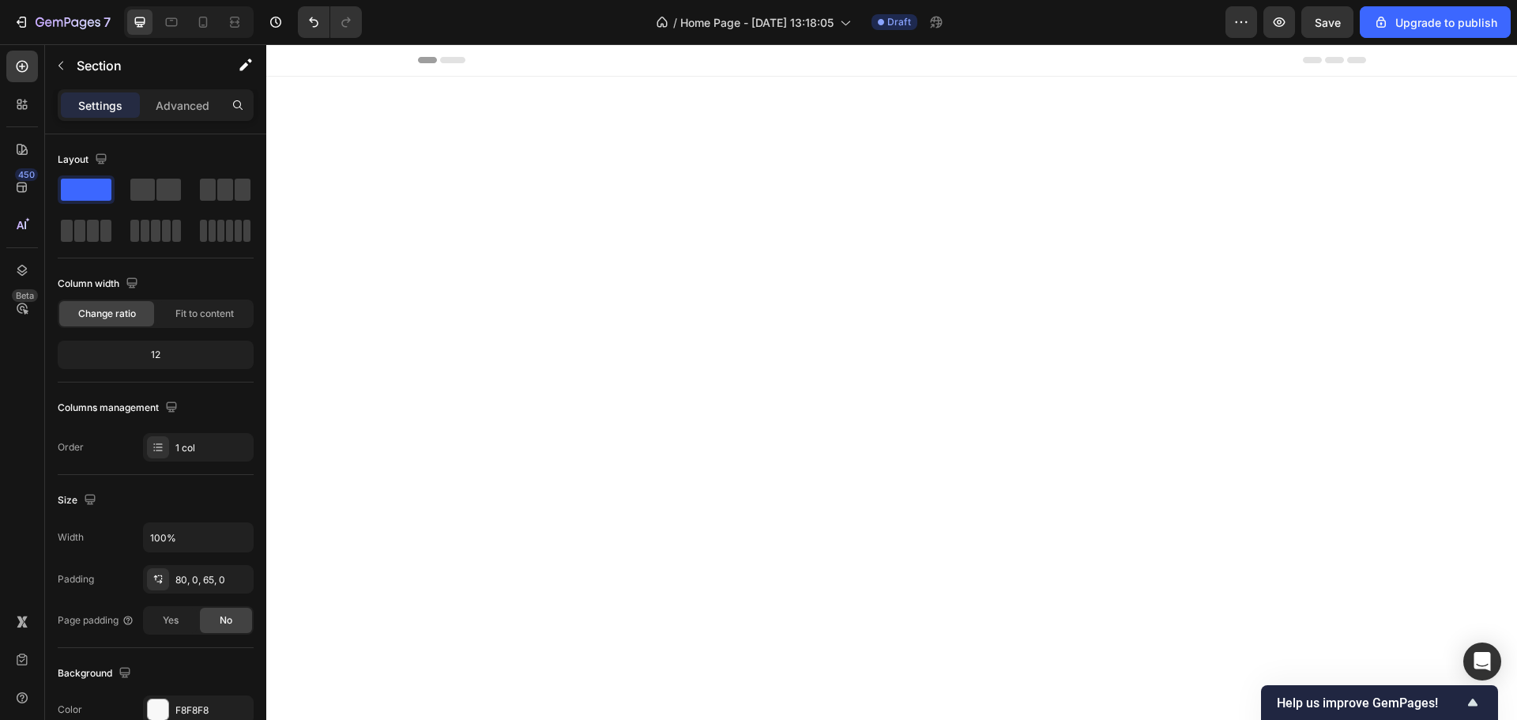
scroll to position [2079, 0]
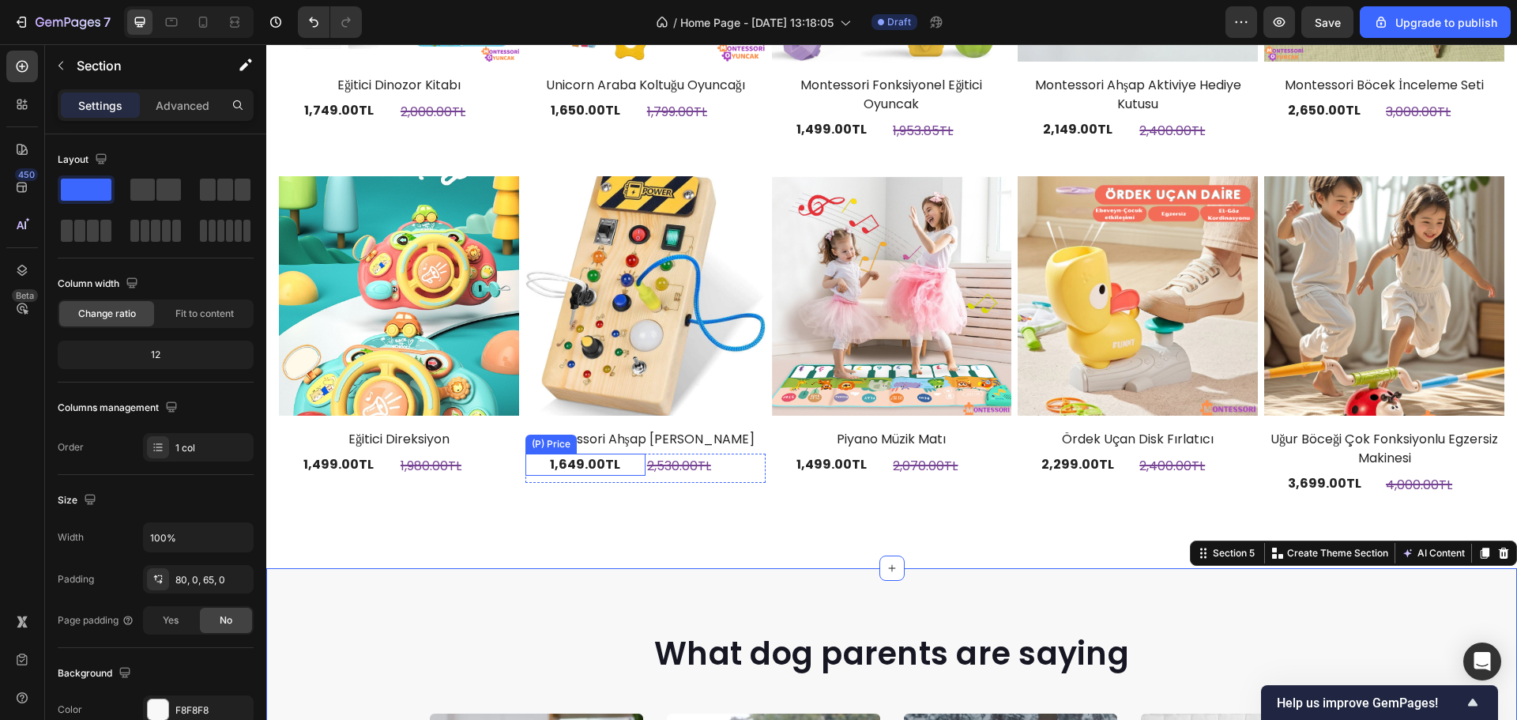
drag, startPoint x: 632, startPoint y: 458, endPoint x: 641, endPoint y: 458, distance: 8.7
click at [632, 458] on div "1,649.00TL" at bounding box center [586, 465] width 120 height 22
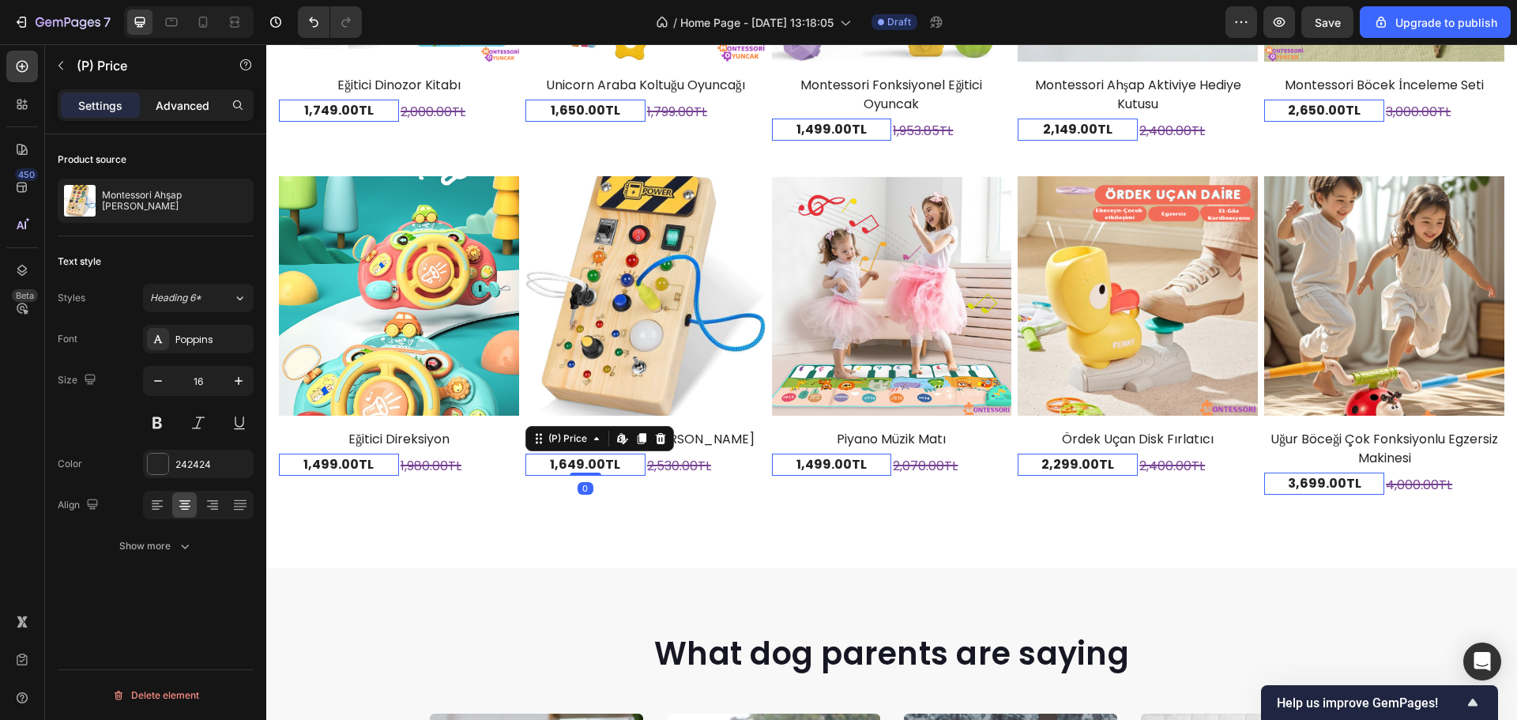
click at [189, 101] on p "Advanced" at bounding box center [183, 105] width 54 height 17
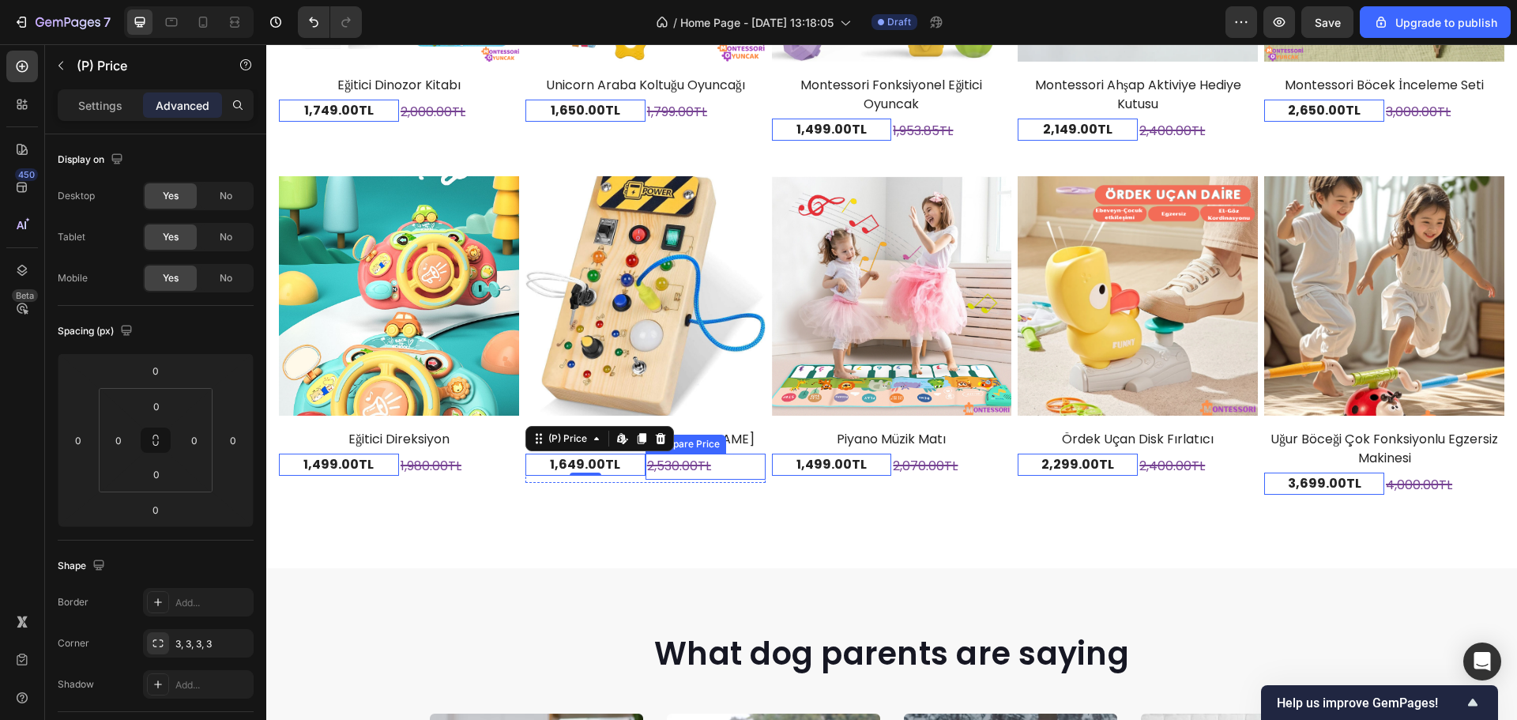
click at [671, 454] on div "2,530.00TL" at bounding box center [706, 467] width 120 height 26
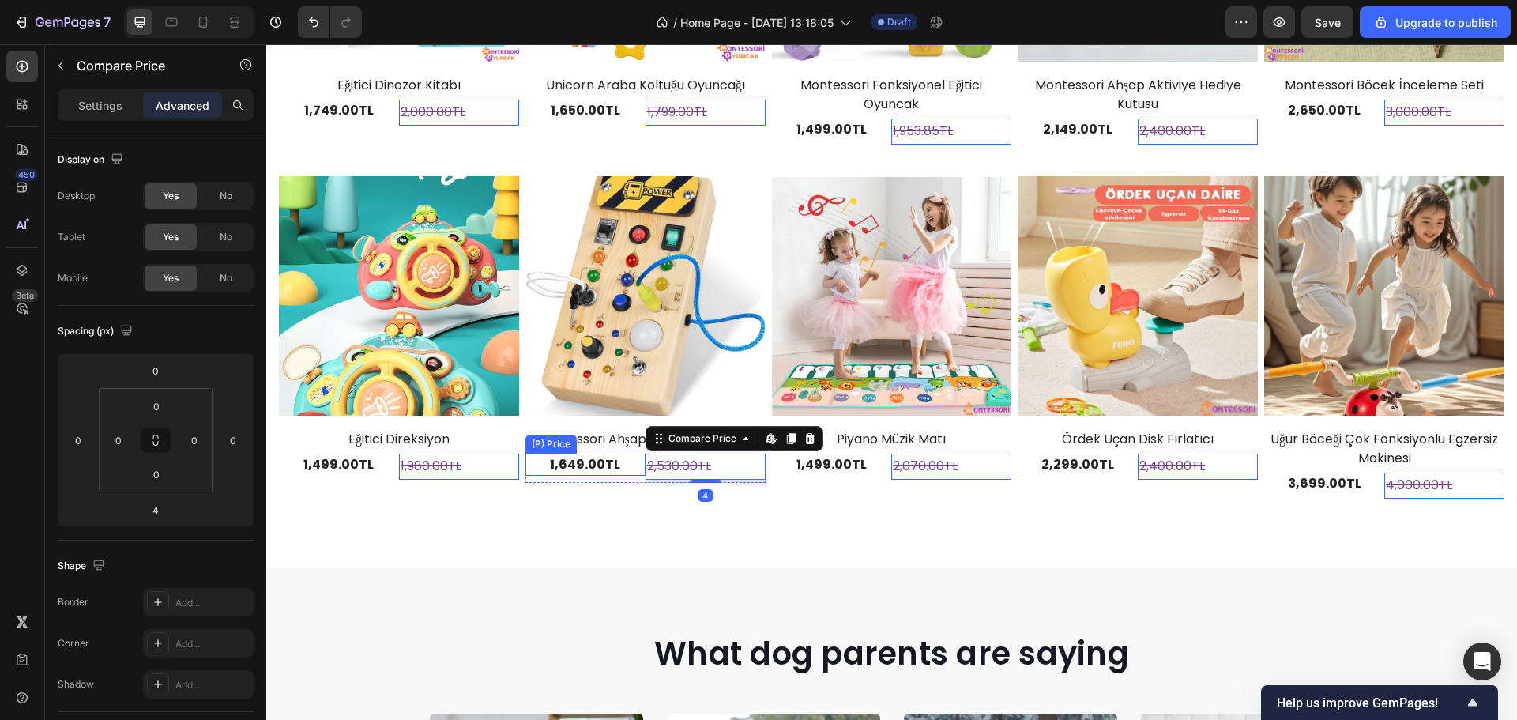
click at [627, 454] on div "1,649.00TL" at bounding box center [586, 465] width 120 height 22
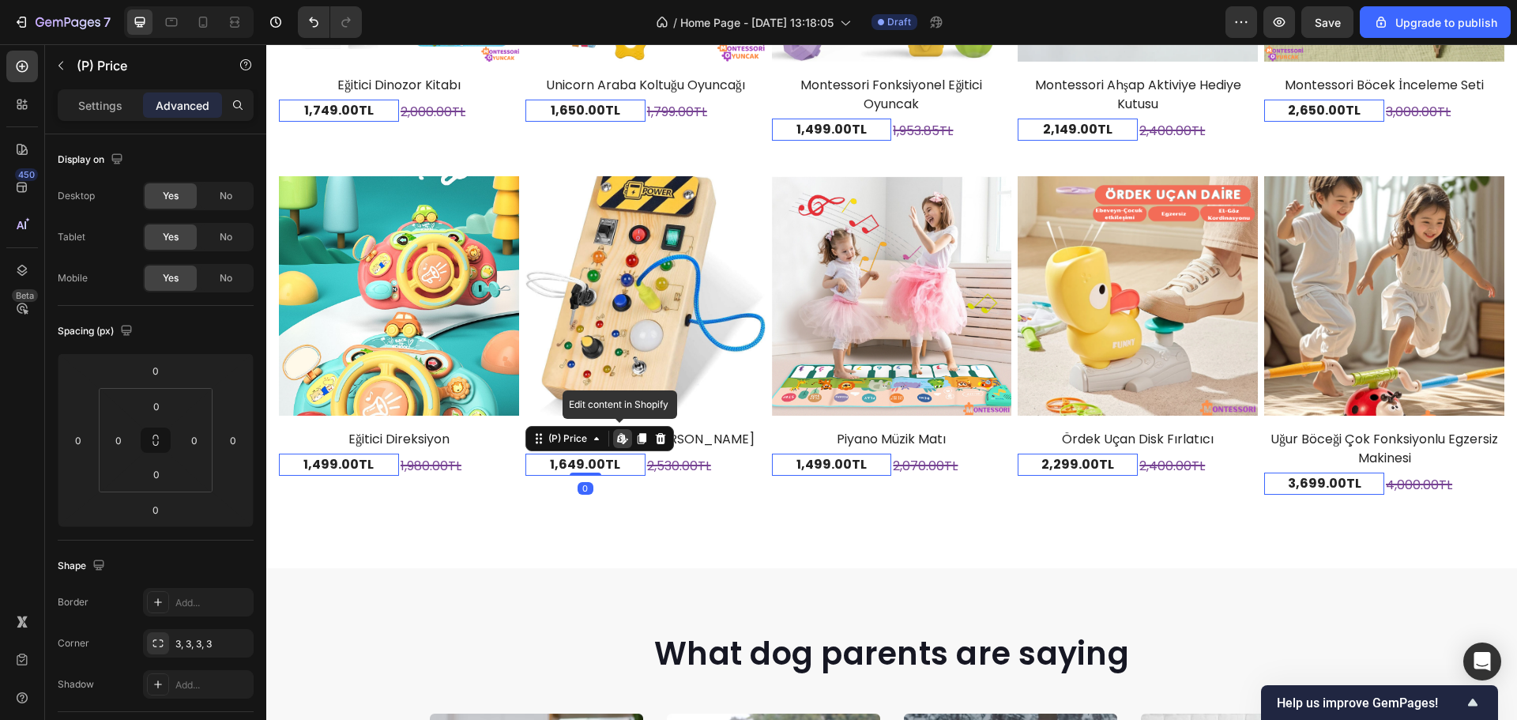
click at [627, 456] on div "1,649.00TL" at bounding box center [586, 465] width 120 height 22
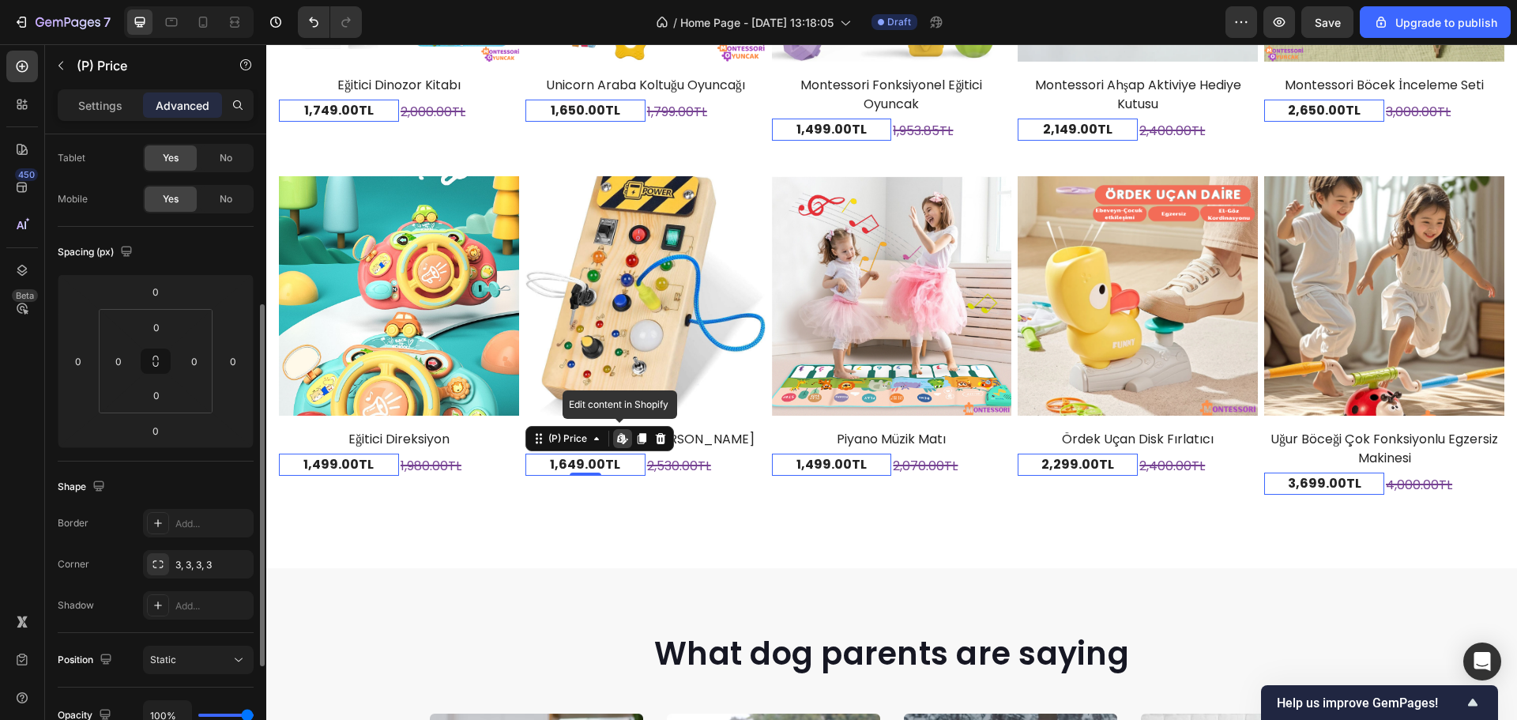
scroll to position [158, 0]
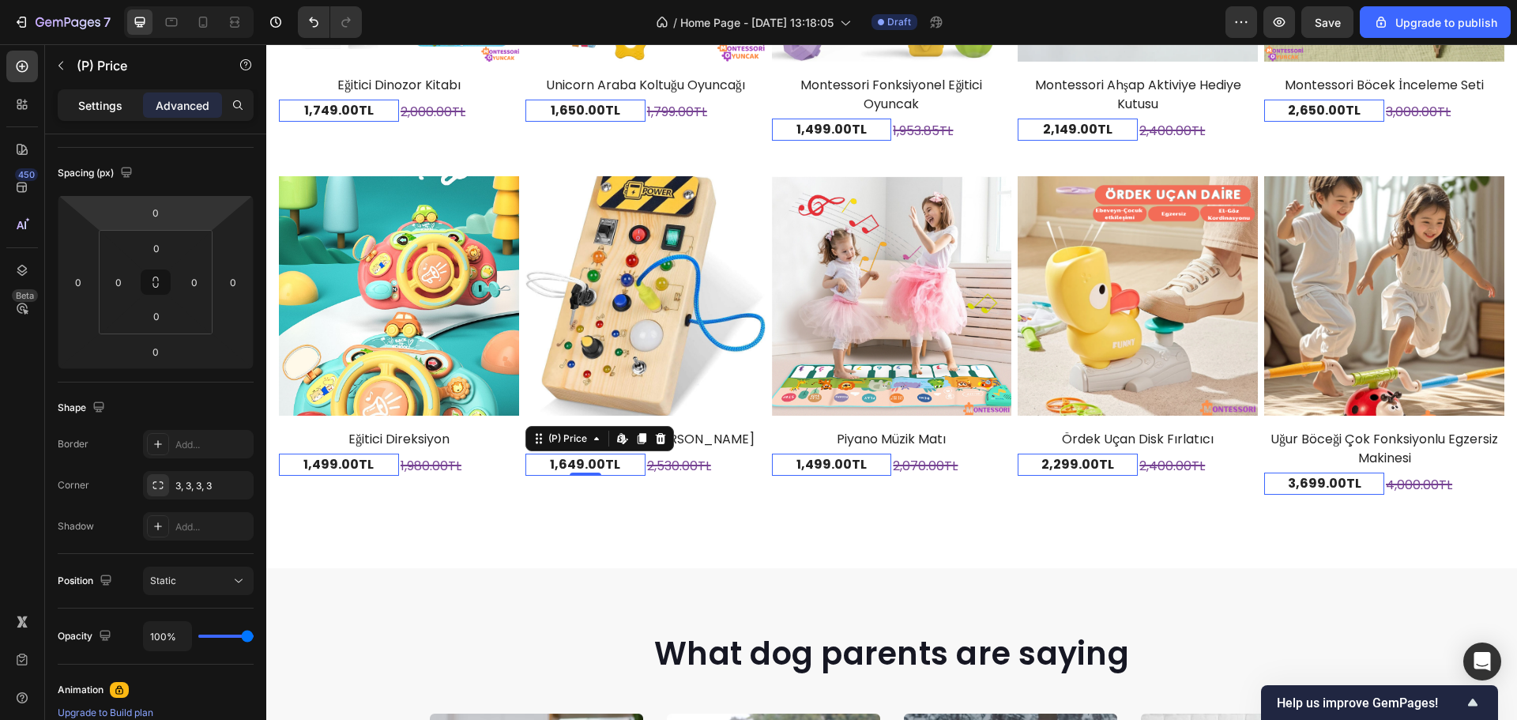
click at [121, 97] on p "Settings" at bounding box center [100, 105] width 44 height 17
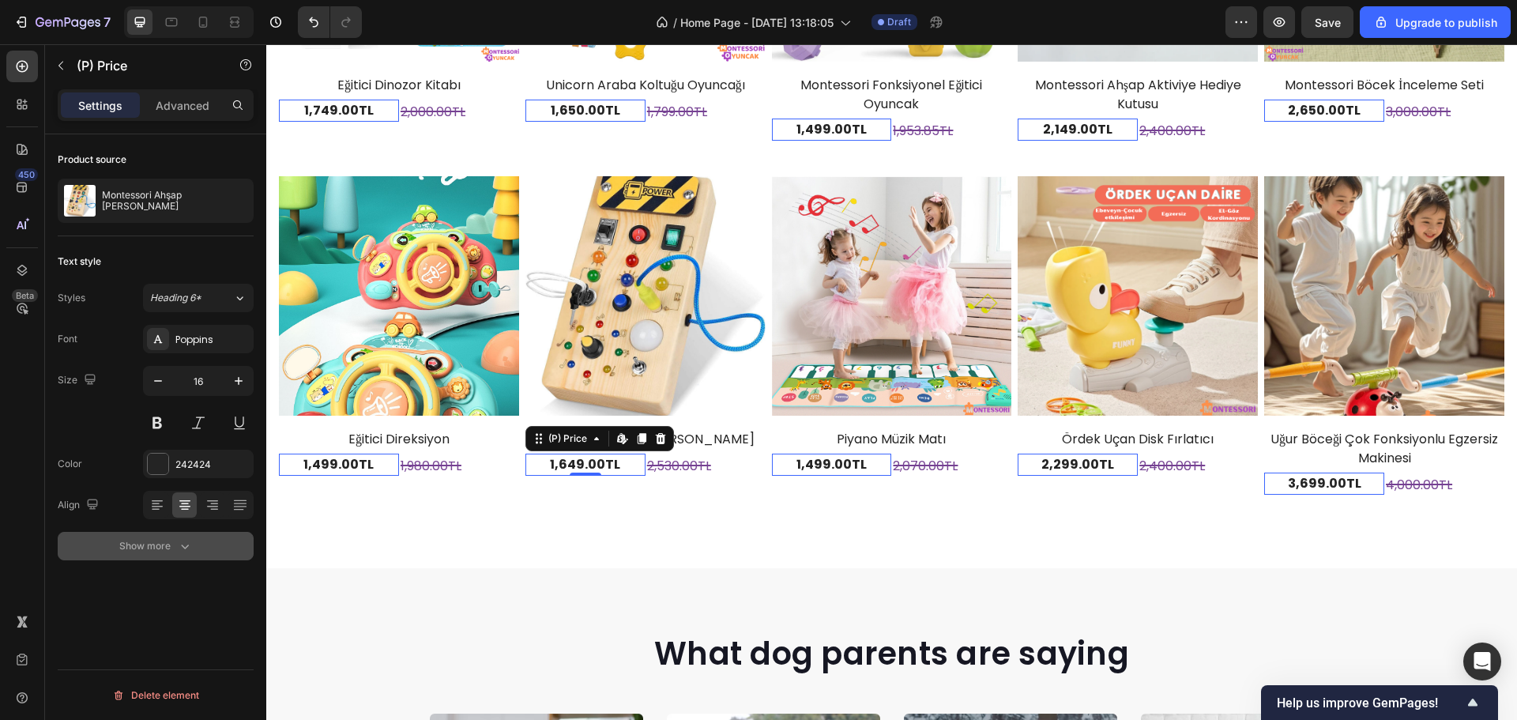
click at [168, 543] on div "Show more" at bounding box center [156, 546] width 74 height 16
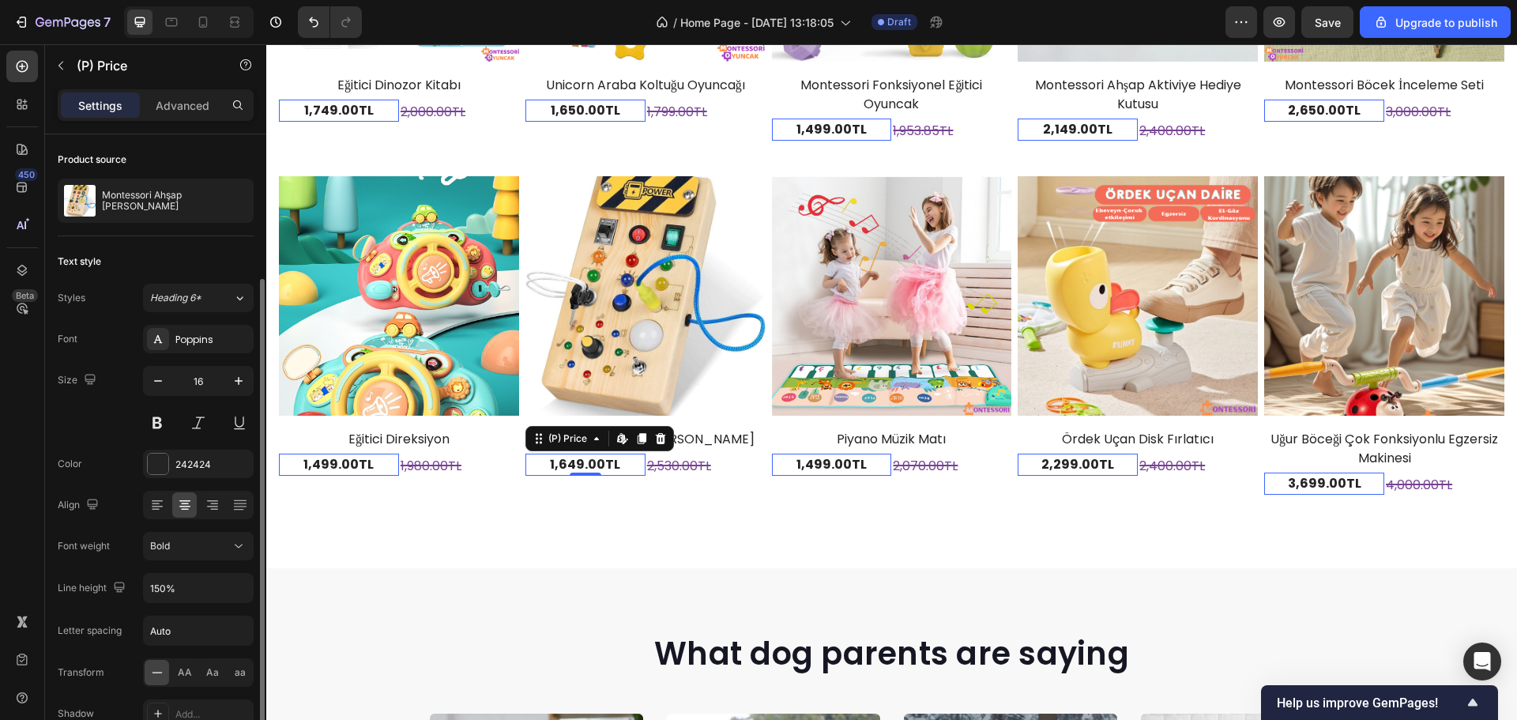
scroll to position [125, 0]
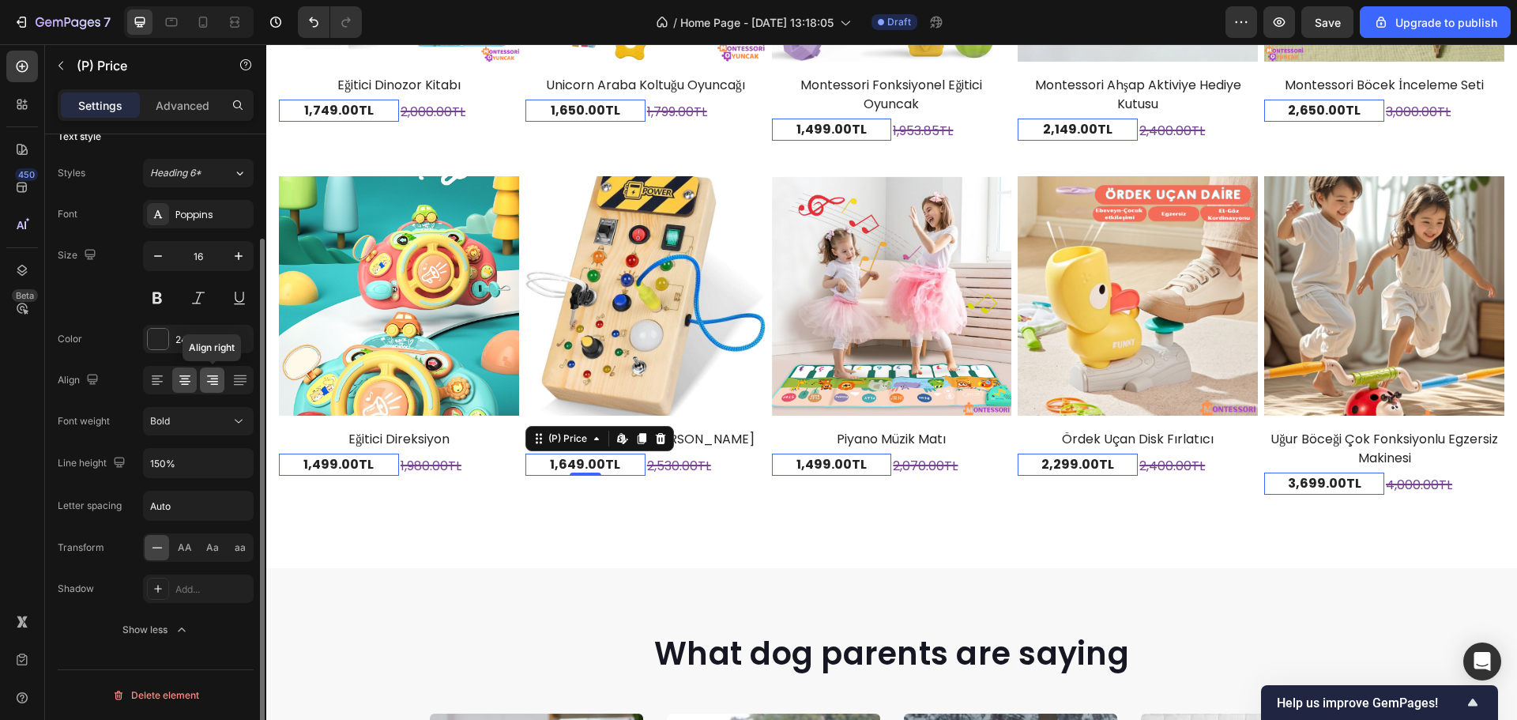
click at [214, 377] on icon at bounding box center [213, 380] width 16 height 16
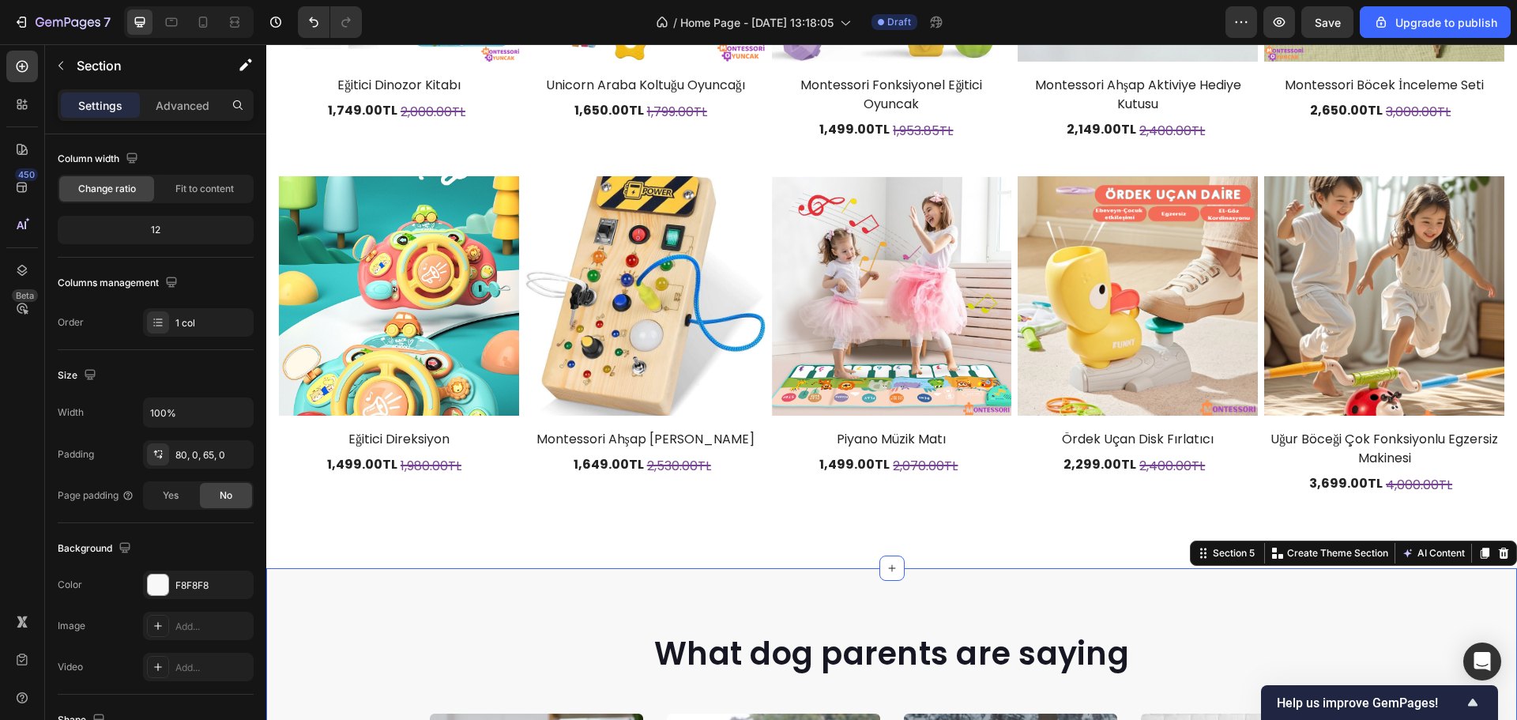
scroll to position [0, 0]
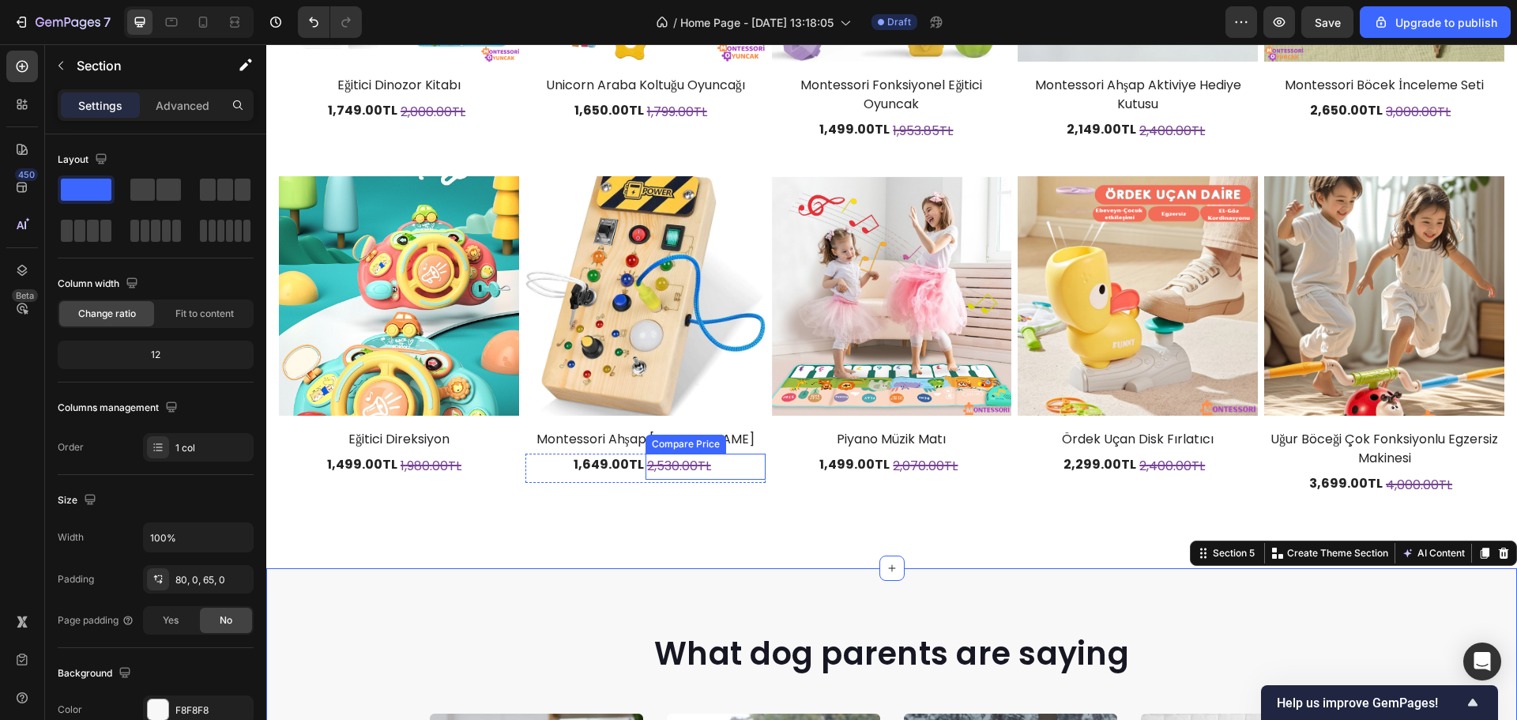
click at [679, 459] on div "2,530.00TL" at bounding box center [706, 467] width 120 height 26
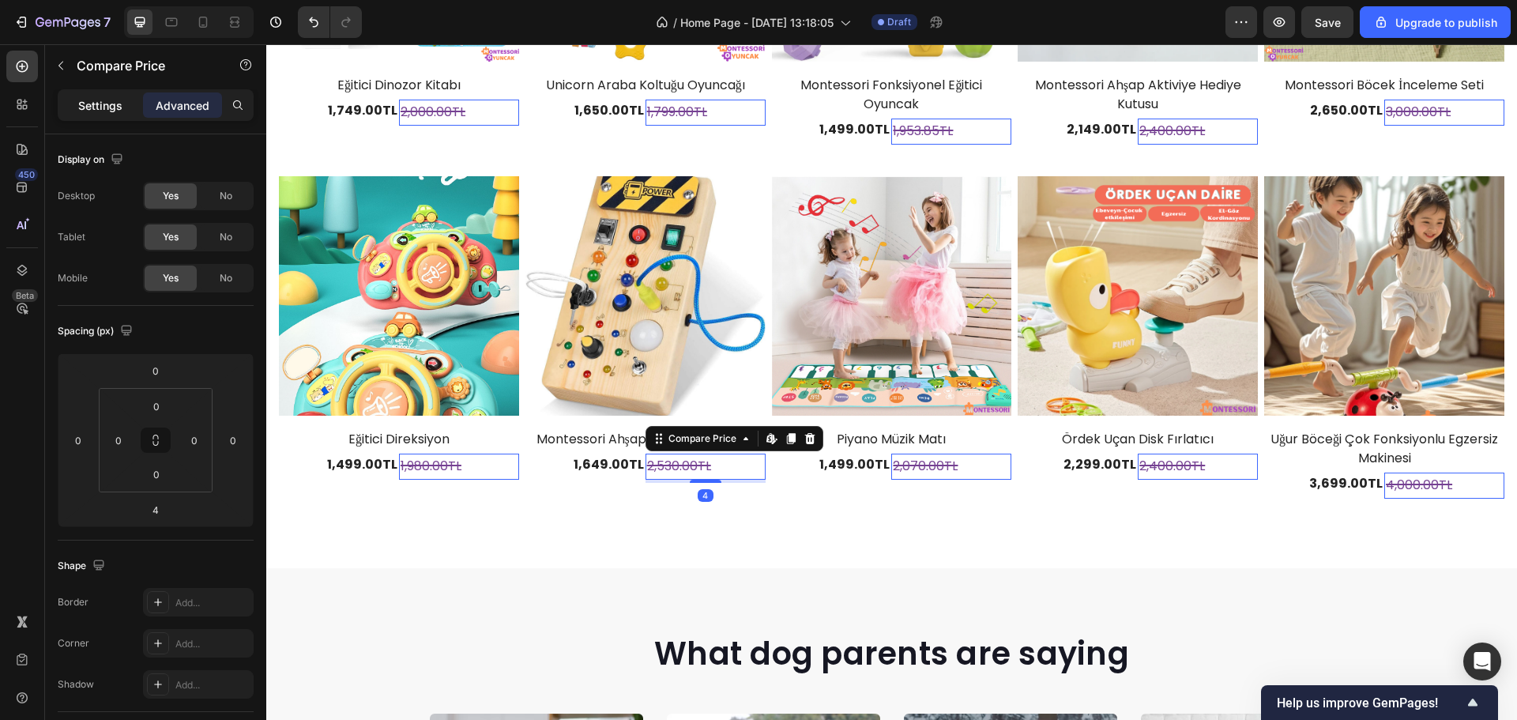
click at [112, 112] on p "Settings" at bounding box center [100, 105] width 44 height 17
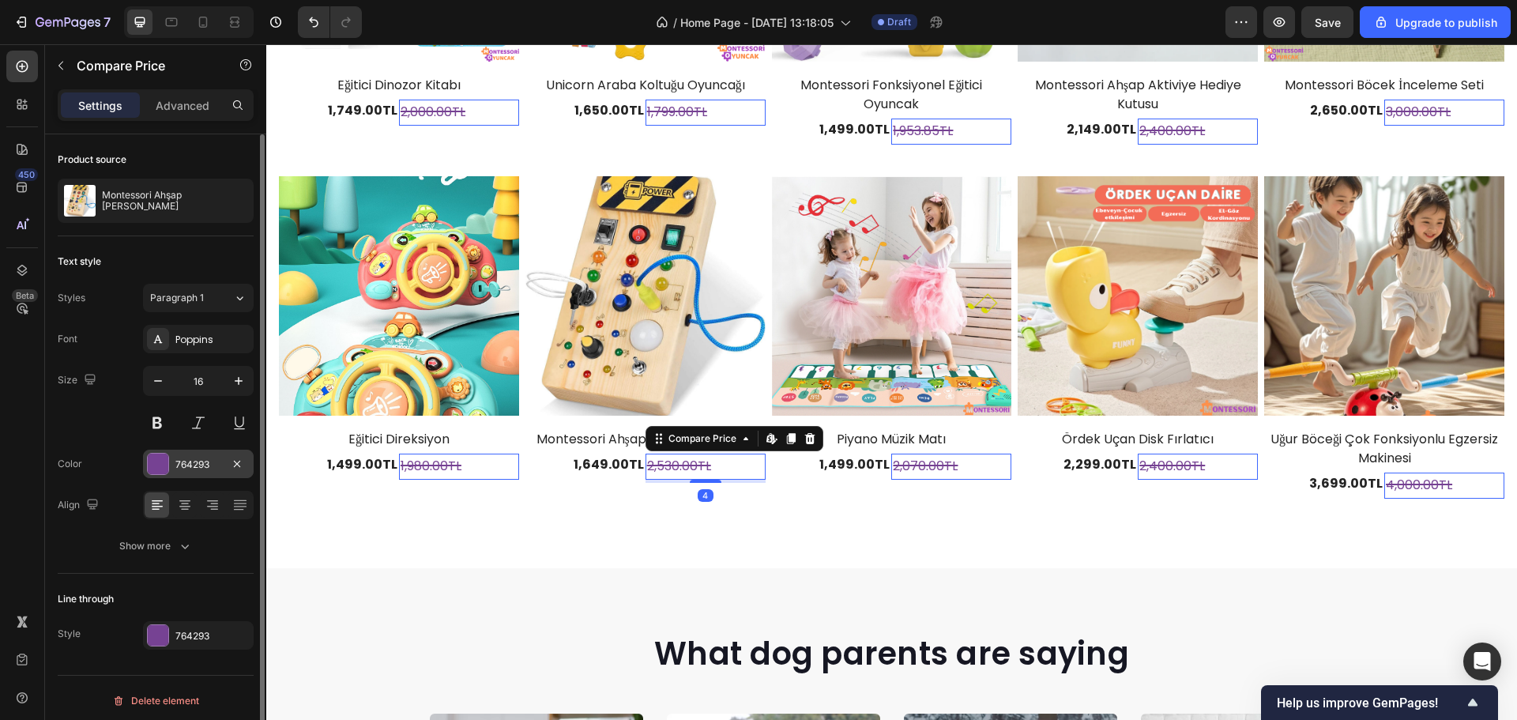
click at [157, 463] on div at bounding box center [158, 464] width 21 height 21
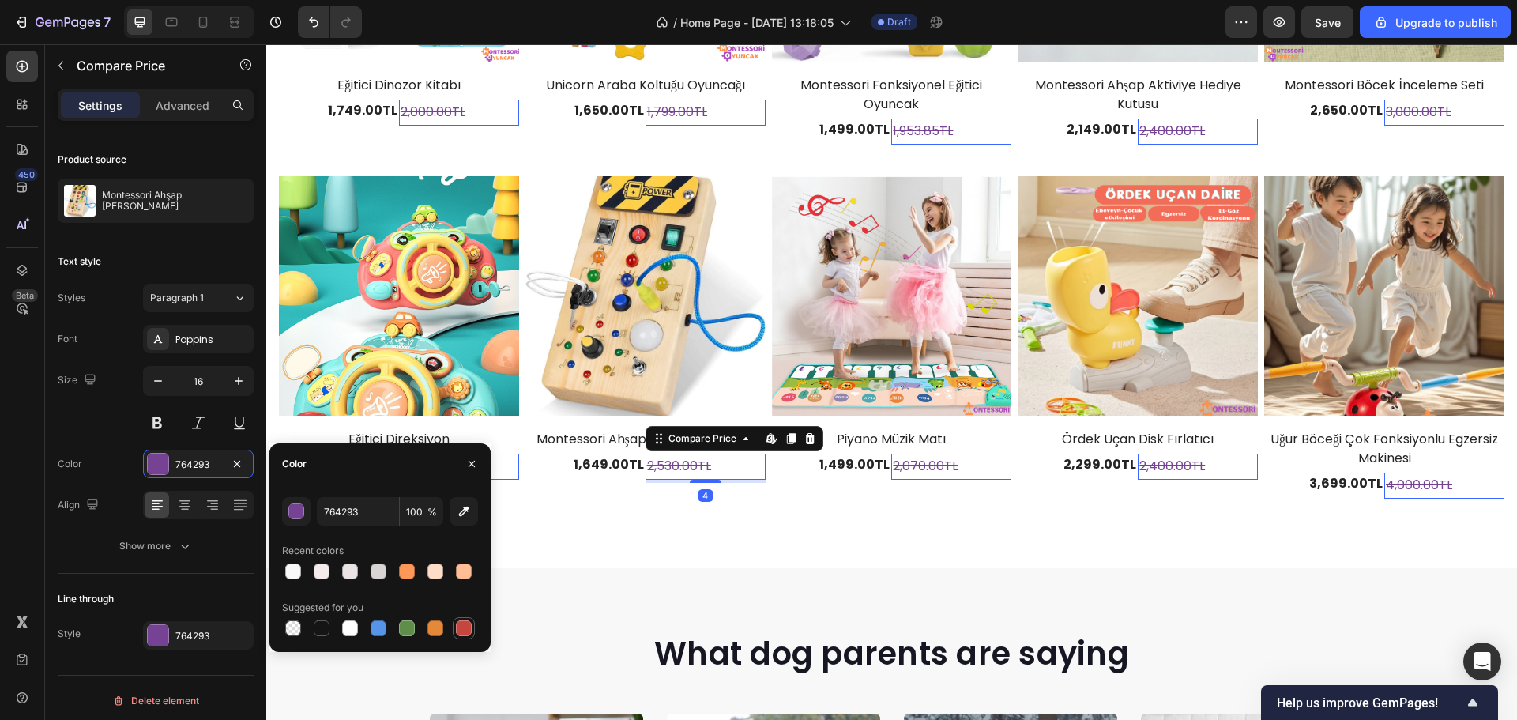
click at [465, 629] on div at bounding box center [464, 628] width 16 height 16
type input "C5453F"
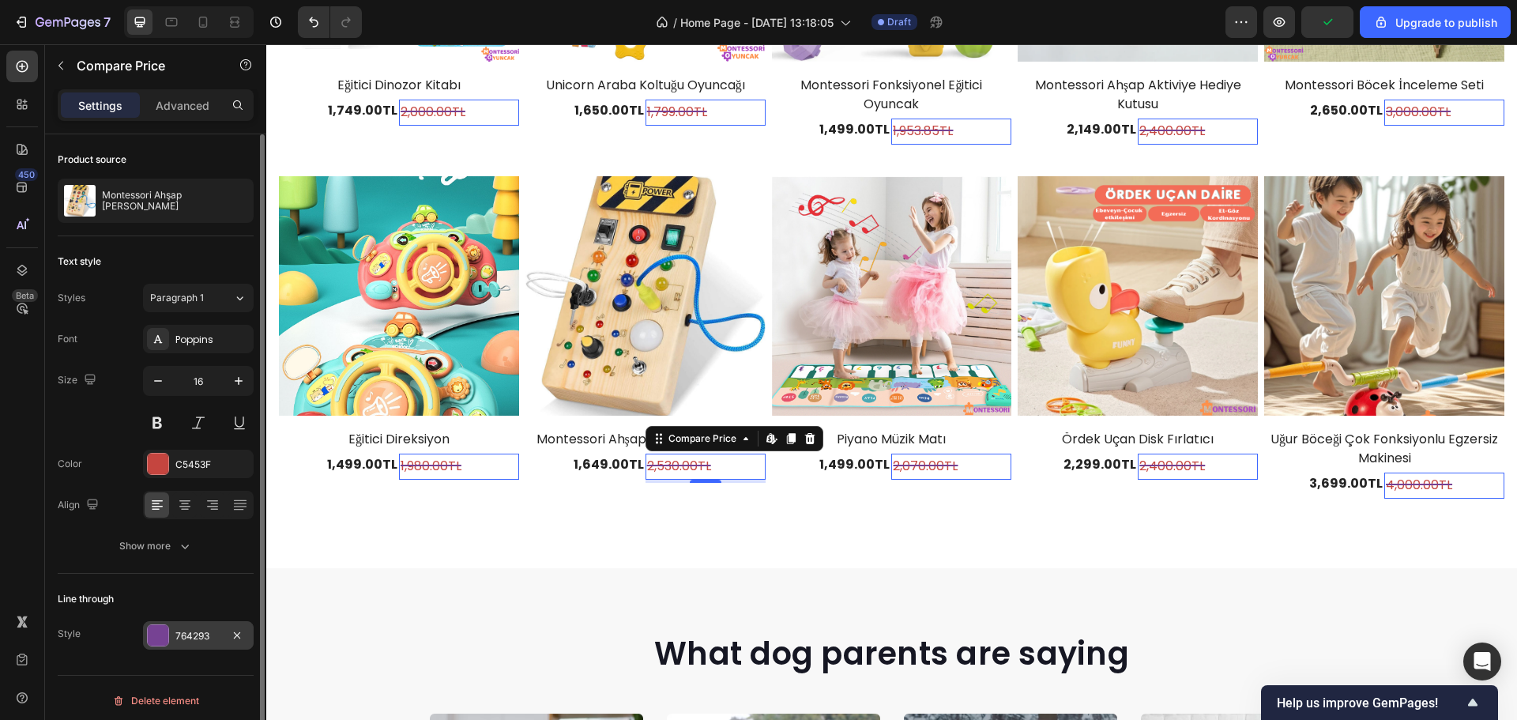
click at [160, 626] on div at bounding box center [158, 635] width 21 height 21
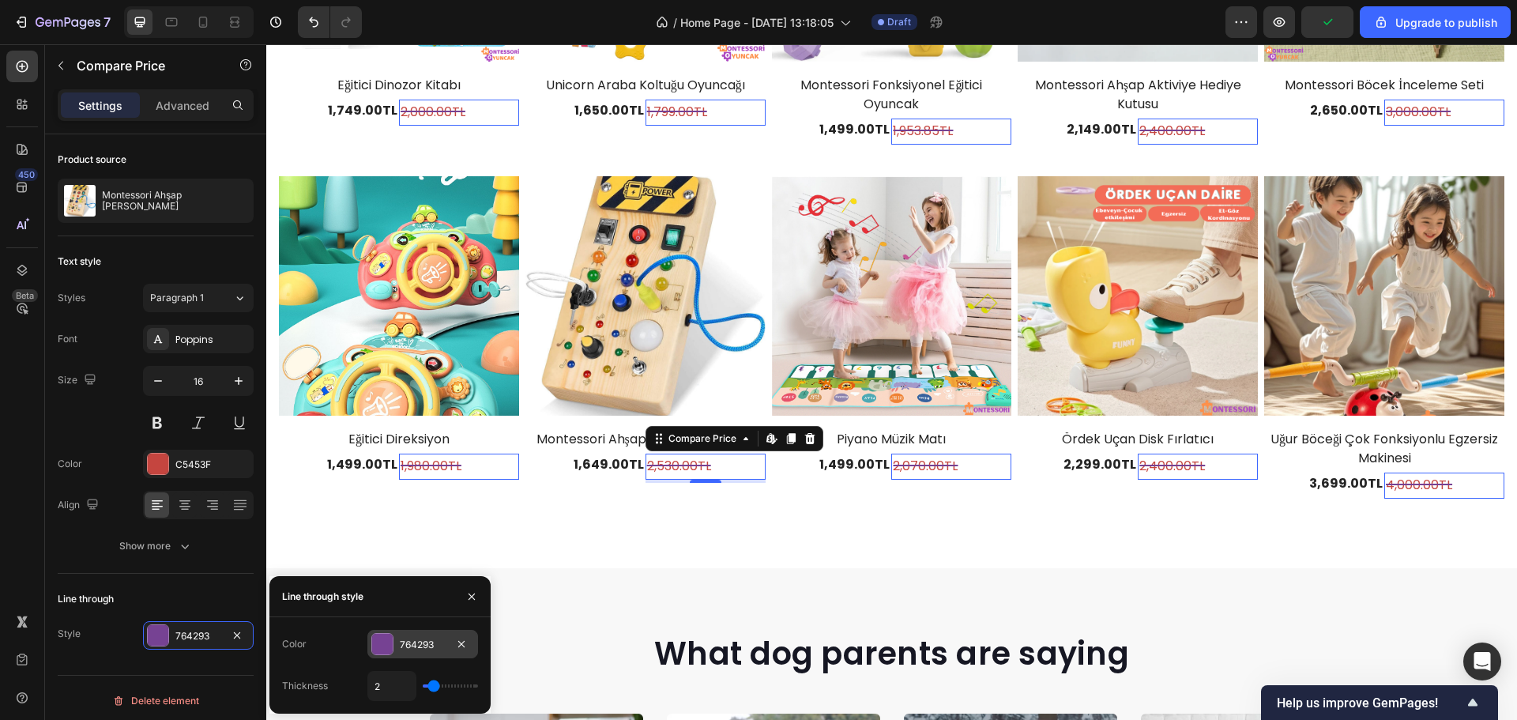
click at [371, 649] on div at bounding box center [382, 644] width 22 height 22
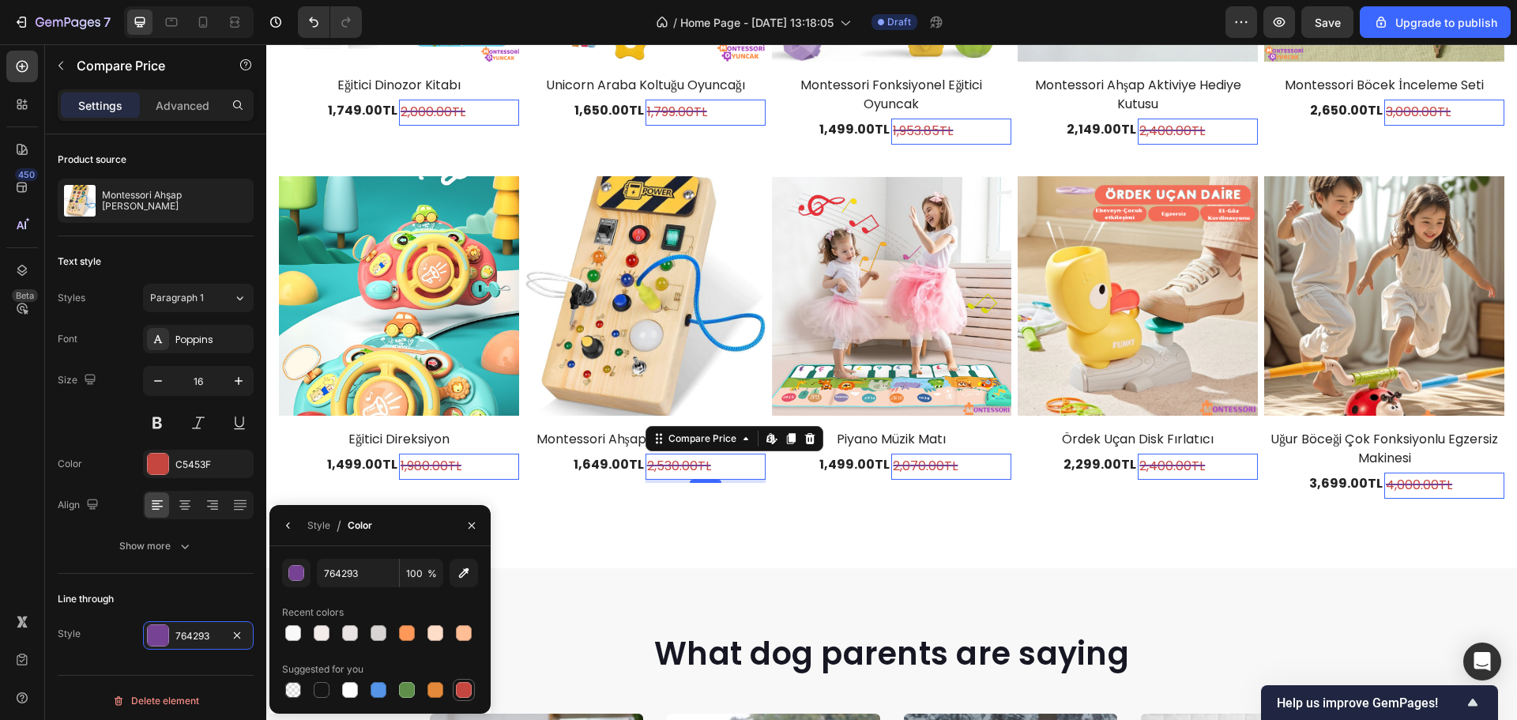
click at [462, 688] on div at bounding box center [464, 690] width 16 height 16
type input "C5453F"
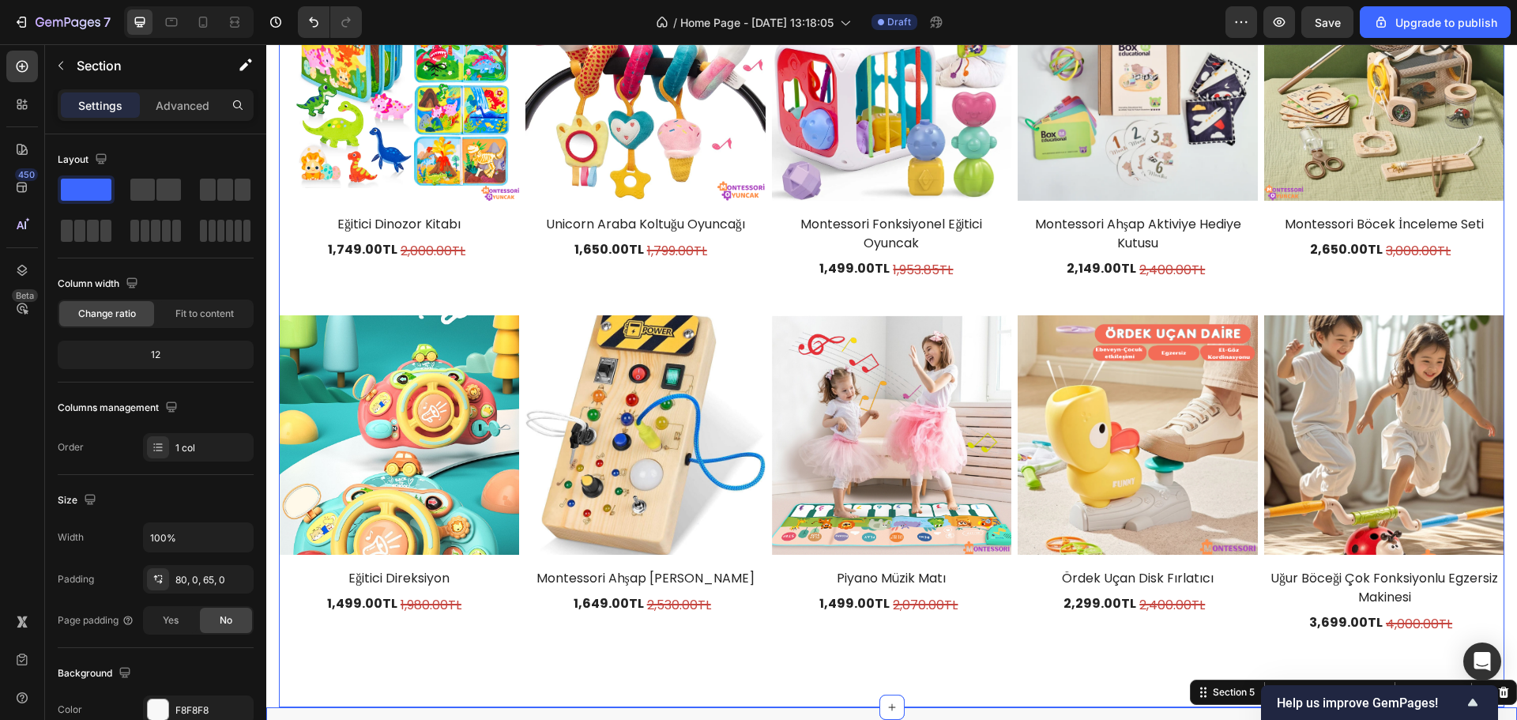
scroll to position [1921, 0]
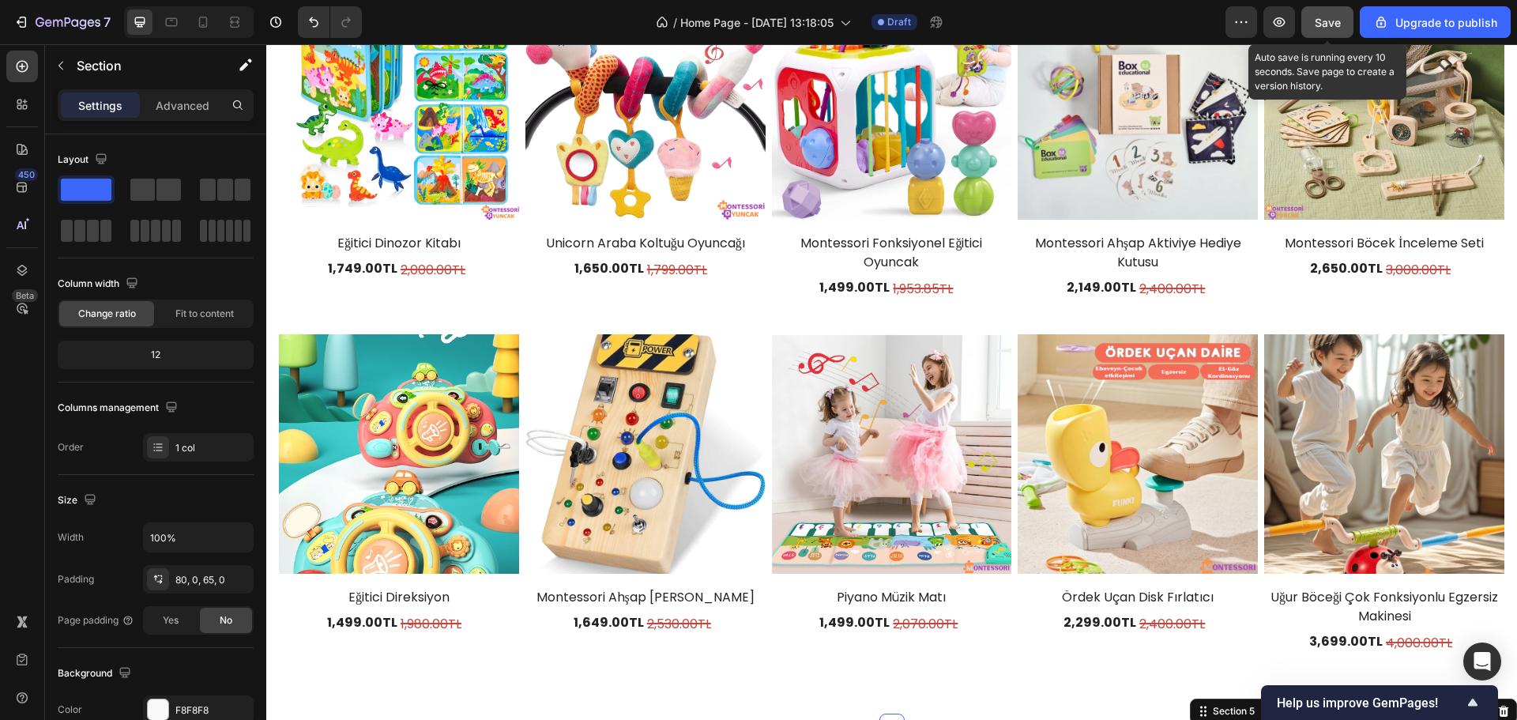
click at [1306, 19] on button "Save" at bounding box center [1328, 22] width 52 height 32
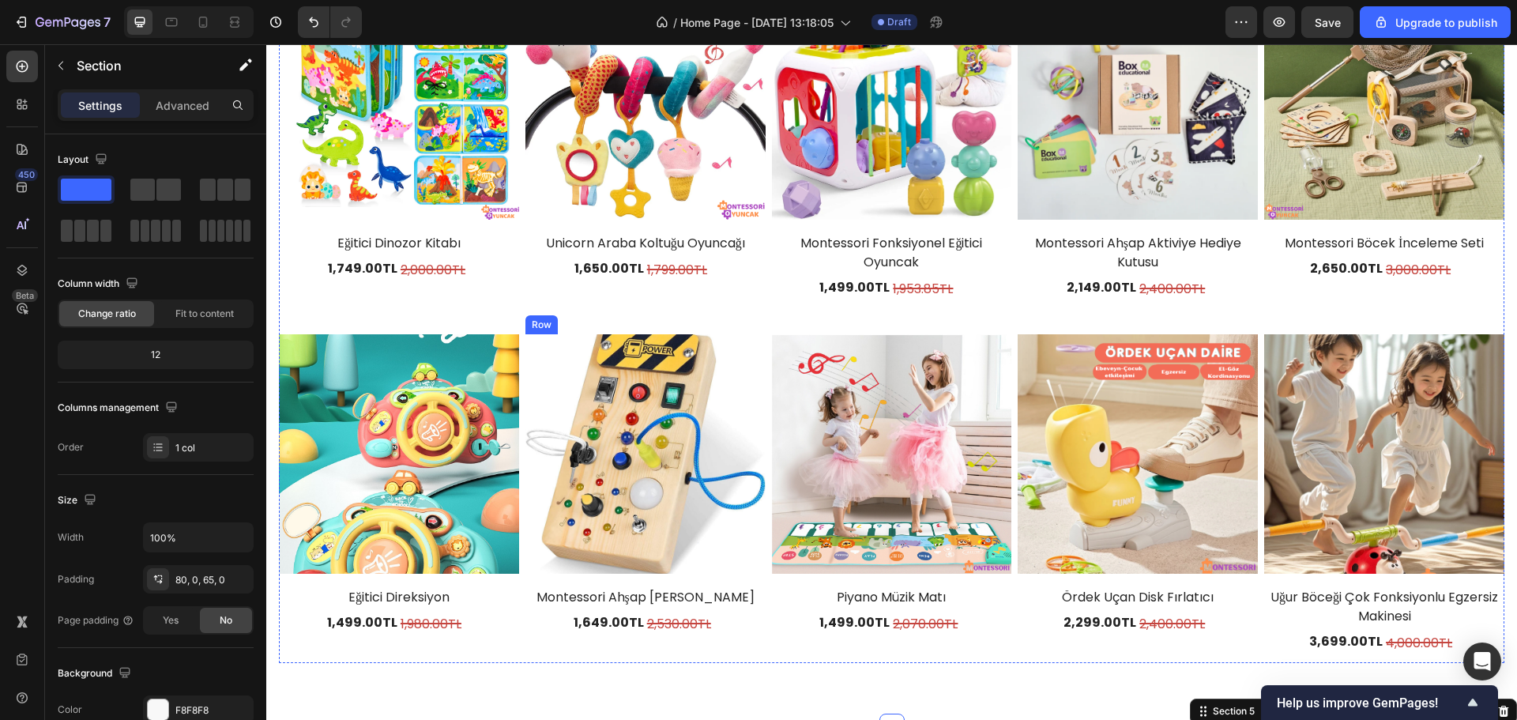
click at [562, 574] on div "(P) Images Montessori Ahşap Anahtar Panosu (P) Title 1,649.00TL (P) Price (P) P…" at bounding box center [646, 499] width 240 height 330
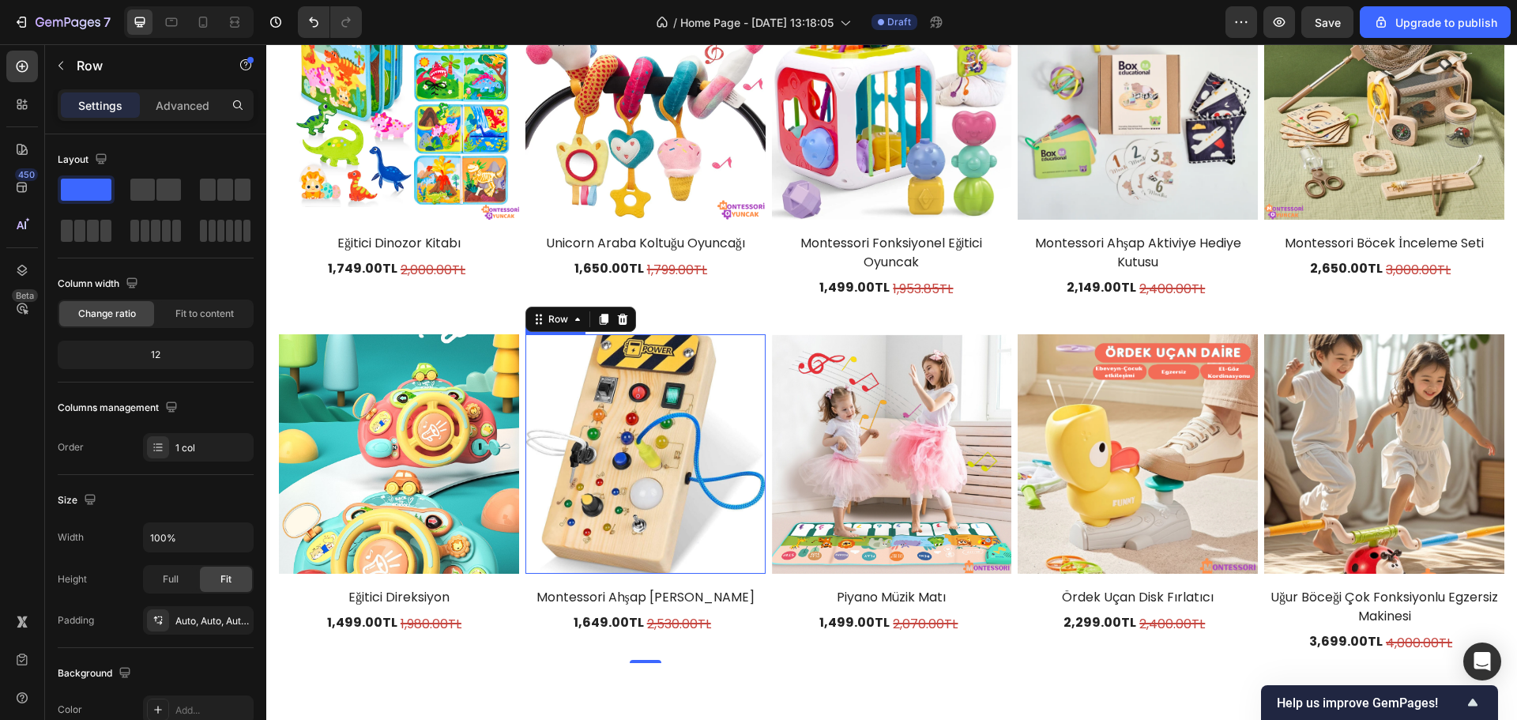
click at [568, 555] on img at bounding box center [646, 454] width 240 height 240
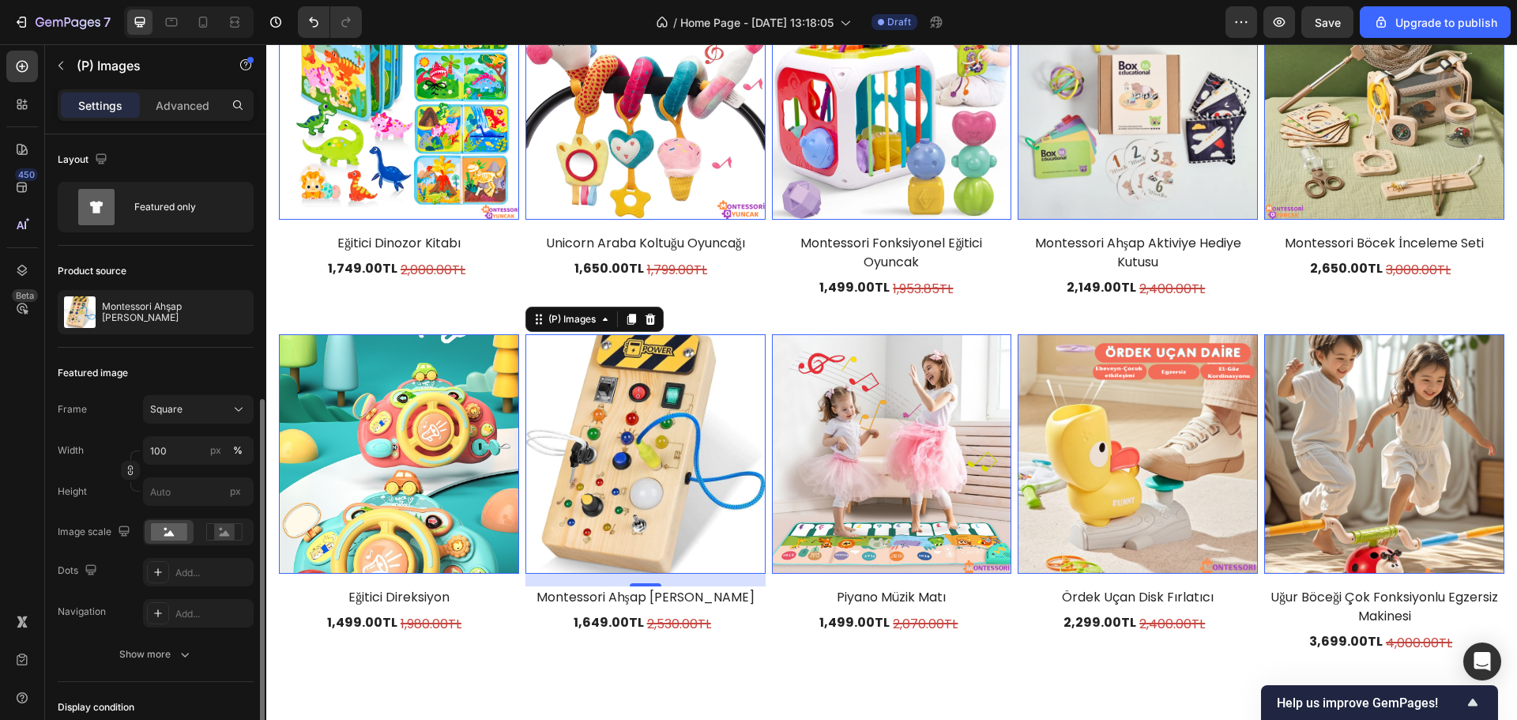
scroll to position [158, 0]
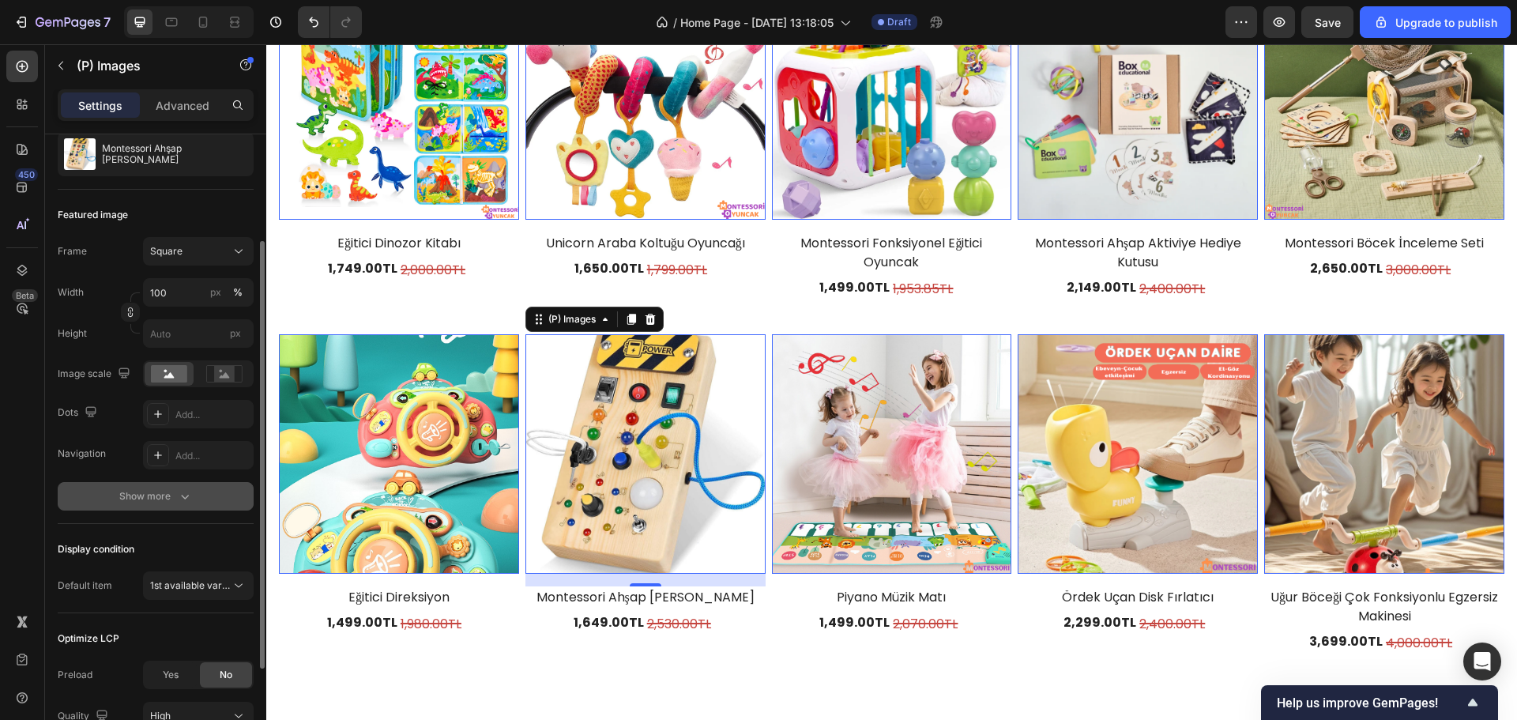
click at [175, 499] on div "Show more" at bounding box center [156, 496] width 74 height 16
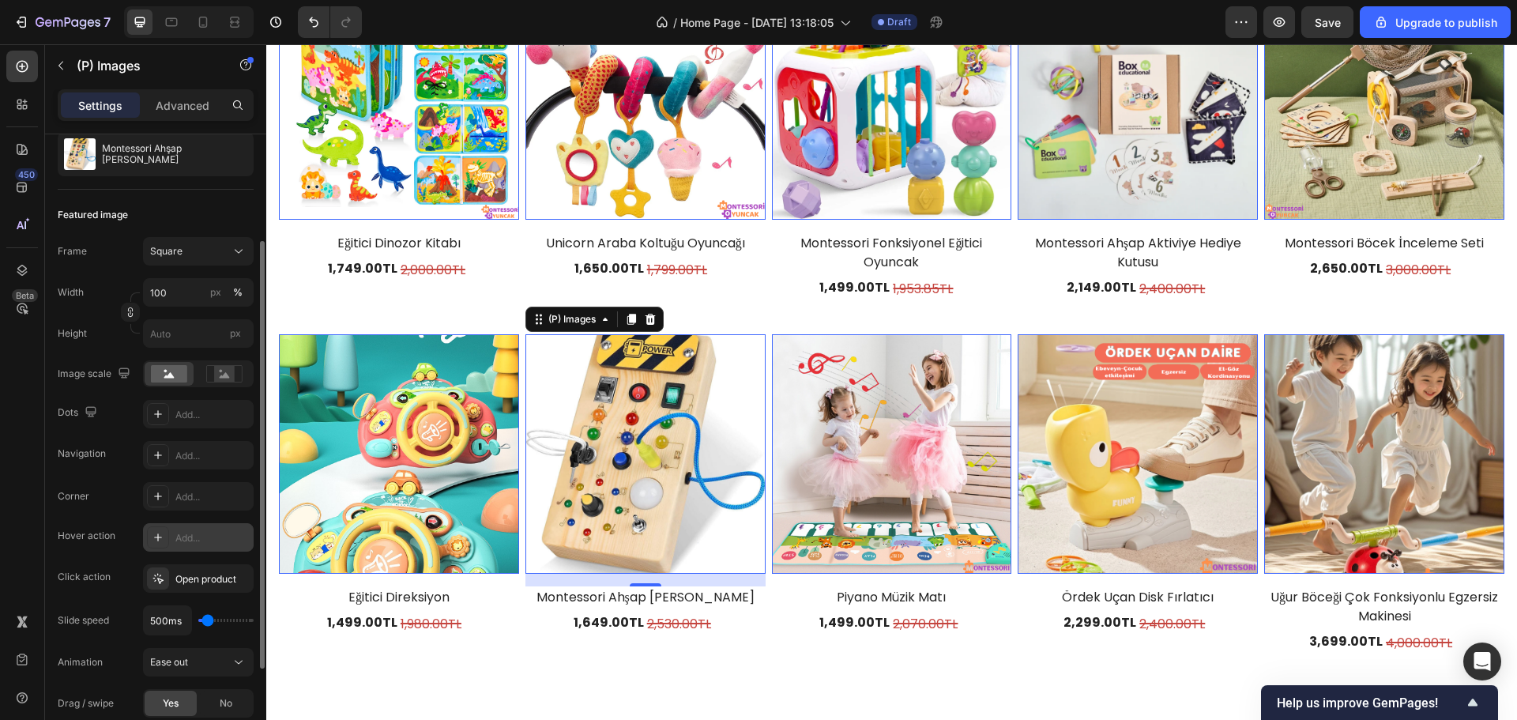
click at [187, 535] on div "Add..." at bounding box center [212, 538] width 74 height 14
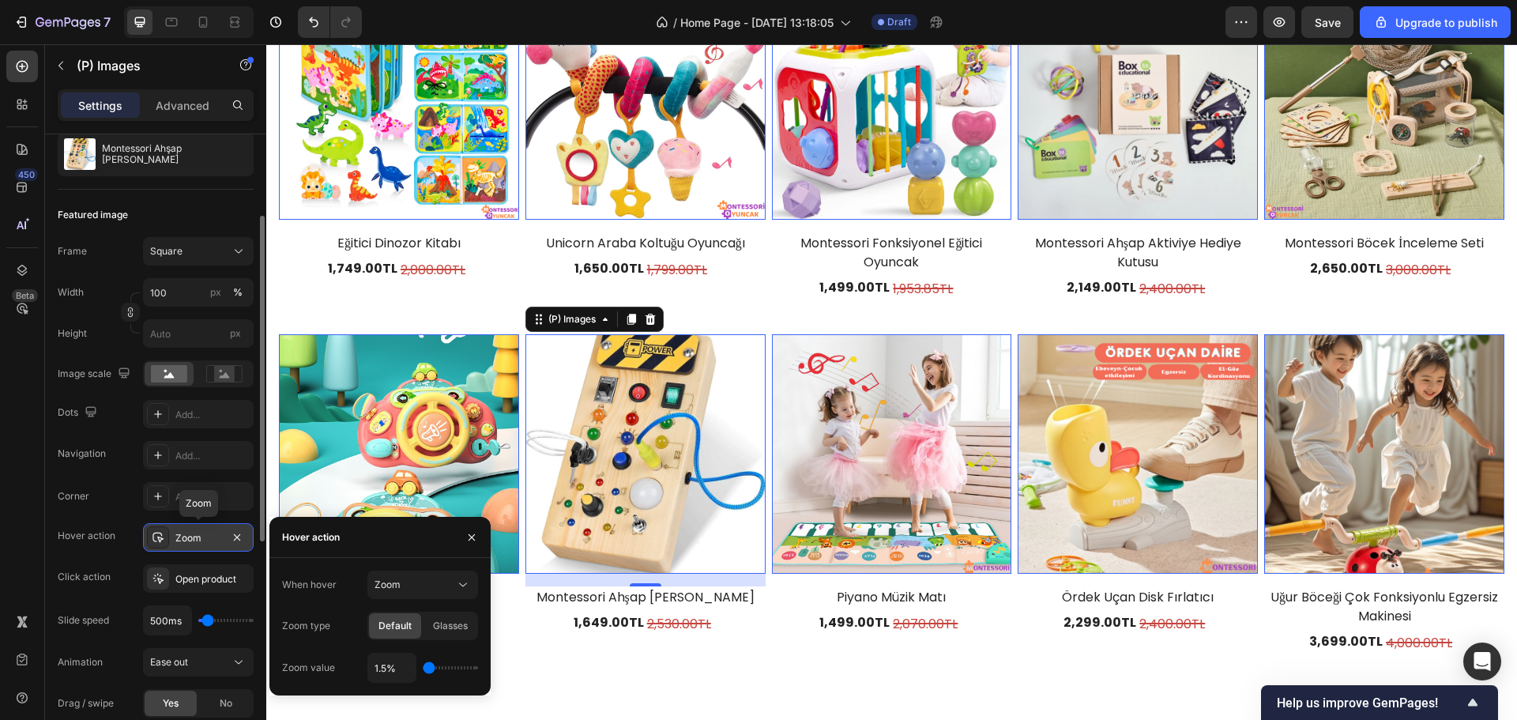
click at [187, 535] on div "Zoom" at bounding box center [198, 538] width 46 height 14
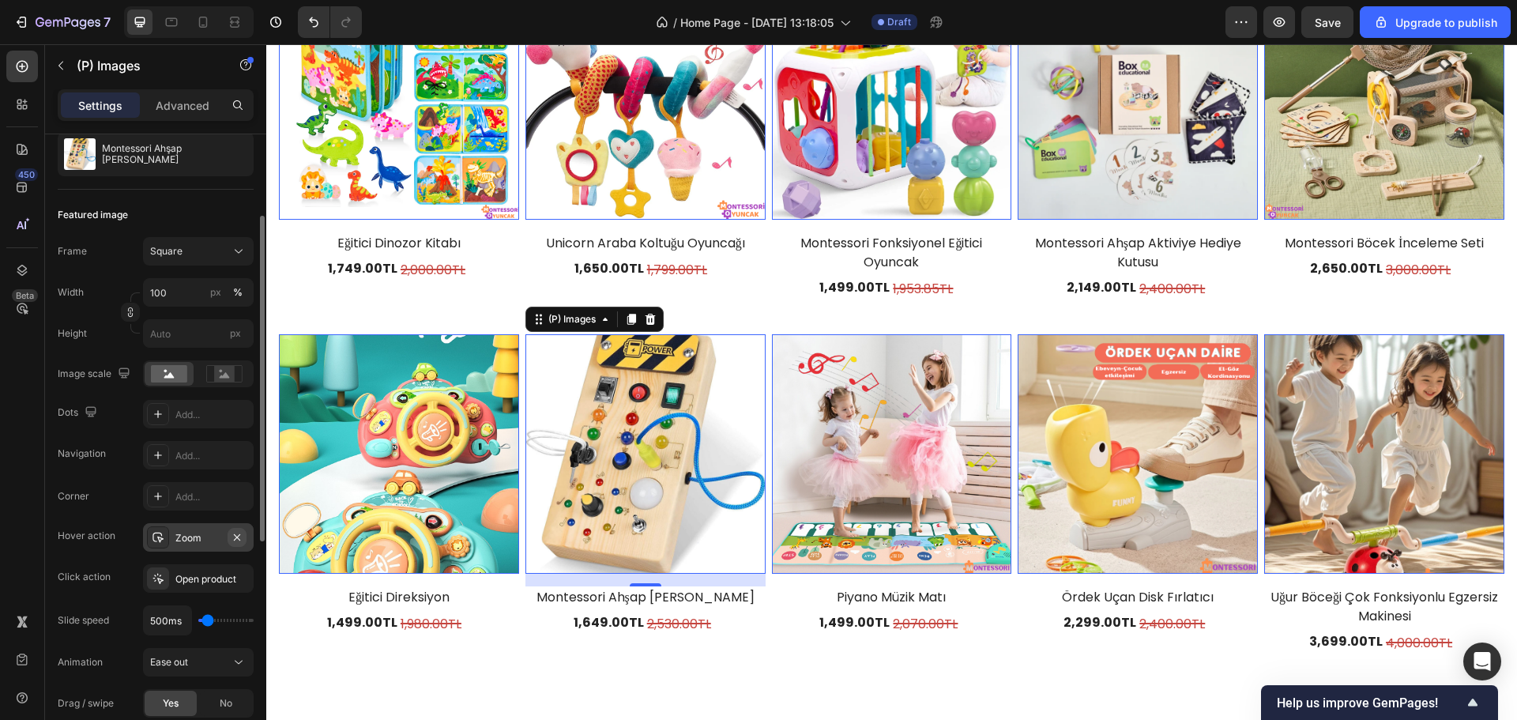
click at [236, 537] on icon "button" at bounding box center [237, 536] width 6 height 6
click at [173, 498] on div "Add..." at bounding box center [198, 496] width 111 height 28
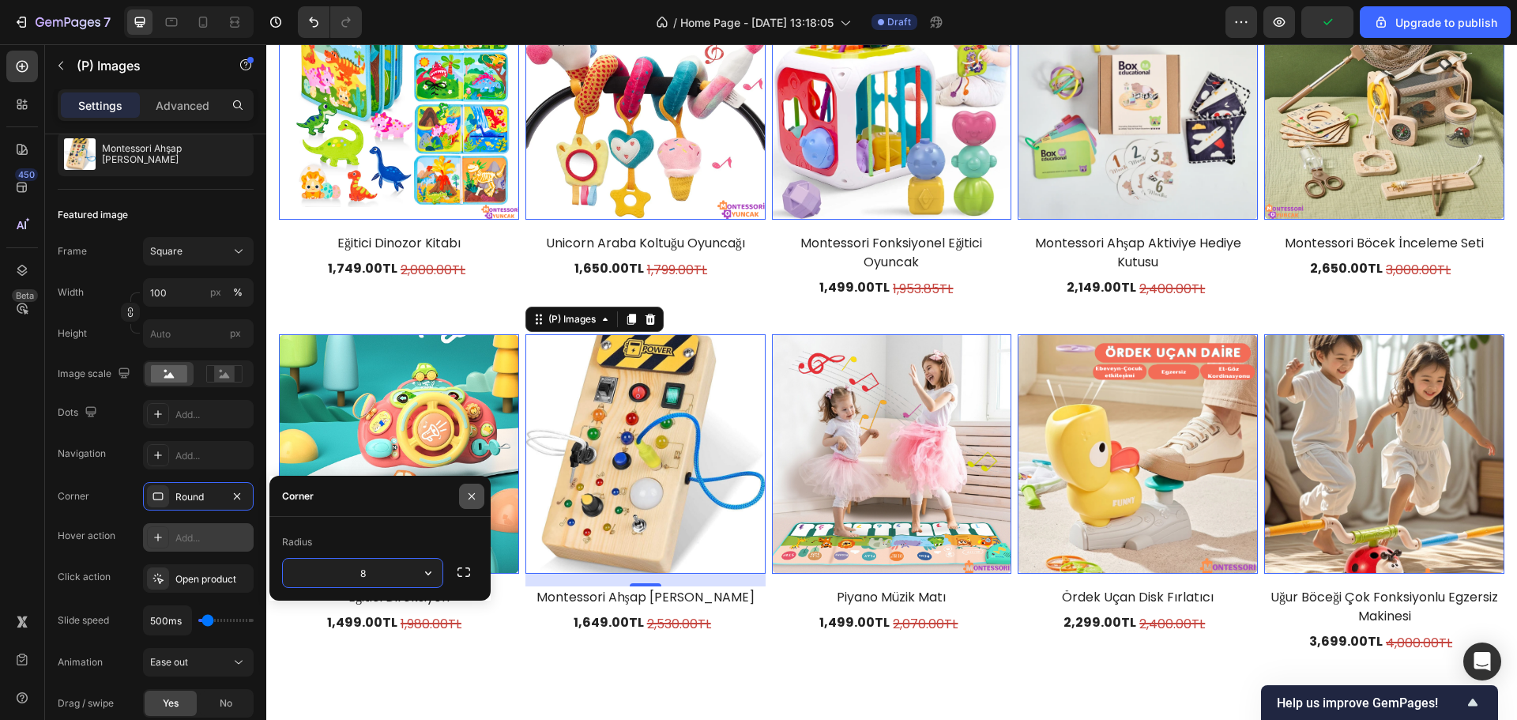
click at [466, 499] on icon "button" at bounding box center [472, 496] width 13 height 13
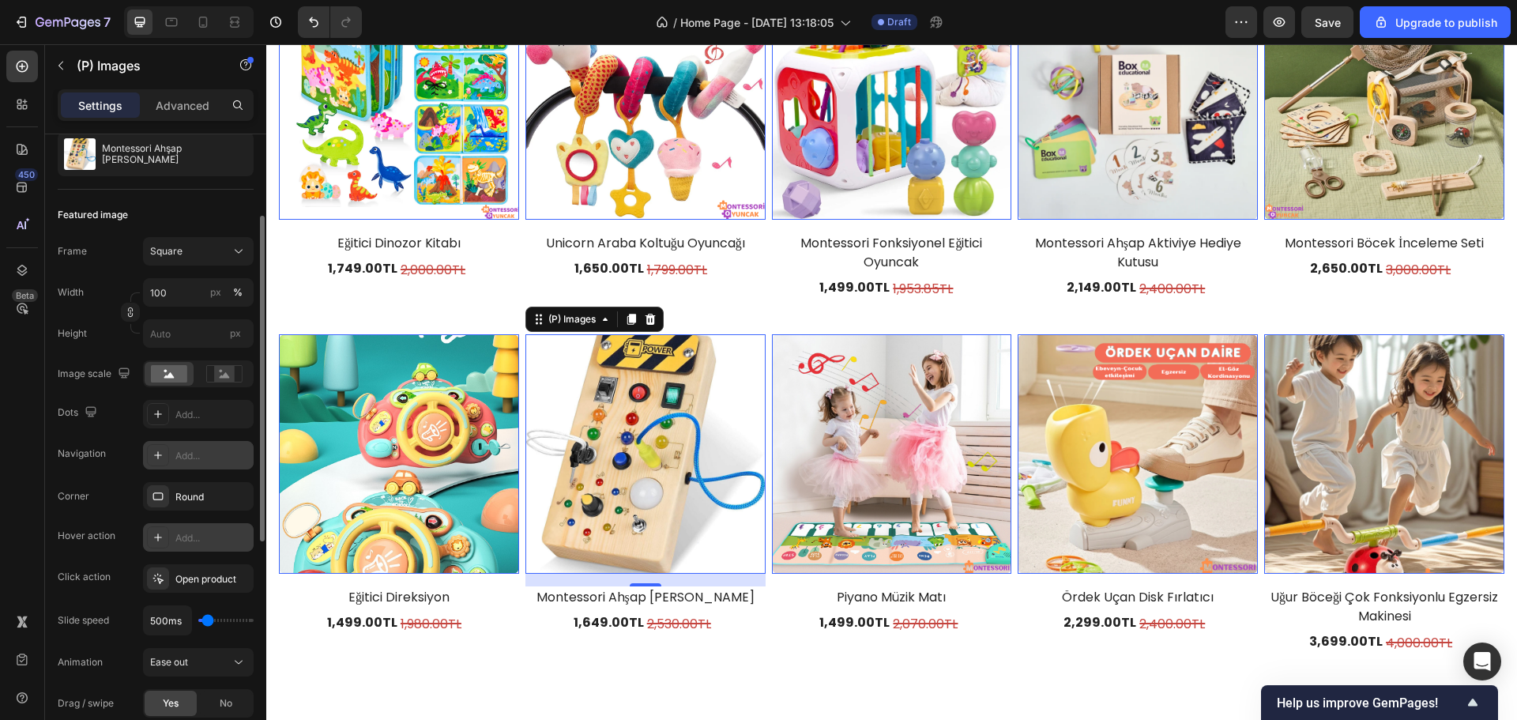
click at [164, 460] on icon at bounding box center [158, 455] width 13 height 13
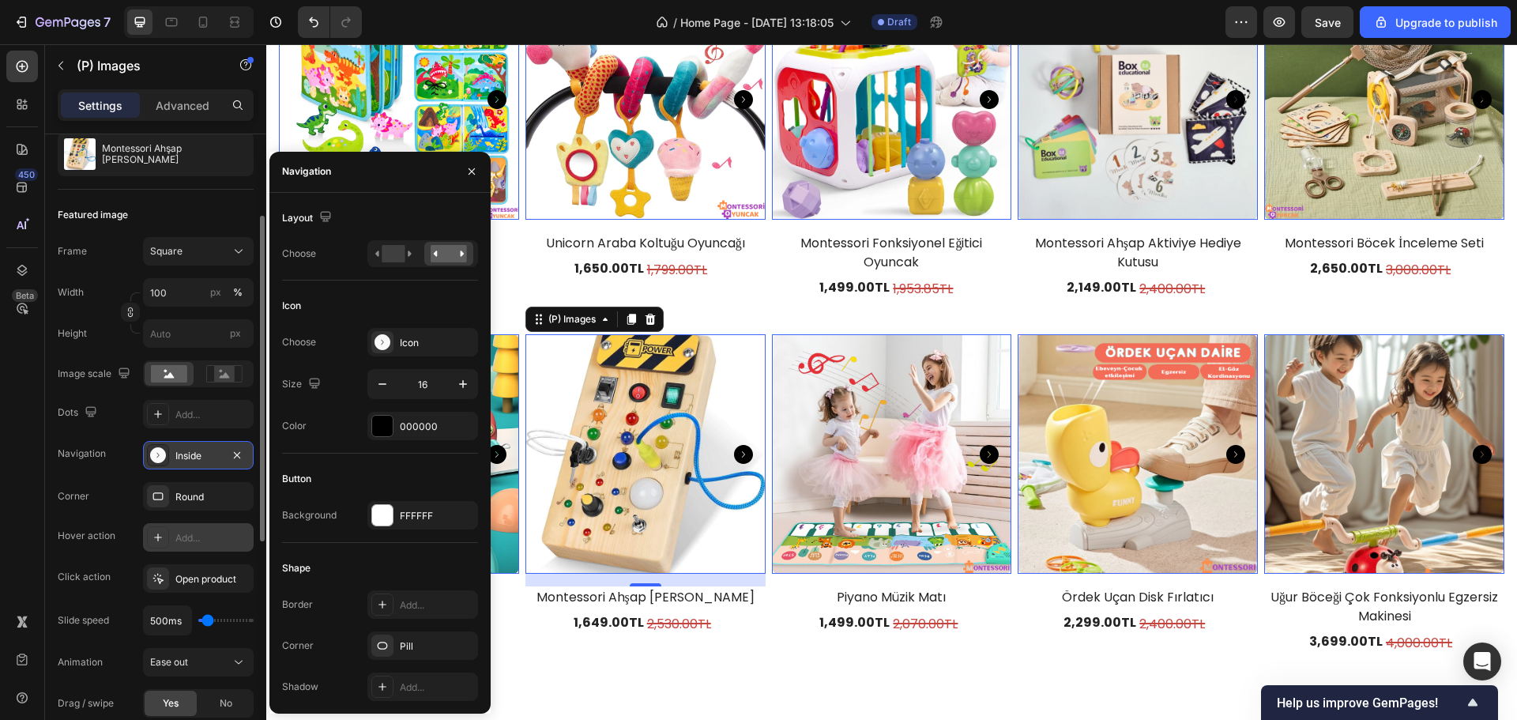
click at [734, 445] on icon "Carousel Next Arrow" at bounding box center [743, 454] width 19 height 19
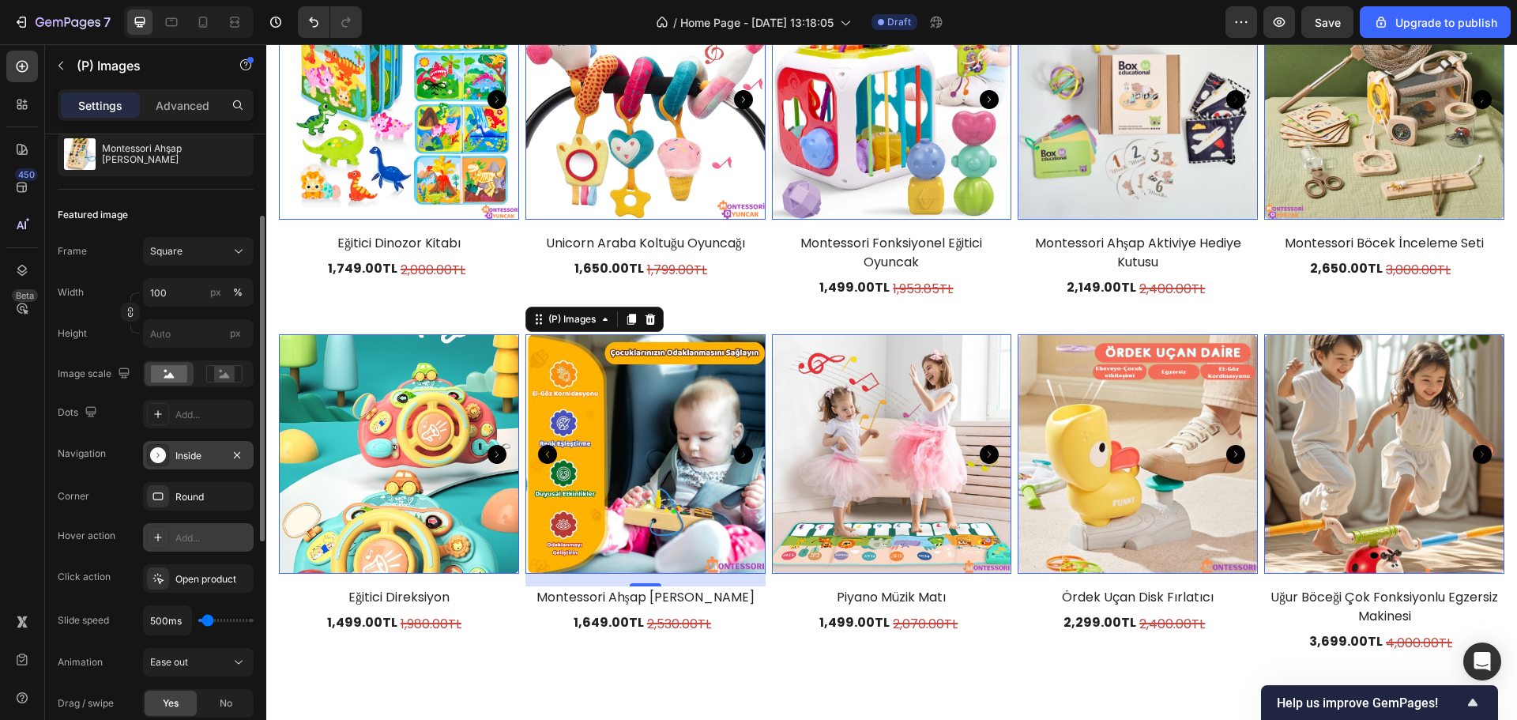
click at [247, 453] on div "Inside" at bounding box center [198, 455] width 111 height 28
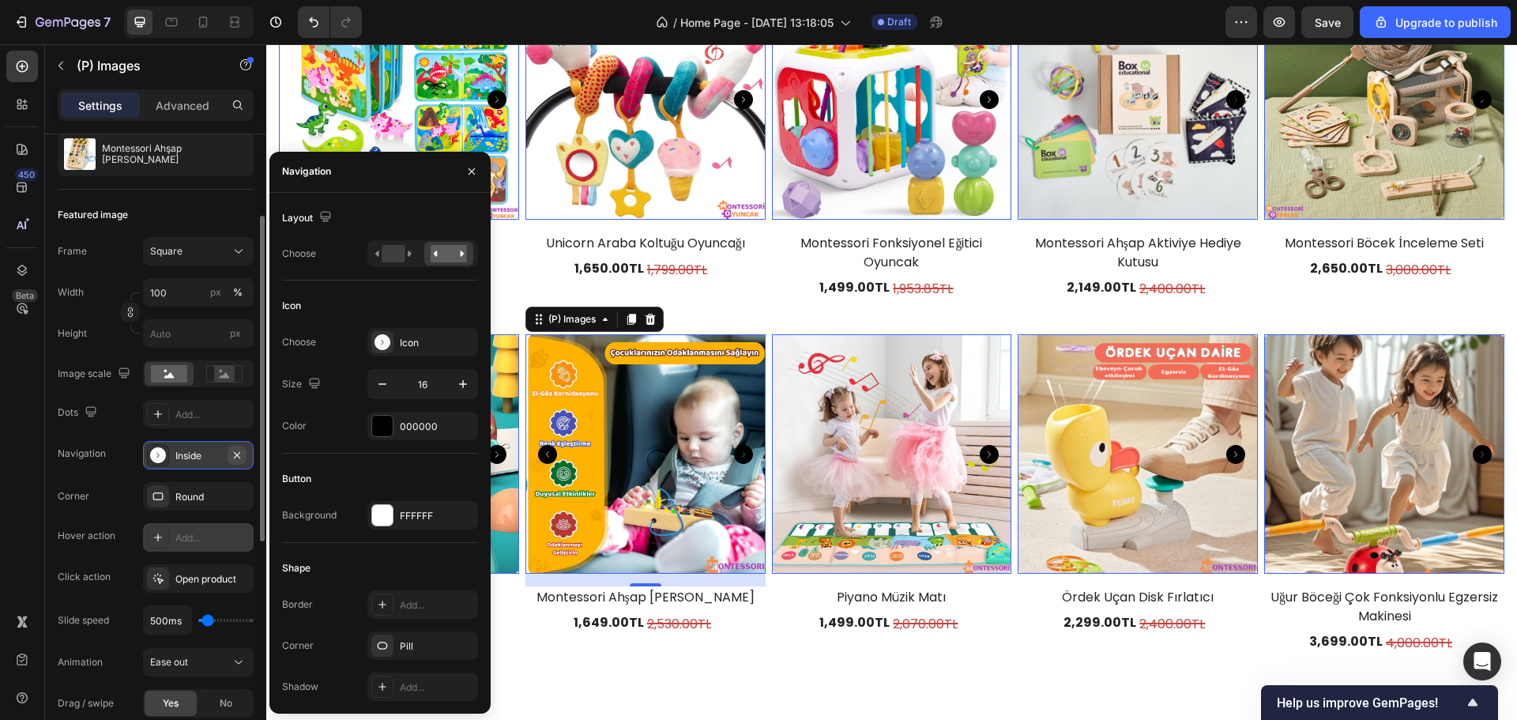
click at [240, 454] on icon "button" at bounding box center [237, 455] width 13 height 13
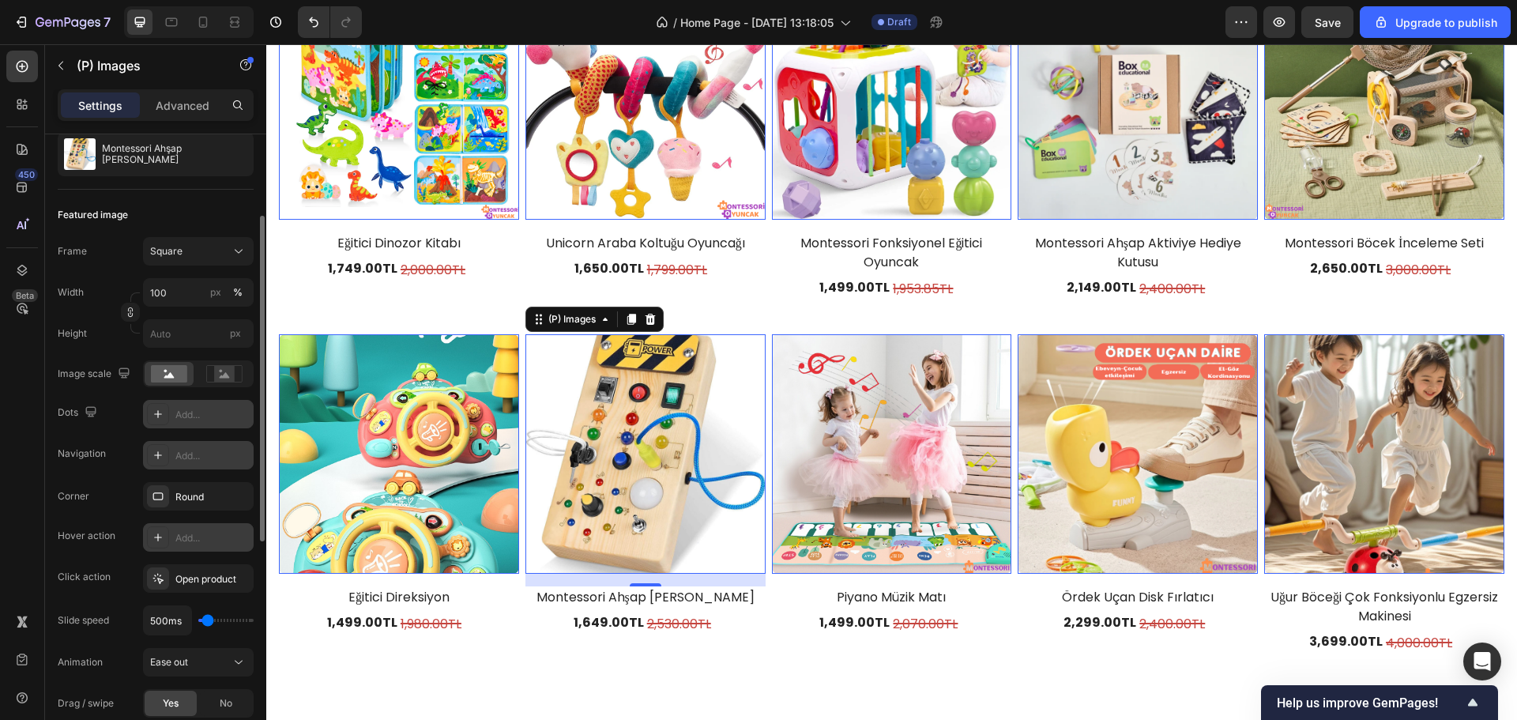
click at [199, 416] on div "Add..." at bounding box center [212, 415] width 74 height 14
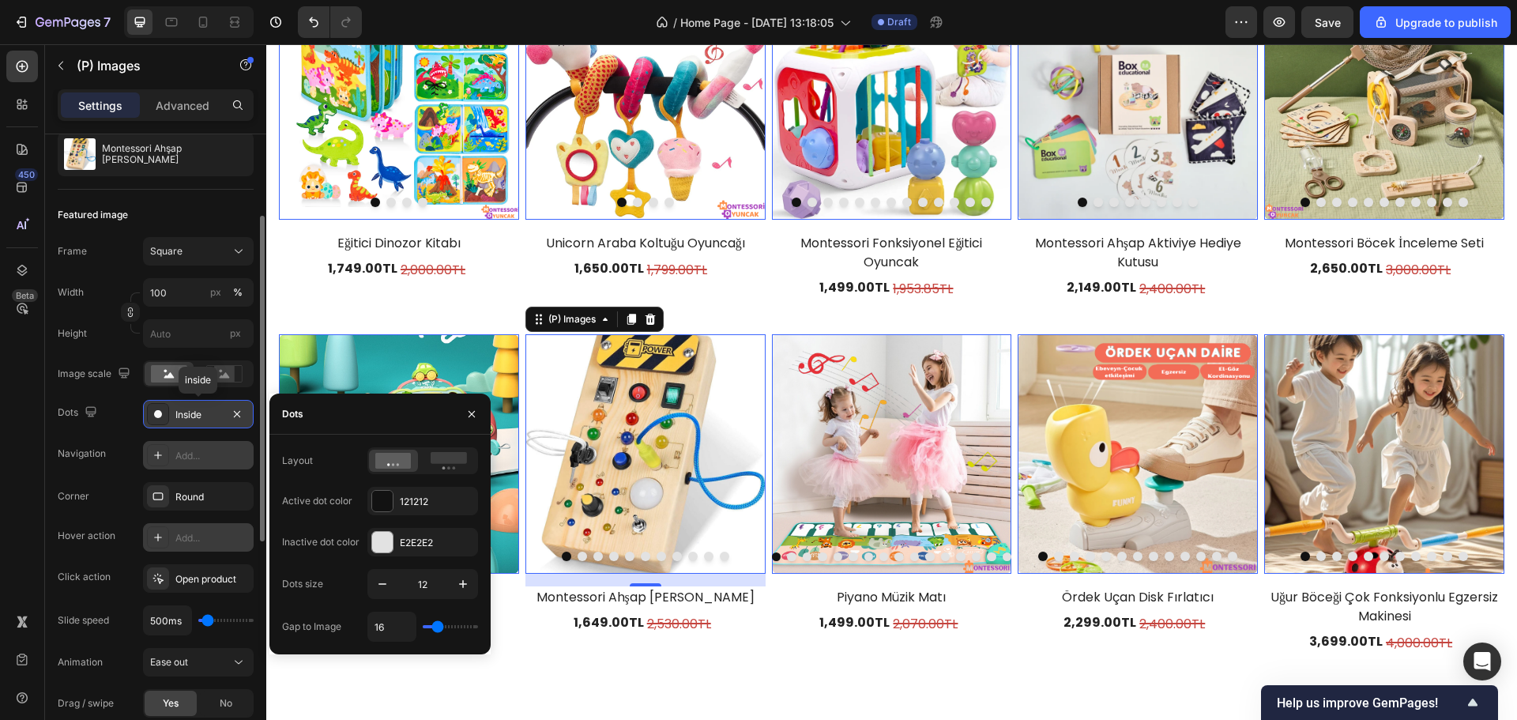
click at [199, 416] on div "Inside" at bounding box center [198, 415] width 46 height 14
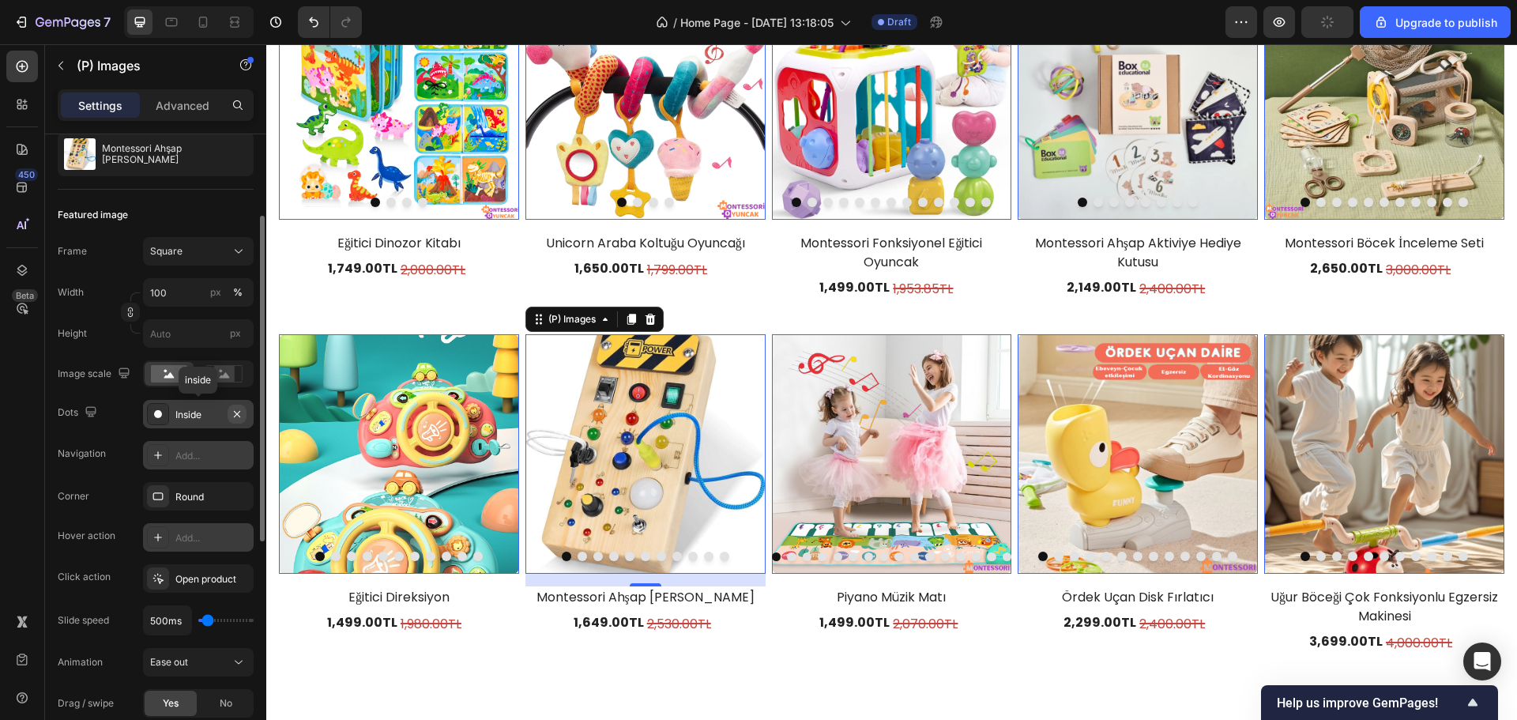
click at [237, 413] on icon "button" at bounding box center [237, 414] width 13 height 13
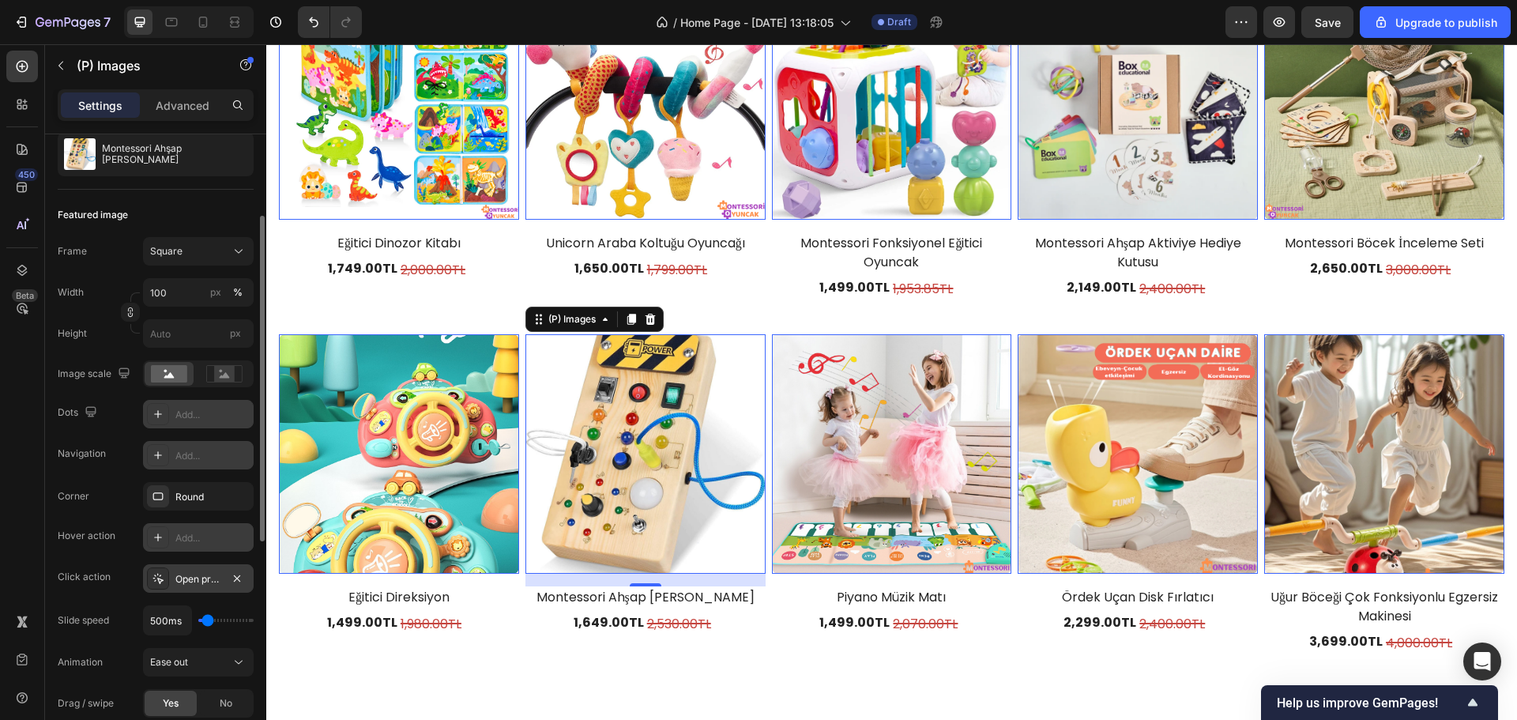
scroll to position [237, 0]
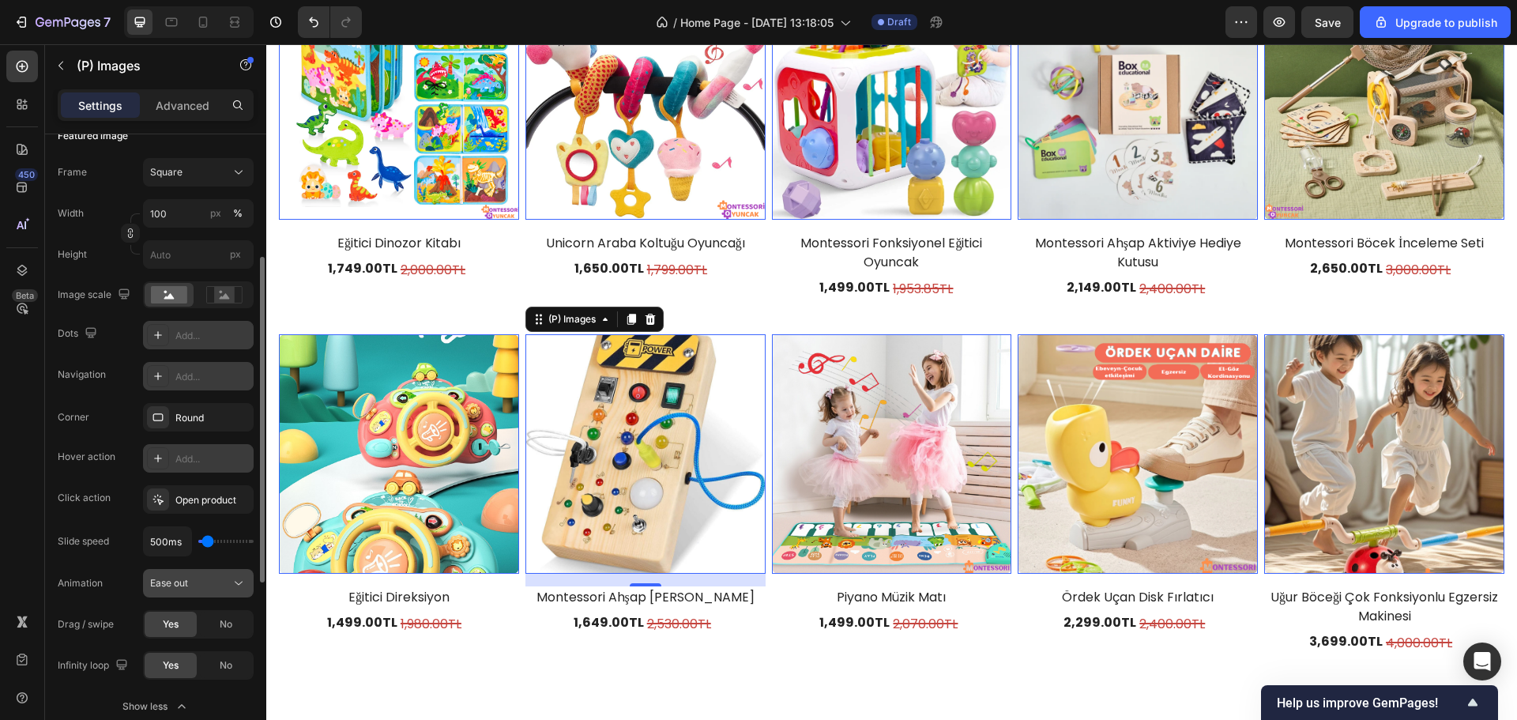
click at [198, 579] on div "Ease out" at bounding box center [190, 583] width 81 height 14
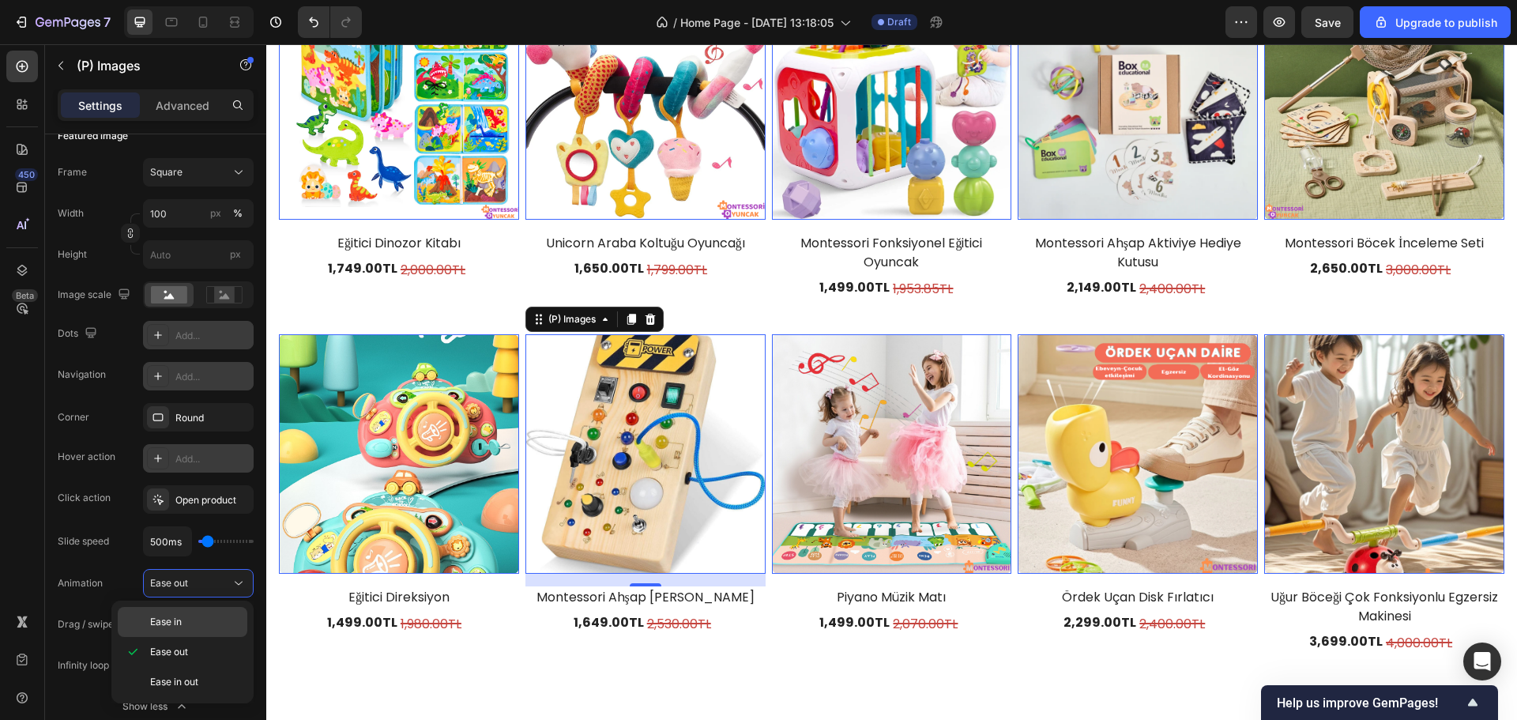
click at [195, 609] on div "Ease in" at bounding box center [183, 622] width 130 height 30
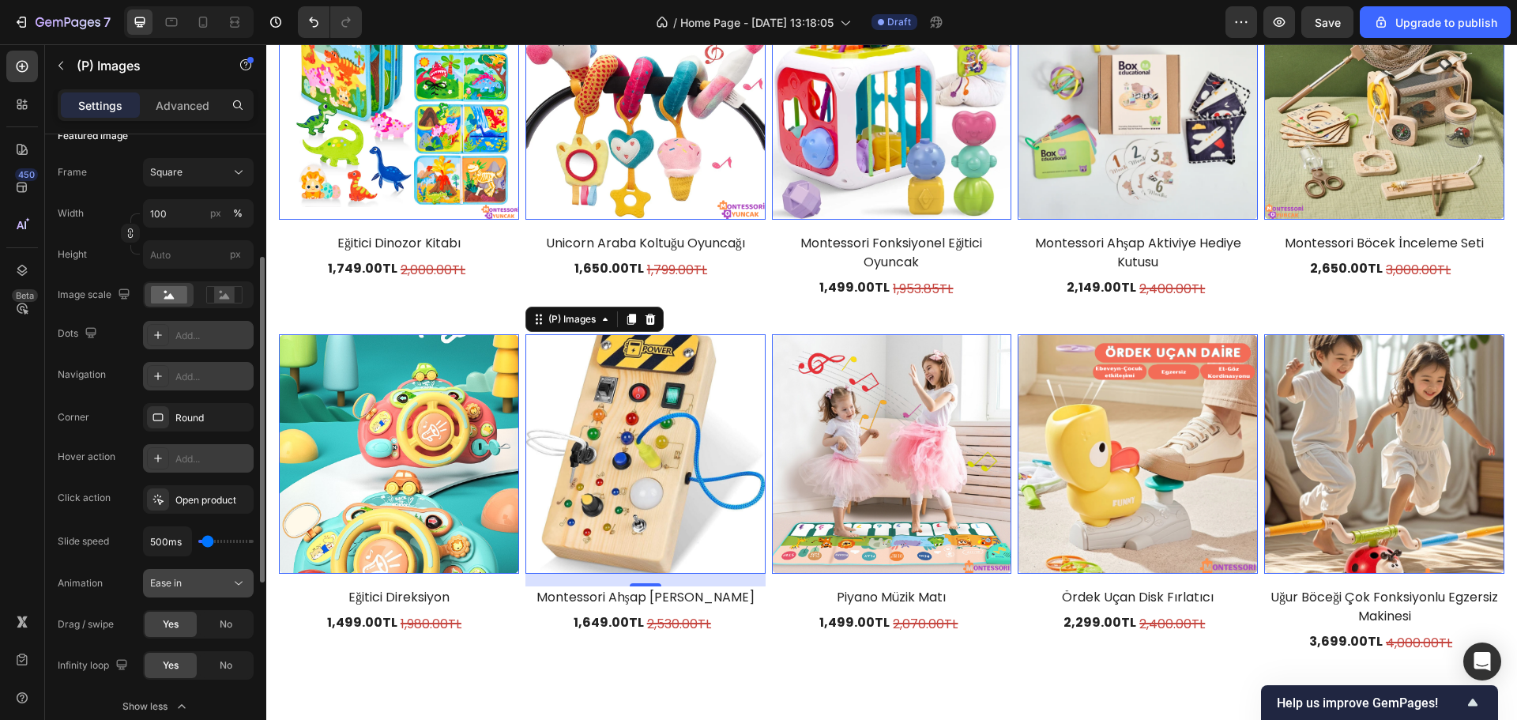
click at [216, 581] on div "Ease in" at bounding box center [190, 583] width 81 height 14
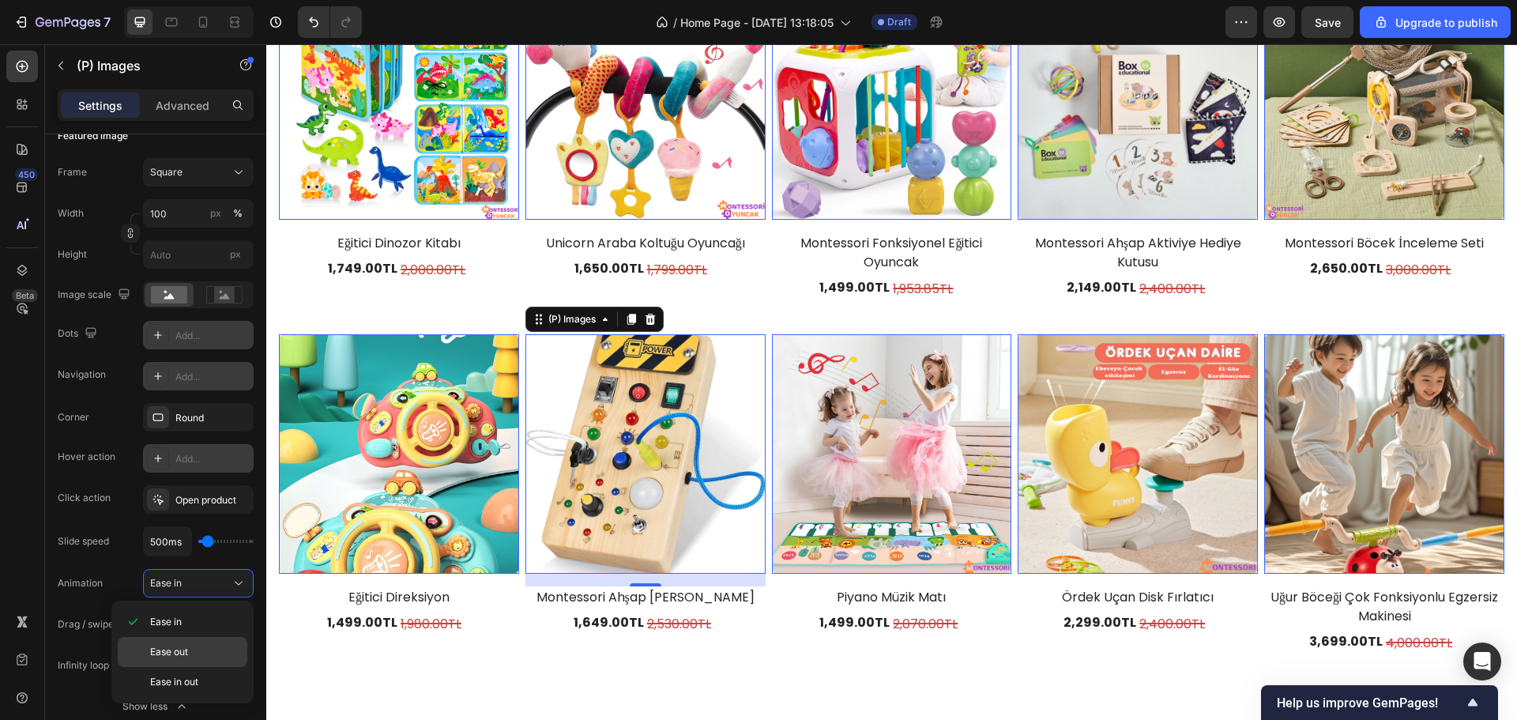
click at [182, 648] on span "Ease out" at bounding box center [169, 652] width 38 height 14
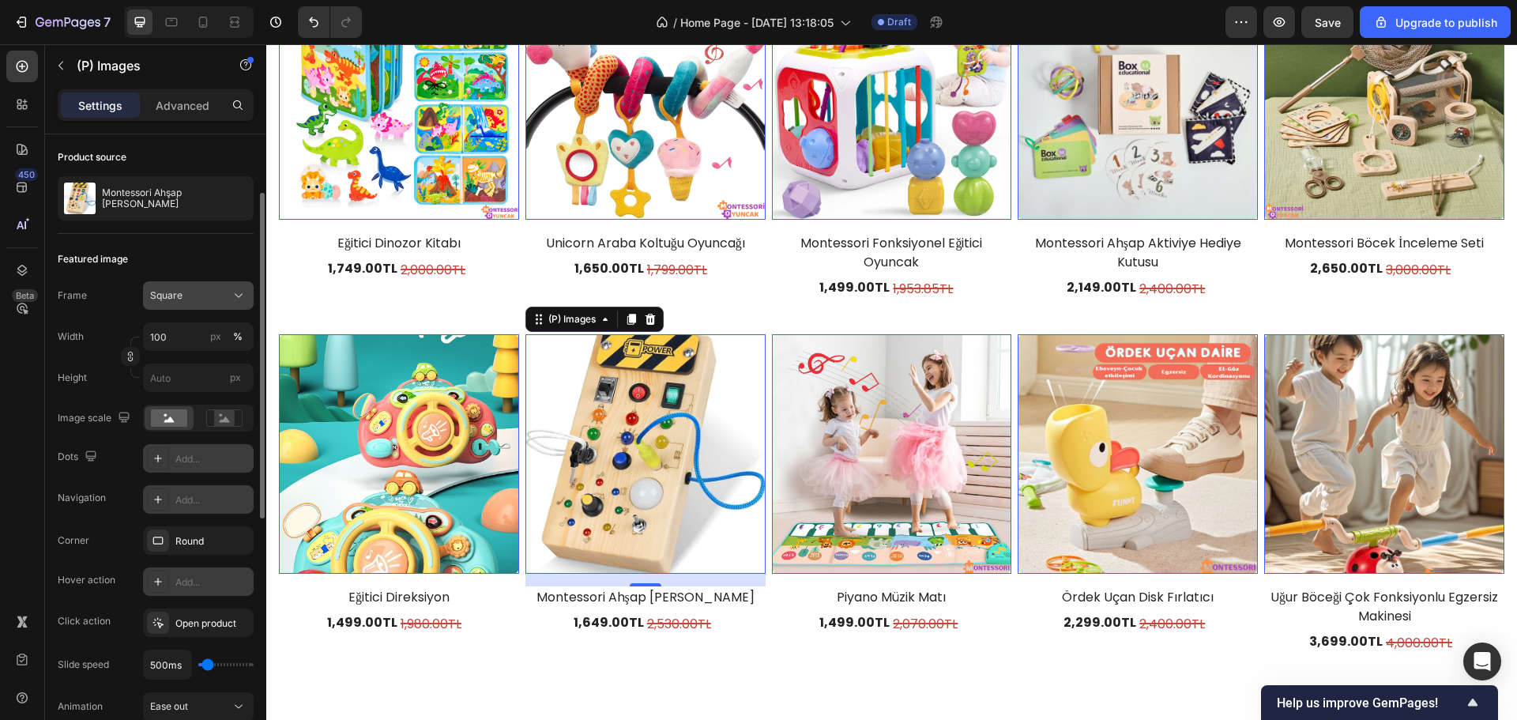
scroll to position [0, 0]
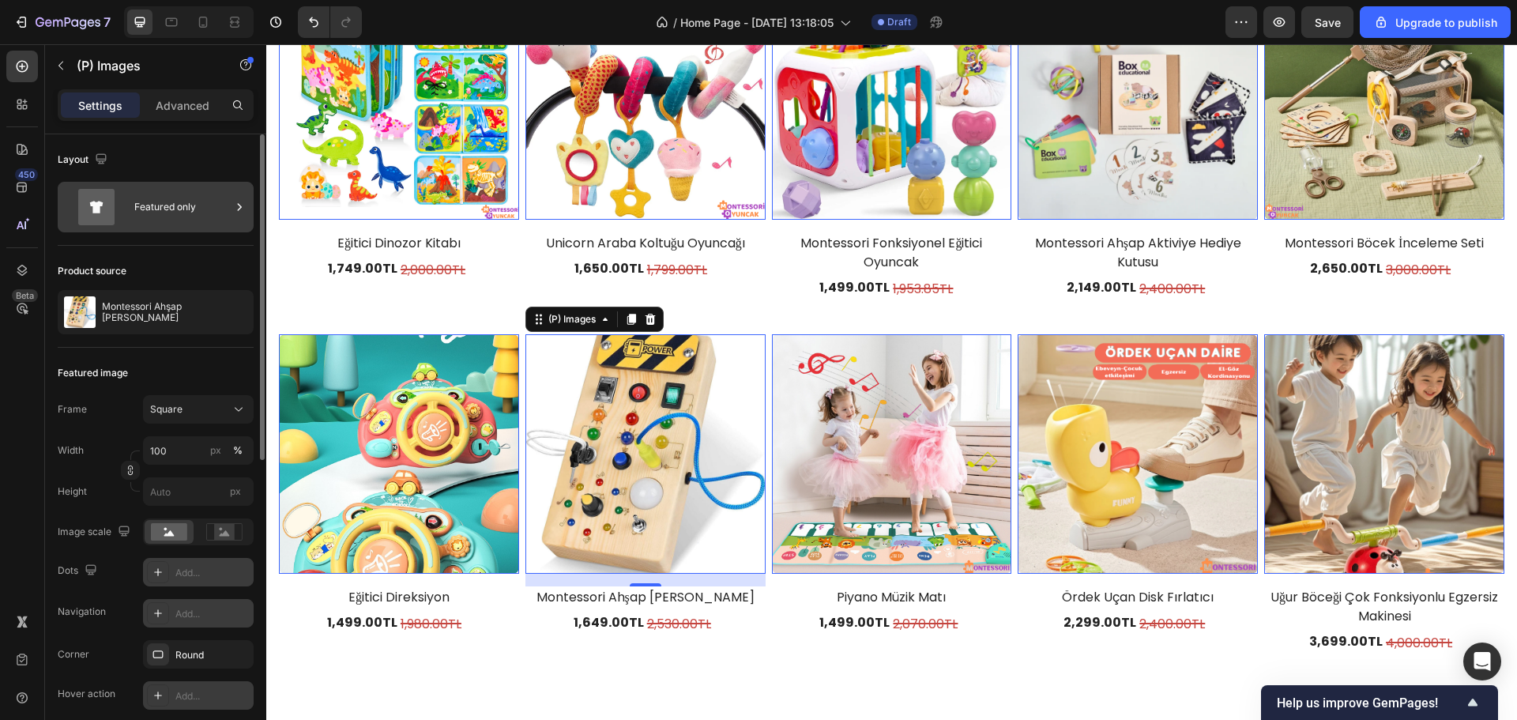
click at [164, 194] on div "Featured only" at bounding box center [182, 207] width 96 height 36
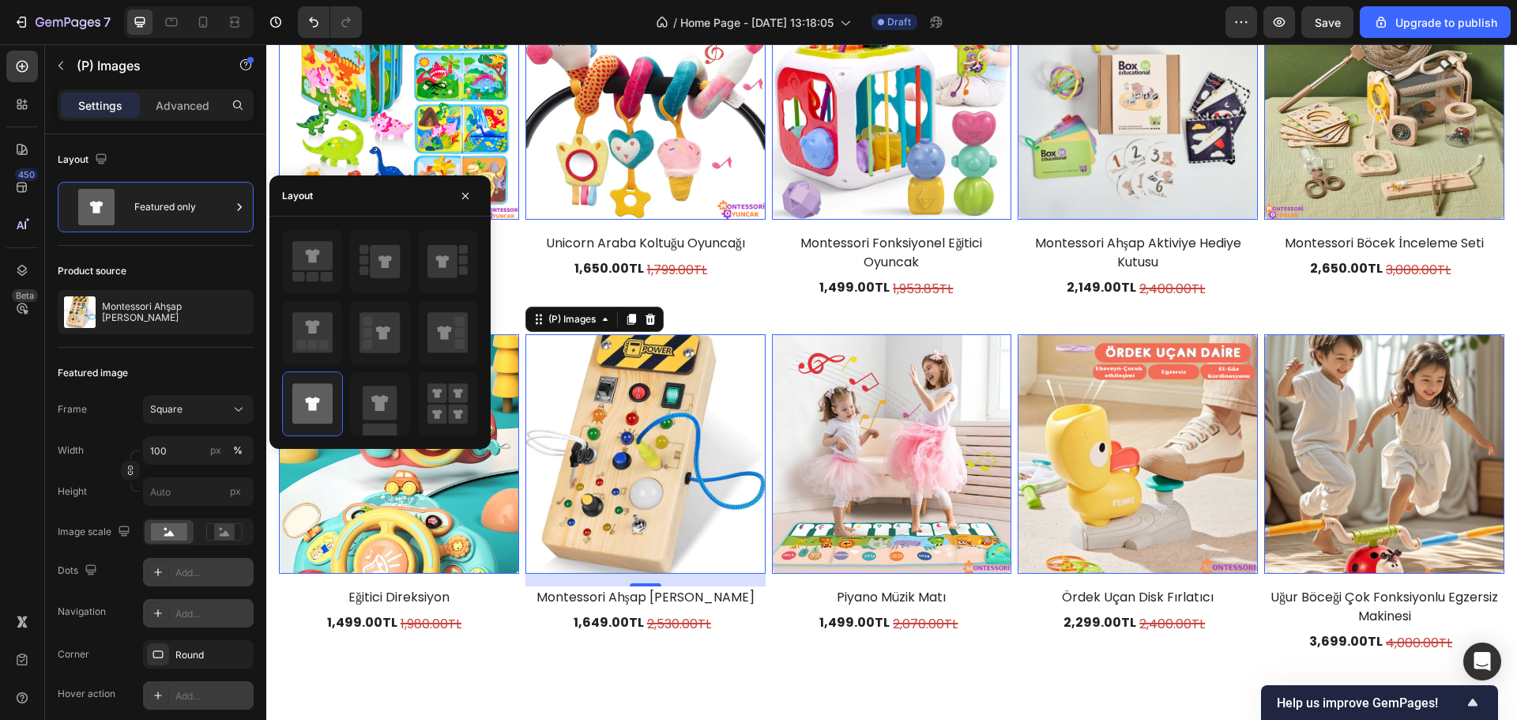
click at [183, 157] on div "Layout" at bounding box center [156, 159] width 196 height 25
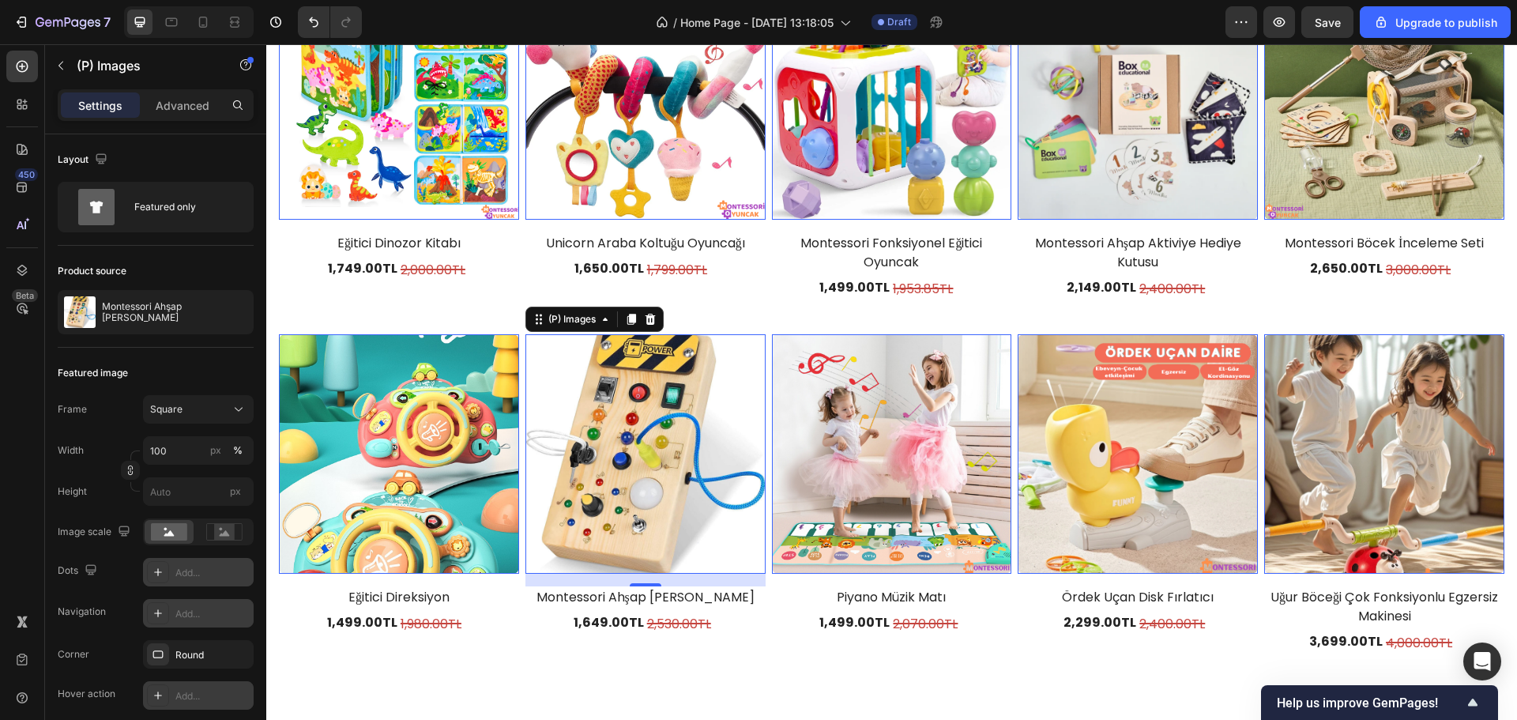
click at [179, 123] on div "Settings Advanced" at bounding box center [155, 111] width 221 height 45
click at [181, 113] on p "Advanced" at bounding box center [183, 105] width 54 height 17
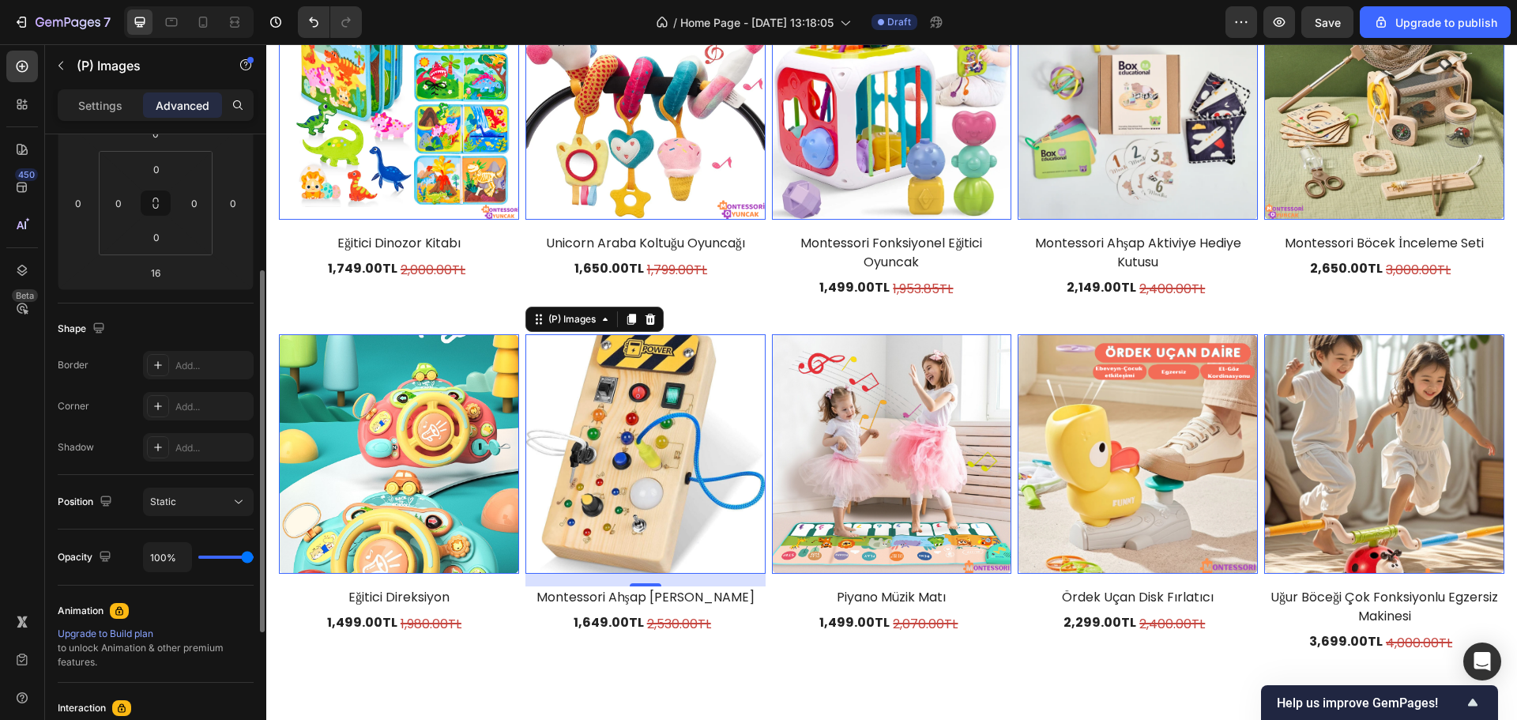
scroll to position [316, 0]
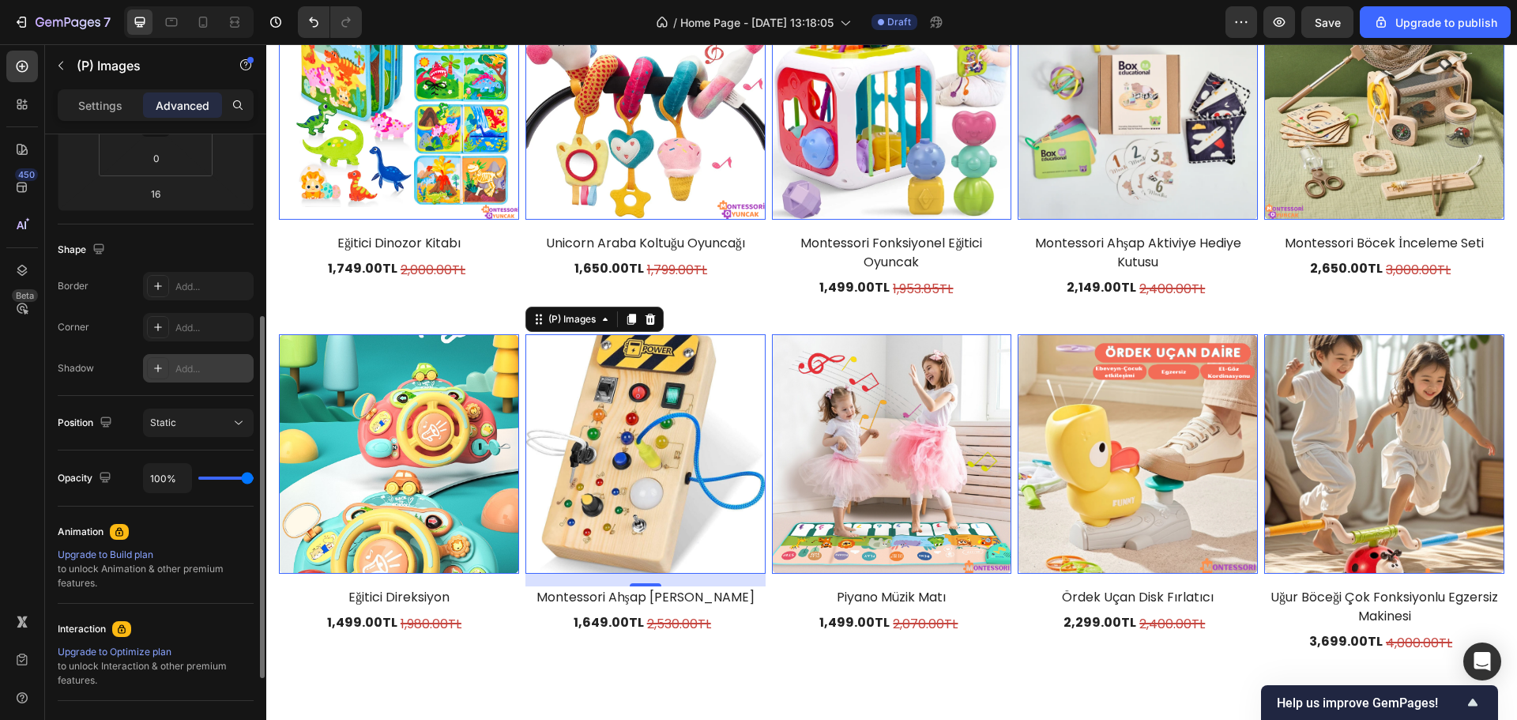
click at [160, 361] on div at bounding box center [158, 368] width 22 height 22
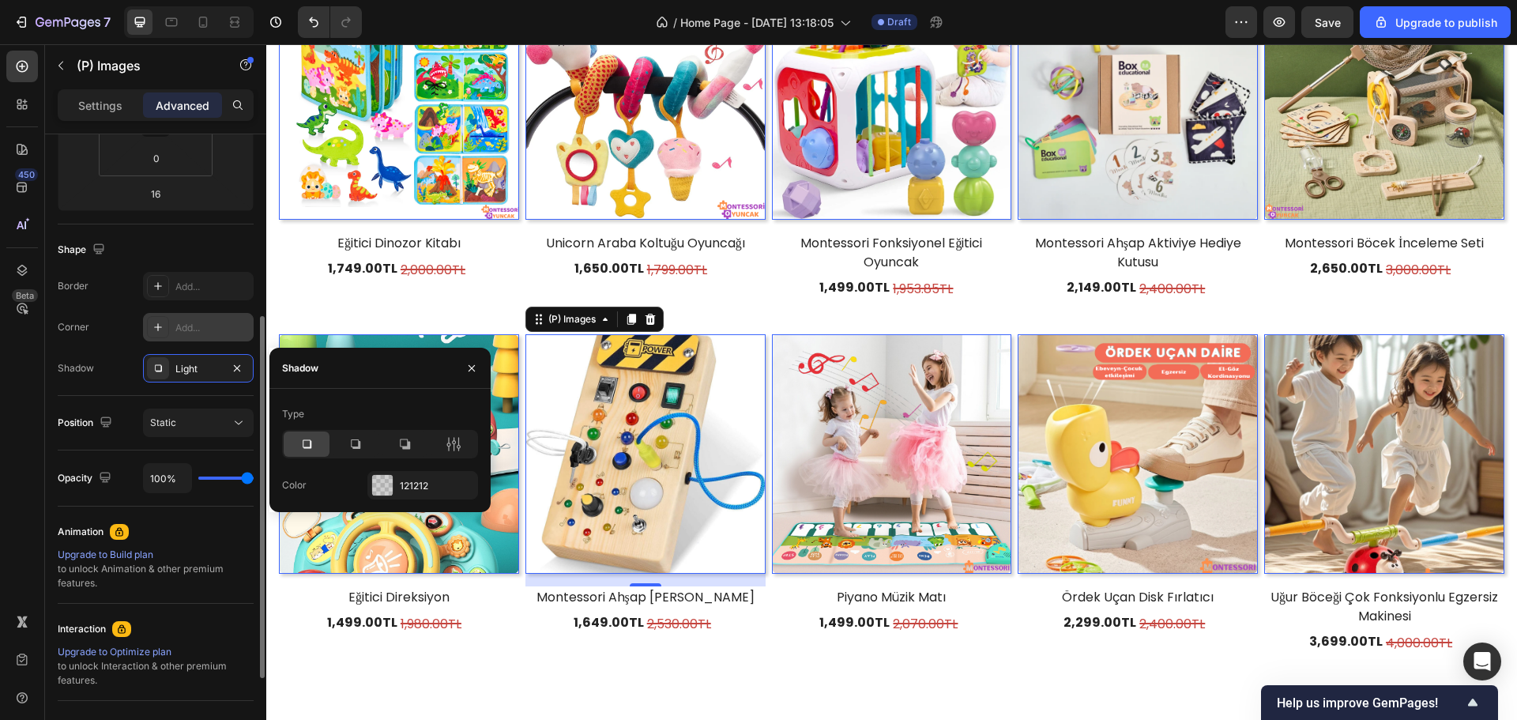
click at [167, 329] on div at bounding box center [158, 327] width 22 height 22
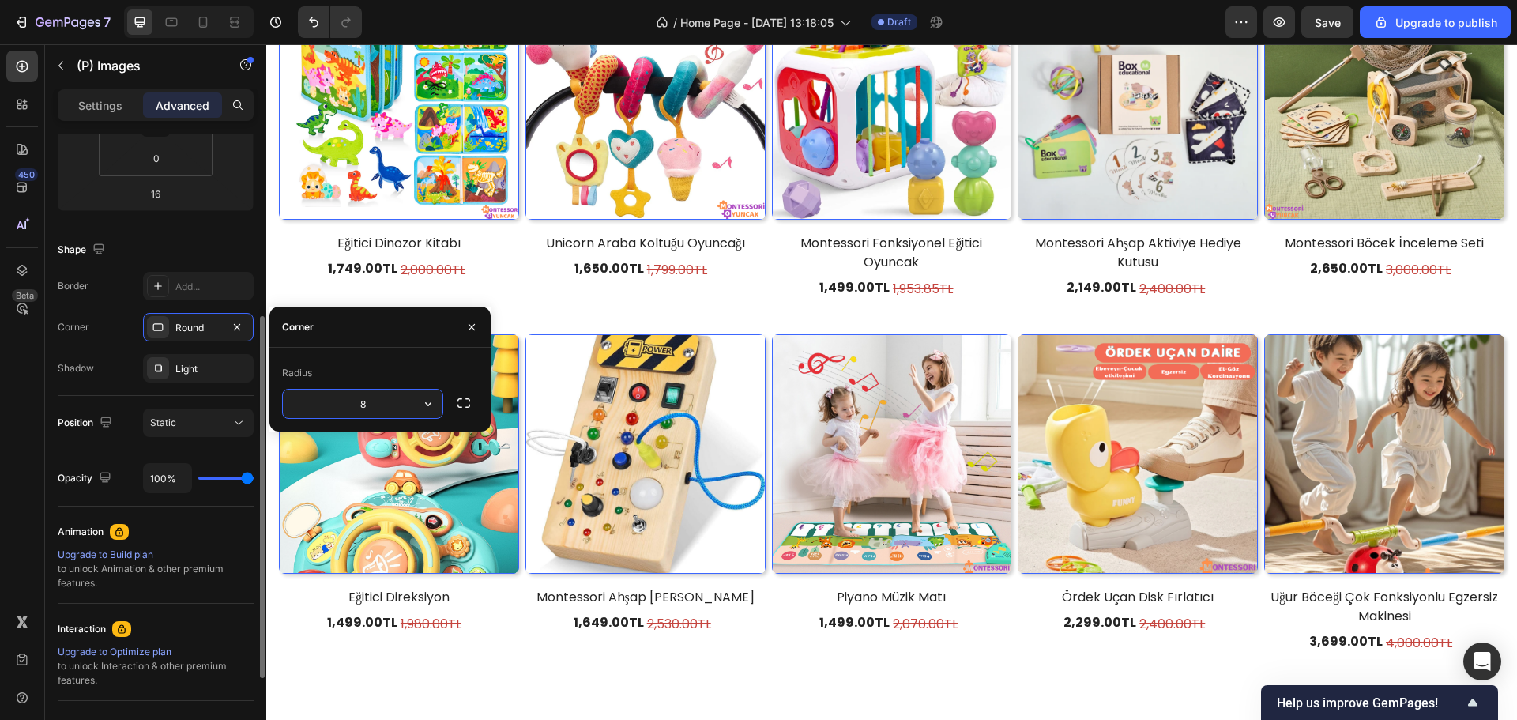
click at [223, 262] on div "Shape Border Add... Corner Round Shadow Light" at bounding box center [156, 310] width 196 height 172
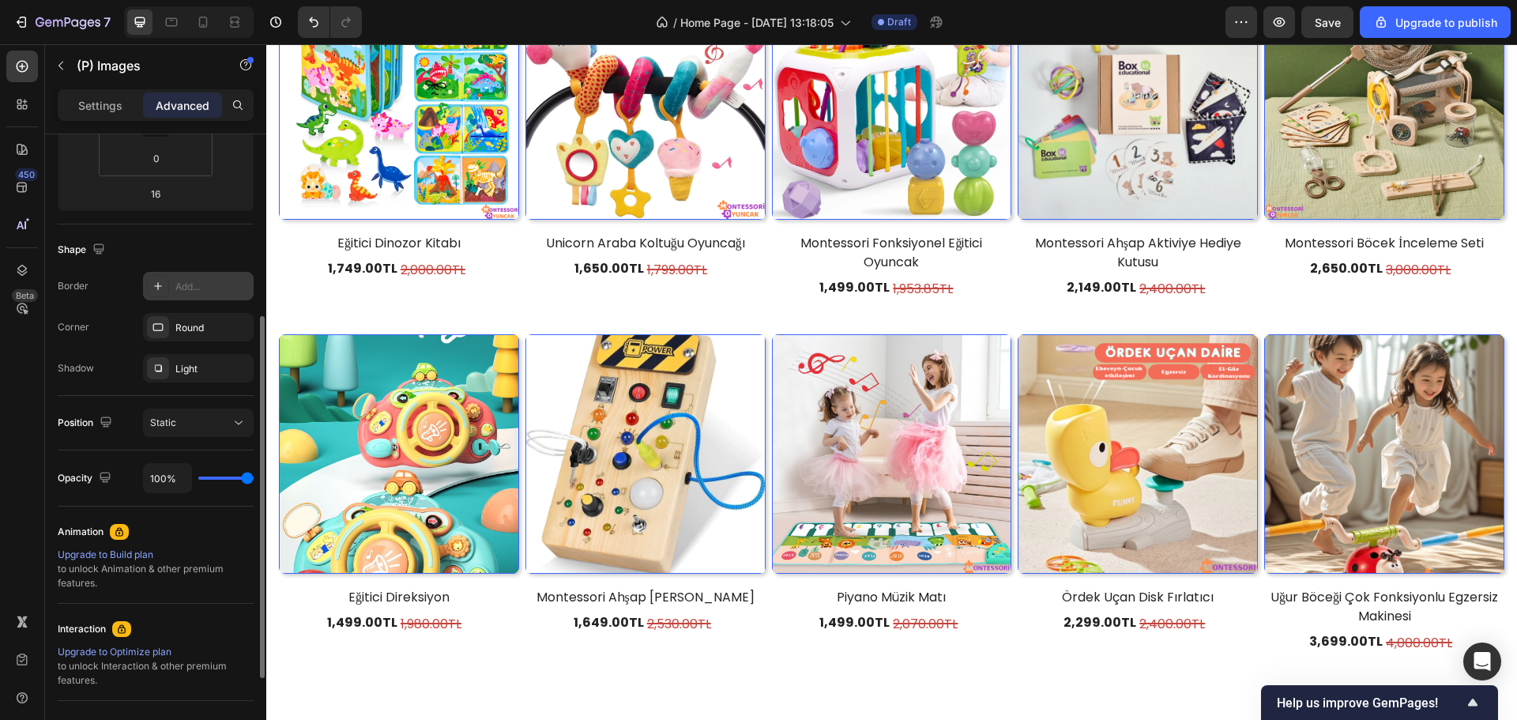
click at [198, 280] on div "Add..." at bounding box center [212, 287] width 74 height 14
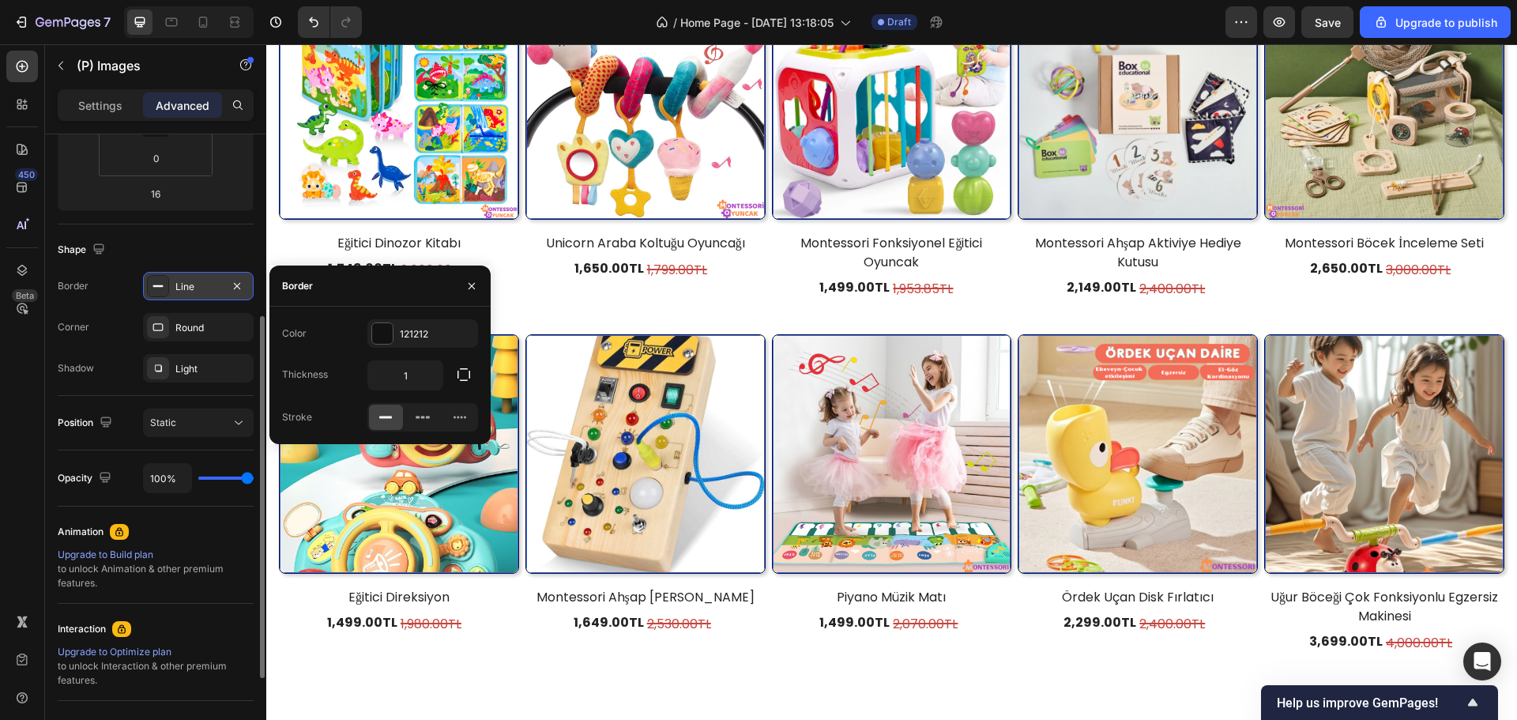
click at [205, 260] on div "Shape" at bounding box center [156, 249] width 196 height 25
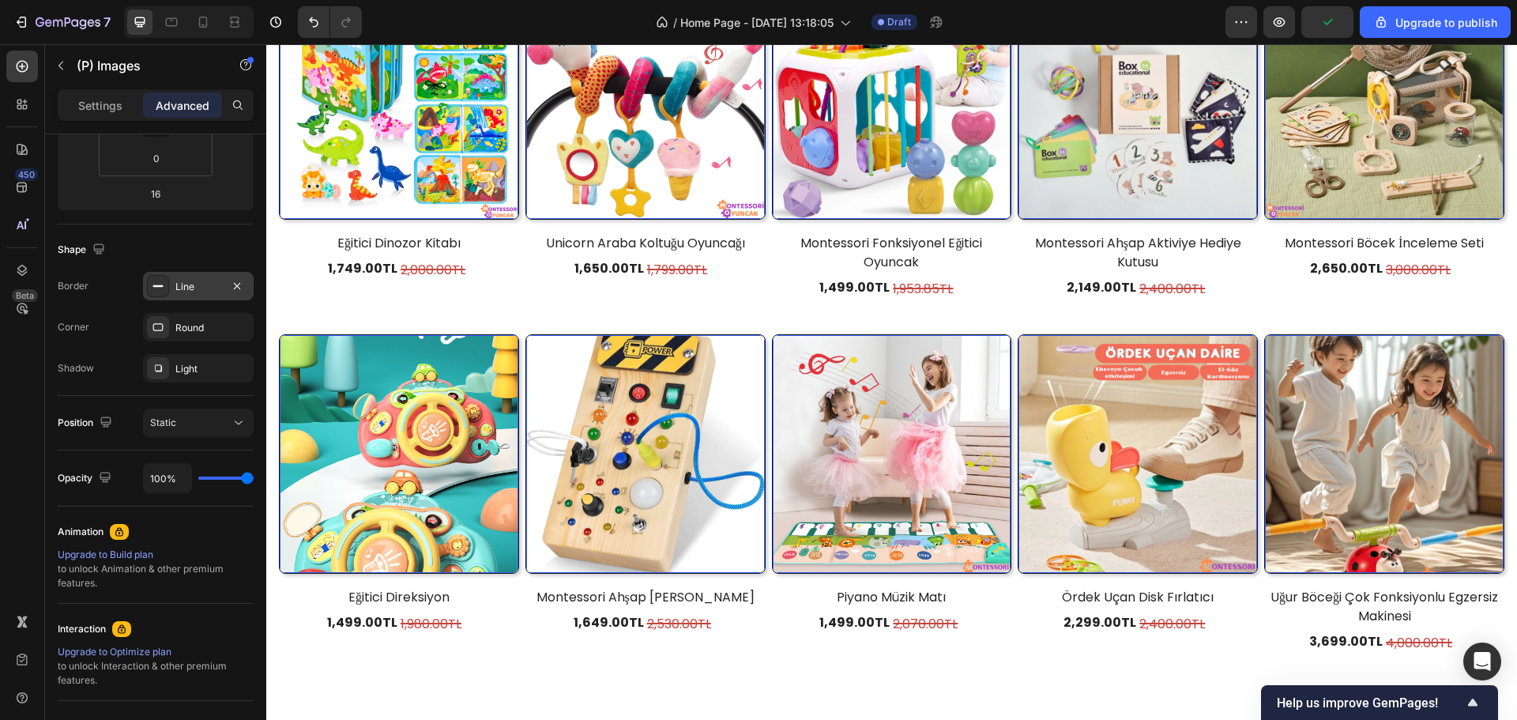
click at [198, 292] on div "Line" at bounding box center [198, 287] width 46 height 14
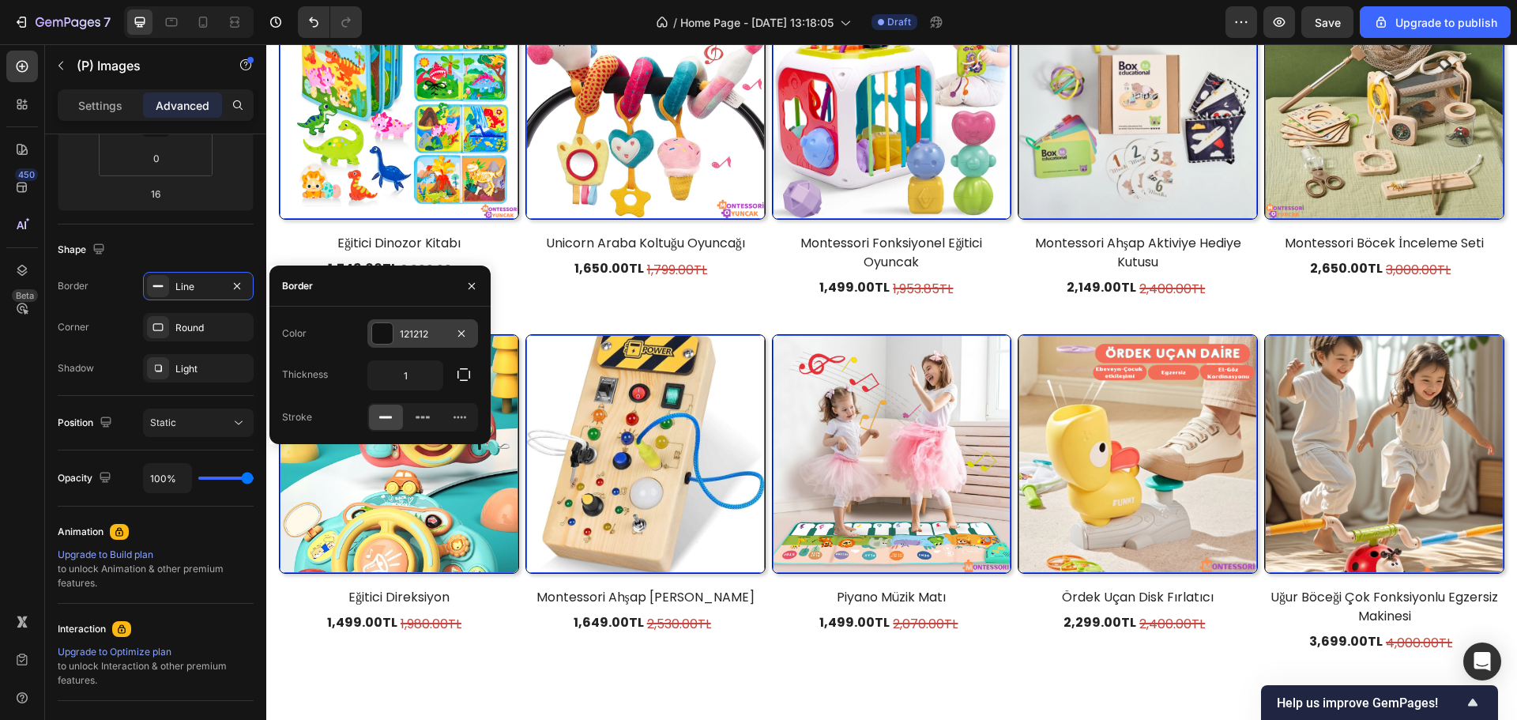
click at [373, 332] on div at bounding box center [382, 333] width 21 height 21
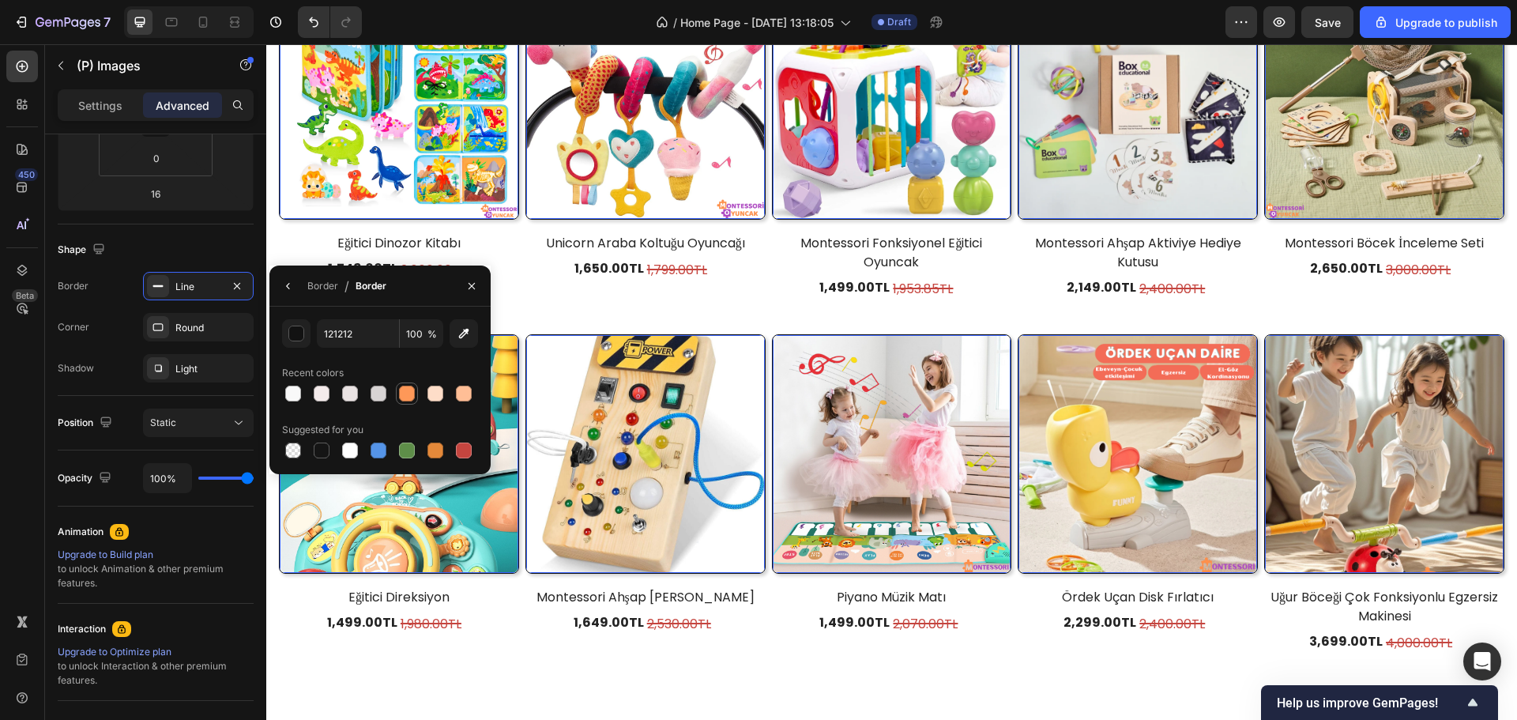
click at [406, 401] on div at bounding box center [407, 394] width 16 height 16
type input "FE9858"
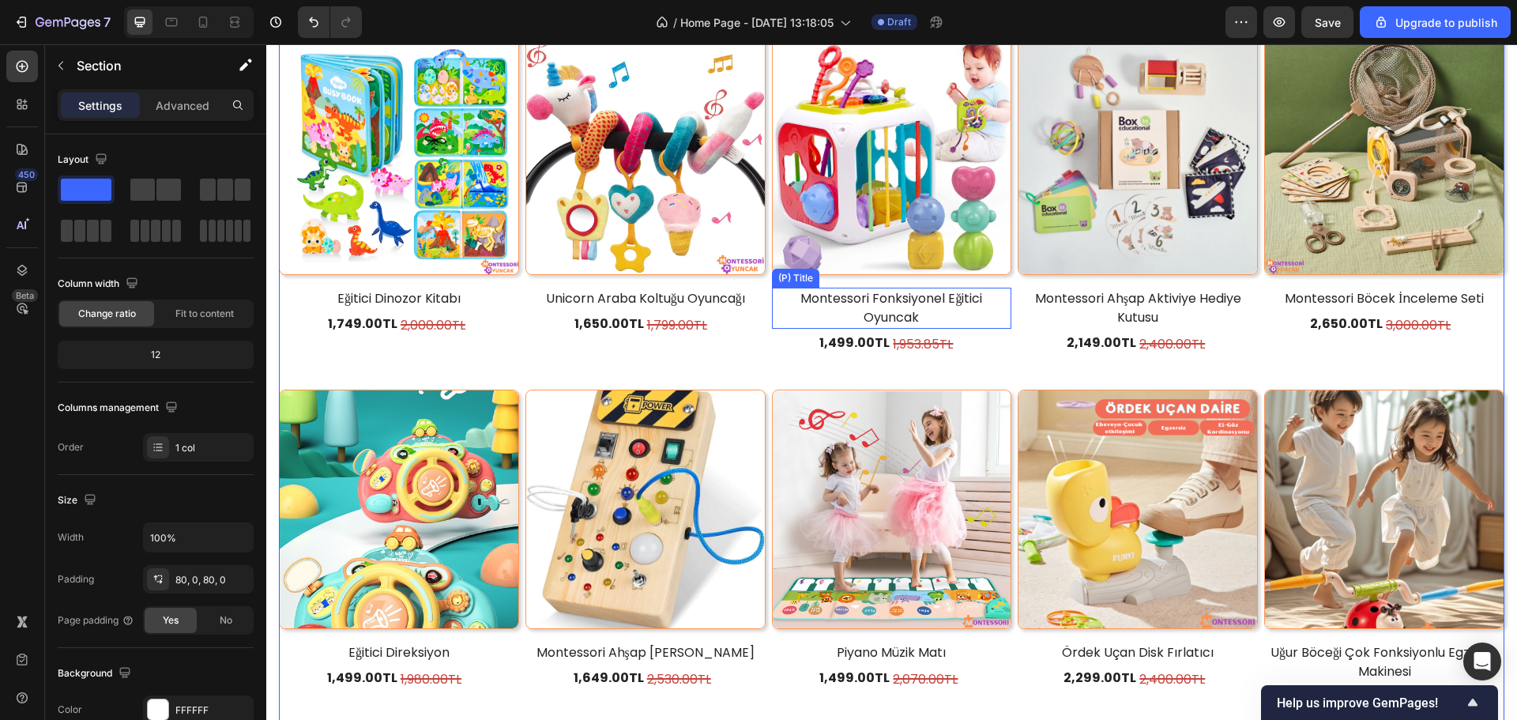
scroll to position [1605, 0]
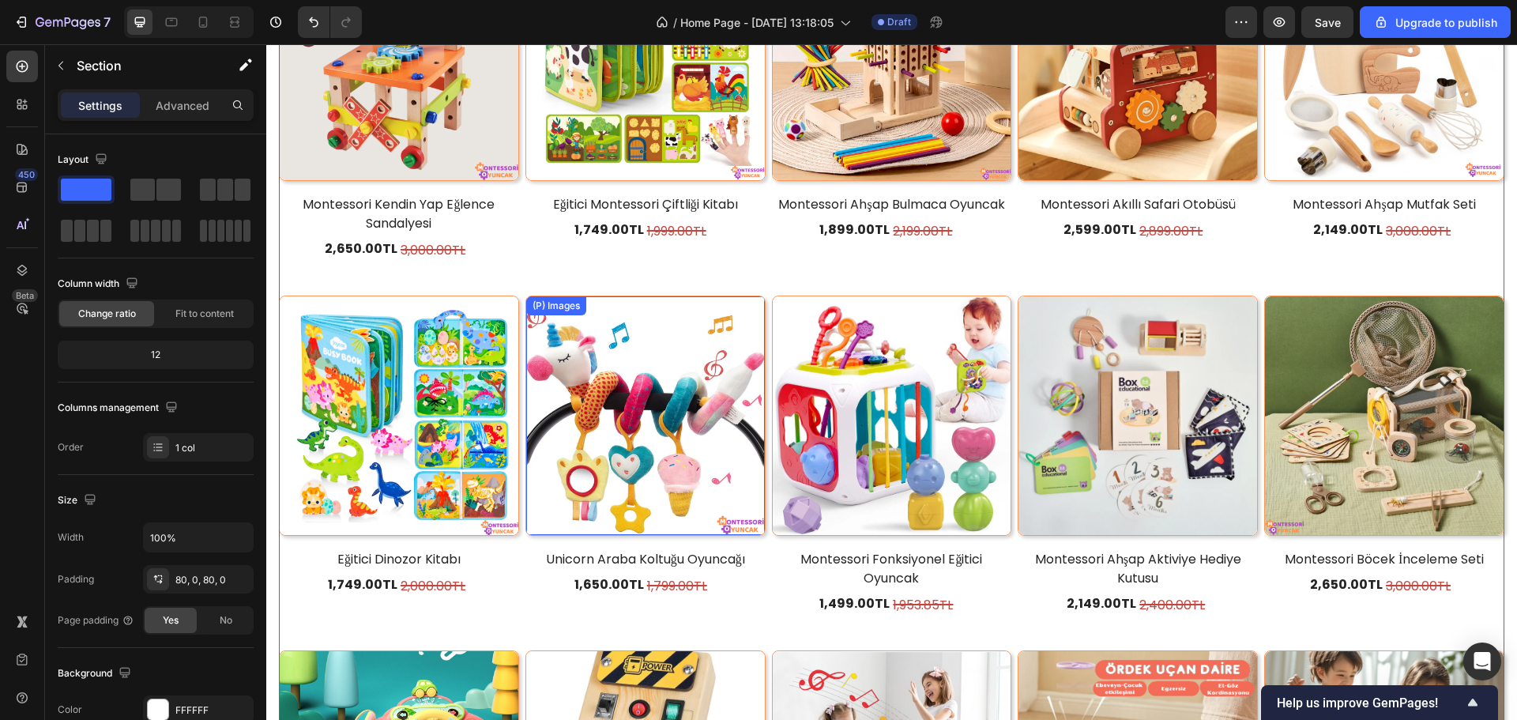
click at [731, 318] on img at bounding box center [645, 415] width 239 height 239
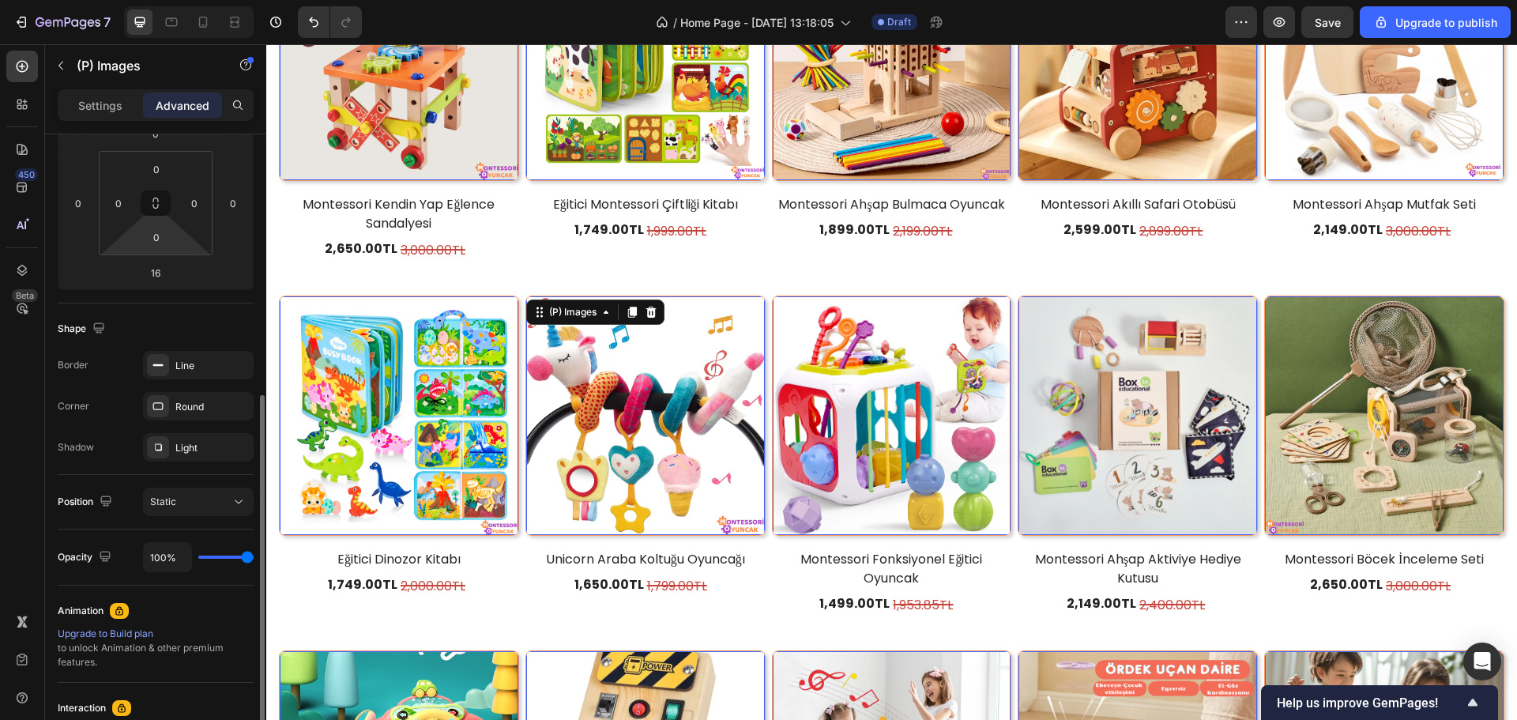
scroll to position [316, 0]
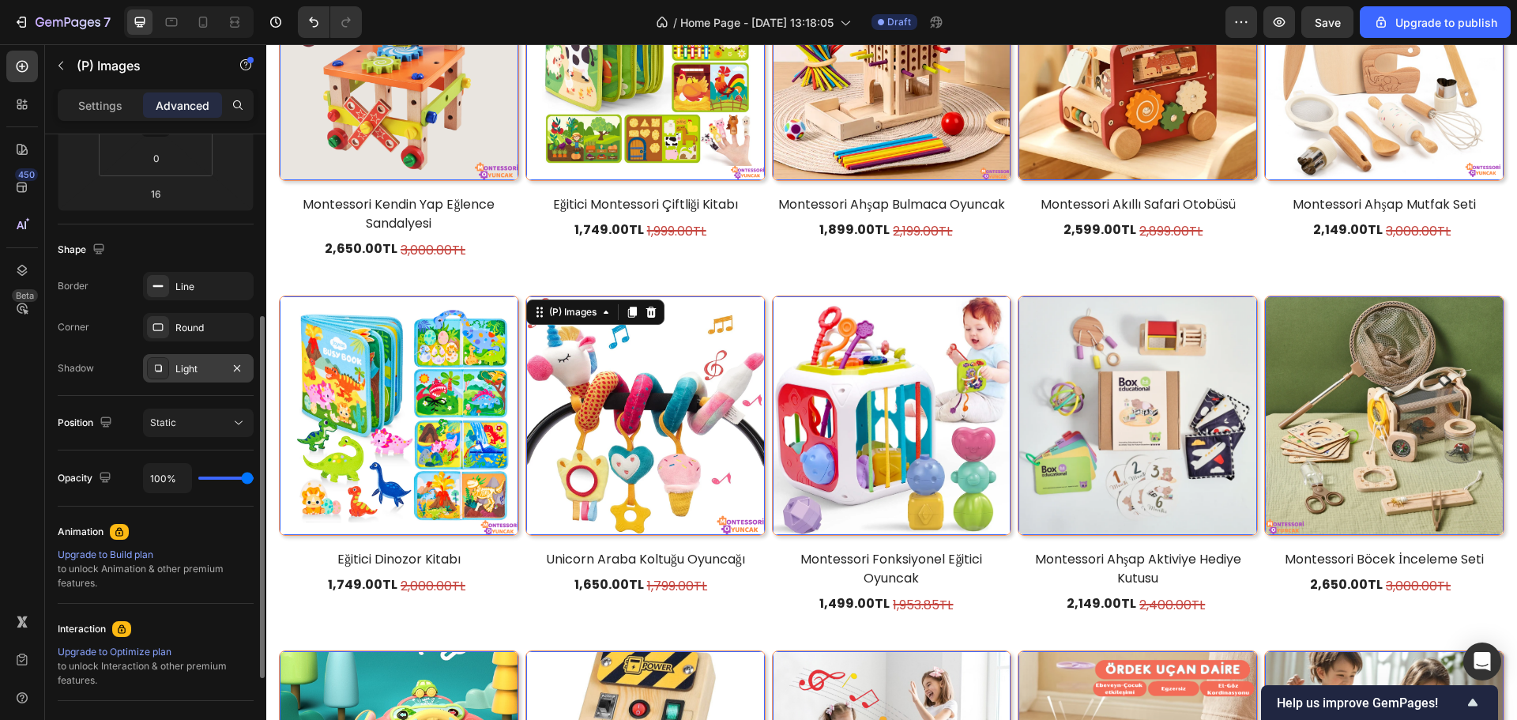
click at [179, 377] on div "Light" at bounding box center [198, 368] width 111 height 28
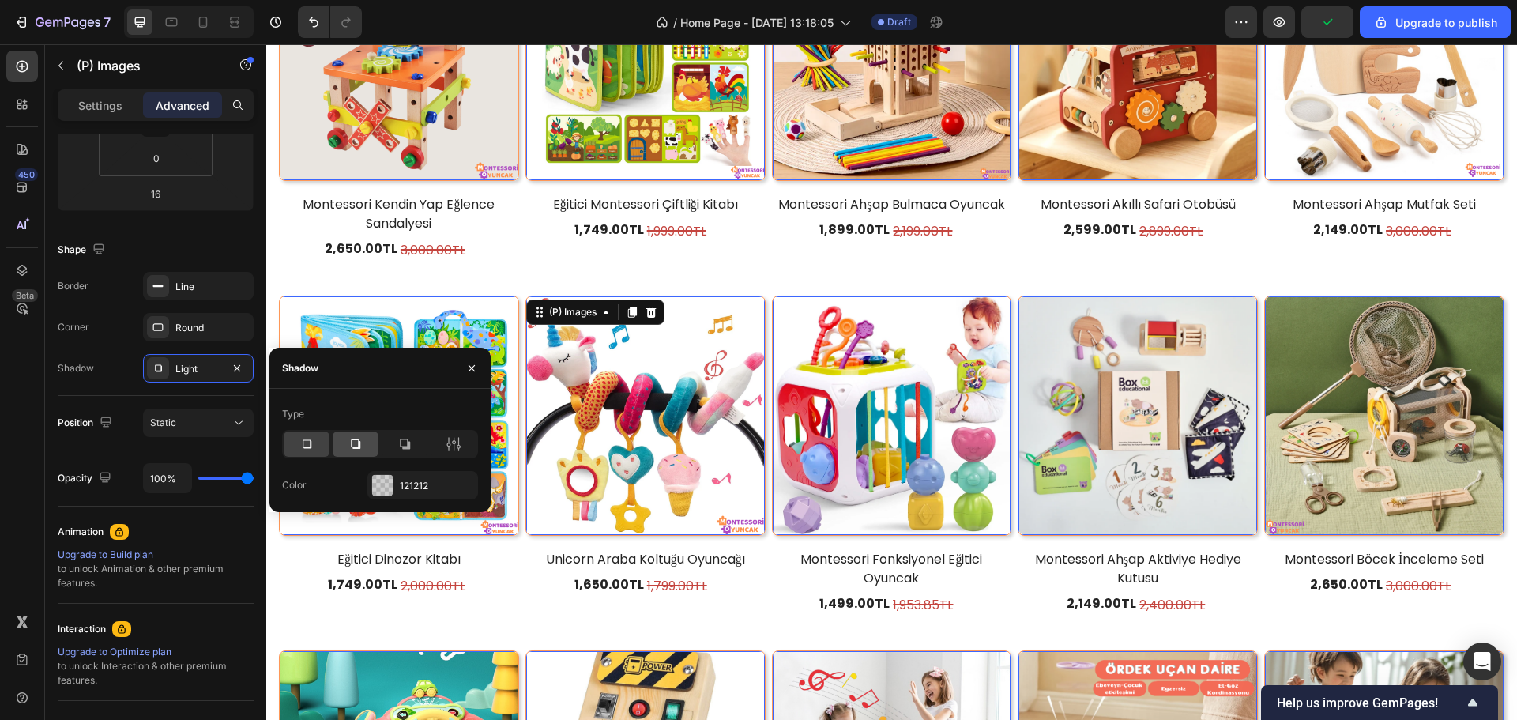
click at [349, 445] on icon at bounding box center [356, 444] width 16 height 16
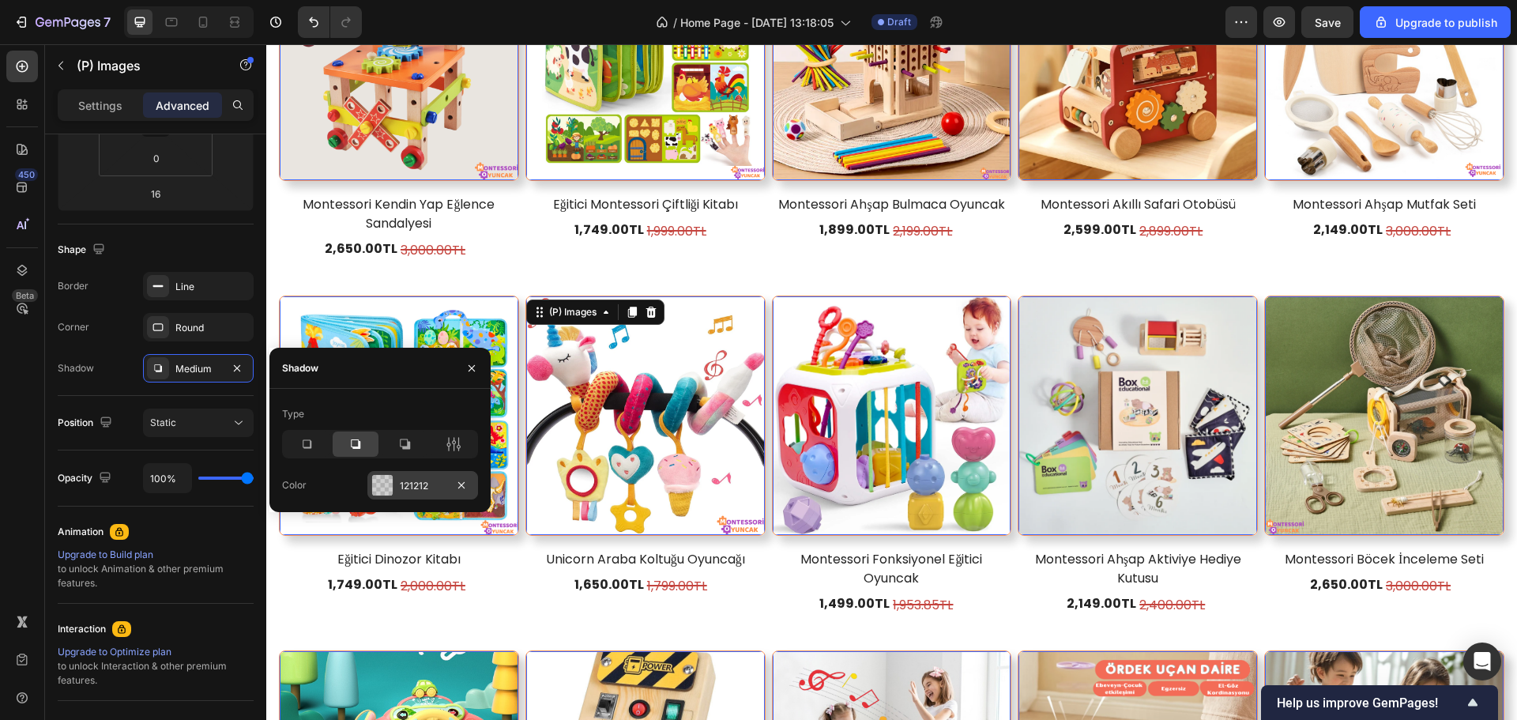
click at [406, 490] on div "121212" at bounding box center [423, 486] width 46 height 14
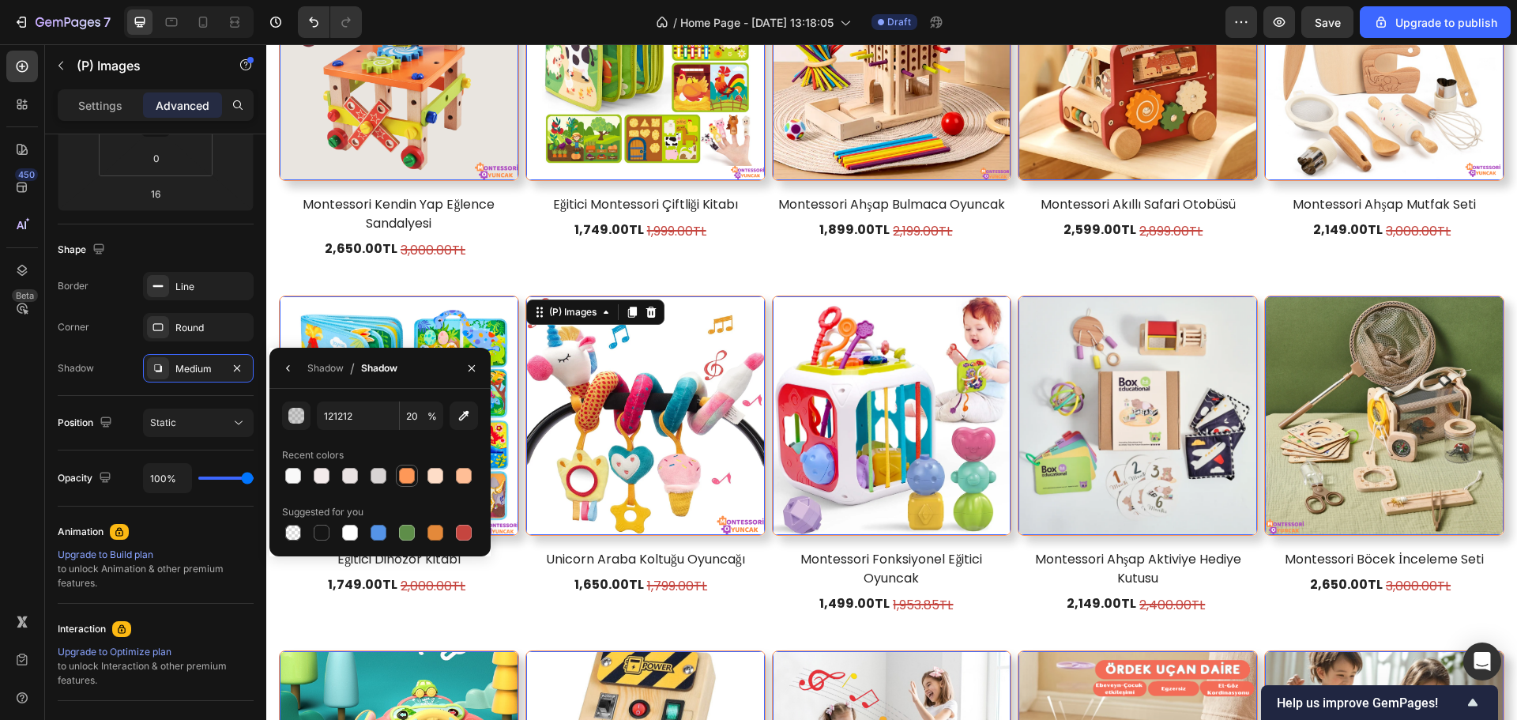
click at [409, 481] on div at bounding box center [407, 476] width 16 height 16
type input "FE9858"
type input "100"
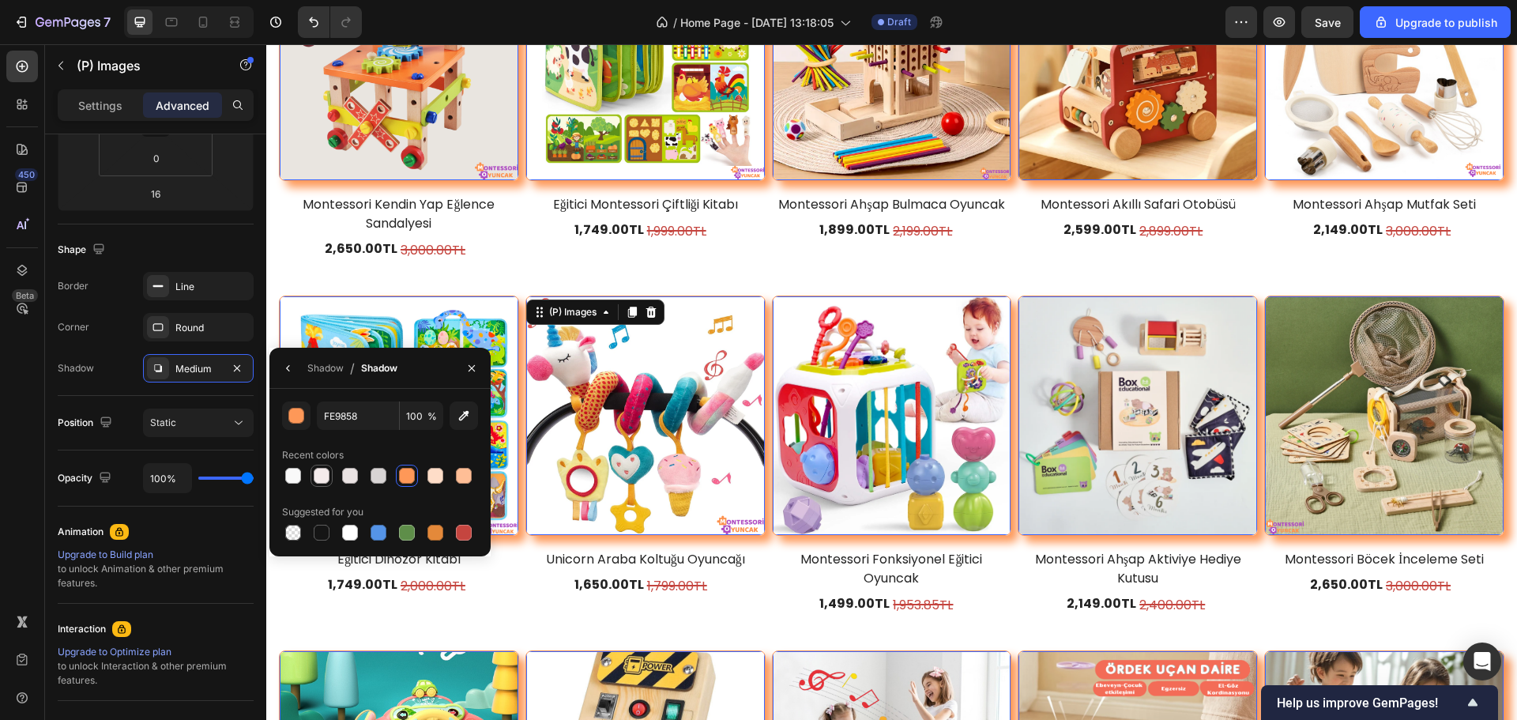
click at [330, 480] on div at bounding box center [321, 475] width 19 height 19
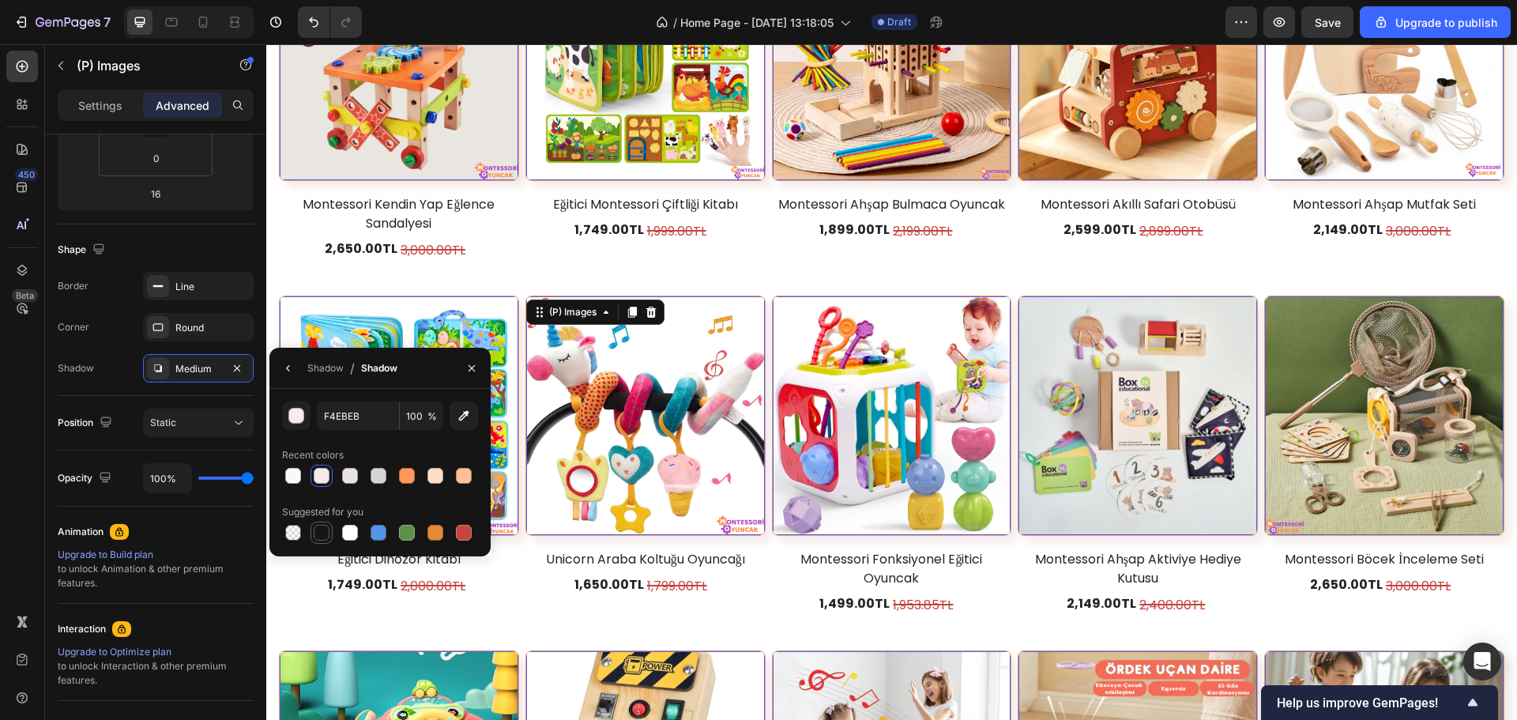
click at [330, 534] on div at bounding box center [321, 532] width 19 height 19
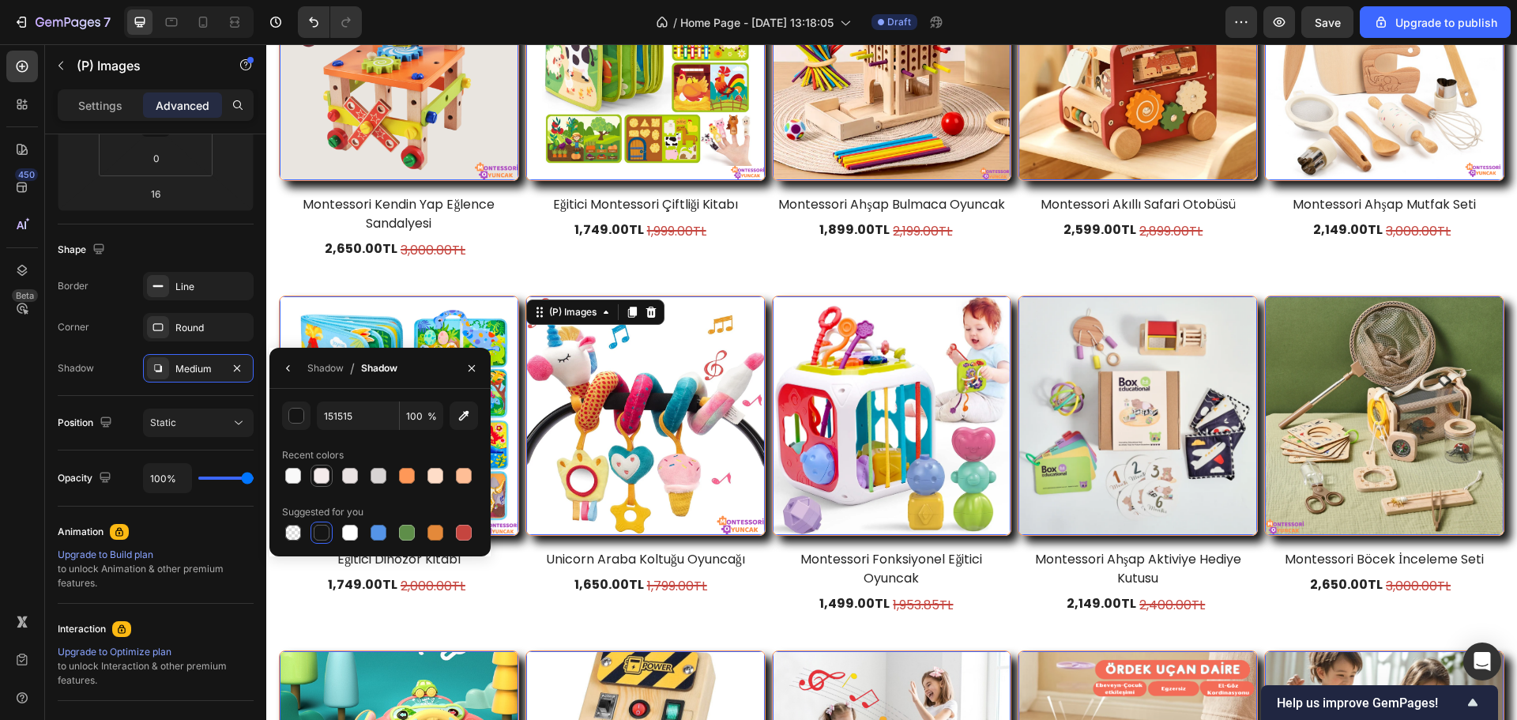
click at [322, 484] on div at bounding box center [321, 475] width 19 height 19
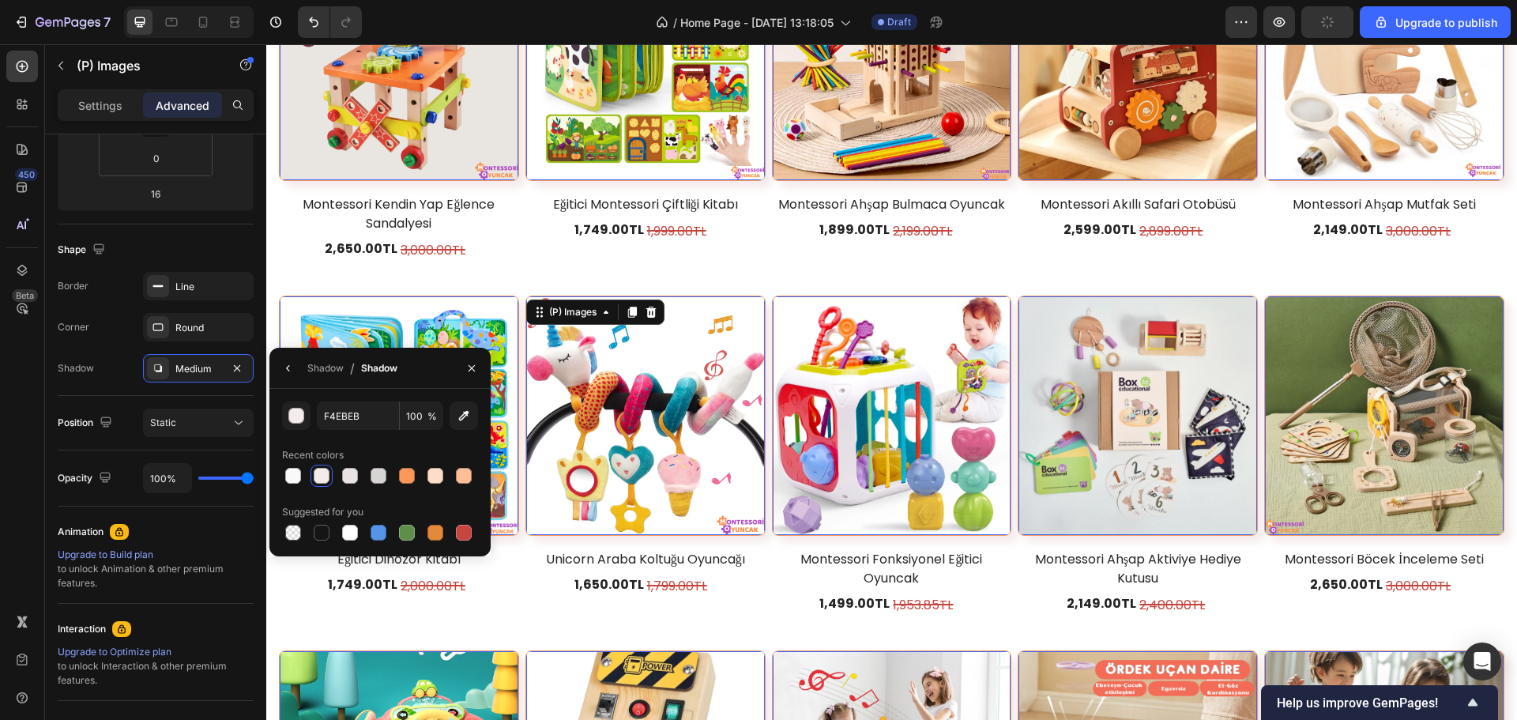
click at [304, 376] on div "Shadow / Shadow" at bounding box center [337, 368] width 134 height 40
click at [297, 373] on button "button" at bounding box center [288, 368] width 25 height 25
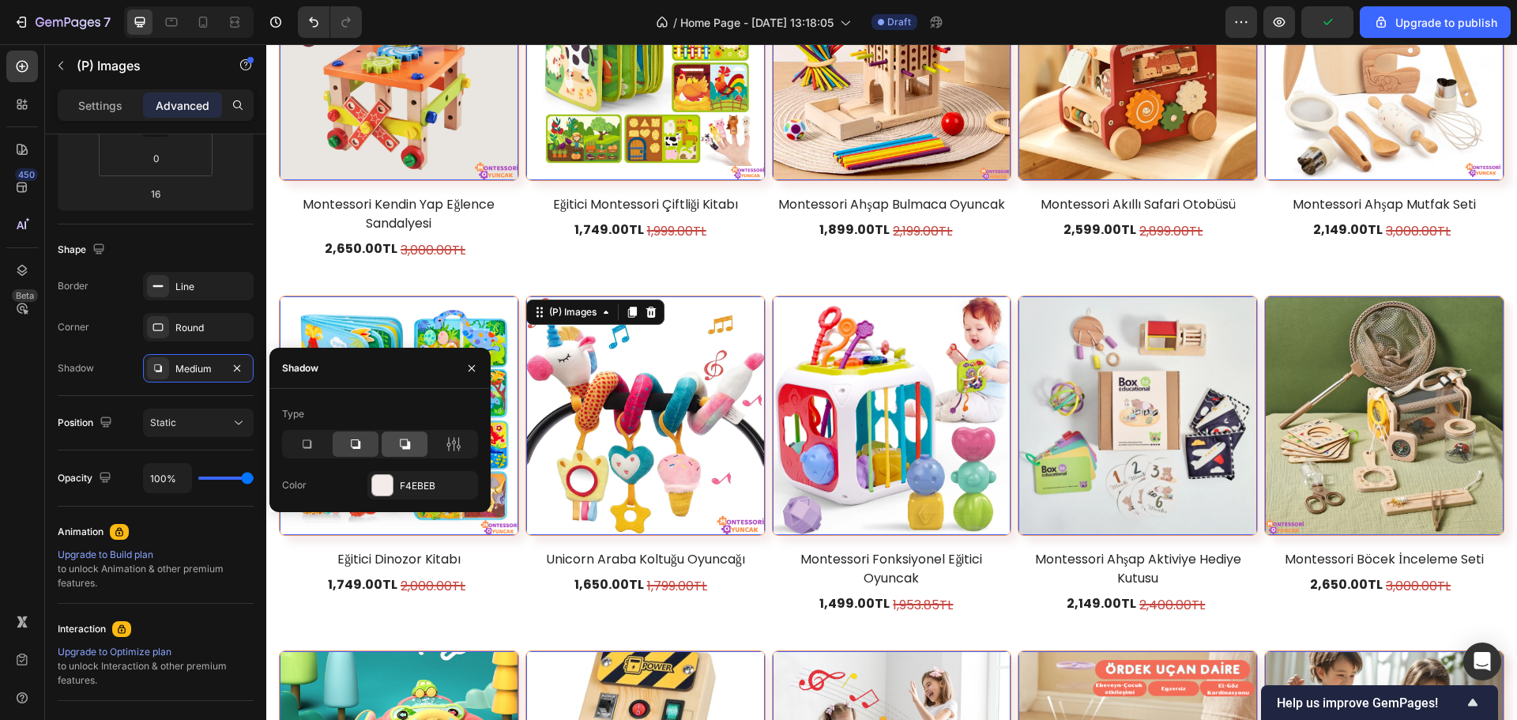
click at [398, 443] on icon at bounding box center [405, 444] width 16 height 16
click at [315, 449] on div at bounding box center [307, 444] width 46 height 25
click at [386, 489] on div at bounding box center [382, 485] width 21 height 21
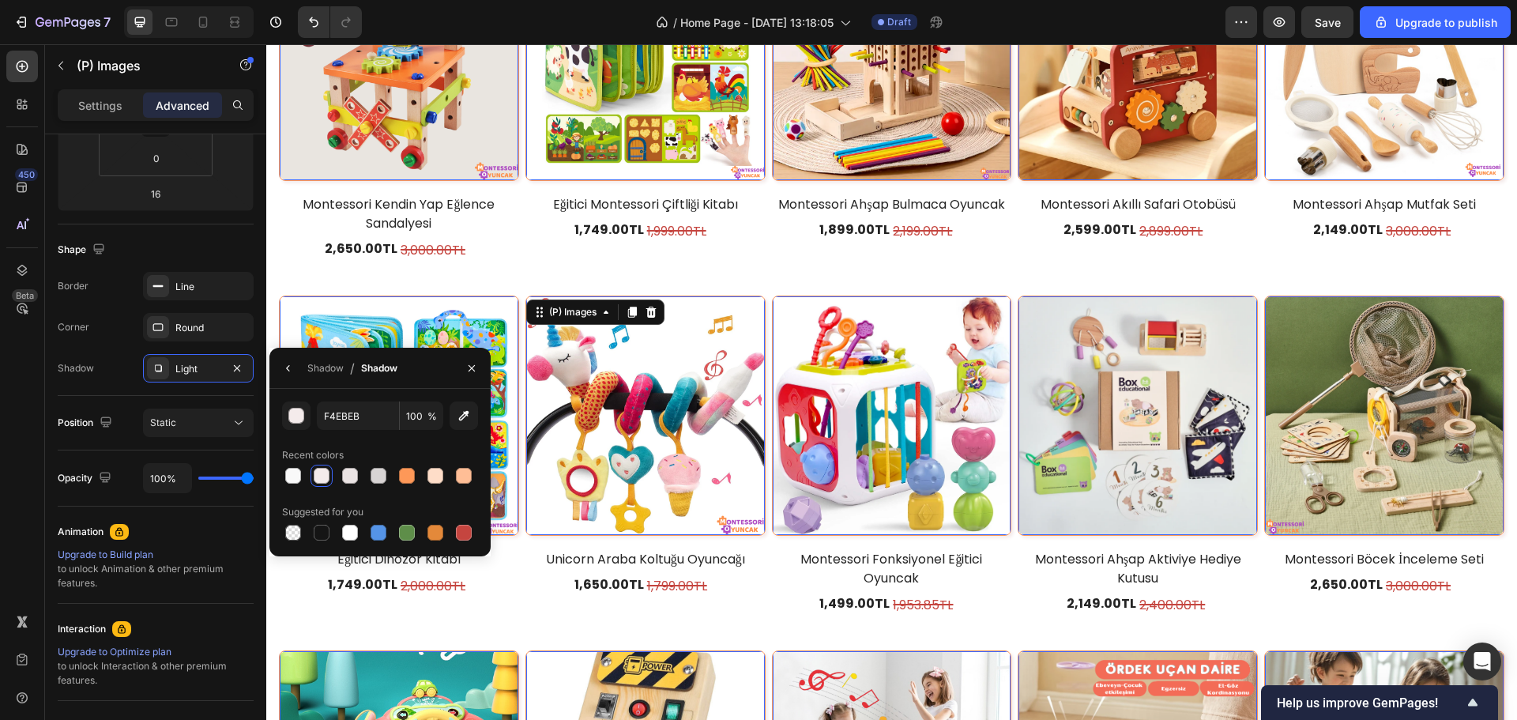
click at [324, 519] on div "Suggested for you" at bounding box center [380, 512] width 196 height 25
click at [324, 528] on div at bounding box center [322, 533] width 16 height 16
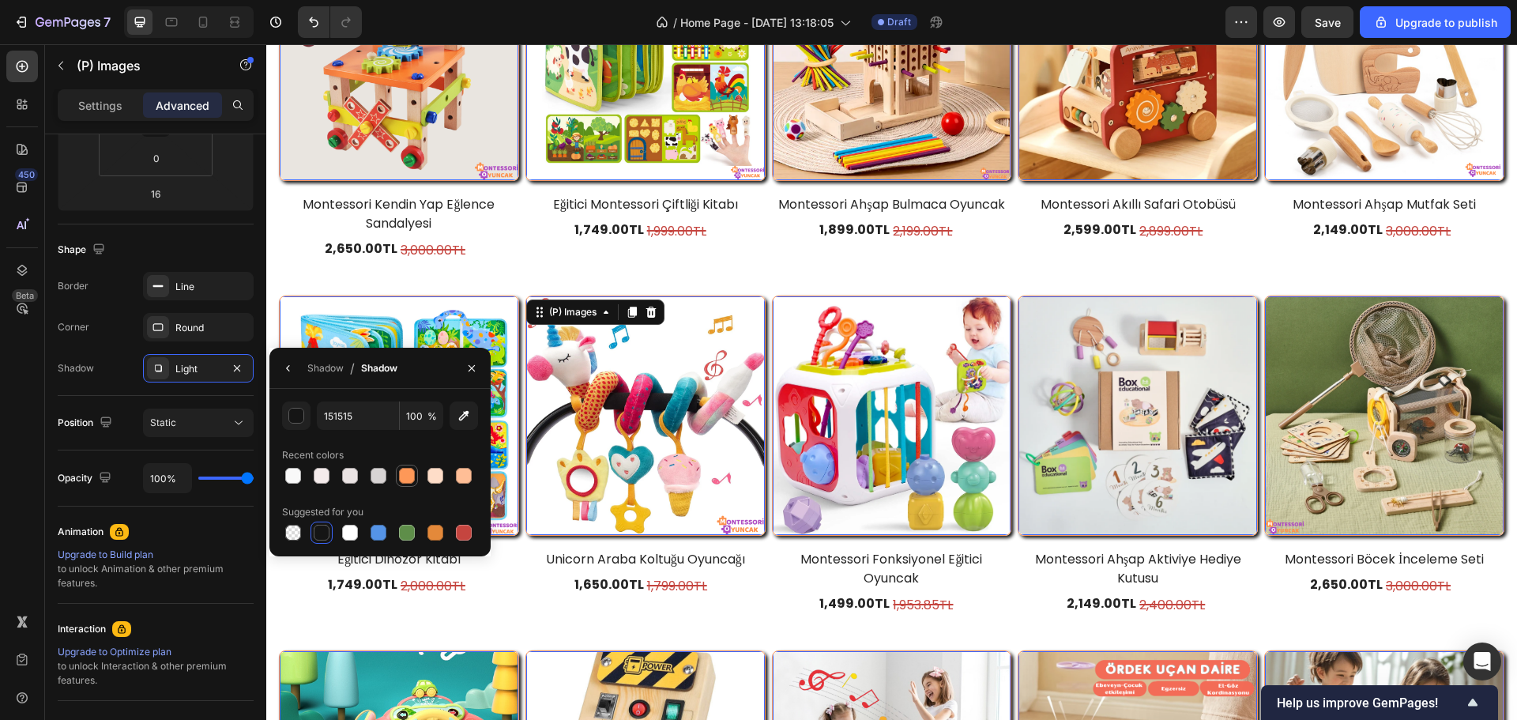
click at [401, 478] on div at bounding box center [407, 476] width 16 height 16
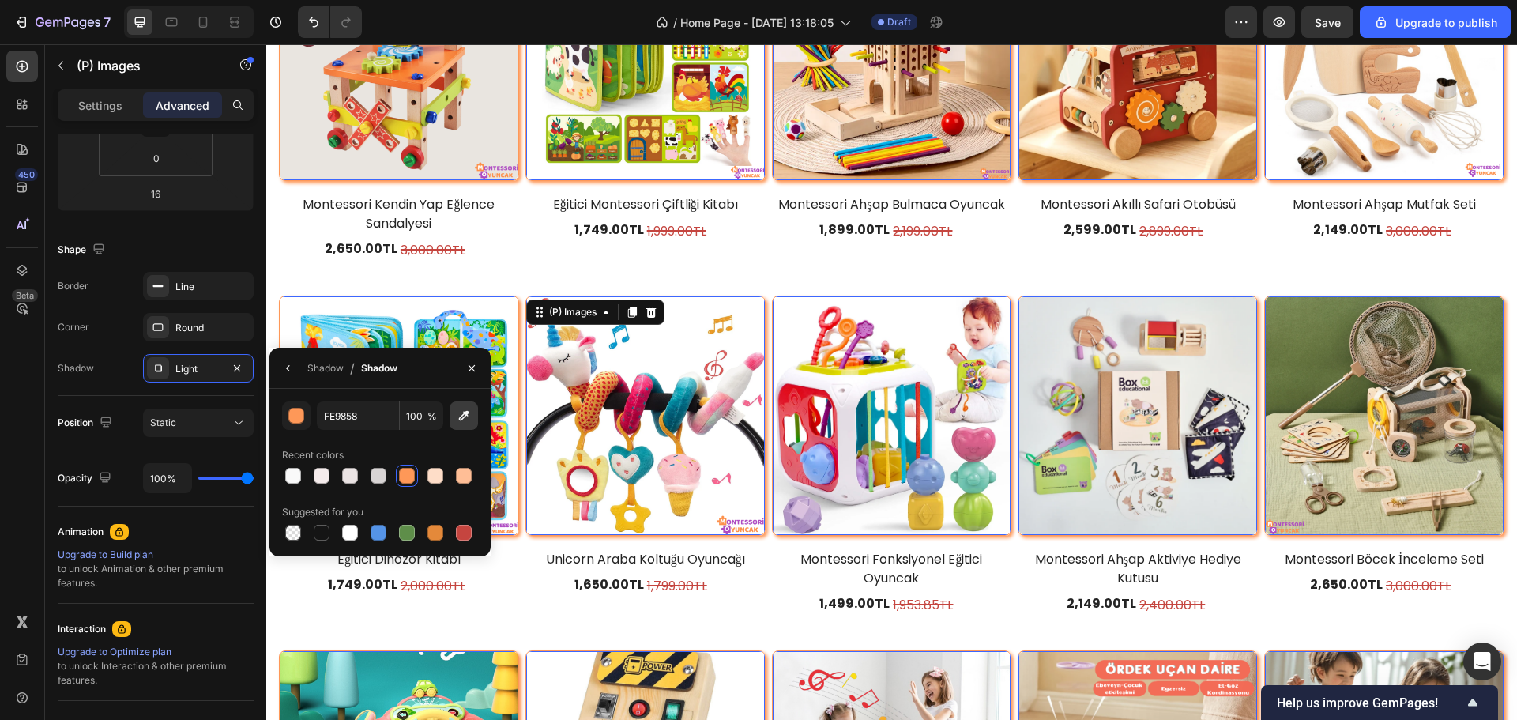
click at [466, 411] on icon "button" at bounding box center [464, 416] width 10 height 10
type input "DBC2E1"
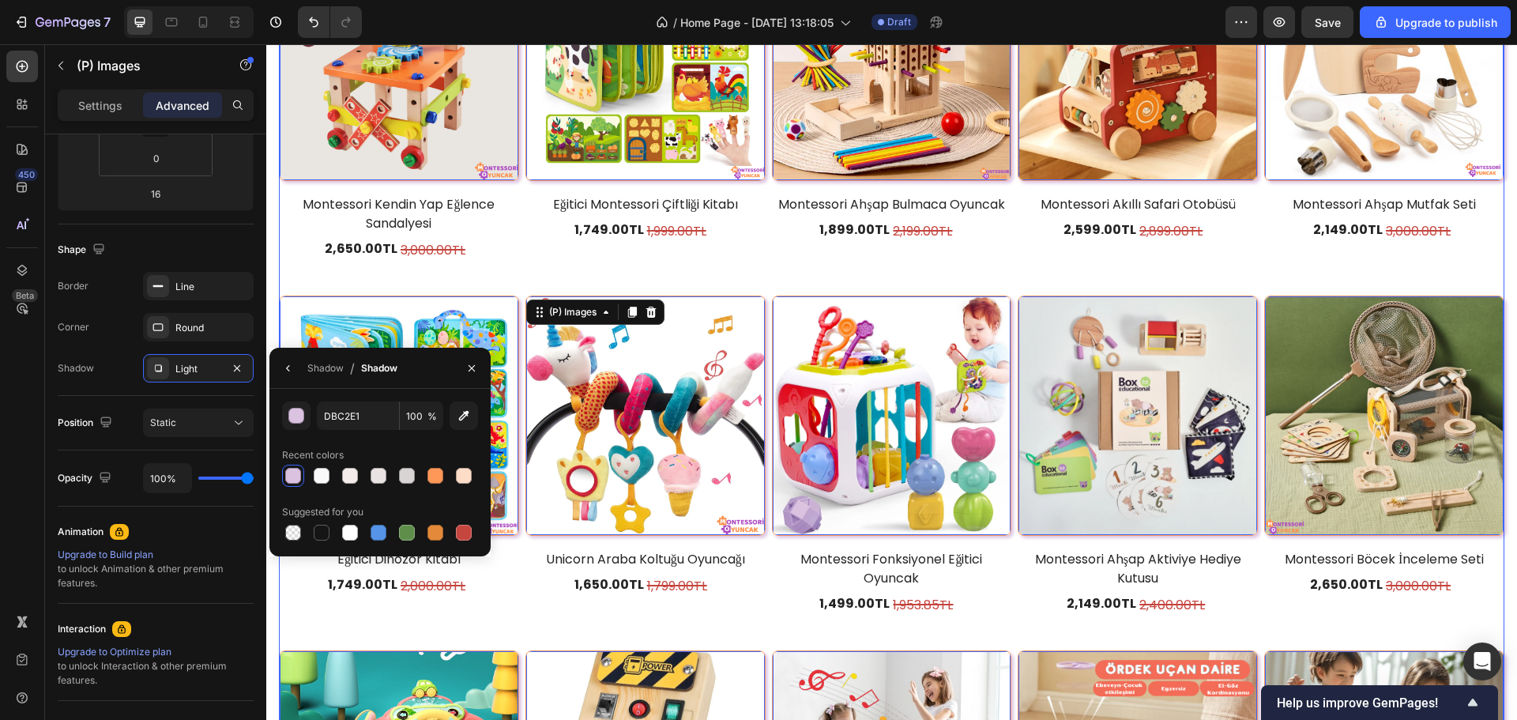
click at [745, 278] on div "(P) Images 0 Montessori Silikon Çekme Oyuncak (P) Title 1,299.00TL (P) Price (P…" at bounding box center [892, 293] width 1226 height 1374
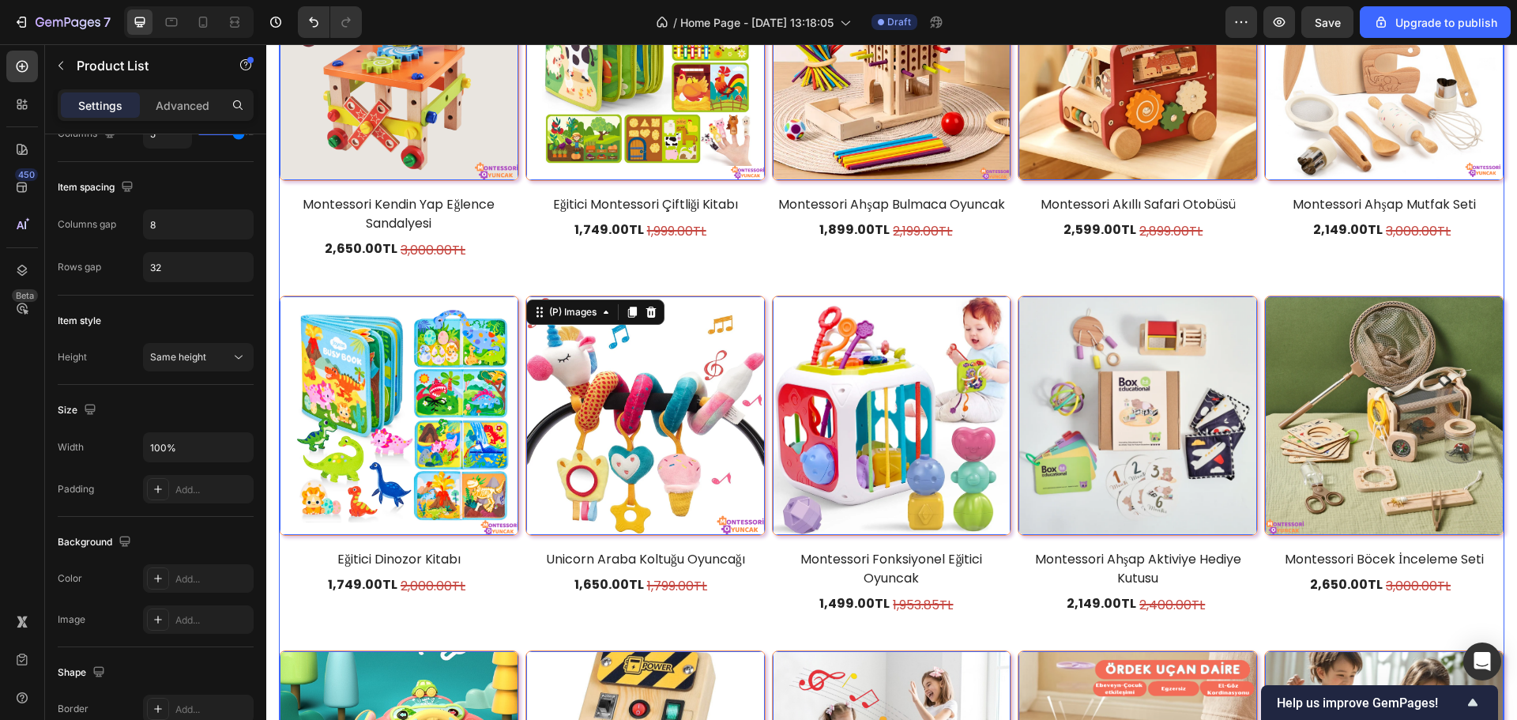
scroll to position [0, 0]
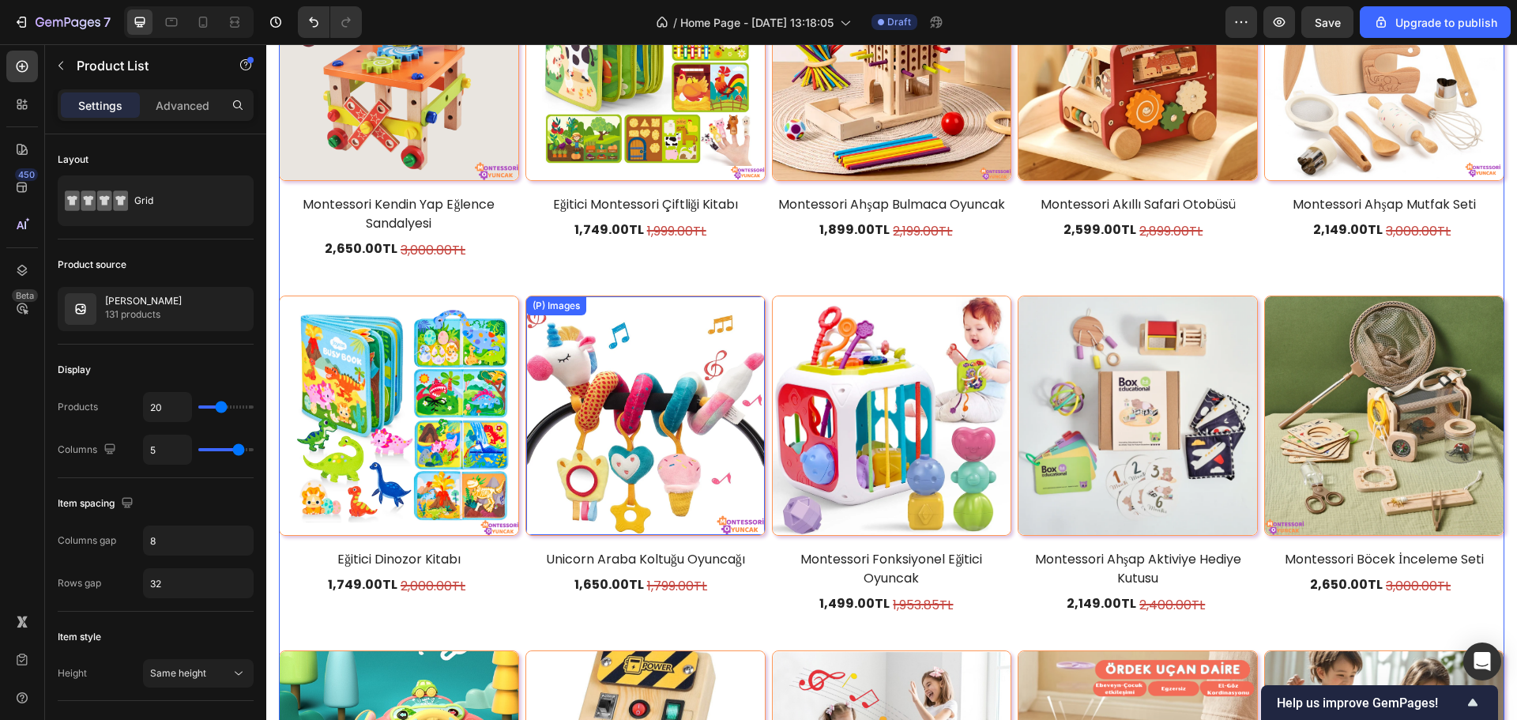
click at [718, 296] on img at bounding box center [645, 415] width 239 height 239
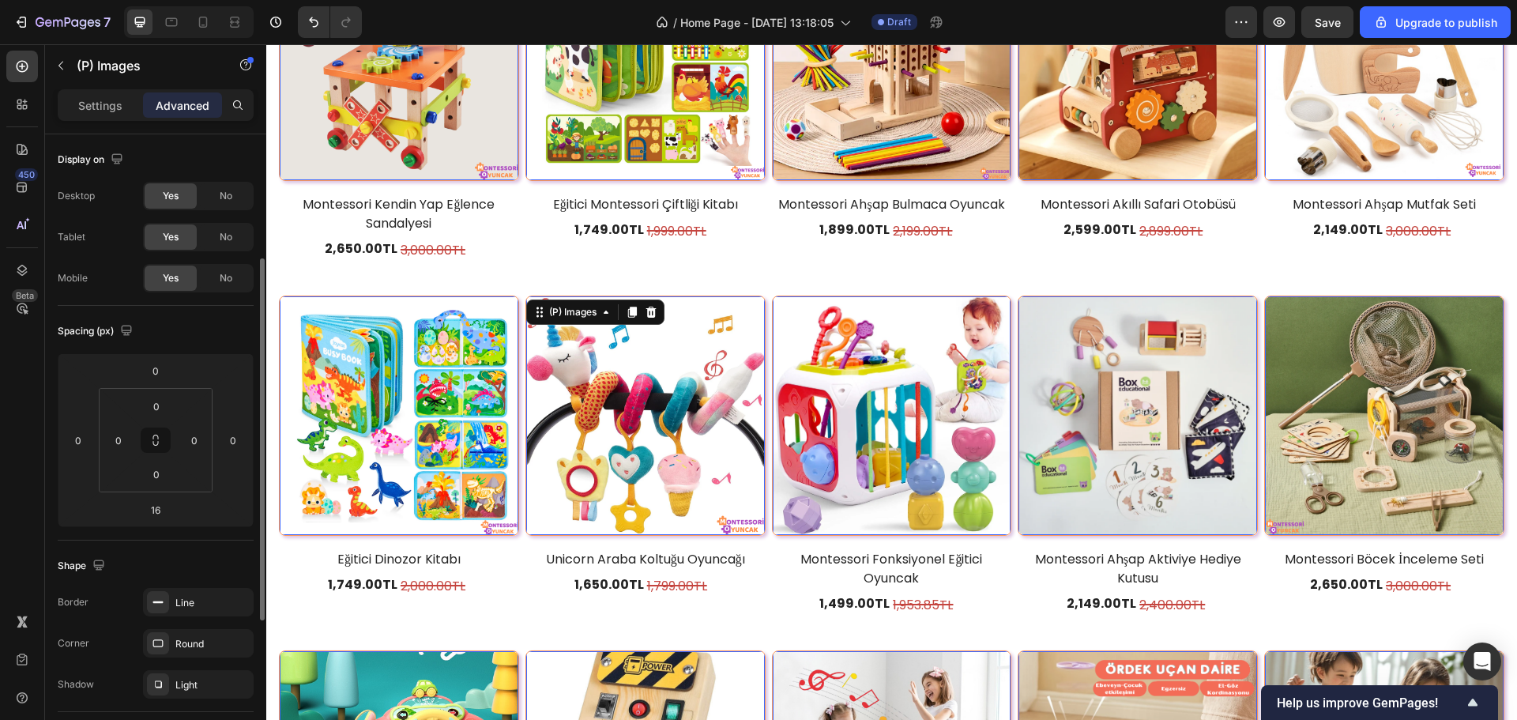
scroll to position [158, 0]
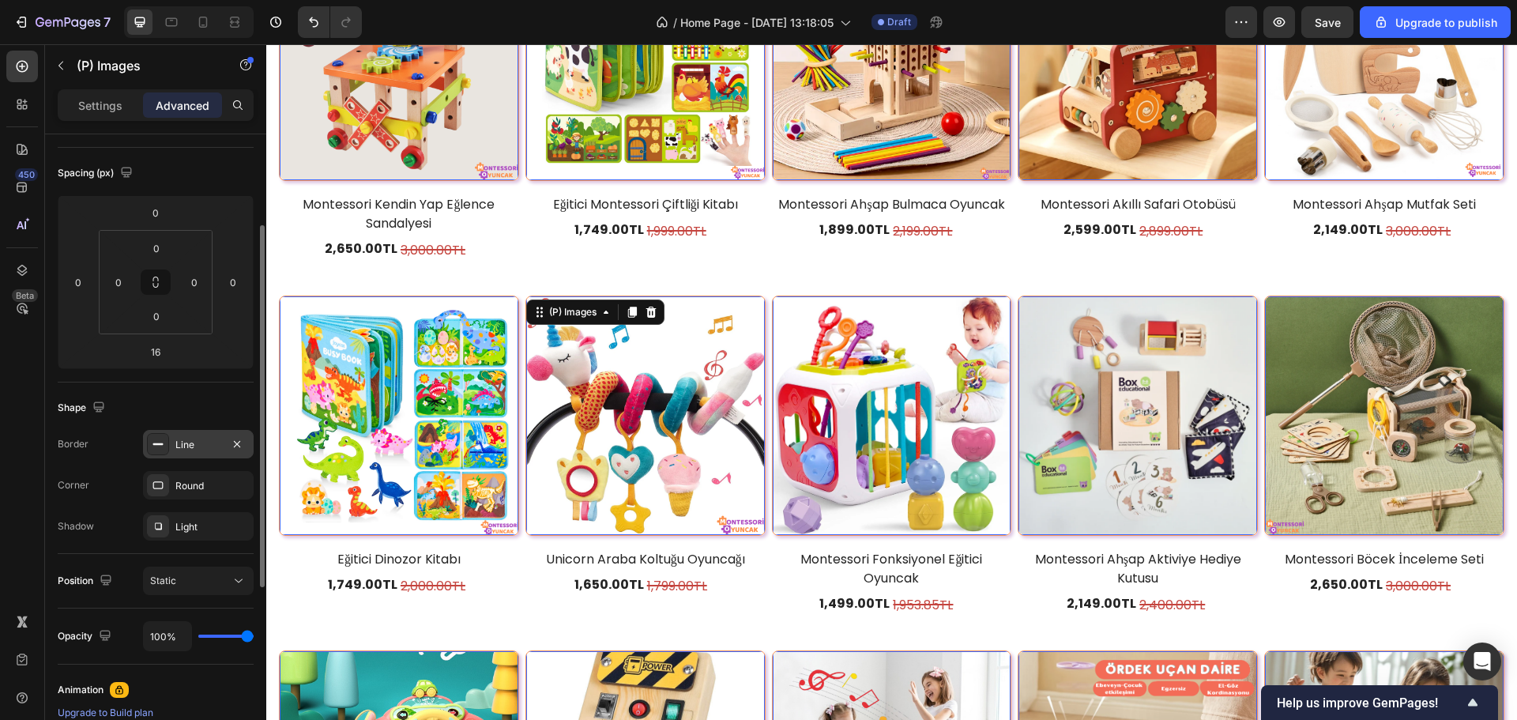
click at [190, 451] on div "Line" at bounding box center [198, 445] width 46 height 14
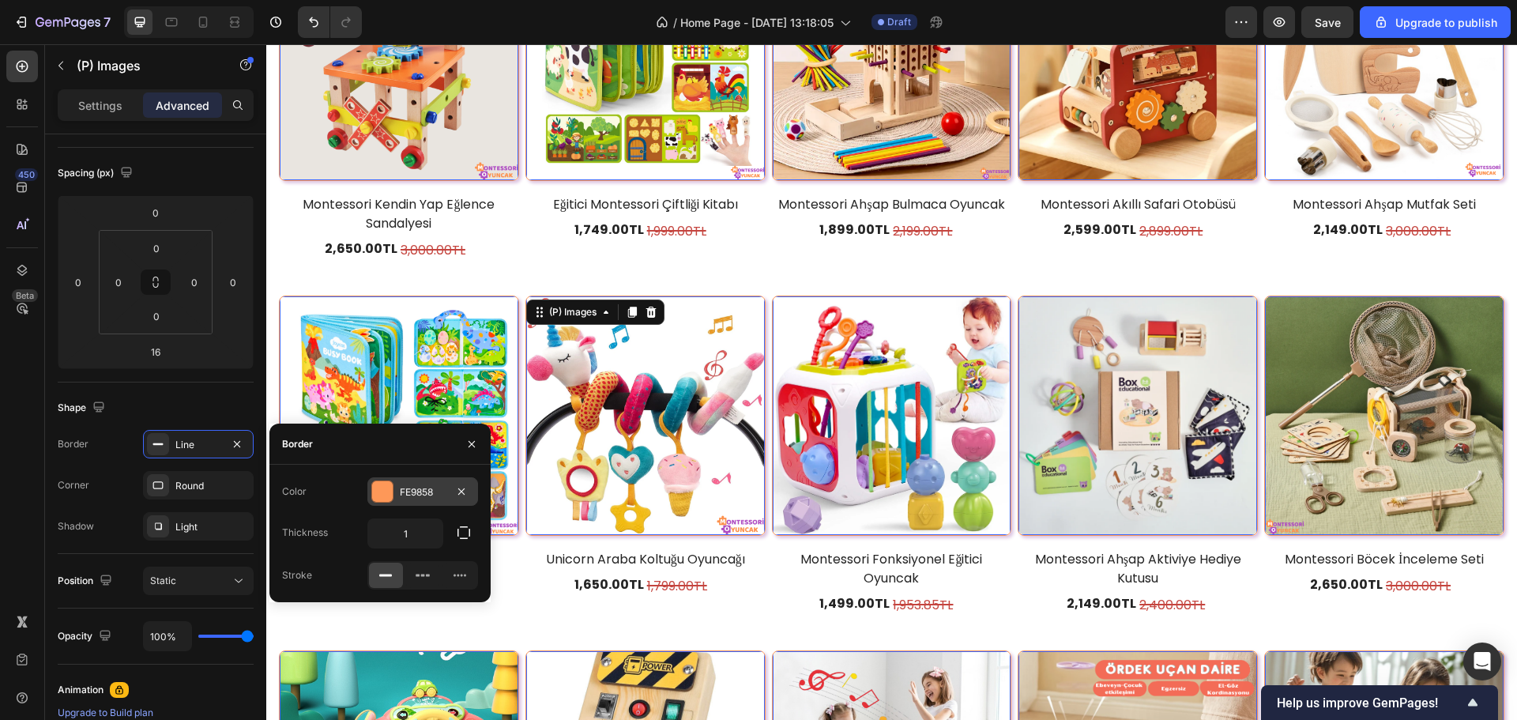
click at [375, 478] on div "FE9858" at bounding box center [423, 491] width 111 height 28
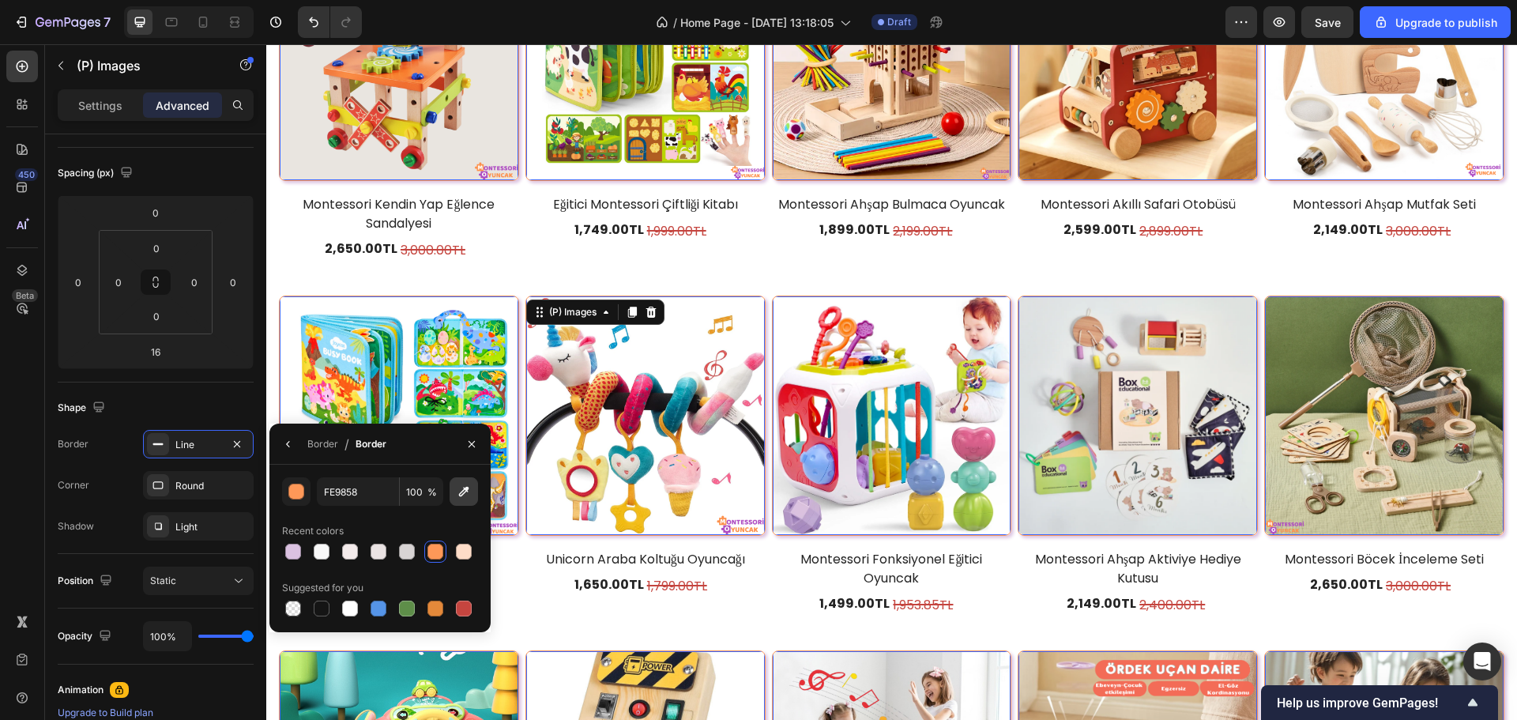
click at [462, 495] on icon "button" at bounding box center [464, 492] width 10 height 10
type input "DBC2DF"
click at [776, 279] on div "Row" at bounding box center [789, 286] width 26 height 14
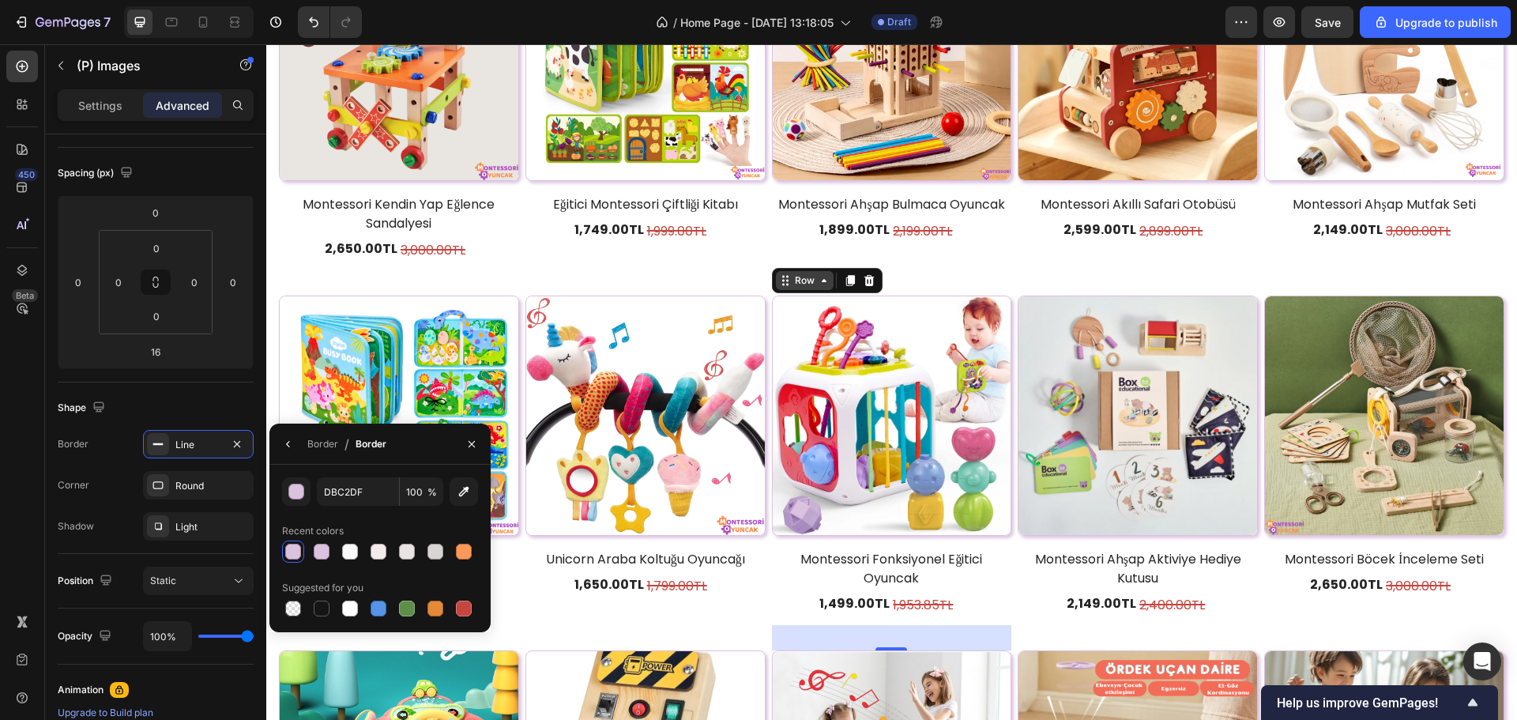
scroll to position [0, 0]
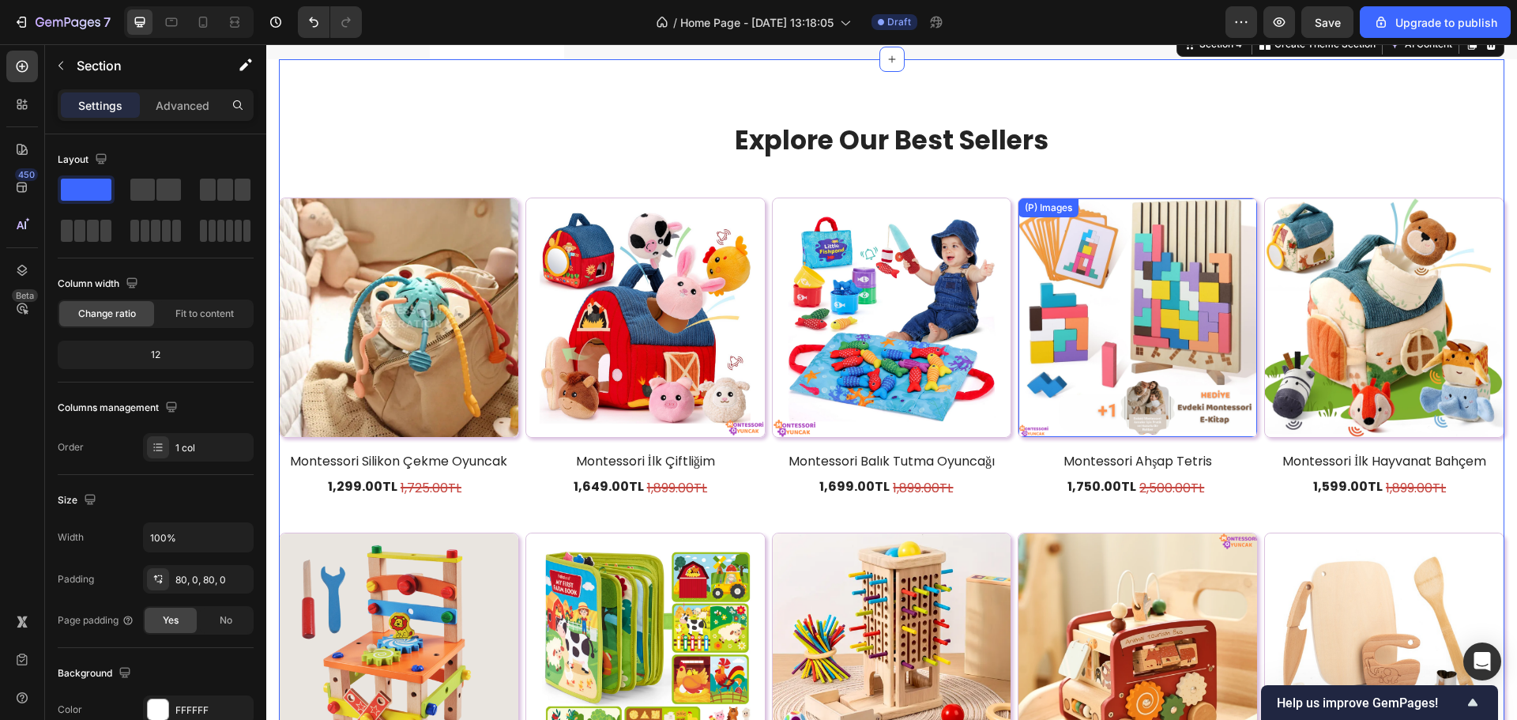
scroll to position [1052, 0]
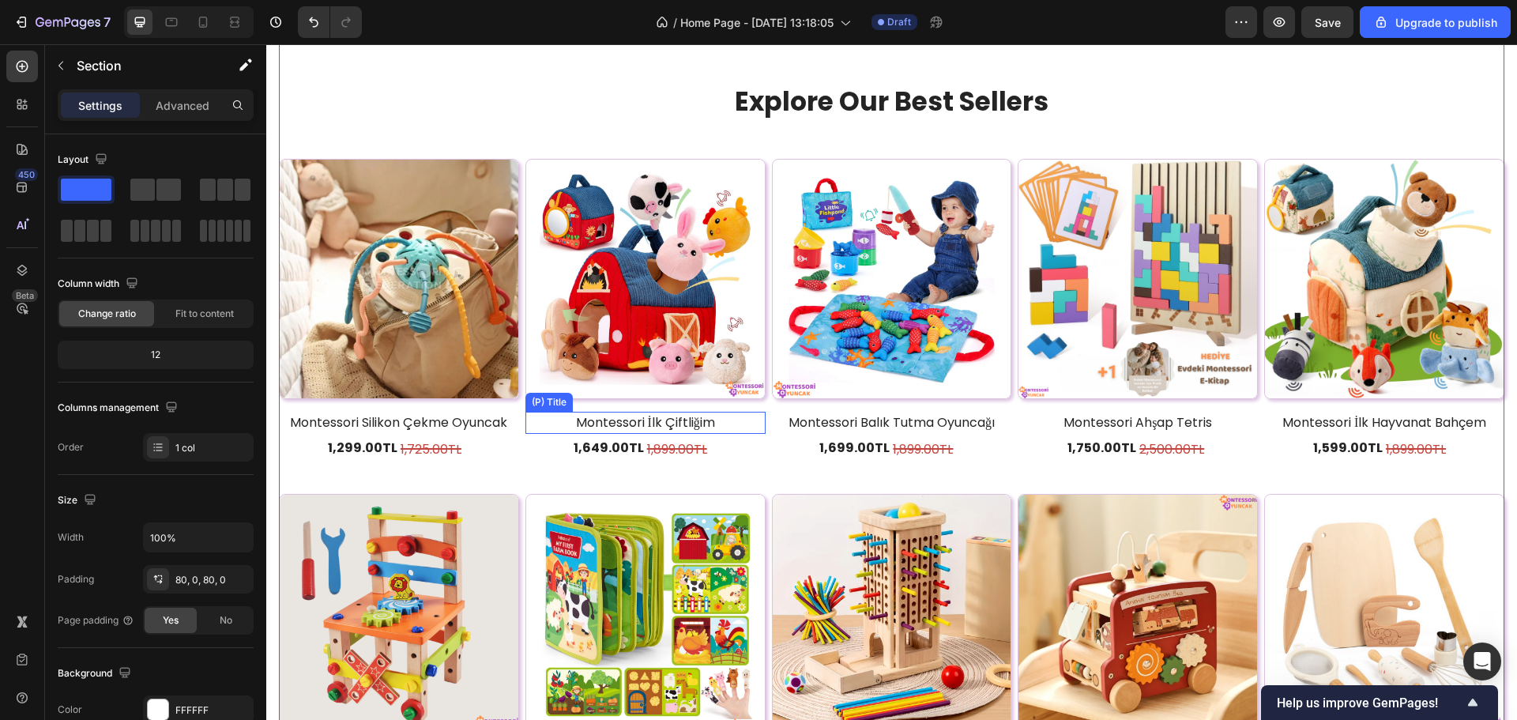
click at [590, 413] on h2 "Montessori İlk Çiftliğim" at bounding box center [646, 423] width 240 height 22
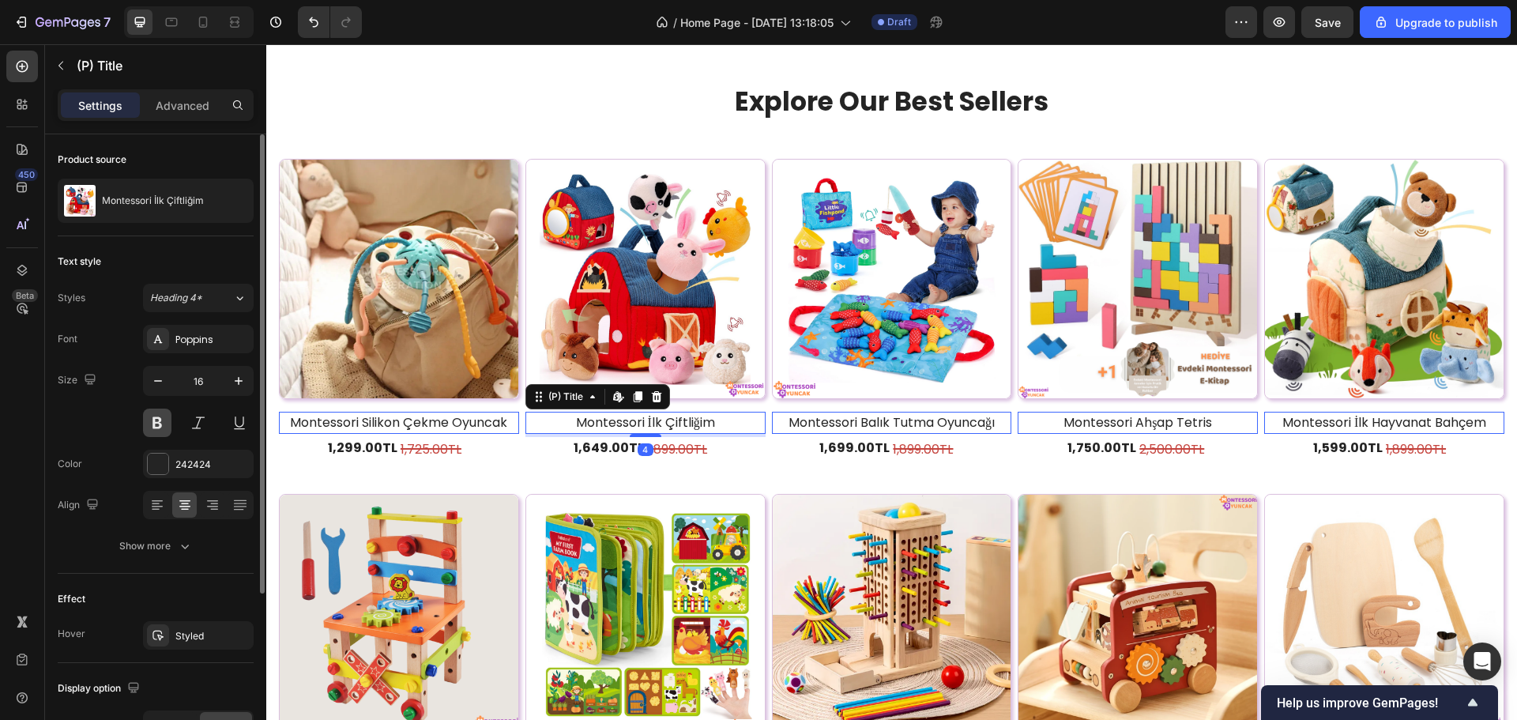
click at [164, 420] on button at bounding box center [157, 423] width 28 height 28
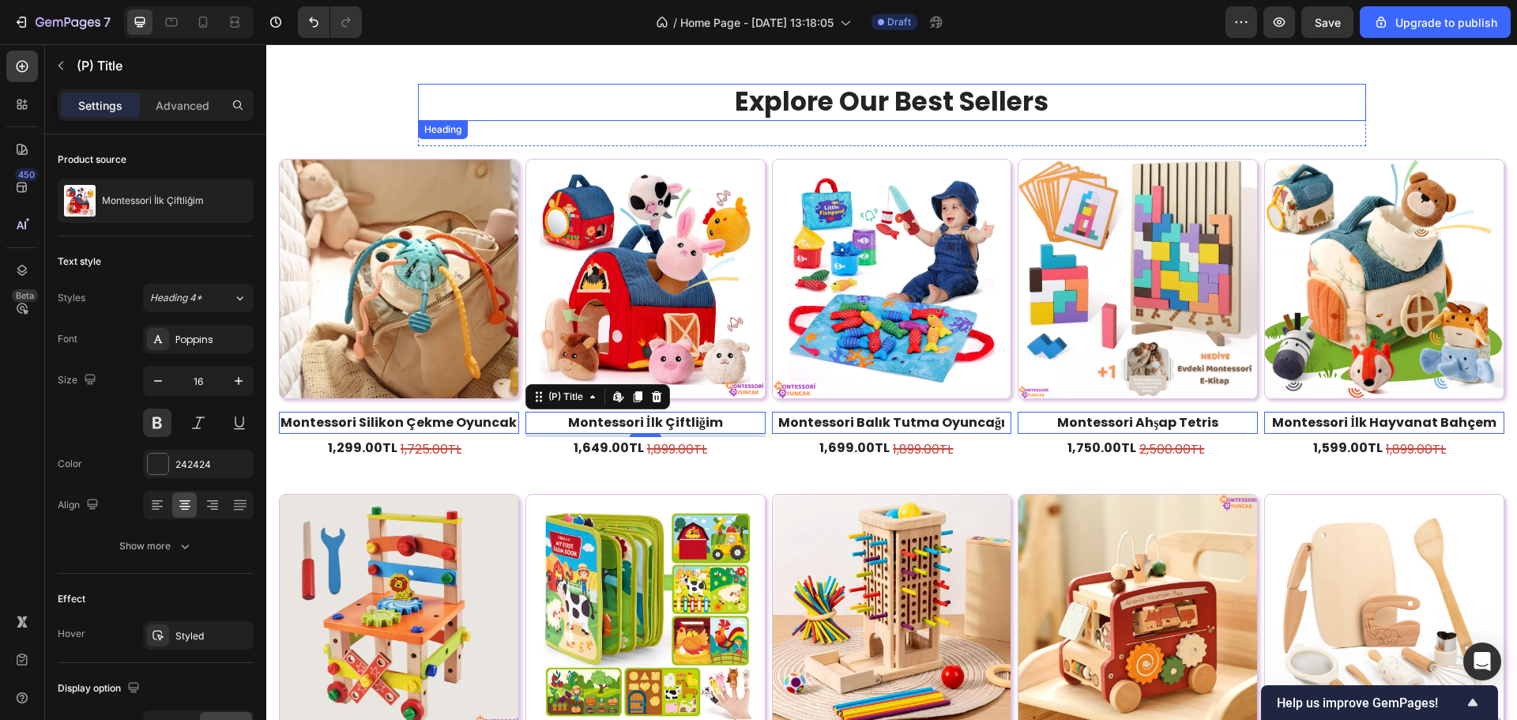
click at [612, 111] on p "Explore Our Best Sellers" at bounding box center [892, 102] width 945 height 34
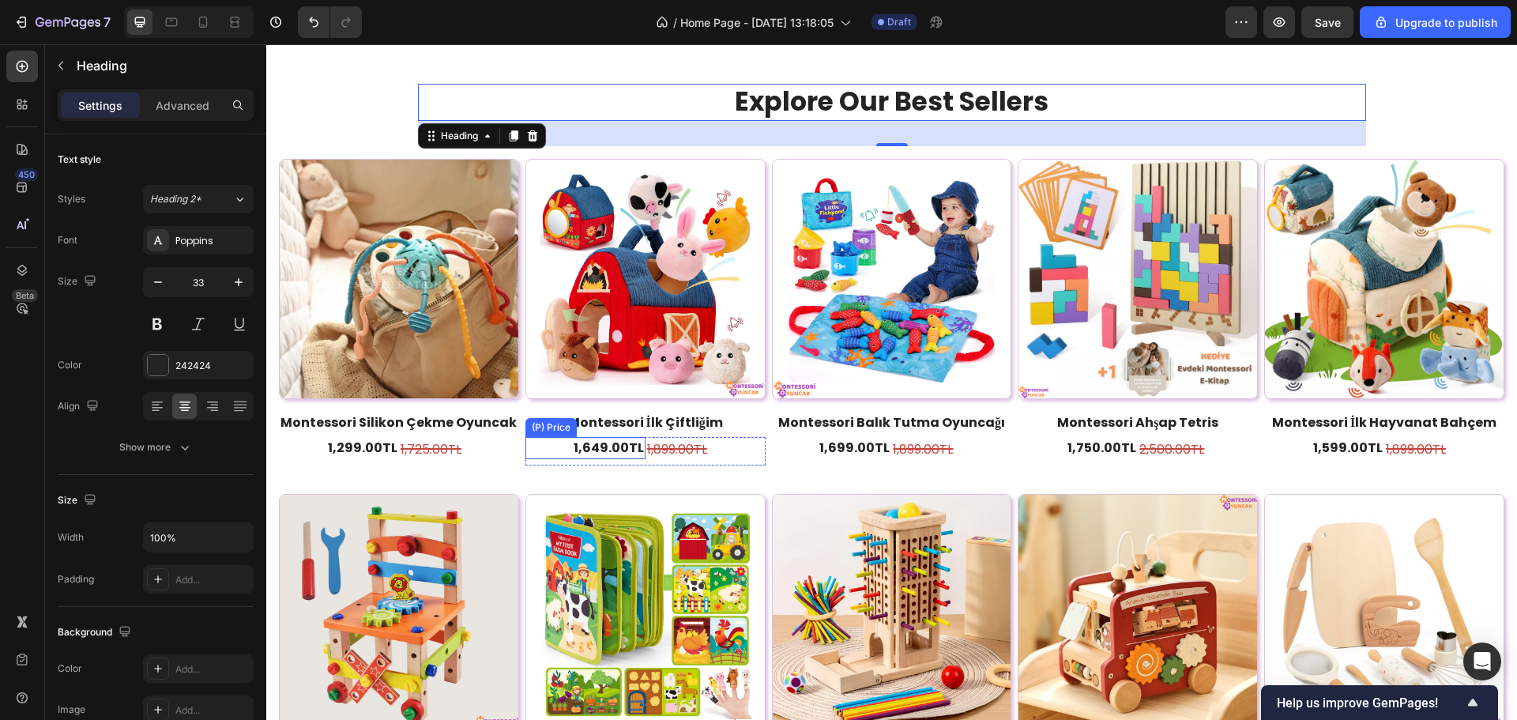
click at [597, 446] on div "1,649.00TL" at bounding box center [586, 448] width 120 height 22
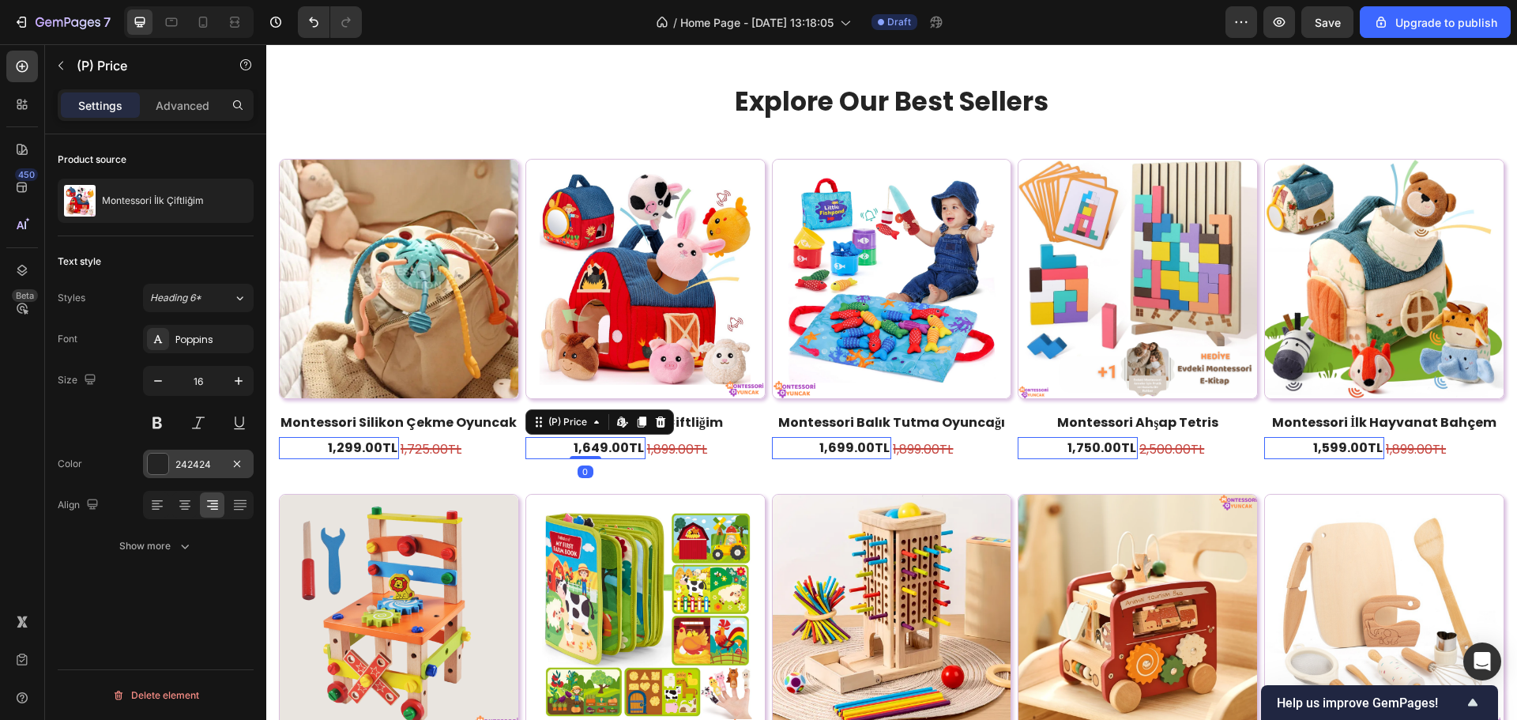
click at [166, 471] on div at bounding box center [158, 464] width 21 height 21
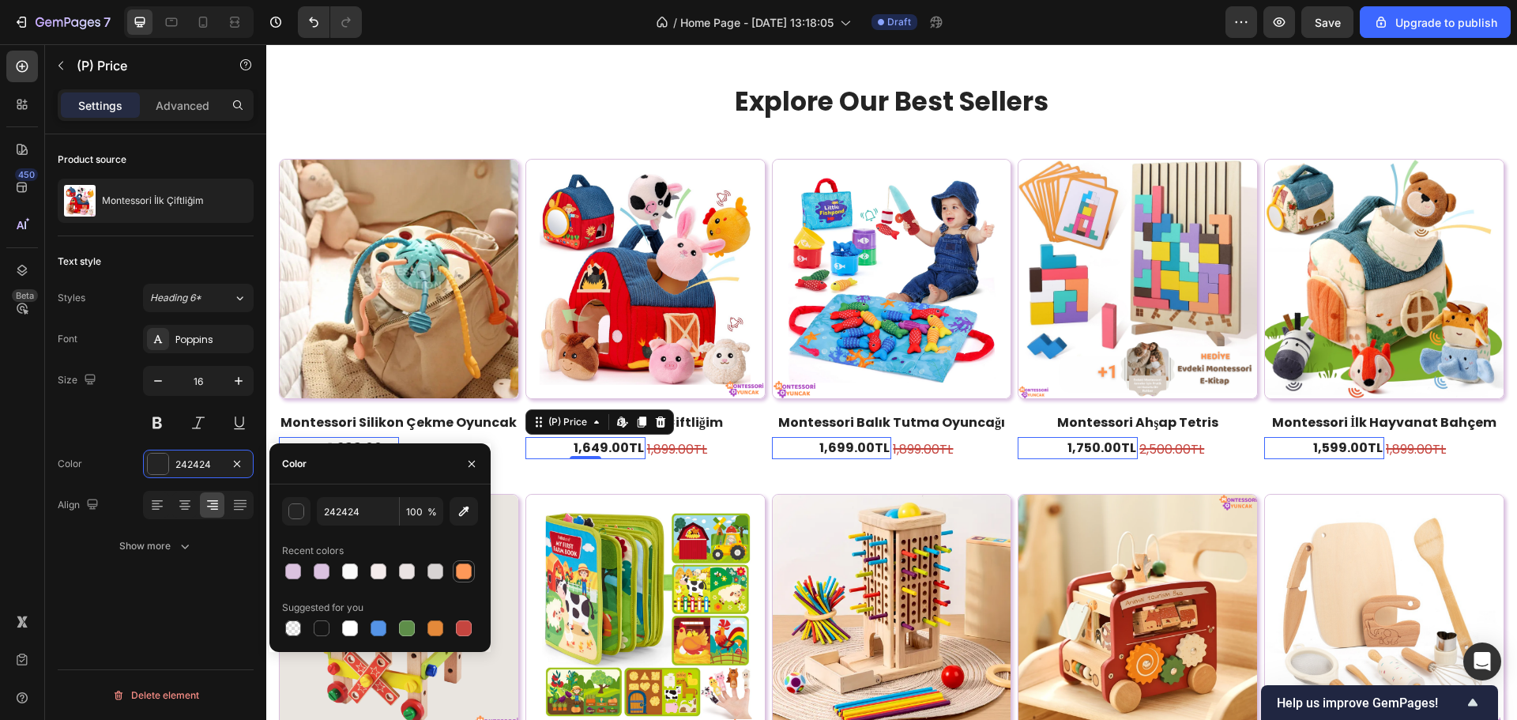
click at [466, 575] on div at bounding box center [464, 572] width 16 height 16
type input "FE9858"
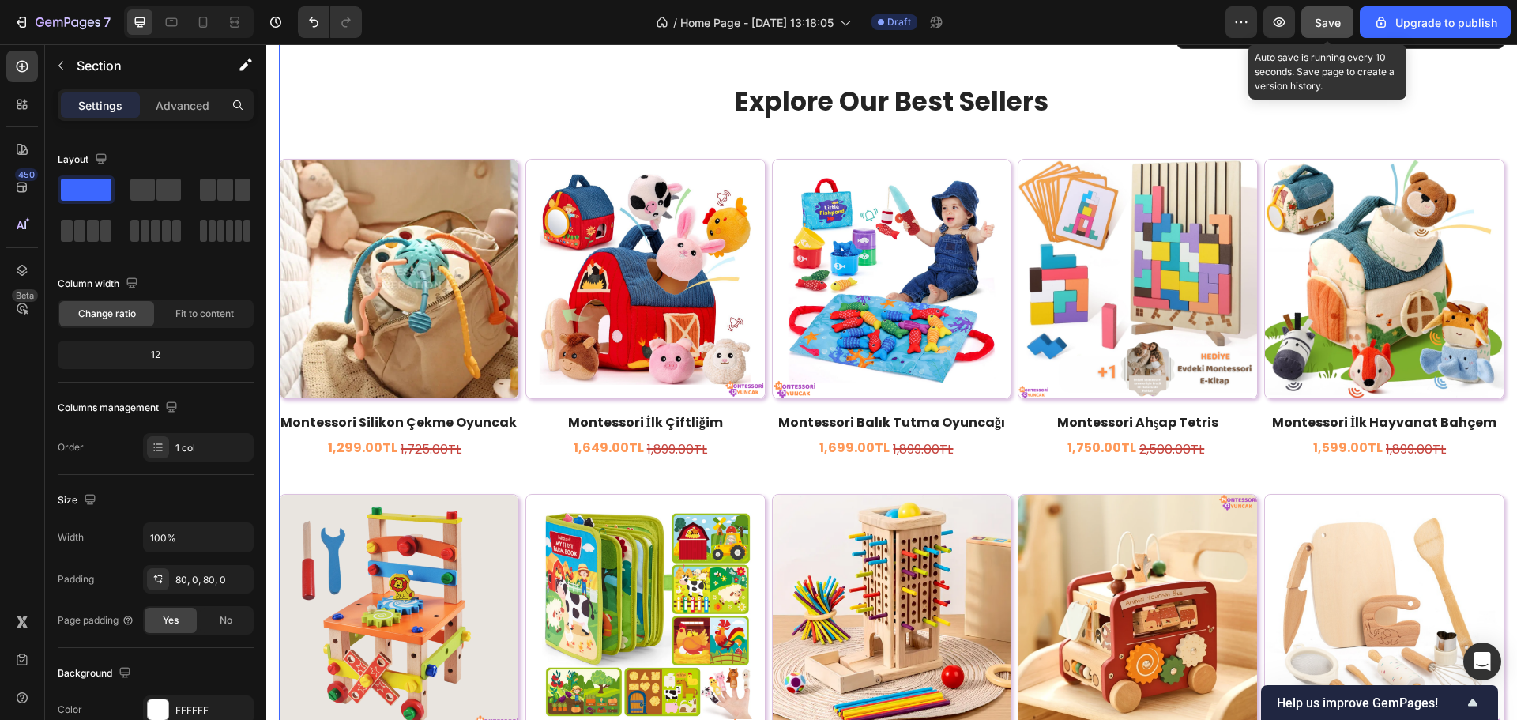
click at [1337, 32] on button "Save" at bounding box center [1328, 22] width 52 height 32
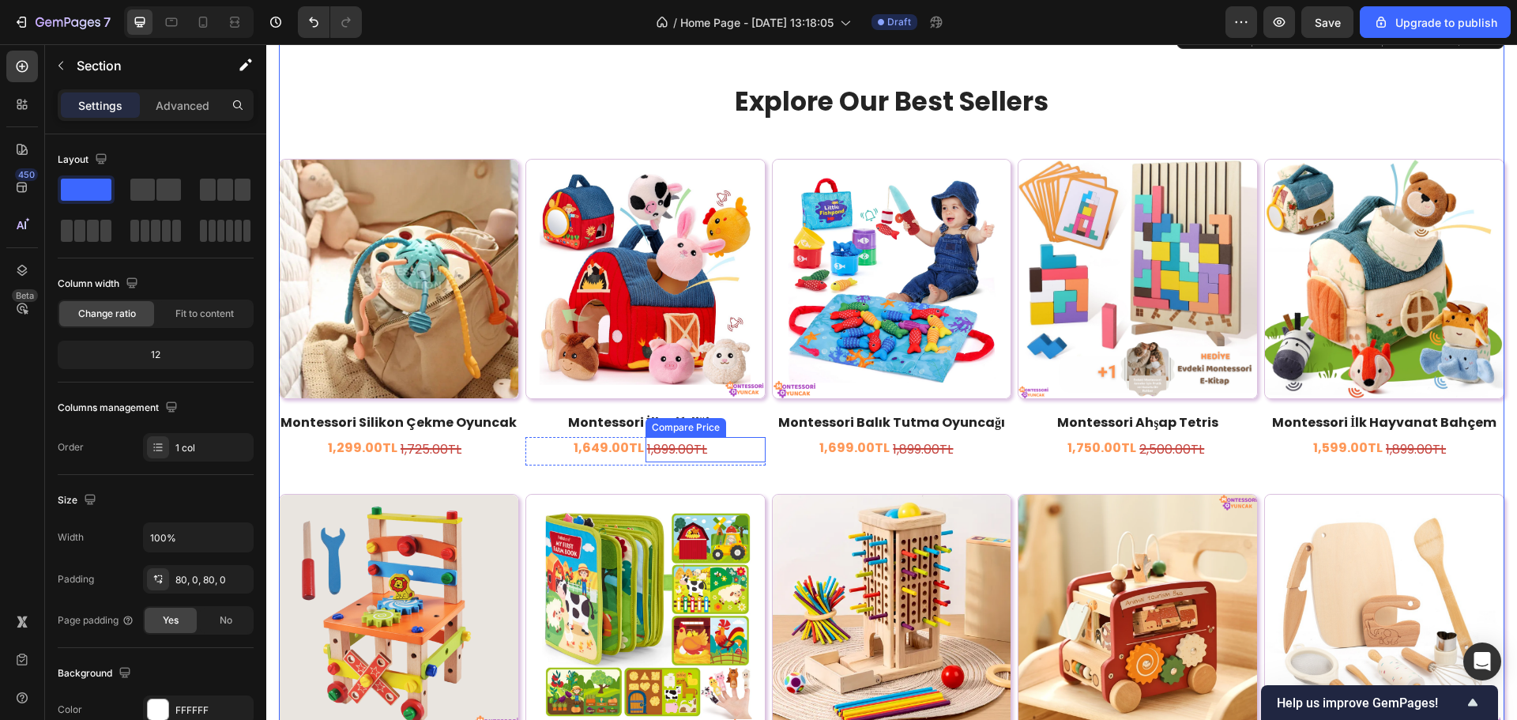
click at [665, 446] on div "1,899.00TL" at bounding box center [706, 450] width 120 height 26
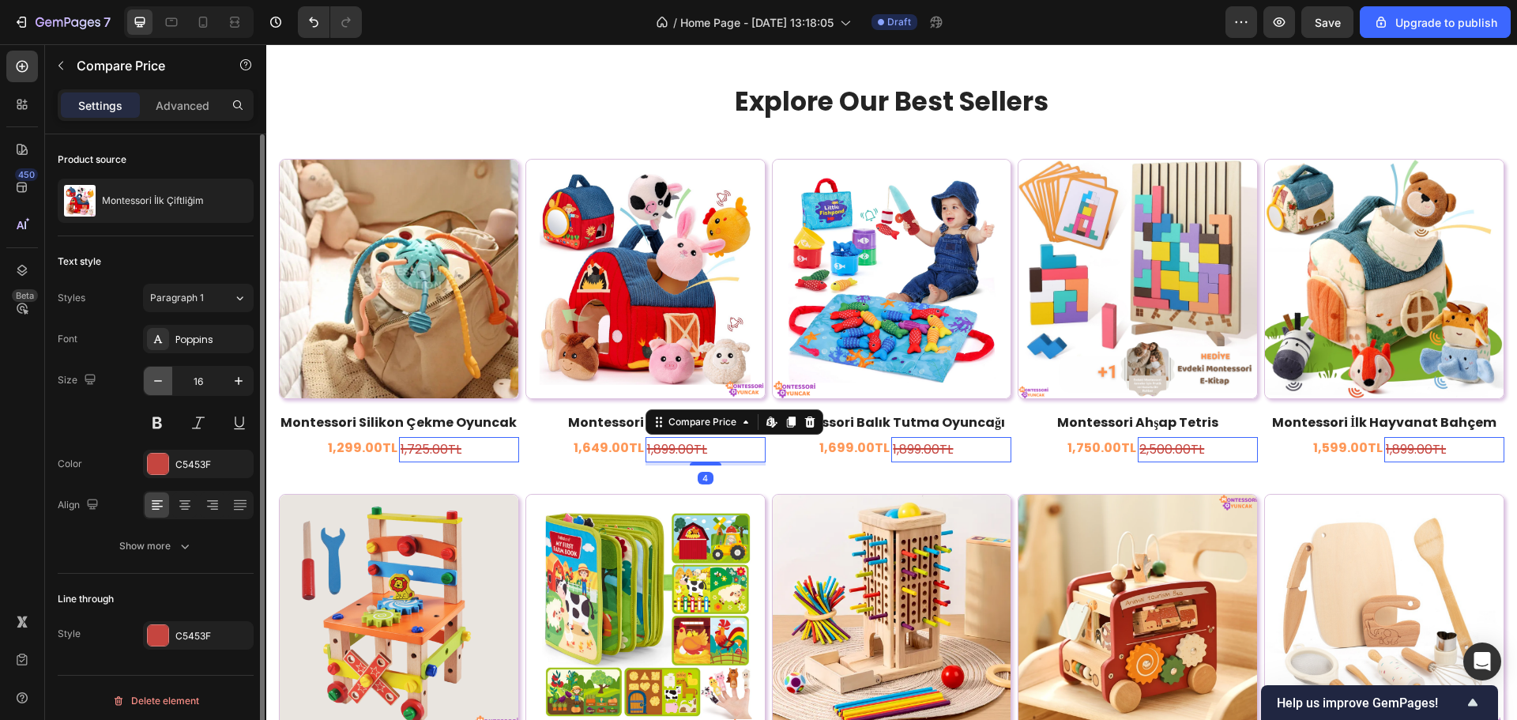
click at [156, 387] on icon "button" at bounding box center [158, 381] width 16 height 16
type input "15"
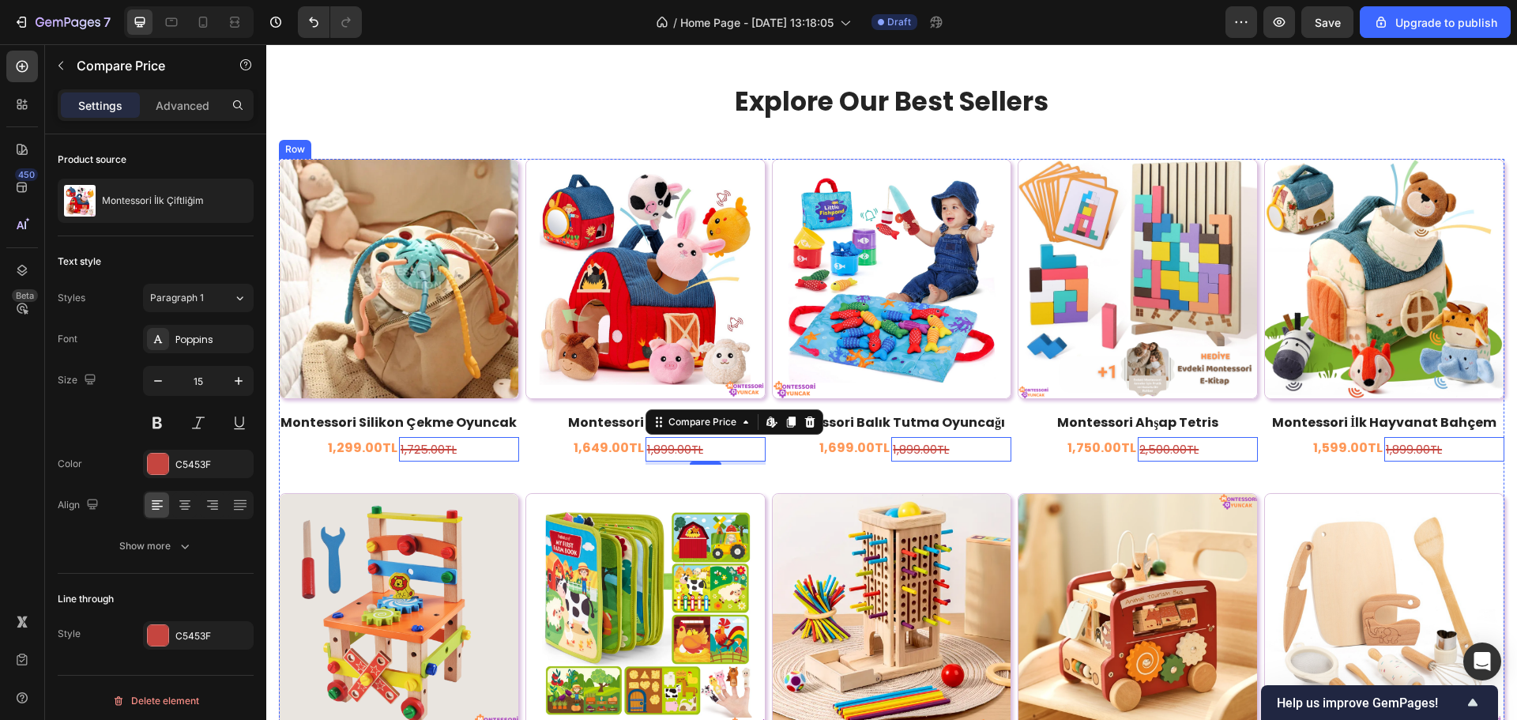
click at [395, 407] on div "(P) Images Montessori Silikon Çekme Oyuncak (P) Title 1,299.00TL (P) Price (P) …" at bounding box center [399, 313] width 240 height 309
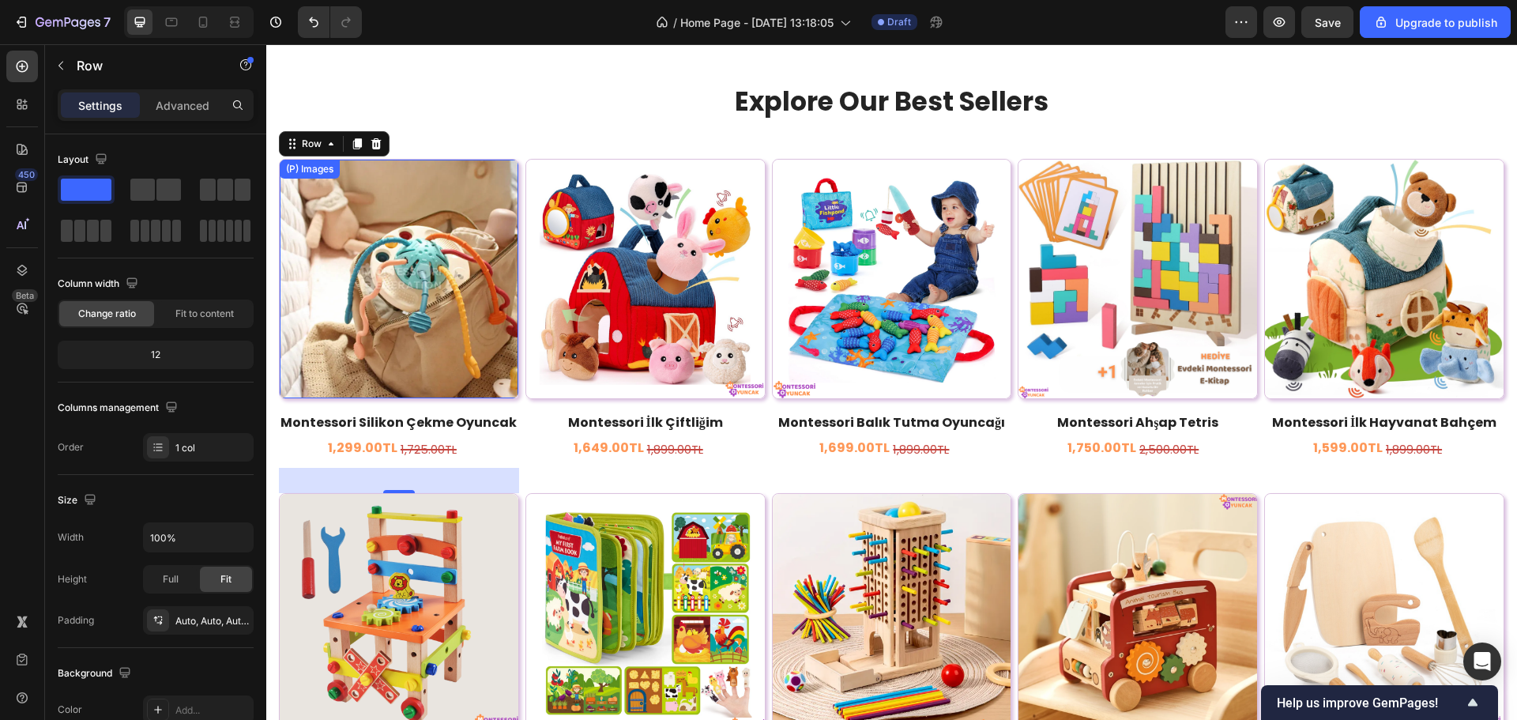
click at [423, 373] on img at bounding box center [399, 279] width 239 height 239
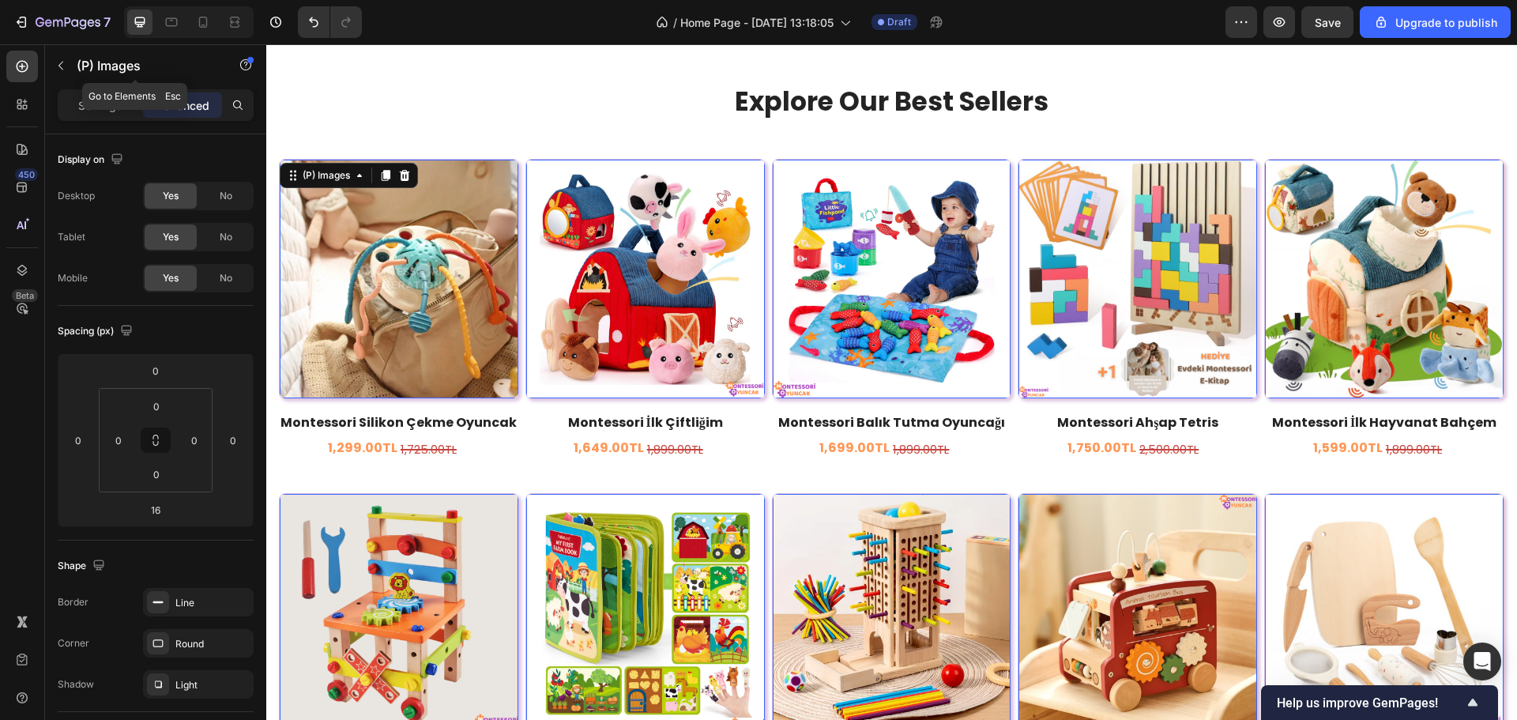
drag, startPoint x: 120, startPoint y: 85, endPoint x: 113, endPoint y: 93, distance: 10.6
click at [120, 85] on div "(P) Images" at bounding box center [135, 65] width 180 height 41
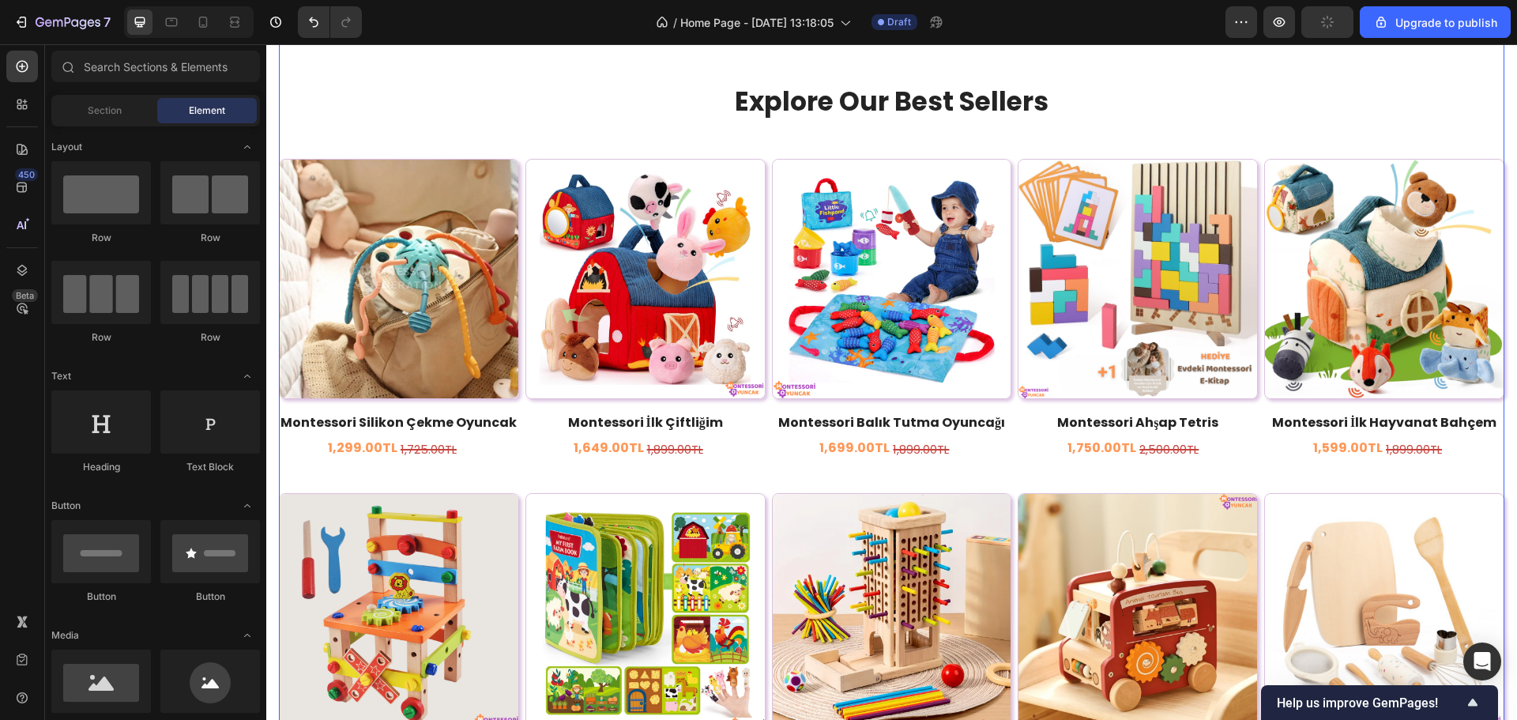
click at [368, 211] on img at bounding box center [399, 279] width 239 height 239
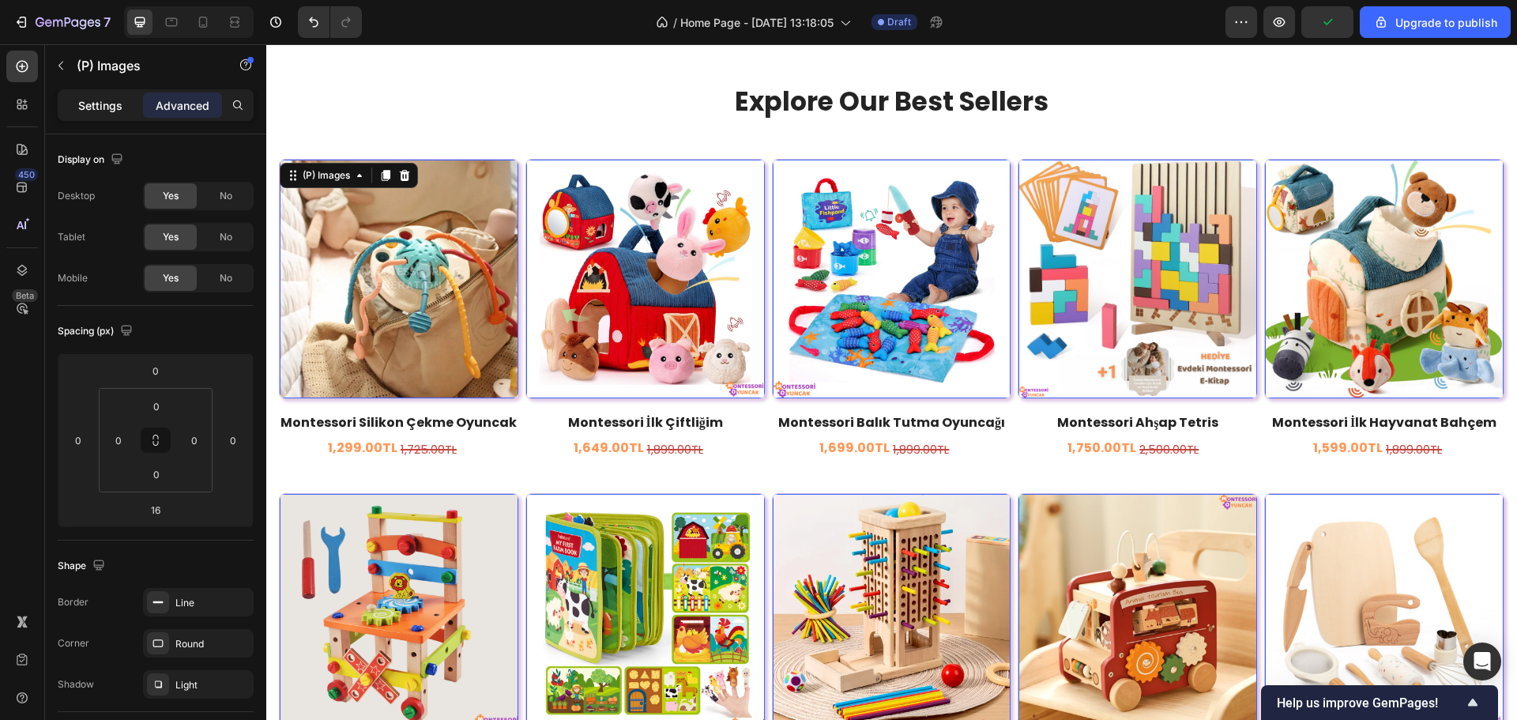
click at [115, 110] on p "Settings" at bounding box center [100, 105] width 44 height 17
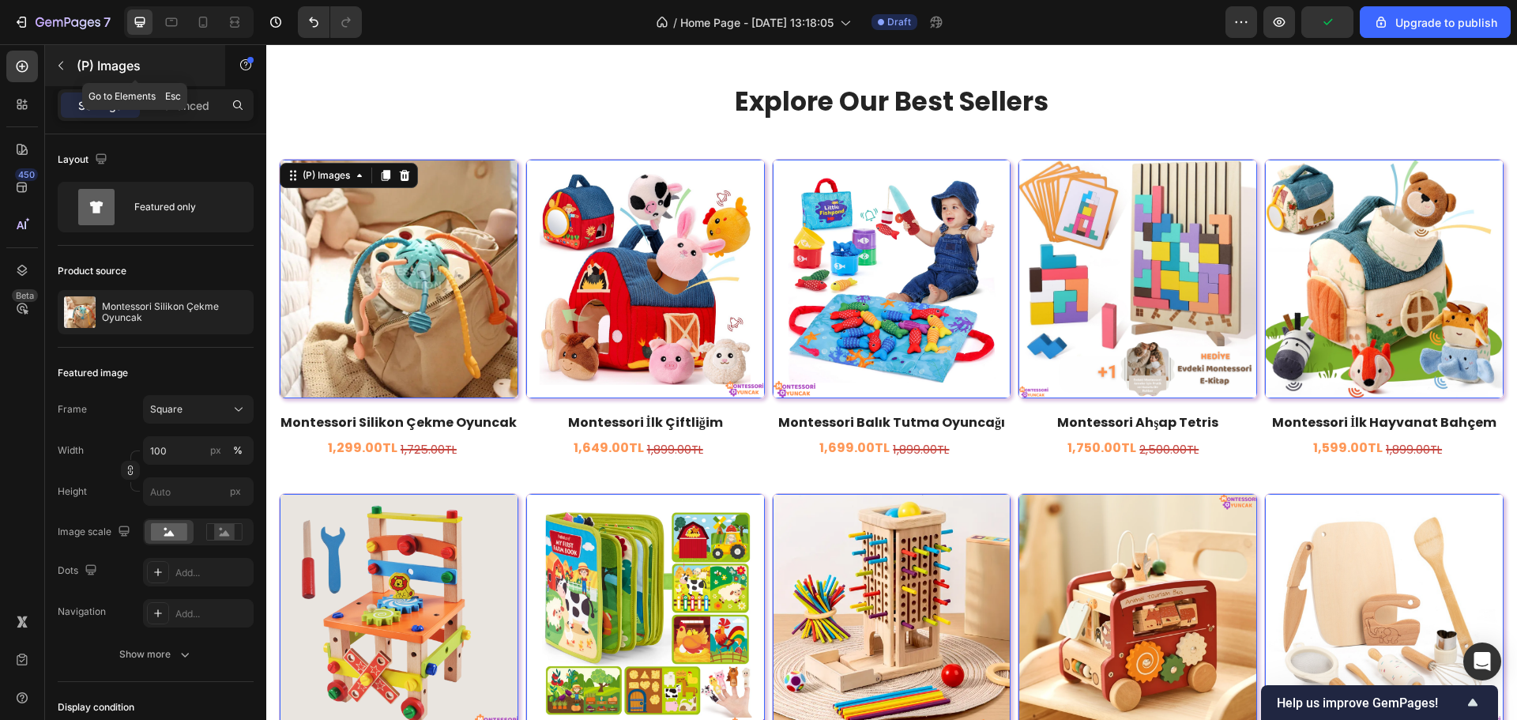
click at [70, 67] on button "button" at bounding box center [60, 65] width 25 height 25
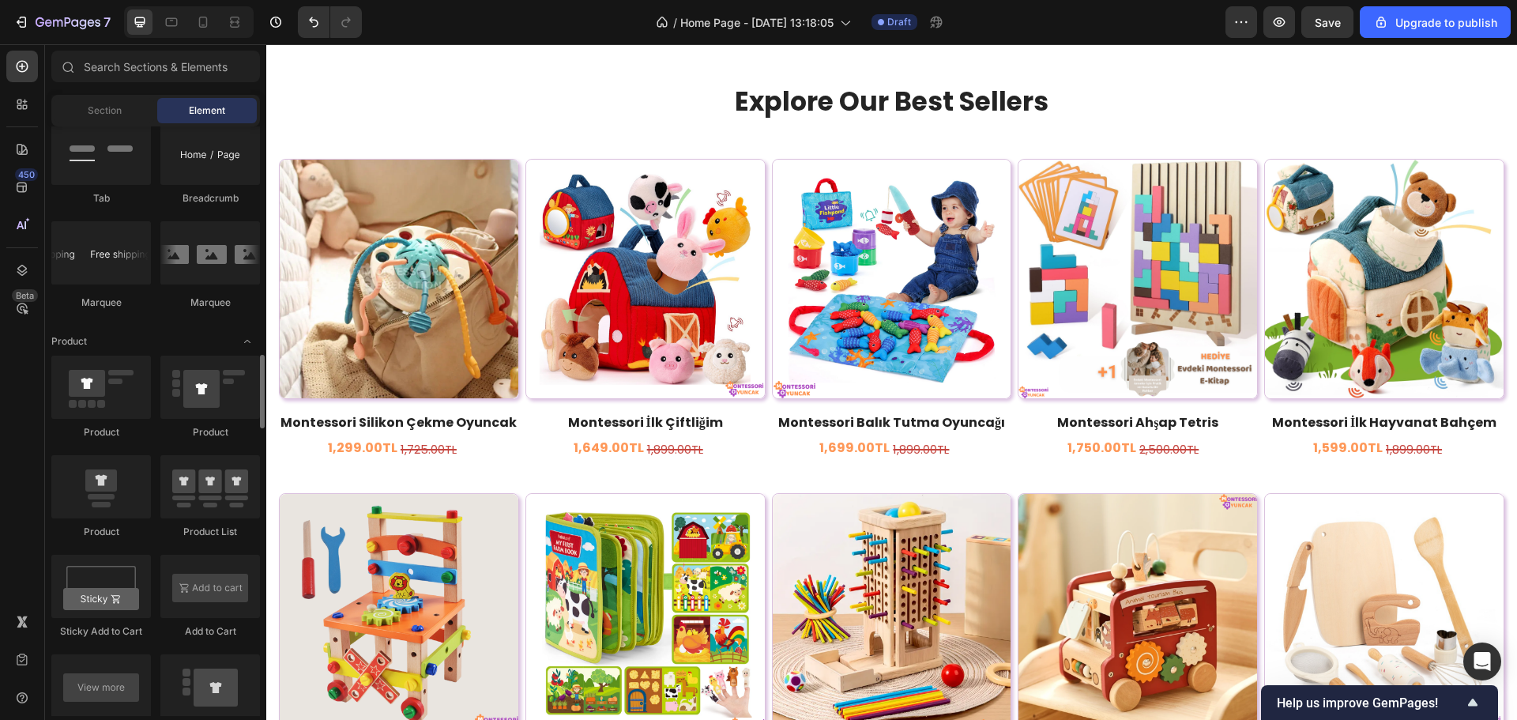
scroll to position [2055, 0]
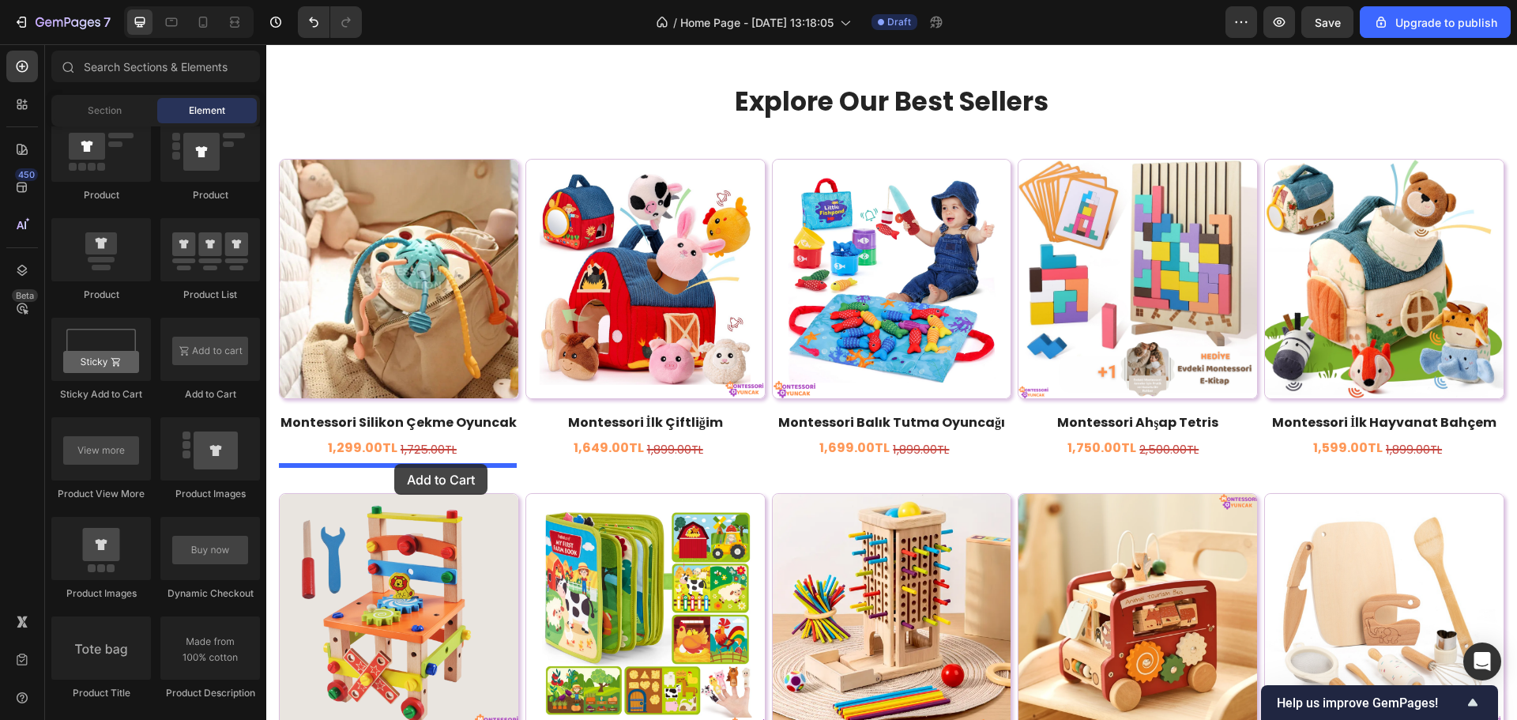
drag, startPoint x: 480, startPoint y: 401, endPoint x: 394, endPoint y: 464, distance: 105.8
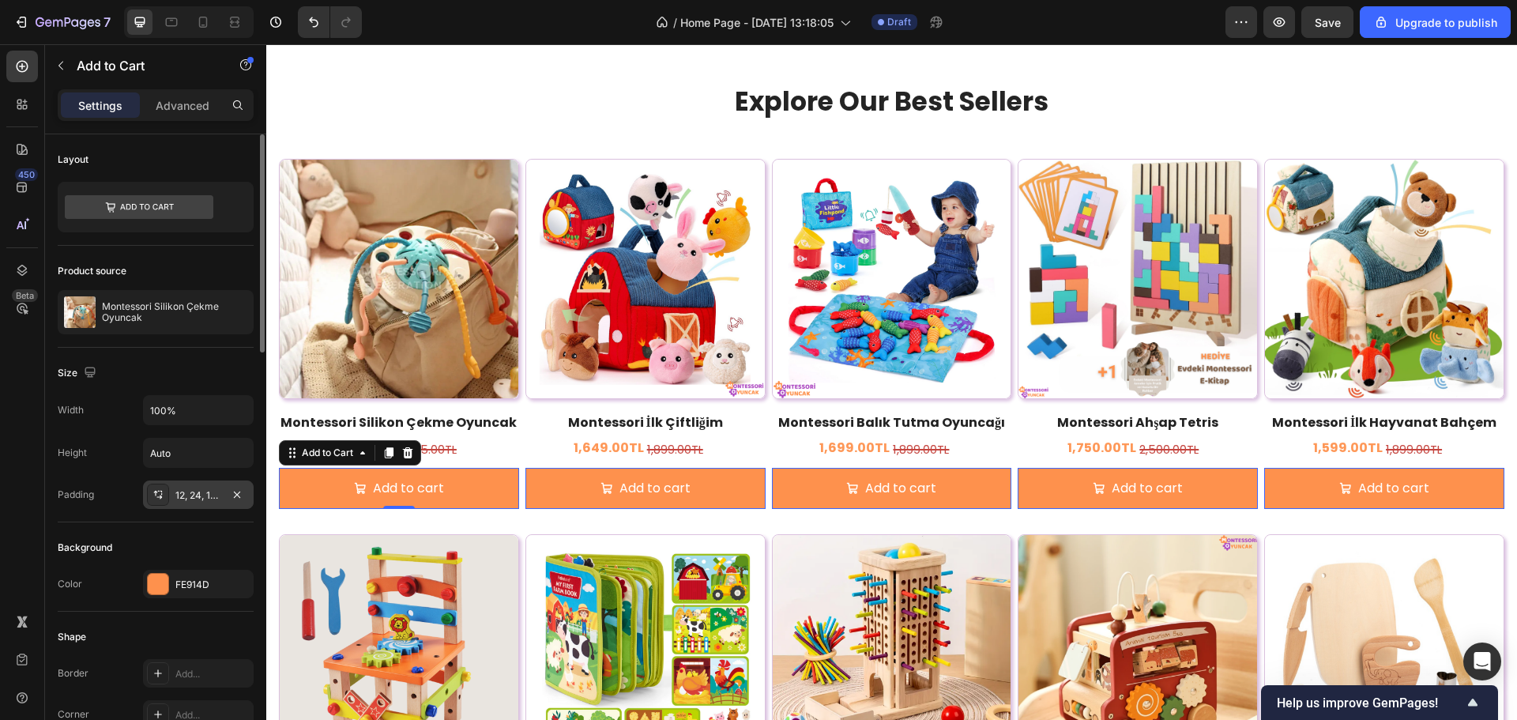
click at [195, 506] on div "12, 24, 12, 24" at bounding box center [198, 495] width 111 height 28
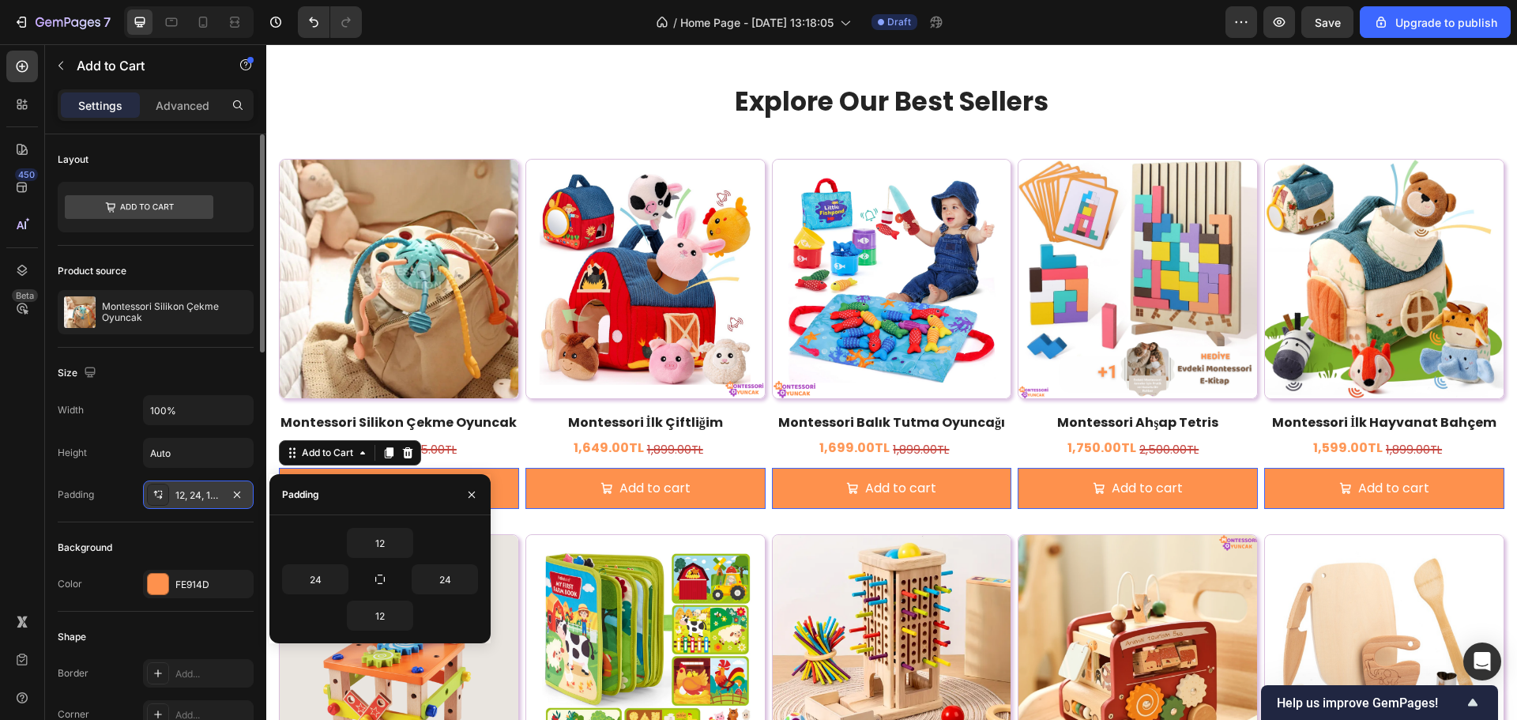
click at [193, 505] on div "12, 24, 12, 24" at bounding box center [198, 495] width 111 height 28
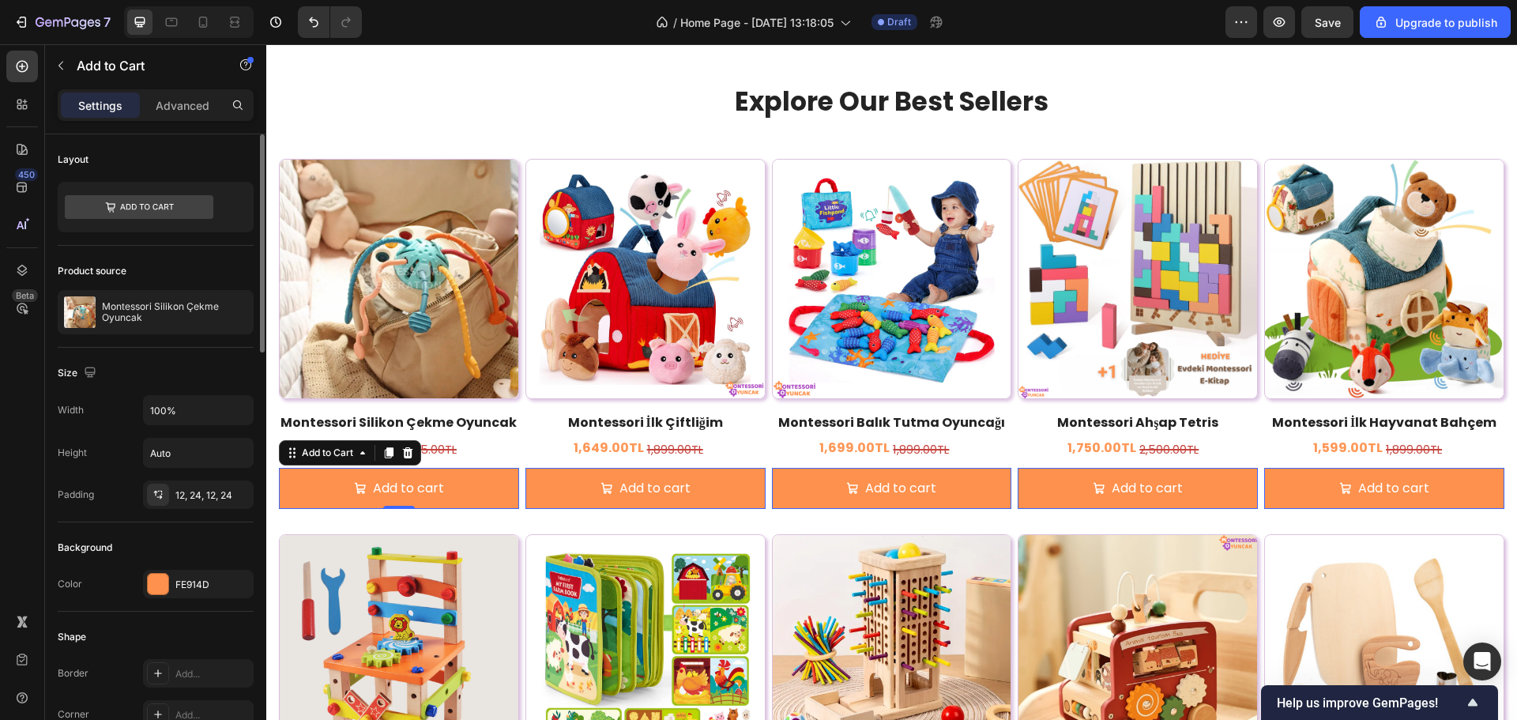
scroll to position [237, 0]
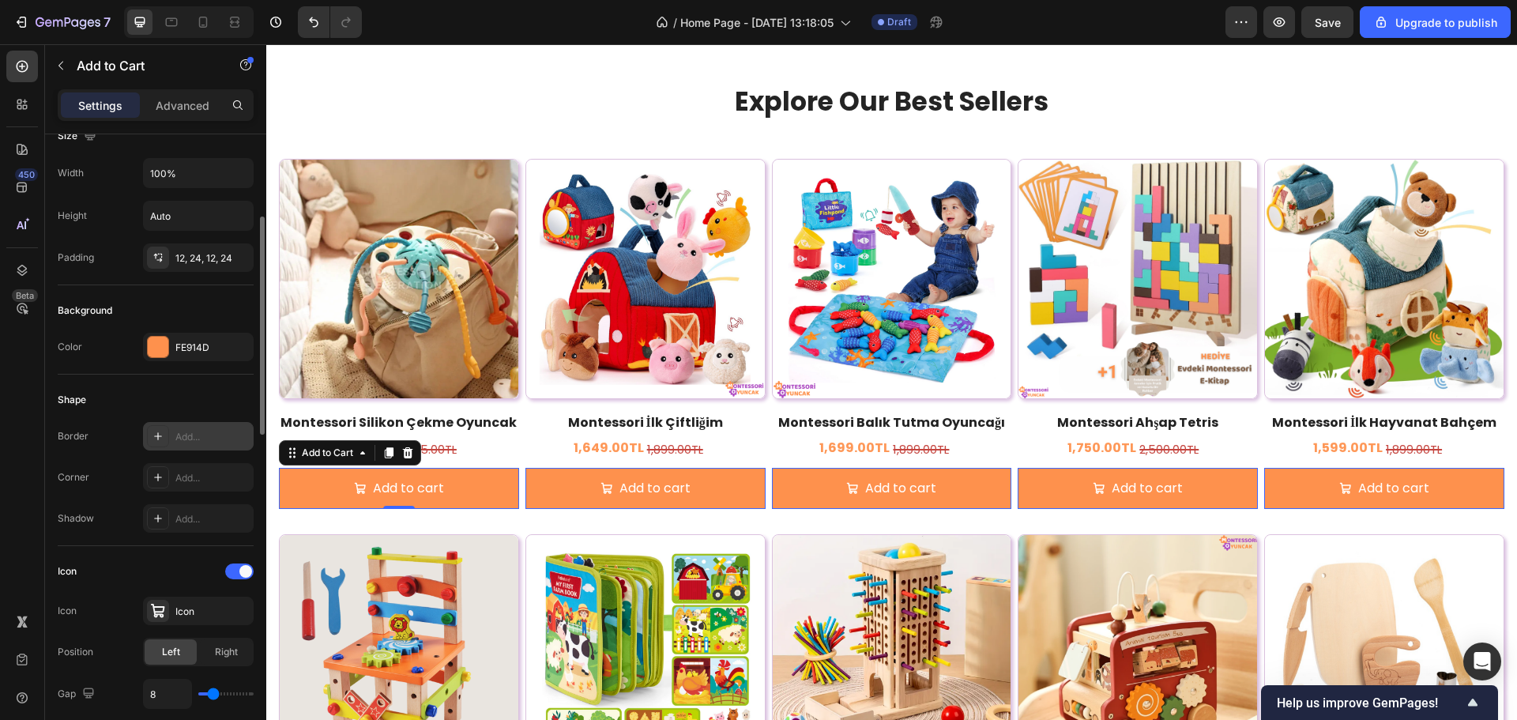
click at [190, 443] on div "Add..." at bounding box center [212, 437] width 74 height 14
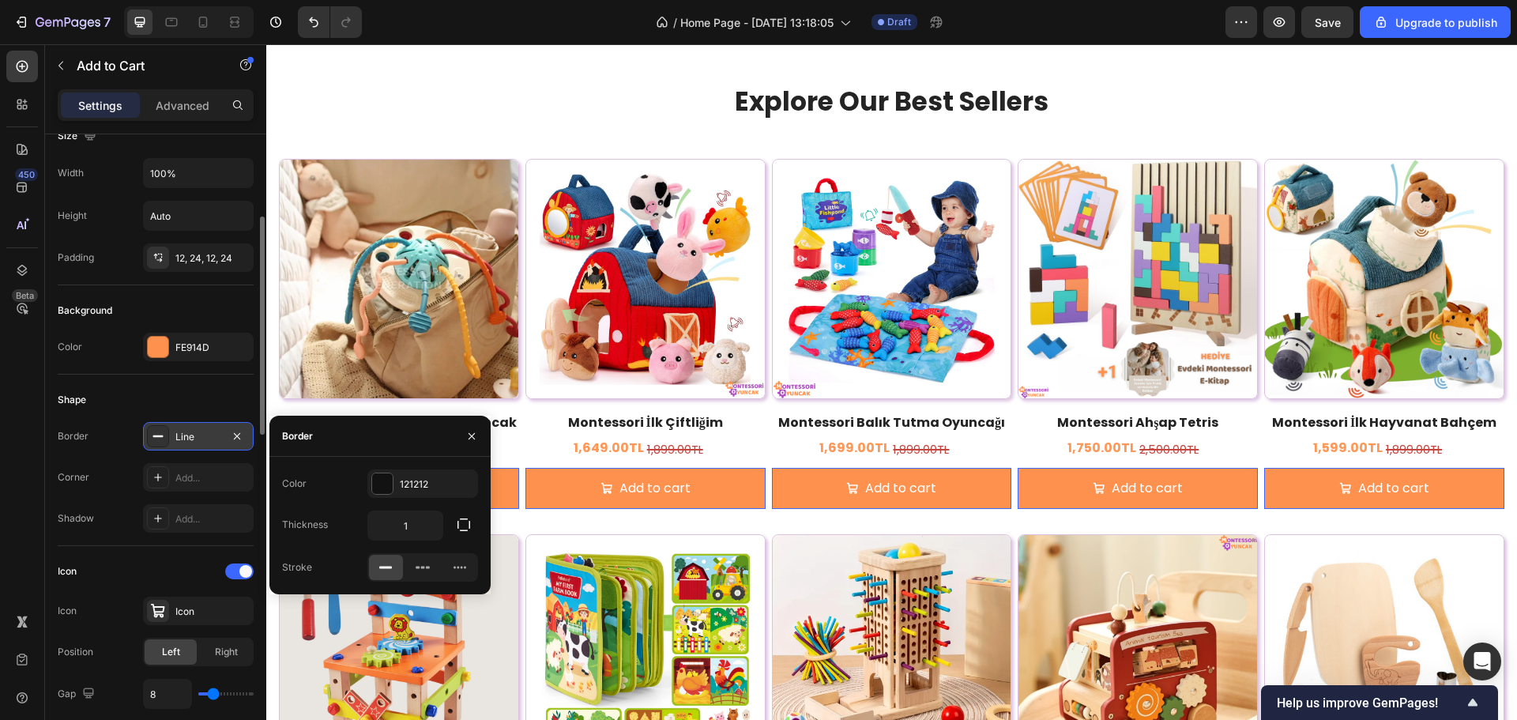
click at [190, 443] on div "Line" at bounding box center [198, 437] width 46 height 14
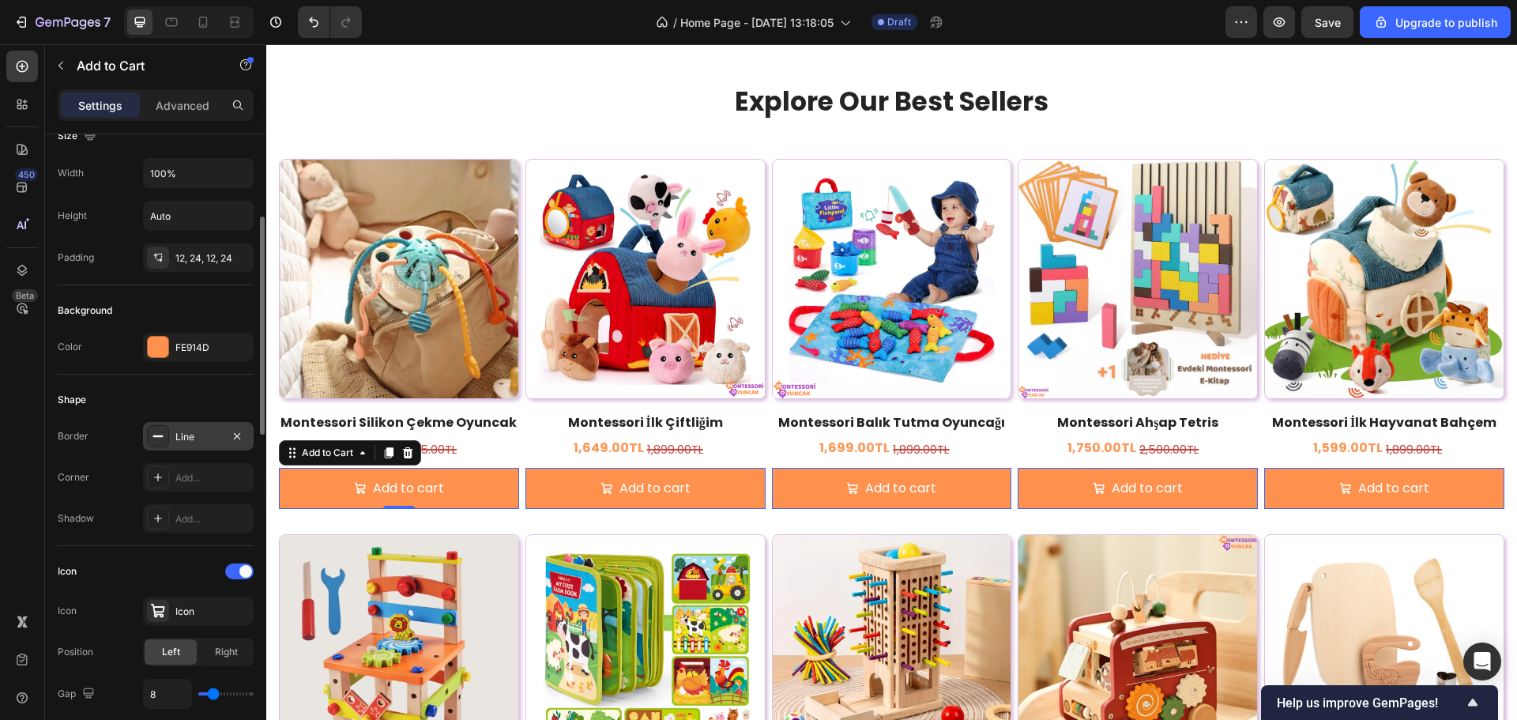
click at [194, 437] on div "Line" at bounding box center [198, 437] width 46 height 14
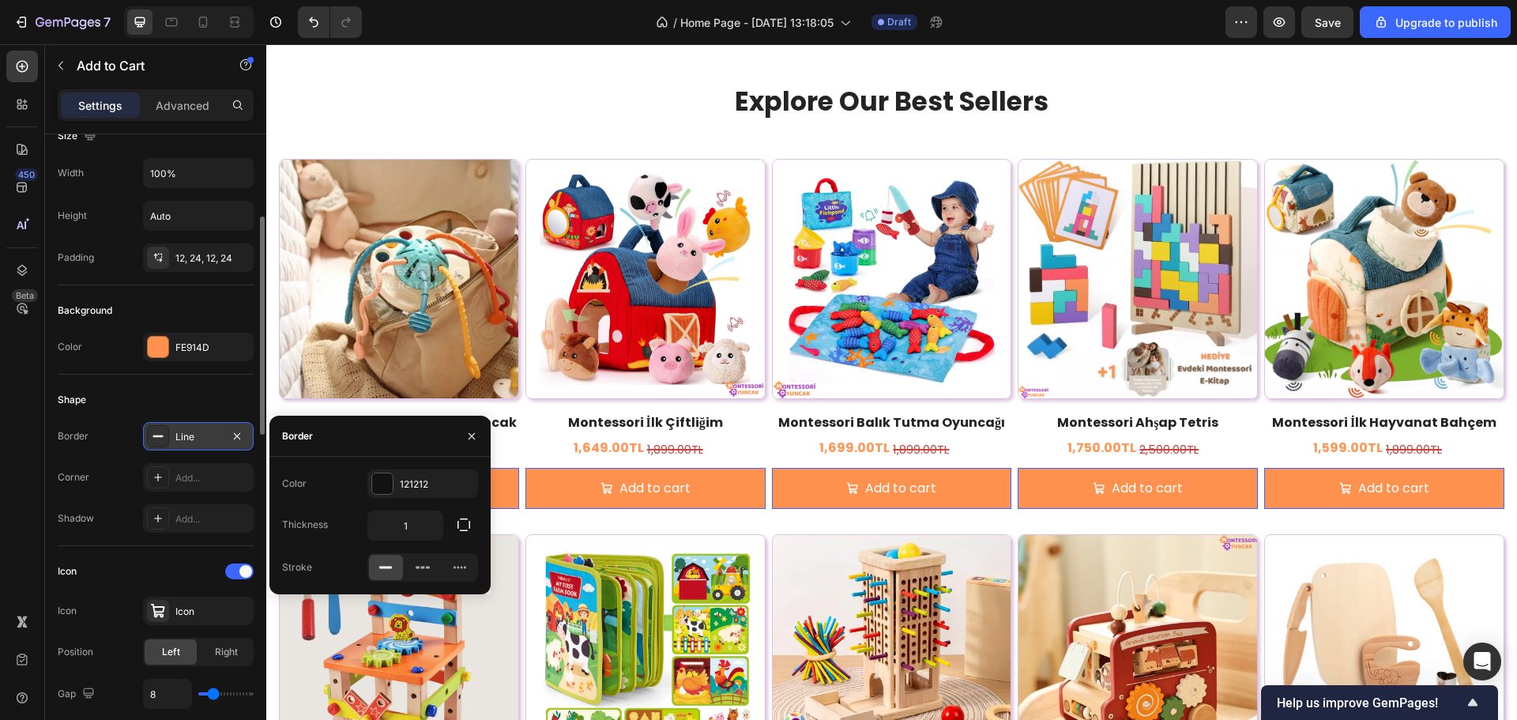
click at [194, 437] on div "Line" at bounding box center [198, 437] width 46 height 14
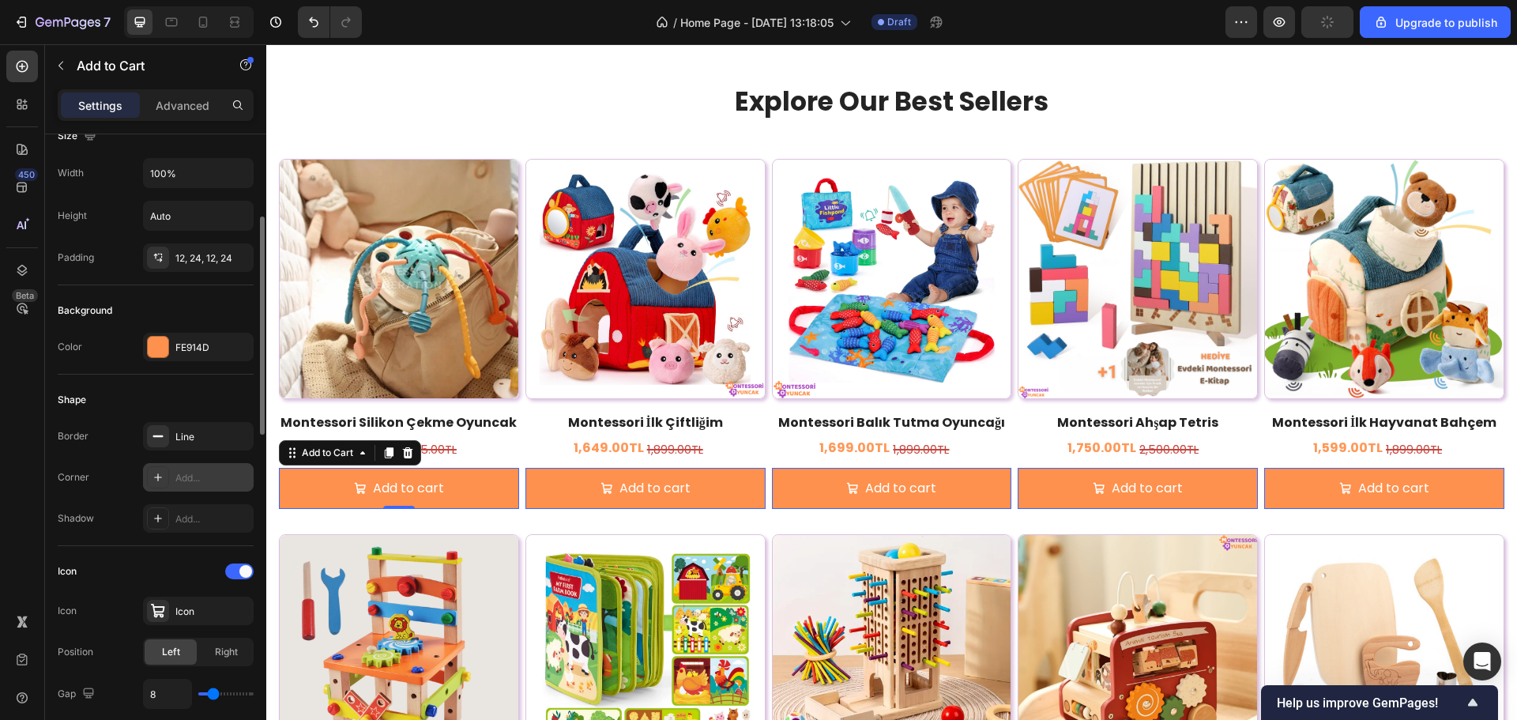
click at [192, 471] on div "Add..." at bounding box center [212, 478] width 74 height 14
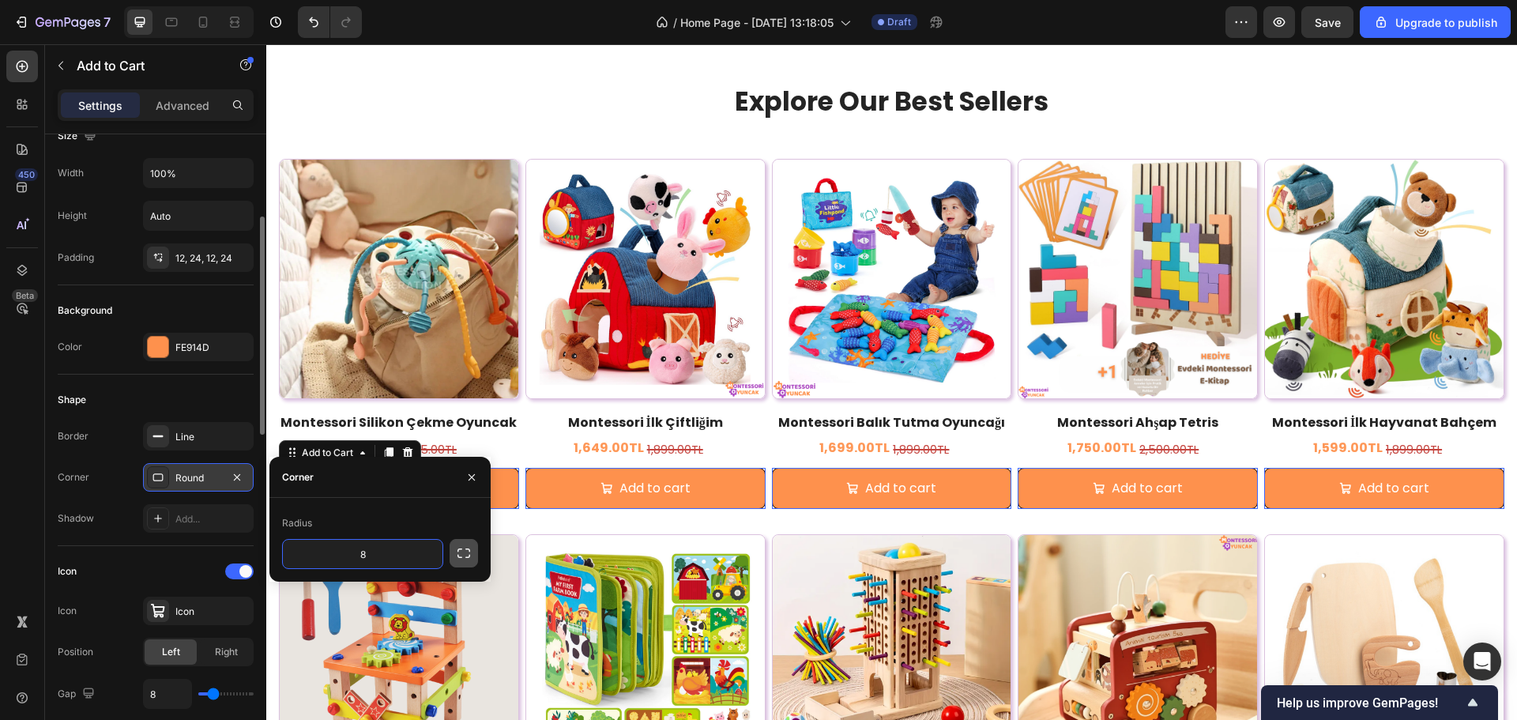
click at [466, 556] on icon "button" at bounding box center [464, 553] width 16 height 16
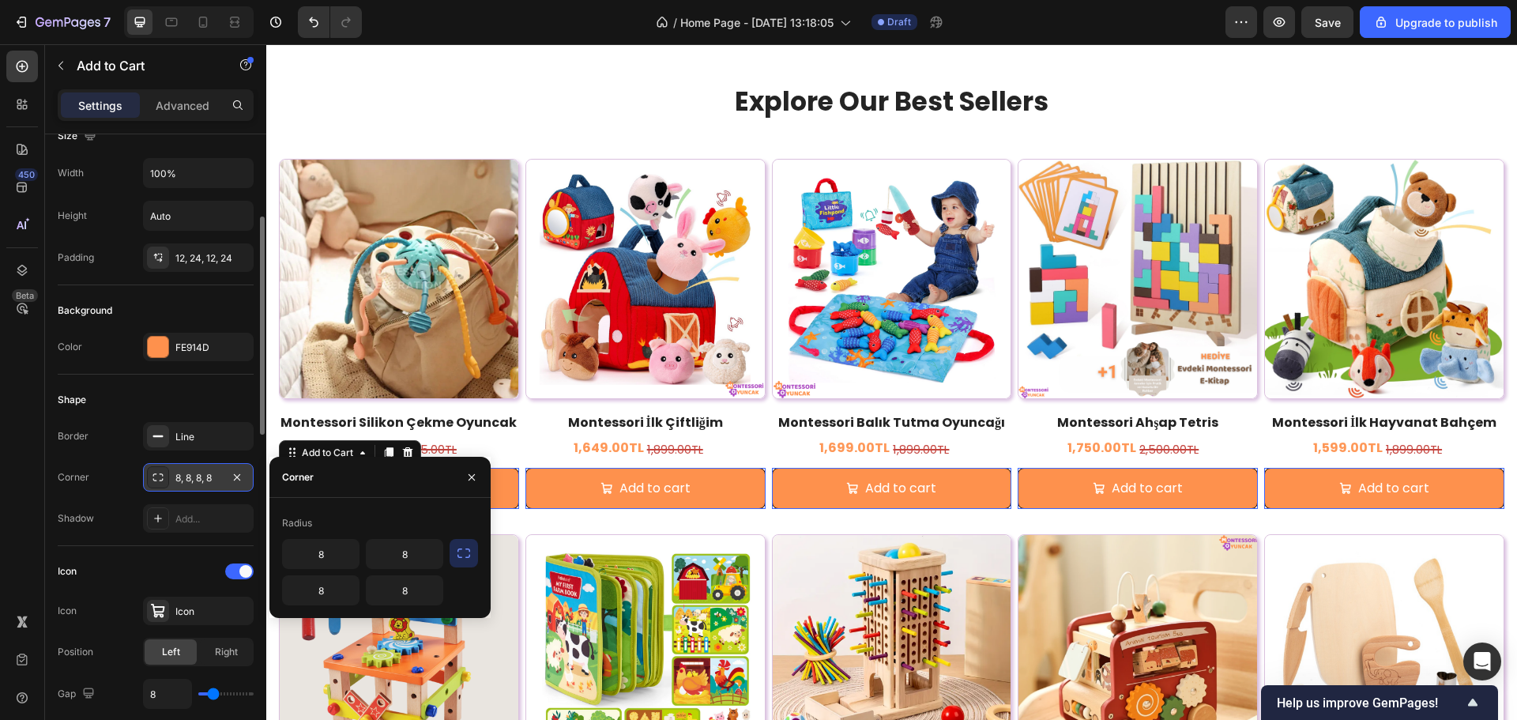
click at [451, 549] on button "button" at bounding box center [464, 553] width 28 height 28
click at [309, 524] on div "Radius" at bounding box center [297, 523] width 30 height 14
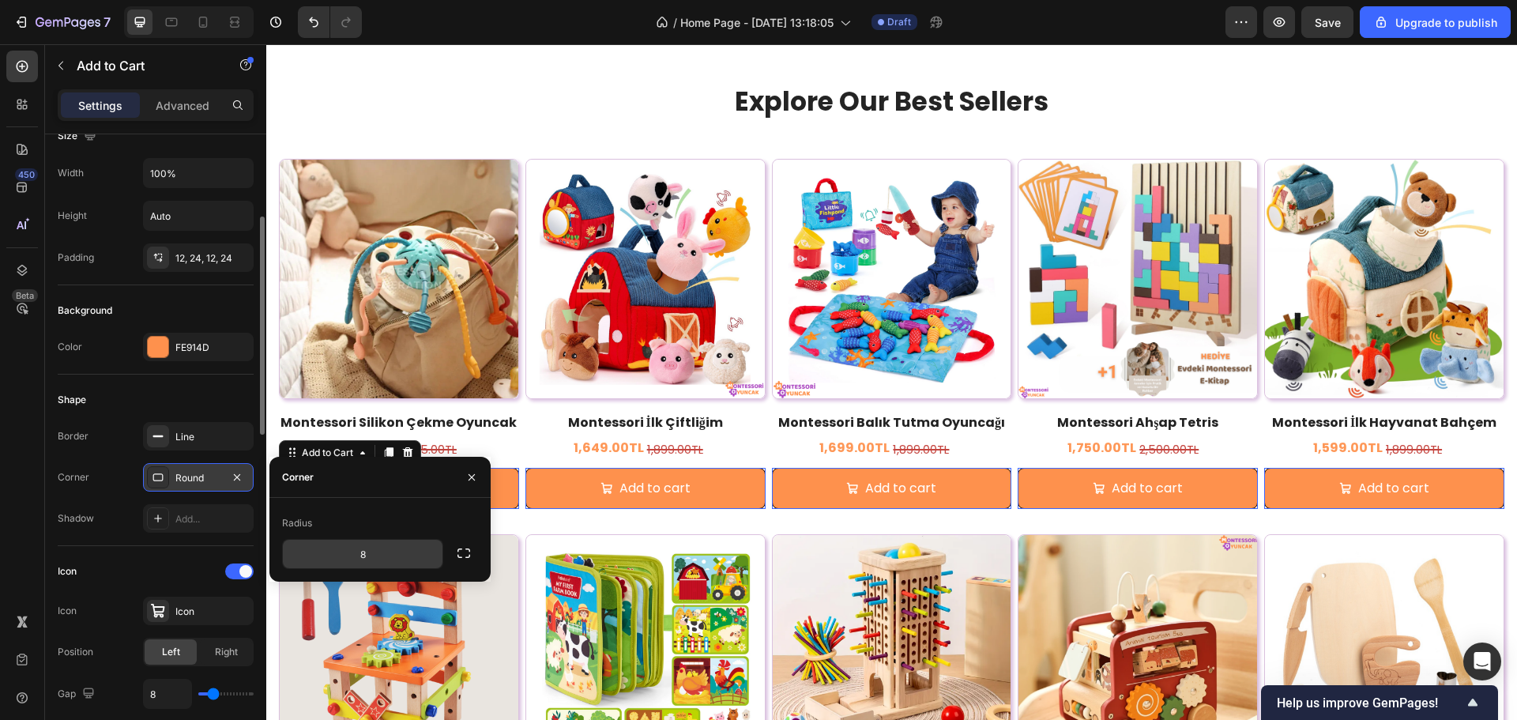
click at [363, 549] on input "8" at bounding box center [363, 554] width 160 height 28
click at [435, 559] on icon "button" at bounding box center [428, 554] width 16 height 16
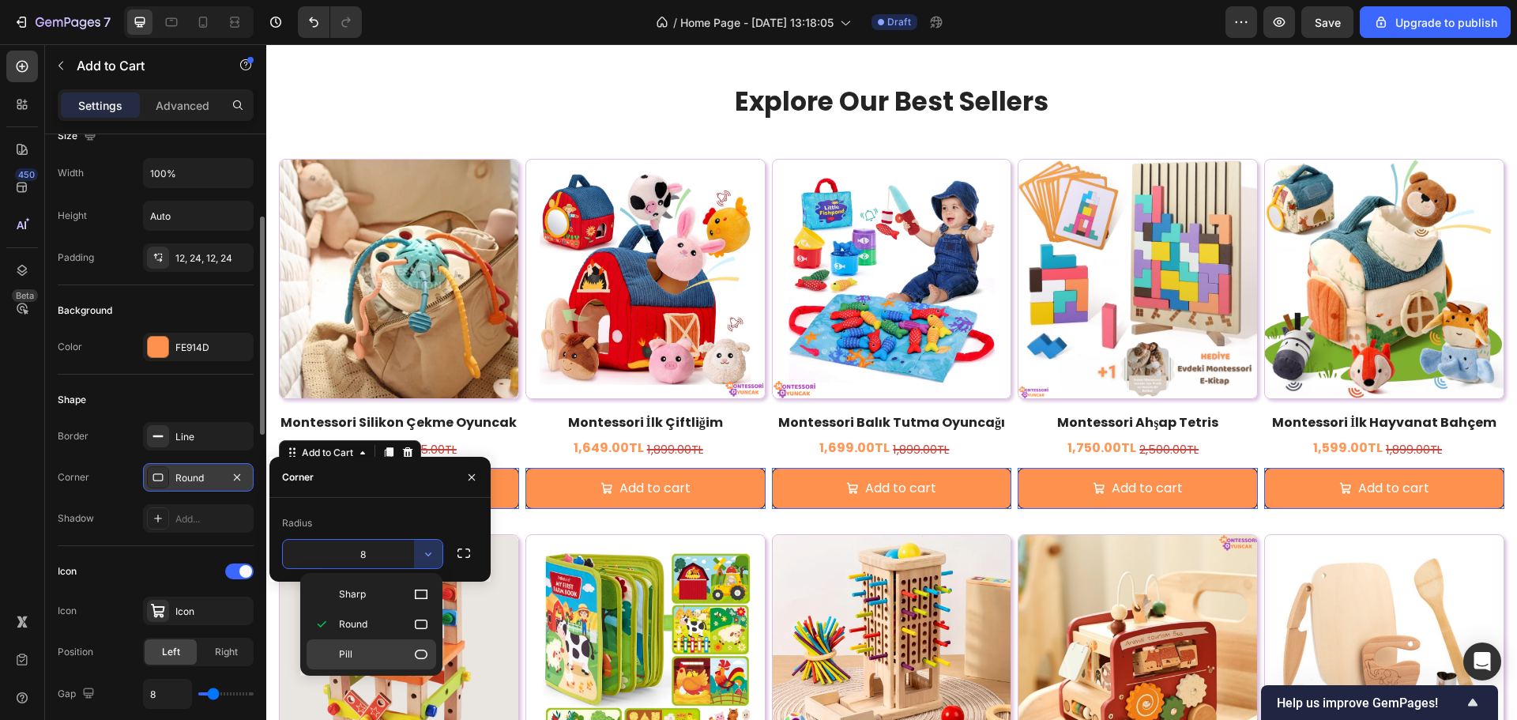
click at [384, 643] on div "Pill" at bounding box center [372, 654] width 130 height 30
type input "9999"
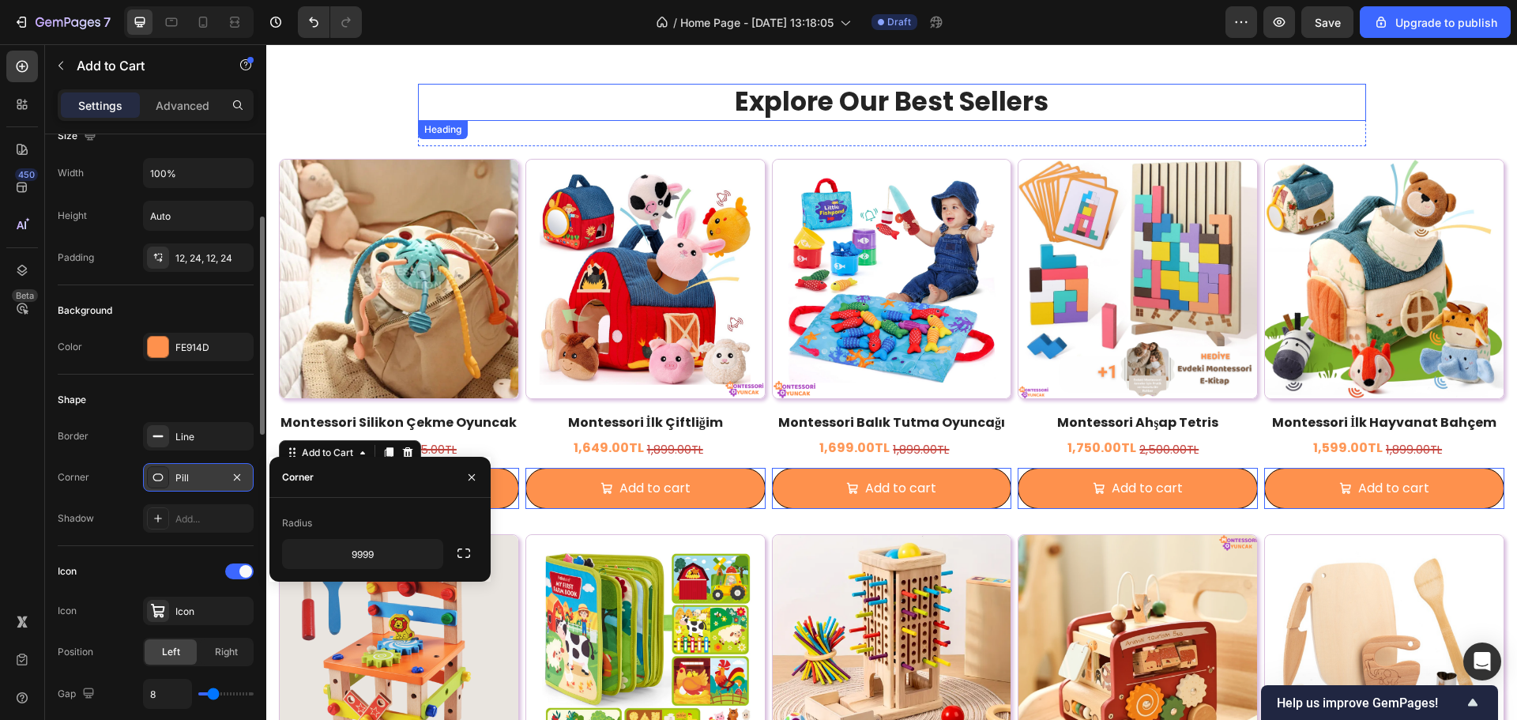
click at [569, 98] on p "Explore Our Best Sellers" at bounding box center [892, 102] width 945 height 34
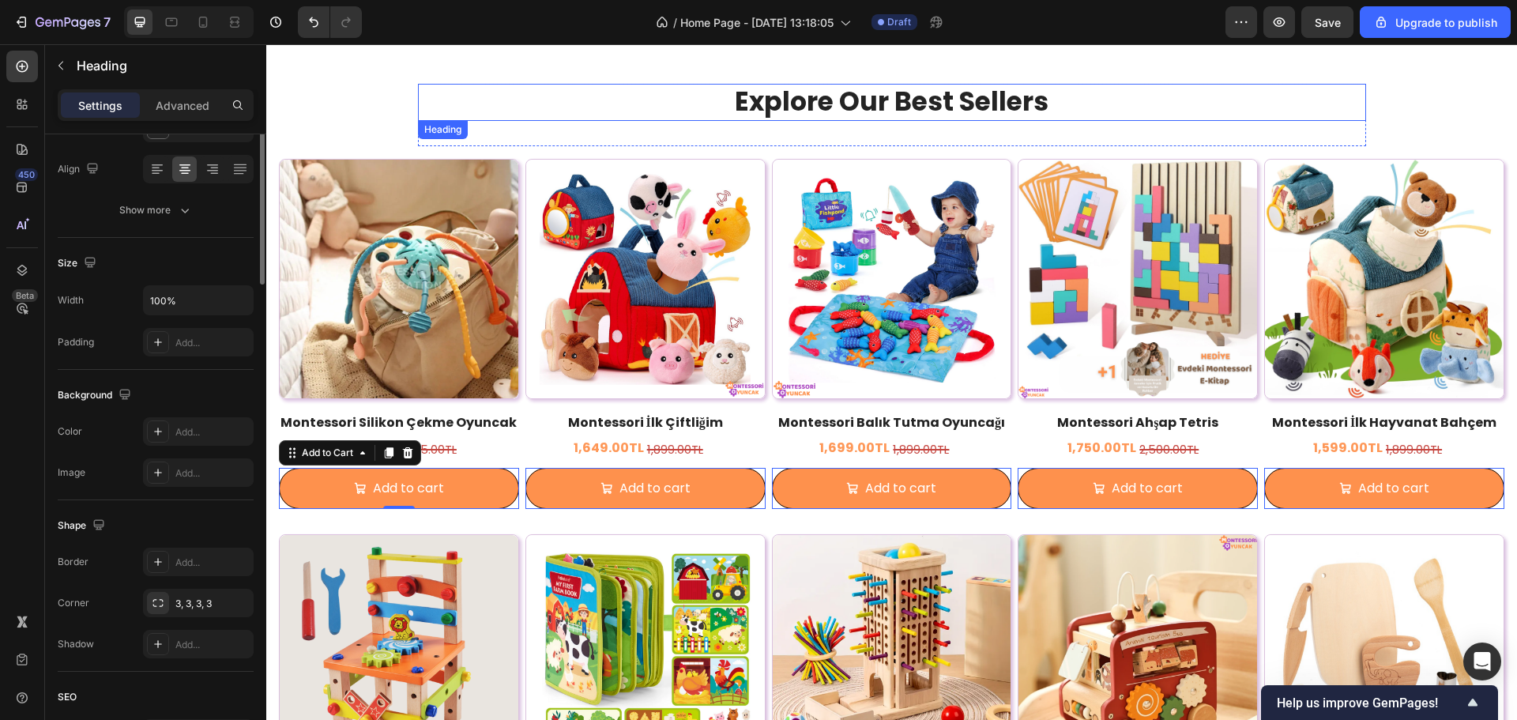
scroll to position [0, 0]
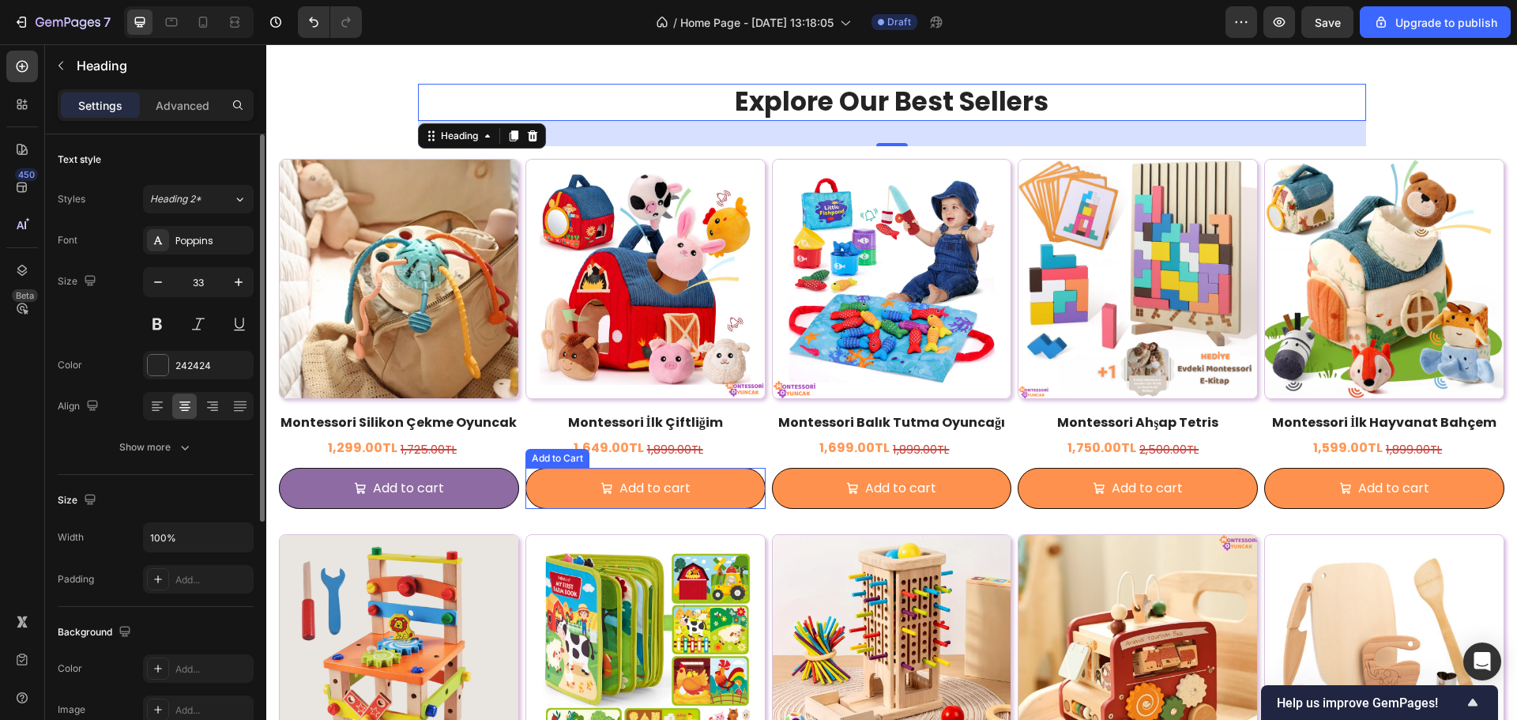
click at [499, 492] on button "Add to cart" at bounding box center [399, 489] width 240 height 42
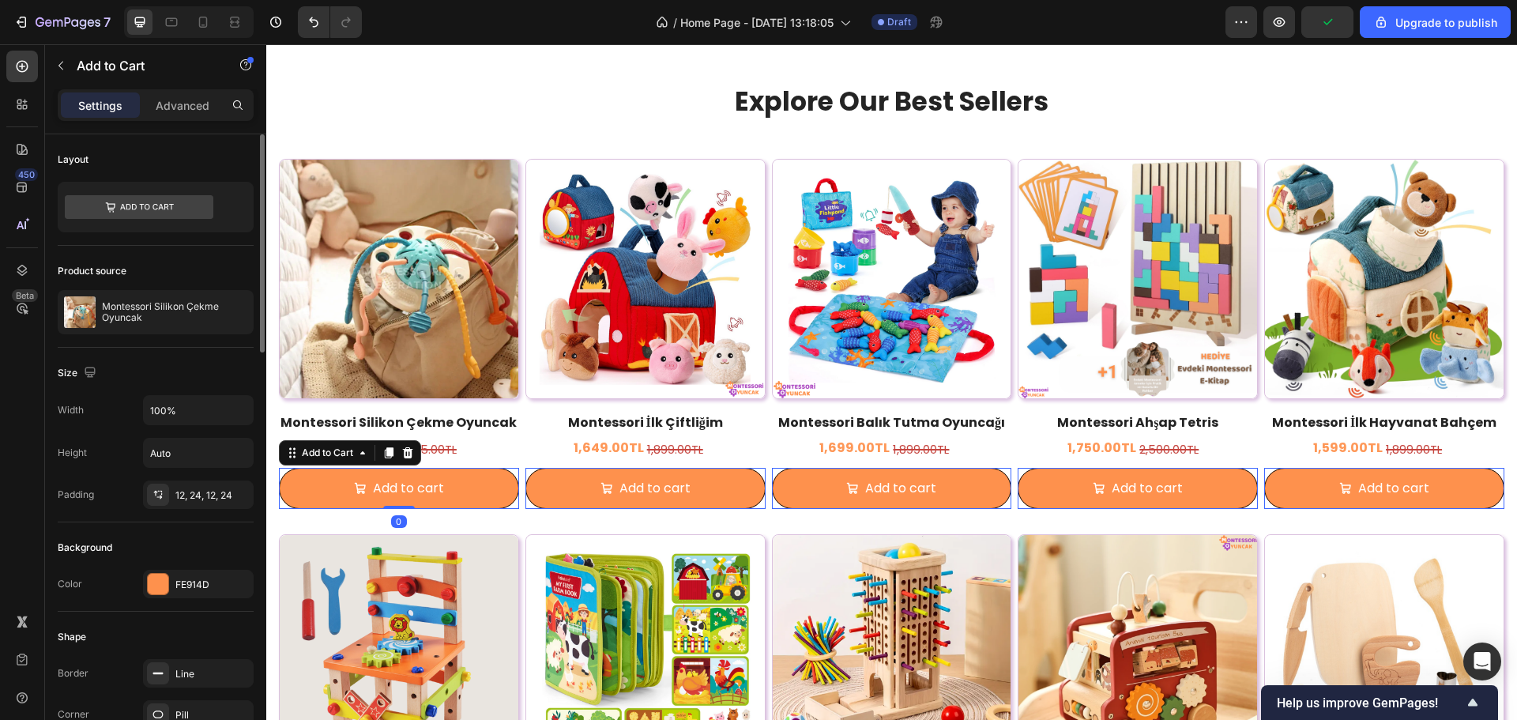
scroll to position [158, 0]
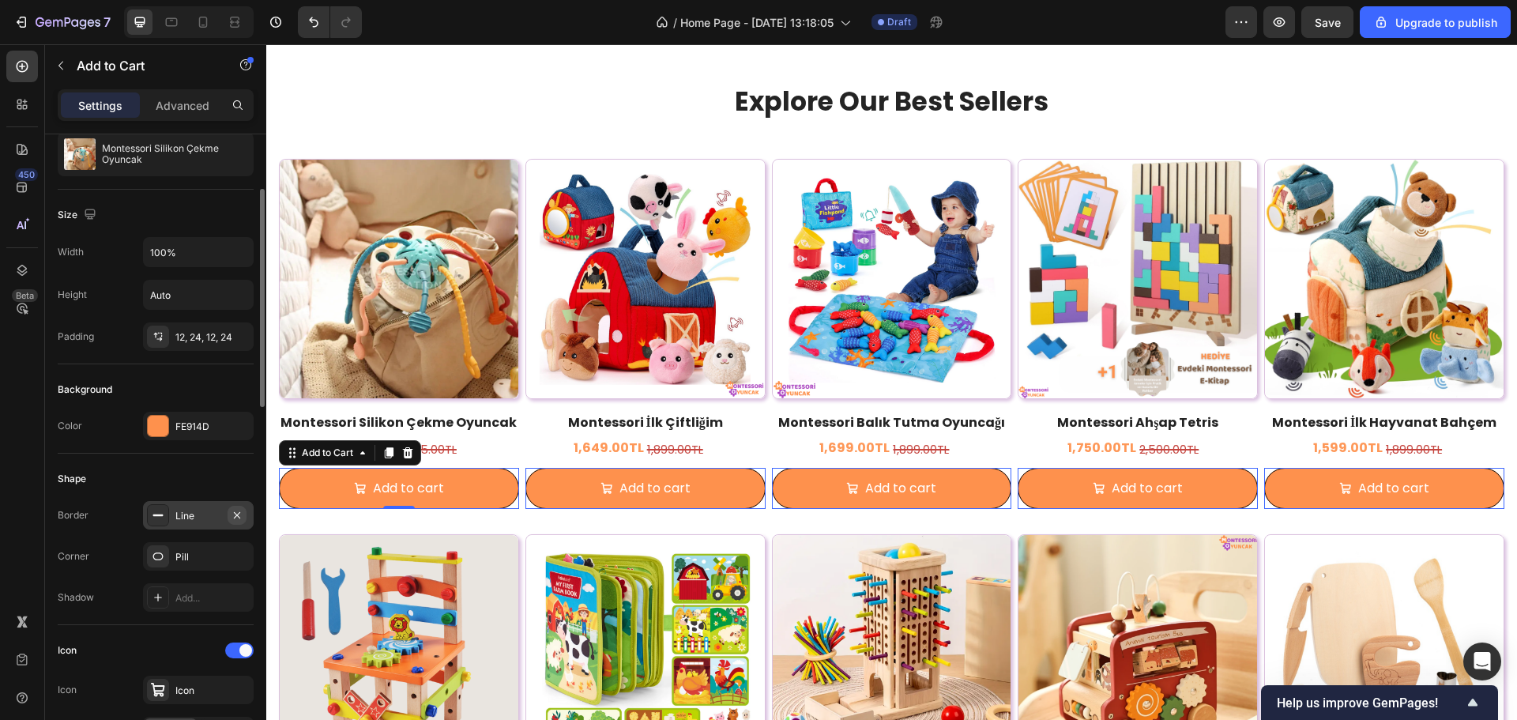
click at [236, 512] on icon "button" at bounding box center [237, 515] width 13 height 13
click at [223, 477] on div "Shape" at bounding box center [156, 478] width 196 height 25
click at [444, 111] on p "Explore Our Best Sellers" at bounding box center [892, 102] width 945 height 34
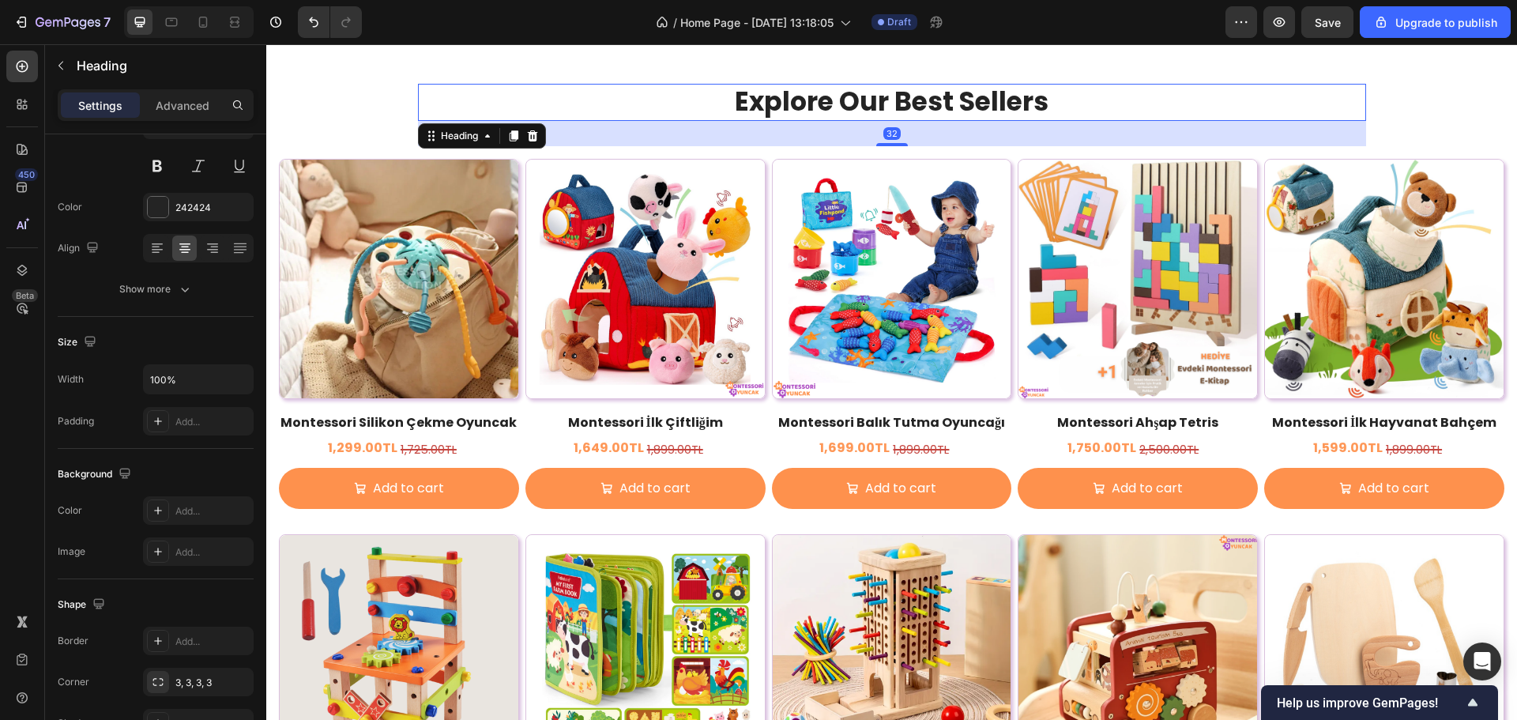
scroll to position [0, 0]
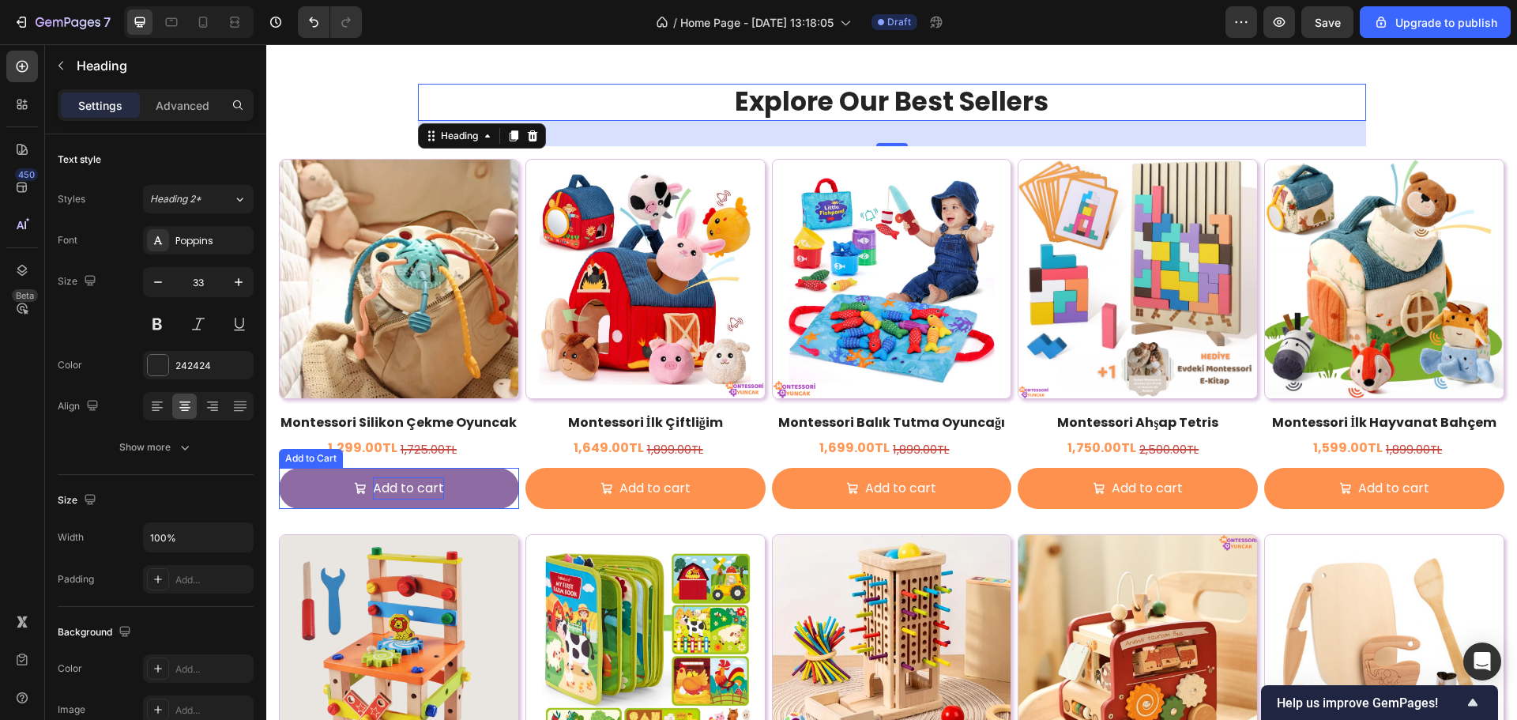
click at [405, 493] on div "Add to cart" at bounding box center [408, 488] width 71 height 23
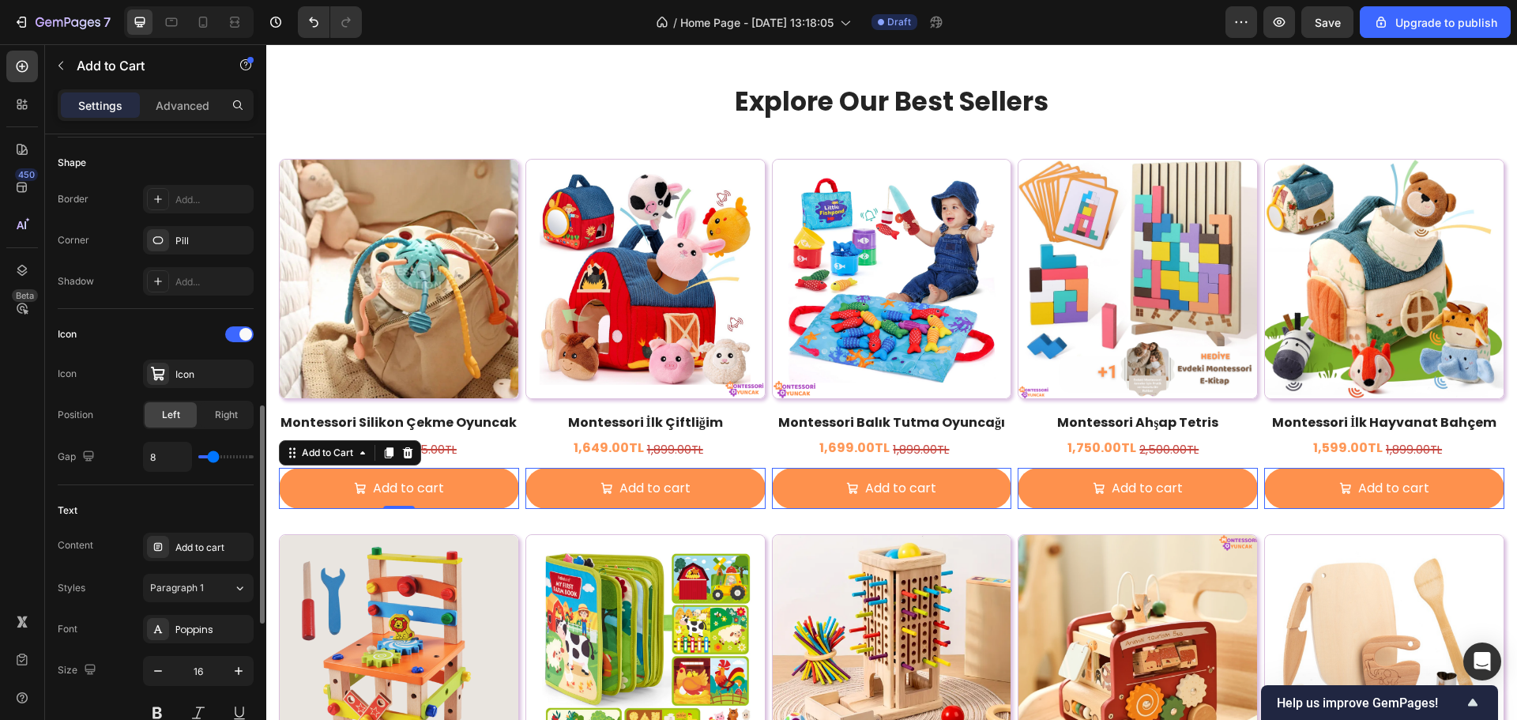
scroll to position [632, 0]
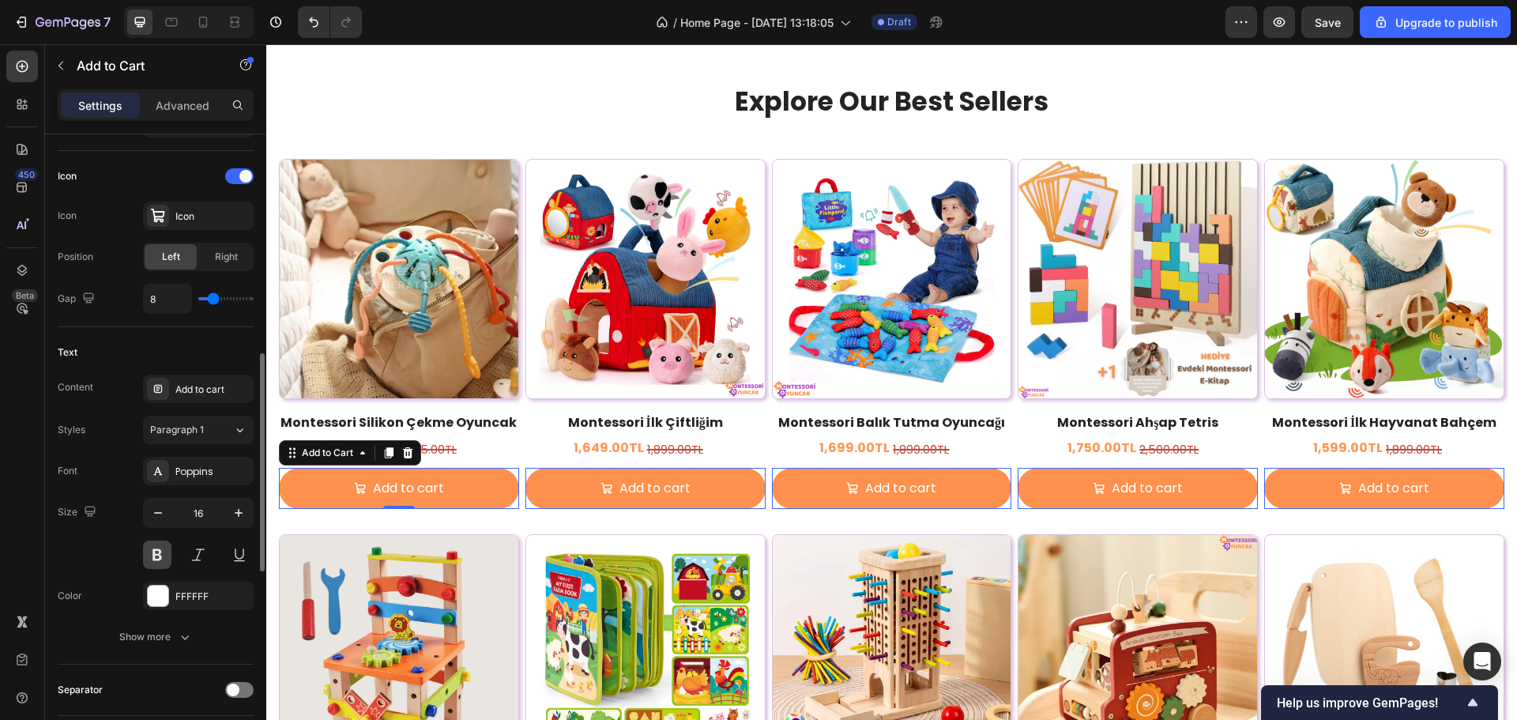
click at [153, 563] on button at bounding box center [157, 555] width 28 height 28
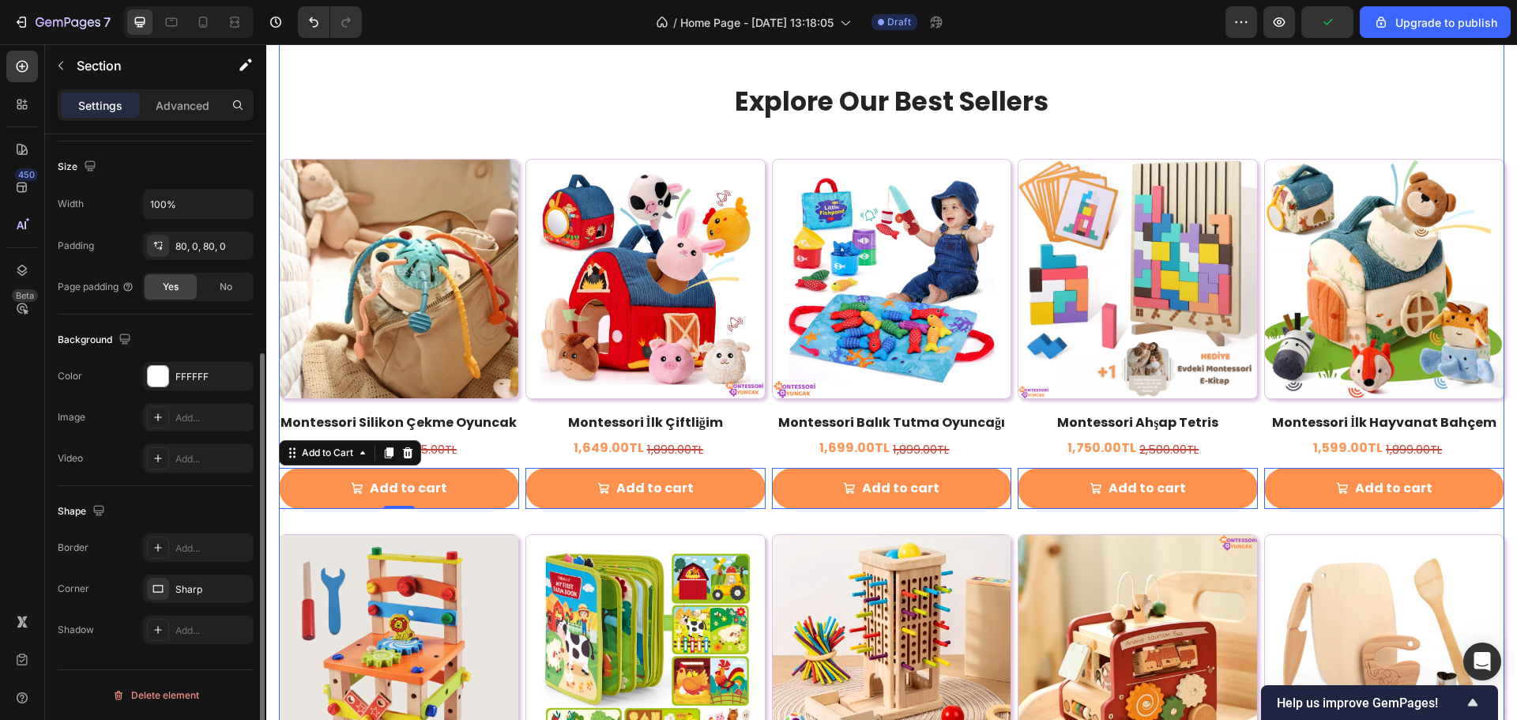
scroll to position [0, 0]
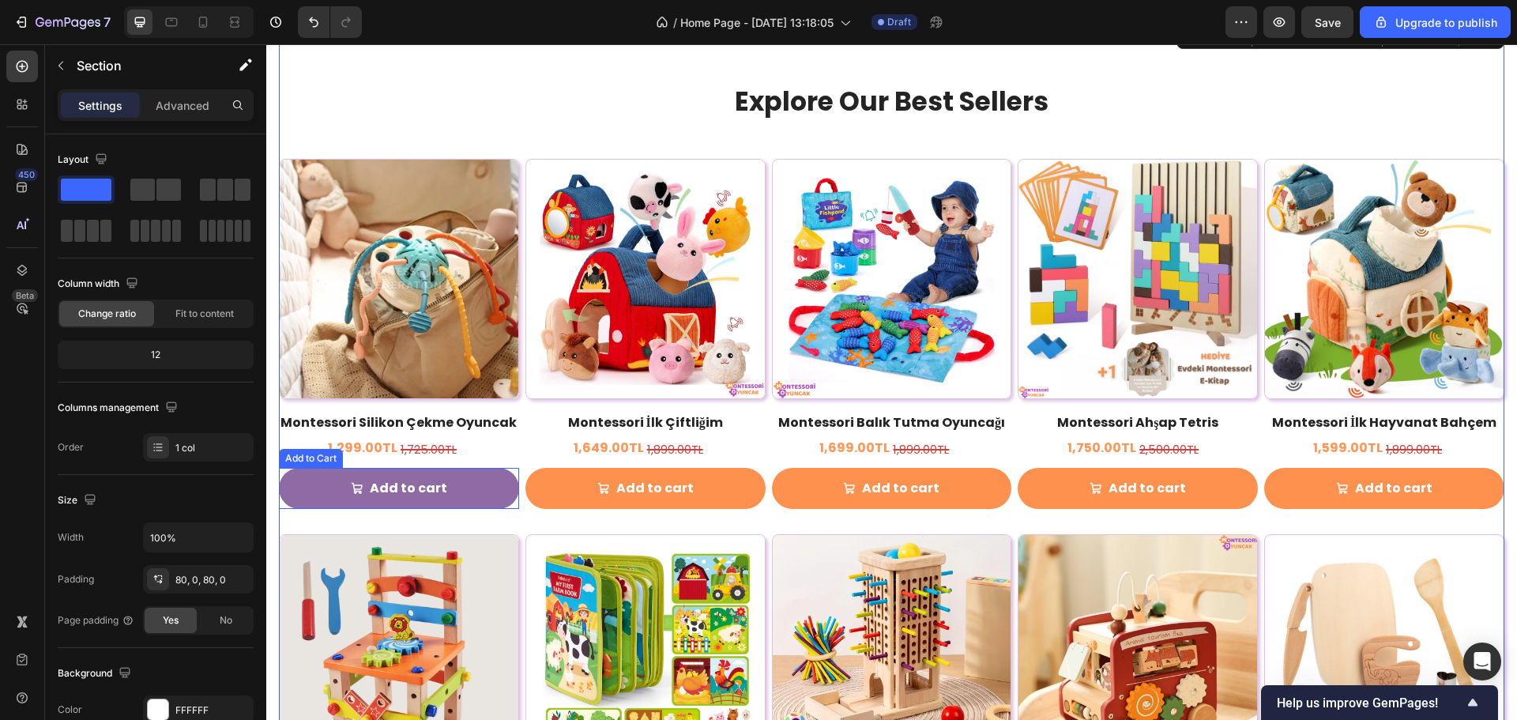
click at [448, 472] on button "Add to cart" at bounding box center [399, 489] width 240 height 42
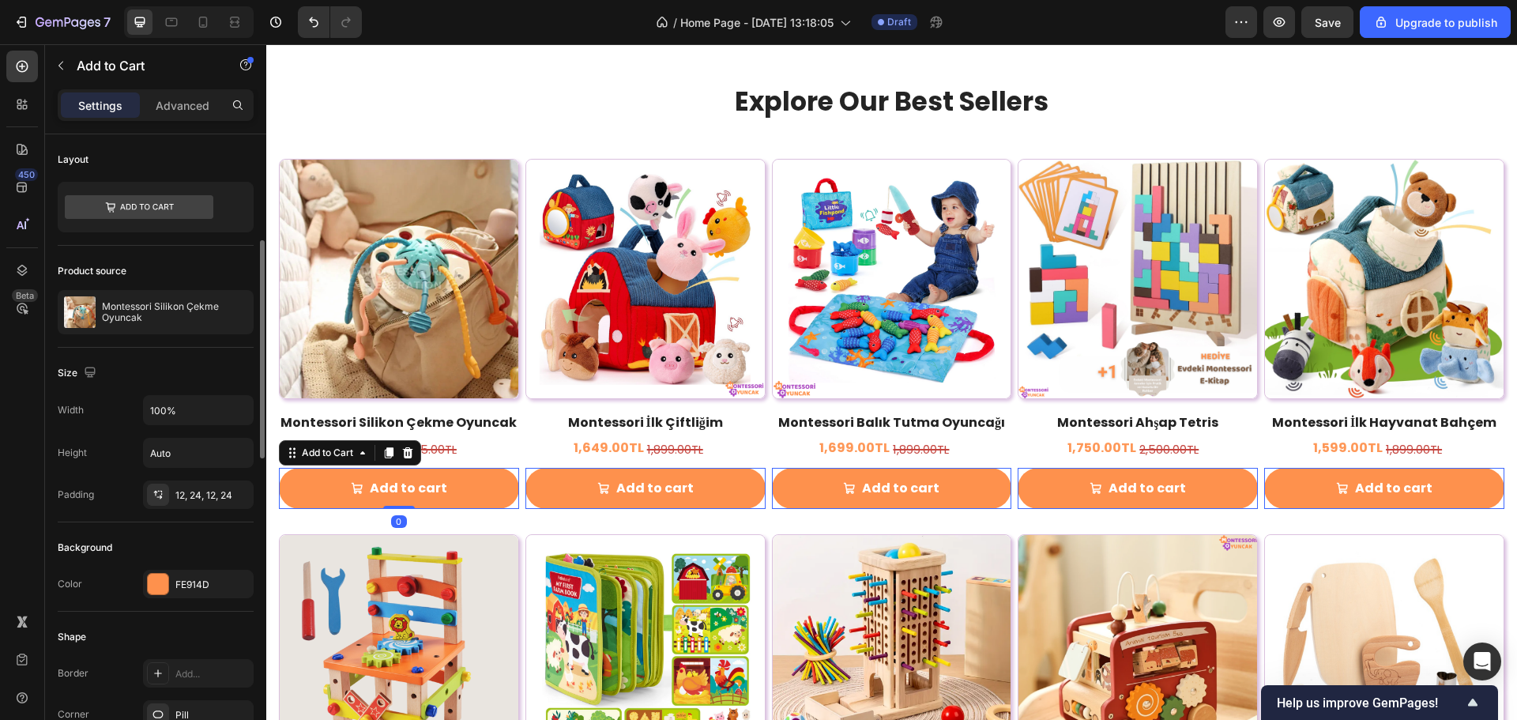
scroll to position [316, 0]
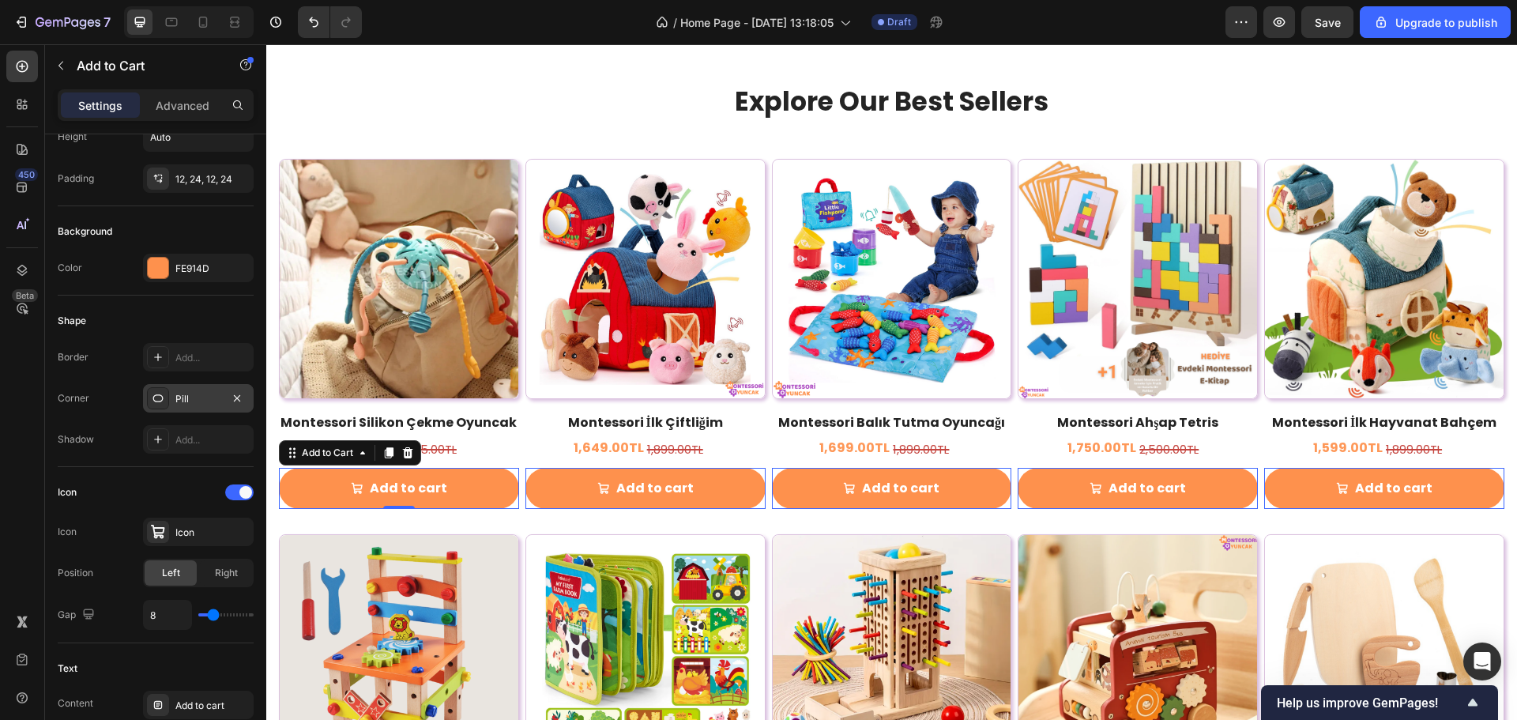
click at [197, 403] on div "Pill" at bounding box center [198, 399] width 46 height 14
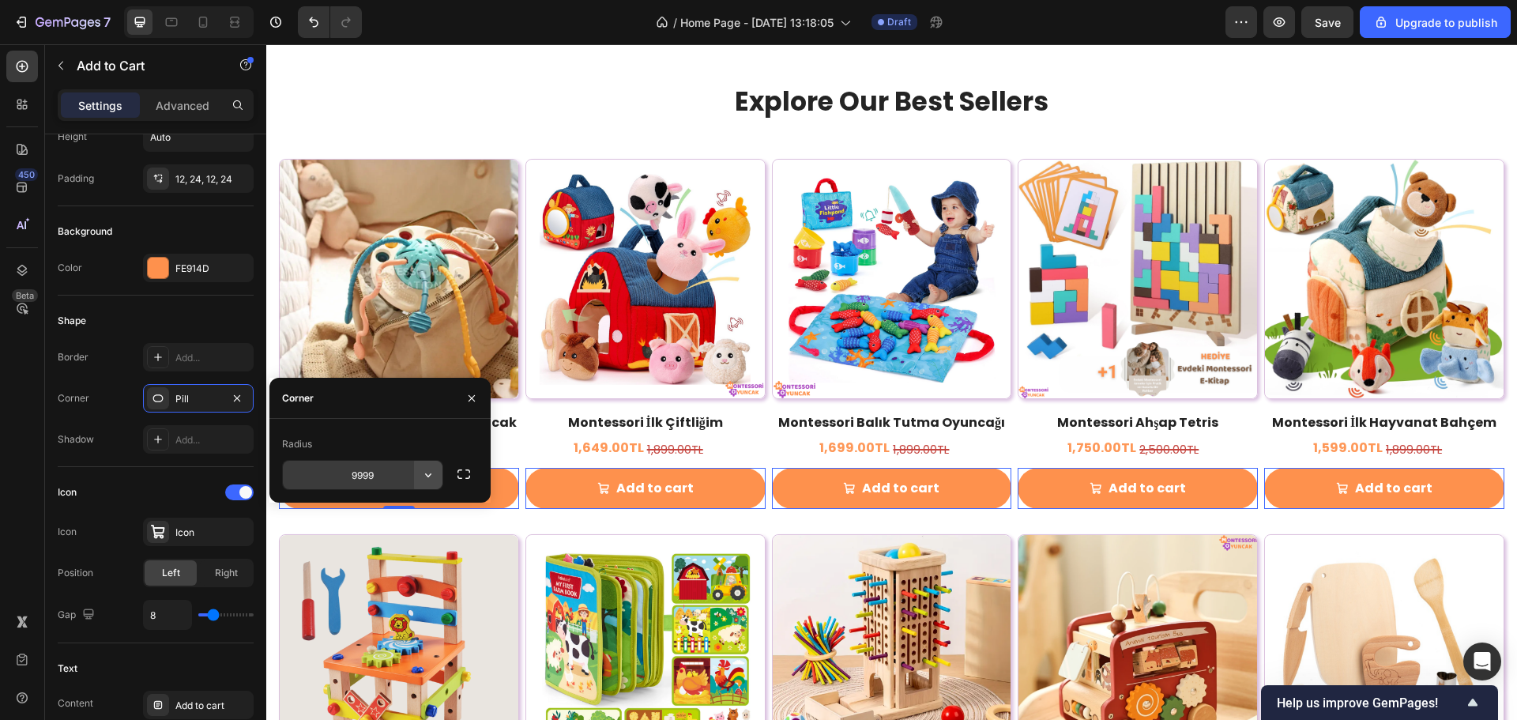
click at [424, 473] on icon "button" at bounding box center [428, 475] width 16 height 16
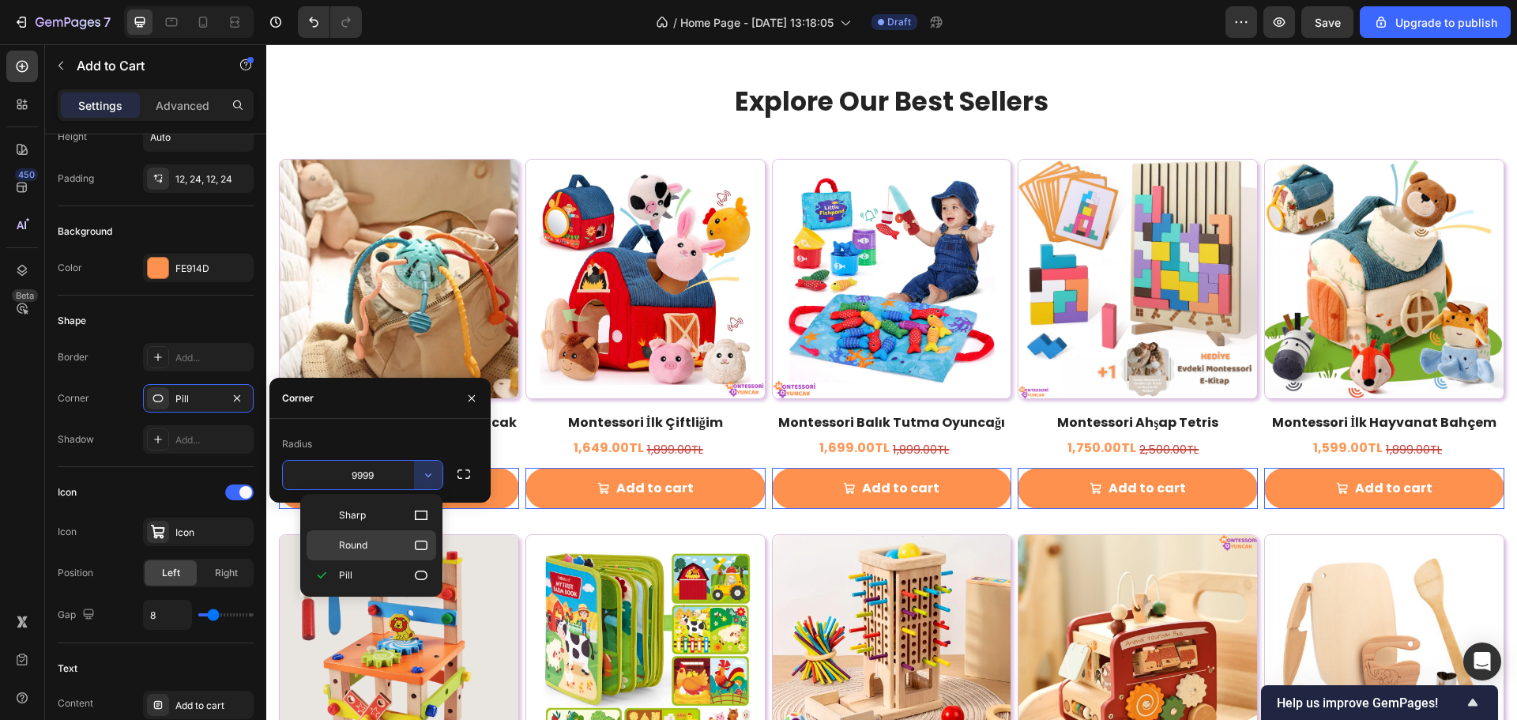
click at [373, 545] on p "Round" at bounding box center [384, 545] width 90 height 16
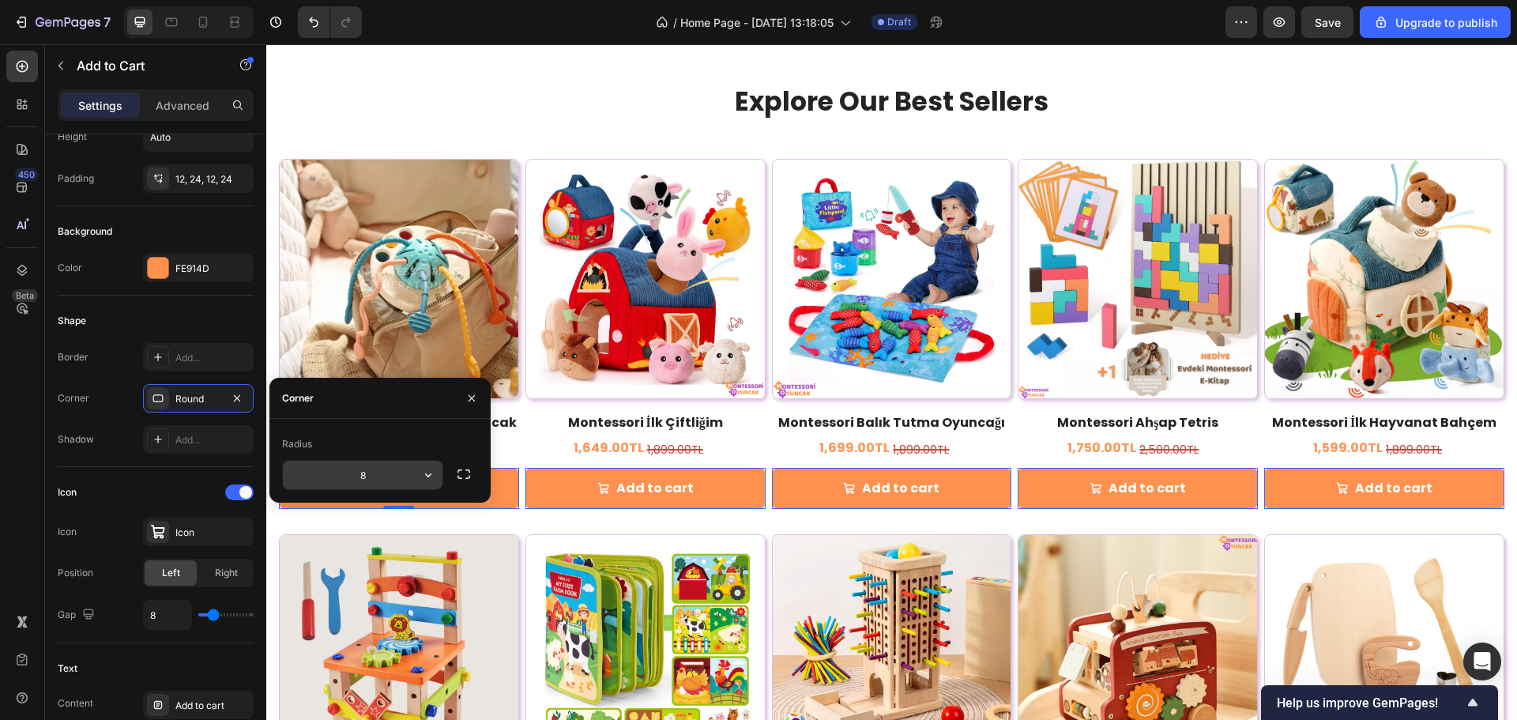
click at [385, 482] on input "8" at bounding box center [363, 475] width 160 height 28
type input "2"
type input "15"
click at [526, 140] on div "Explore Our Best Sellers Heading" at bounding box center [892, 115] width 948 height 62
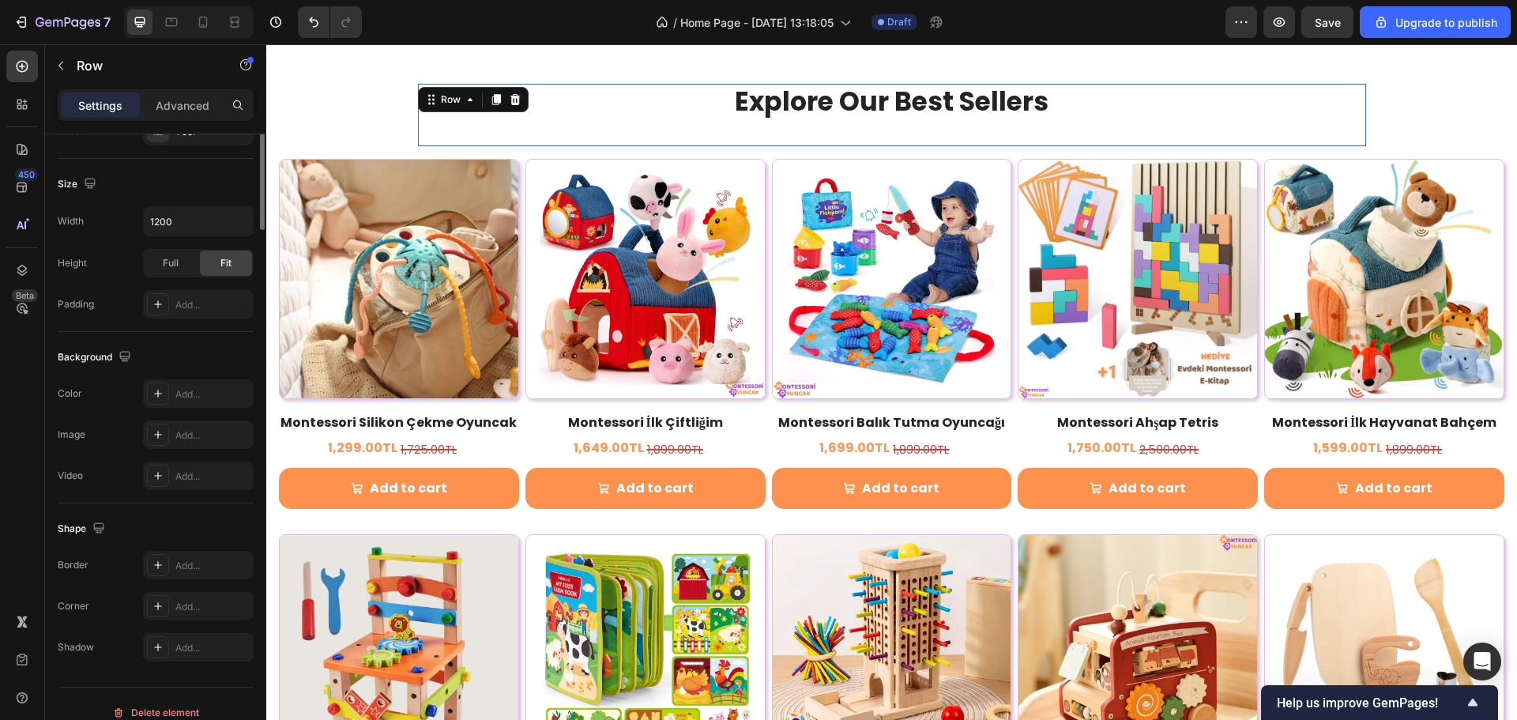
scroll to position [0, 0]
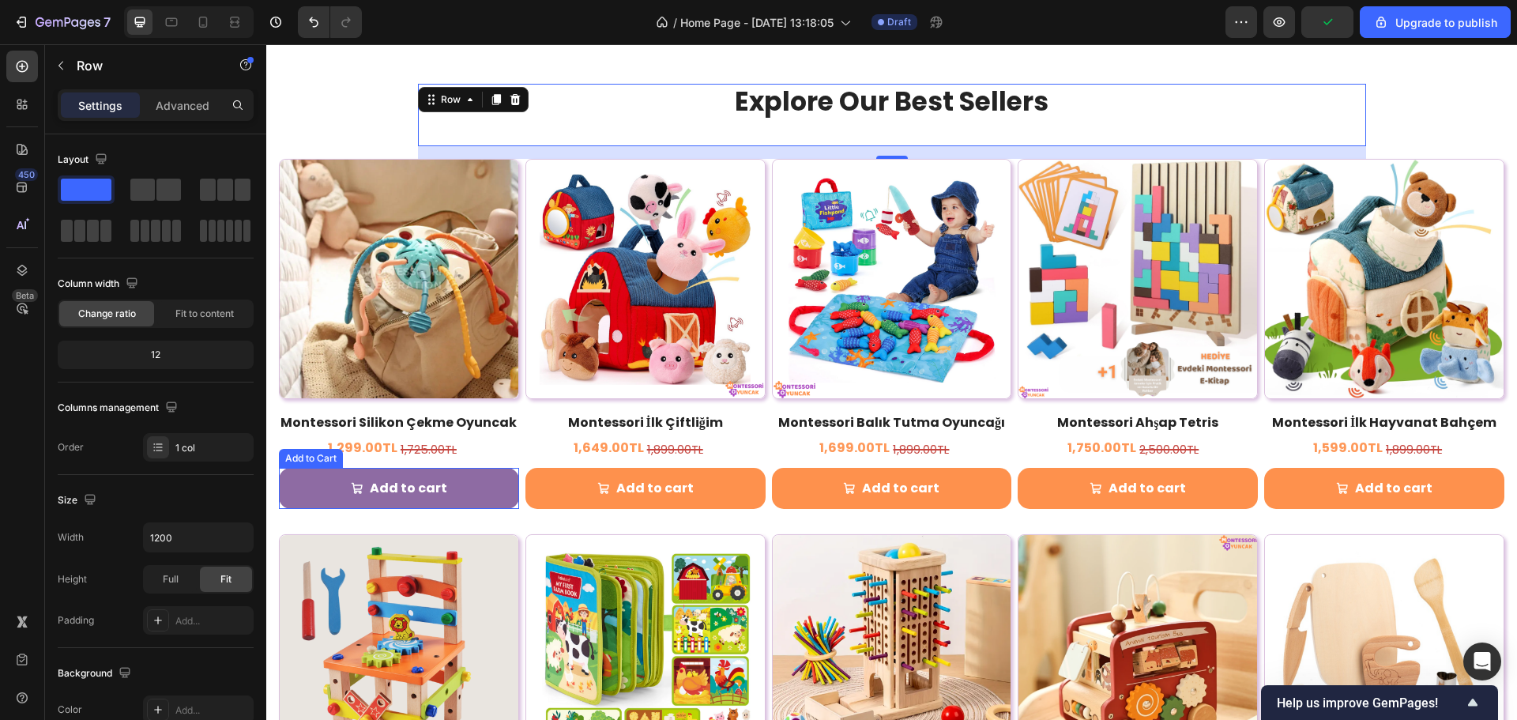
click at [490, 491] on button "Add to cart" at bounding box center [399, 489] width 240 height 42
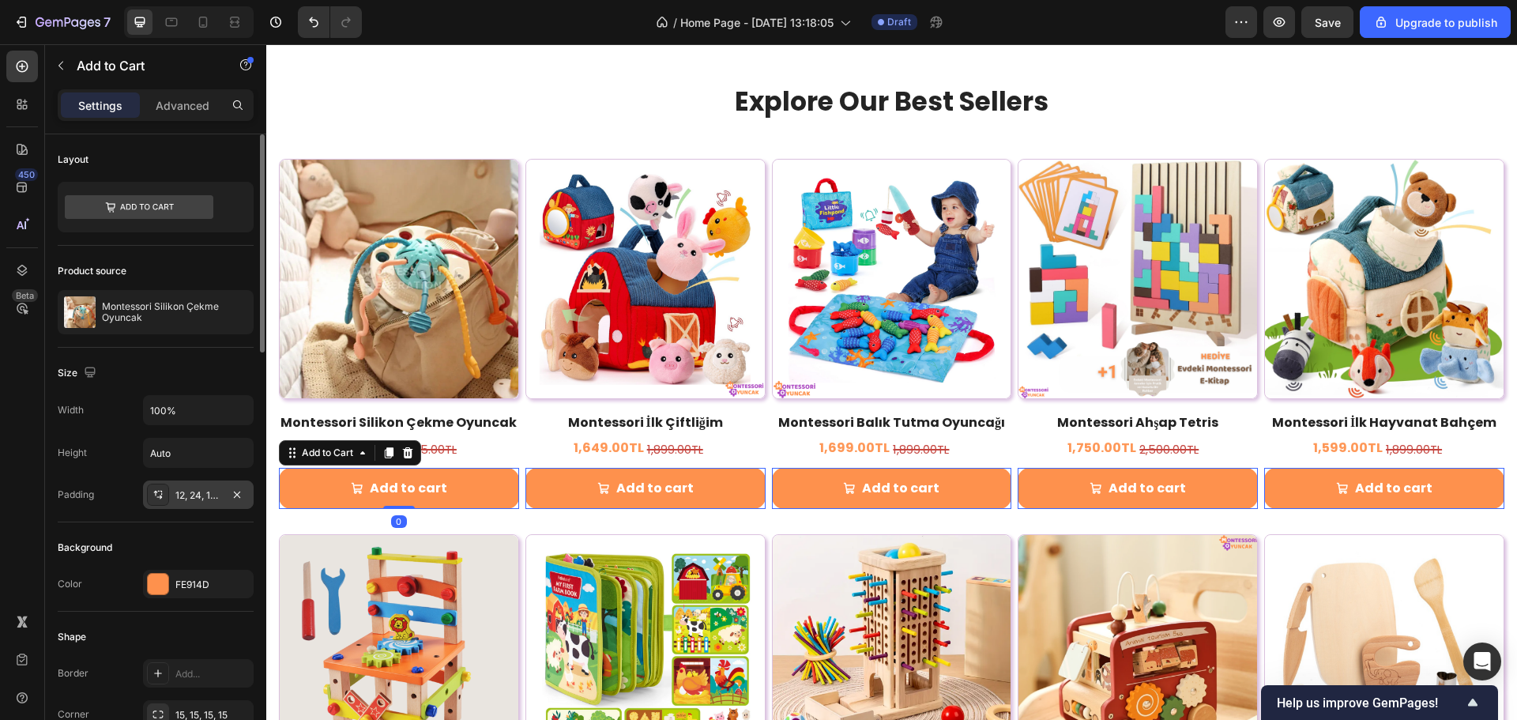
click at [202, 500] on div "12, 24, 12, 24" at bounding box center [198, 495] width 46 height 14
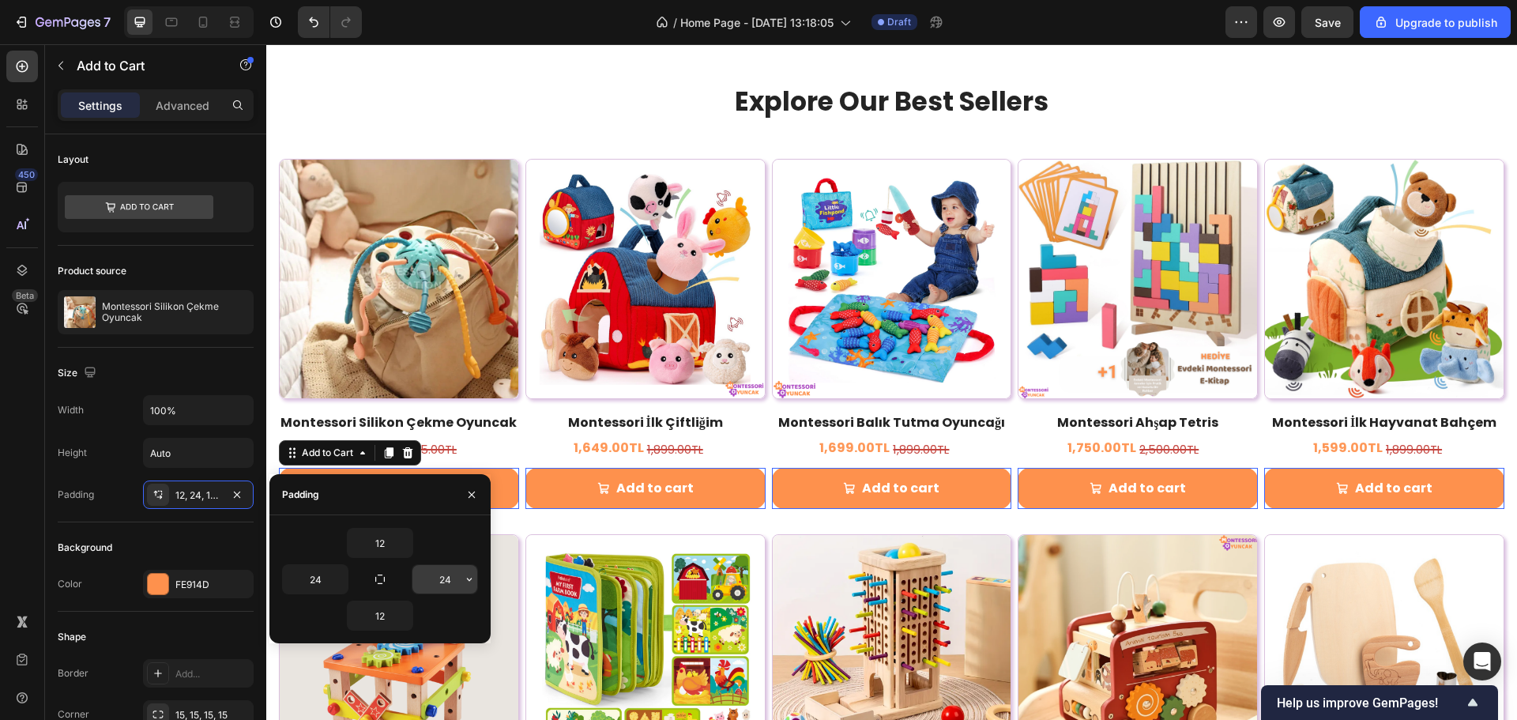
click at [446, 582] on input "24" at bounding box center [445, 579] width 65 height 28
click at [459, 576] on input "24" at bounding box center [445, 579] width 65 height 28
click at [468, 577] on icon "button" at bounding box center [469, 579] width 13 height 13
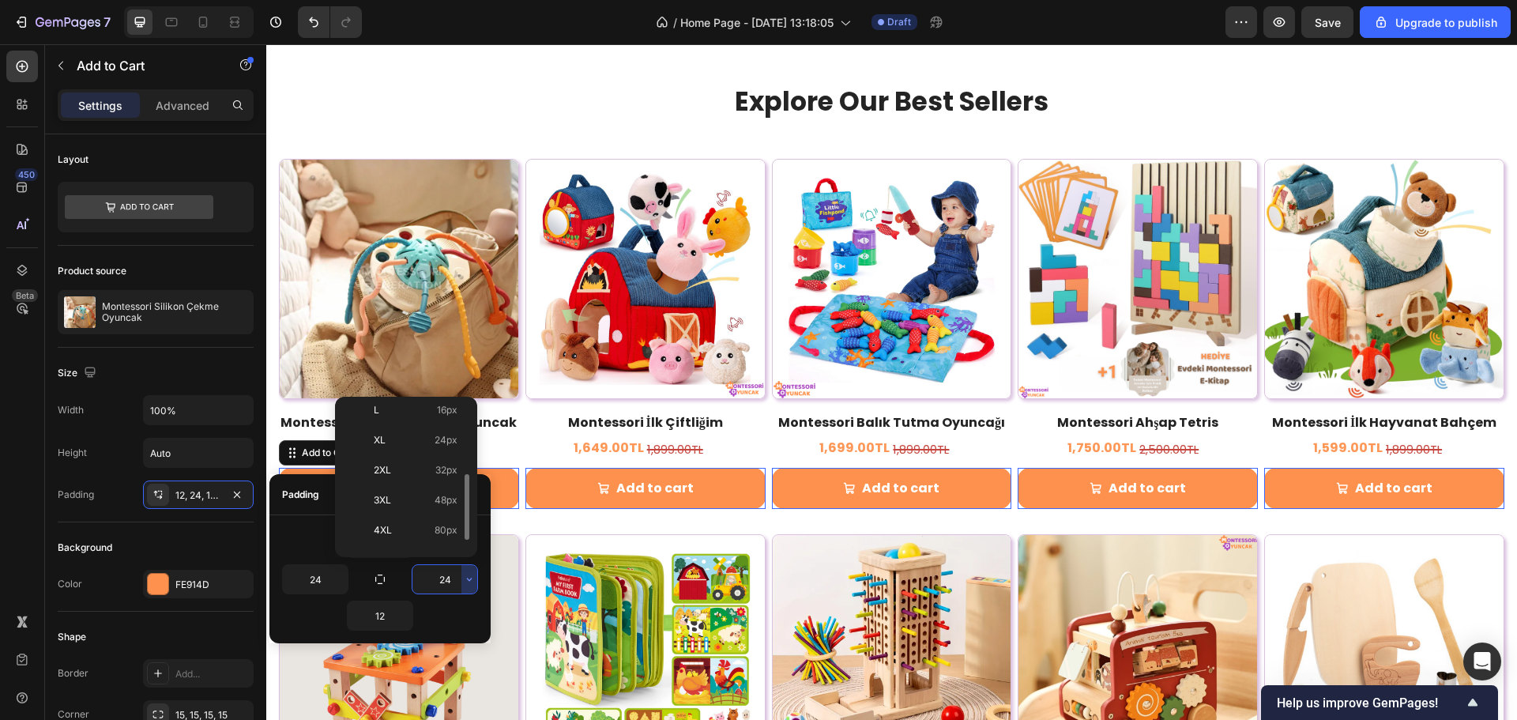
scroll to position [183, 0]
click at [420, 501] on p "4XL 80px" at bounding box center [416, 506] width 84 height 14
type input "80"
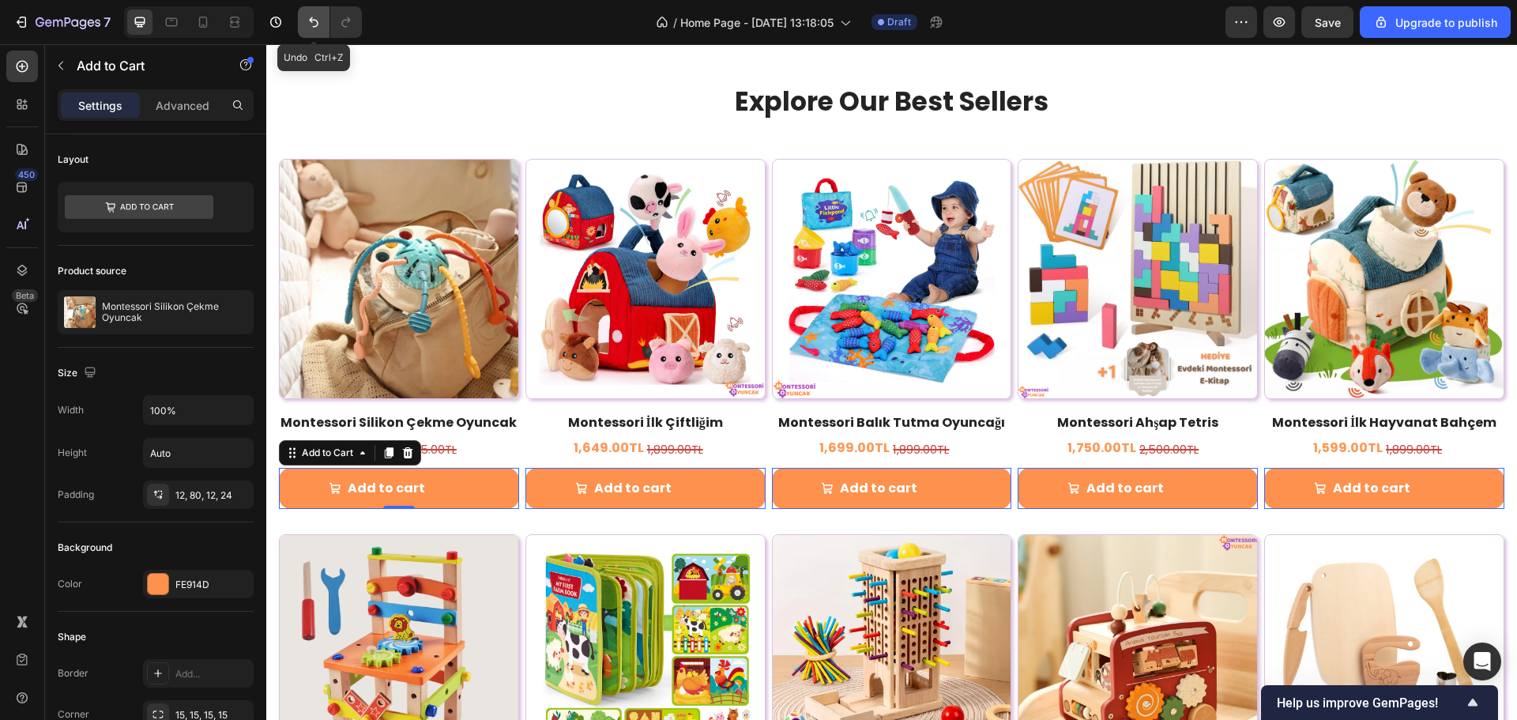
click at [324, 27] on button "Undo/Redo" at bounding box center [314, 22] width 32 height 32
click at [185, 104] on p "Advanced" at bounding box center [183, 105] width 54 height 17
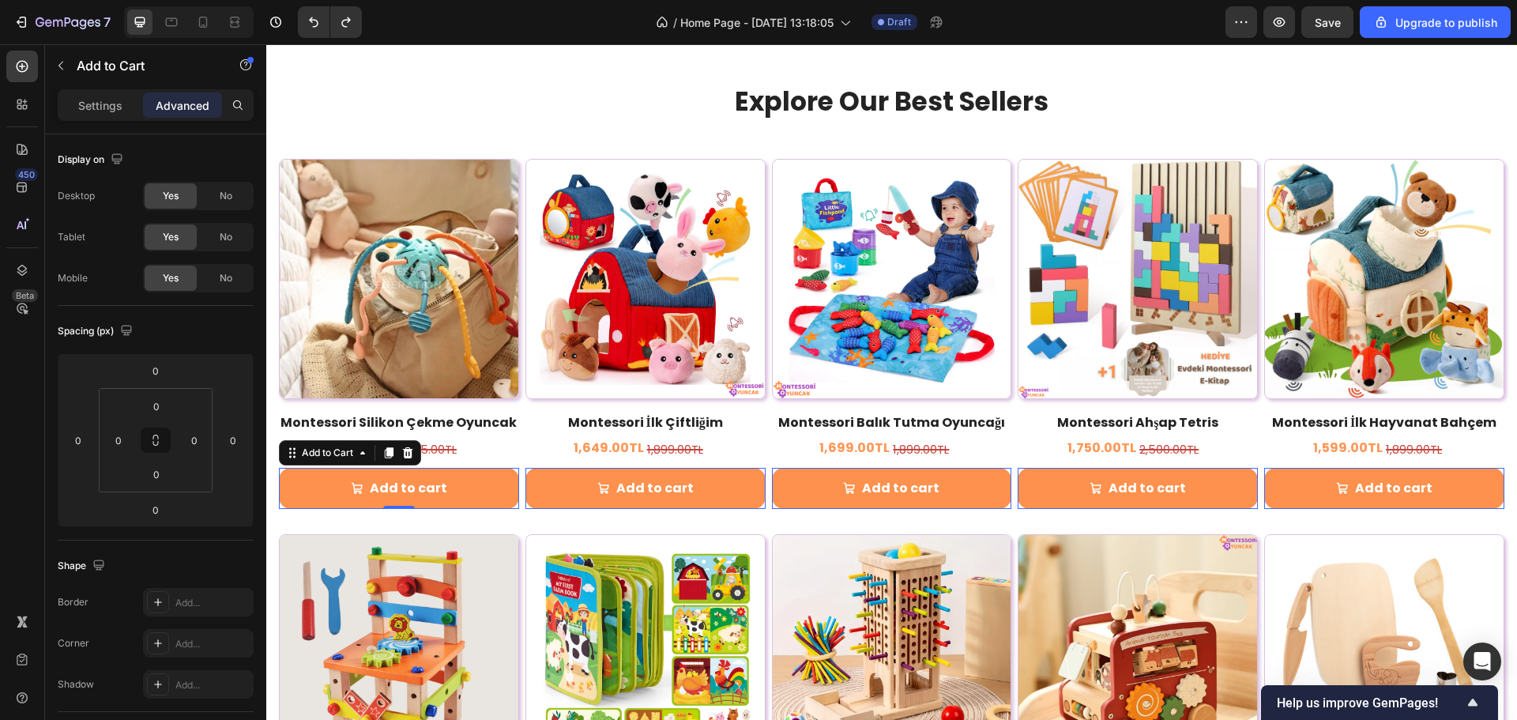
click at [85, 89] on div "Settings Advanced" at bounding box center [156, 105] width 196 height 32
click at [100, 118] on div "Settings Advanced" at bounding box center [156, 105] width 196 height 32
click at [100, 110] on p "Settings" at bounding box center [100, 105] width 44 height 17
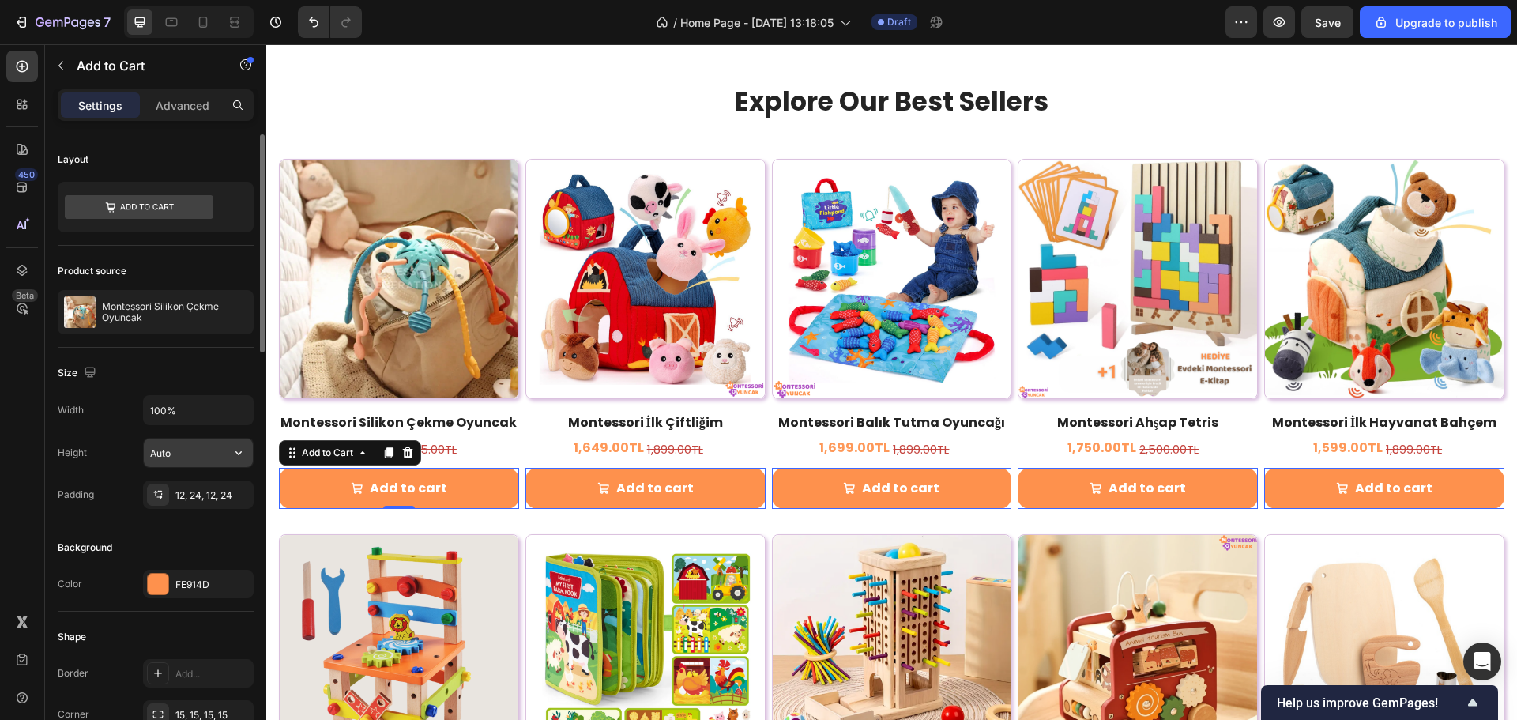
click at [210, 447] on input "Auto" at bounding box center [198, 453] width 109 height 28
click at [230, 445] on button "button" at bounding box center [238, 453] width 28 height 28
click at [180, 489] on span "Fit content" at bounding box center [172, 493] width 47 height 14
click at [194, 407] on input "100%" at bounding box center [198, 410] width 109 height 28
click at [230, 406] on button "button" at bounding box center [238, 410] width 28 height 28
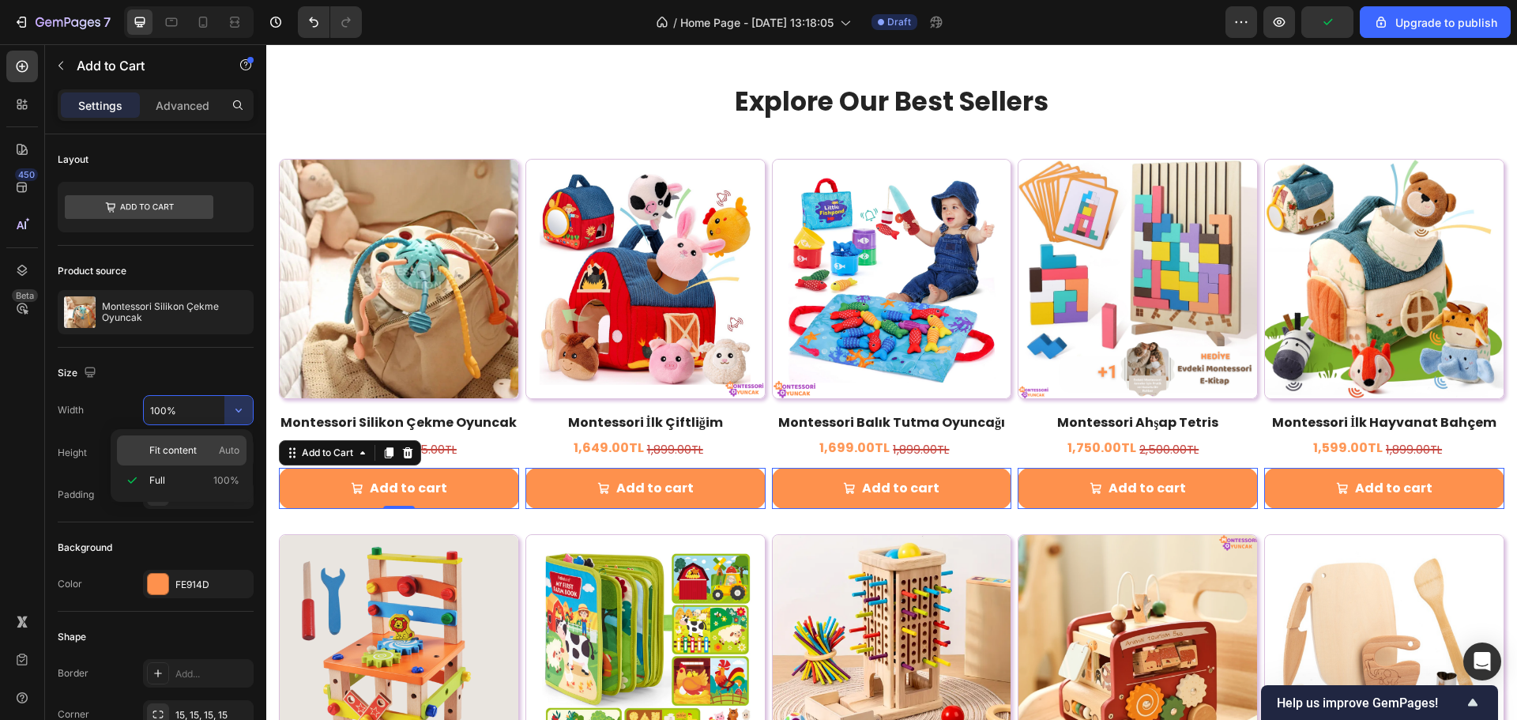
click at [190, 447] on span "Fit content" at bounding box center [172, 450] width 47 height 14
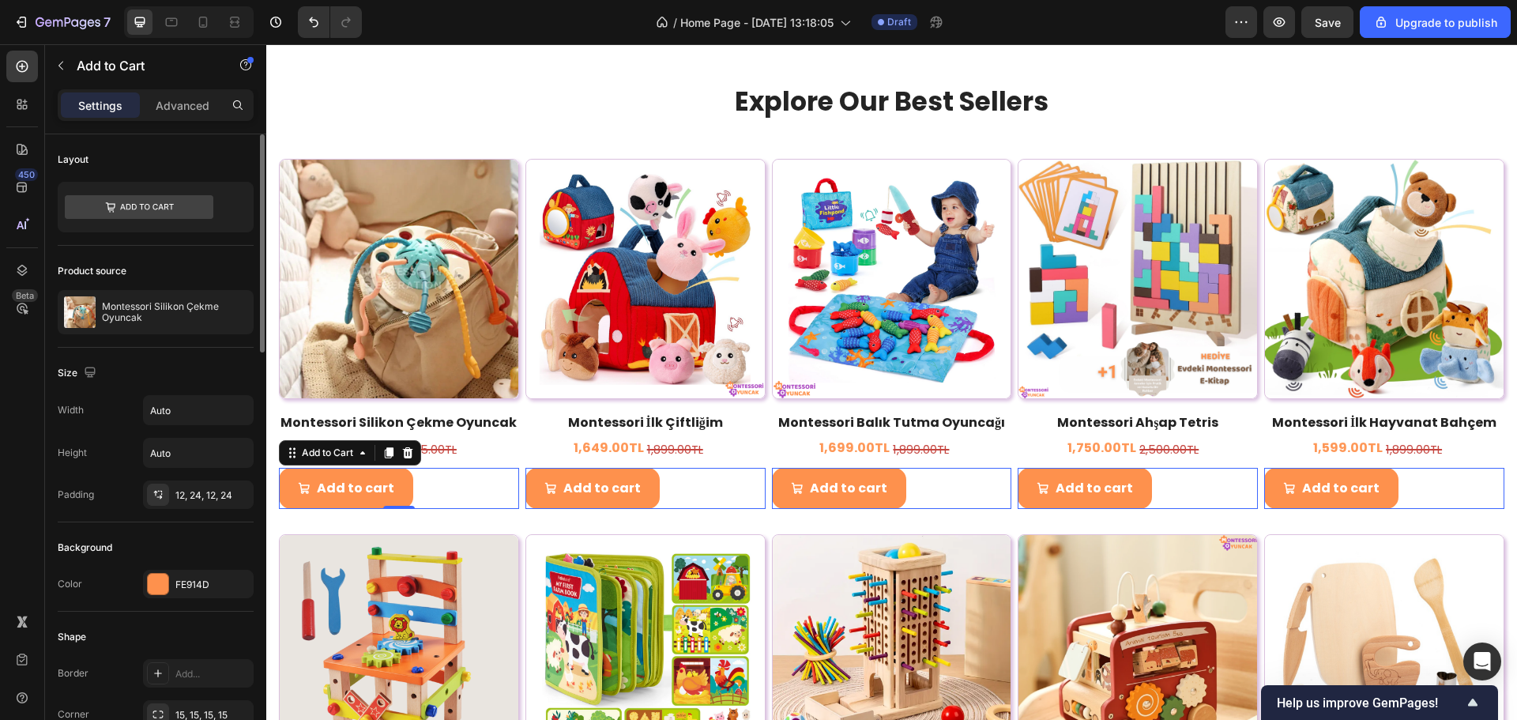
click at [223, 372] on div "Size" at bounding box center [156, 372] width 196 height 25
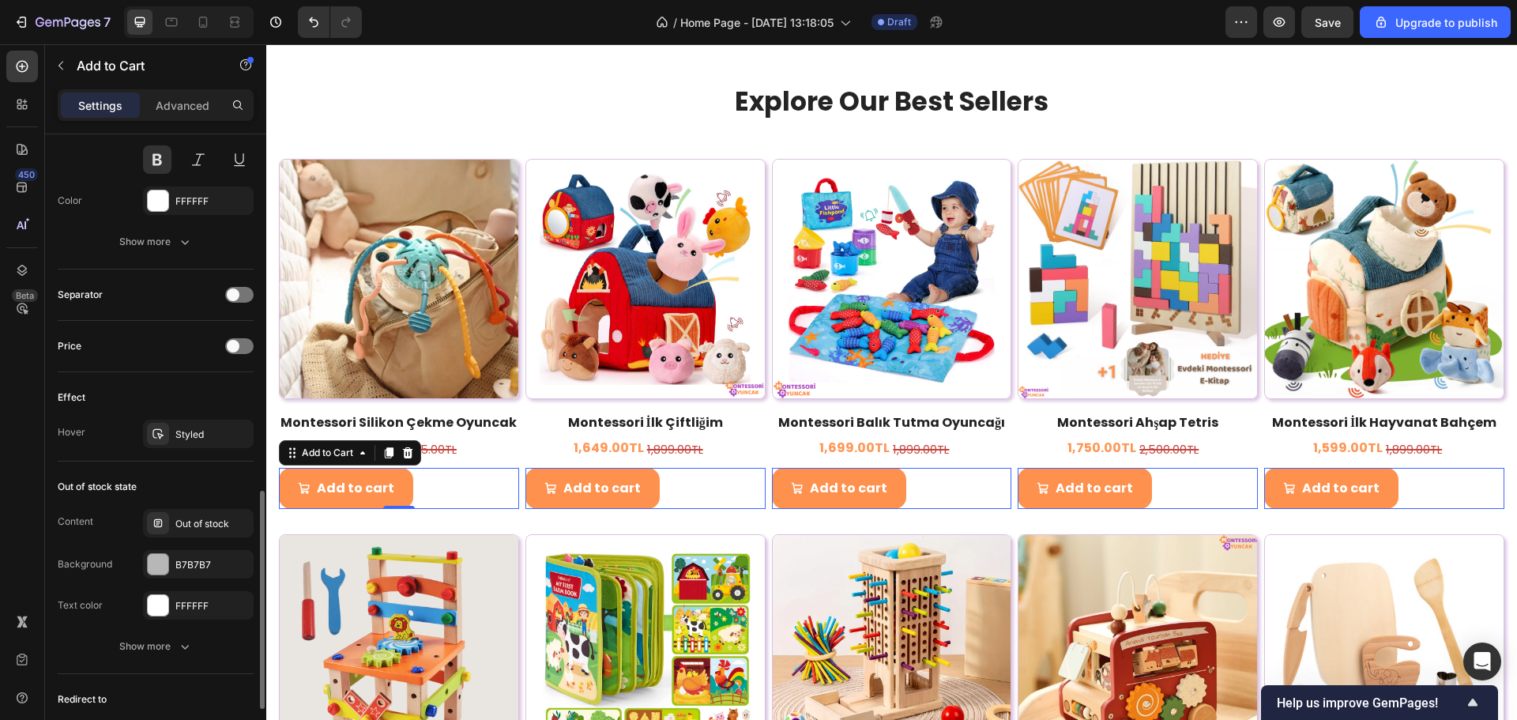
scroll to position [1188, 0]
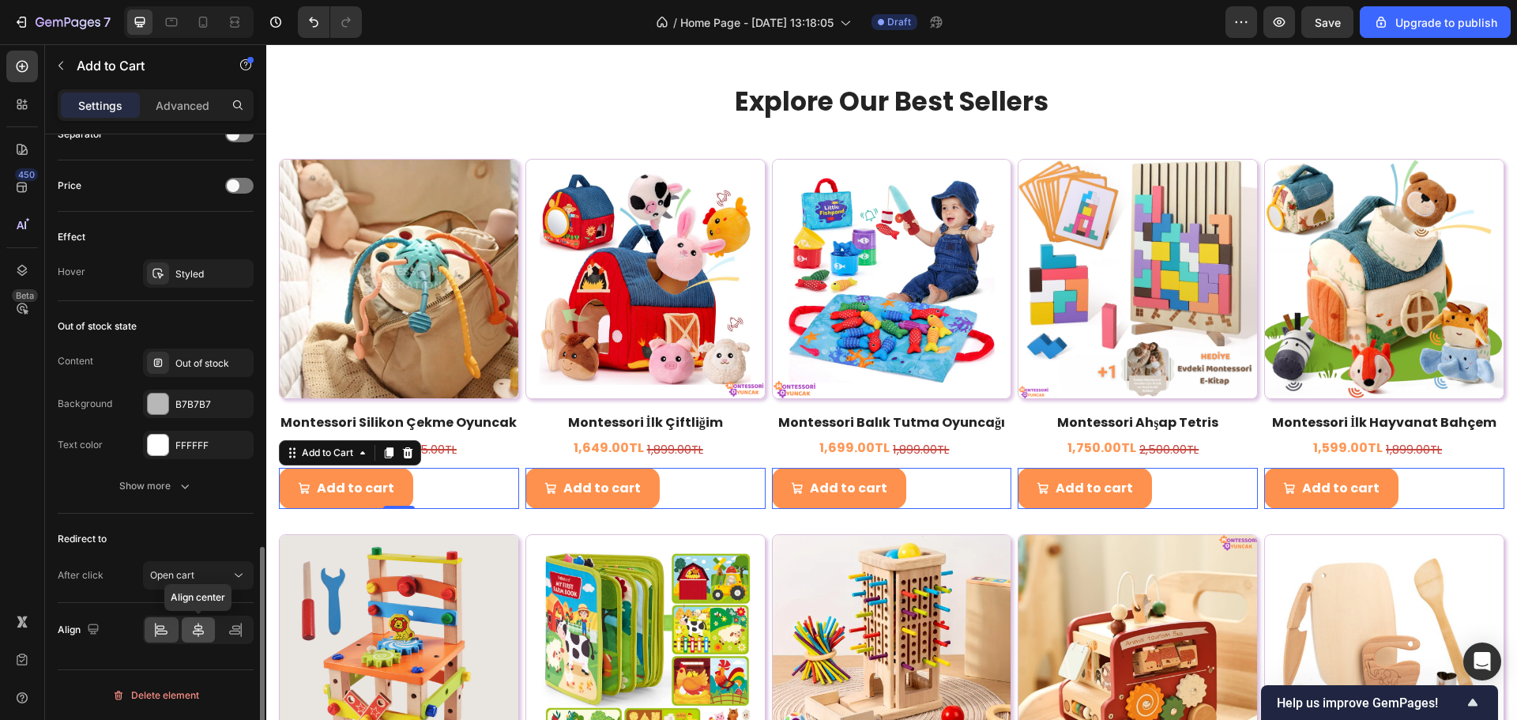
click at [199, 628] on icon at bounding box center [198, 630] width 16 height 16
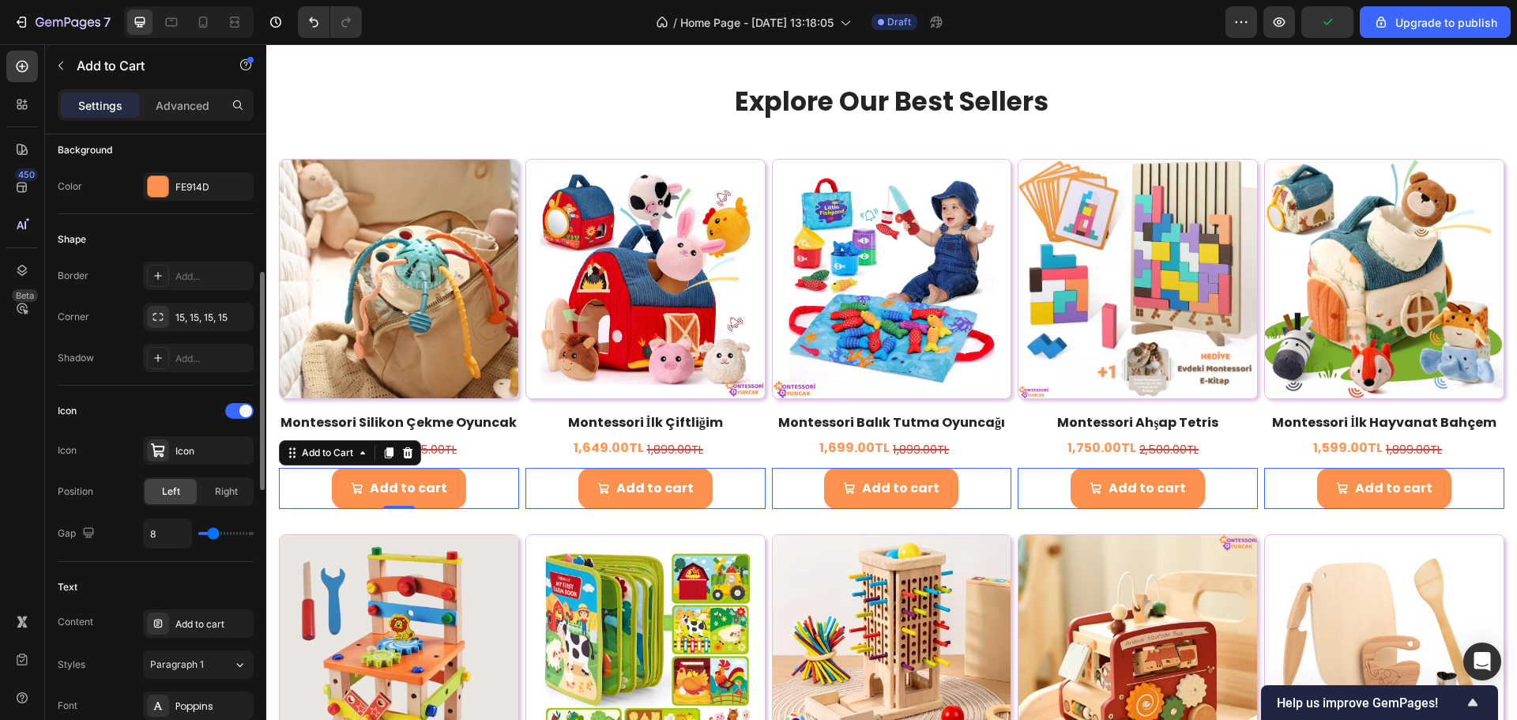
scroll to position [81, 0]
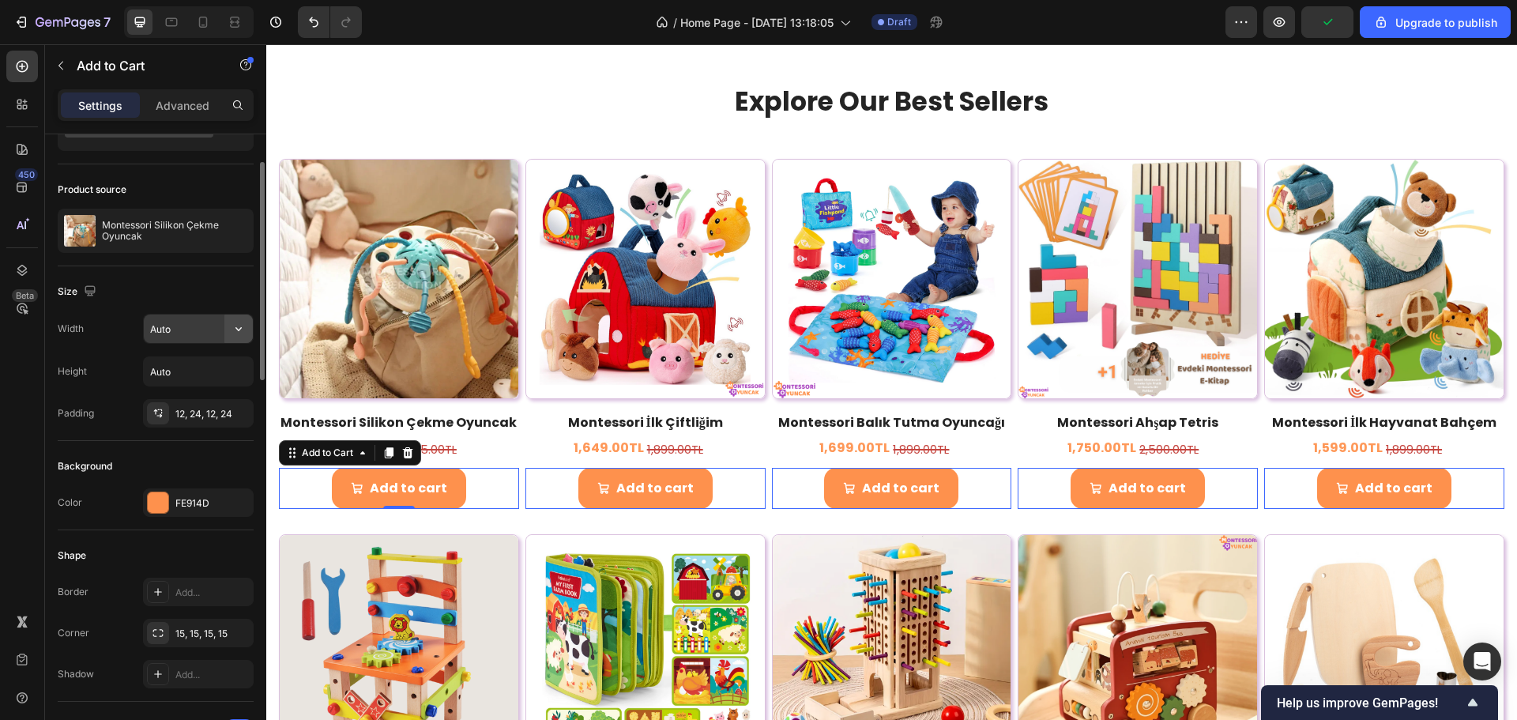
click at [237, 326] on icon "button" at bounding box center [239, 329] width 16 height 16
click at [161, 392] on span "Full" at bounding box center [157, 399] width 16 height 14
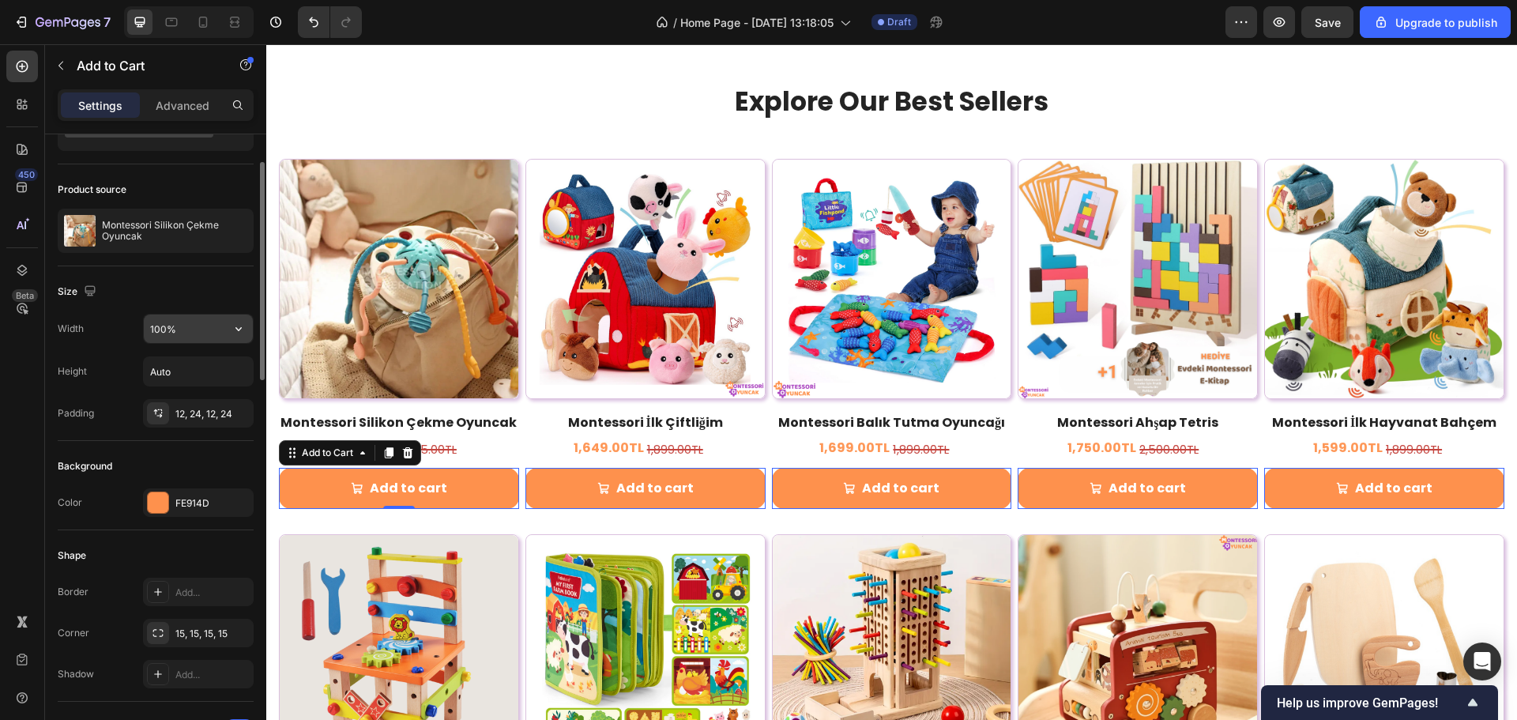
click at [187, 328] on input "100%" at bounding box center [198, 329] width 109 height 28
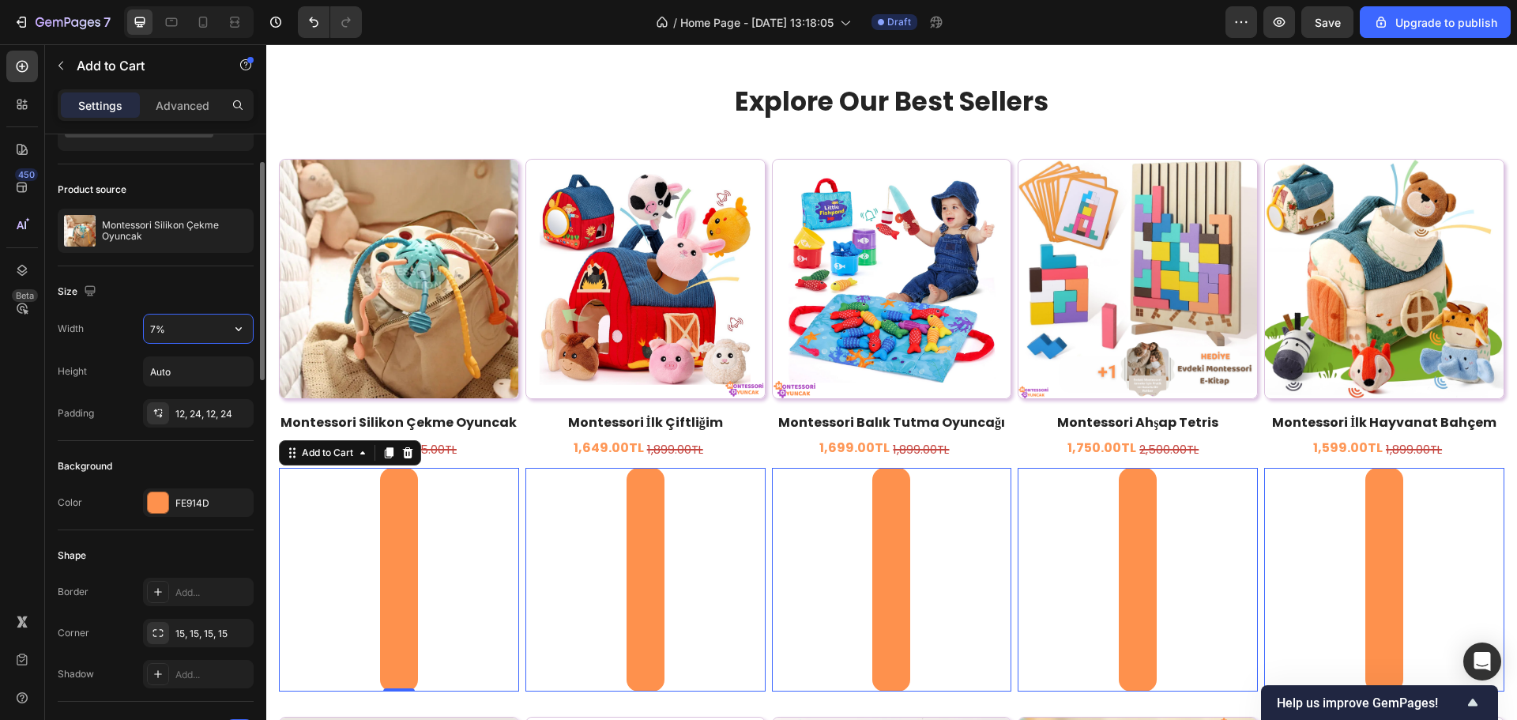
type input "75%"
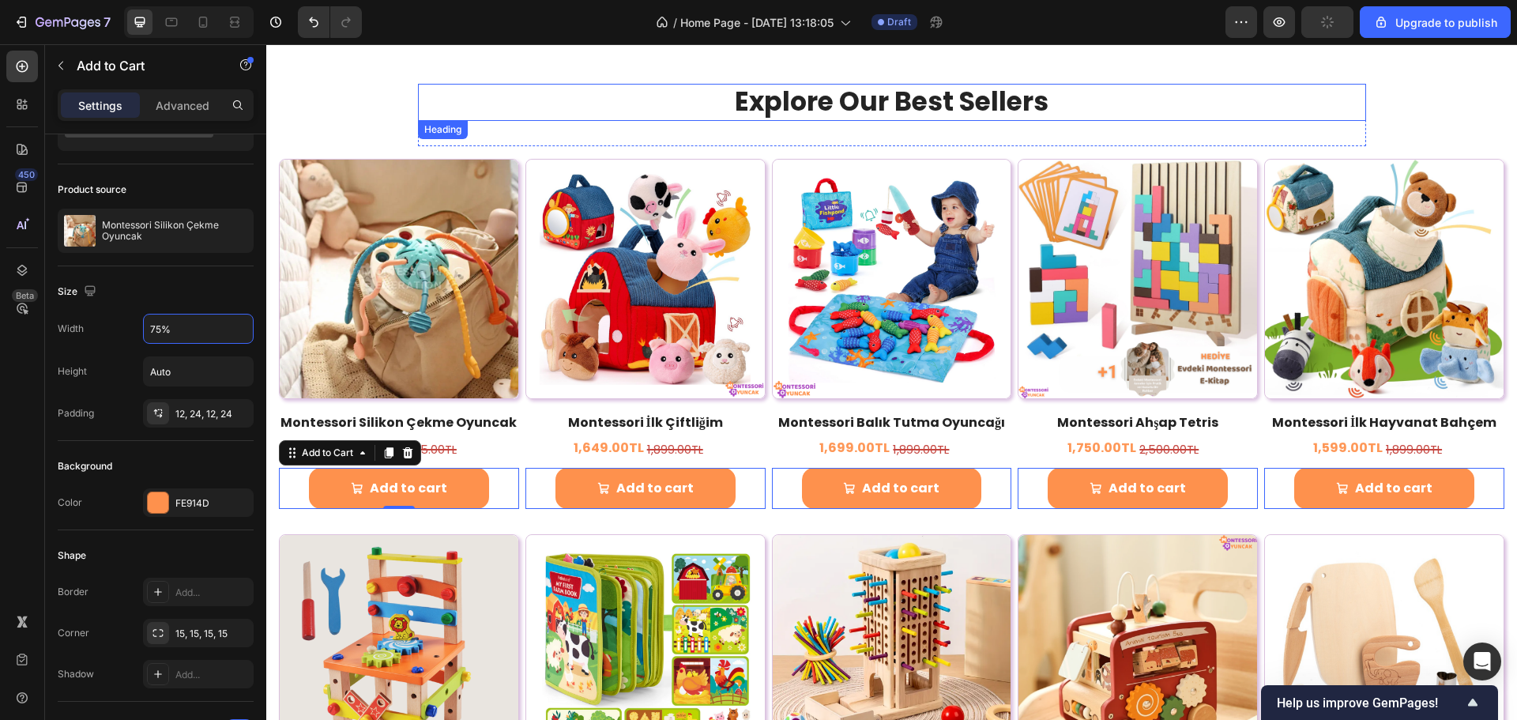
click at [524, 102] on p "Explore Our Best Sellers" at bounding box center [892, 102] width 945 height 34
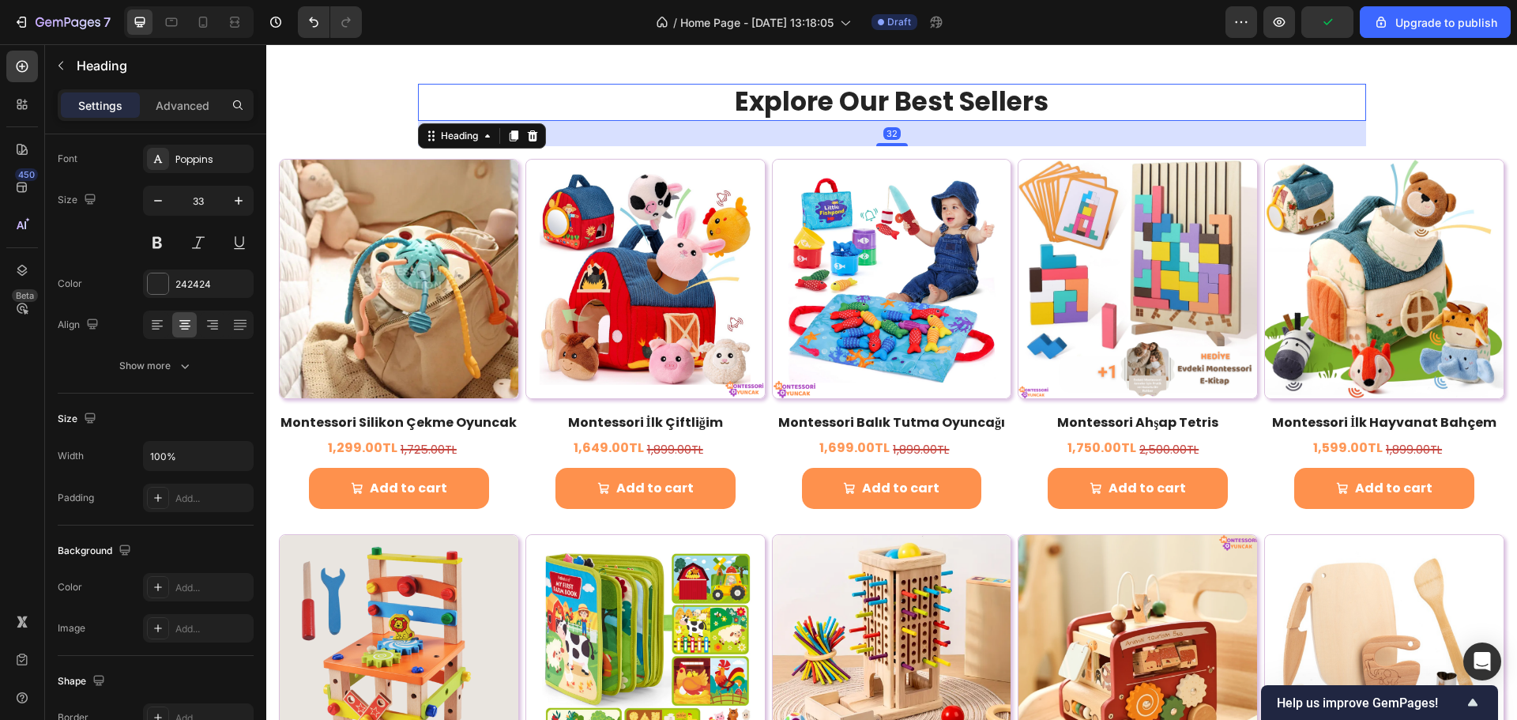
scroll to position [0, 0]
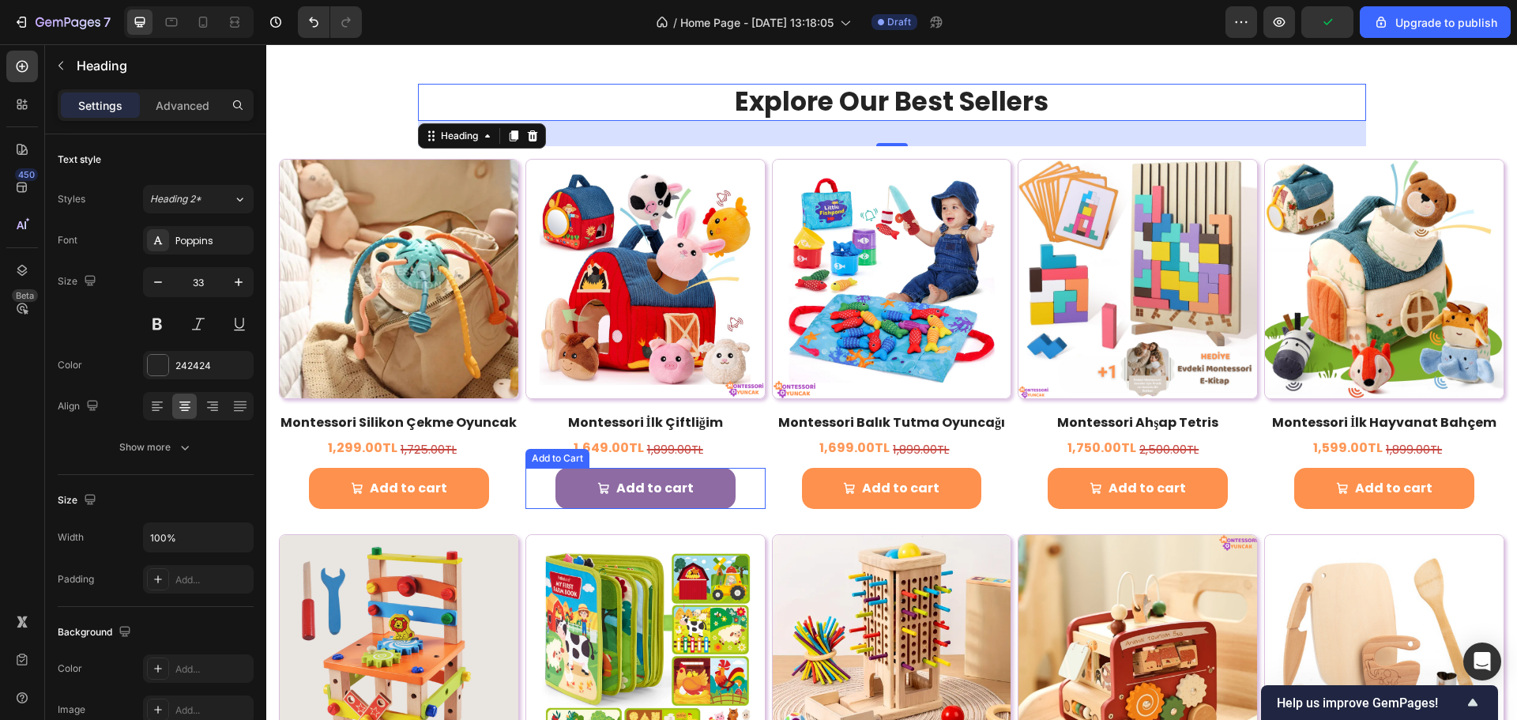
click at [598, 477] on span "Add to cart" at bounding box center [604, 488] width 13 height 23
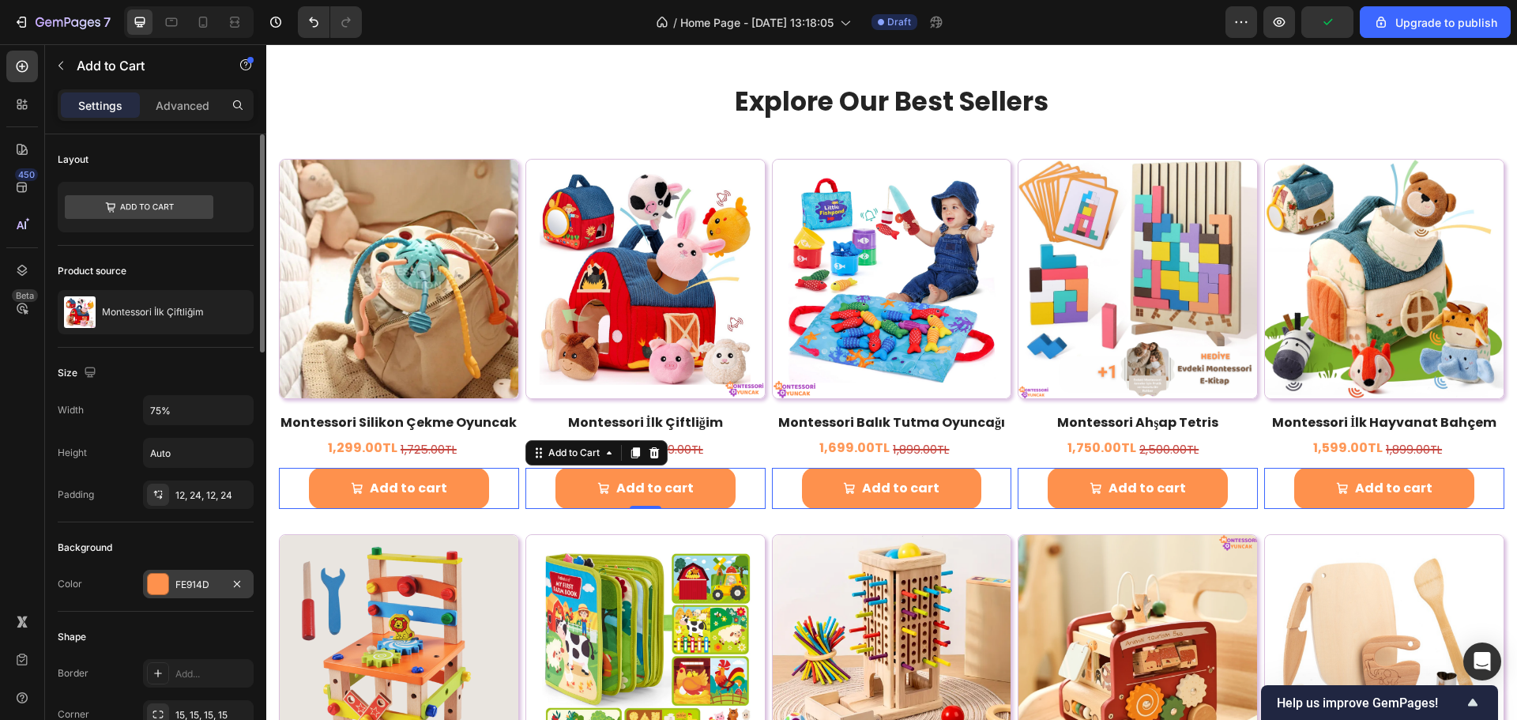
click at [165, 597] on div "FE914D" at bounding box center [198, 584] width 111 height 28
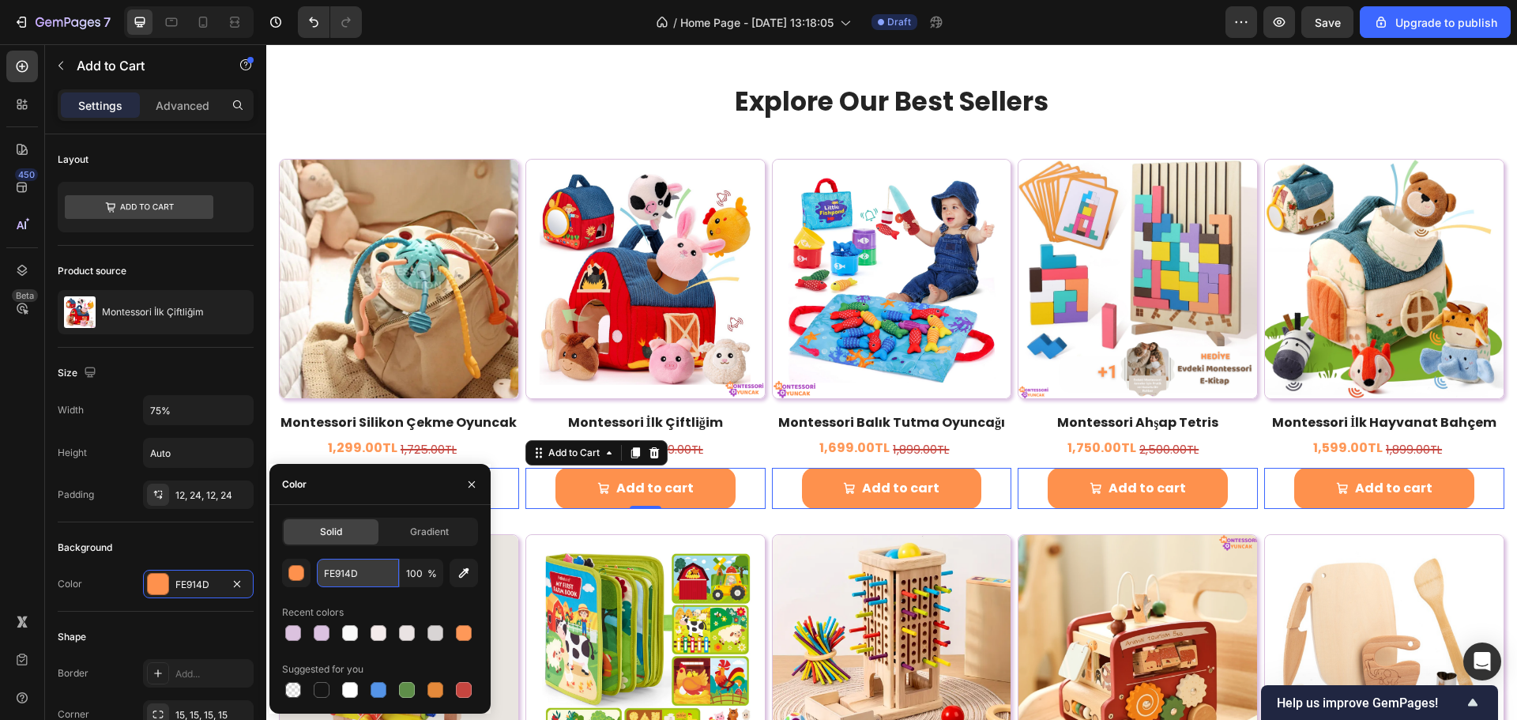
click at [331, 571] on input "FE914D" at bounding box center [358, 573] width 82 height 28
paste input "faa571"
click at [223, 544] on div "Background" at bounding box center [156, 547] width 196 height 25
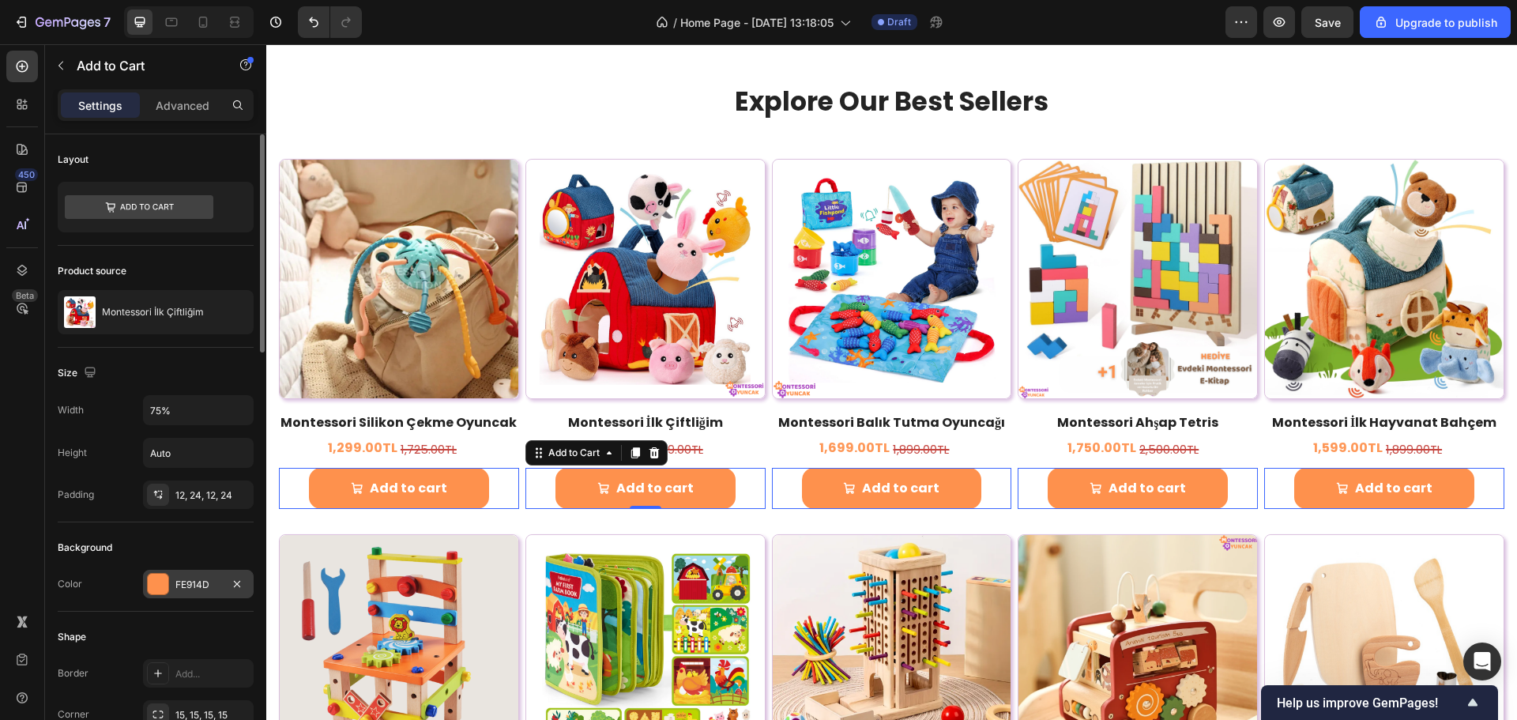
click at [198, 586] on div "FE914D" at bounding box center [198, 585] width 46 height 14
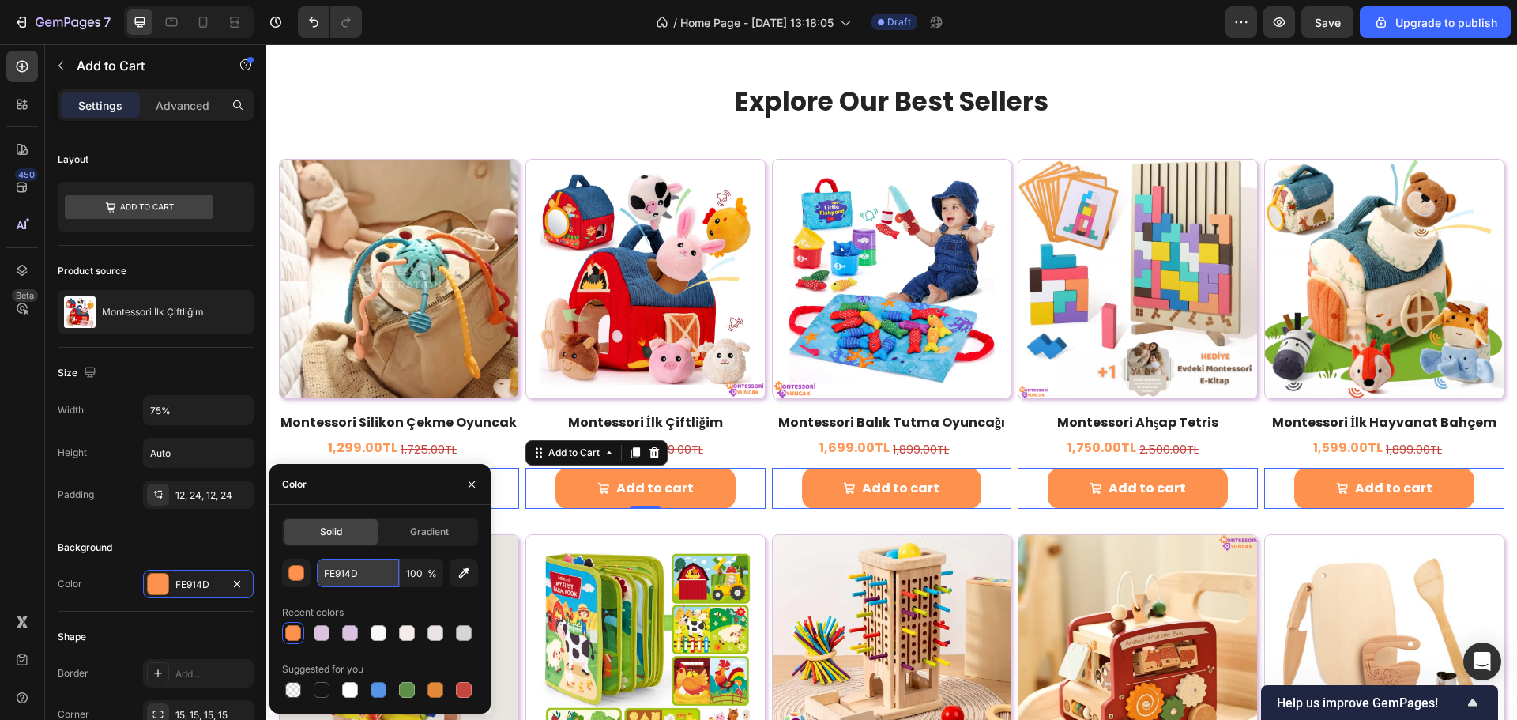
click at [384, 576] on input "FE914D" at bounding box center [358, 573] width 82 height 28
paste input "faa571"
type input "faa571"
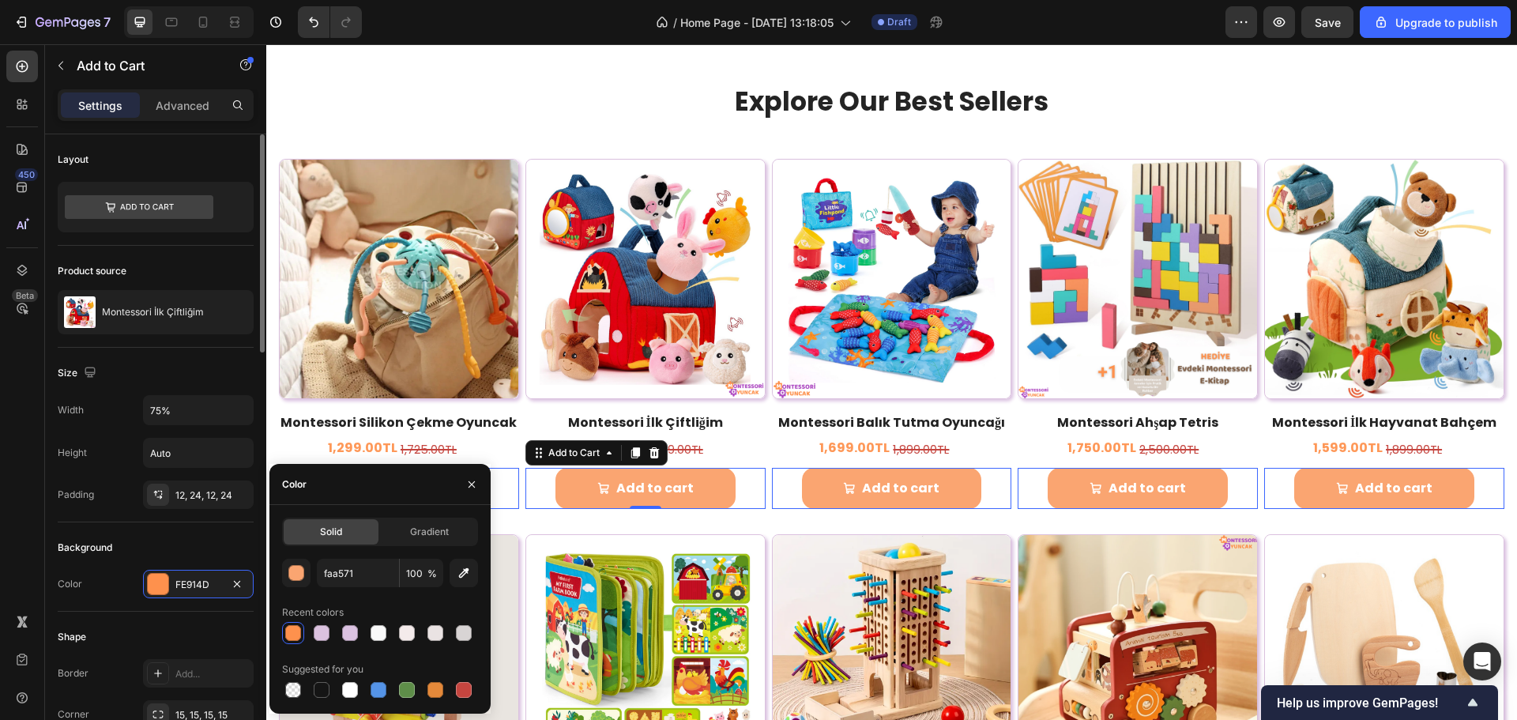
click at [212, 539] on div "Background" at bounding box center [156, 547] width 196 height 25
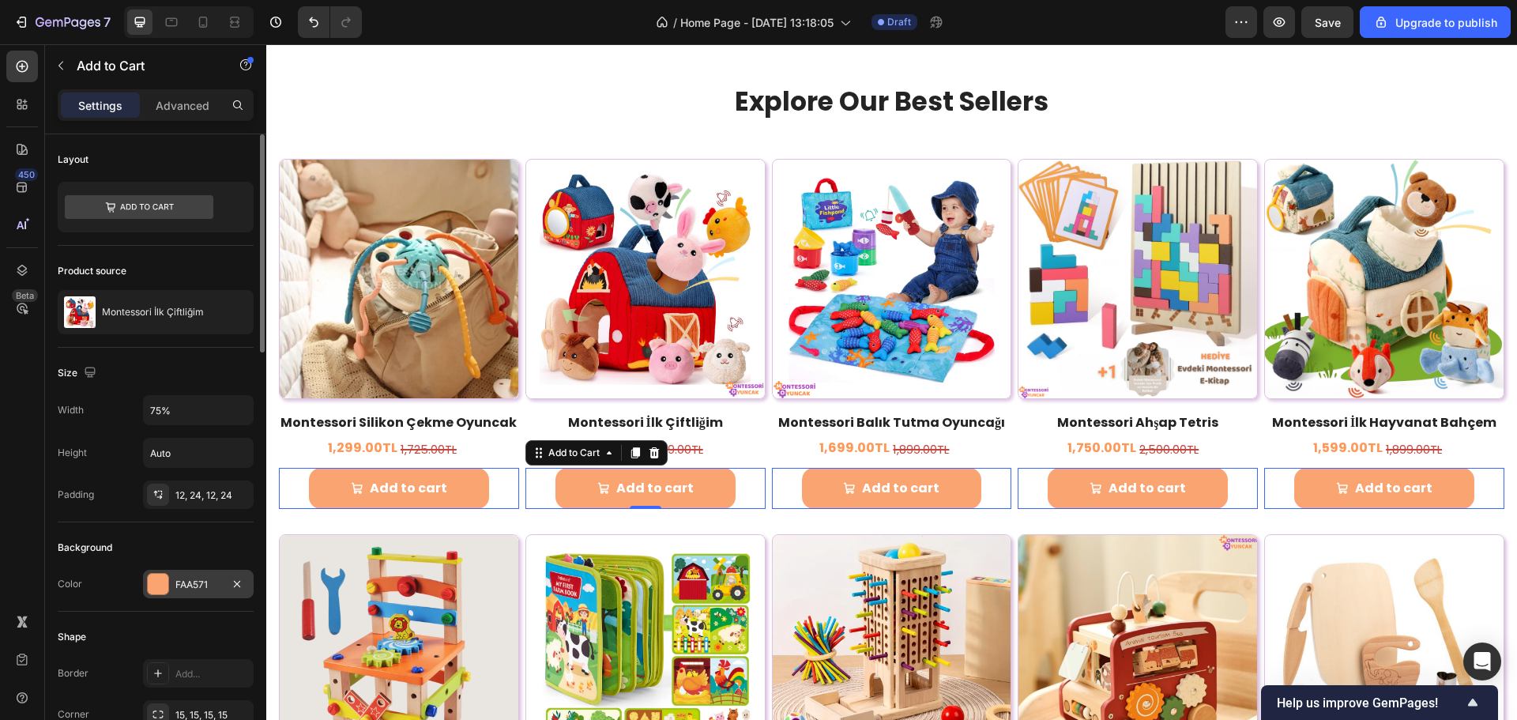
click at [208, 584] on div "FAA571" at bounding box center [198, 585] width 46 height 14
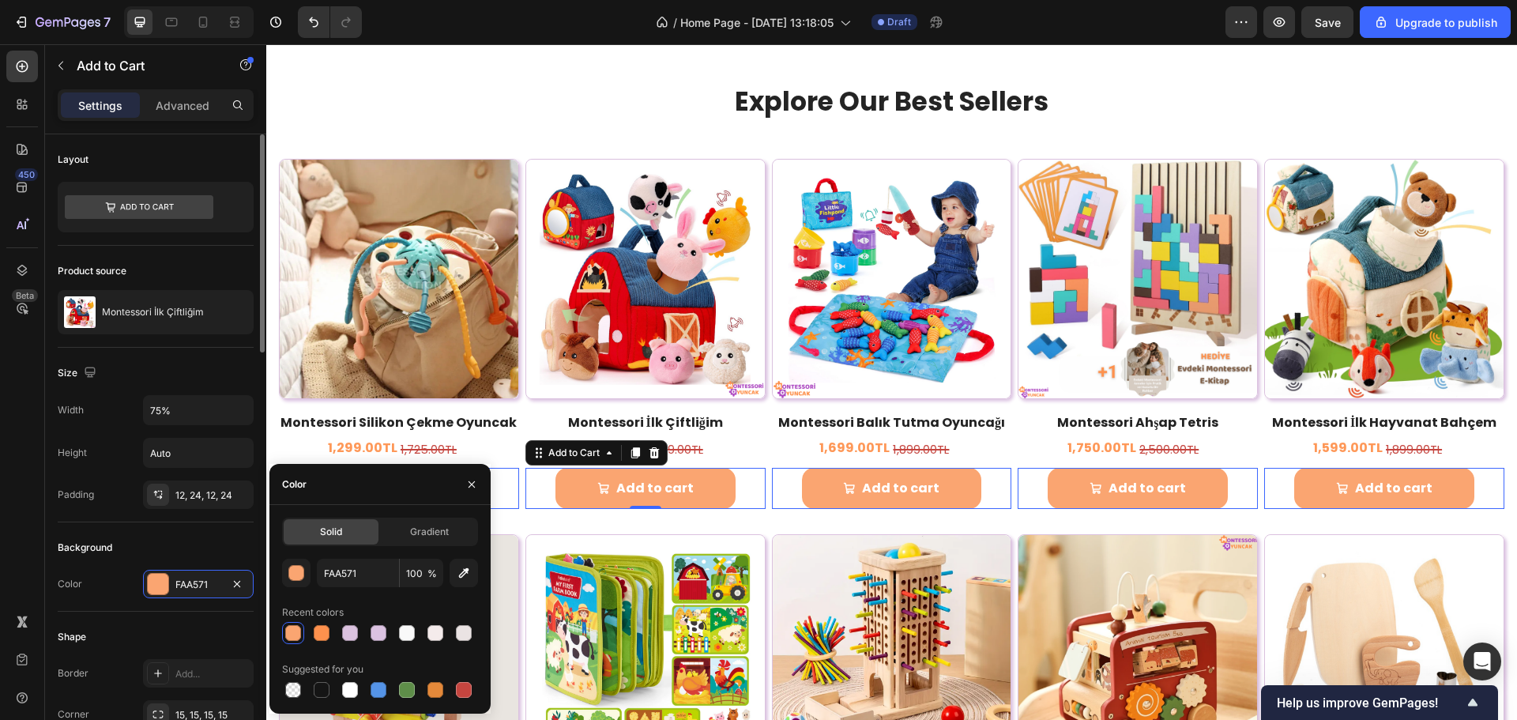
click at [210, 538] on div "Background" at bounding box center [156, 547] width 196 height 25
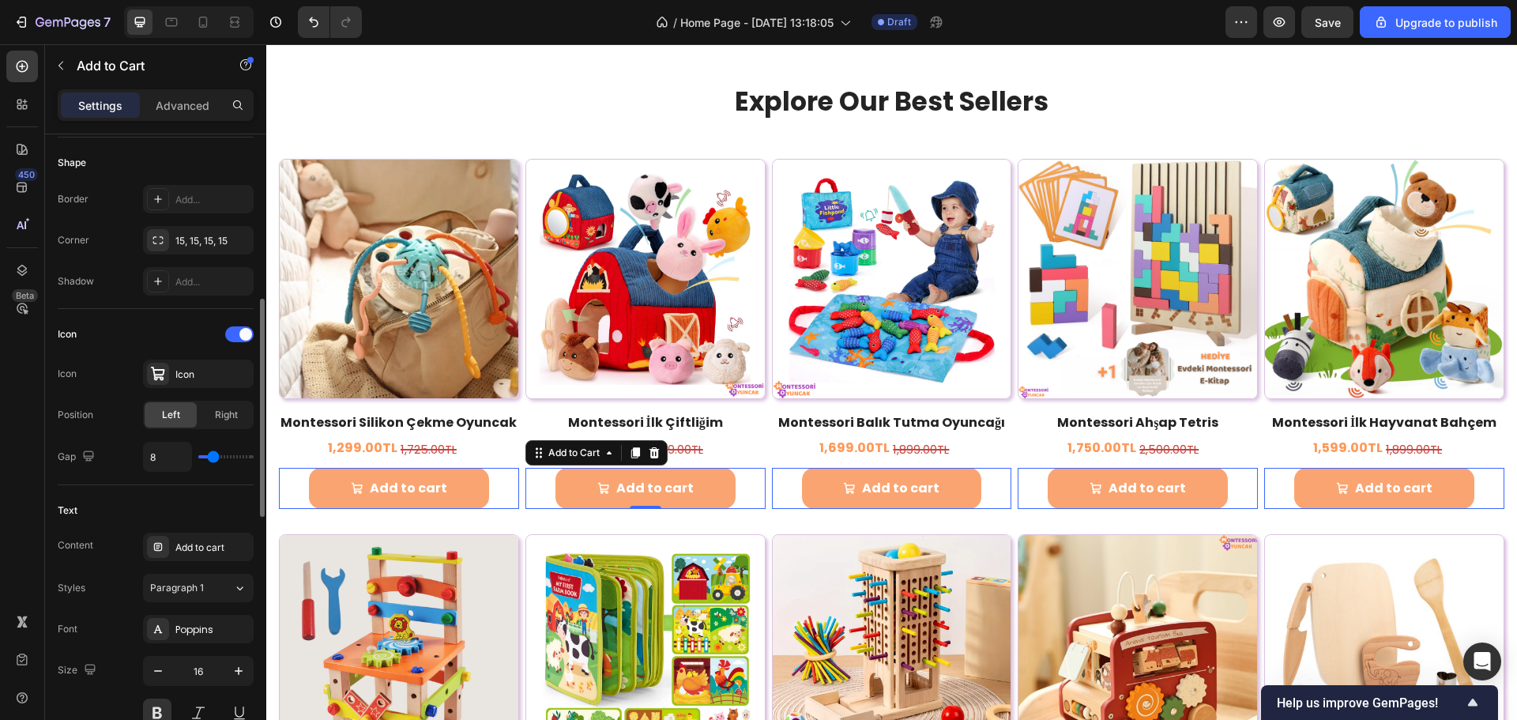
scroll to position [632, 0]
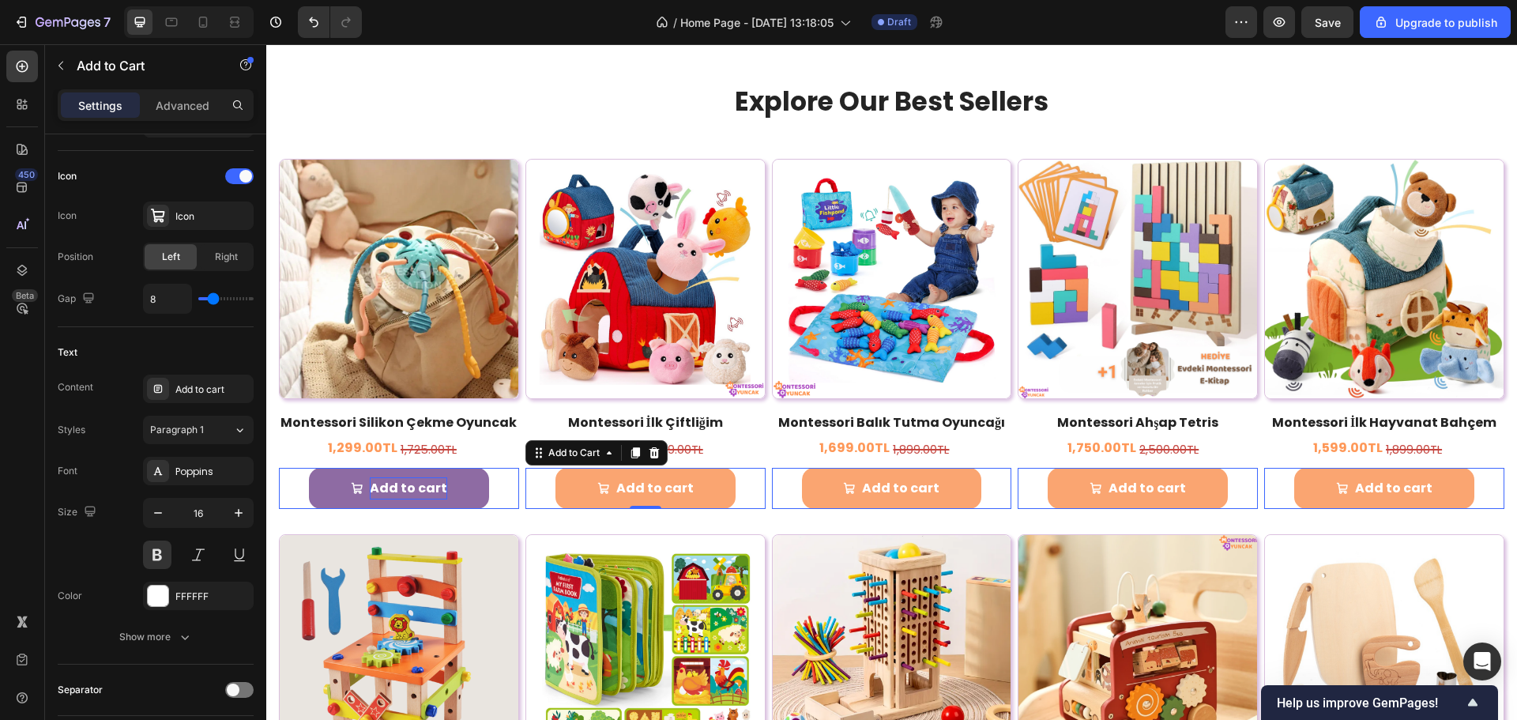
click at [389, 479] on div "Add to cart" at bounding box center [408, 488] width 77 height 23
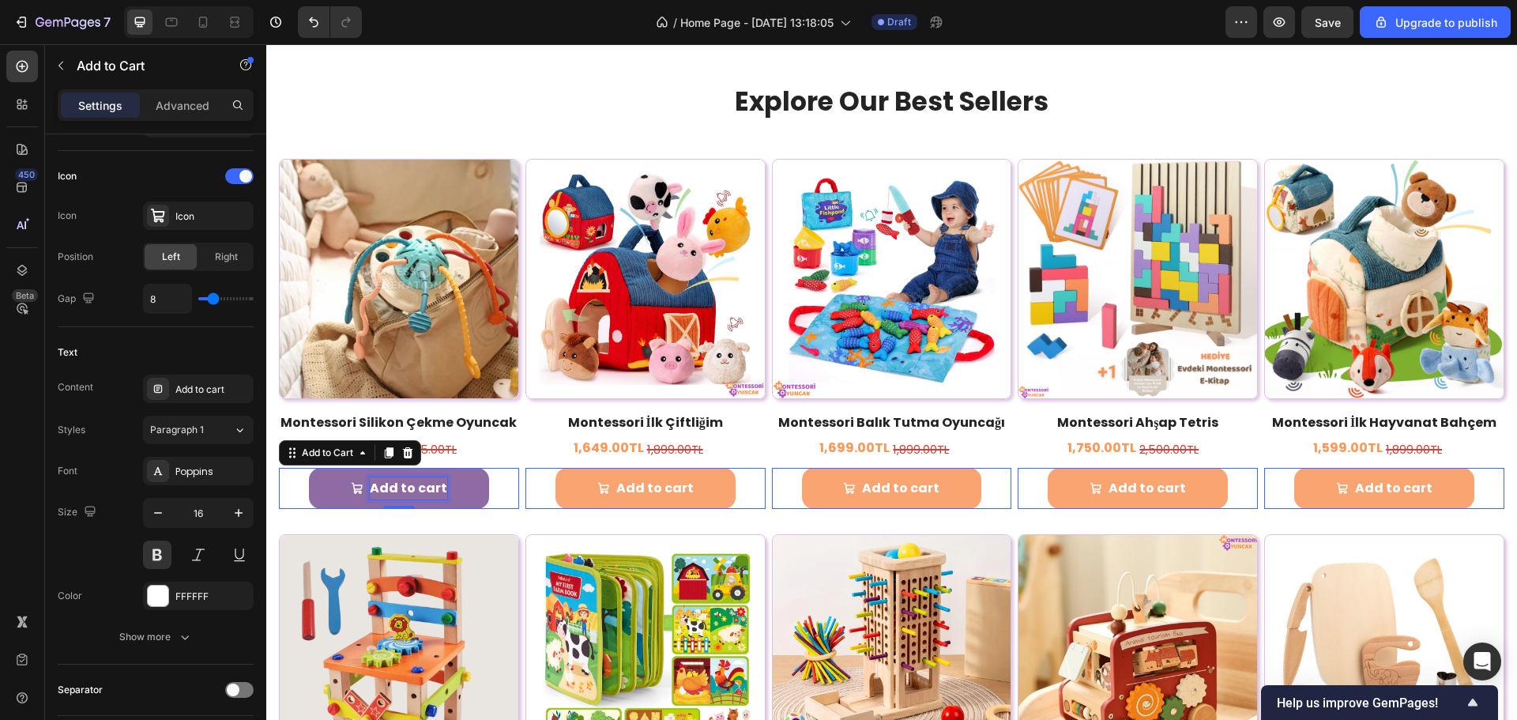
click at [389, 479] on p "Add to cart" at bounding box center [408, 488] width 77 height 23
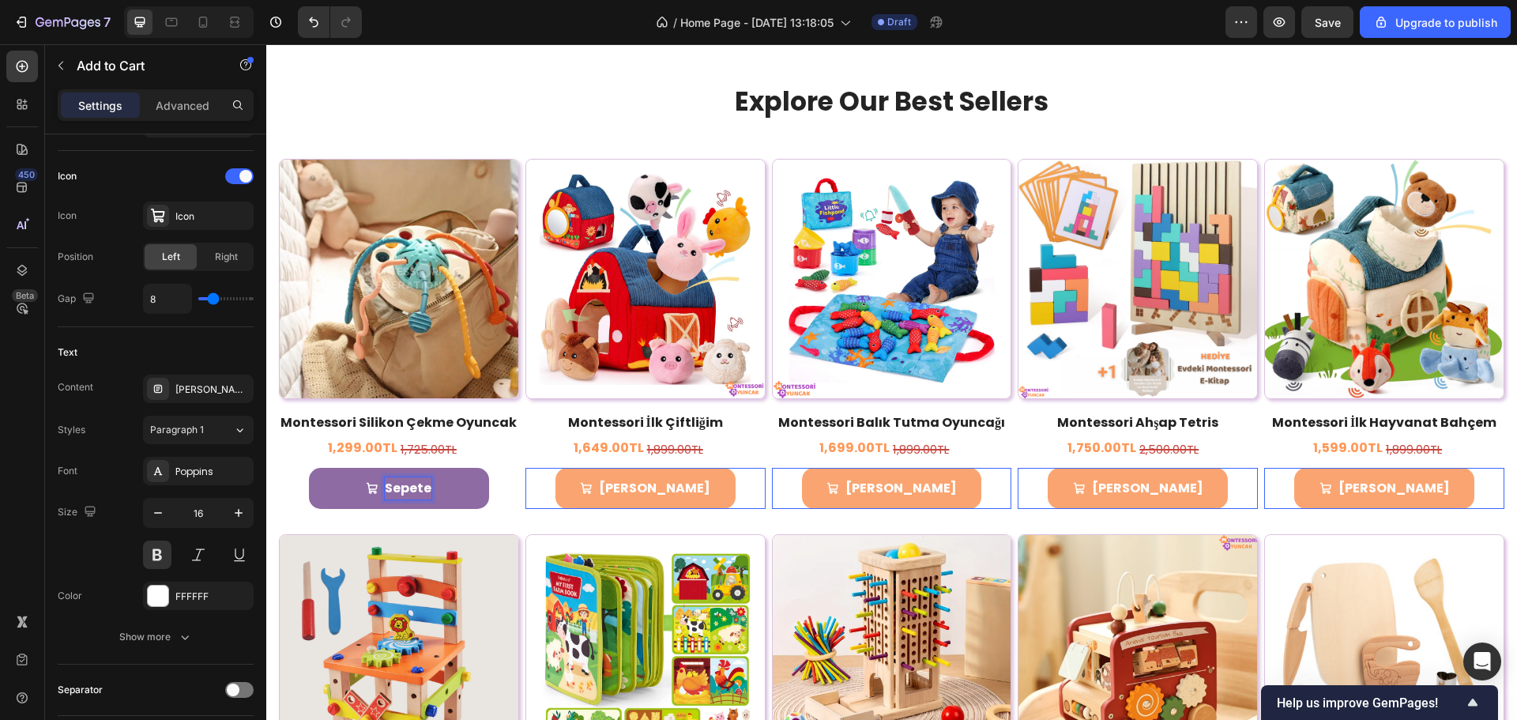
click at [309, 468] on button "Sepete" at bounding box center [399, 489] width 180 height 42
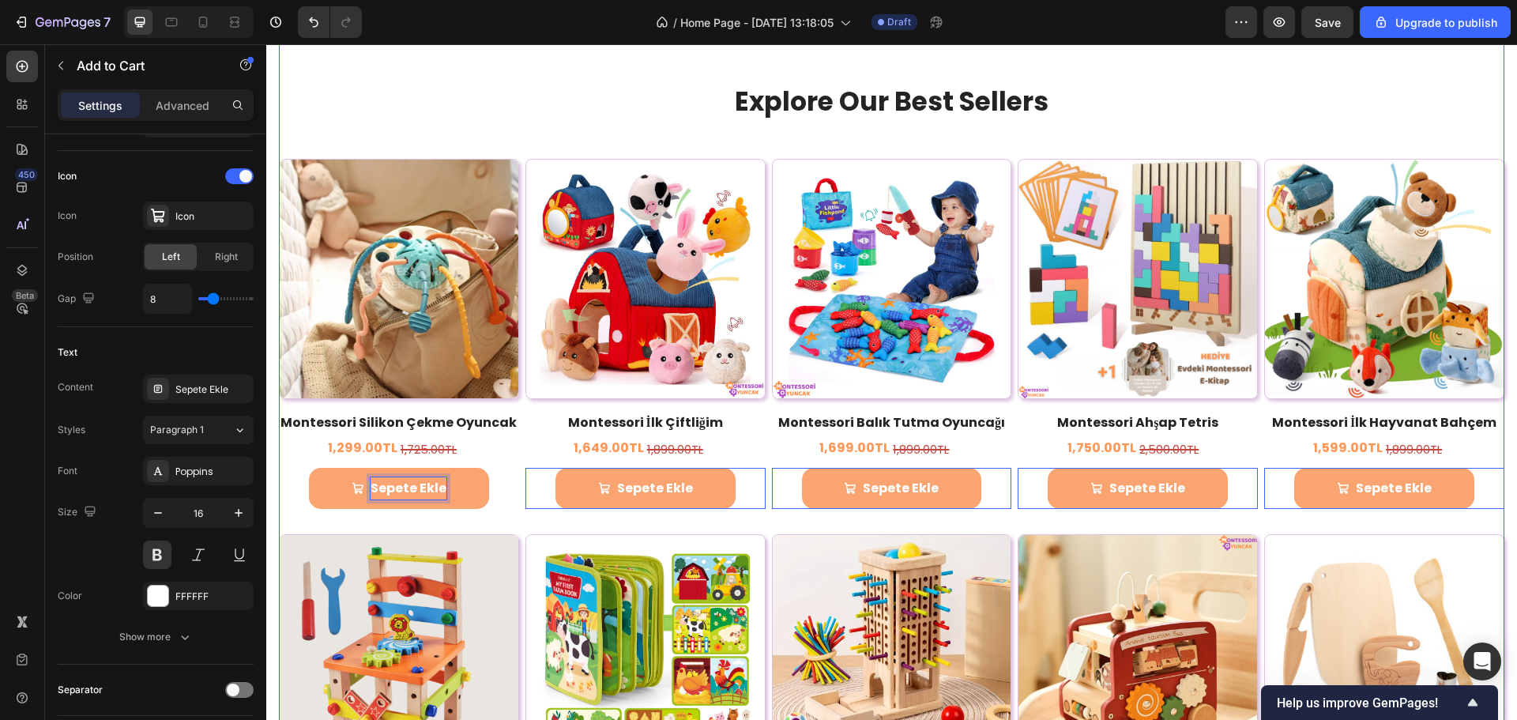
click at [509, 115] on p "Explore Our Best Sellers" at bounding box center [892, 102] width 945 height 34
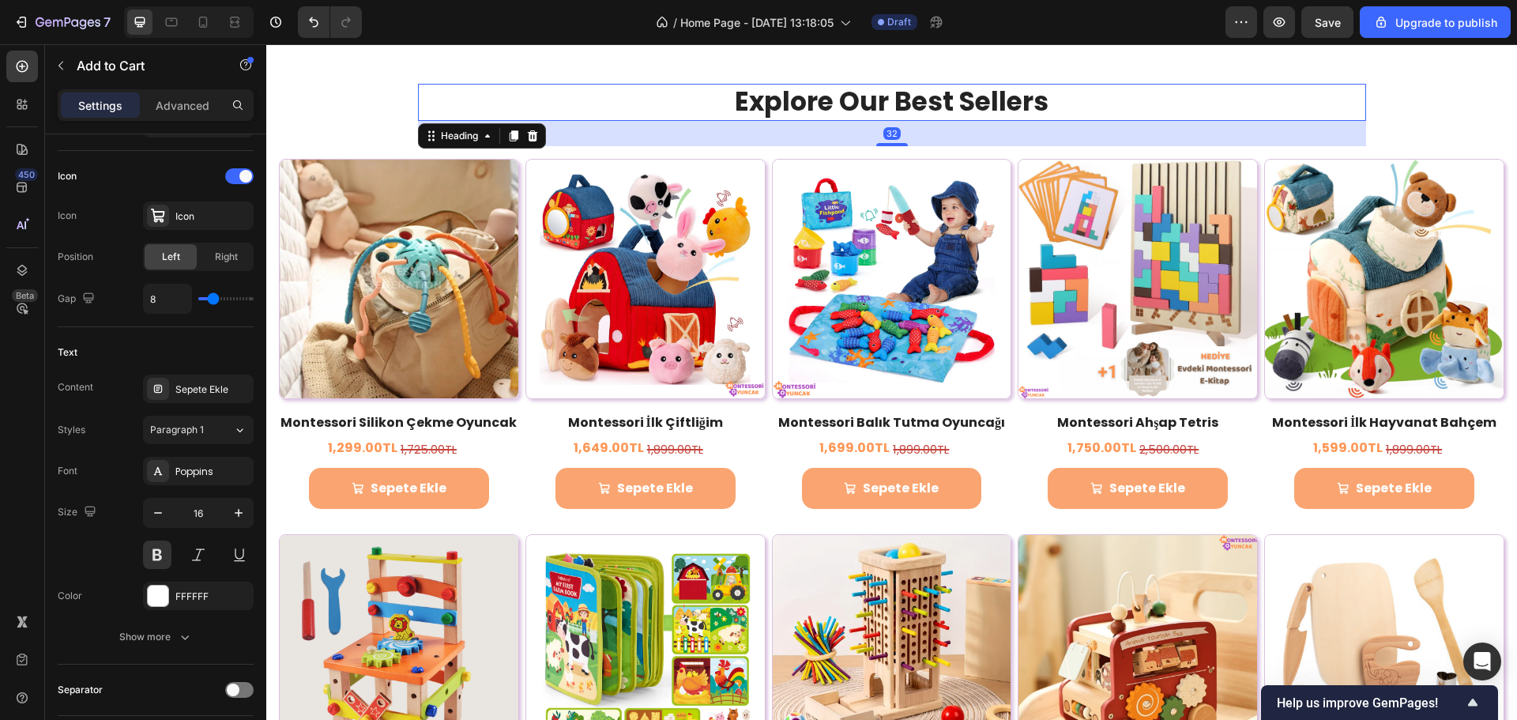
scroll to position [0, 0]
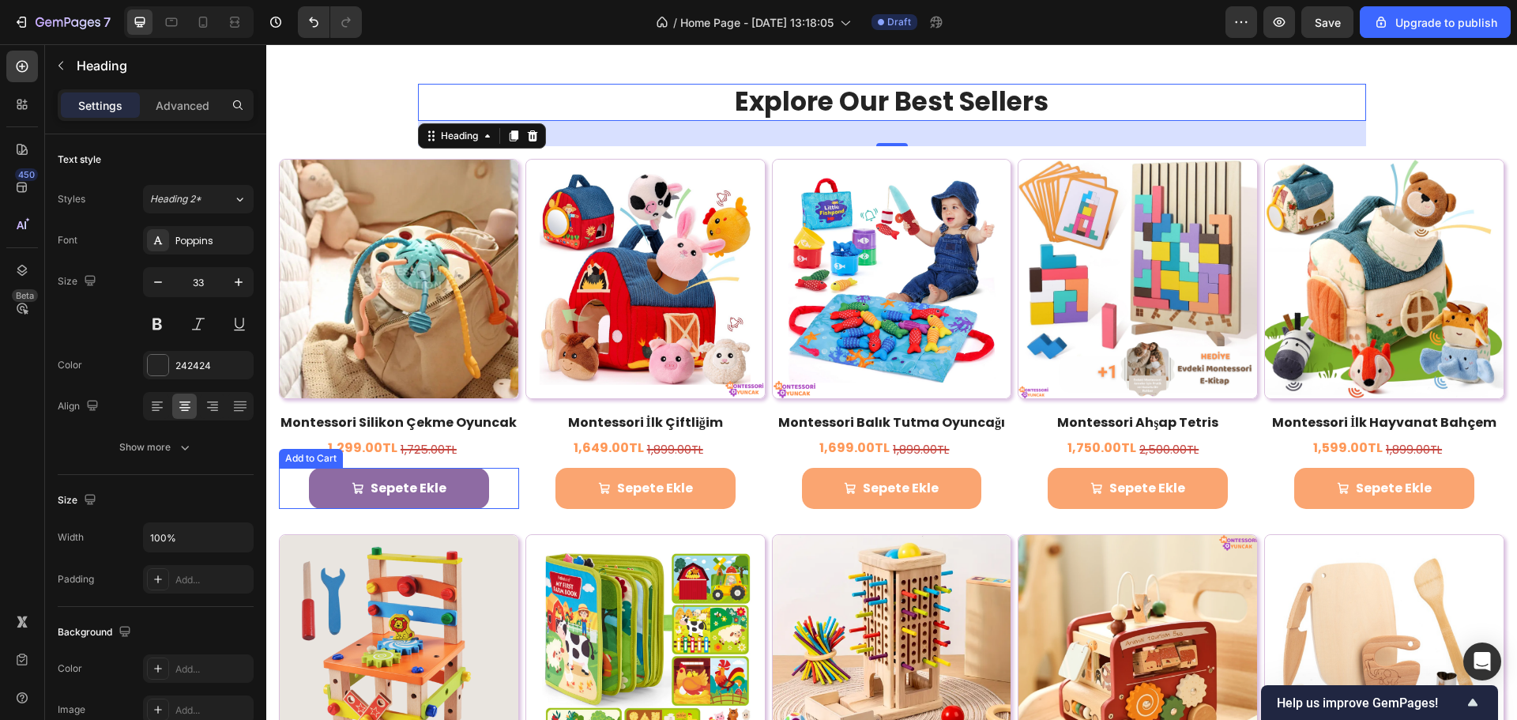
click at [456, 483] on button "Sepete Ekle" at bounding box center [399, 489] width 180 height 42
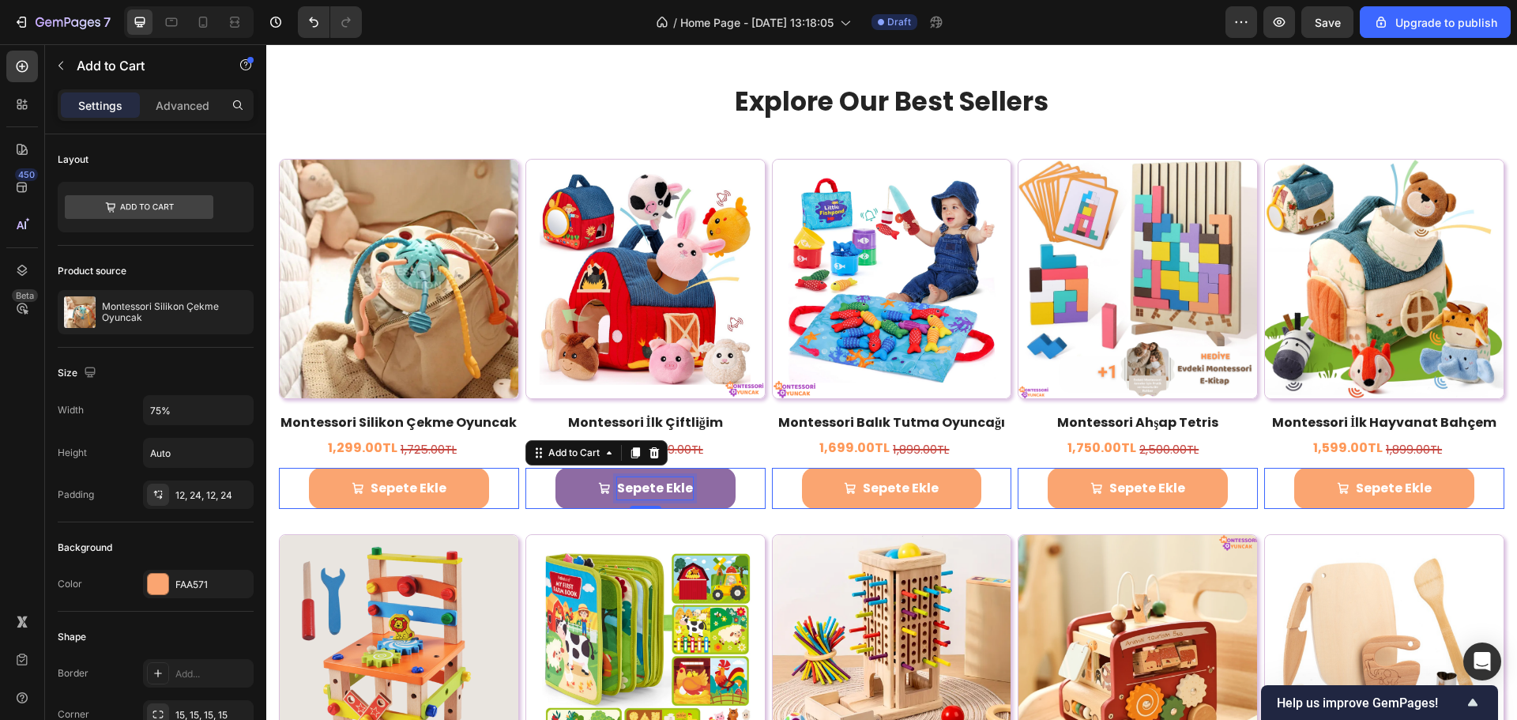
click at [638, 484] on div "Sepete Ekle" at bounding box center [655, 488] width 76 height 23
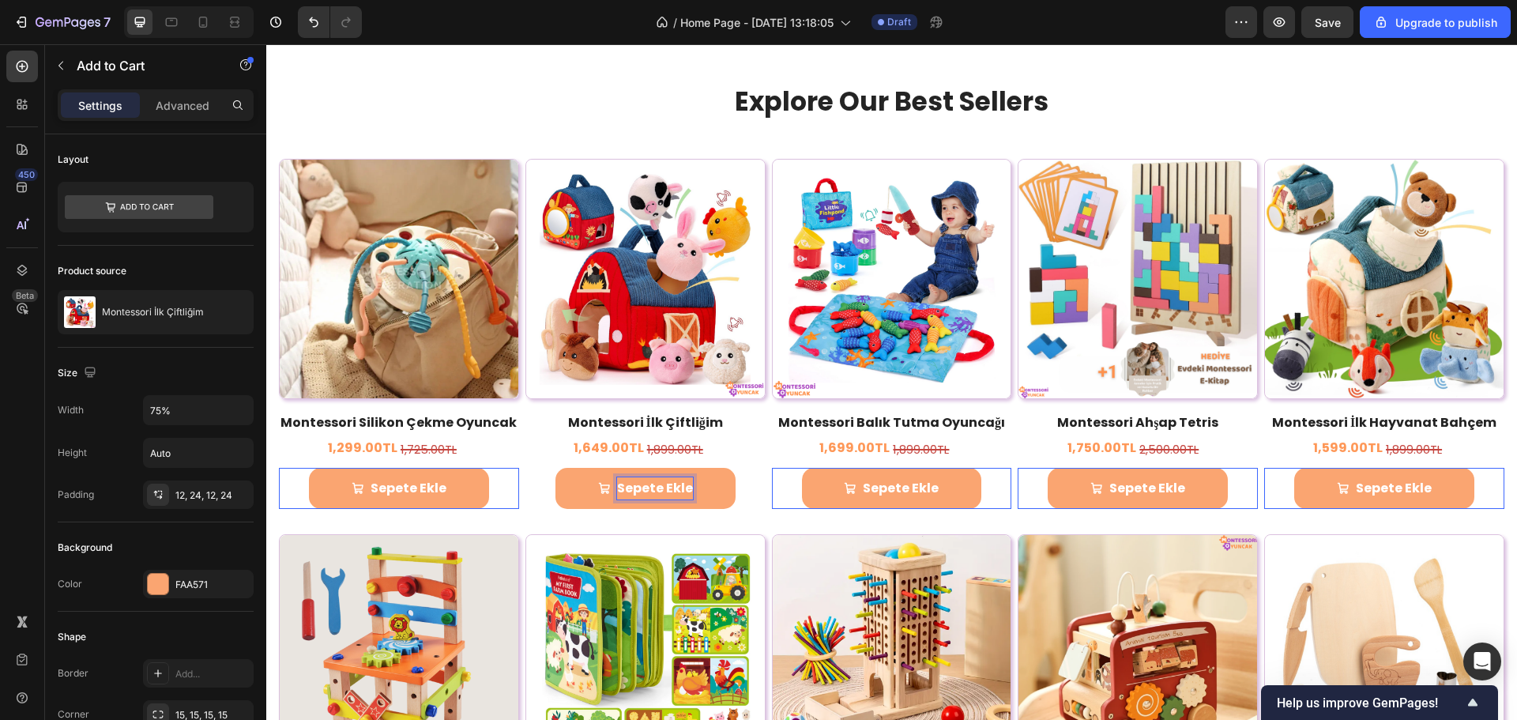
click at [498, 481] on div "Sepete Ekle Add to Cart 0" at bounding box center [399, 489] width 240 height 42
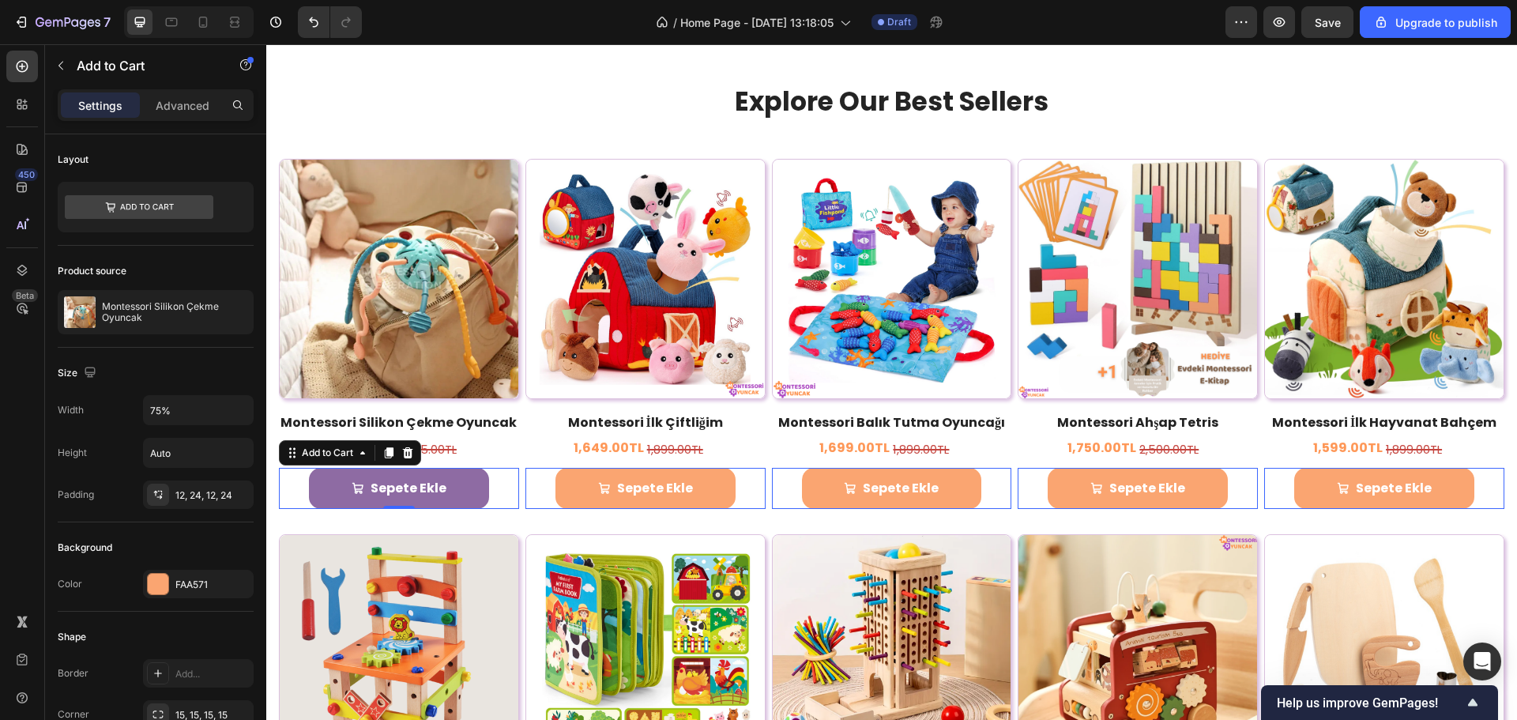
click at [472, 486] on button "Sepete Ekle" at bounding box center [399, 489] width 180 height 42
click at [182, 88] on div "Add to Cart" at bounding box center [135, 66] width 180 height 45
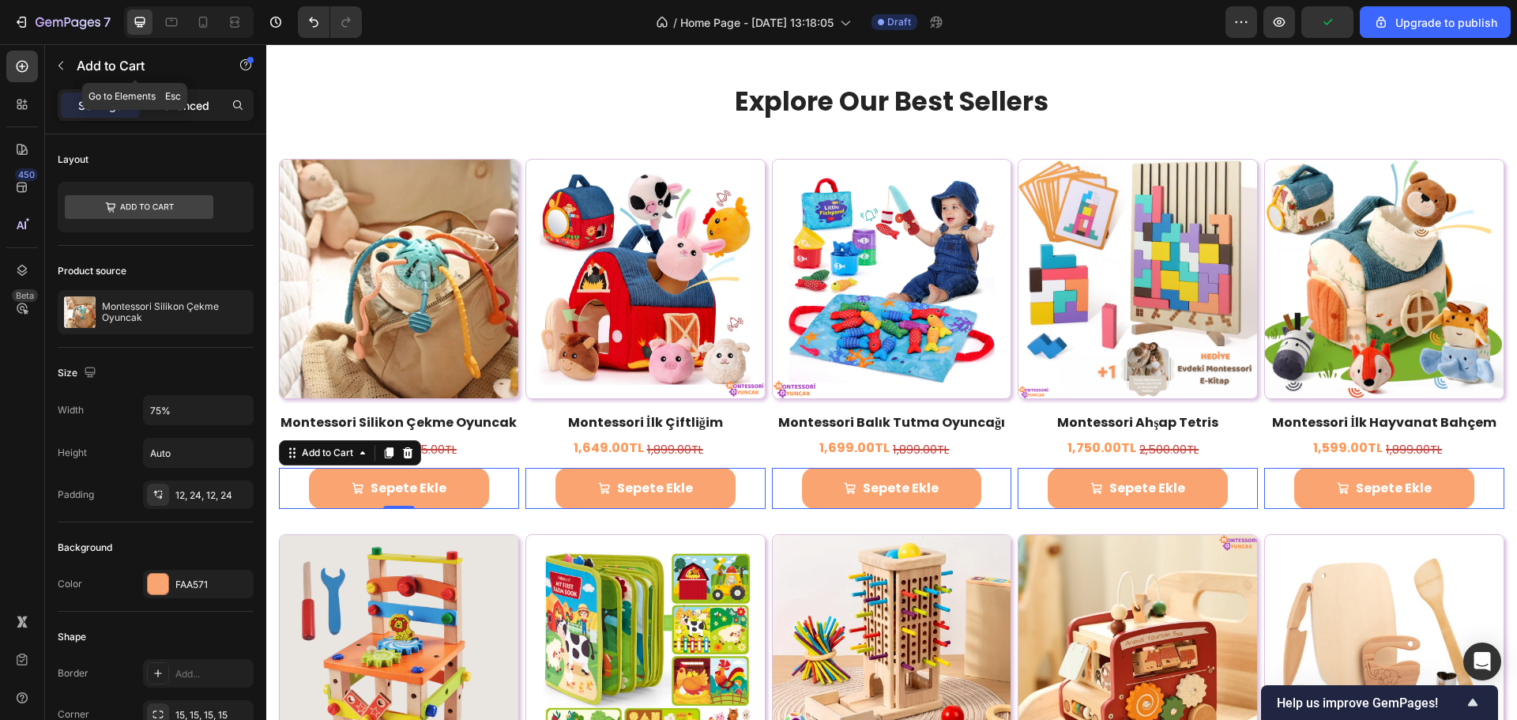
click at [179, 99] on p "Advanced" at bounding box center [183, 105] width 54 height 17
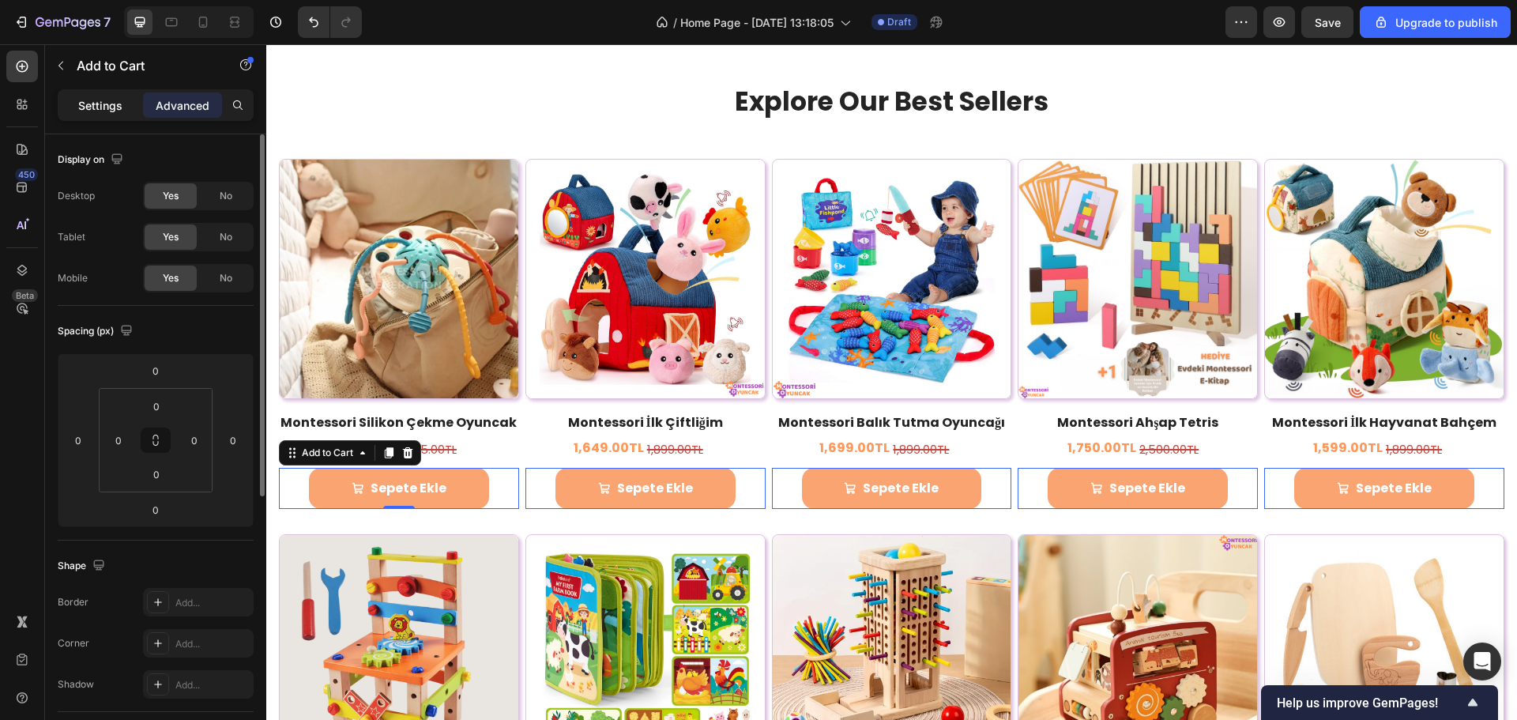
click at [96, 105] on p "Settings" at bounding box center [100, 105] width 44 height 17
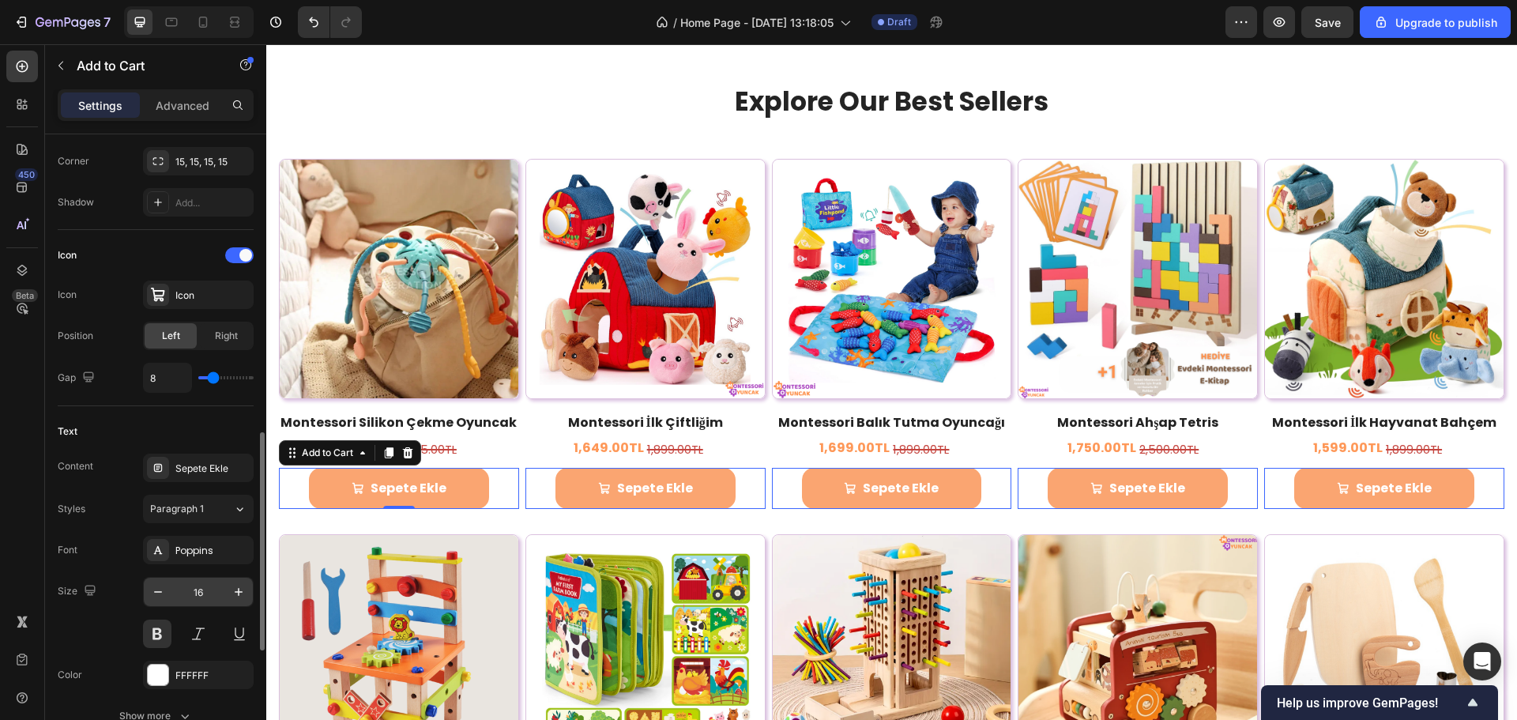
scroll to position [711, 0]
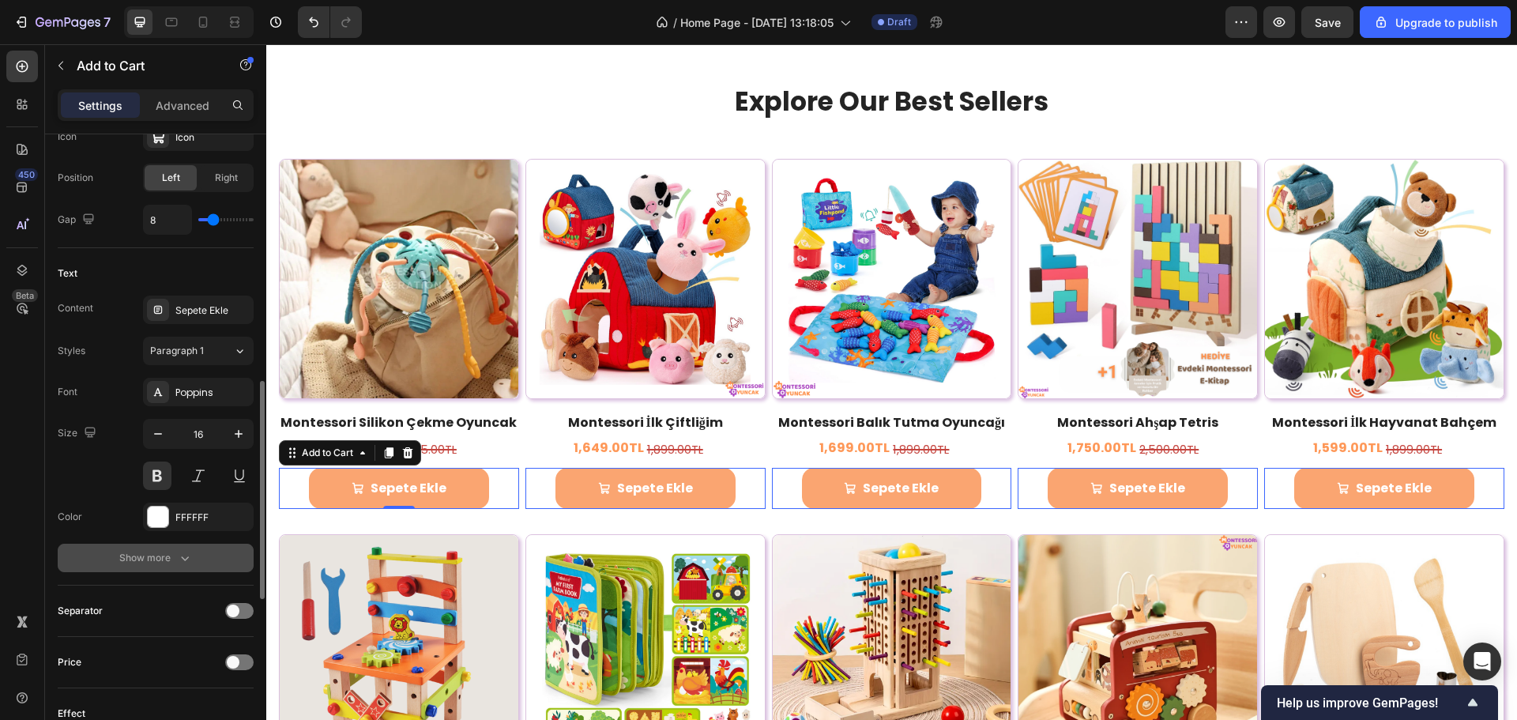
click at [194, 556] on button "Show more" at bounding box center [156, 558] width 196 height 28
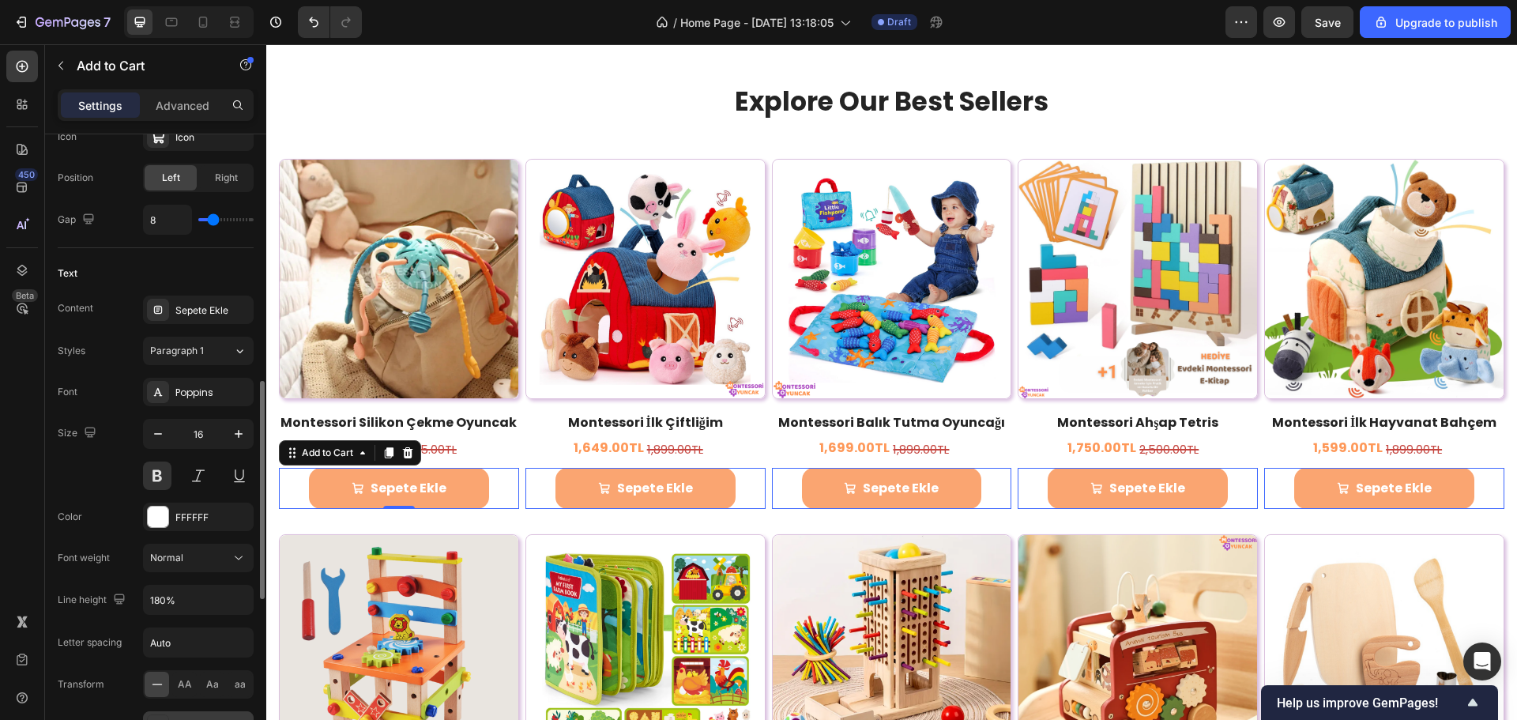
scroll to position [869, 0]
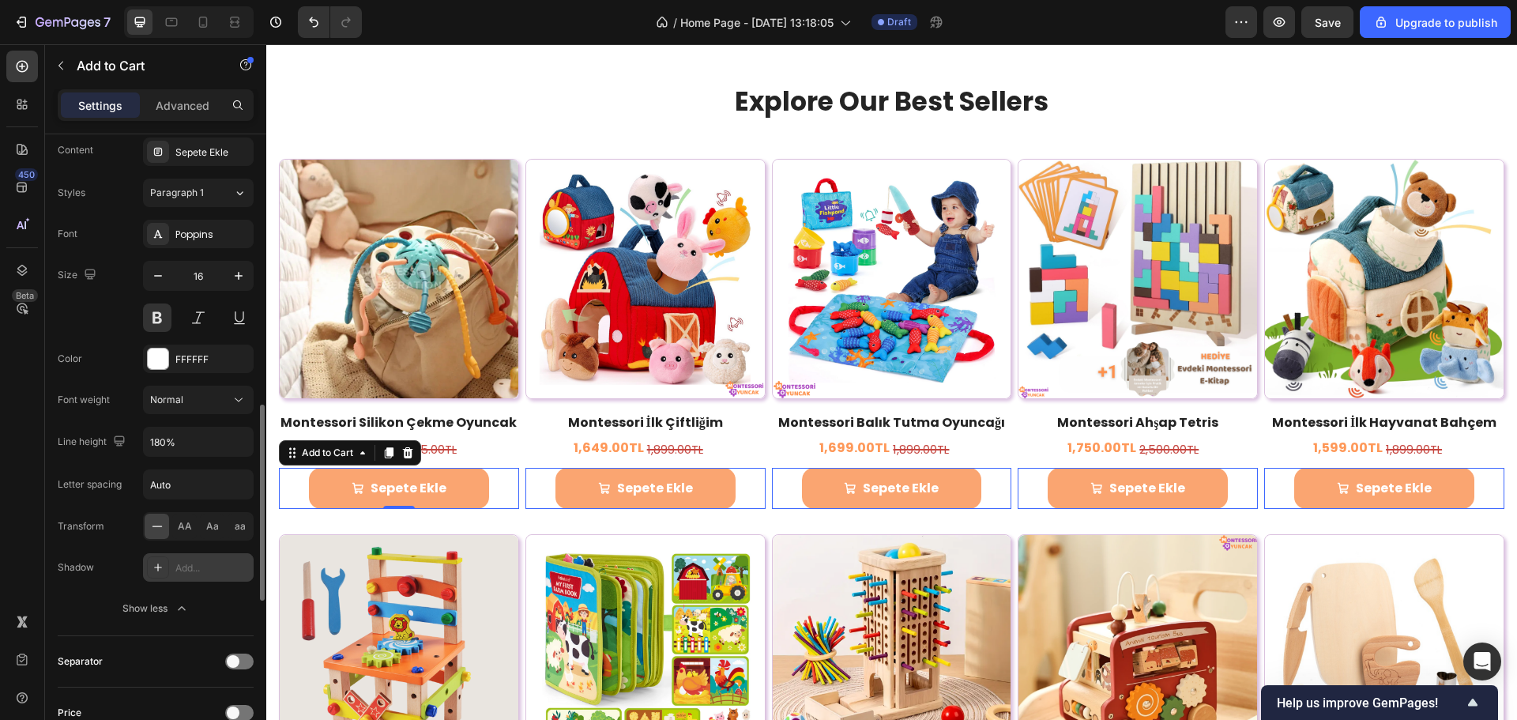
click at [174, 563] on div "Add..." at bounding box center [198, 567] width 111 height 28
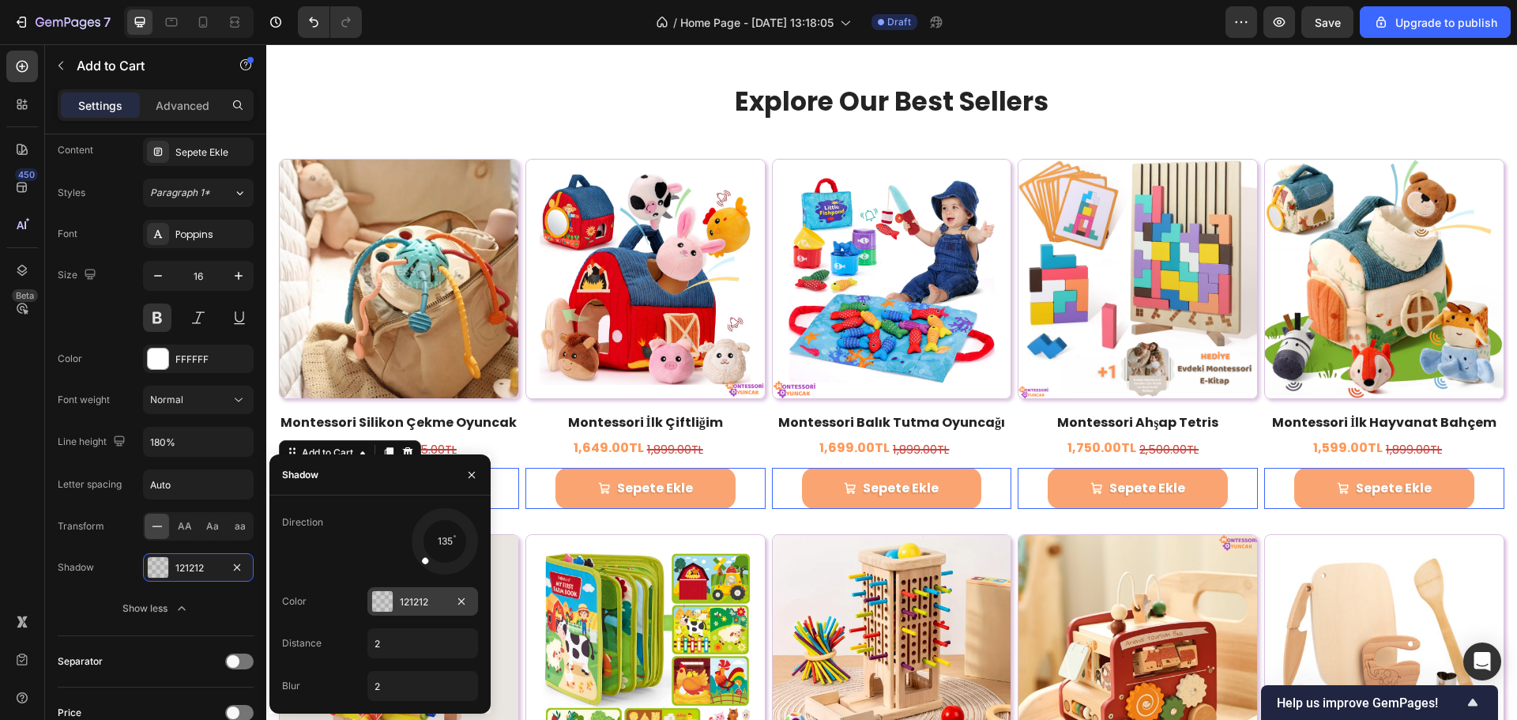
click at [393, 601] on div at bounding box center [382, 601] width 22 height 22
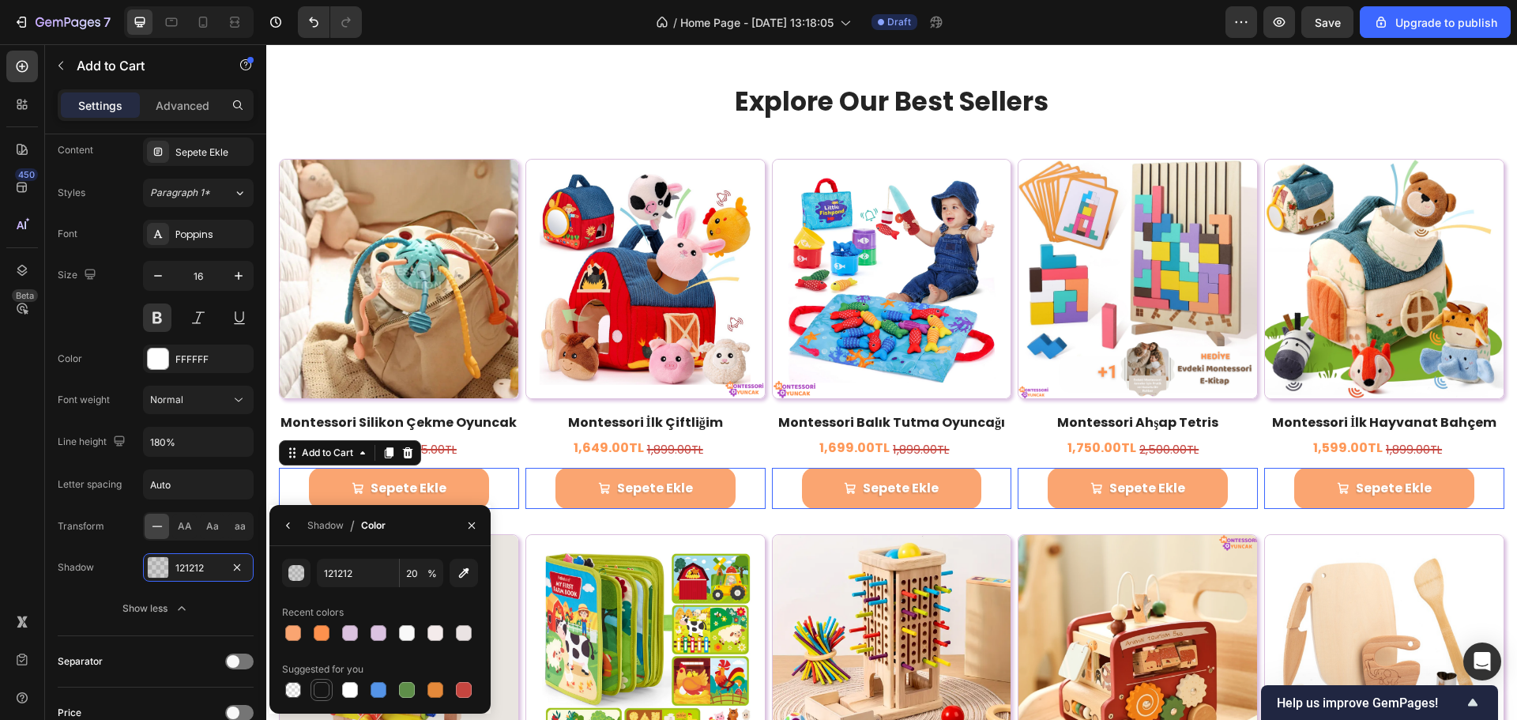
click at [324, 688] on div at bounding box center [322, 690] width 16 height 16
type input "151515"
type input "100"
click at [307, 13] on button "Undo/Redo" at bounding box center [314, 22] width 32 height 32
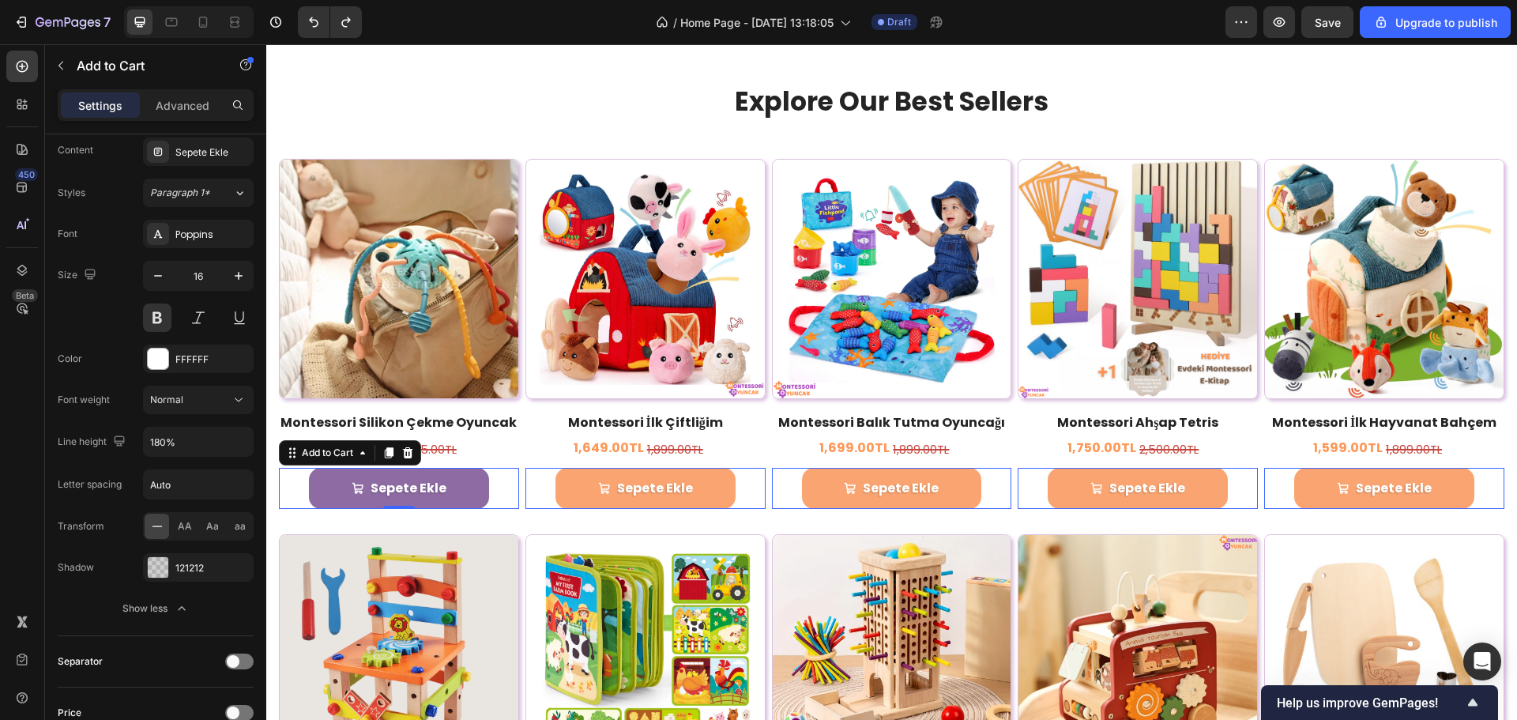
click at [462, 474] on button "Sepete Ekle" at bounding box center [399, 489] width 180 height 42
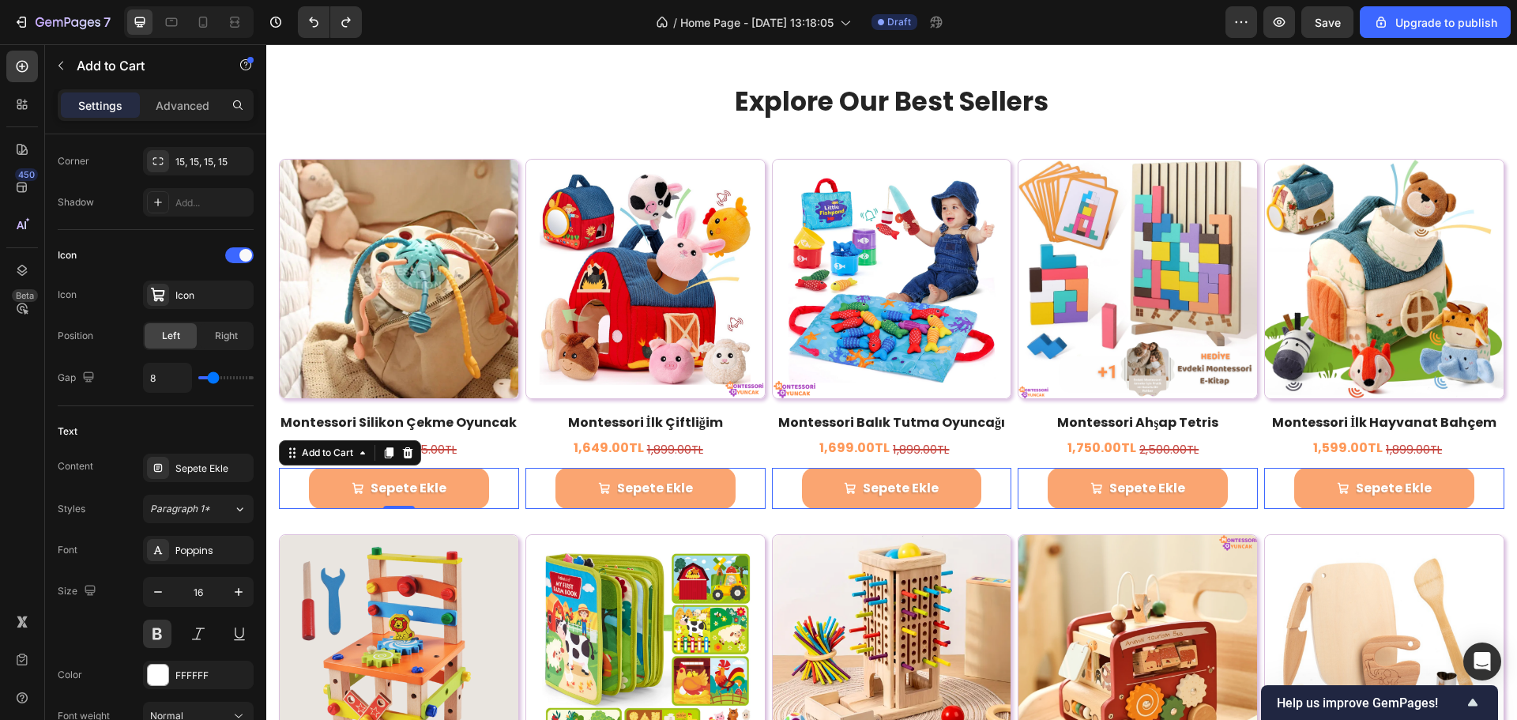
scroll to position [158, 0]
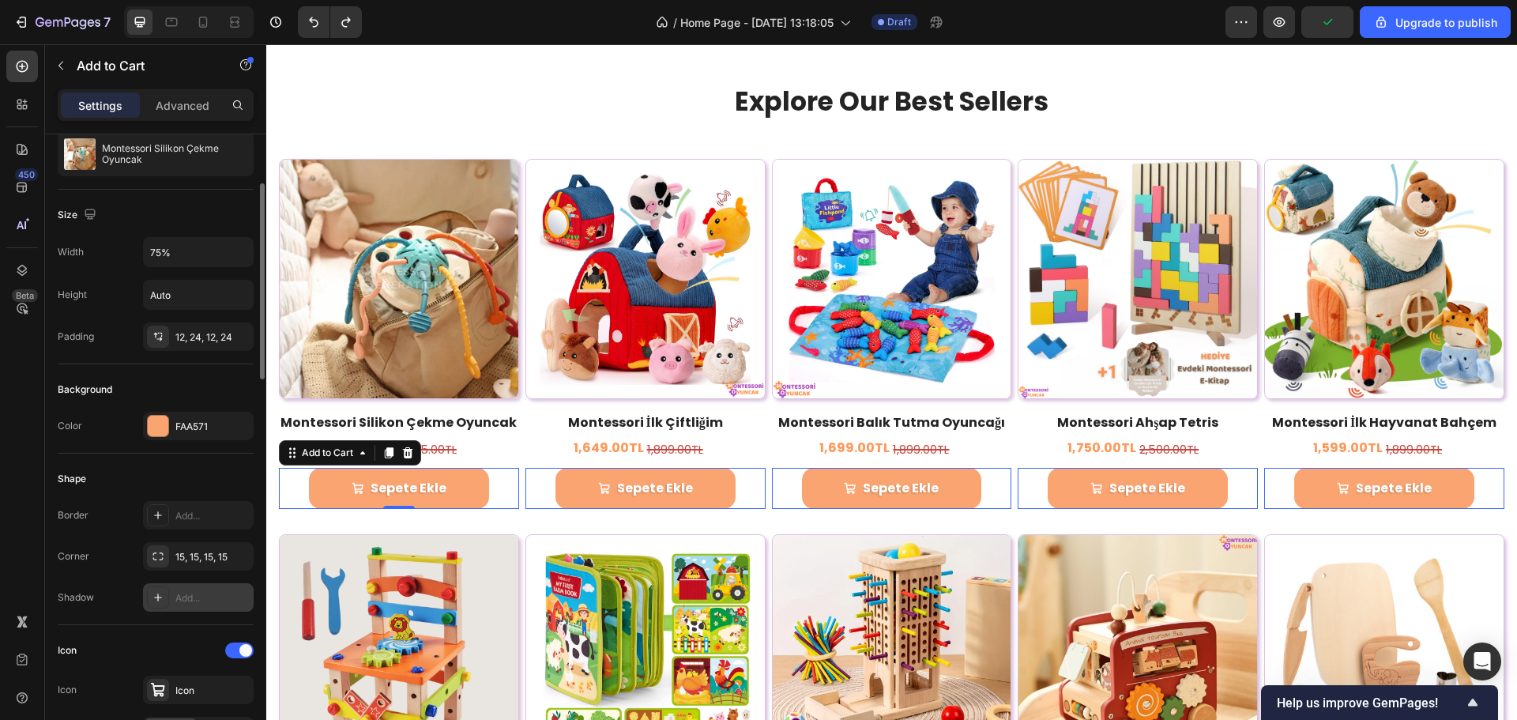
click at [172, 605] on div "Add..." at bounding box center [198, 597] width 111 height 28
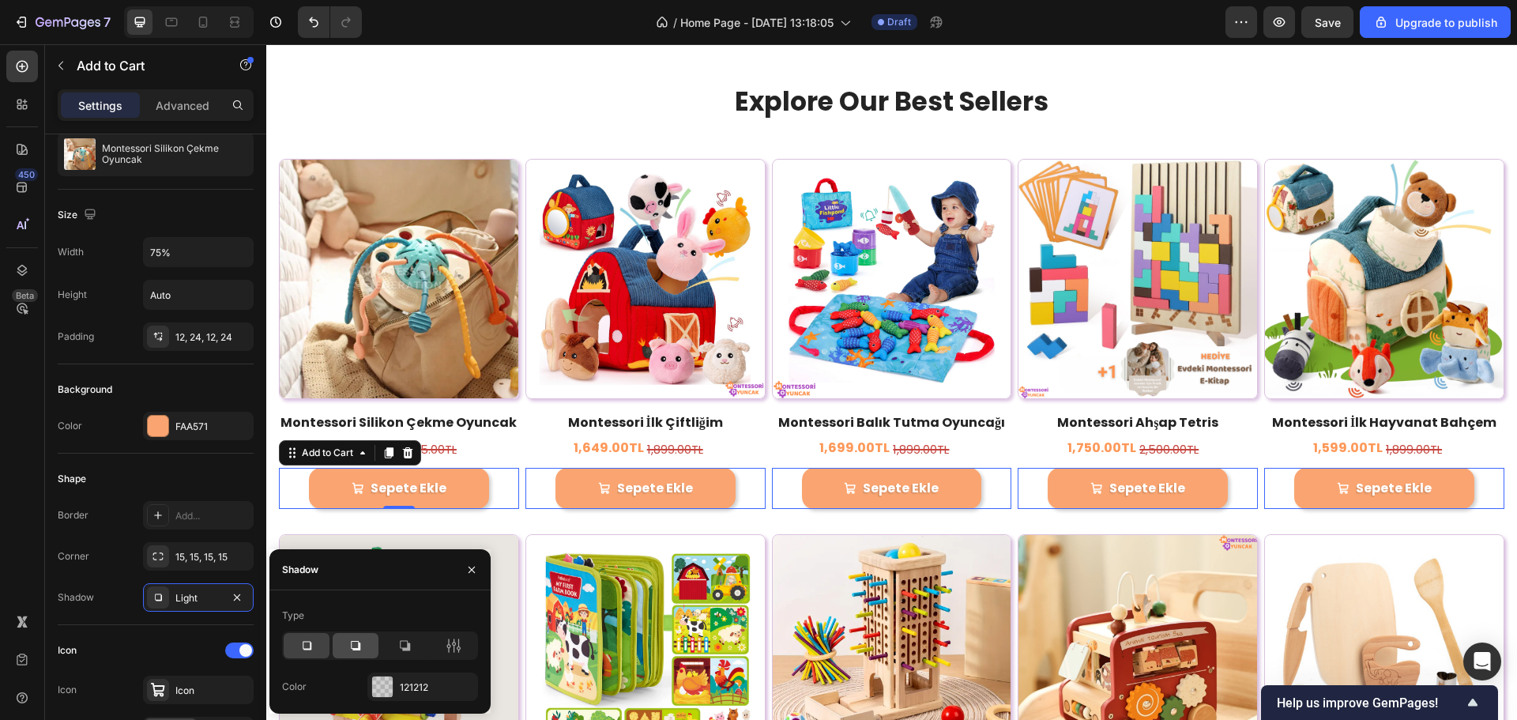
click at [347, 645] on div at bounding box center [356, 645] width 46 height 25
click at [296, 647] on div at bounding box center [307, 645] width 46 height 25
click at [374, 680] on div at bounding box center [382, 687] width 21 height 21
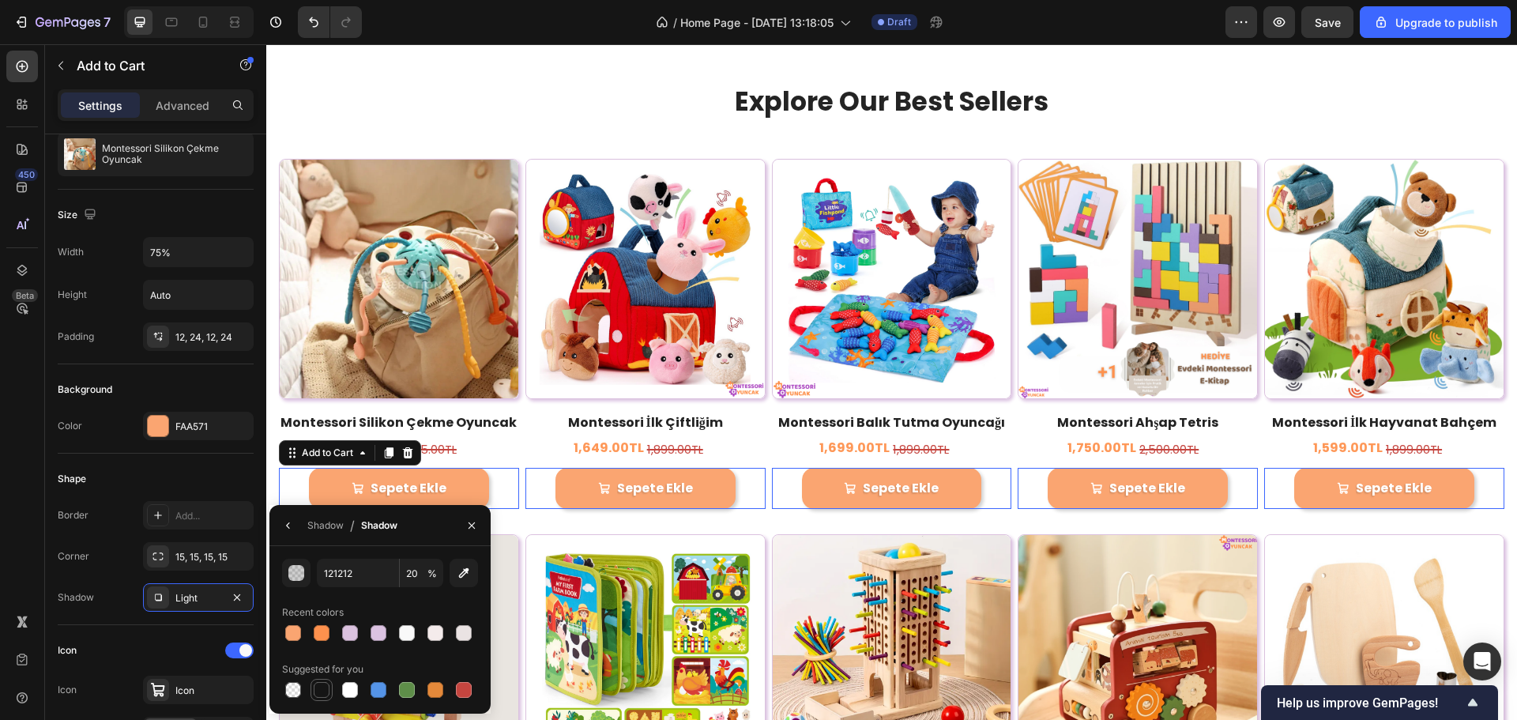
click at [320, 684] on div at bounding box center [322, 690] width 16 height 16
type input "151515"
type input "100"
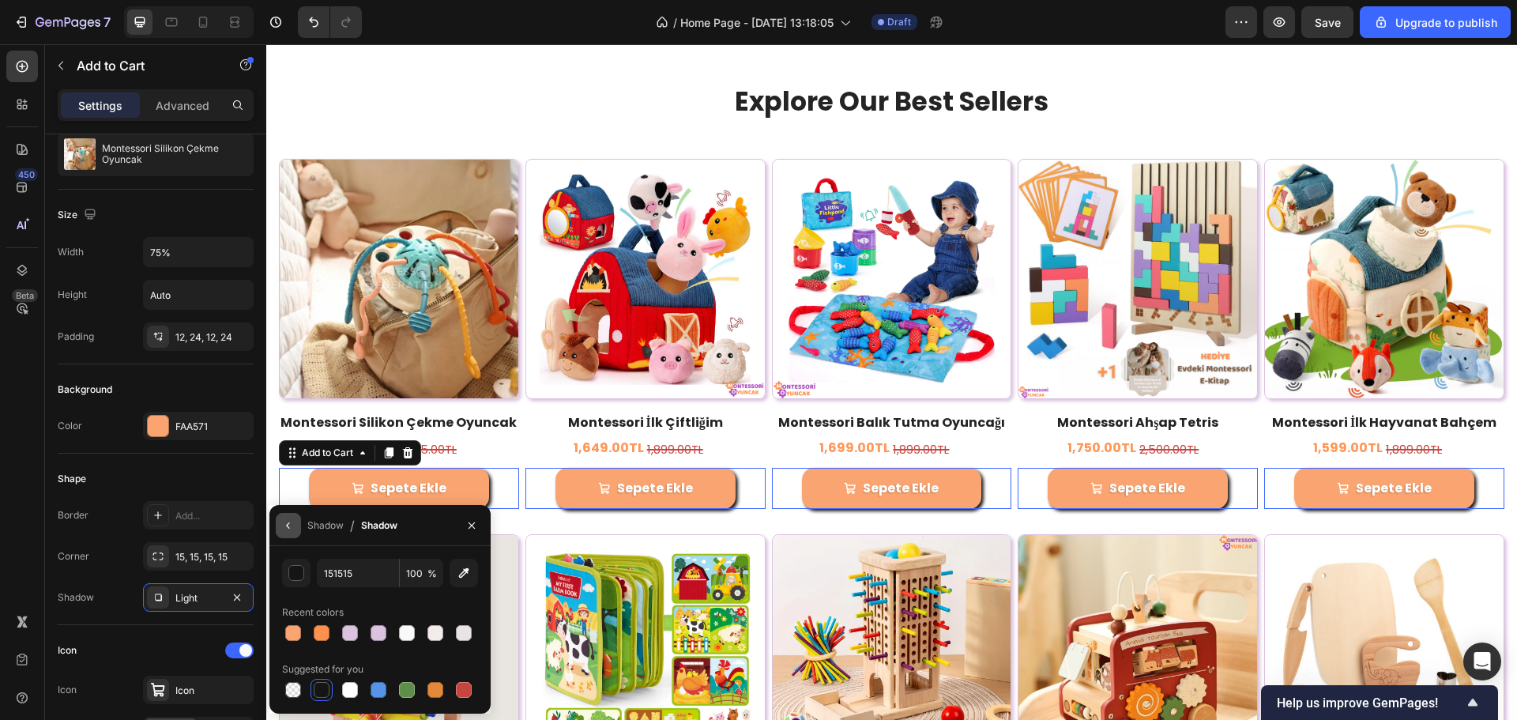
click at [286, 530] on icon "button" at bounding box center [288, 525] width 13 height 13
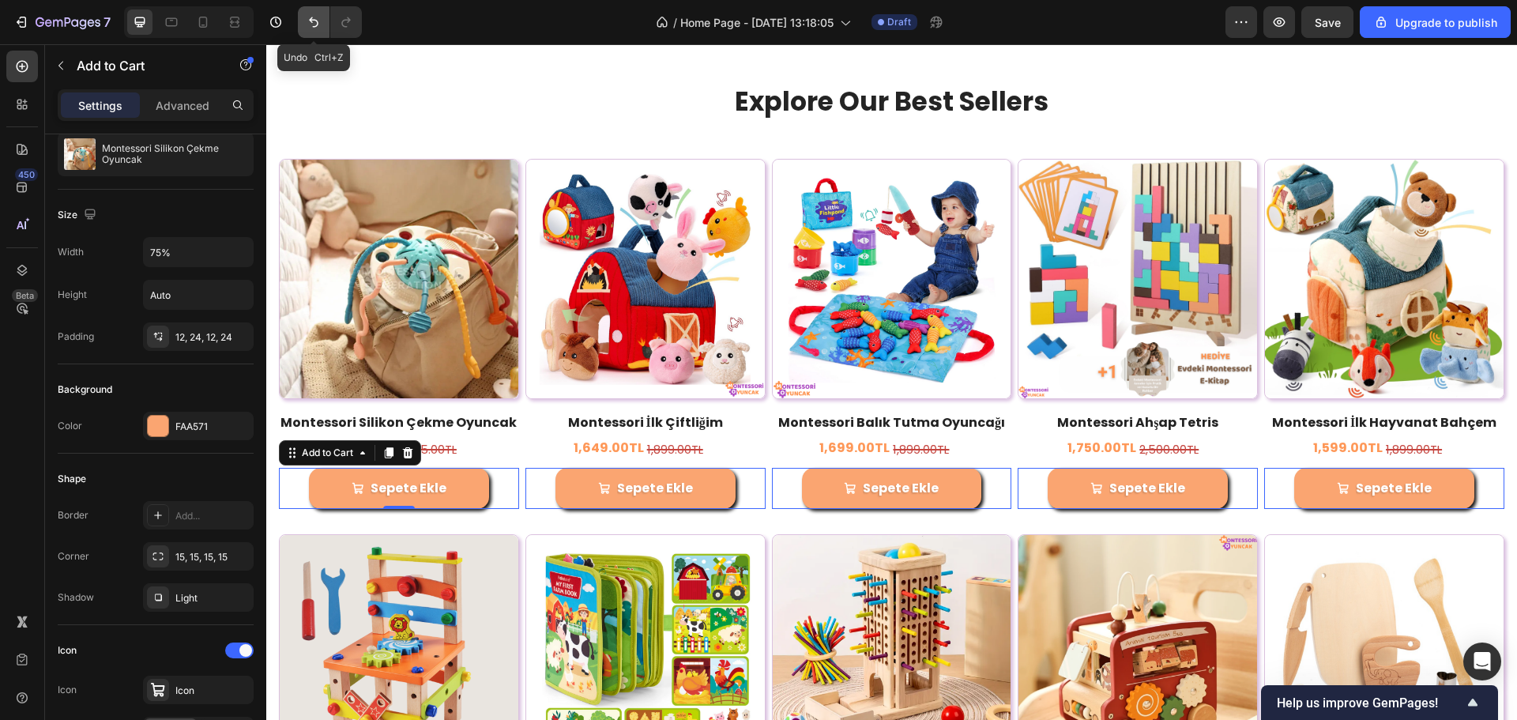
click at [307, 18] on icon "Undo/Redo" at bounding box center [314, 22] width 16 height 16
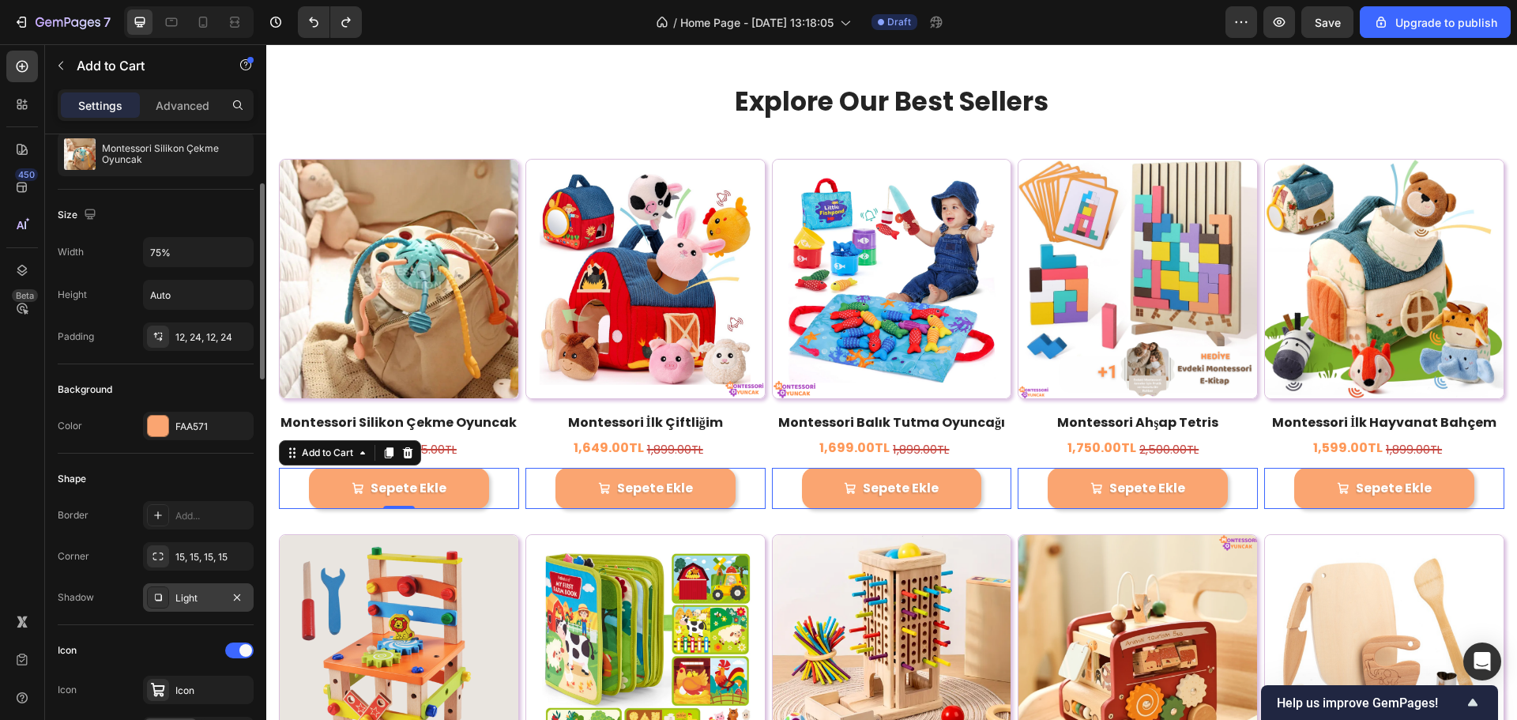
click at [173, 587] on div "Light" at bounding box center [198, 597] width 111 height 28
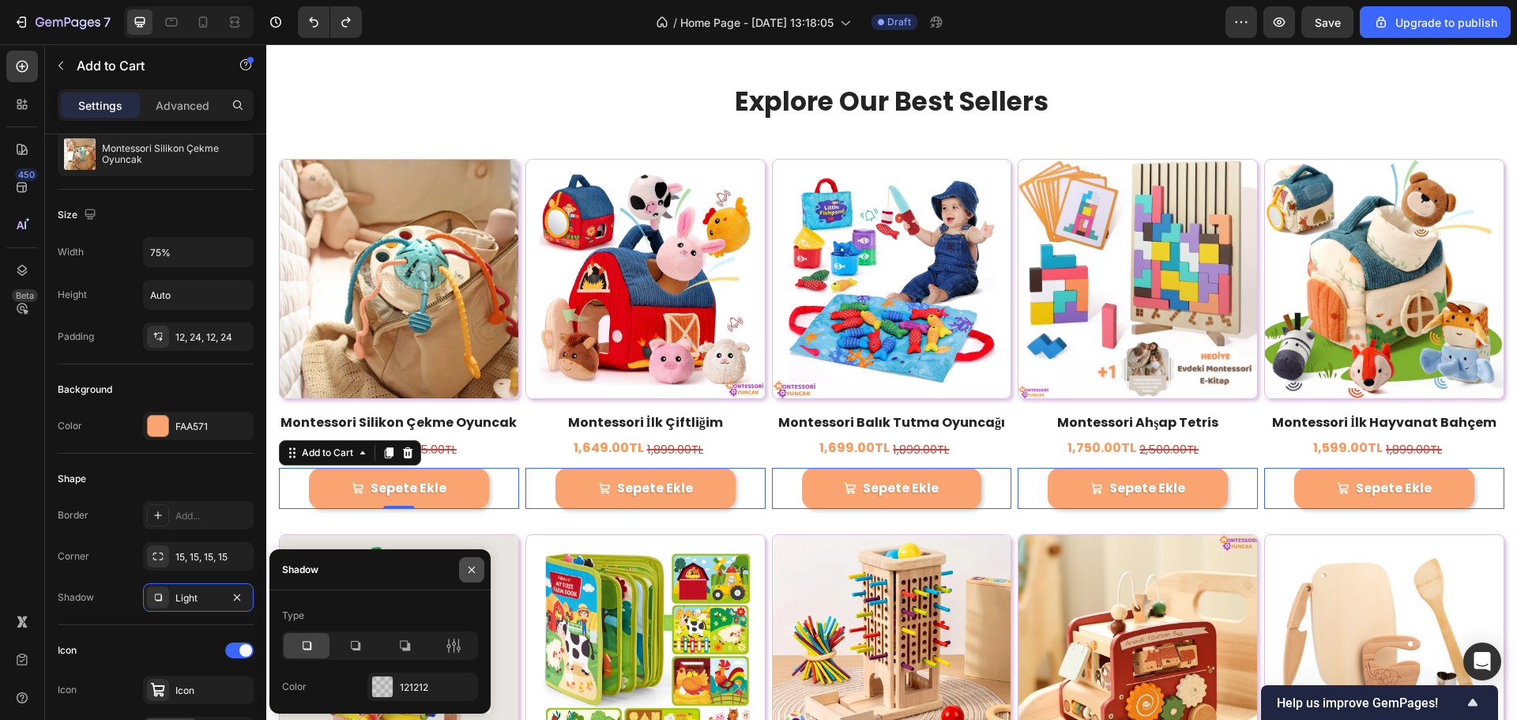
click at [466, 569] on icon "button" at bounding box center [472, 570] width 13 height 13
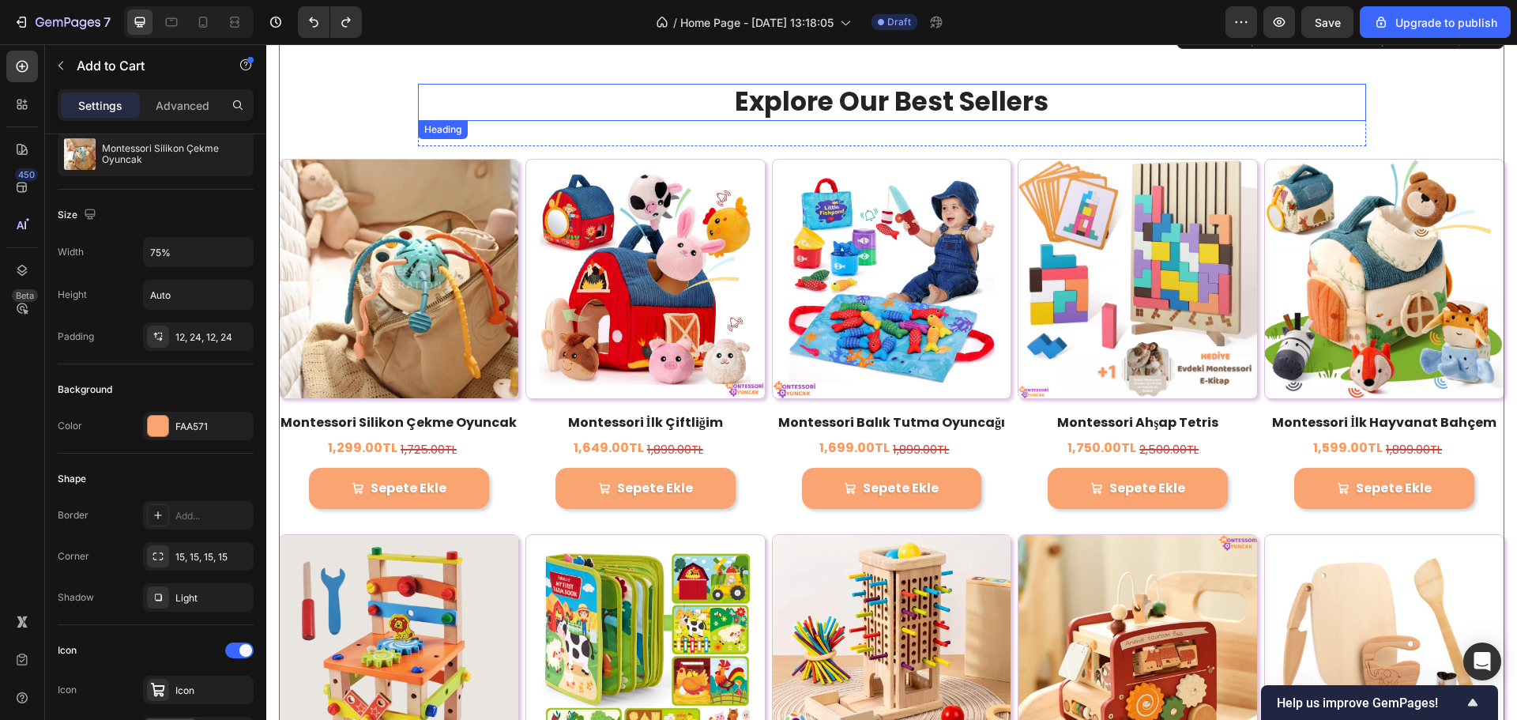
scroll to position [0, 0]
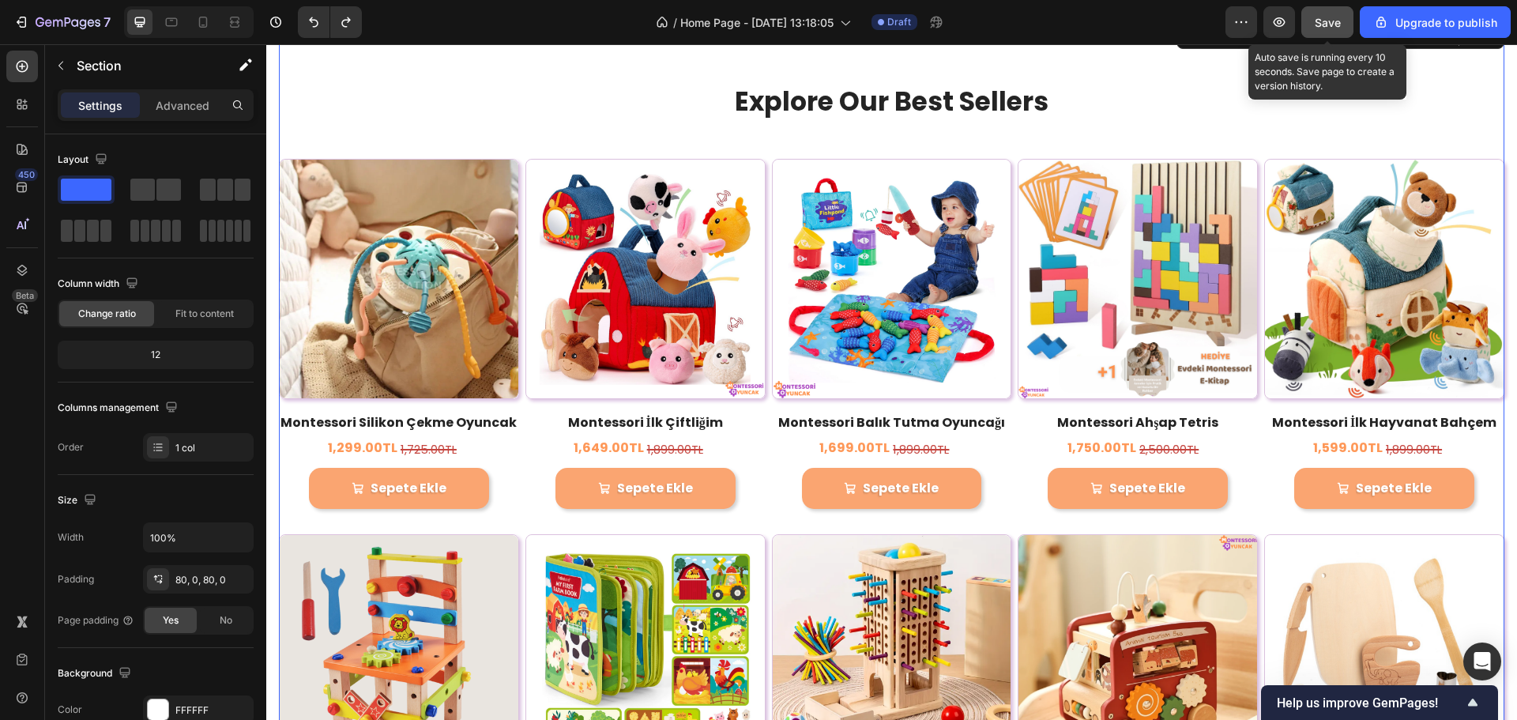
click at [1345, 21] on button "Save" at bounding box center [1328, 22] width 52 height 32
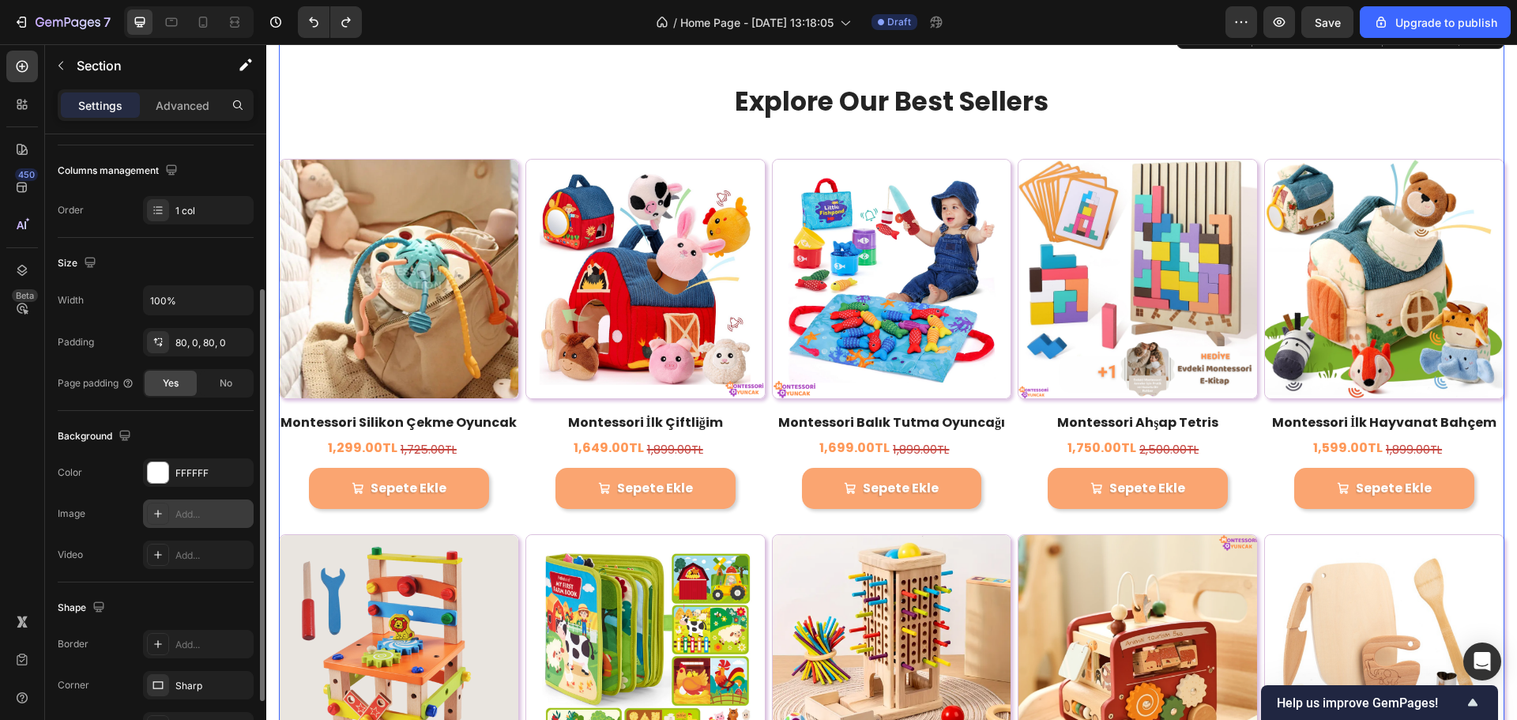
scroll to position [334, 0]
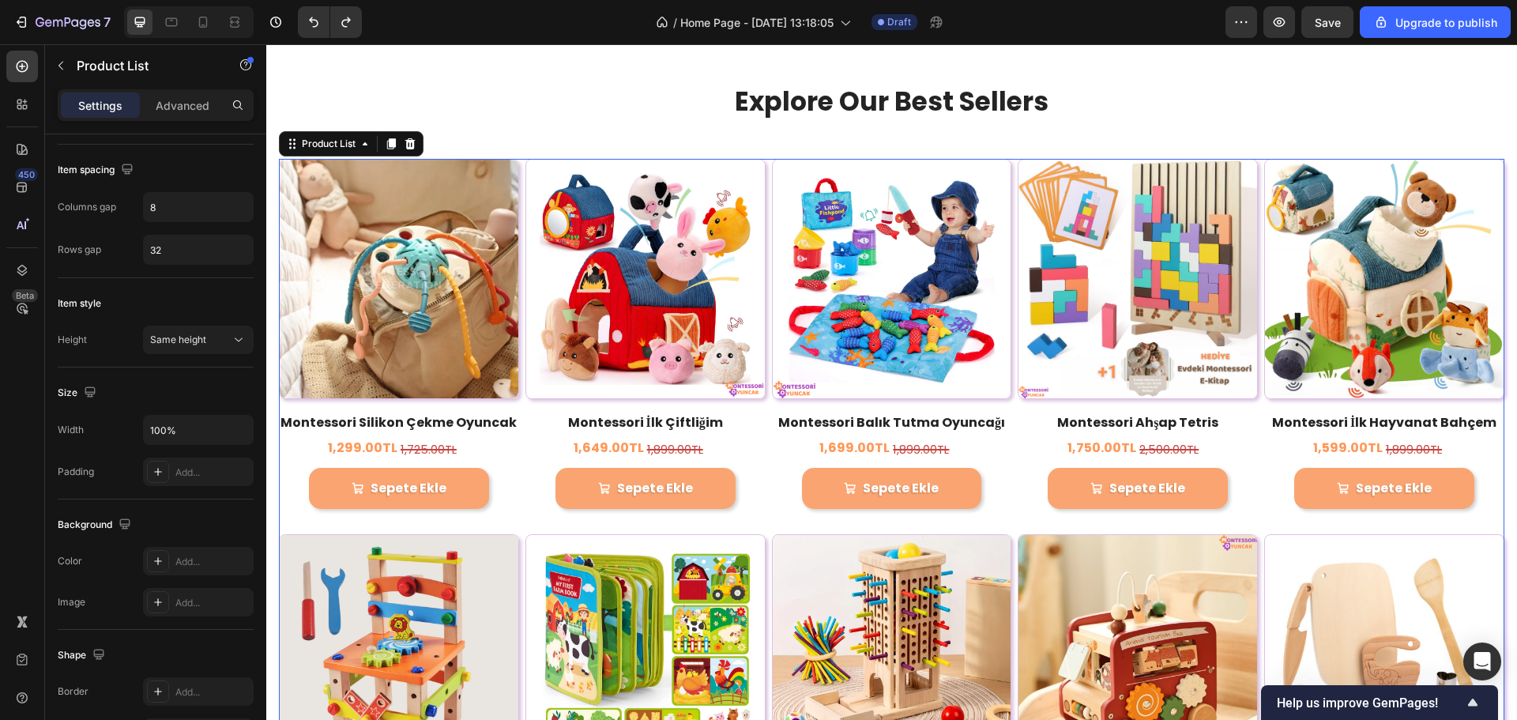
scroll to position [0, 0]
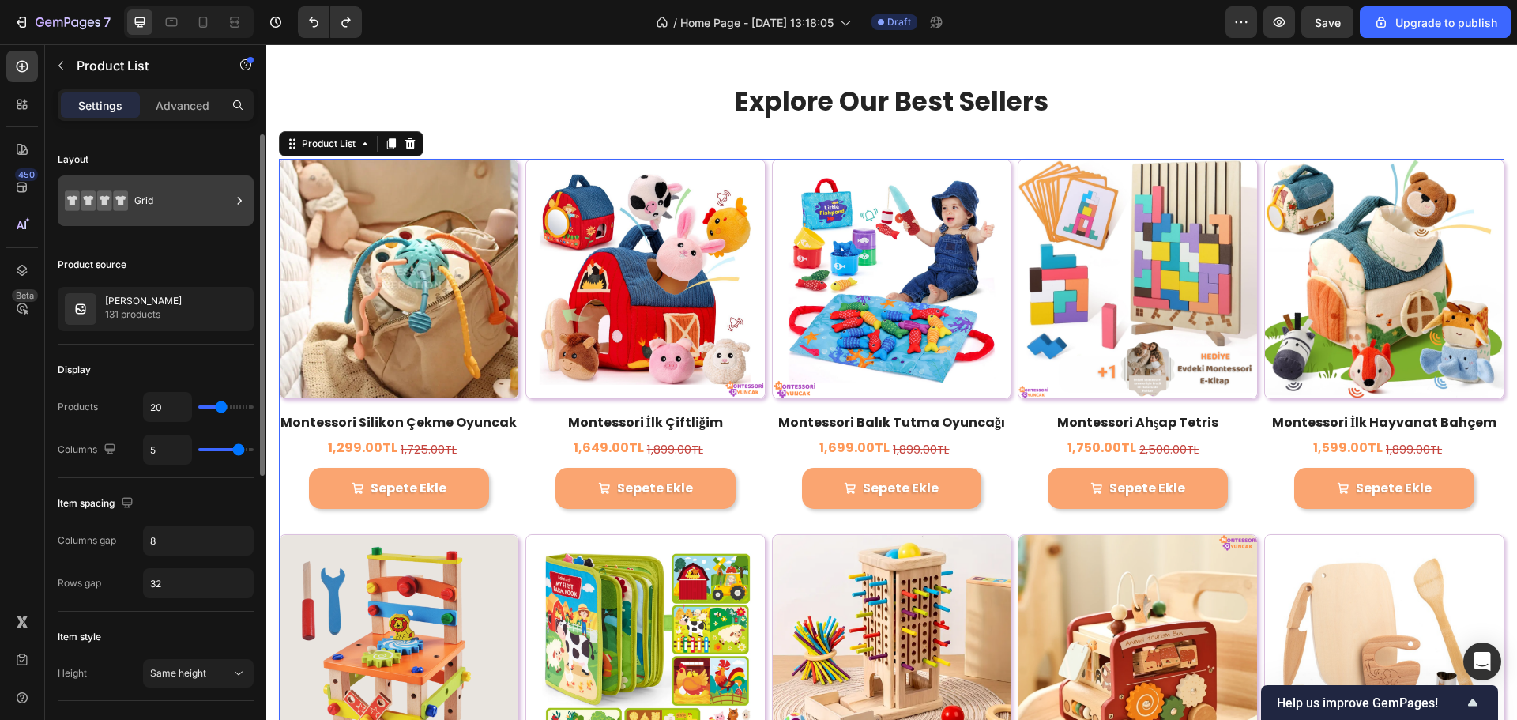
click at [145, 190] on div "Grid" at bounding box center [182, 201] width 96 height 36
type input "4"
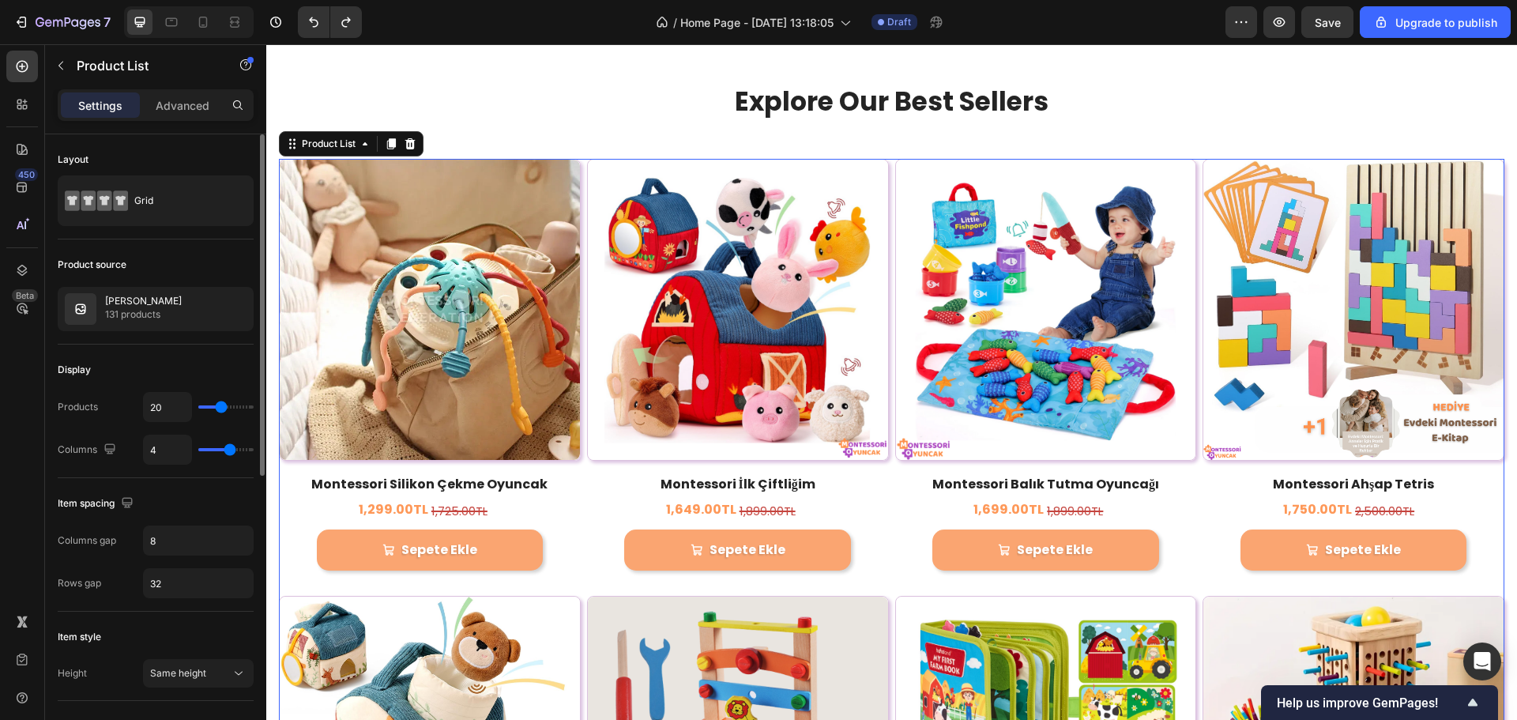
drag, startPoint x: 242, startPoint y: 452, endPoint x: 229, endPoint y: 451, distance: 12.7
type input "4"
click at [229, 451] on input "range" at bounding box center [225, 449] width 55 height 3
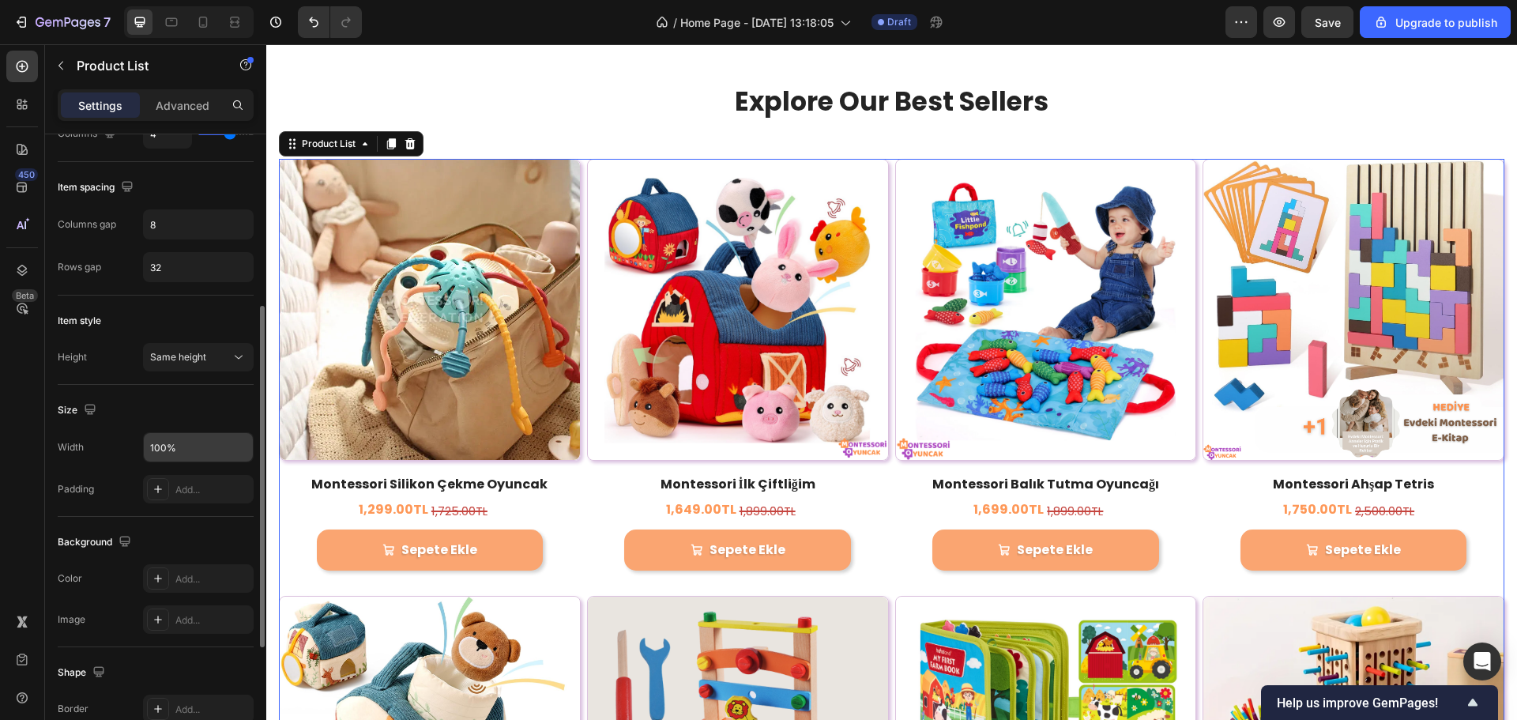
scroll to position [532, 0]
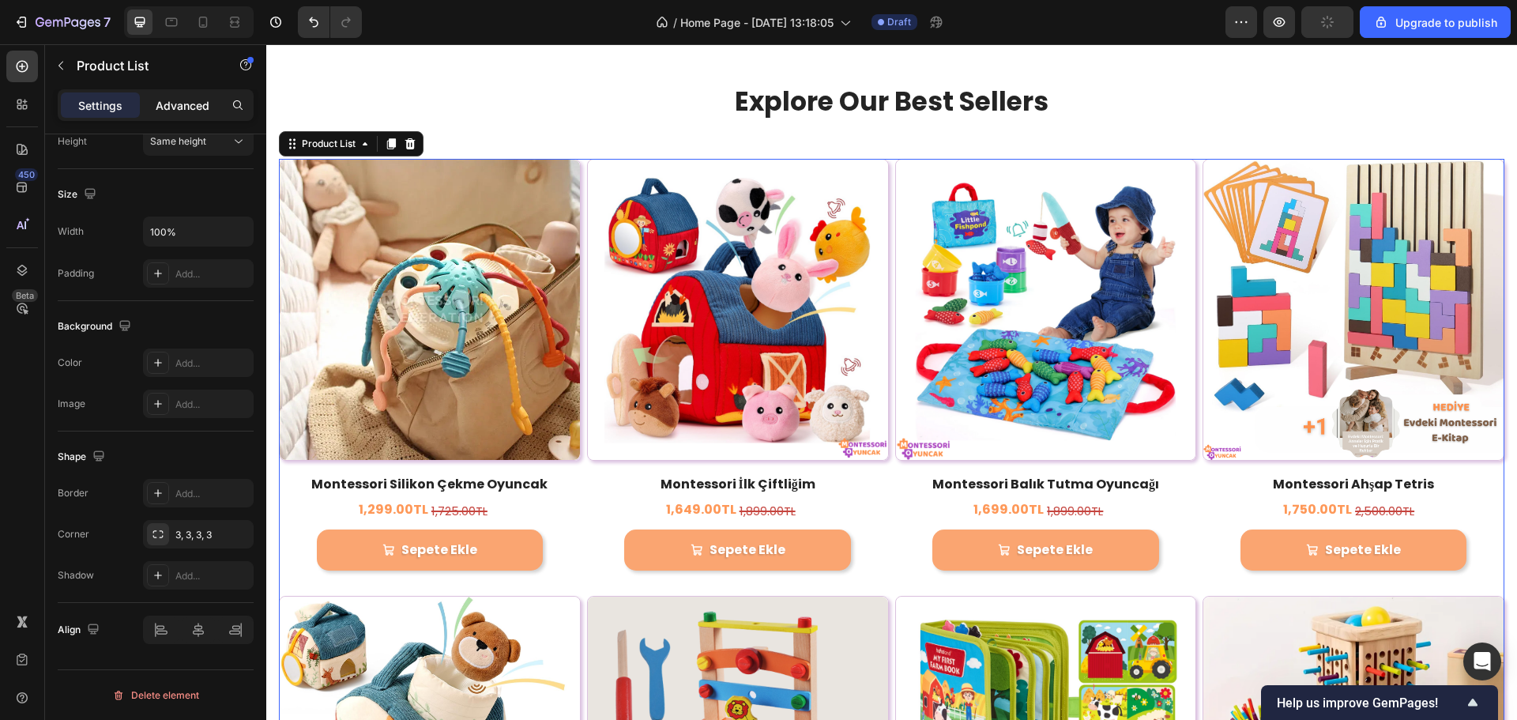
click at [206, 104] on p "Advanced" at bounding box center [183, 105] width 54 height 17
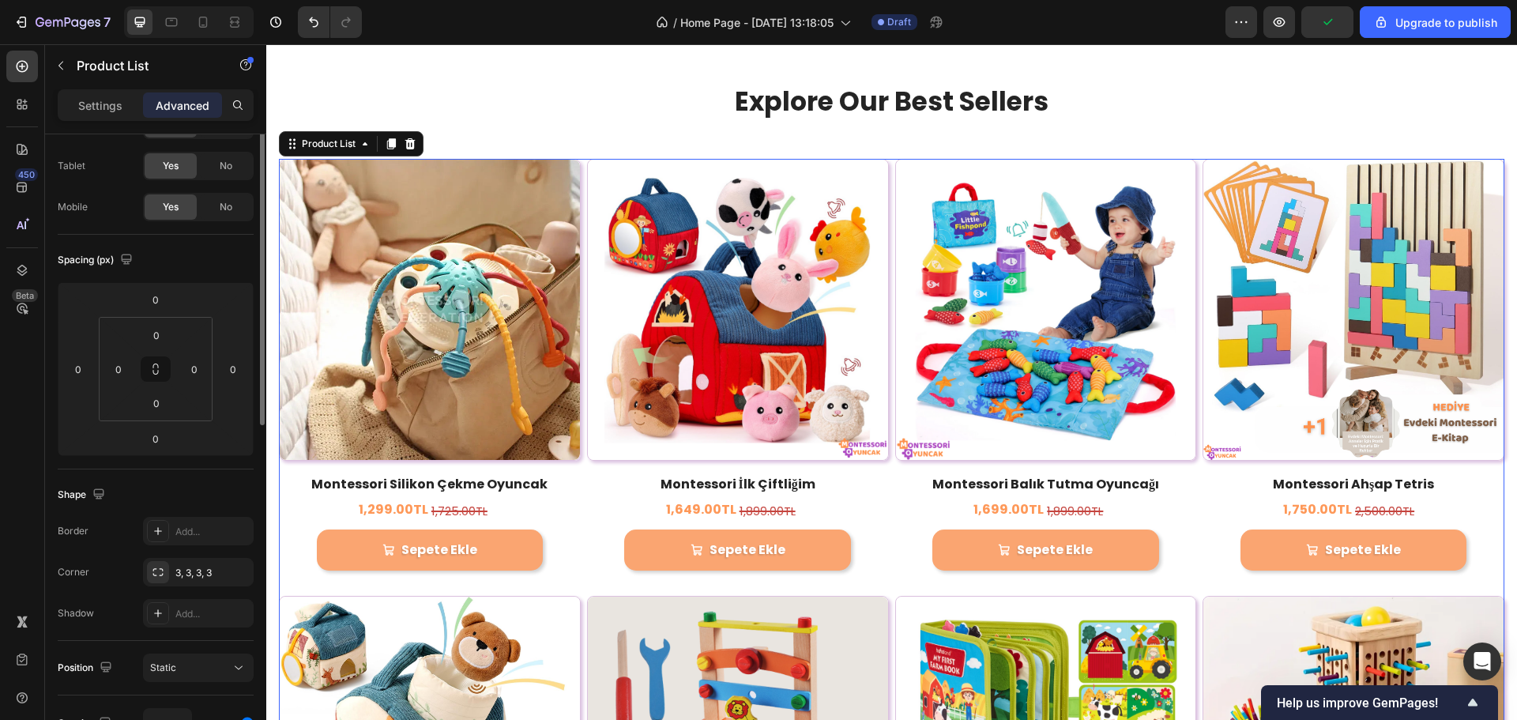
scroll to position [0, 0]
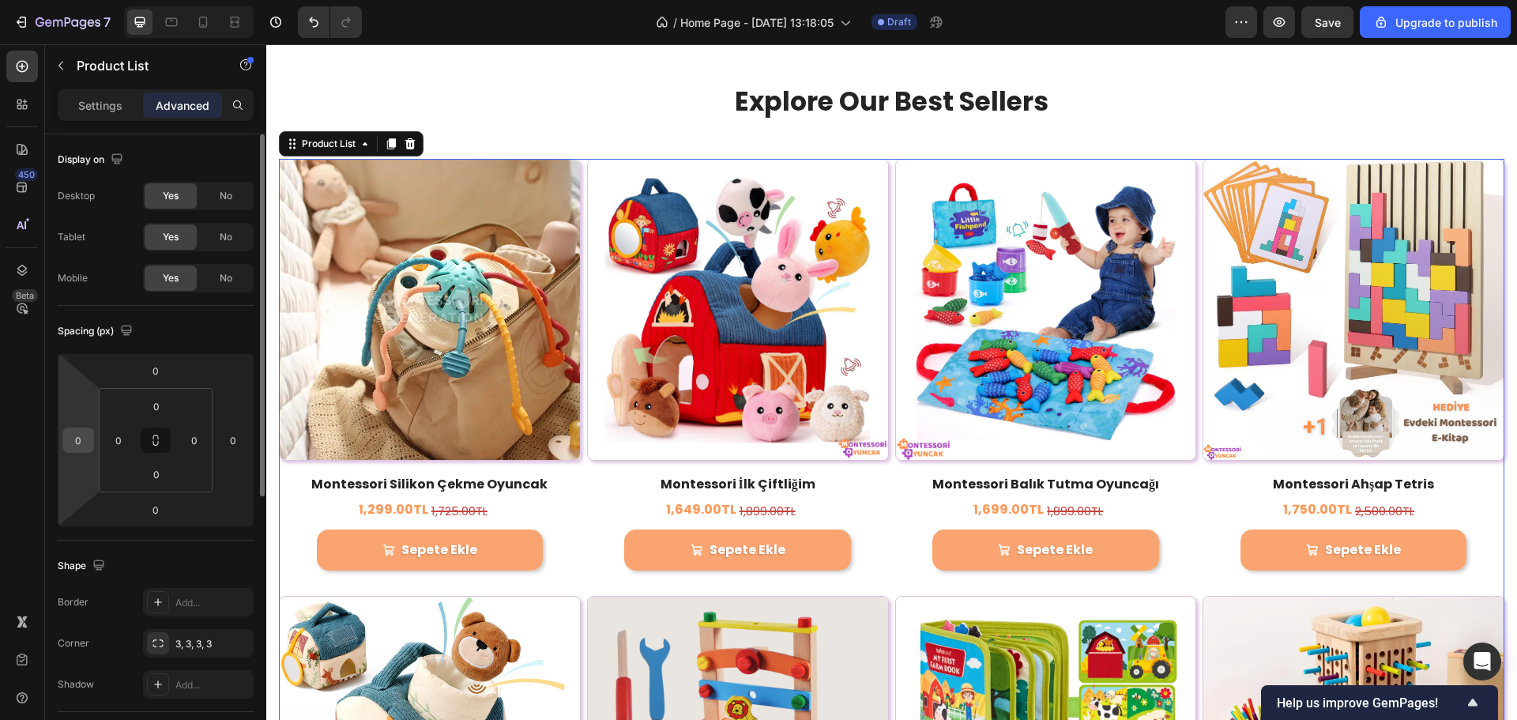
click at [70, 444] on input "0" at bounding box center [78, 440] width 24 height 24
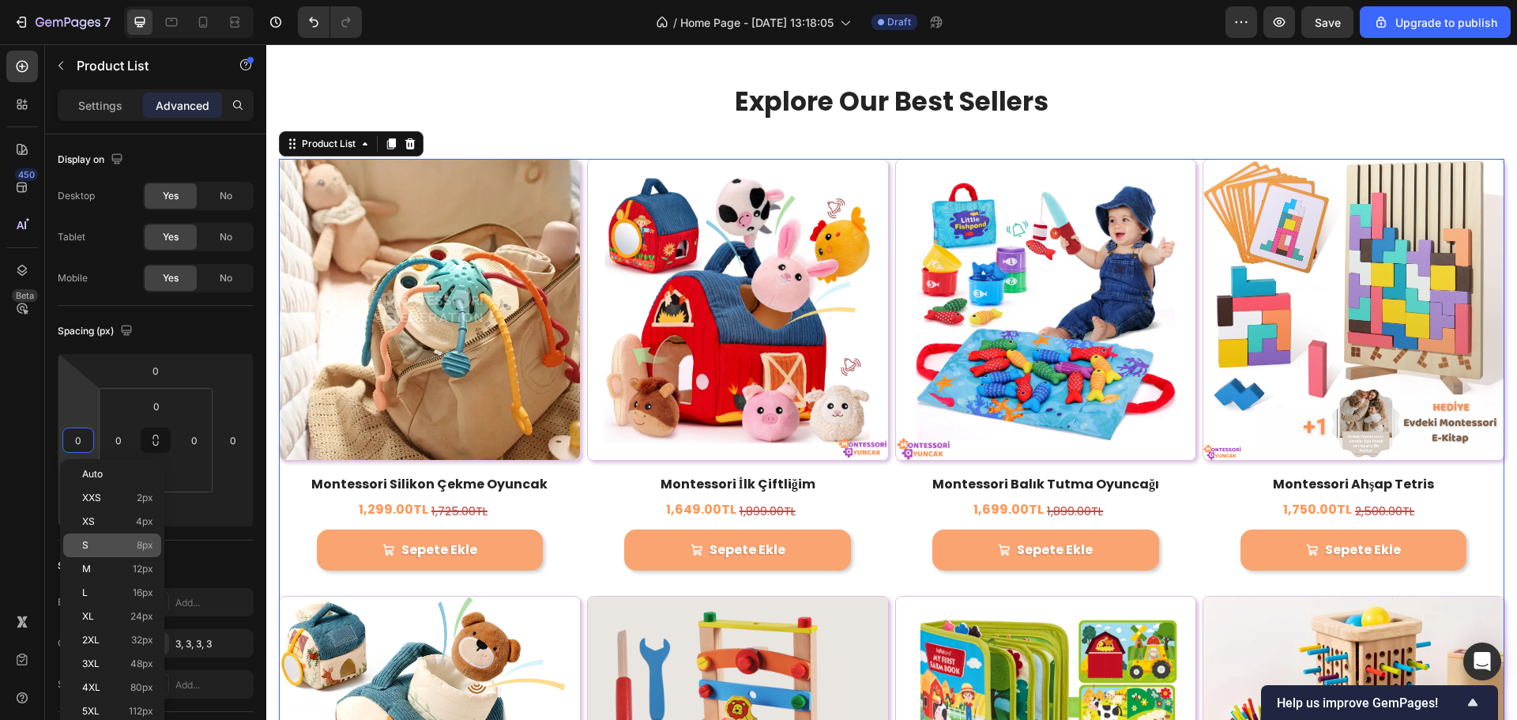
click at [93, 538] on div "S 8px" at bounding box center [112, 545] width 98 height 24
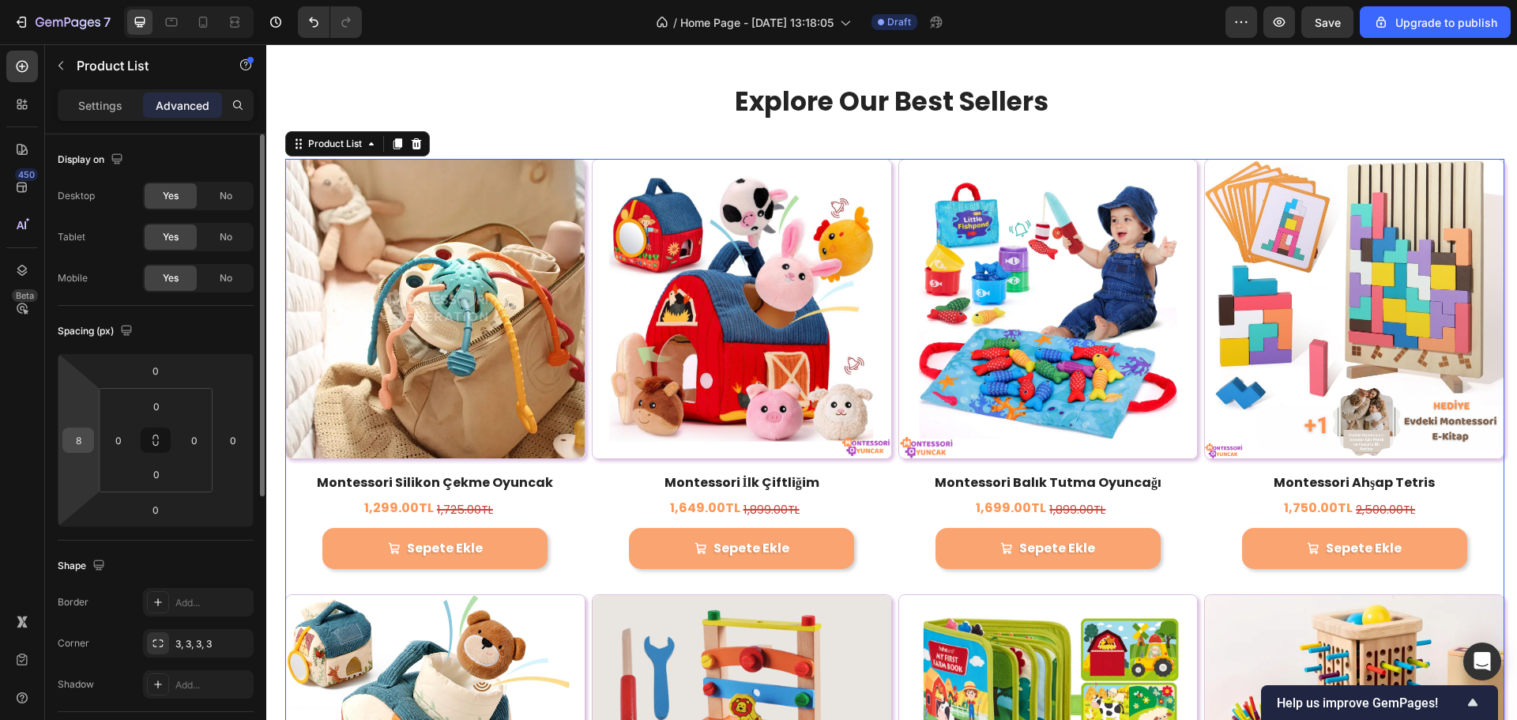
click at [81, 447] on input "8" at bounding box center [78, 440] width 24 height 24
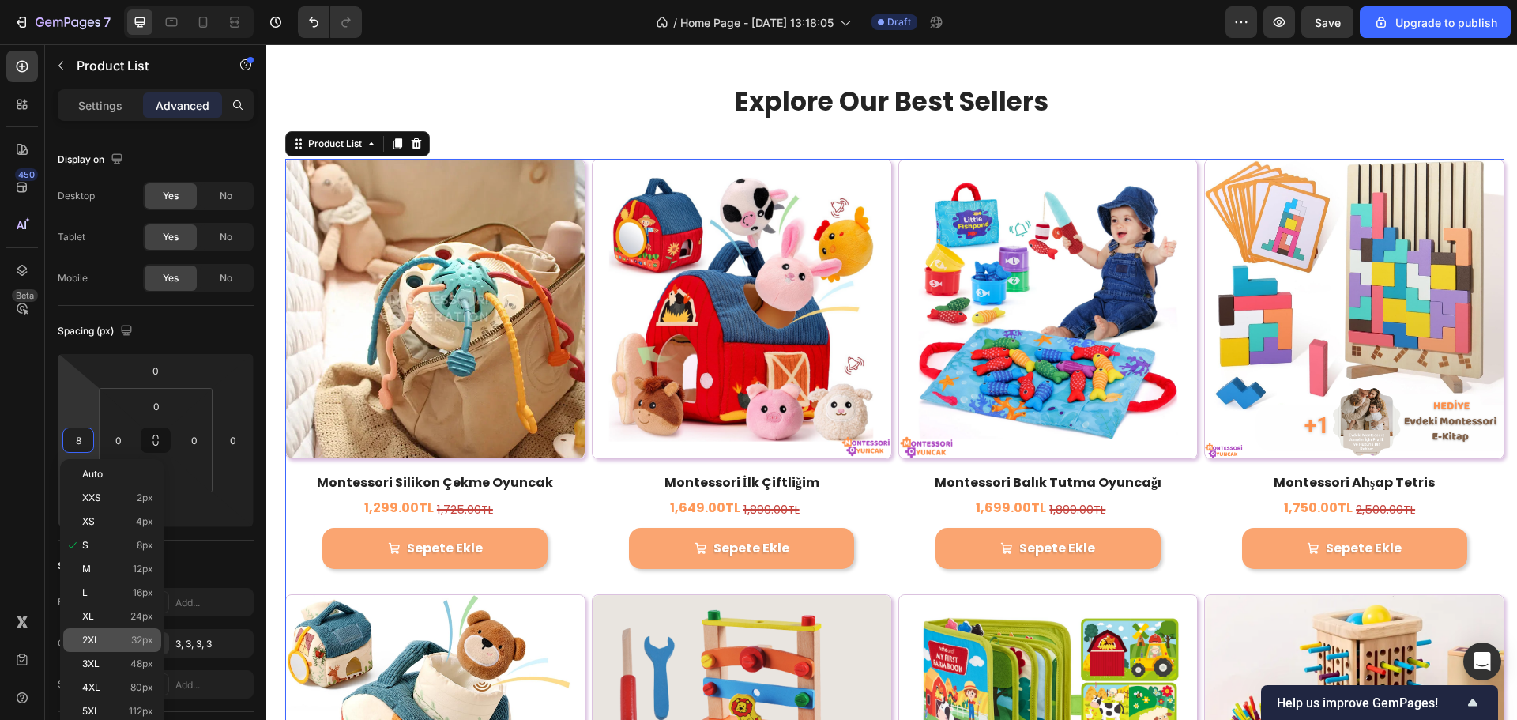
click at [99, 629] on div "2XL 32px" at bounding box center [112, 640] width 98 height 24
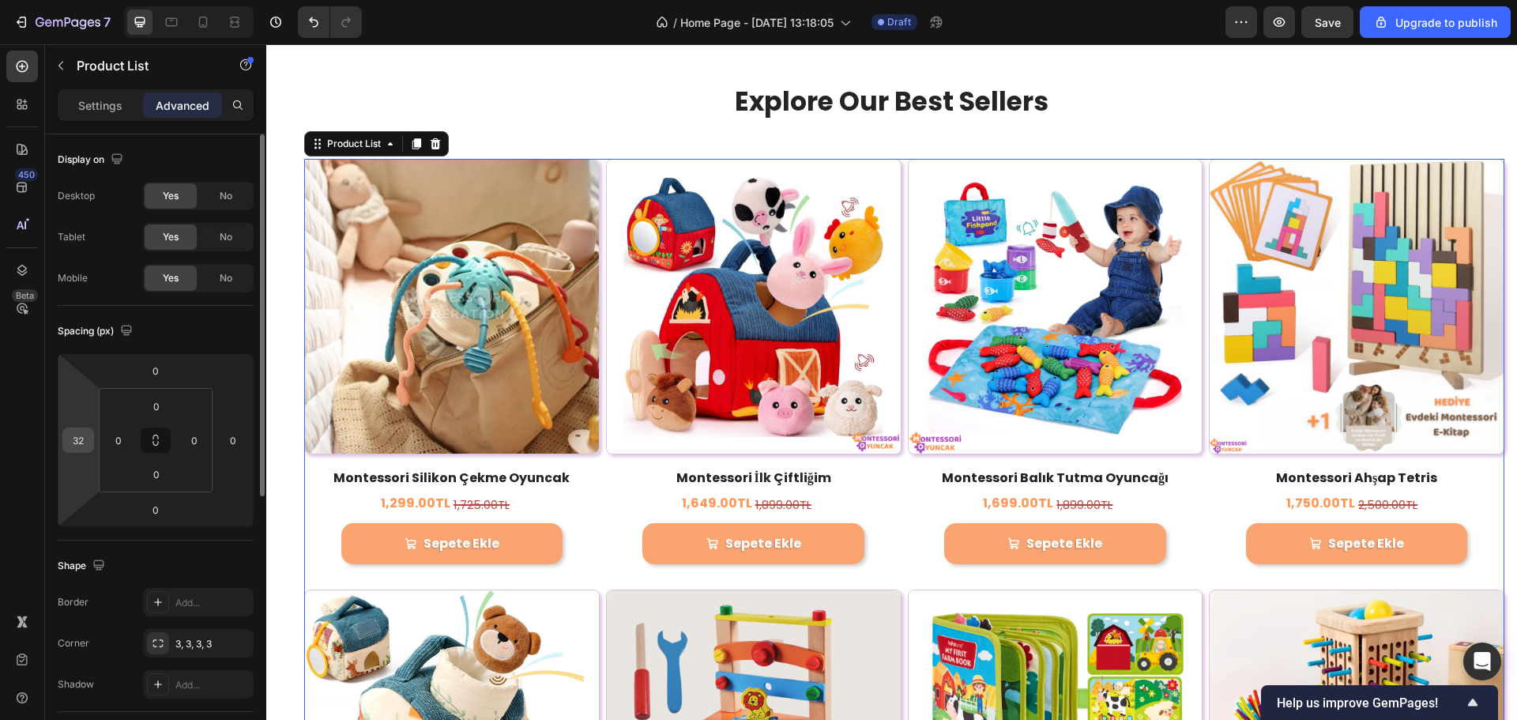
click at [77, 443] on input "32" at bounding box center [78, 440] width 24 height 24
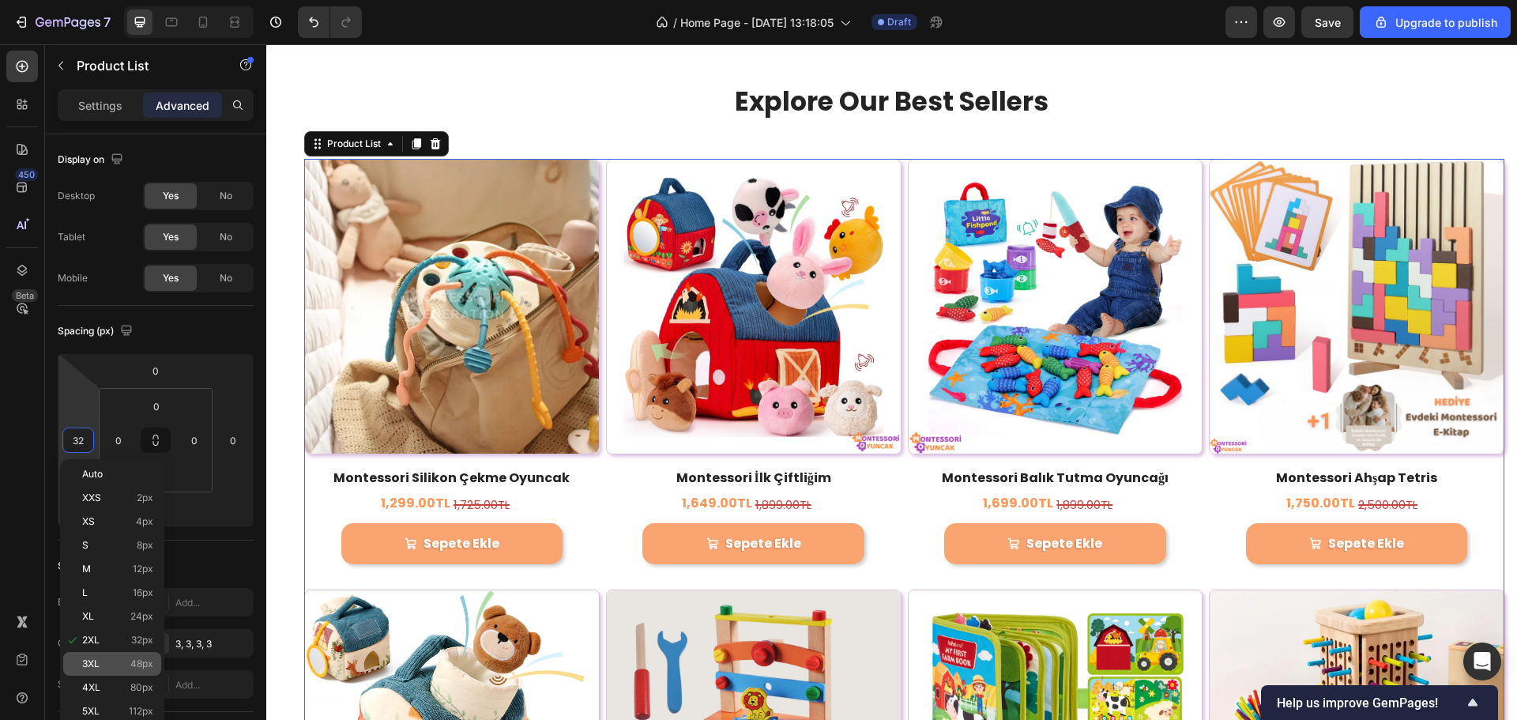
click at [110, 663] on p "3XL 48px" at bounding box center [117, 663] width 71 height 11
type input "48"
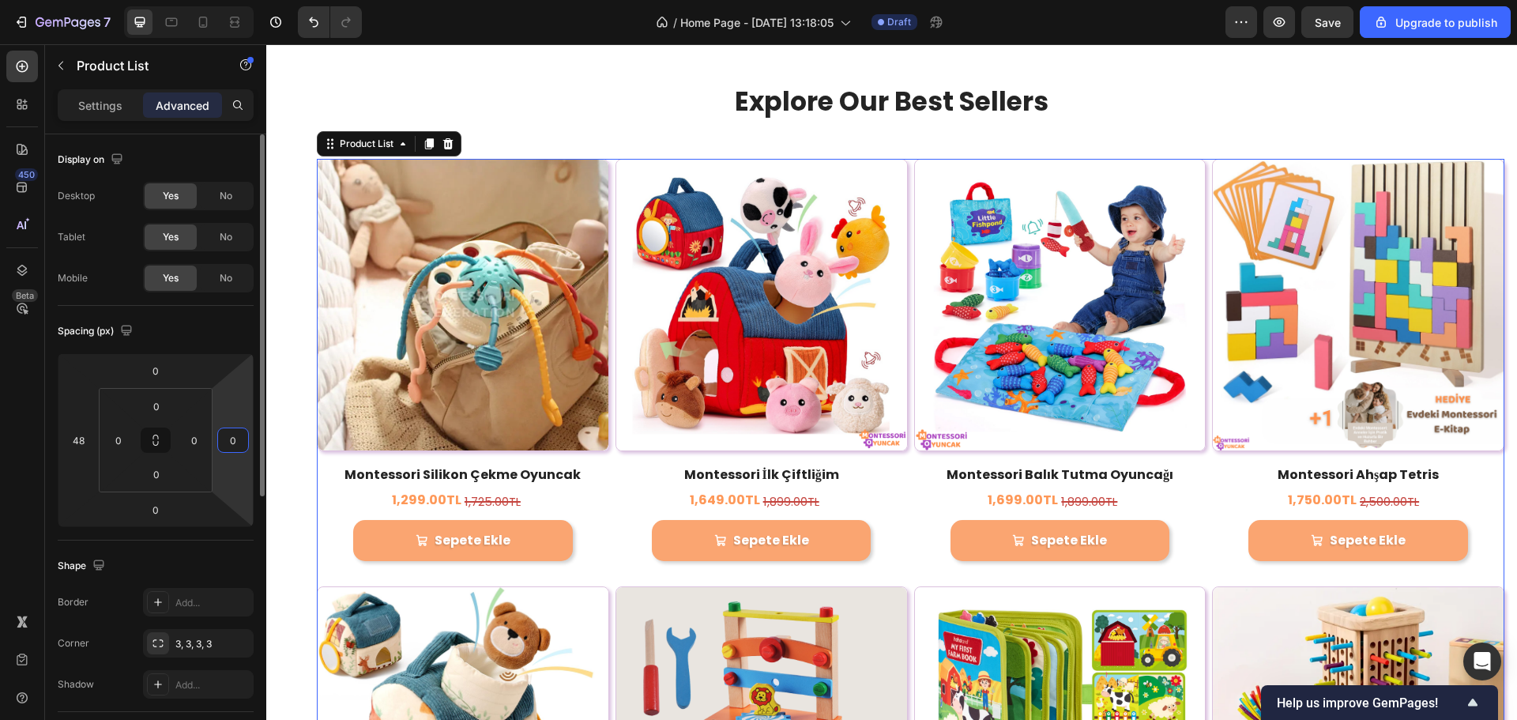
click at [228, 439] on input "0" at bounding box center [233, 440] width 24 height 24
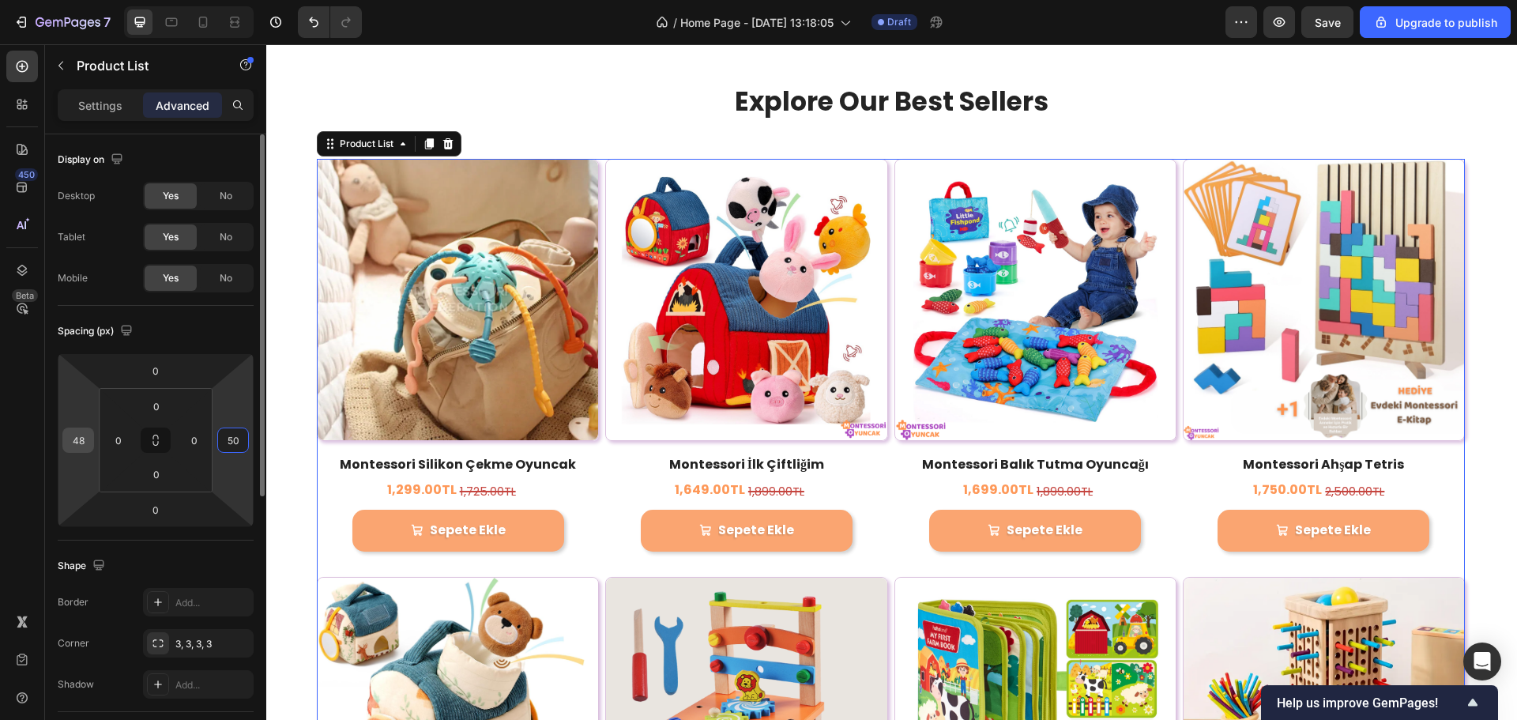
type input "50"
click at [71, 441] on input "48" at bounding box center [78, 440] width 24 height 24
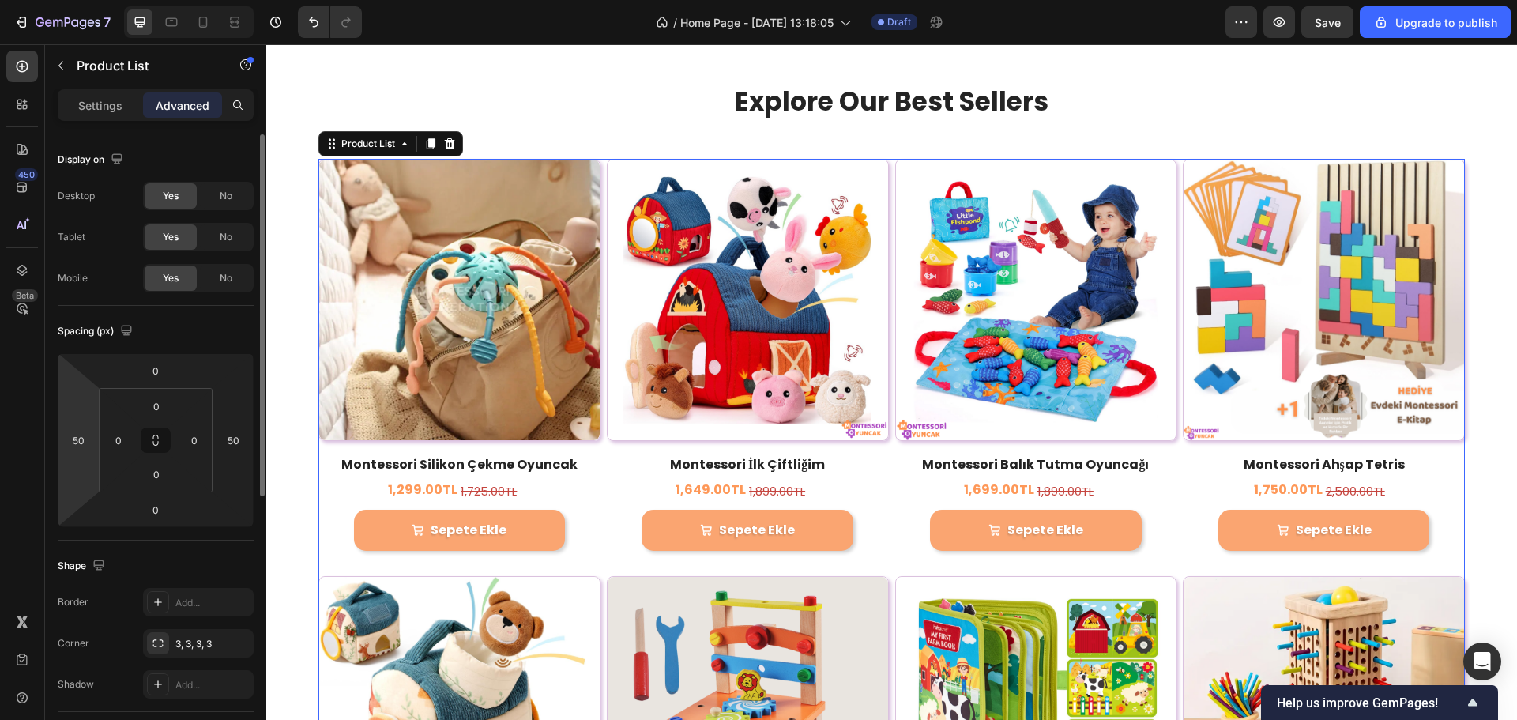
click at [175, 325] on div "Spacing (px)" at bounding box center [156, 331] width 196 height 25
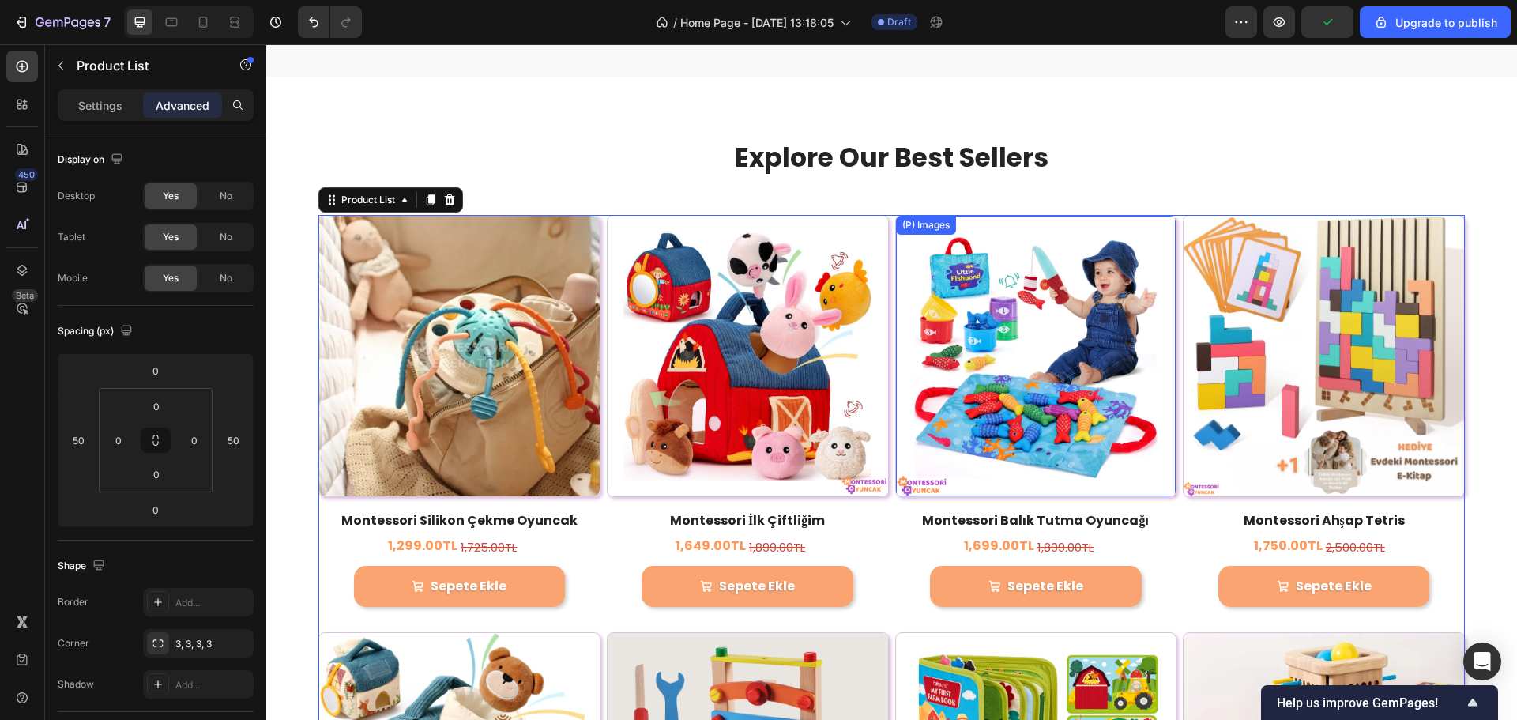
scroll to position [973, 0]
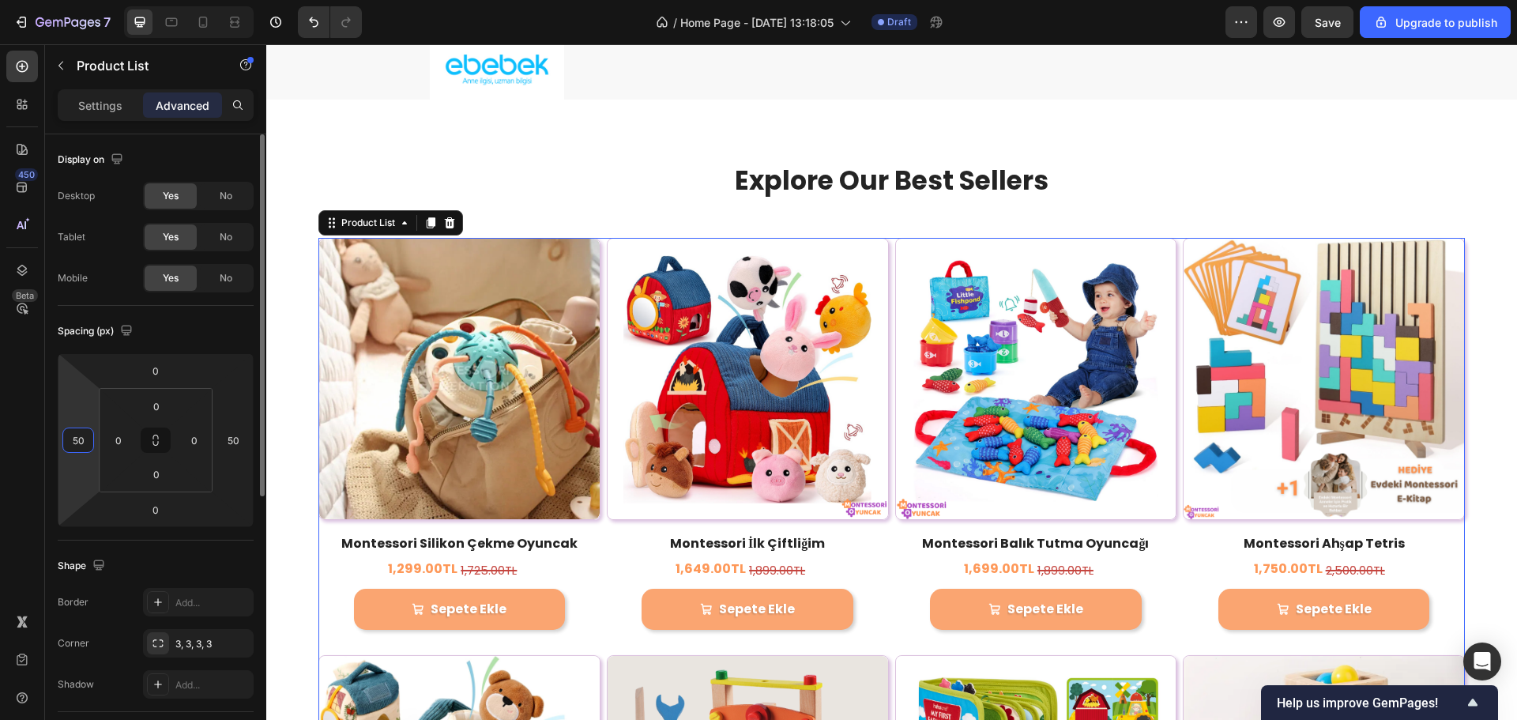
click at [77, 439] on input "50" at bounding box center [78, 440] width 24 height 24
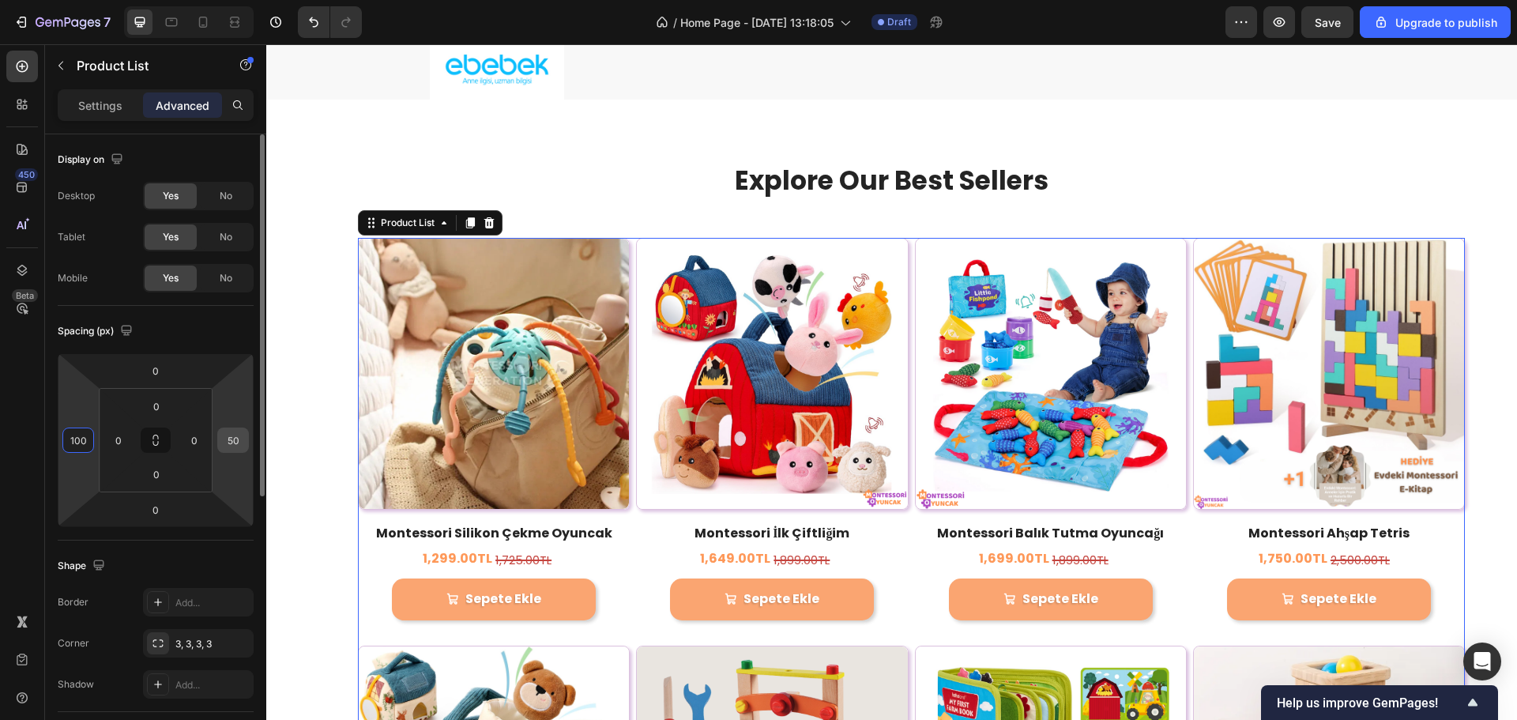
type input "100"
click at [247, 448] on div "50" at bounding box center [233, 440] width 32 height 25
click at [238, 445] on input "50" at bounding box center [233, 440] width 24 height 24
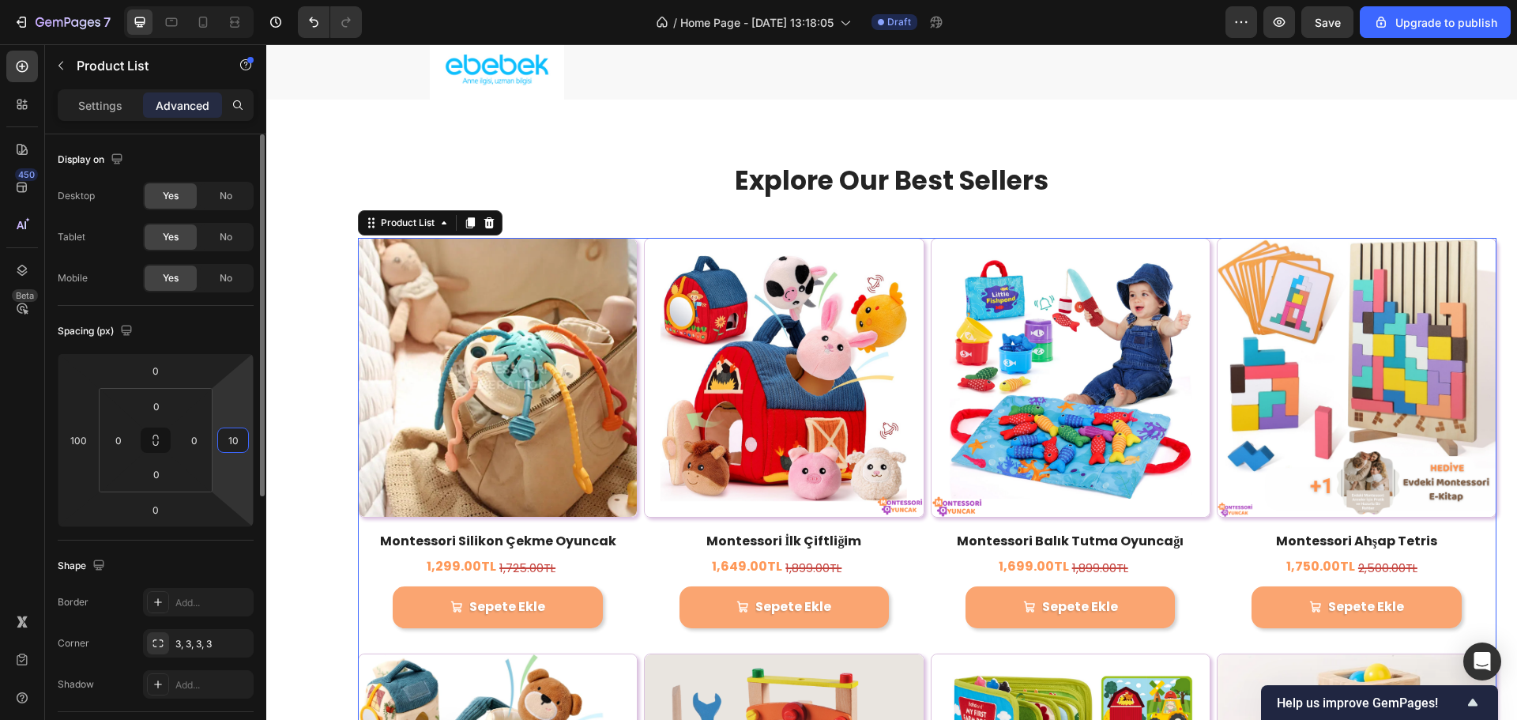
type input "100"
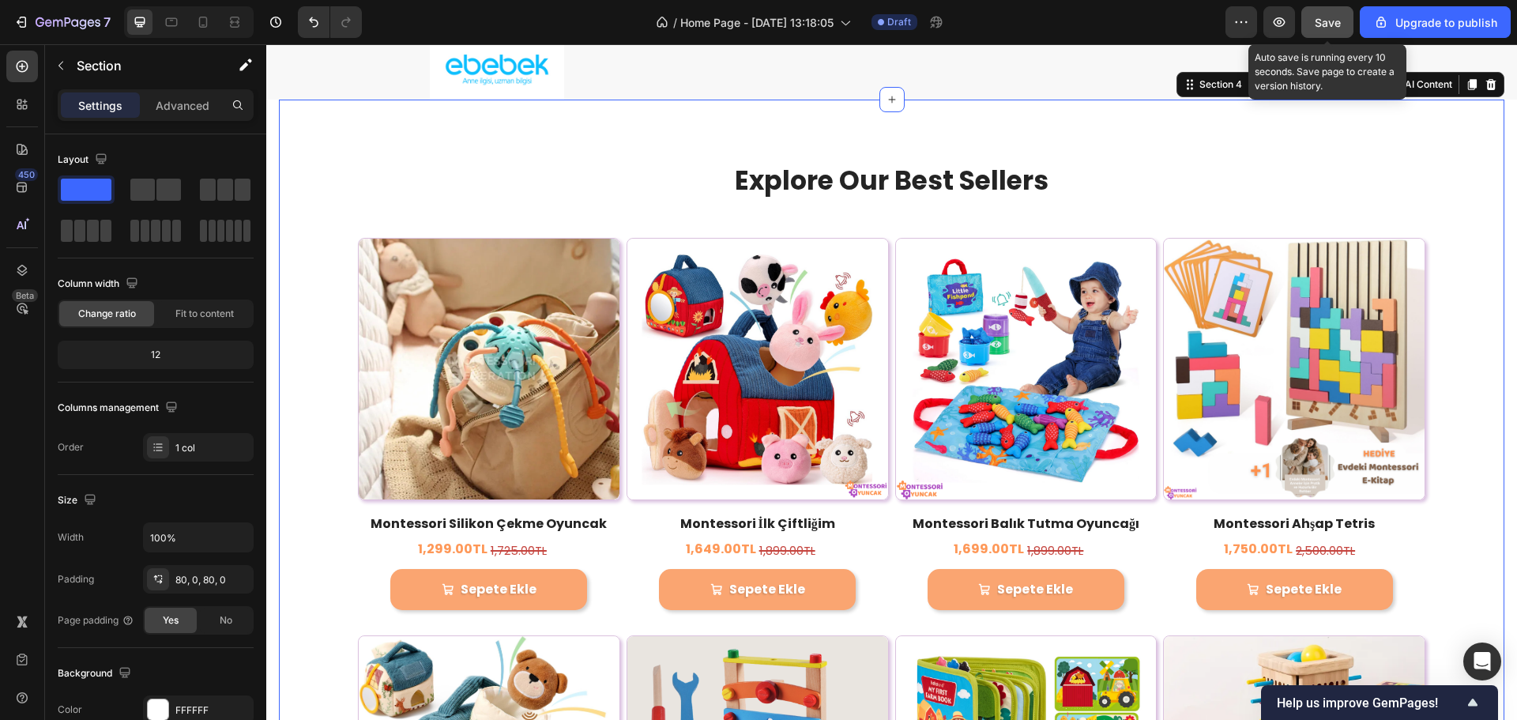
click at [1318, 17] on span "Save" at bounding box center [1328, 22] width 26 height 13
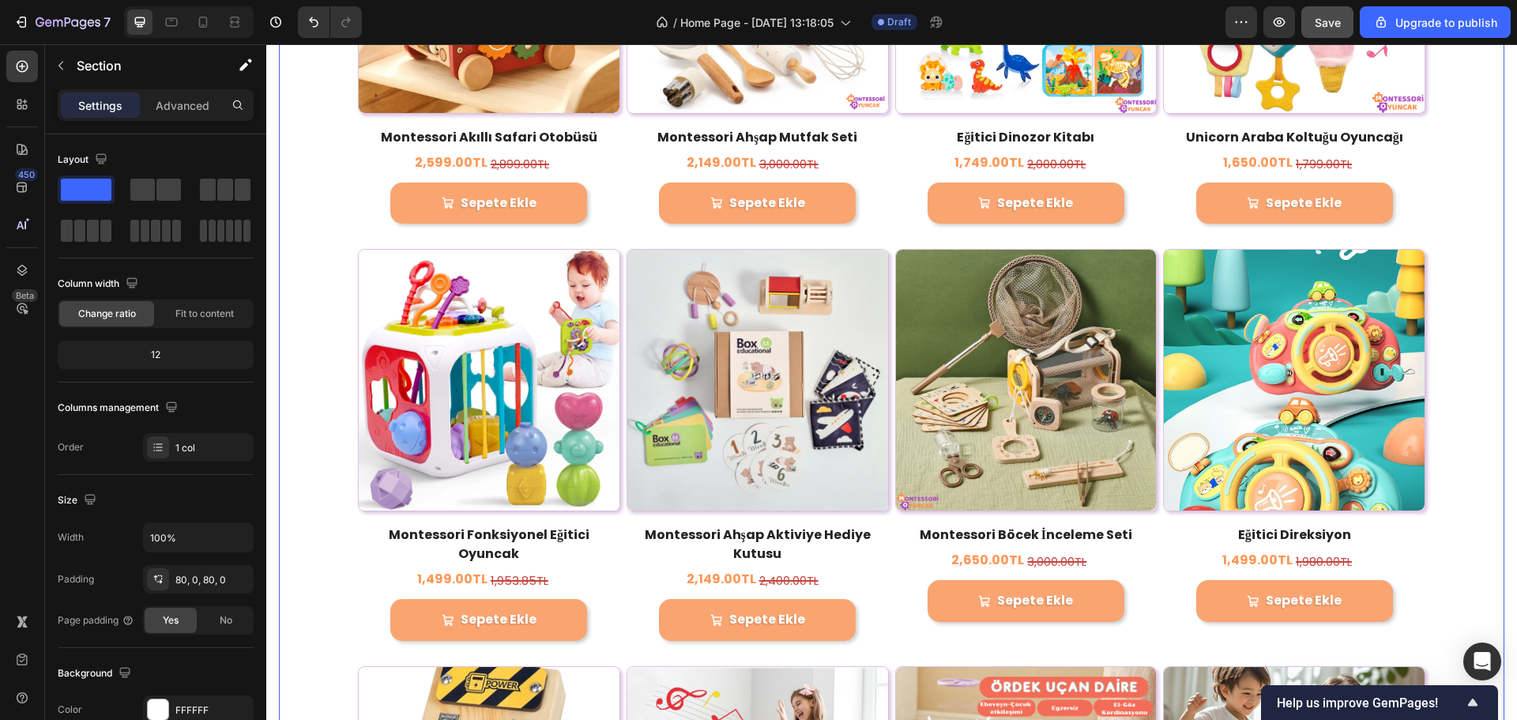
scroll to position [2237, 0]
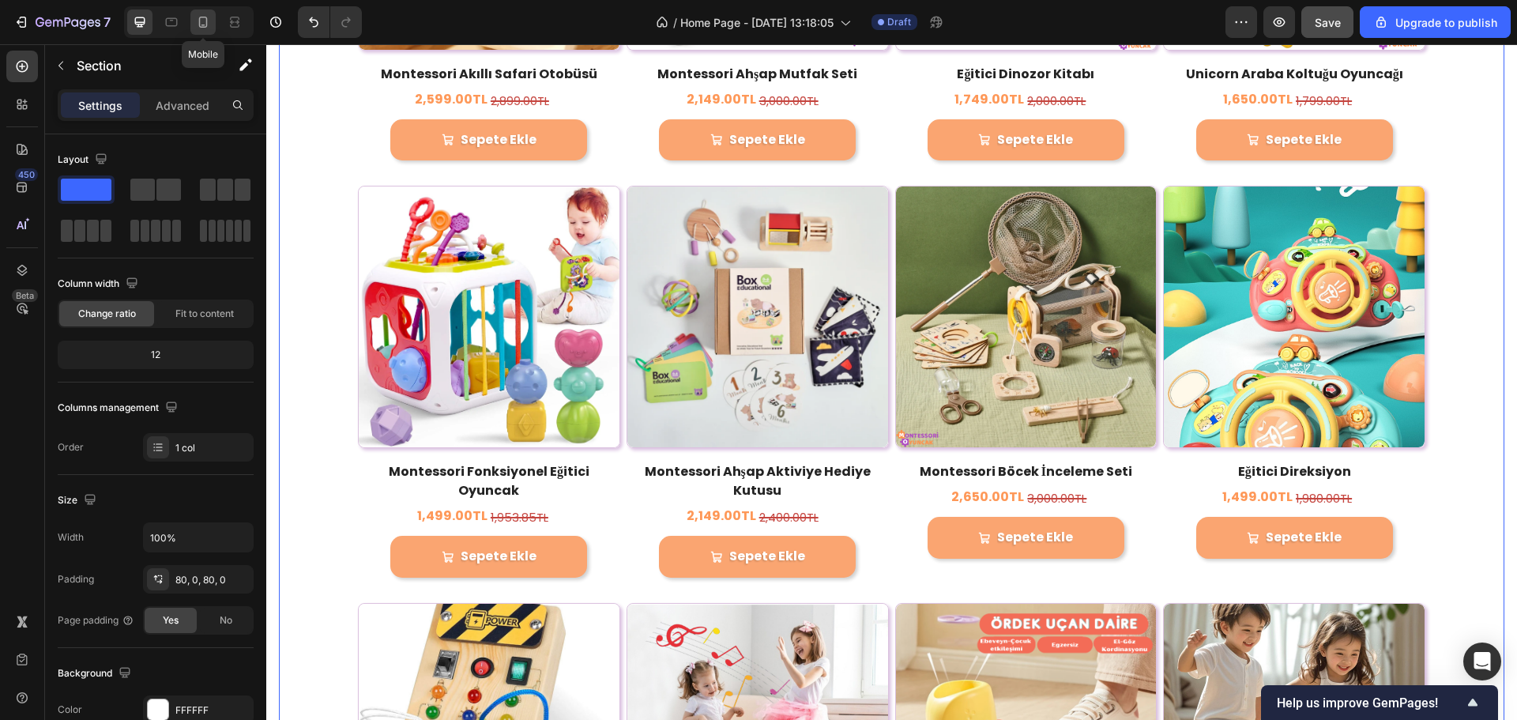
click at [193, 19] on div at bounding box center [202, 21] width 25 height 25
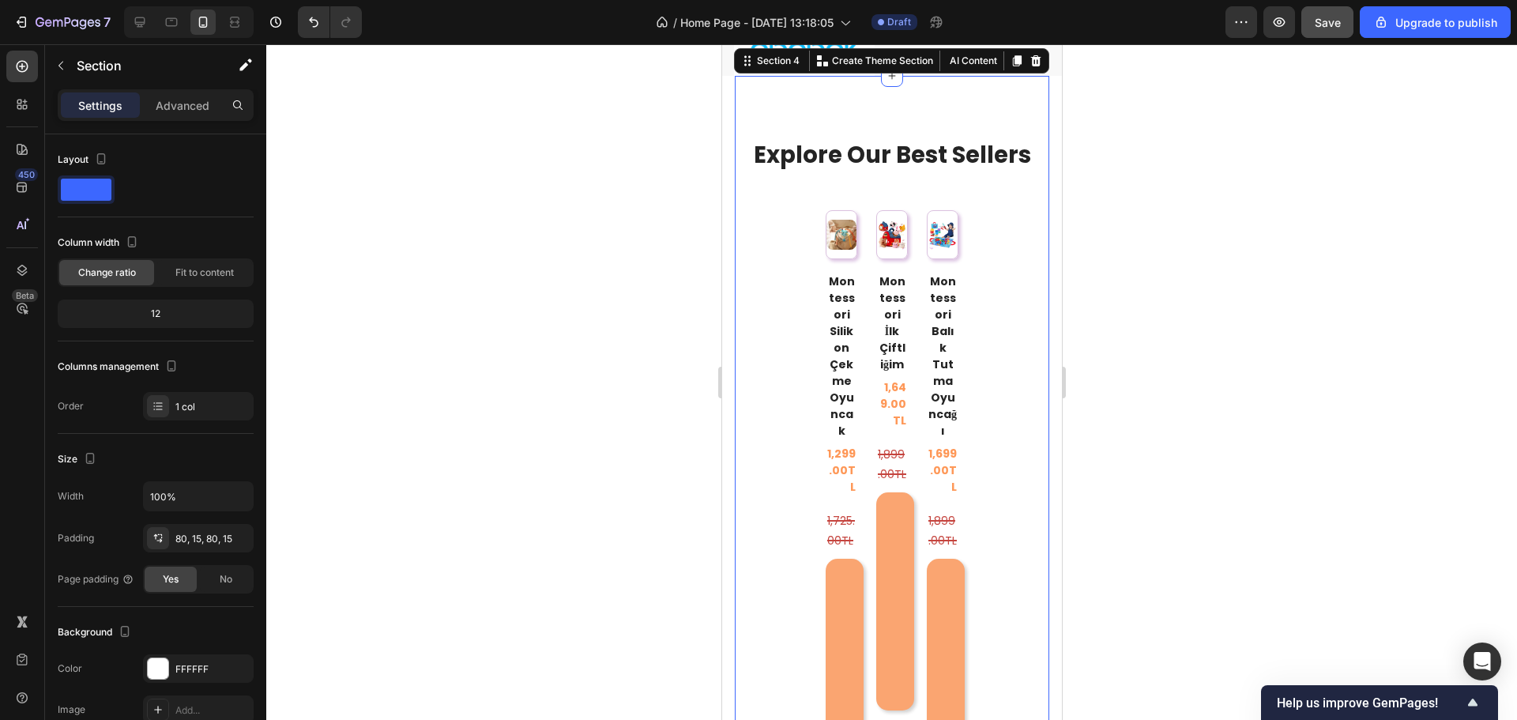
scroll to position [973, 0]
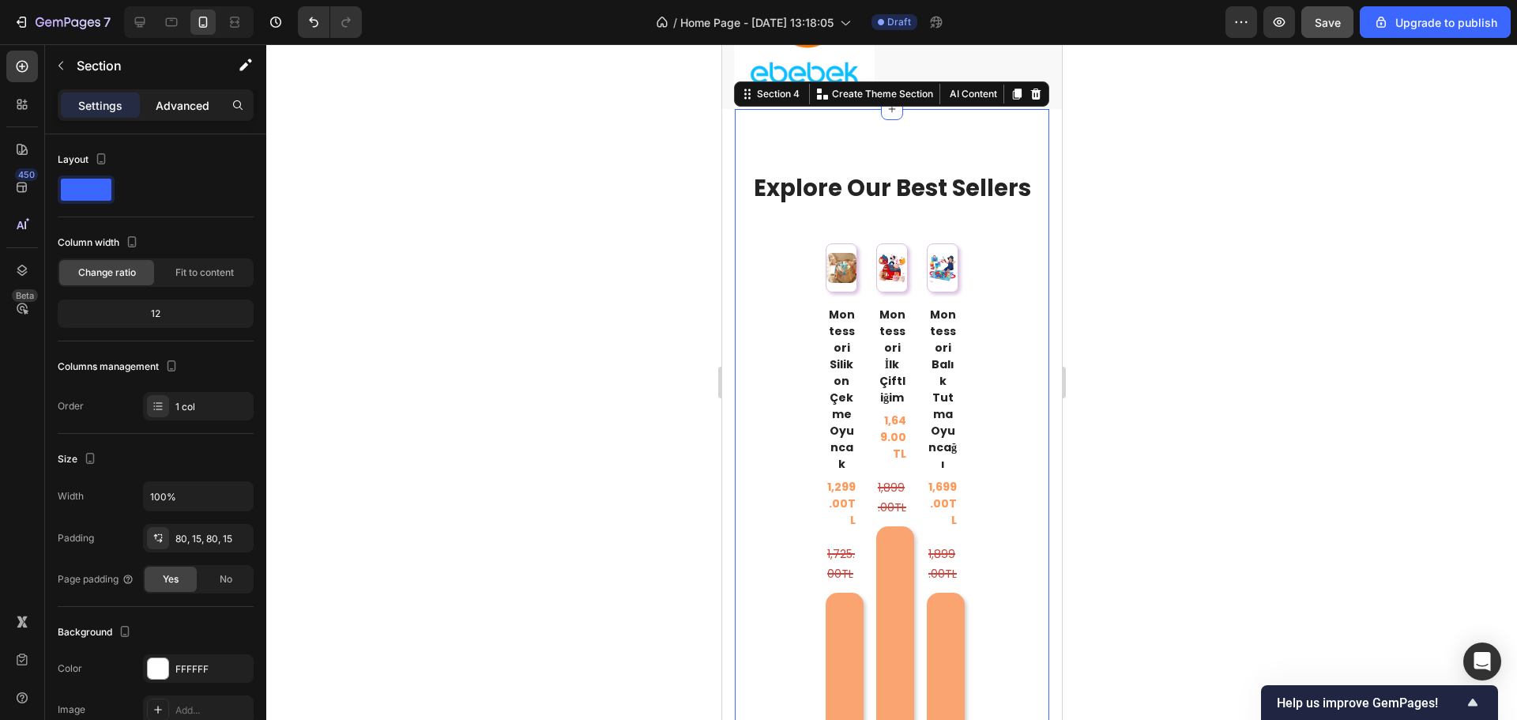
click at [160, 93] on div "Advanced" at bounding box center [182, 104] width 79 height 25
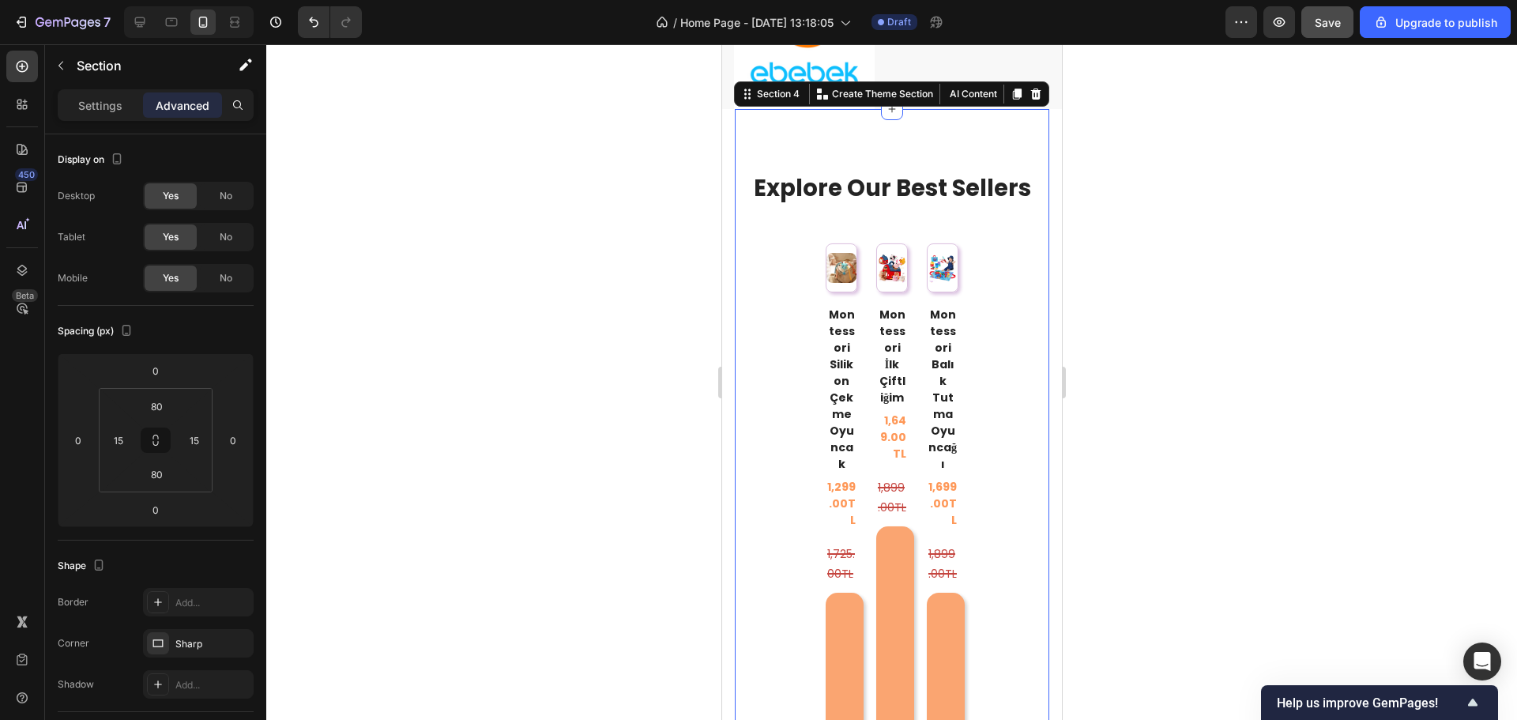
click at [224, 268] on div "No" at bounding box center [226, 278] width 52 height 25
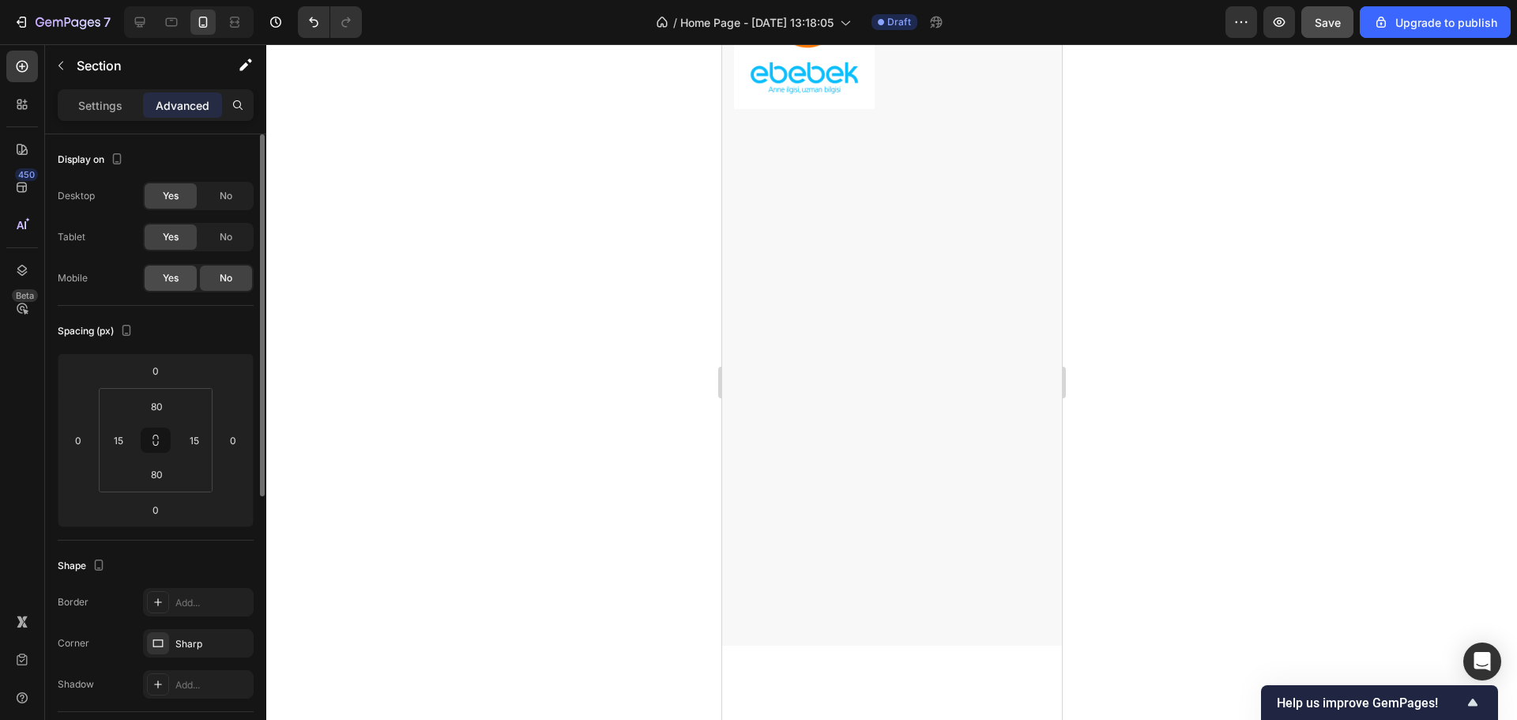
click at [170, 275] on span "Yes" at bounding box center [171, 278] width 16 height 14
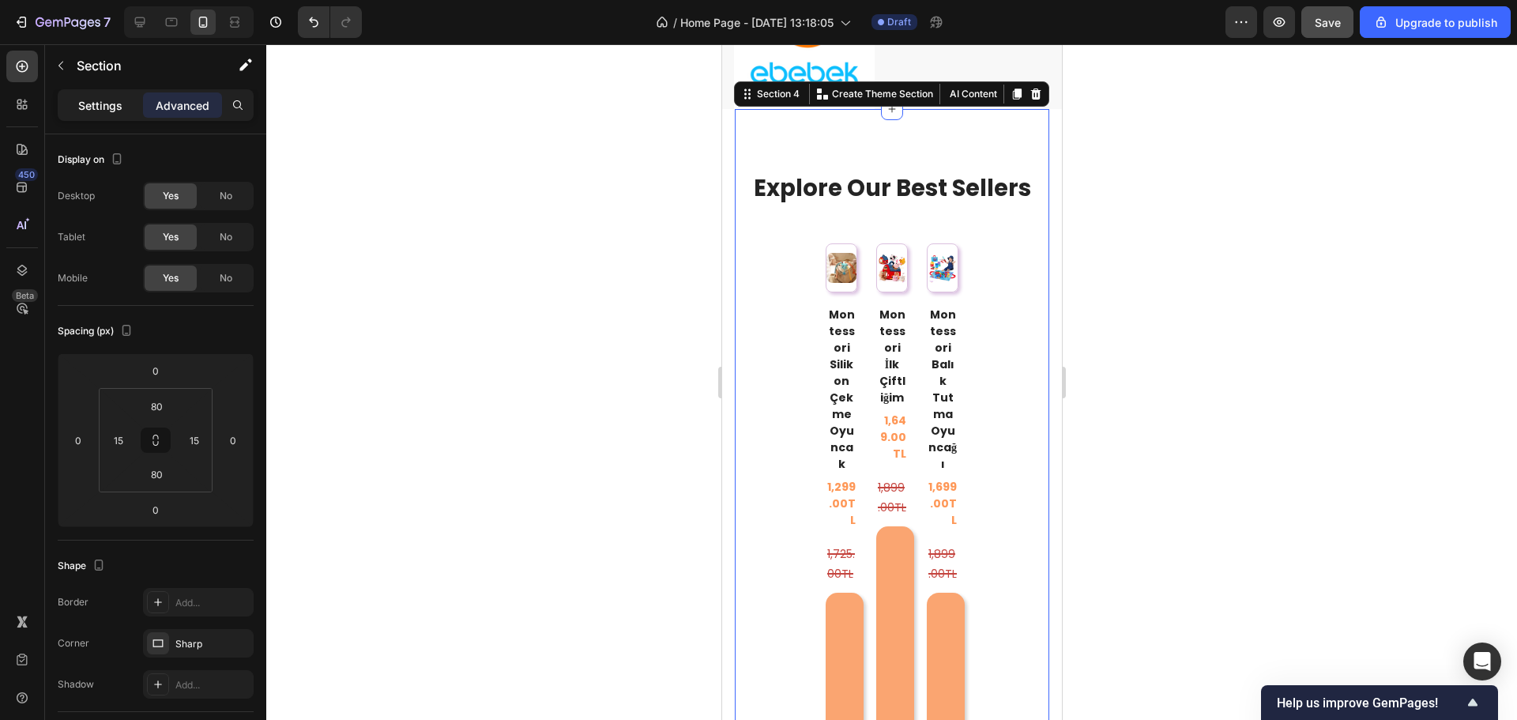
click at [114, 106] on p "Settings" at bounding box center [100, 105] width 44 height 17
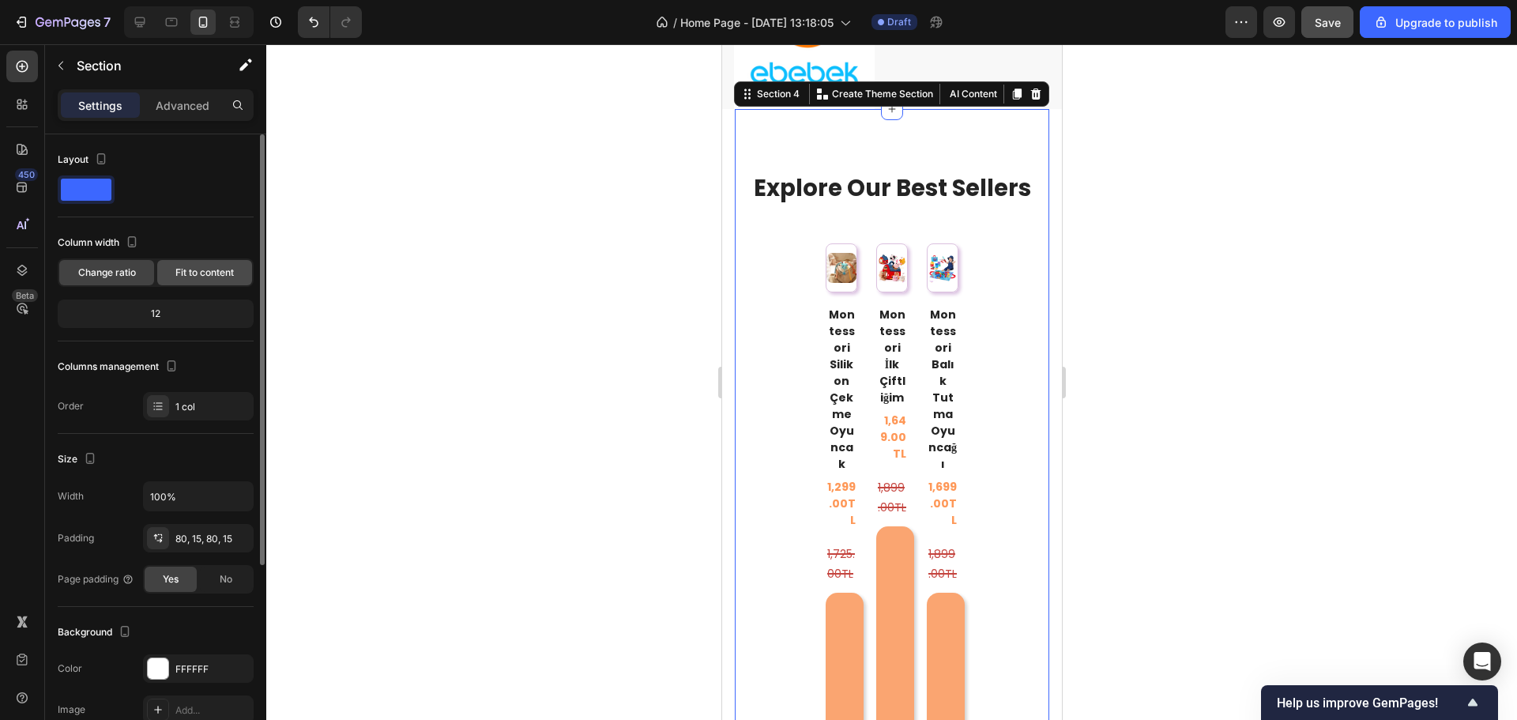
click at [191, 273] on span "Fit to content" at bounding box center [204, 273] width 58 height 14
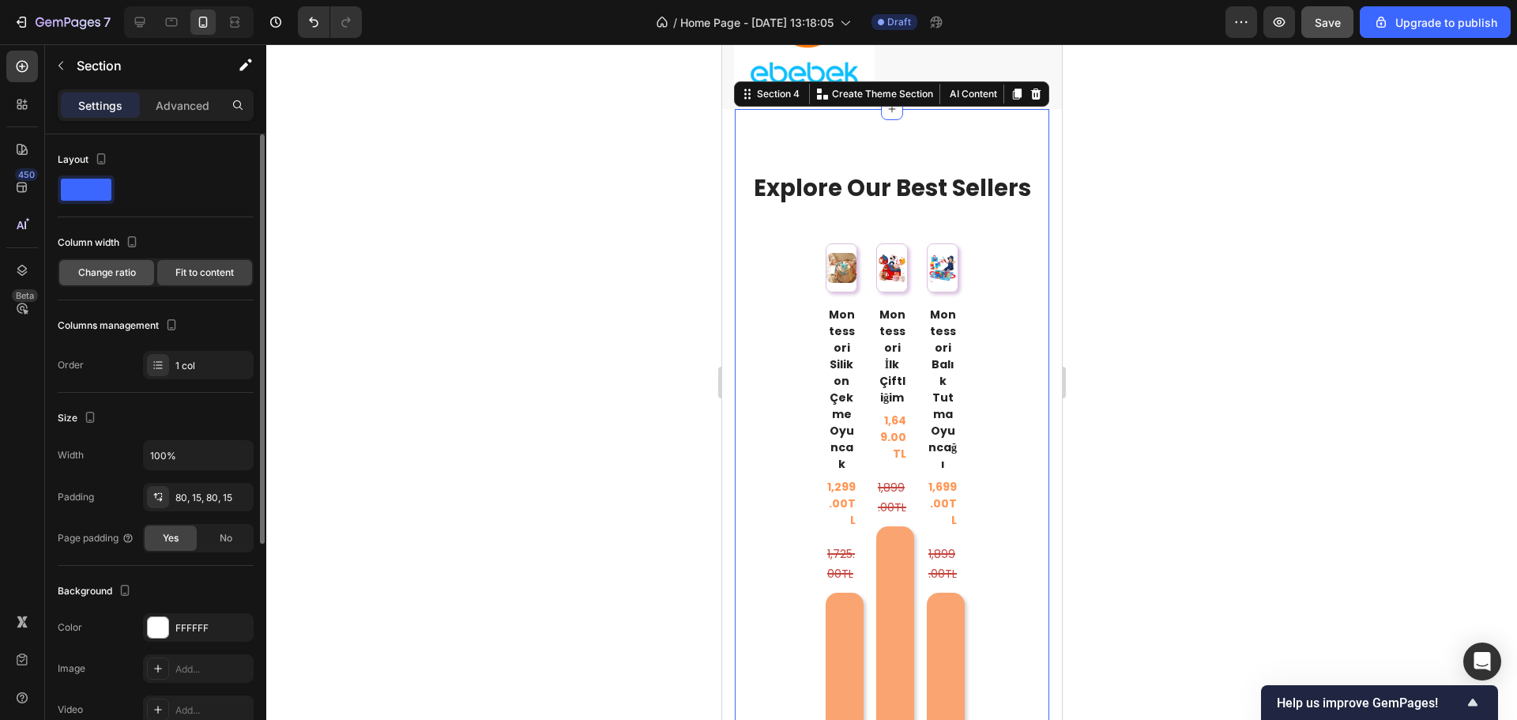
click at [118, 263] on div "Change ratio" at bounding box center [106, 272] width 95 height 25
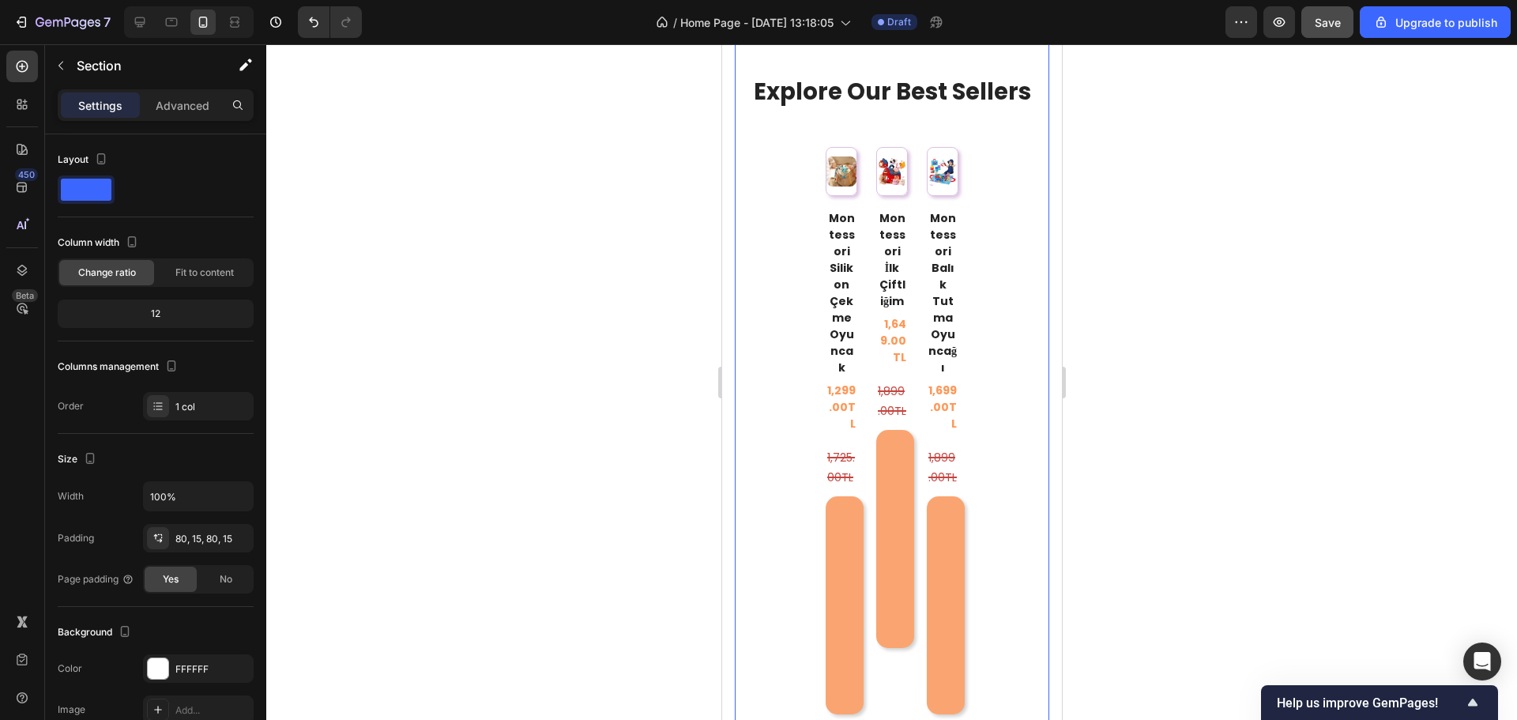
scroll to position [1052, 0]
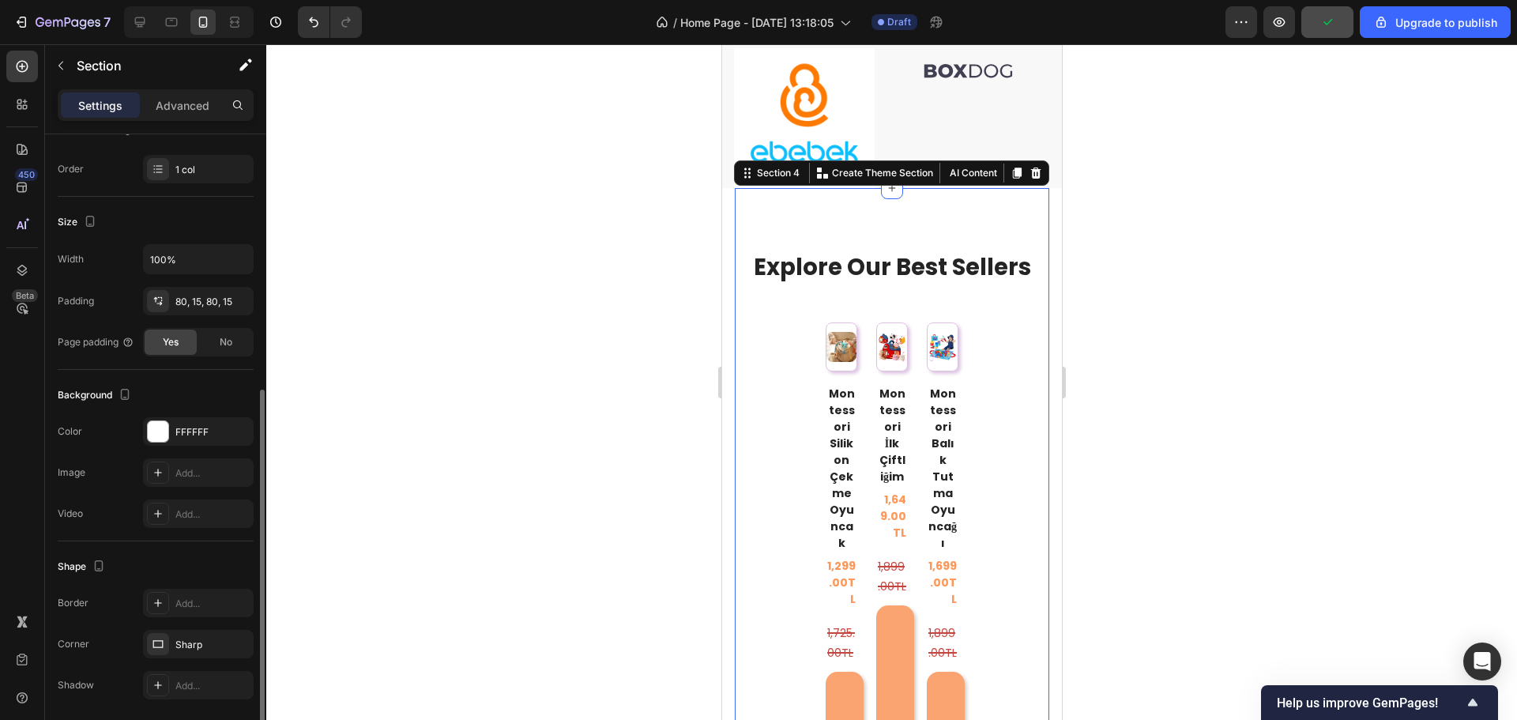
scroll to position [292, 0]
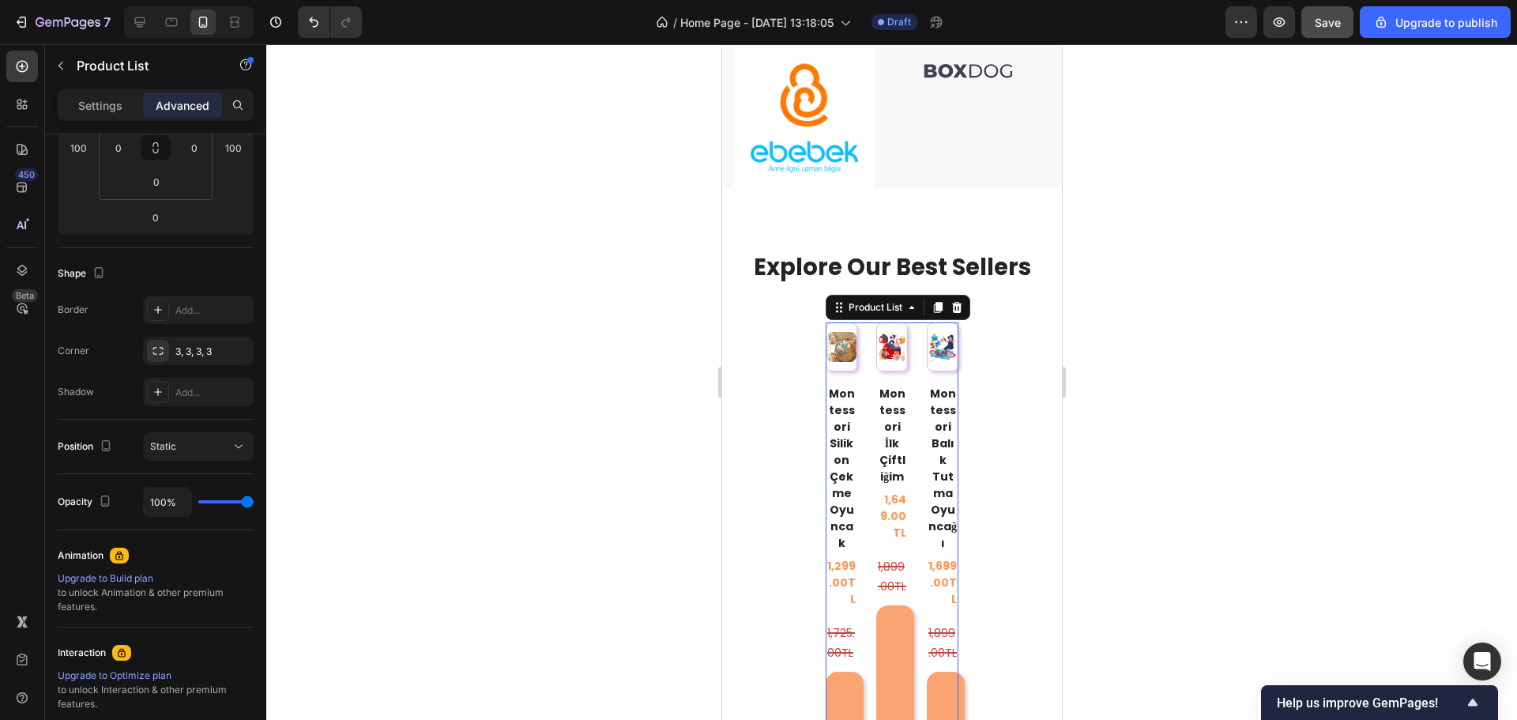
scroll to position [0, 0]
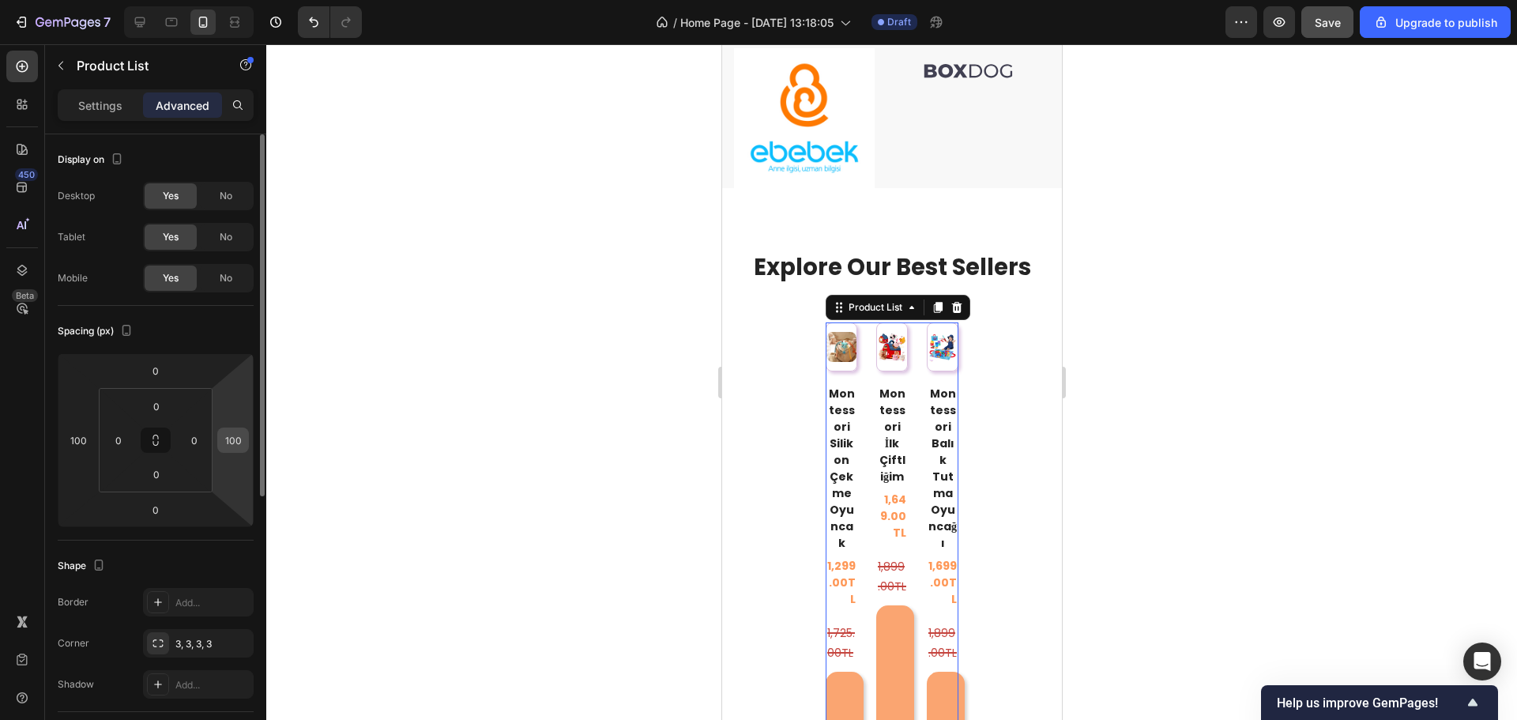
click at [224, 438] on input "100" at bounding box center [233, 440] width 24 height 24
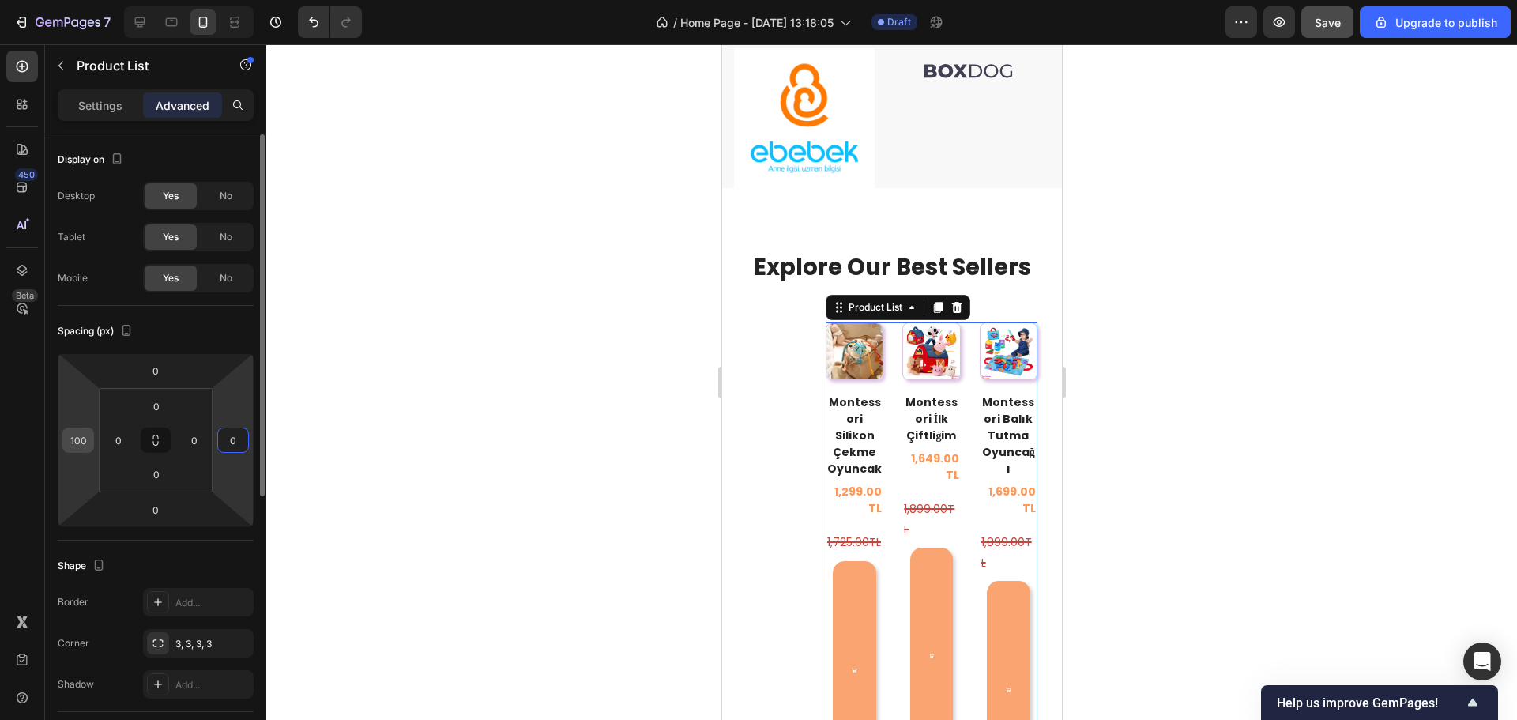
type input "0"
click at [77, 446] on input "100" at bounding box center [78, 440] width 24 height 24
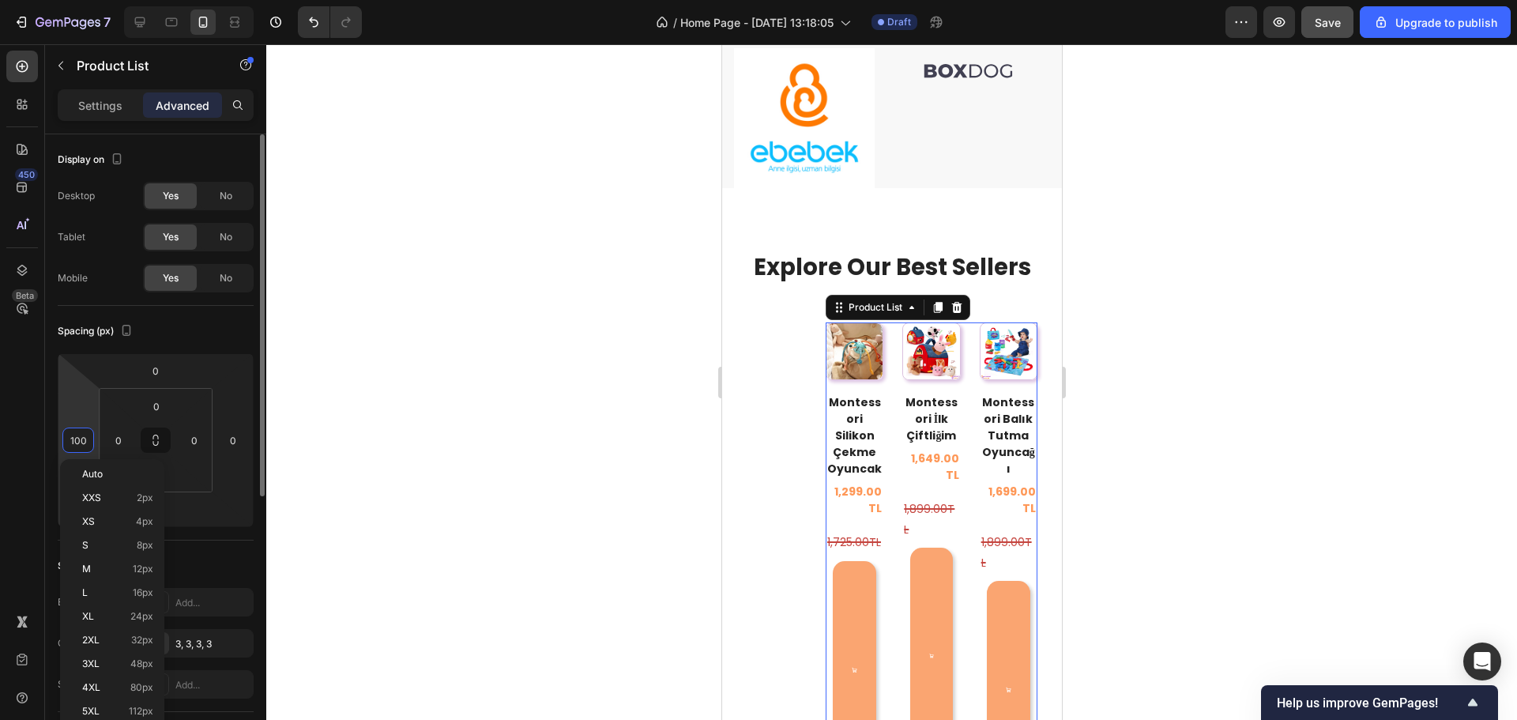
type input "0"
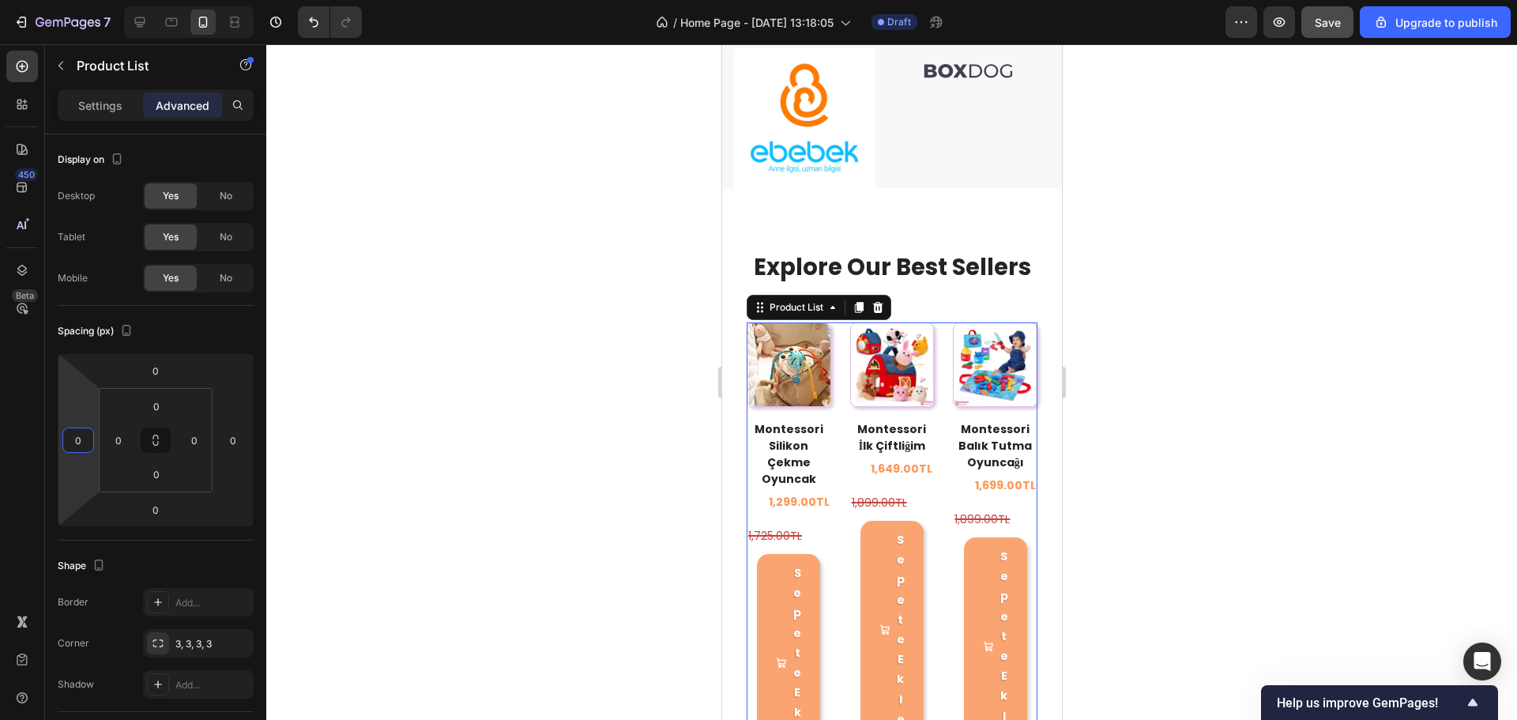
click at [392, 366] on div at bounding box center [891, 382] width 1251 height 676
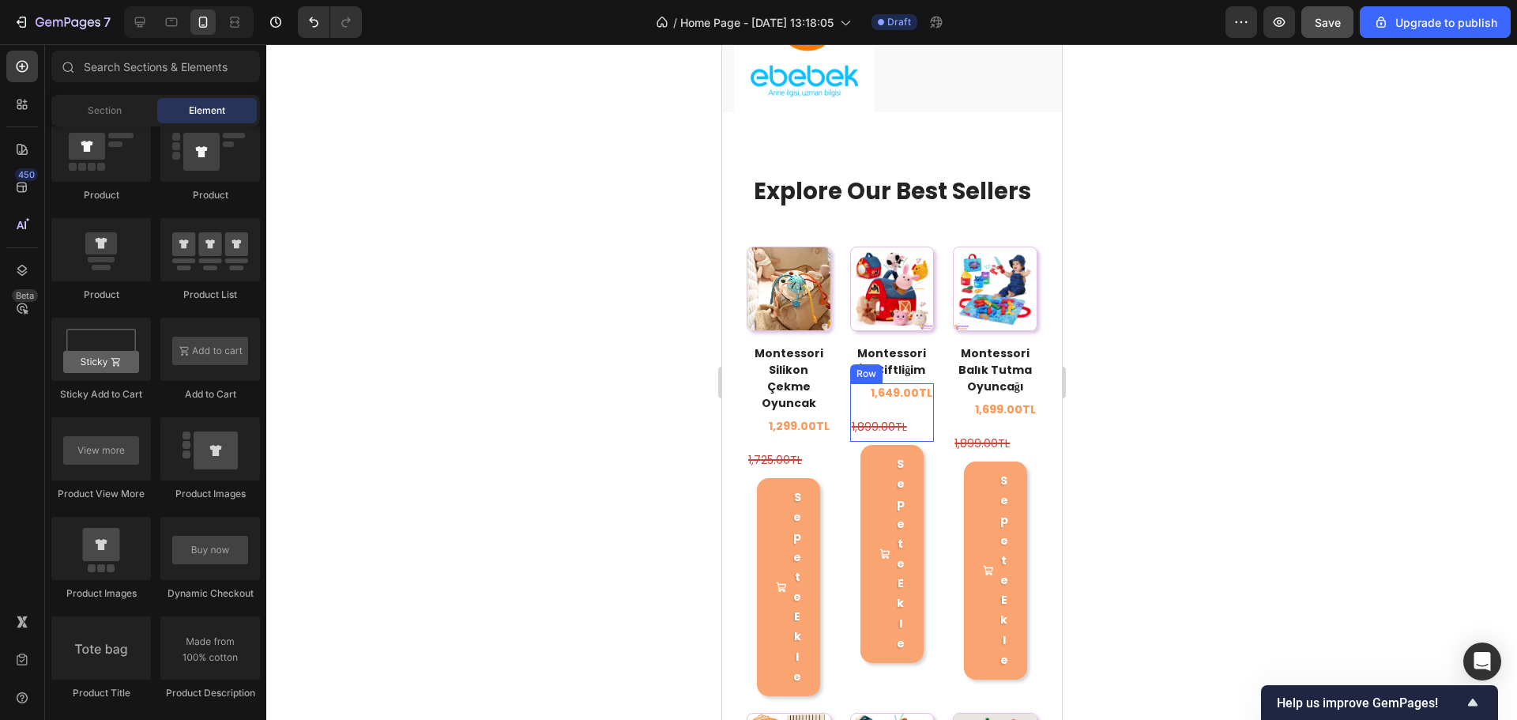
scroll to position [973, 0]
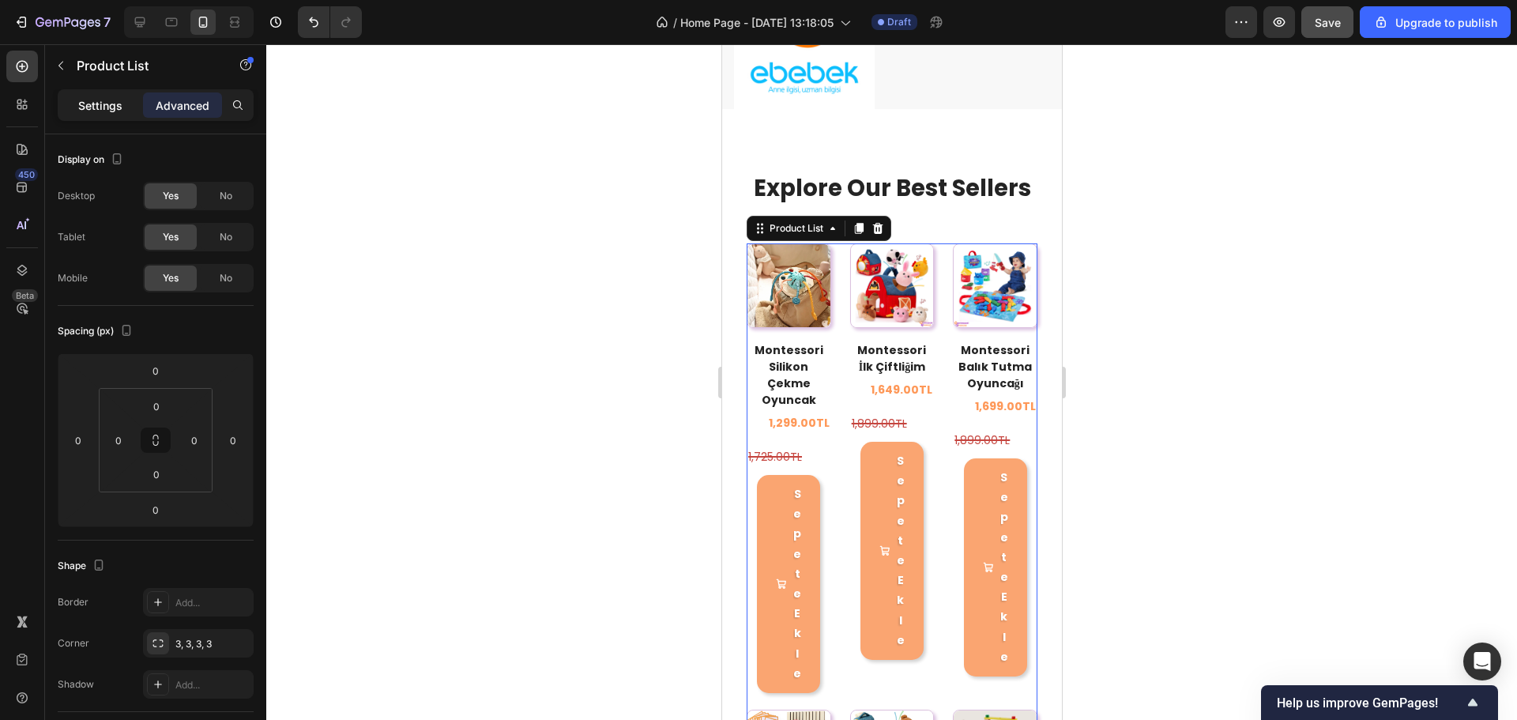
click at [107, 105] on p "Settings" at bounding box center [100, 105] width 44 height 17
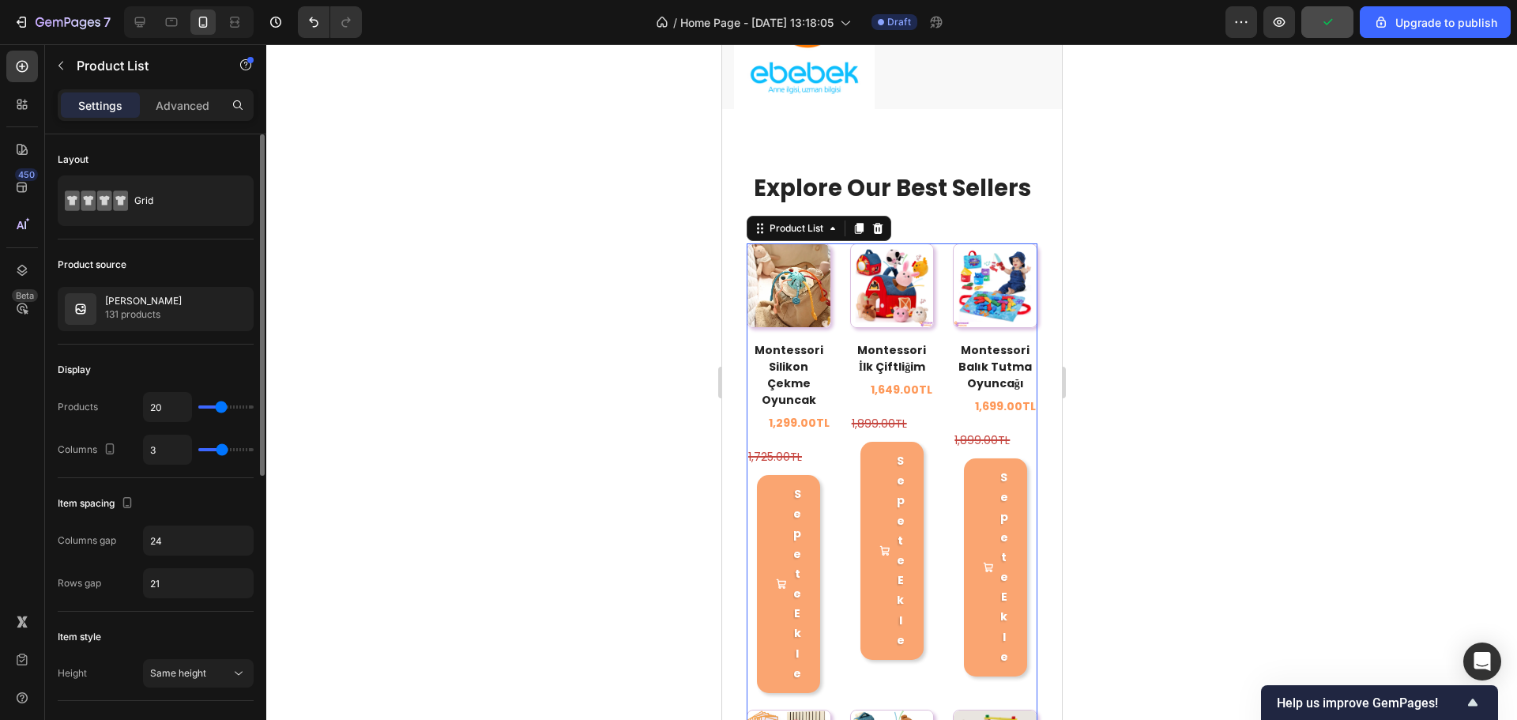
type input "1"
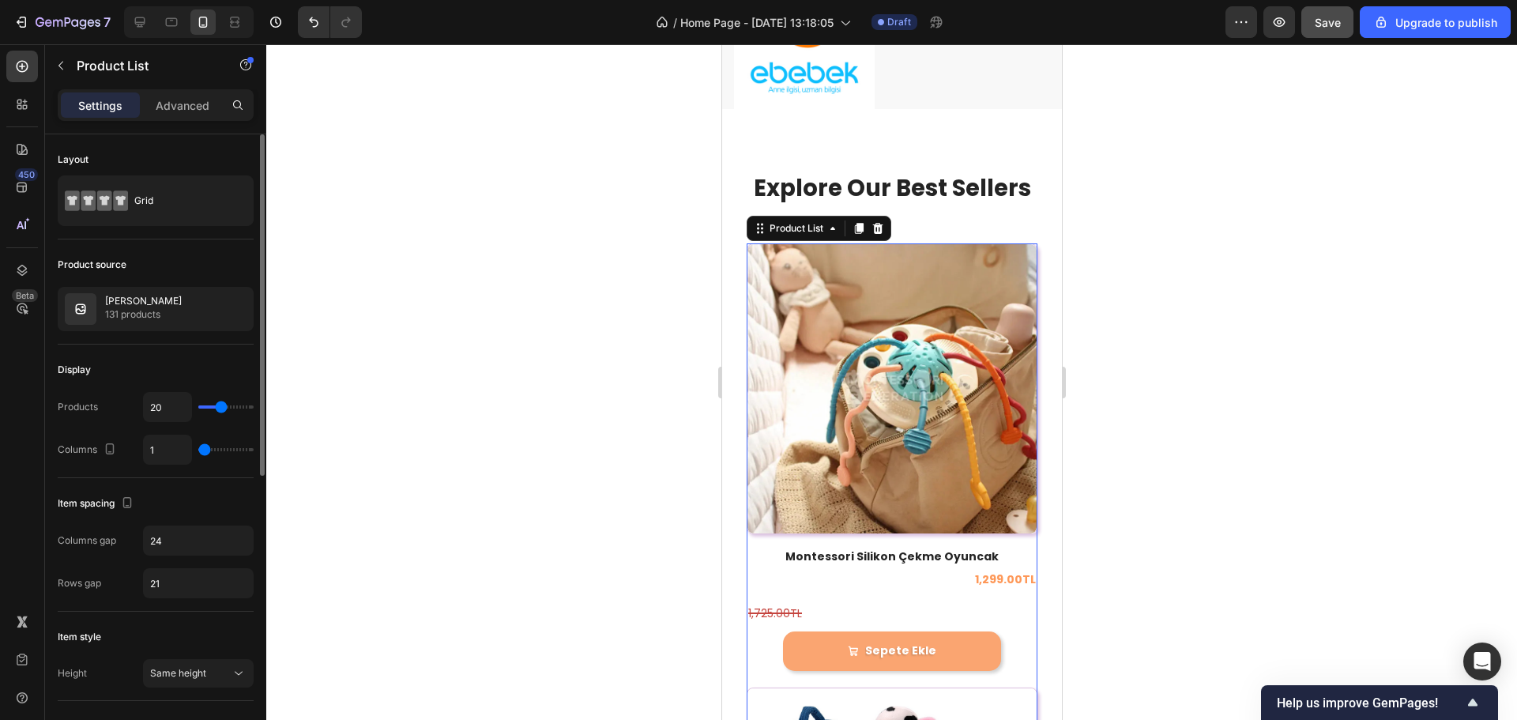
type input "2"
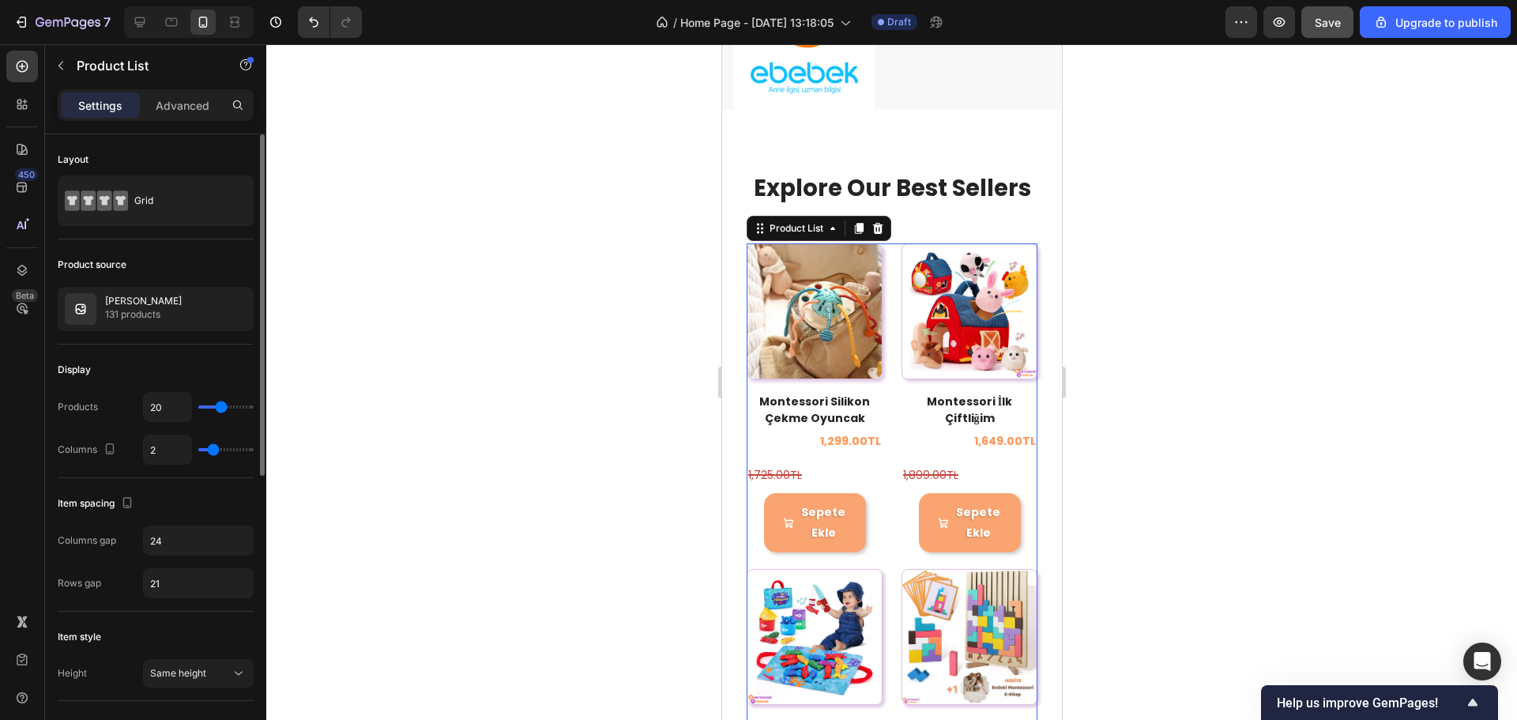
type input "2"
click at [217, 451] on input "range" at bounding box center [225, 449] width 55 height 3
click at [1163, 378] on div at bounding box center [891, 382] width 1251 height 676
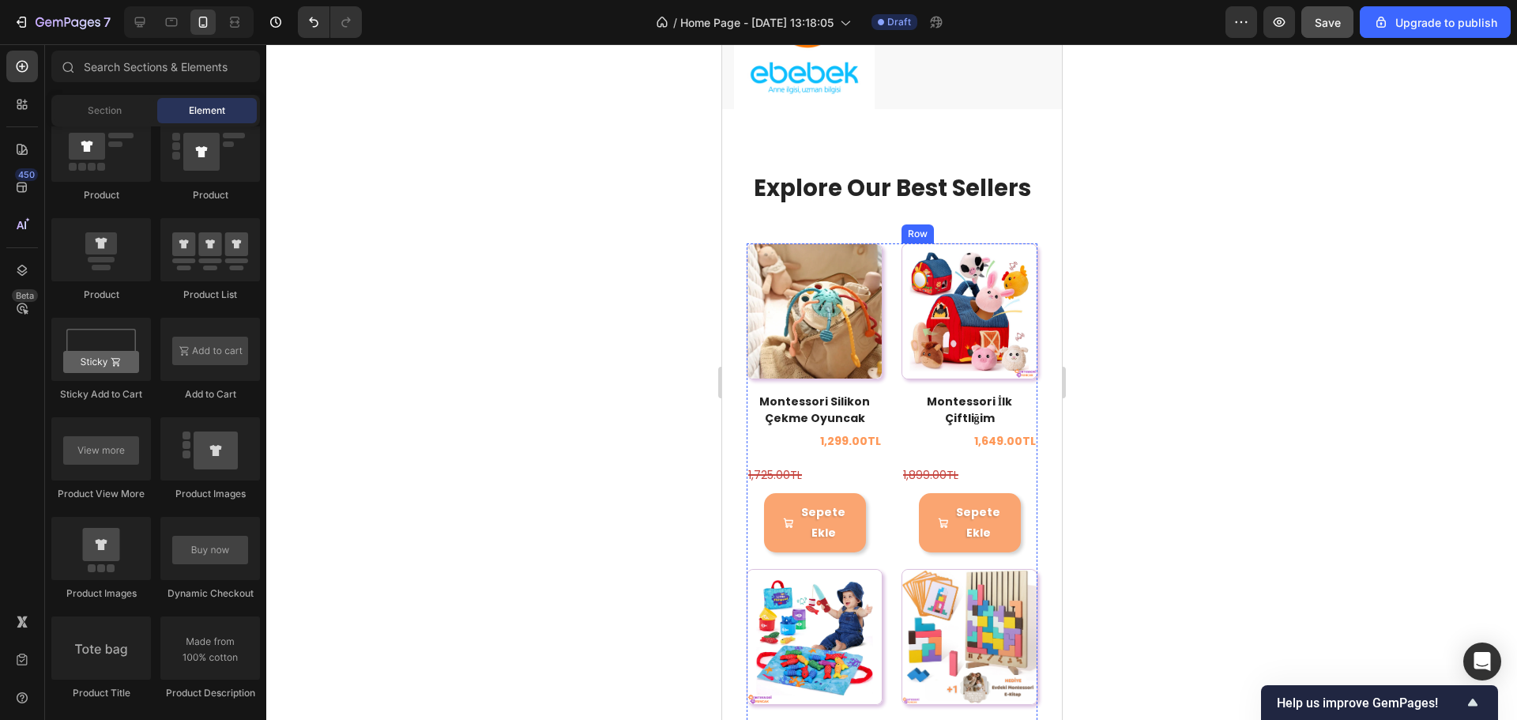
click at [1019, 380] on div "(P) Images Montessori İlk Çiftliğim (P) Title 1,649.00TL (P) Price (P) Price 1,…" at bounding box center [969, 397] width 136 height 309
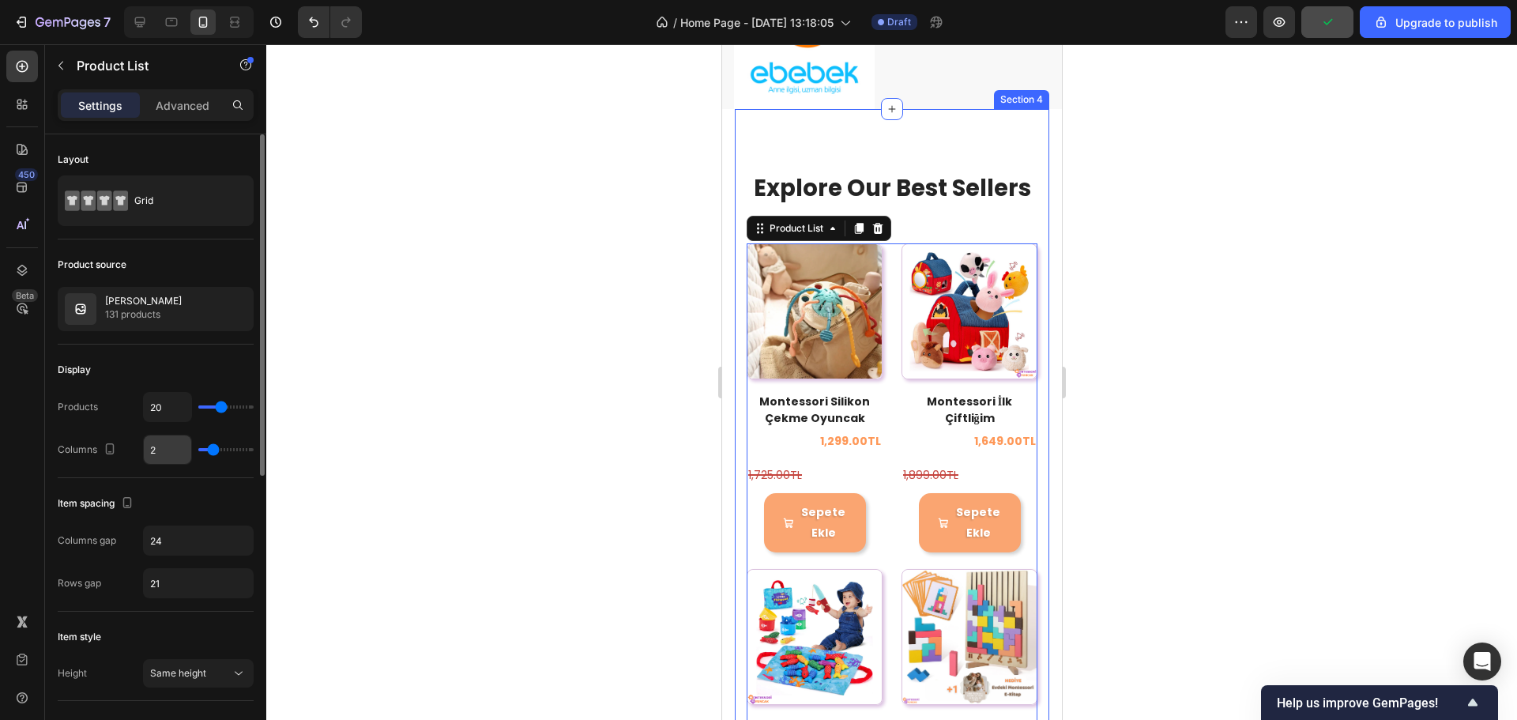
scroll to position [158, 0]
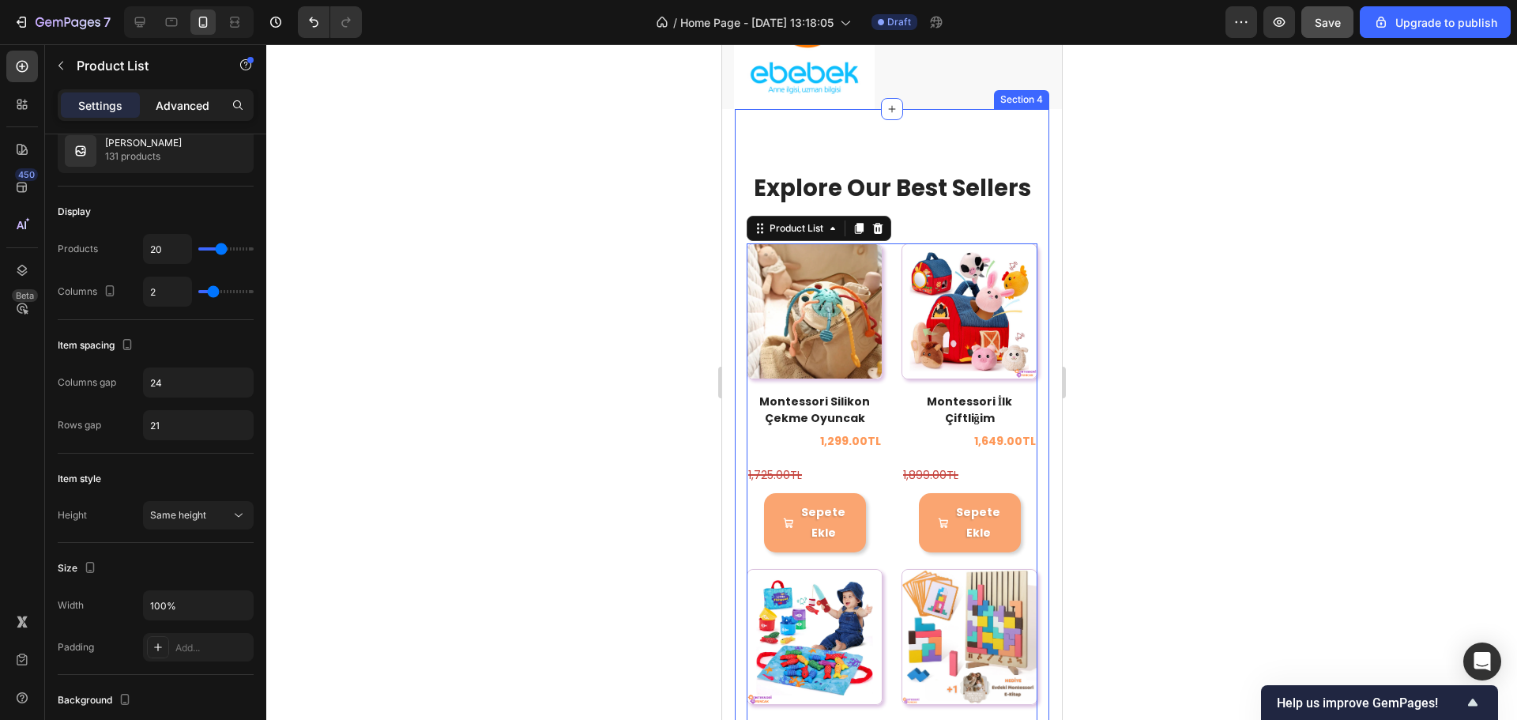
click at [171, 104] on p "Advanced" at bounding box center [183, 105] width 54 height 17
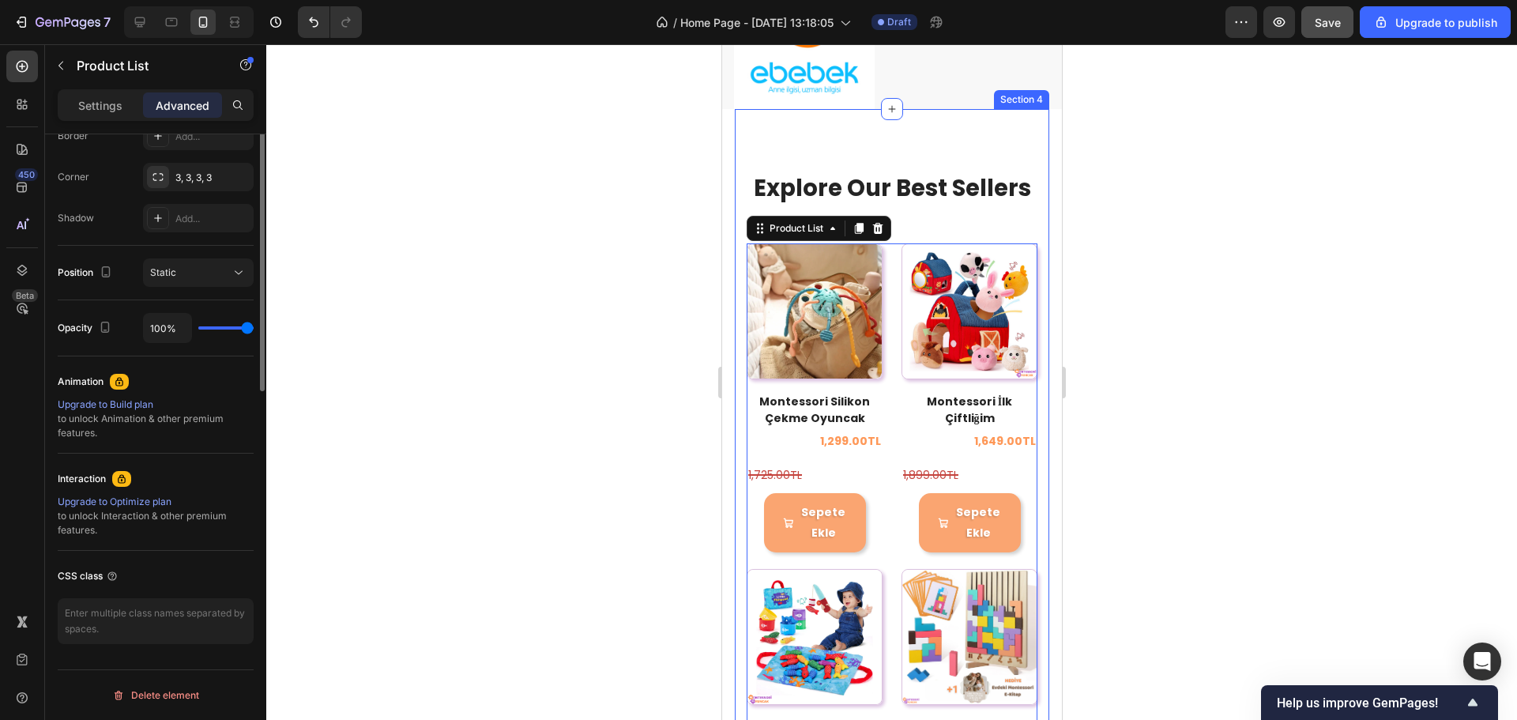
scroll to position [71, 0]
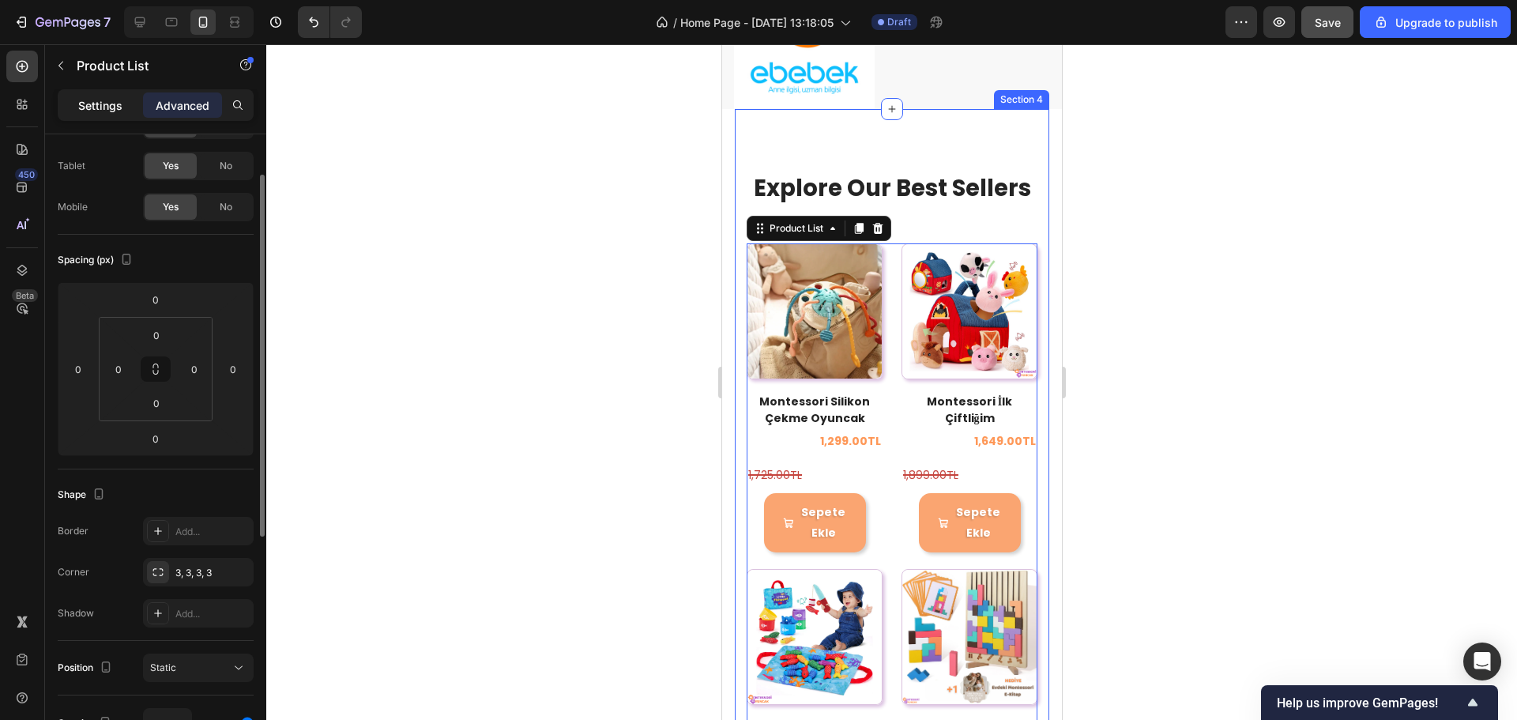
click at [89, 116] on div "Settings" at bounding box center [100, 104] width 79 height 25
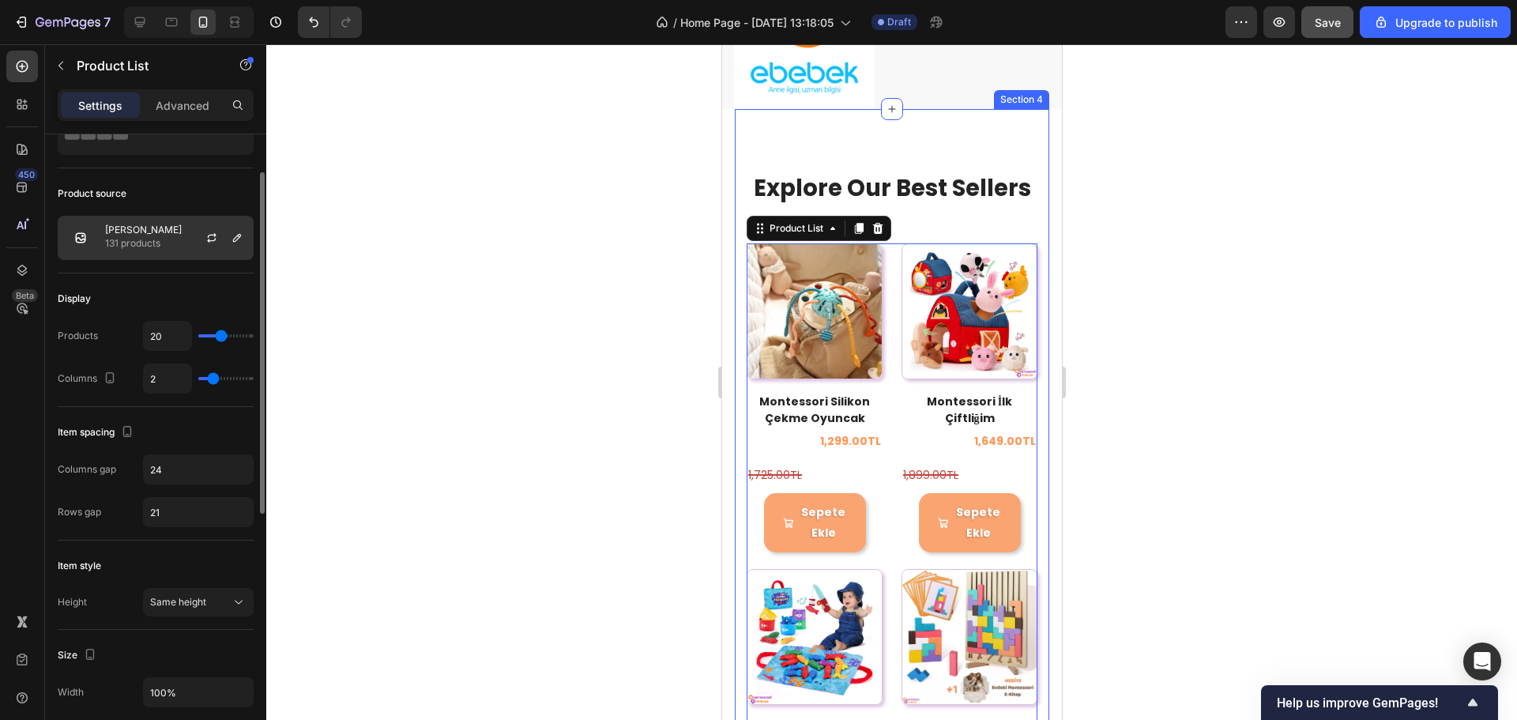
scroll to position [0, 0]
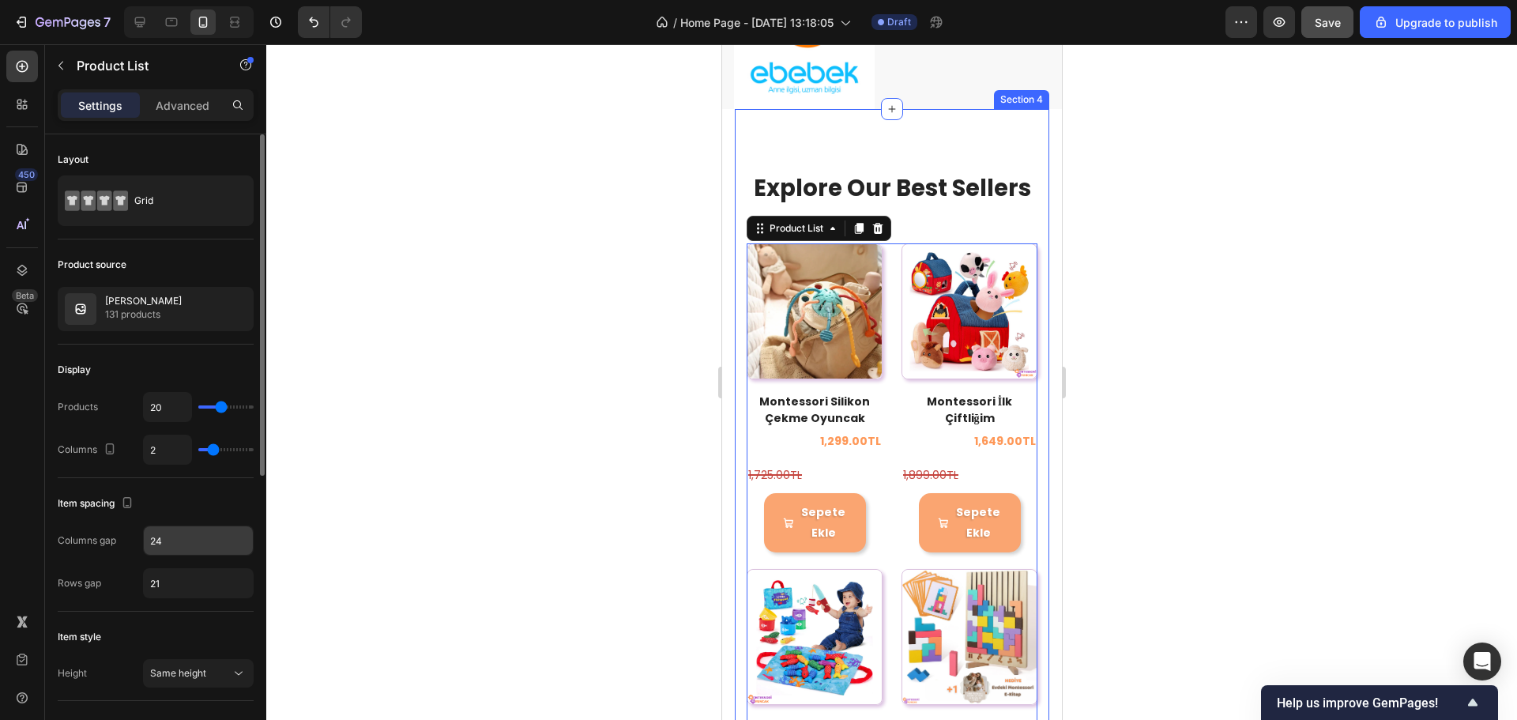
click at [180, 537] on input "24" at bounding box center [198, 540] width 109 height 28
type input "0"
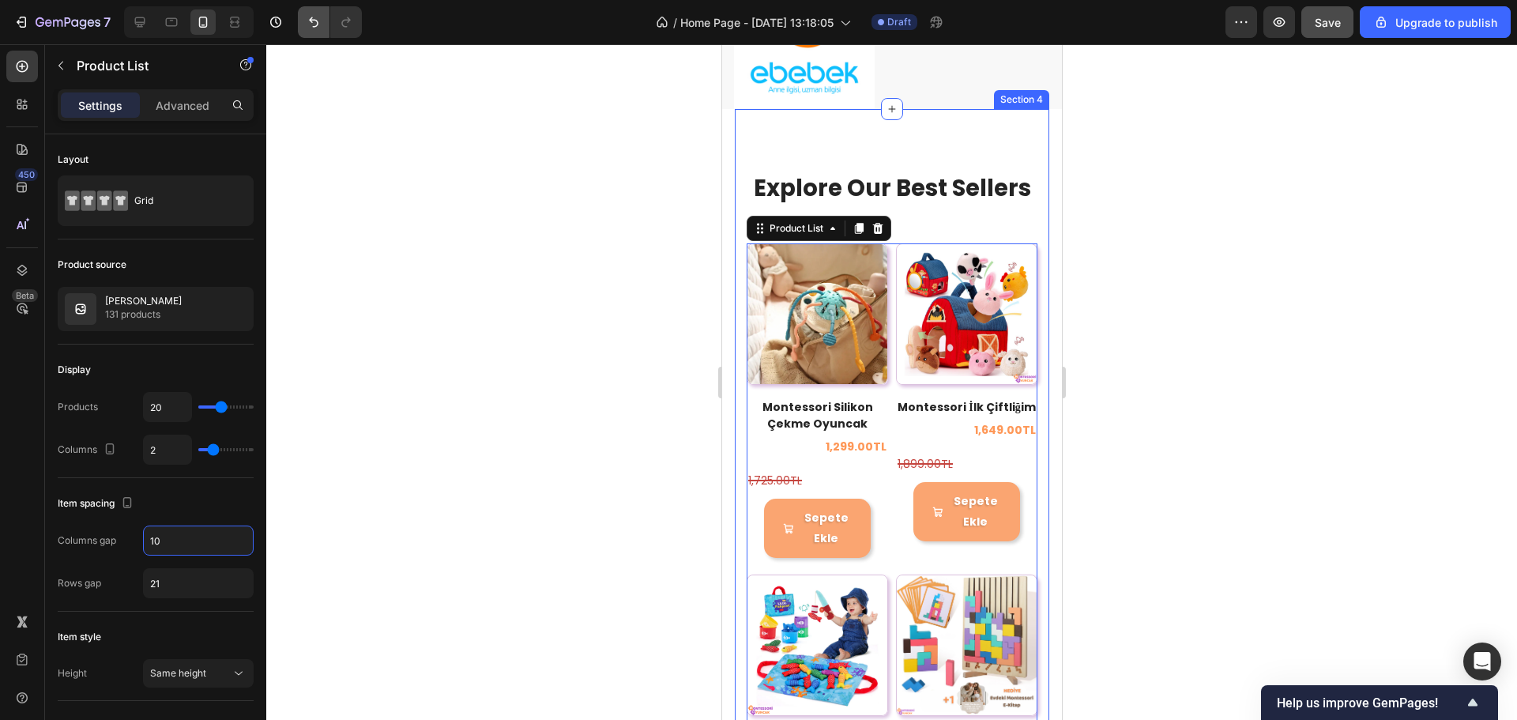
type input "10"
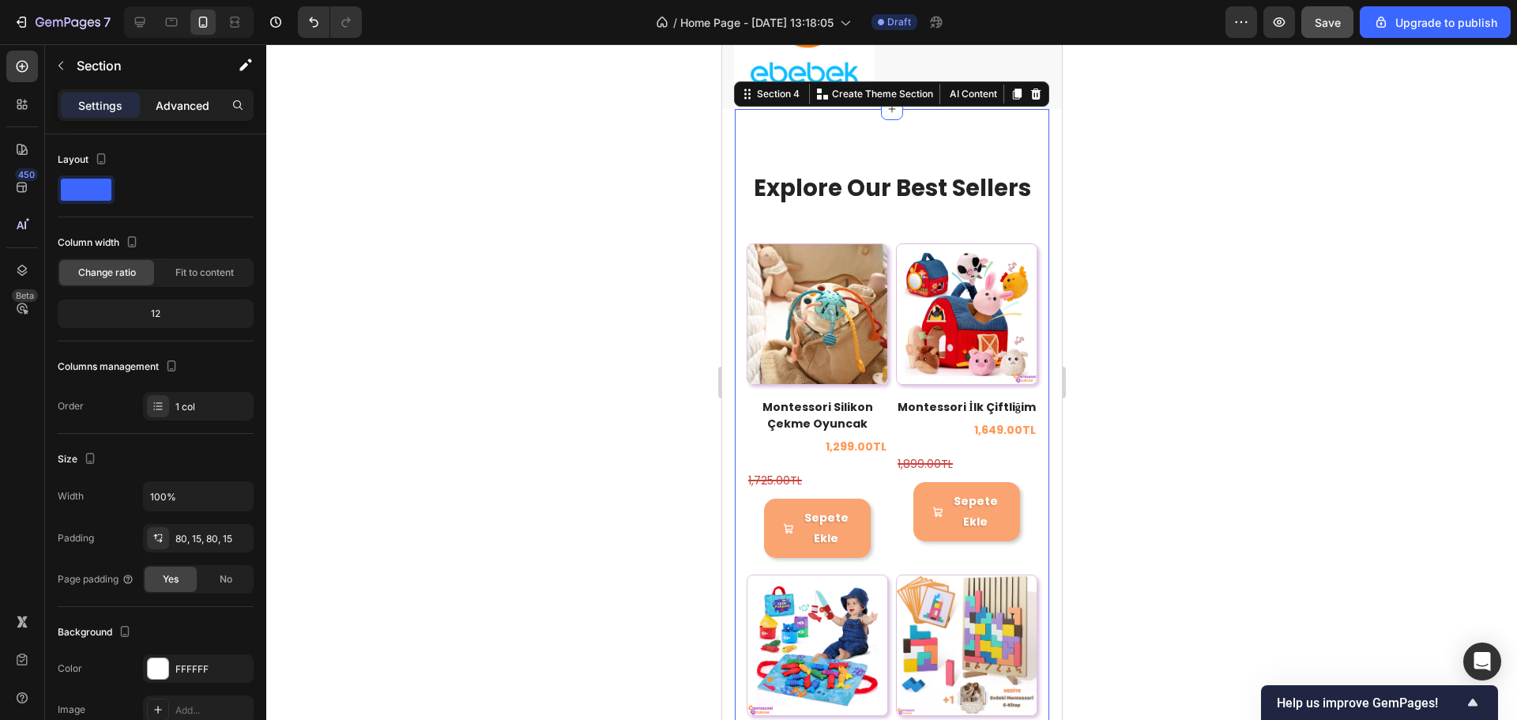
click at [167, 100] on p "Advanced" at bounding box center [183, 105] width 54 height 17
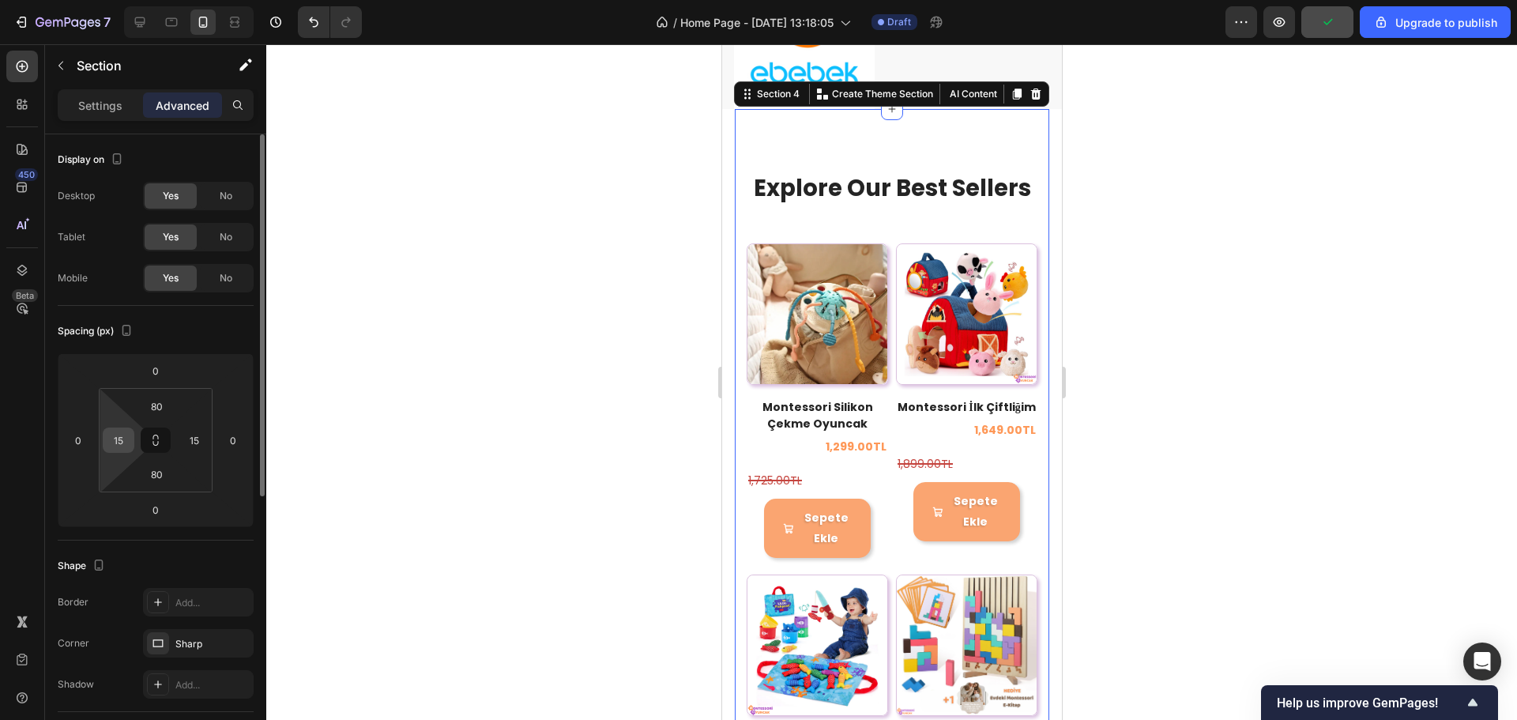
click at [126, 439] on input "15" at bounding box center [119, 440] width 24 height 24
type input "0"
click at [163, 341] on div "Spacing (px)" at bounding box center [156, 331] width 196 height 25
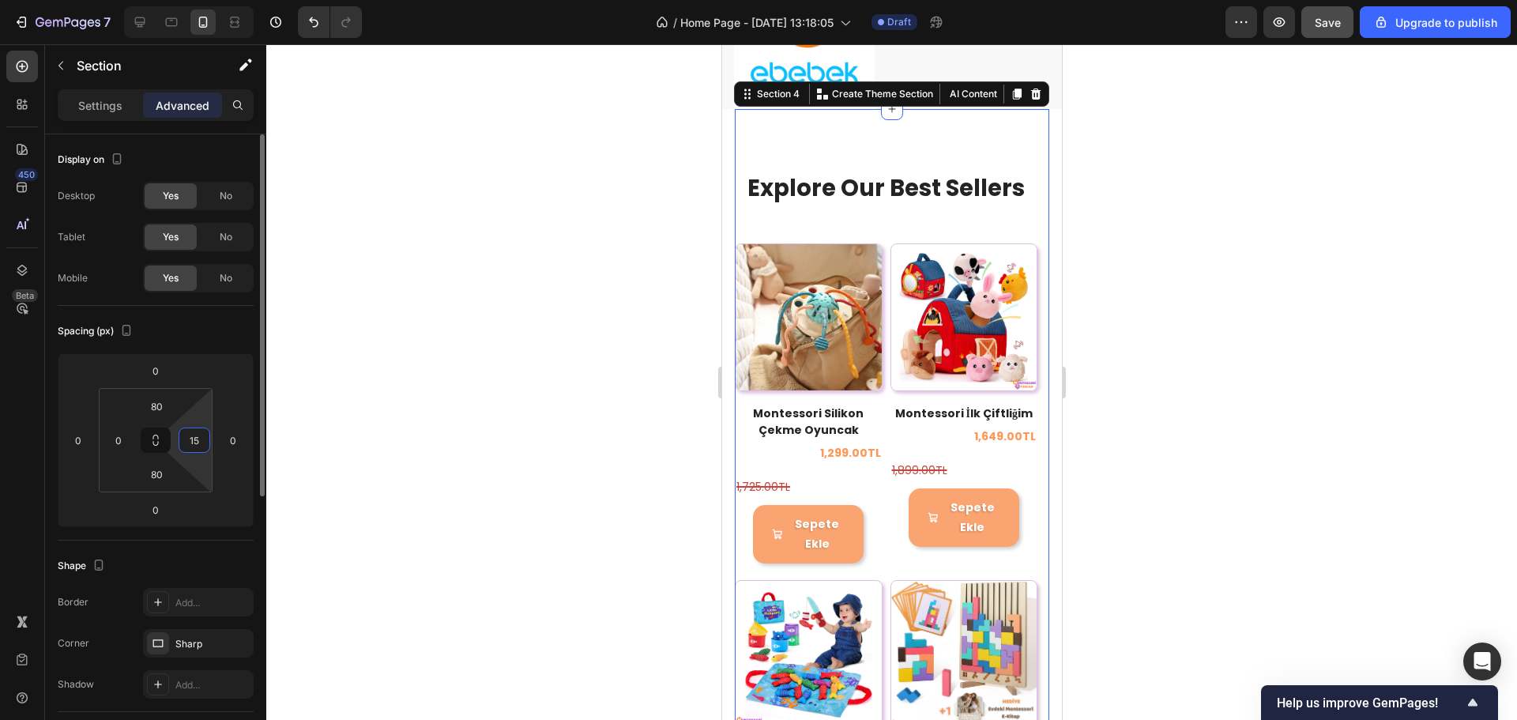
click at [200, 443] on input "15" at bounding box center [195, 440] width 24 height 24
type input "0"
click at [215, 334] on div "Spacing (px)" at bounding box center [156, 331] width 196 height 25
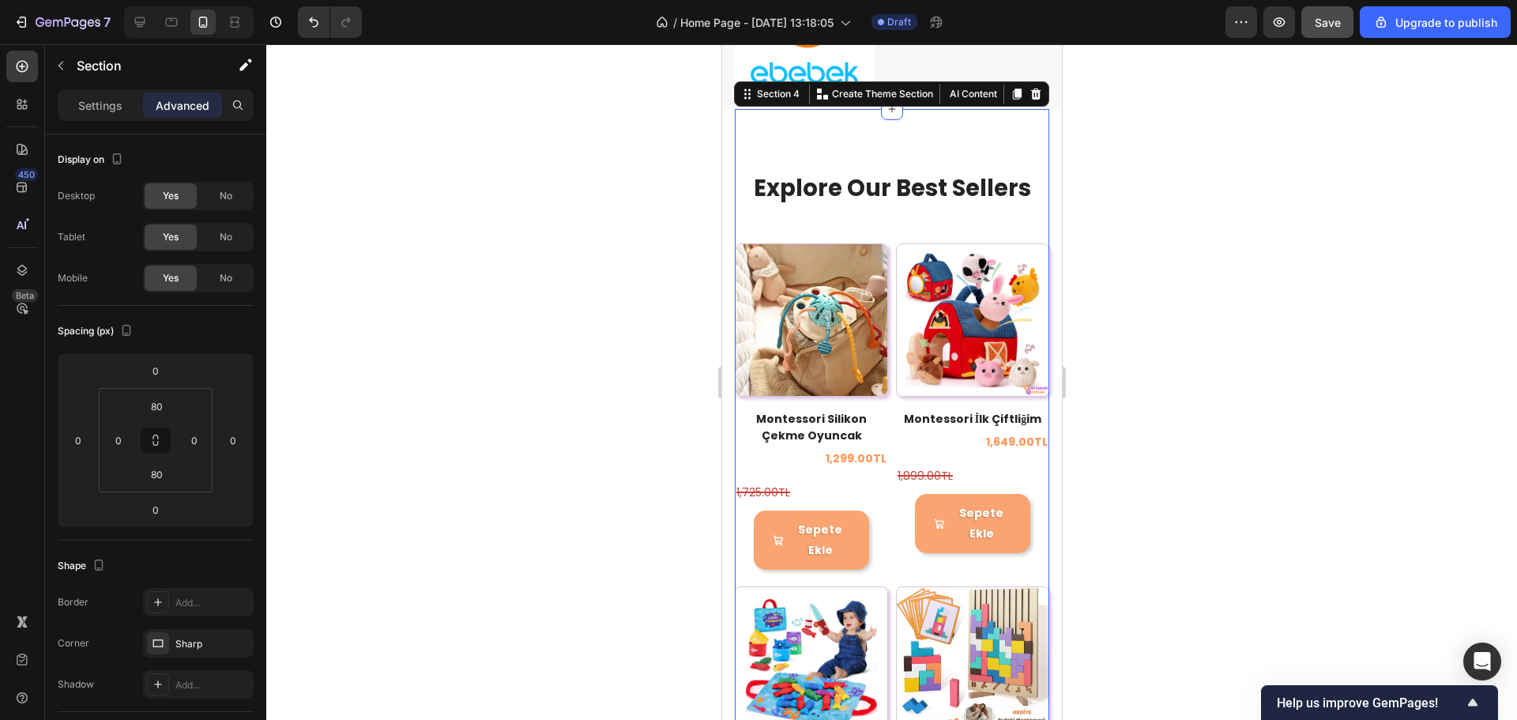
click at [1236, 332] on div at bounding box center [891, 382] width 1251 height 676
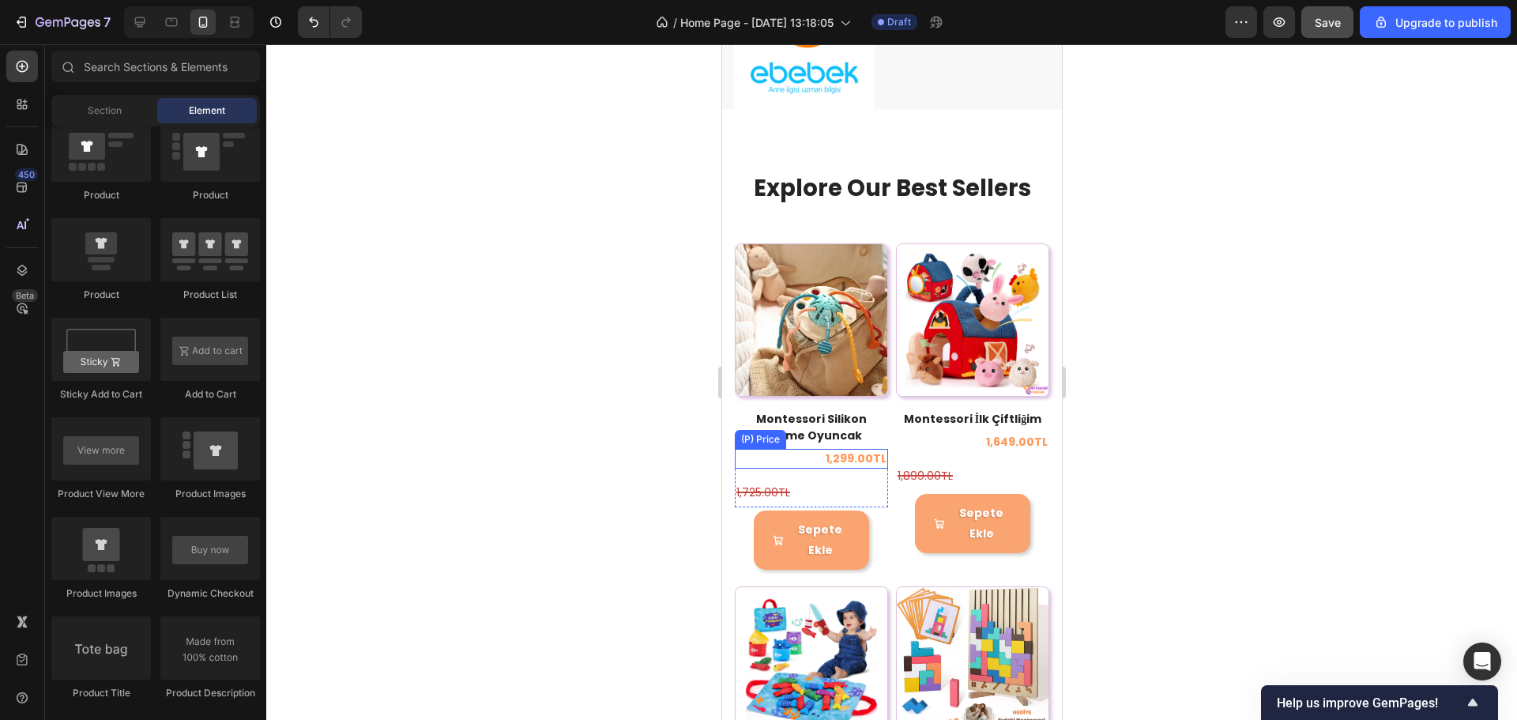
click at [824, 449] on div "1,299.00TL" at bounding box center [810, 459] width 153 height 20
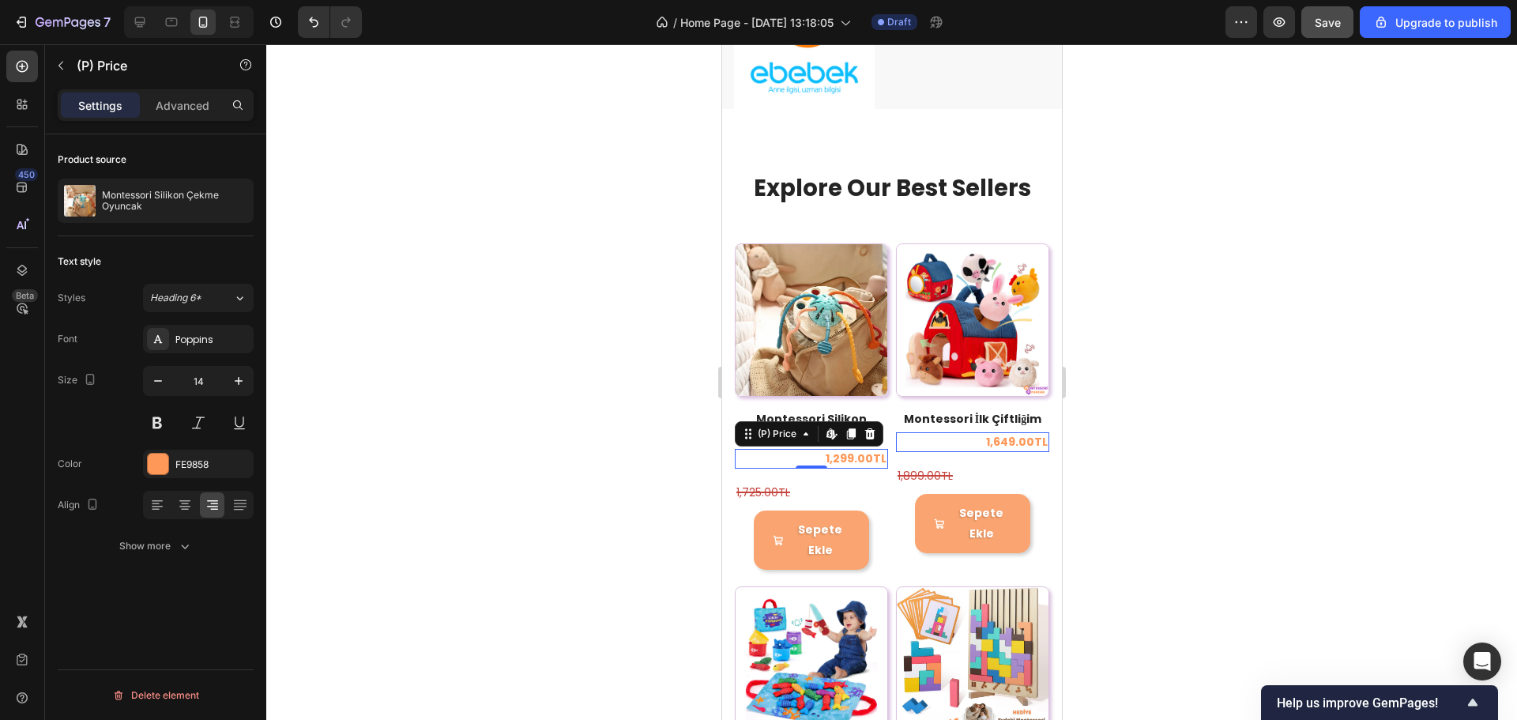
click at [1294, 377] on div at bounding box center [891, 382] width 1251 height 676
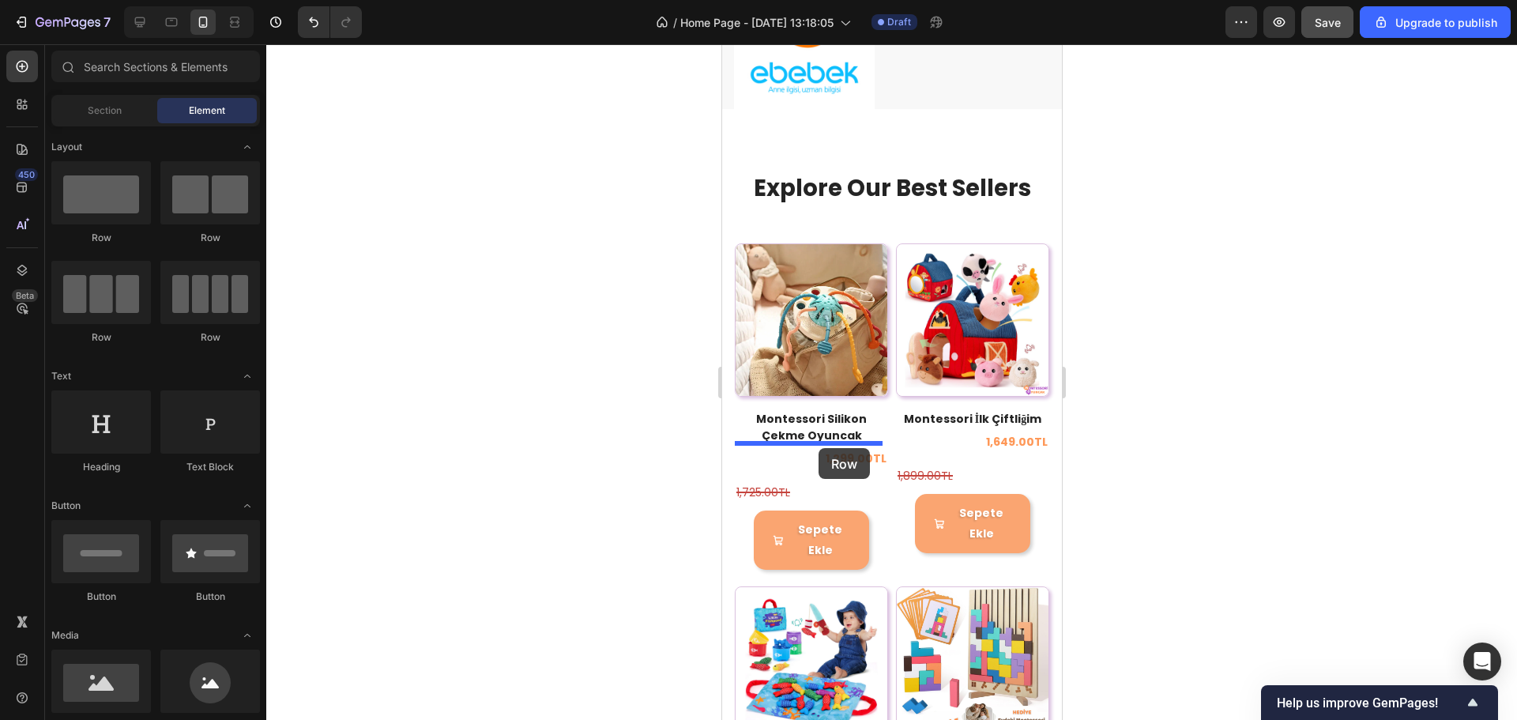
drag, startPoint x: 910, startPoint y: 233, endPoint x: 818, endPoint y: 447, distance: 232.3
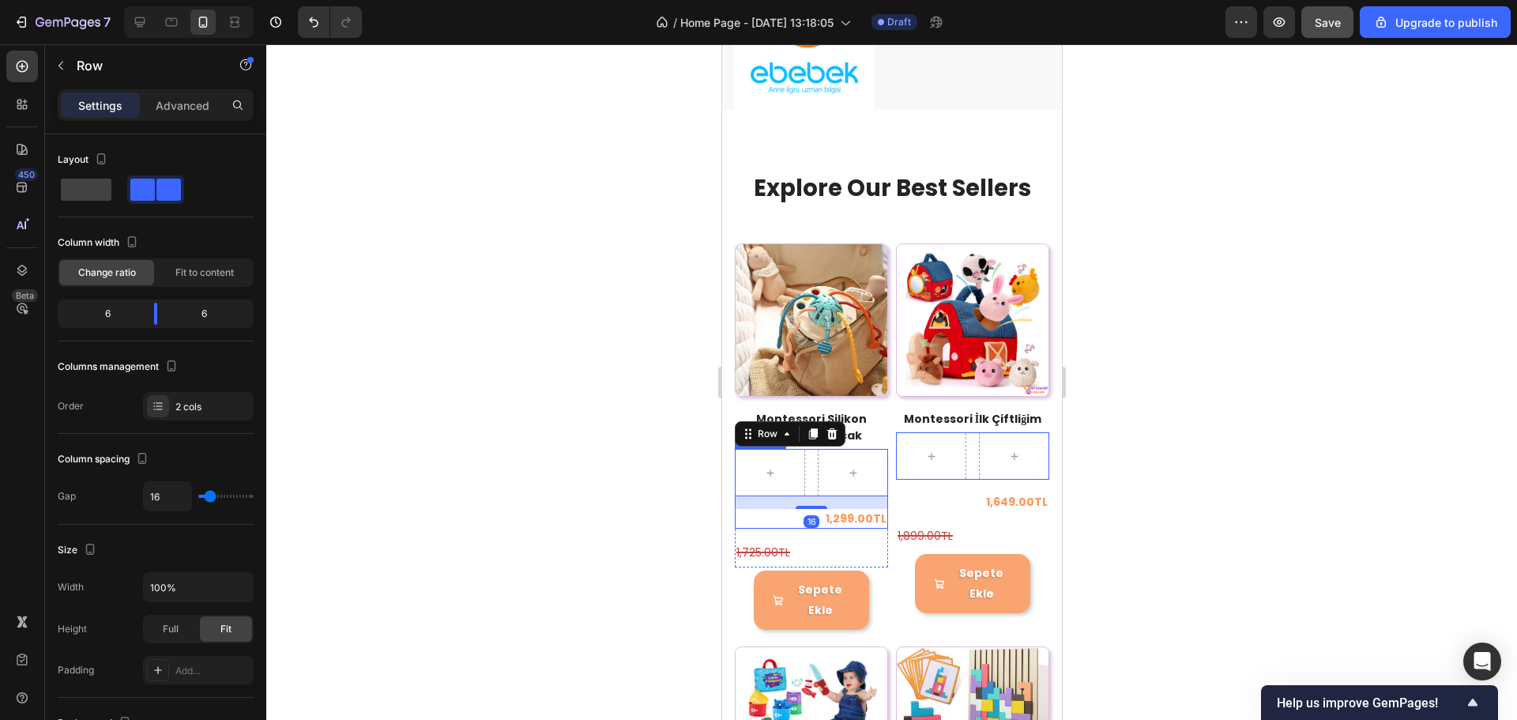
click at [837, 512] on div "1,299.00TL" at bounding box center [810, 519] width 153 height 20
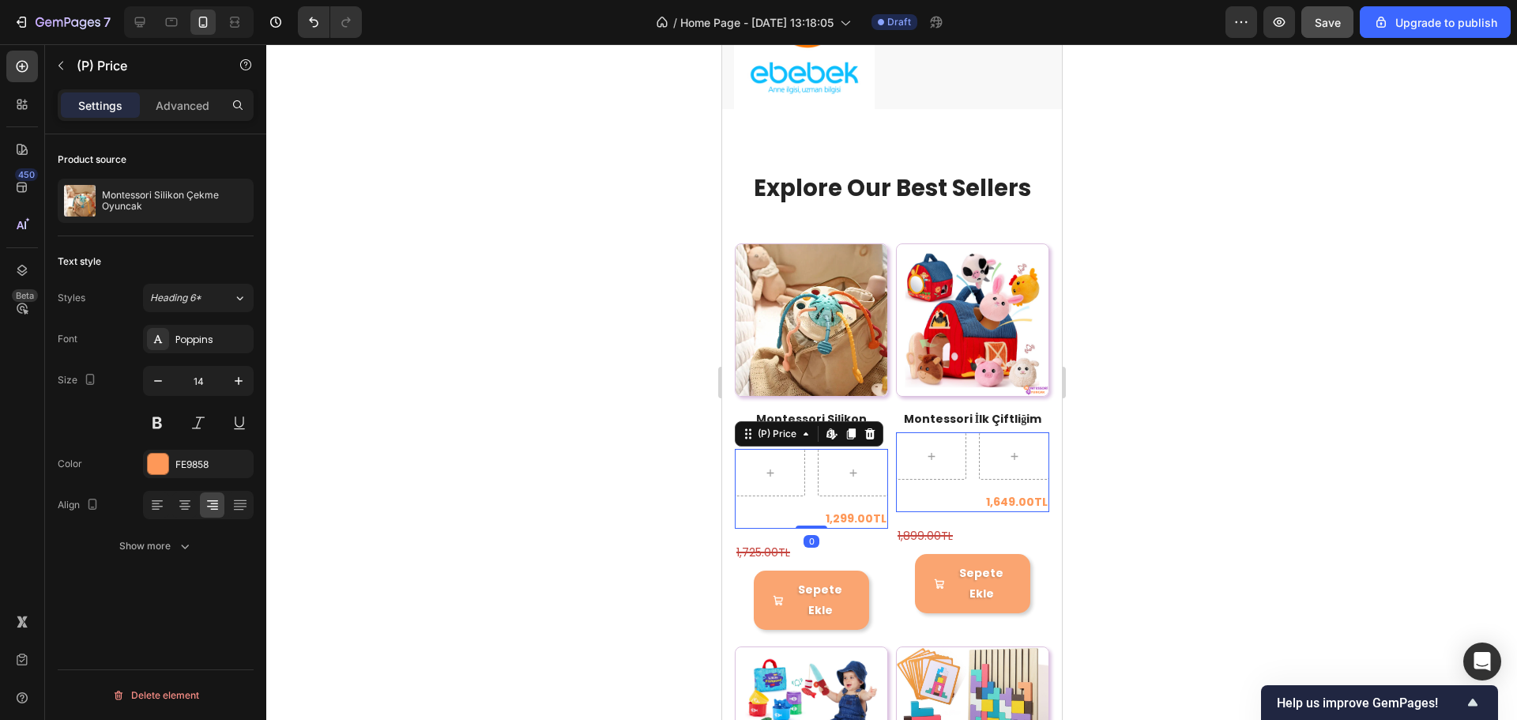
click at [863, 509] on div "1,299.00TL" at bounding box center [810, 519] width 153 height 20
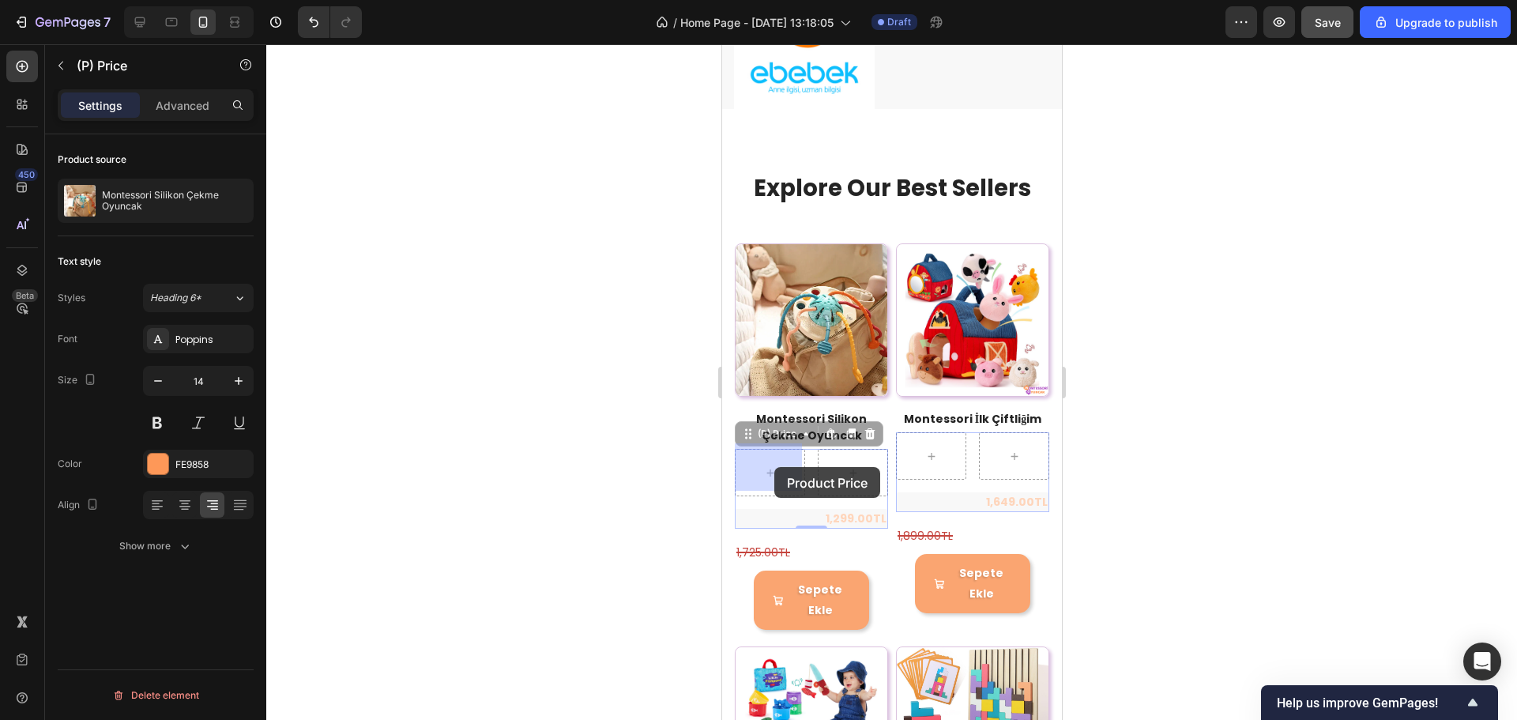
drag, startPoint x: 754, startPoint y: 434, endPoint x: 768, endPoint y: 466, distance: 34.7
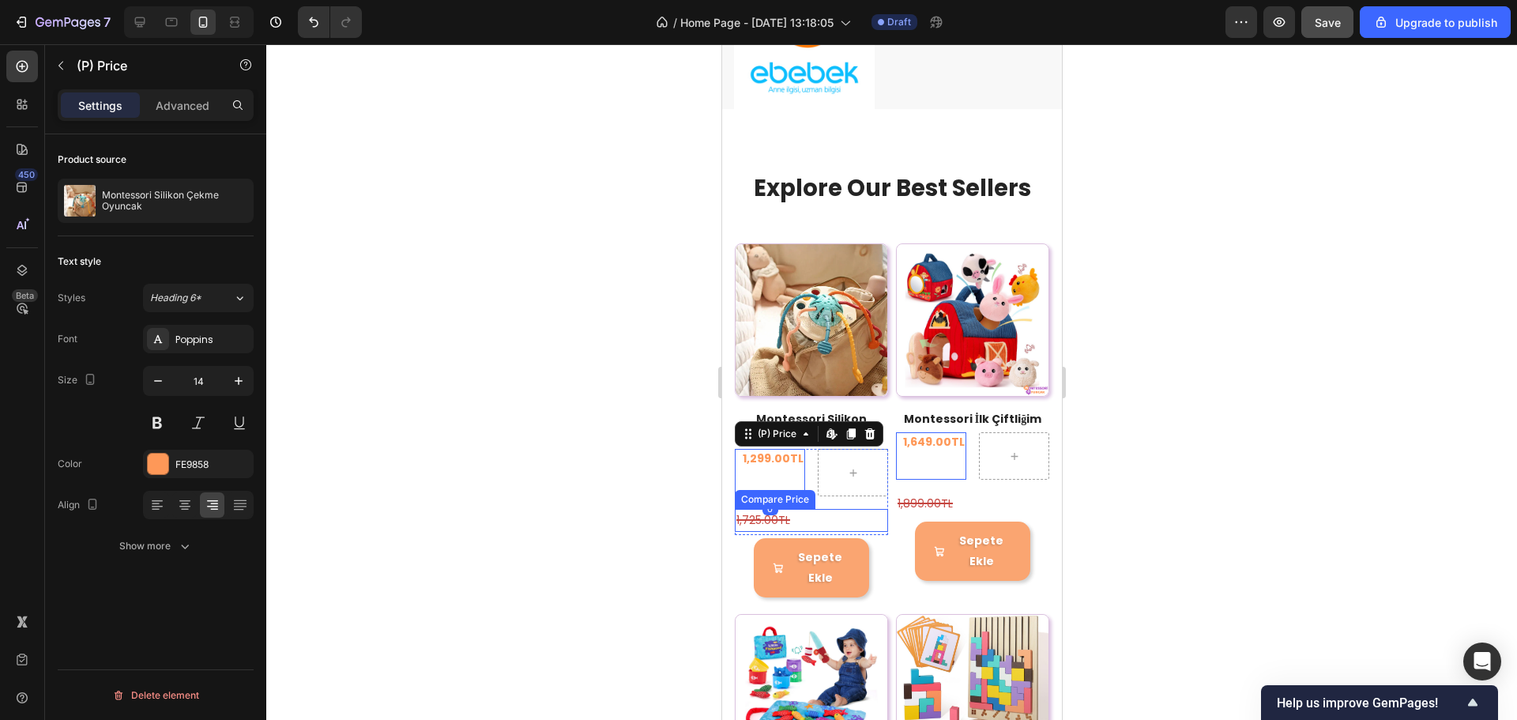
click at [775, 515] on div "1,725.00TL" at bounding box center [810, 520] width 153 height 23
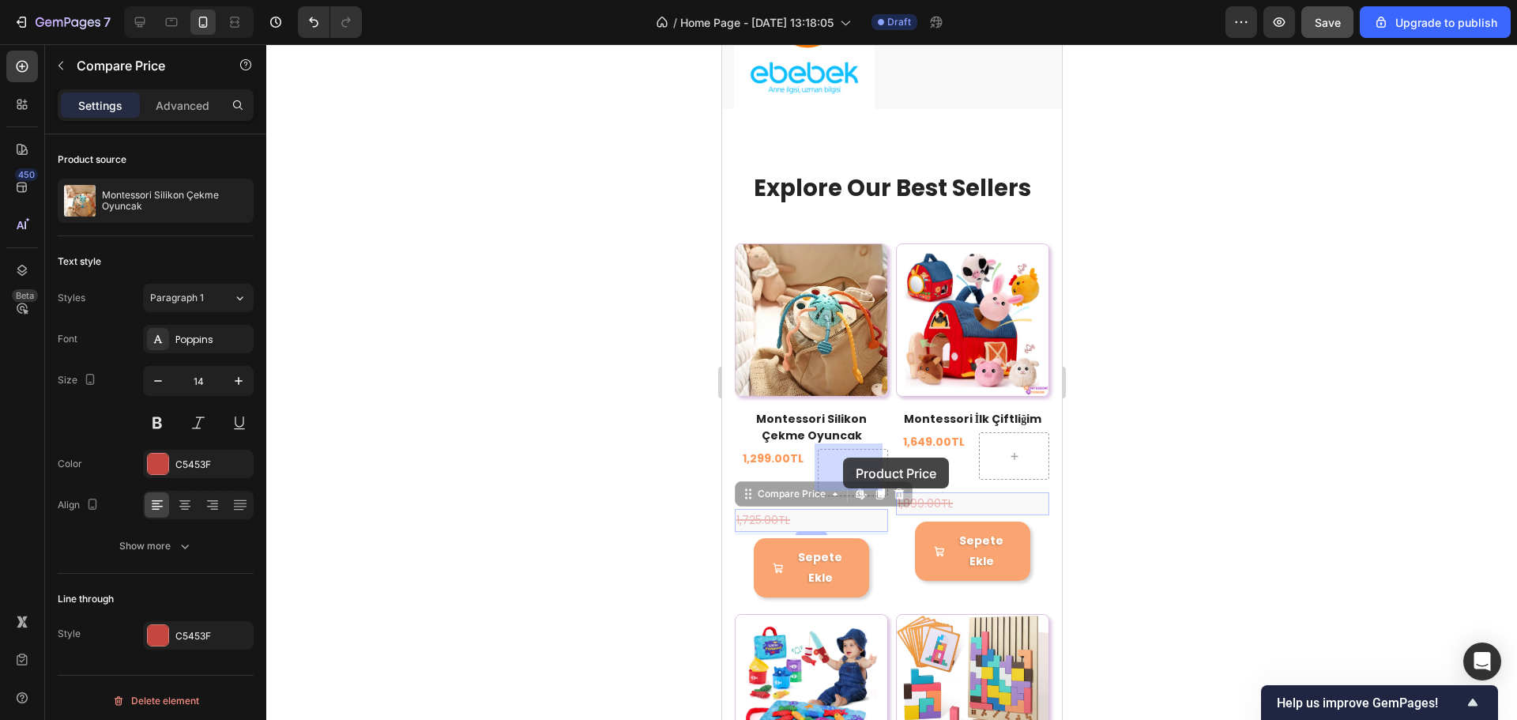
drag, startPoint x: 753, startPoint y: 492, endPoint x: 843, endPoint y: 457, distance: 96.1
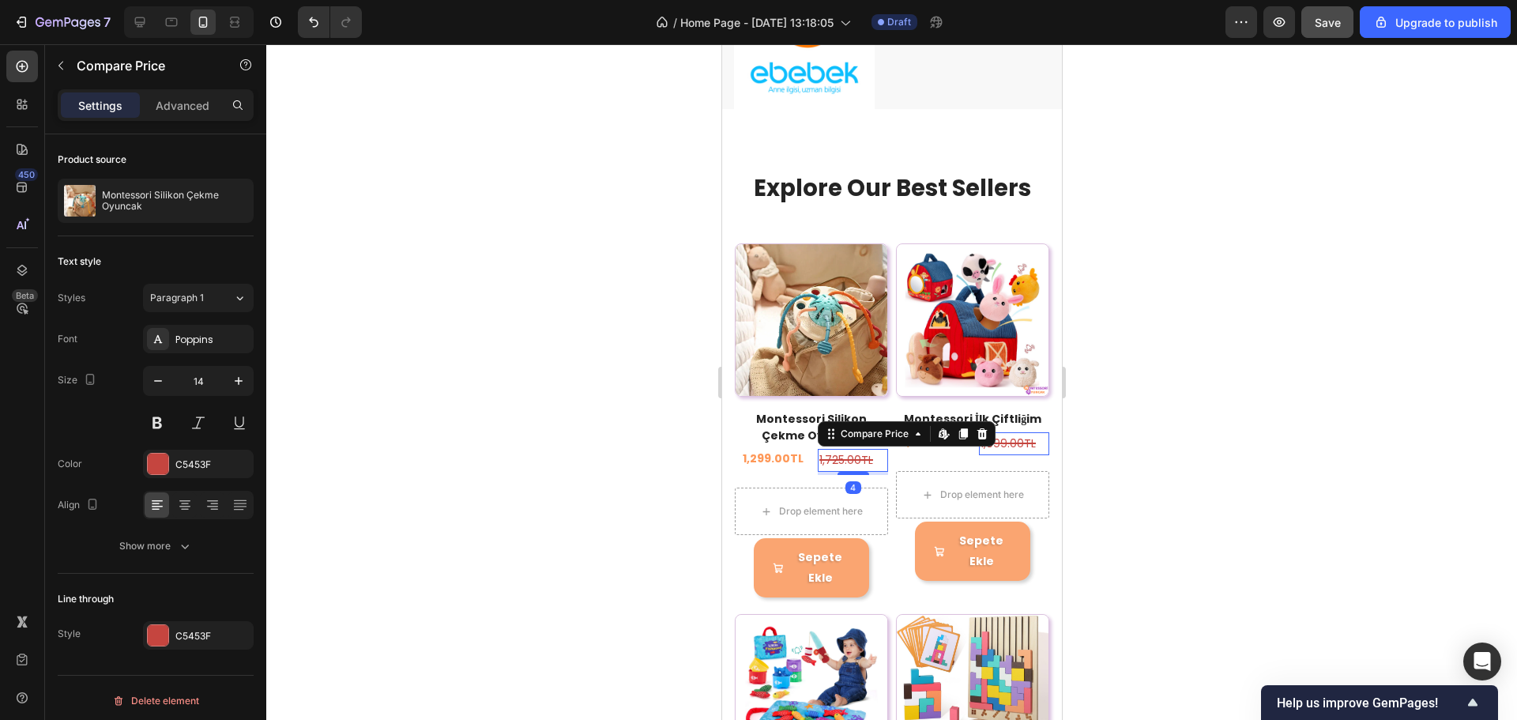
click at [1177, 464] on div at bounding box center [891, 382] width 1251 height 676
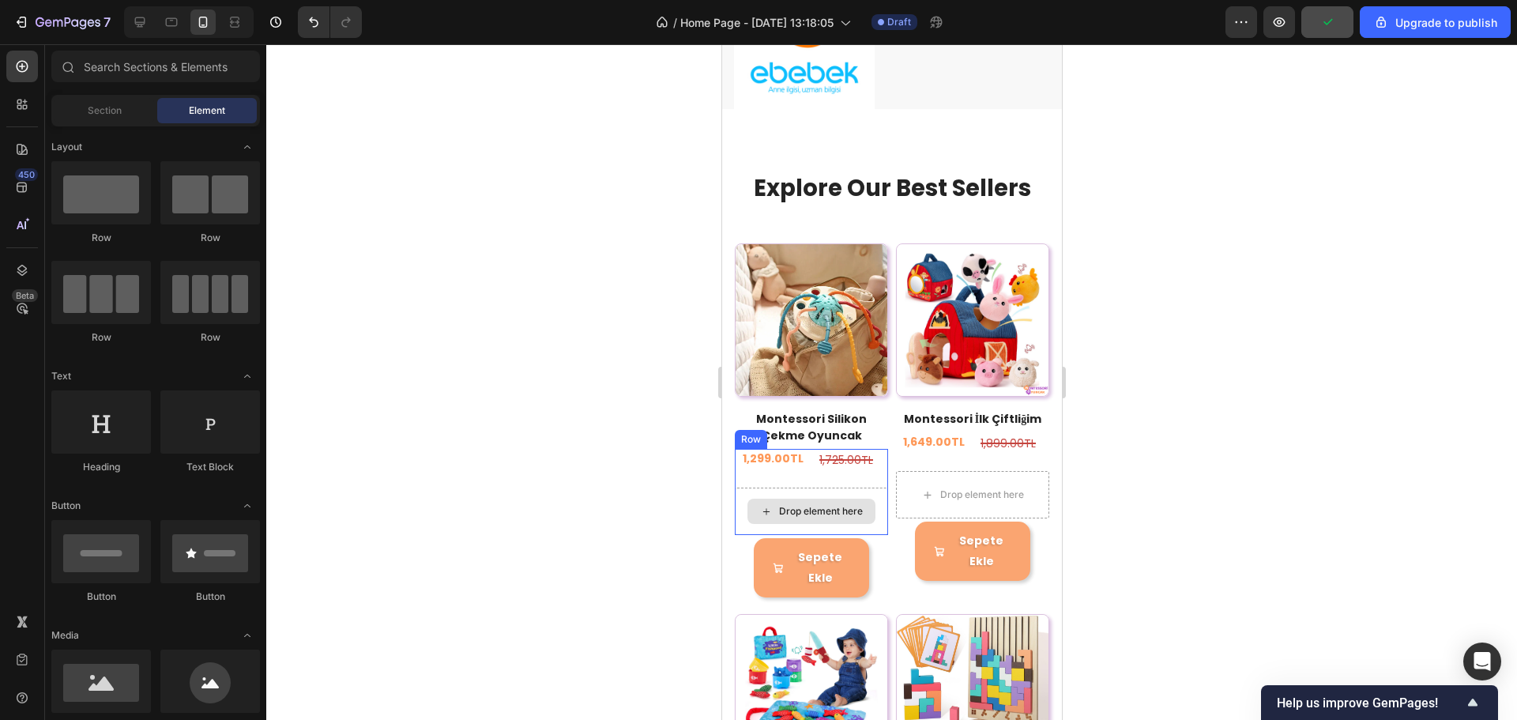
click at [873, 488] on div "Drop element here" at bounding box center [810, 511] width 153 height 47
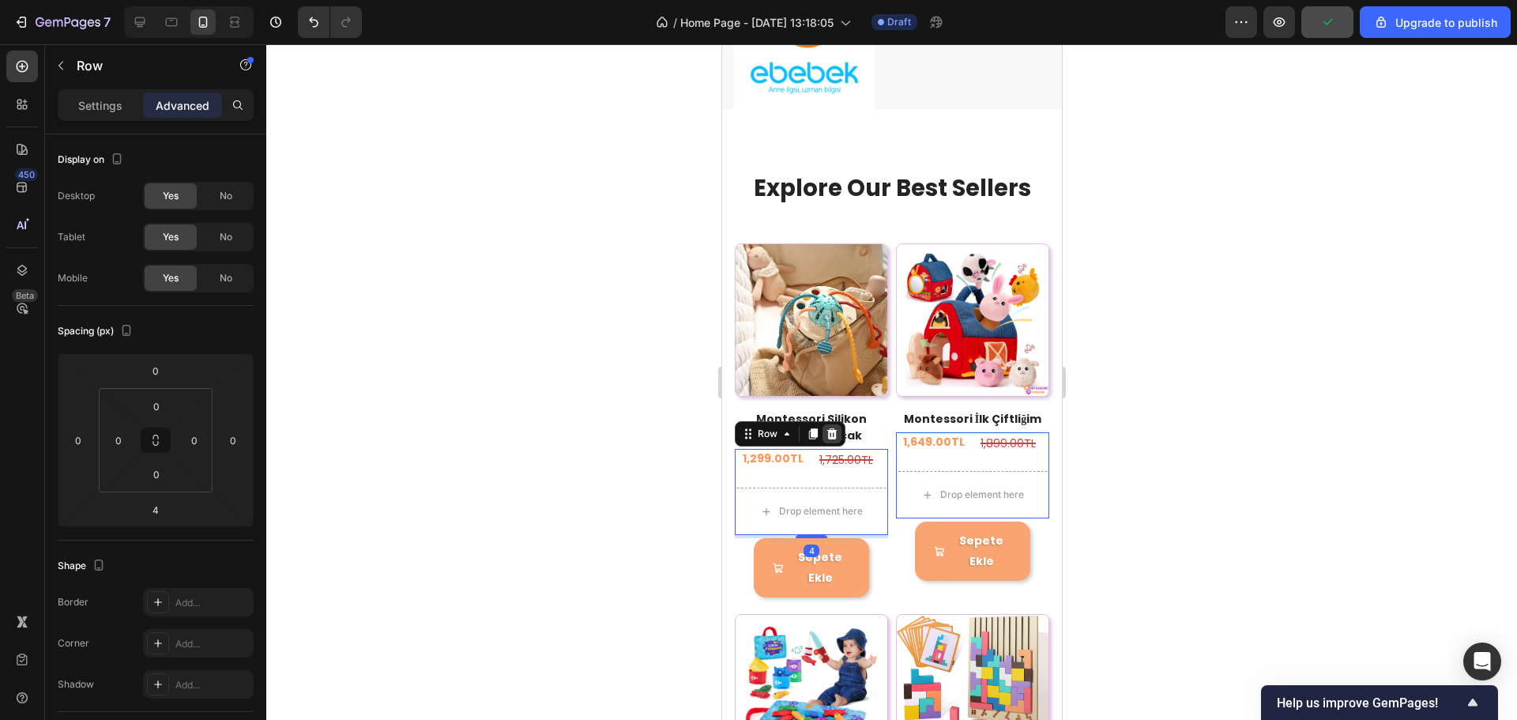
click at [831, 429] on icon at bounding box center [832, 433] width 10 height 11
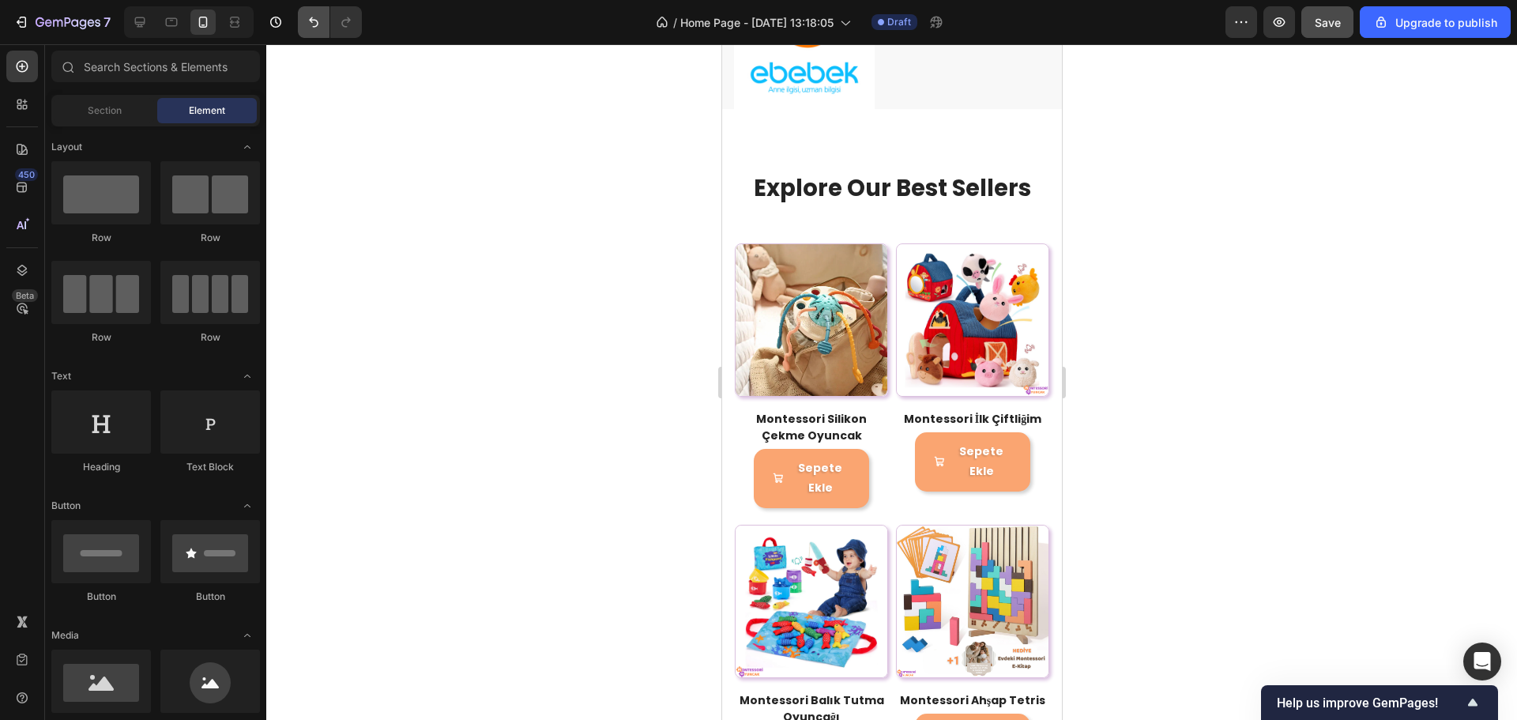
click at [307, 20] on icon "Undo/Redo" at bounding box center [314, 22] width 16 height 16
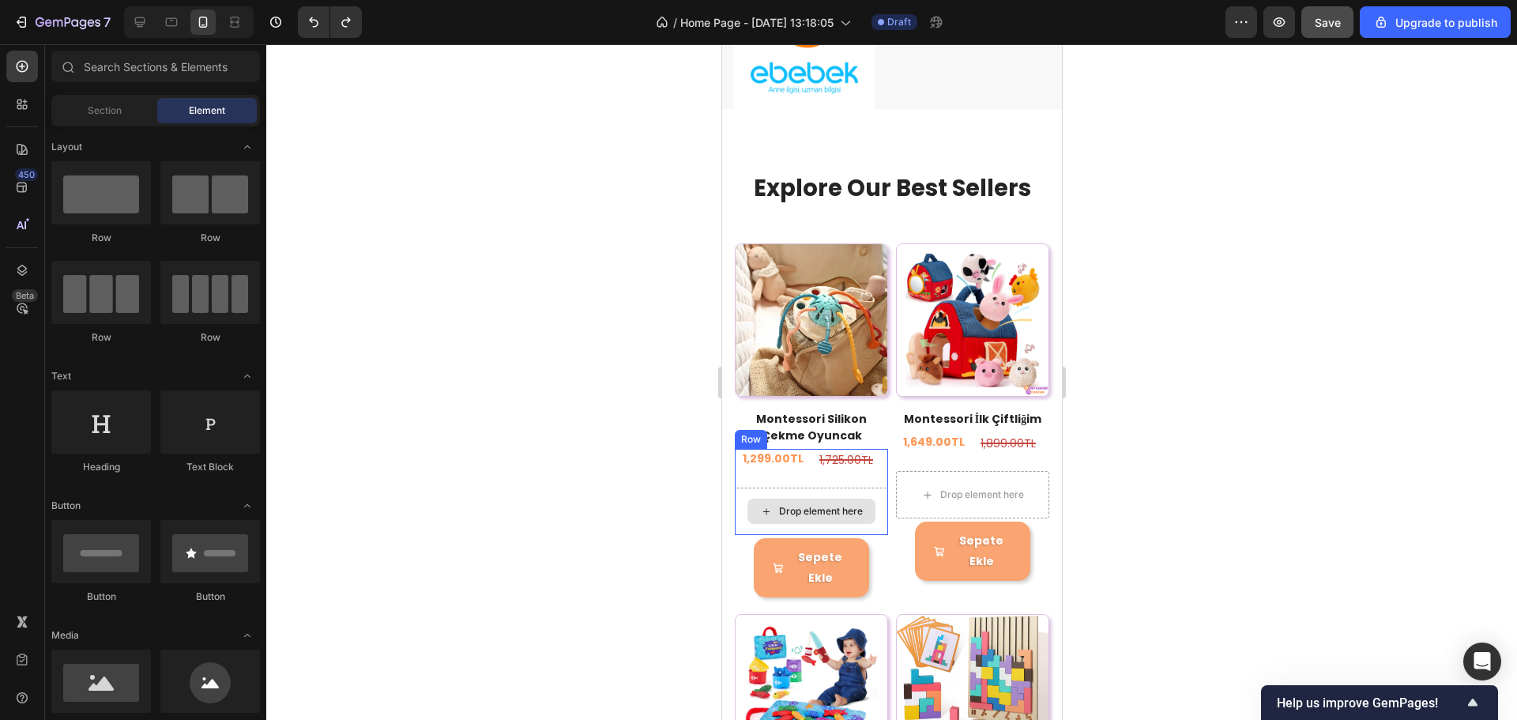
click at [794, 499] on div "Drop element here" at bounding box center [811, 511] width 128 height 25
drag, startPoint x: 816, startPoint y: 488, endPoint x: 824, endPoint y: 485, distance: 8.5
click at [816, 488] on div "Drop element here" at bounding box center [810, 511] width 153 height 47
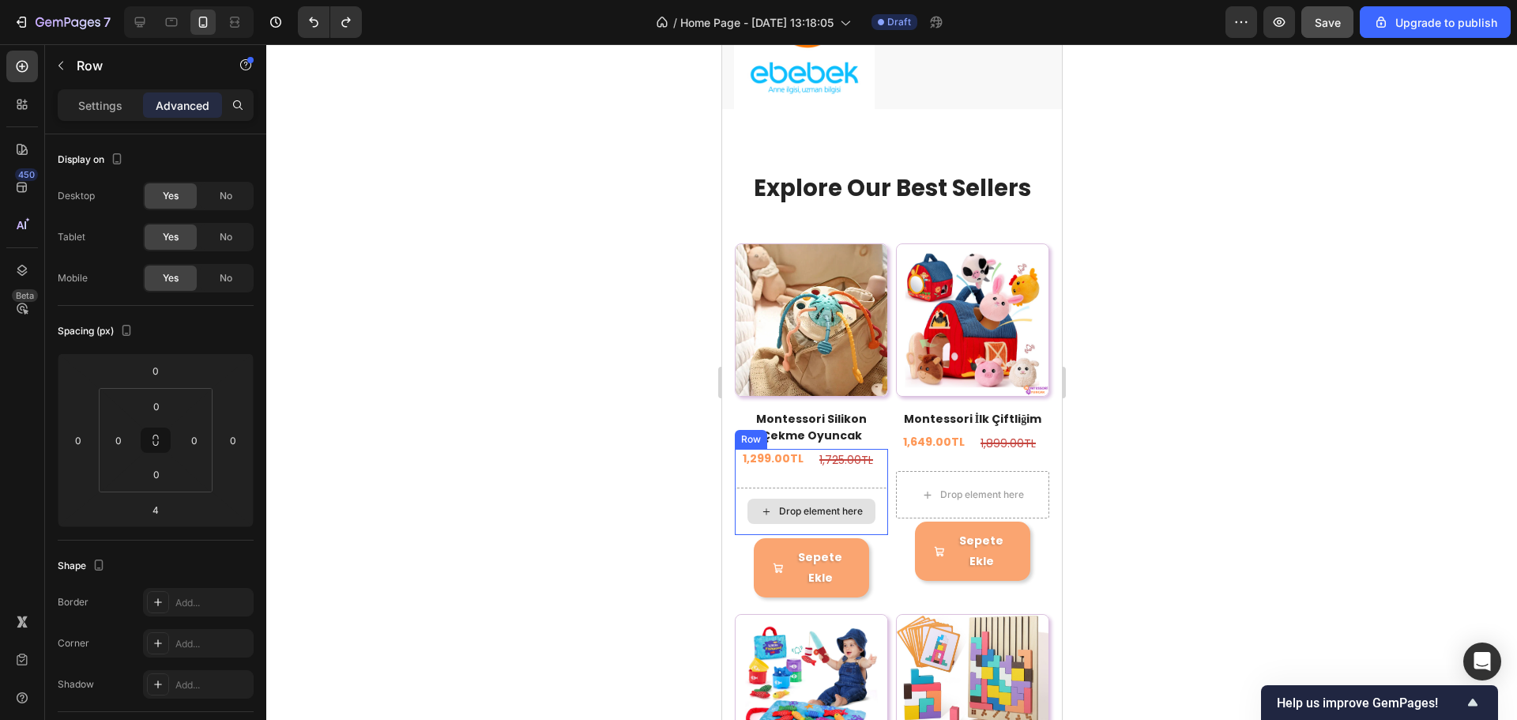
click at [824, 488] on div "Drop element here" at bounding box center [810, 511] width 153 height 47
click at [102, 94] on div "Settings" at bounding box center [100, 104] width 79 height 25
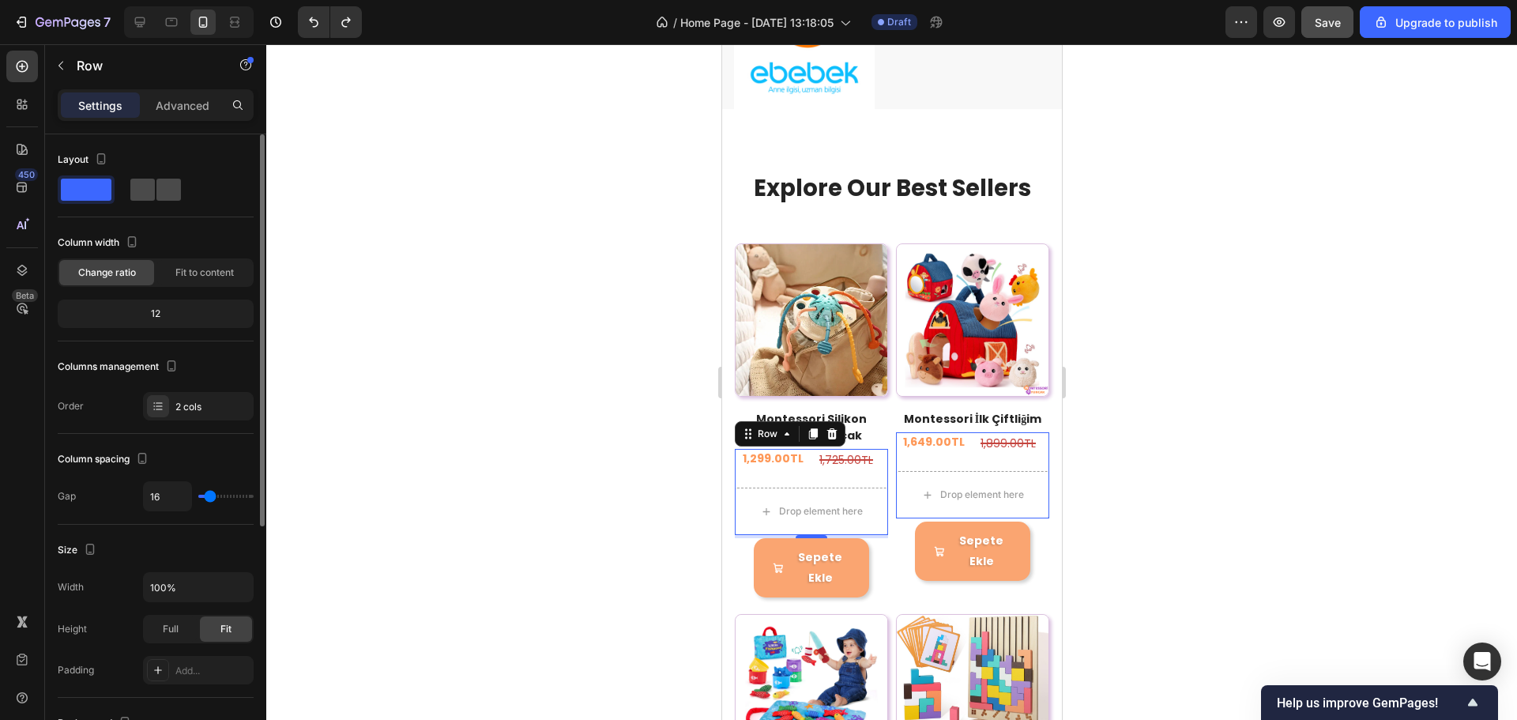
click at [174, 194] on span at bounding box center [168, 190] width 25 height 22
type input "0"
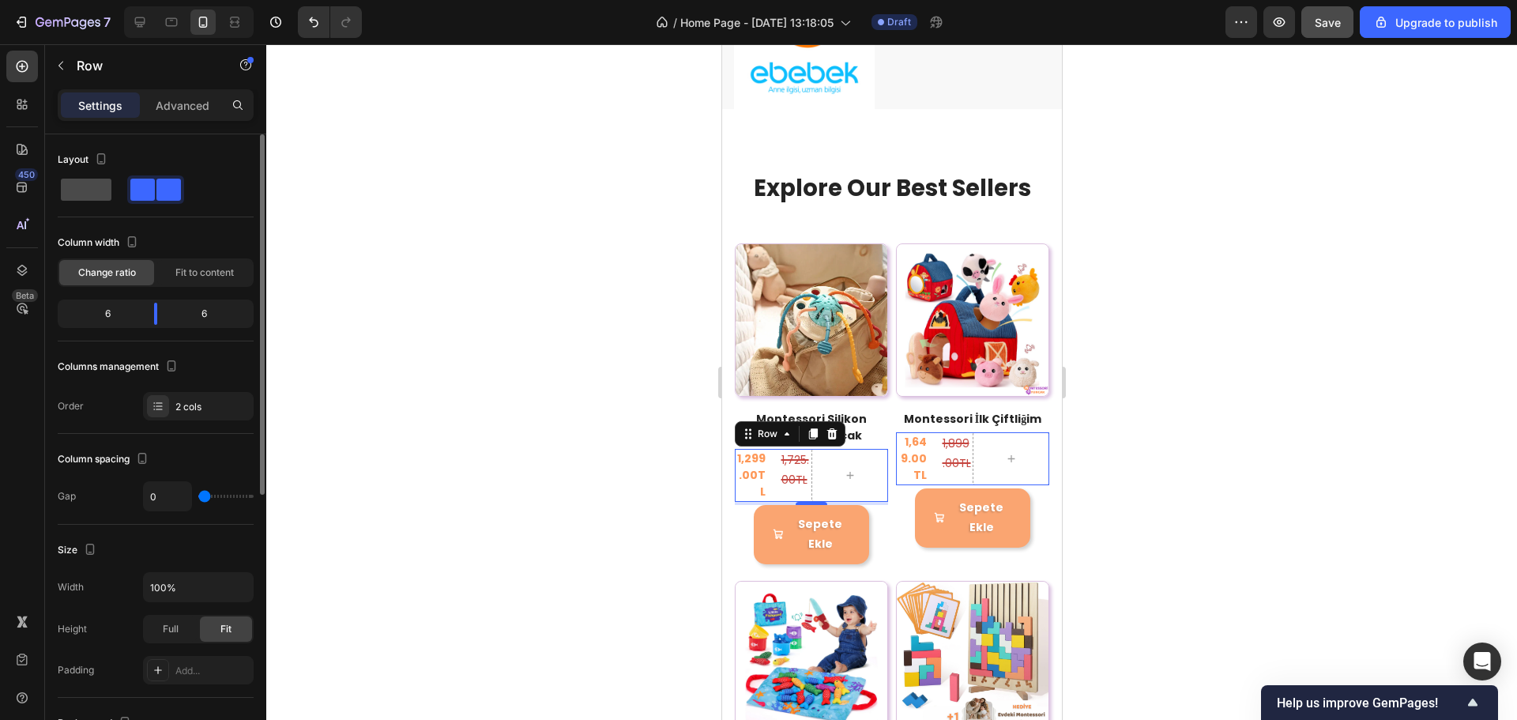
click at [99, 190] on span at bounding box center [86, 190] width 51 height 22
type input "16"
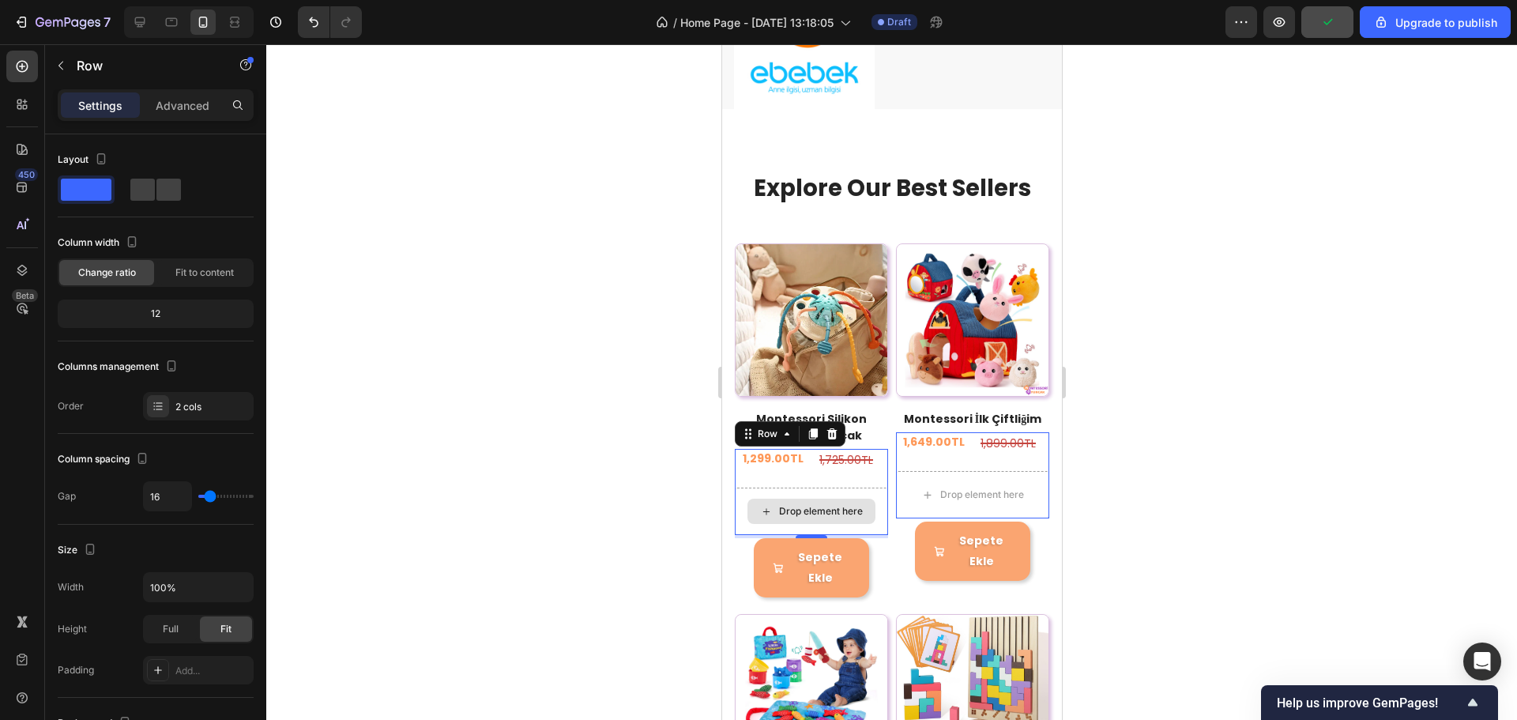
click at [852, 499] on div "Drop element here" at bounding box center [811, 511] width 128 height 25
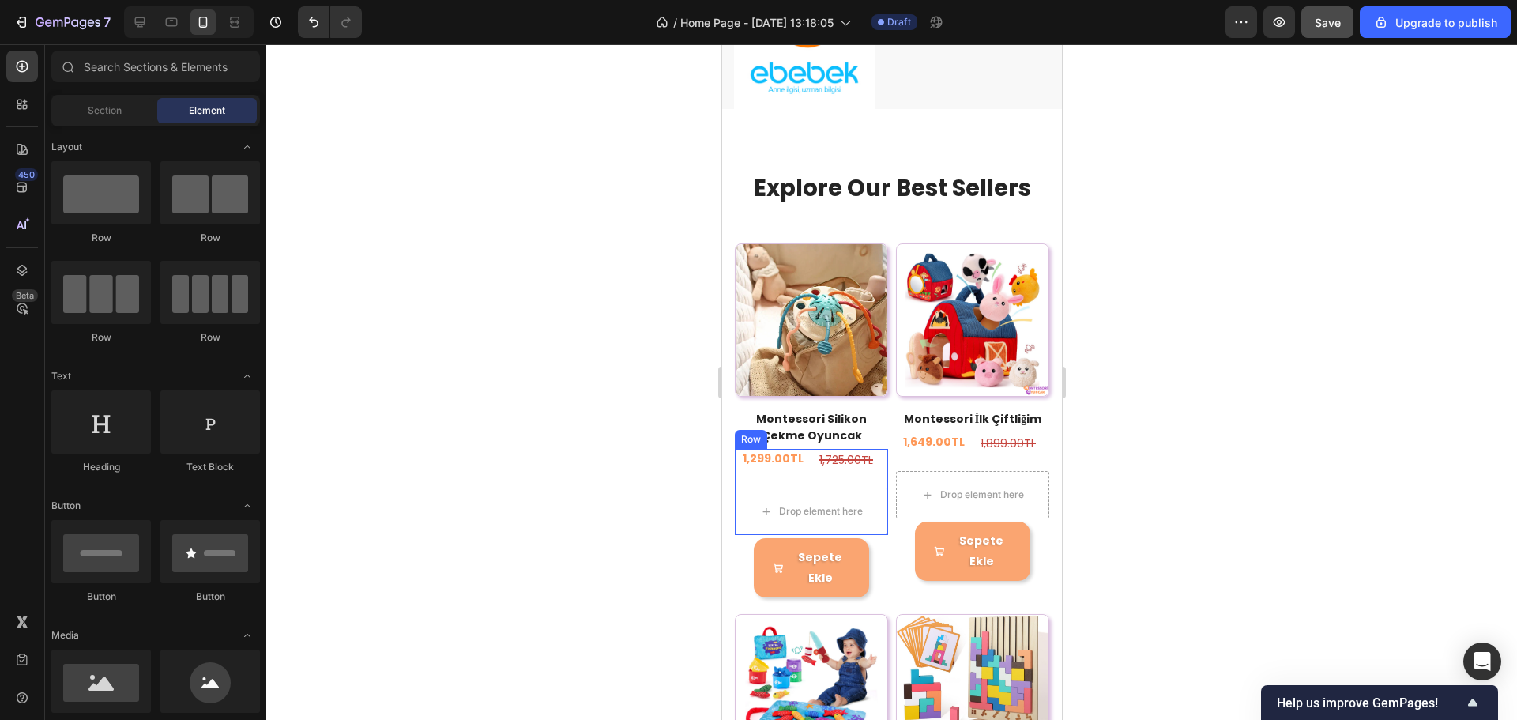
click at [816, 473] on div "1,299.00TL (P) Price (P) Price 1,725.00TL Compare Price Compare Price Row Drop …" at bounding box center [810, 492] width 153 height 86
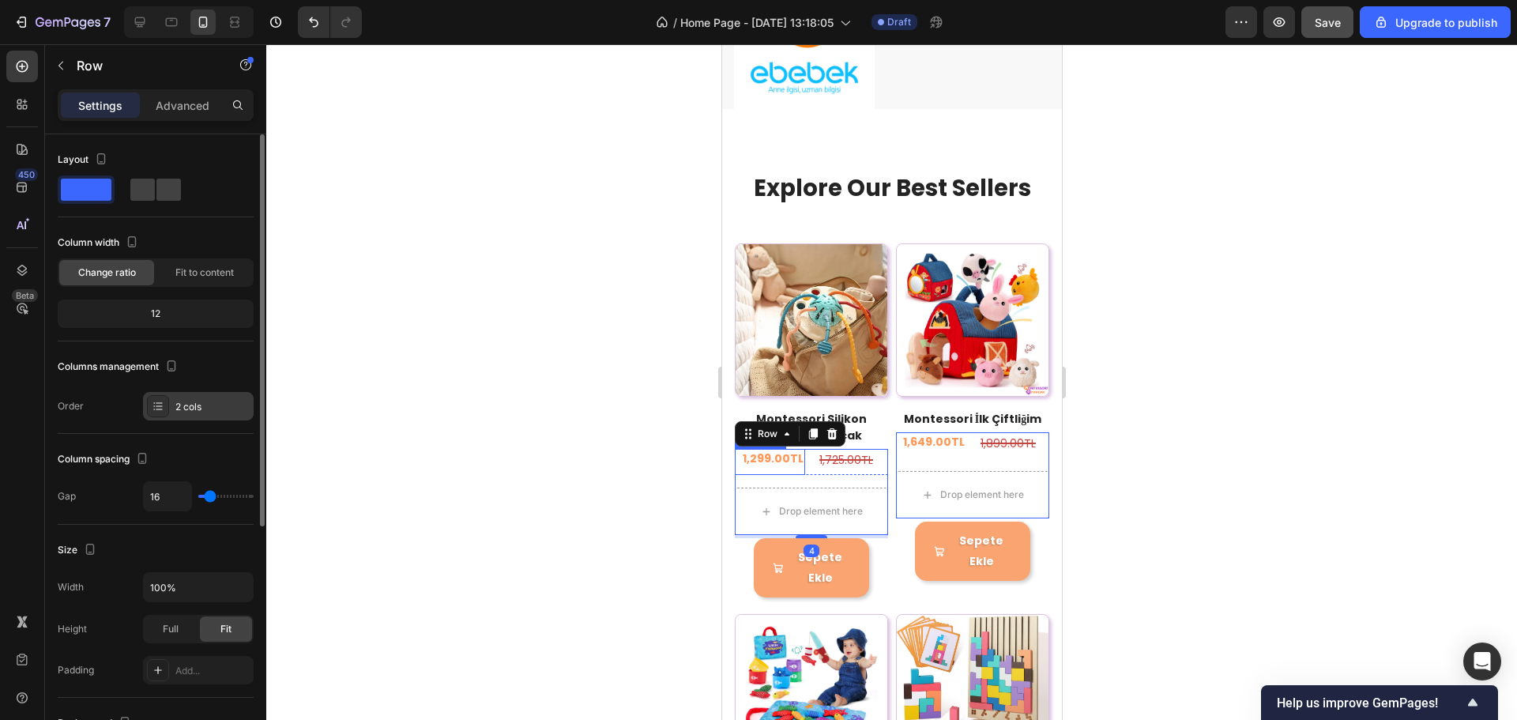
click at [189, 402] on div "2 cols" at bounding box center [212, 407] width 74 height 14
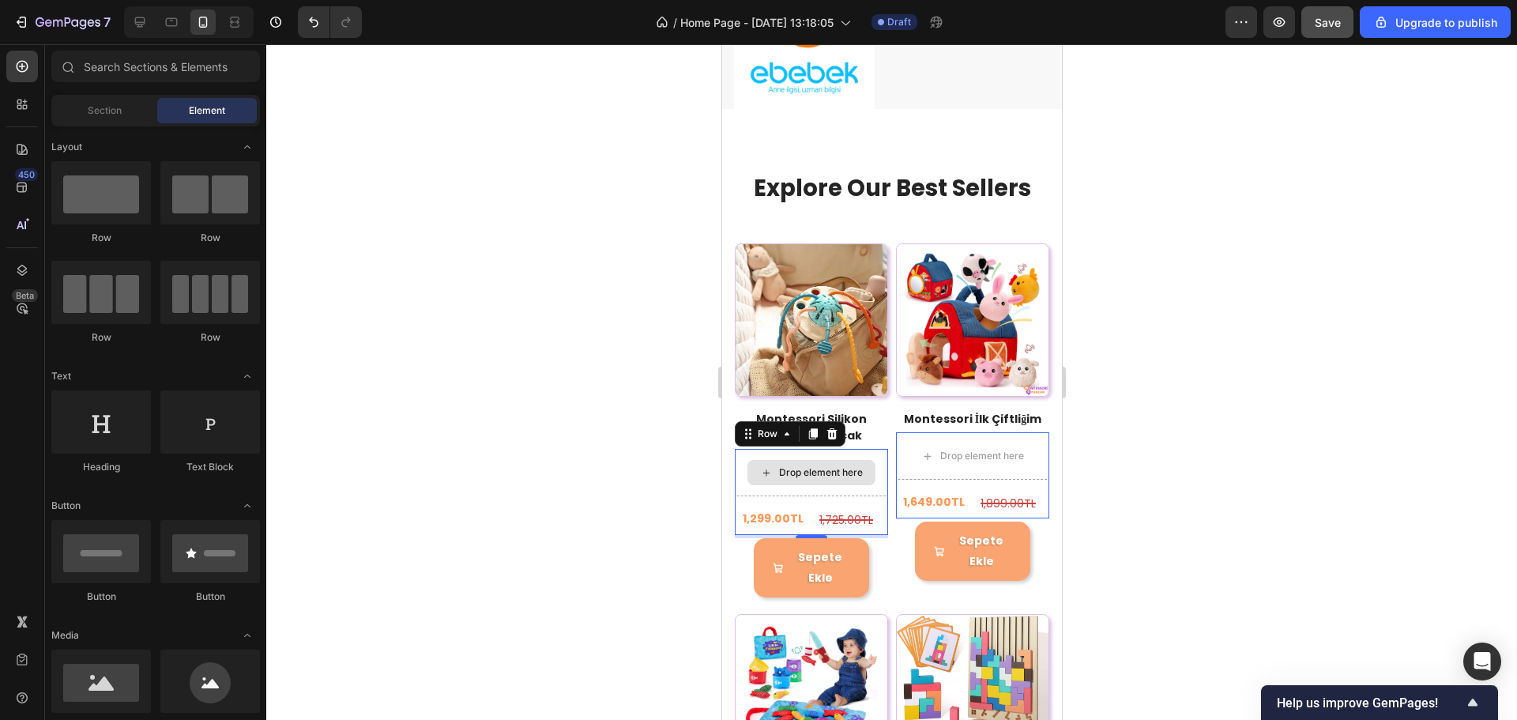
click at [799, 466] on div "Drop element here" at bounding box center [820, 472] width 84 height 13
click at [756, 452] on div "Drop element here" at bounding box center [810, 472] width 153 height 47
click at [764, 466] on icon at bounding box center [766, 472] width 13 height 13
click at [847, 466] on div "Drop element here" at bounding box center [820, 472] width 84 height 13
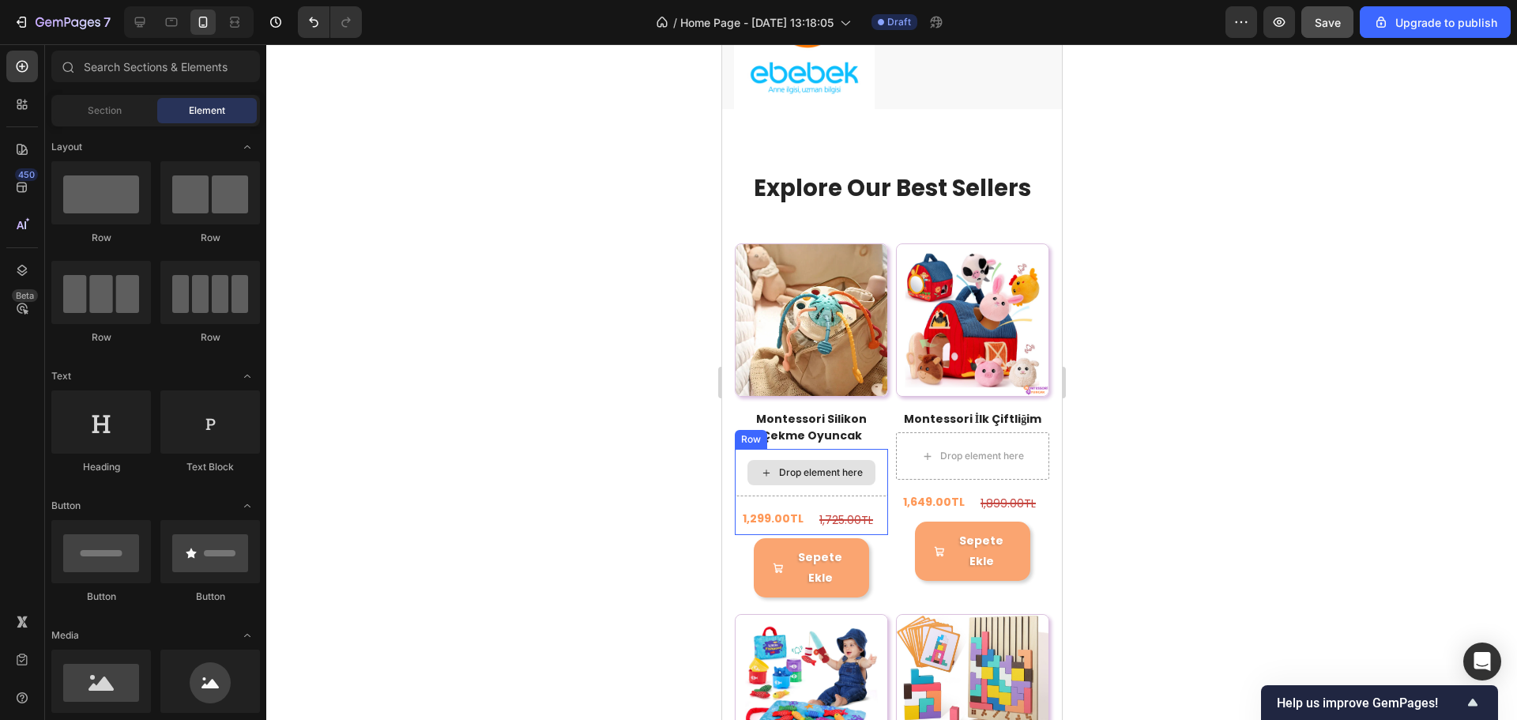
click at [846, 467] on div "Drop element here" at bounding box center [820, 472] width 84 height 13
click at [77, 114] on div "Section" at bounding box center [105, 110] width 100 height 25
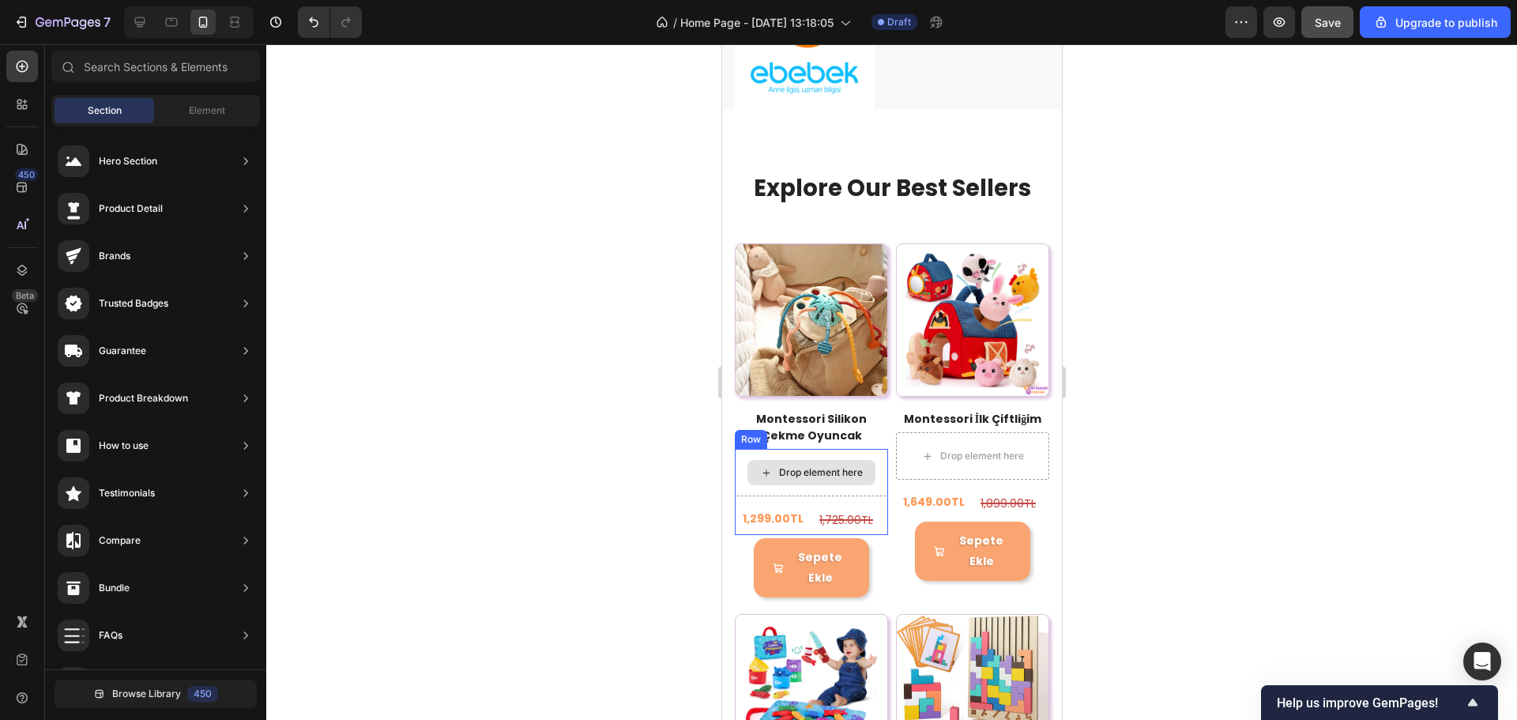
click at [752, 460] on div "Drop element here" at bounding box center [811, 472] width 128 height 25
click at [766, 439] on div "Row" at bounding box center [750, 439] width 32 height 19
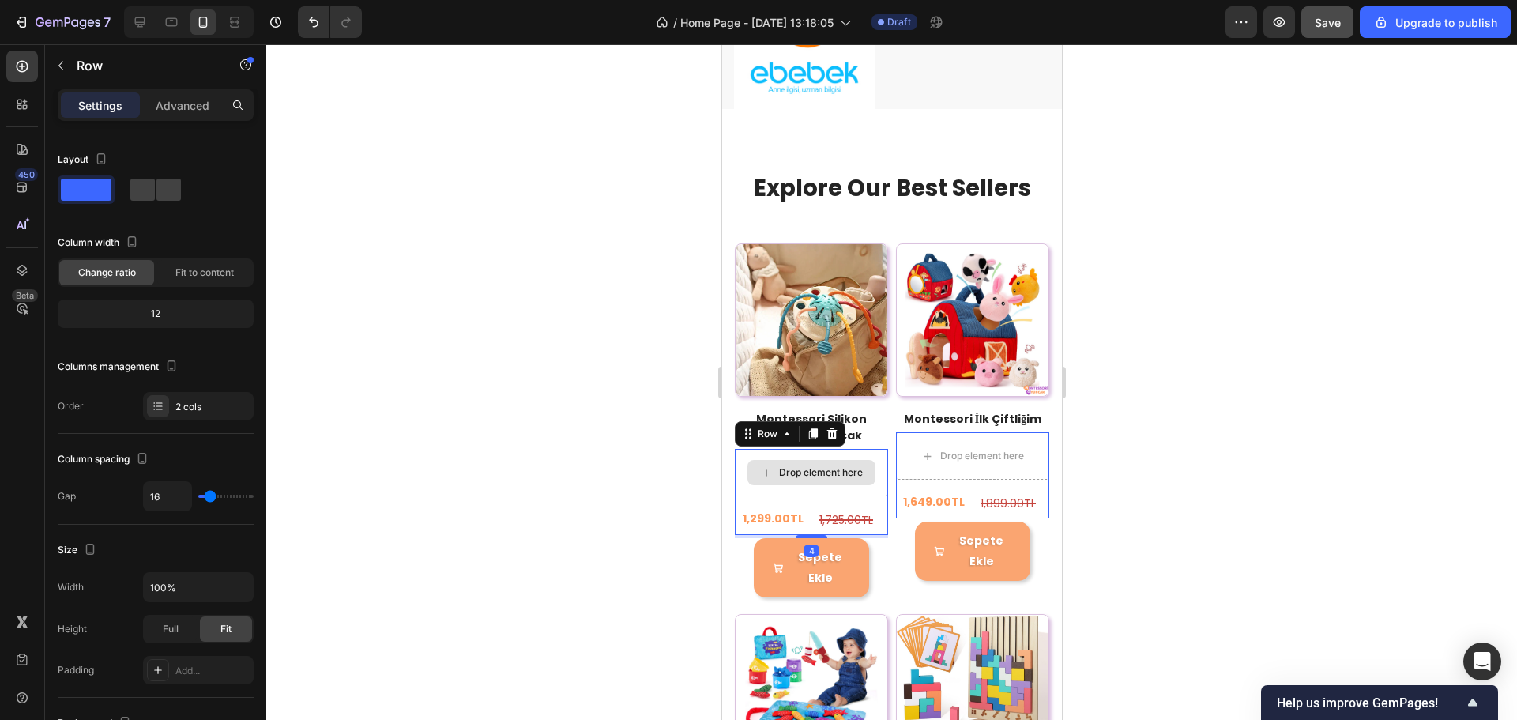
click at [776, 449] on div "Drop element here" at bounding box center [810, 472] width 153 height 47
click at [166, 277] on div "Fit to content" at bounding box center [204, 272] width 95 height 25
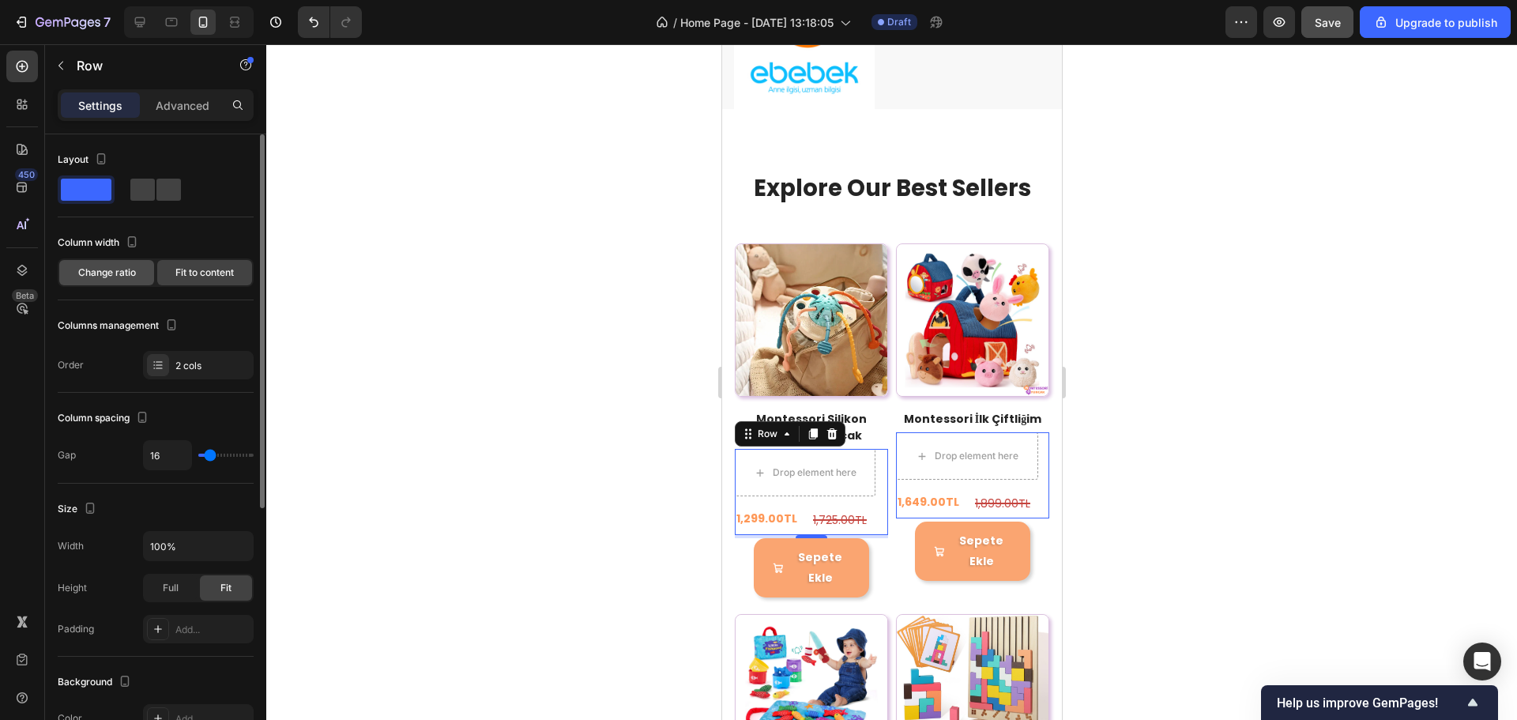
click at [116, 274] on span "Change ratio" at bounding box center [107, 273] width 58 height 14
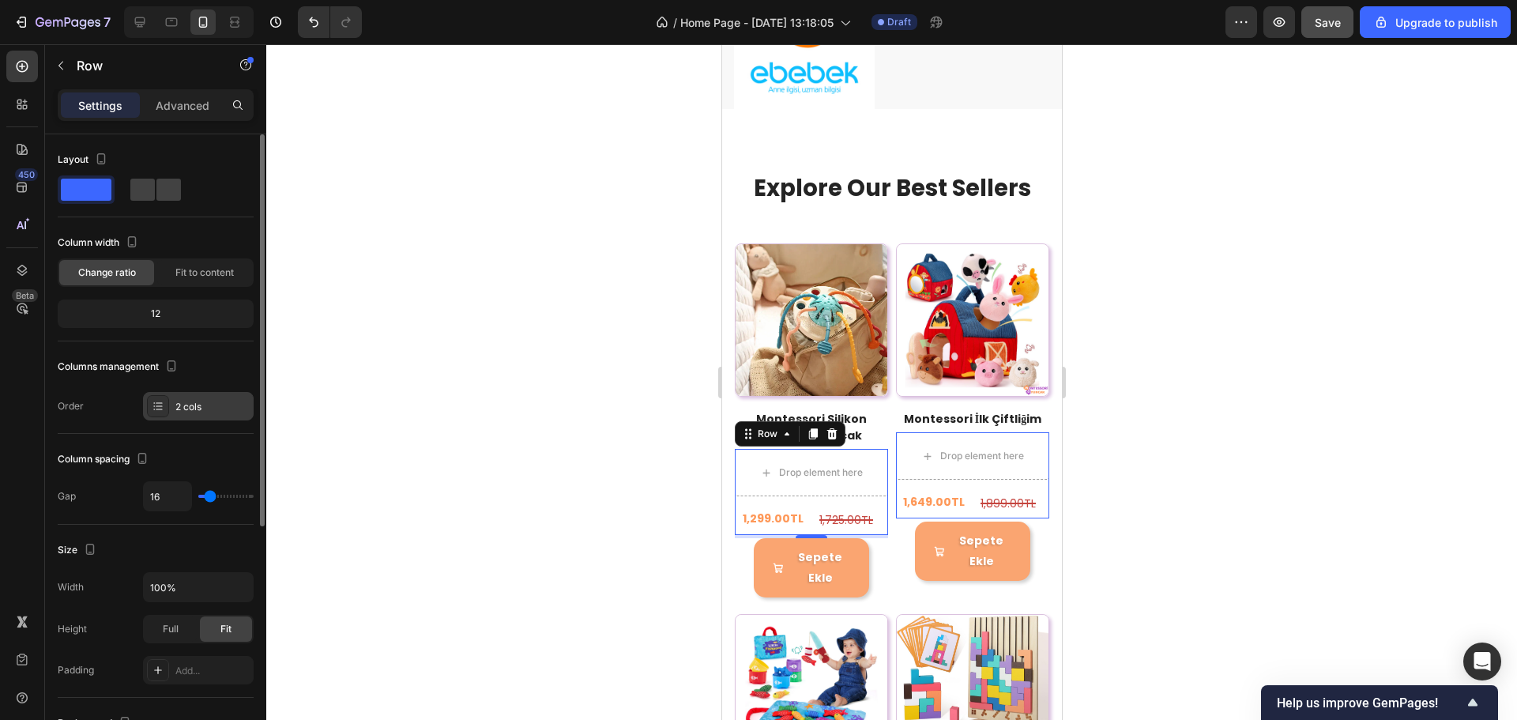
click at [199, 401] on div "2 cols" at bounding box center [212, 407] width 74 height 14
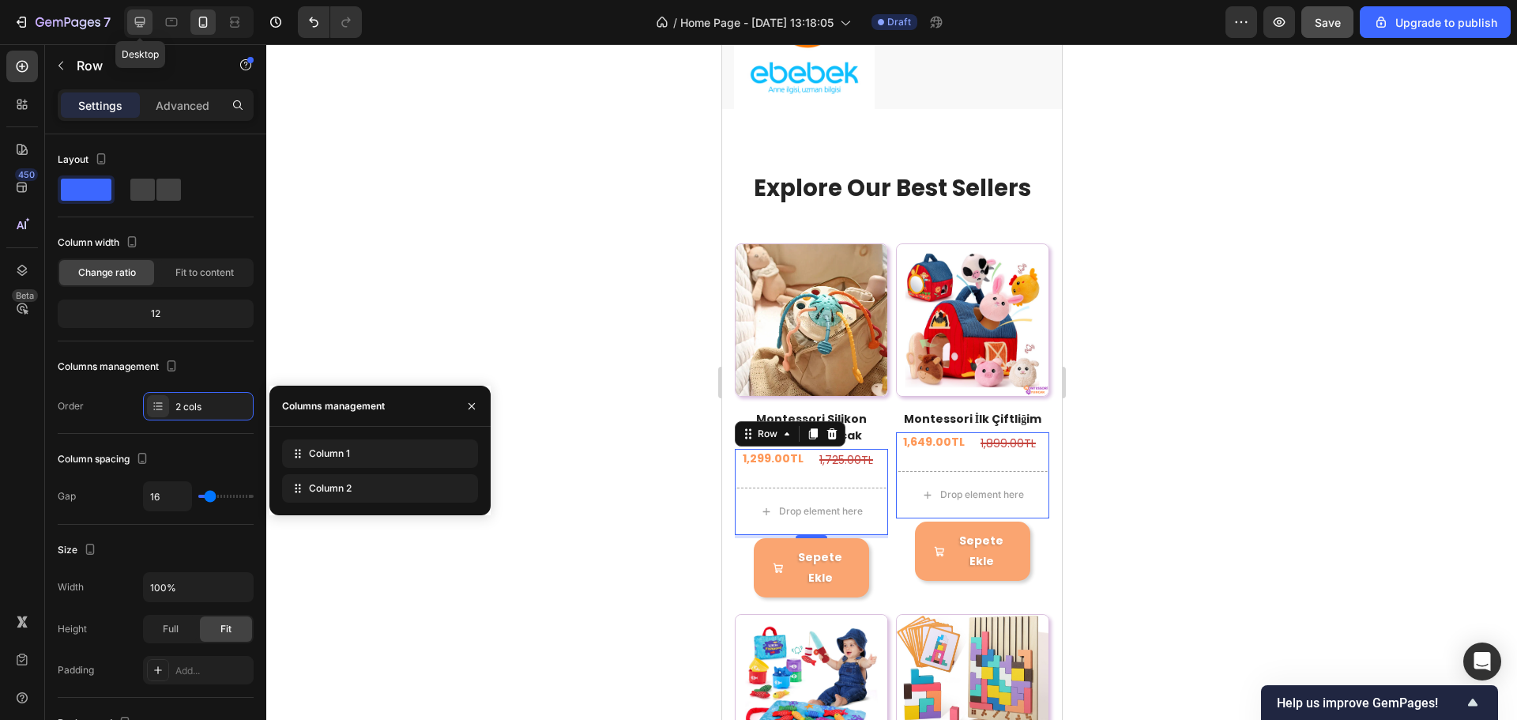
click at [147, 27] on icon at bounding box center [140, 22] width 16 height 16
type input "0"
type input "1200"
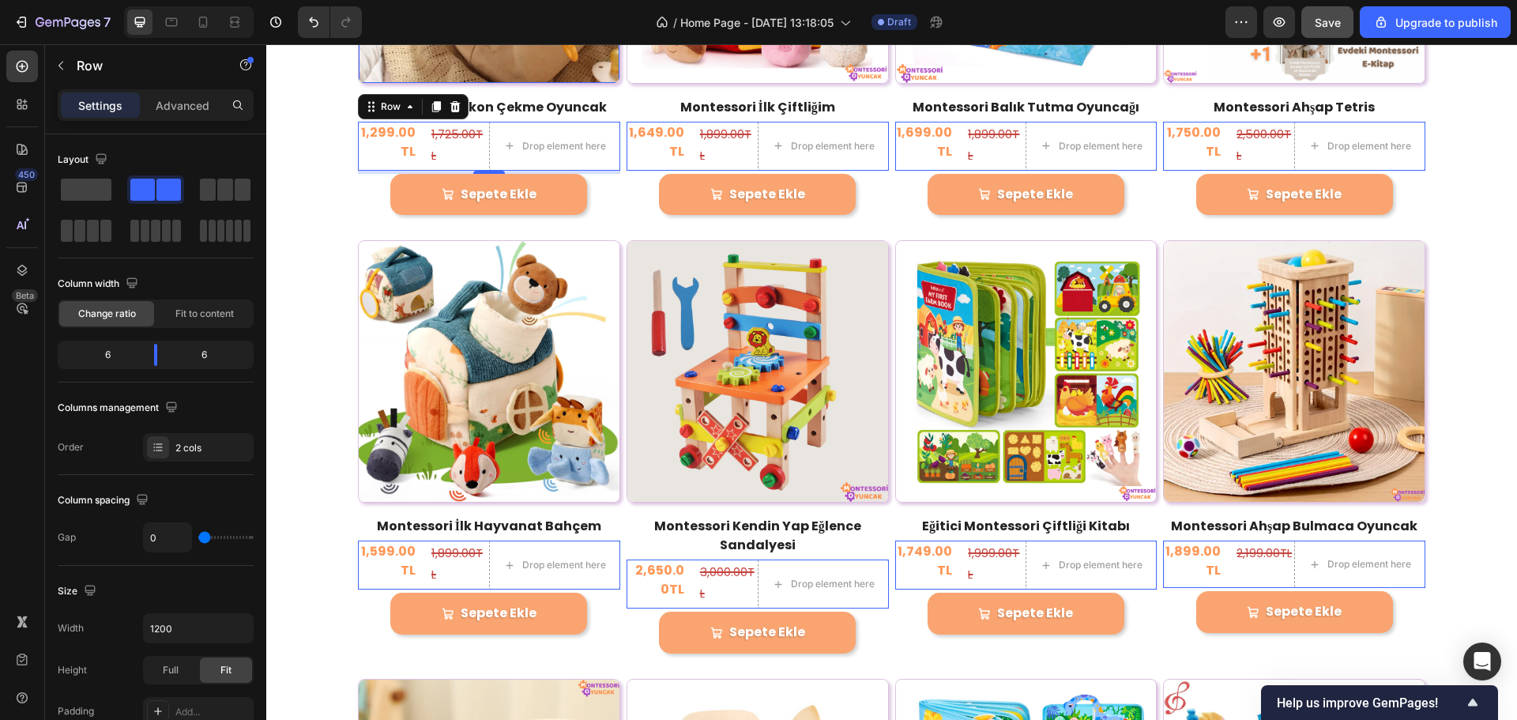
scroll to position [1408, 0]
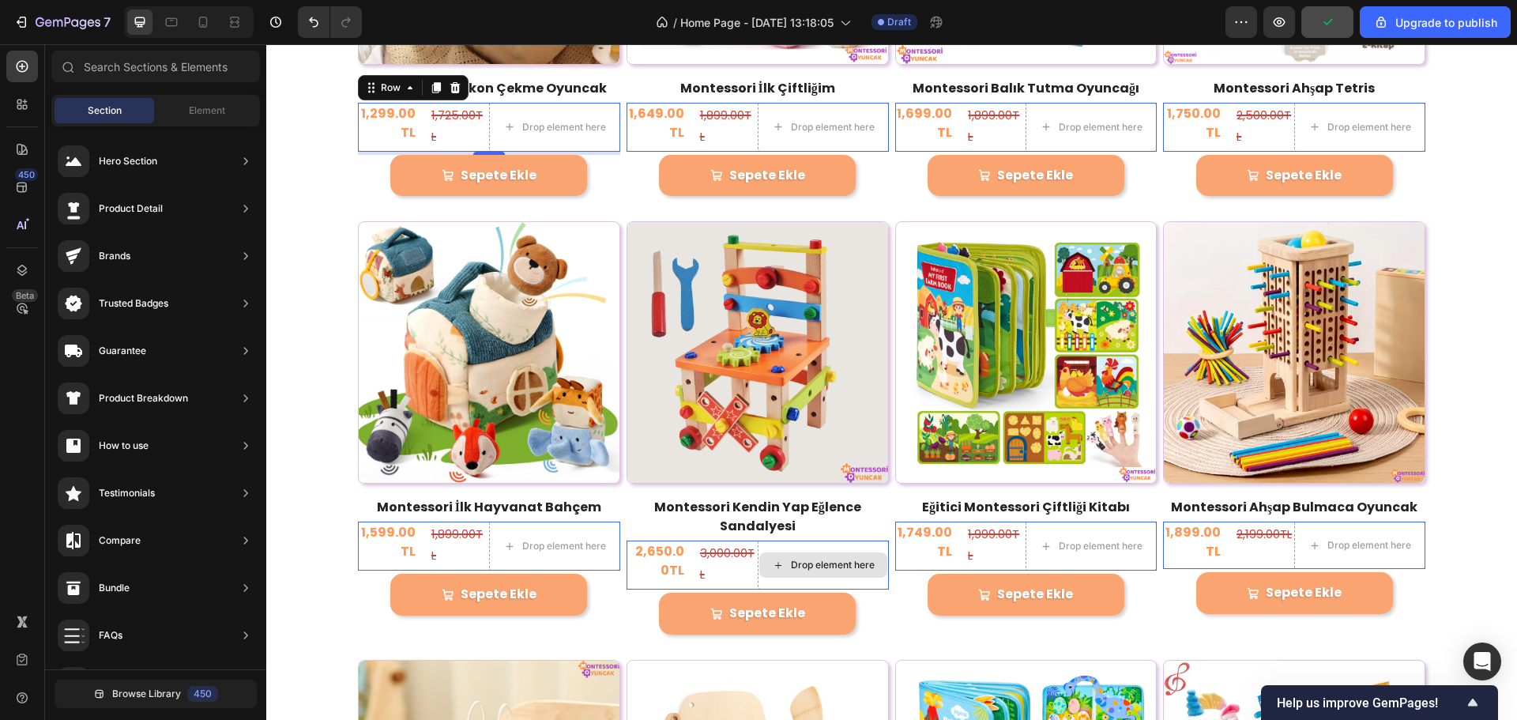
click at [836, 552] on div "Drop element here" at bounding box center [824, 564] width 128 height 25
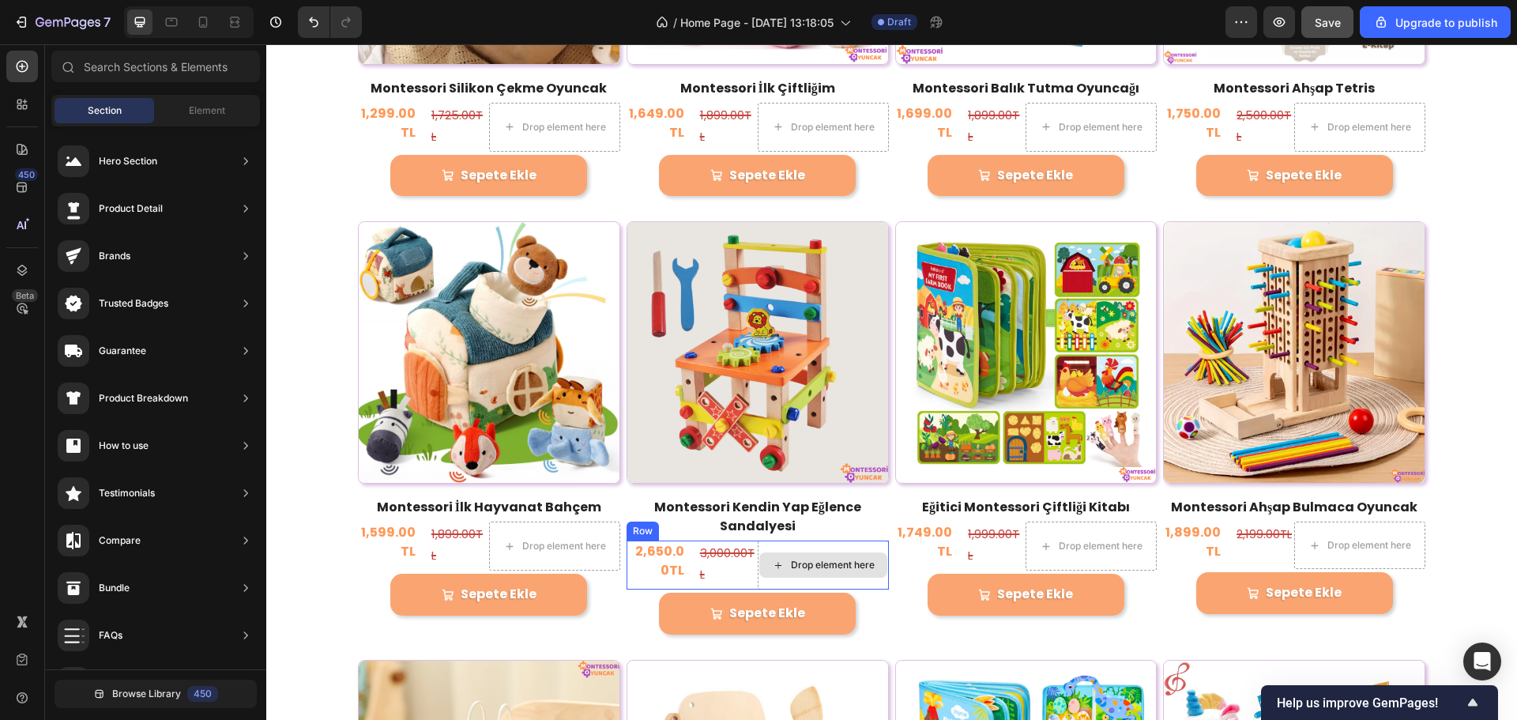
click at [834, 559] on div "Drop element here" at bounding box center [833, 565] width 84 height 13
click at [745, 545] on div "3,000.00TL" at bounding box center [728, 564] width 59 height 46
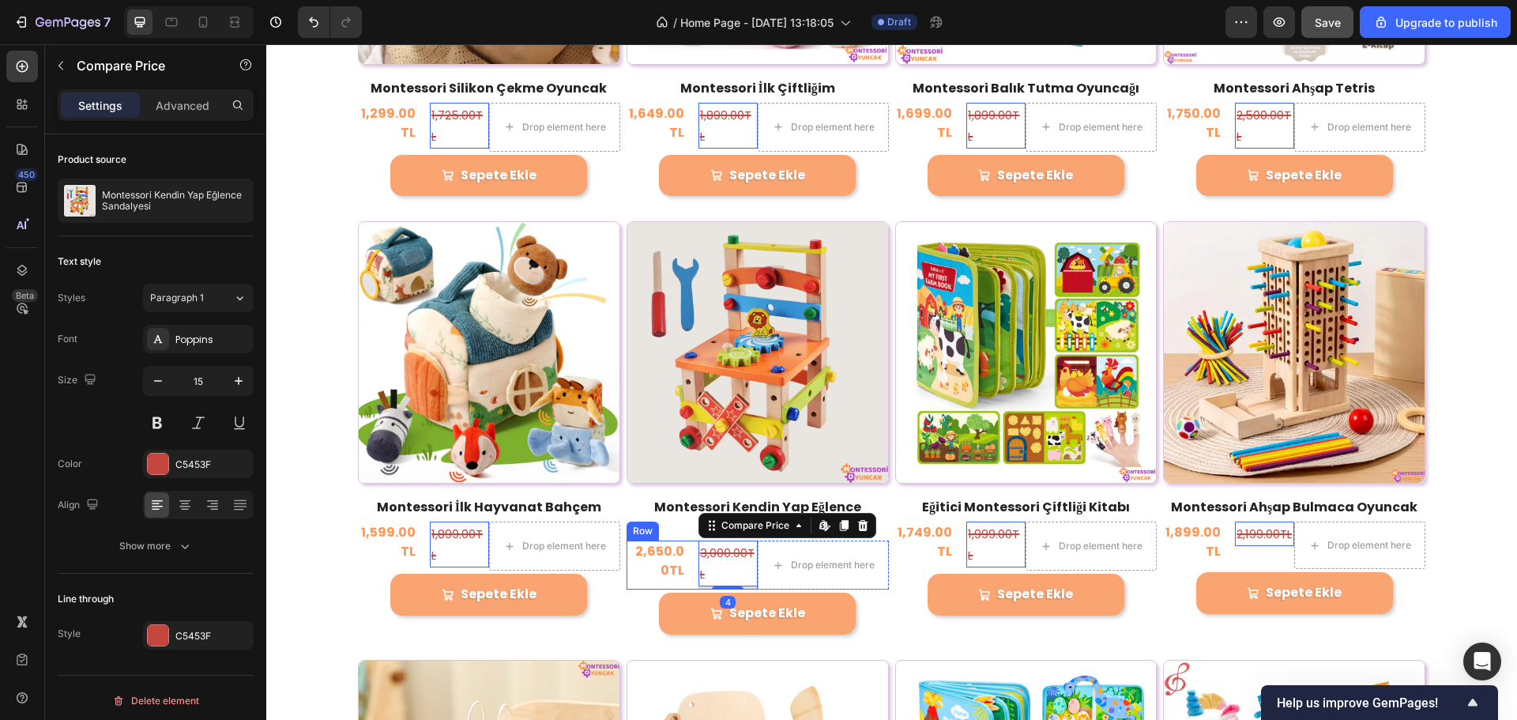
click at [677, 576] on div "2,650.00TL (P) Price (P) Price" at bounding box center [656, 565] width 59 height 49
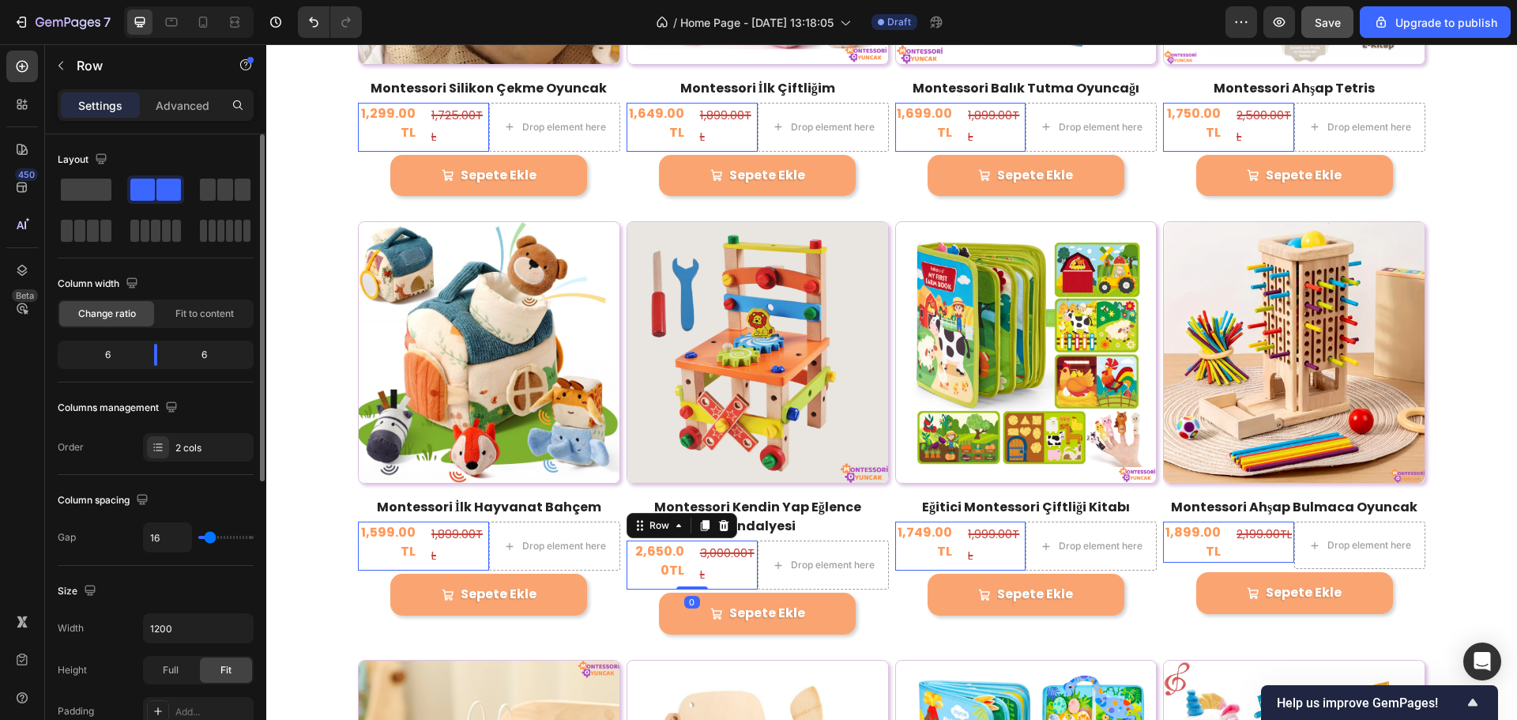
click at [198, 465] on div "Layout Column width Change ratio Fit to content 6 6 Columns management Order 2 …" at bounding box center [156, 304] width 196 height 341
click at [195, 456] on div "2 cols" at bounding box center [198, 447] width 111 height 28
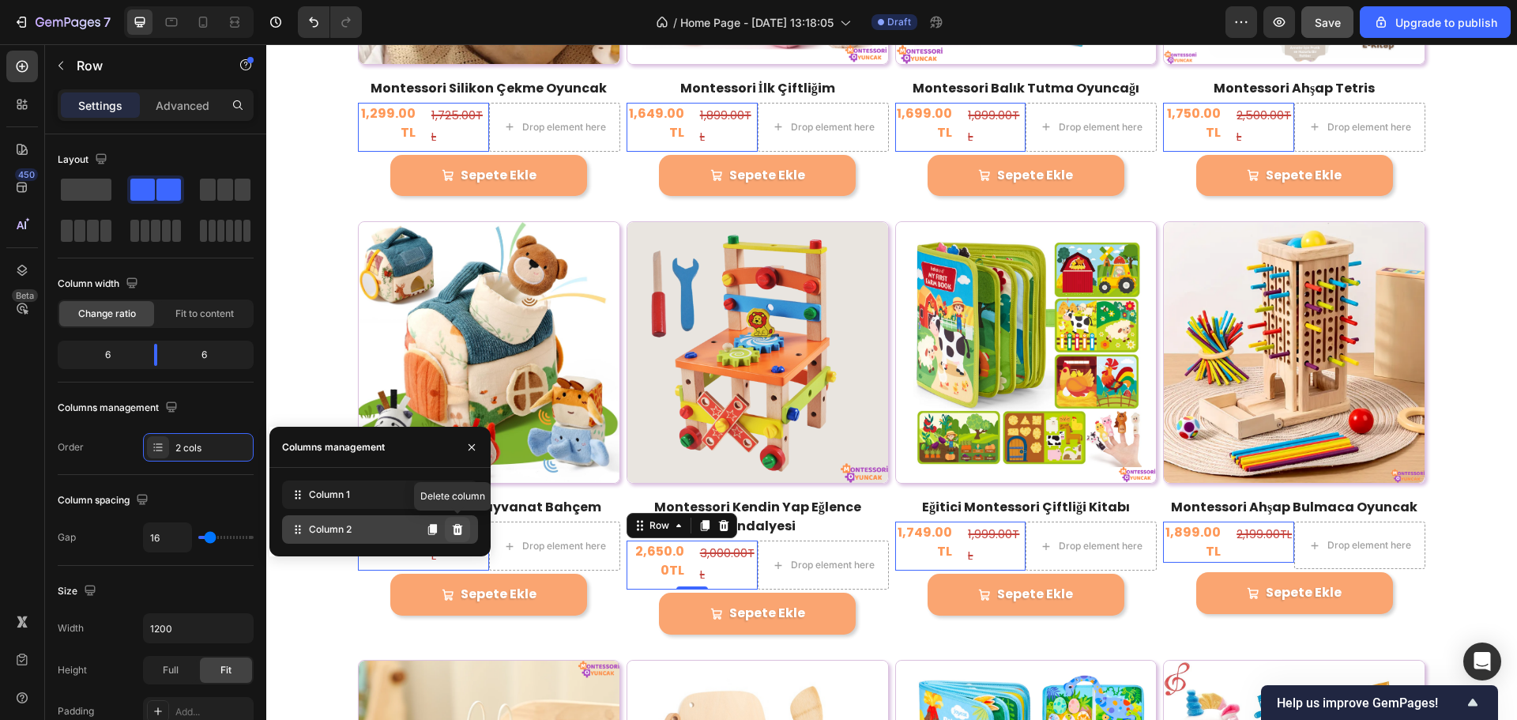
click at [463, 530] on icon at bounding box center [457, 529] width 13 height 13
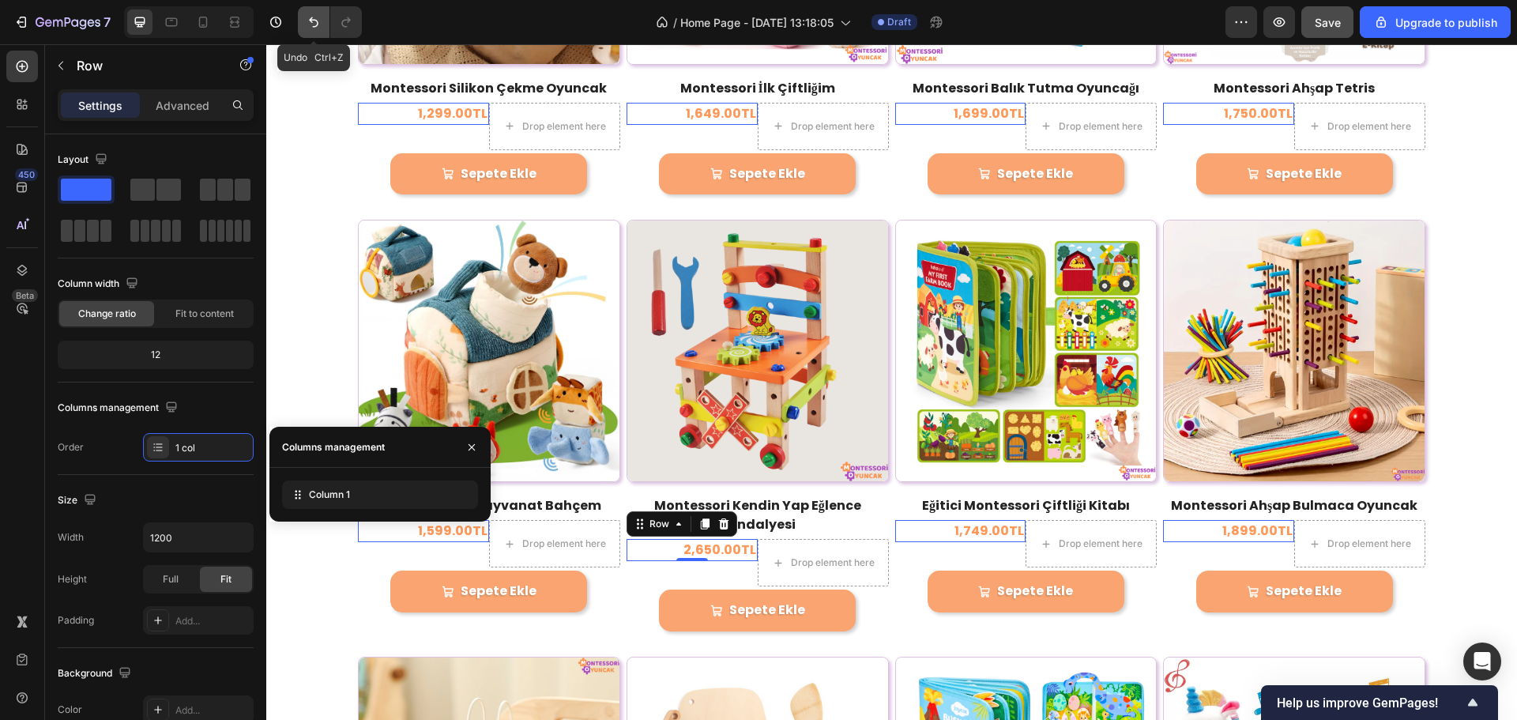
click at [313, 28] on icon "Undo/Redo" at bounding box center [314, 22] width 16 height 16
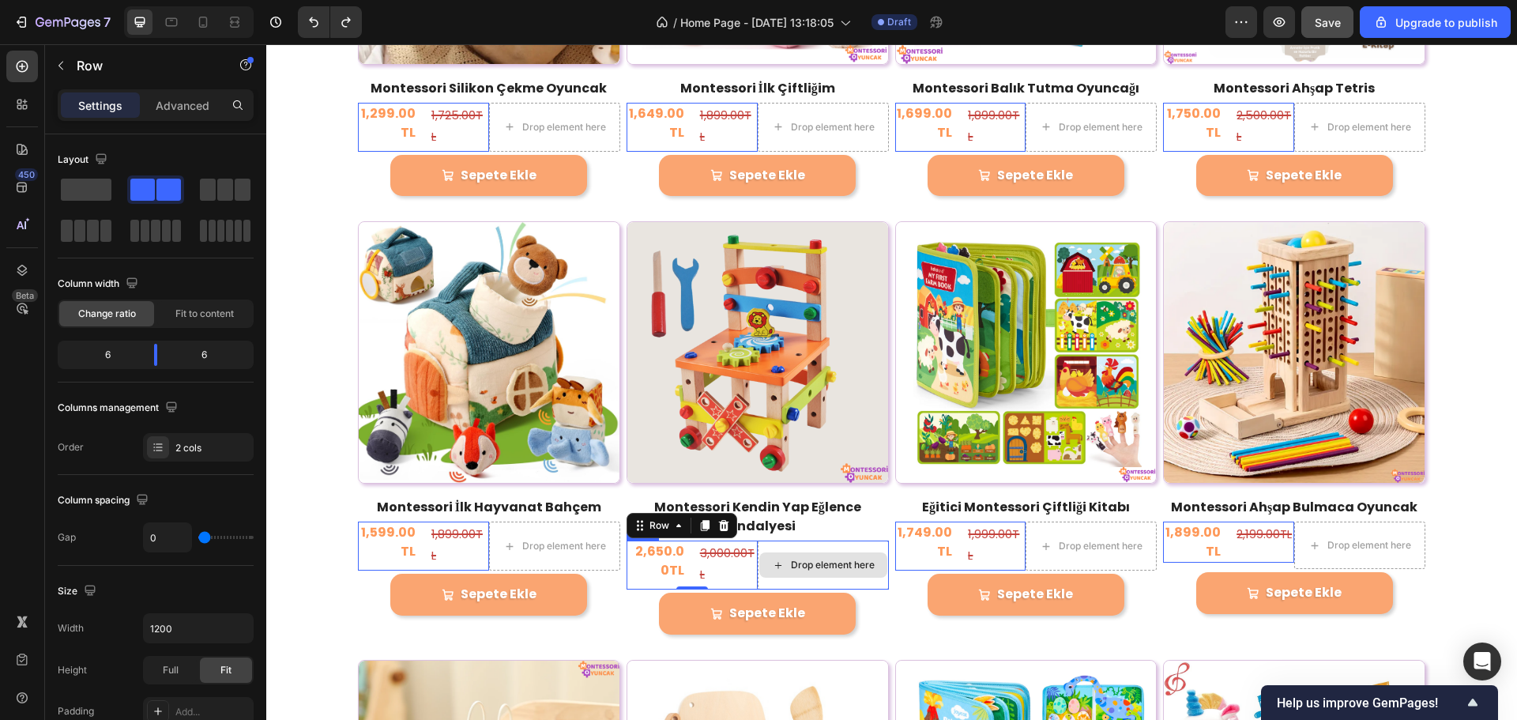
click at [782, 542] on div "Drop element here" at bounding box center [823, 565] width 131 height 49
click at [179, 446] on div "2 cols" at bounding box center [212, 448] width 74 height 14
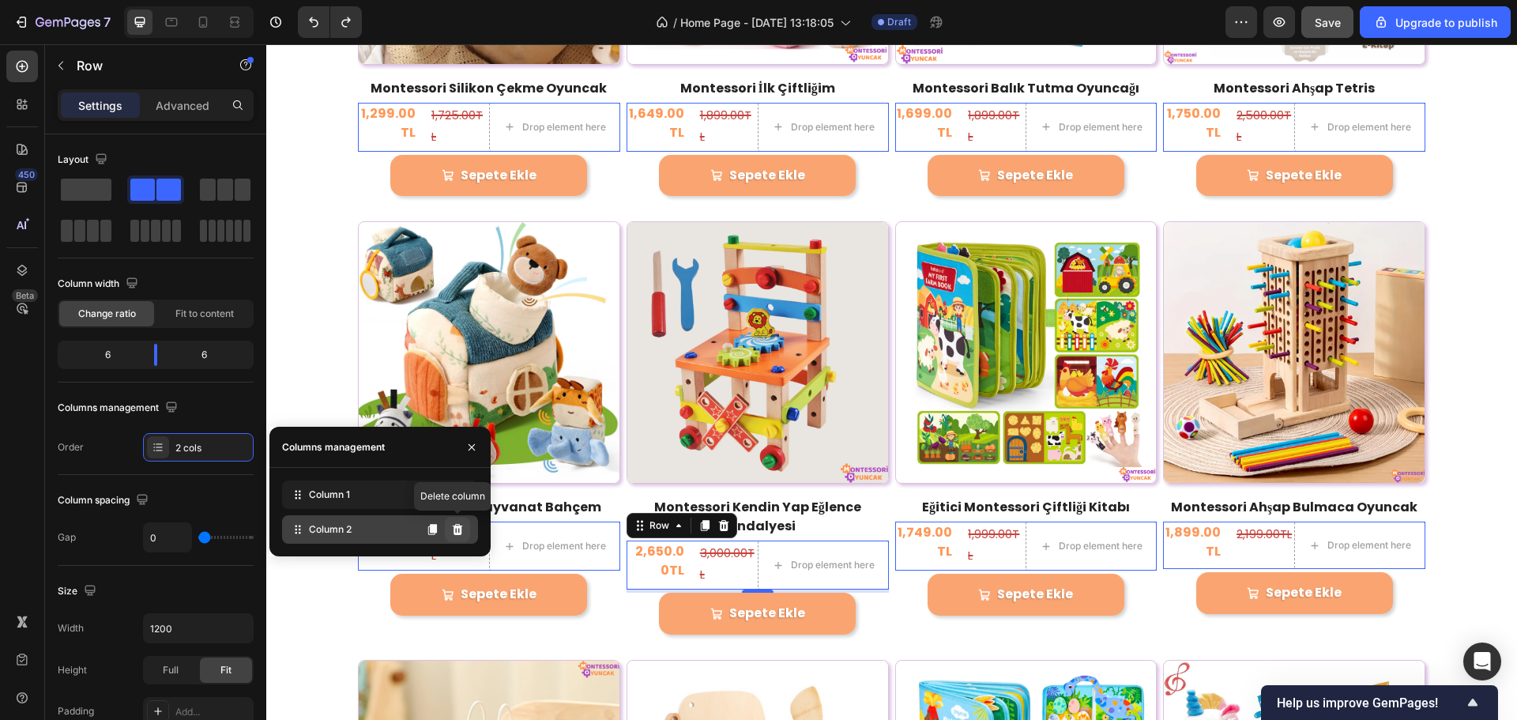
click at [451, 526] on icon at bounding box center [457, 529] width 13 height 13
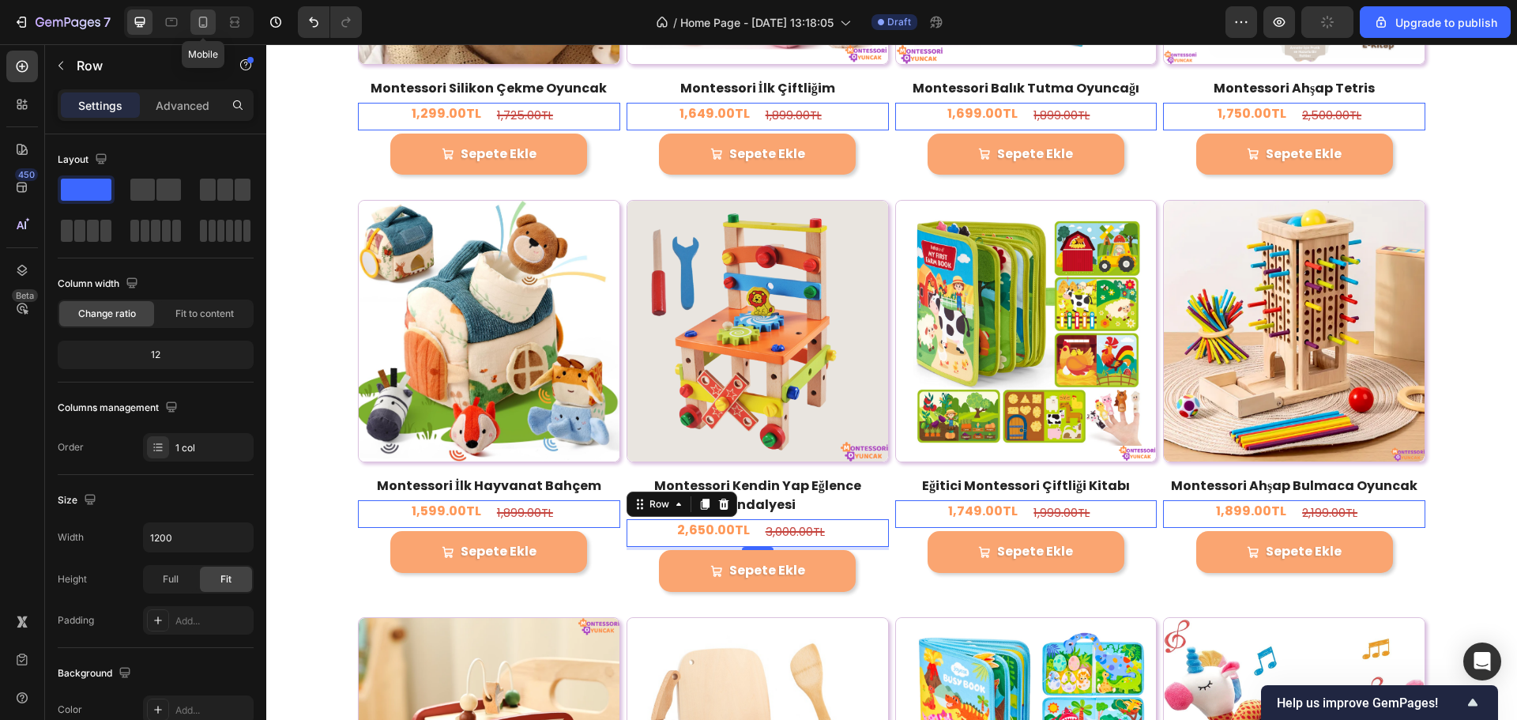
click at [209, 25] on icon at bounding box center [203, 22] width 16 height 16
type input "100%"
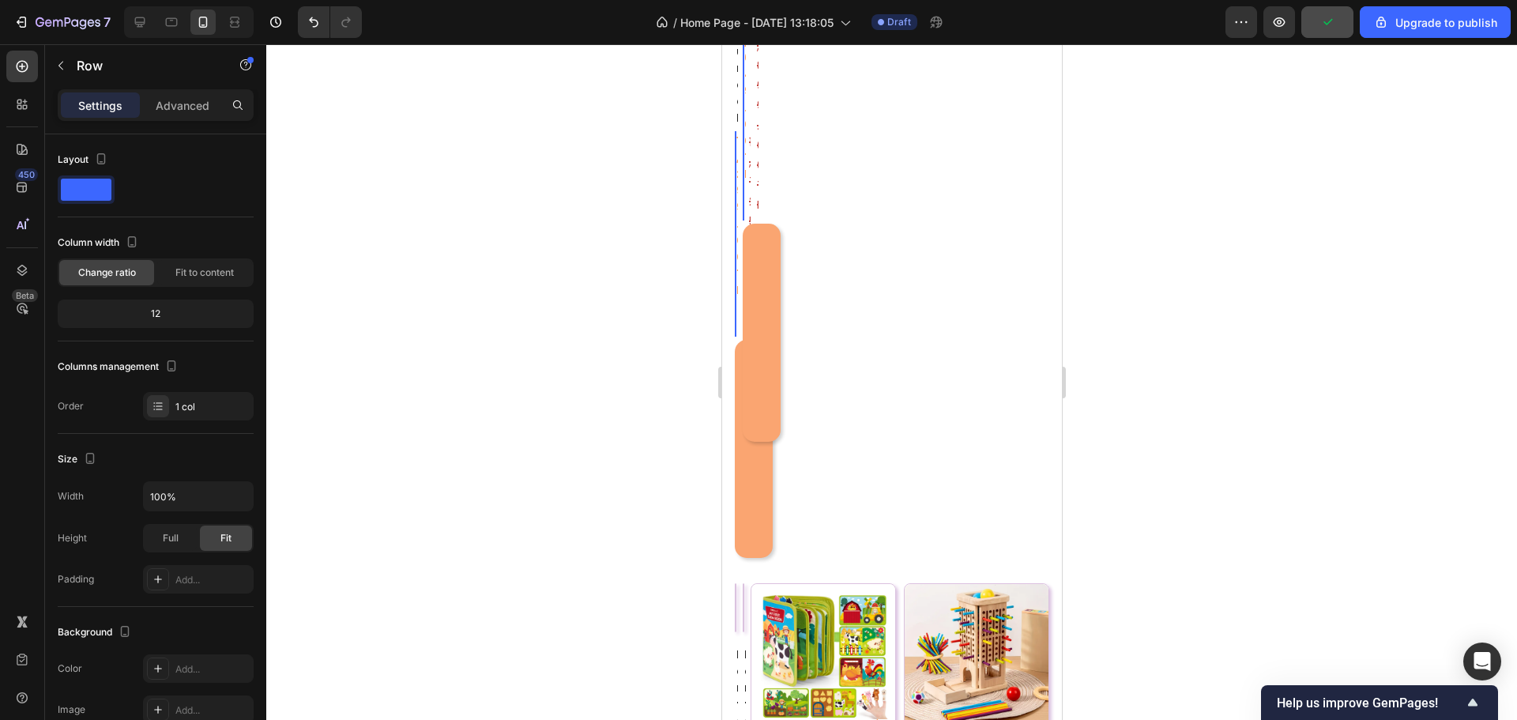
scroll to position [1657, 0]
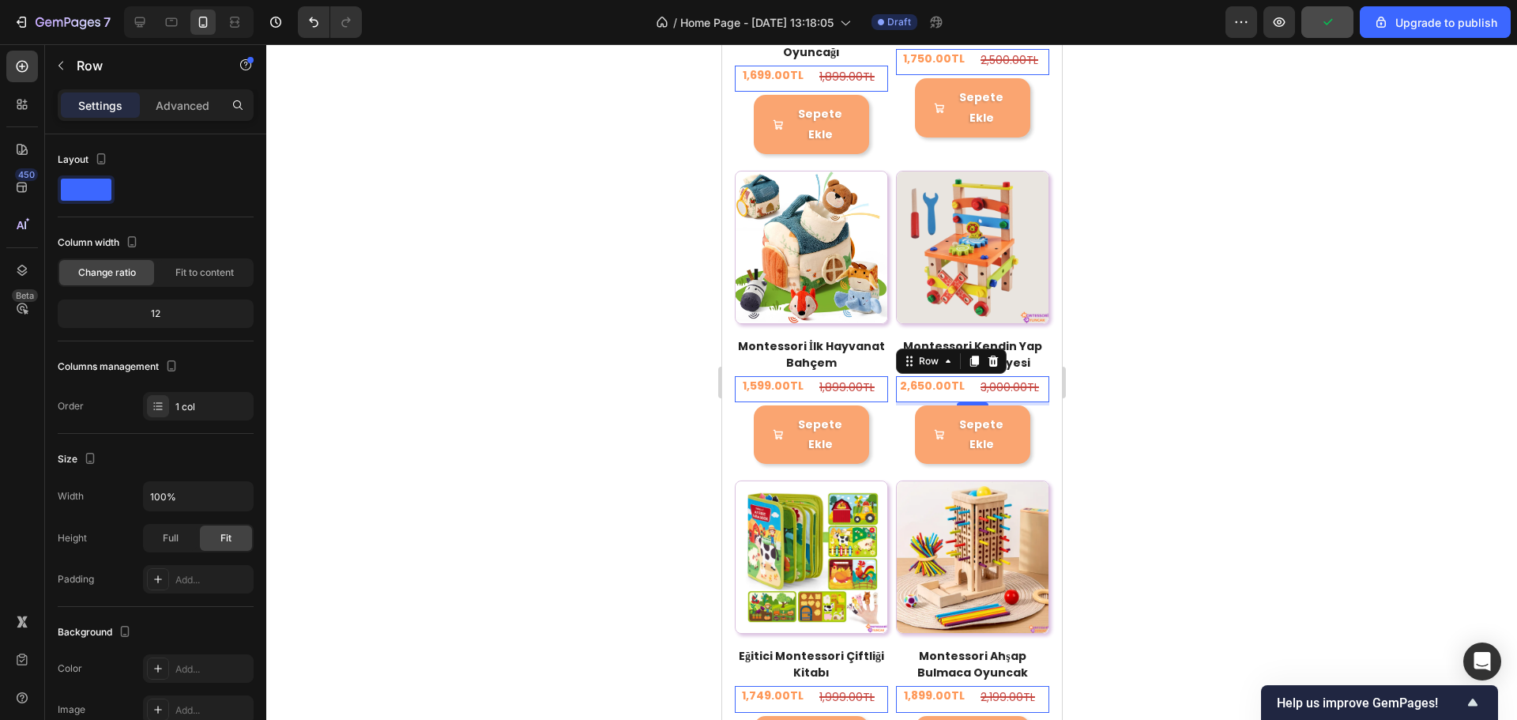
click at [1182, 322] on div at bounding box center [891, 382] width 1251 height 676
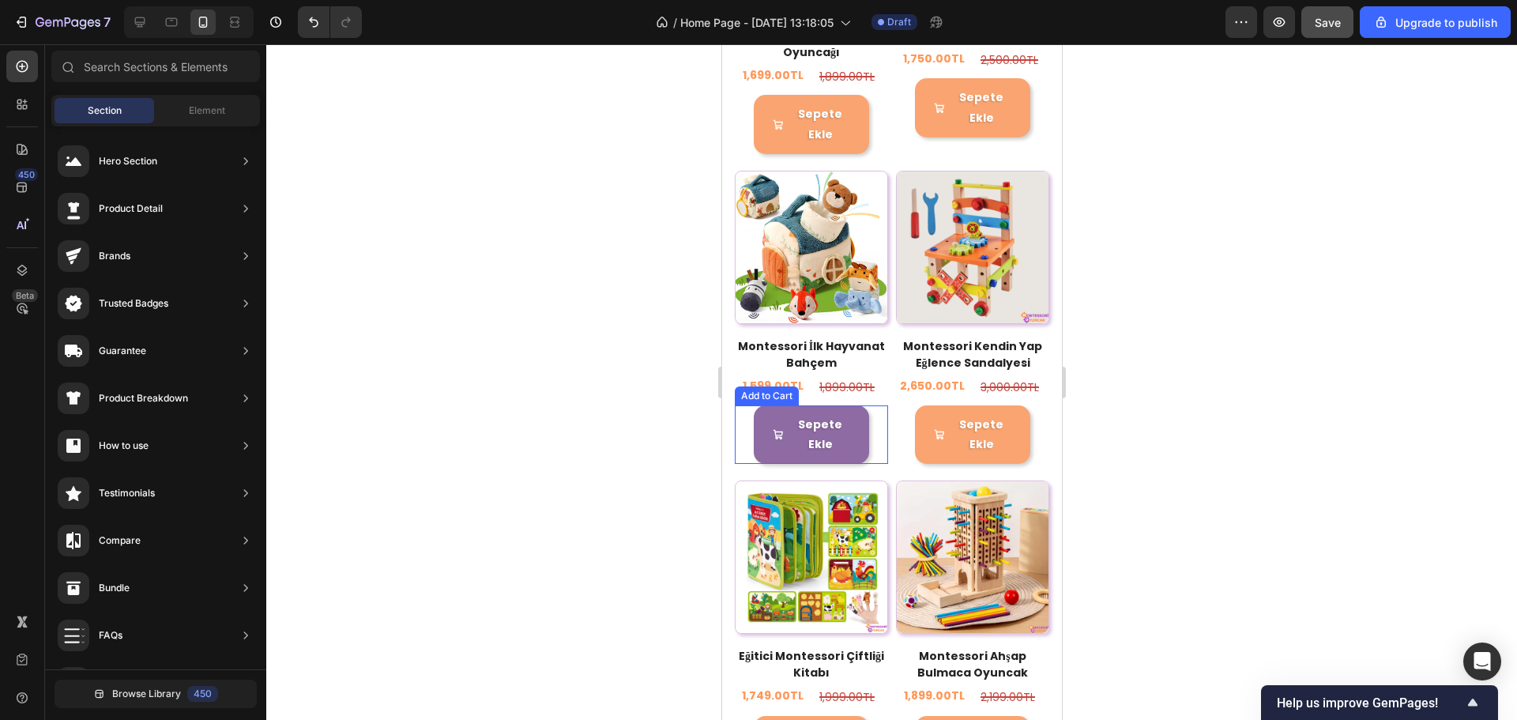
click at [858, 408] on button "Sepete Ekle" at bounding box center [810, 434] width 115 height 58
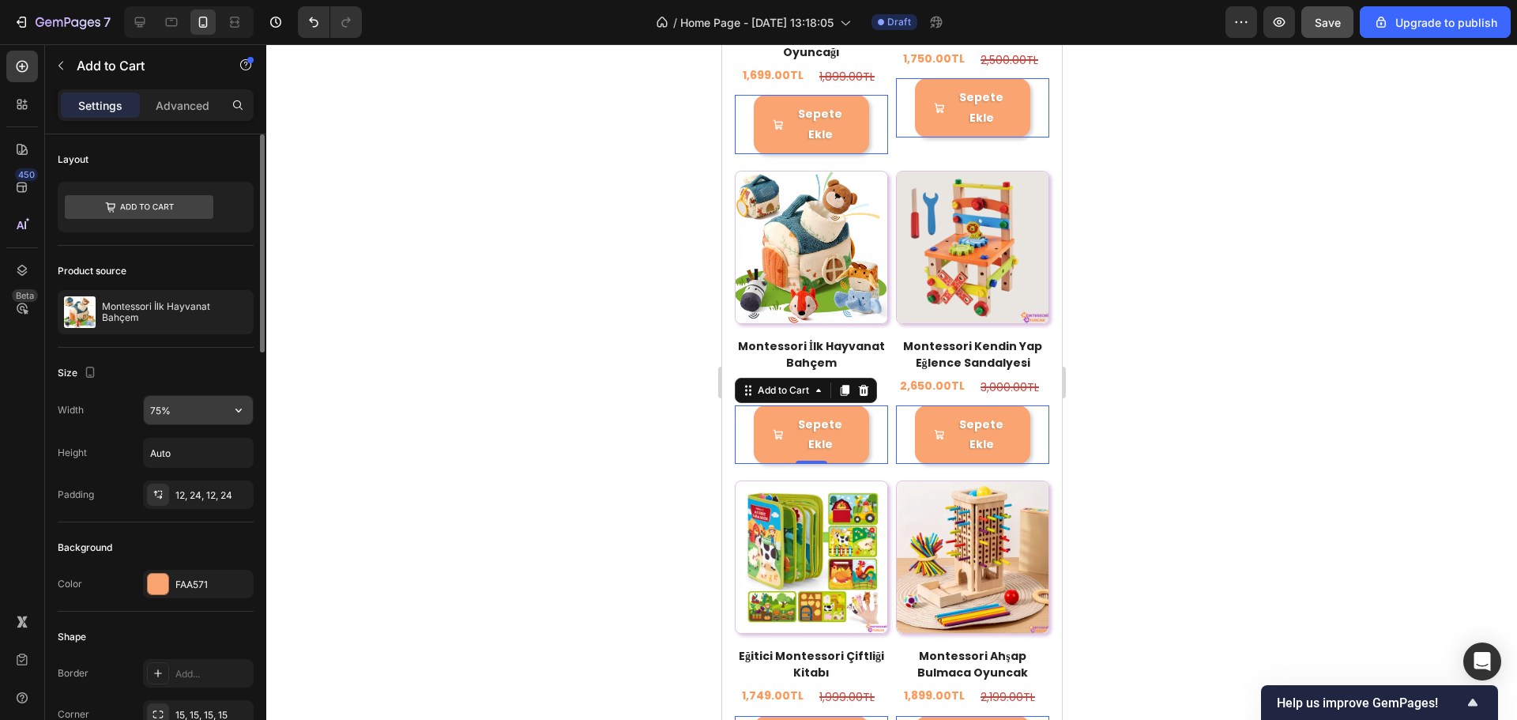
click at [192, 410] on input "75%" at bounding box center [198, 410] width 109 height 28
click at [192, 409] on input "75%" at bounding box center [198, 410] width 109 height 28
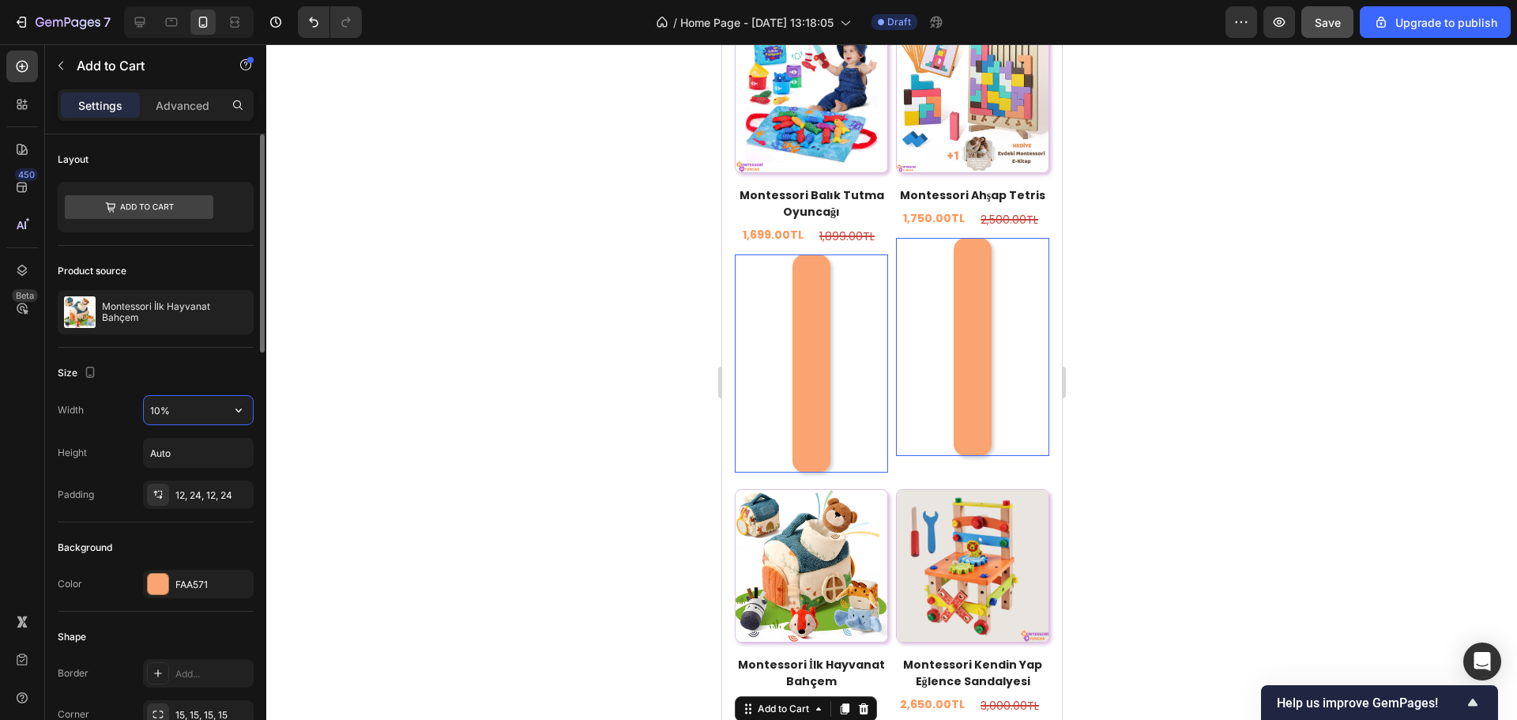
type input "100%"
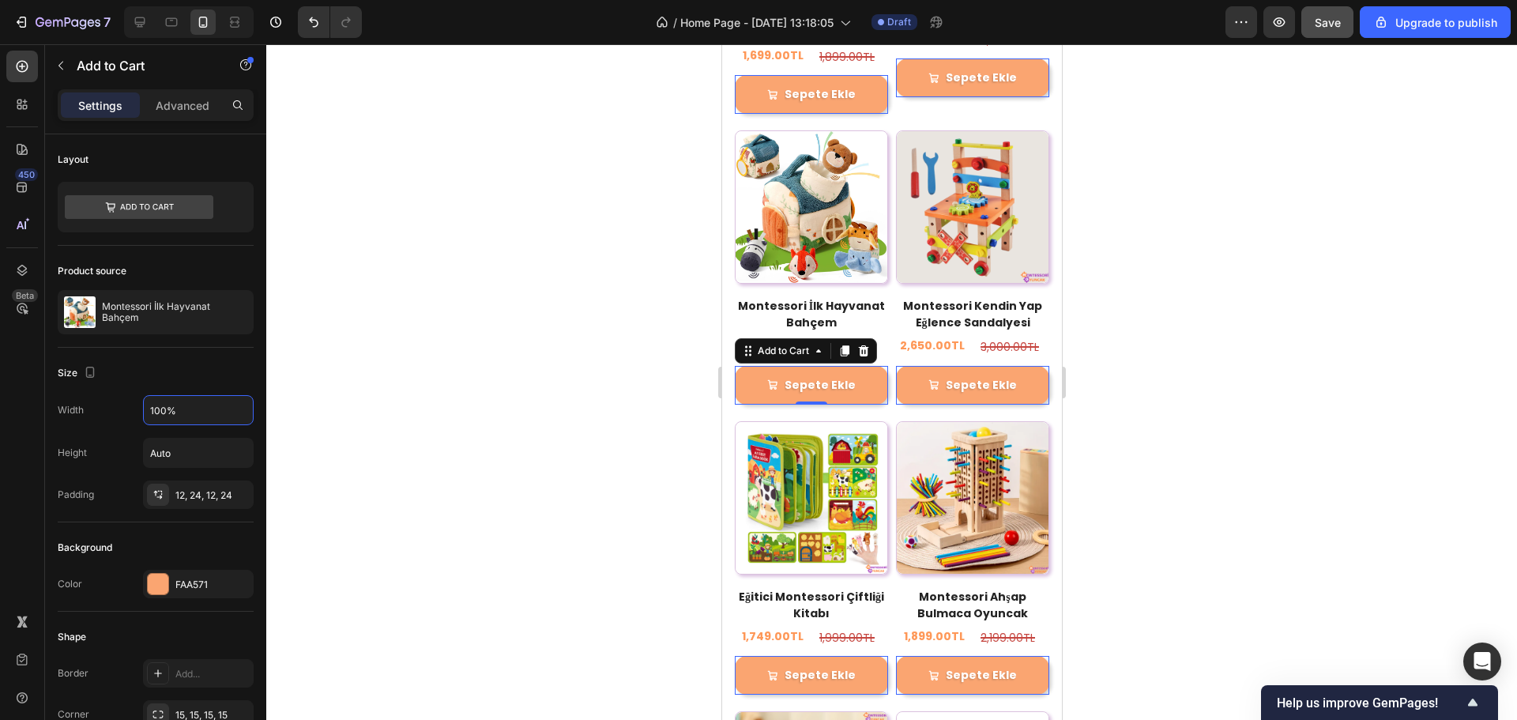
click at [1122, 390] on div at bounding box center [891, 382] width 1251 height 676
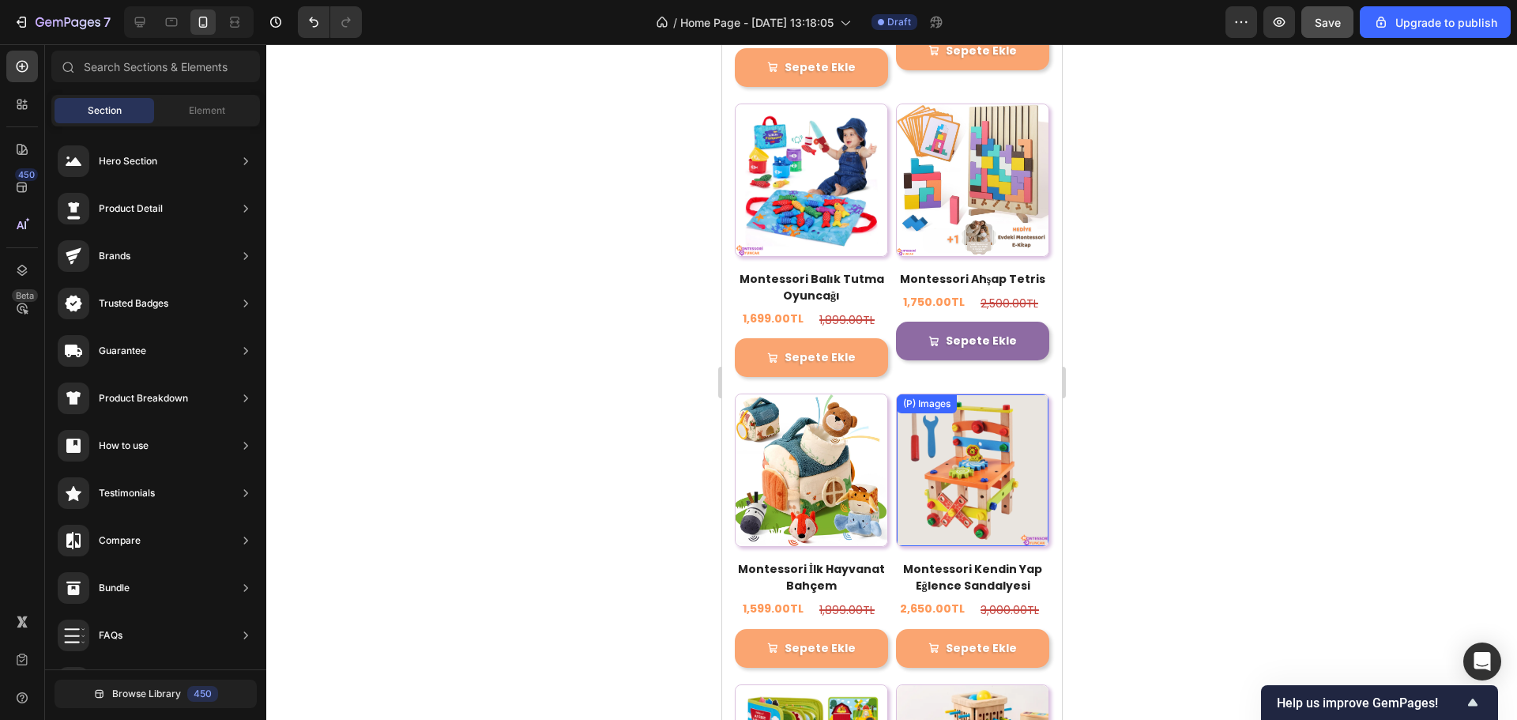
scroll to position [1340, 0]
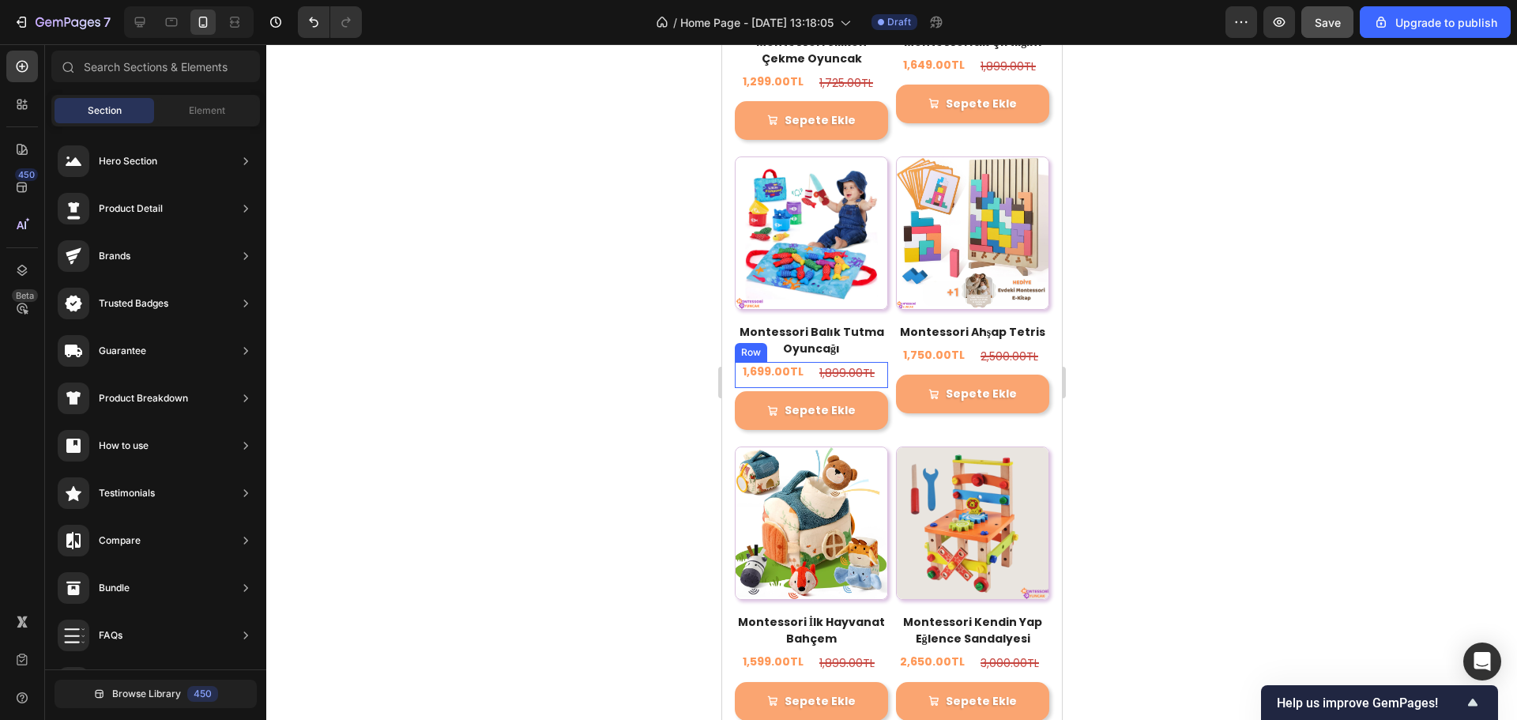
click at [805, 362] on div "1,699.00TL (P) Price (P) Price 1,899.00TL Compare Price Compare Price Row" at bounding box center [810, 375] width 153 height 26
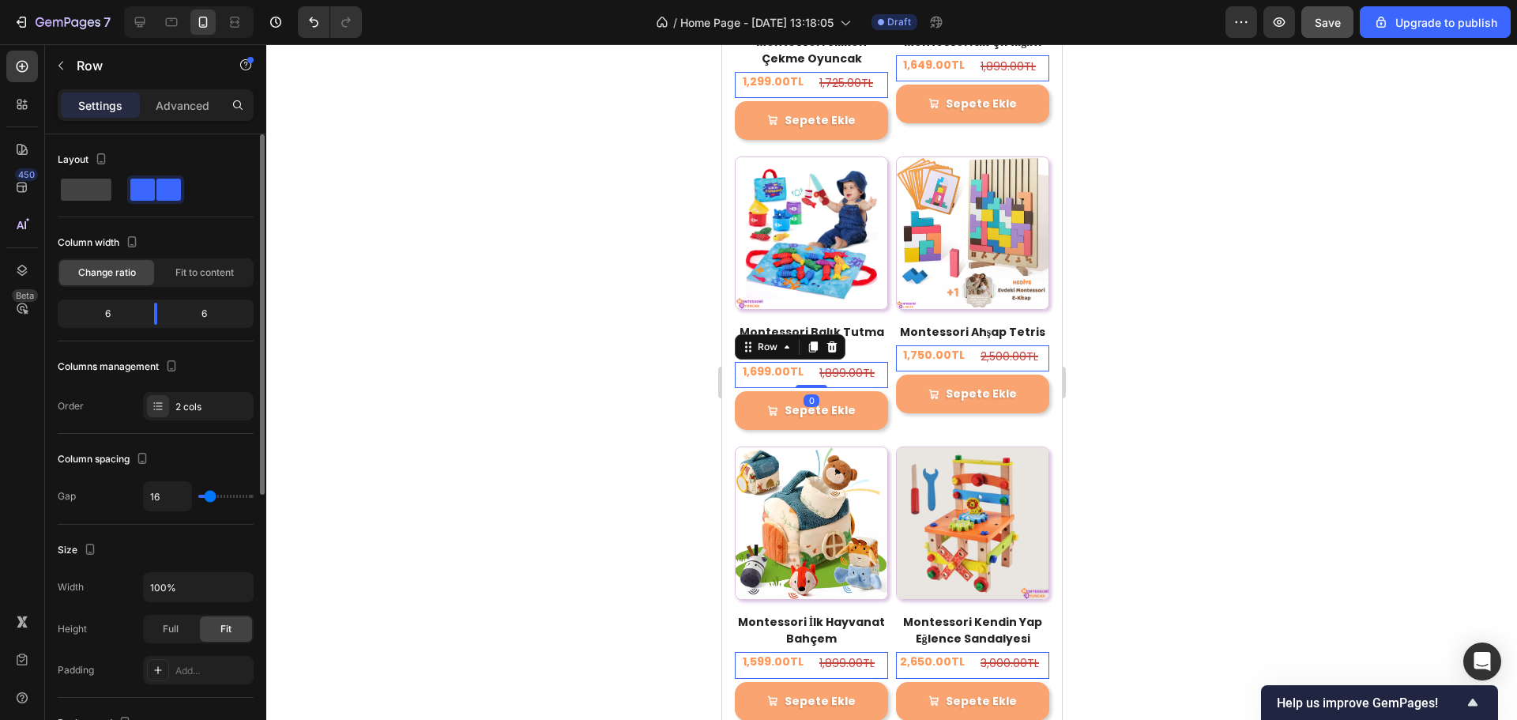
type input "4"
type input "0"
type input "7"
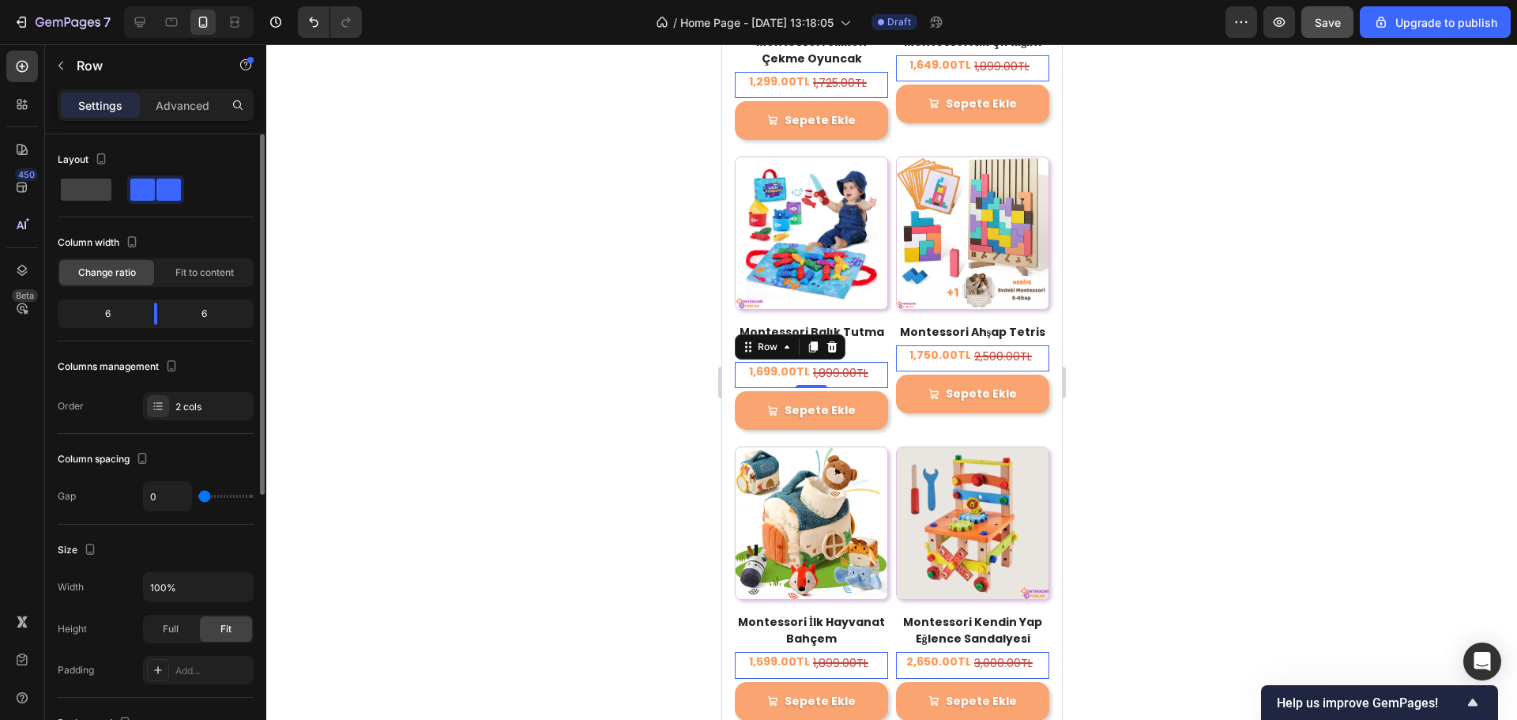
type input "7"
type input "11"
type input "18"
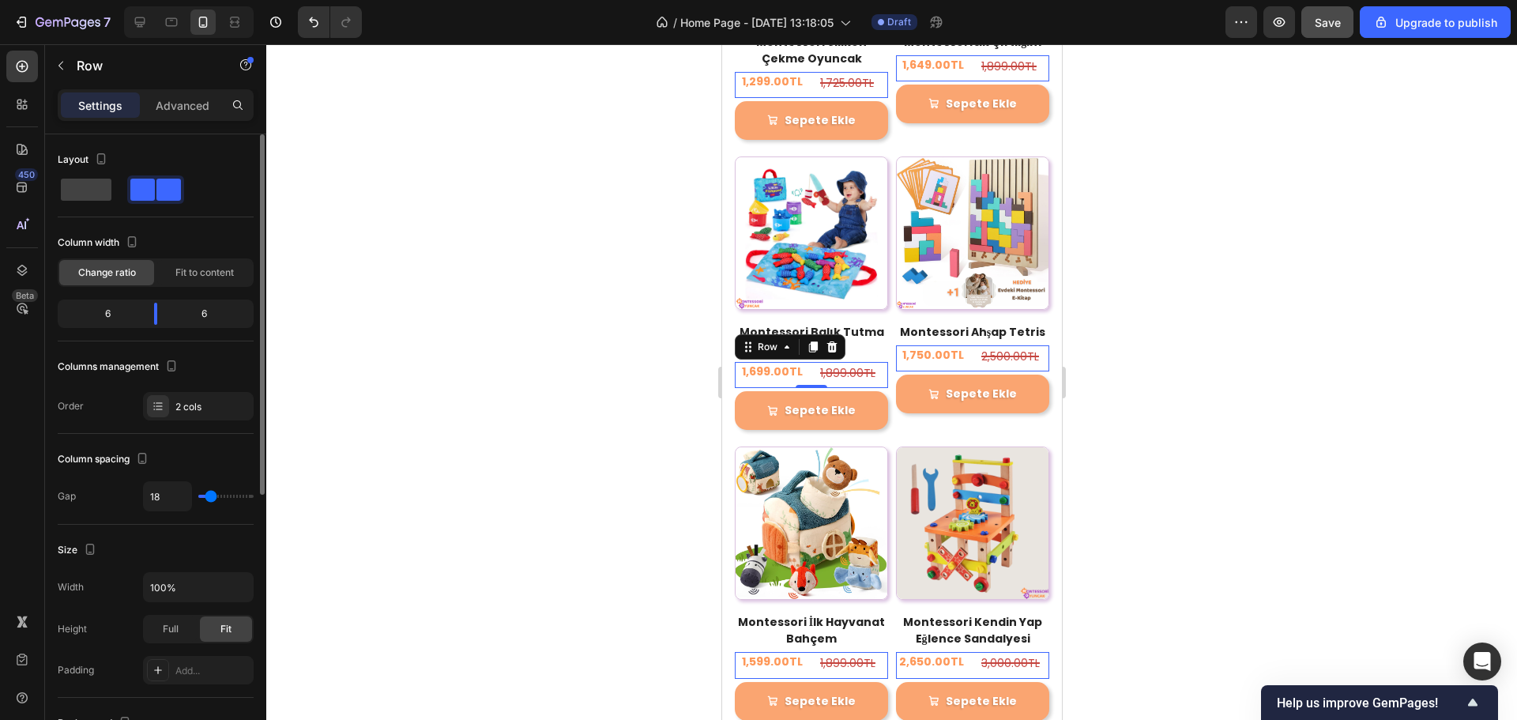
type input "4"
type input "2"
type input "0"
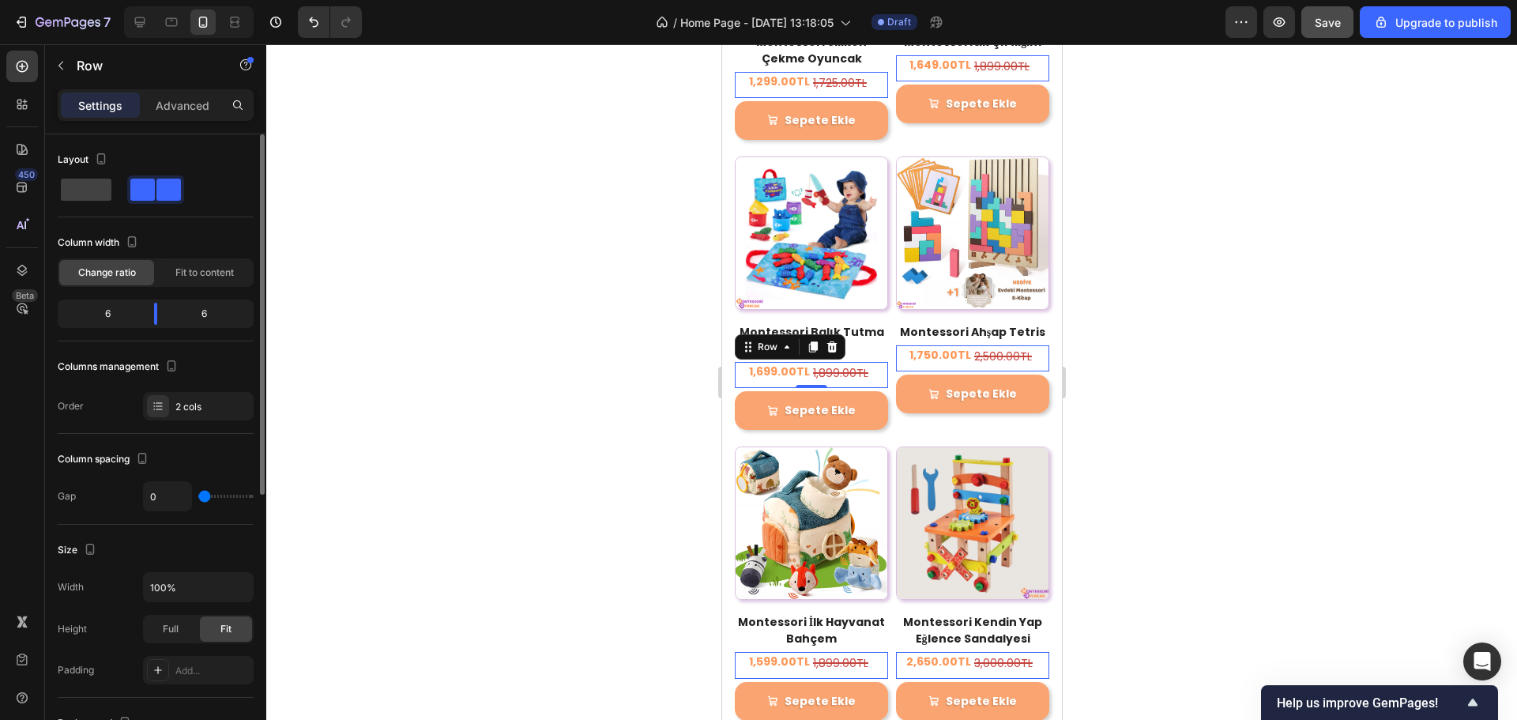
drag, startPoint x: 213, startPoint y: 496, endPoint x: 204, endPoint y: 496, distance: 8.7
type input "0"
click at [204, 496] on input "range" at bounding box center [225, 496] width 55 height 3
click at [1168, 368] on div at bounding box center [891, 382] width 1251 height 676
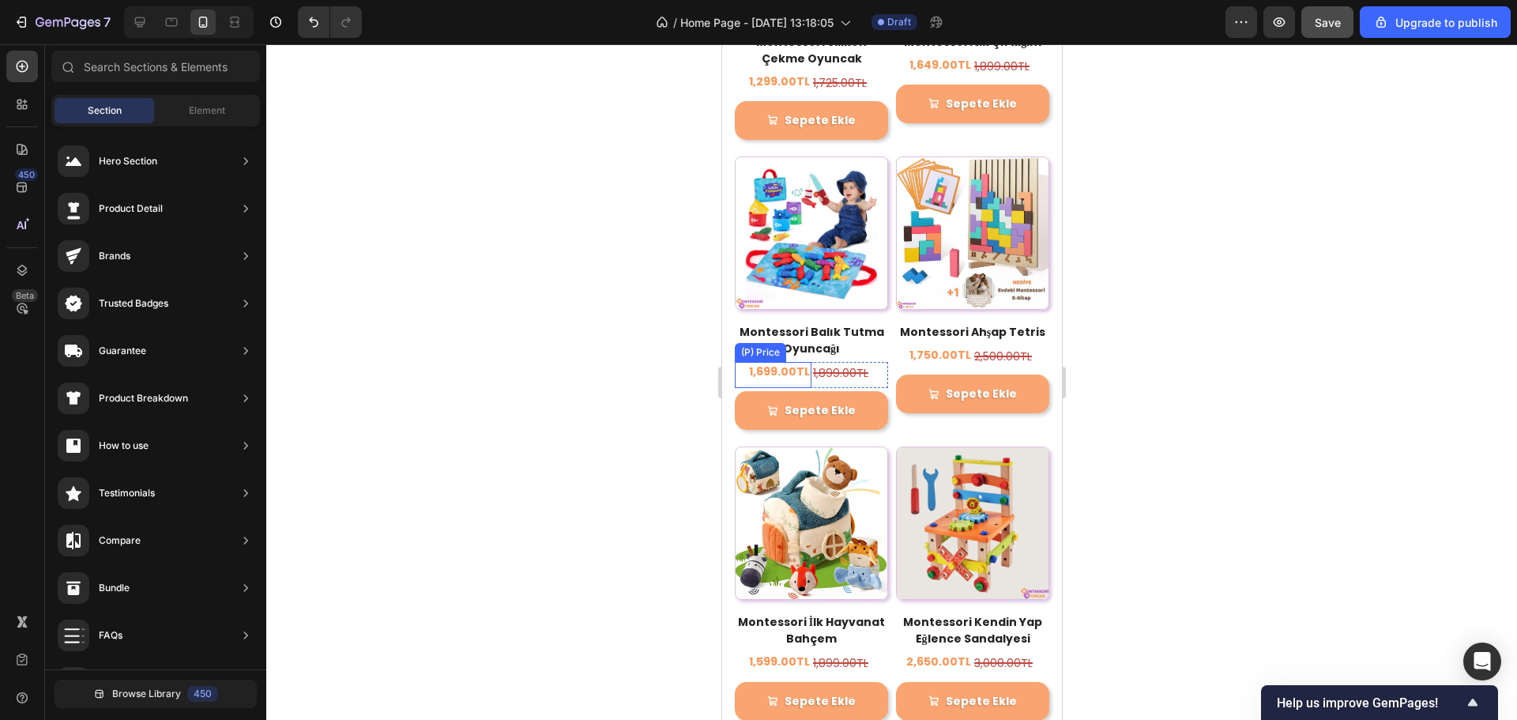
click at [760, 362] on div "1,699.00TL" at bounding box center [772, 372] width 77 height 20
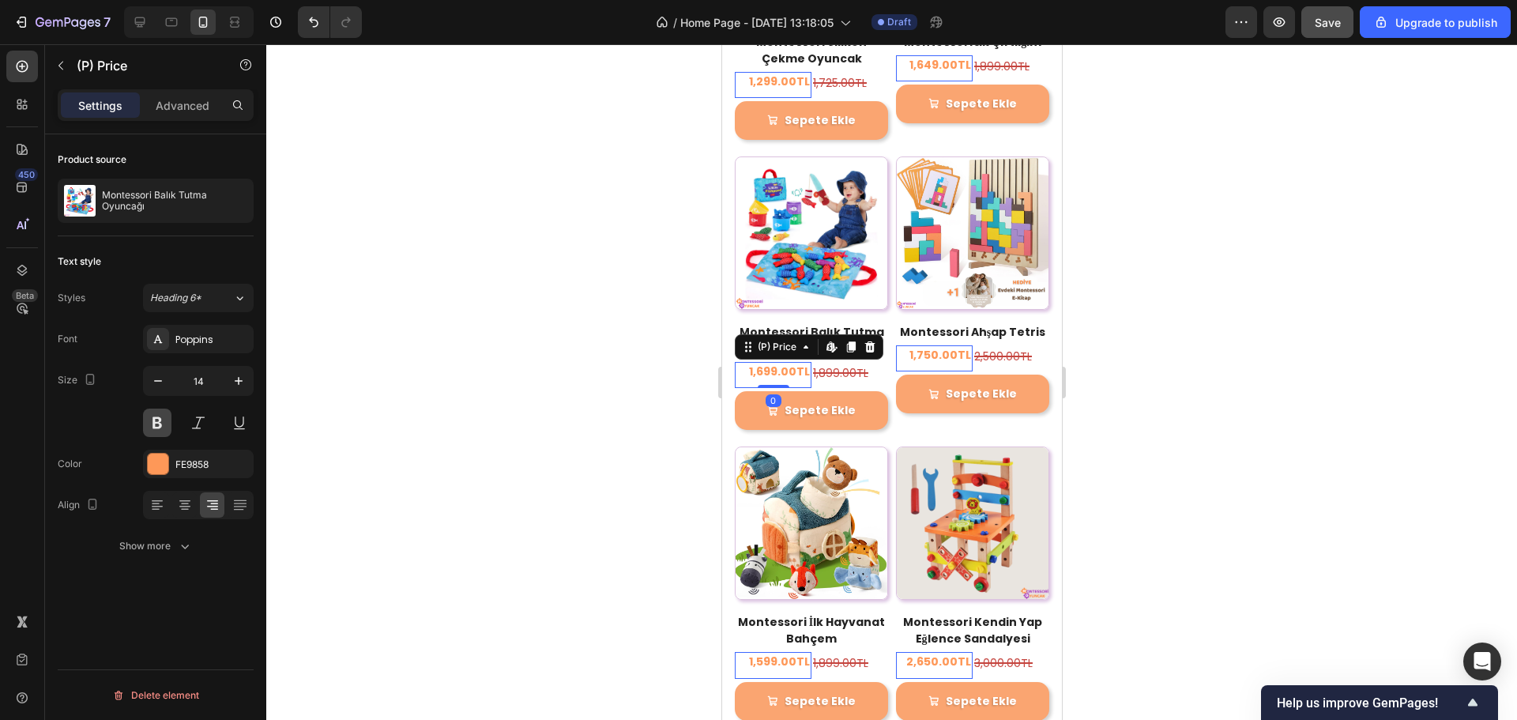
click at [165, 415] on button at bounding box center [157, 423] width 28 height 28
click at [160, 429] on button at bounding box center [157, 423] width 28 height 28
click at [133, 17] on icon at bounding box center [140, 22] width 16 height 16
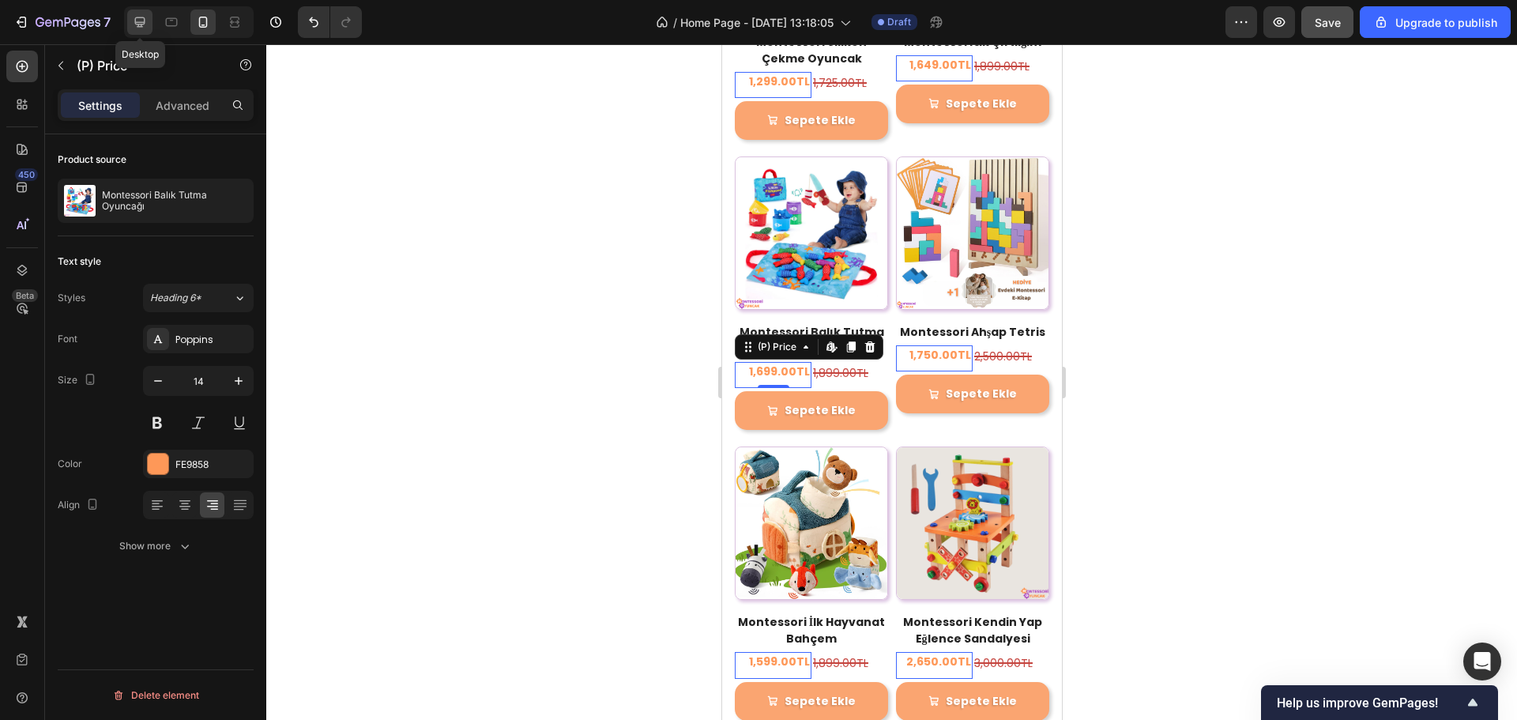
type input "16"
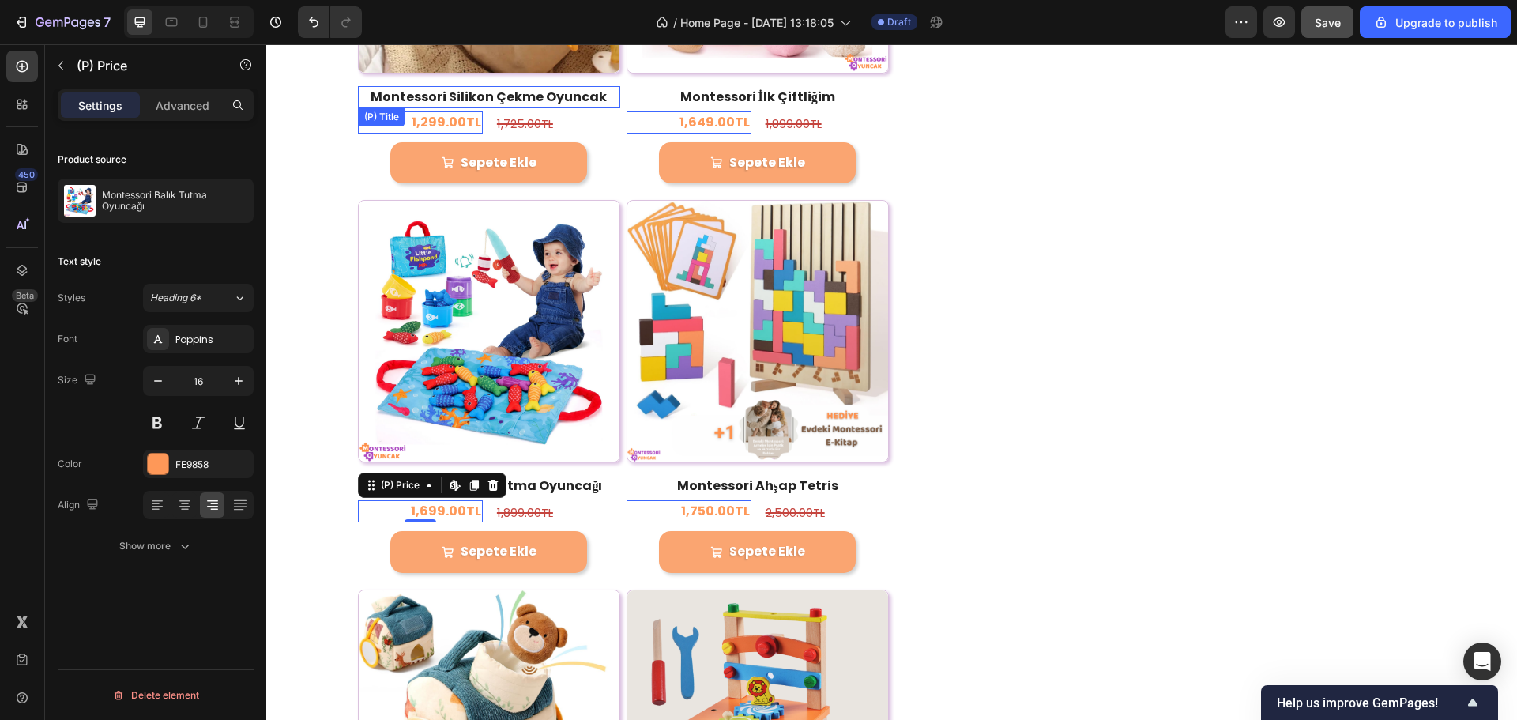
scroll to position [1408, 0]
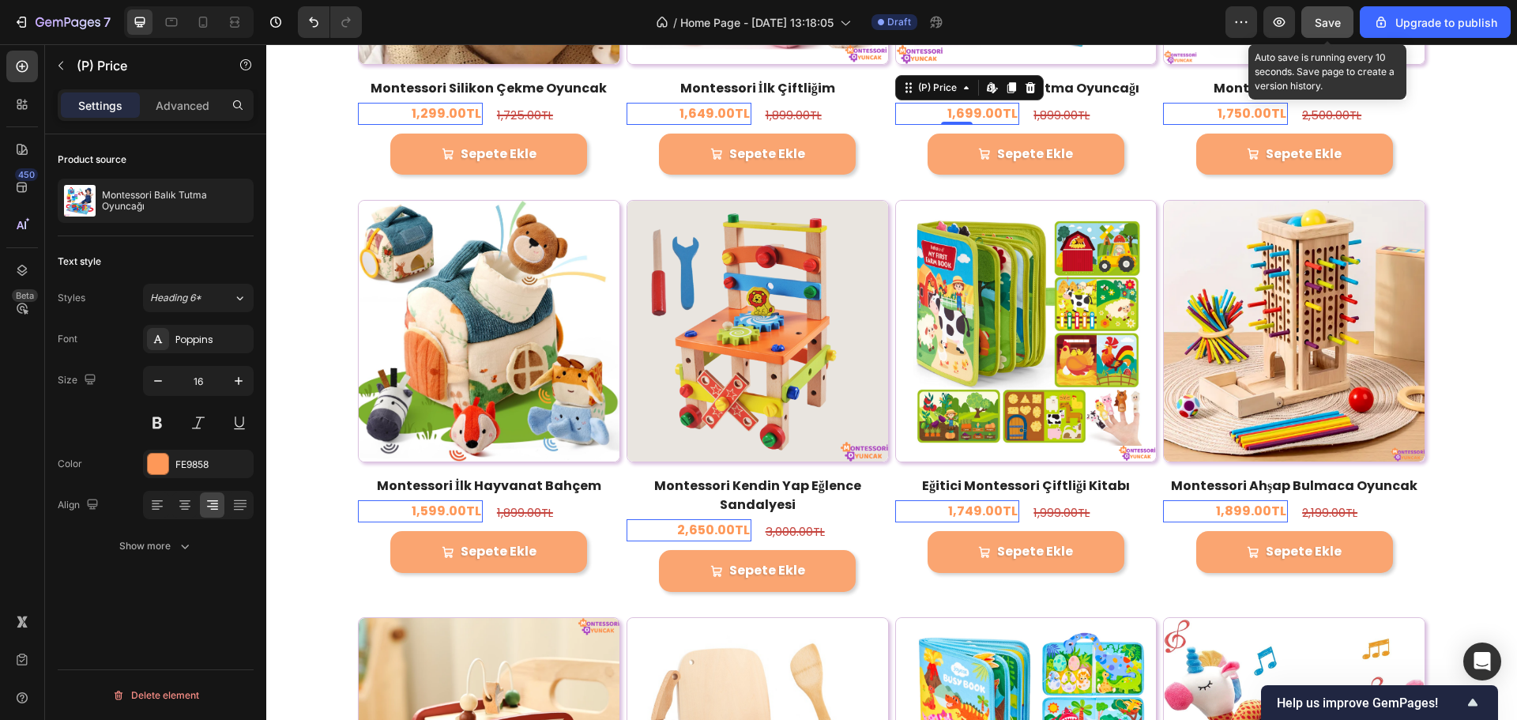
click at [1319, 17] on span "Save" at bounding box center [1328, 22] width 26 height 13
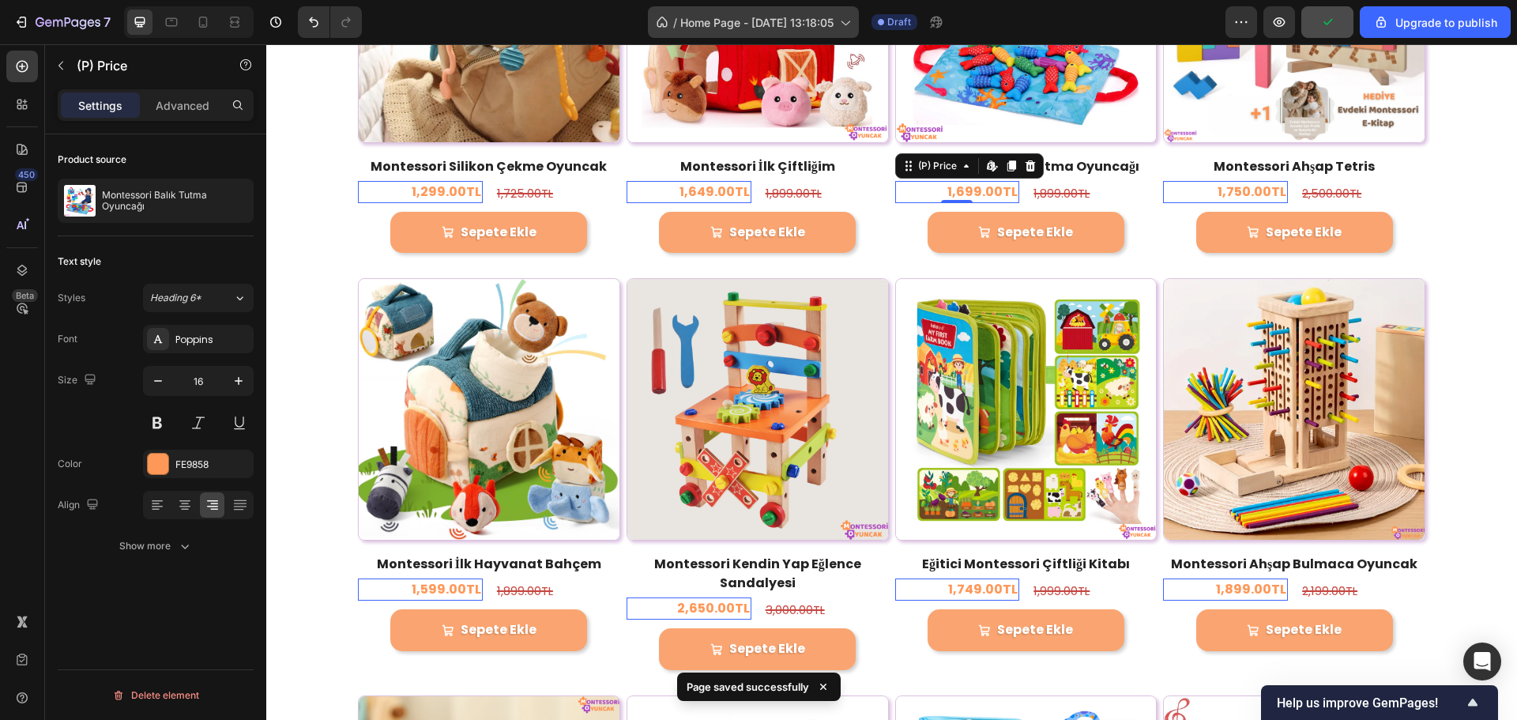
scroll to position [1329, 0]
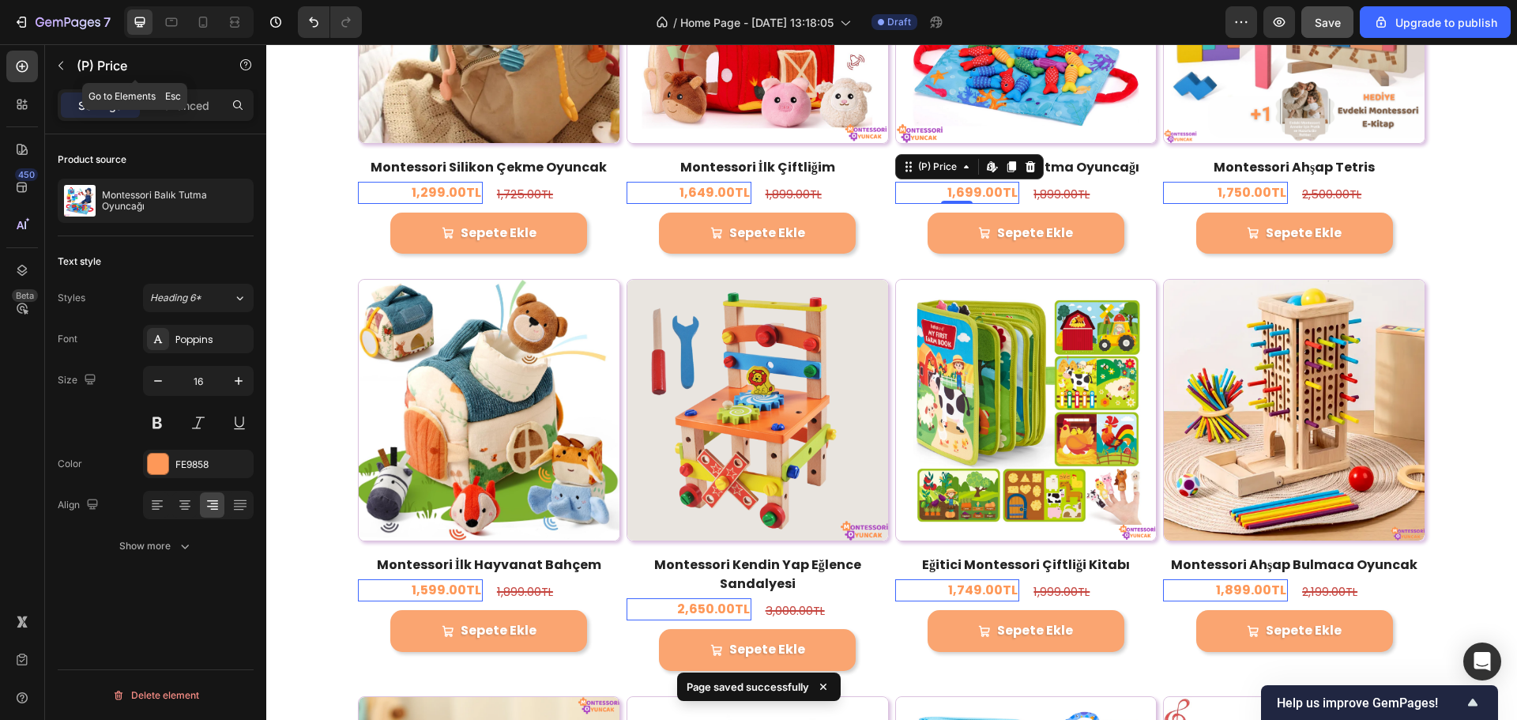
click at [67, 63] on button "button" at bounding box center [60, 65] width 25 height 25
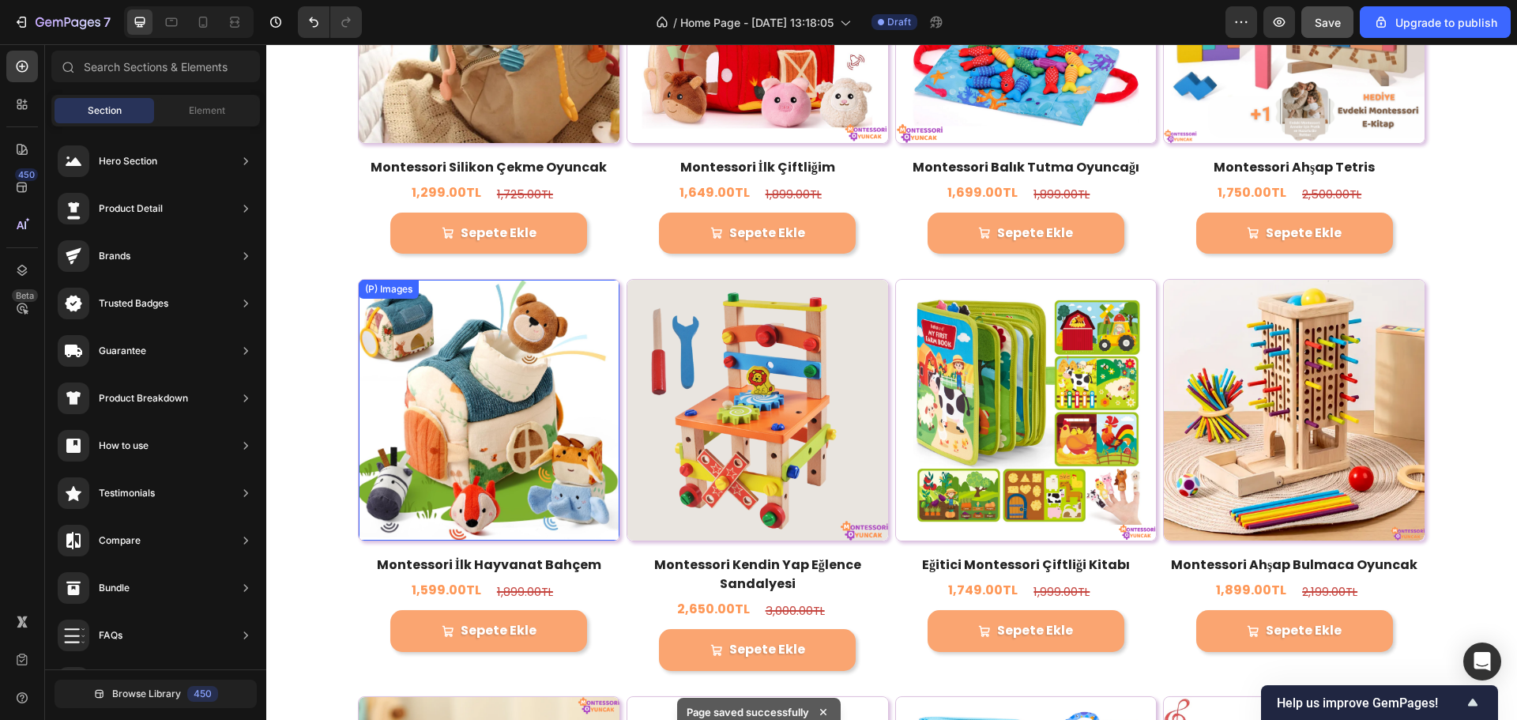
click at [538, 360] on img at bounding box center [489, 410] width 261 height 261
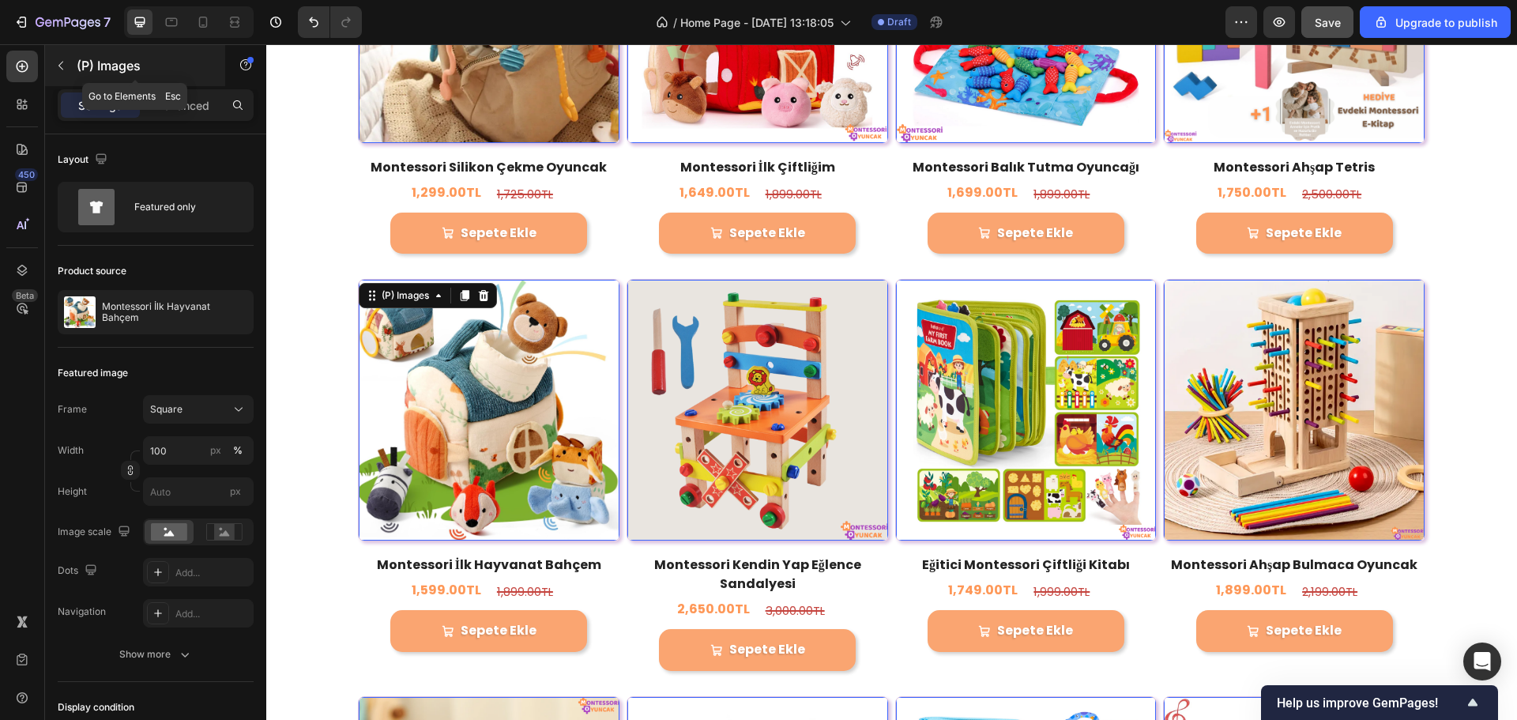
click at [77, 77] on div "(P) Images" at bounding box center [135, 65] width 180 height 41
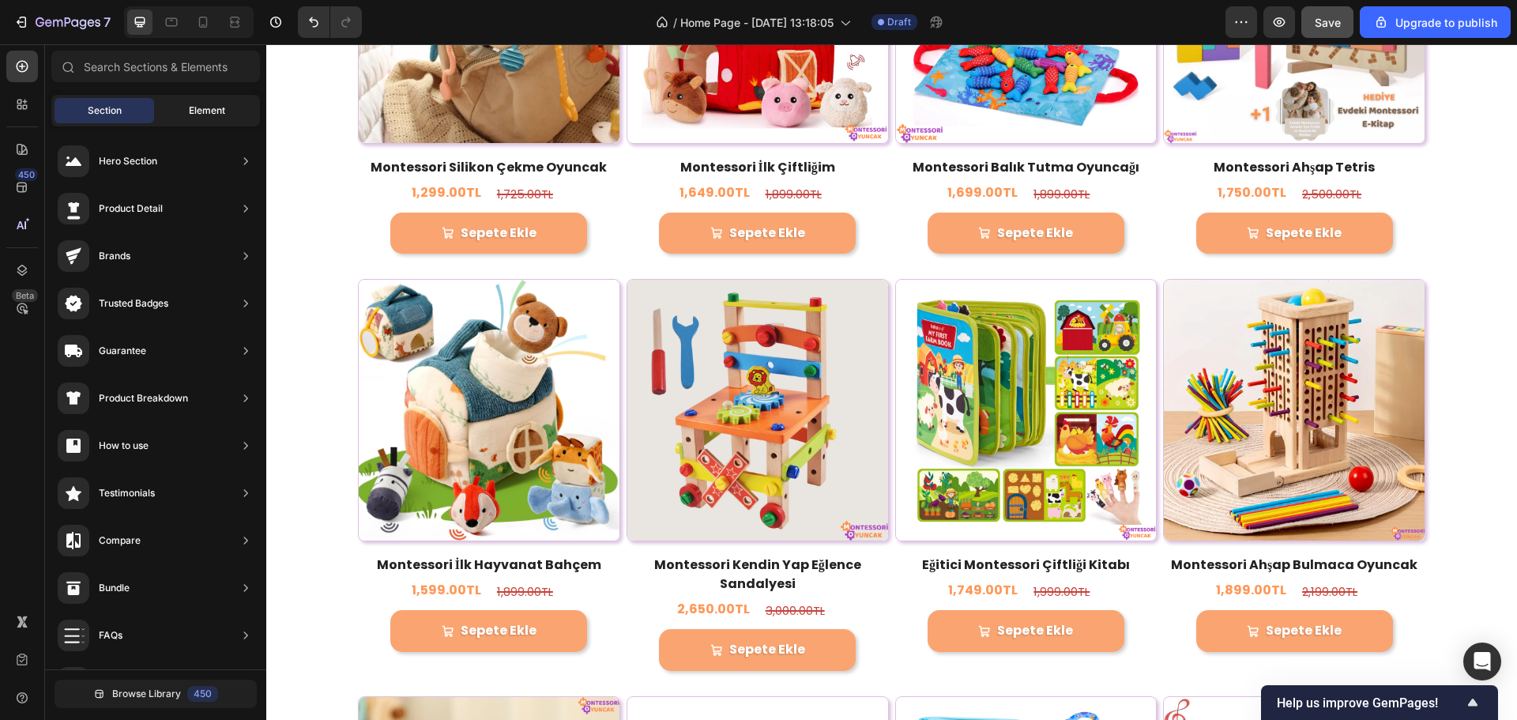
click at [219, 121] on div "Element" at bounding box center [207, 110] width 100 height 25
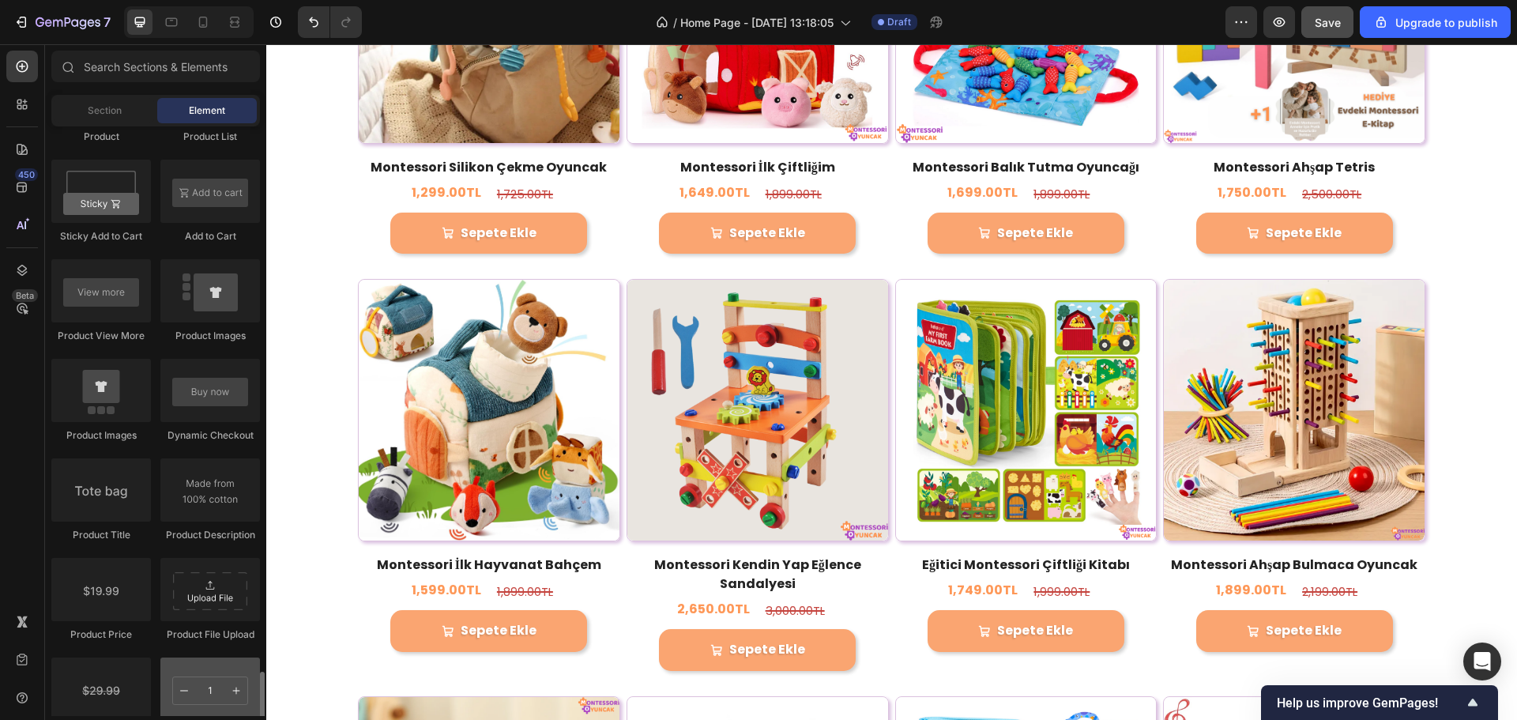
scroll to position [2450, 0]
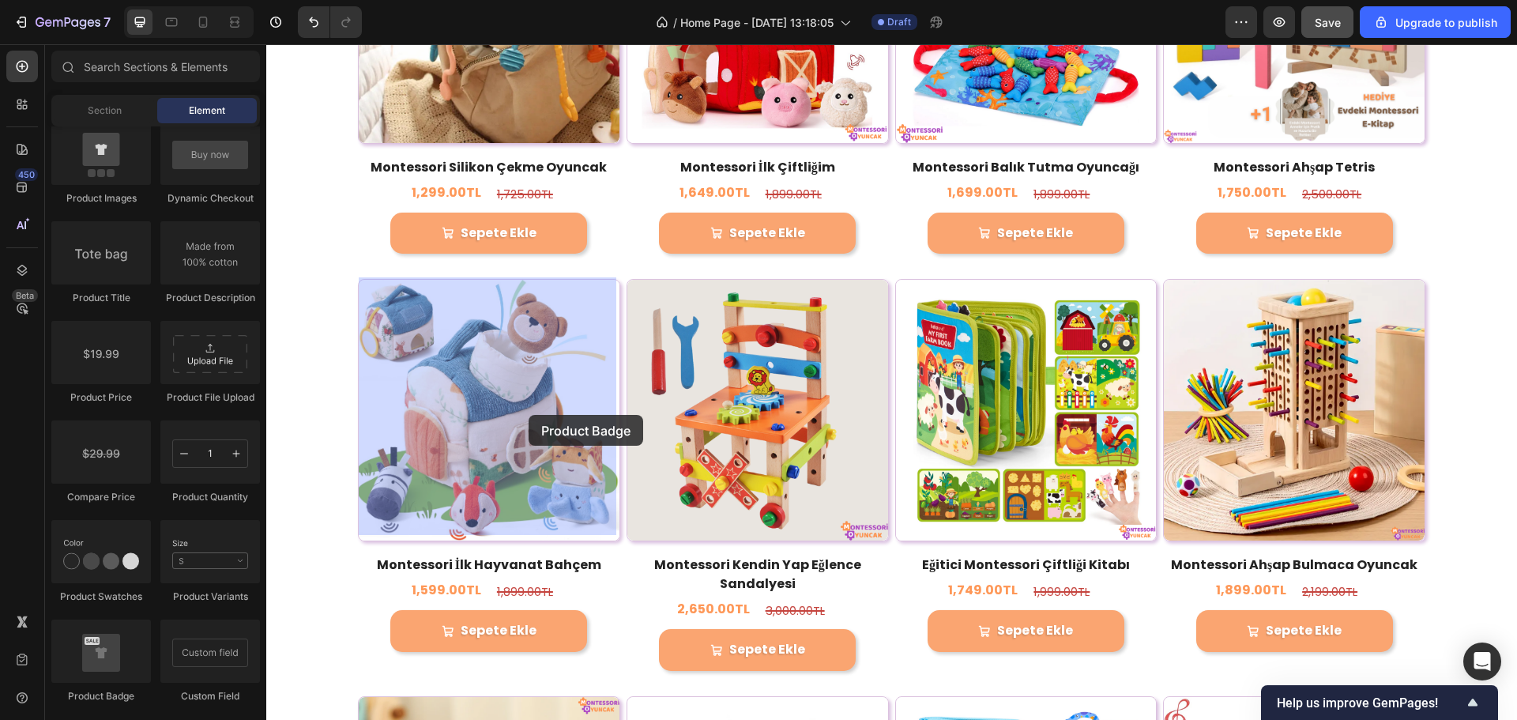
drag, startPoint x: 364, startPoint y: 711, endPoint x: 530, endPoint y: 411, distance: 342.5
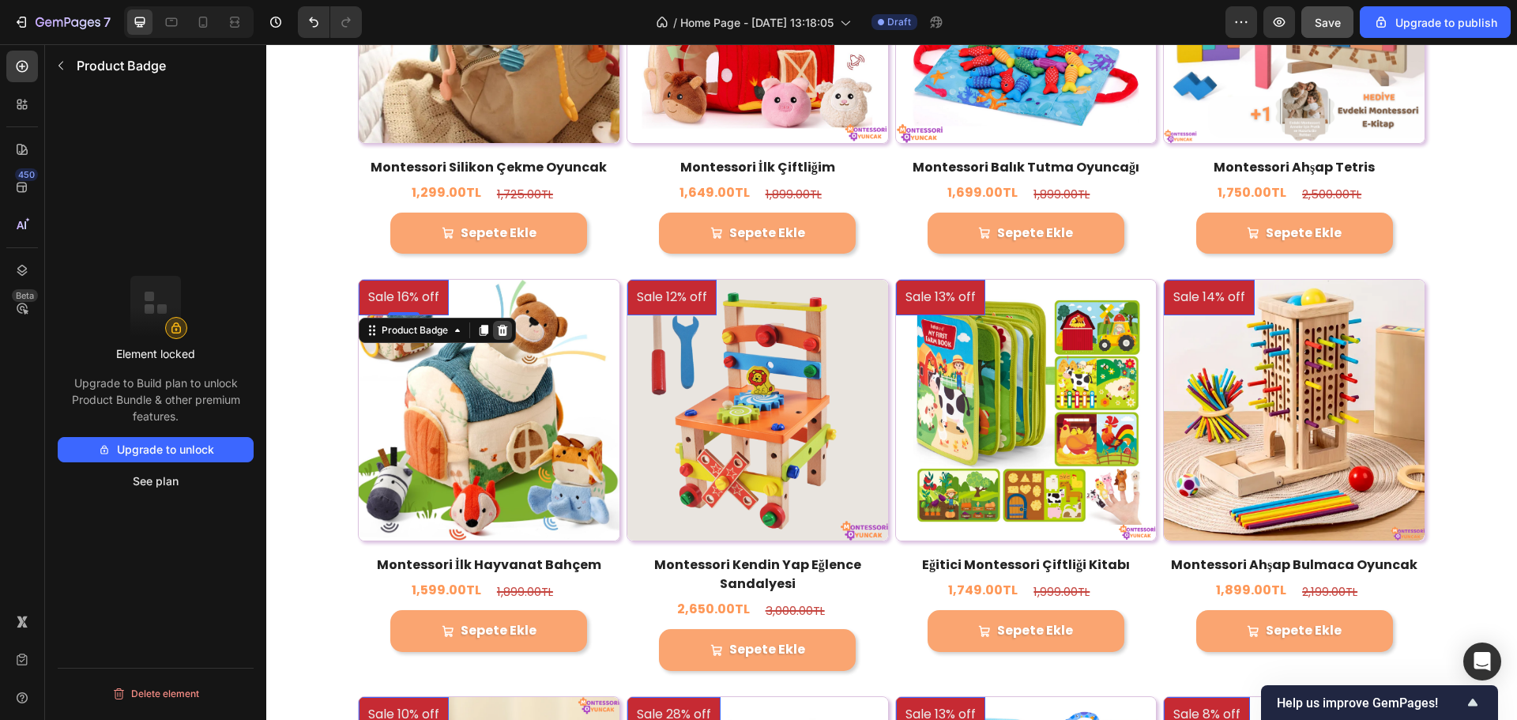
click at [503, 333] on icon at bounding box center [503, 330] width 10 height 11
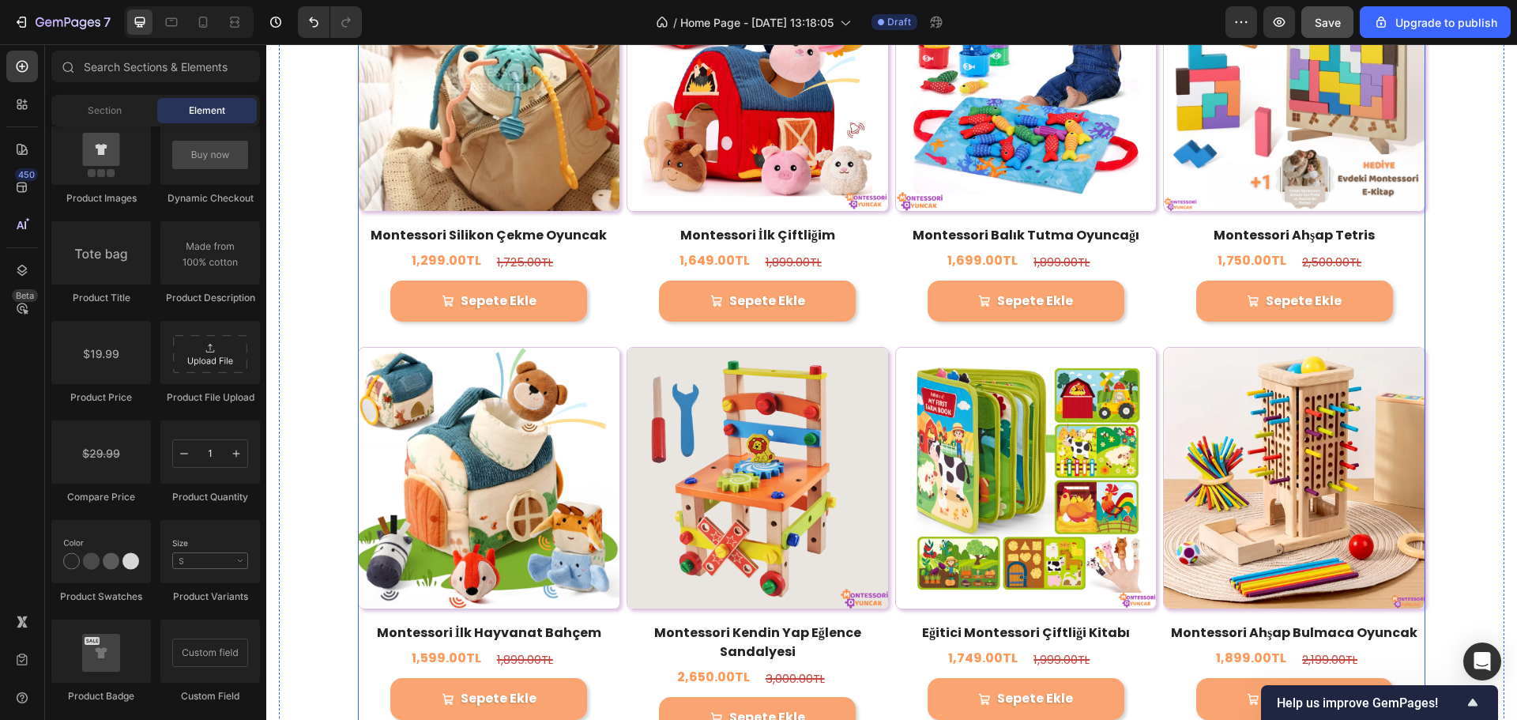
scroll to position [1419, 0]
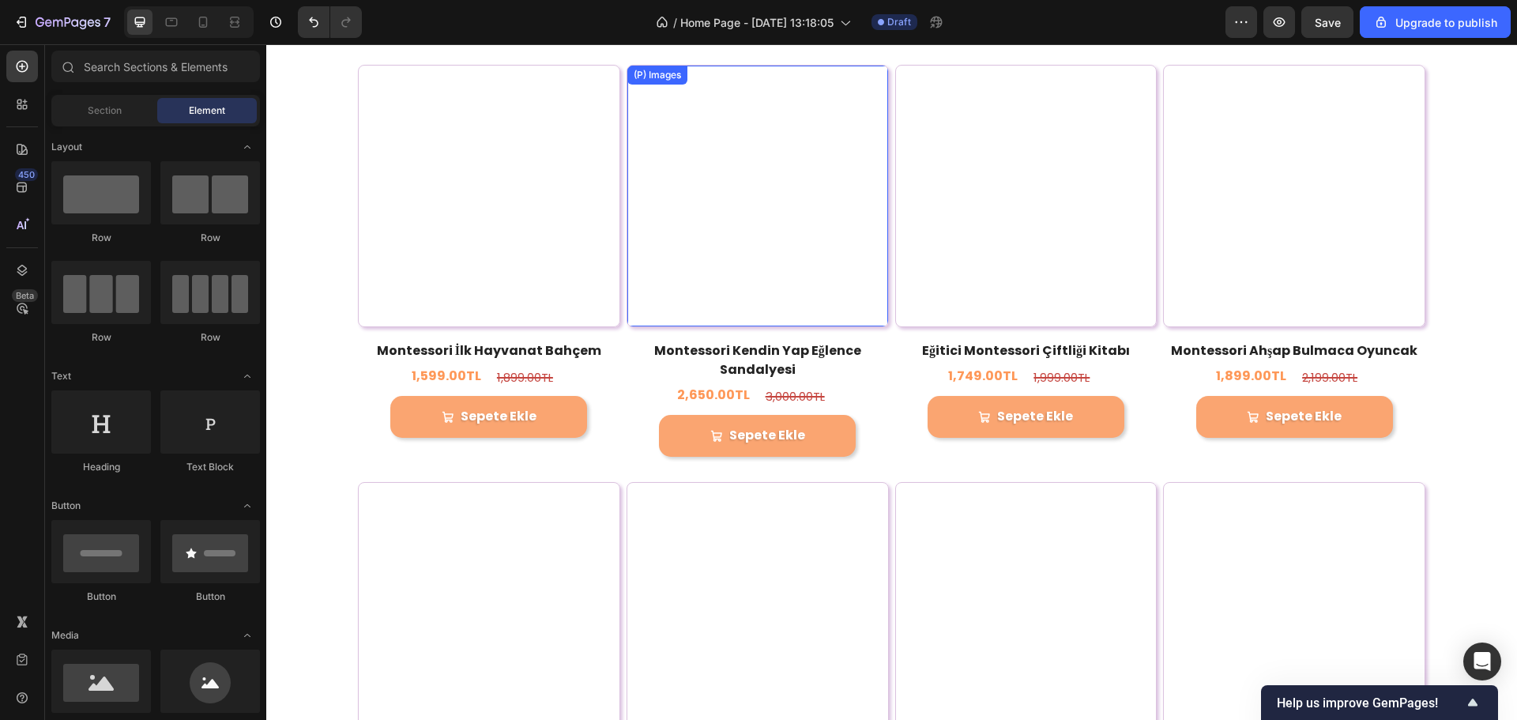
scroll to position [2450, 0]
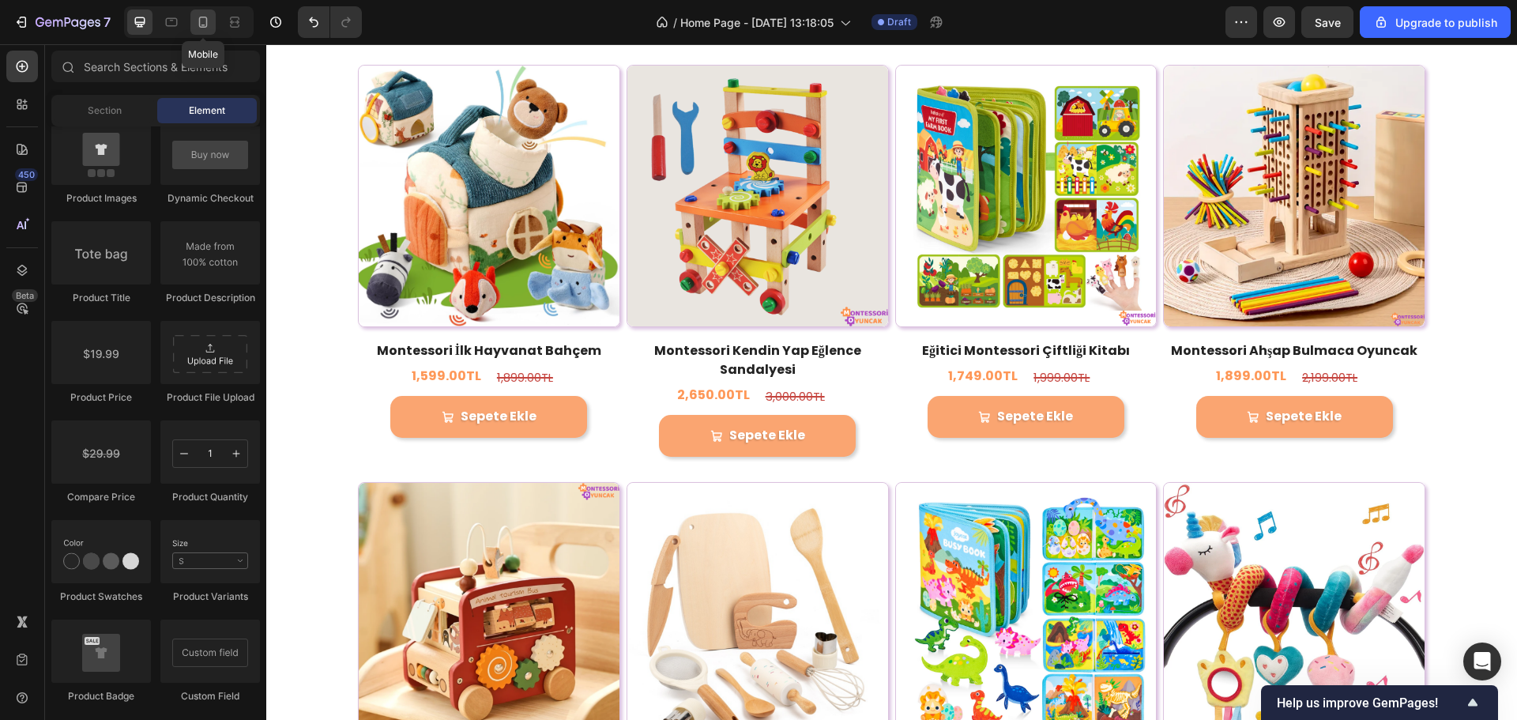
click at [214, 21] on div at bounding box center [202, 21] width 25 height 25
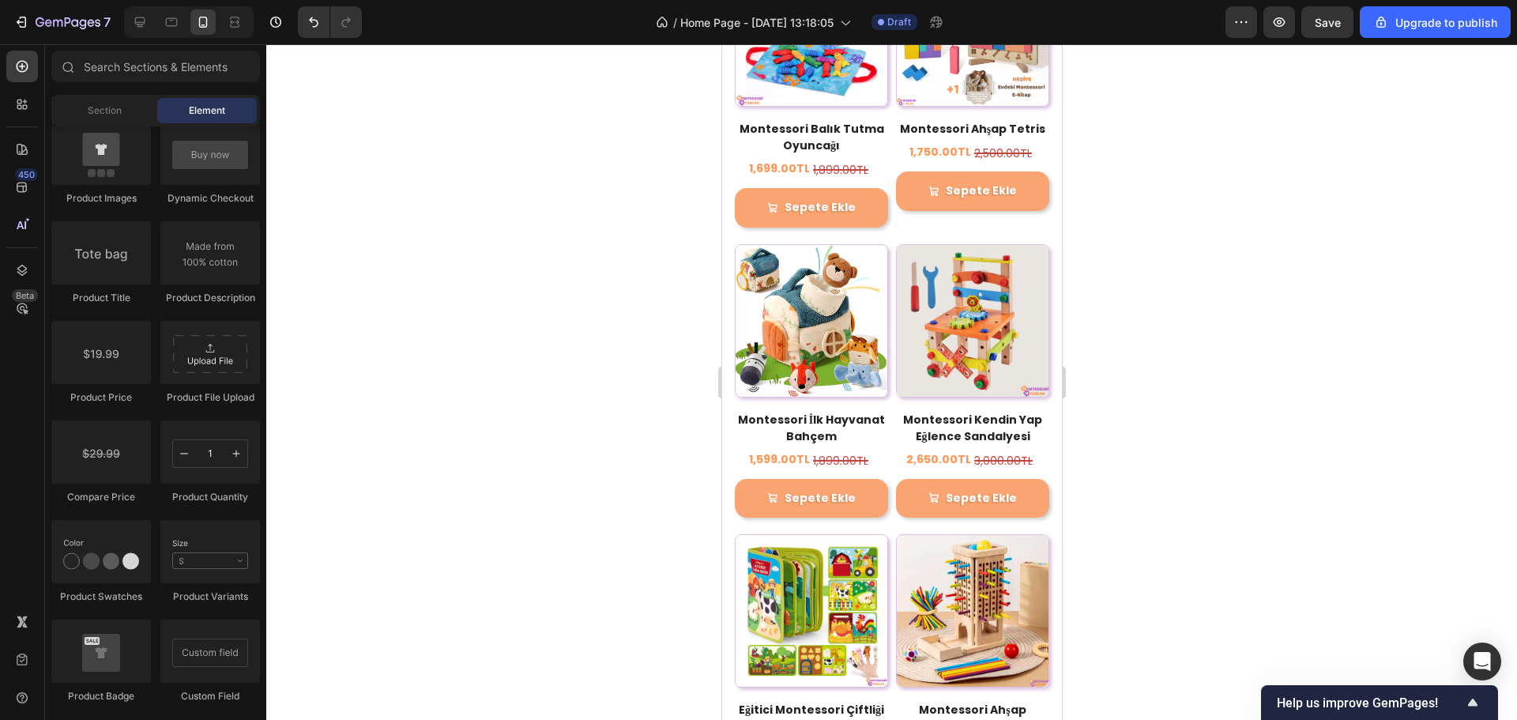
click at [1310, 269] on div at bounding box center [891, 382] width 1251 height 676
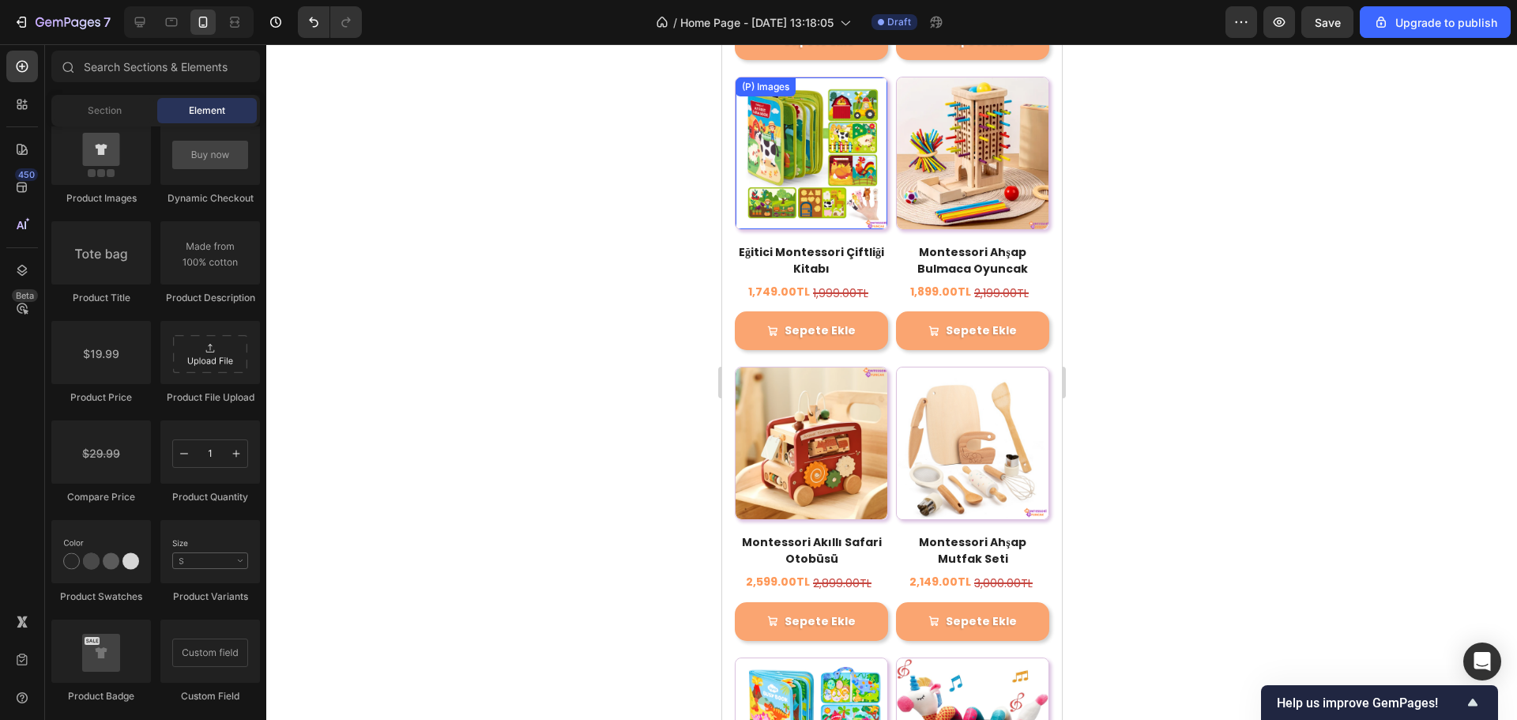
scroll to position [2010, 0]
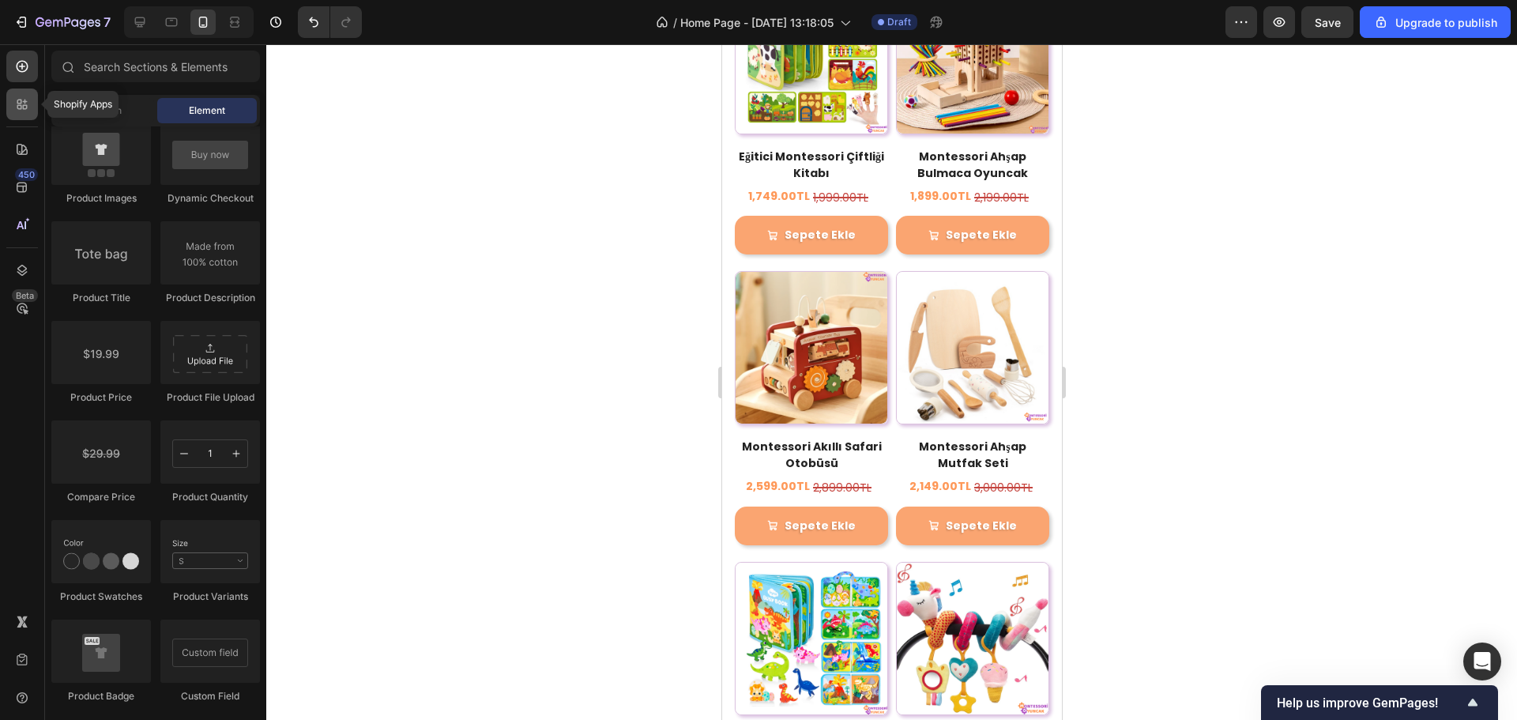
click at [15, 107] on icon at bounding box center [22, 104] width 16 height 16
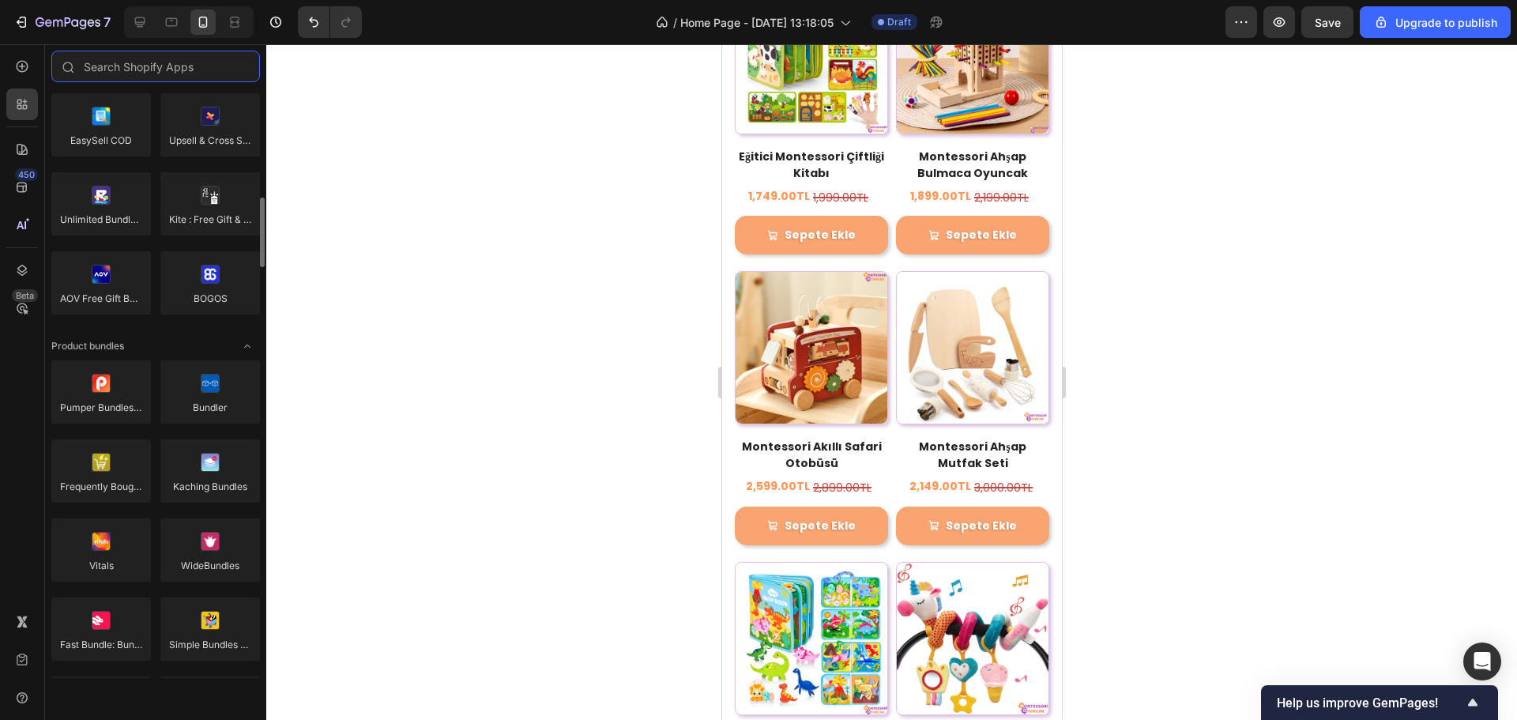
scroll to position [613, 0]
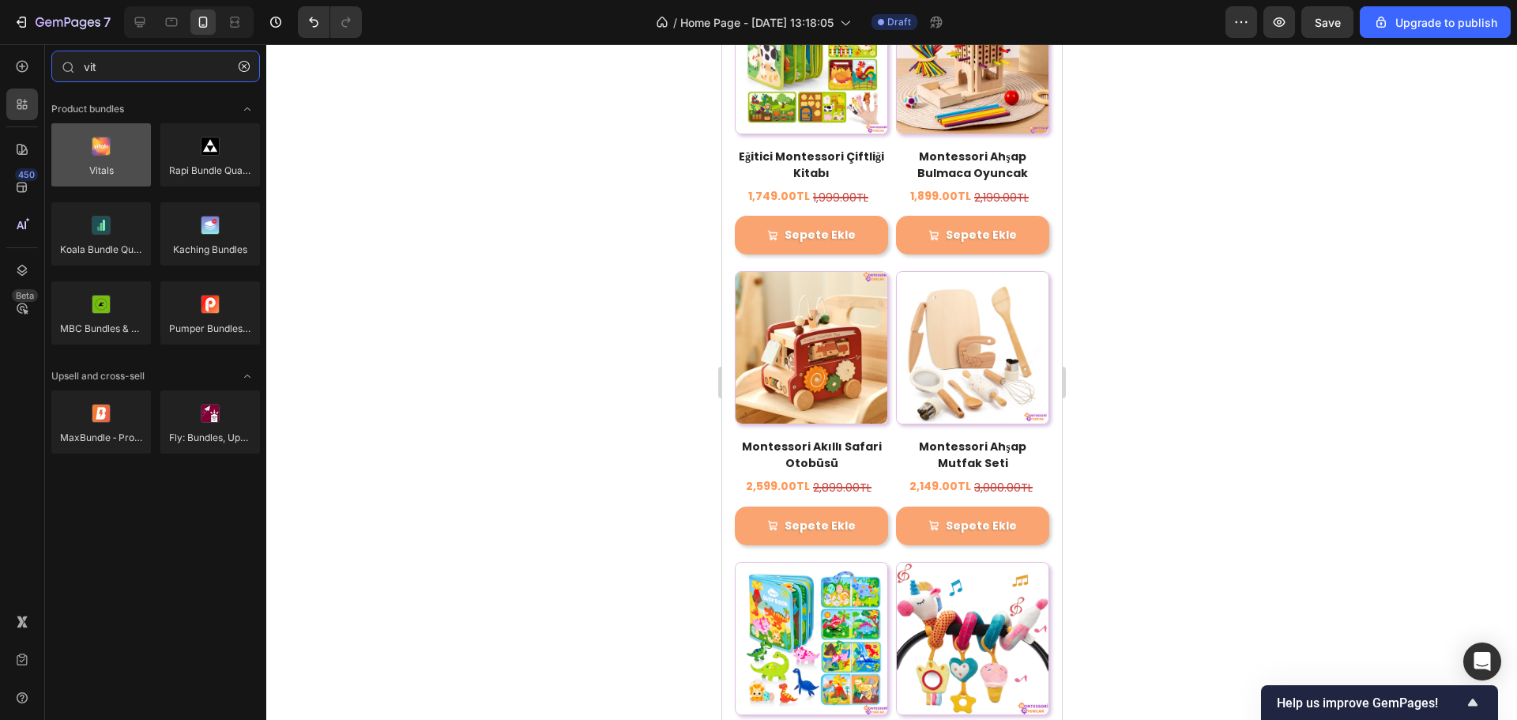
type input "vit"
click at [91, 163] on div at bounding box center [101, 154] width 100 height 63
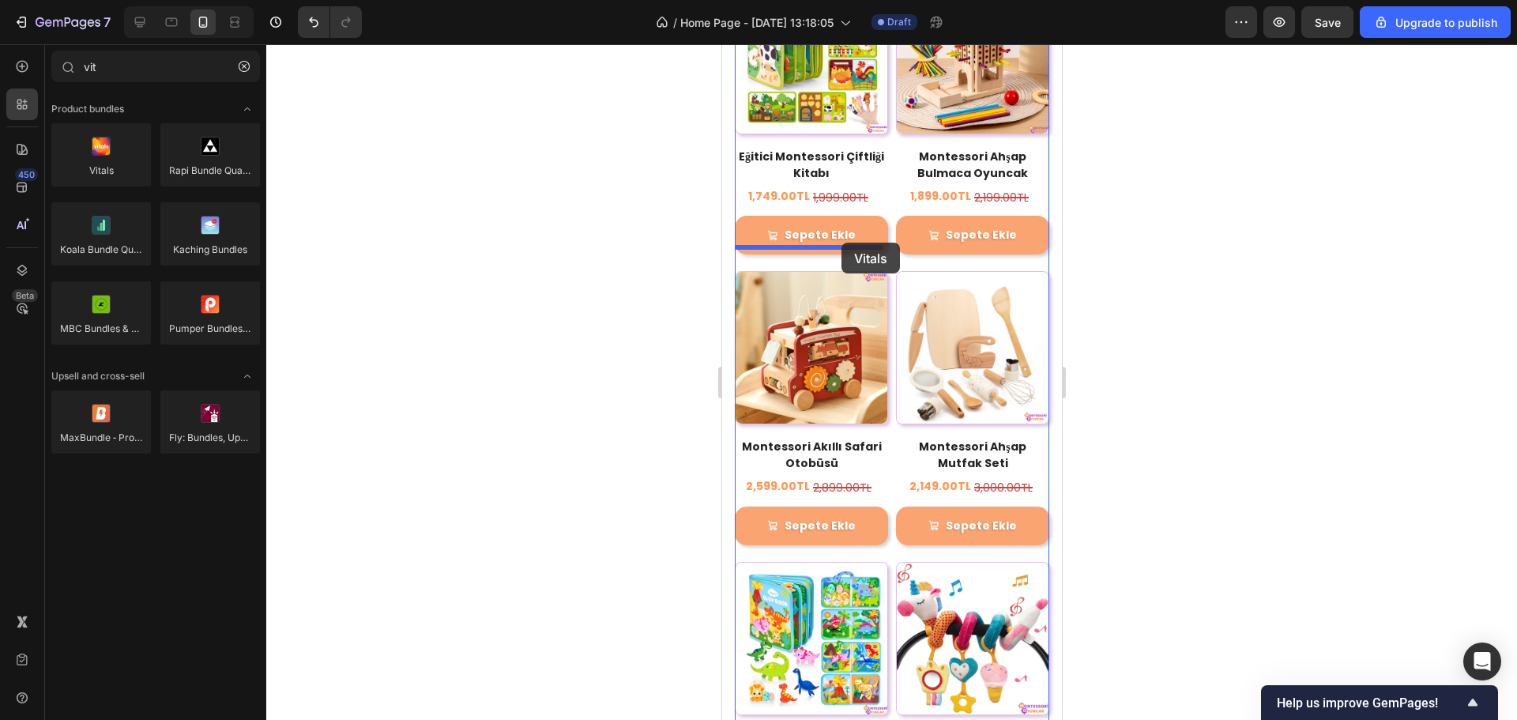
drag, startPoint x: 817, startPoint y: 204, endPoint x: 841, endPoint y: 243, distance: 45.4
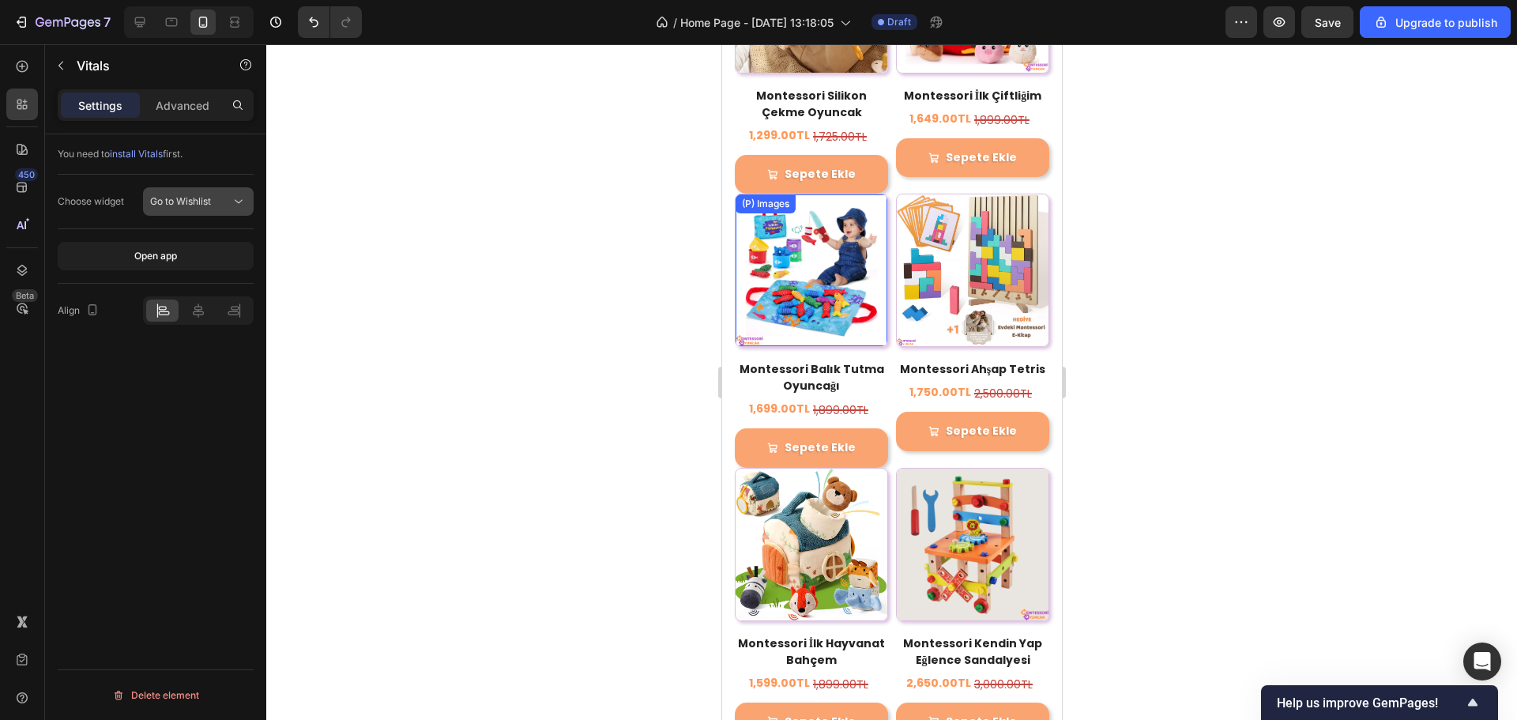
click at [217, 198] on div "Go to Wishlist" at bounding box center [190, 201] width 81 height 14
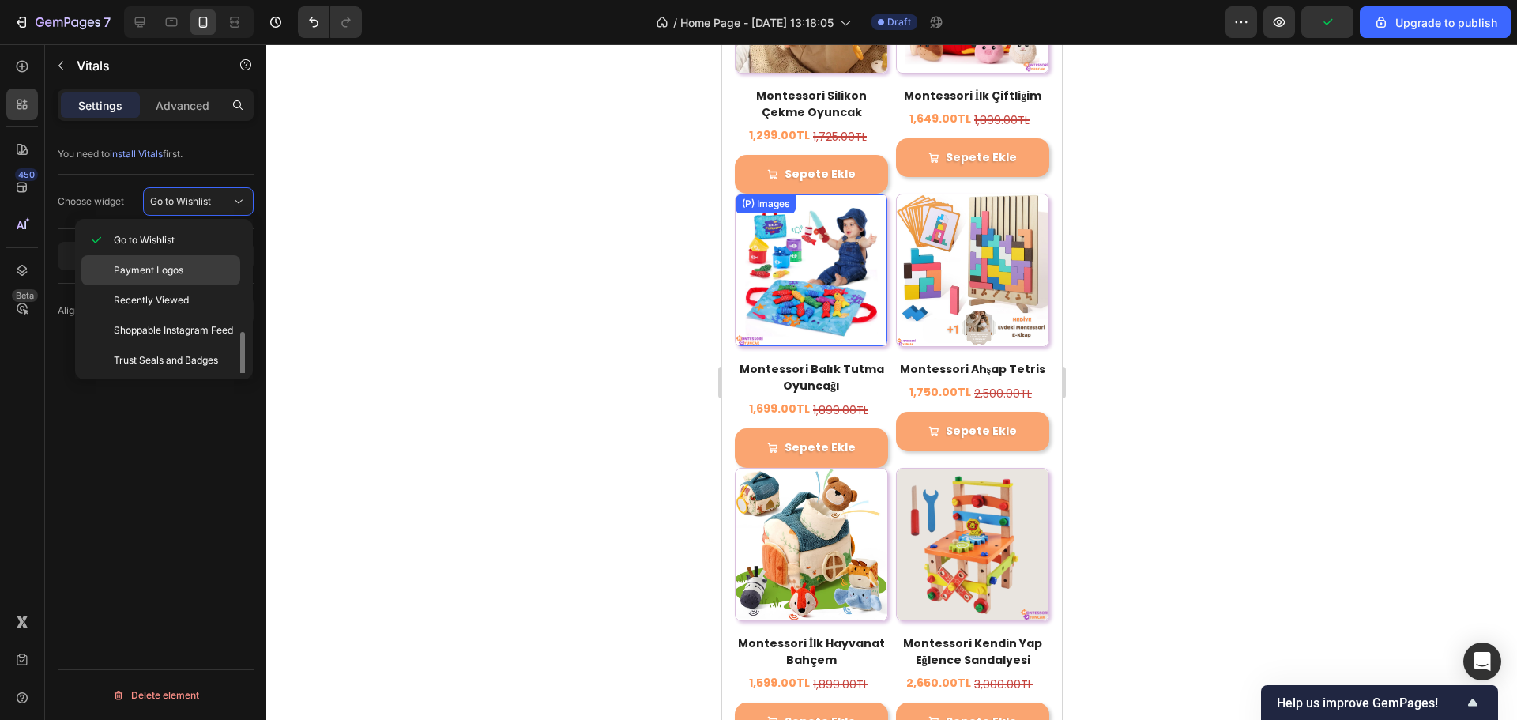
scroll to position [62, 0]
click at [226, 161] on div "You need to install Vitals first." at bounding box center [156, 154] width 196 height 40
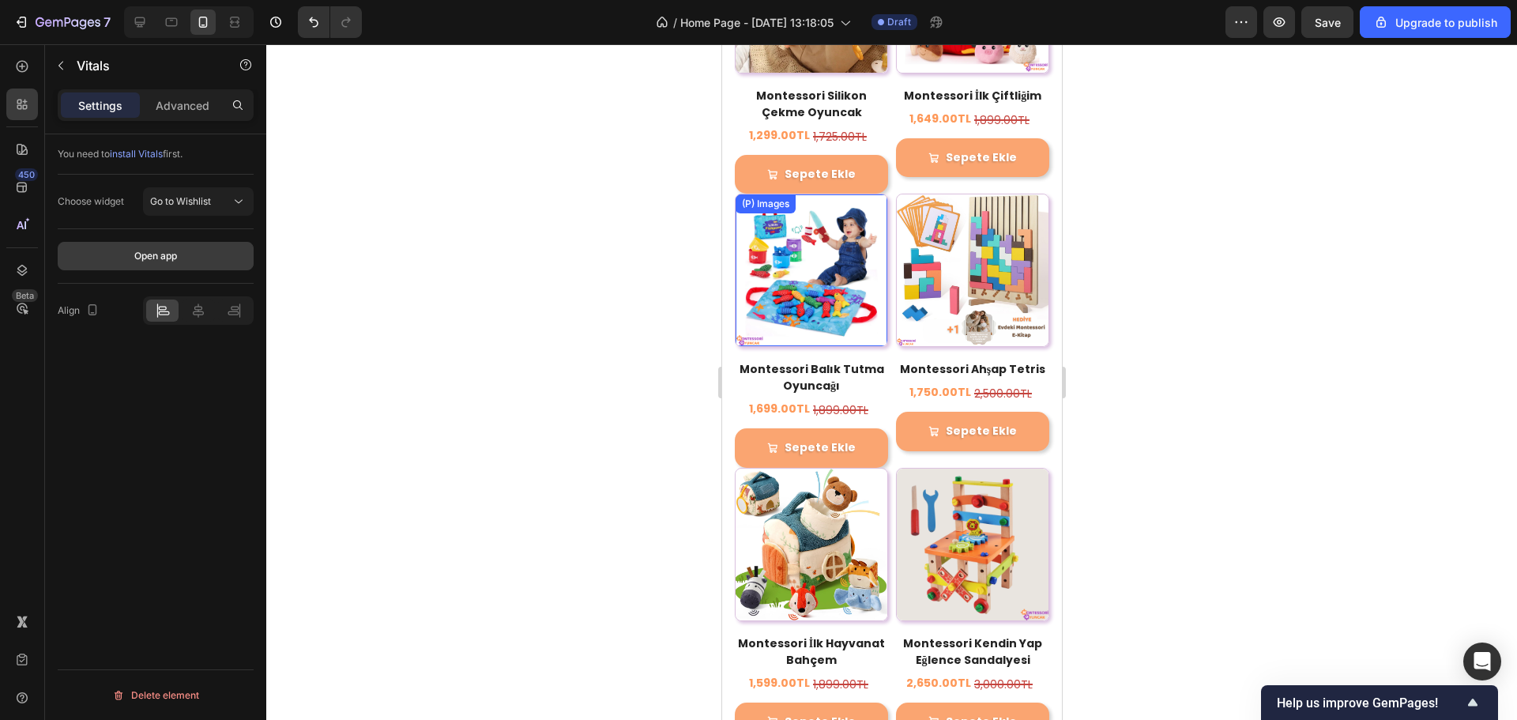
click at [187, 249] on button "Open app" at bounding box center [156, 256] width 196 height 28
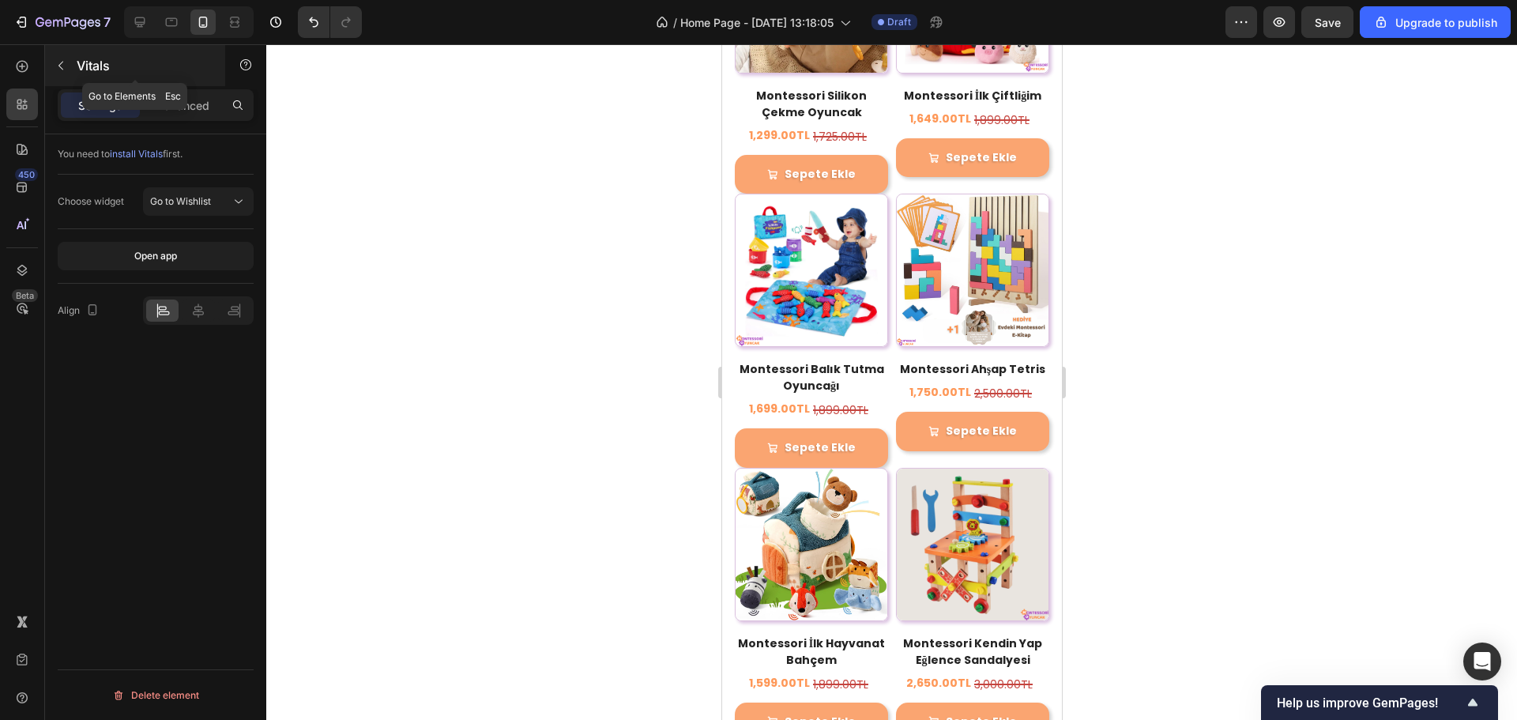
click at [58, 60] on icon "button" at bounding box center [61, 65] width 13 height 13
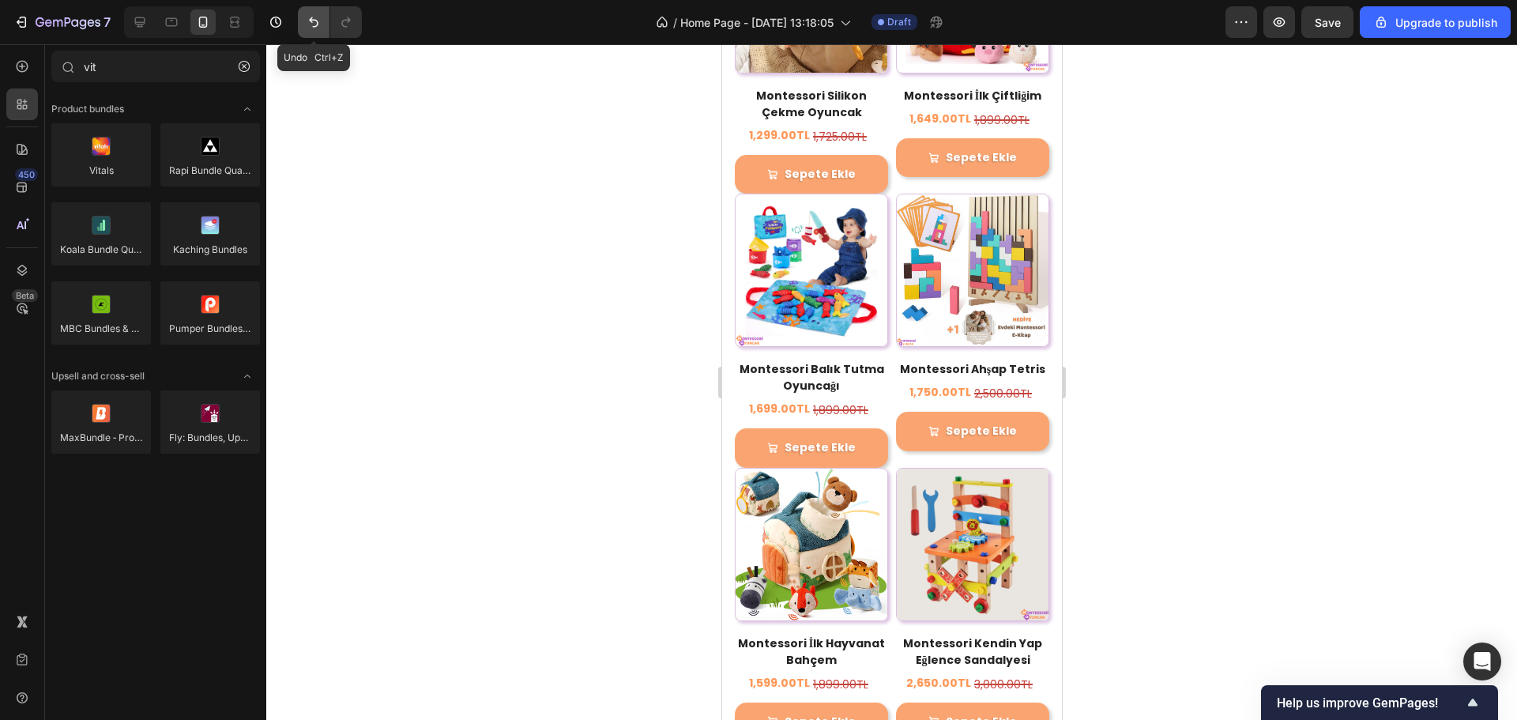
click at [315, 28] on icon "Undo/Redo" at bounding box center [314, 22] width 16 height 16
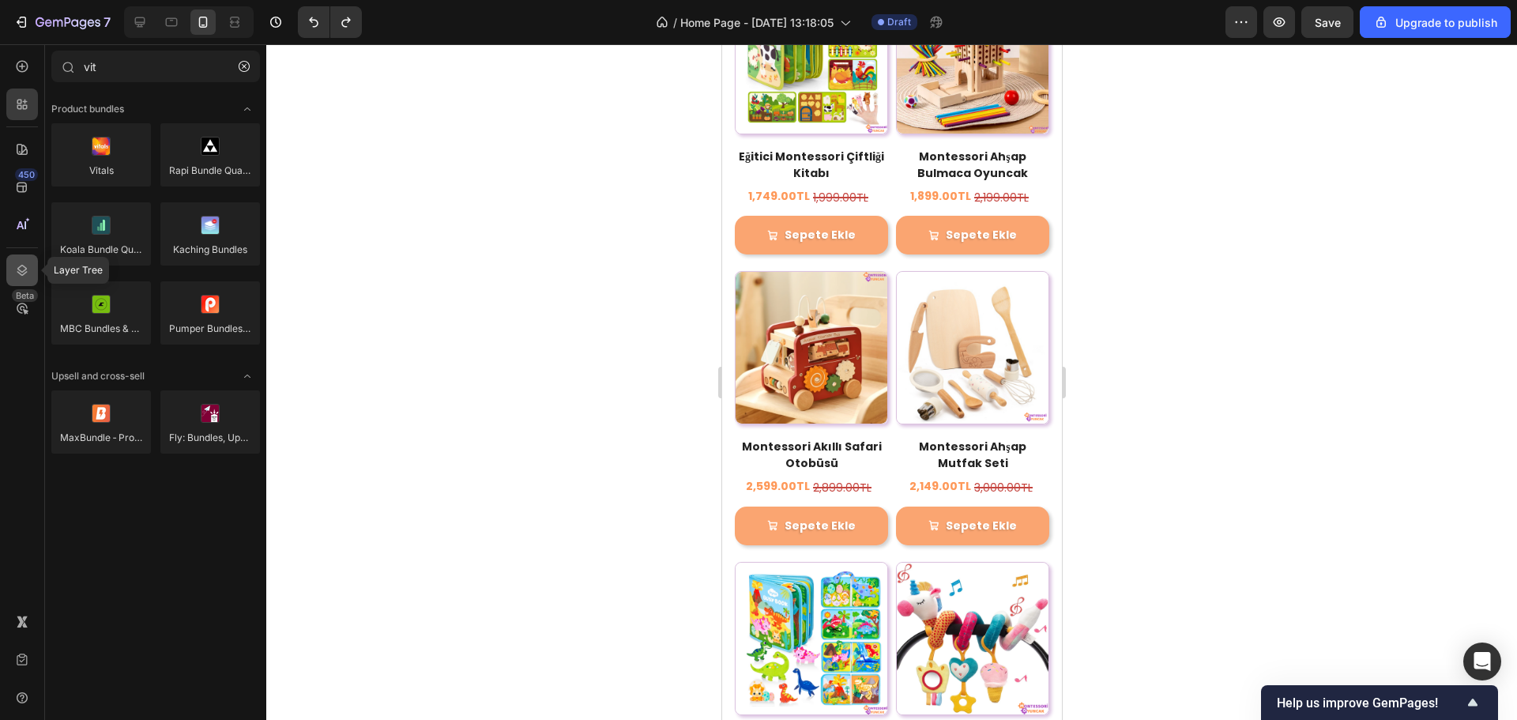
click at [19, 268] on icon at bounding box center [22, 270] width 10 height 11
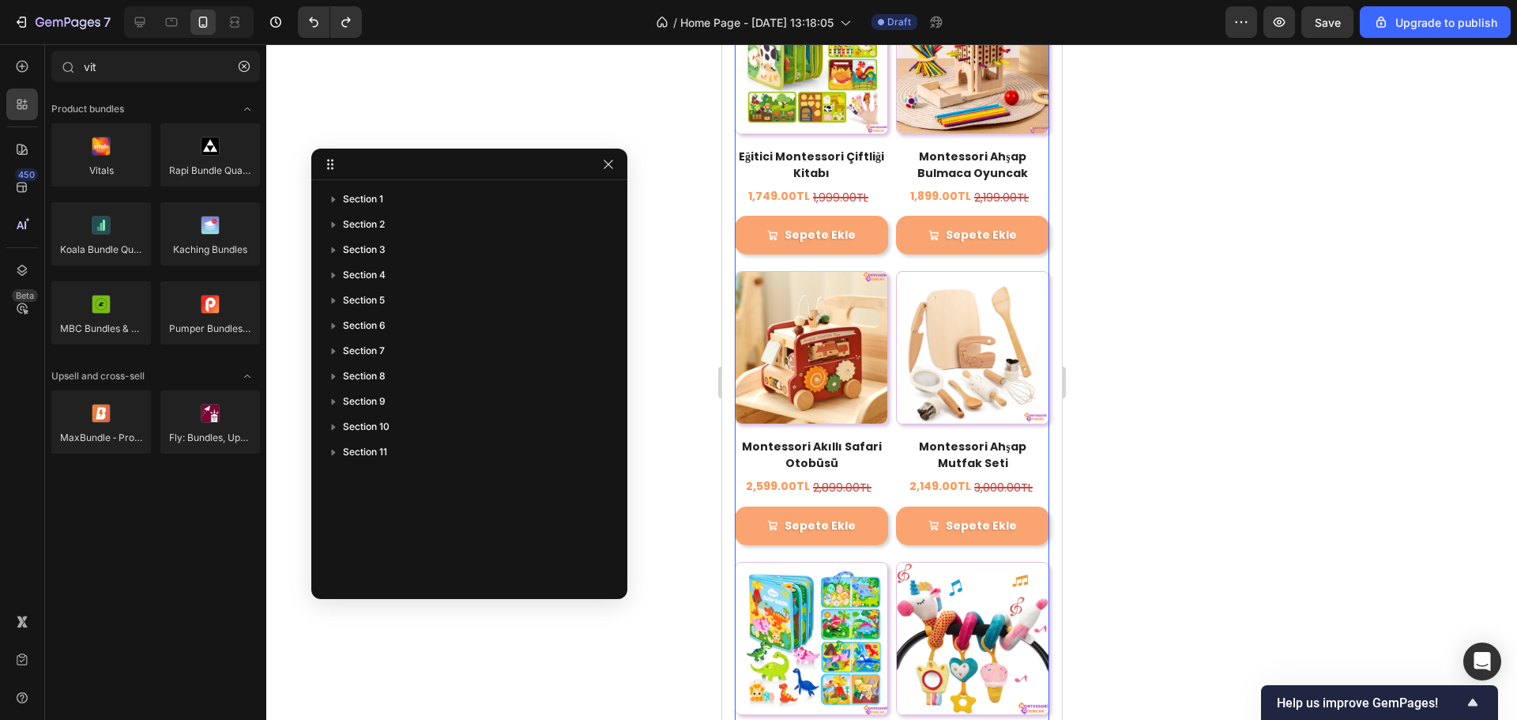
click at [899, 237] on div "(P) Images Montessori Silikon Çekme Oyuncak (P) Title 1,299.00TL (P) Price (P) …" at bounding box center [891, 562] width 315 height 2904
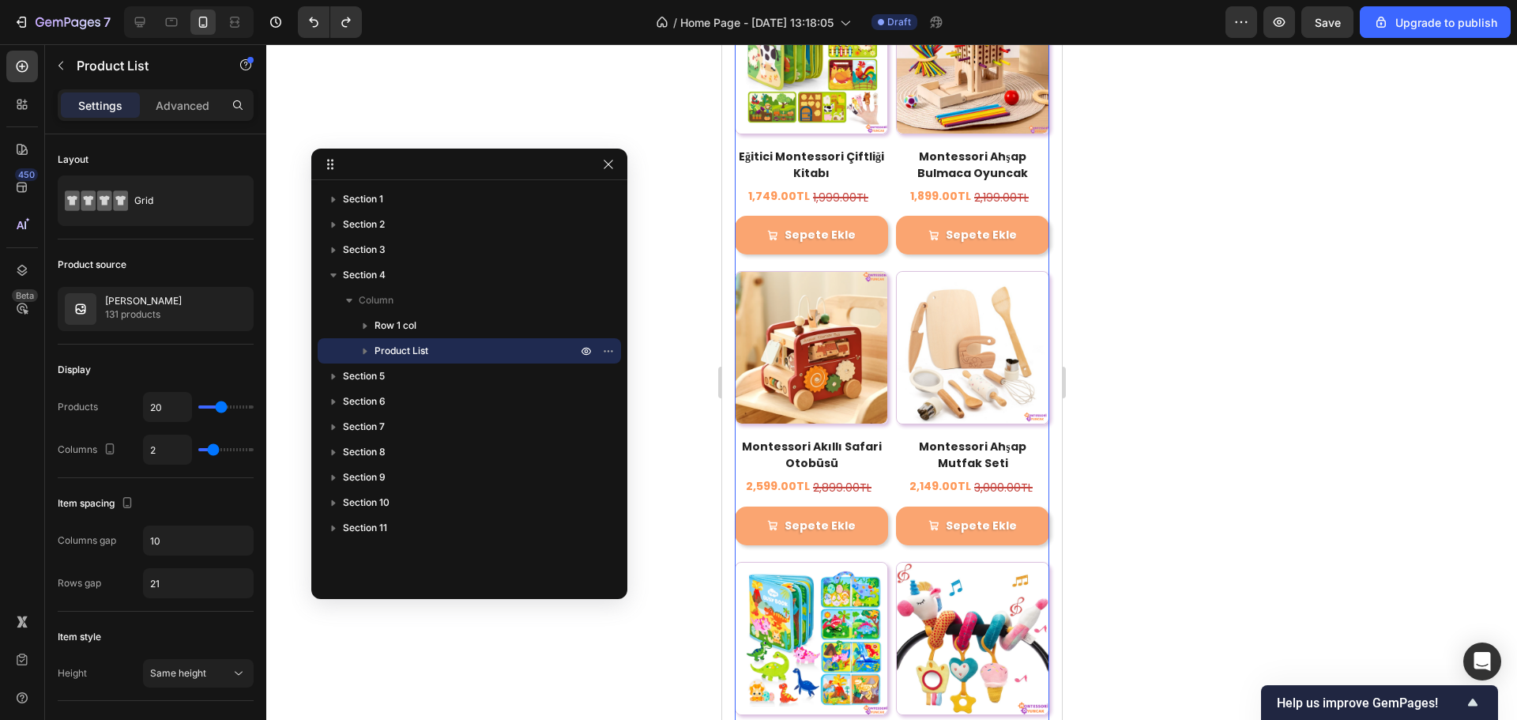
click at [360, 354] on icon "button" at bounding box center [365, 351] width 16 height 16
click at [373, 376] on icon "button" at bounding box center [381, 376] width 16 height 16
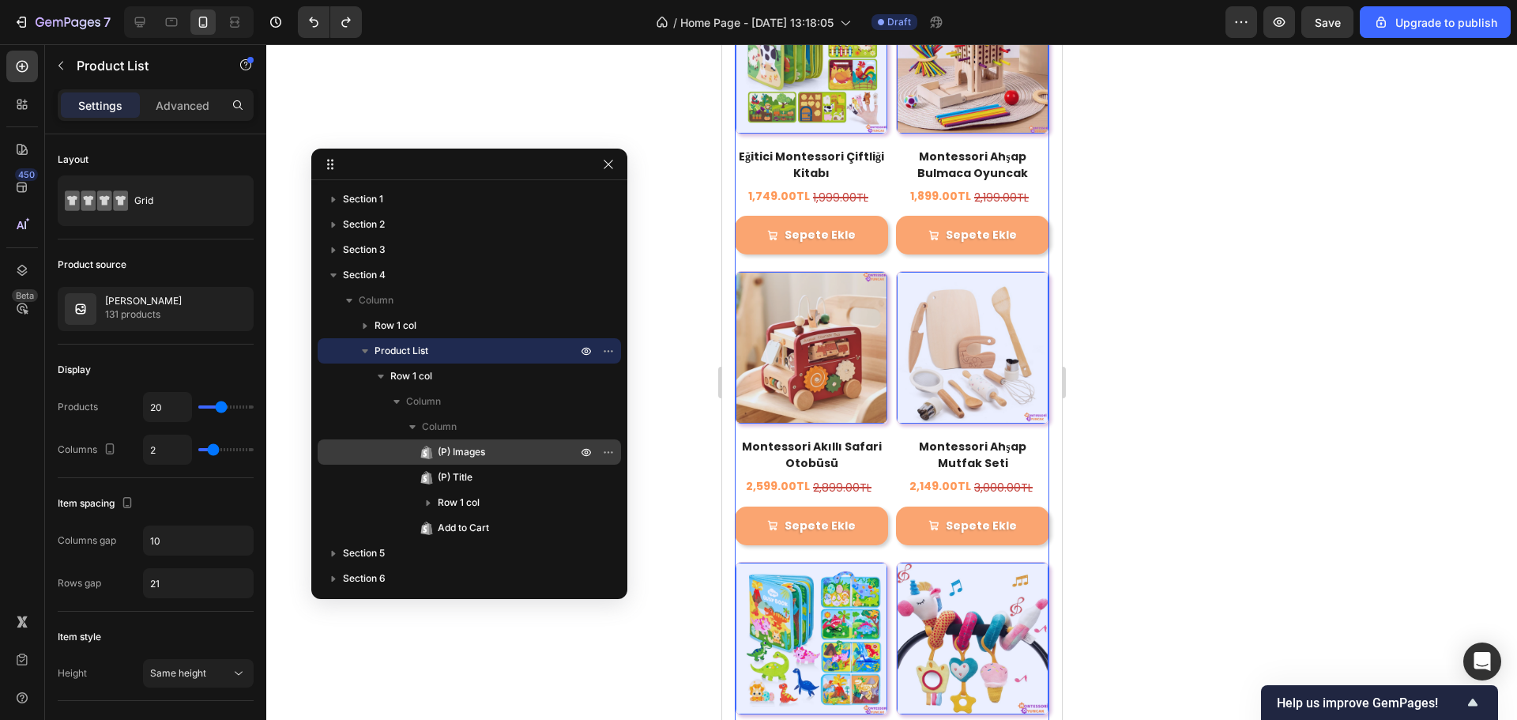
scroll to position [136, 0]
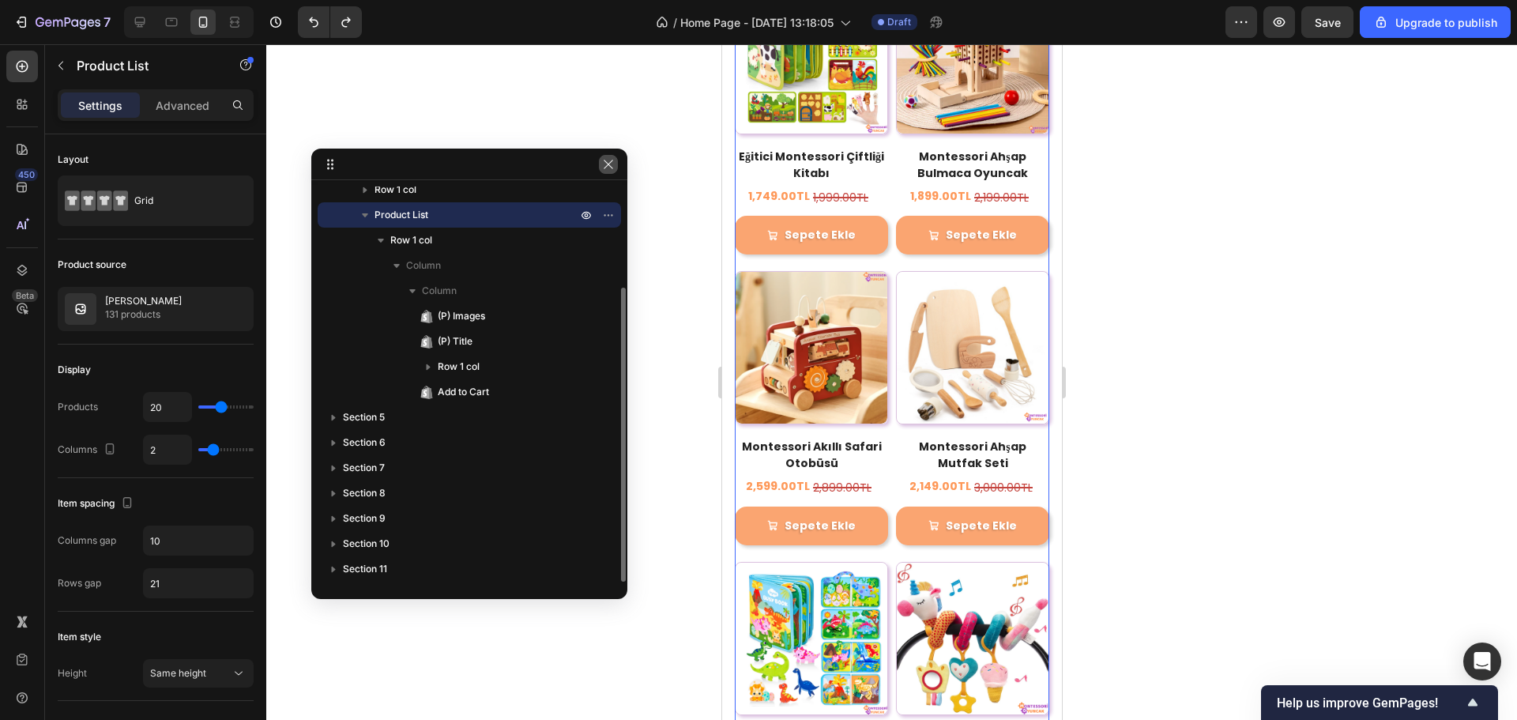
click at [613, 167] on icon "button" at bounding box center [608, 164] width 13 height 13
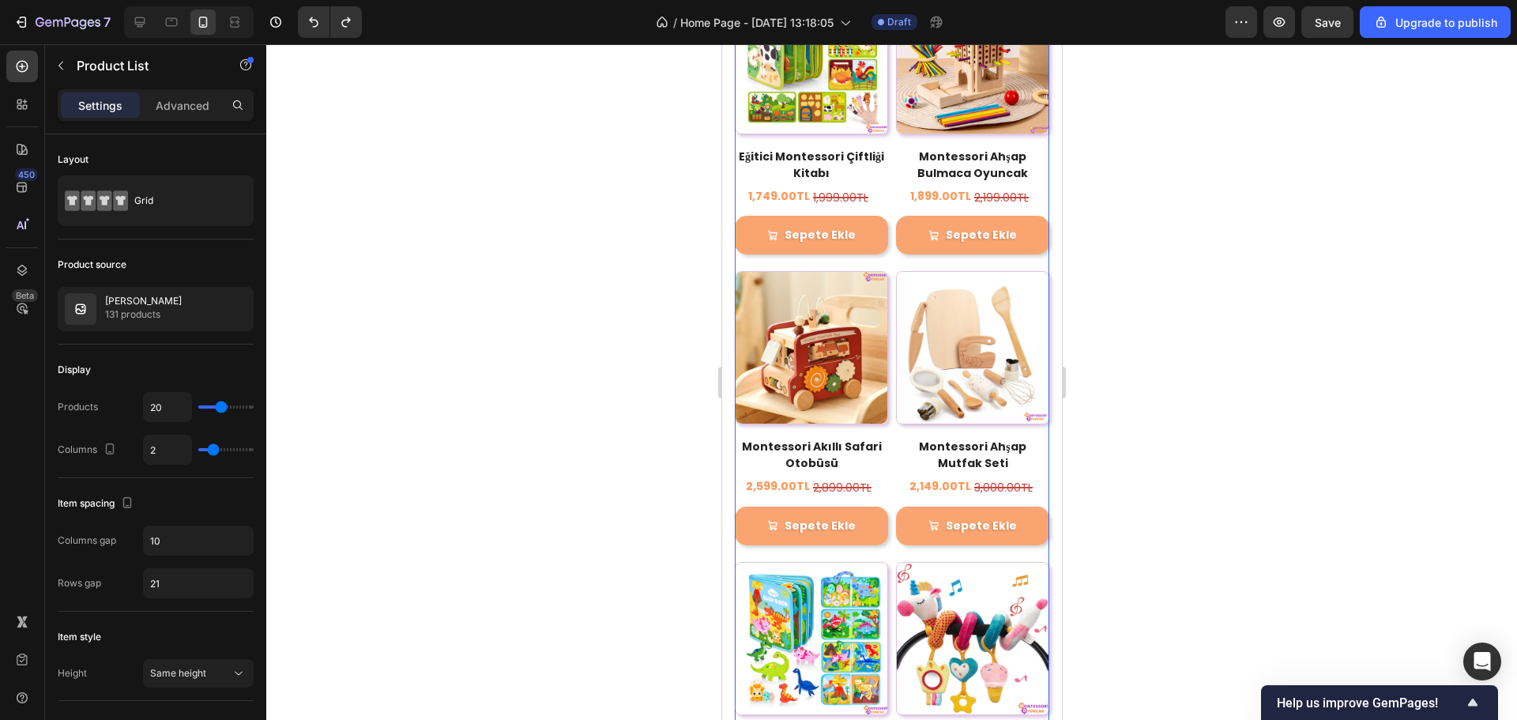
click at [1216, 296] on div at bounding box center [891, 382] width 1251 height 676
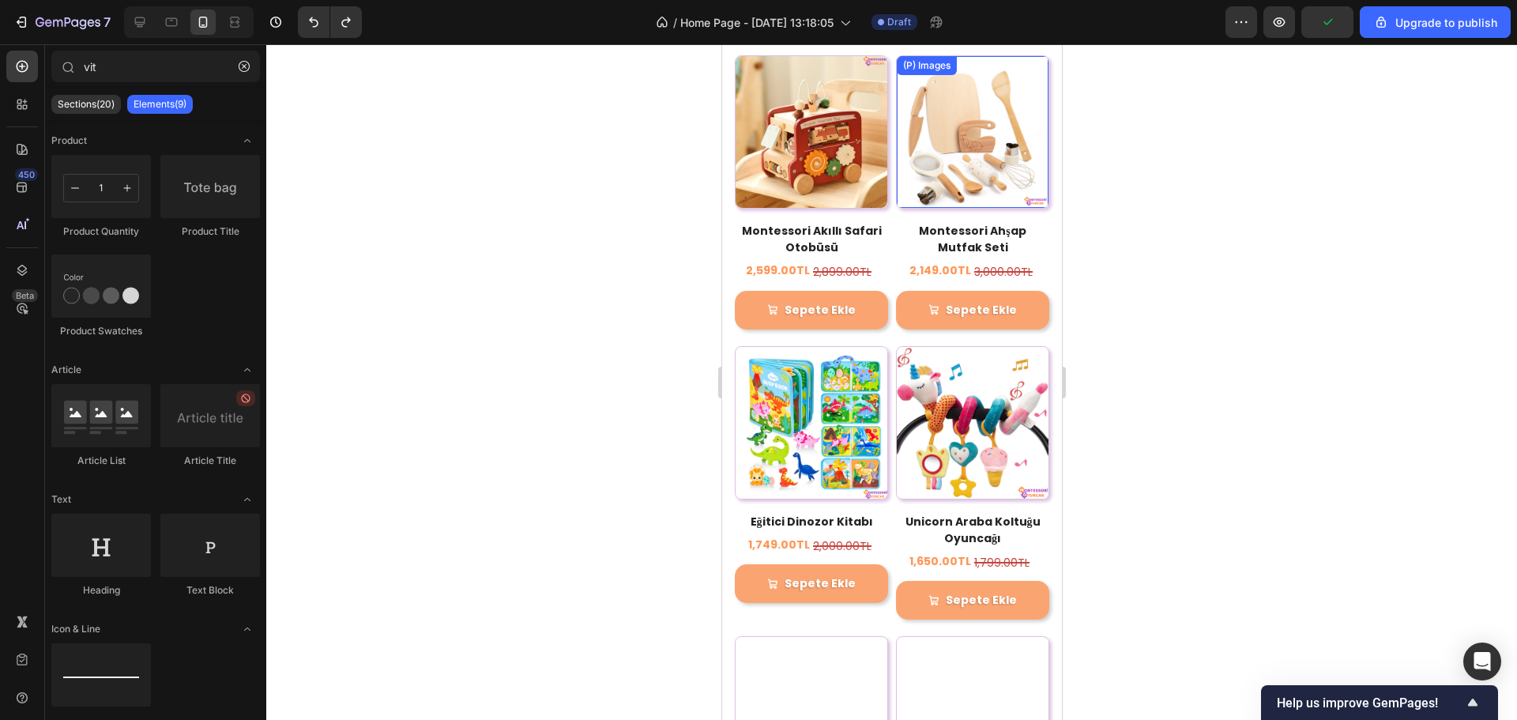
scroll to position [2247, 0]
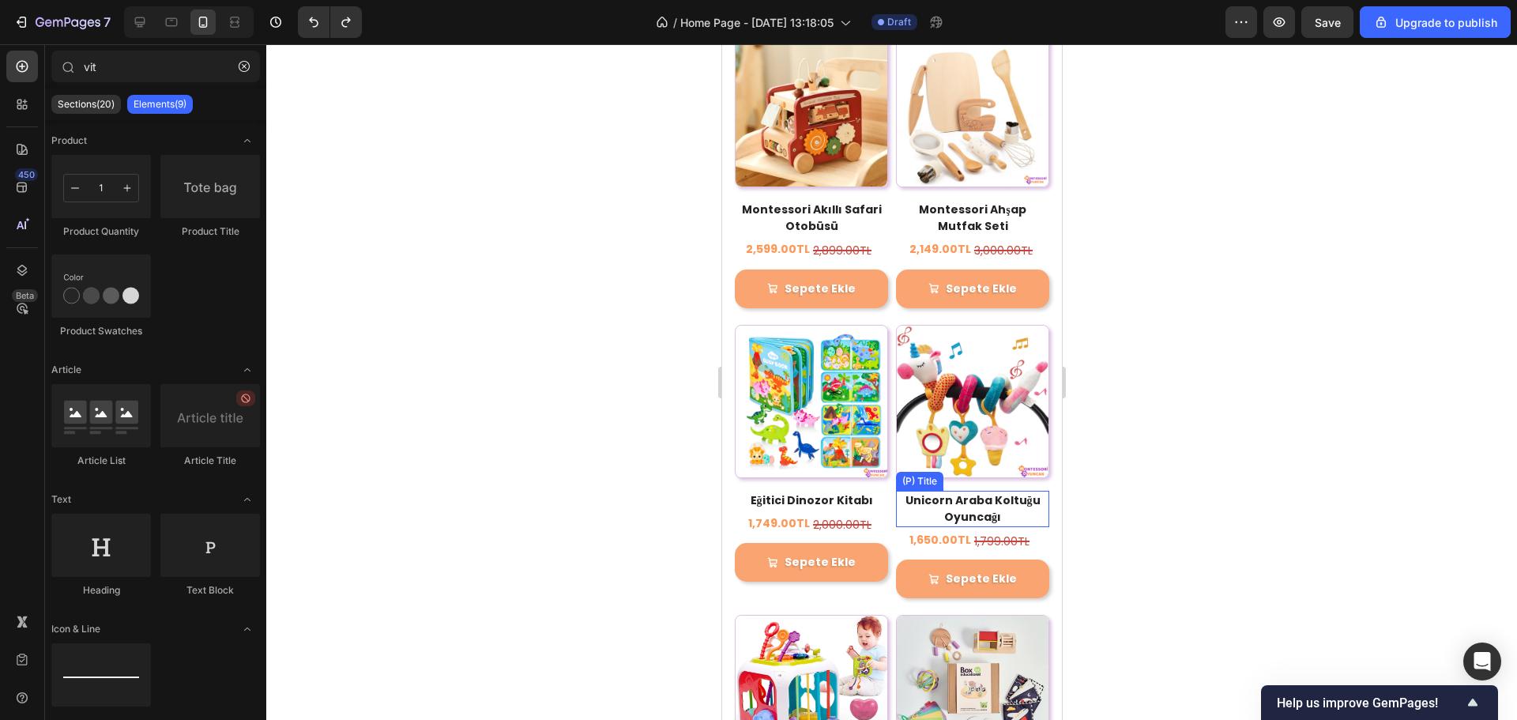
click at [983, 491] on h2 "Unicorn Araba Koltuğu Oyuncağı" at bounding box center [971, 509] width 153 height 36
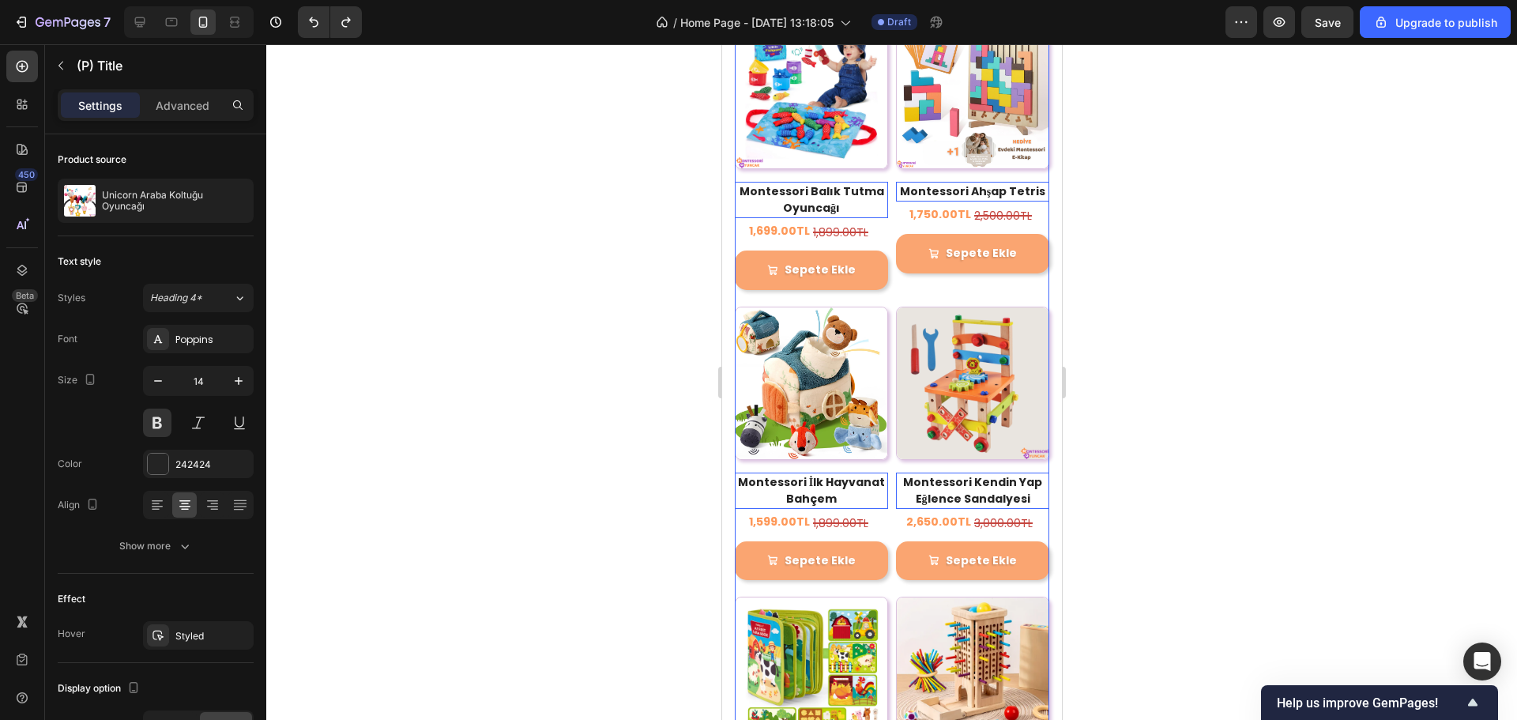
scroll to position [1378, 0]
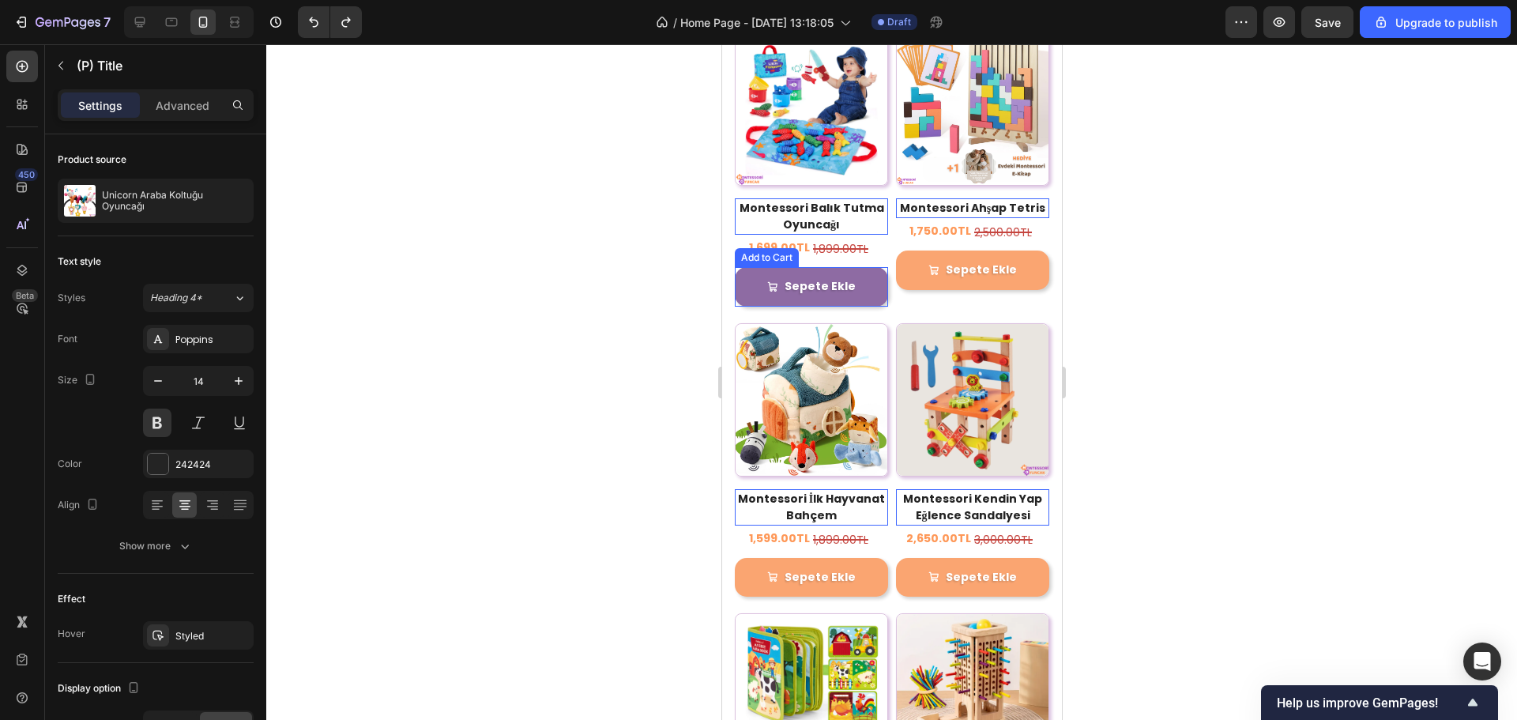
click at [862, 281] on button "Sepete Ekle" at bounding box center [810, 286] width 153 height 39
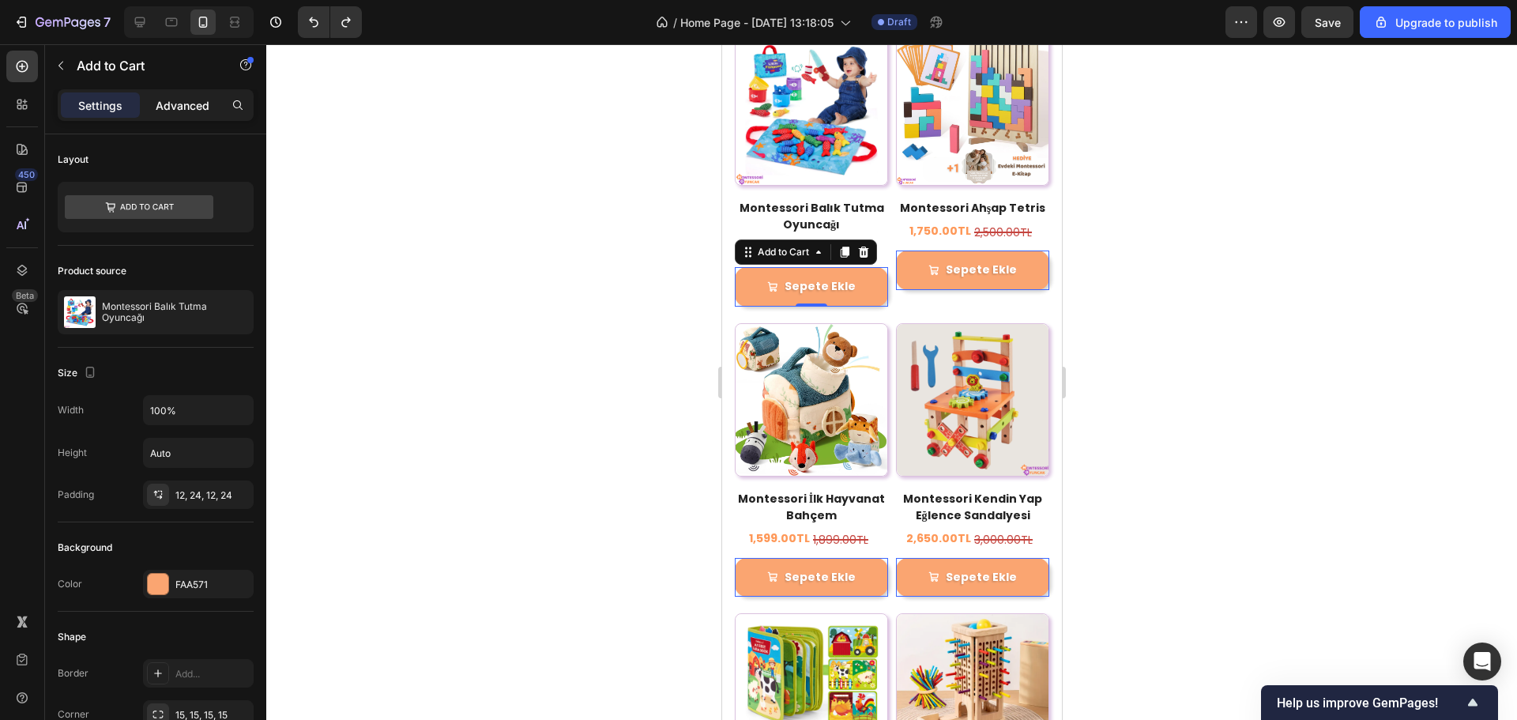
click at [164, 115] on div "Advanced" at bounding box center [182, 104] width 79 height 25
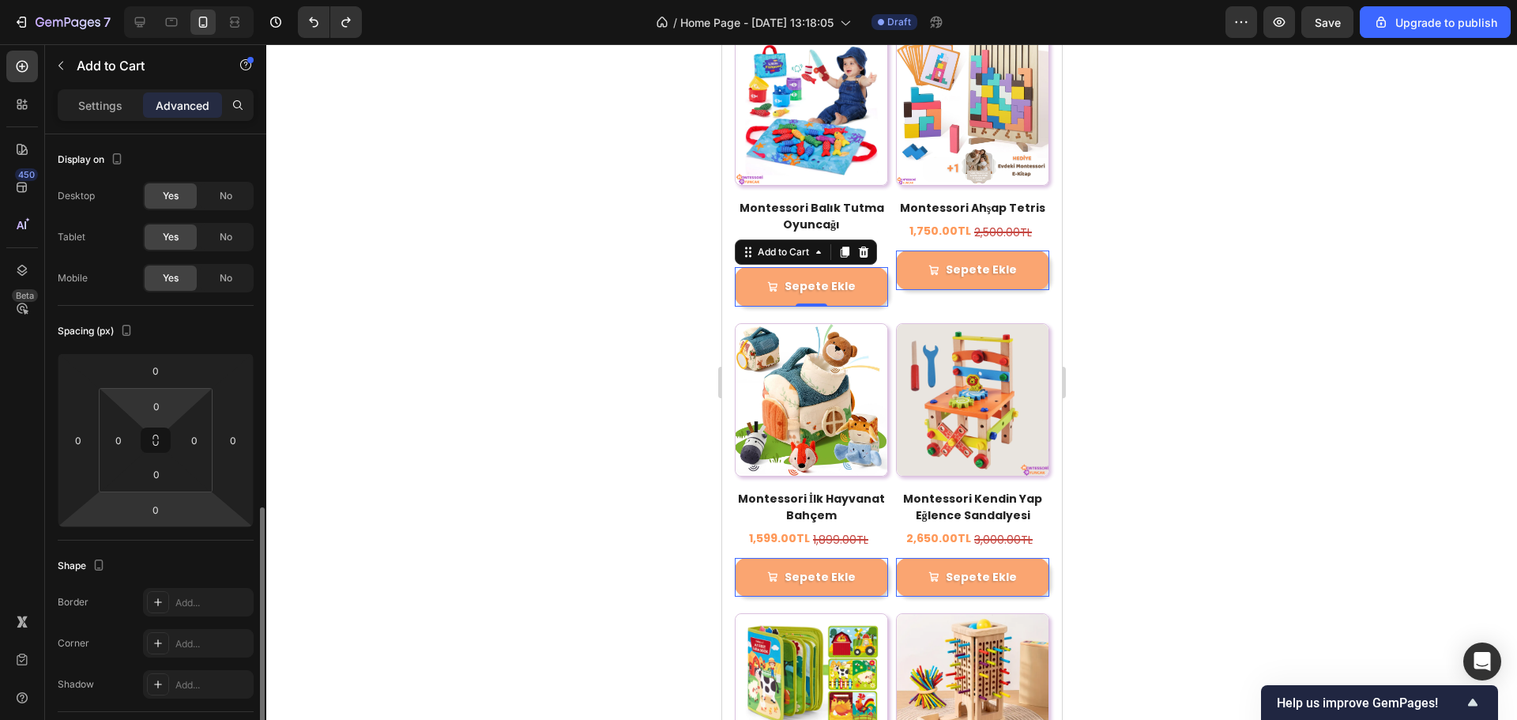
scroll to position [316, 0]
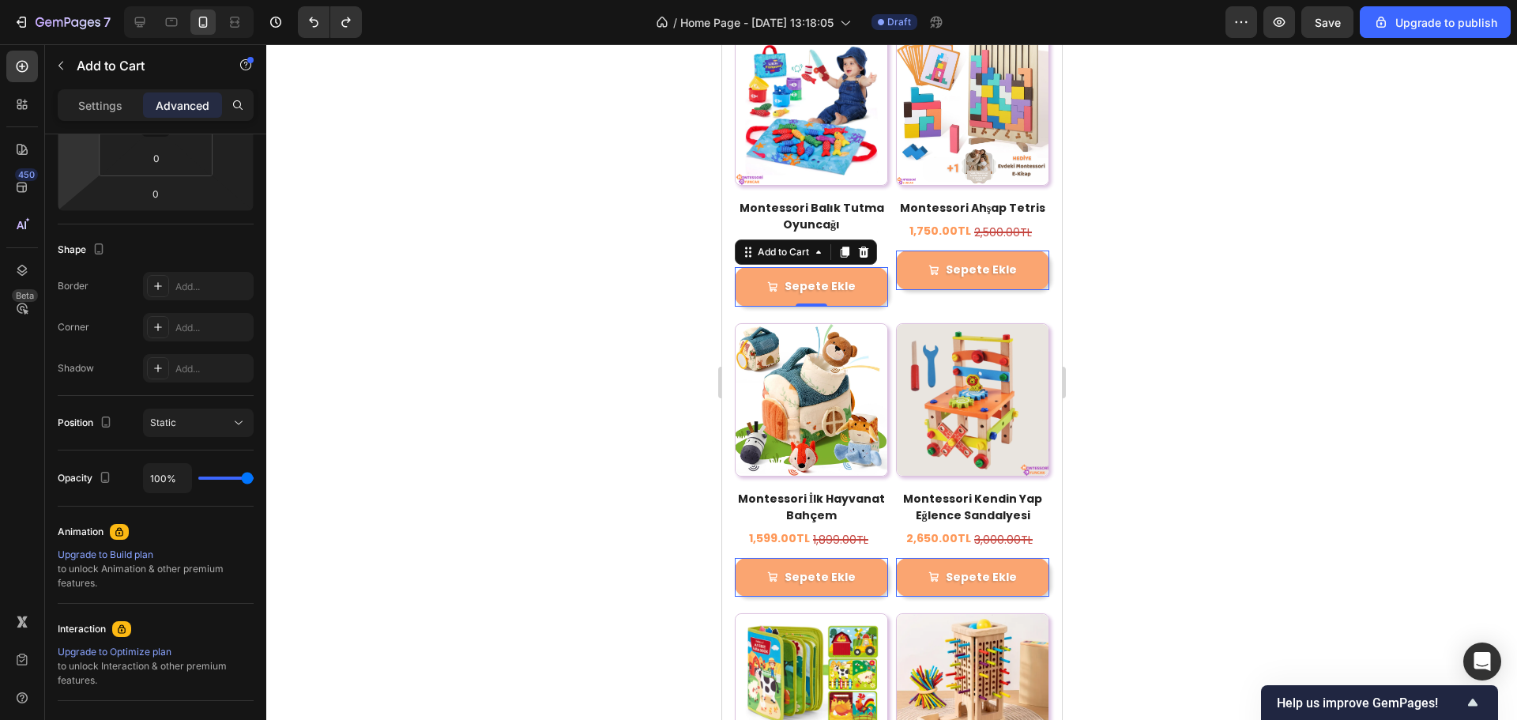
click at [89, 120] on div "Settings Advanced" at bounding box center [156, 105] width 196 height 32
click at [89, 115] on div "Settings" at bounding box center [100, 104] width 79 height 25
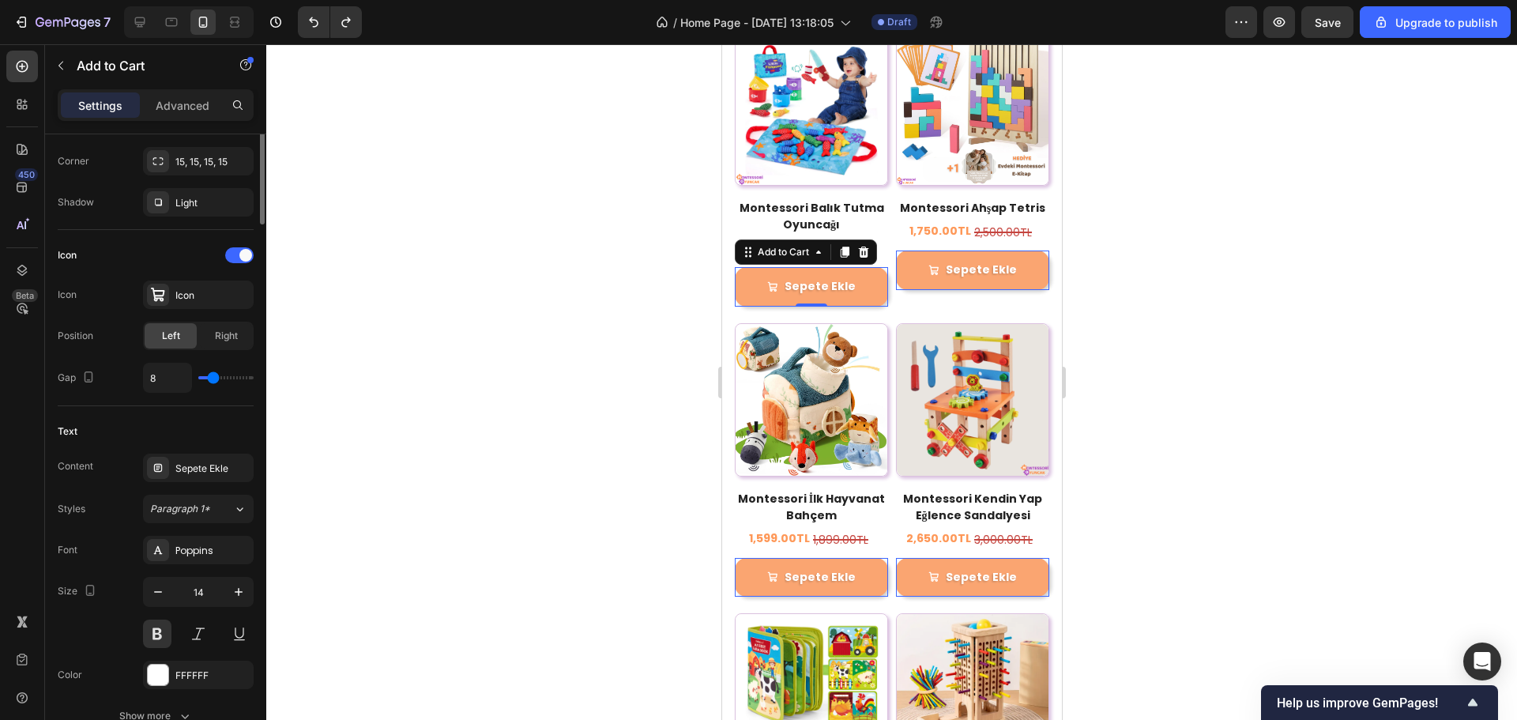
scroll to position [632, 0]
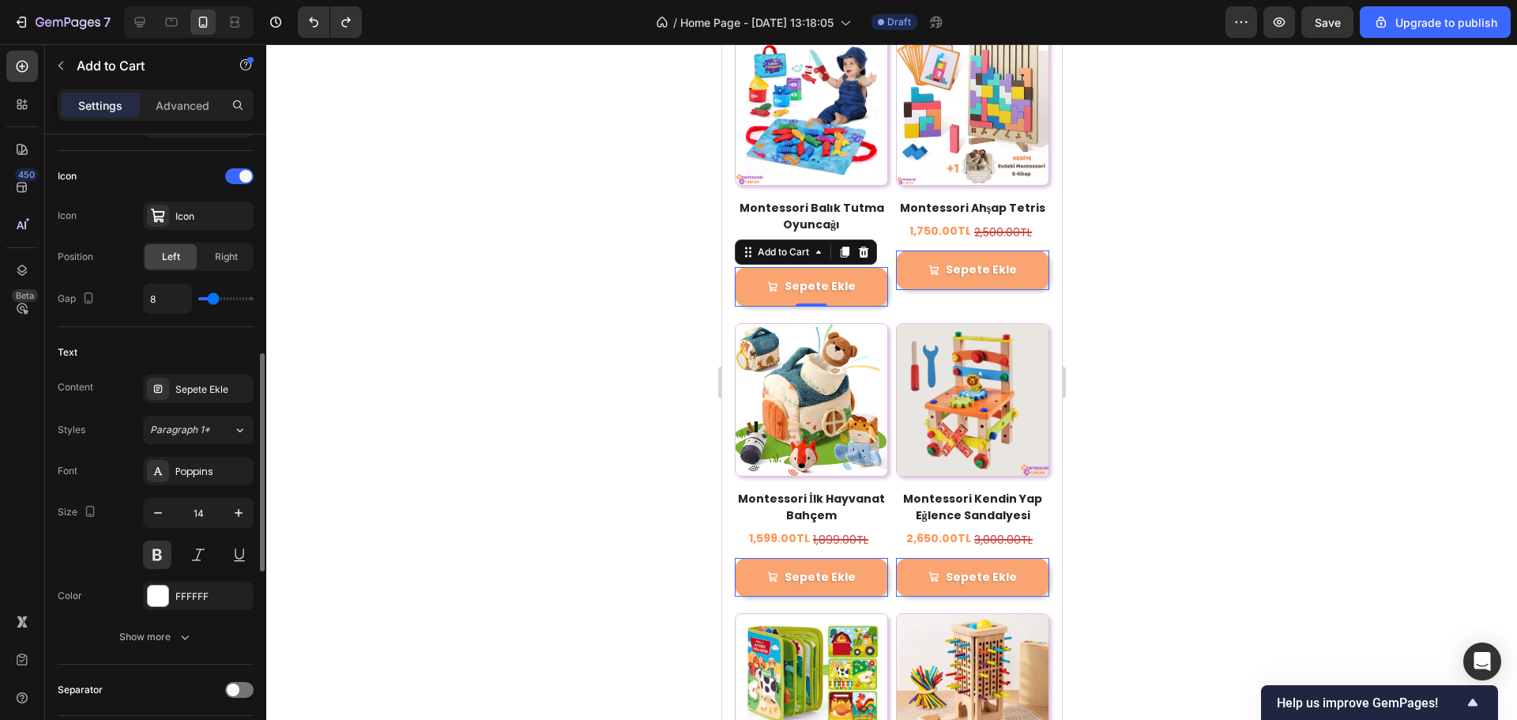
type input "13"
type input "16"
type input "18"
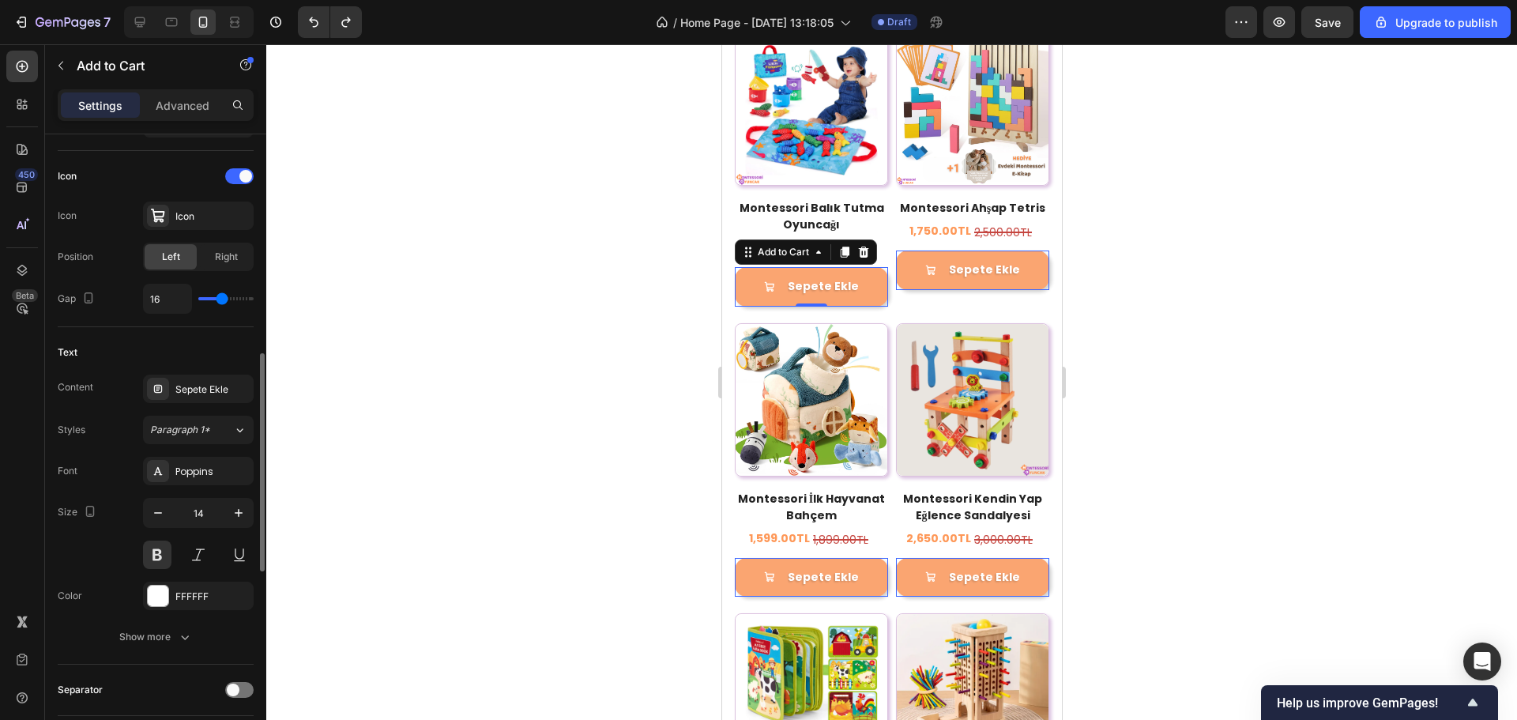
type input "18"
type input "19"
type input "20"
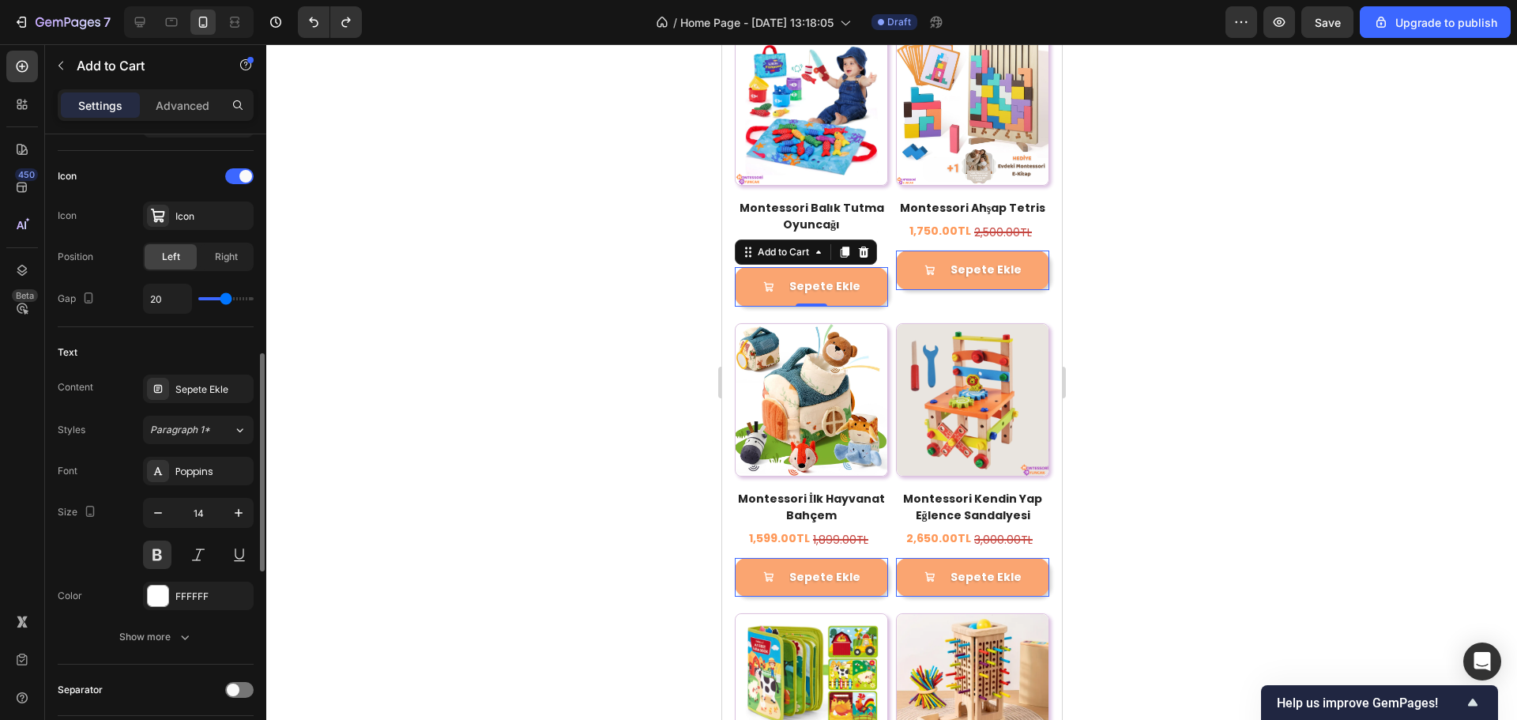
type input "21"
type input "16"
type input "10"
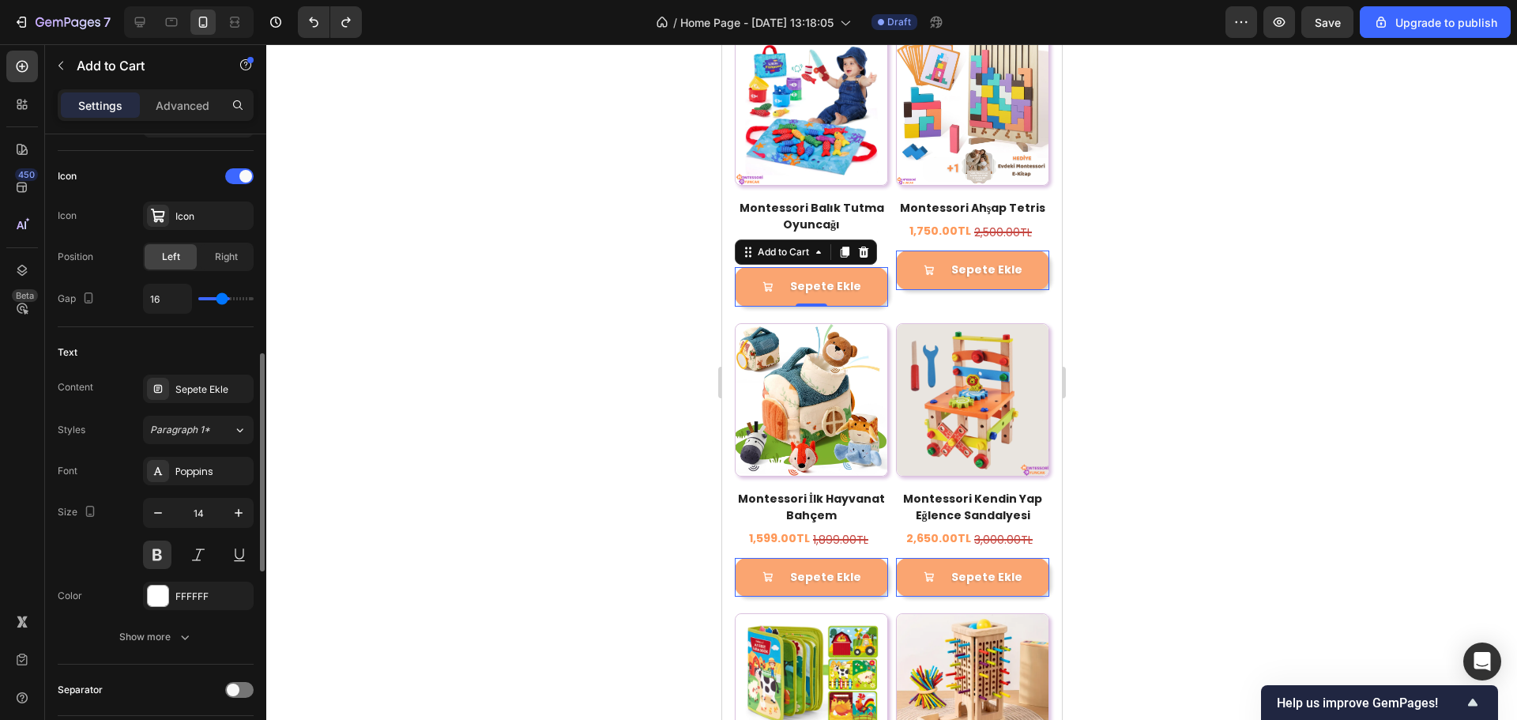
type input "10"
type input "0"
type input "1"
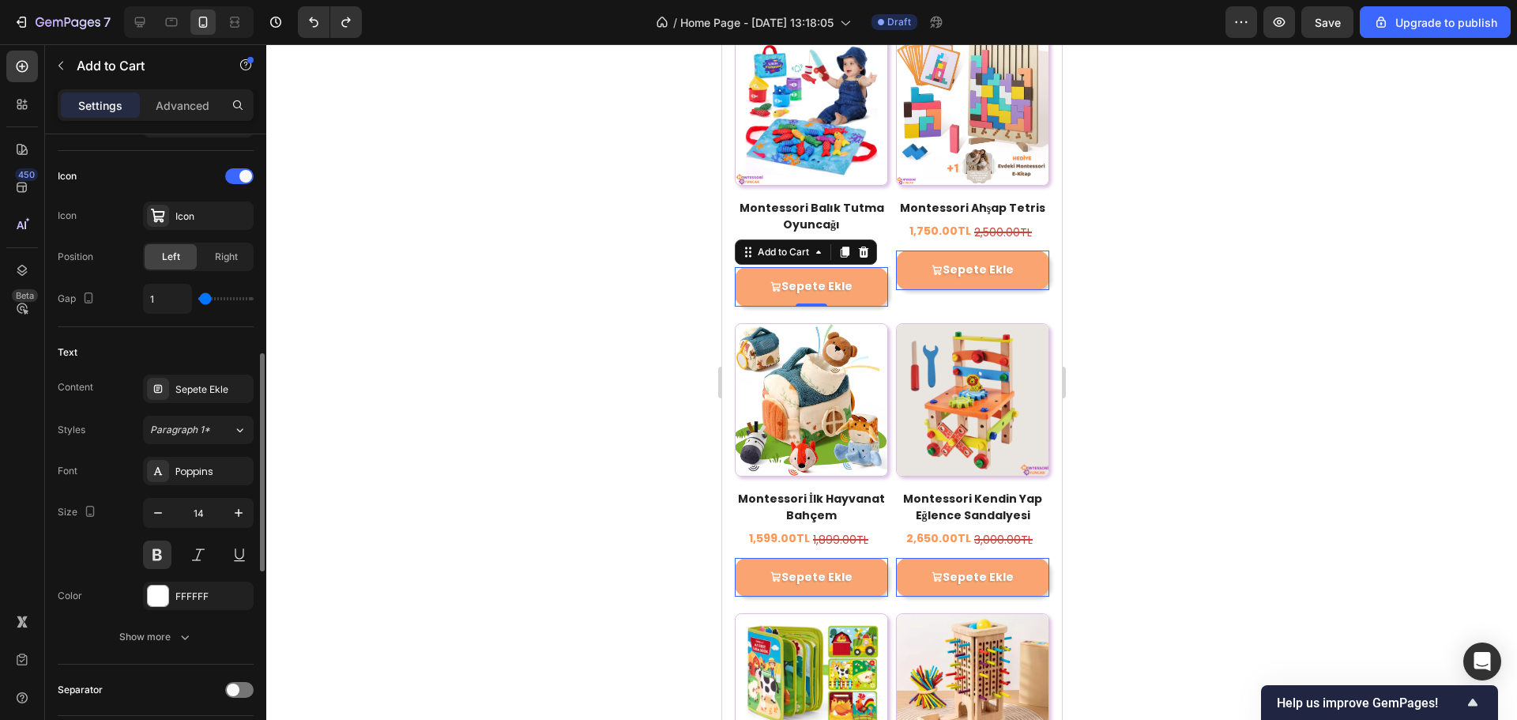
type input "2"
type input "4"
type input "5"
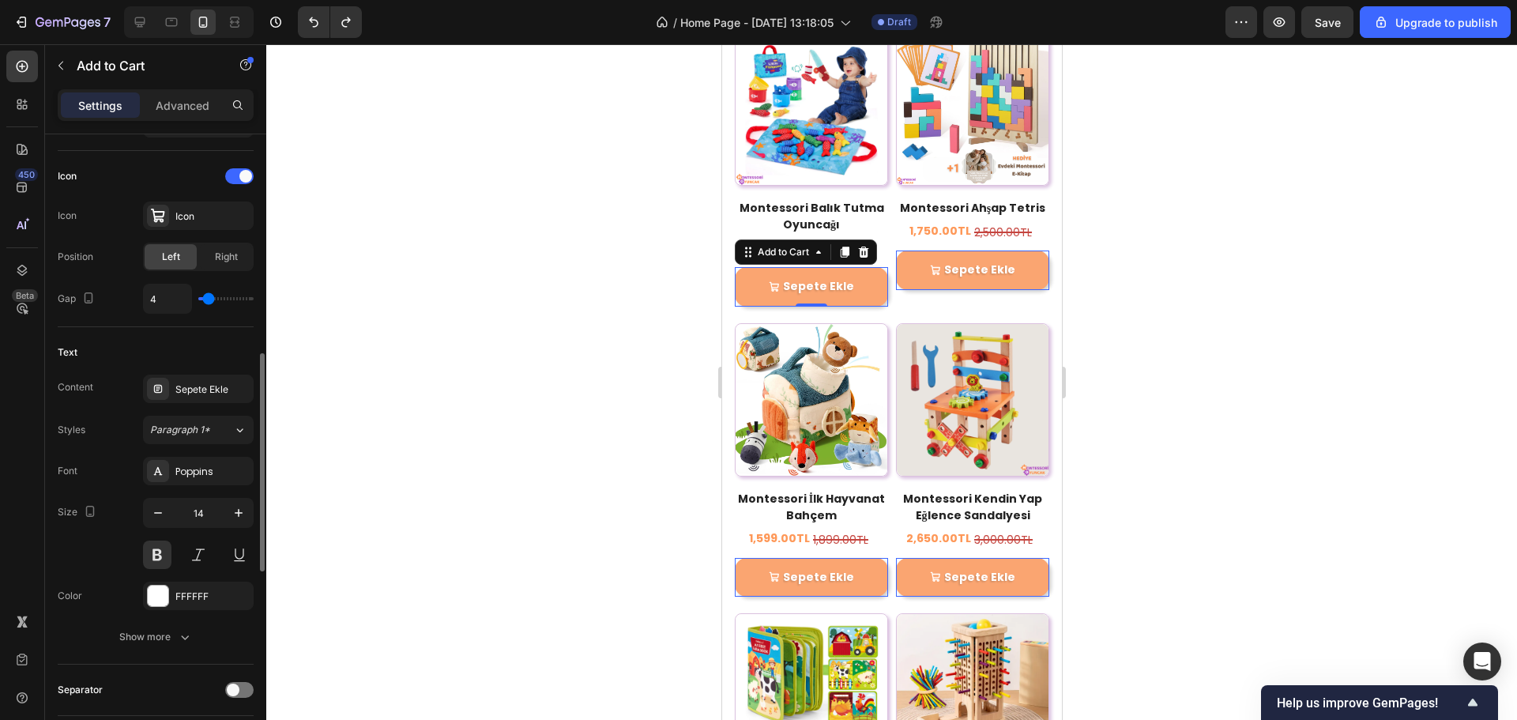
type input "5"
type input "7"
type input "8"
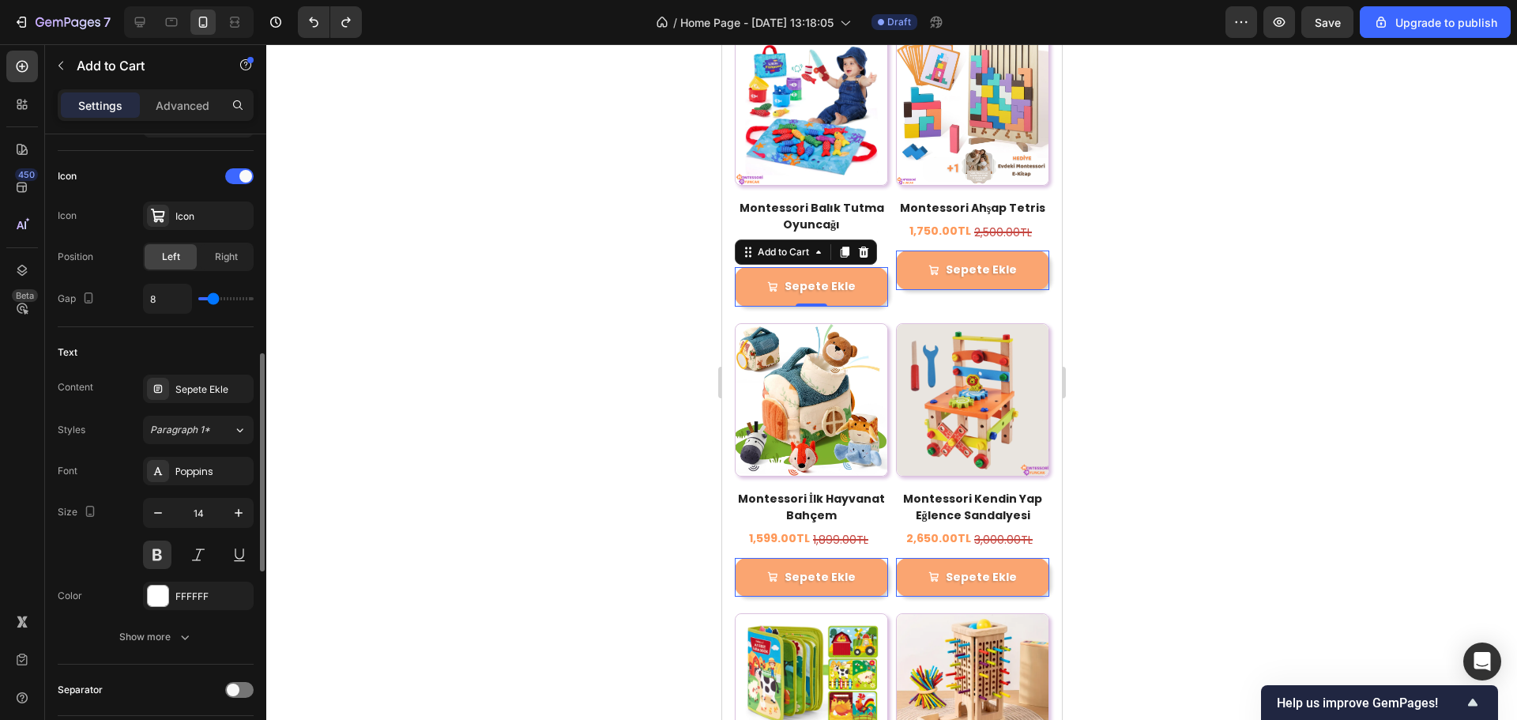
type input "7"
type input "6"
click at [211, 299] on input "range" at bounding box center [225, 298] width 55 height 3
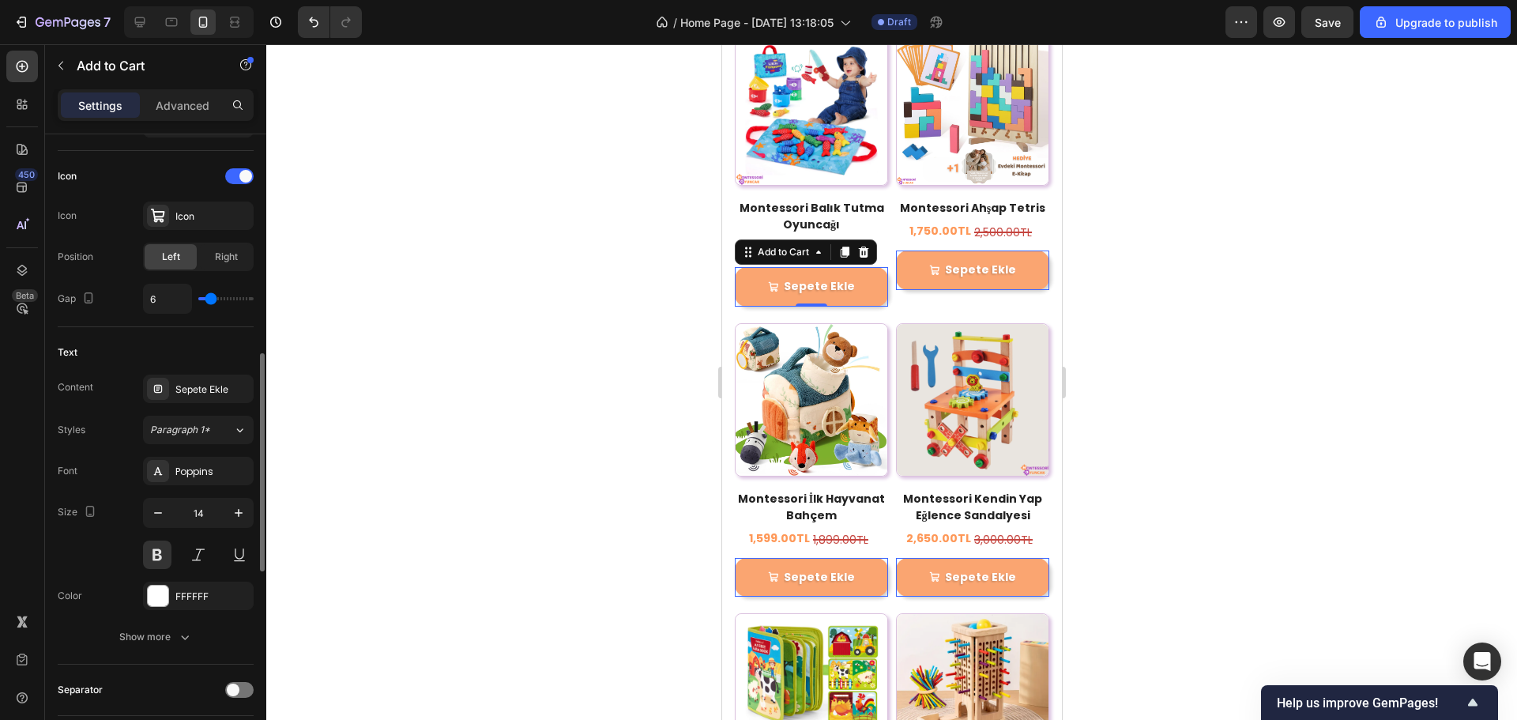
click at [196, 325] on div "Icon Icon Icon Position Left Right Gap 6" at bounding box center [156, 239] width 196 height 176
click at [212, 253] on div "Right" at bounding box center [226, 256] width 52 height 25
click at [186, 258] on div "Left" at bounding box center [171, 256] width 52 height 25
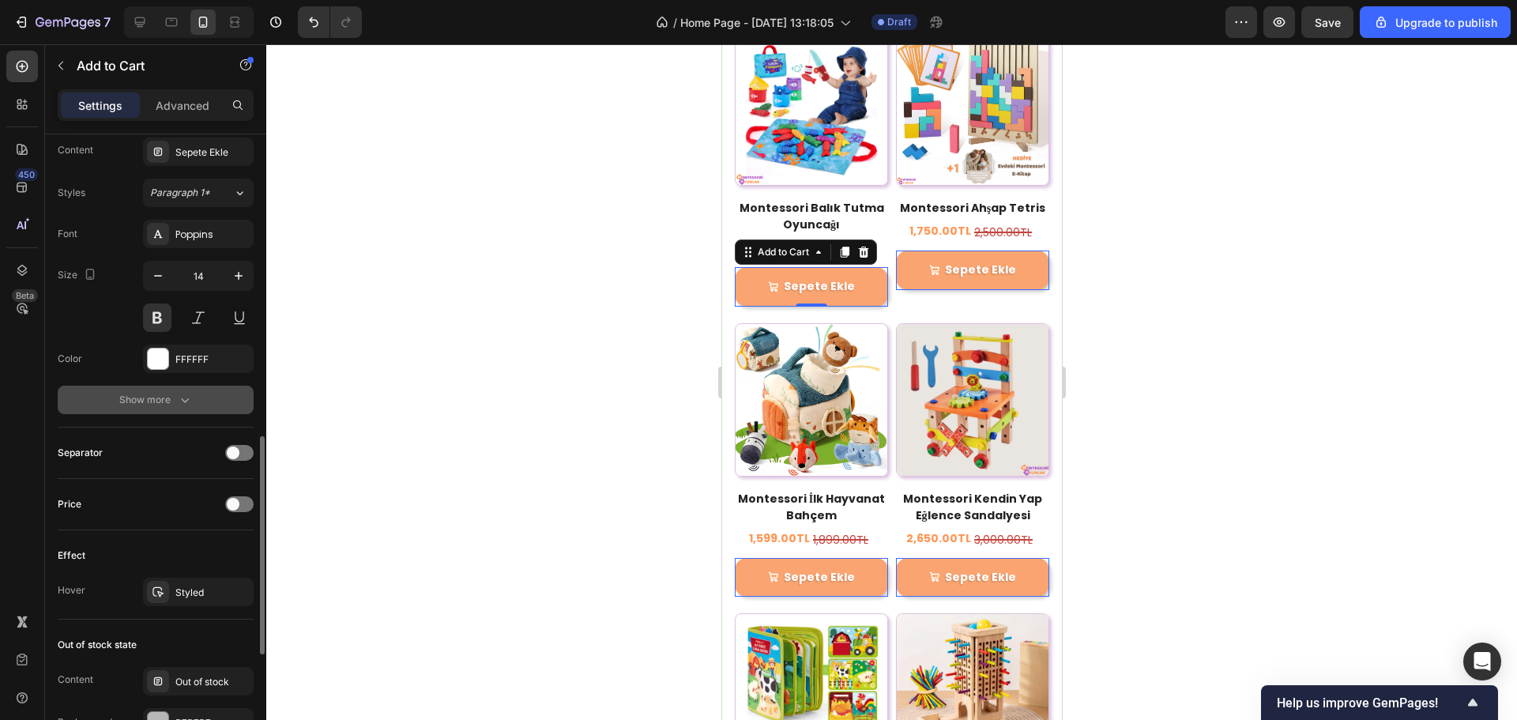
click at [172, 395] on div "Show more" at bounding box center [156, 400] width 74 height 16
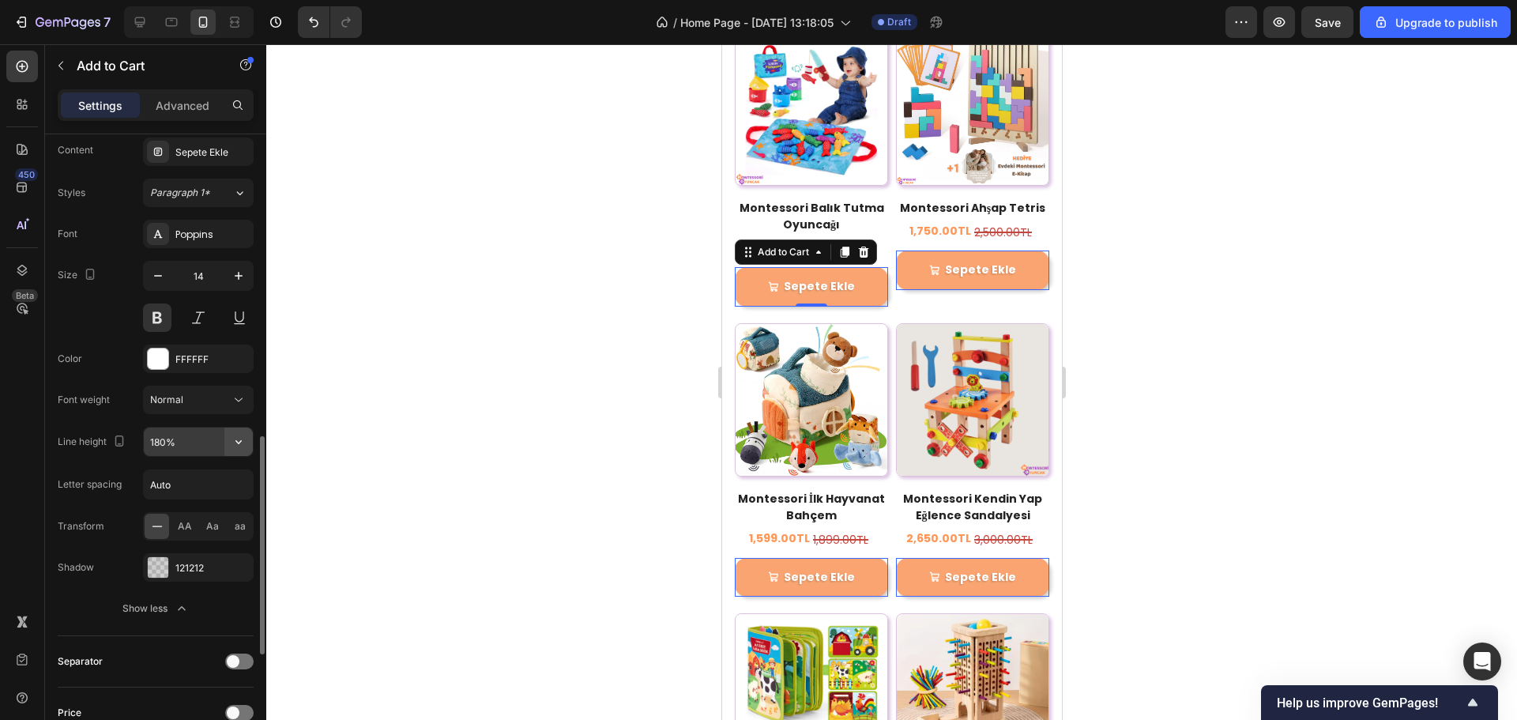
click at [233, 436] on icon "button" at bounding box center [239, 442] width 16 height 16
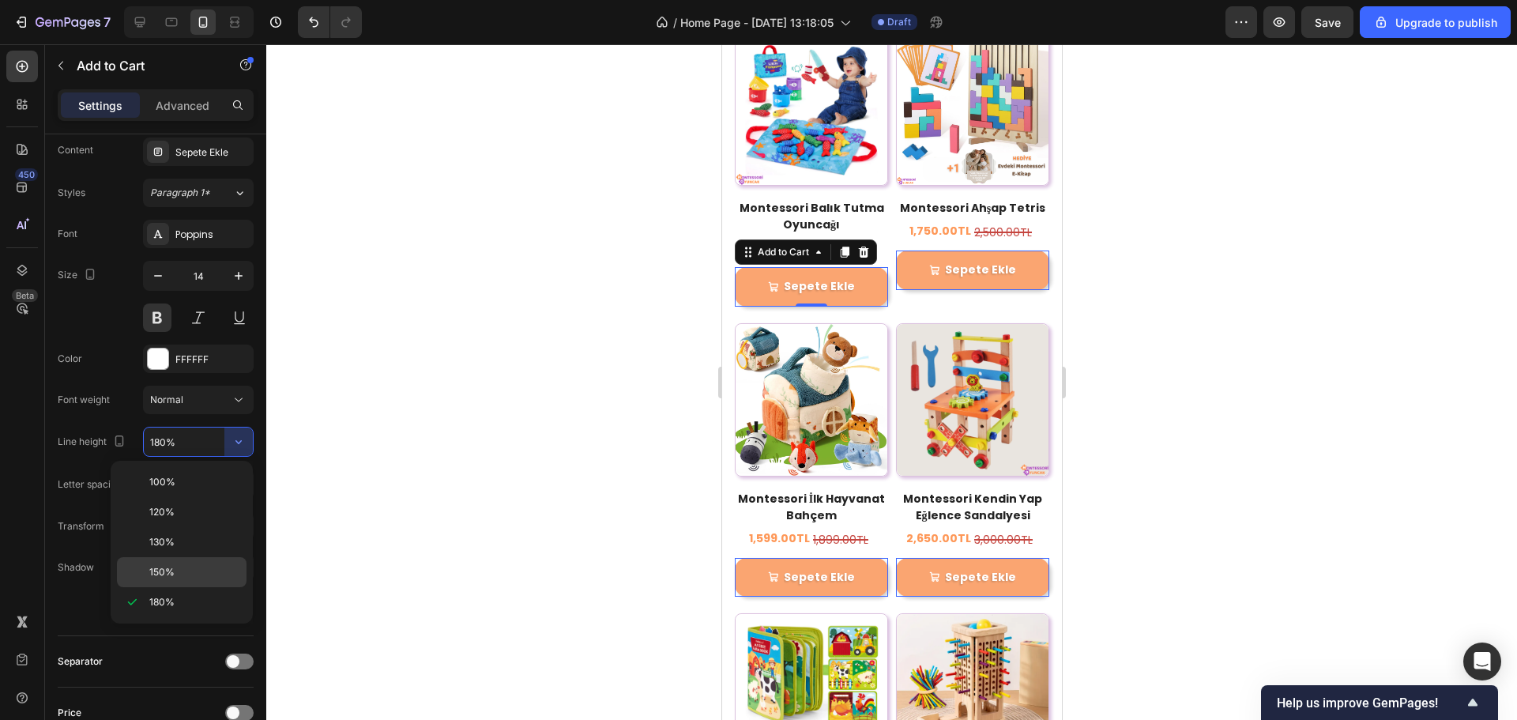
click at [149, 563] on div "150%" at bounding box center [182, 572] width 130 height 30
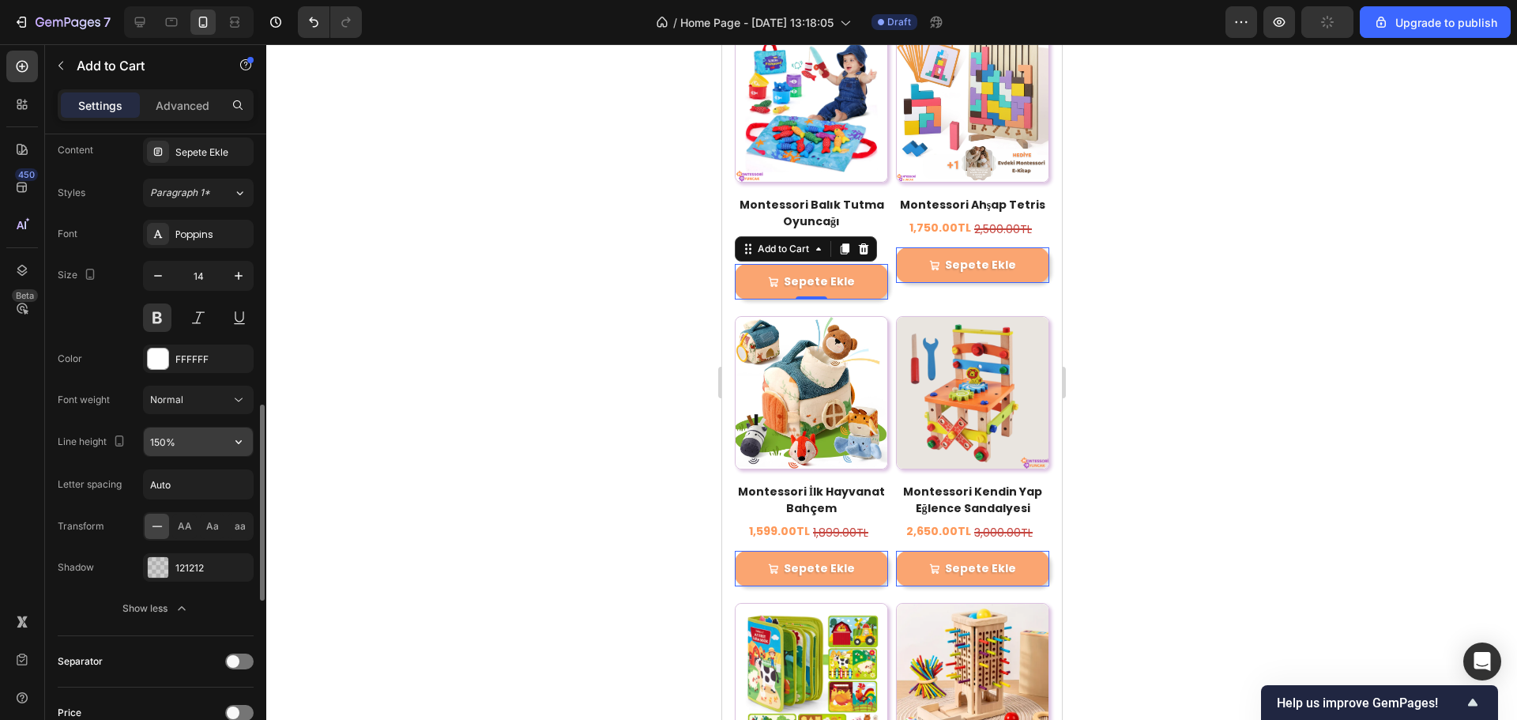
click at [243, 446] on icon "button" at bounding box center [239, 442] width 16 height 16
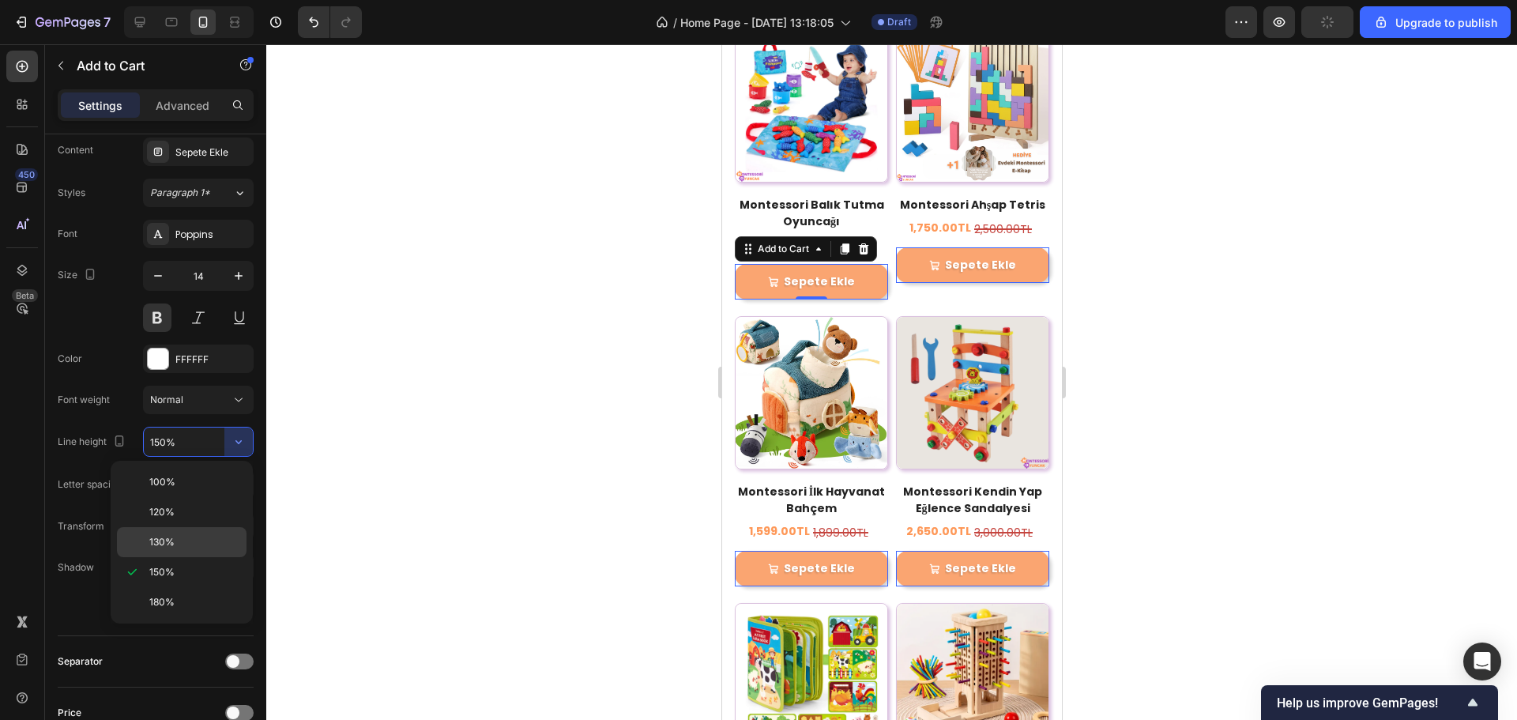
click at [179, 537] on p "130%" at bounding box center [194, 542] width 90 height 14
type input "130%"
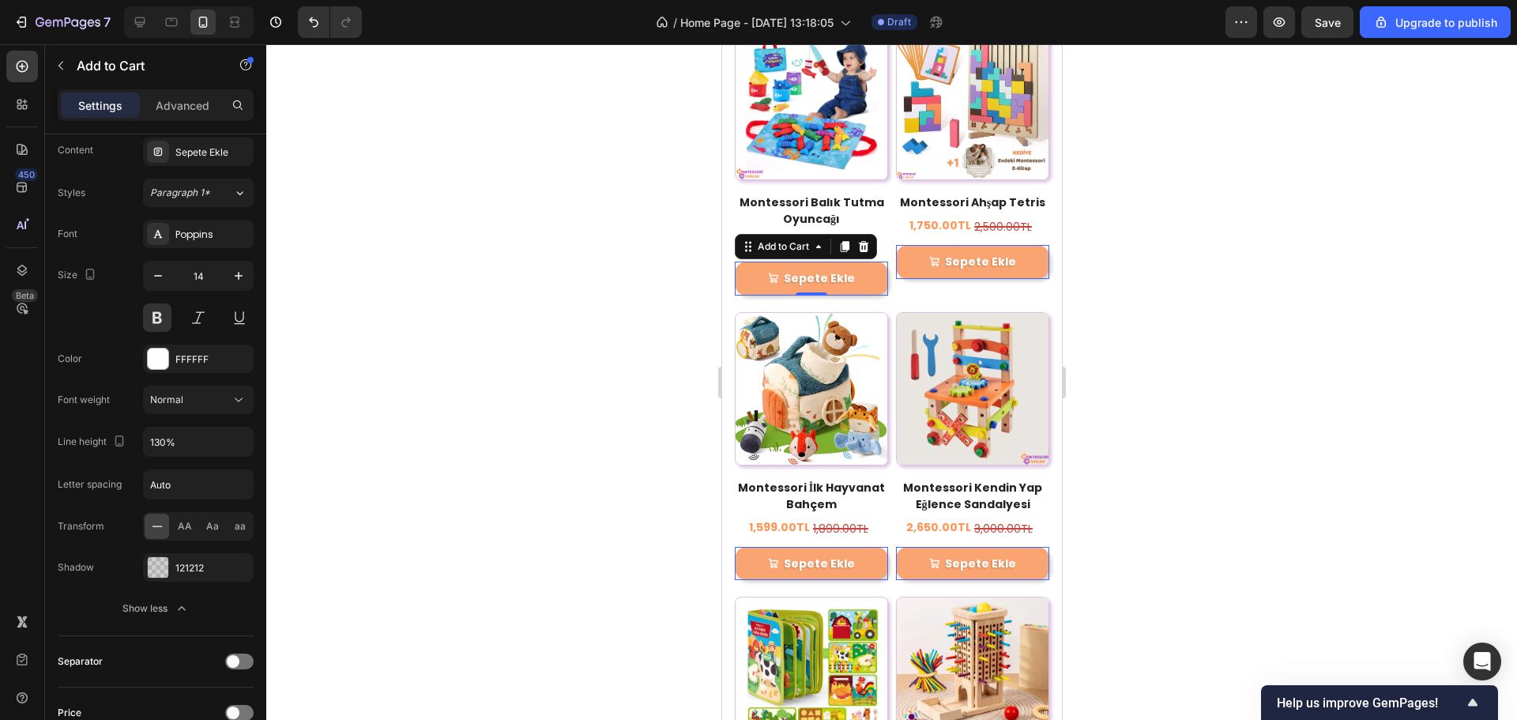
click at [1107, 330] on div at bounding box center [891, 382] width 1251 height 676
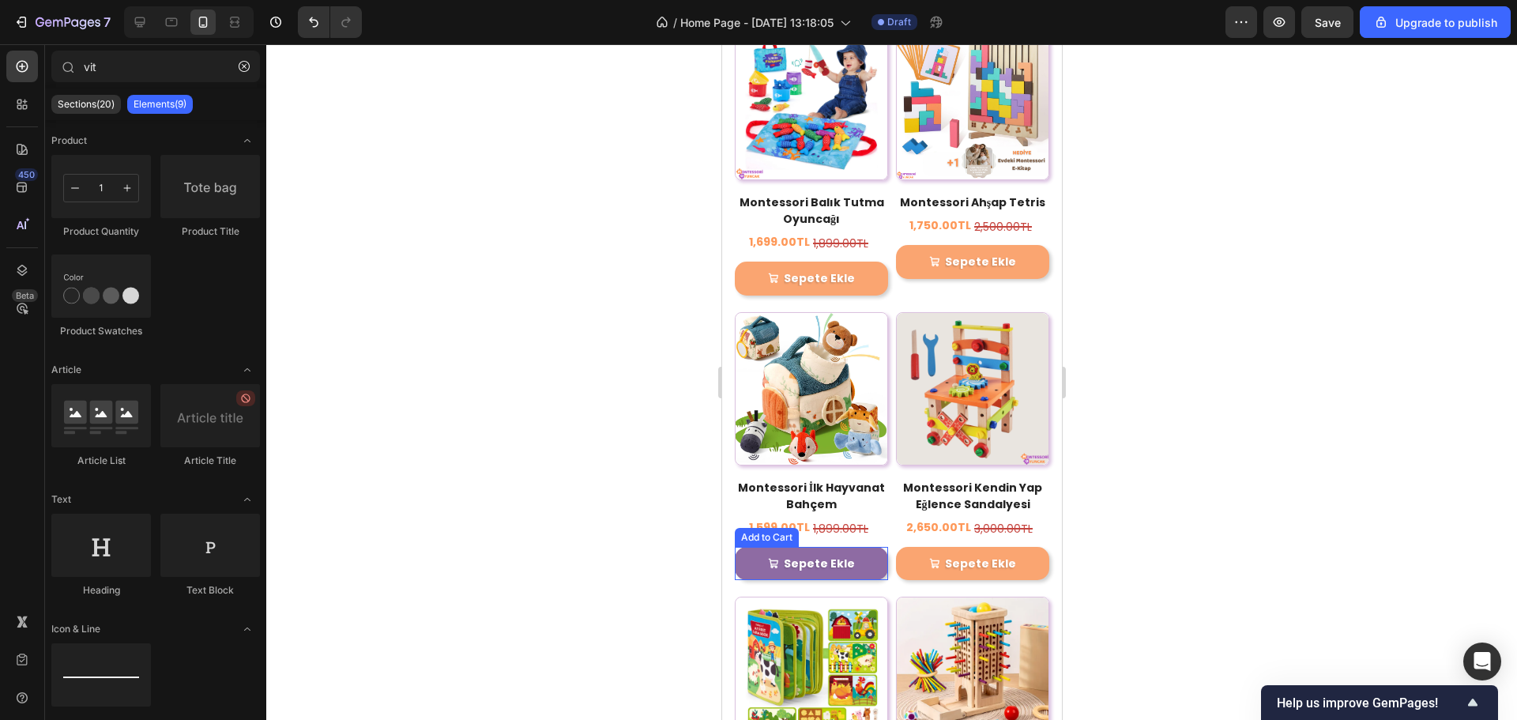
click at [861, 548] on button "Sepete Ekle" at bounding box center [810, 563] width 153 height 33
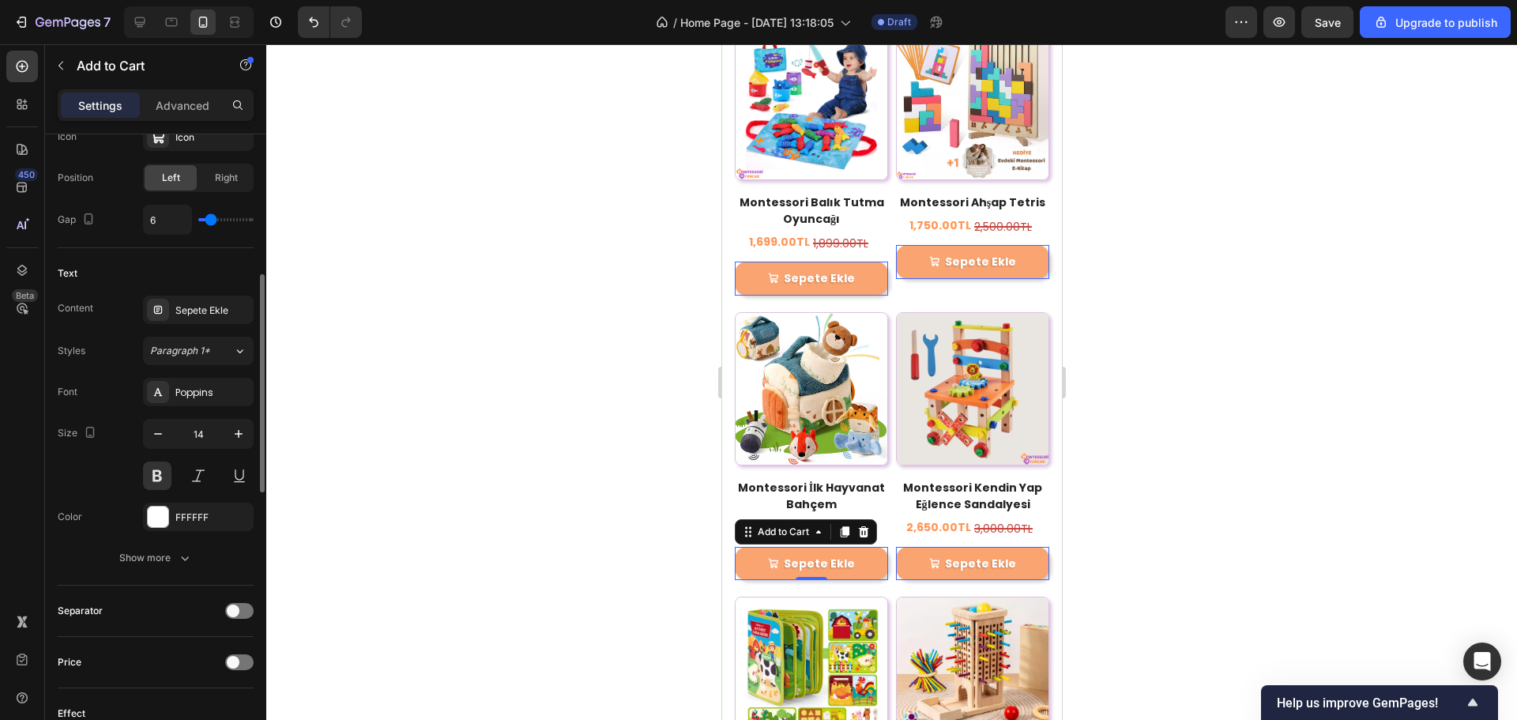
scroll to position [790, 0]
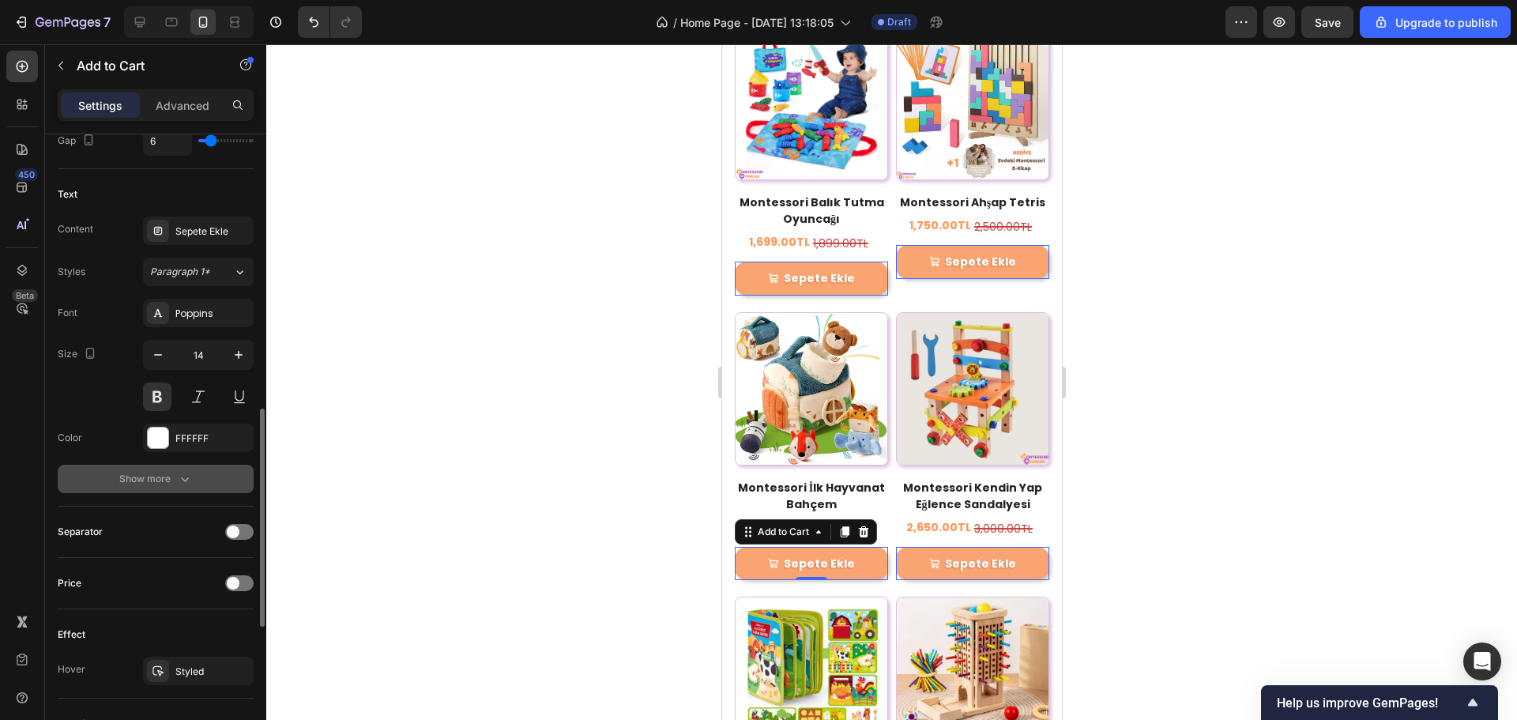
click at [175, 469] on button "Show more" at bounding box center [156, 479] width 196 height 28
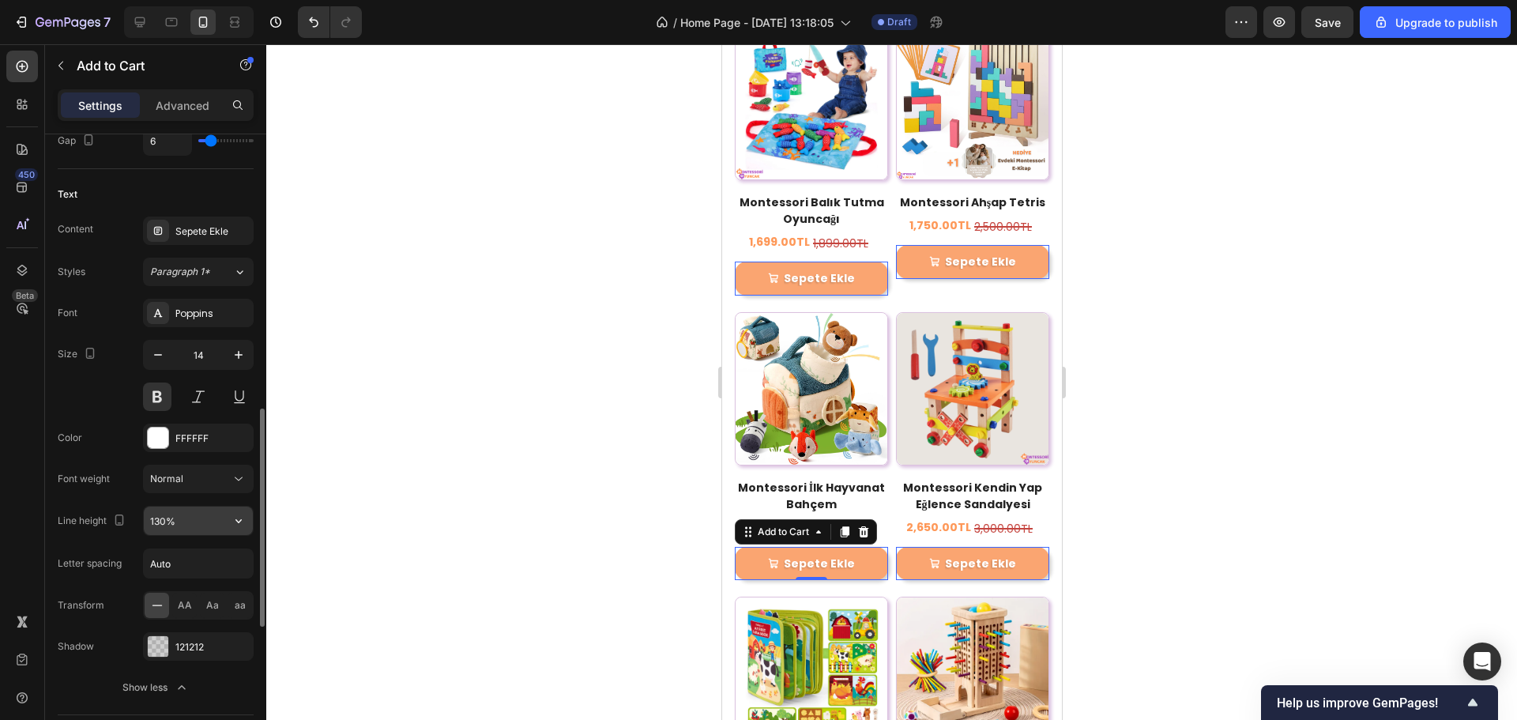
click at [194, 526] on input "130%" at bounding box center [198, 521] width 109 height 28
click at [232, 515] on icon "button" at bounding box center [239, 521] width 16 height 16
click at [194, 564] on p "100%" at bounding box center [194, 561] width 90 height 14
type input "100%"
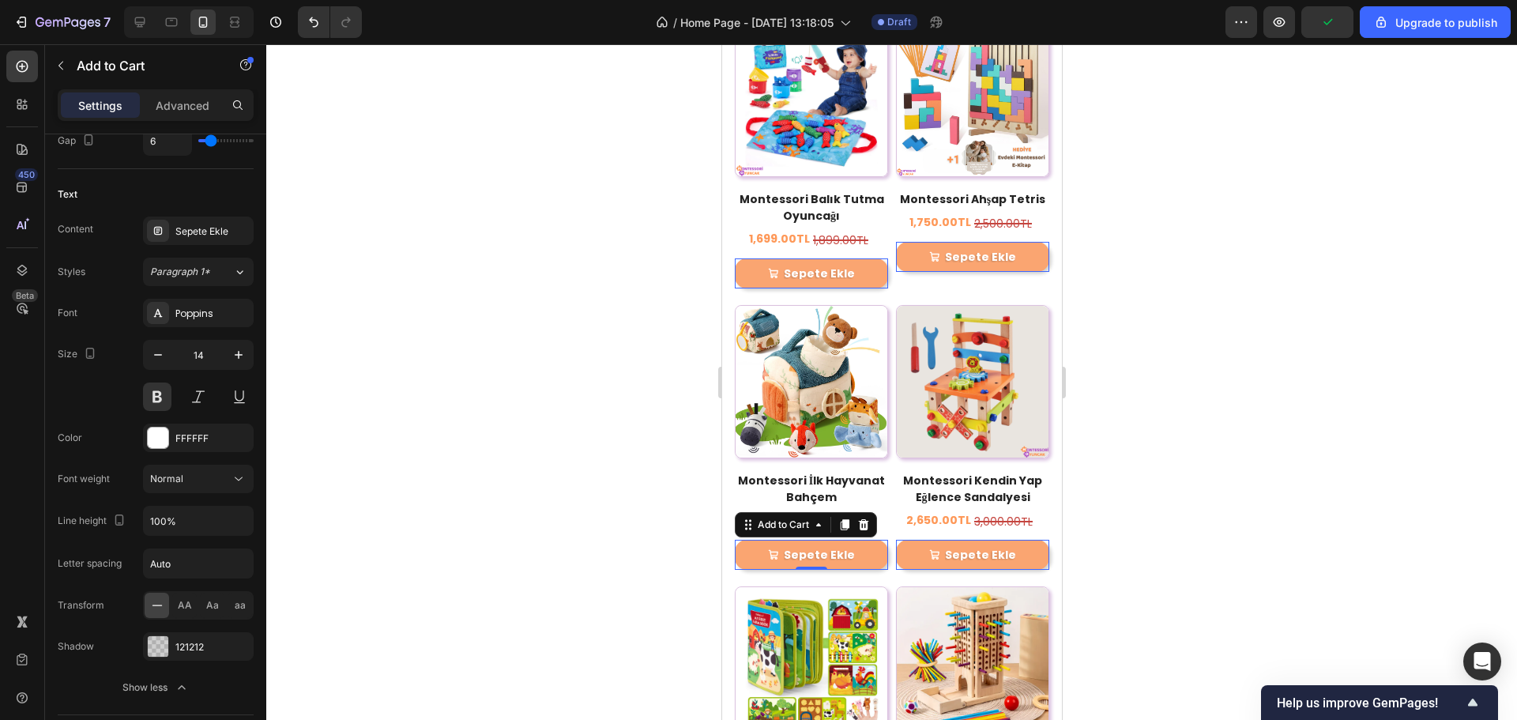
click at [1138, 412] on div at bounding box center [891, 382] width 1251 height 676
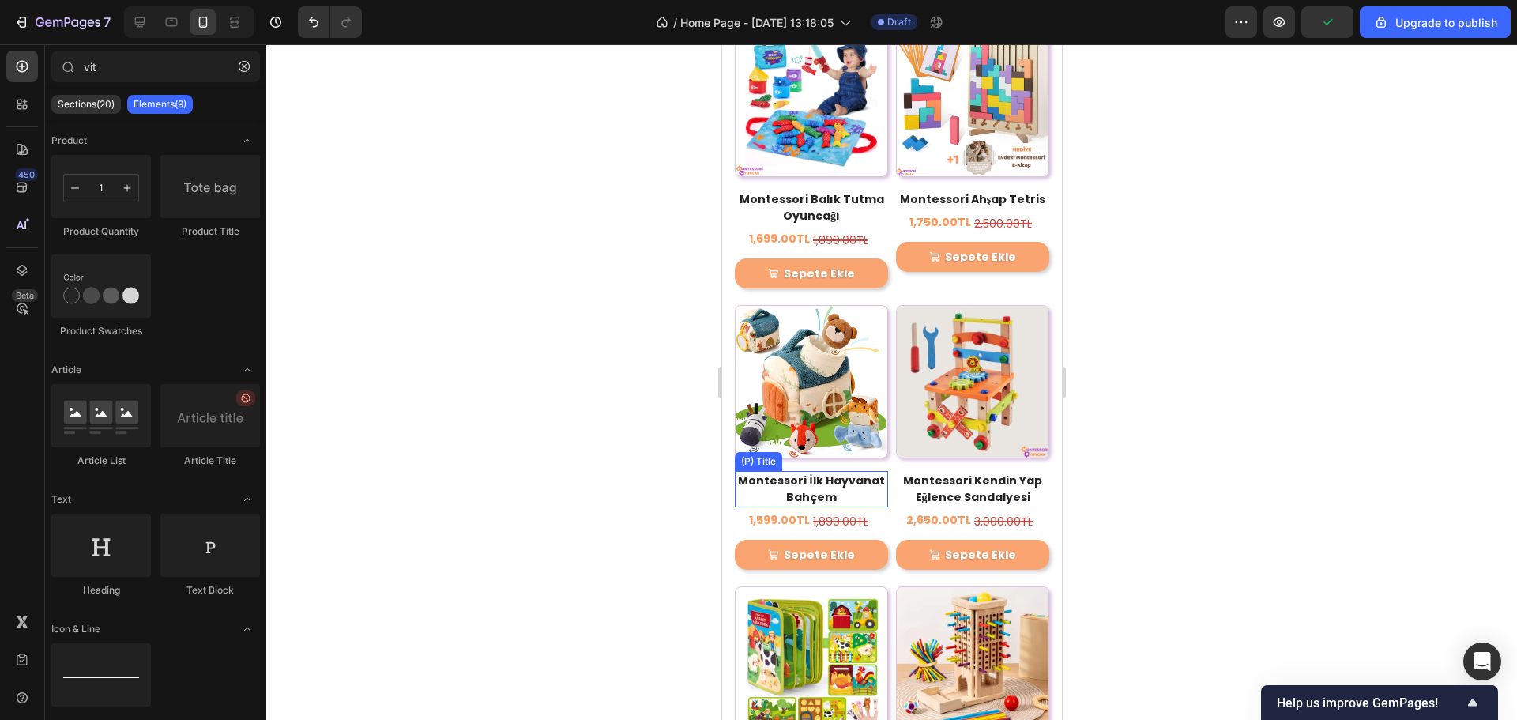
scroll to position [982, 0]
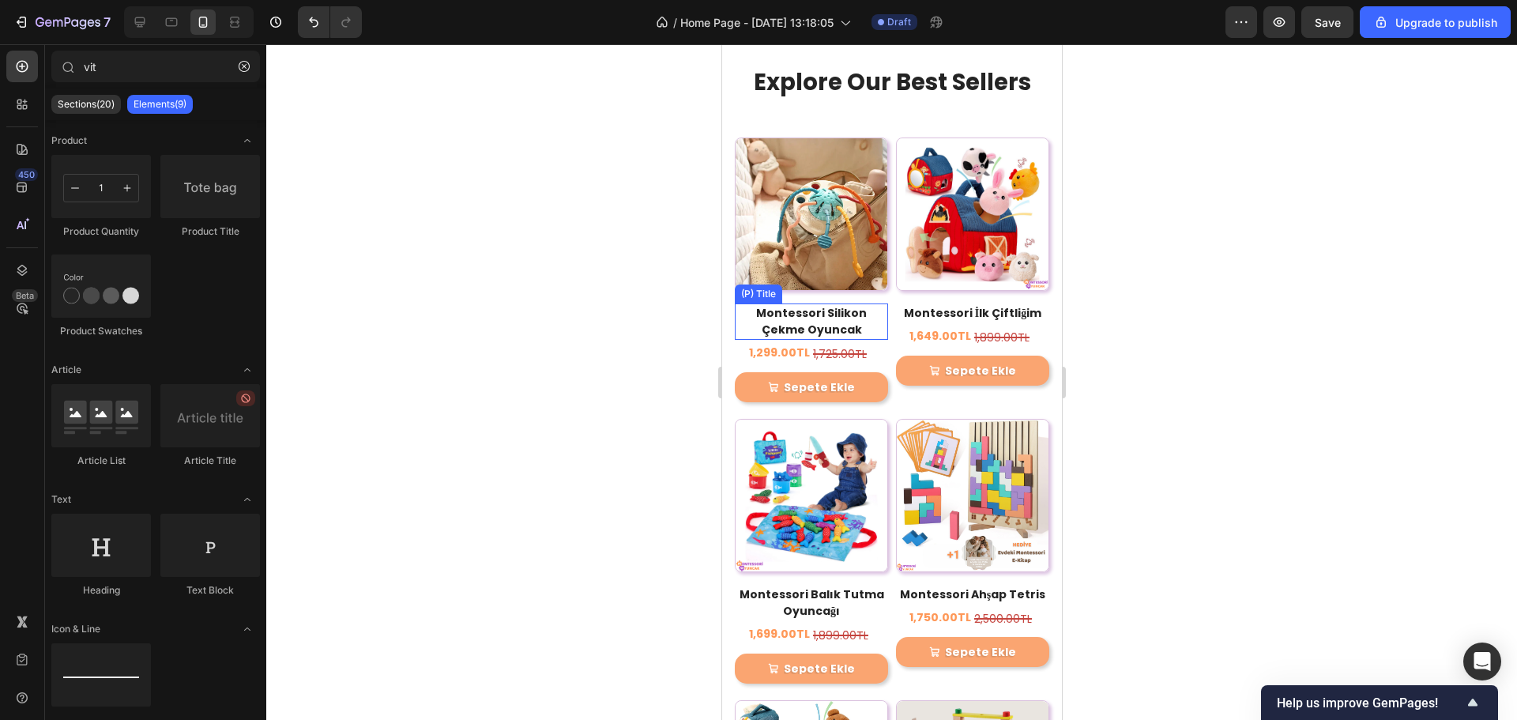
click at [813, 307] on h2 "Montessori Silikon Çekme Oyuncak" at bounding box center [810, 321] width 153 height 36
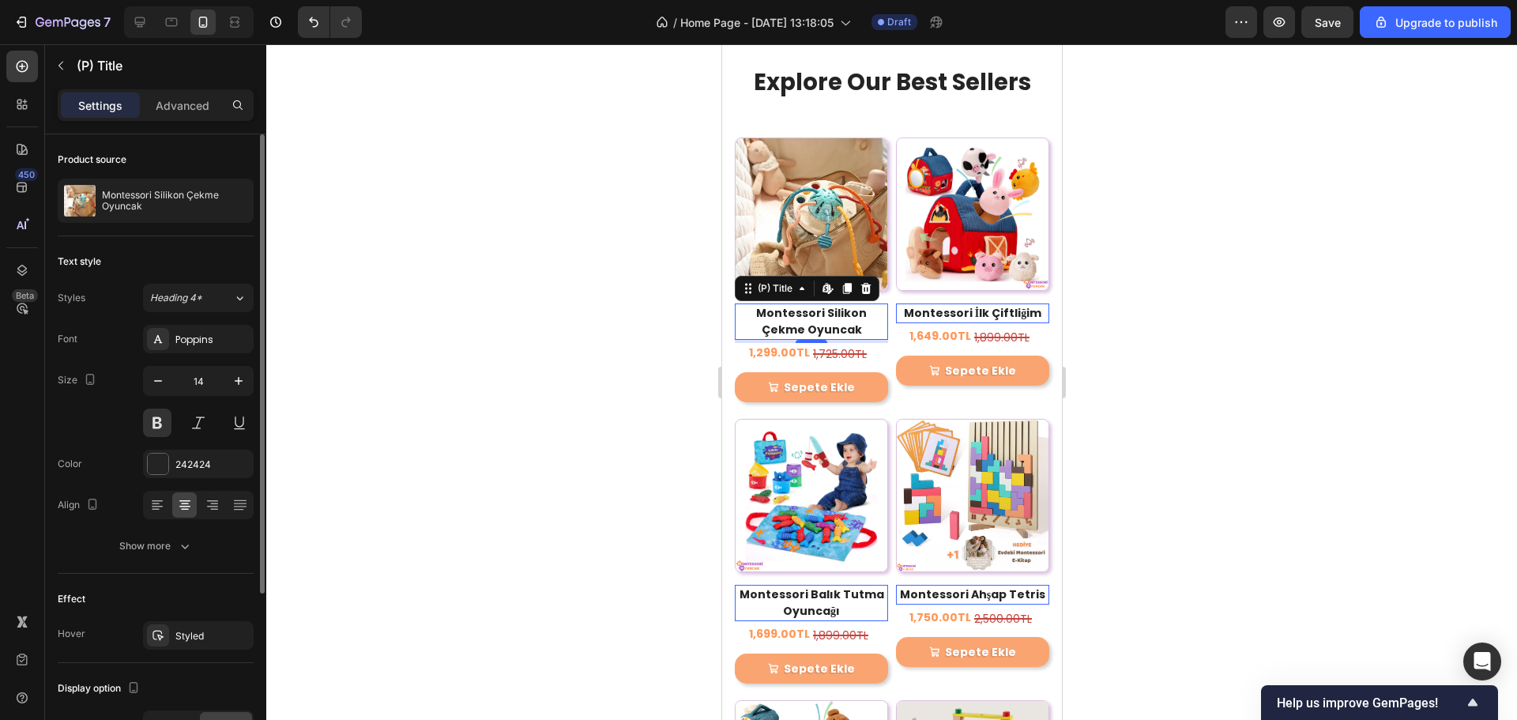
scroll to position [236, 0]
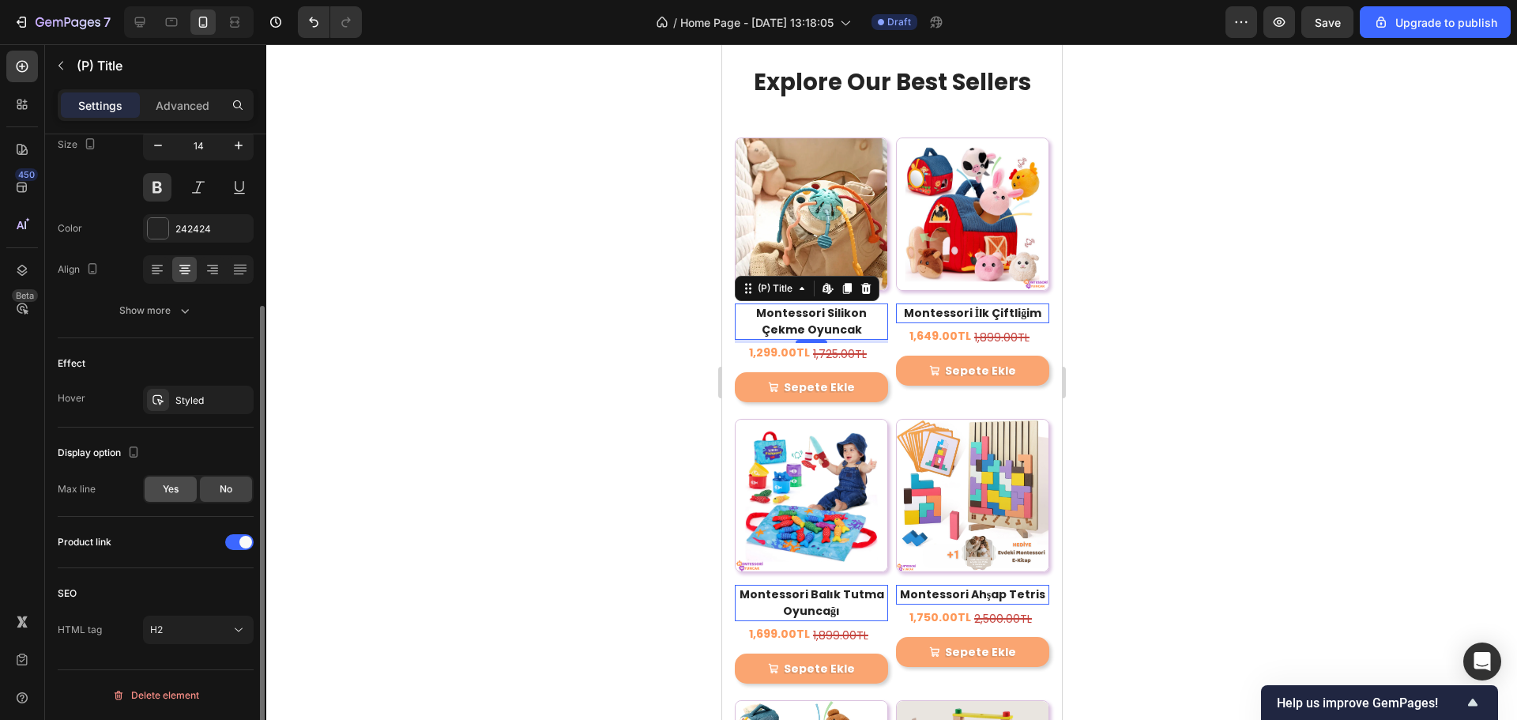
click at [170, 491] on span "Yes" at bounding box center [171, 489] width 16 height 14
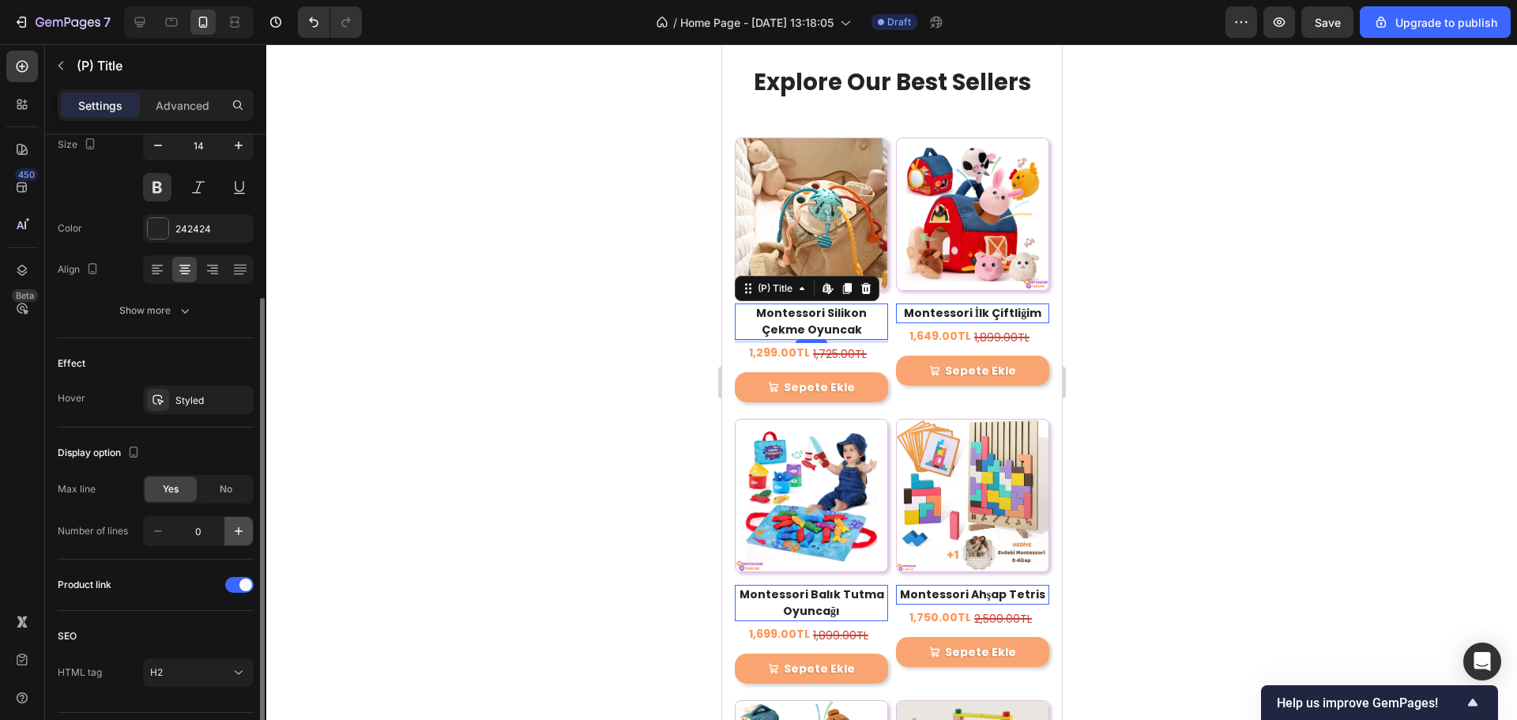
click at [243, 526] on icon "button" at bounding box center [239, 531] width 16 height 16
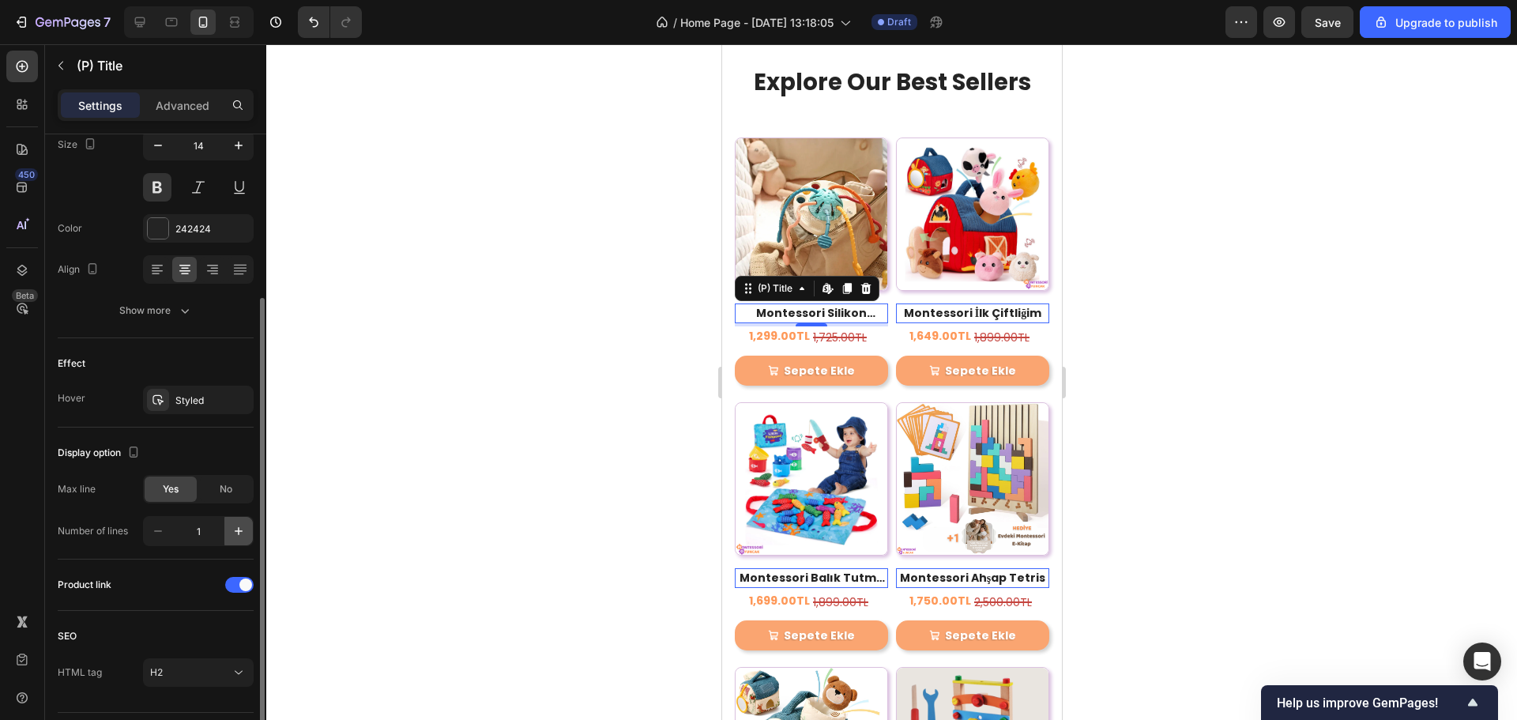
click at [243, 526] on icon "button" at bounding box center [239, 531] width 16 height 16
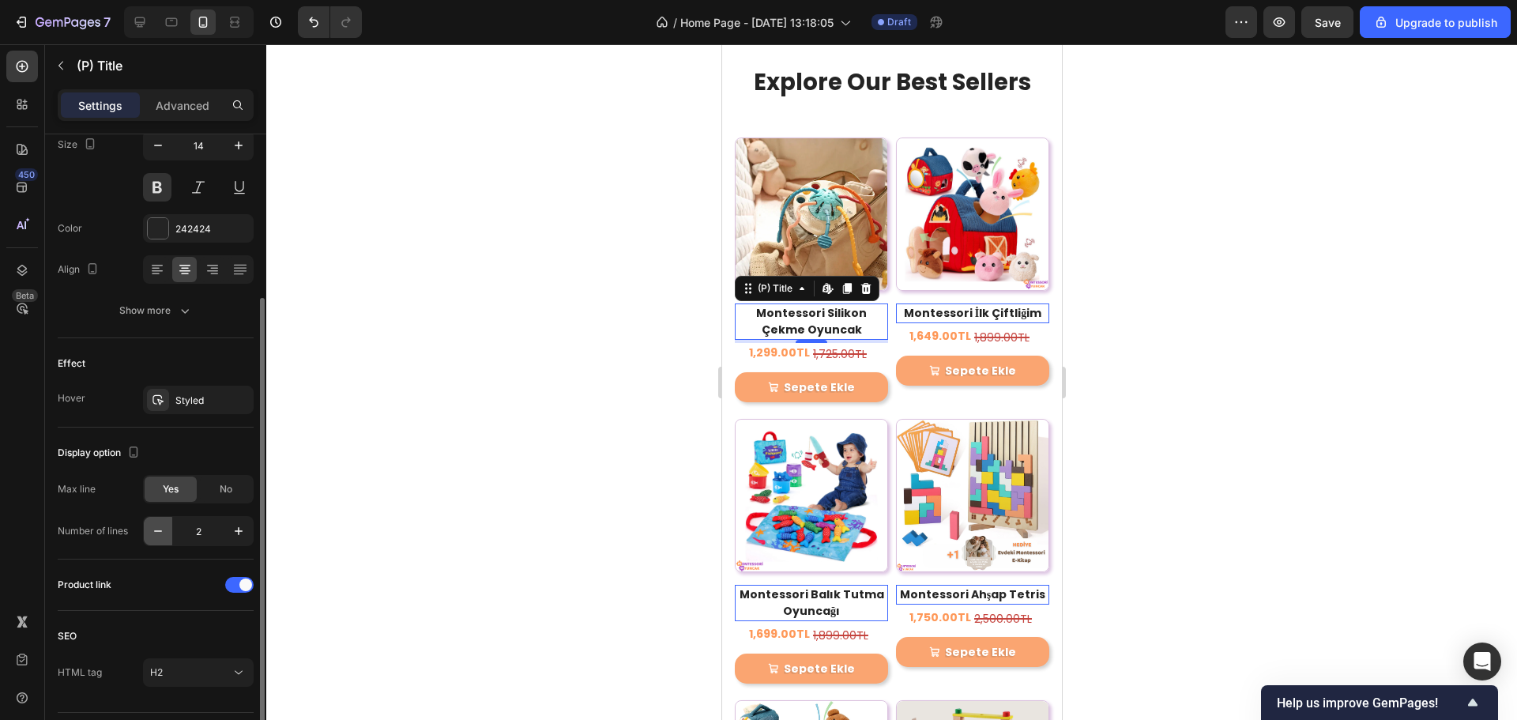
click at [169, 532] on button "button" at bounding box center [158, 531] width 28 height 28
type input "1"
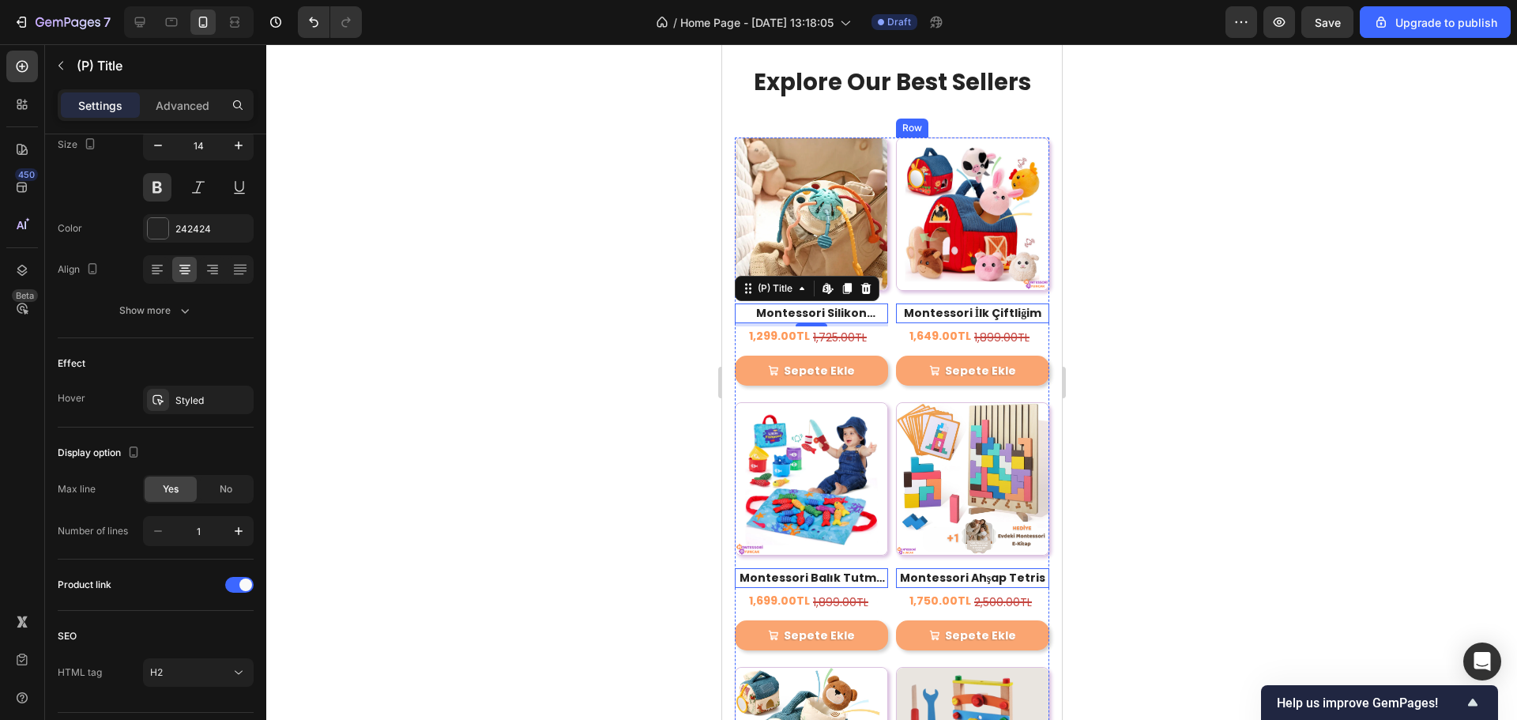
click at [1365, 271] on div at bounding box center [891, 382] width 1251 height 676
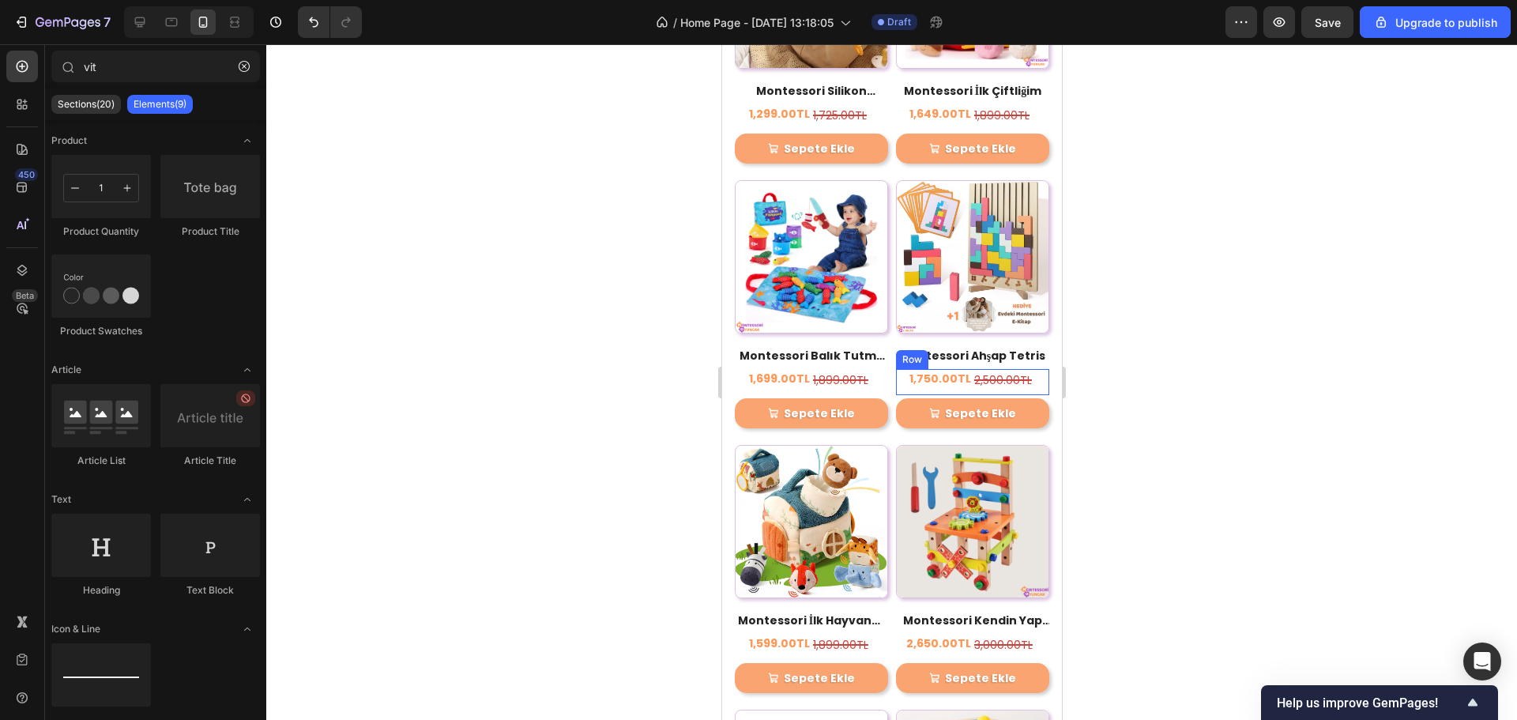
scroll to position [1220, 0]
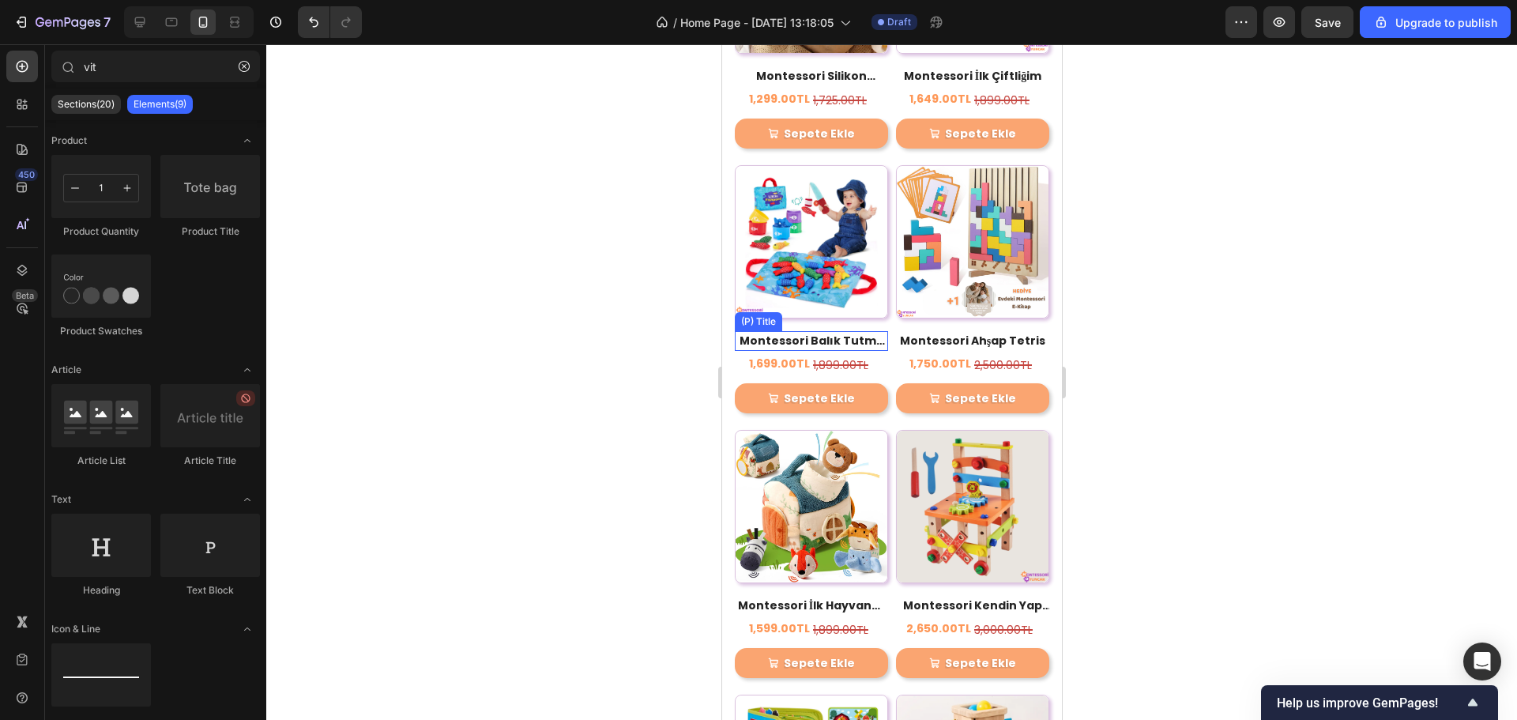
click at [781, 331] on h2 "Montessori Balık Tutma Oyuncağı" at bounding box center [810, 341] width 153 height 20
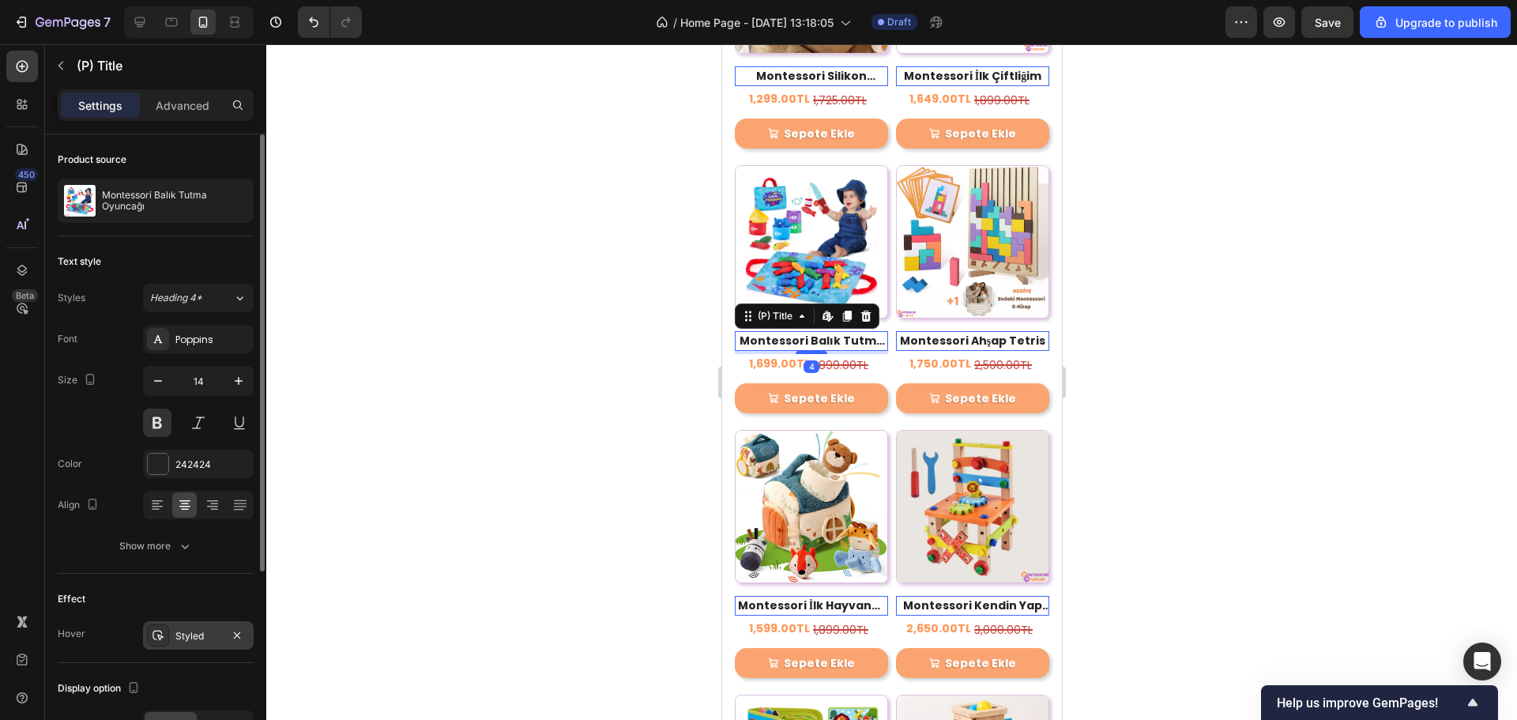
scroll to position [278, 0]
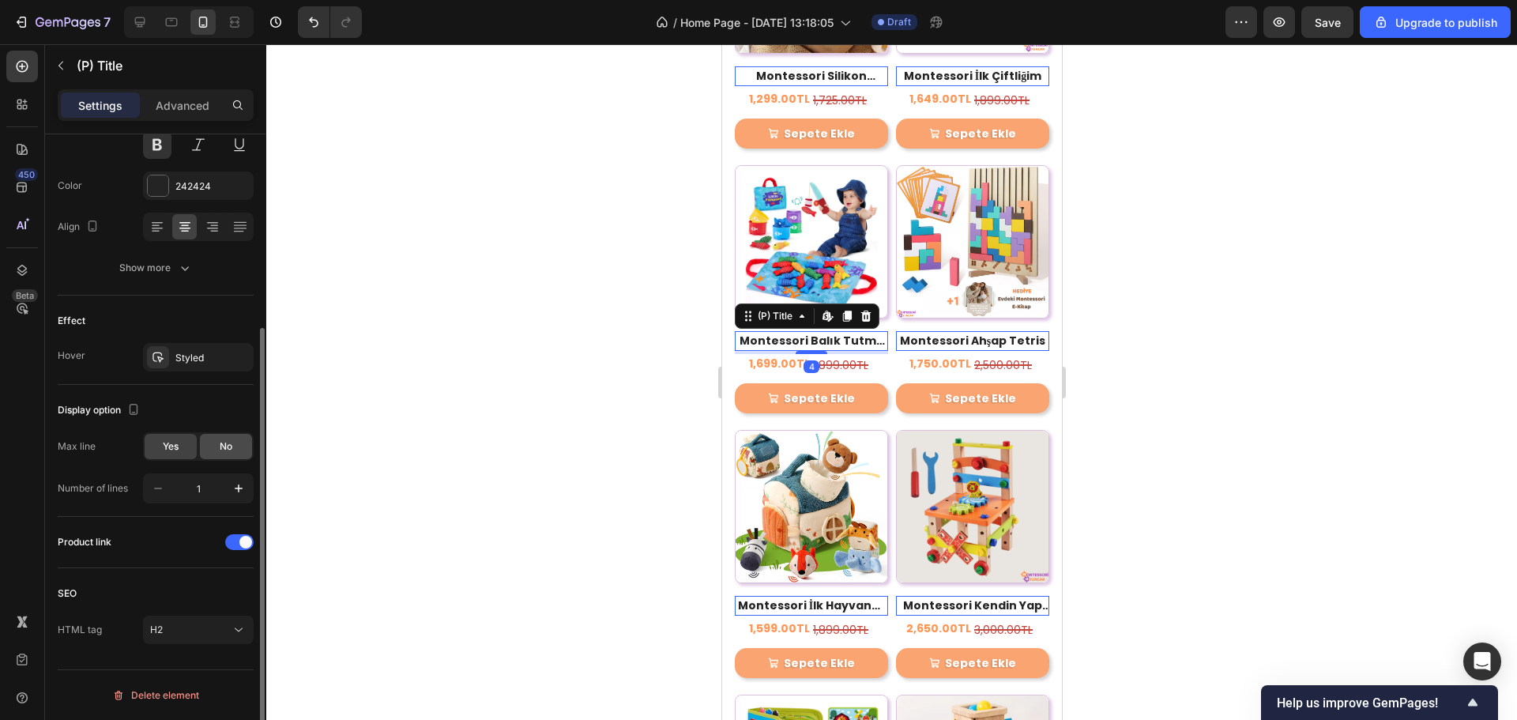
click at [224, 451] on span "No" at bounding box center [226, 446] width 13 height 14
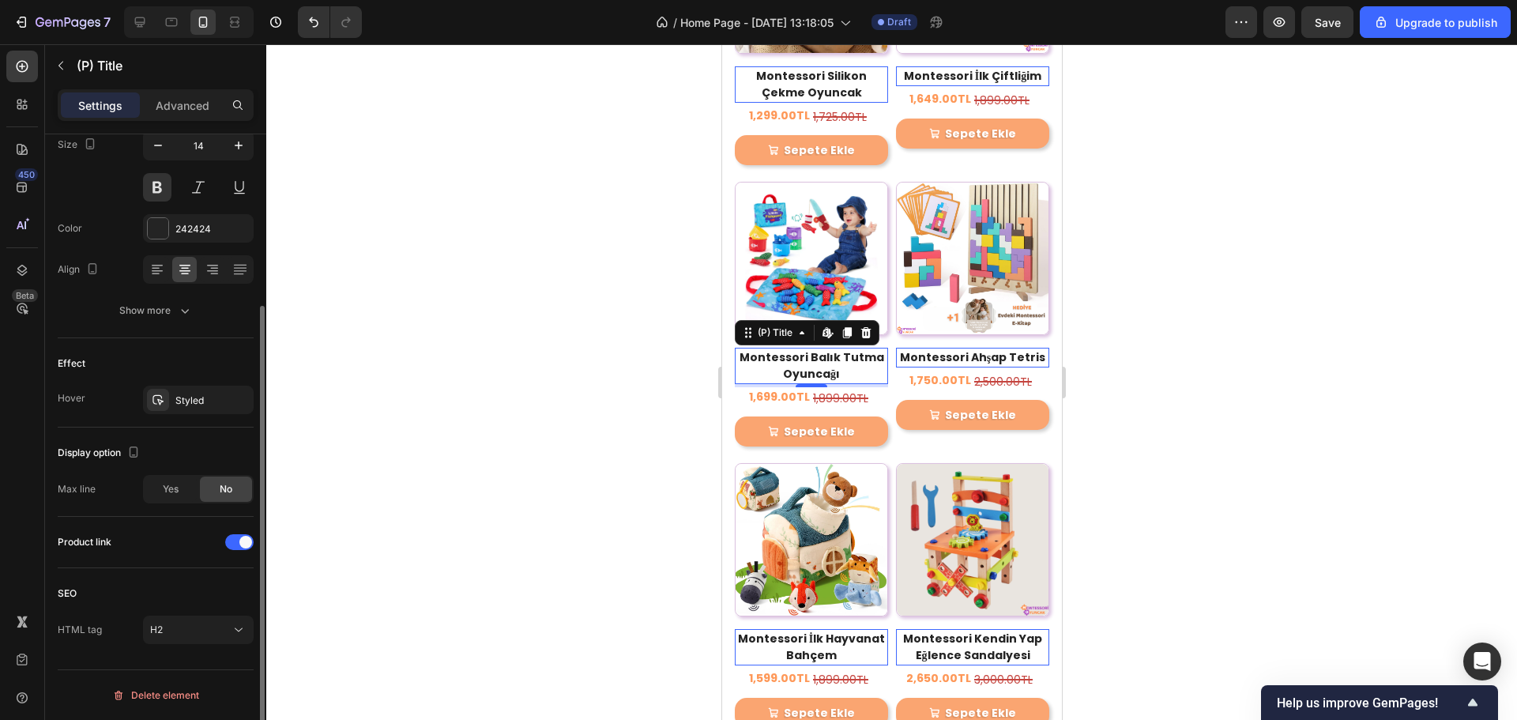
click at [1122, 278] on div at bounding box center [891, 382] width 1251 height 676
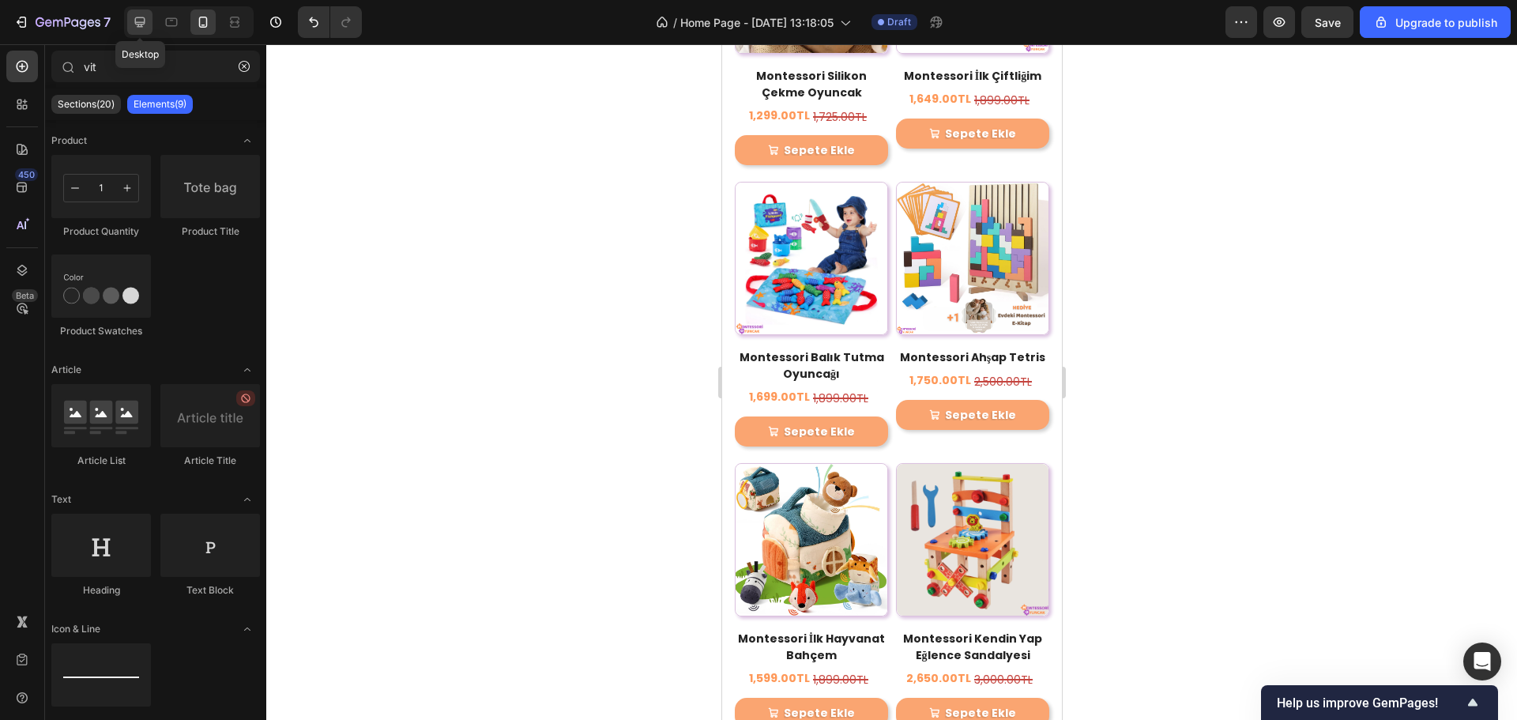
click at [132, 14] on icon at bounding box center [140, 22] width 16 height 16
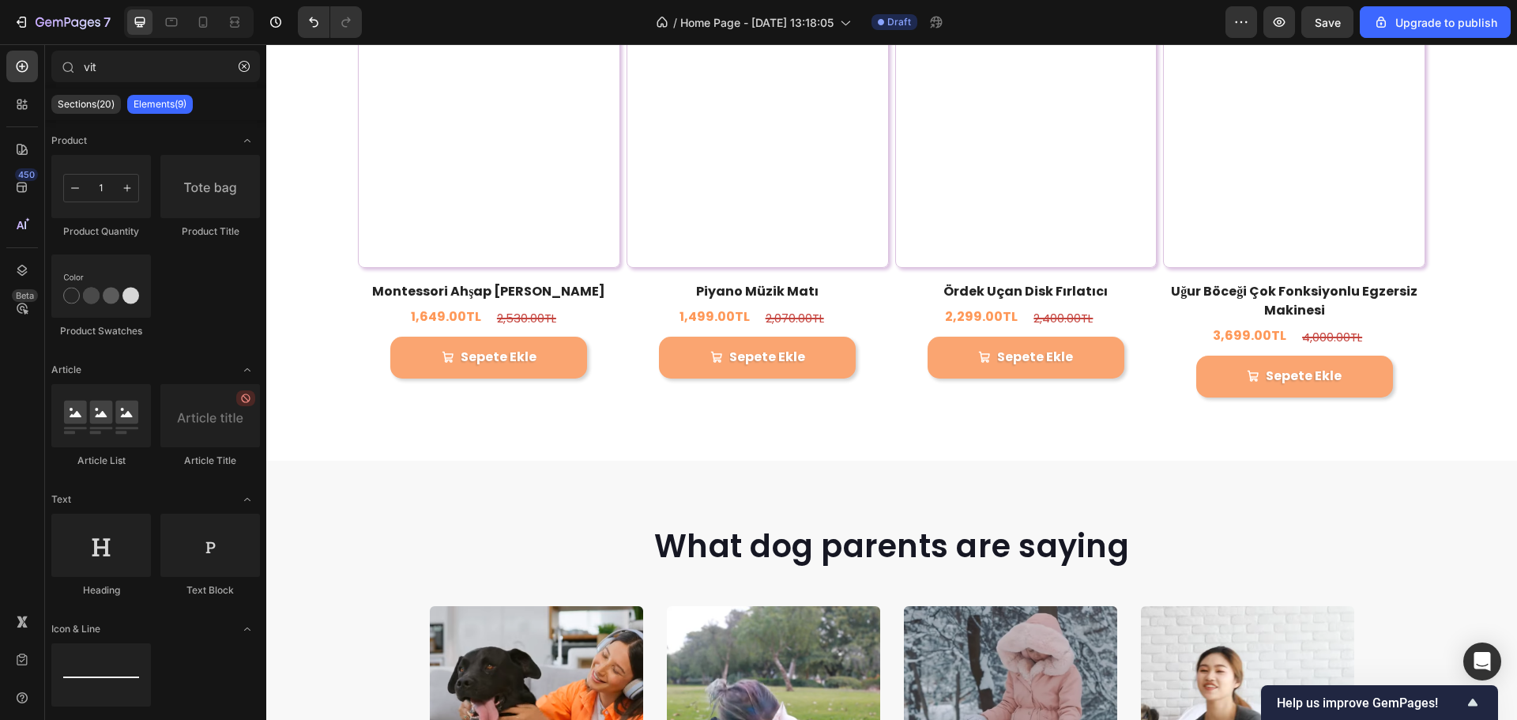
scroll to position [2766, 0]
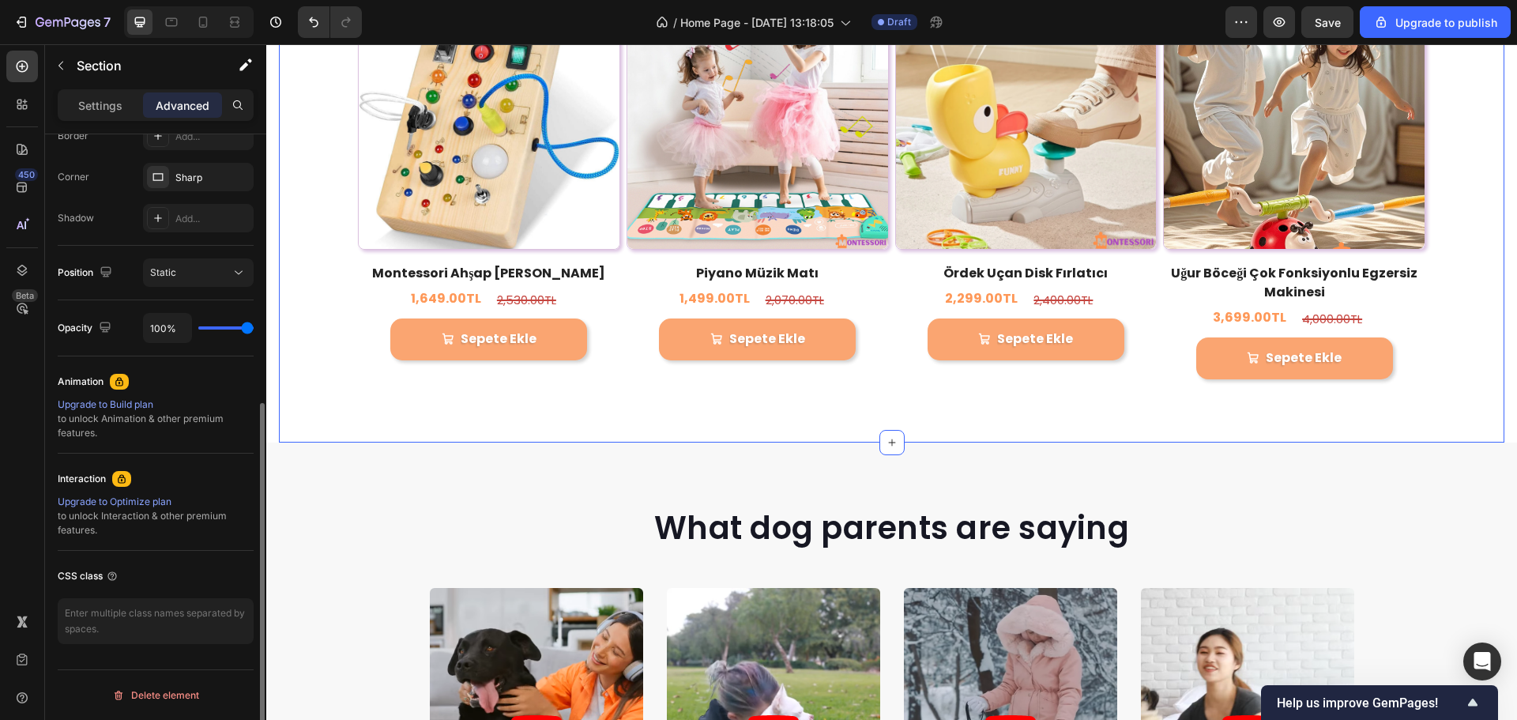
scroll to position [0, 0]
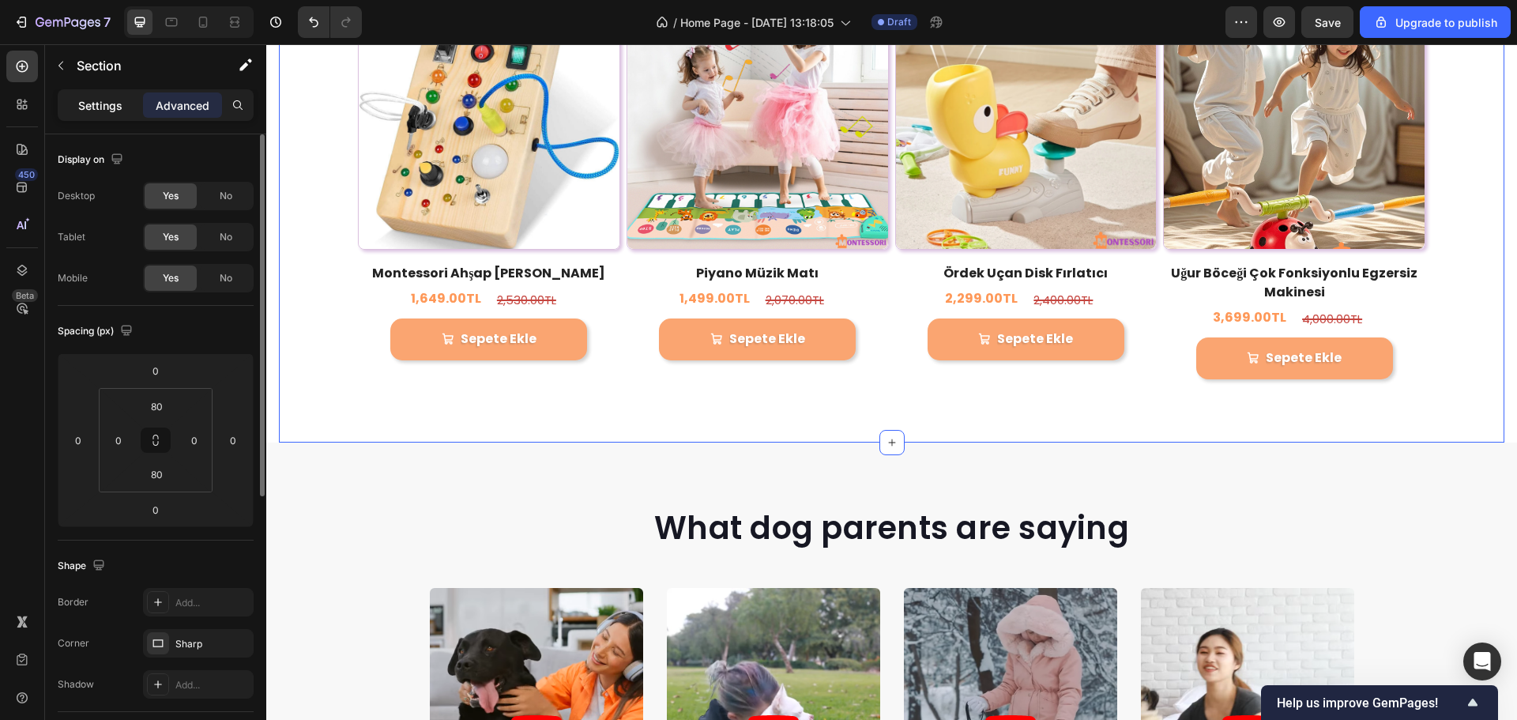
click at [107, 104] on p "Settings" at bounding box center [100, 105] width 44 height 17
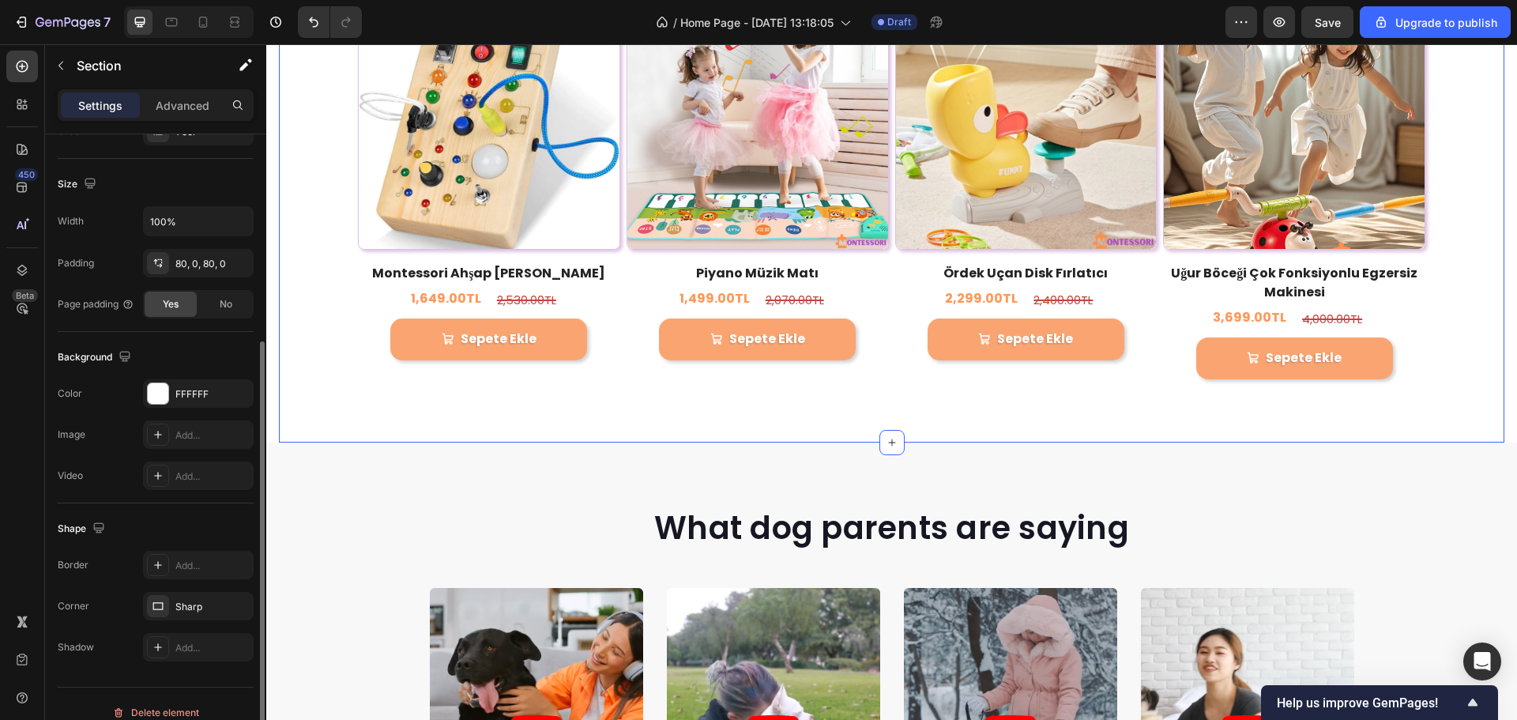
scroll to position [334, 0]
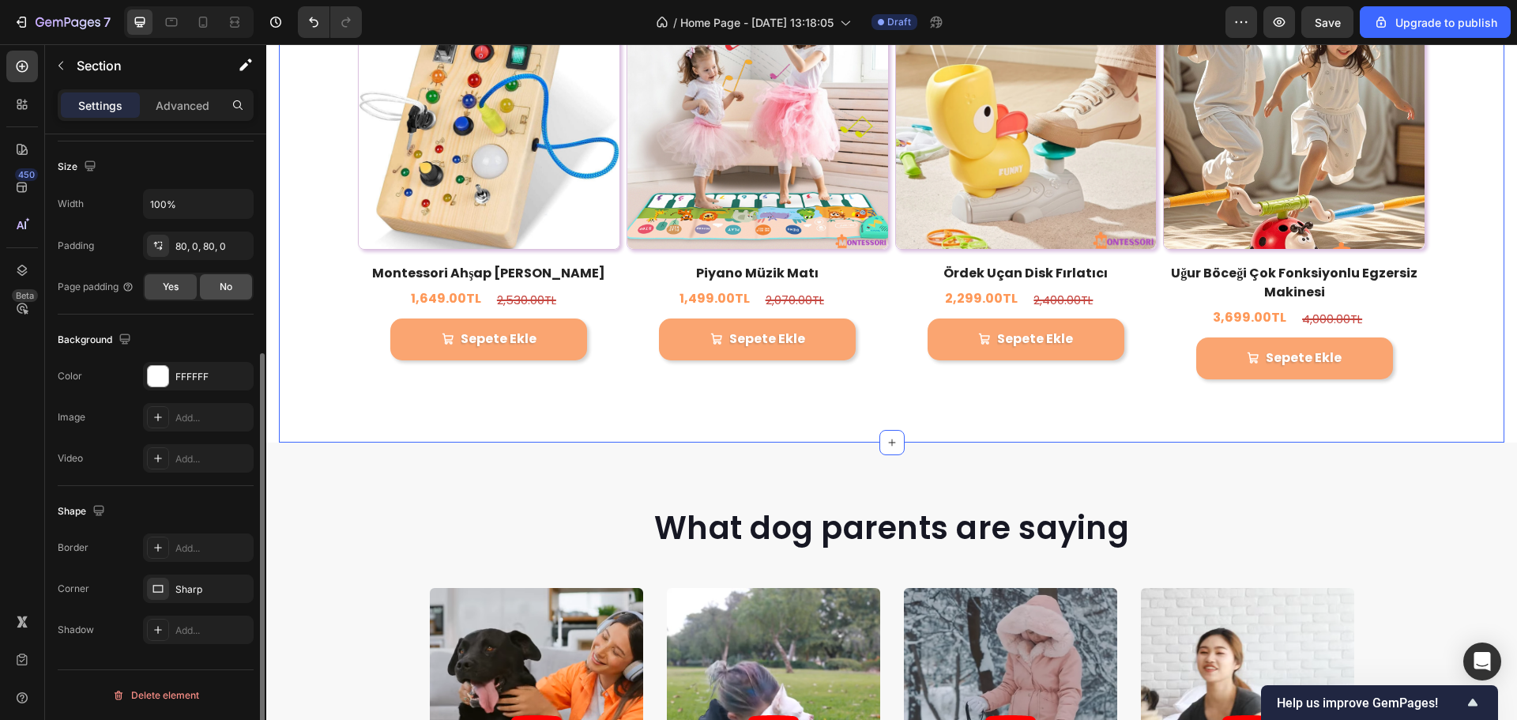
click at [221, 296] on div "No" at bounding box center [226, 286] width 52 height 25
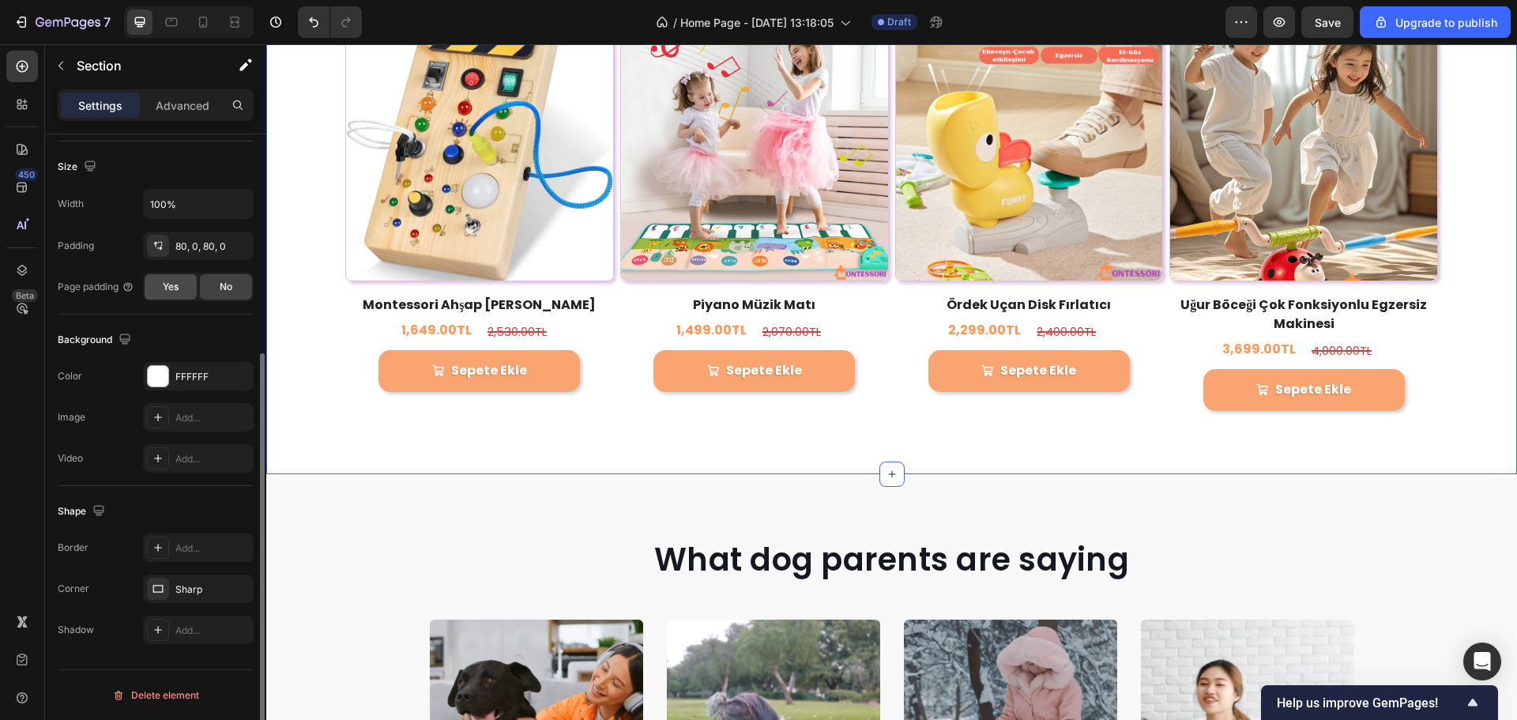
click at [183, 290] on div "Yes" at bounding box center [171, 286] width 52 height 25
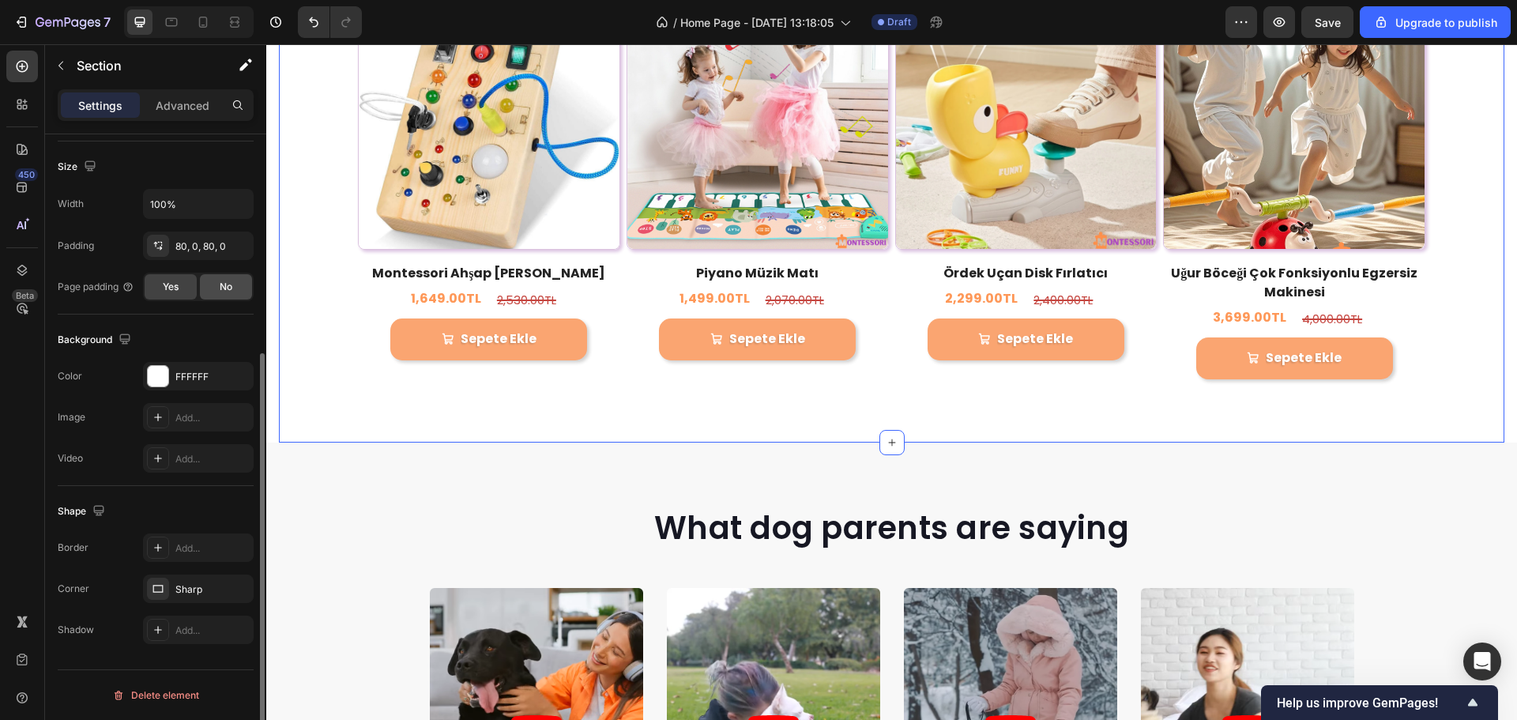
click at [209, 280] on div "No" at bounding box center [226, 286] width 52 height 25
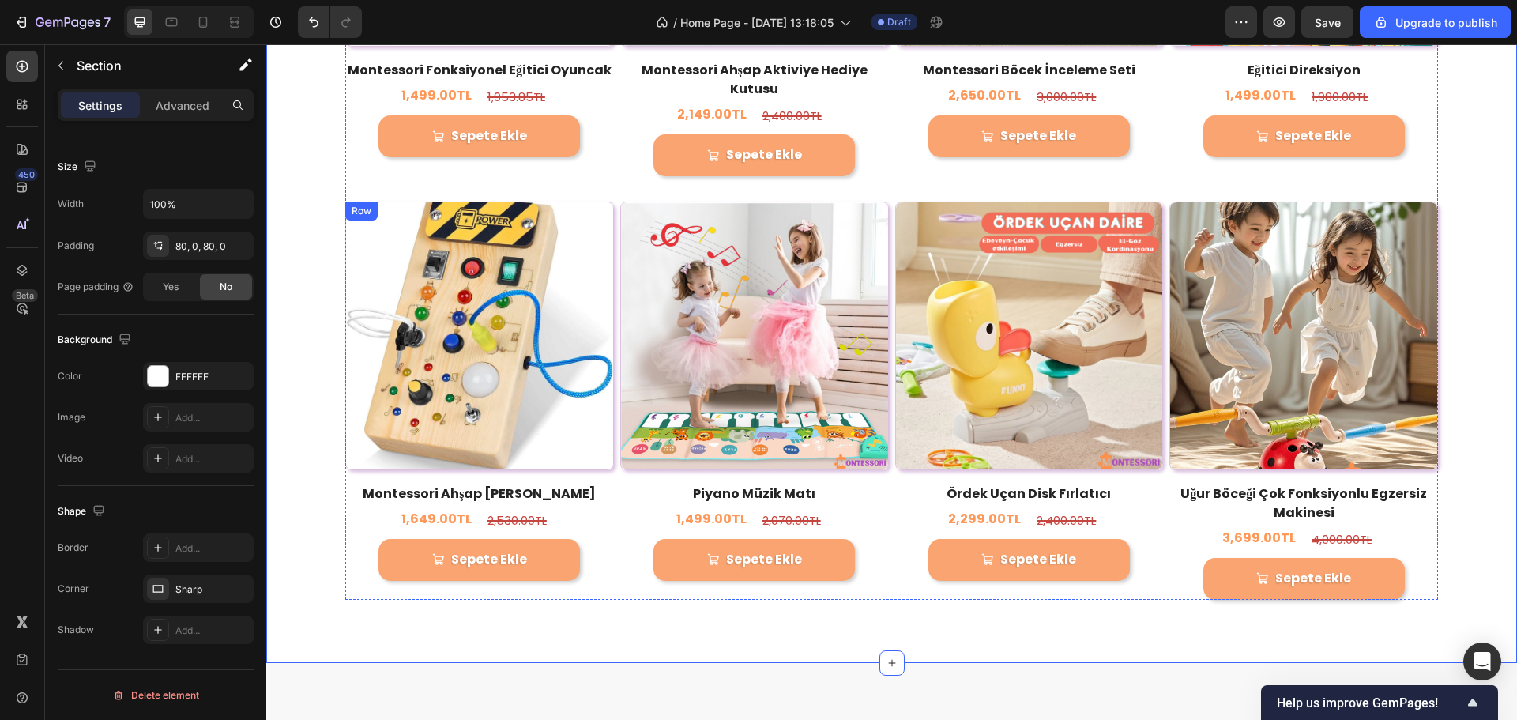
scroll to position [2529, 0]
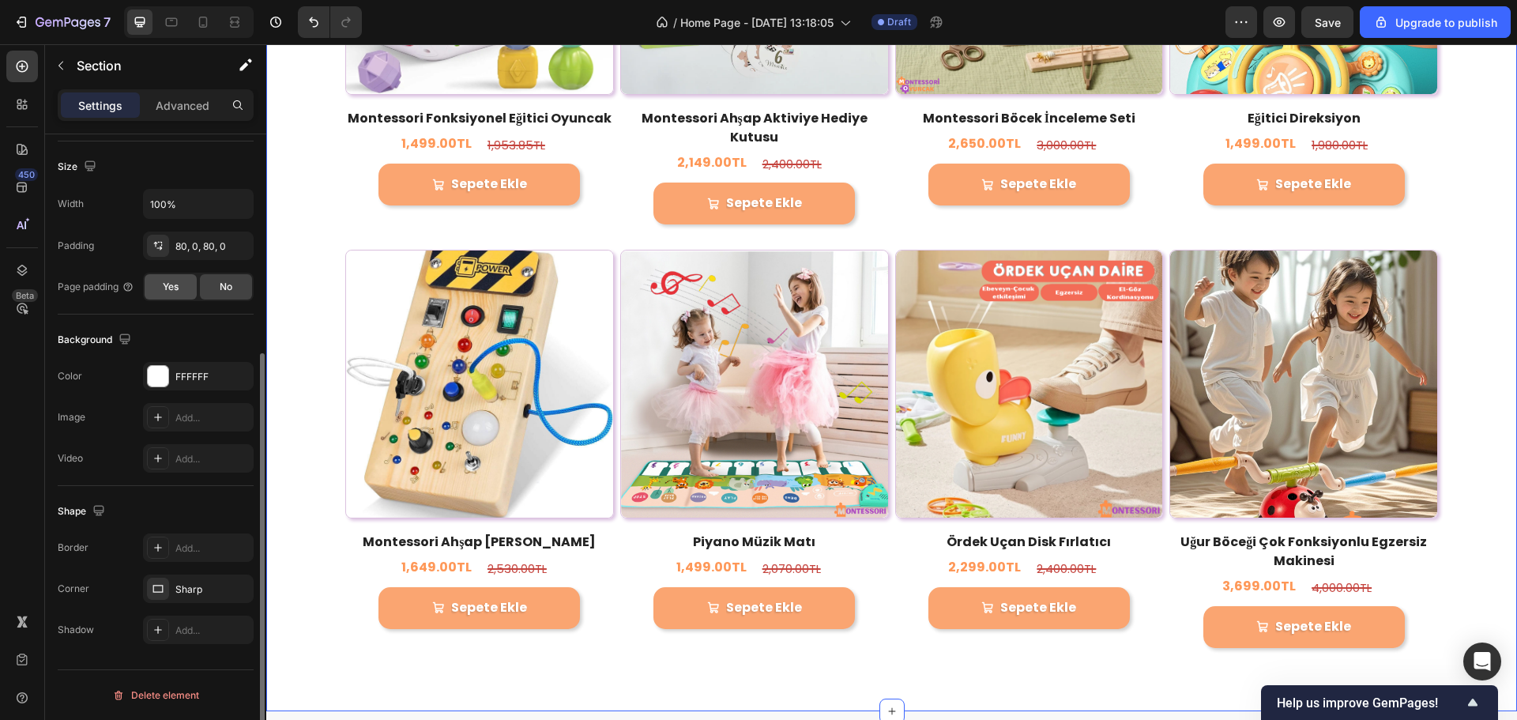
click at [187, 295] on div "Yes" at bounding box center [171, 286] width 52 height 25
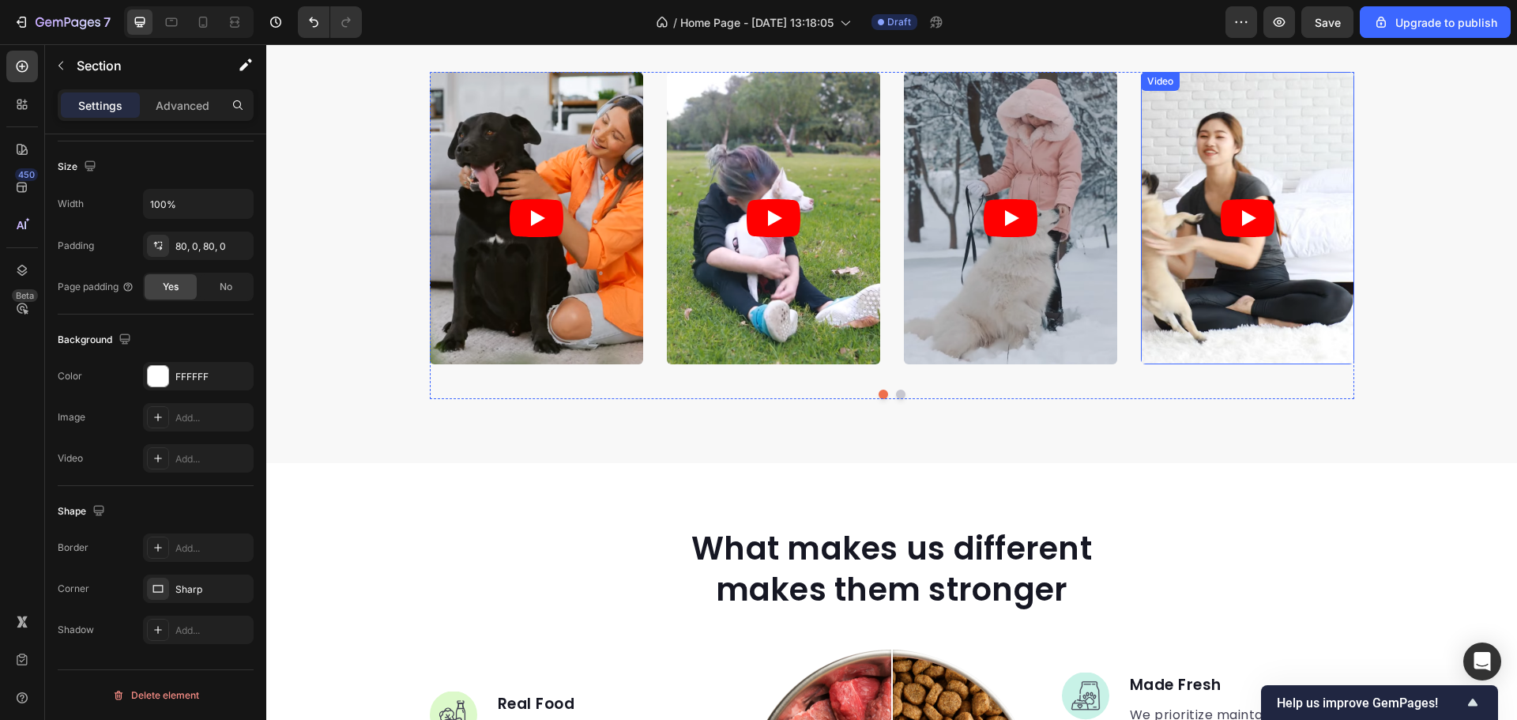
scroll to position [2924, 0]
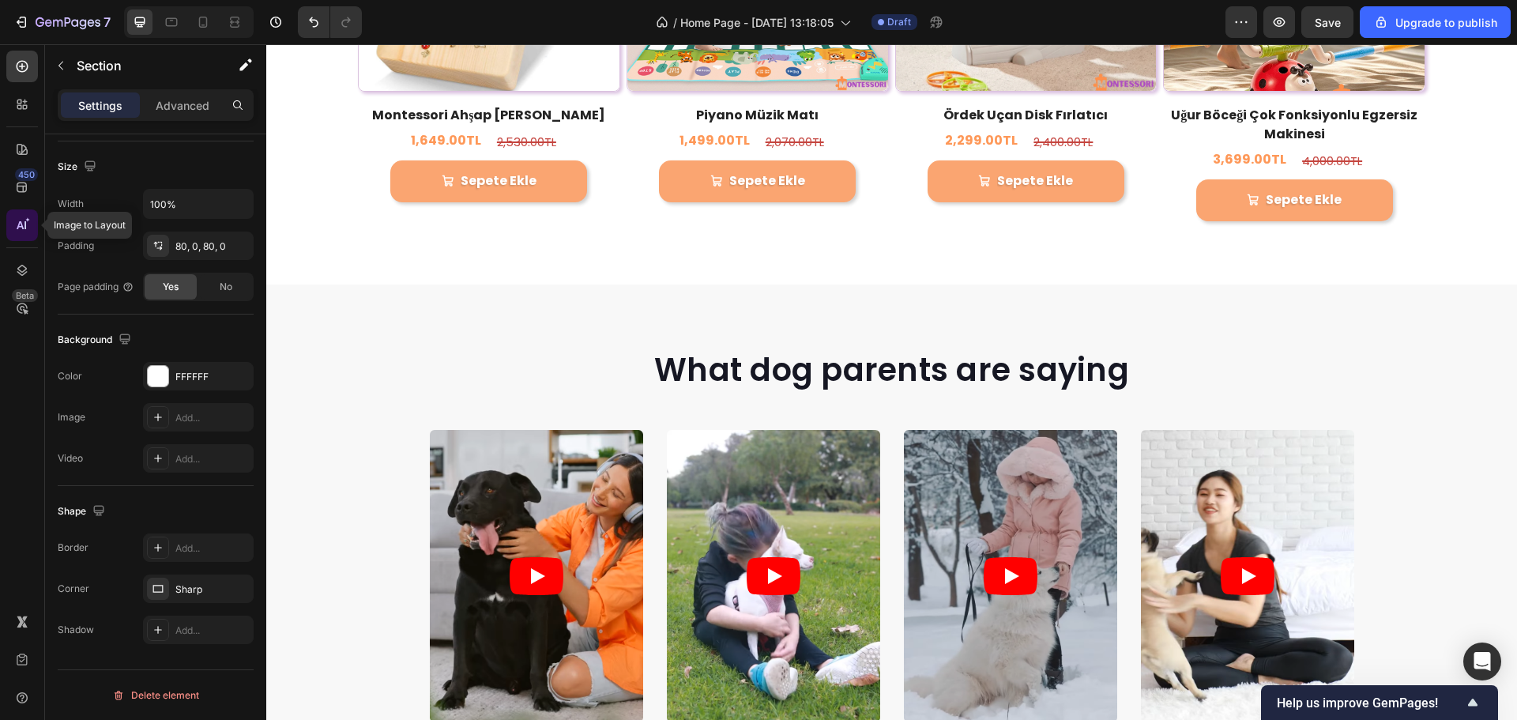
click at [13, 224] on div at bounding box center [22, 225] width 32 height 32
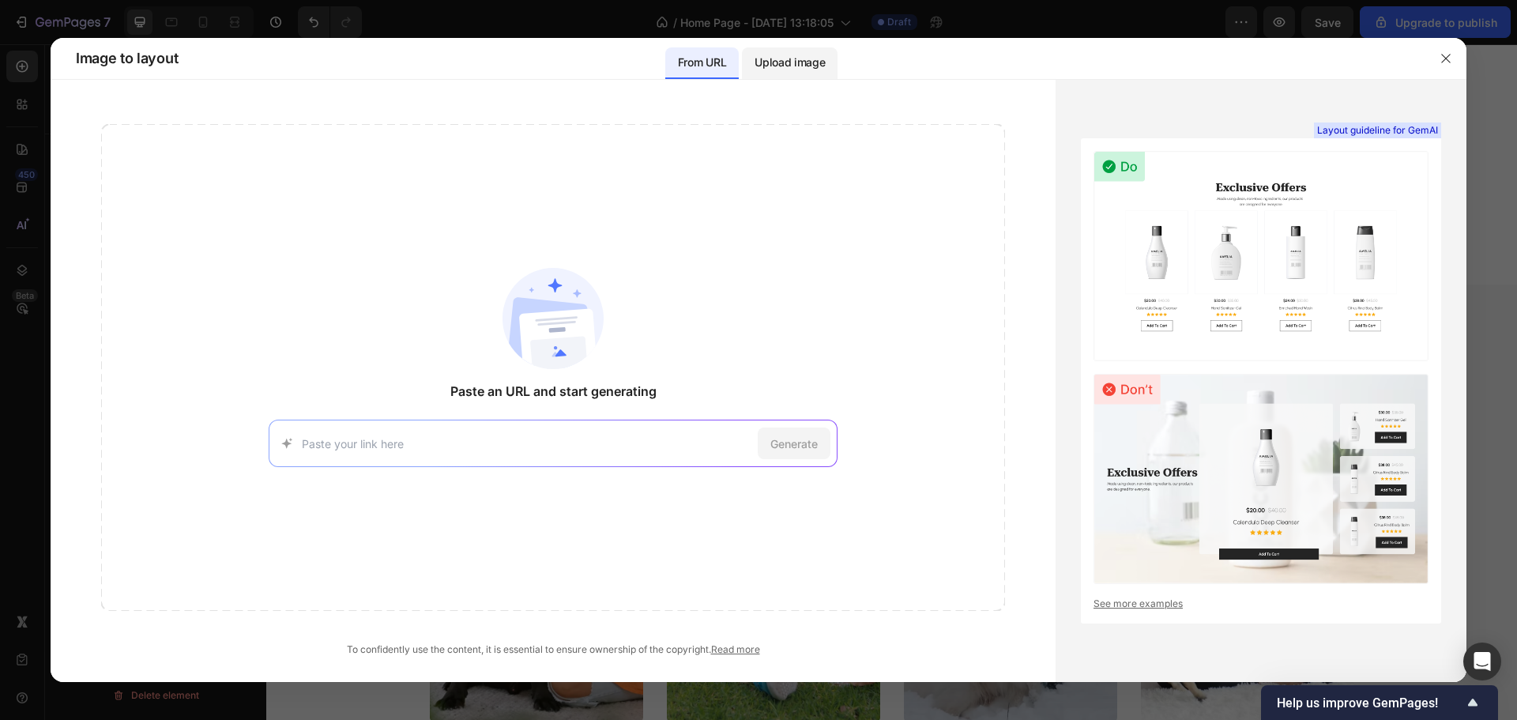
click at [786, 74] on div "Upload image" at bounding box center [790, 63] width 96 height 32
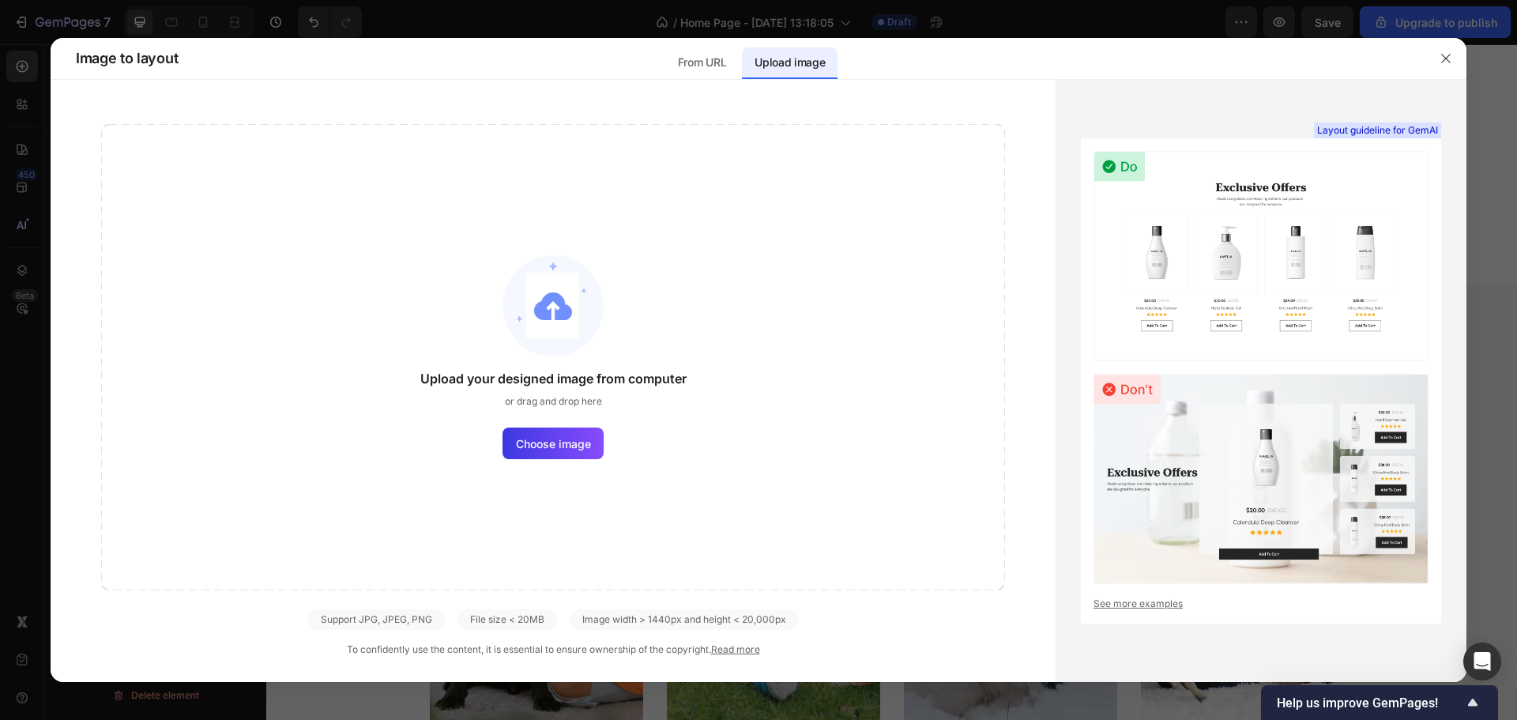
click at [604, 420] on div "Upload your designed image from computer or drag and drop here Choose image" at bounding box center [553, 357] width 904 height 466
click at [590, 432] on label "Choose image" at bounding box center [553, 444] width 101 height 32
click at [0, 0] on input "Choose image" at bounding box center [0, 0] width 0 height 0
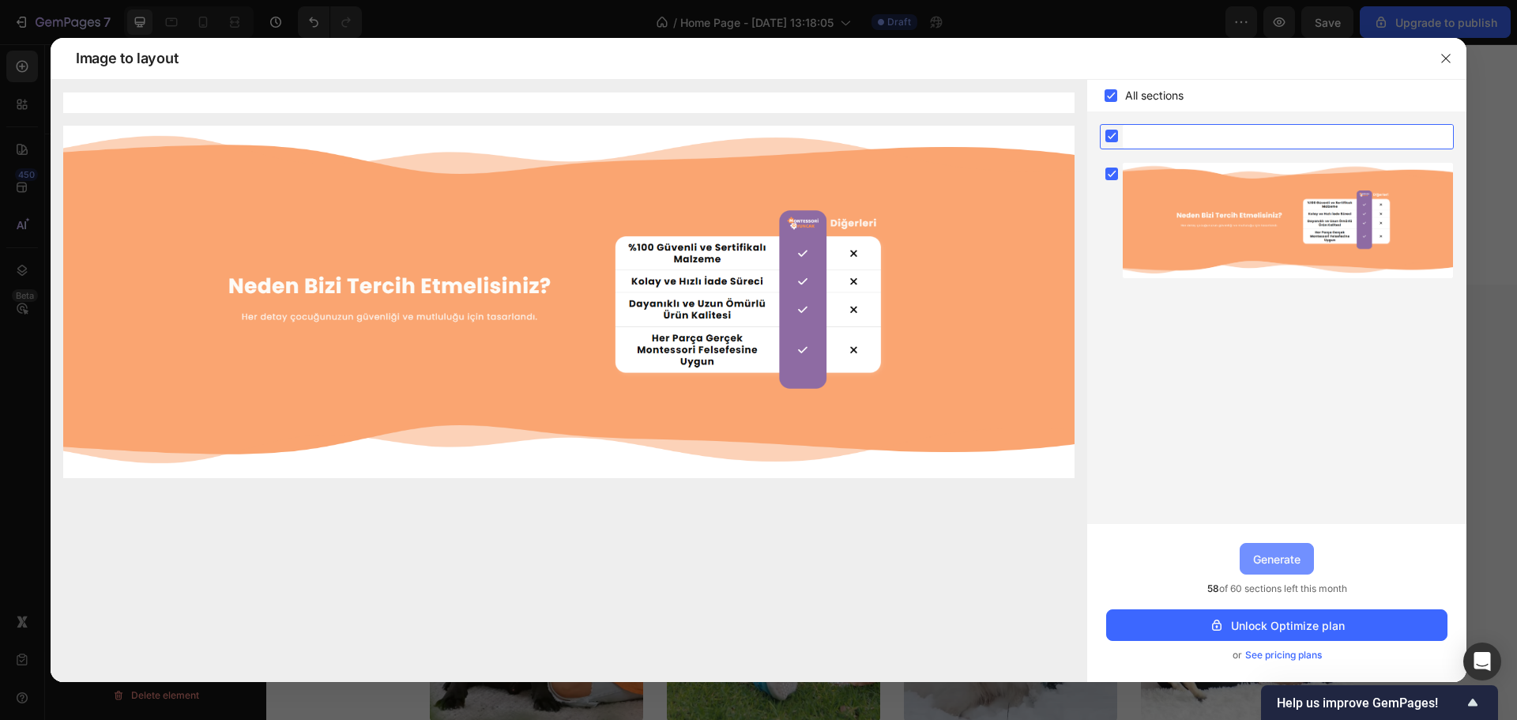
click at [1280, 557] on div "Generate" at bounding box center [1276, 559] width 47 height 17
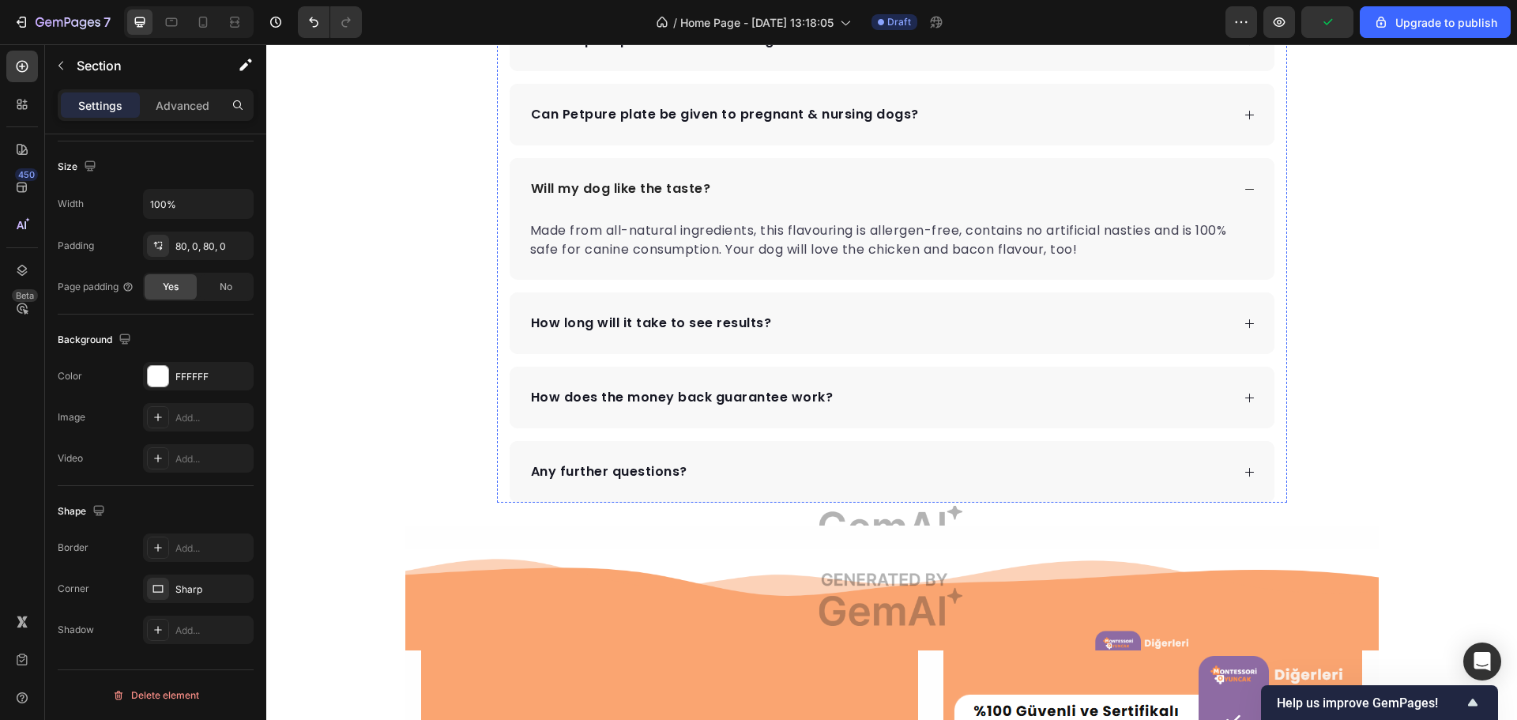
scroll to position [7666, 0]
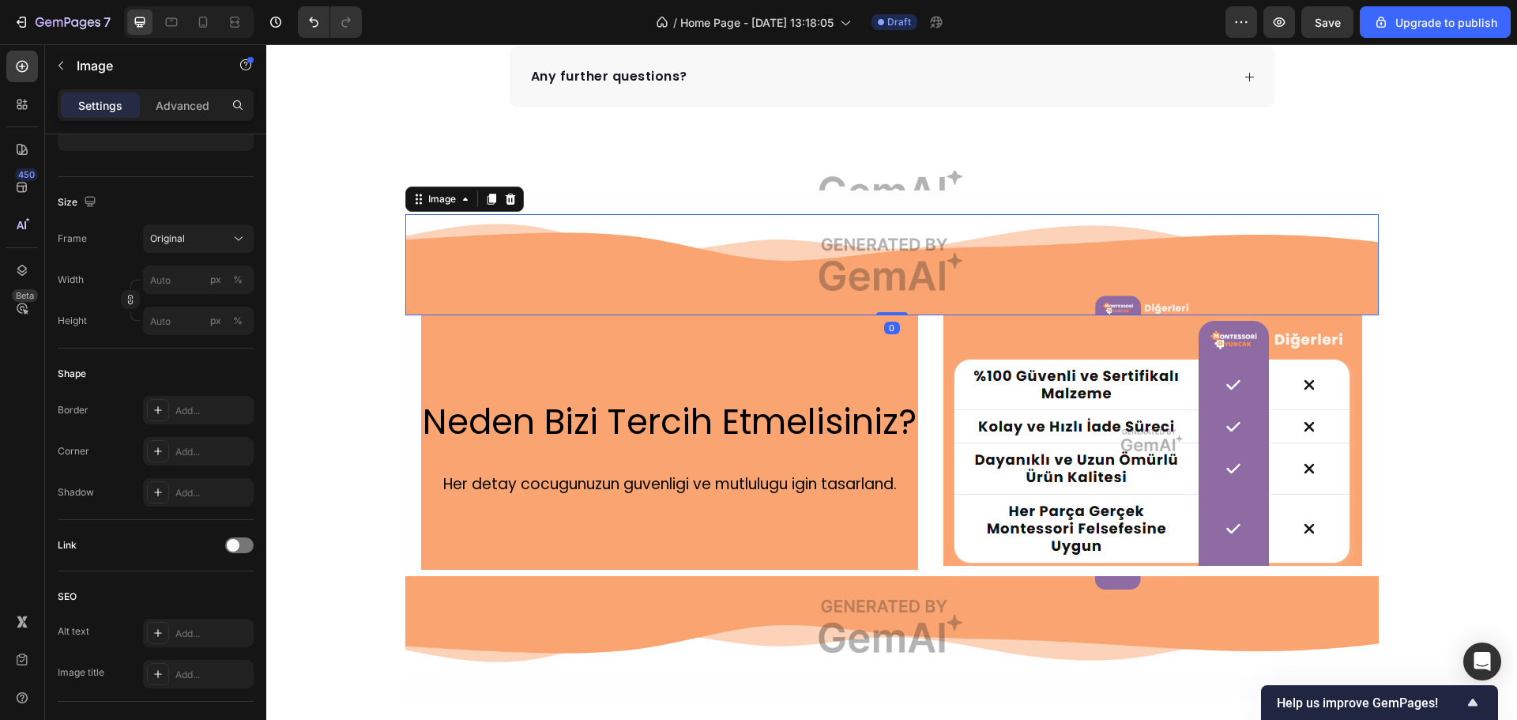
click at [892, 261] on img at bounding box center [892, 264] width 974 height 101
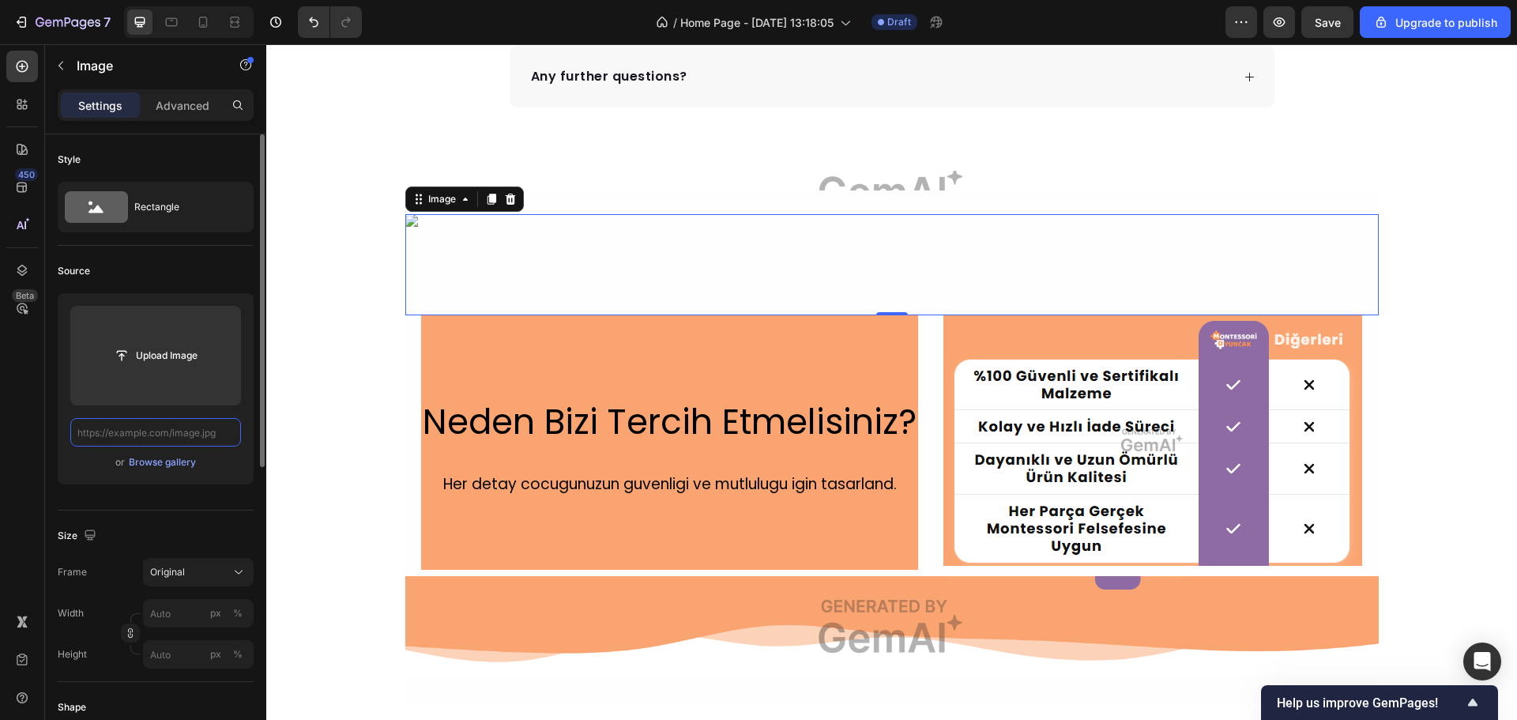
scroll to position [0, 0]
click at [313, 24] on icon "Undo/Redo" at bounding box center [314, 22] width 16 height 16
type input "[URL][DOMAIN_NAME]"
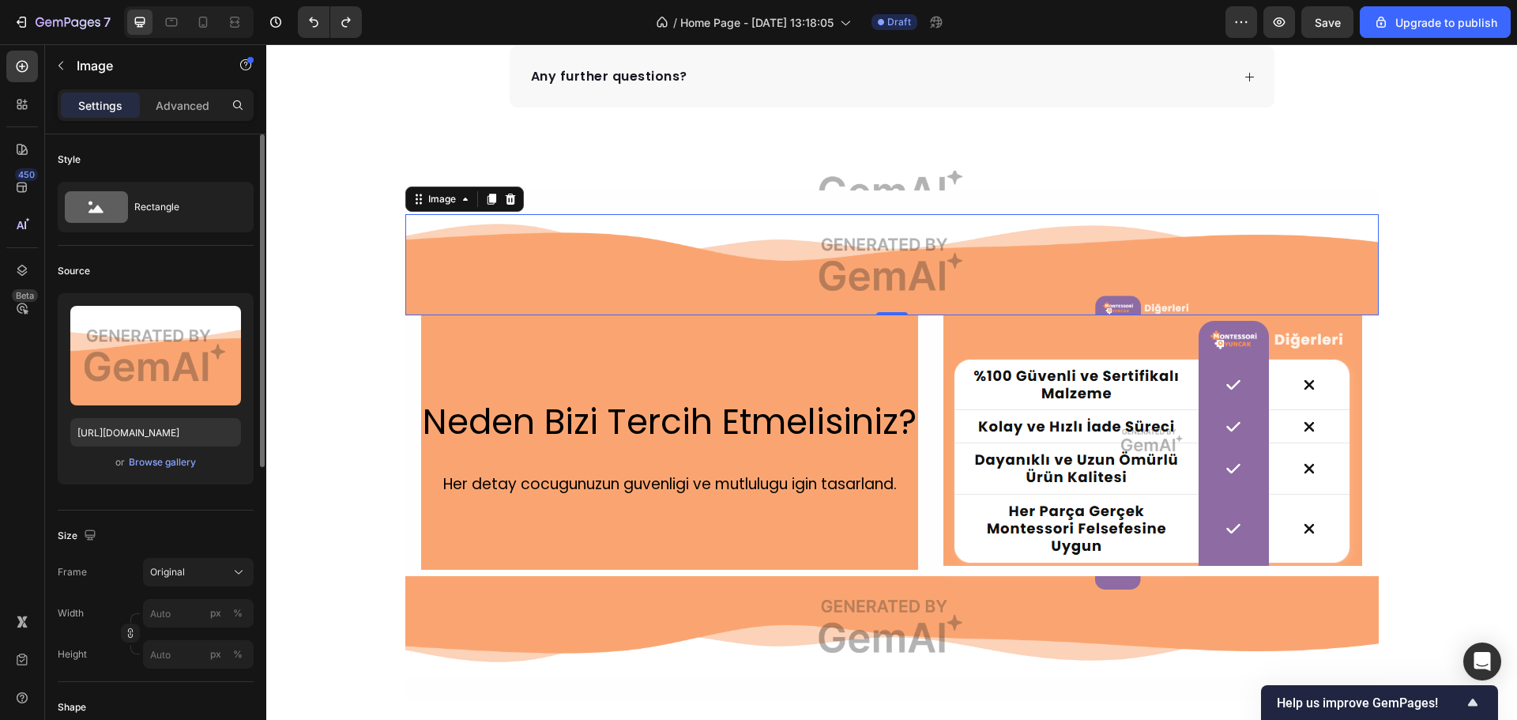
click at [856, 259] on img at bounding box center [892, 264] width 974 height 101
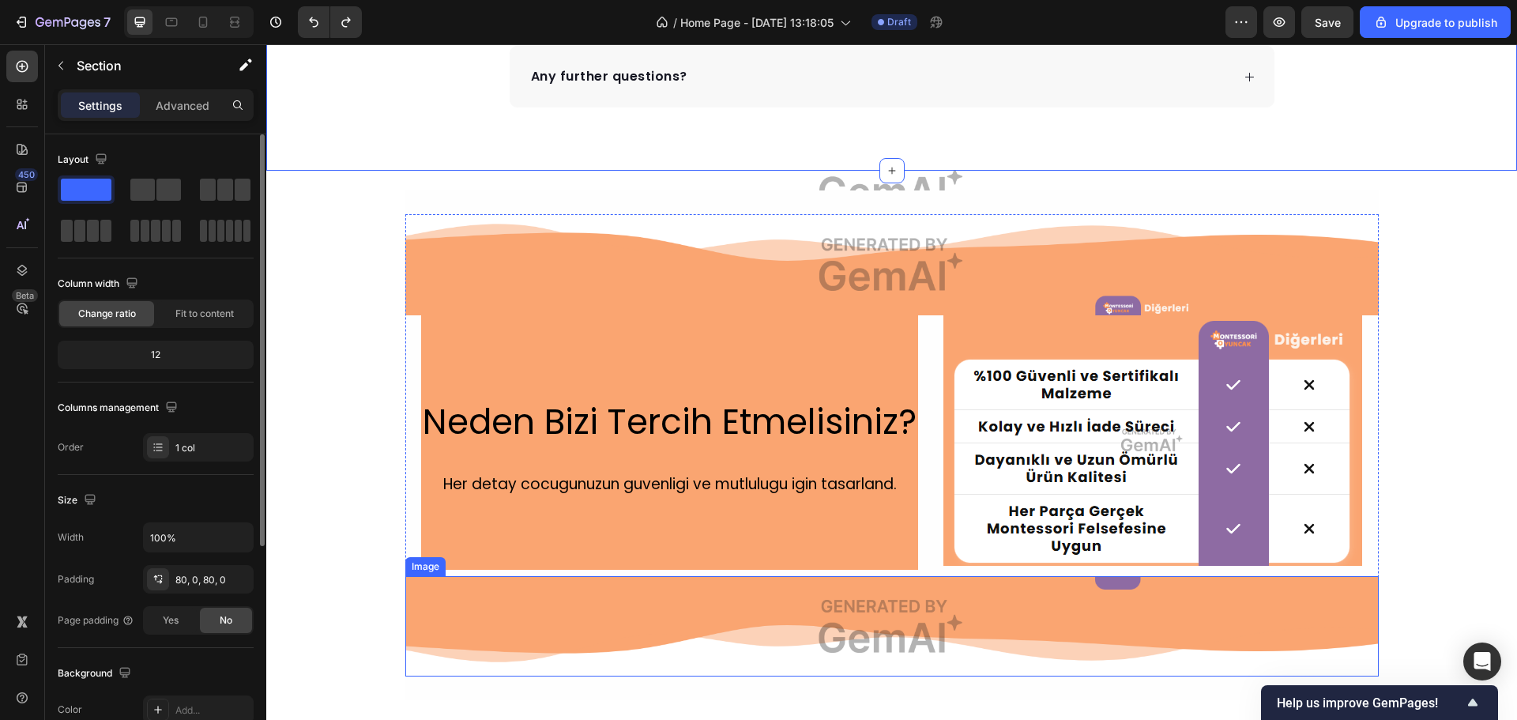
click at [846, 639] on img at bounding box center [892, 626] width 974 height 100
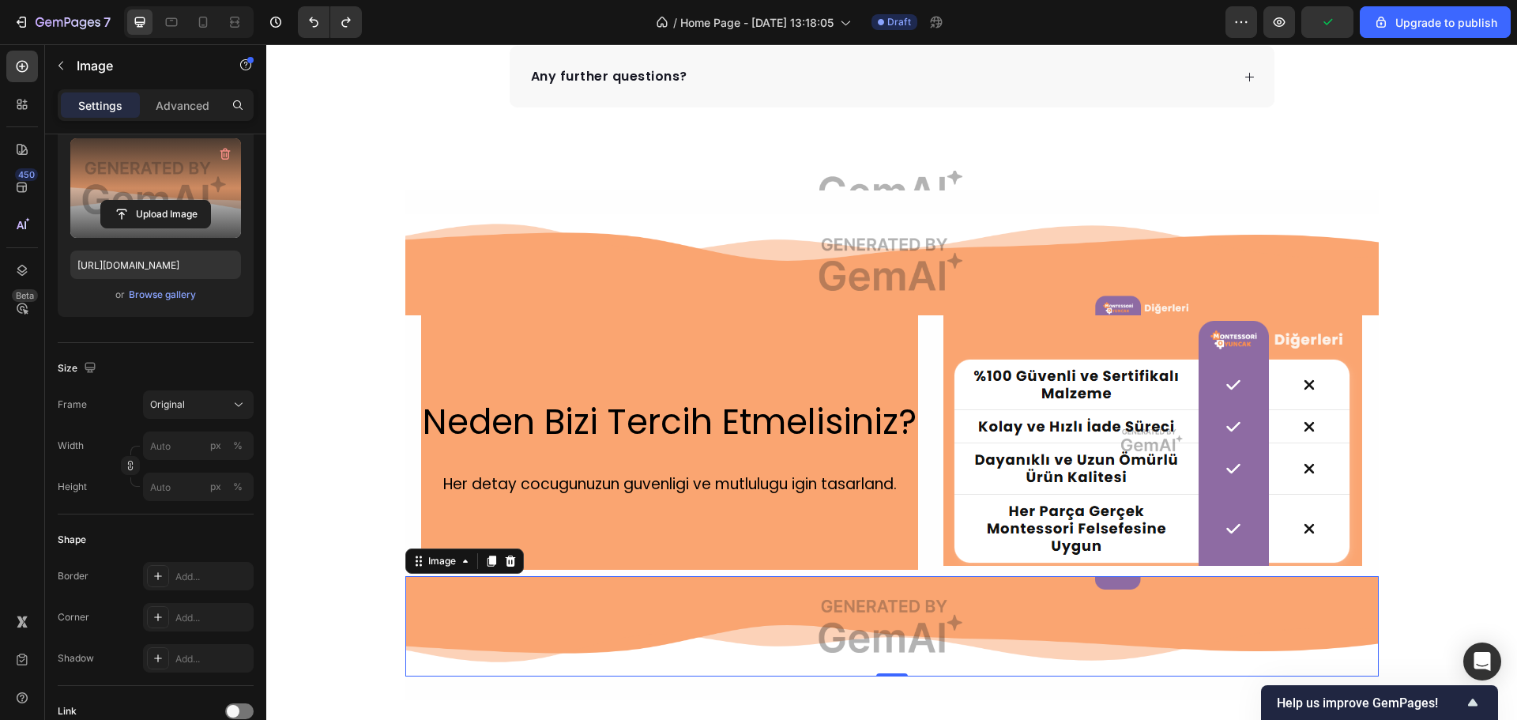
scroll to position [89, 0]
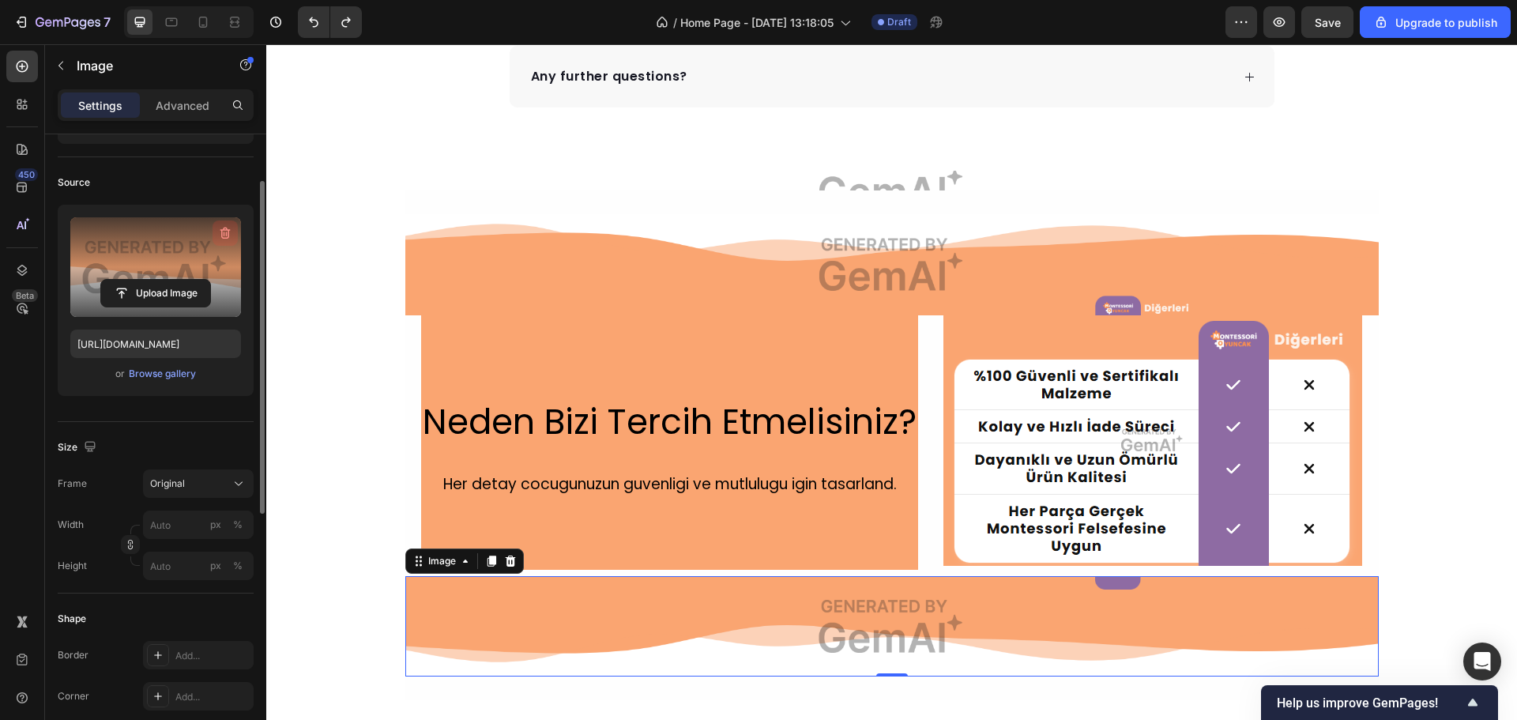
click at [230, 226] on icon "button" at bounding box center [225, 233] width 16 height 16
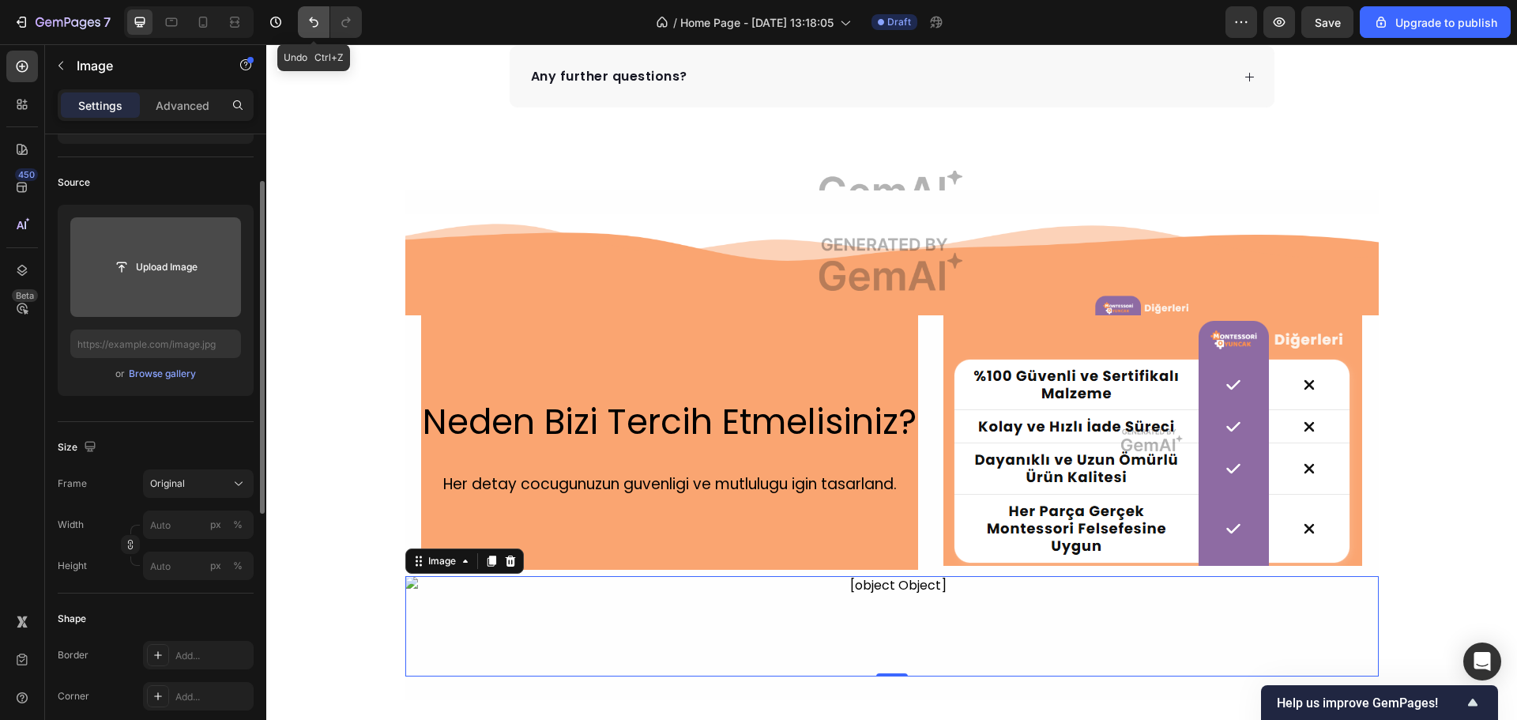
click at [303, 23] on button "Undo/Redo" at bounding box center [314, 22] width 32 height 32
type input "[URL][DOMAIN_NAME]"
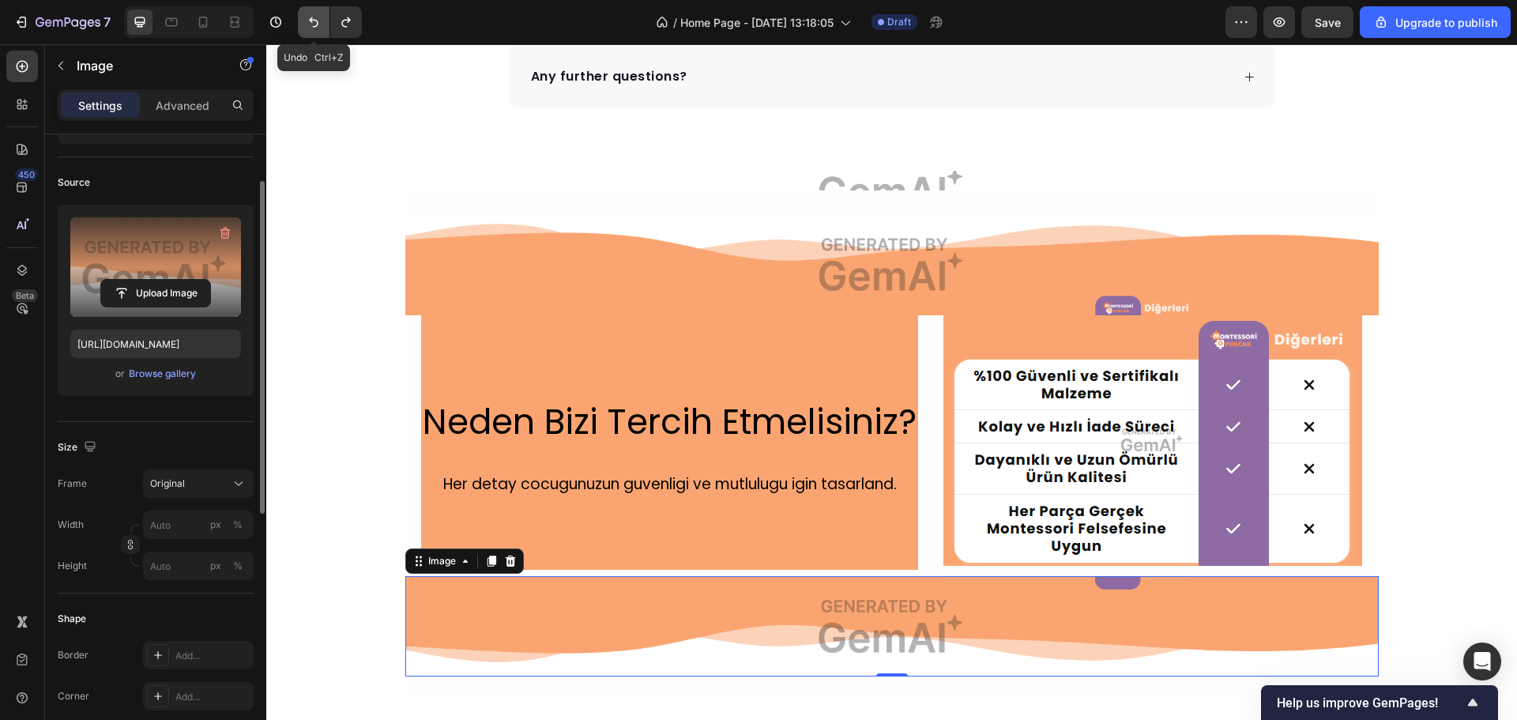
click at [303, 23] on button "Undo/Redo" at bounding box center [314, 22] width 32 height 32
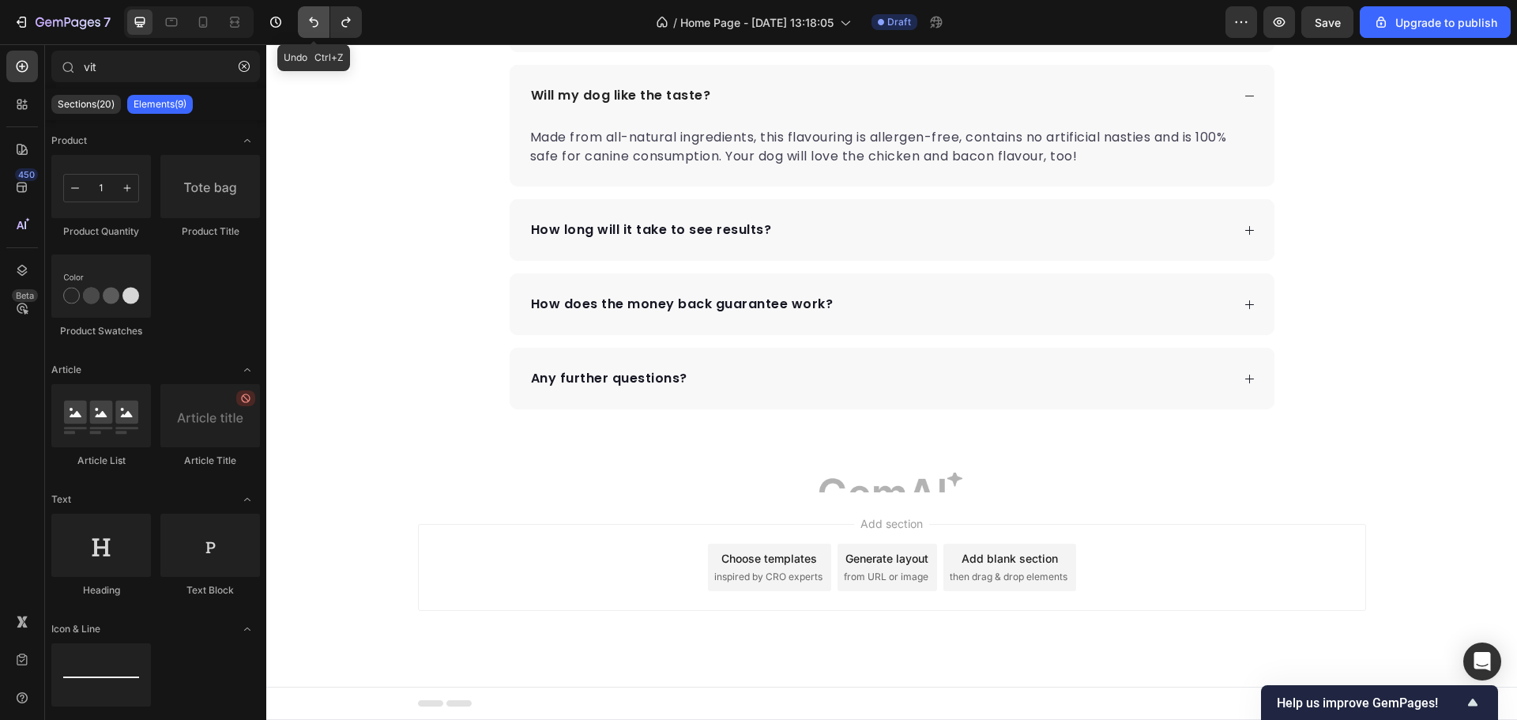
scroll to position [7365, 0]
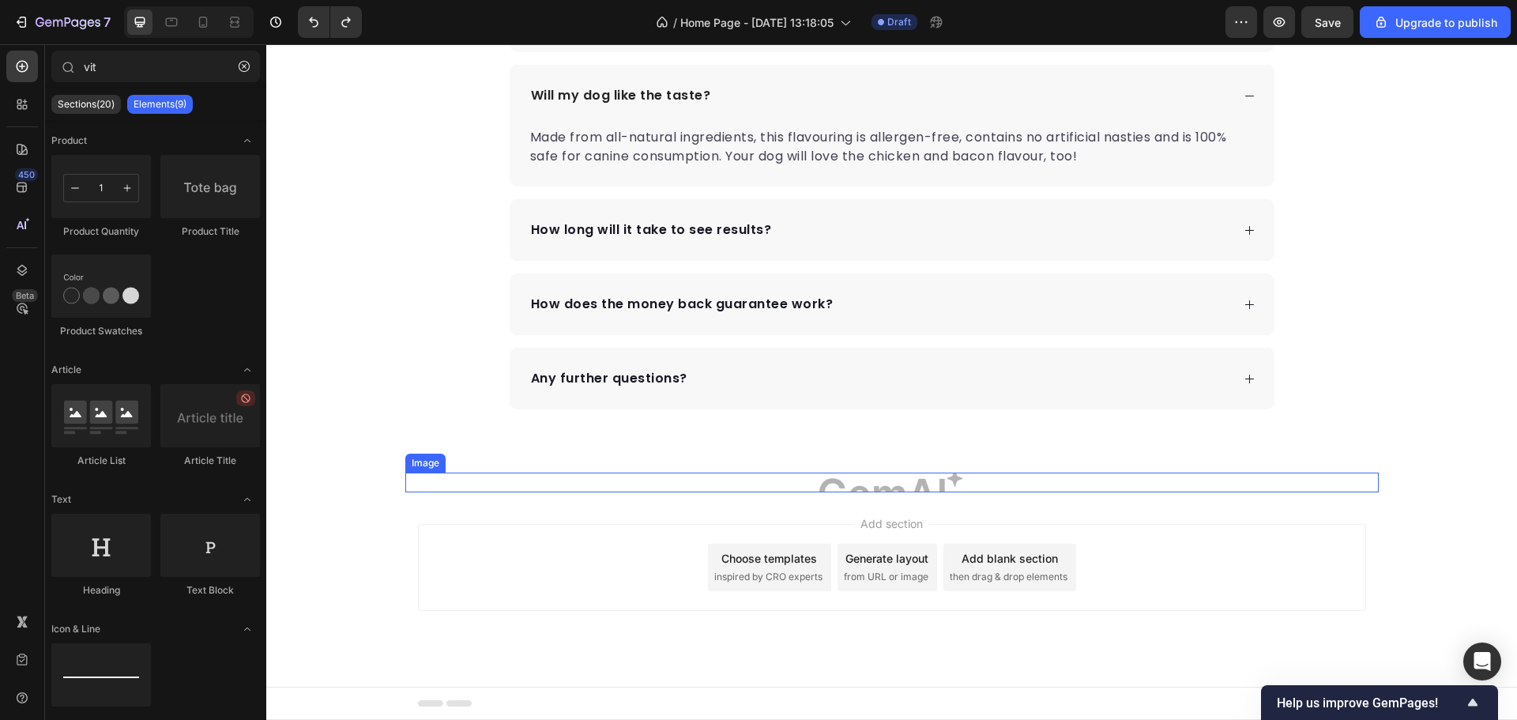
click at [913, 487] on img at bounding box center [892, 483] width 974 height 20
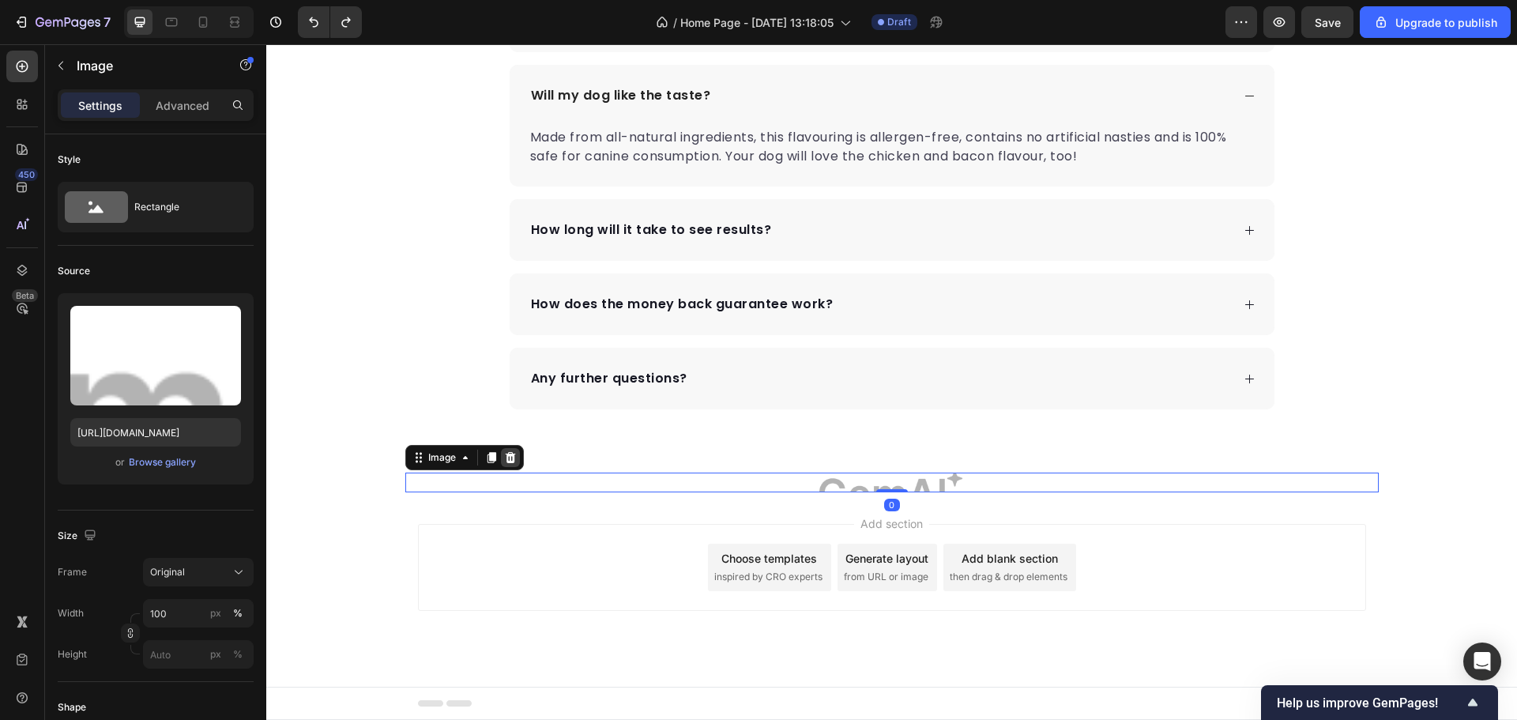
click at [504, 459] on icon at bounding box center [510, 457] width 13 height 13
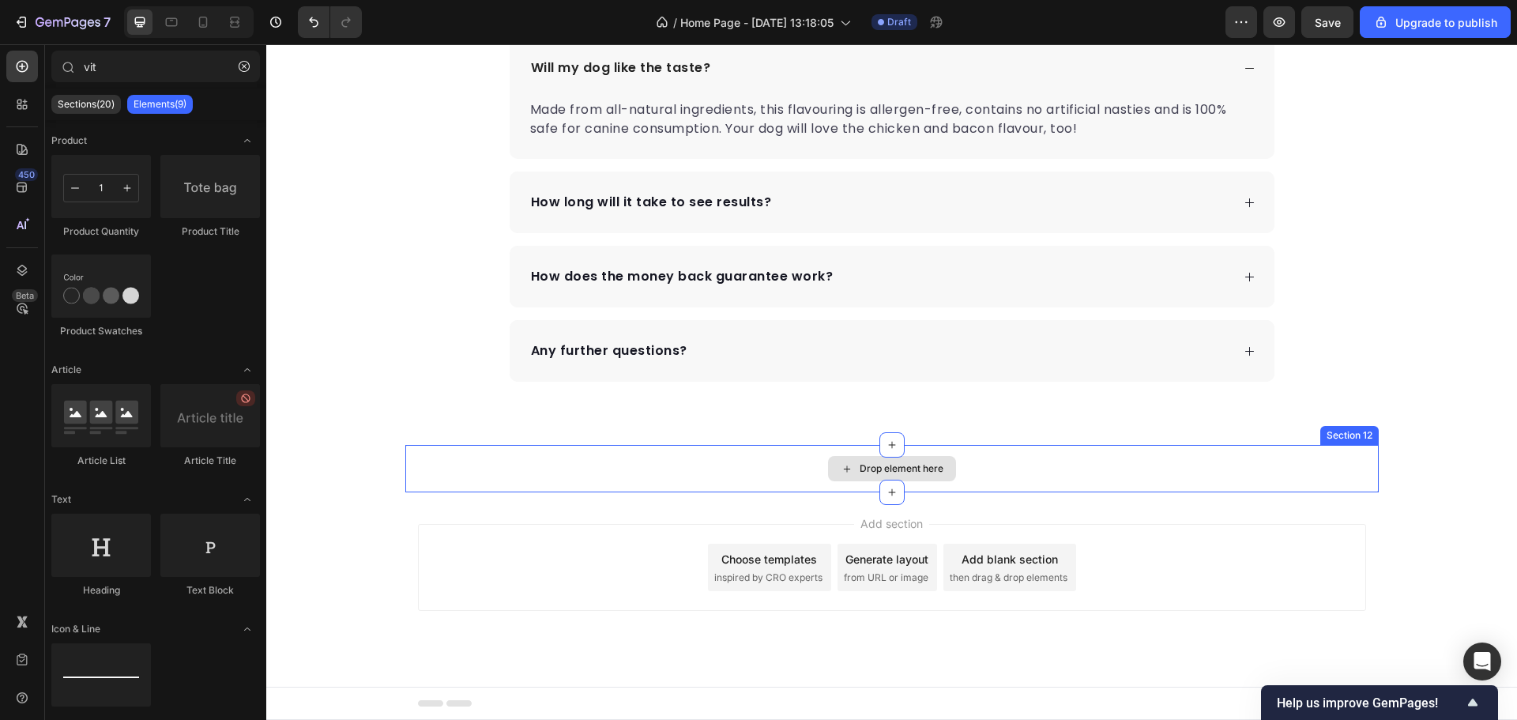
click at [1159, 470] on div "Drop element here" at bounding box center [892, 468] width 974 height 47
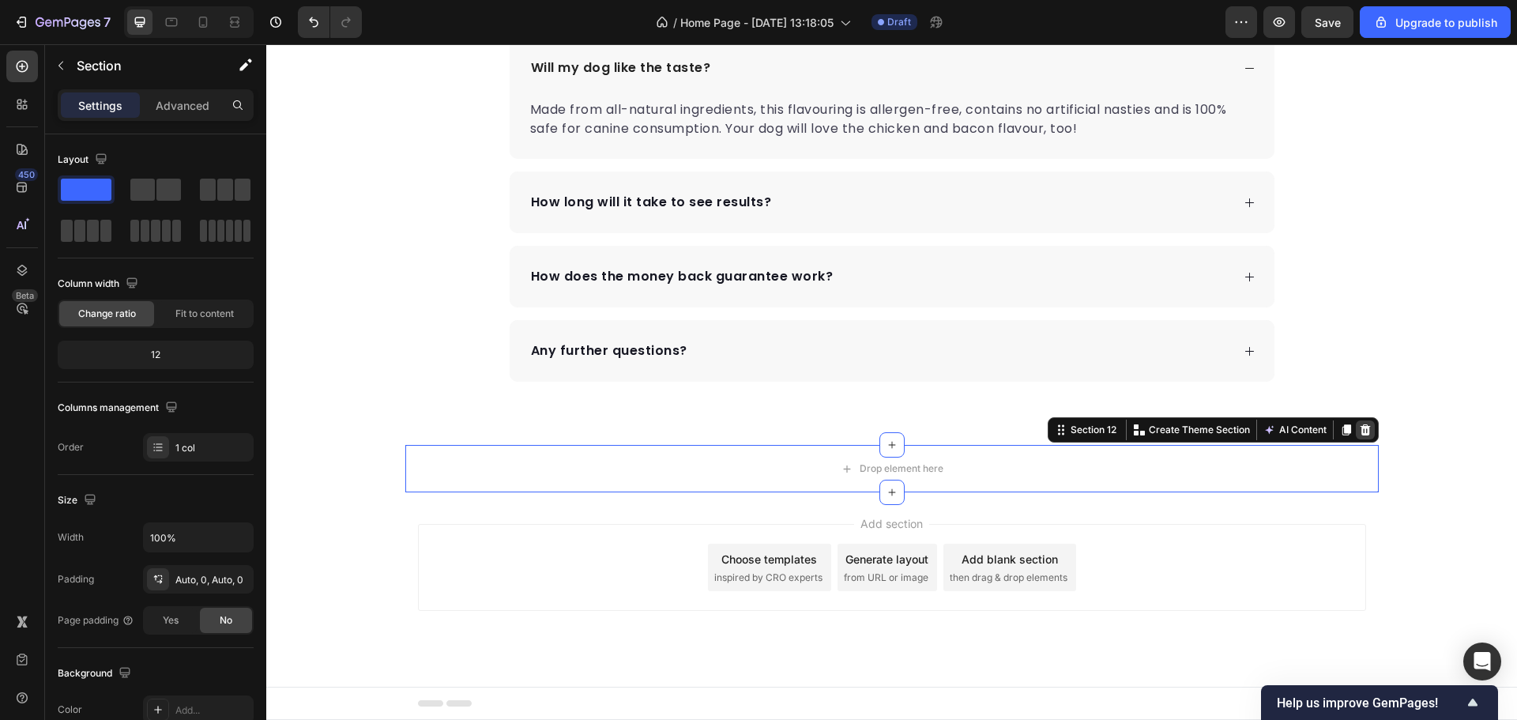
click at [1360, 427] on icon at bounding box center [1365, 429] width 10 height 11
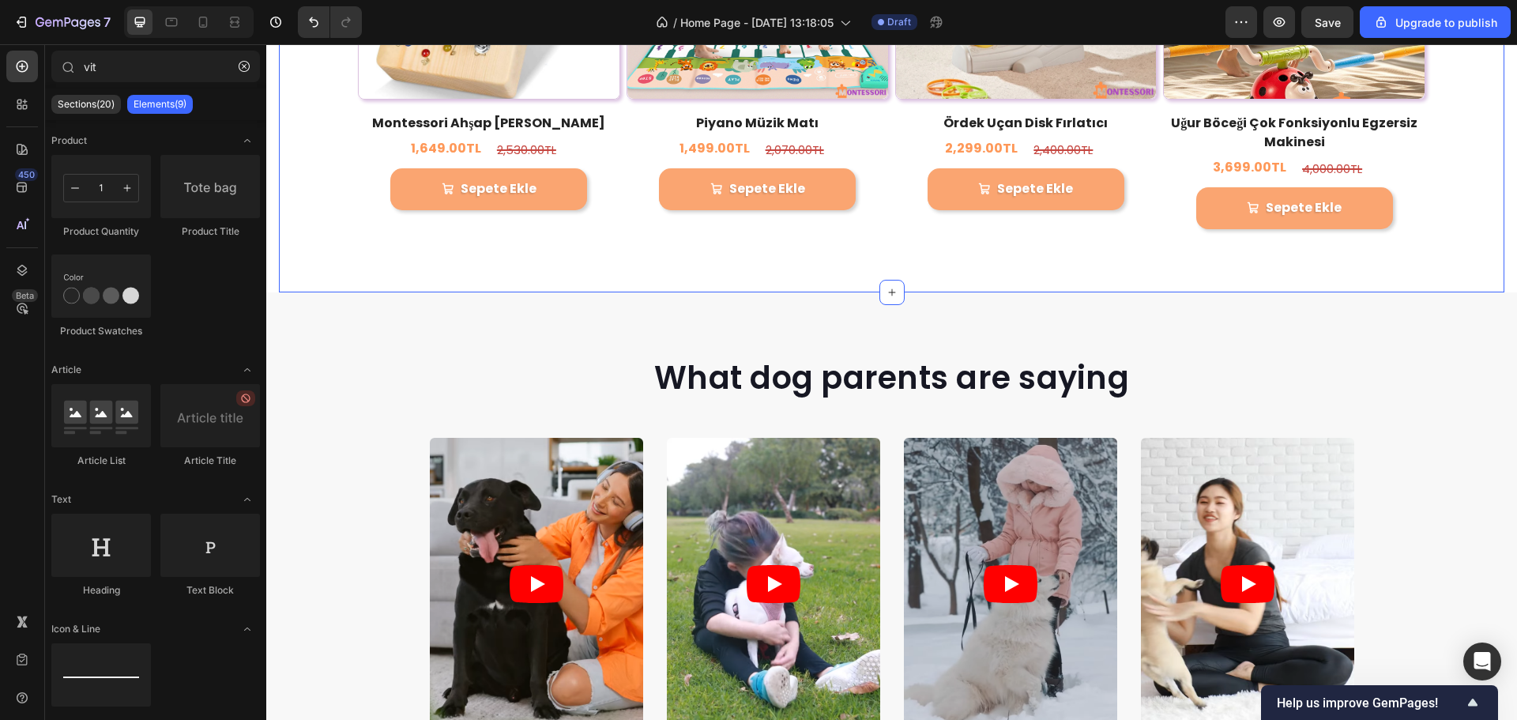
scroll to position [2931, 0]
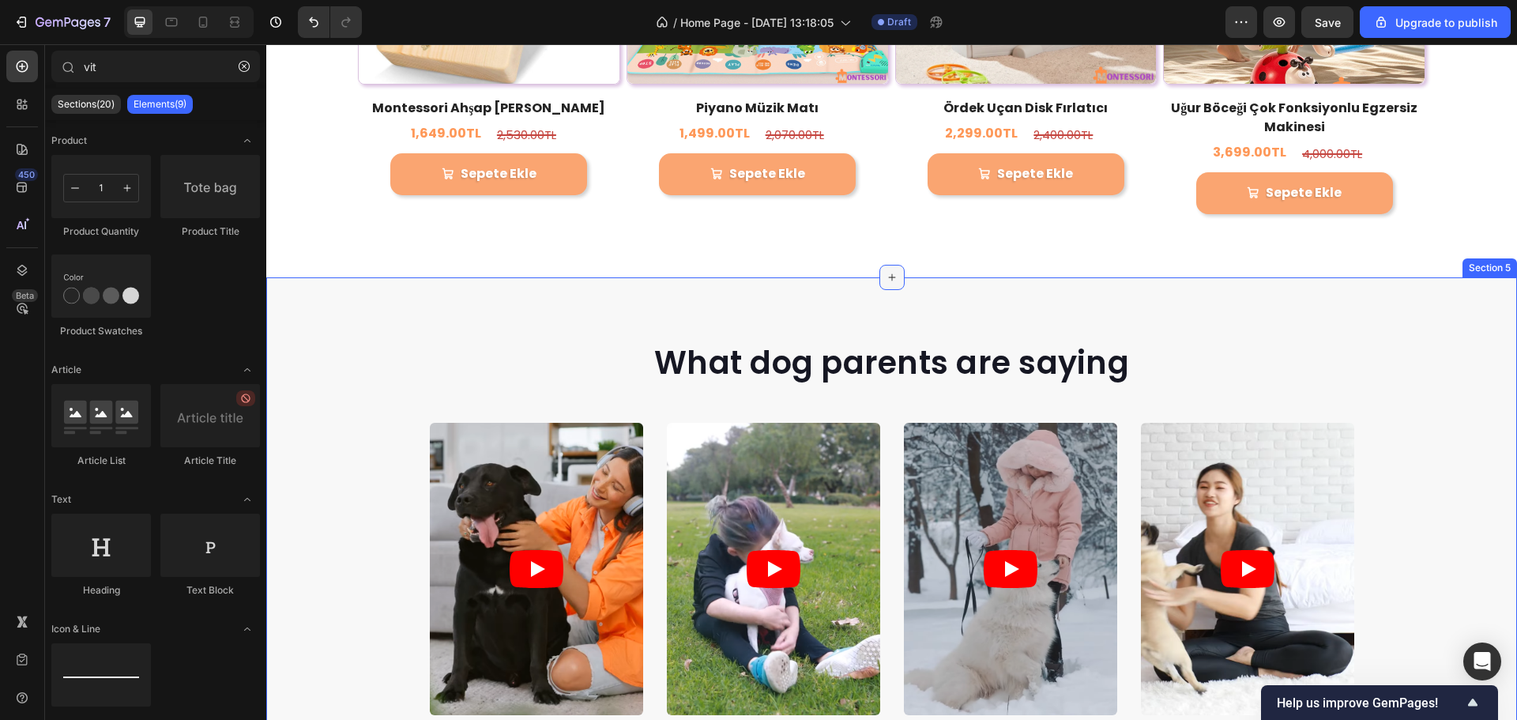
click at [892, 265] on div at bounding box center [892, 277] width 25 height 25
click at [240, 68] on icon "button" at bounding box center [244, 66] width 11 height 11
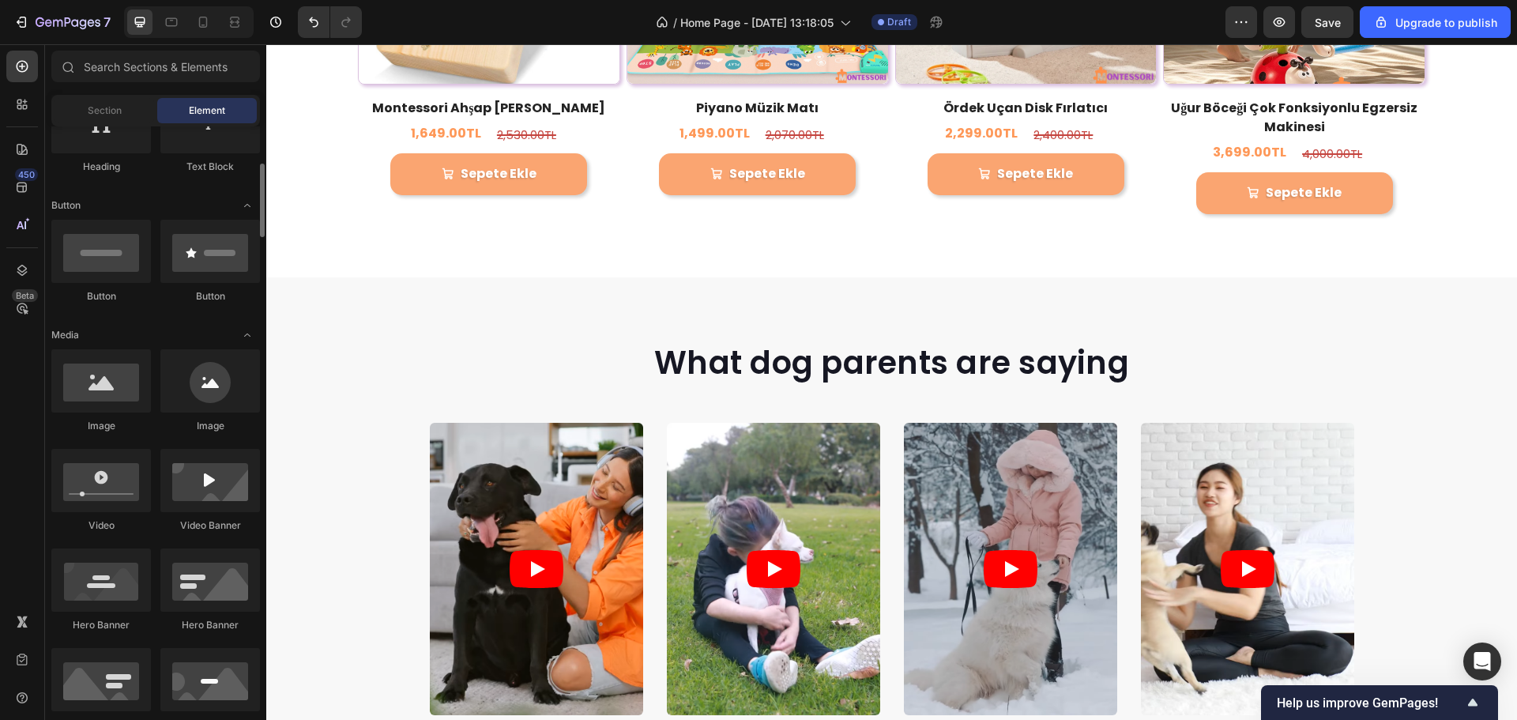
scroll to position [142, 0]
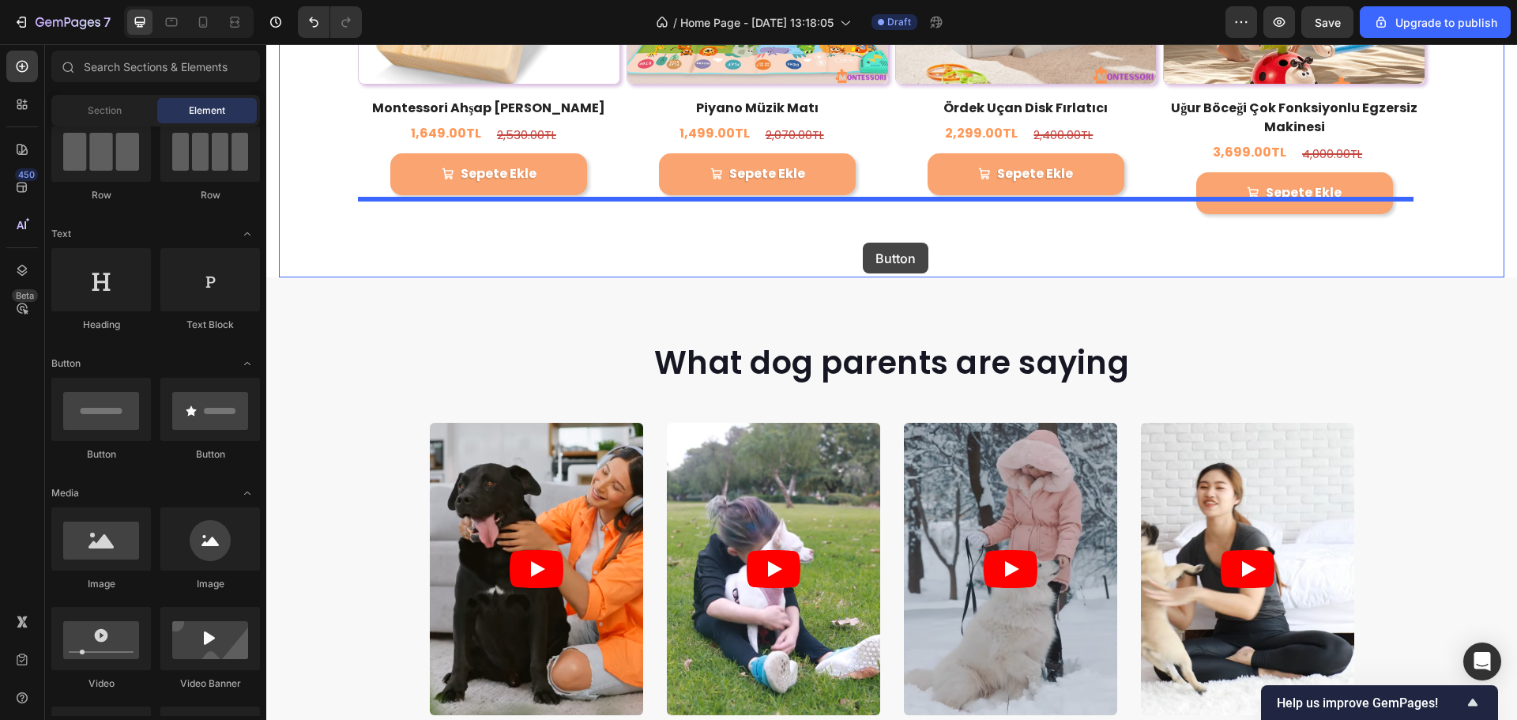
drag, startPoint x: 406, startPoint y: 457, endPoint x: 865, endPoint y: 240, distance: 507.0
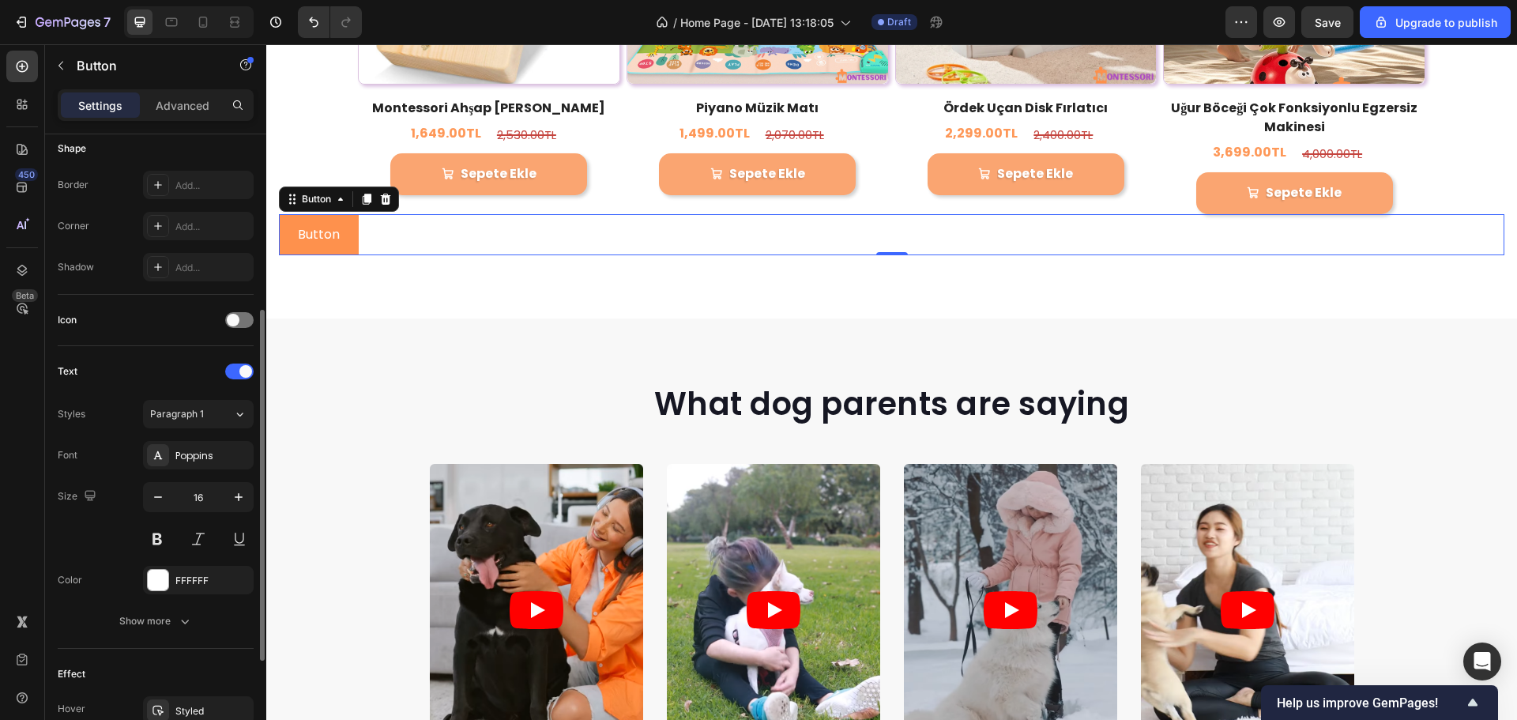
scroll to position [503, 0]
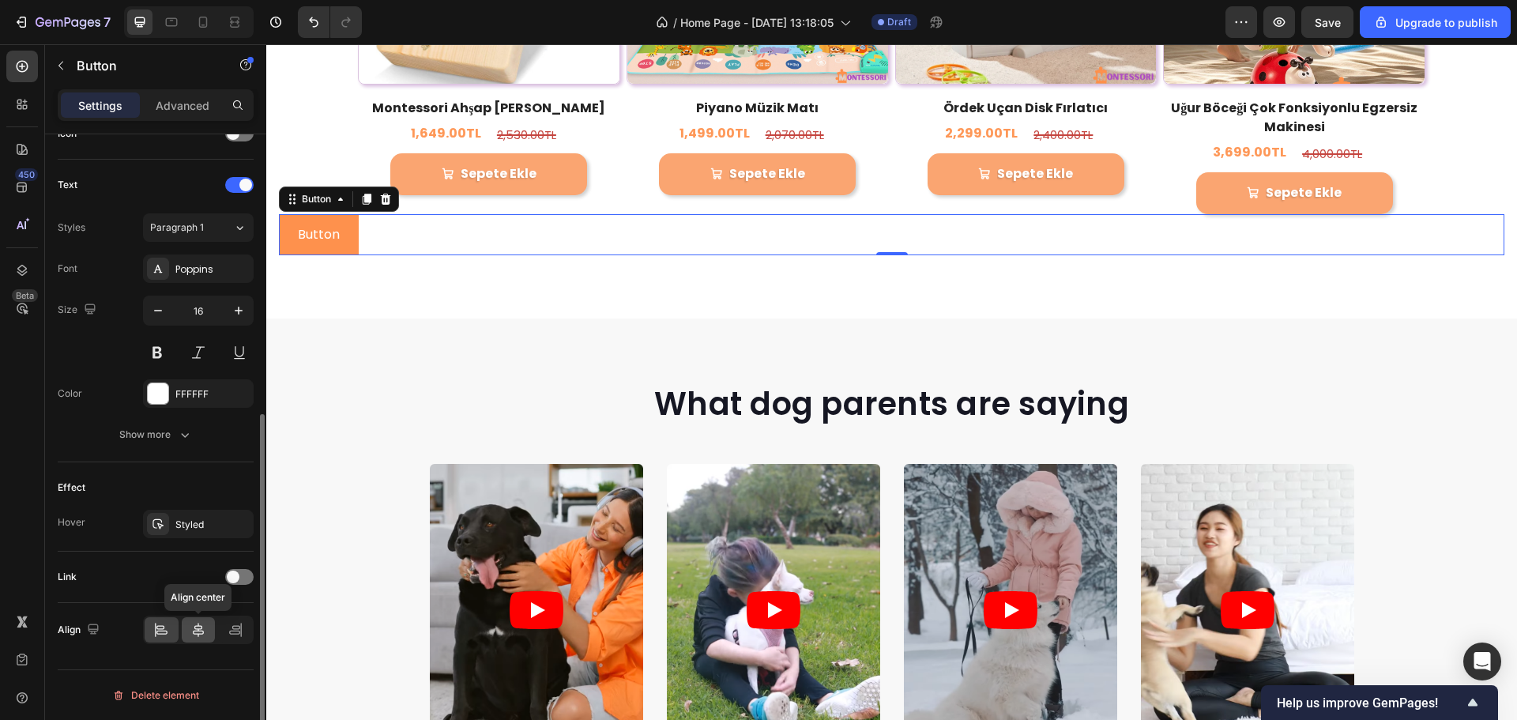
click at [198, 633] on icon at bounding box center [198, 630] width 16 height 16
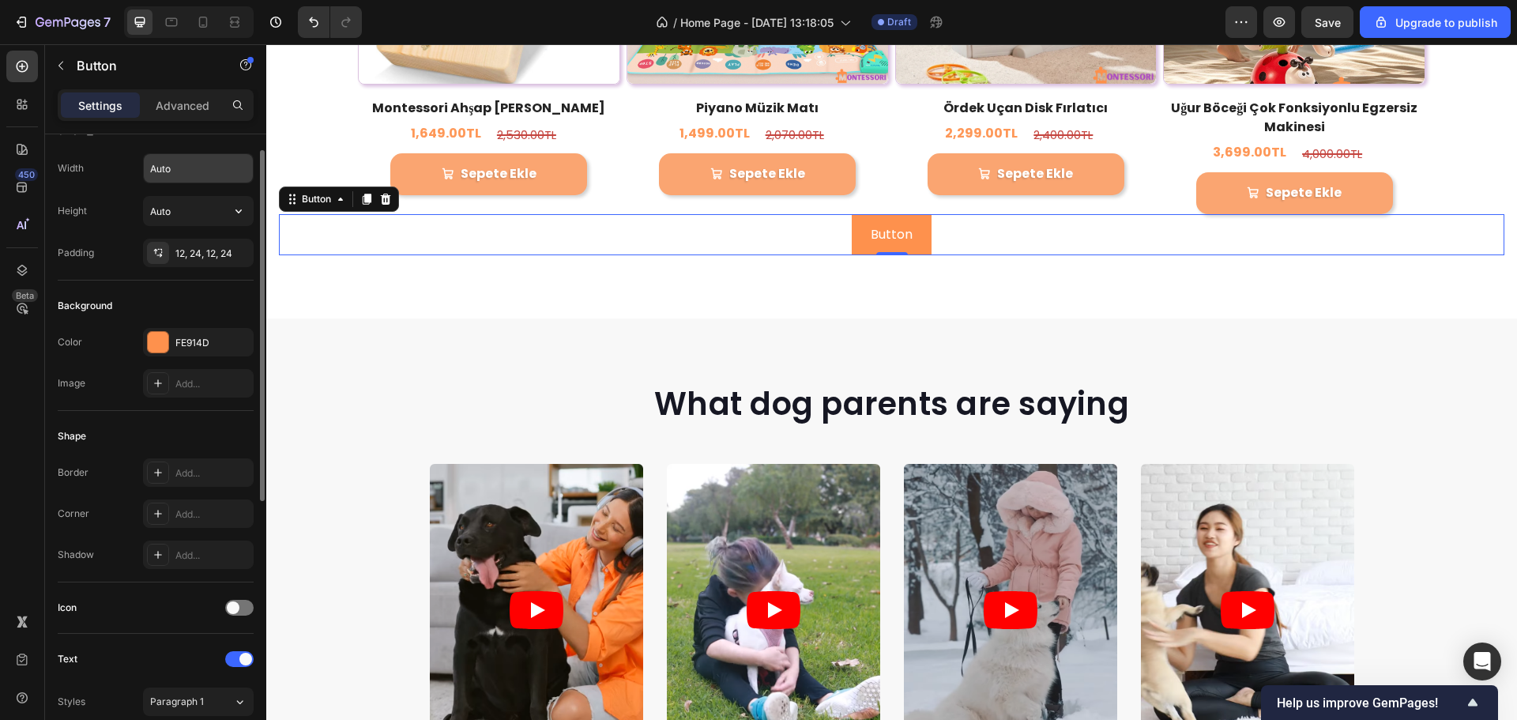
scroll to position [0, 0]
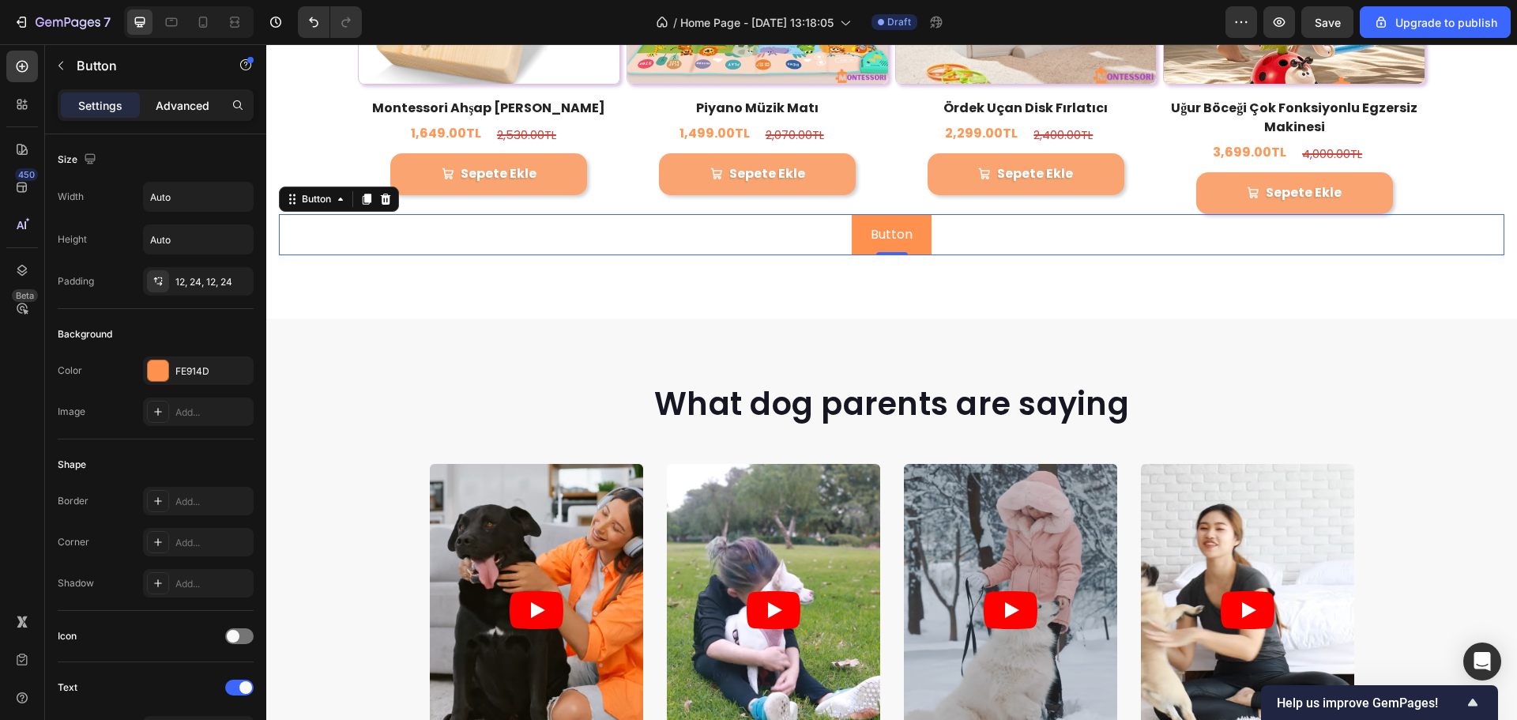
click at [182, 98] on p "Advanced" at bounding box center [183, 105] width 54 height 17
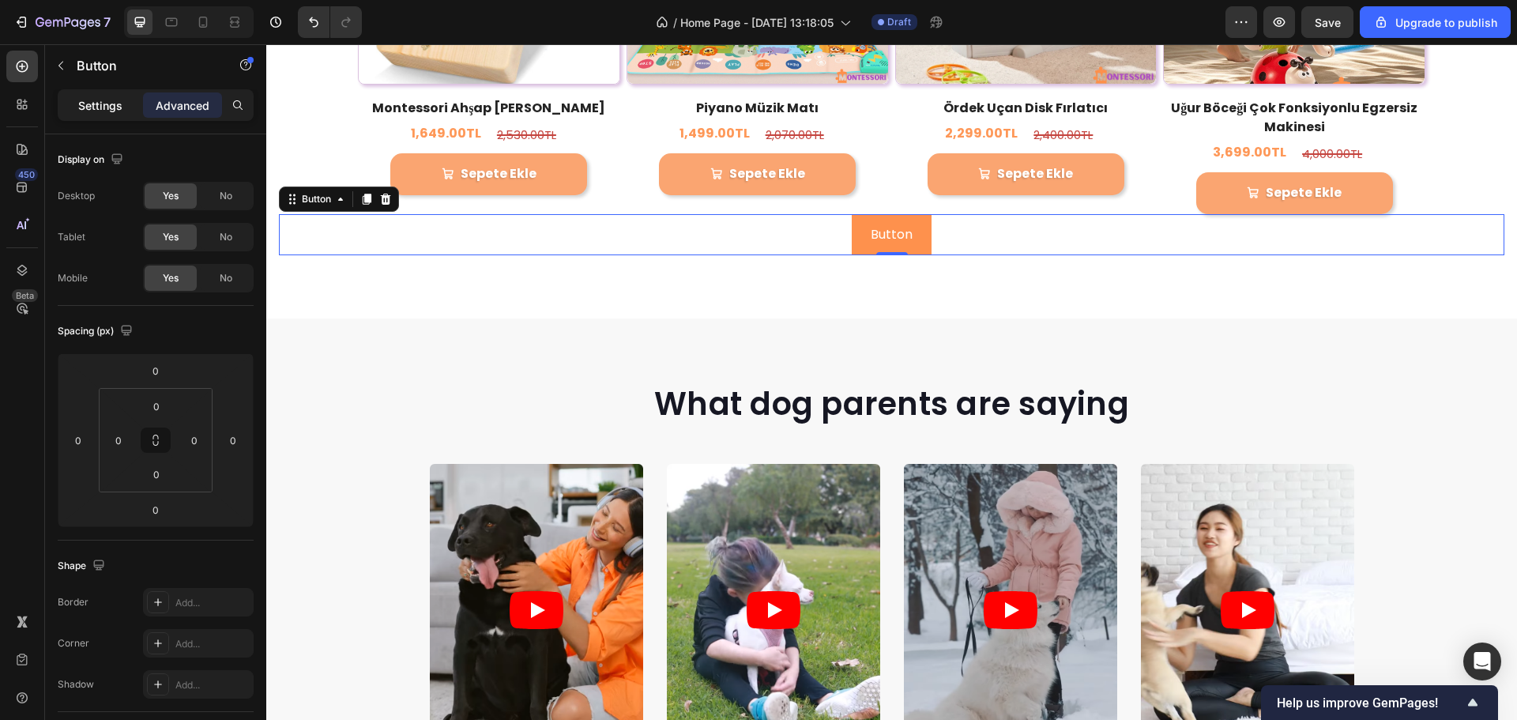
click at [114, 117] on div "Settings" at bounding box center [100, 104] width 79 height 25
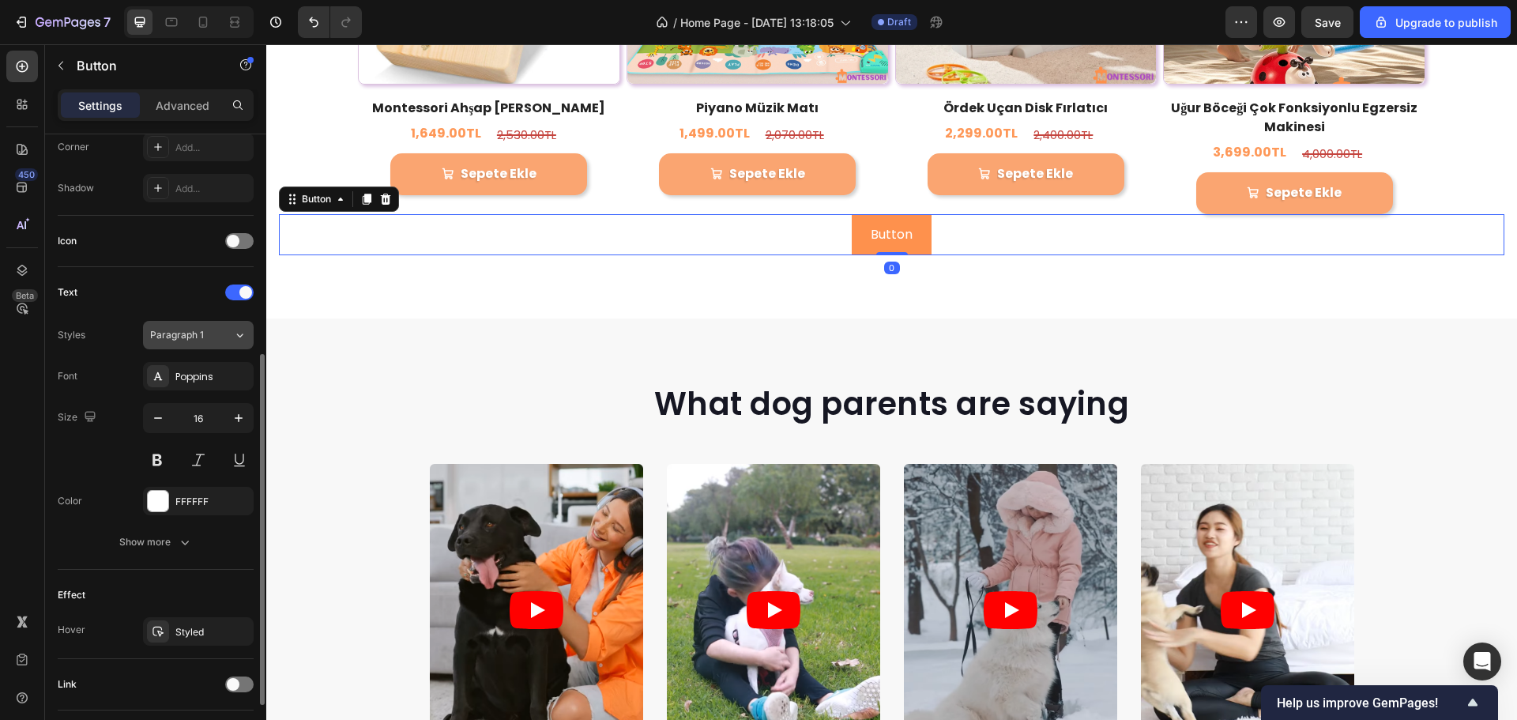
scroll to position [474, 0]
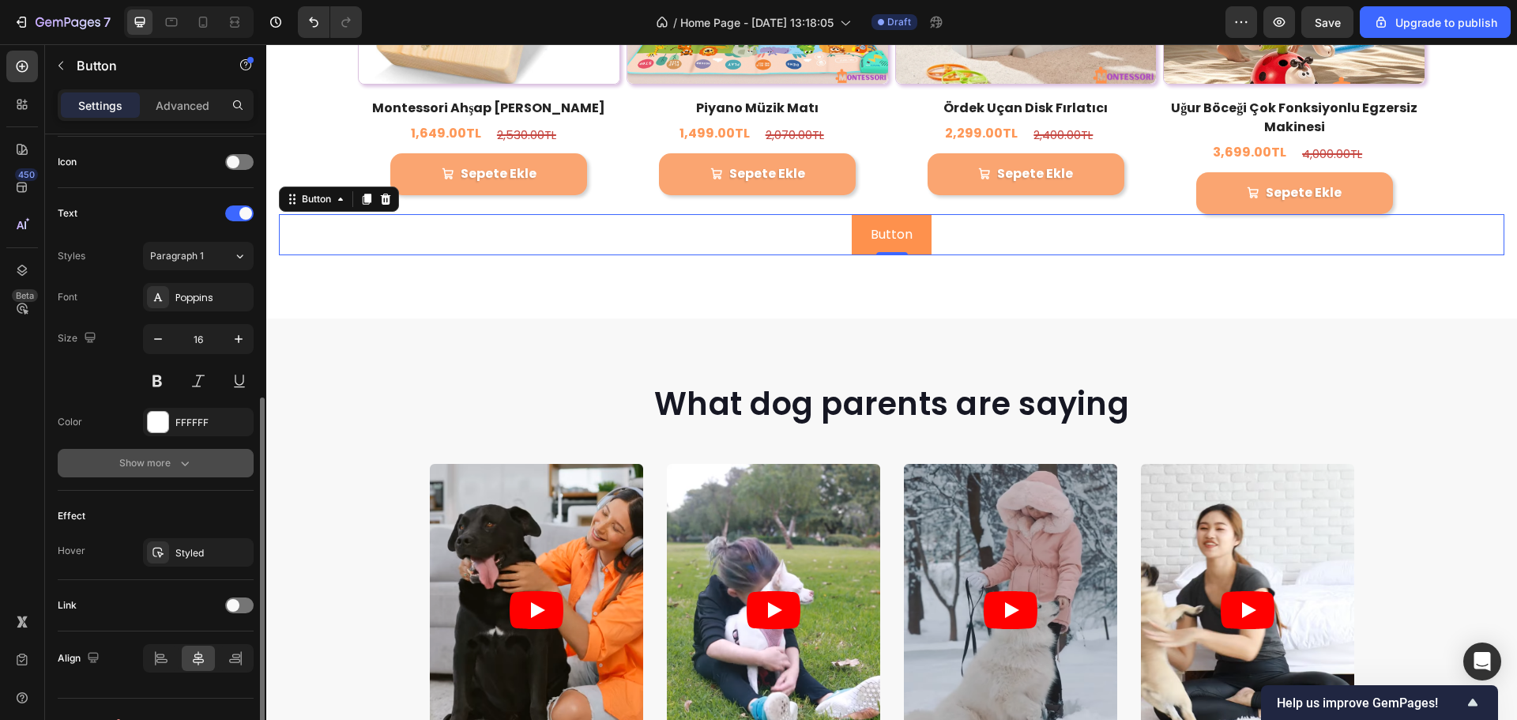
click at [162, 466] on div "Show more" at bounding box center [156, 463] width 74 height 16
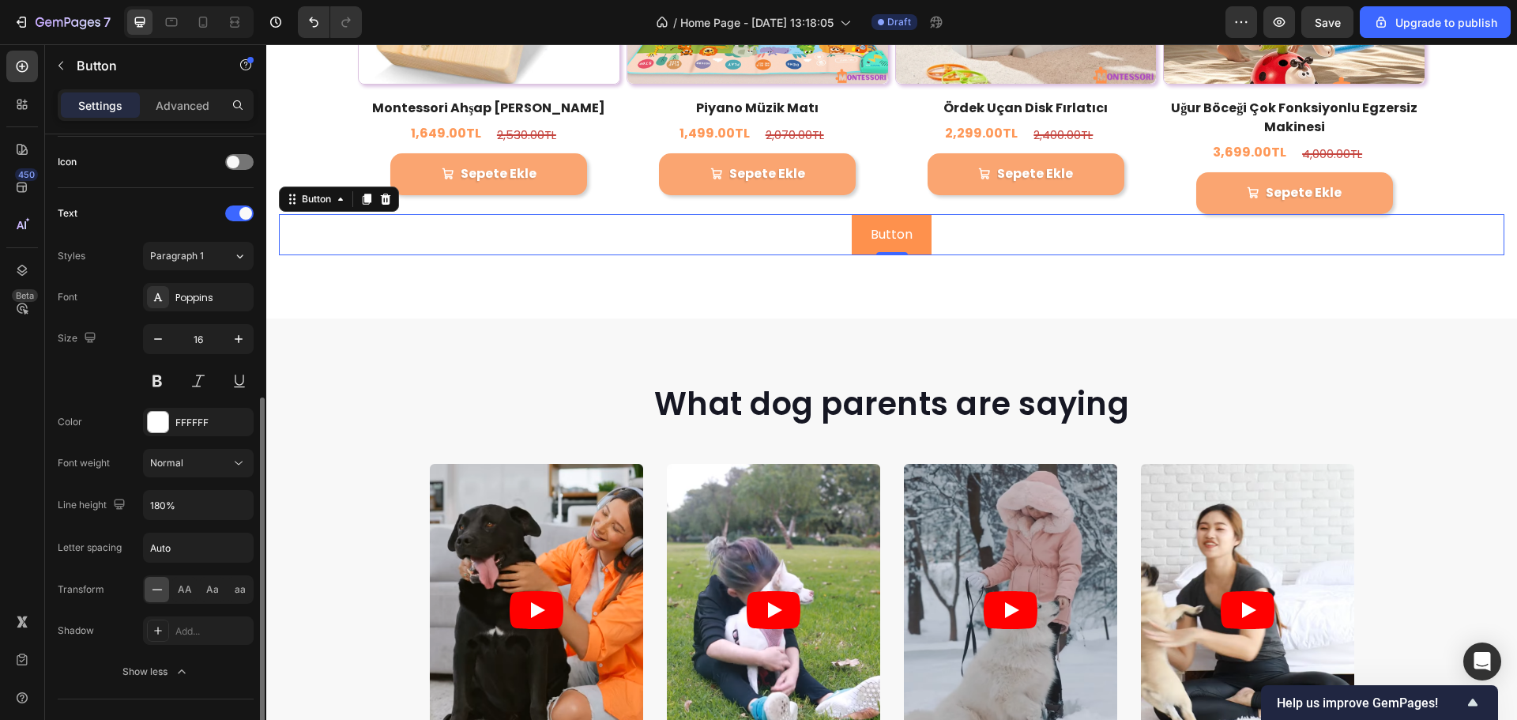
scroll to position [711, 0]
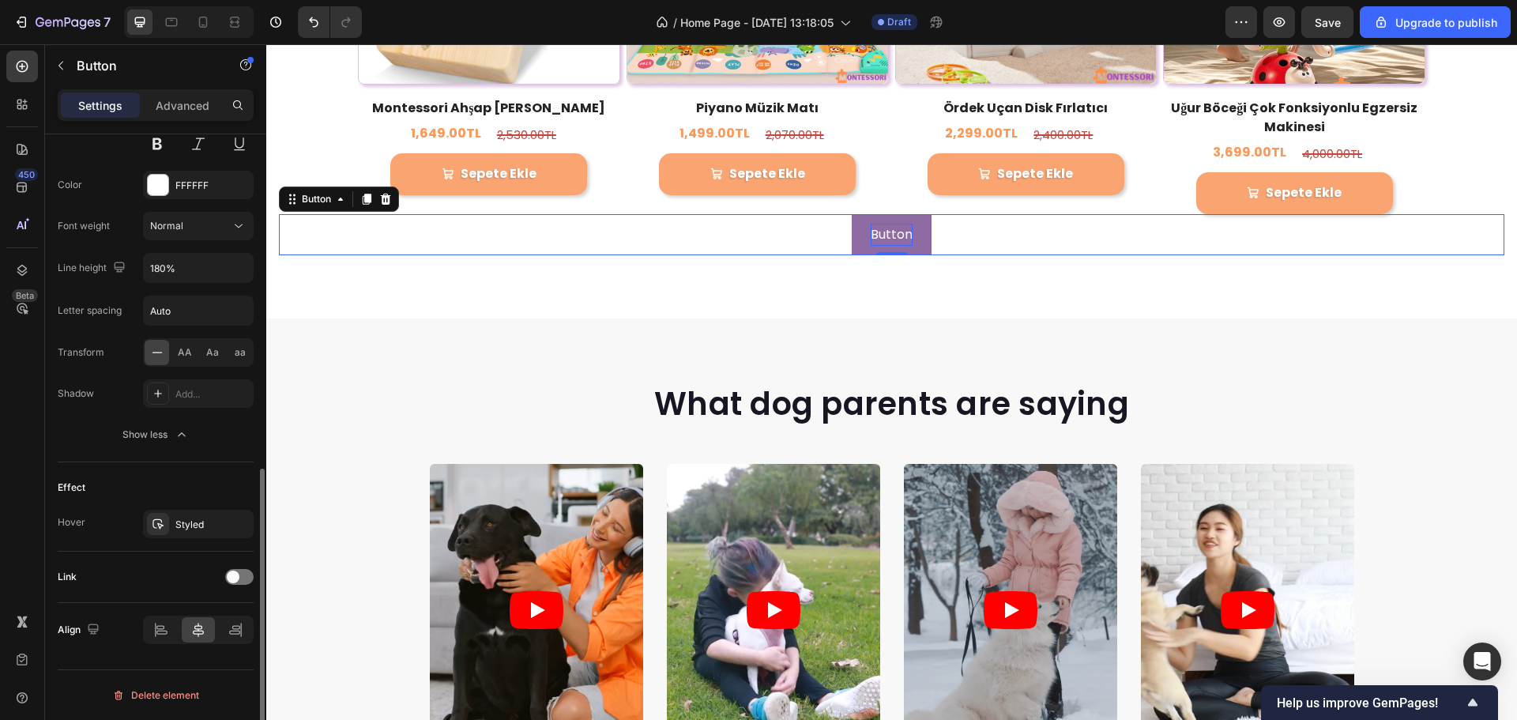
click at [871, 224] on p "Button" at bounding box center [892, 235] width 42 height 23
click at [858, 218] on button "Button" at bounding box center [892, 235] width 80 height 42
click at [236, 583] on div at bounding box center [239, 577] width 28 height 13
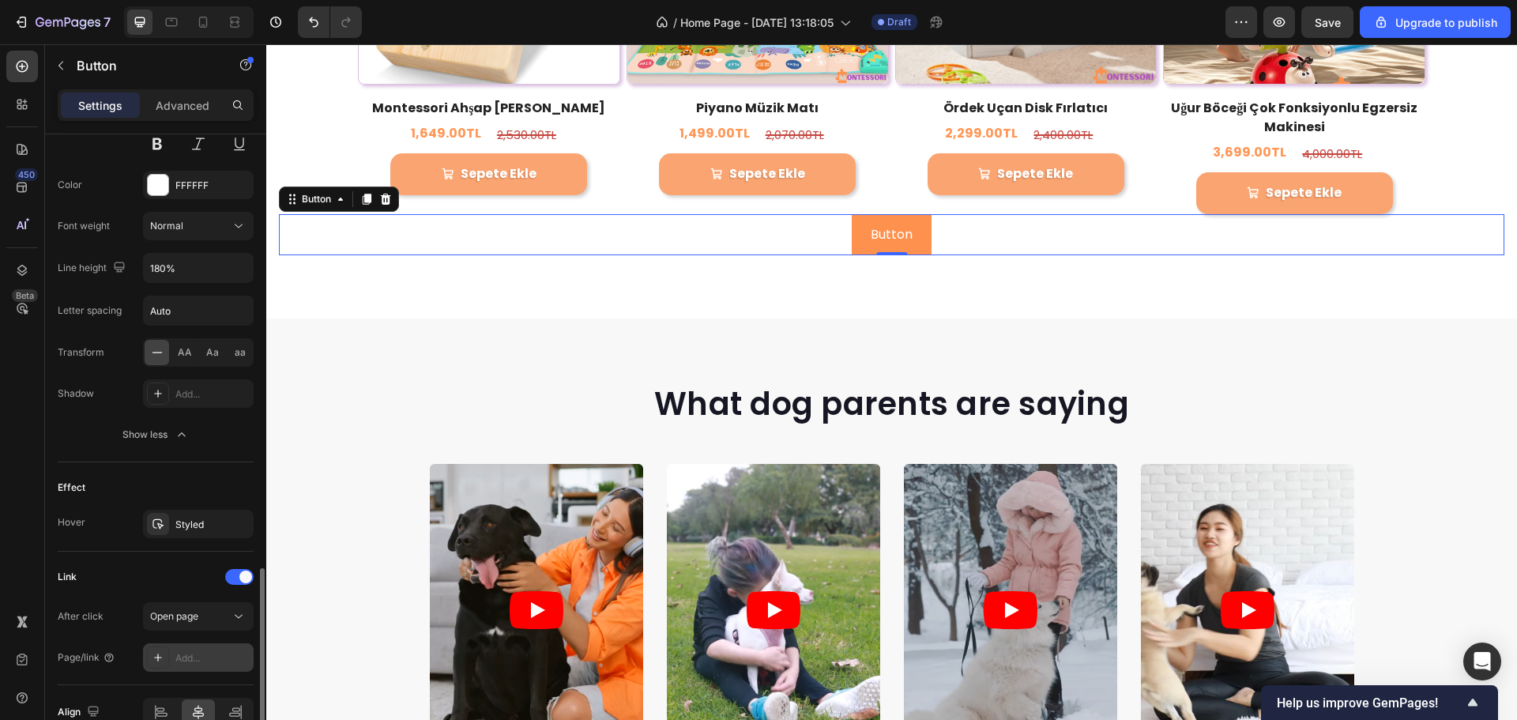
scroll to position [794, 0]
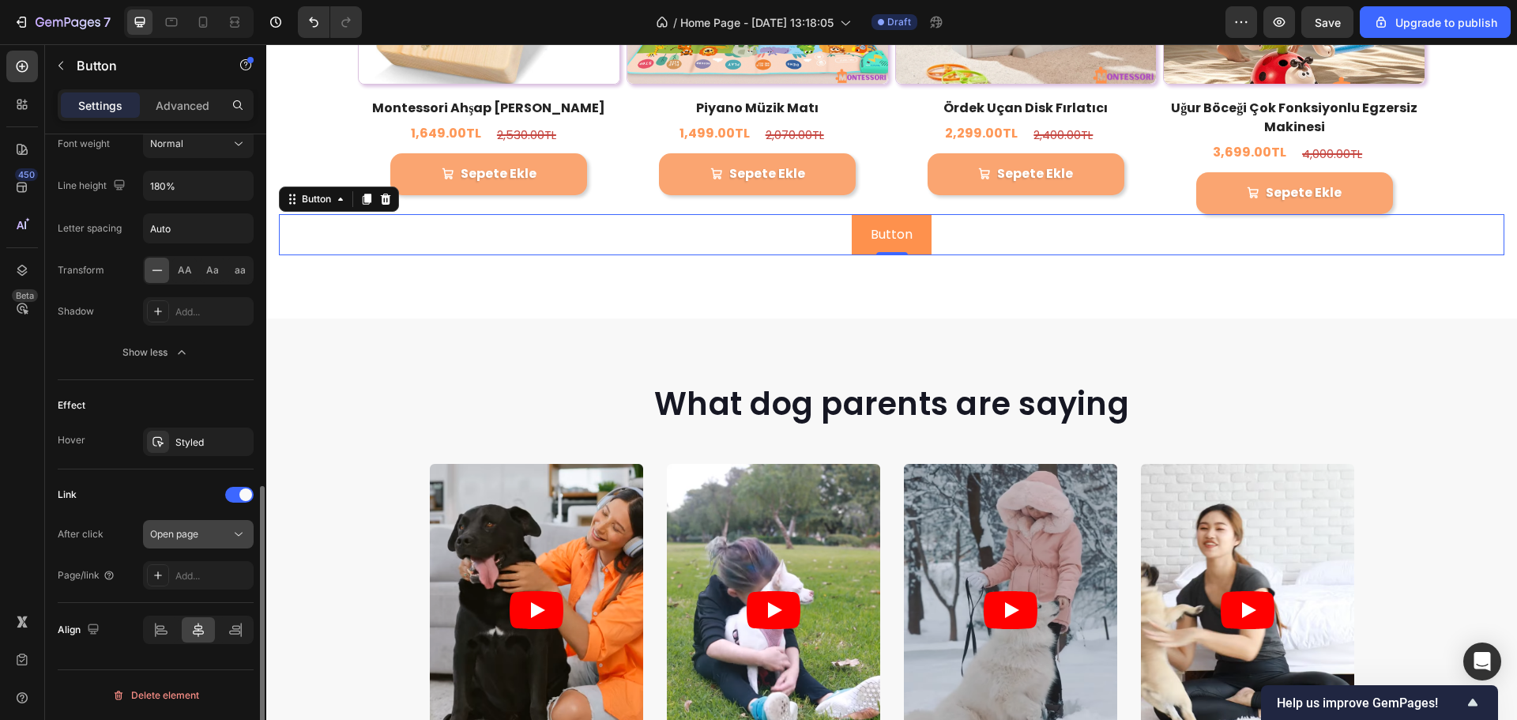
click at [198, 537] on span "Open page" at bounding box center [174, 534] width 48 height 12
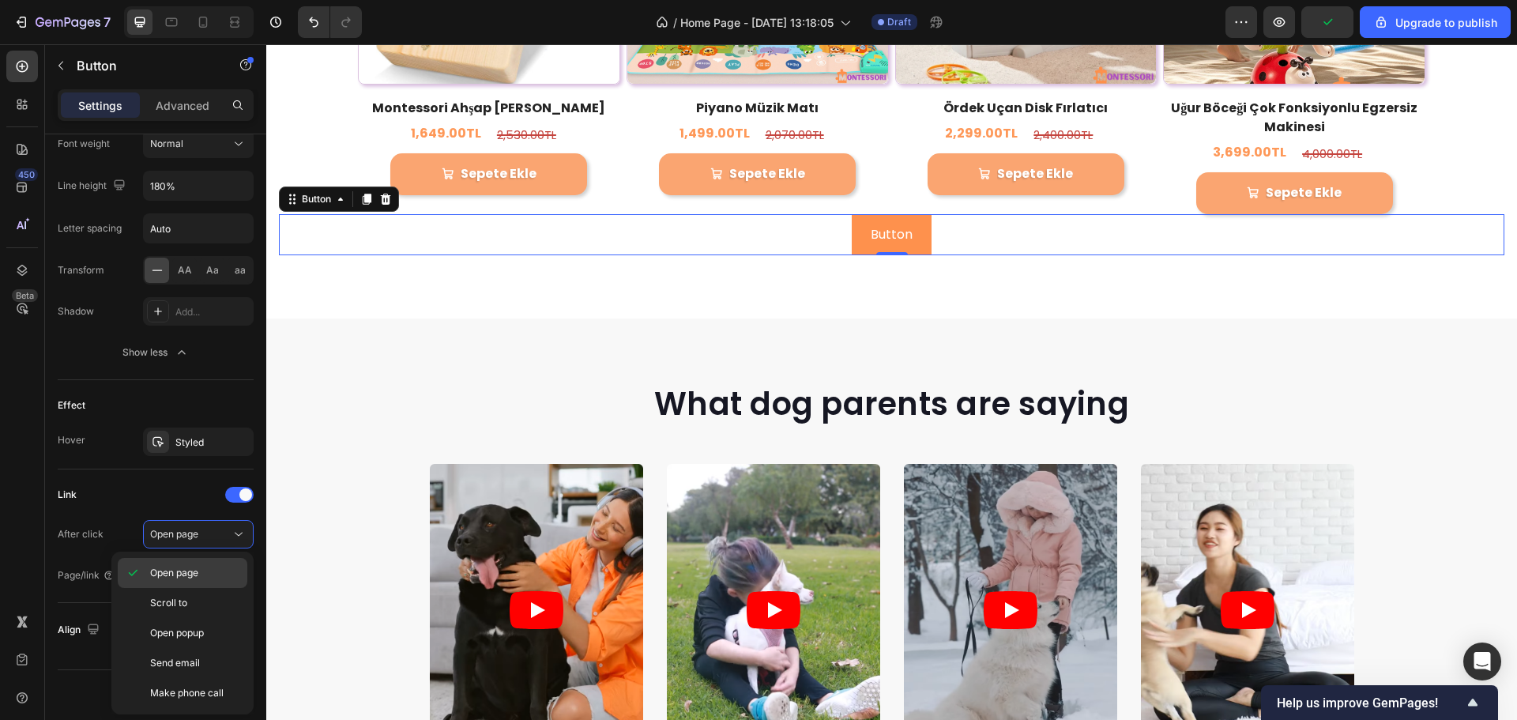
click at [198, 578] on span "Open page" at bounding box center [174, 573] width 48 height 14
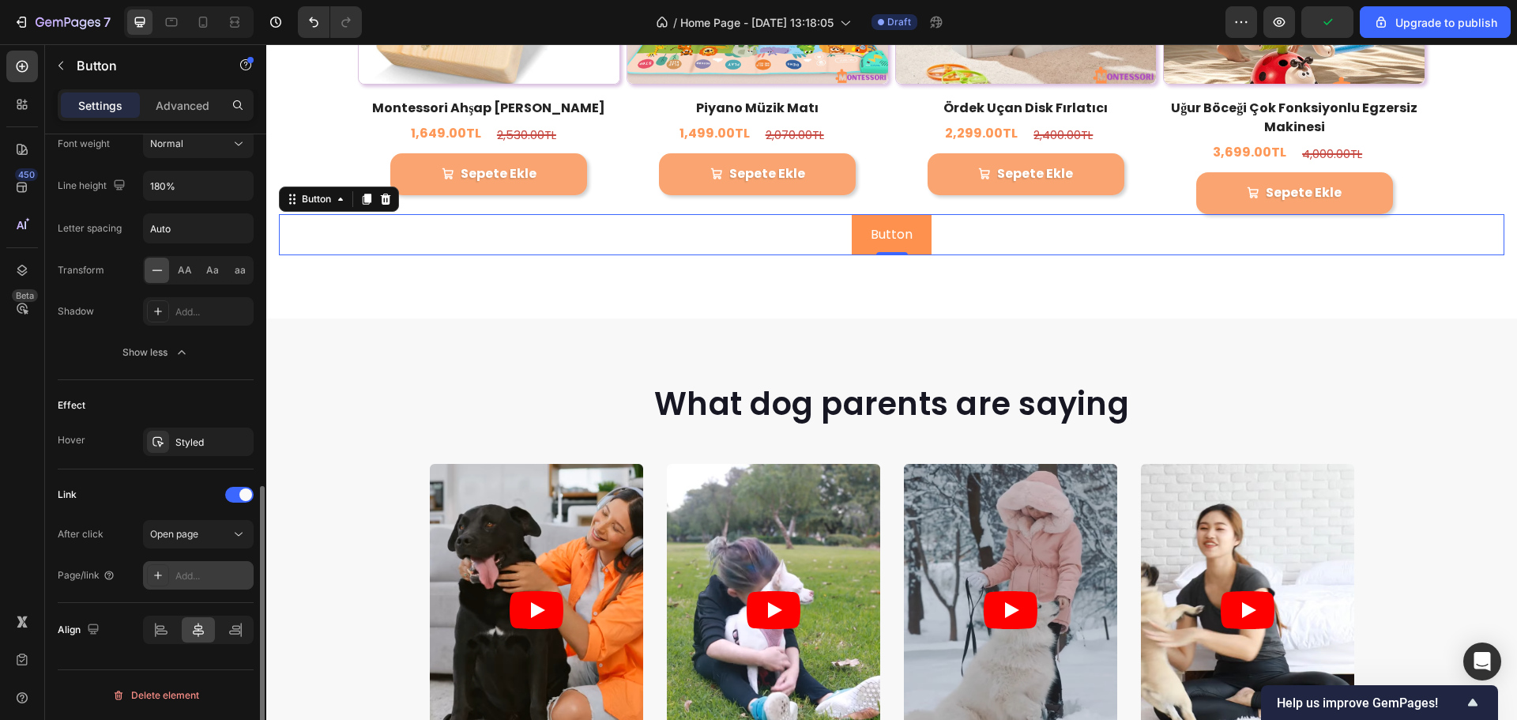
click at [206, 573] on div "Add..." at bounding box center [212, 576] width 74 height 14
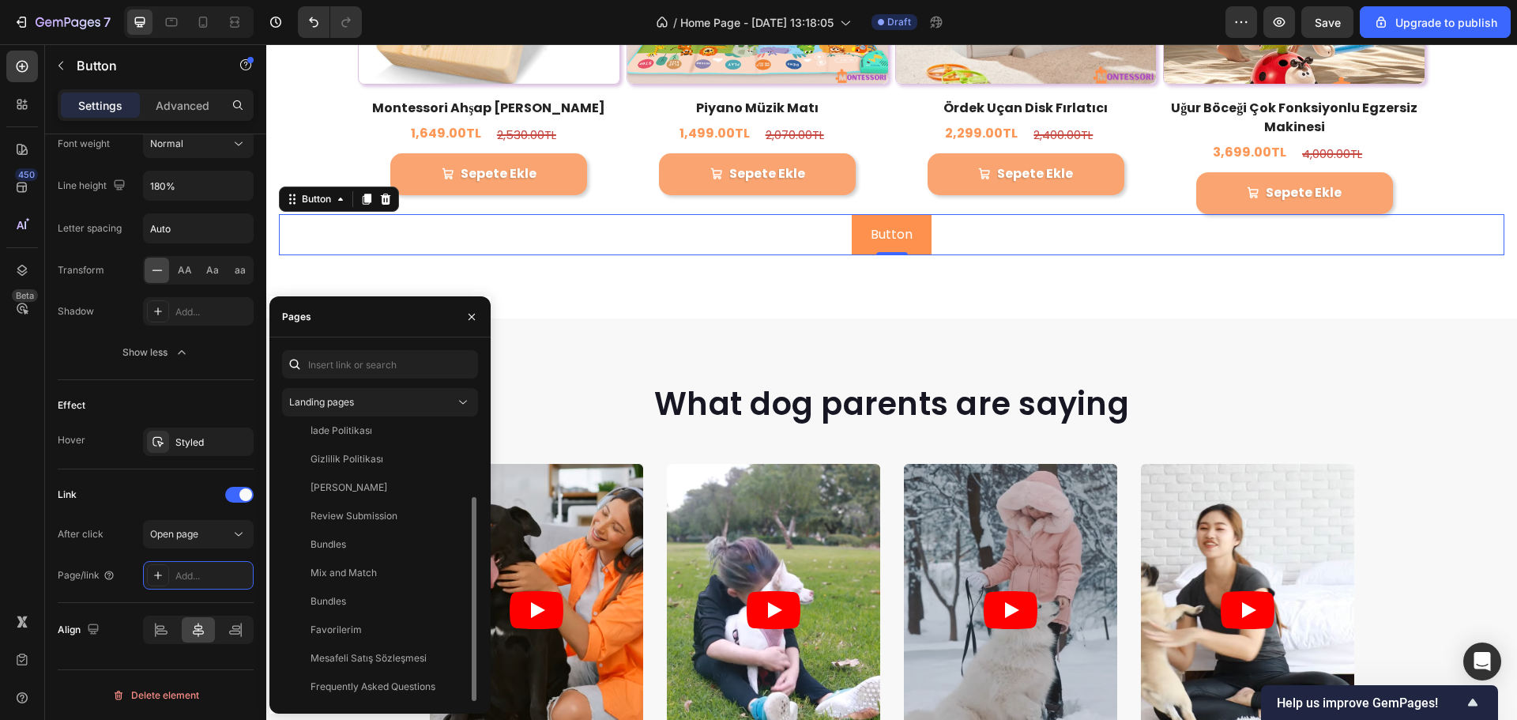
scroll to position [0, 0]
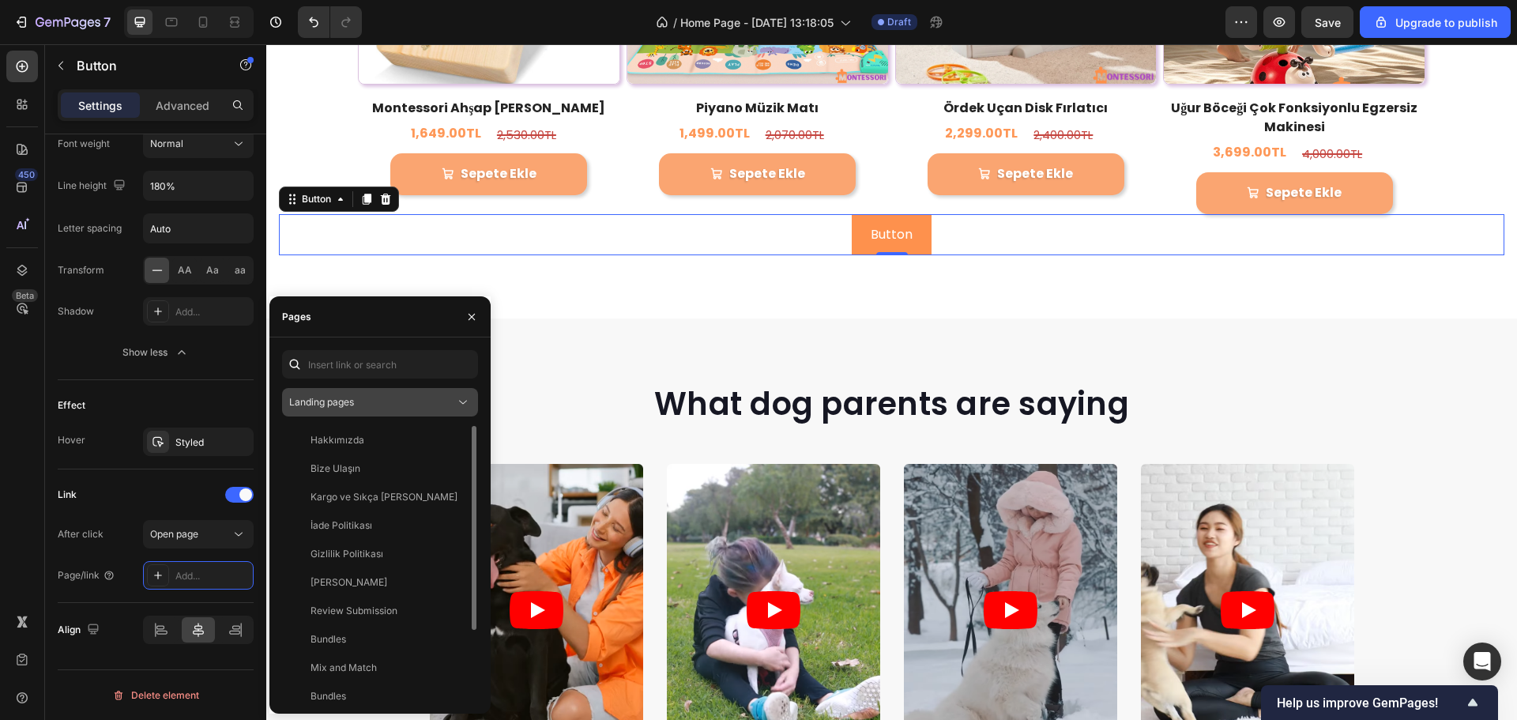
click at [402, 405] on div "Landing pages" at bounding box center [372, 402] width 166 height 14
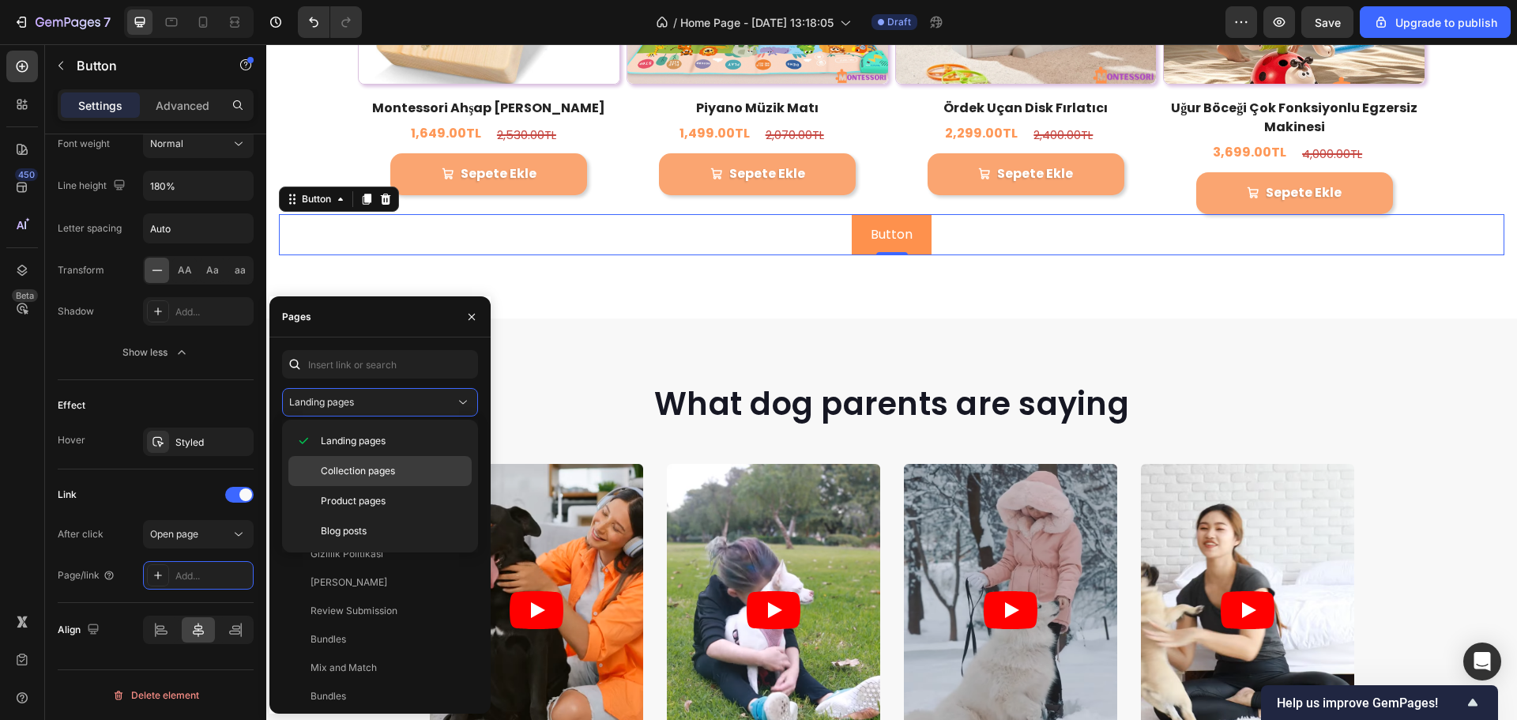
click at [368, 466] on span "Collection pages" at bounding box center [358, 471] width 74 height 14
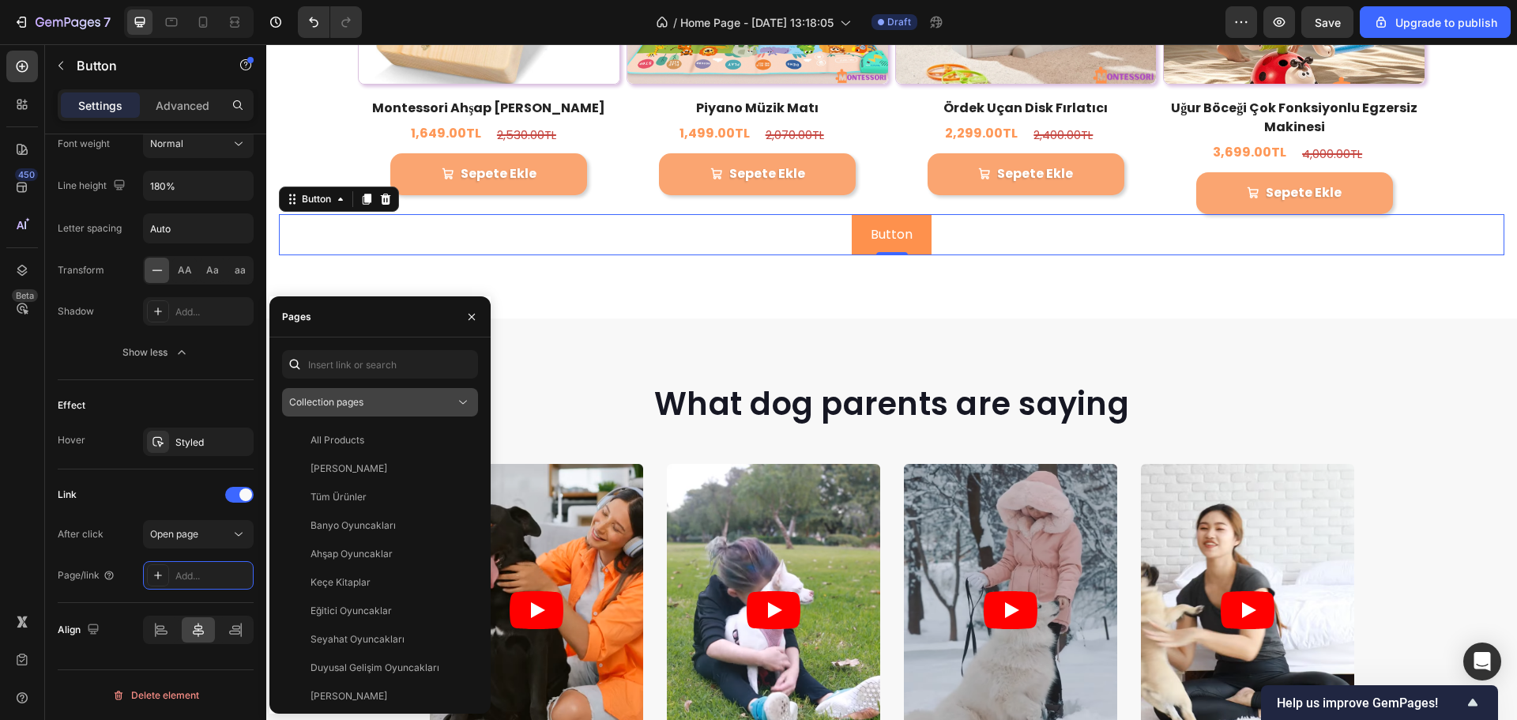
click at [329, 407] on span "Collection pages" at bounding box center [326, 402] width 74 height 12
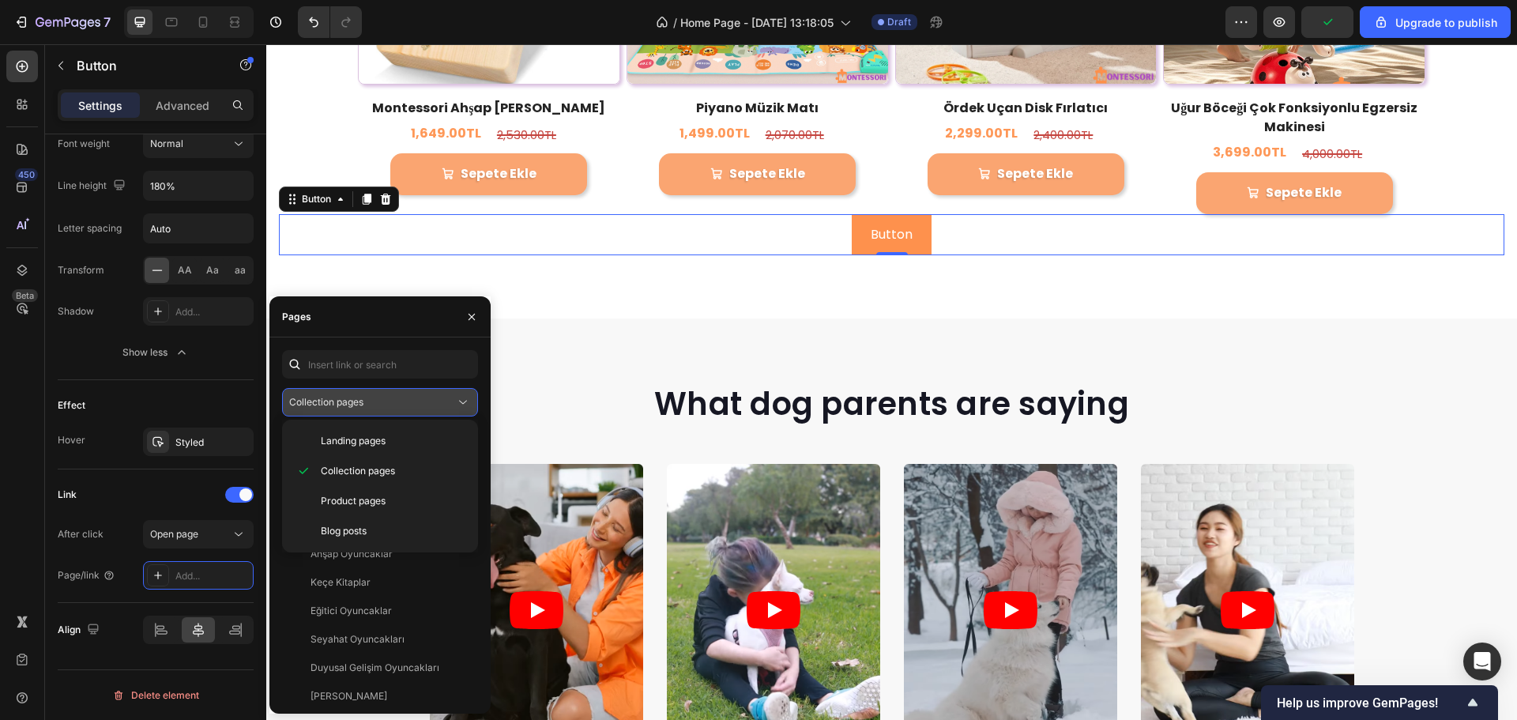
click at [329, 407] on span "Collection pages" at bounding box center [326, 402] width 74 height 12
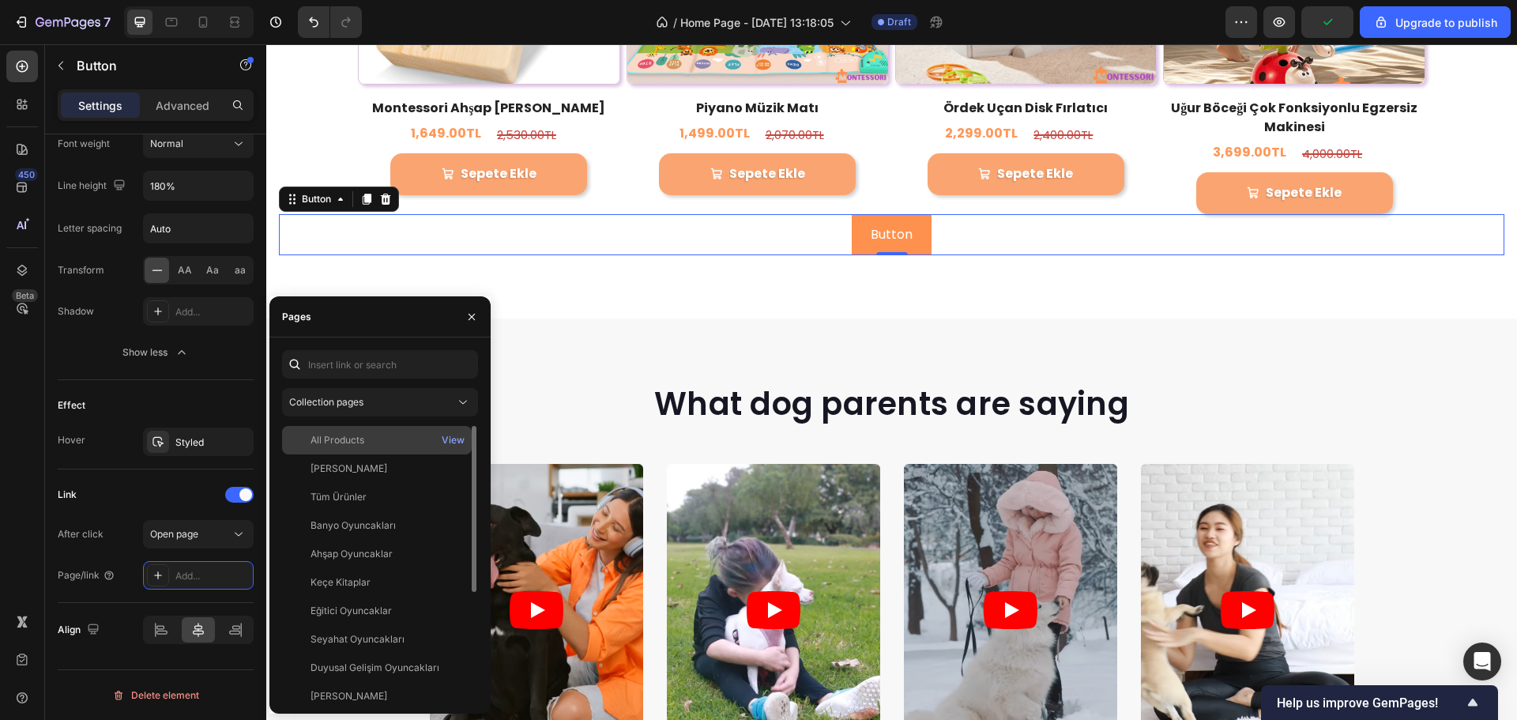
click at [329, 450] on div "All Products View" at bounding box center [377, 440] width 190 height 28
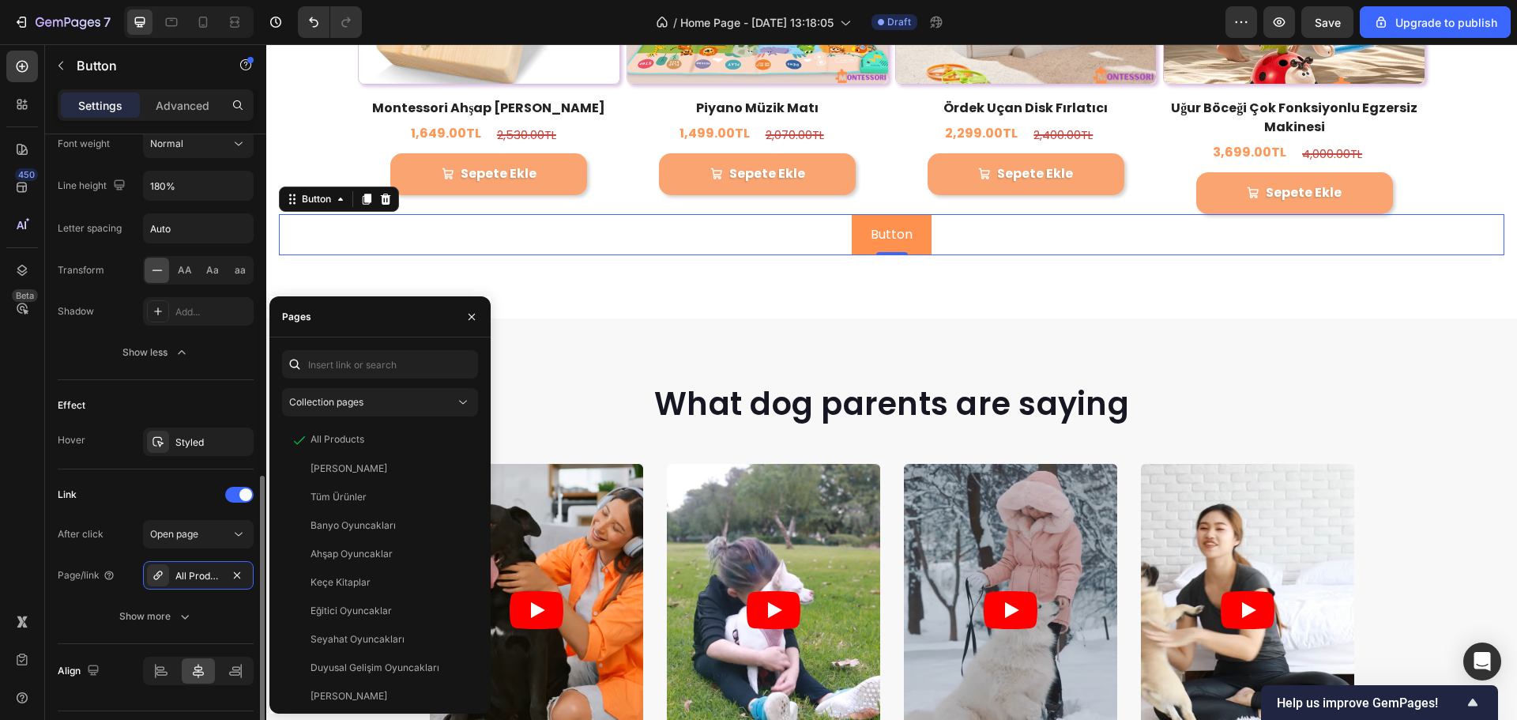
click at [202, 488] on div "Link" at bounding box center [156, 494] width 196 height 25
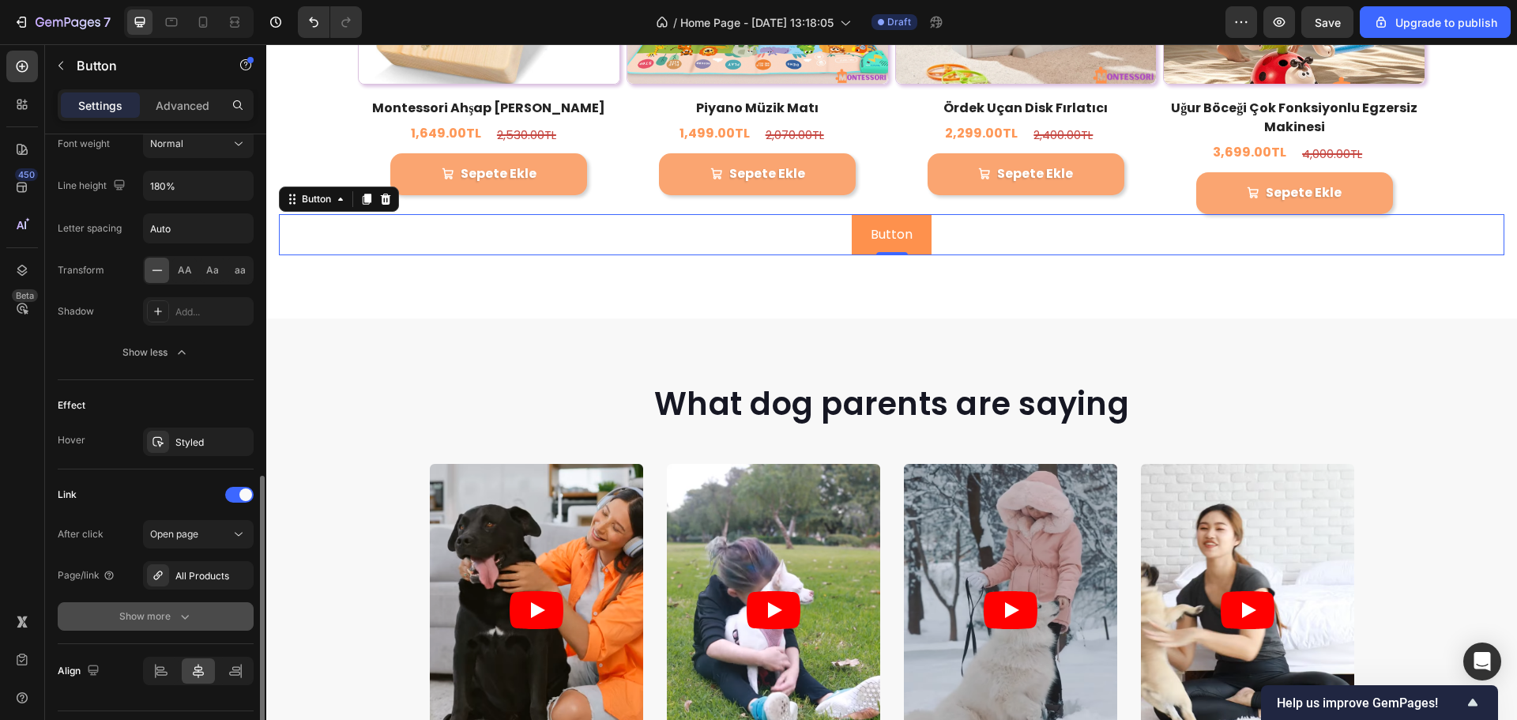
click at [166, 609] on div "Show more" at bounding box center [156, 617] width 74 height 16
click at [164, 615] on span "Yes" at bounding box center [171, 616] width 16 height 14
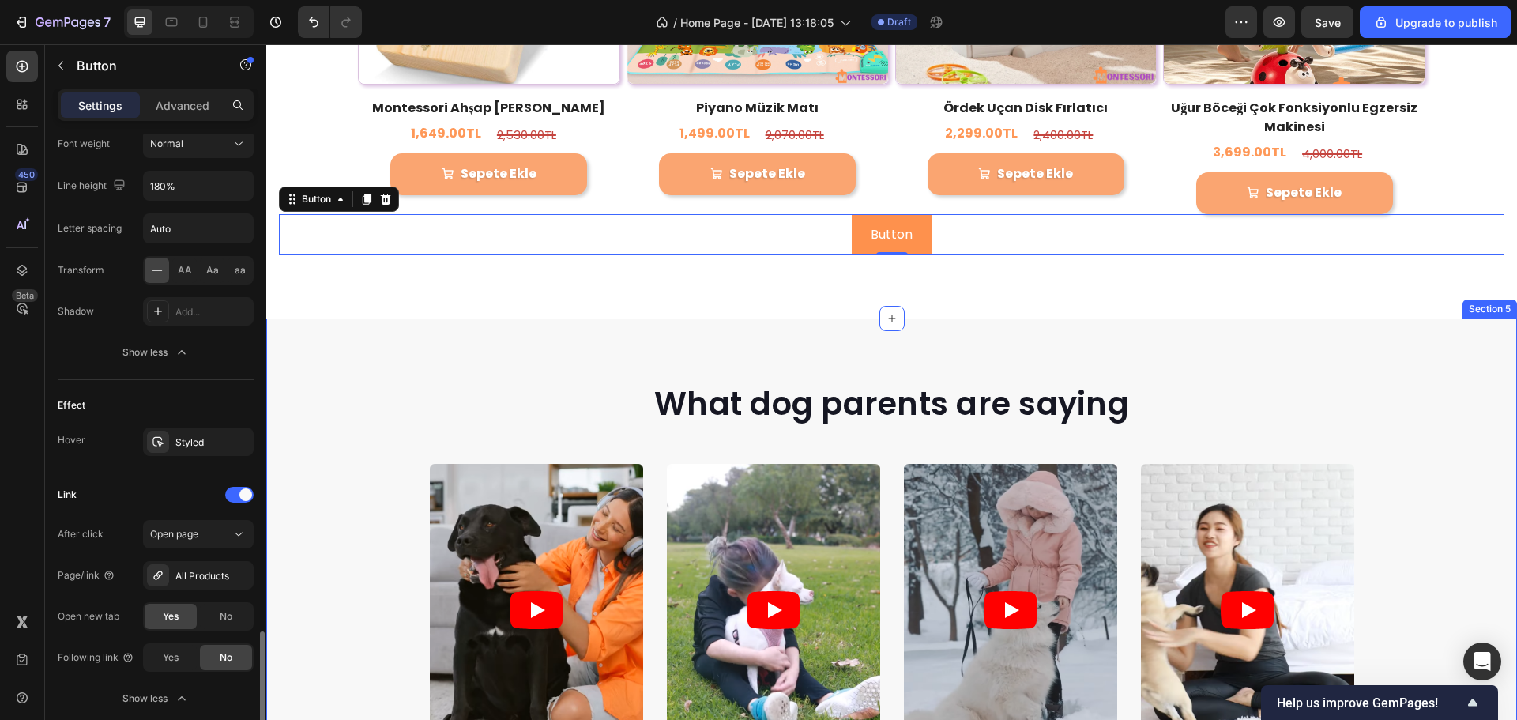
scroll to position [917, 0]
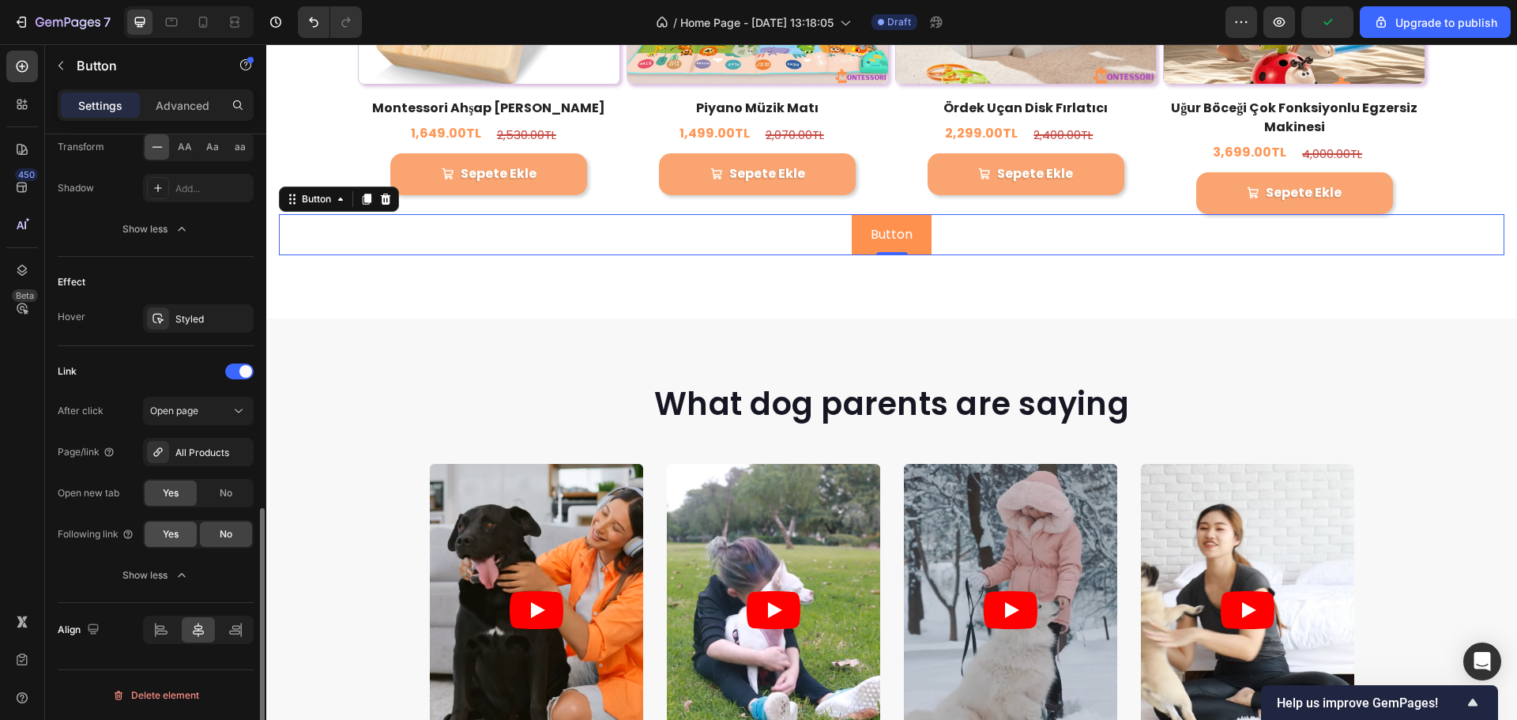
click at [186, 530] on div "Yes" at bounding box center [171, 534] width 52 height 25
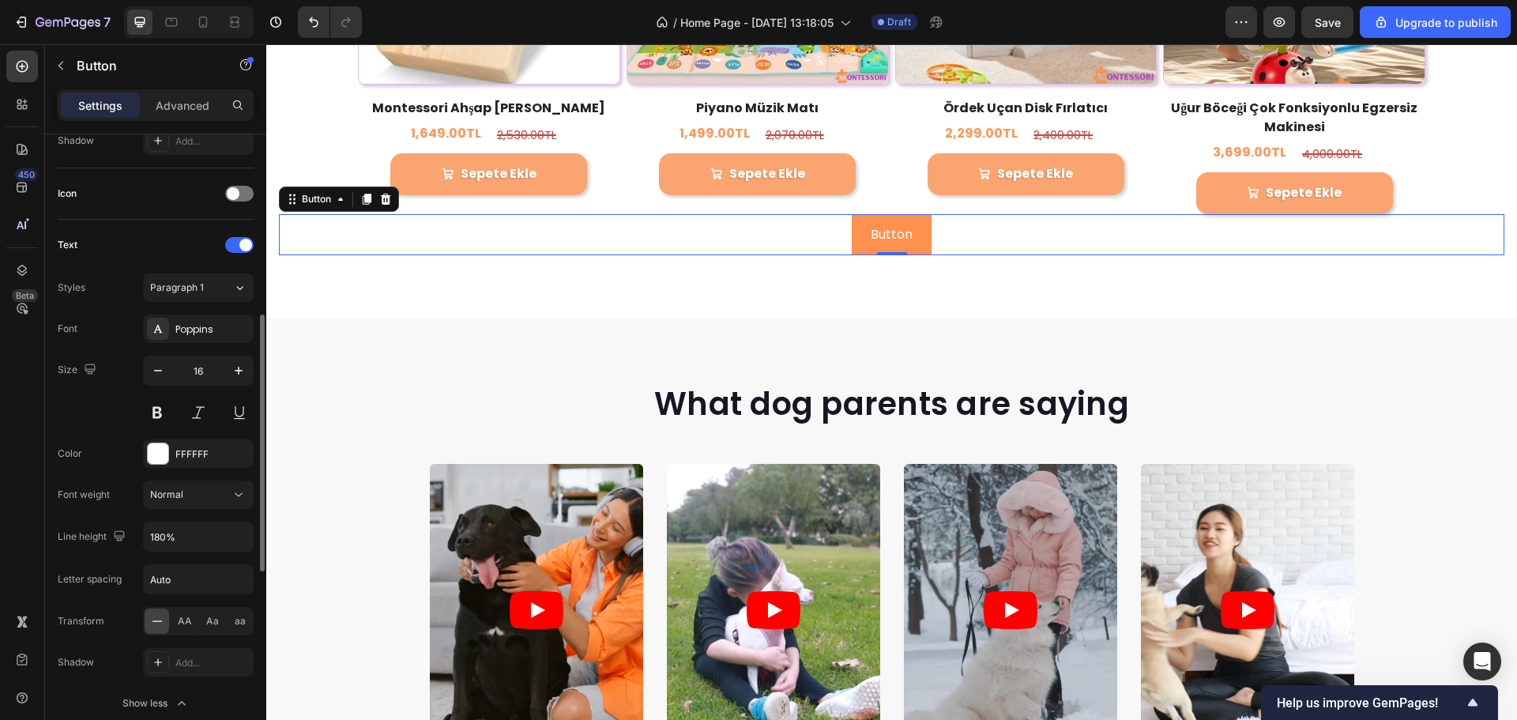
scroll to position [0, 0]
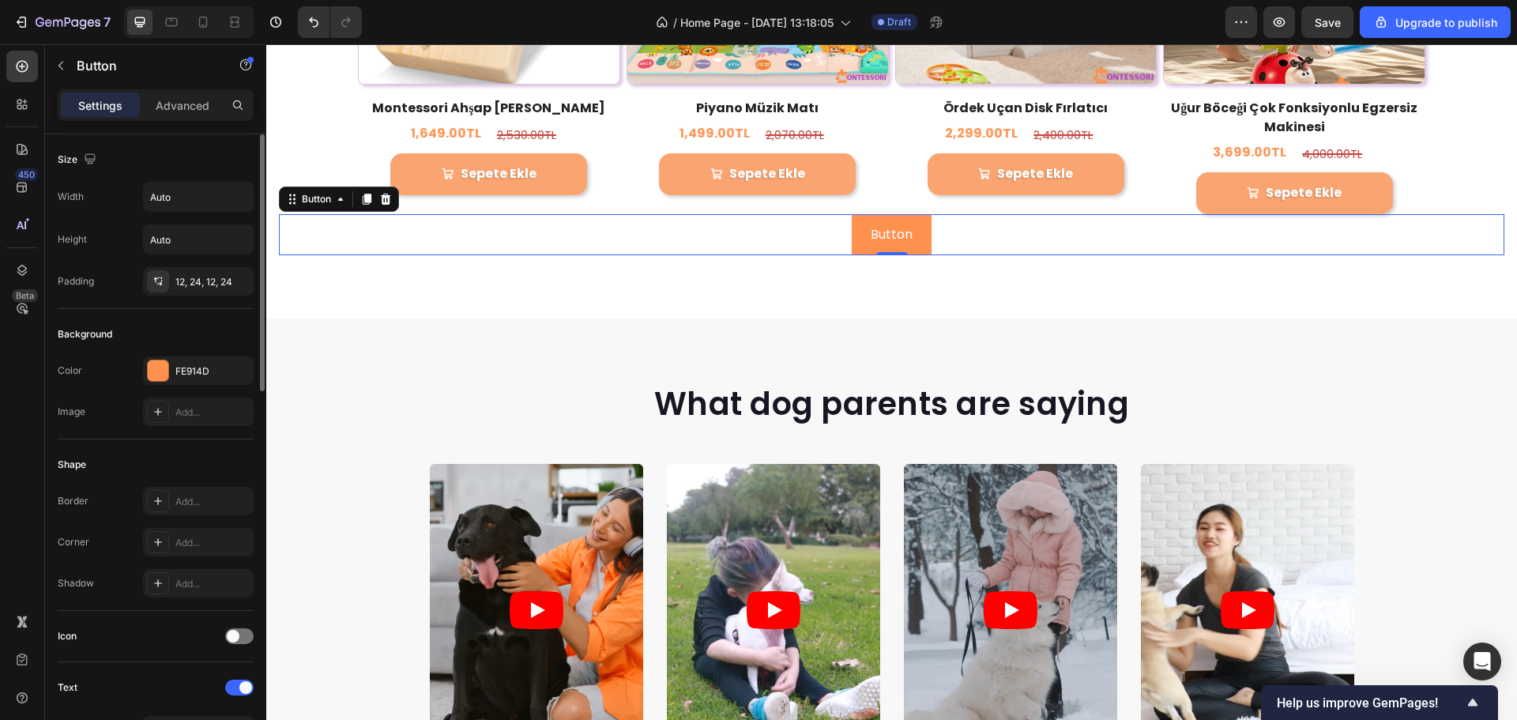
click at [142, 480] on div "Shape Border Add... Corner Add... Shadow Add..." at bounding box center [156, 525] width 196 height 172
click at [146, 488] on div "Shape Border Add... Corner Add... Shadow Add..." at bounding box center [156, 525] width 196 height 172
click at [146, 488] on div "Add..." at bounding box center [198, 501] width 111 height 28
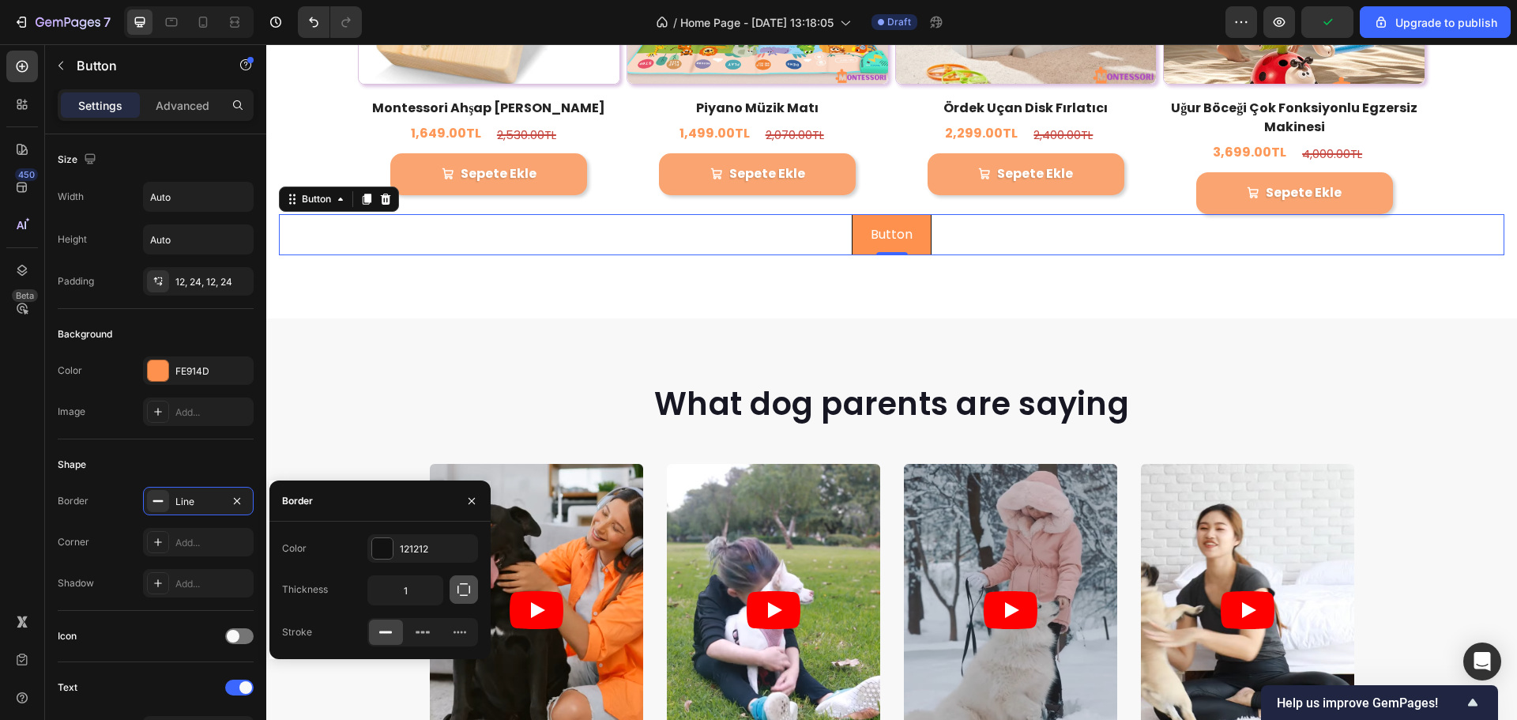
click at [454, 594] on button "button" at bounding box center [464, 589] width 28 height 28
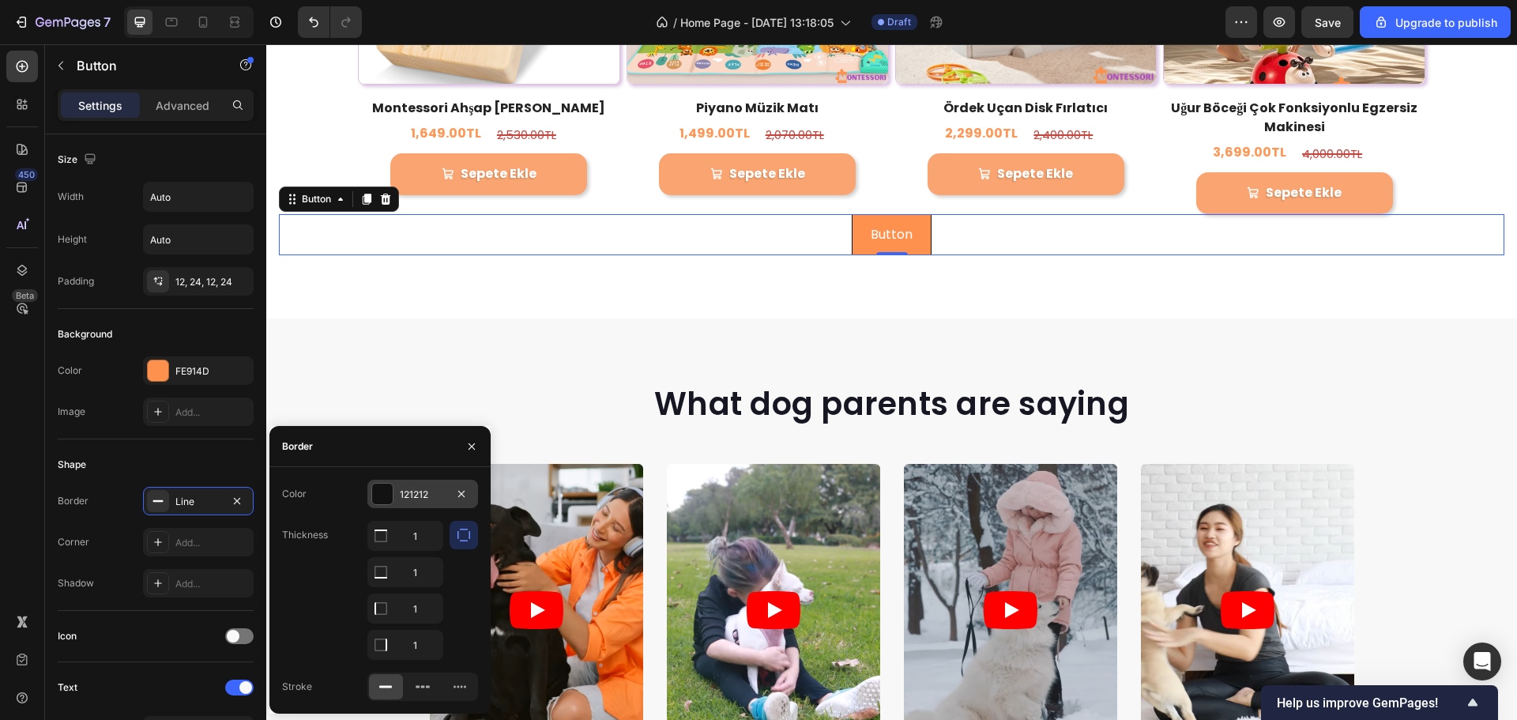
click at [387, 501] on div at bounding box center [382, 494] width 21 height 21
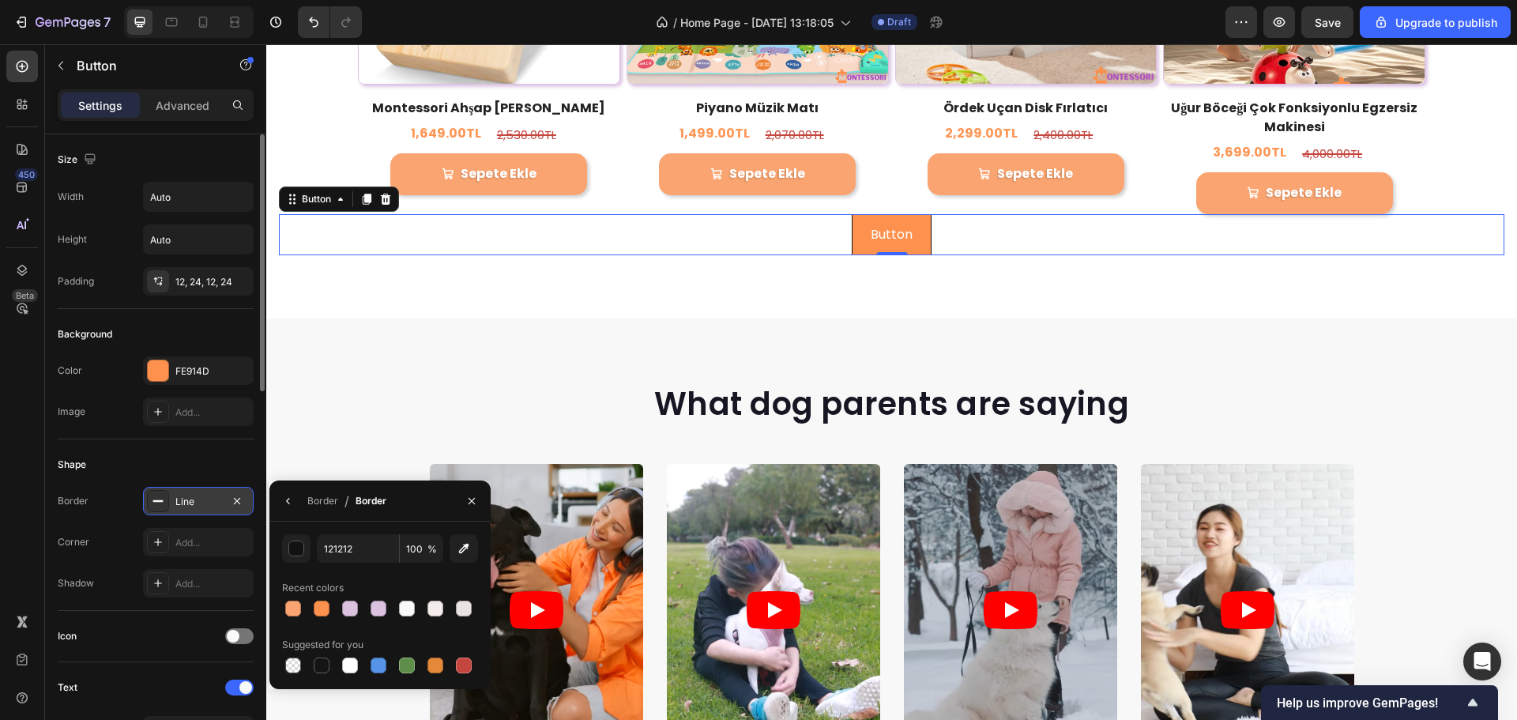
click at [214, 497] on div "Line" at bounding box center [198, 502] width 46 height 14
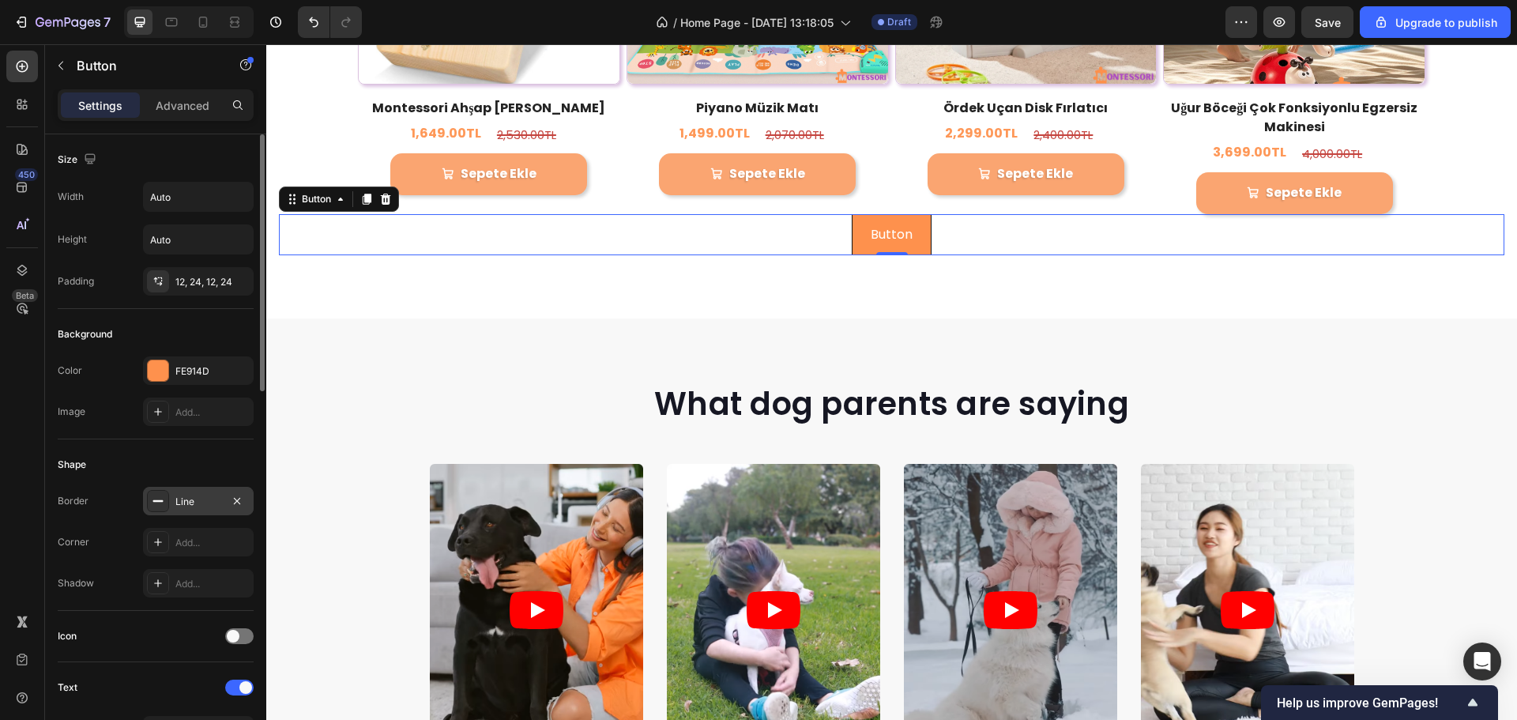
click at [214, 497] on div "Line" at bounding box center [198, 502] width 46 height 14
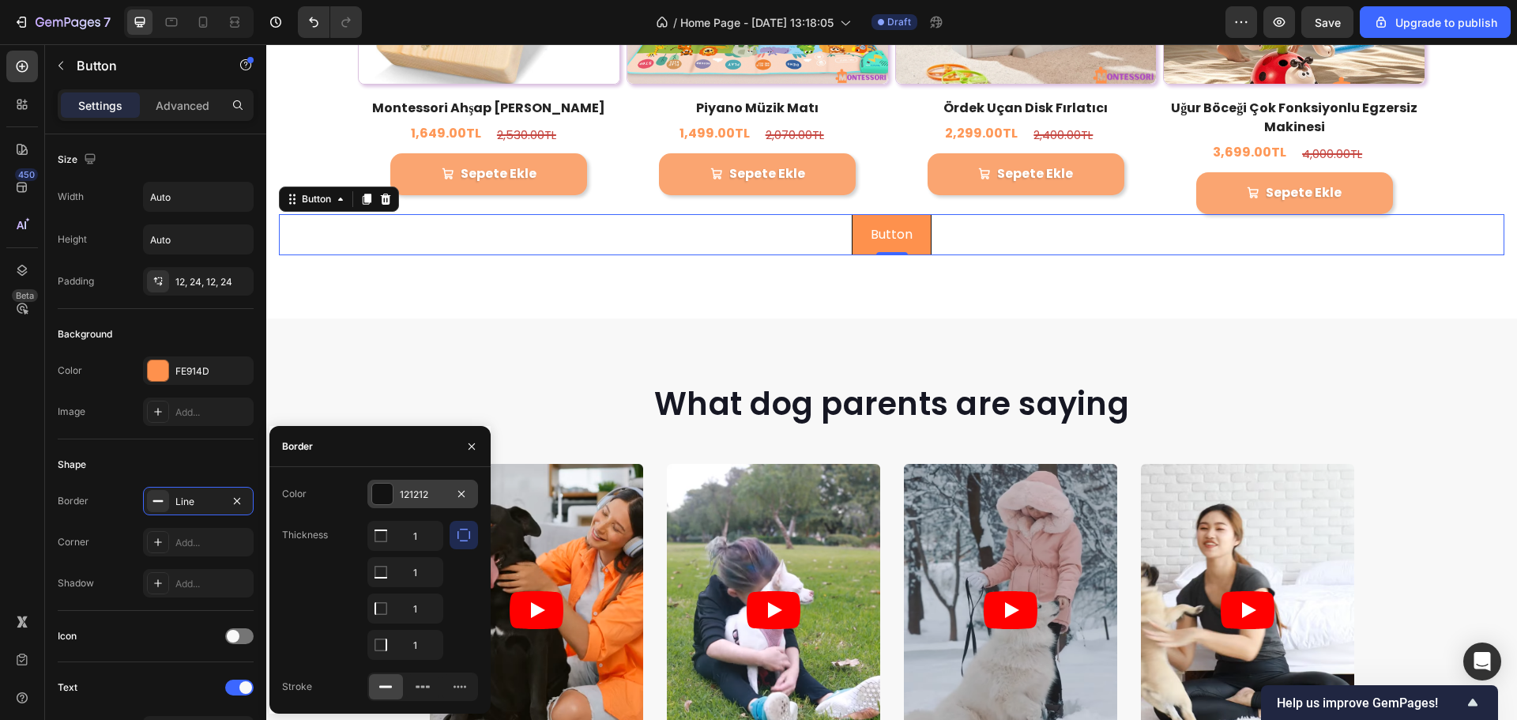
click at [417, 492] on div "121212" at bounding box center [423, 495] width 46 height 14
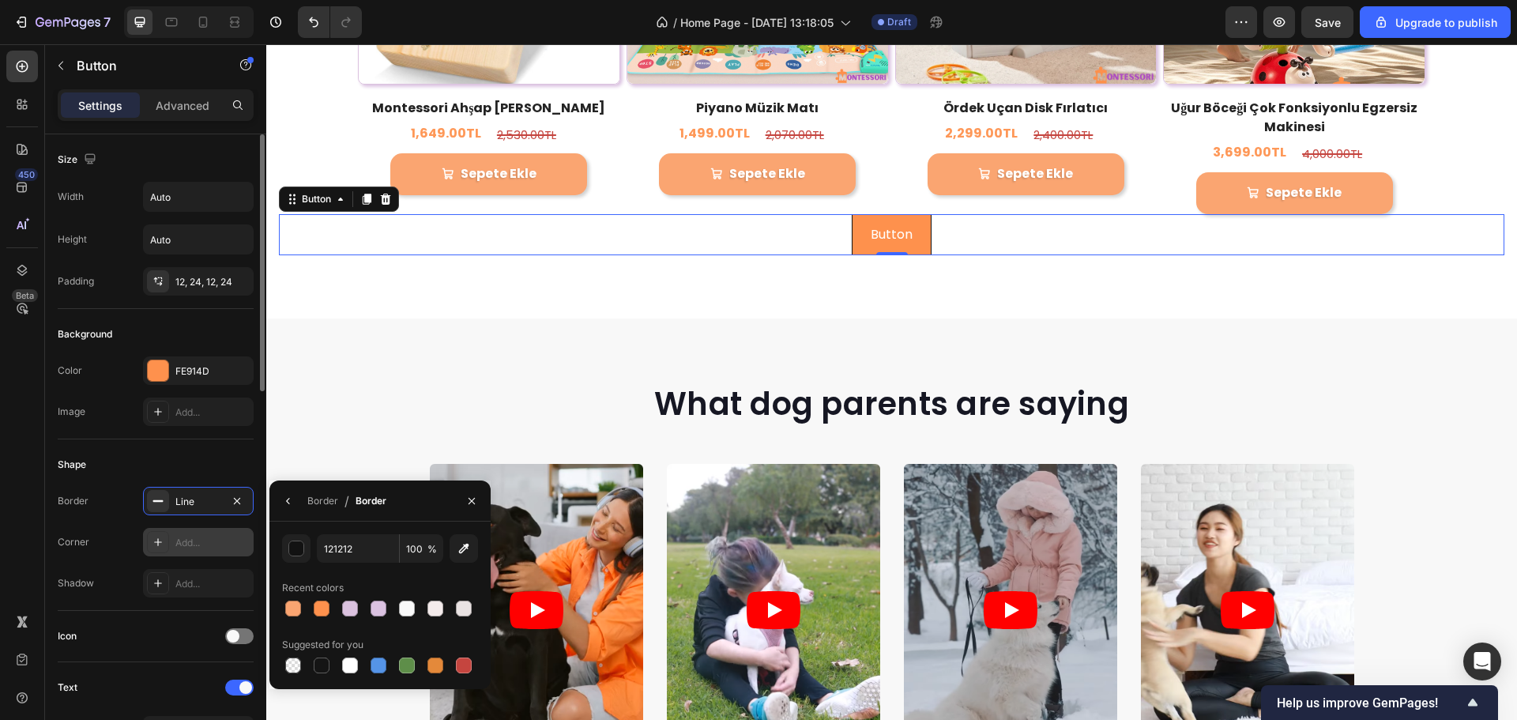
click at [184, 533] on div "Add..." at bounding box center [198, 542] width 111 height 28
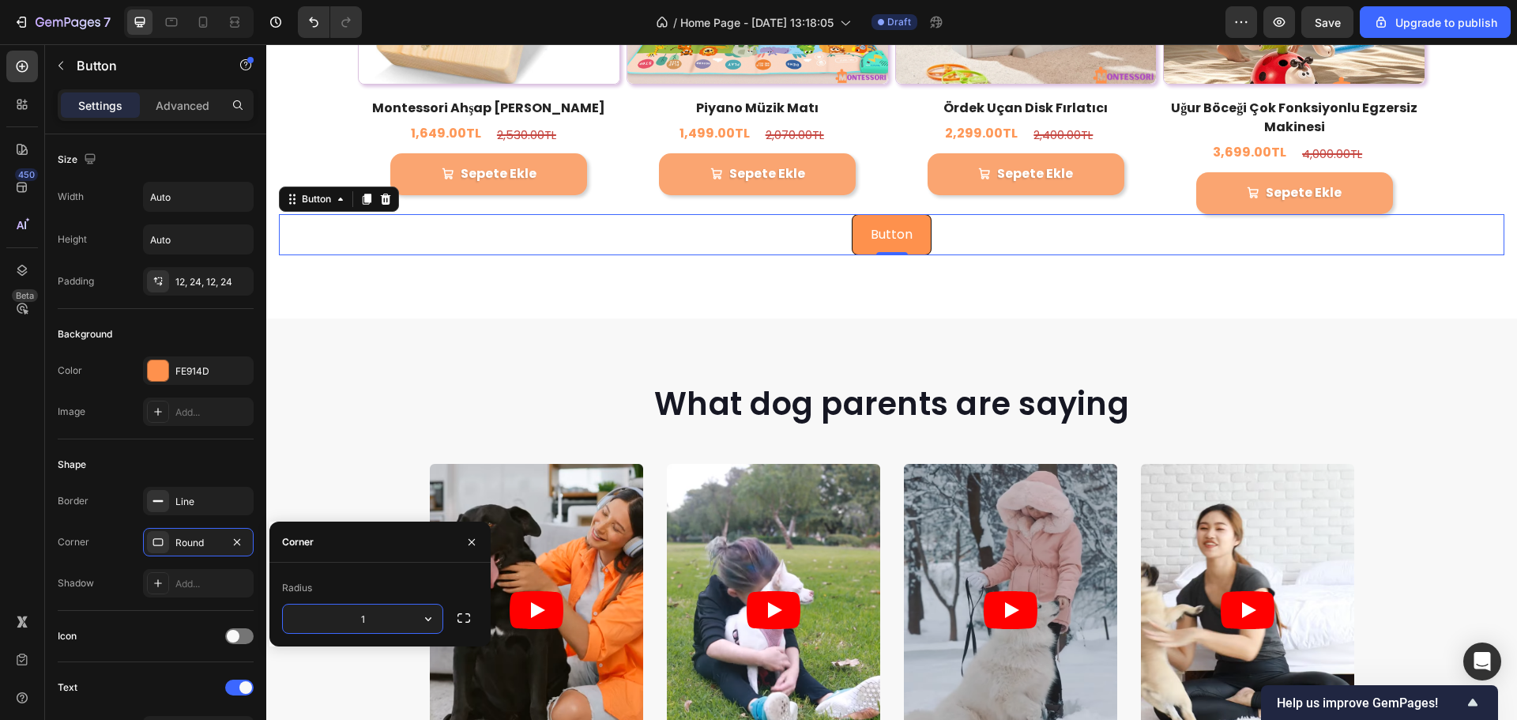
type input "12"
click at [217, 467] on div "Shape" at bounding box center [156, 464] width 196 height 25
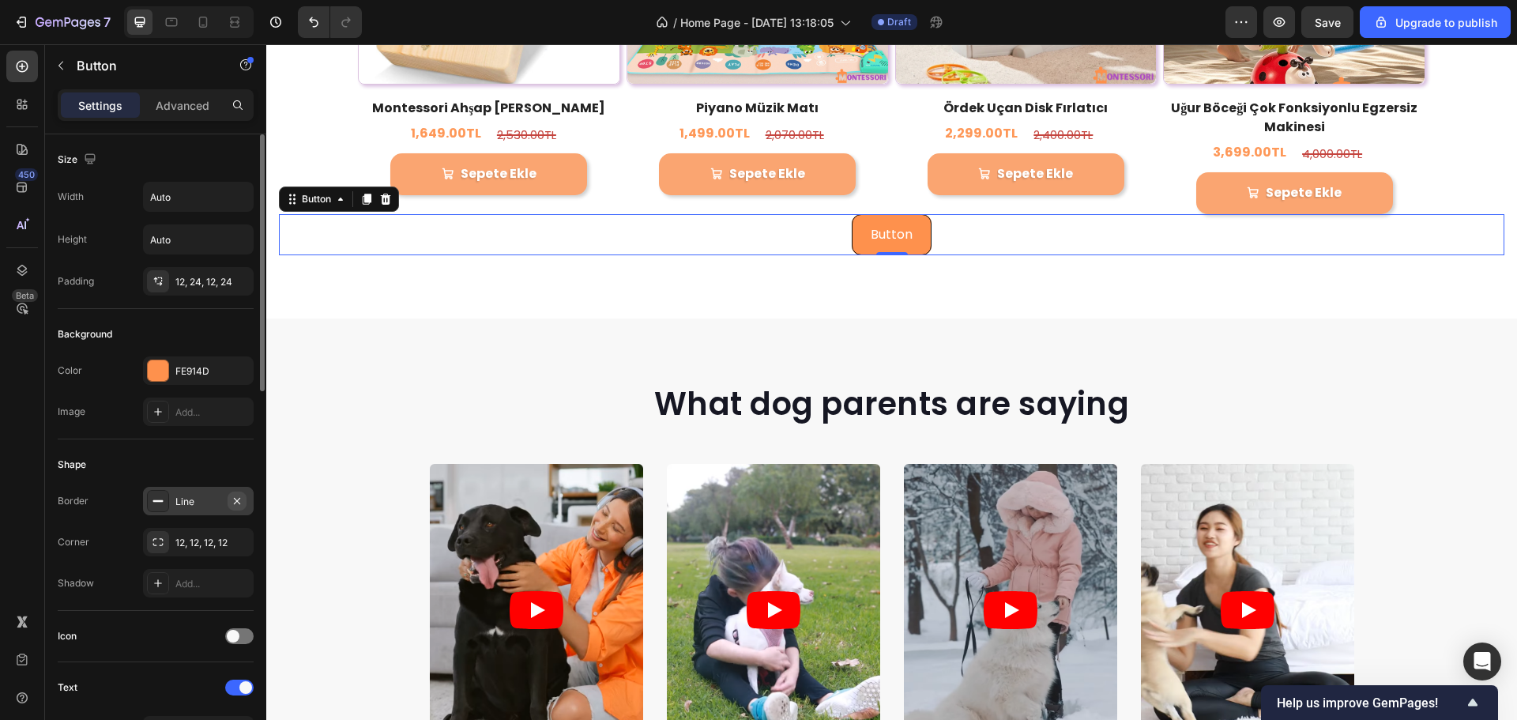
click at [241, 496] on icon "button" at bounding box center [237, 501] width 13 height 13
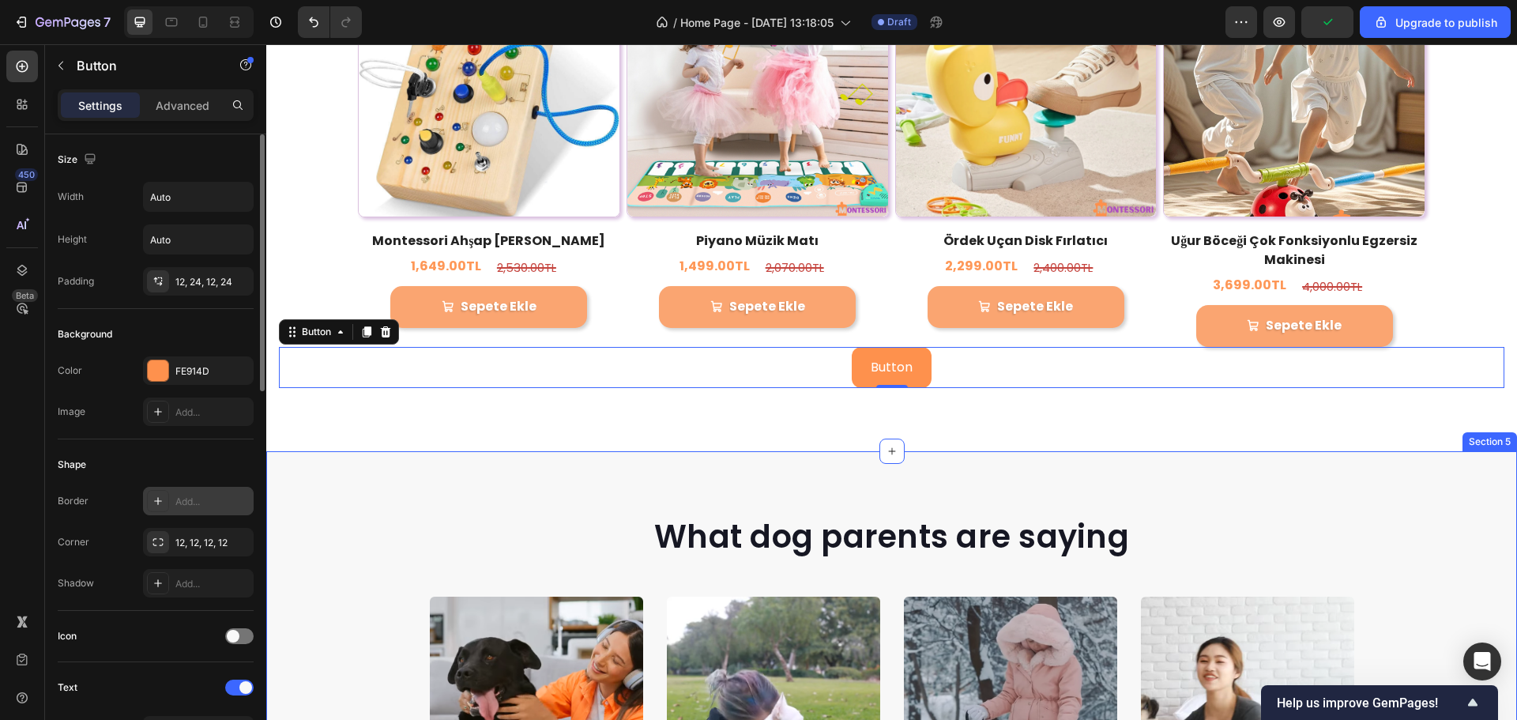
scroll to position [2615, 0]
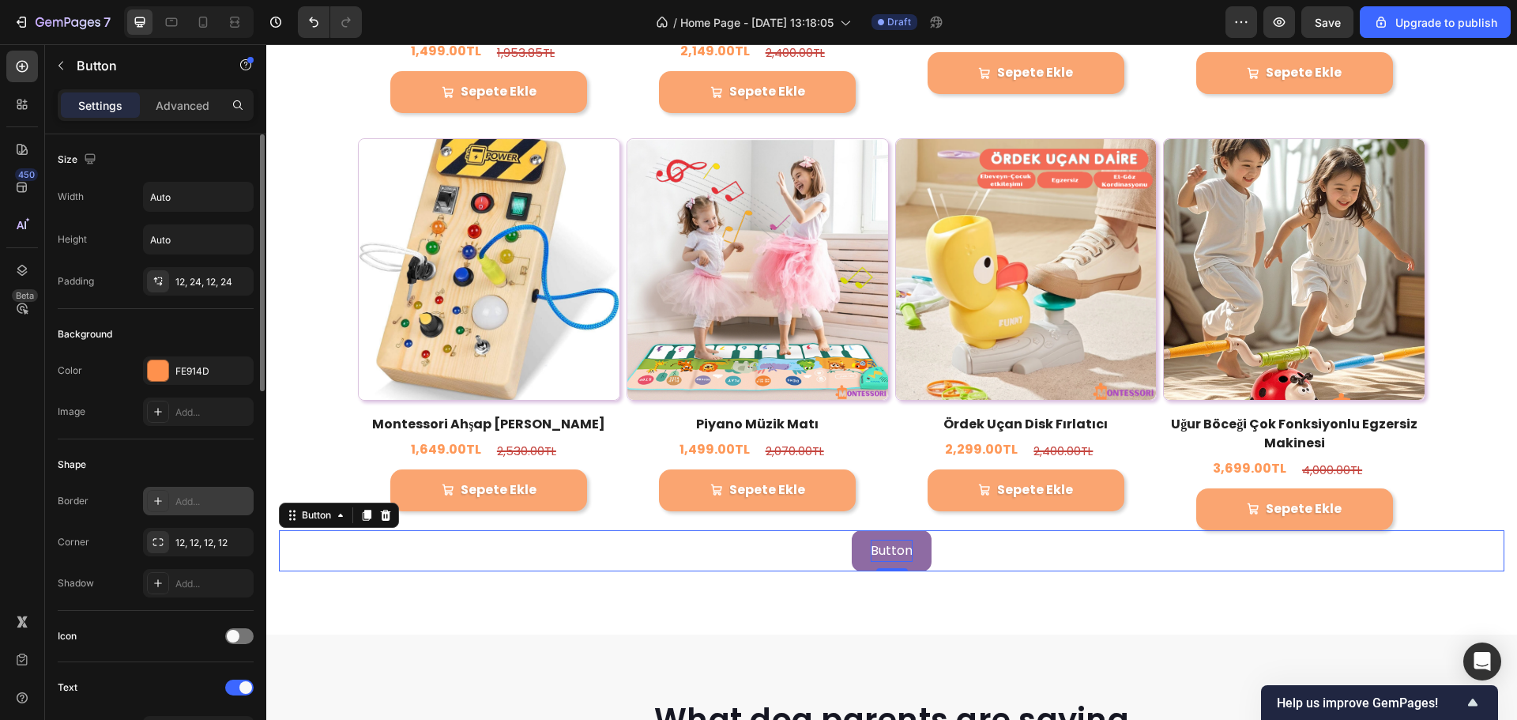
click at [871, 540] on p "Button" at bounding box center [892, 551] width 42 height 23
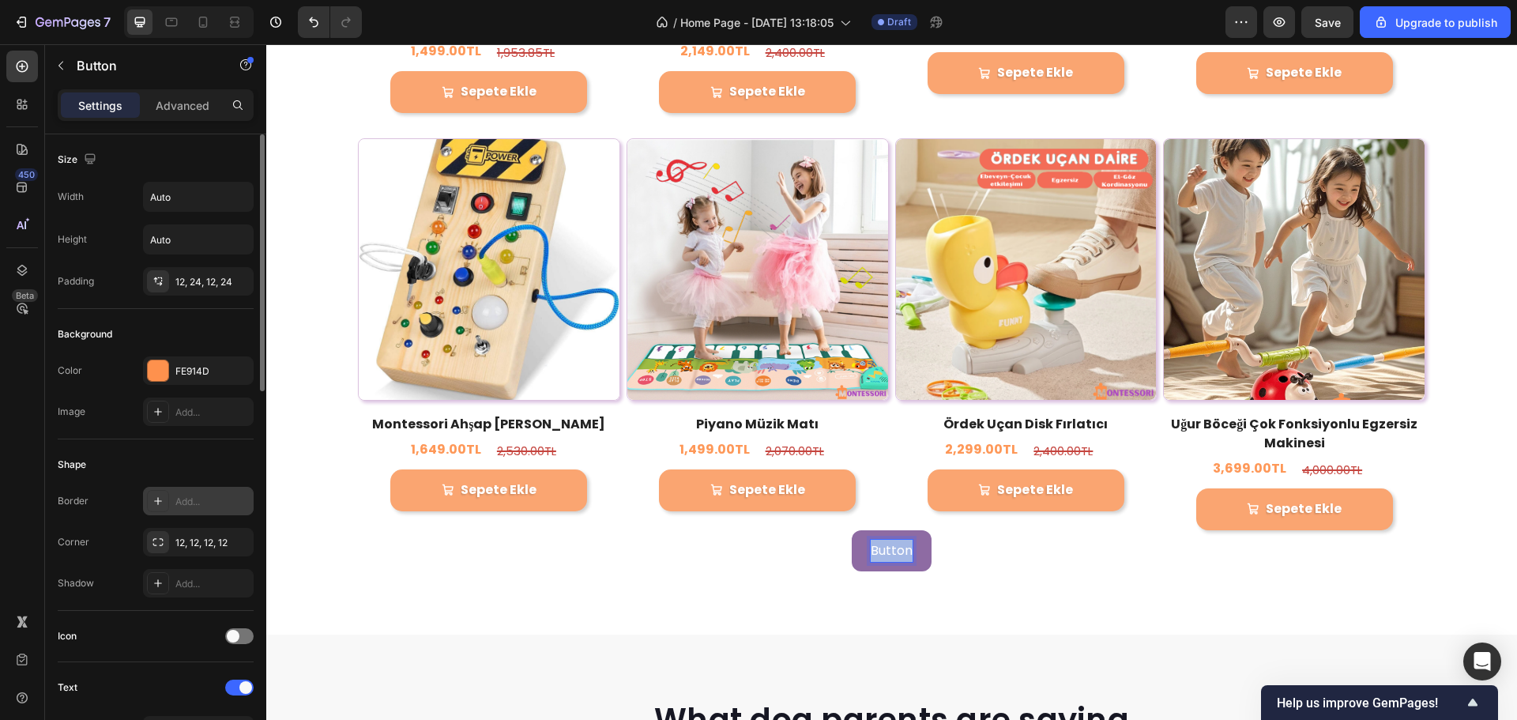
click at [871, 540] on p "Button" at bounding box center [892, 551] width 42 height 23
click at [246, 641] on div at bounding box center [239, 636] width 28 height 16
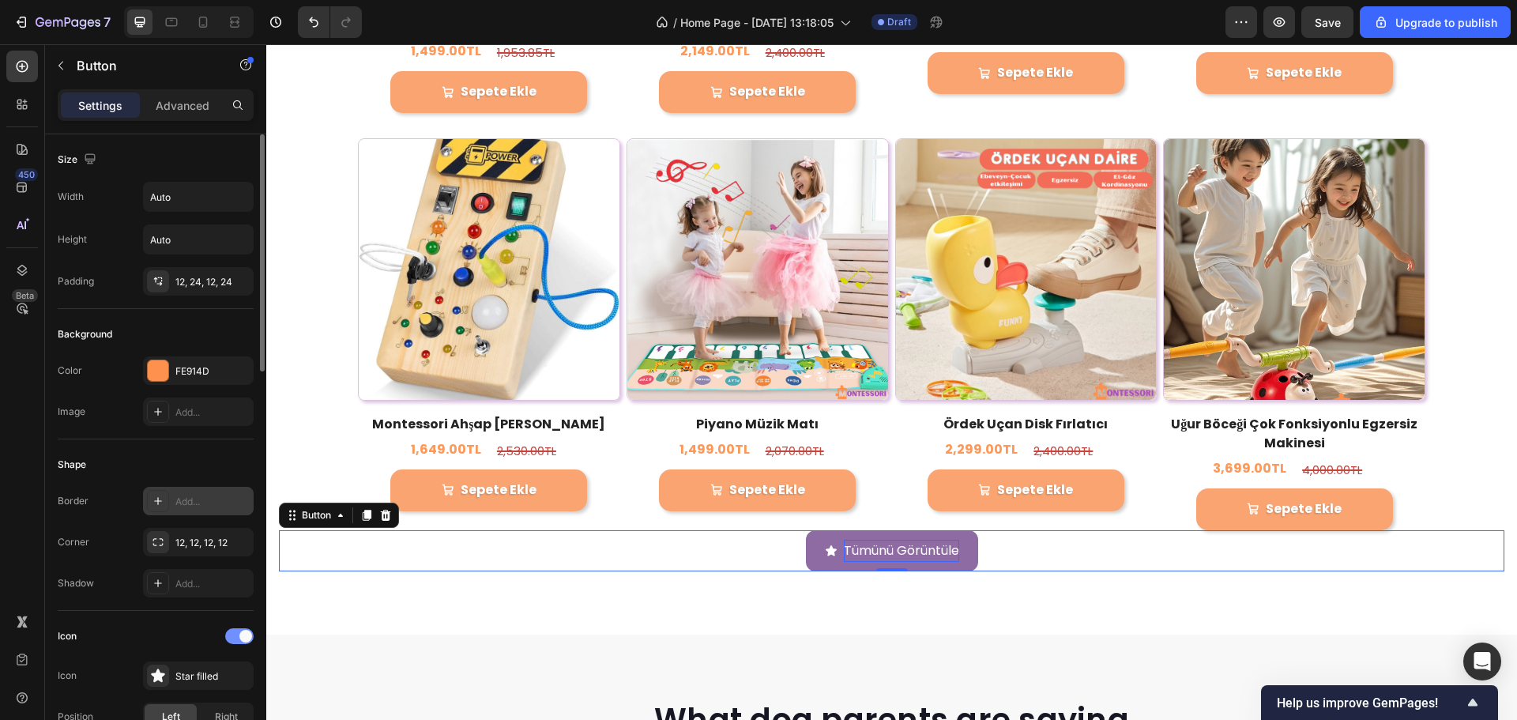
scroll to position [158, 0]
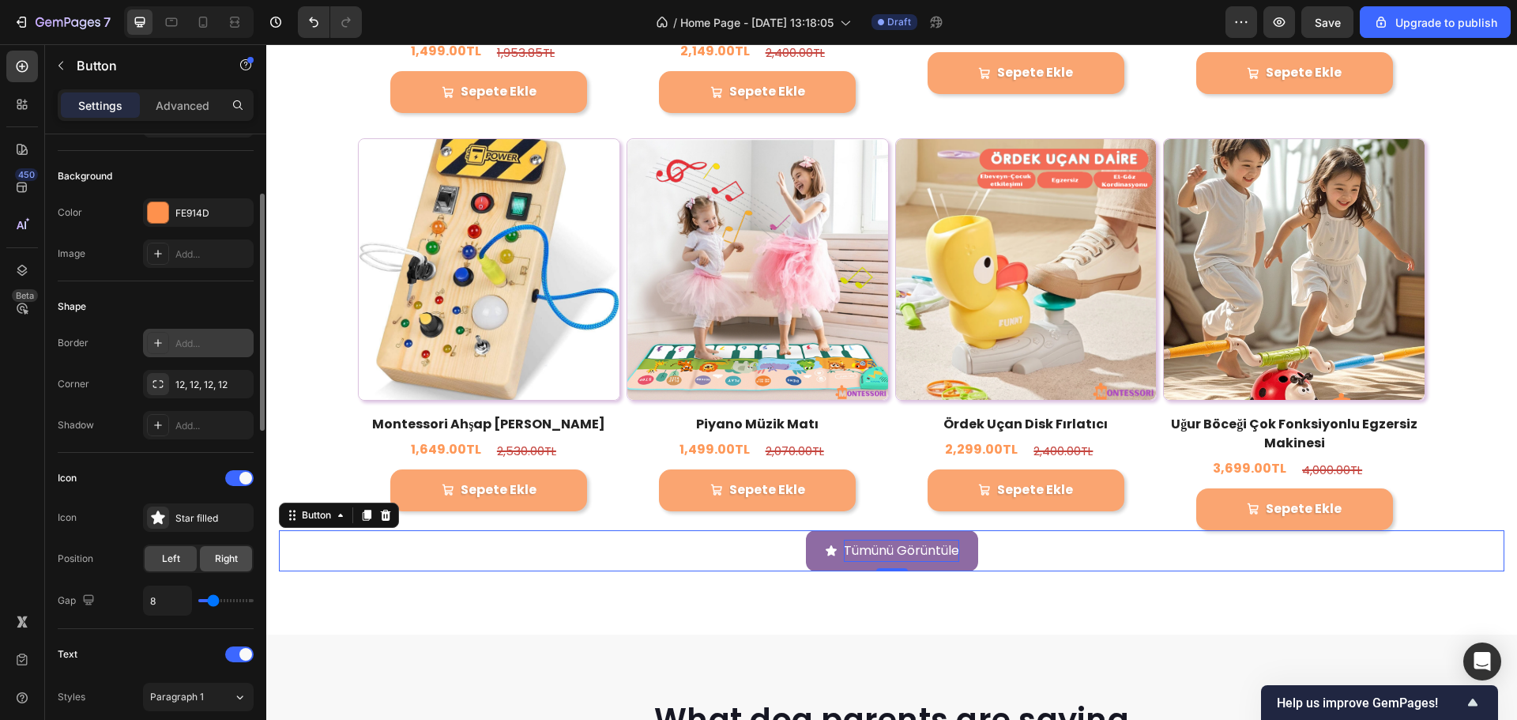
click at [231, 565] on span "Right" at bounding box center [226, 559] width 23 height 14
click at [200, 525] on div "Star filled" at bounding box center [212, 518] width 74 height 14
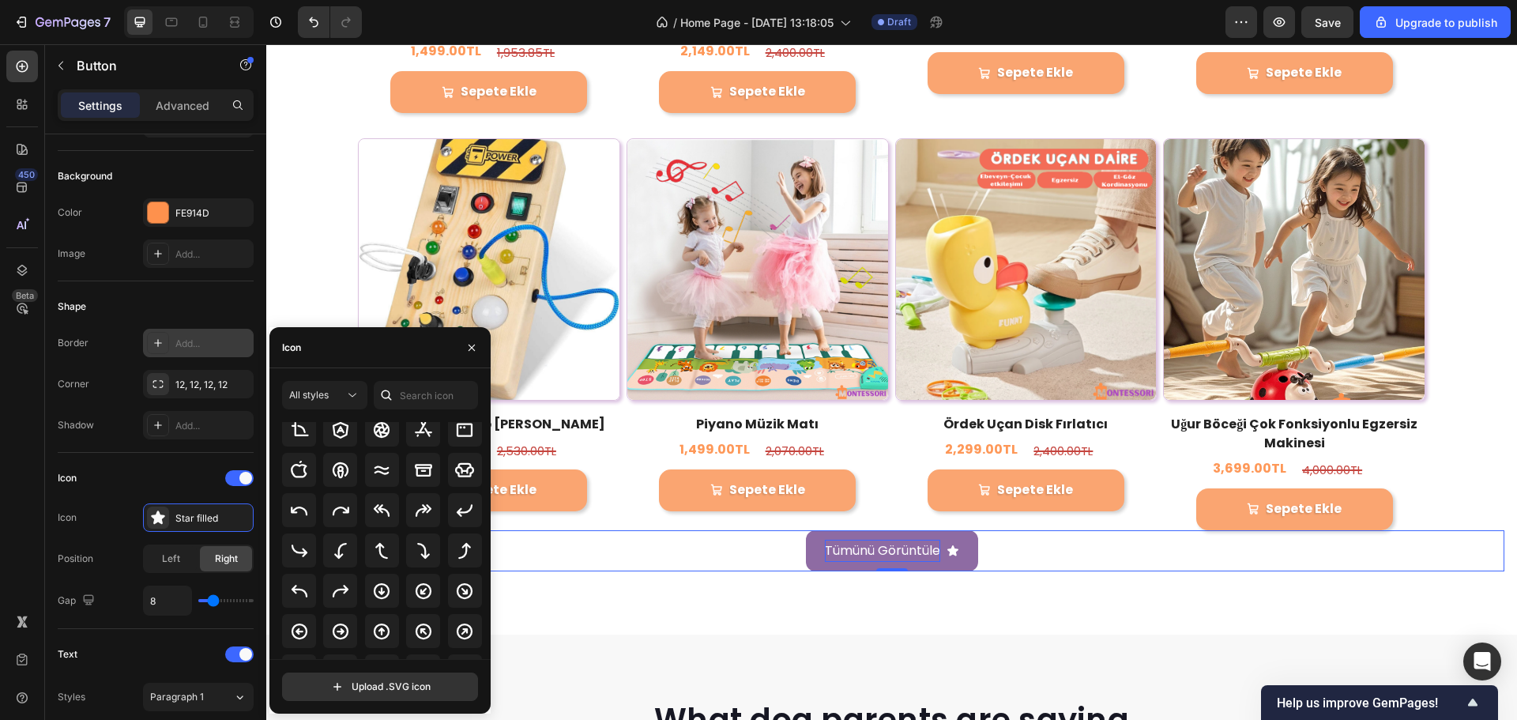
scroll to position [332, 0]
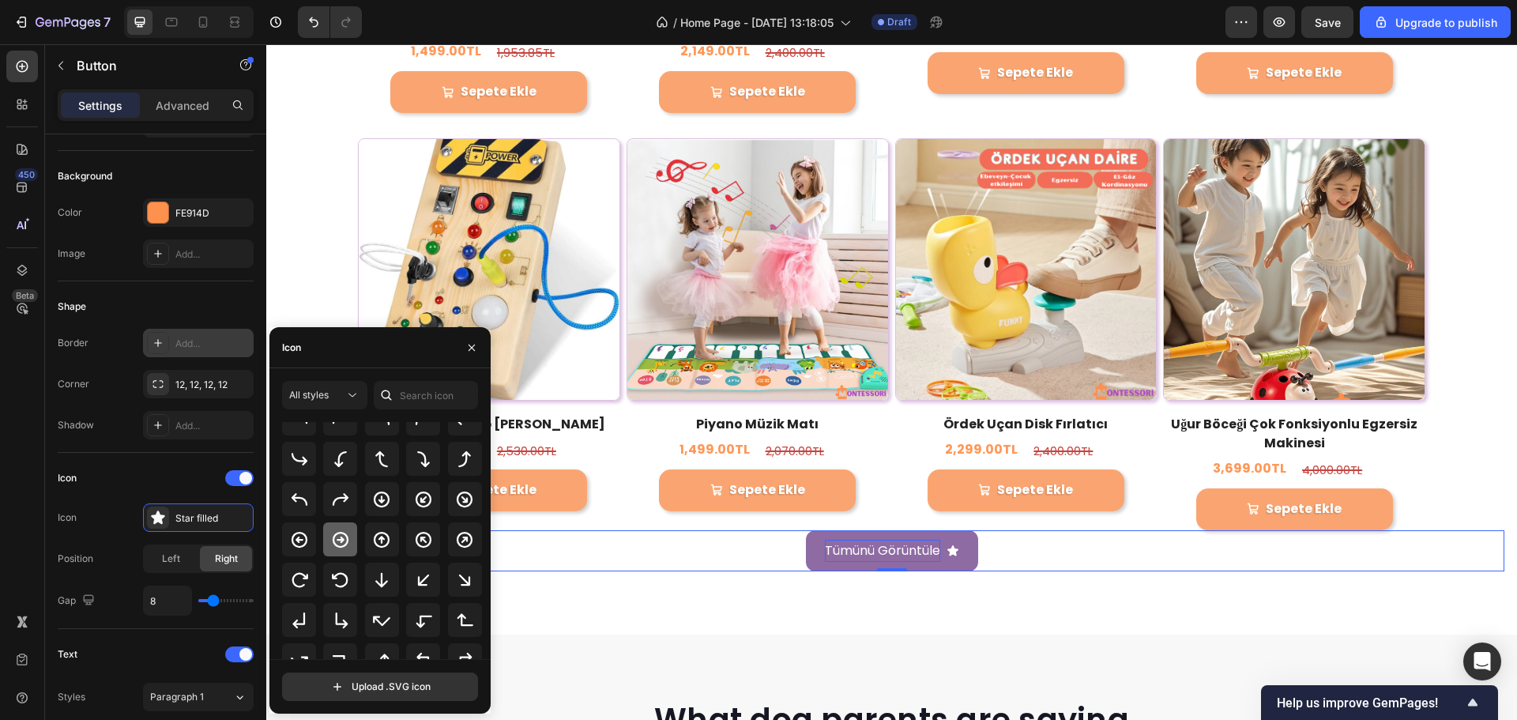
click at [344, 547] on icon at bounding box center [340, 539] width 19 height 19
click at [169, 477] on div "Icon" at bounding box center [156, 478] width 196 height 25
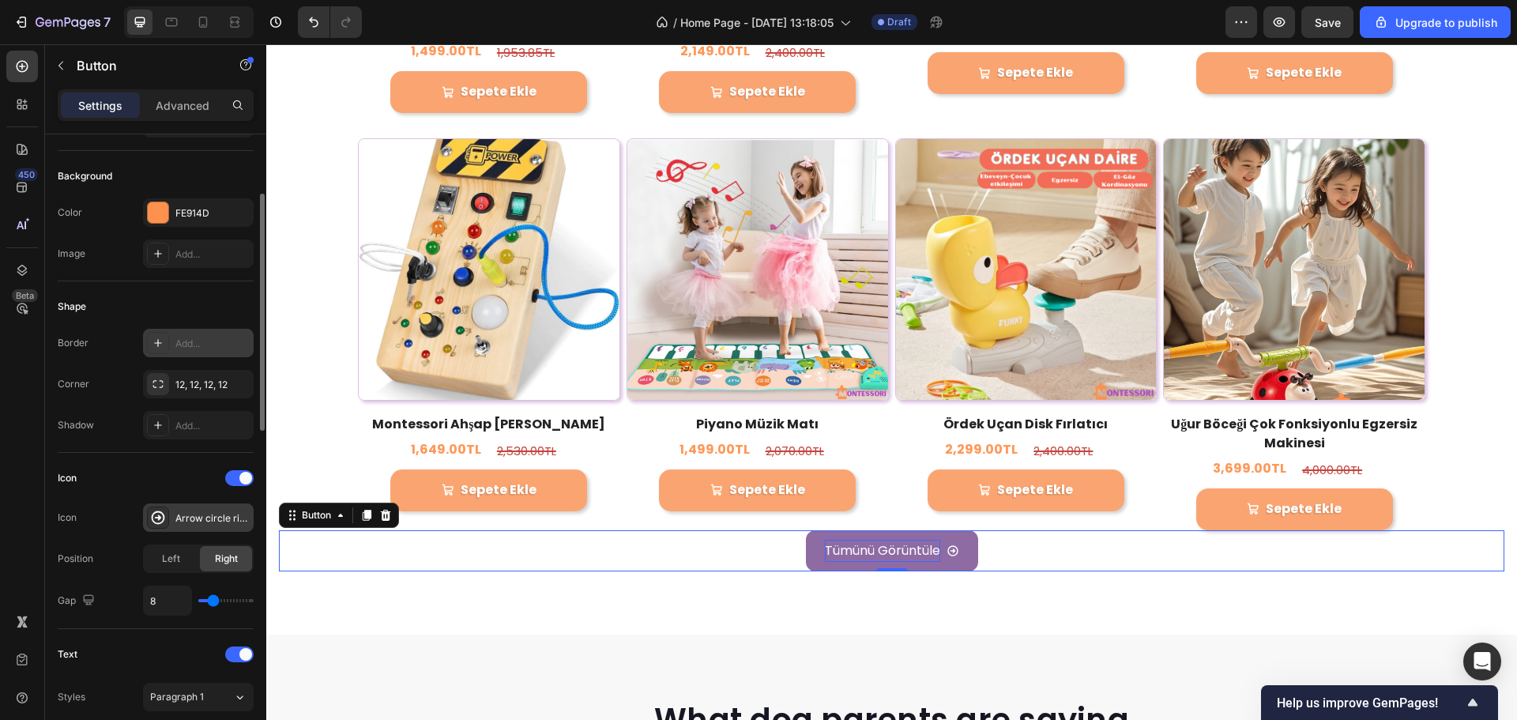
click at [228, 511] on div "Arrow circle right bold" at bounding box center [212, 518] width 74 height 14
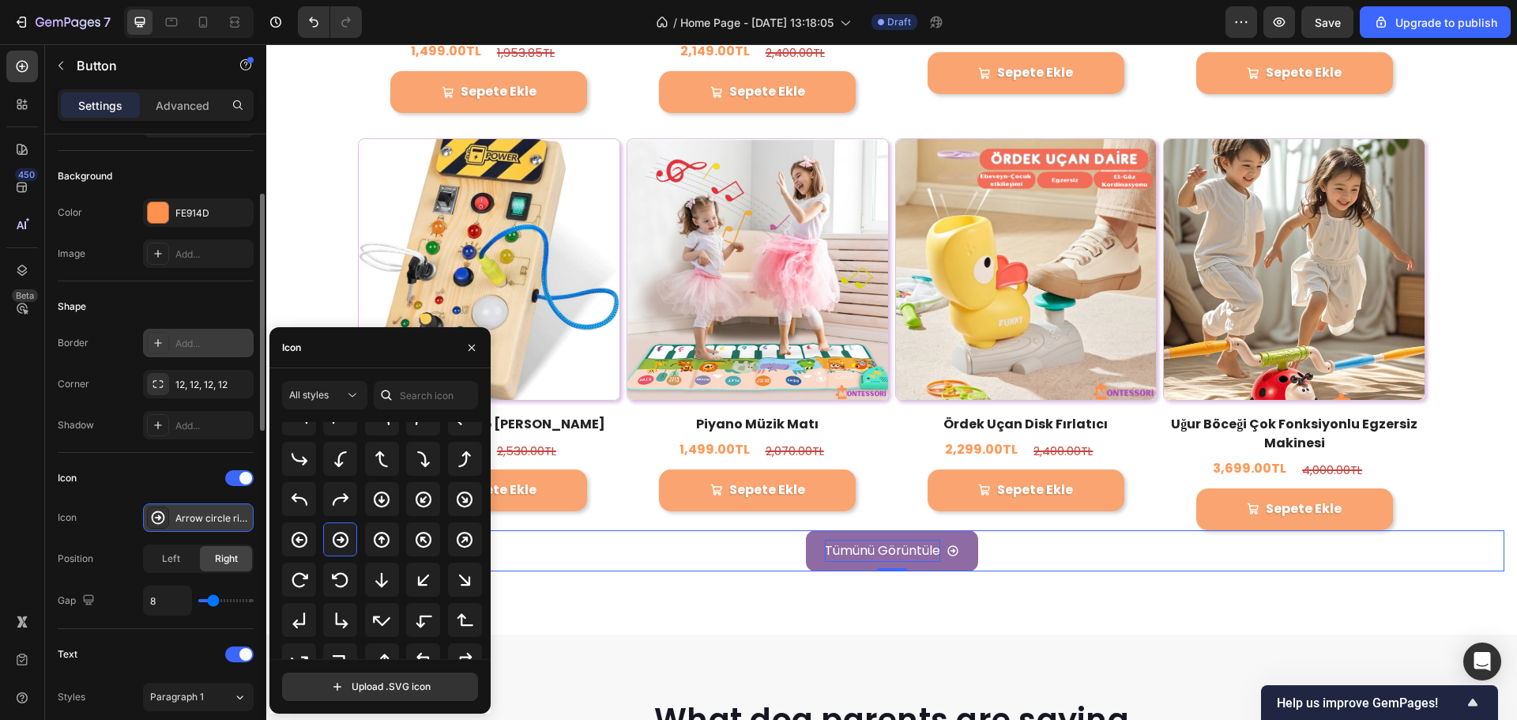
click at [228, 511] on div "Arrow circle right bold" at bounding box center [212, 518] width 74 height 14
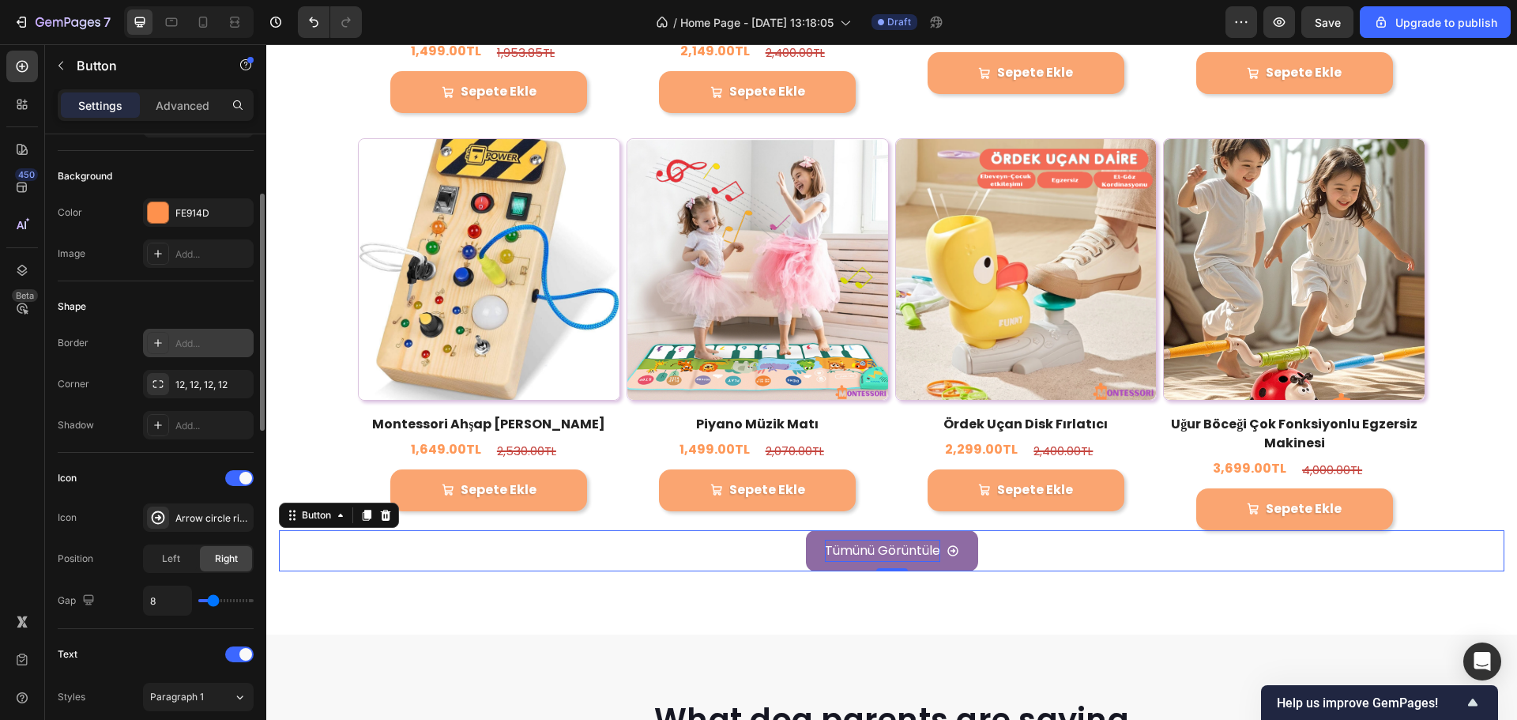
click at [193, 480] on div "Icon" at bounding box center [156, 478] width 196 height 25
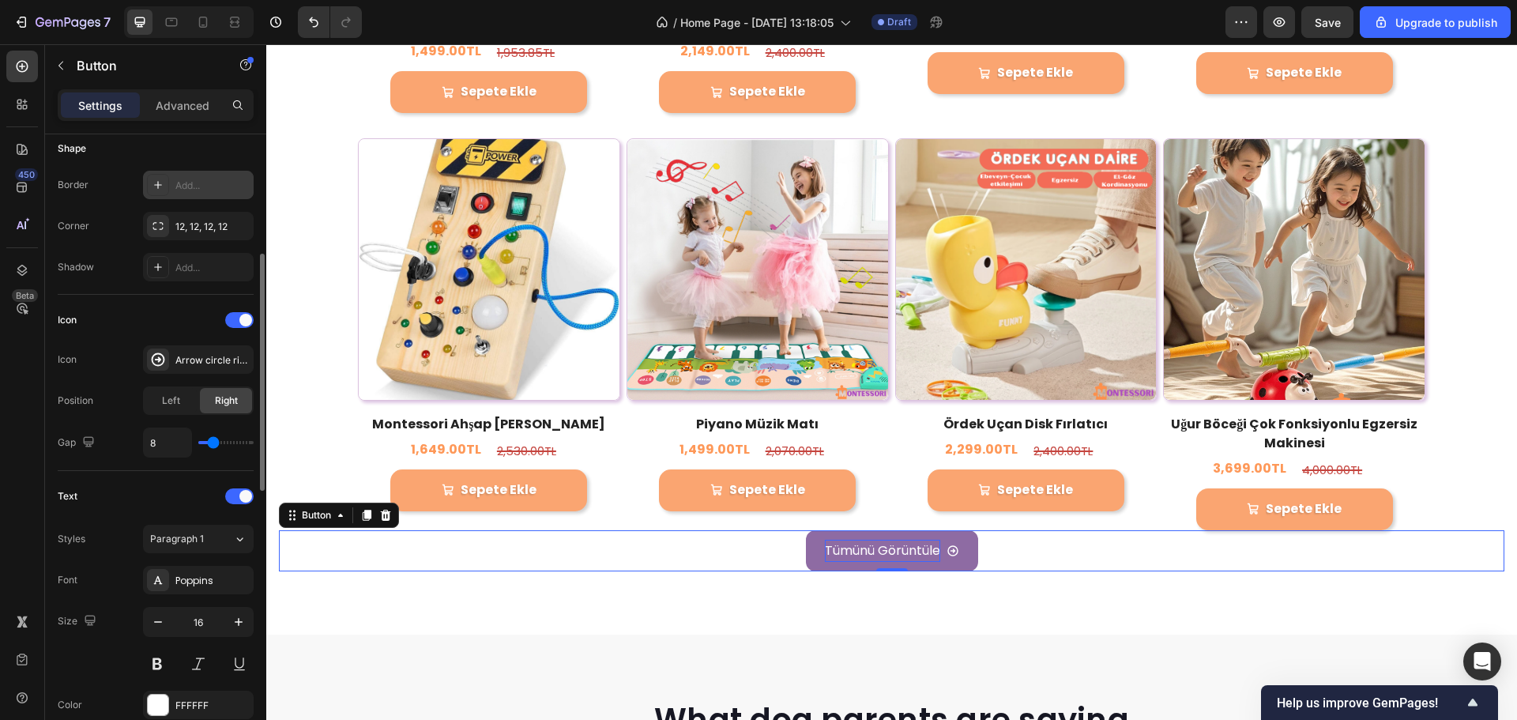
scroll to position [553, 0]
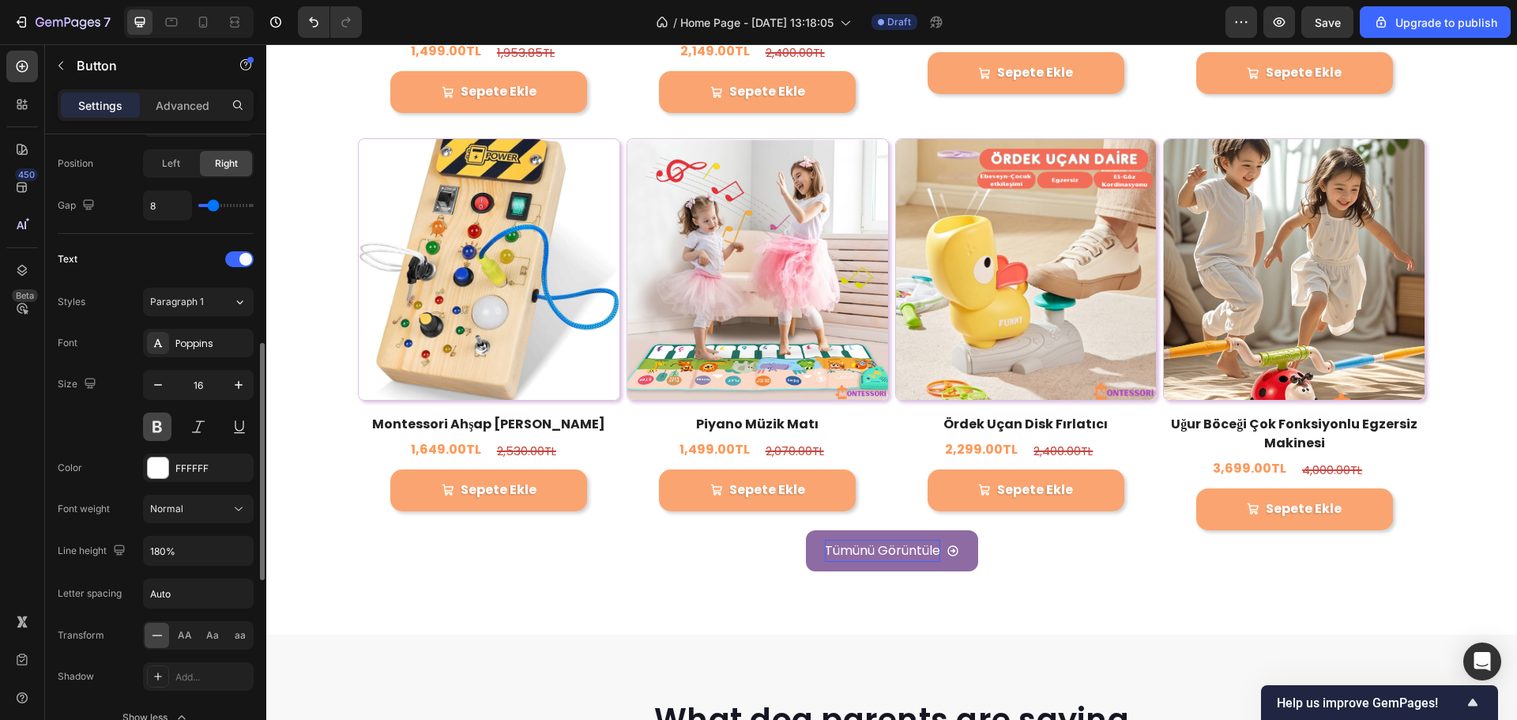
click at [155, 420] on button at bounding box center [157, 427] width 28 height 28
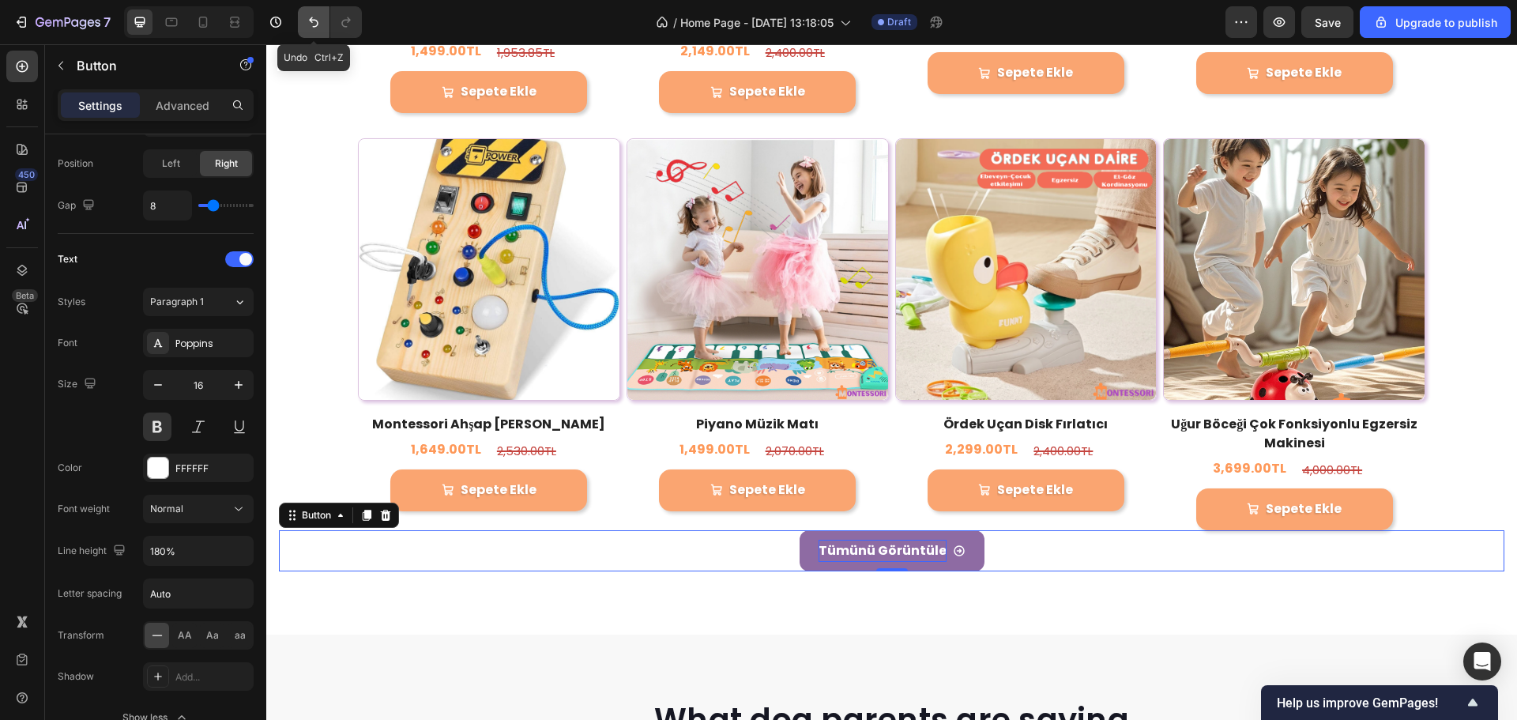
click at [301, 16] on button "Undo/Redo" at bounding box center [314, 22] width 32 height 32
click at [825, 540] on p "Tümünü Görüntüle" at bounding box center [882, 551] width 115 height 23
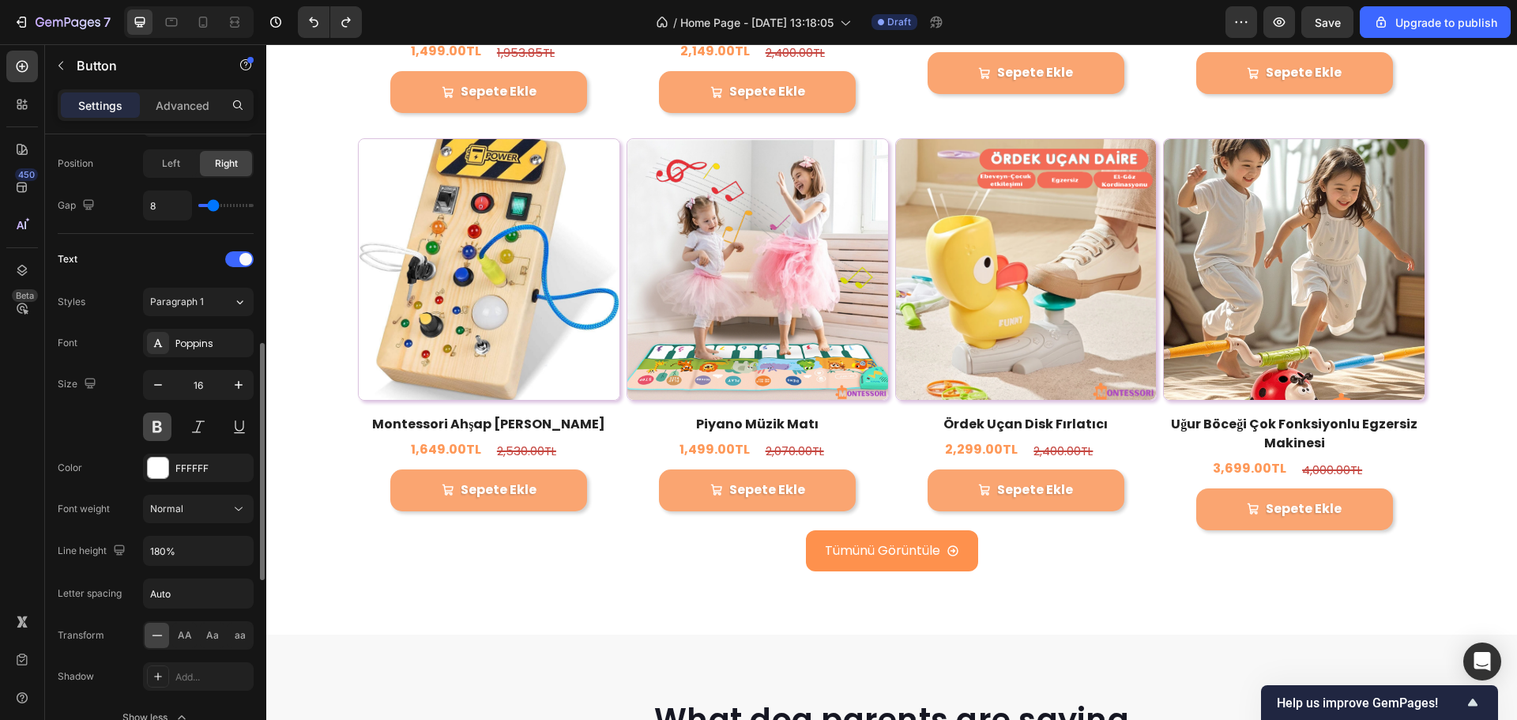
click at [147, 416] on button at bounding box center [157, 427] width 28 height 28
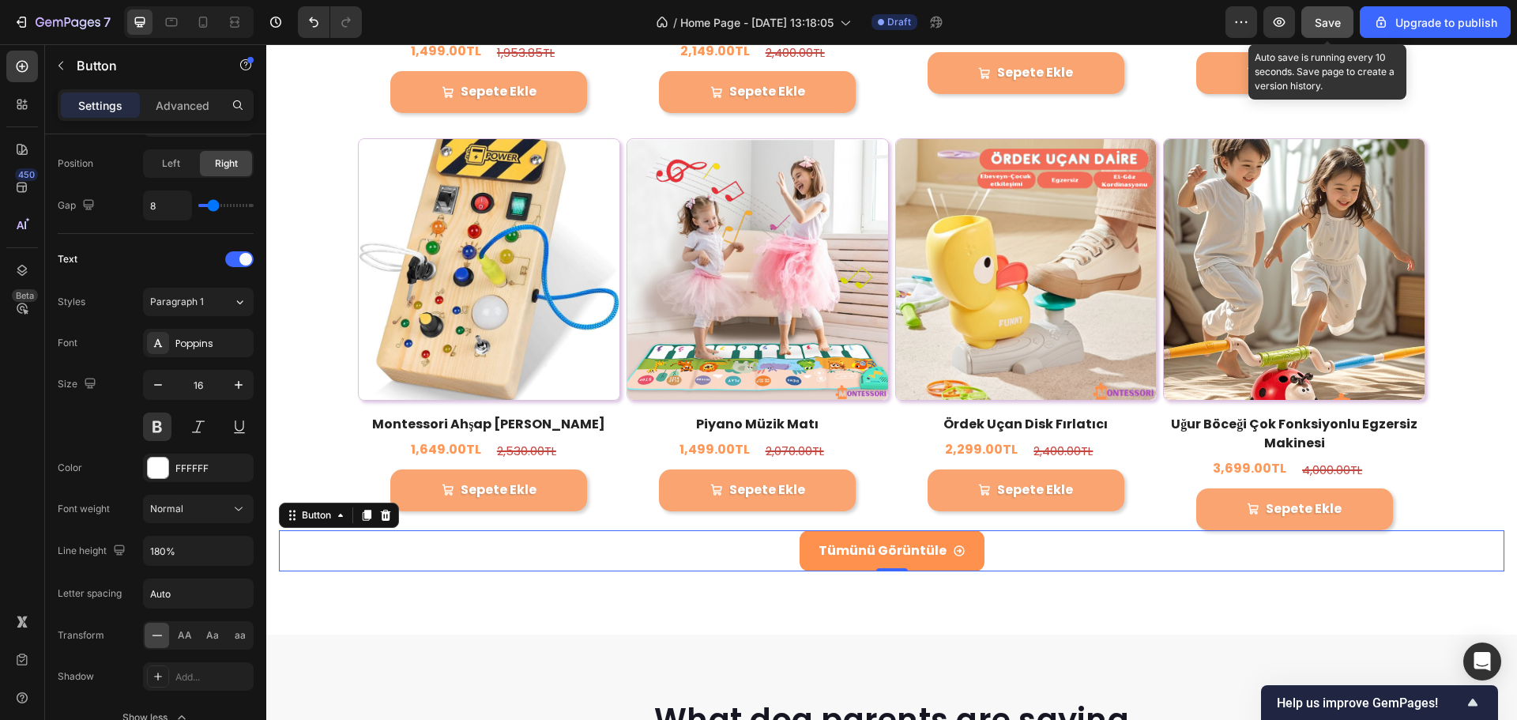
click at [1340, 28] on span "Save" at bounding box center [1328, 22] width 26 height 13
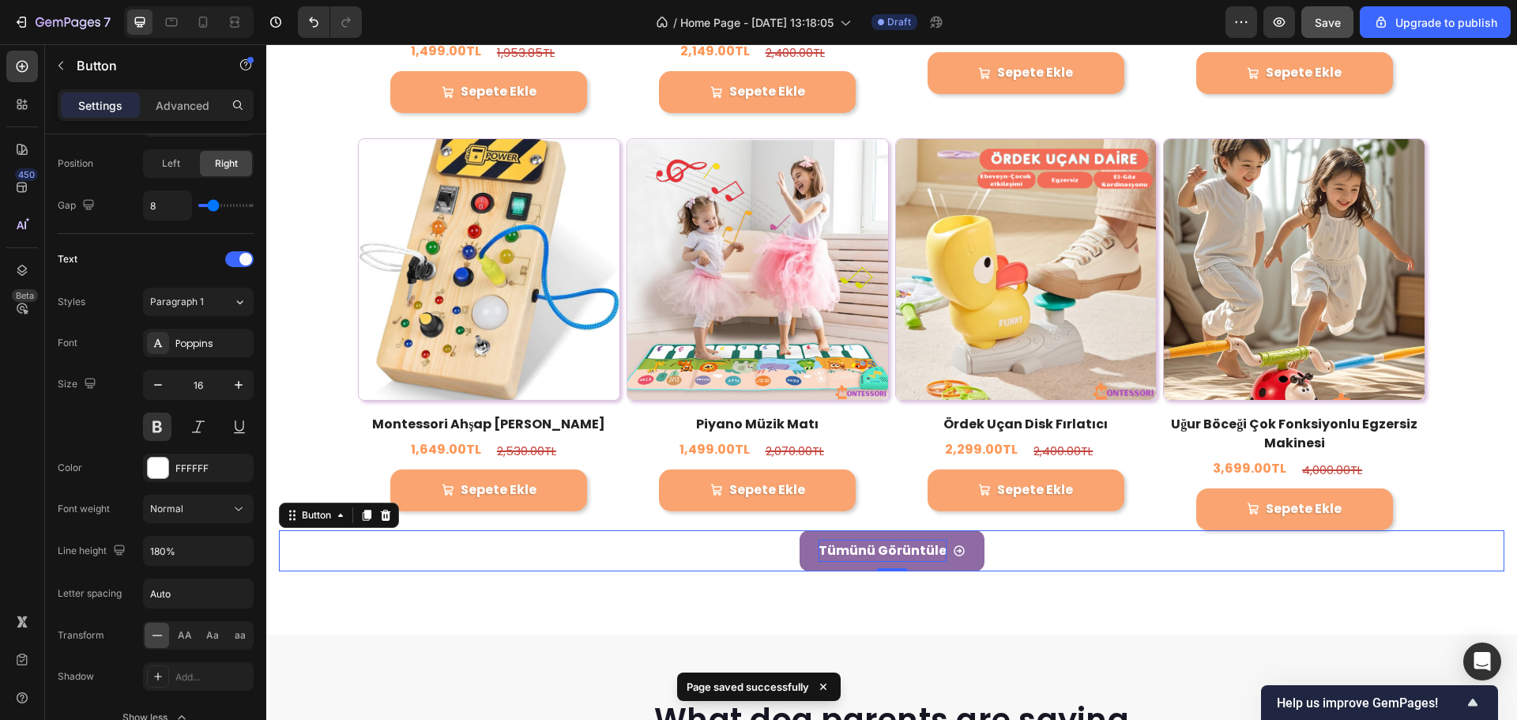
click at [837, 540] on p "Tümünü Görüntüle" at bounding box center [883, 551] width 128 height 23
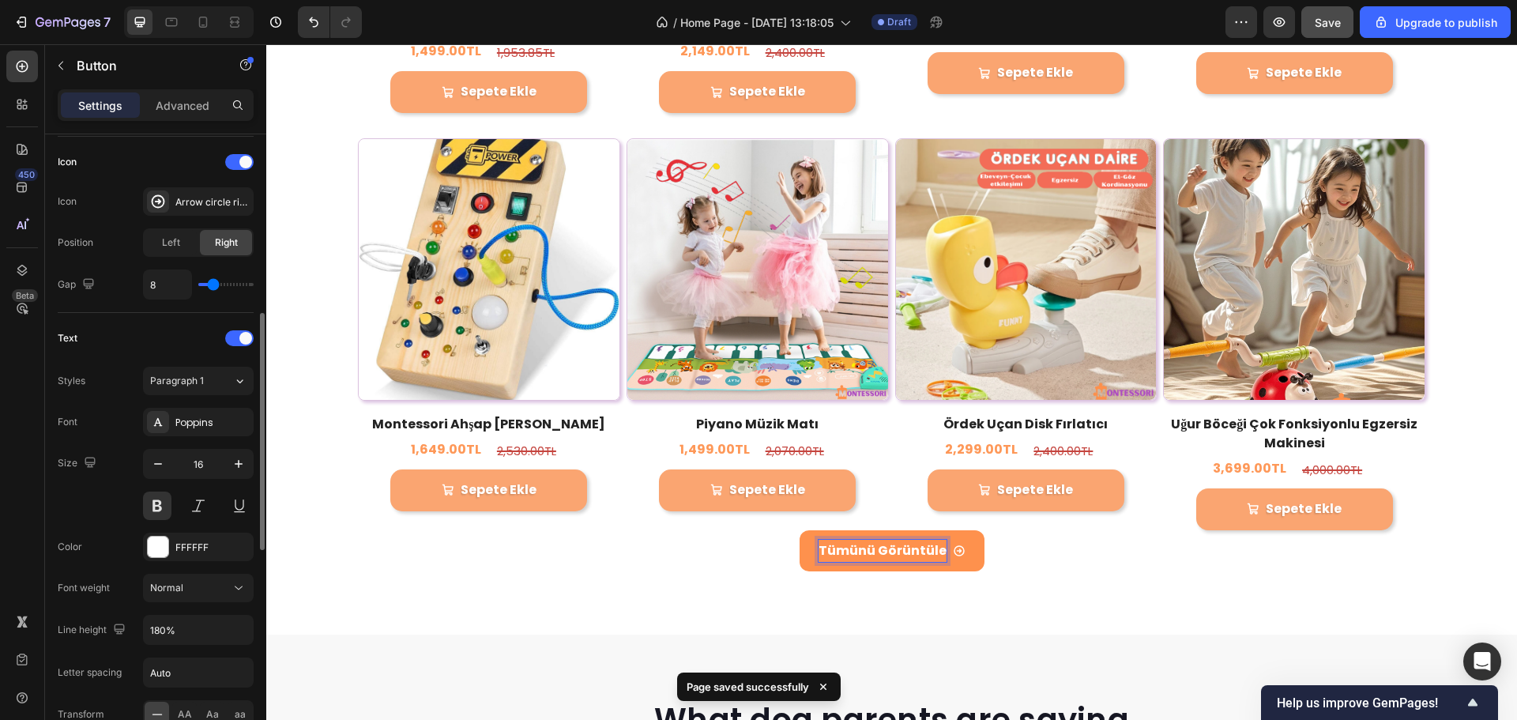
scroll to position [0, 0]
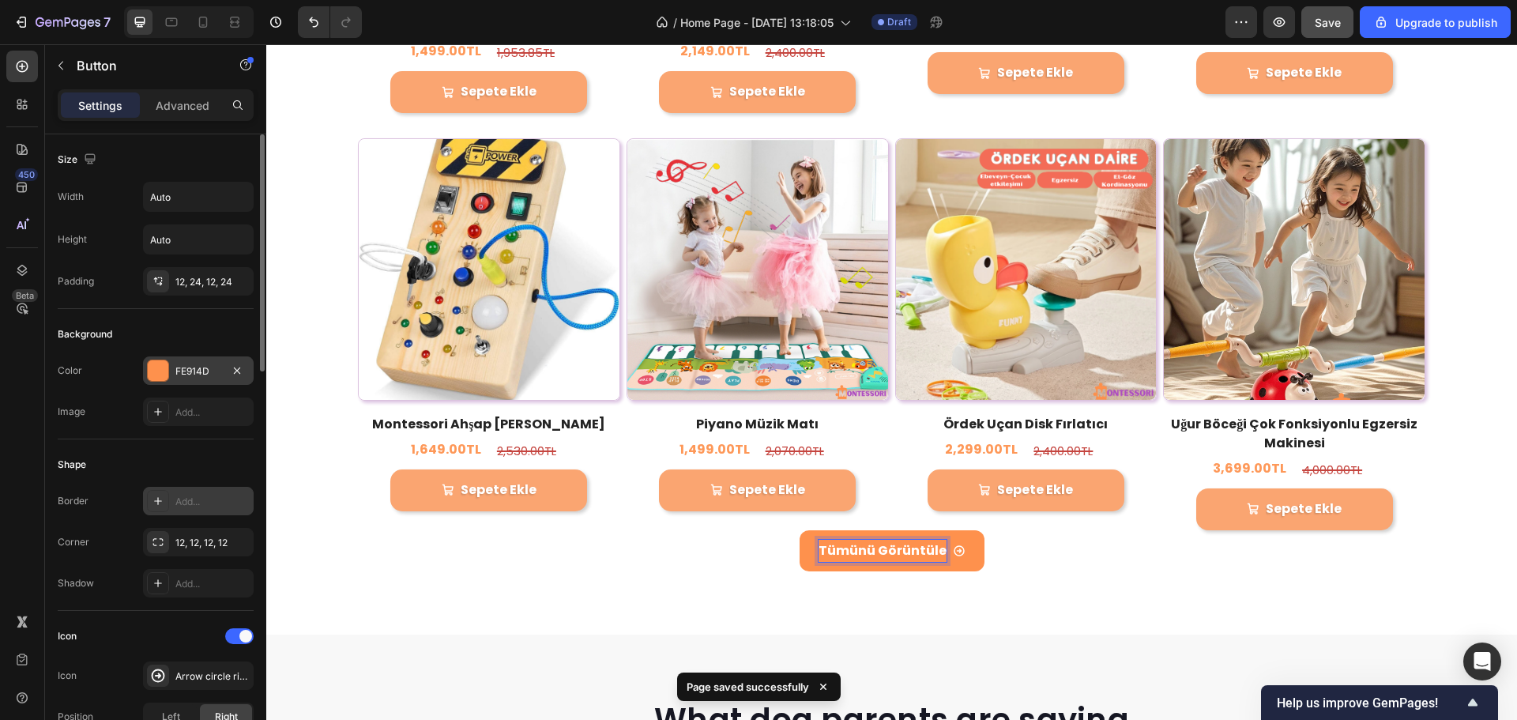
click at [172, 363] on div "FE914D" at bounding box center [198, 370] width 111 height 28
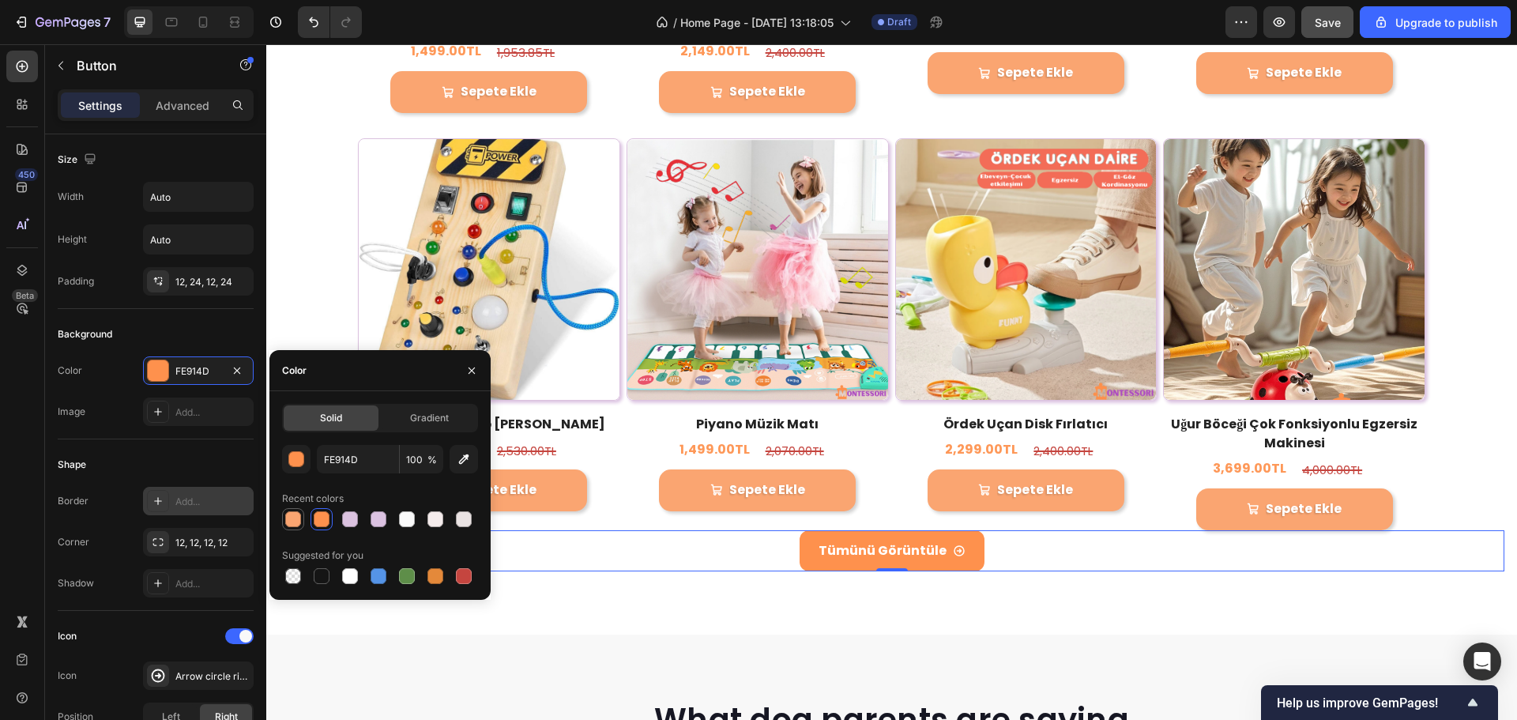
click at [296, 517] on div at bounding box center [293, 519] width 16 height 16
type input "FAA571"
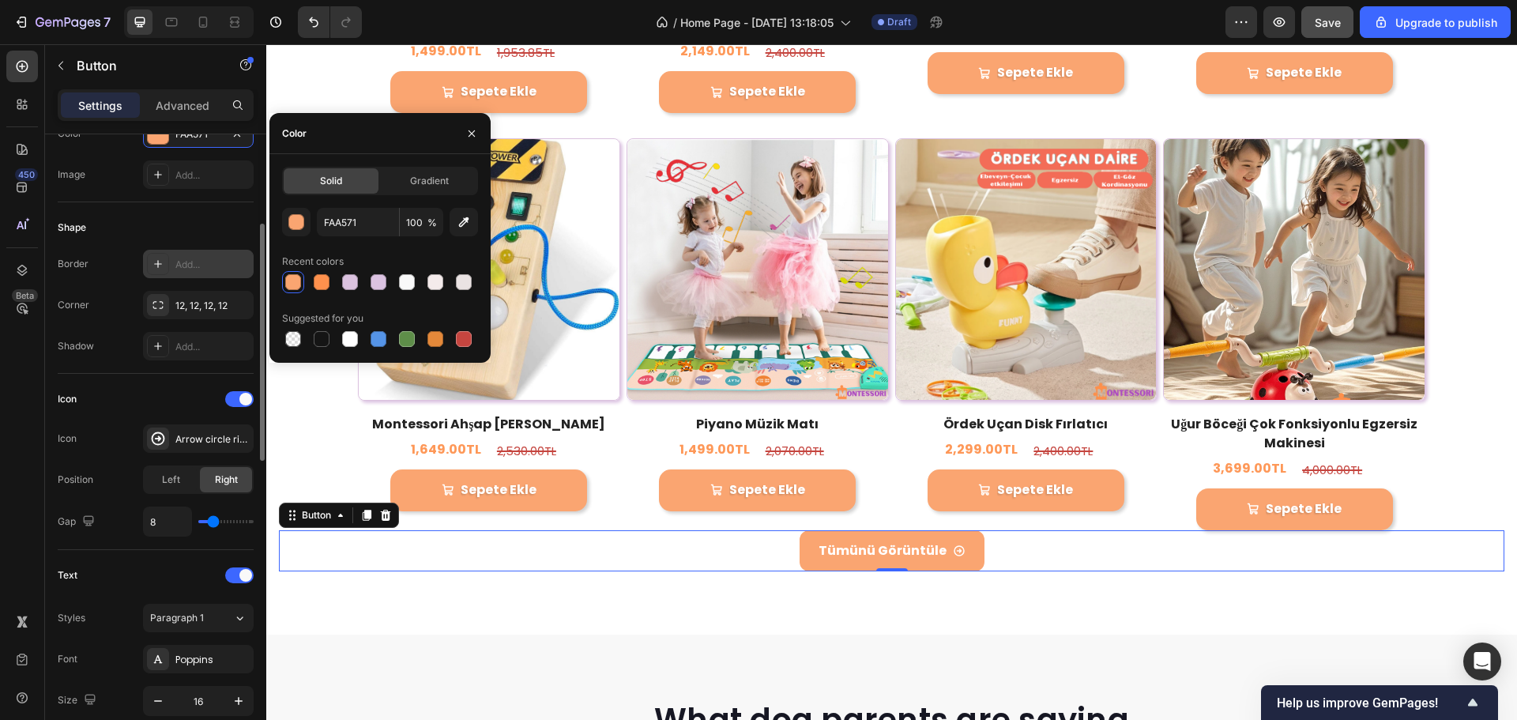
click at [138, 571] on div "Text" at bounding box center [156, 575] width 196 height 25
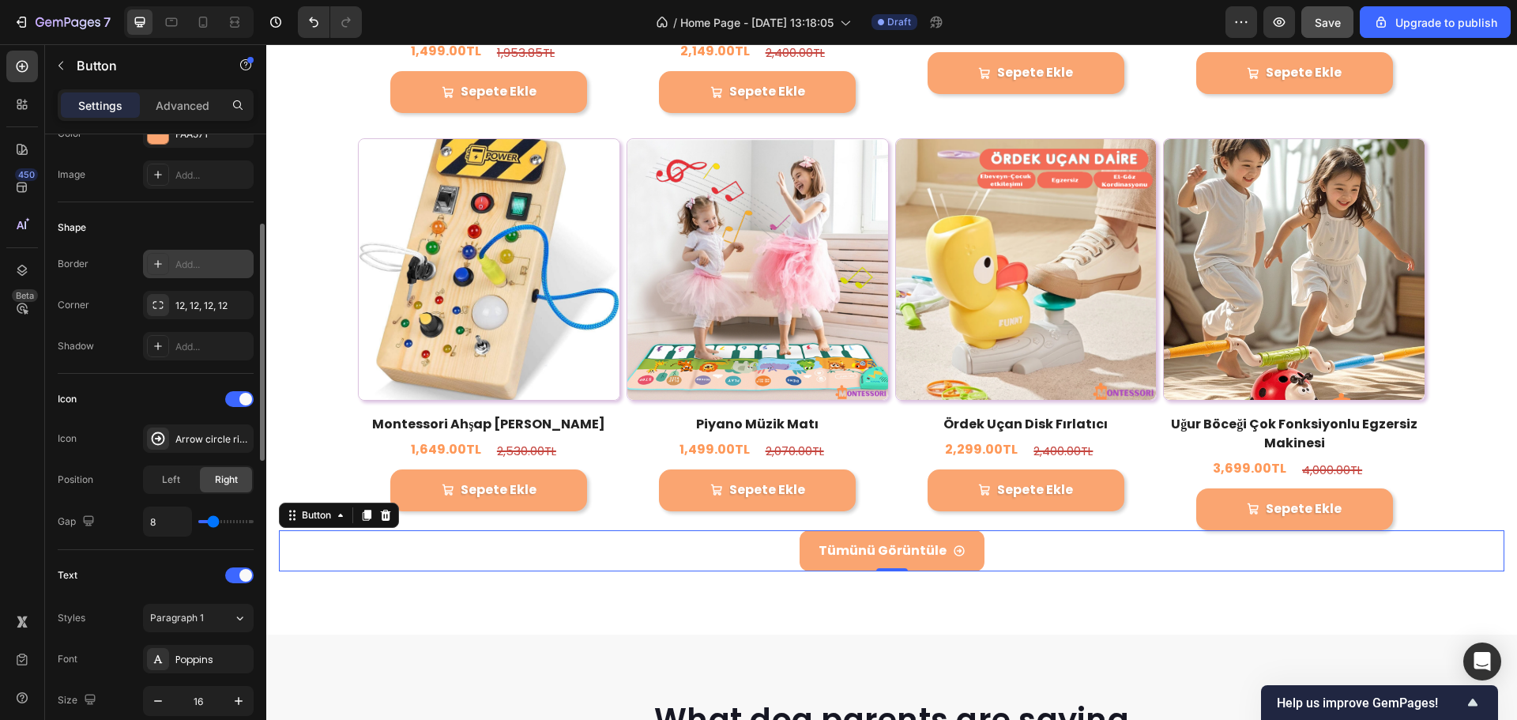
scroll to position [632, 0]
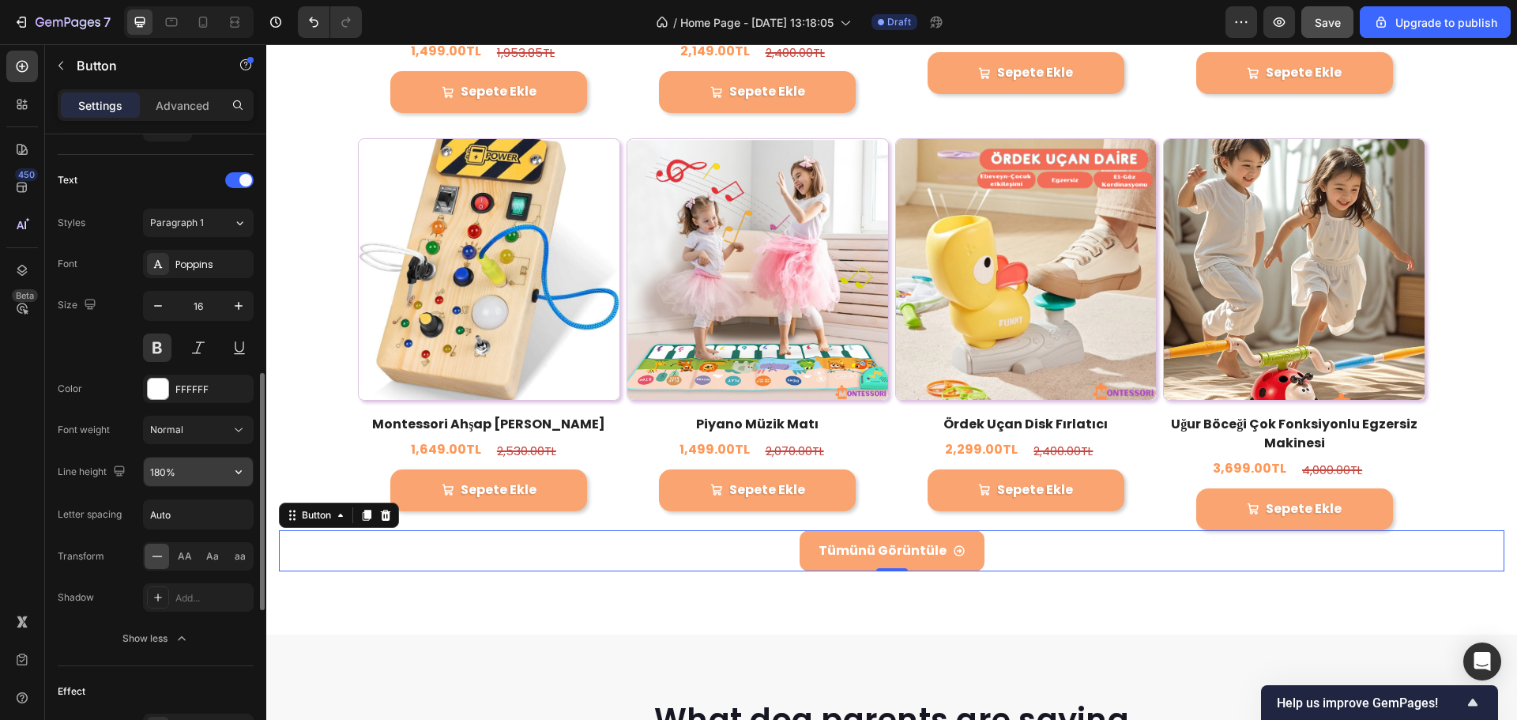
click at [190, 478] on input "180%" at bounding box center [198, 472] width 109 height 28
click at [232, 477] on icon "button" at bounding box center [239, 472] width 16 height 16
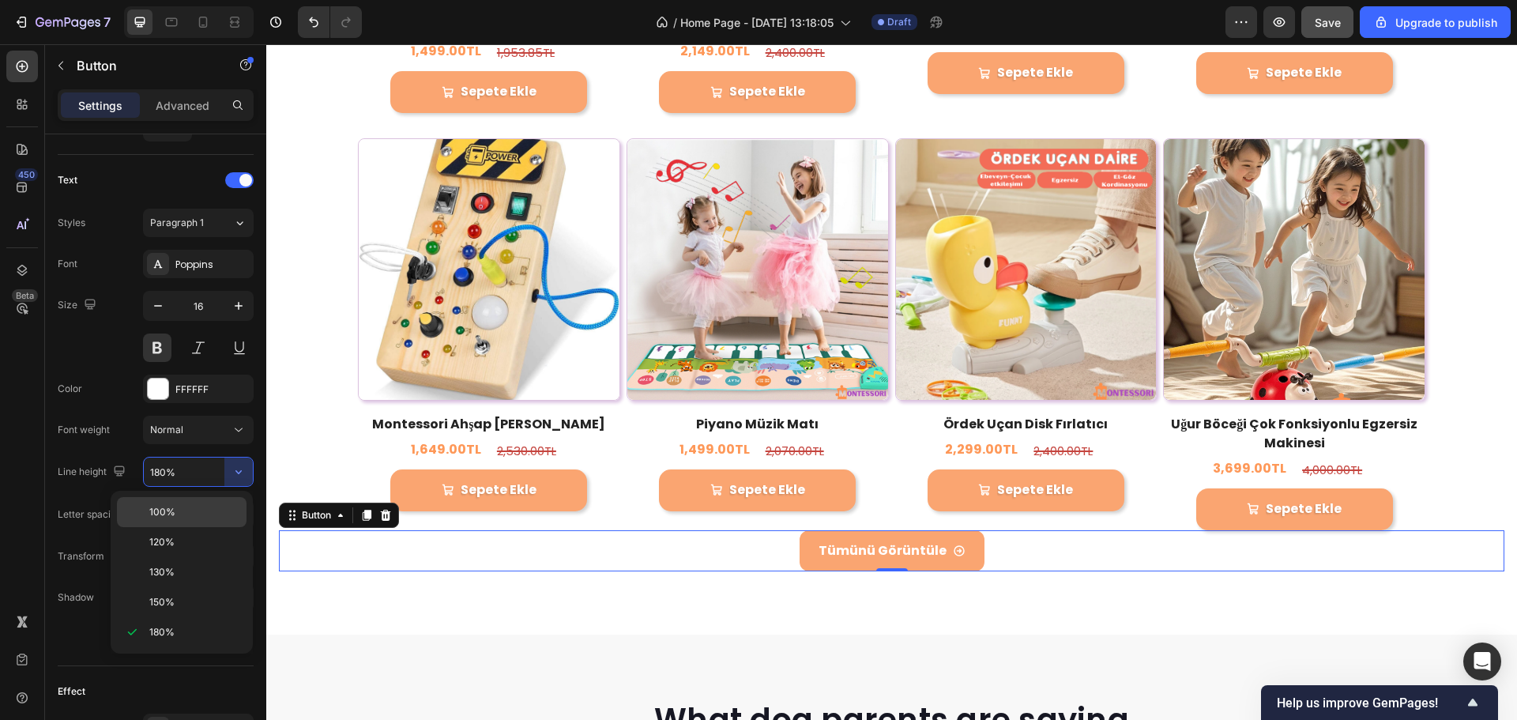
click at [187, 507] on p "100%" at bounding box center [194, 512] width 90 height 14
type input "100%"
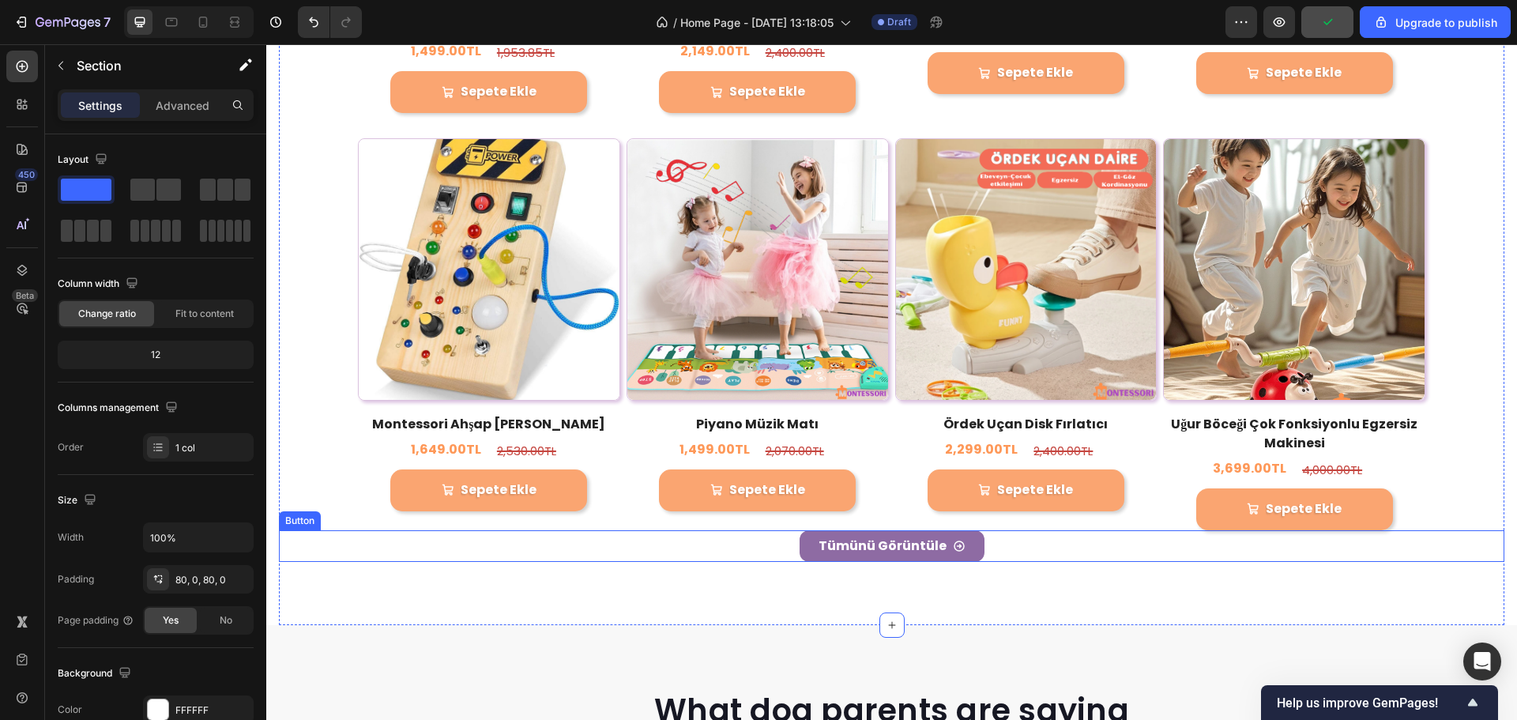
click at [806, 533] on link "Tümünü Görüntüle" at bounding box center [892, 546] width 185 height 32
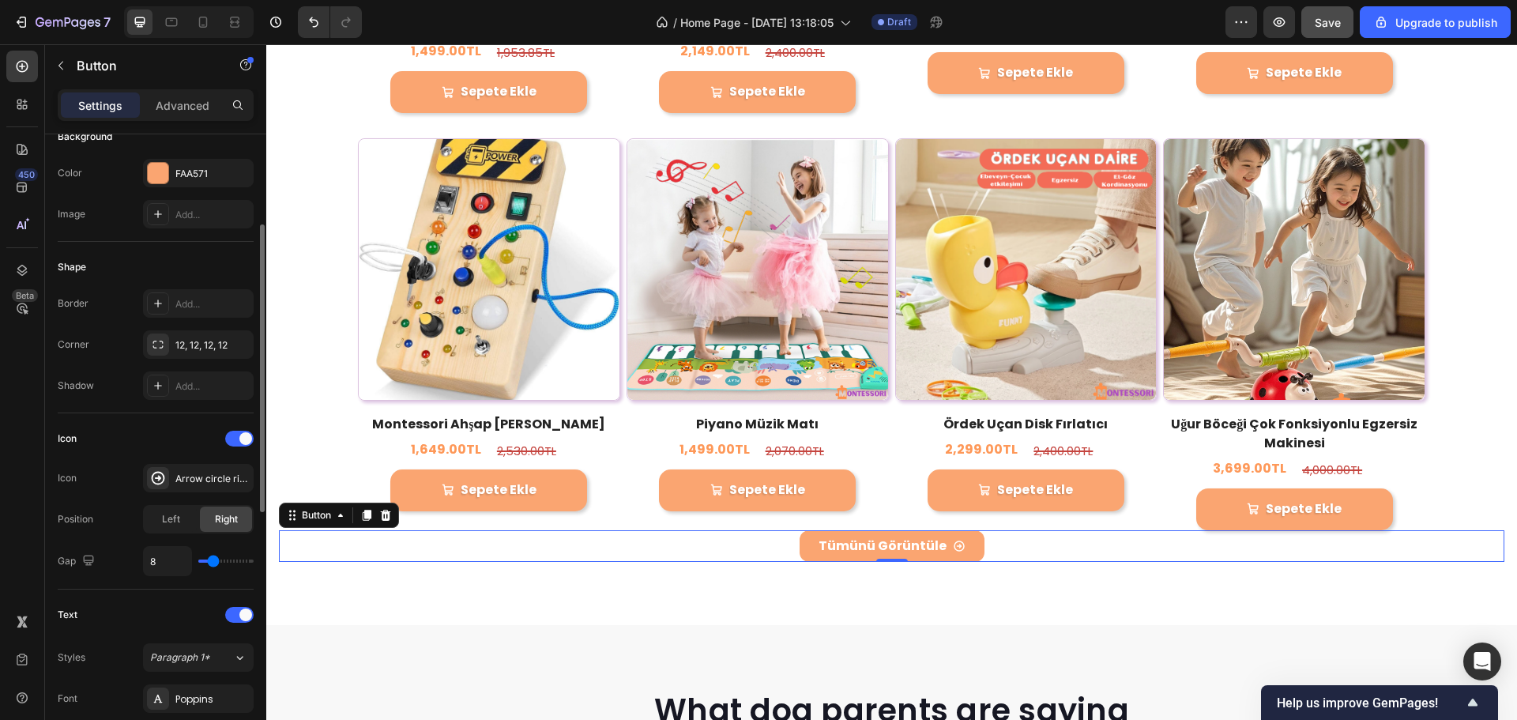
scroll to position [593, 0]
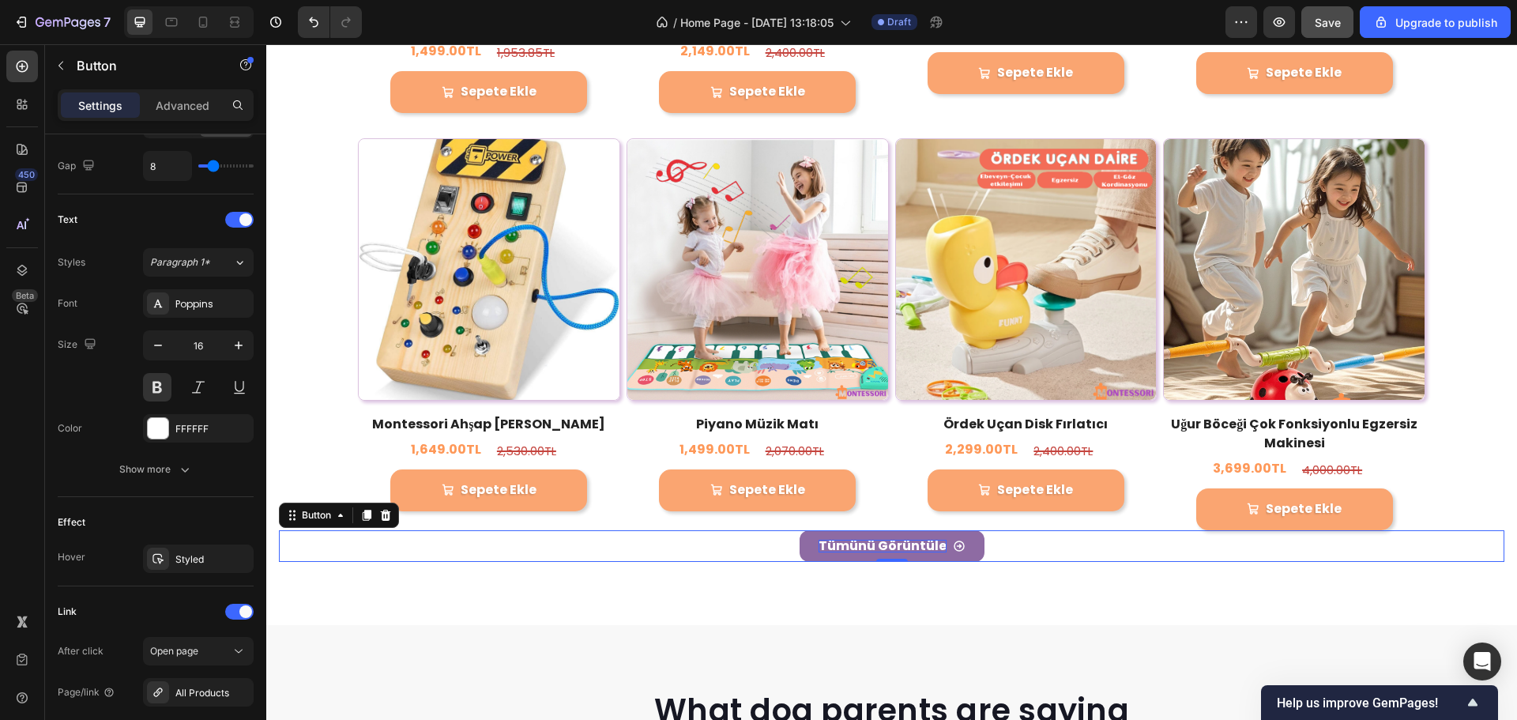
click at [812, 545] on link "Tümünü Görüntüle" at bounding box center [892, 546] width 185 height 32
click at [812, 535] on link "Tümünü Görüntüle" at bounding box center [892, 546] width 185 height 32
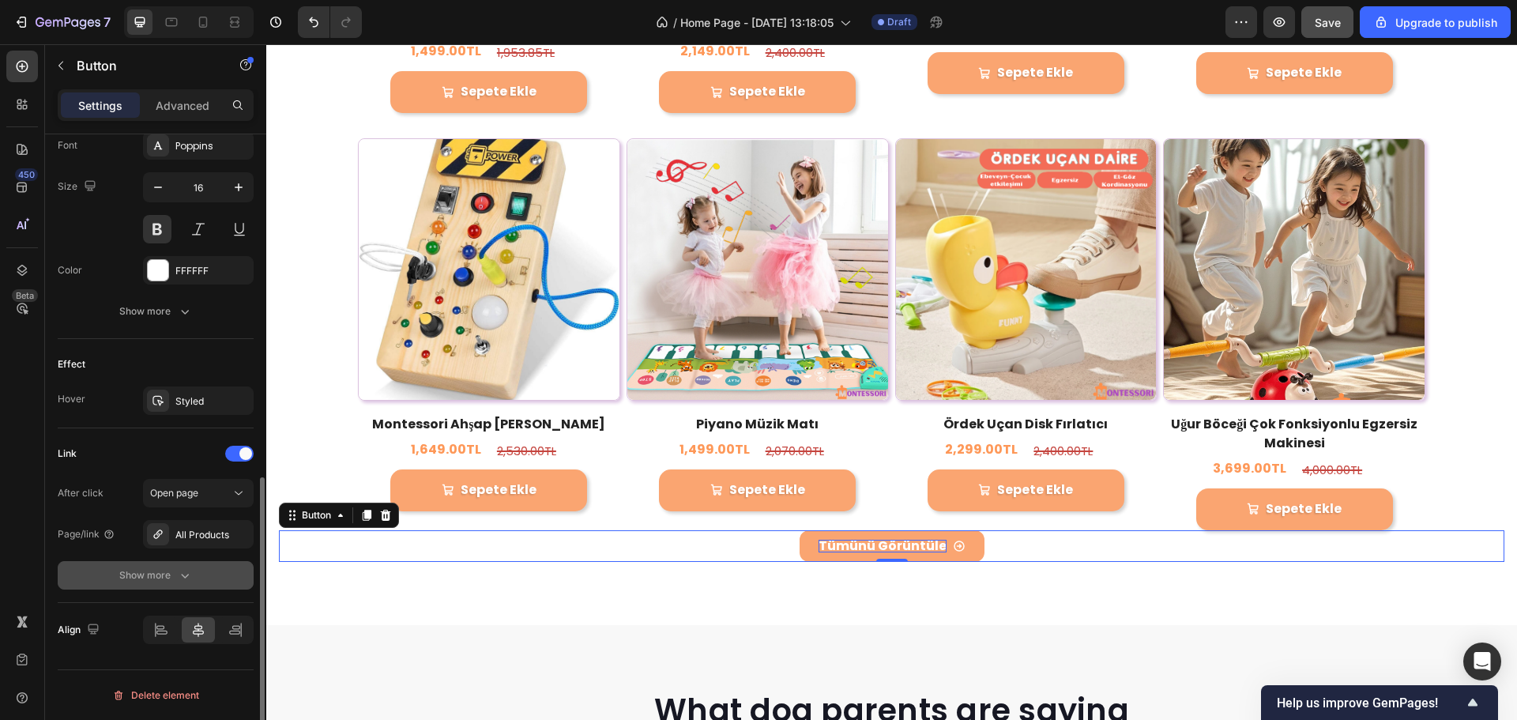
click at [172, 569] on div "Show more" at bounding box center [156, 575] width 74 height 16
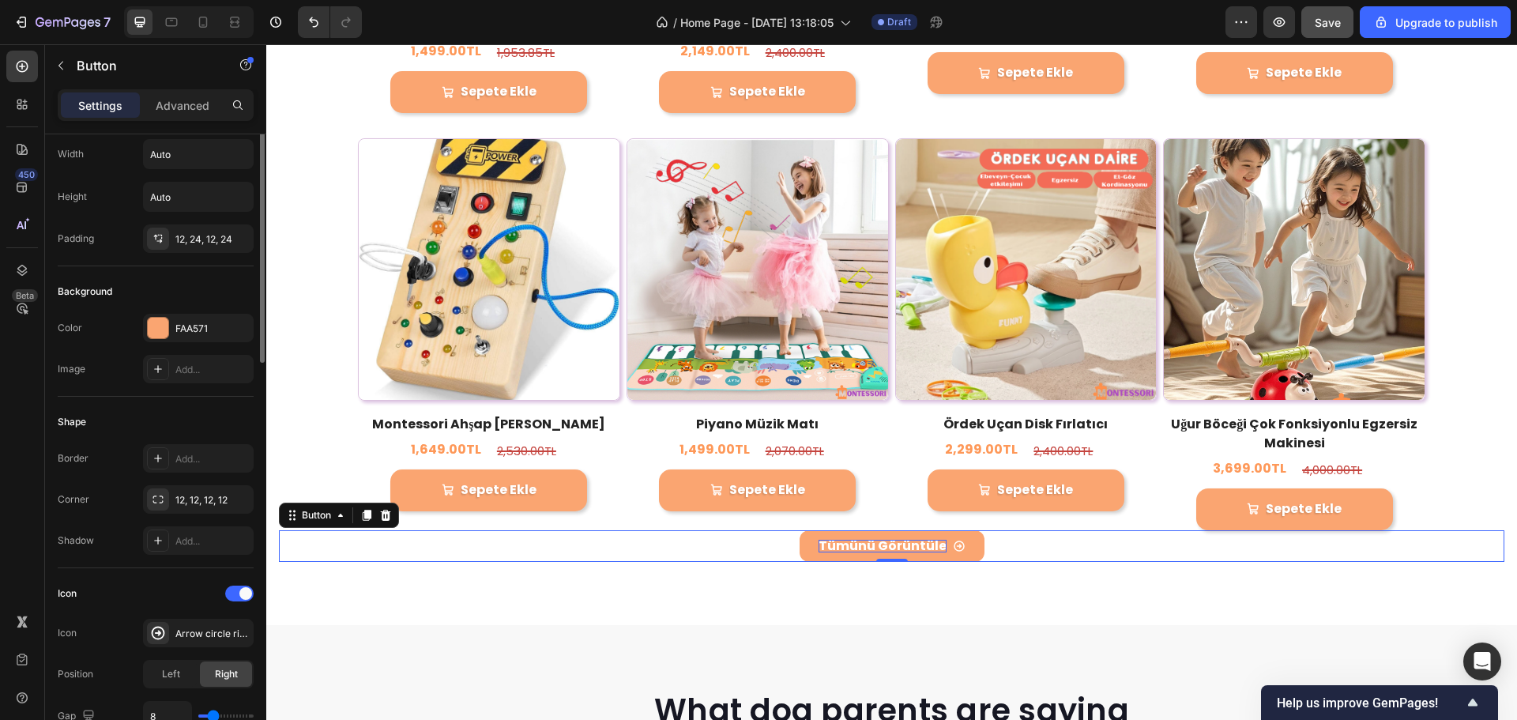
scroll to position [0, 0]
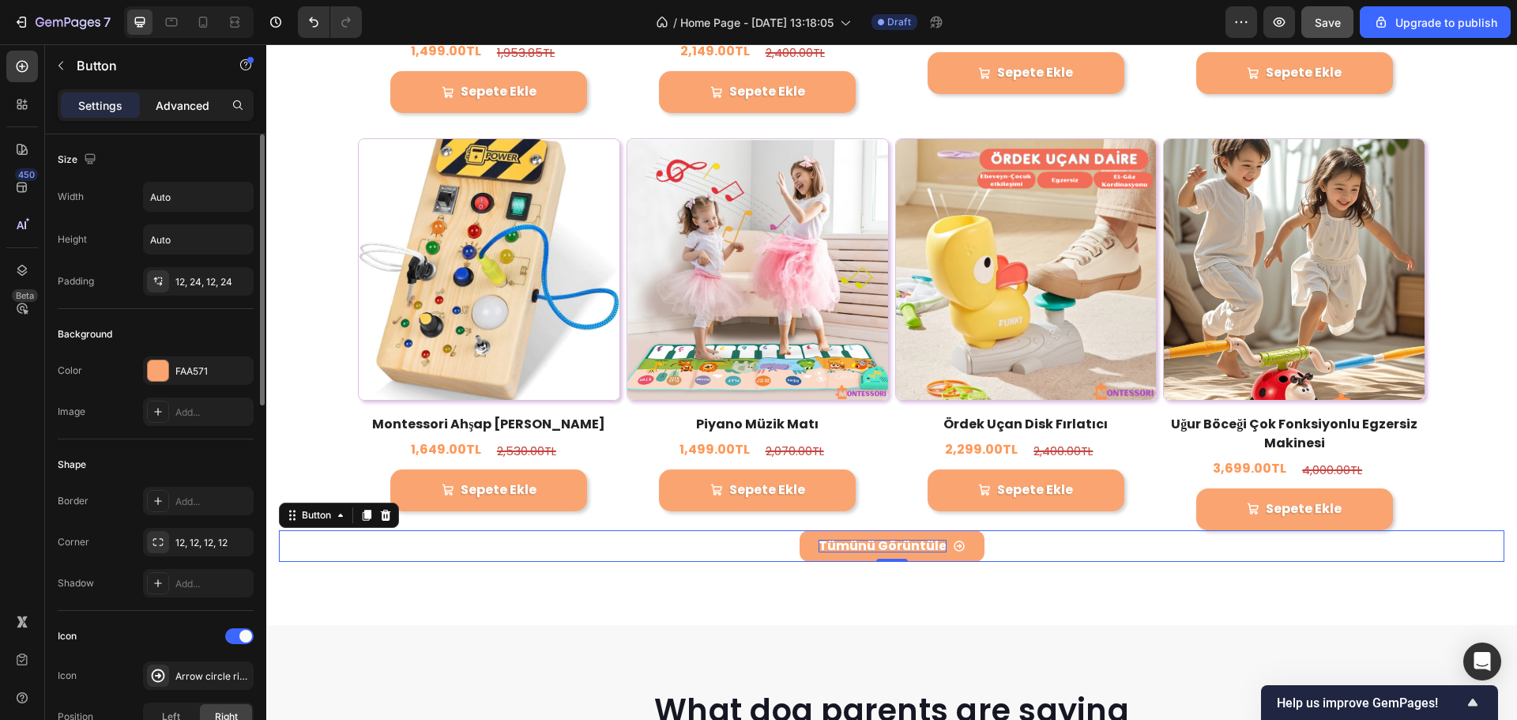
click at [176, 103] on p "Advanced" at bounding box center [183, 105] width 54 height 17
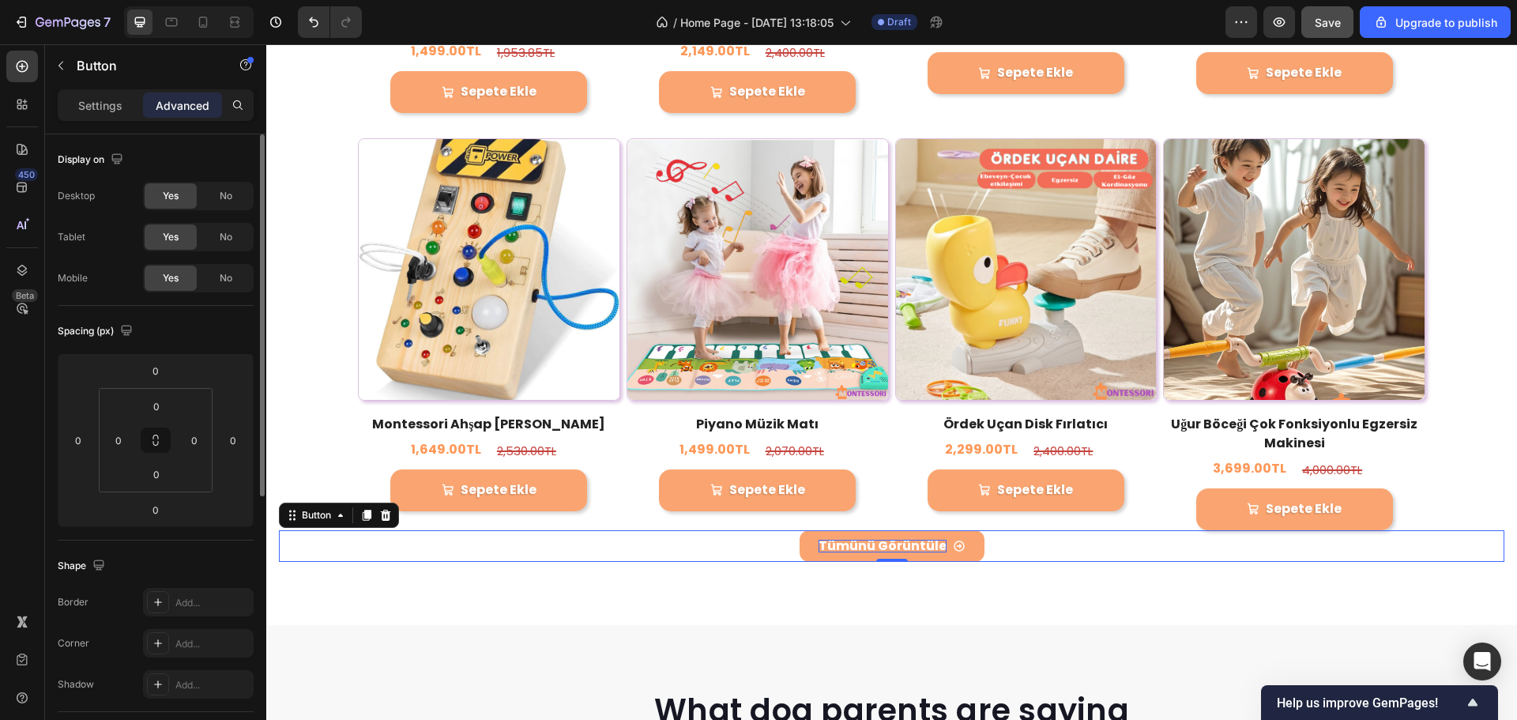
click at [113, 124] on div "Settings Advanced" at bounding box center [155, 111] width 221 height 45
click at [104, 114] on div "Settings" at bounding box center [100, 104] width 79 height 25
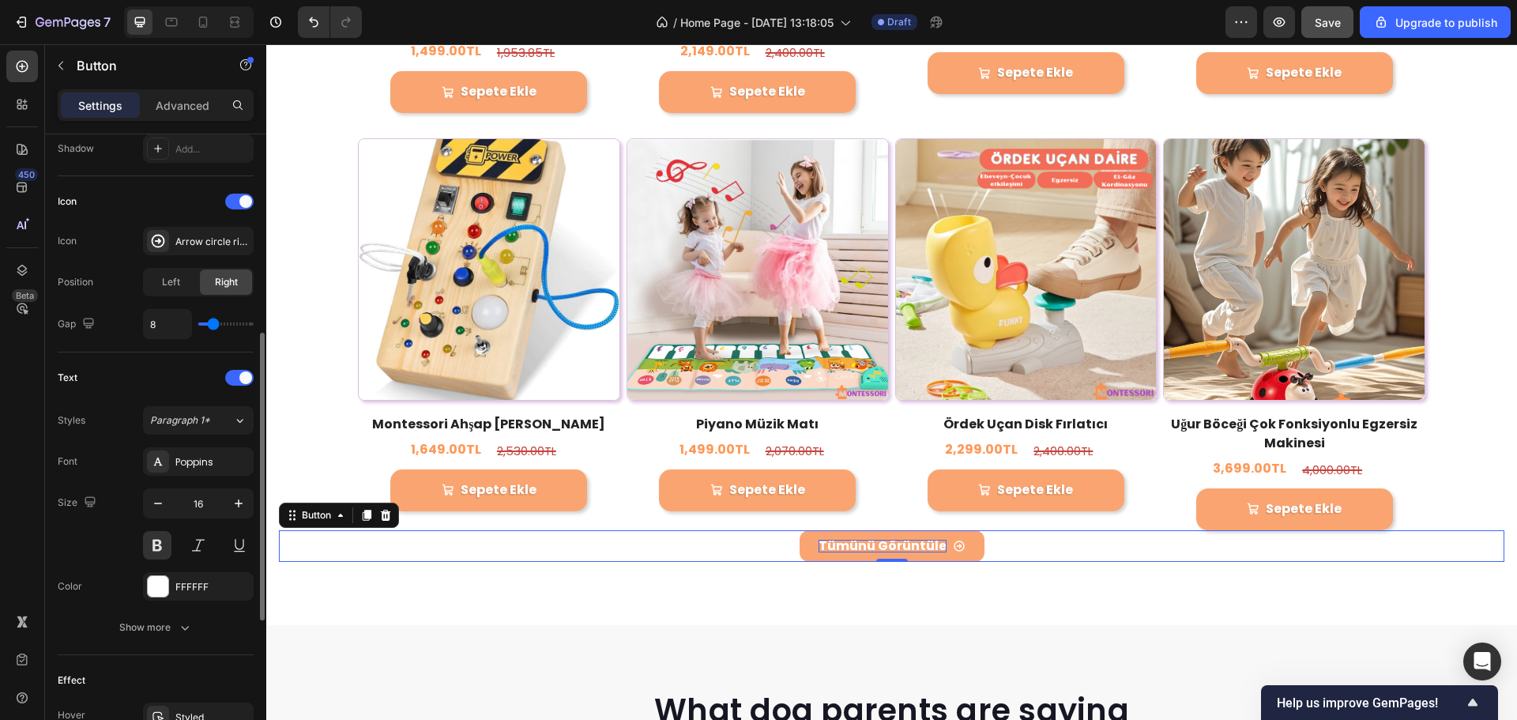
scroll to position [751, 0]
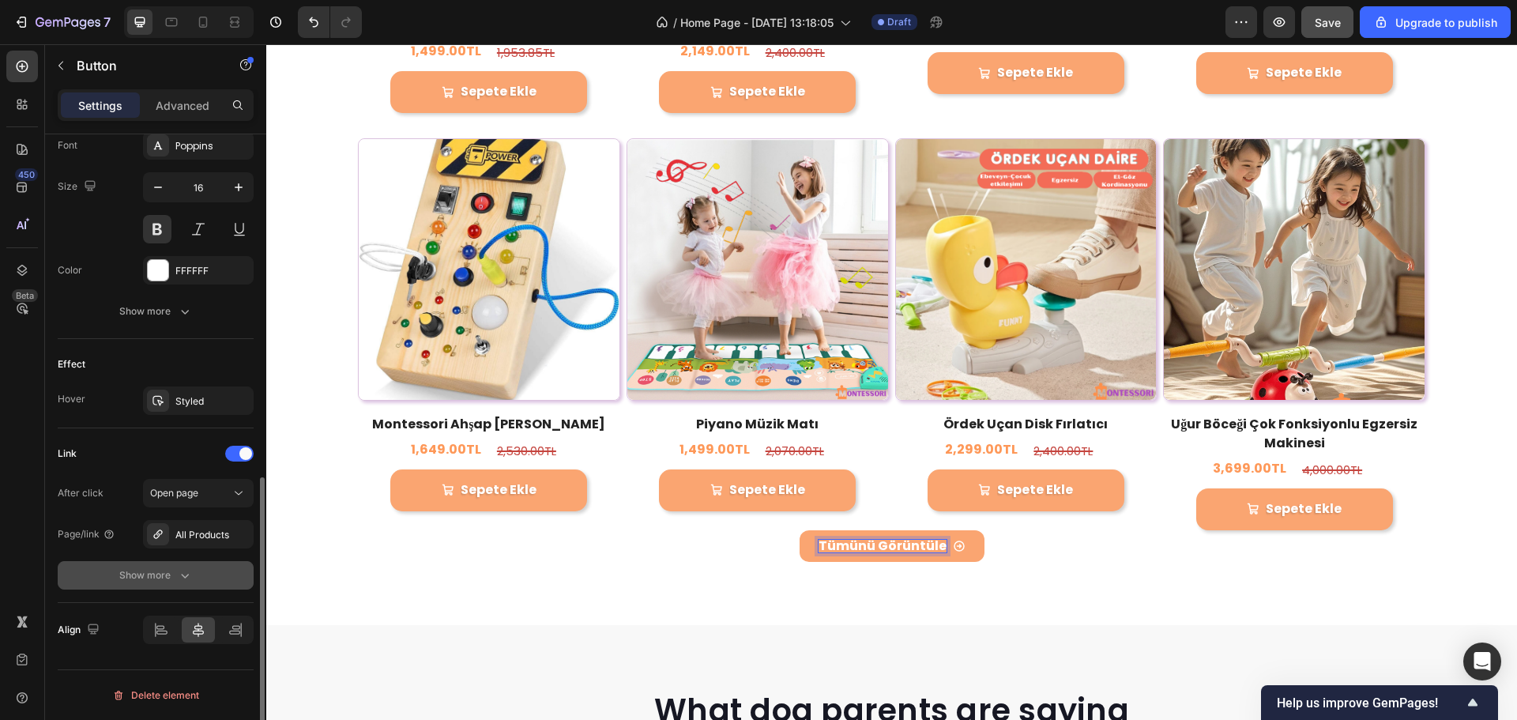
click at [162, 569] on div "Show more" at bounding box center [156, 575] width 74 height 16
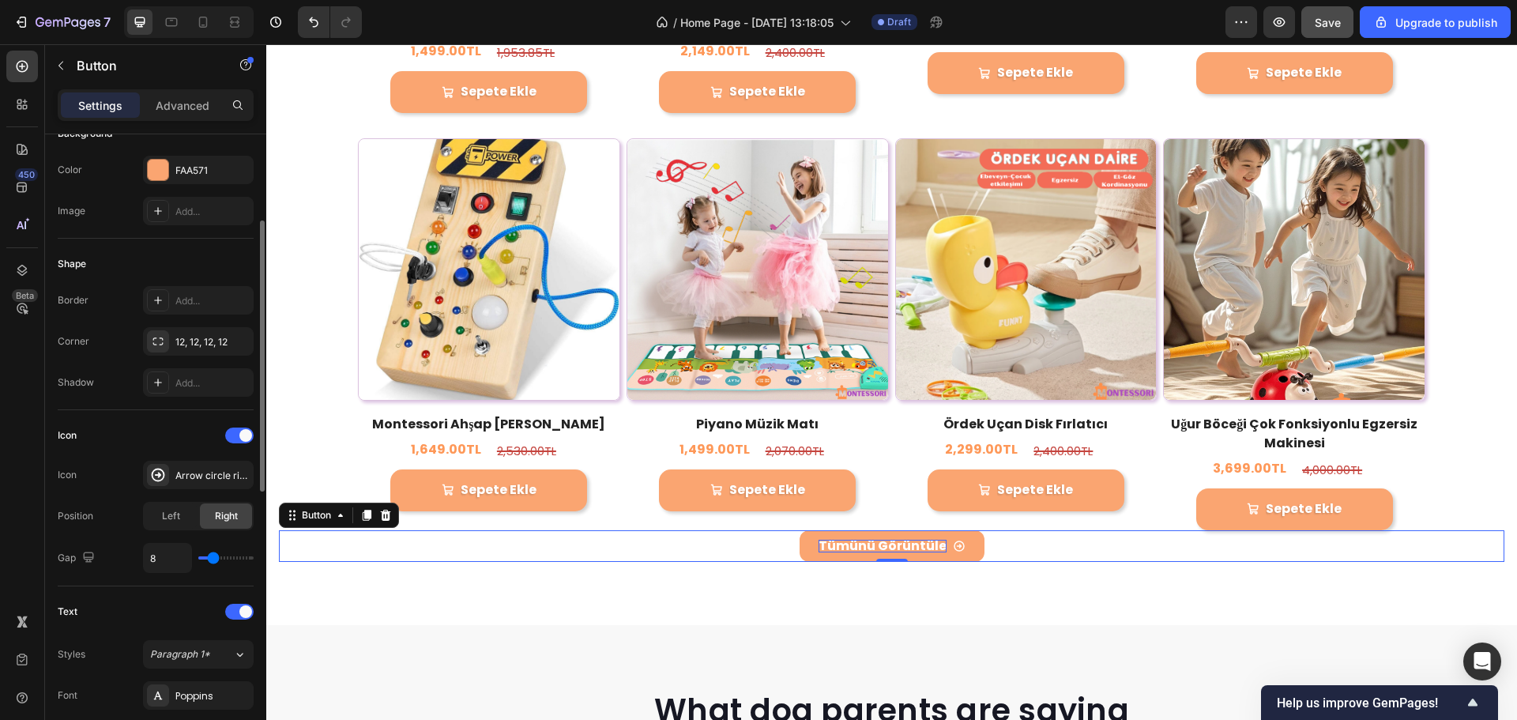
scroll to position [0, 0]
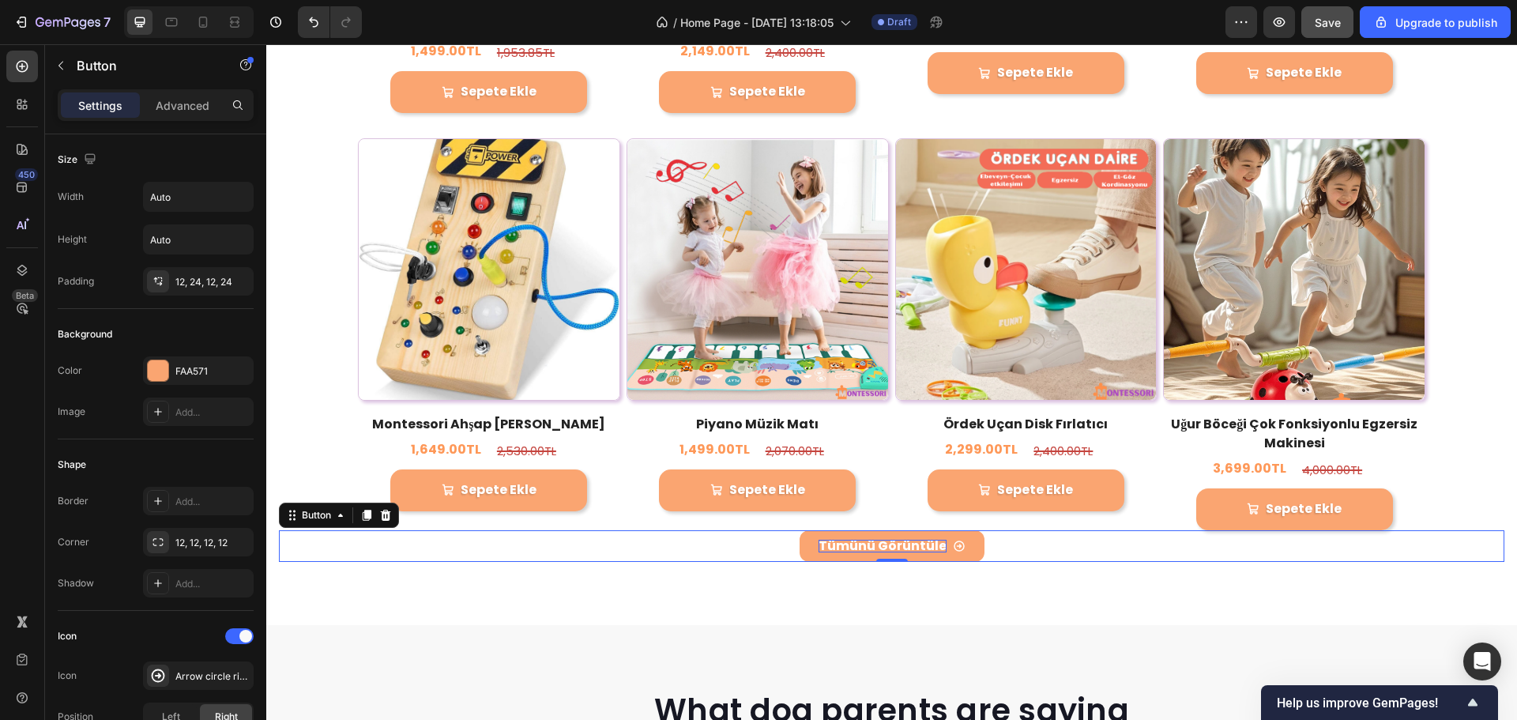
click at [941, 540] on div "Tümünü Görüntüle" at bounding box center [892, 546] width 147 height 13
click at [979, 533] on div "Tümünü Görüntüle Button 0" at bounding box center [892, 546] width 1226 height 32
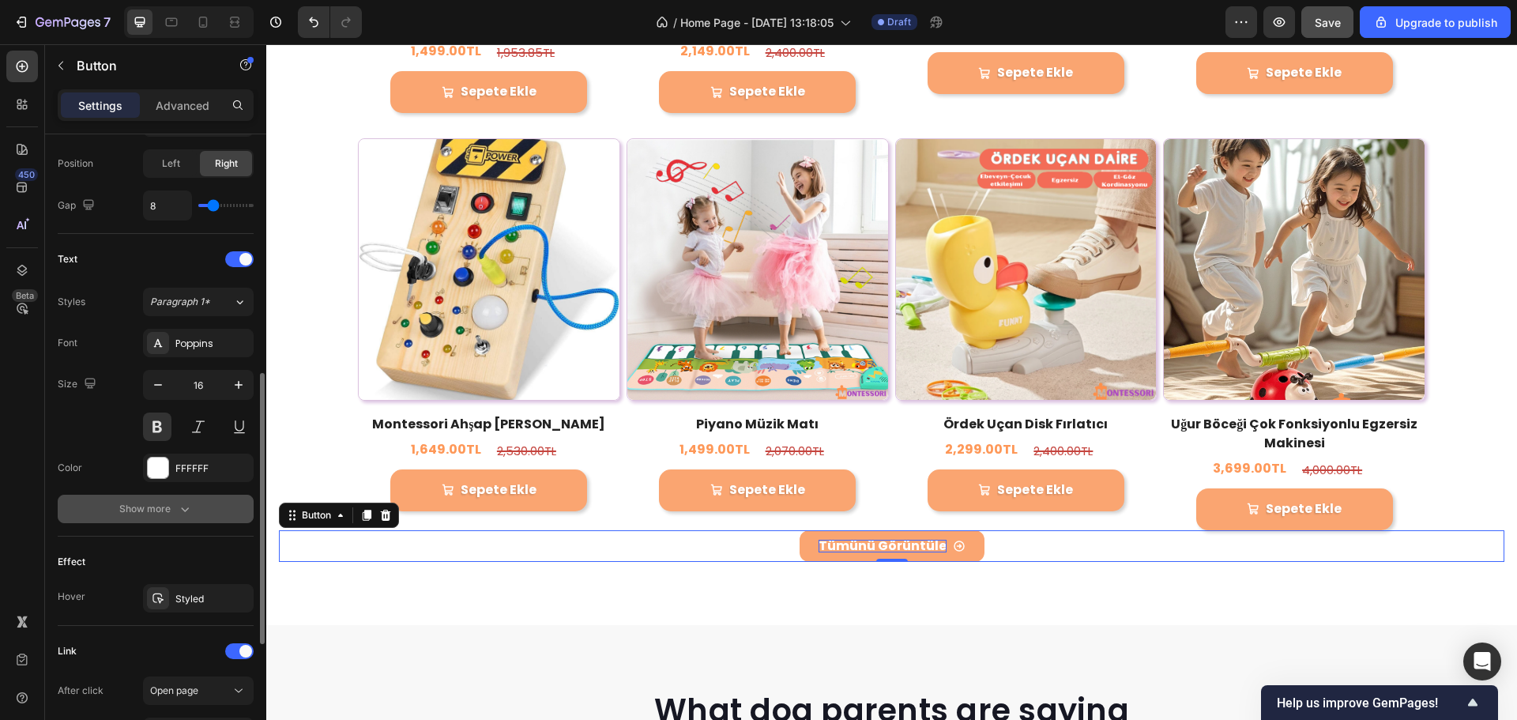
scroll to position [833, 0]
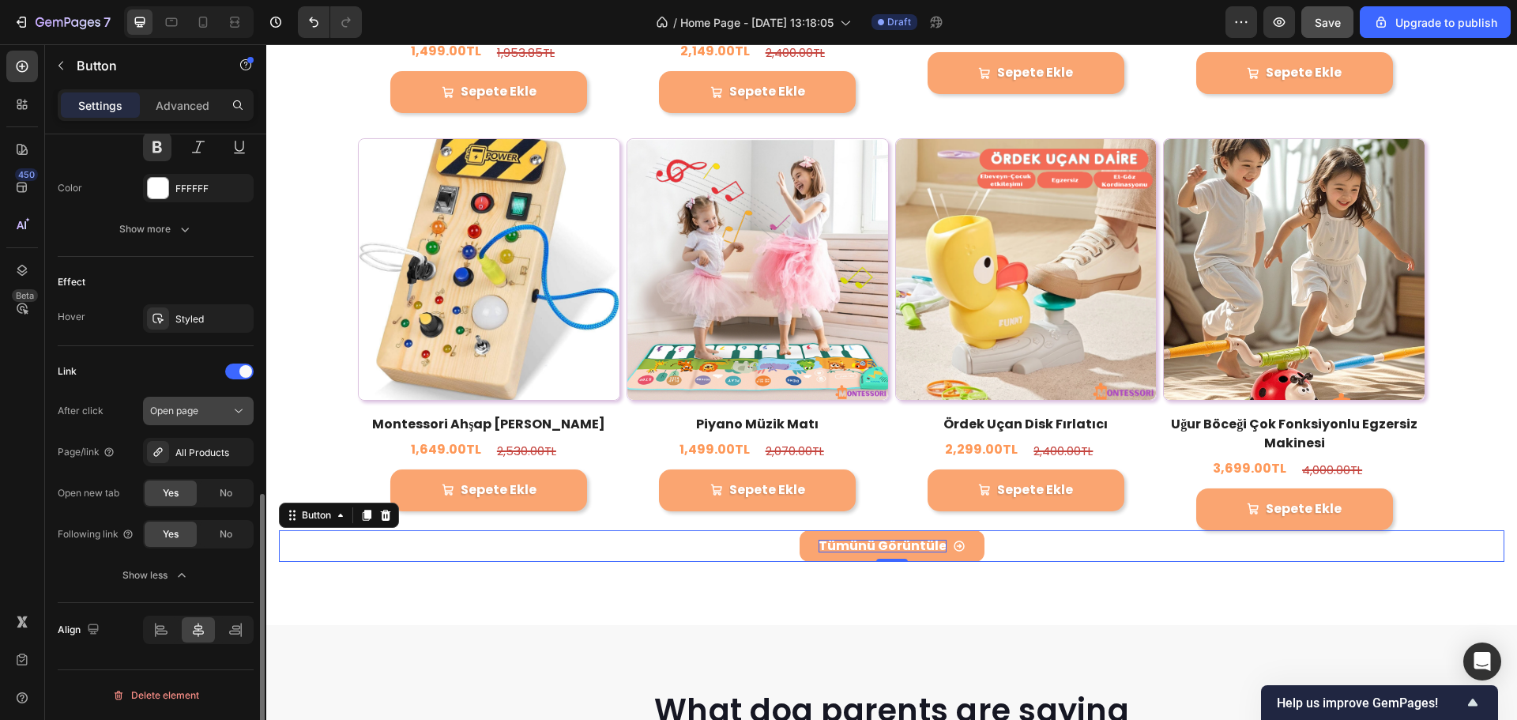
click at [212, 418] on div "Open page" at bounding box center [198, 411] width 96 height 16
click at [158, 566] on button "Show less" at bounding box center [156, 575] width 196 height 28
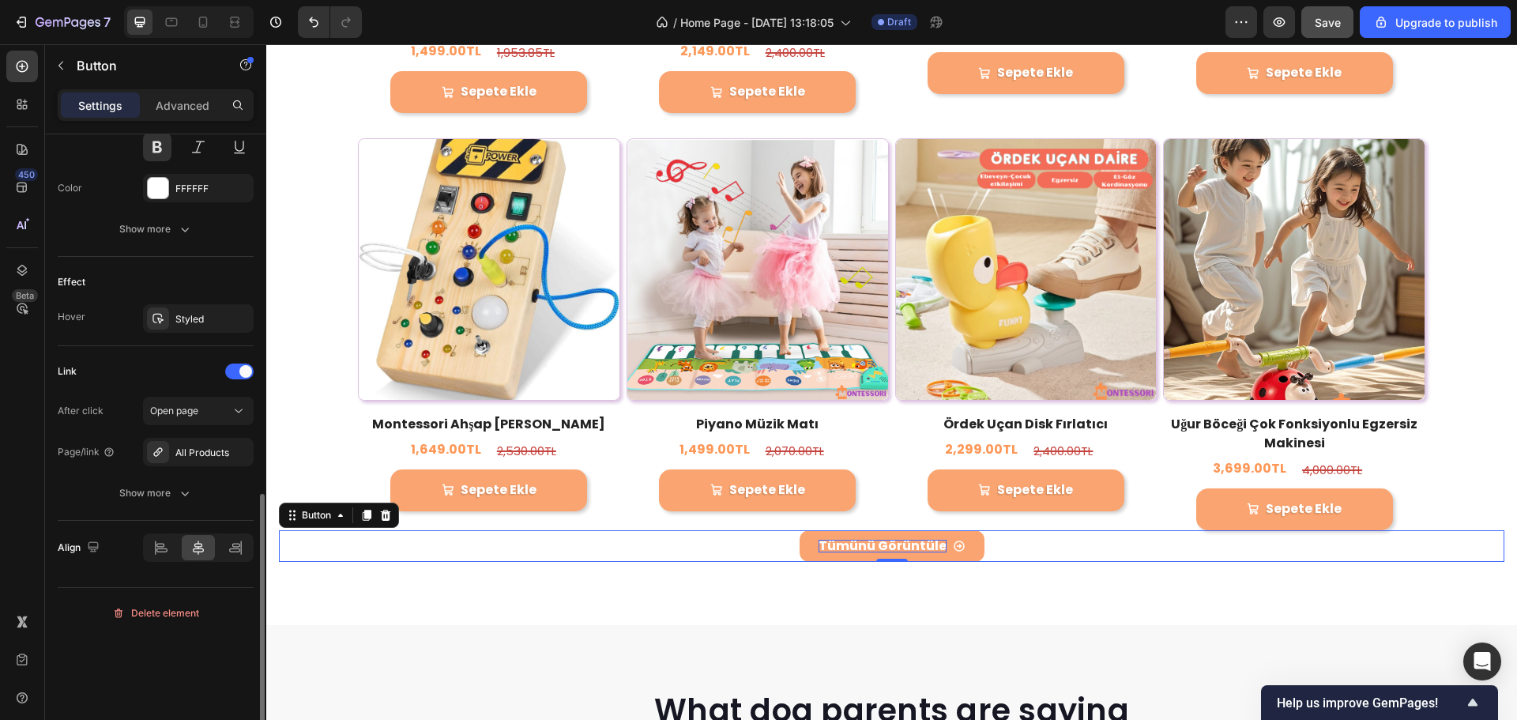
scroll to position [517, 0]
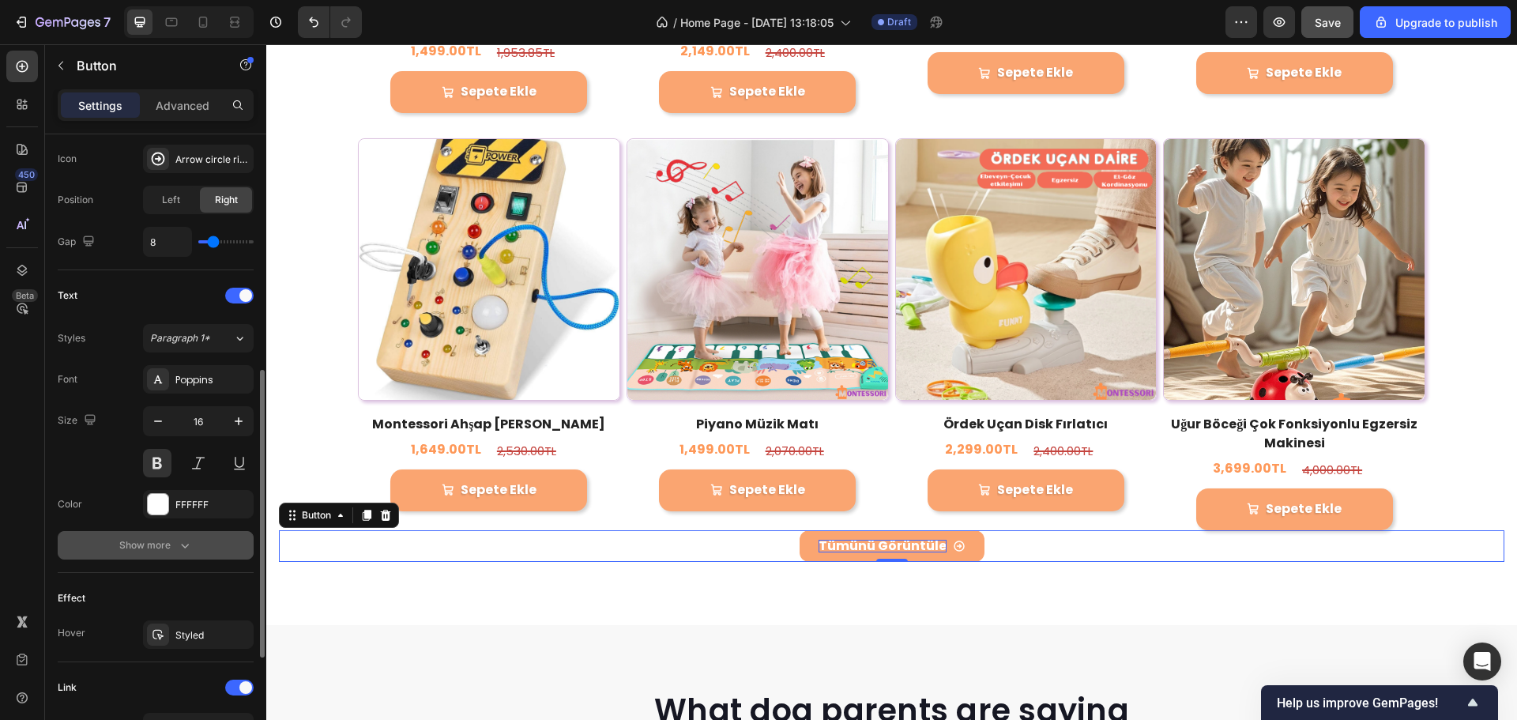
click at [153, 546] on div "Show more" at bounding box center [156, 545] width 74 height 16
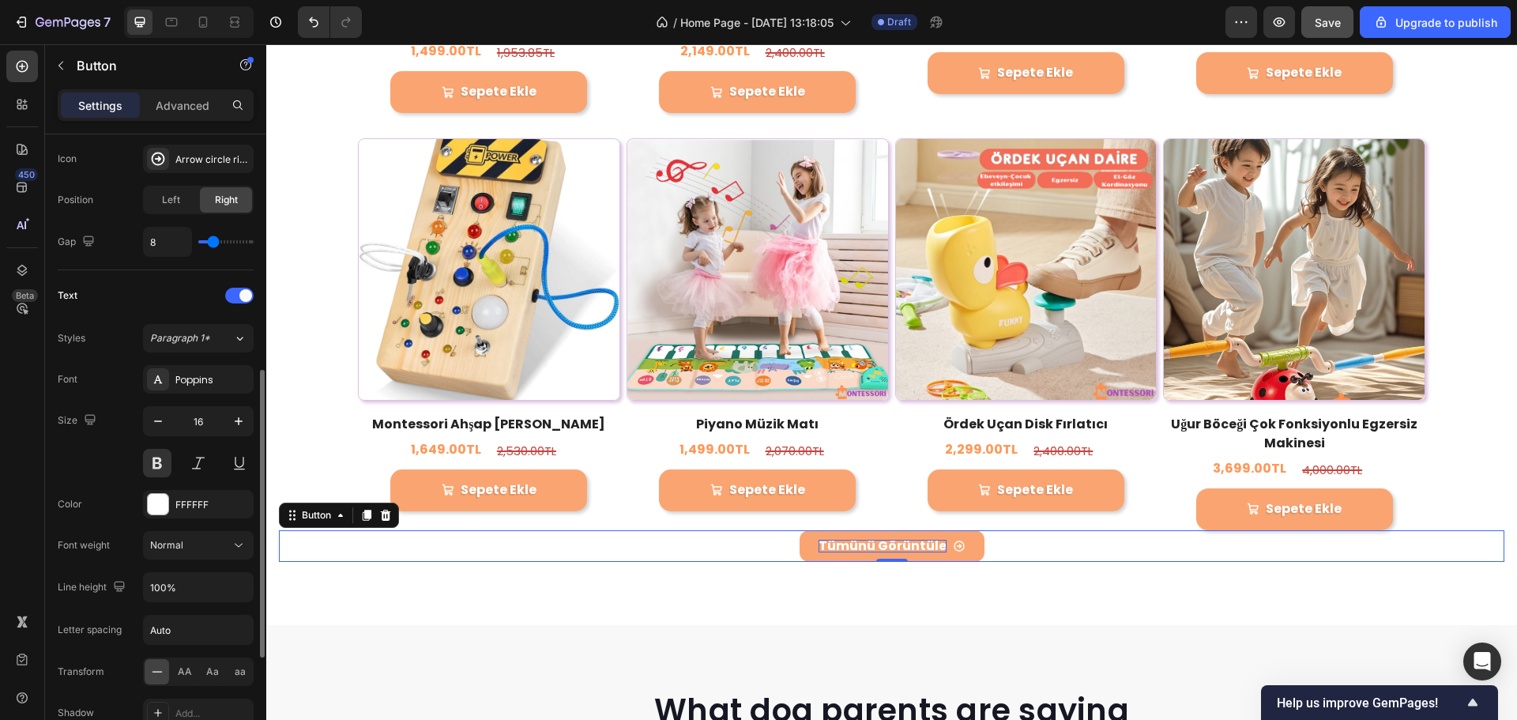
scroll to position [833, 0]
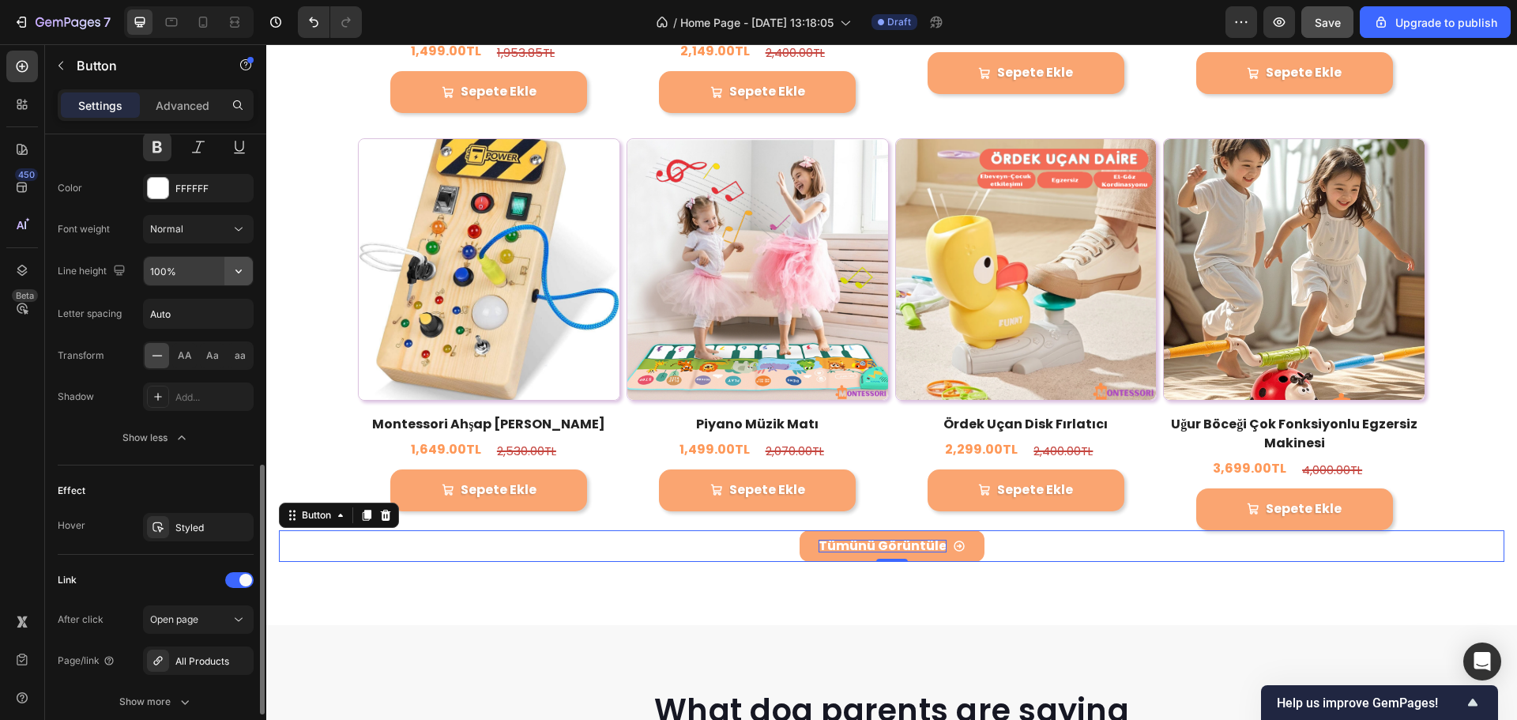
click at [231, 269] on icon "button" at bounding box center [239, 271] width 16 height 16
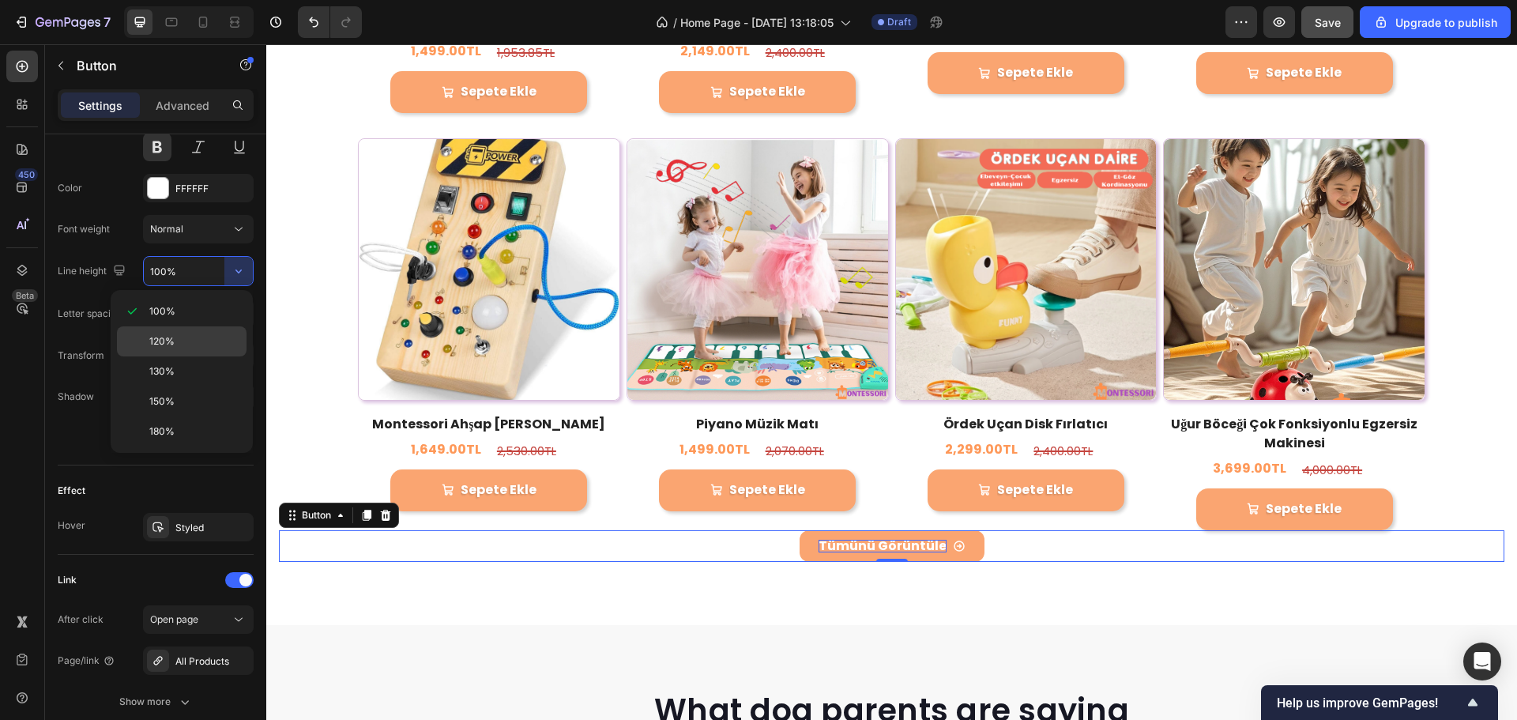
click at [154, 337] on span "120%" at bounding box center [161, 341] width 25 height 14
type input "120%"
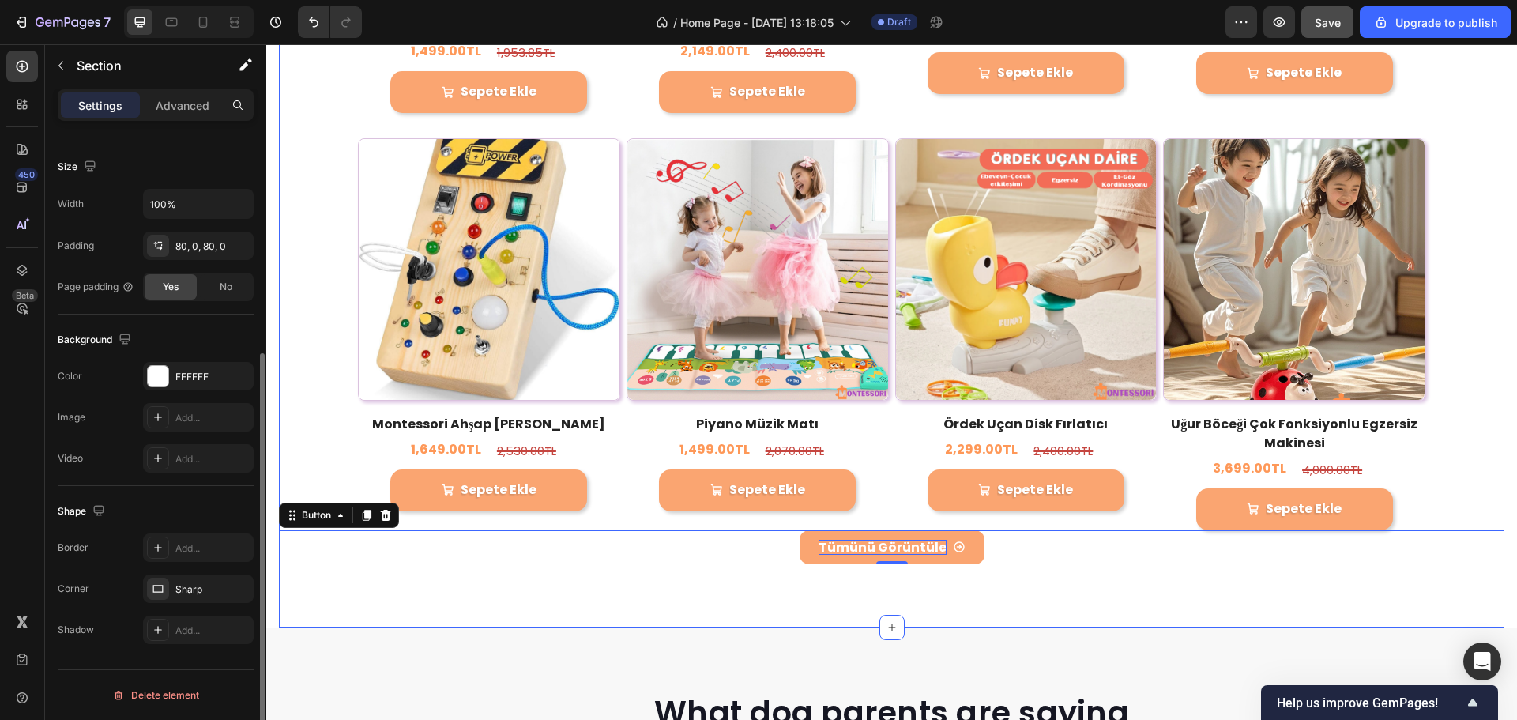
scroll to position [0, 0]
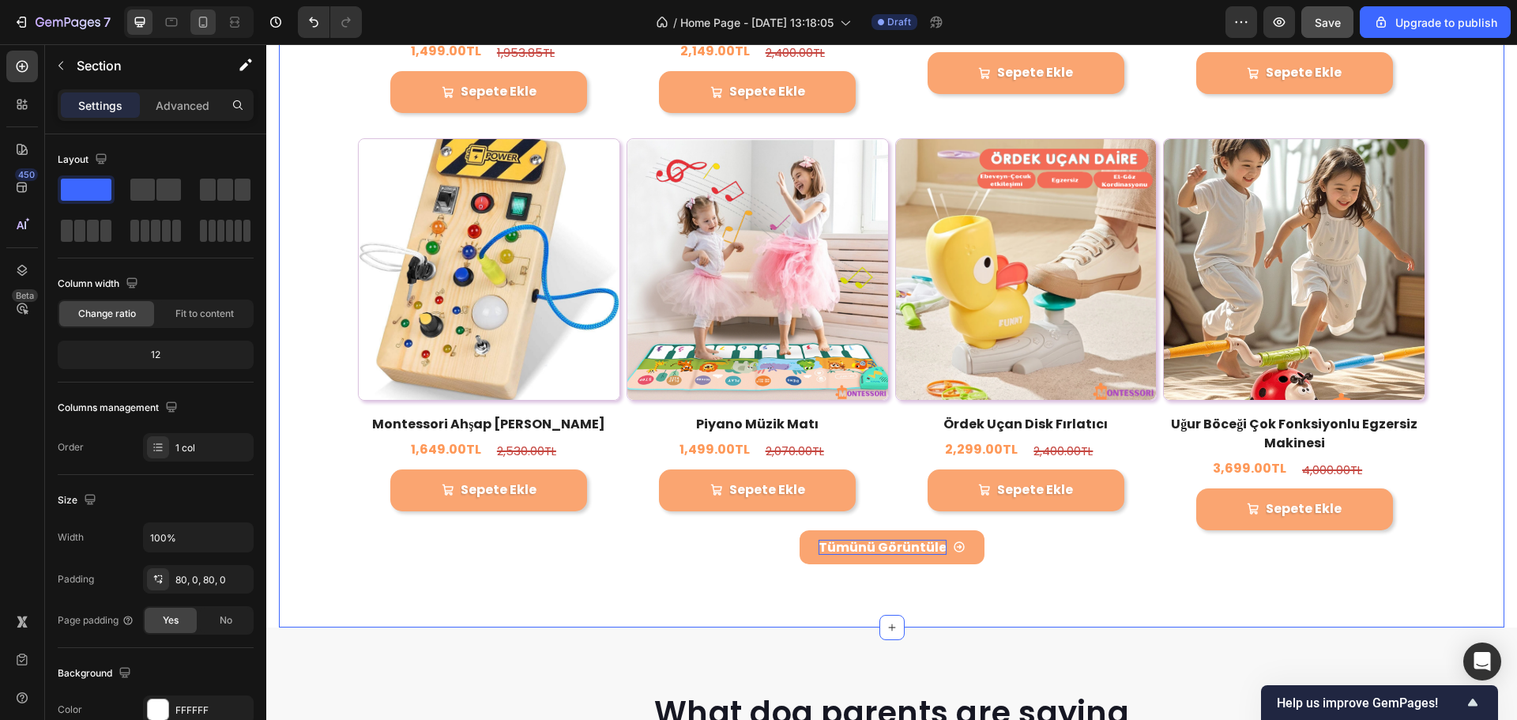
click at [208, 32] on div at bounding box center [202, 21] width 25 height 25
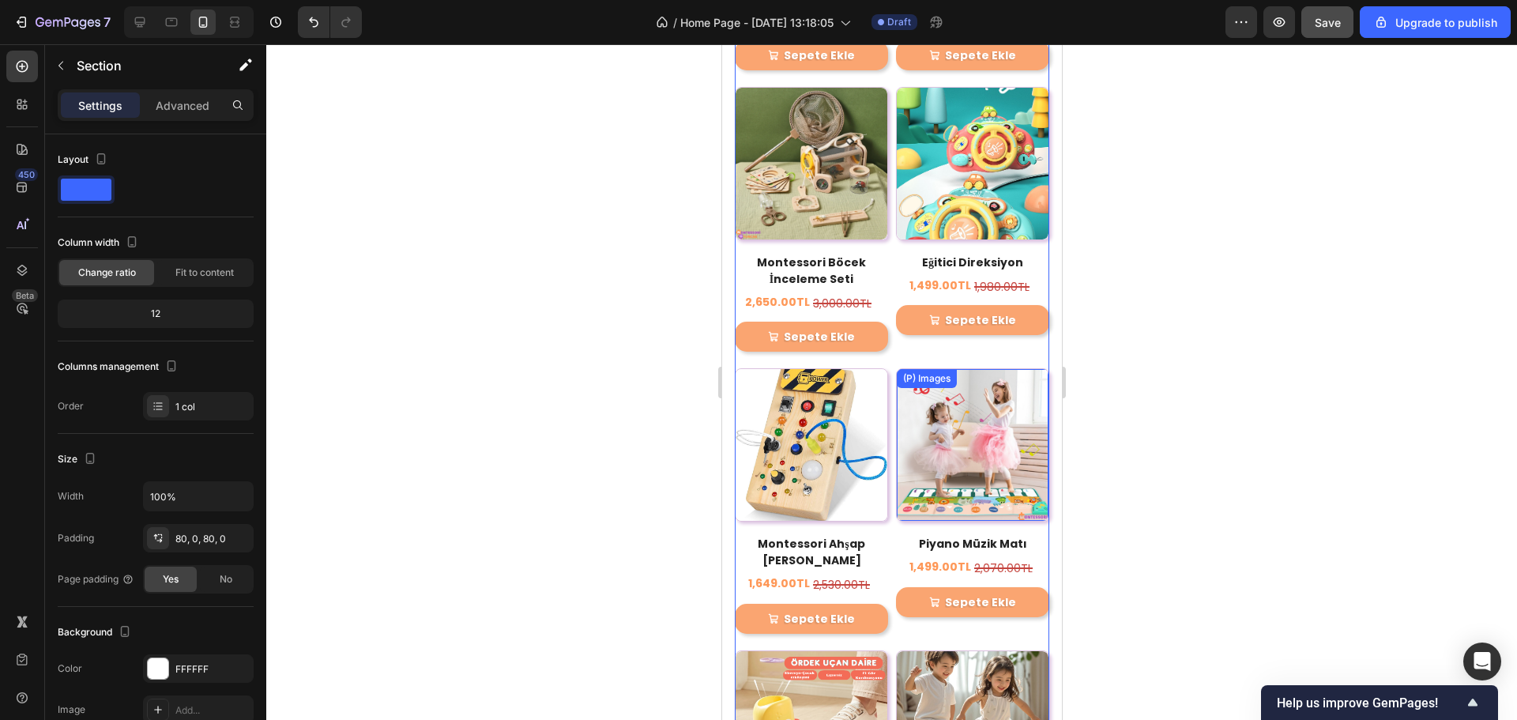
scroll to position [3415, 0]
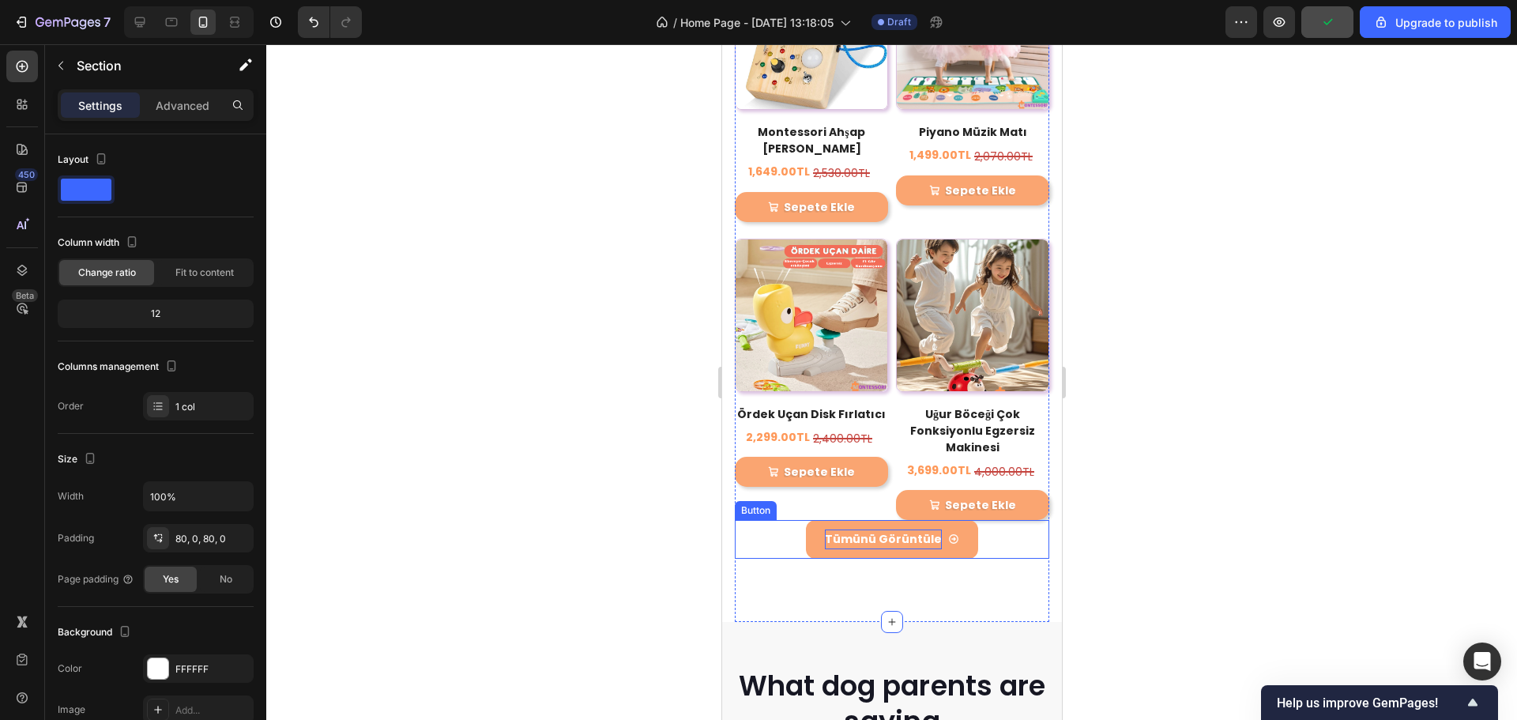
click at [972, 520] on div "Tümünü Görüntüle Button" at bounding box center [891, 539] width 315 height 39
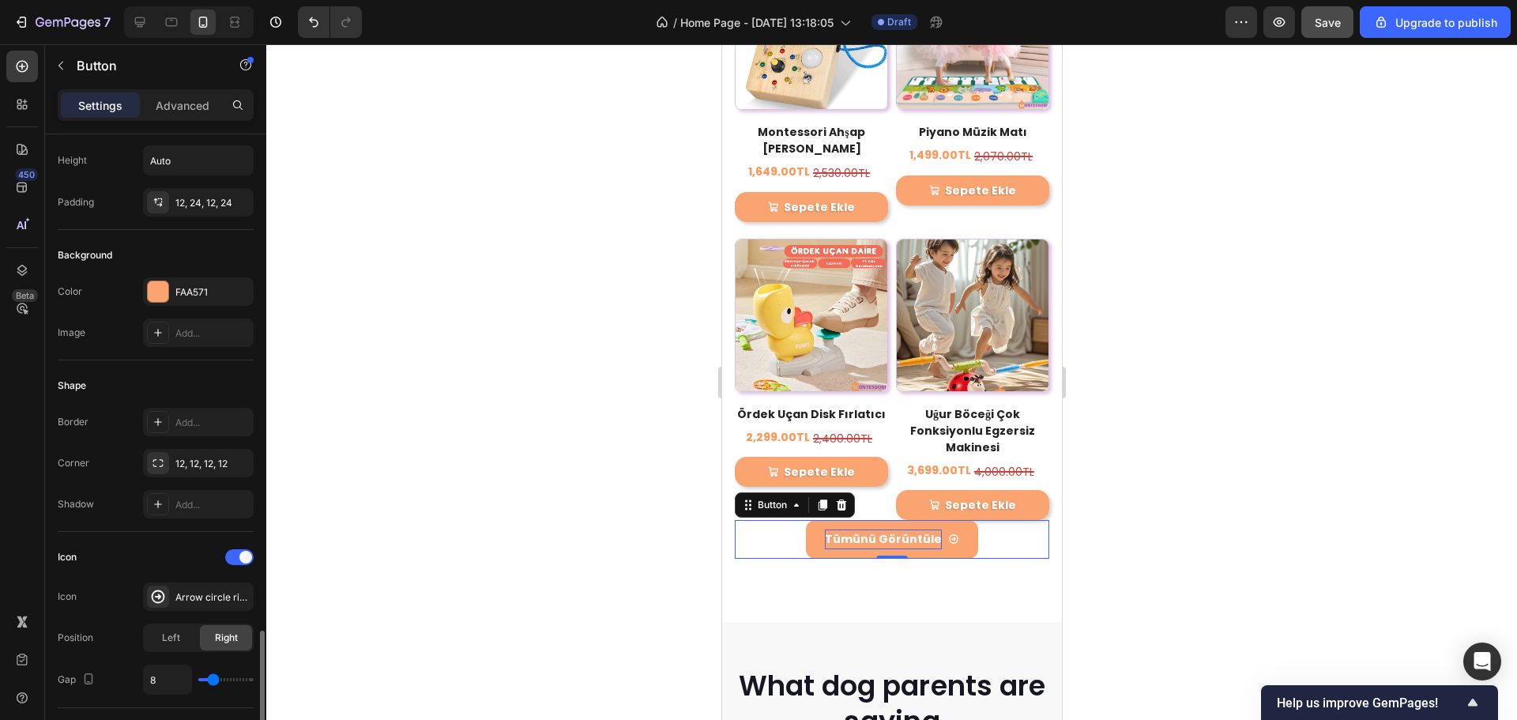
scroll to position [0, 0]
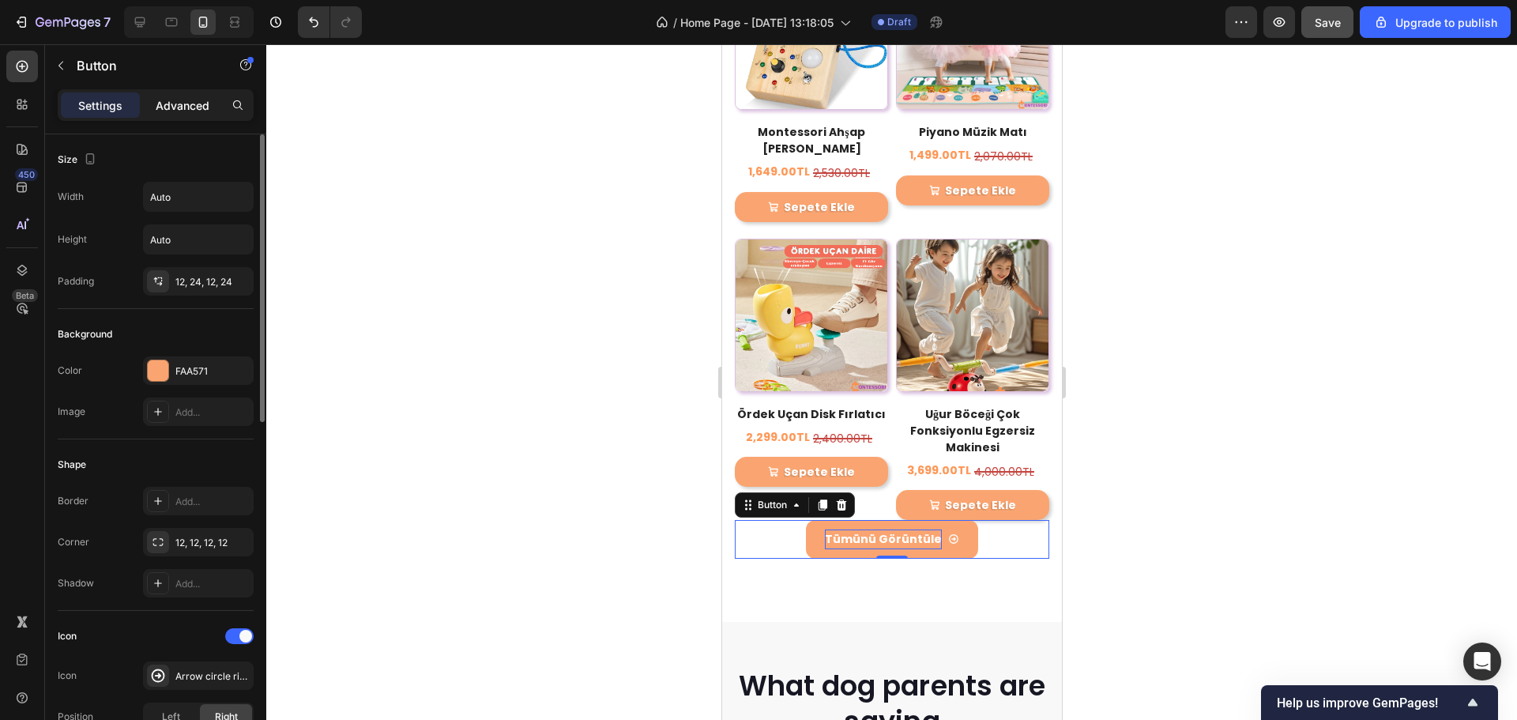
click at [184, 101] on p "Advanced" at bounding box center [183, 105] width 54 height 17
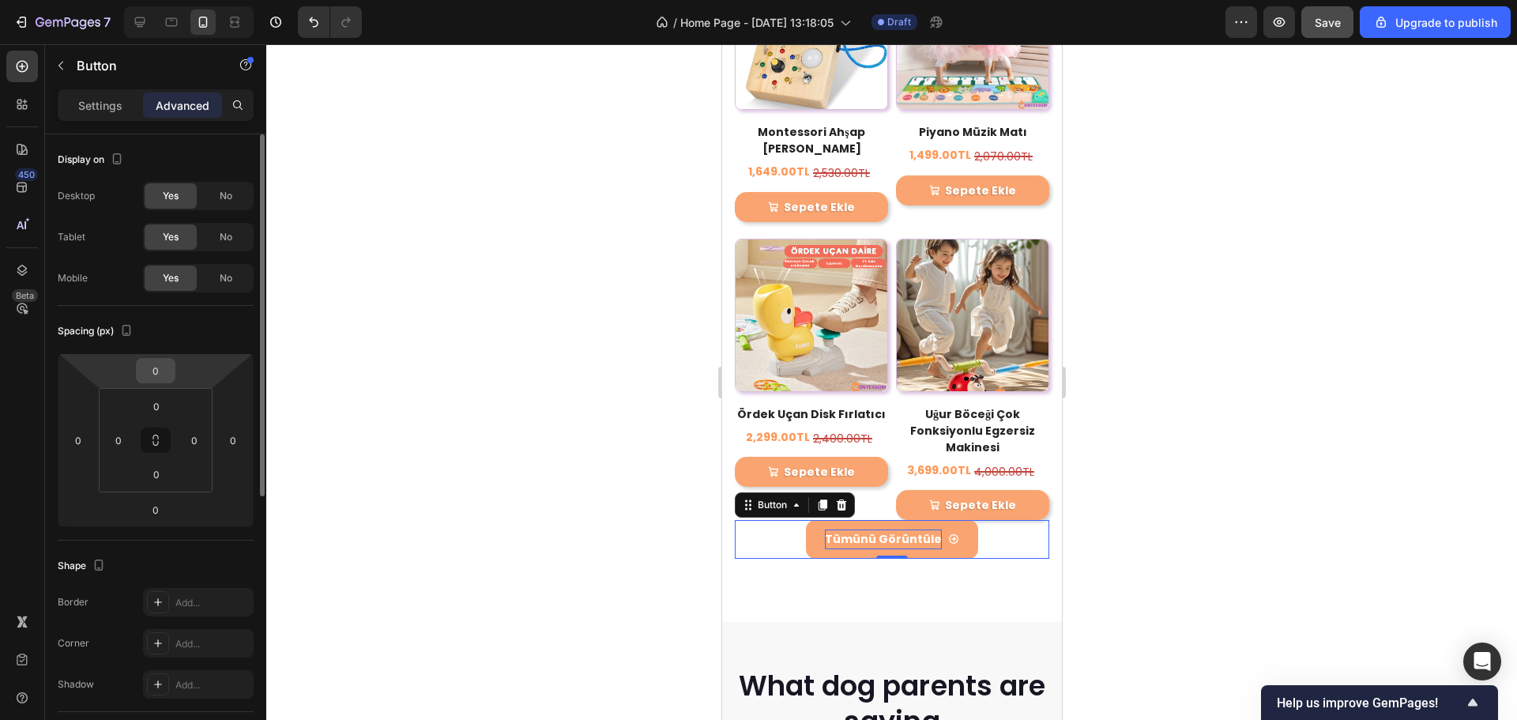
click at [160, 371] on input "0" at bounding box center [156, 371] width 32 height 24
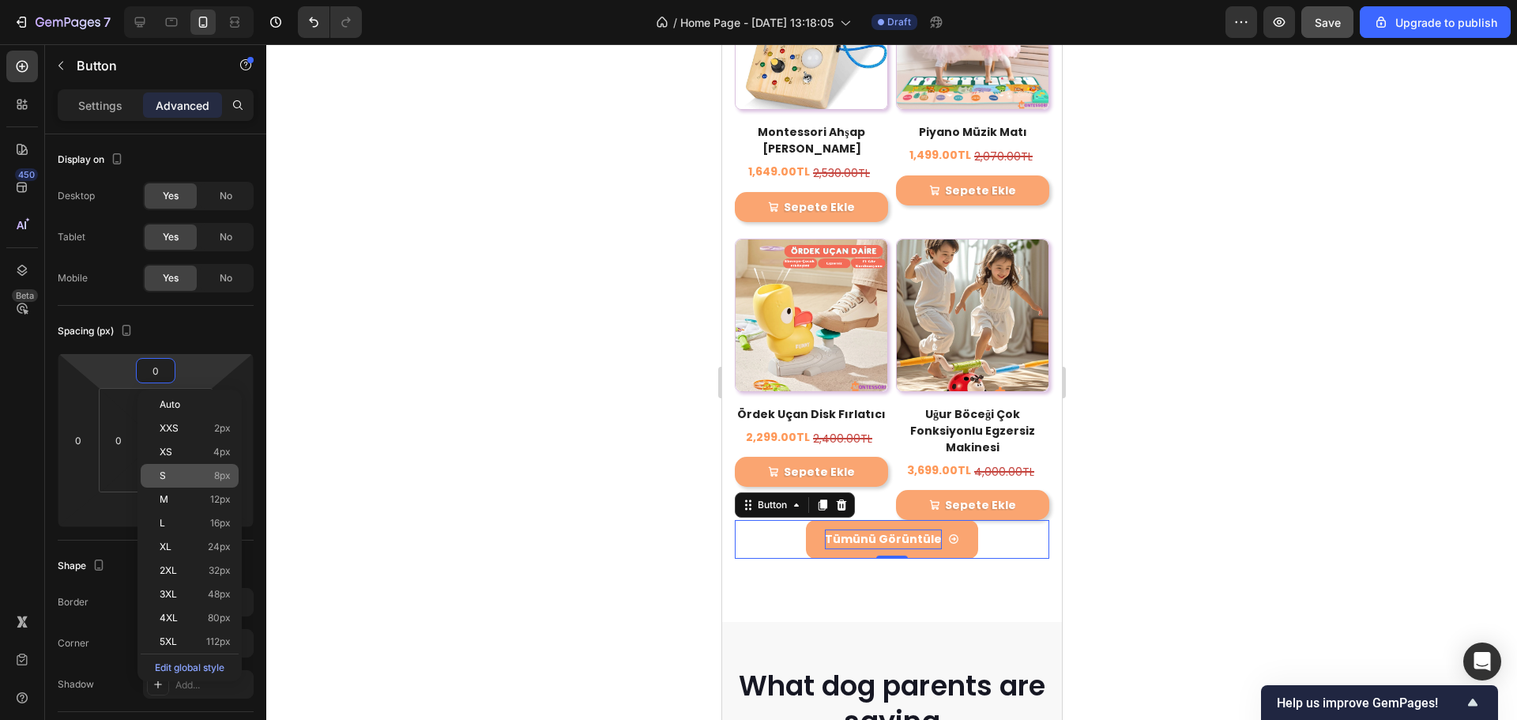
click at [179, 470] on p "S 8px" at bounding box center [195, 475] width 71 height 11
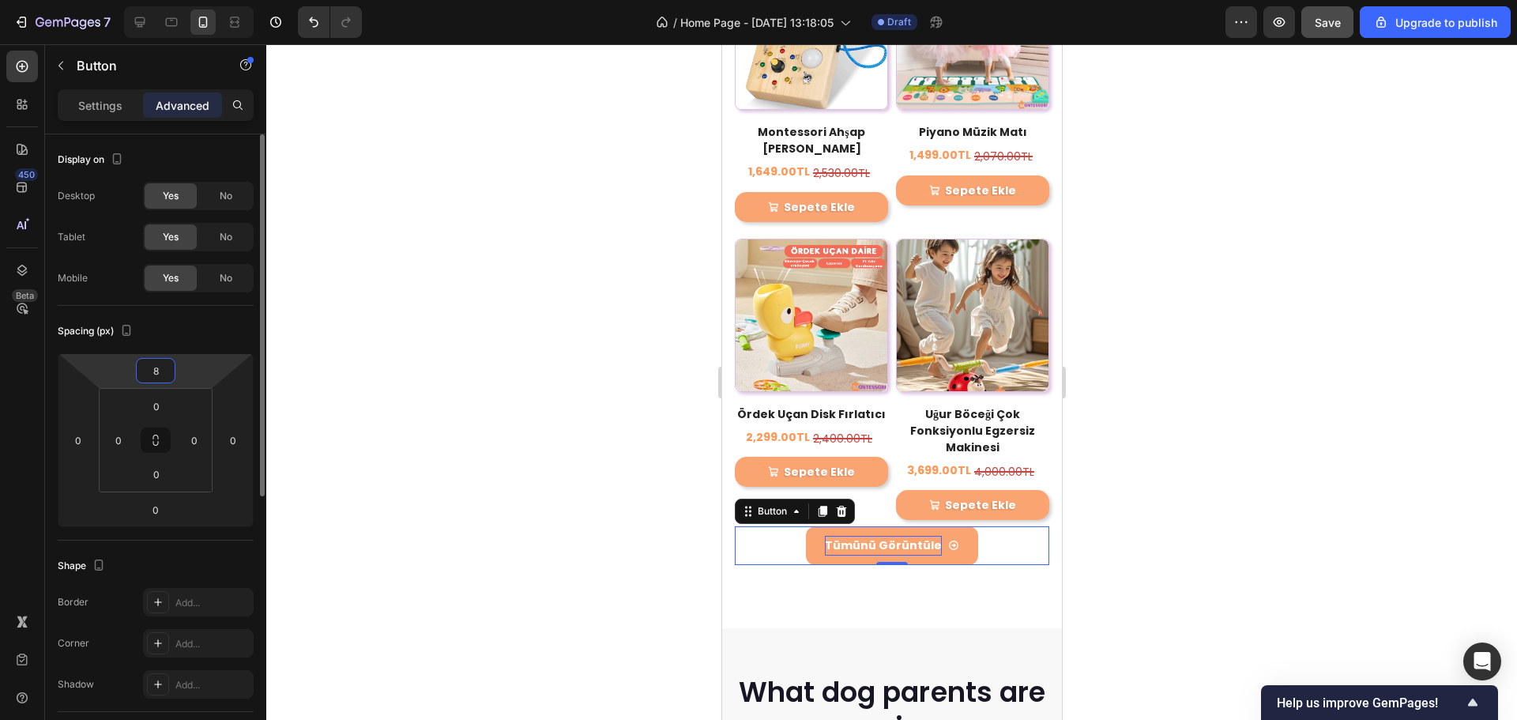
click at [162, 366] on input "8" at bounding box center [156, 371] width 32 height 24
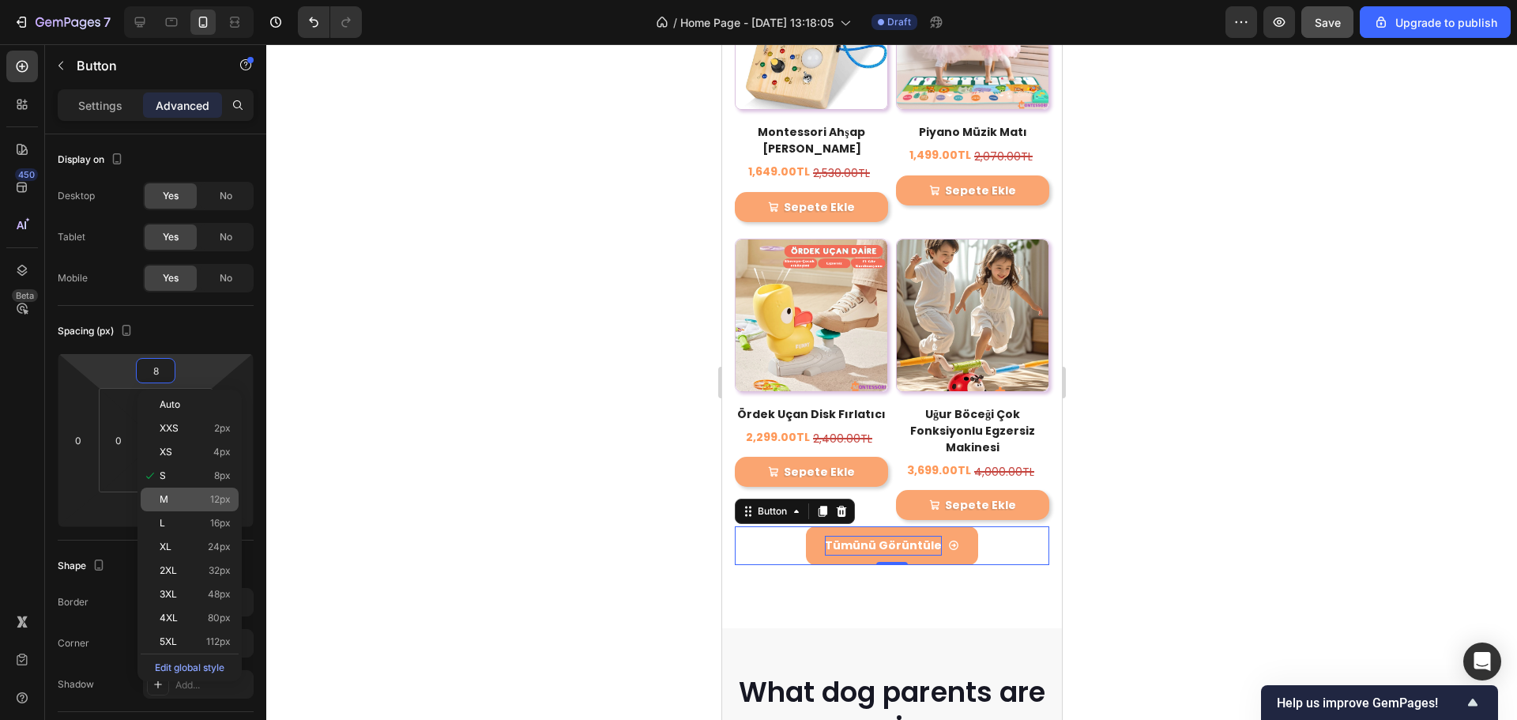
click at [178, 500] on p "M 12px" at bounding box center [195, 499] width 71 height 11
type input "12"
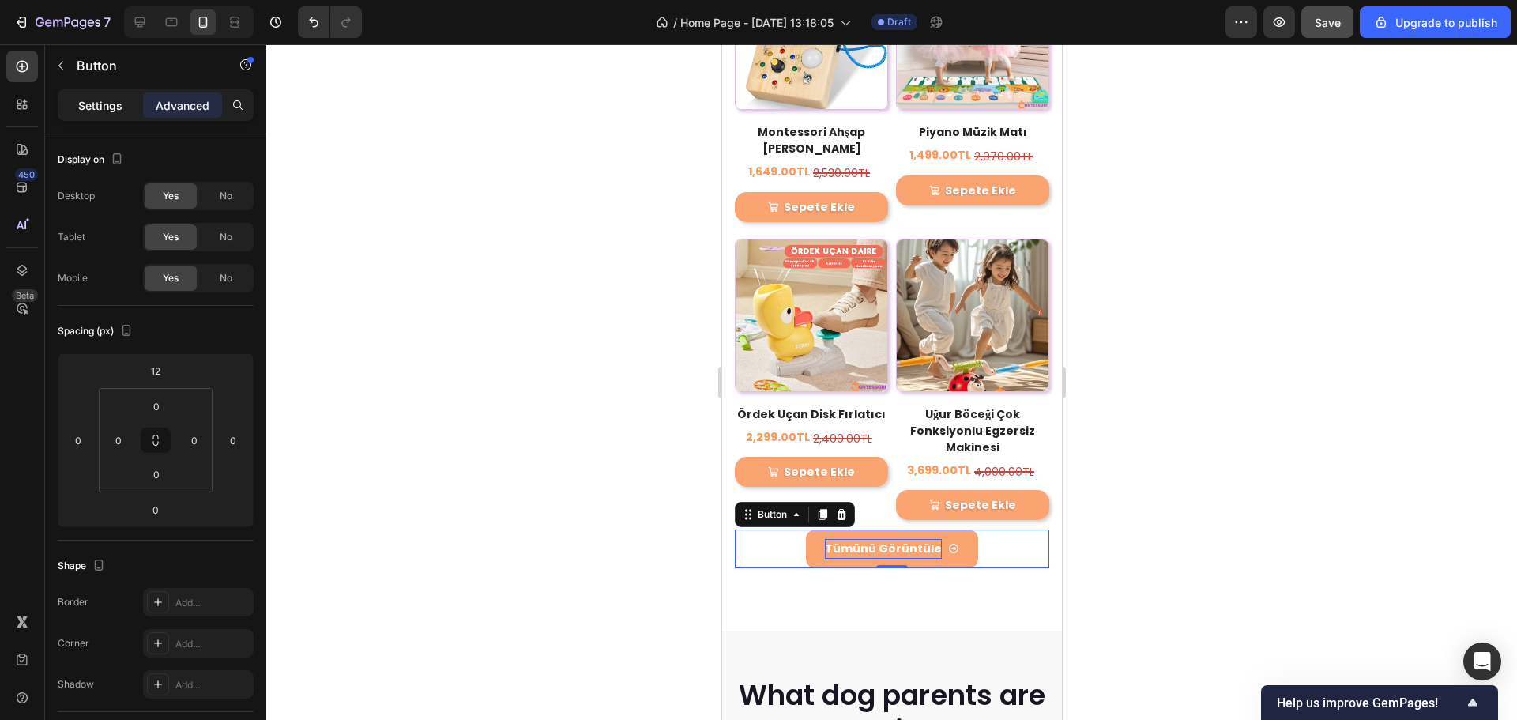
click at [98, 102] on p "Settings" at bounding box center [100, 105] width 44 height 17
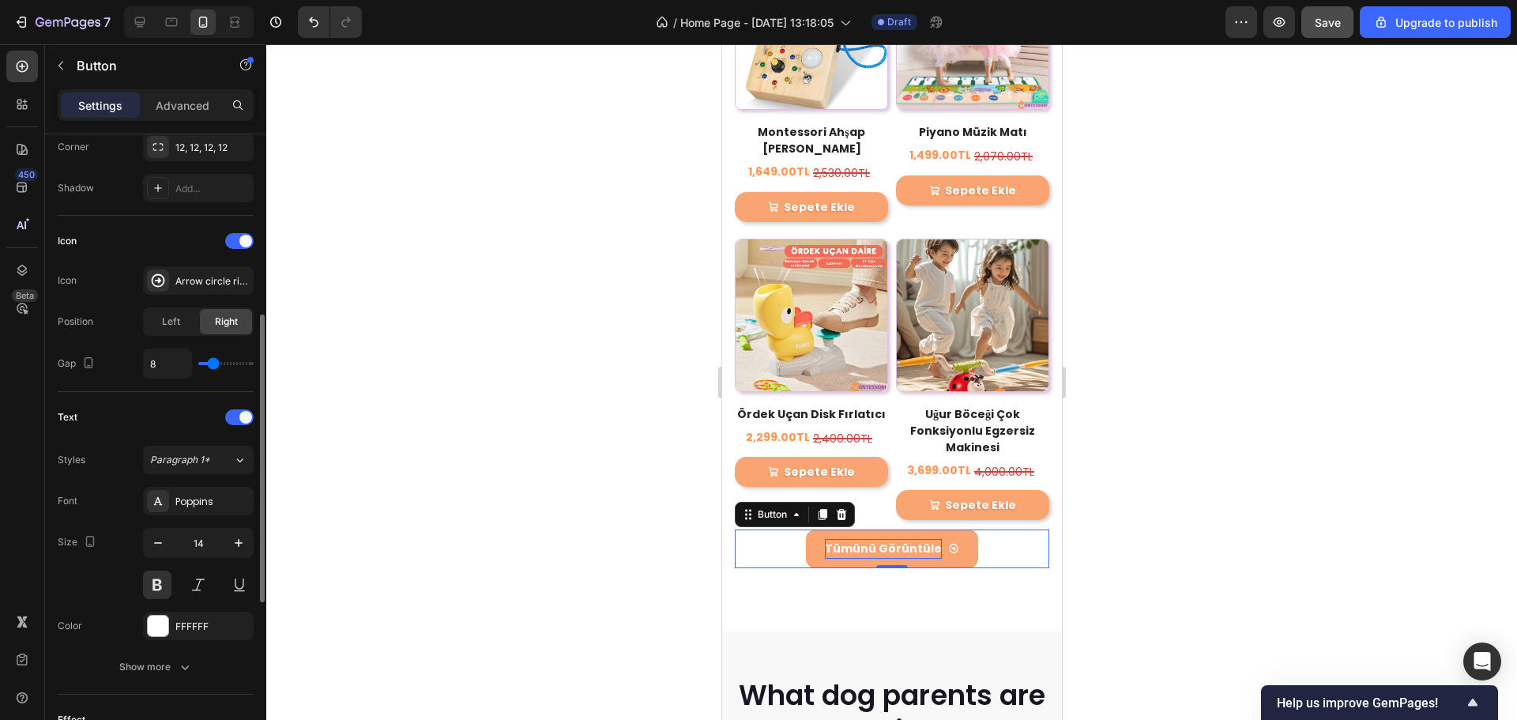
scroll to position [474, 0]
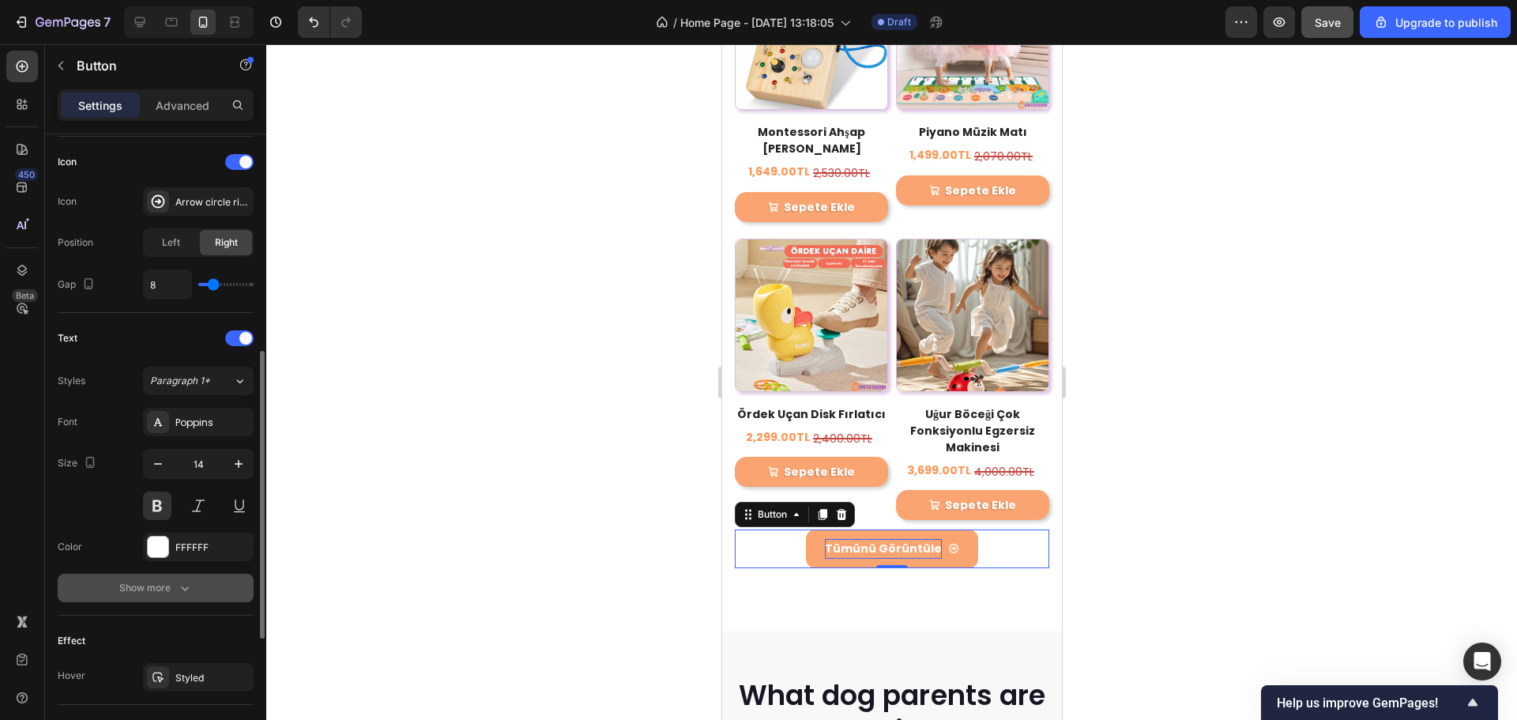
click at [149, 592] on div "Show more" at bounding box center [156, 588] width 74 height 16
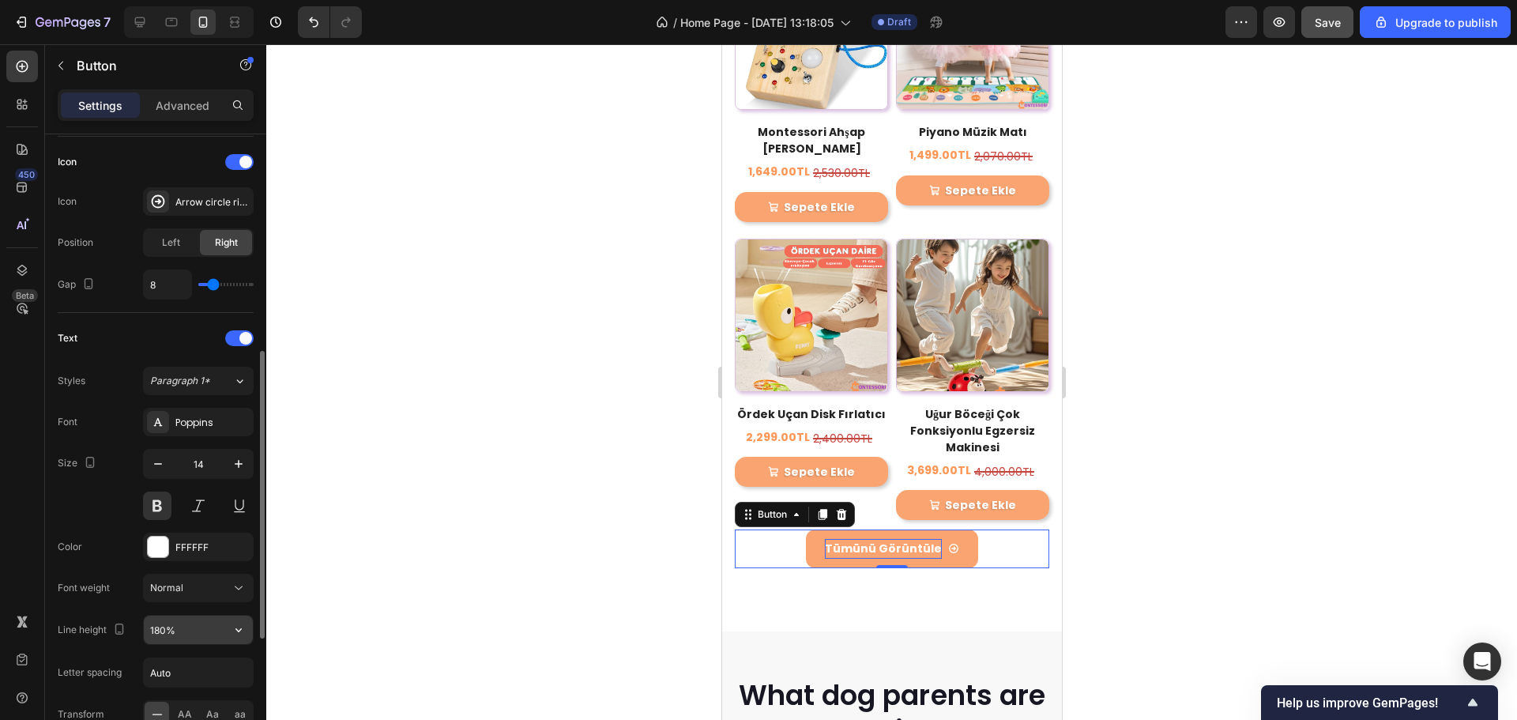
click at [186, 642] on input "180%" at bounding box center [198, 630] width 109 height 28
click at [228, 628] on button "button" at bounding box center [238, 630] width 28 height 28
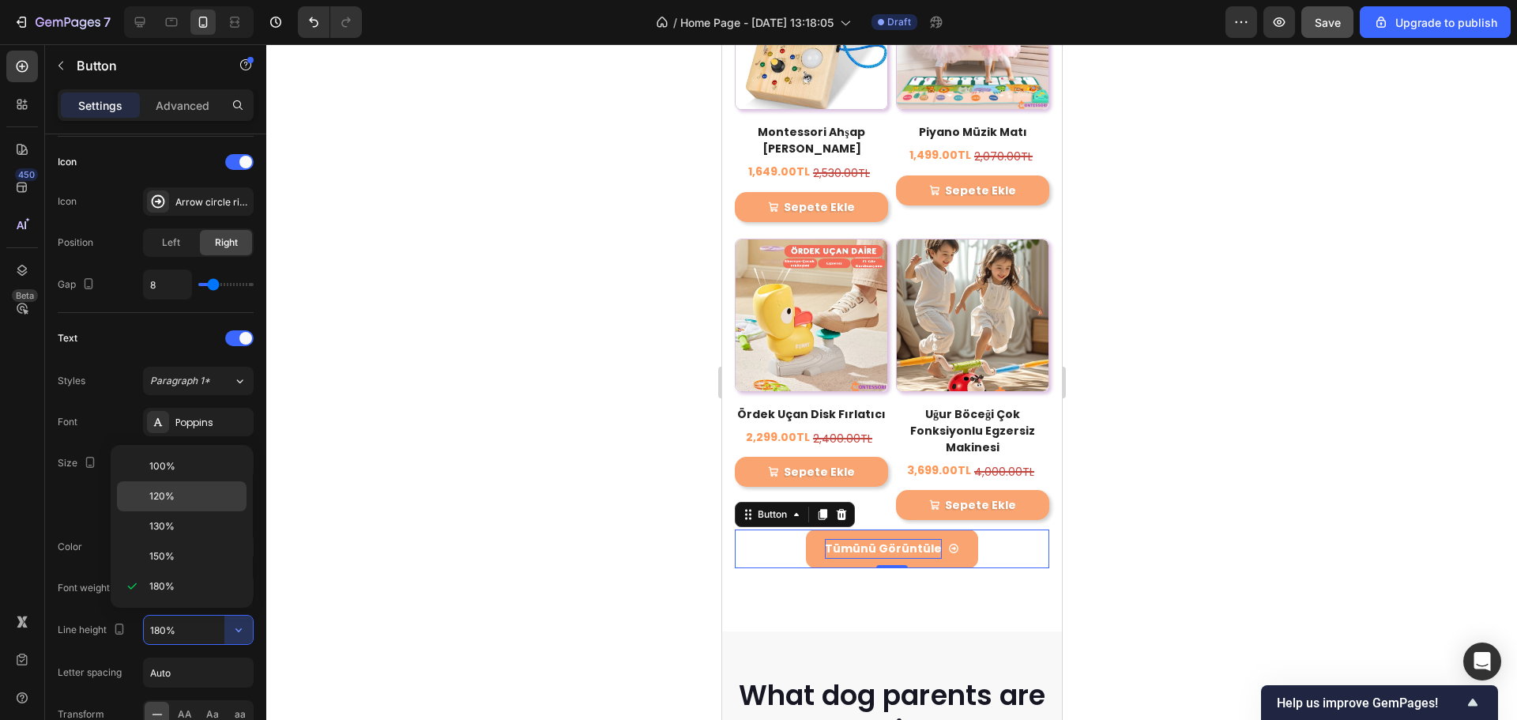
click at [172, 501] on span "120%" at bounding box center [161, 496] width 25 height 14
type input "120%"
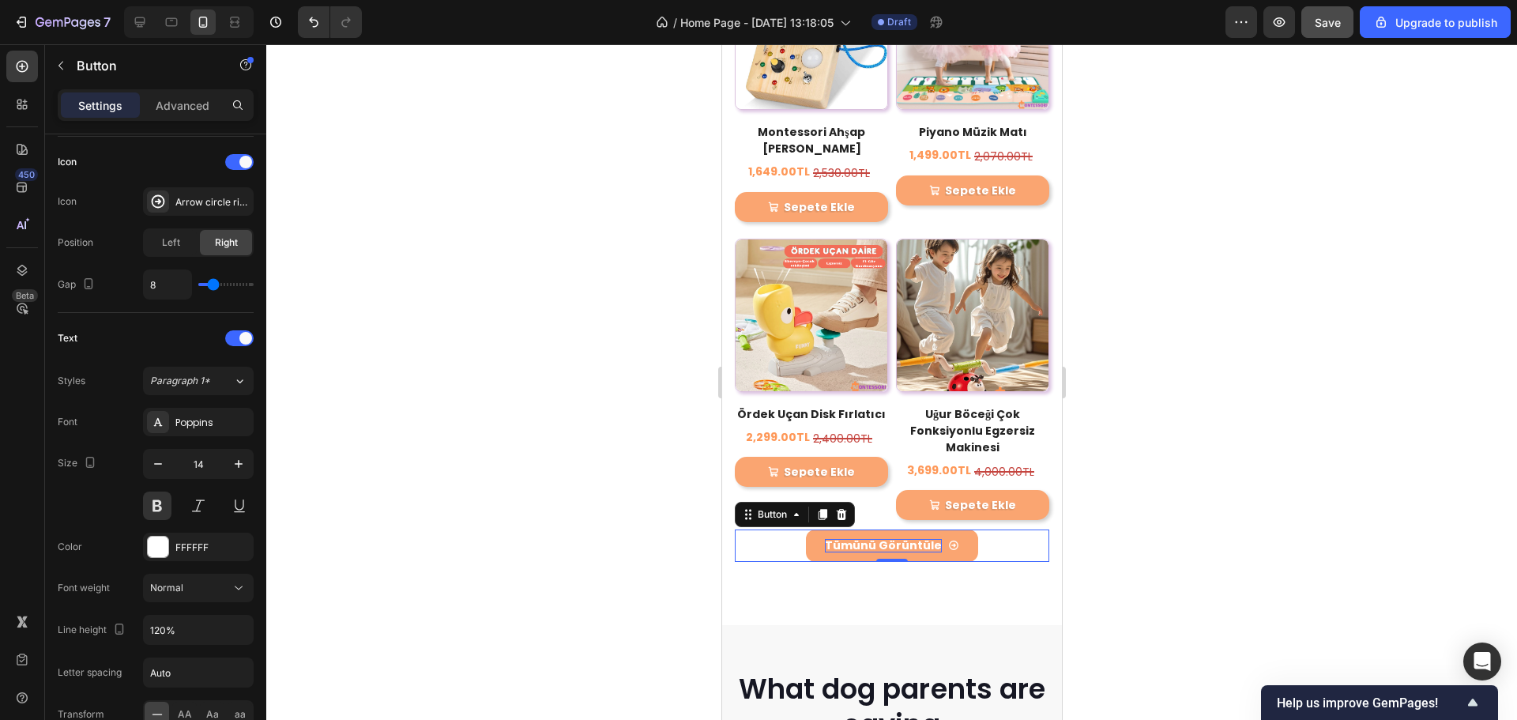
click at [1173, 375] on div at bounding box center [891, 382] width 1251 height 676
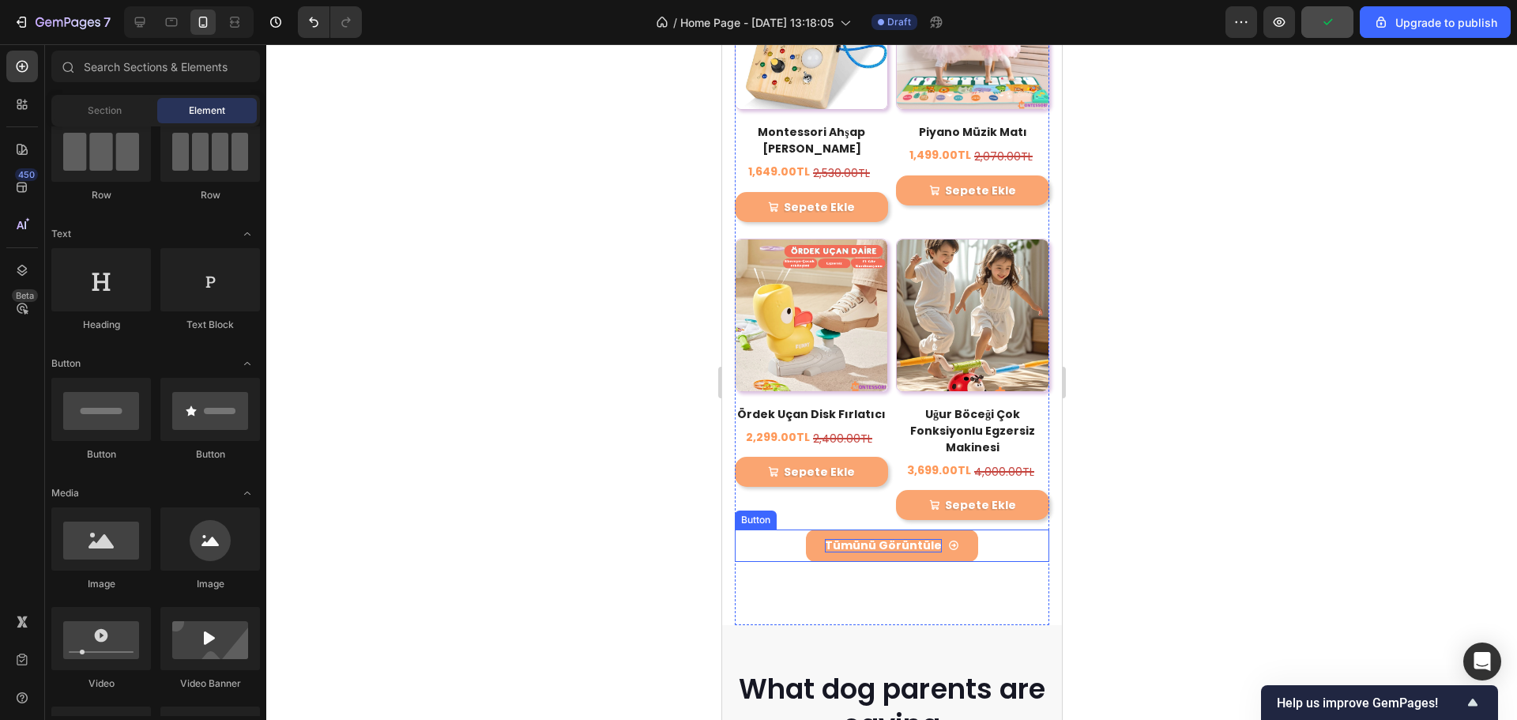
click at [967, 530] on div "Tümünü Görüntüle Button" at bounding box center [891, 546] width 315 height 32
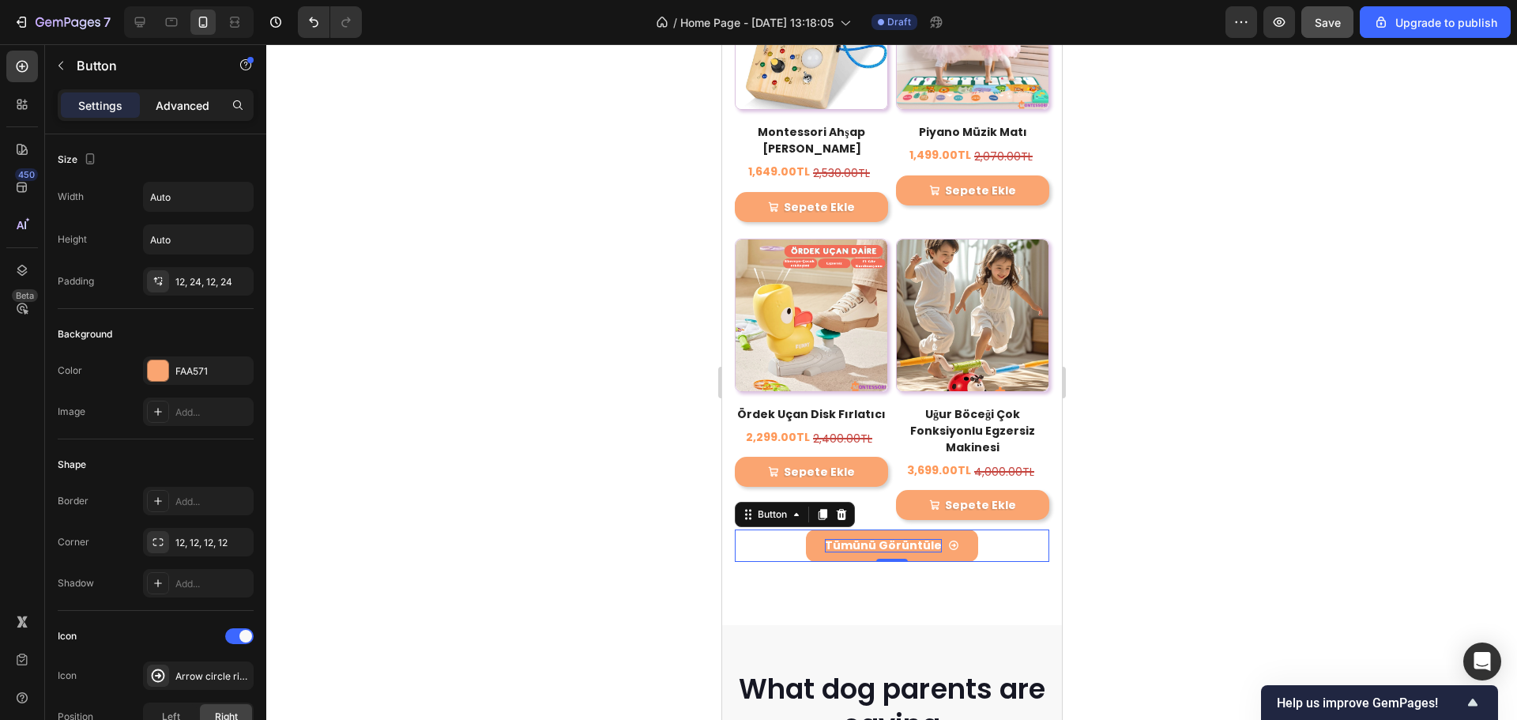
click at [171, 98] on p "Advanced" at bounding box center [183, 105] width 54 height 17
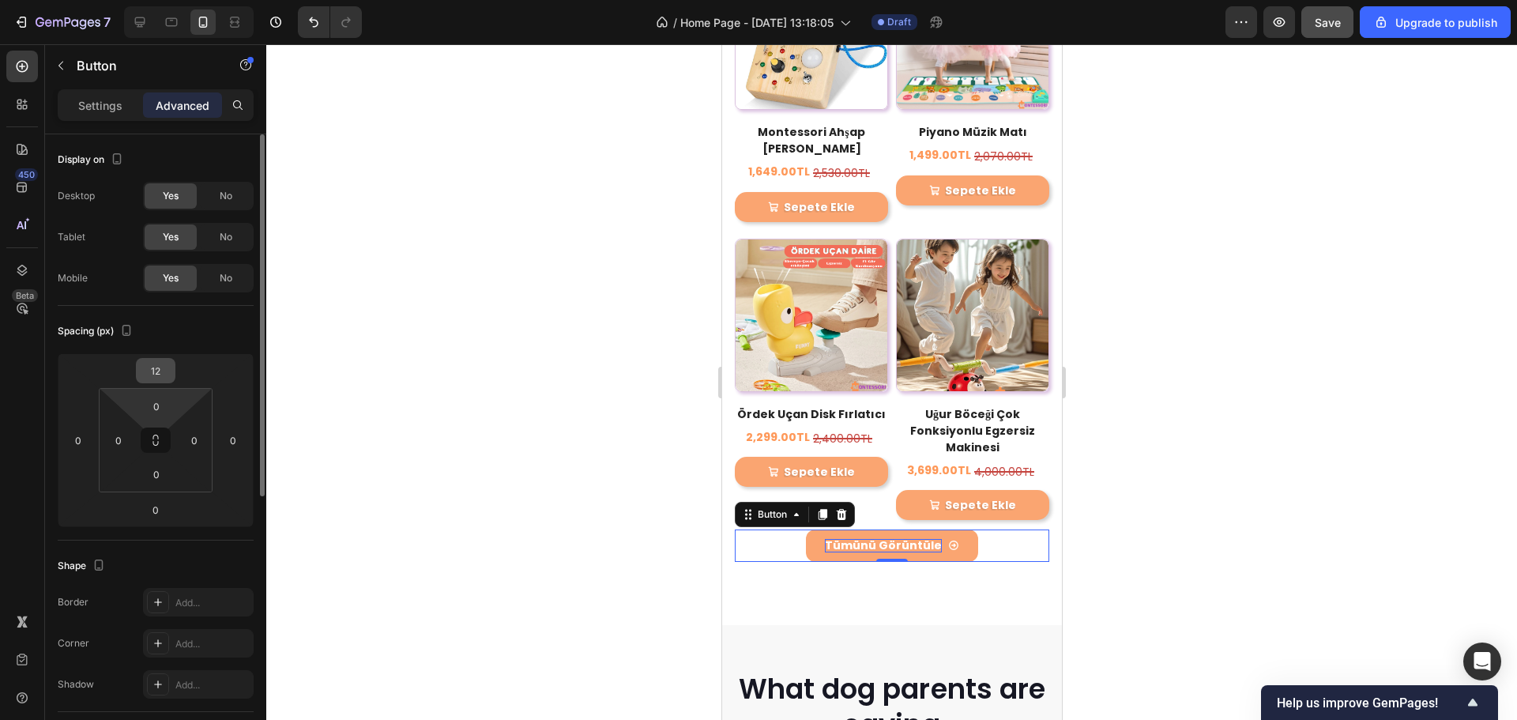
click at [154, 375] on input "12" at bounding box center [156, 371] width 32 height 24
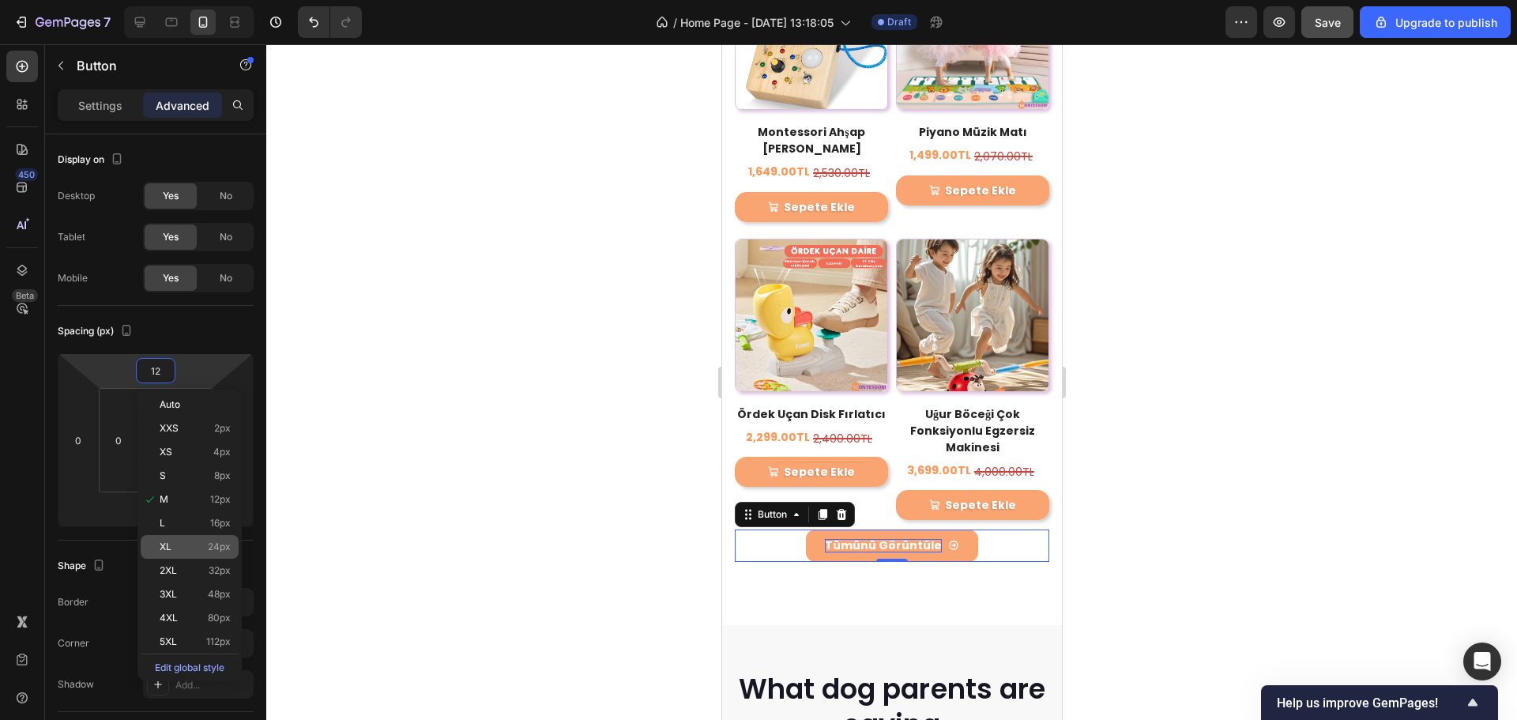
click at [181, 544] on p "XL 24px" at bounding box center [195, 546] width 71 height 11
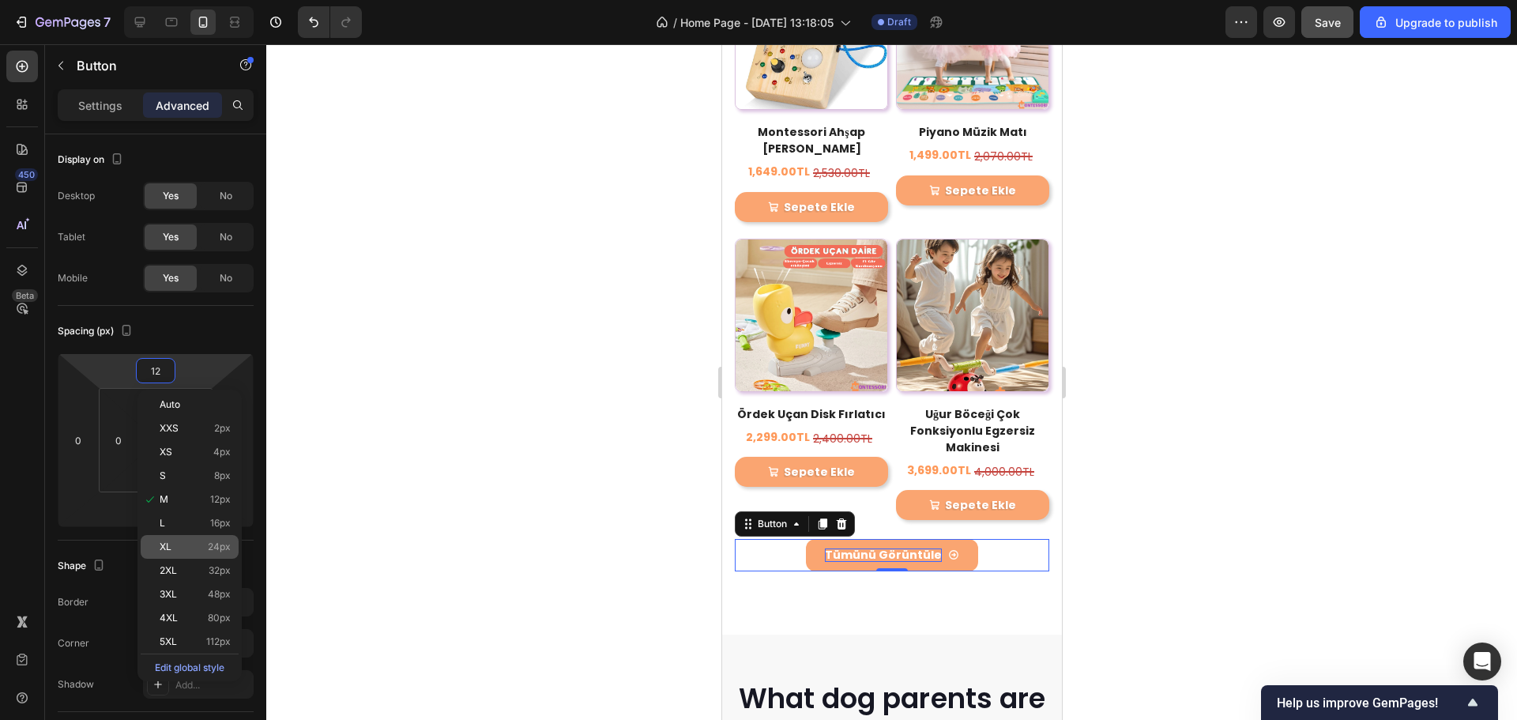
type input "24"
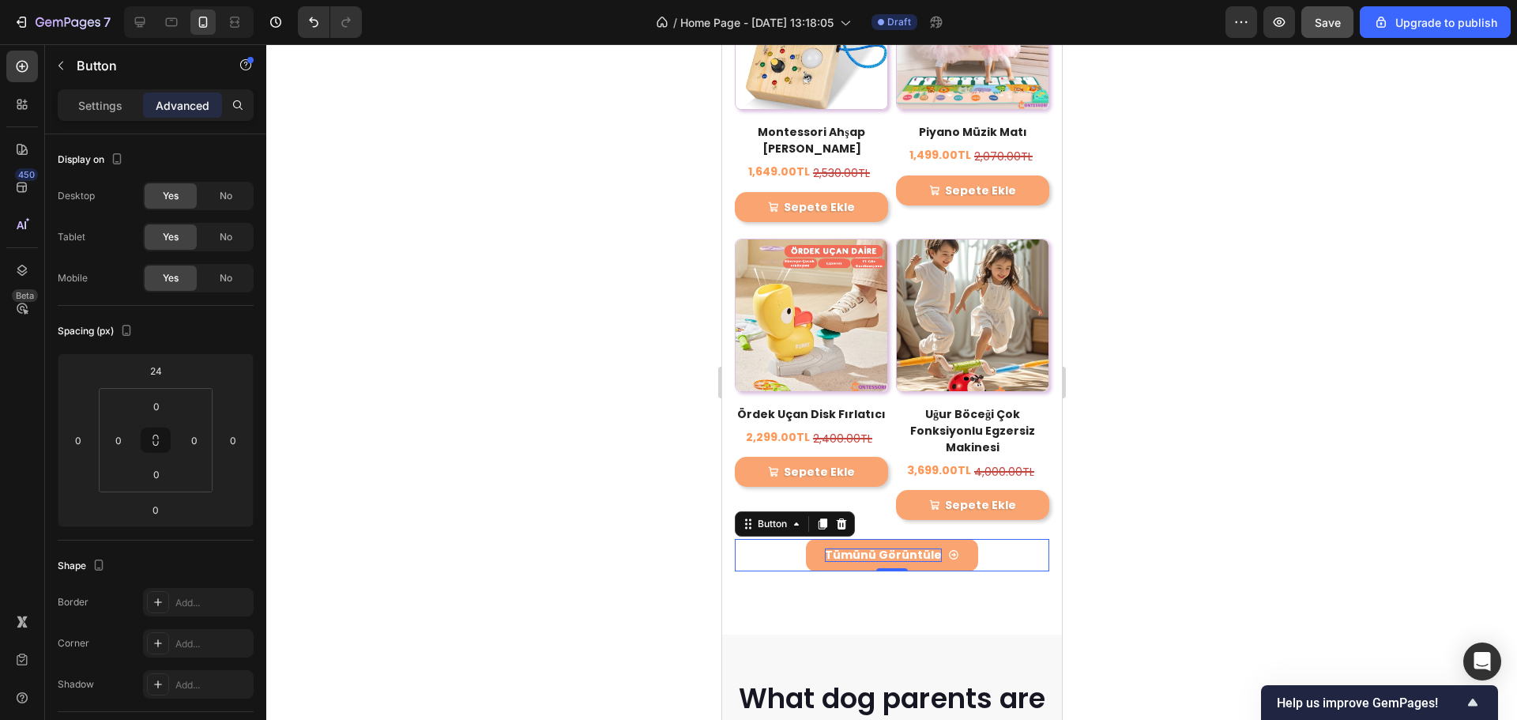
click at [1182, 425] on div at bounding box center [891, 382] width 1251 height 676
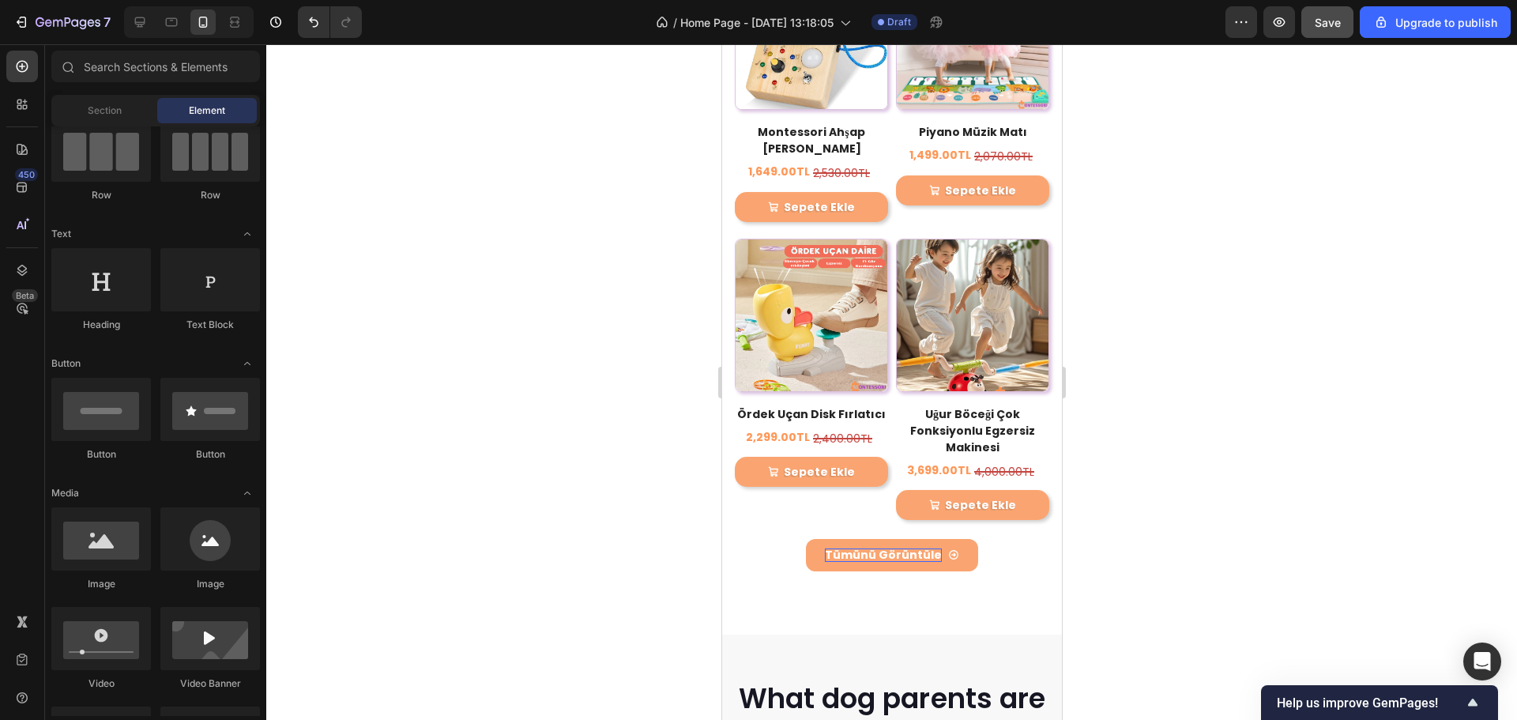
click at [1331, 32] on button "Save" at bounding box center [1328, 22] width 52 height 32
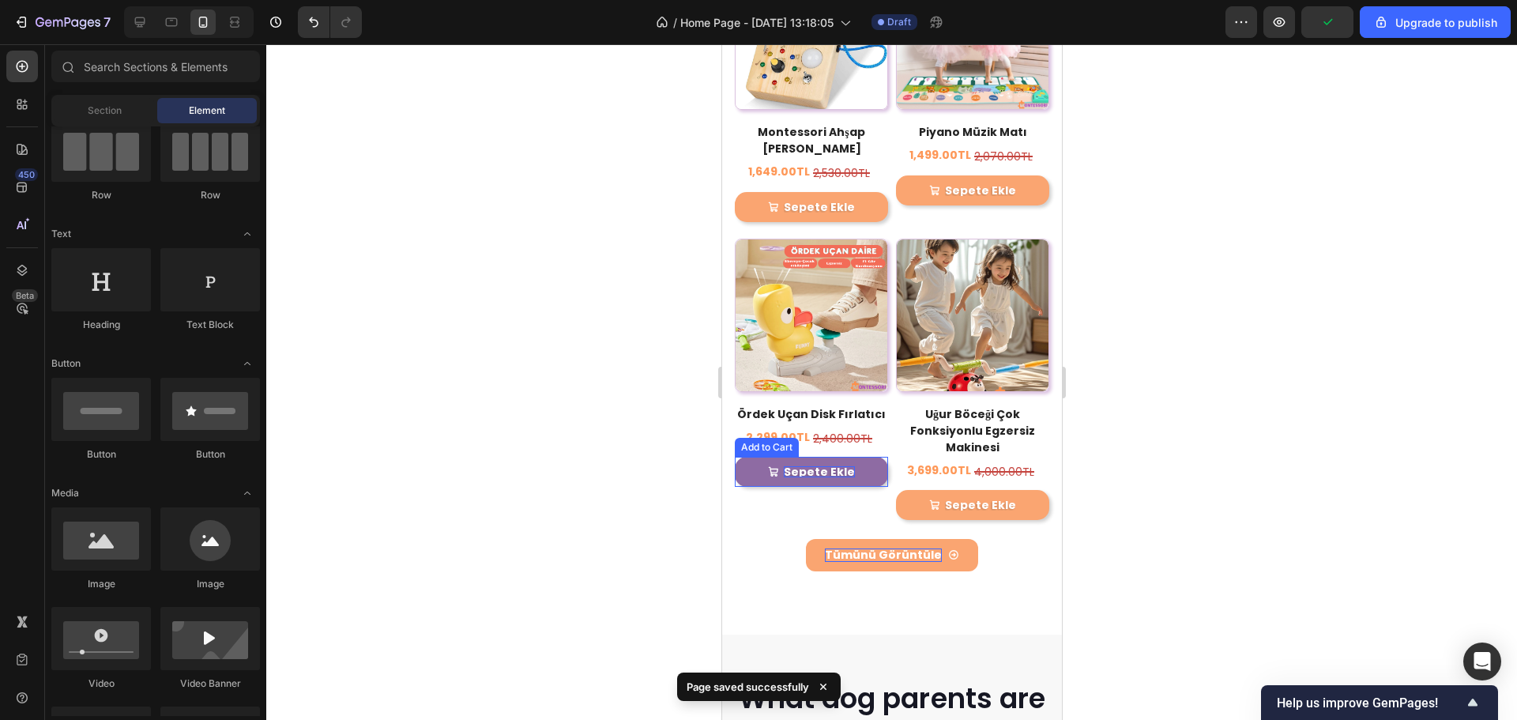
click at [835, 466] on div "Sepete Ekle" at bounding box center [818, 471] width 71 height 11
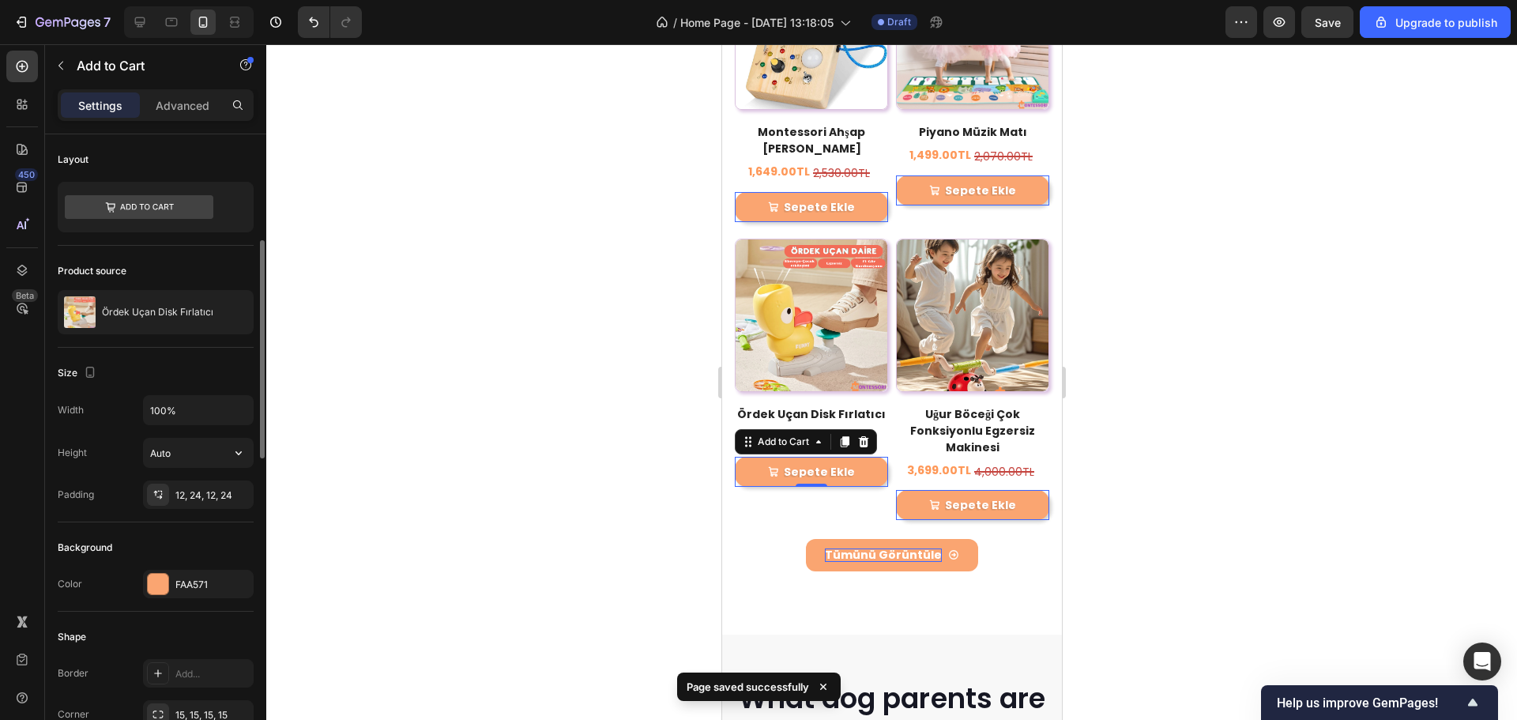
scroll to position [79, 0]
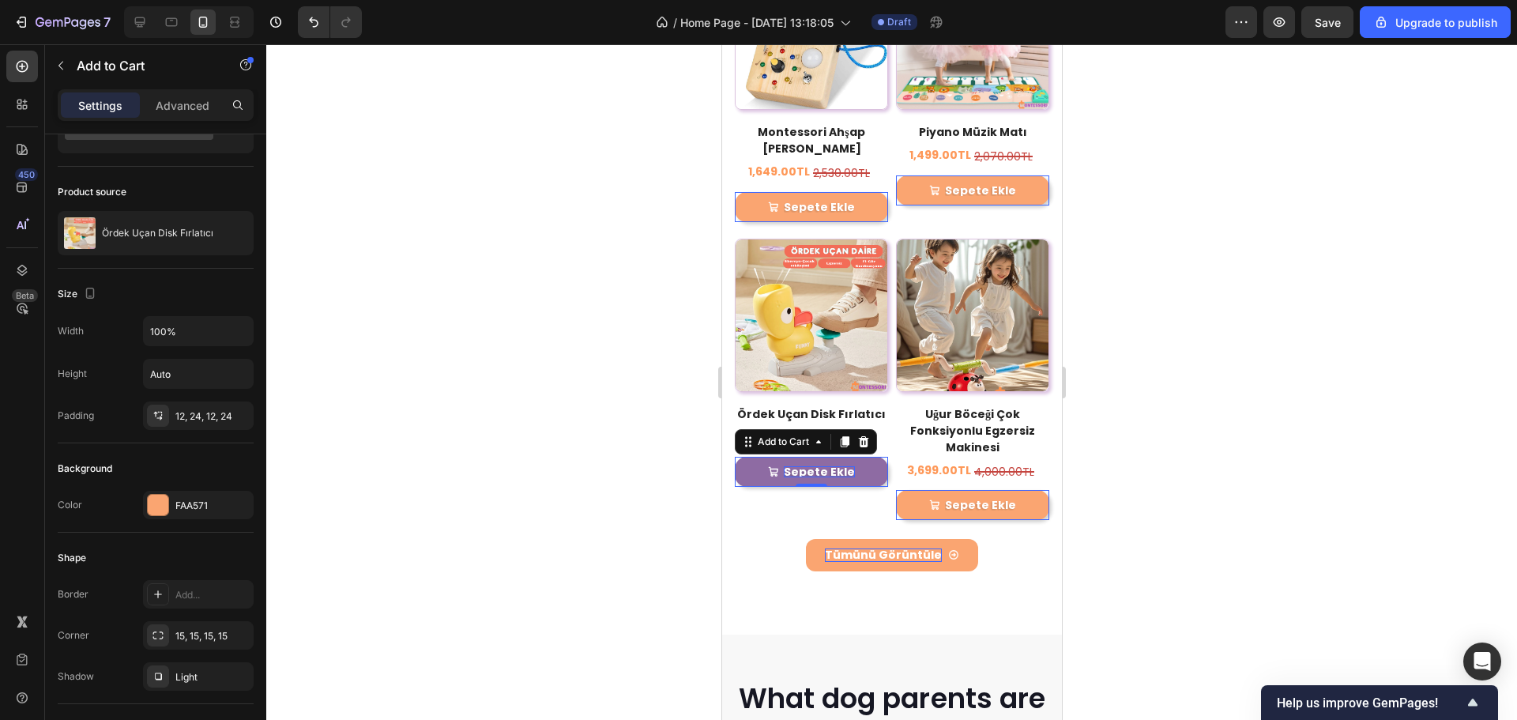
click at [813, 466] on div "Sepete Ekle" at bounding box center [818, 471] width 71 height 11
click at [813, 466] on p "Sepete Ekle" at bounding box center [818, 471] width 71 height 11
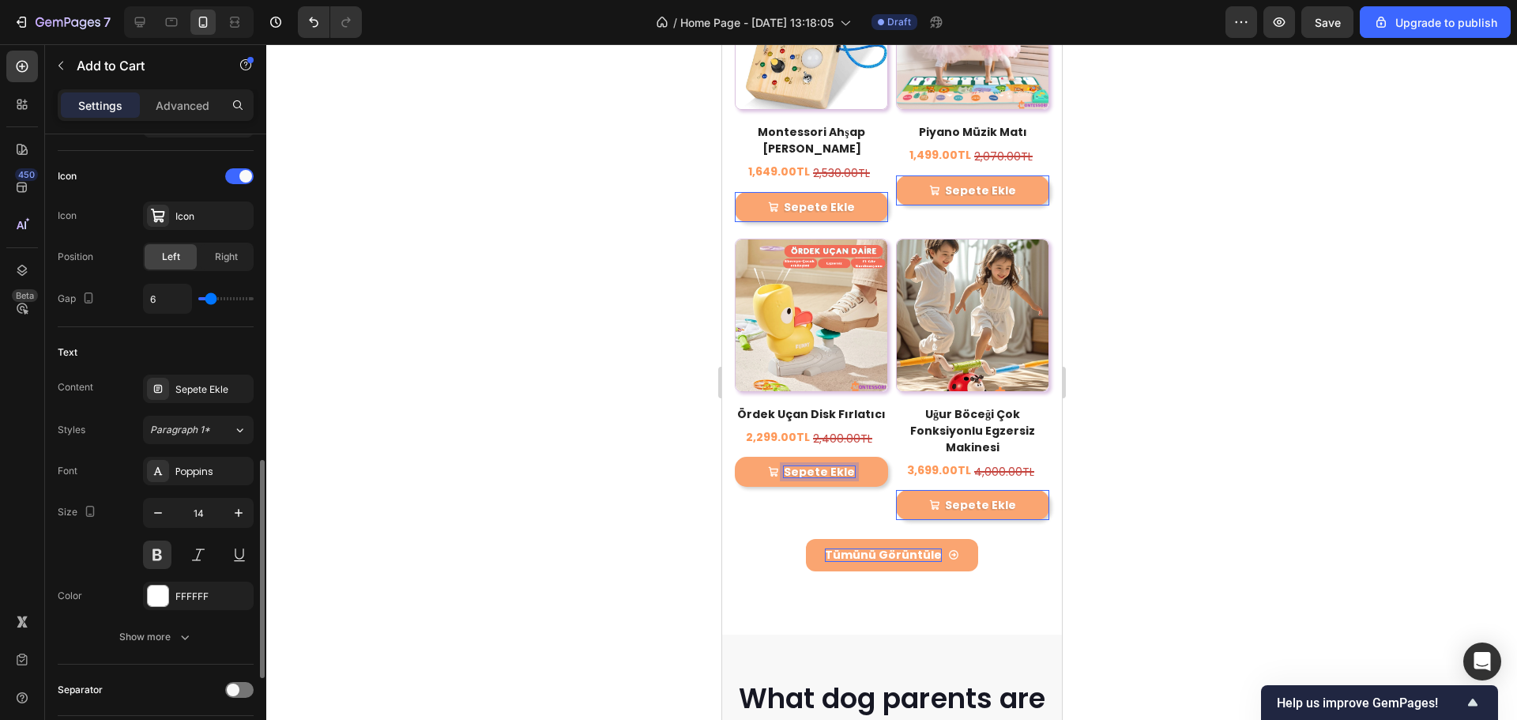
scroll to position [711, 0]
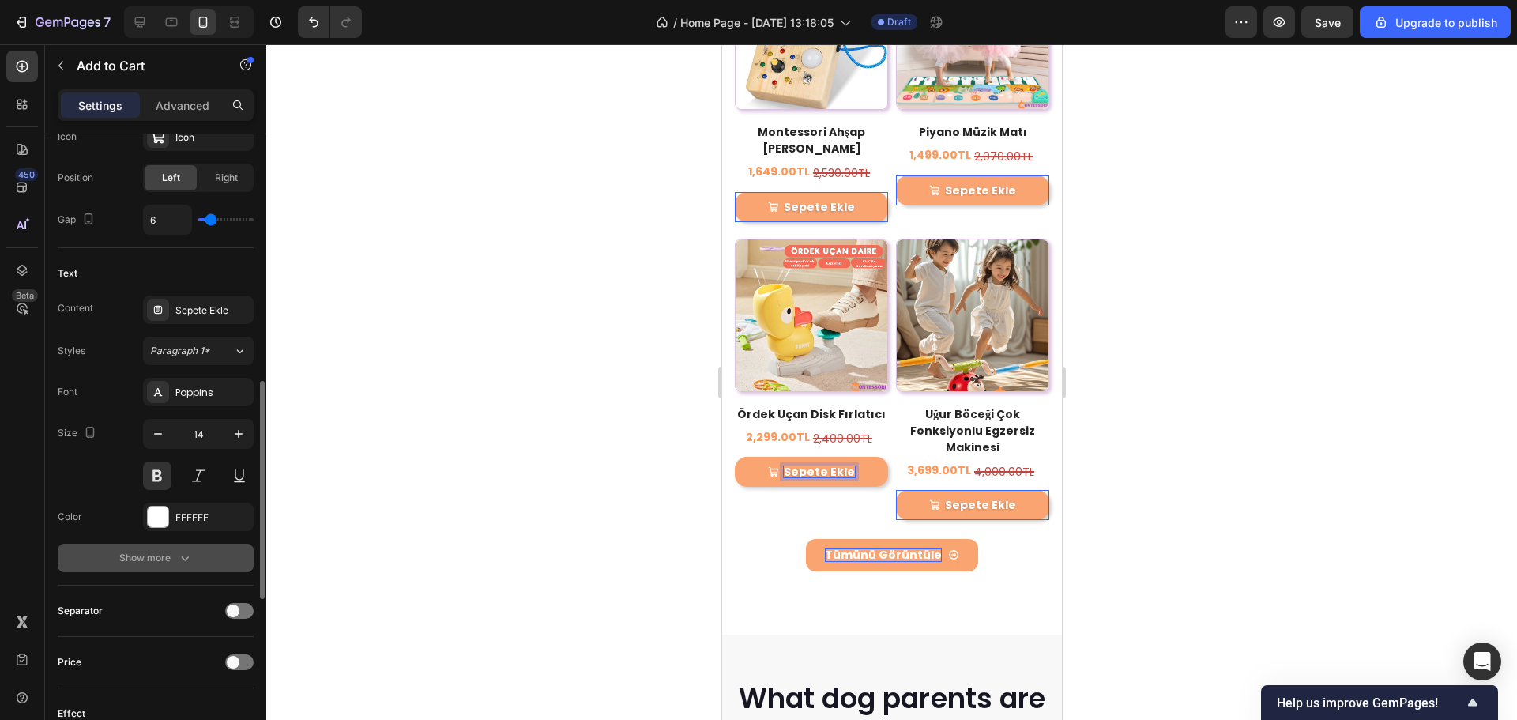
click at [146, 552] on div "Show more" at bounding box center [156, 558] width 74 height 16
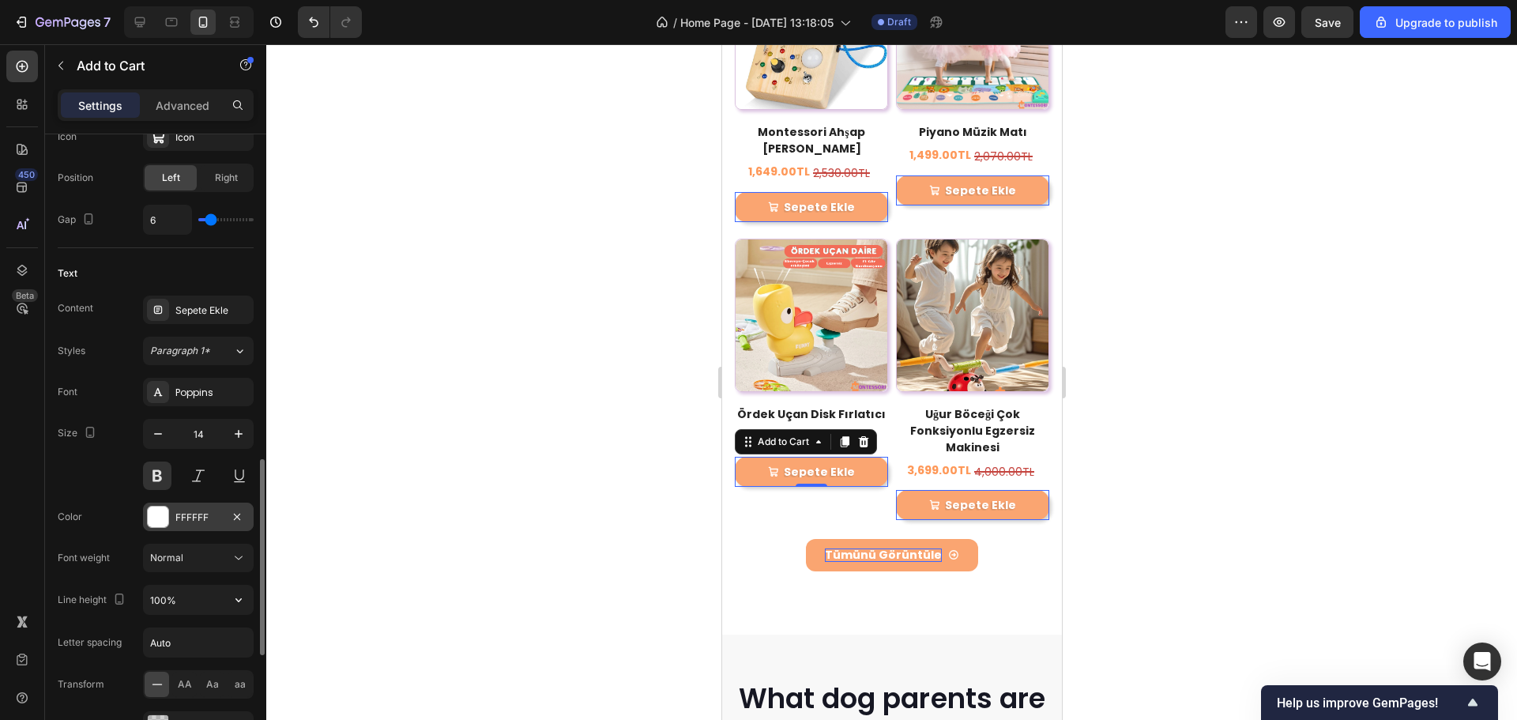
scroll to position [869, 0]
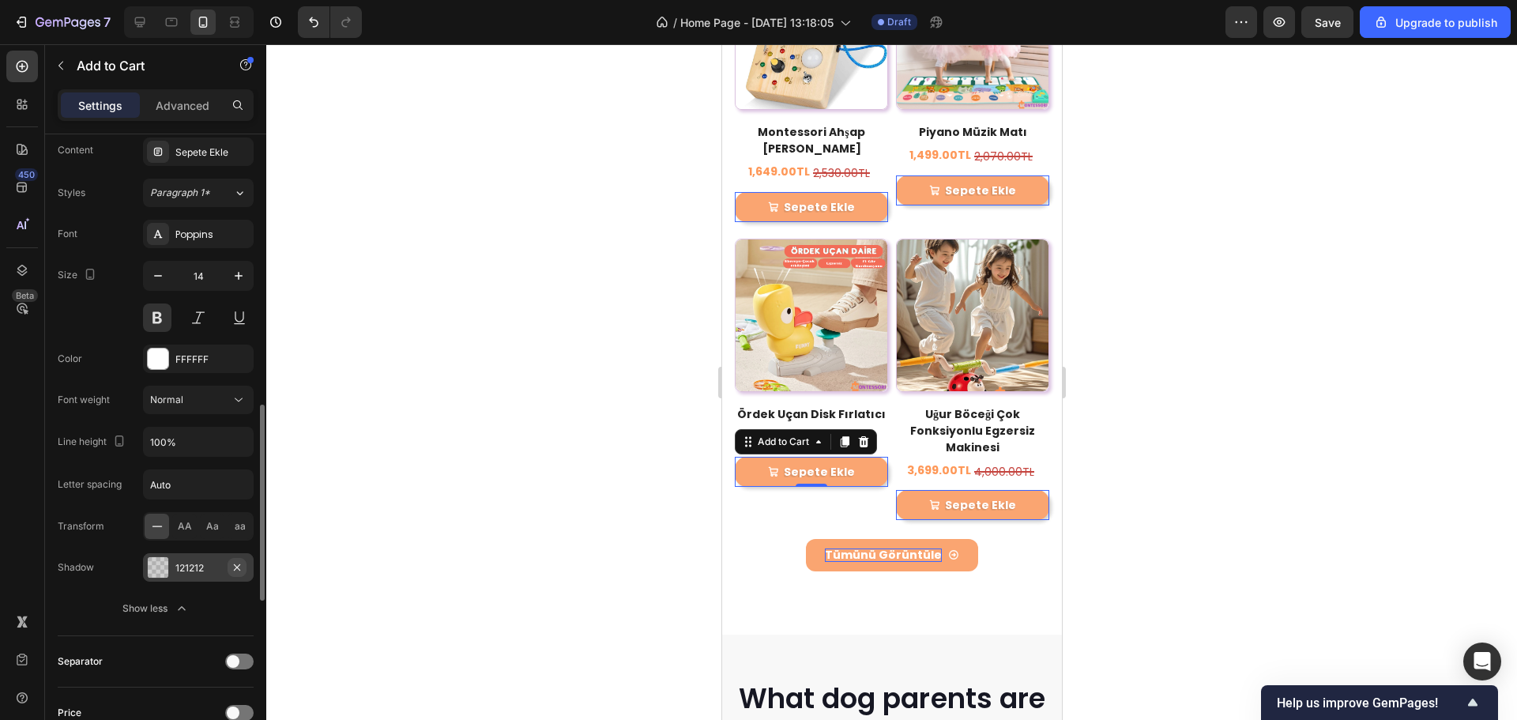
click at [236, 565] on icon "button" at bounding box center [237, 567] width 6 height 6
click at [435, 400] on div at bounding box center [891, 382] width 1251 height 676
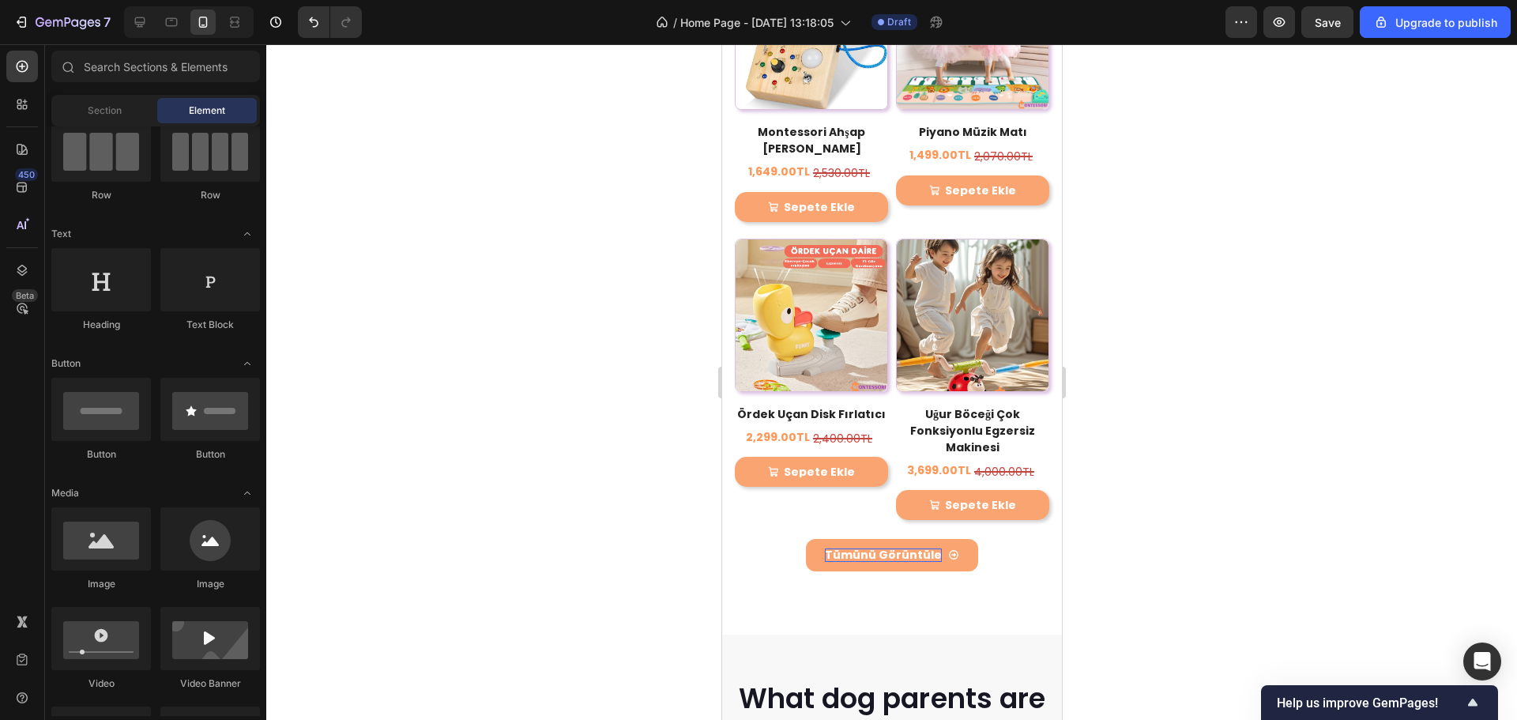
click at [1325, 29] on div "Save" at bounding box center [1328, 22] width 26 height 17
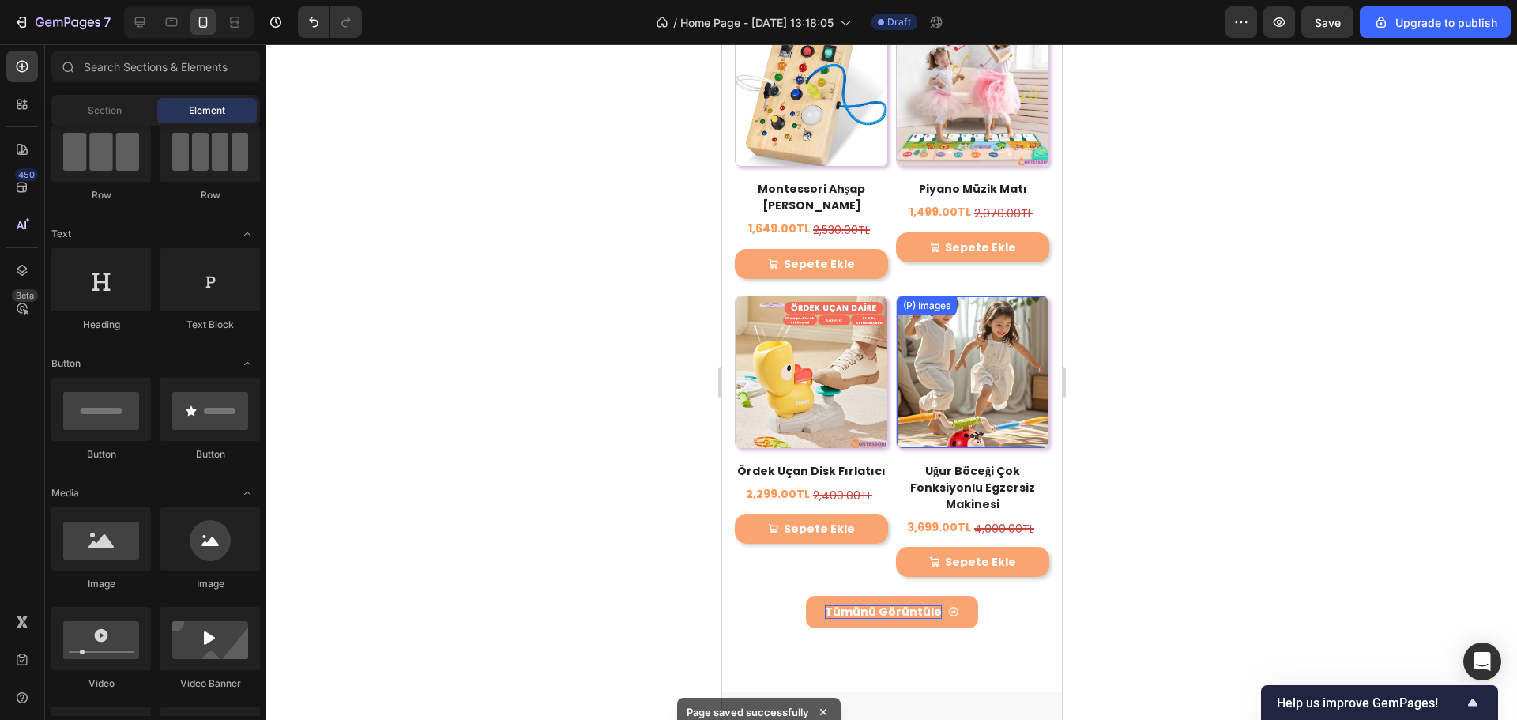
scroll to position [3652, 0]
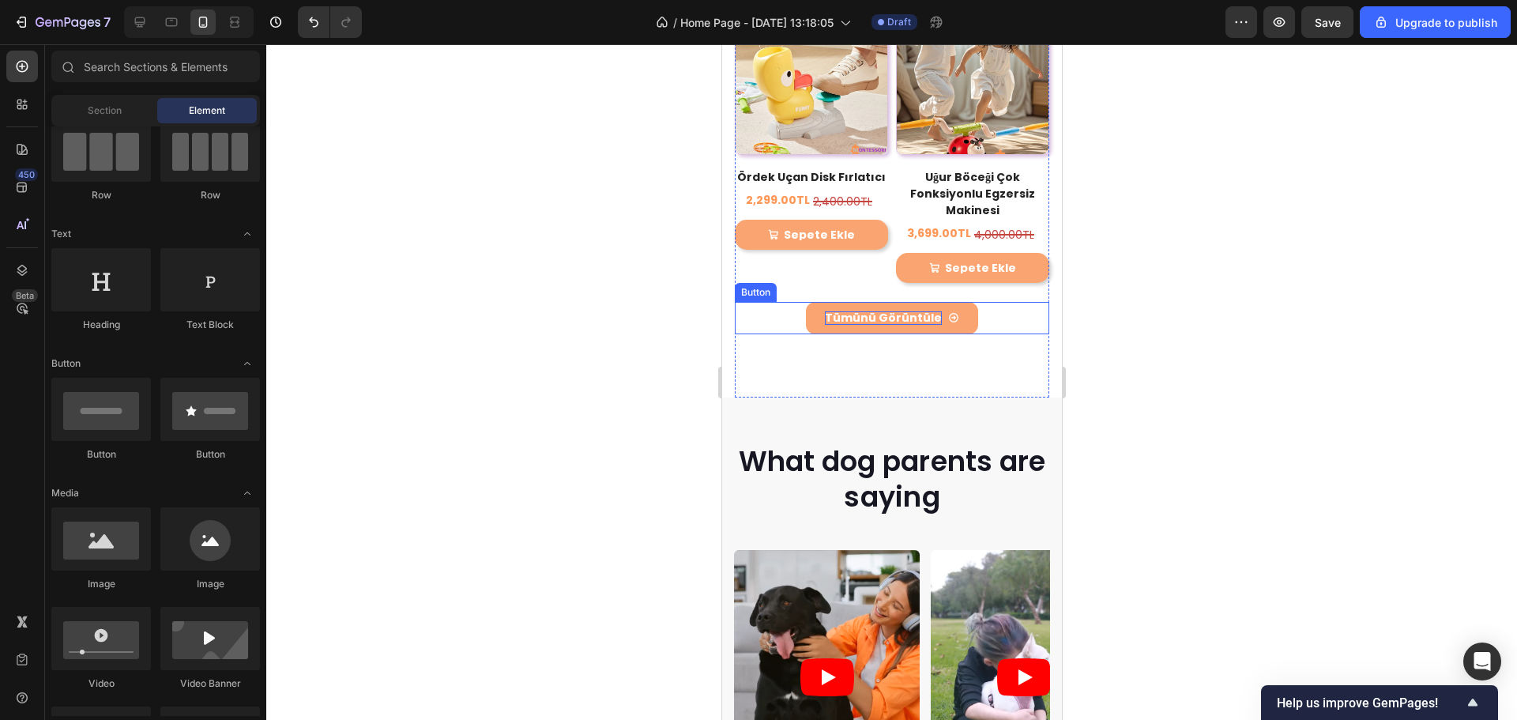
click at [991, 302] on div "Tümünü Görüntüle Button" at bounding box center [891, 318] width 315 height 32
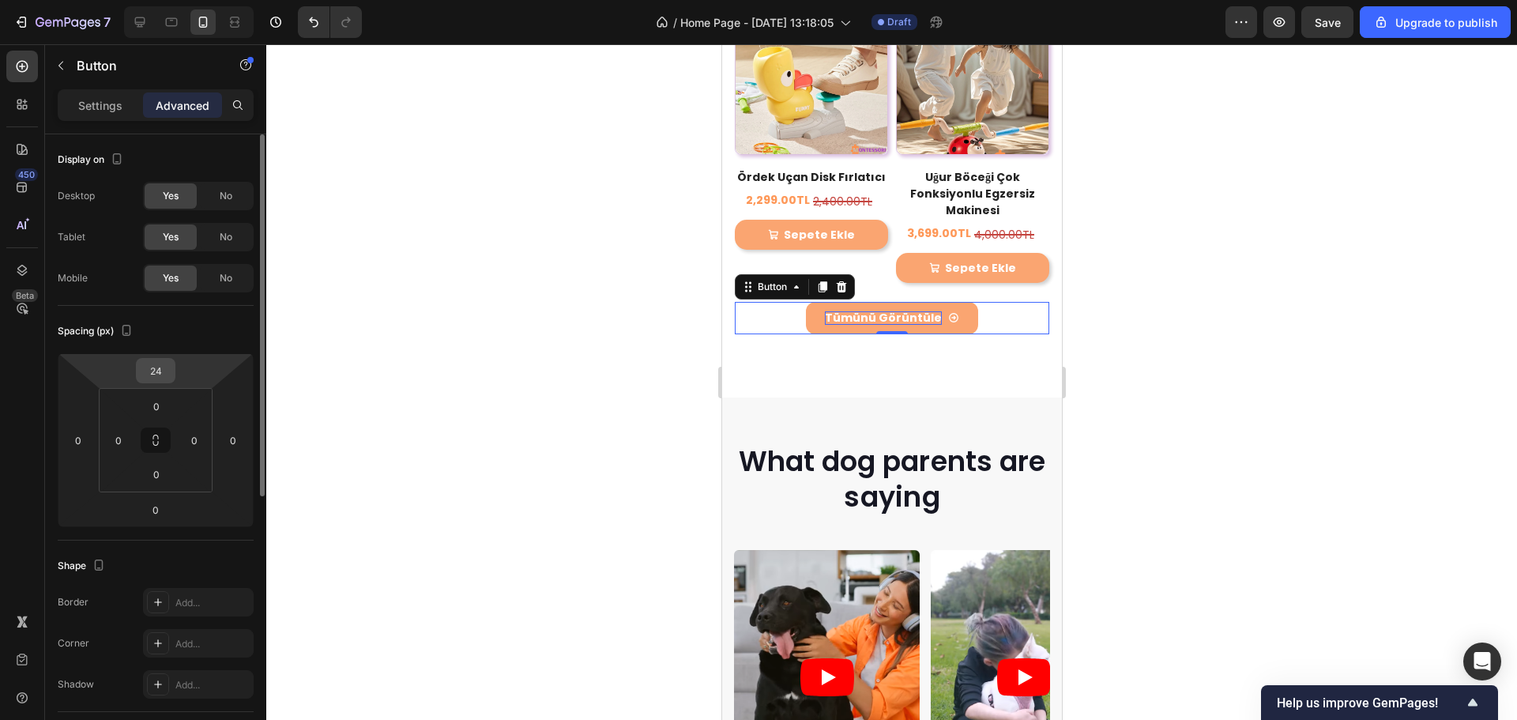
click at [149, 373] on input "24" at bounding box center [156, 371] width 32 height 24
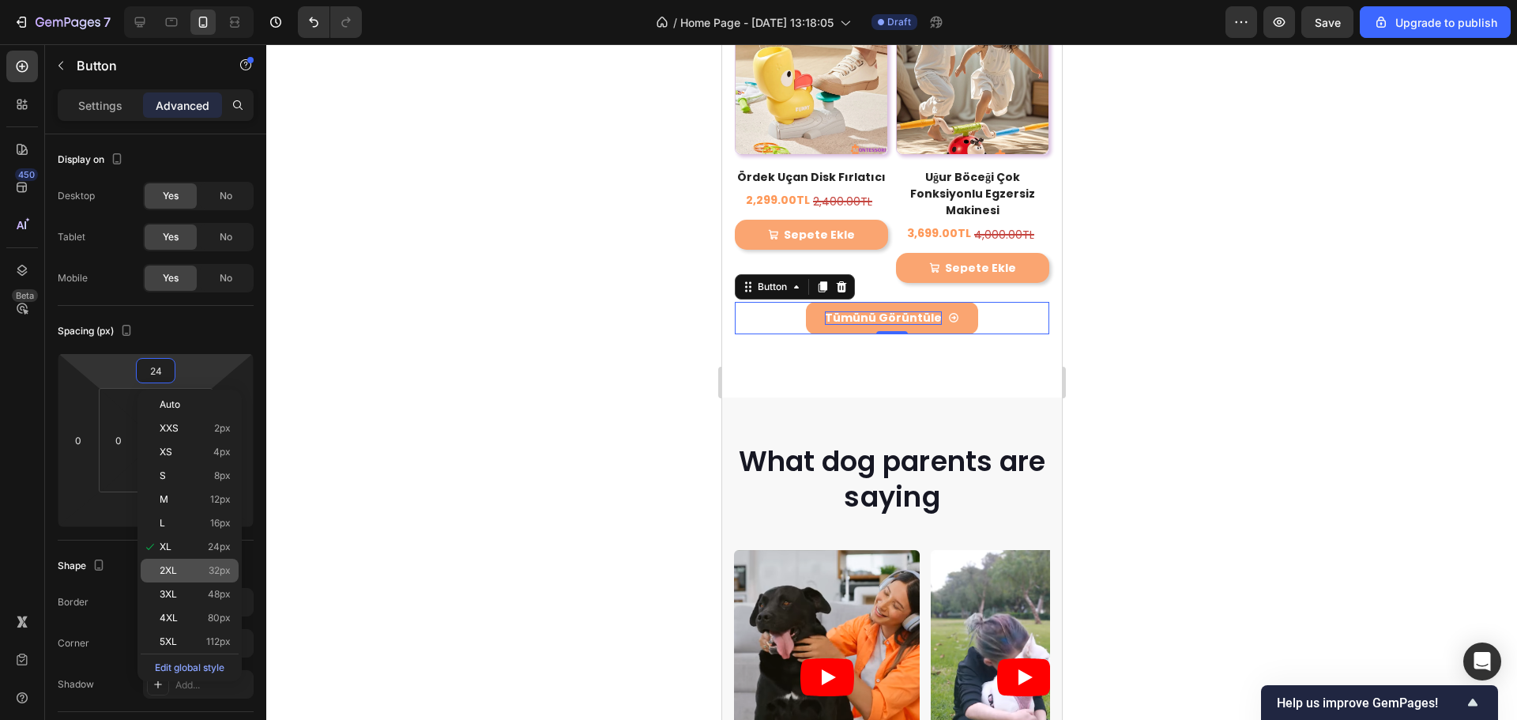
click at [171, 567] on span "2XL" at bounding box center [168, 570] width 17 height 11
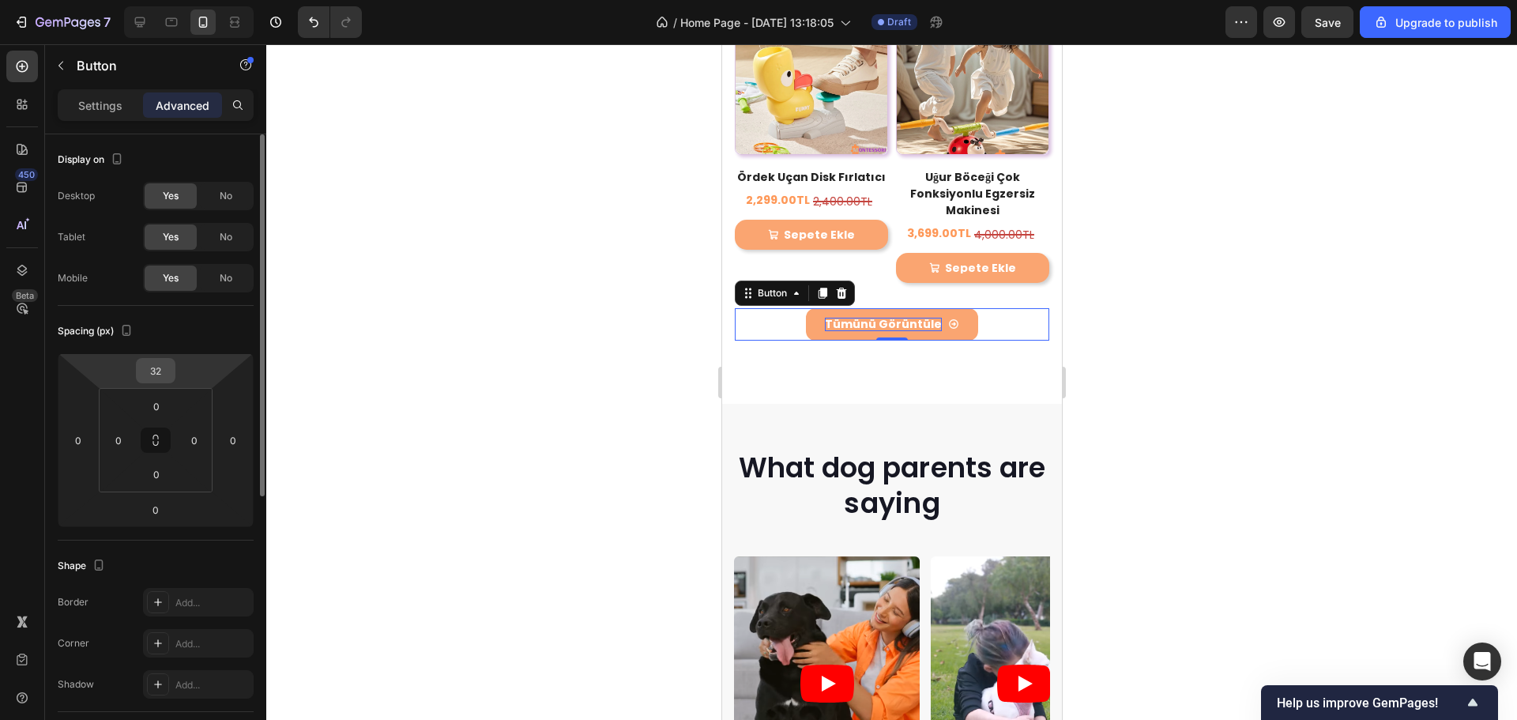
click at [153, 367] on input "32" at bounding box center [156, 371] width 32 height 24
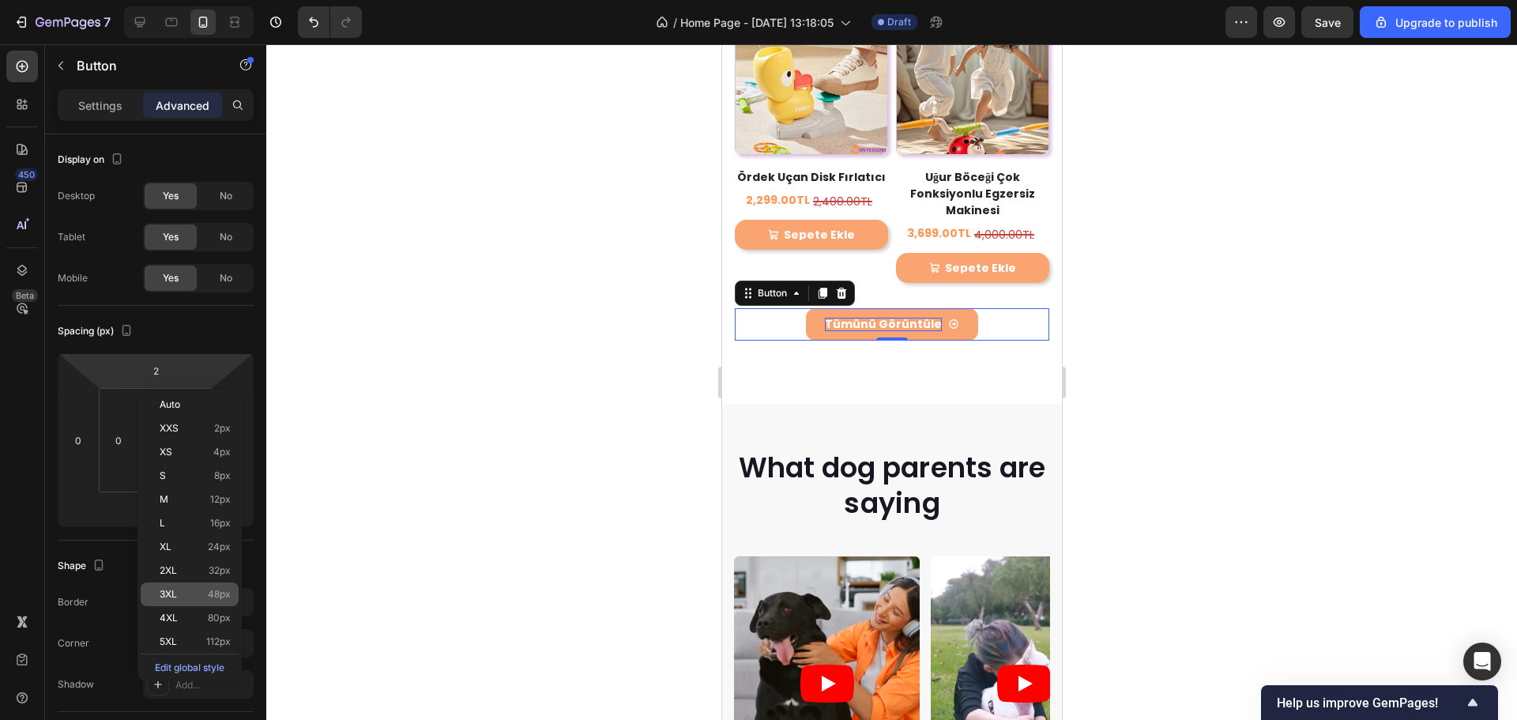
click at [163, 588] on div "3XL 48px" at bounding box center [190, 594] width 98 height 24
type input "48"
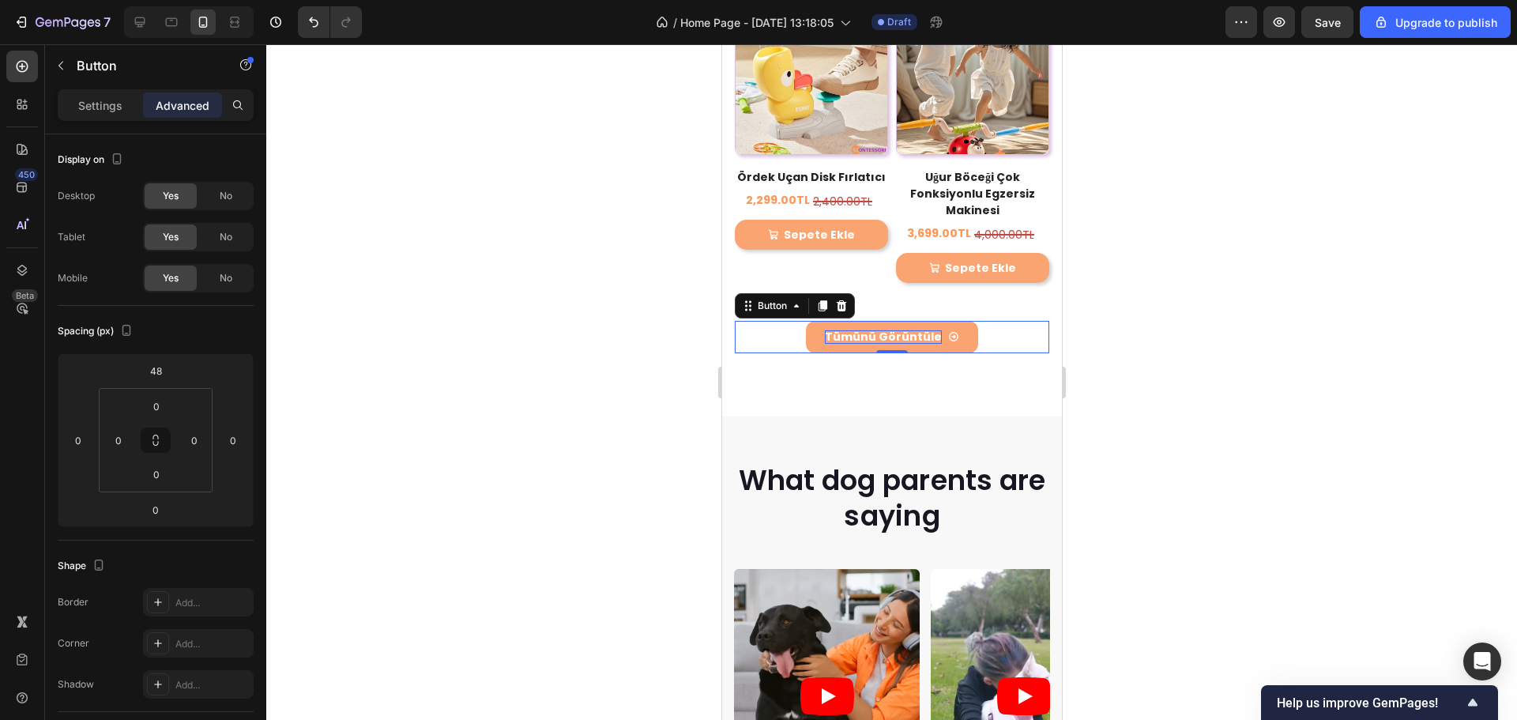
click at [448, 413] on div at bounding box center [891, 382] width 1251 height 676
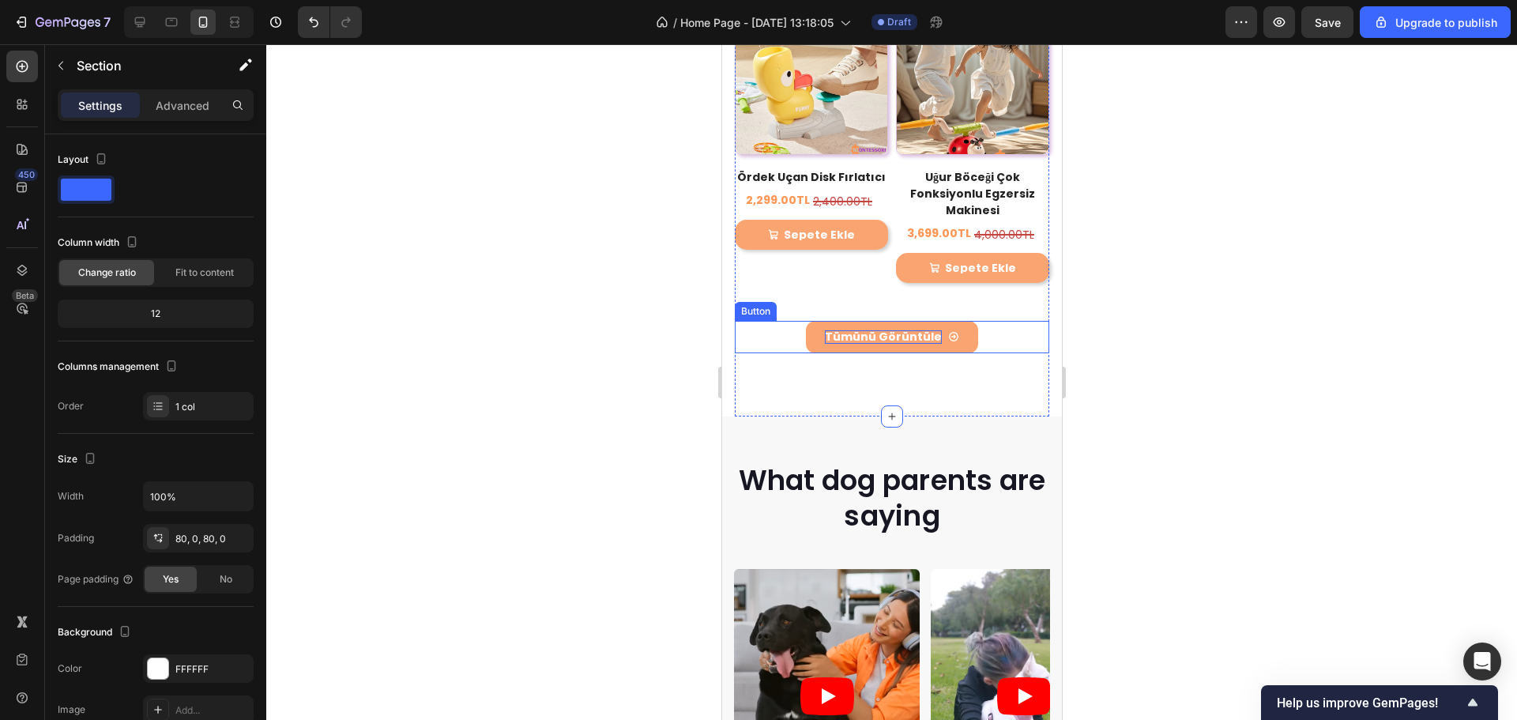
click at [975, 321] on div "Tümünü Görüntüle Button" at bounding box center [891, 337] width 315 height 32
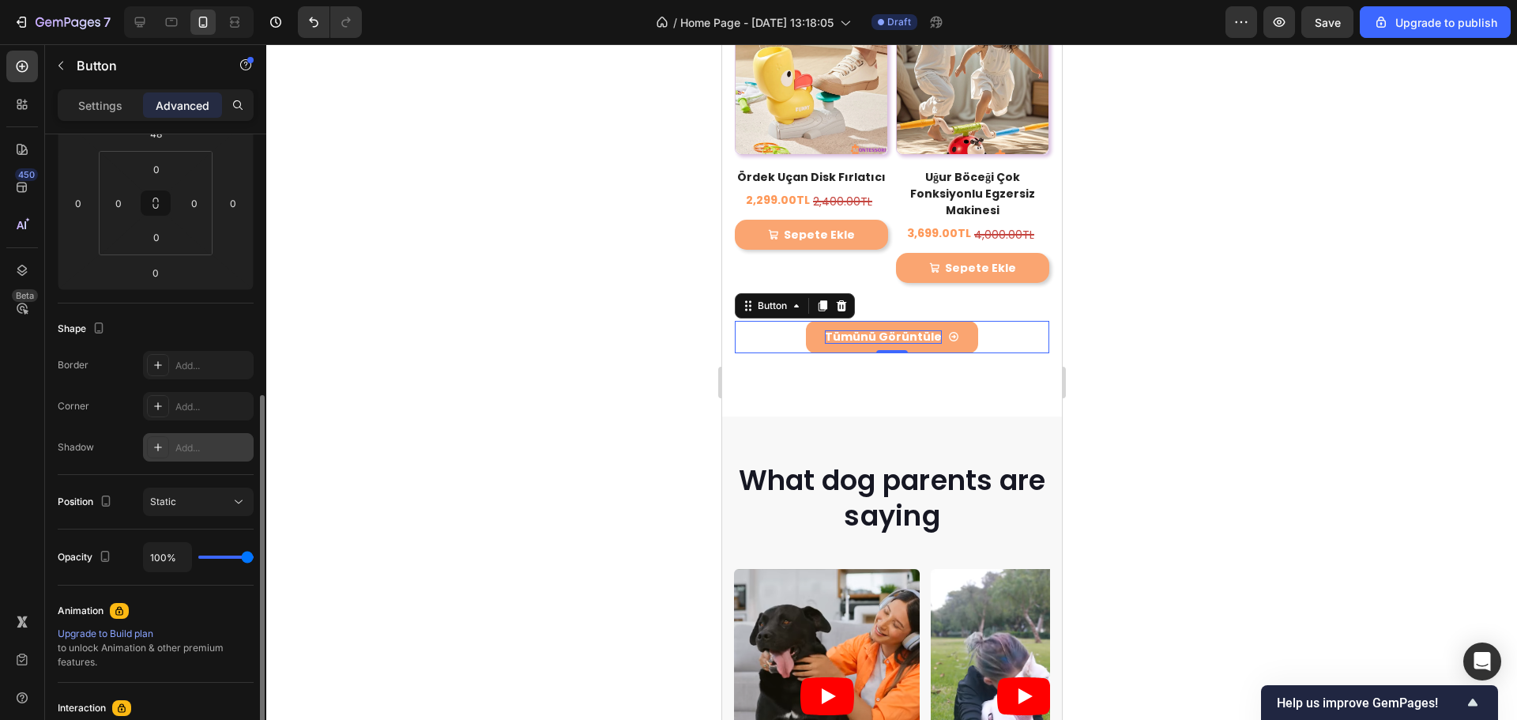
scroll to position [395, 0]
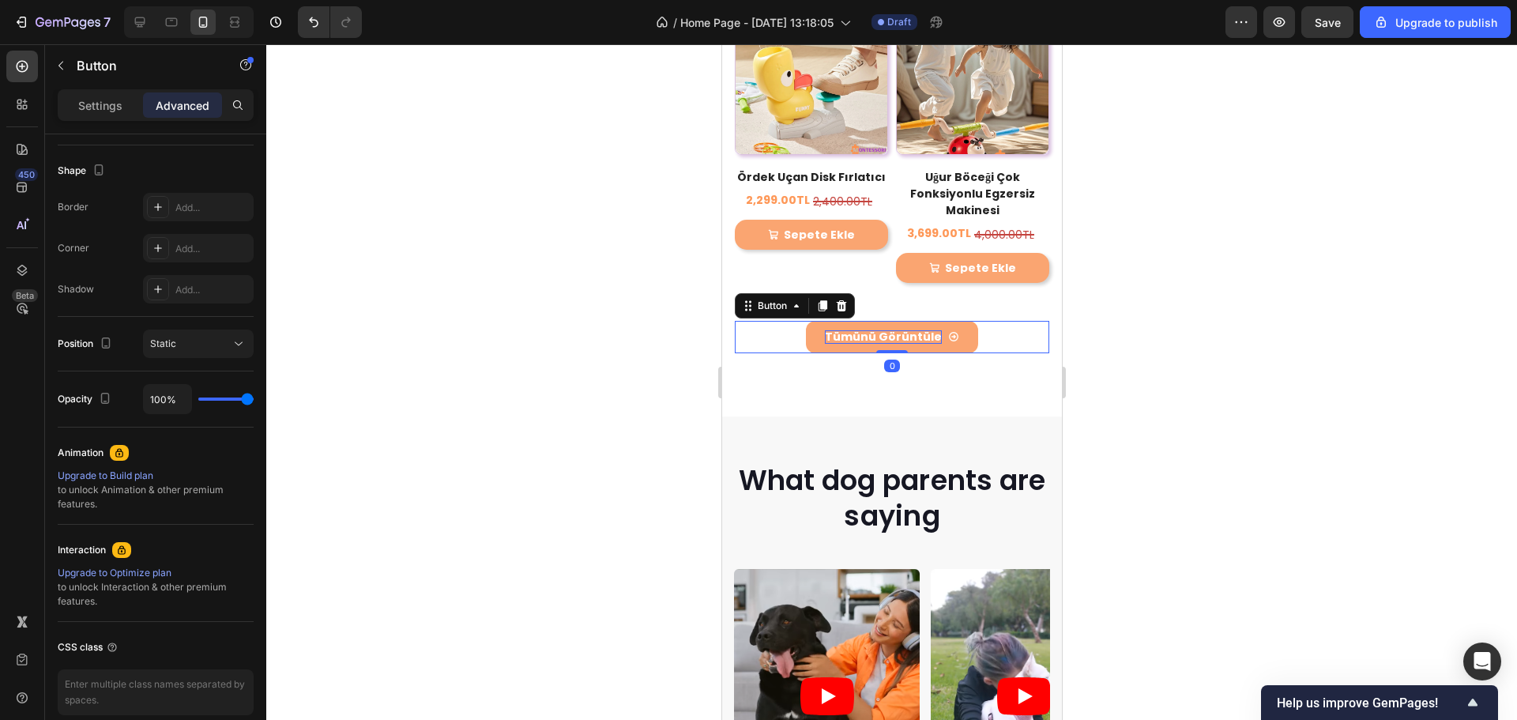
drag, startPoint x: 892, startPoint y: 289, endPoint x: 891, endPoint y: 313, distance: 23.7
click at [895, 321] on div "Tümünü Görüntüle Button 0" at bounding box center [891, 337] width 315 height 32
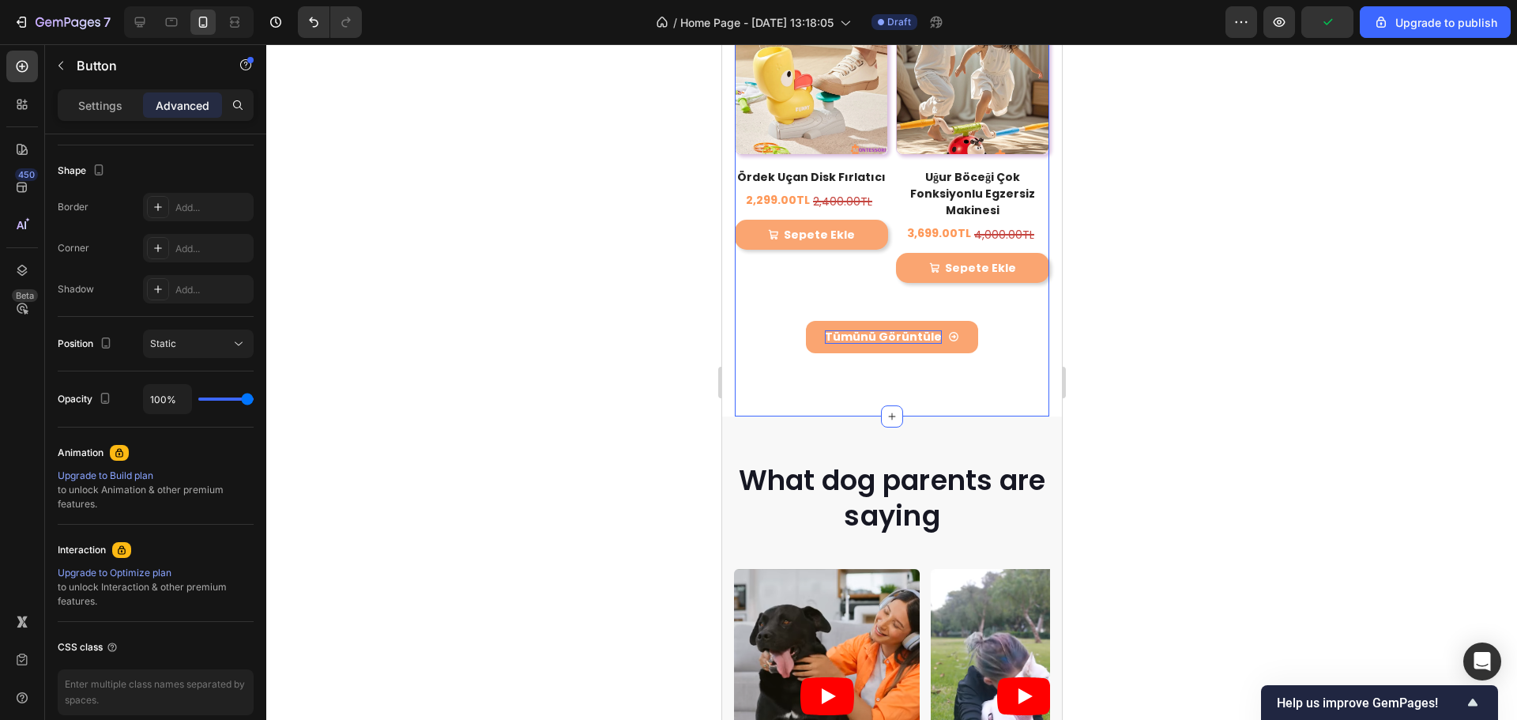
scroll to position [0, 0]
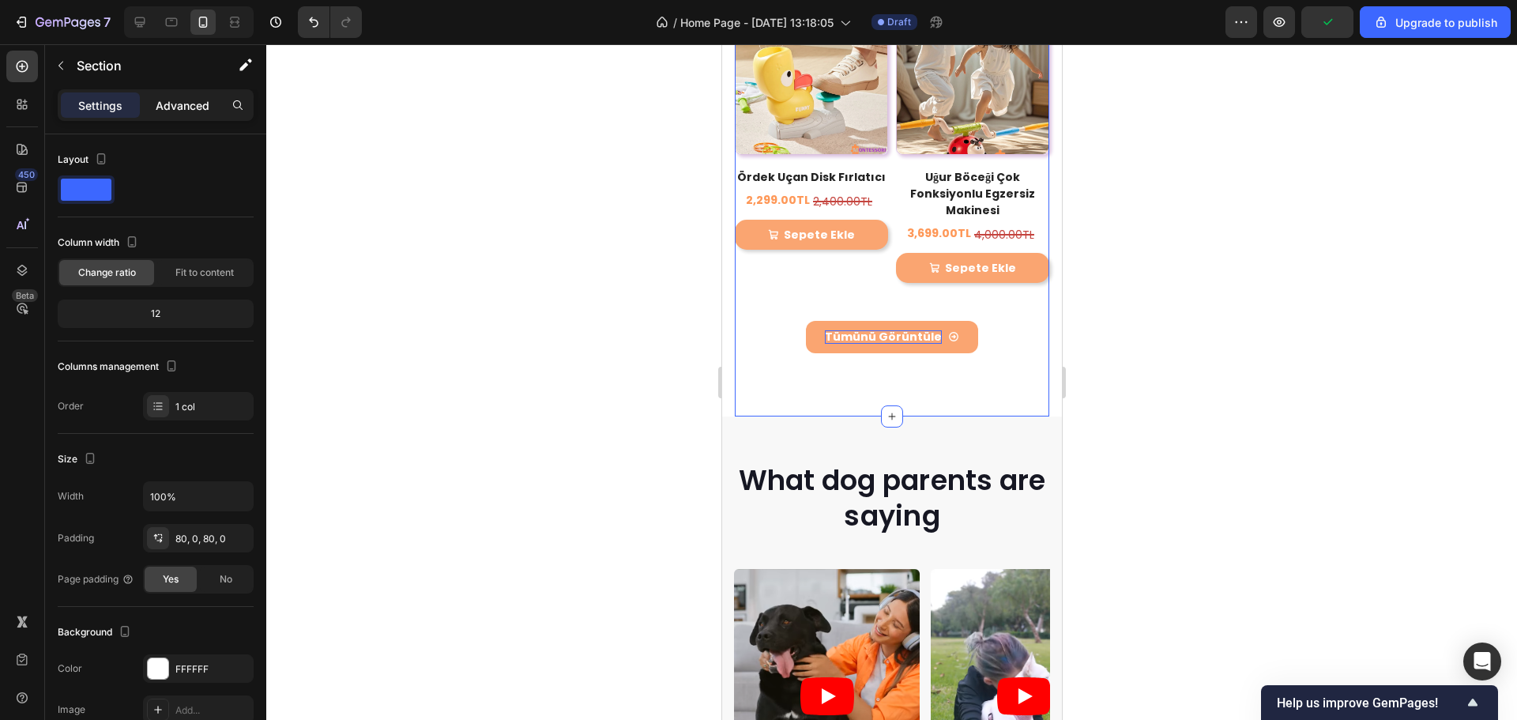
click at [154, 96] on div "Advanced" at bounding box center [182, 104] width 79 height 25
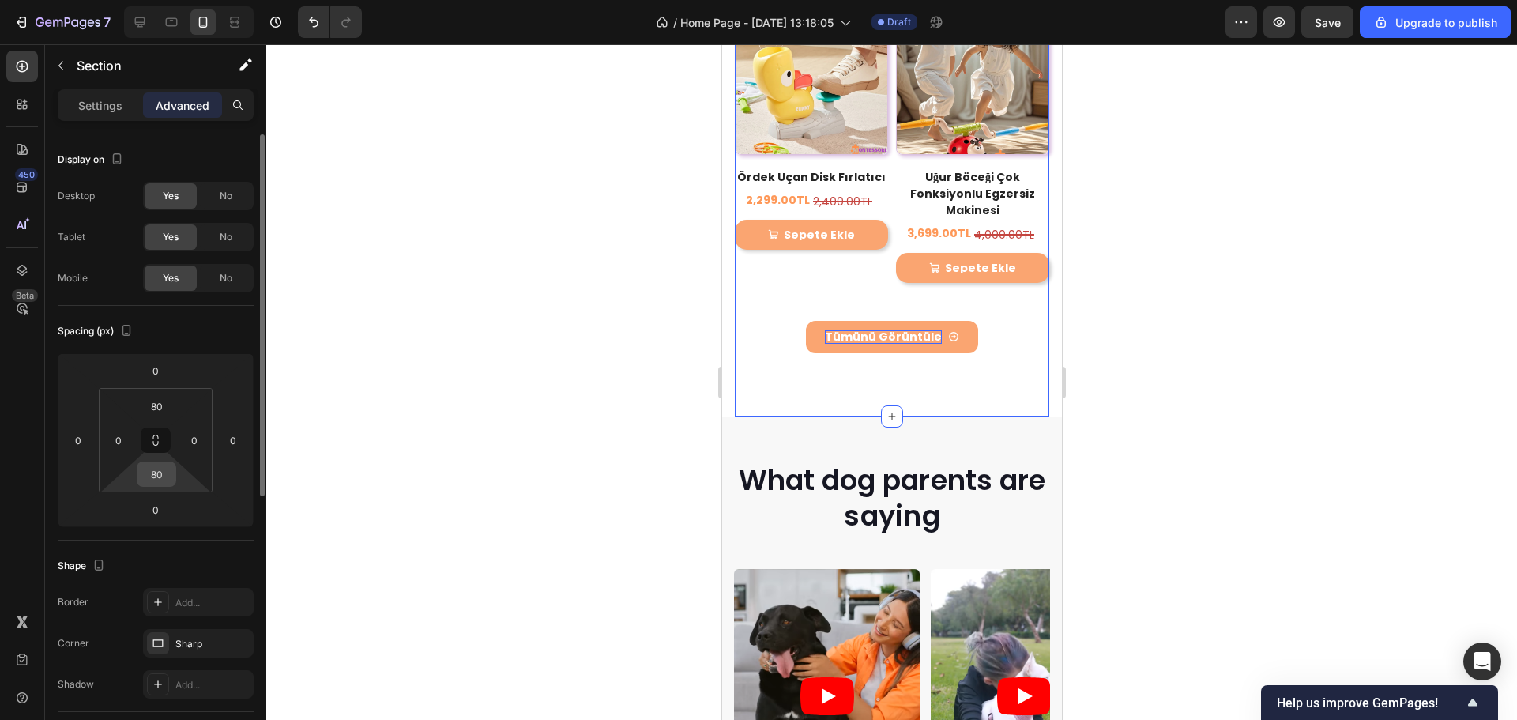
click at [159, 469] on input "80" at bounding box center [157, 474] width 32 height 24
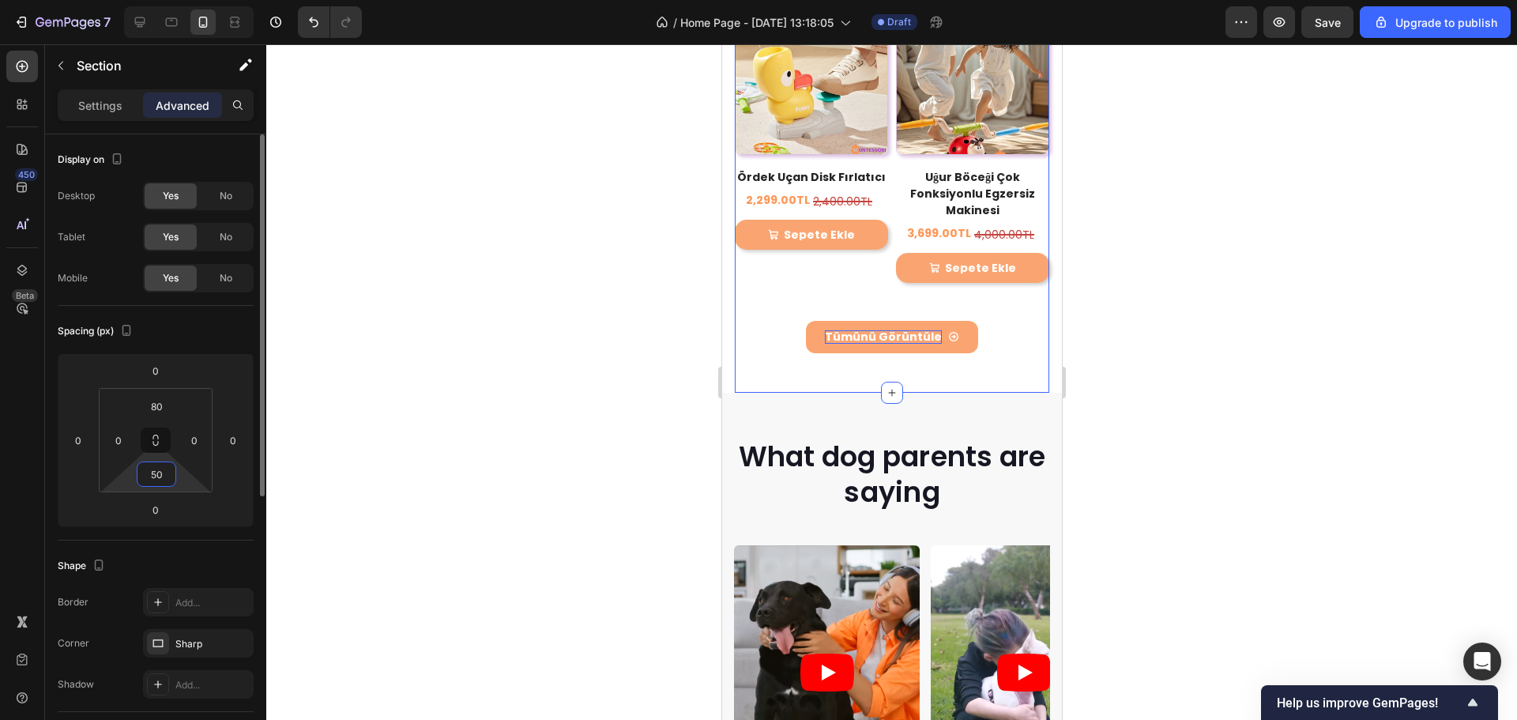
type input "5"
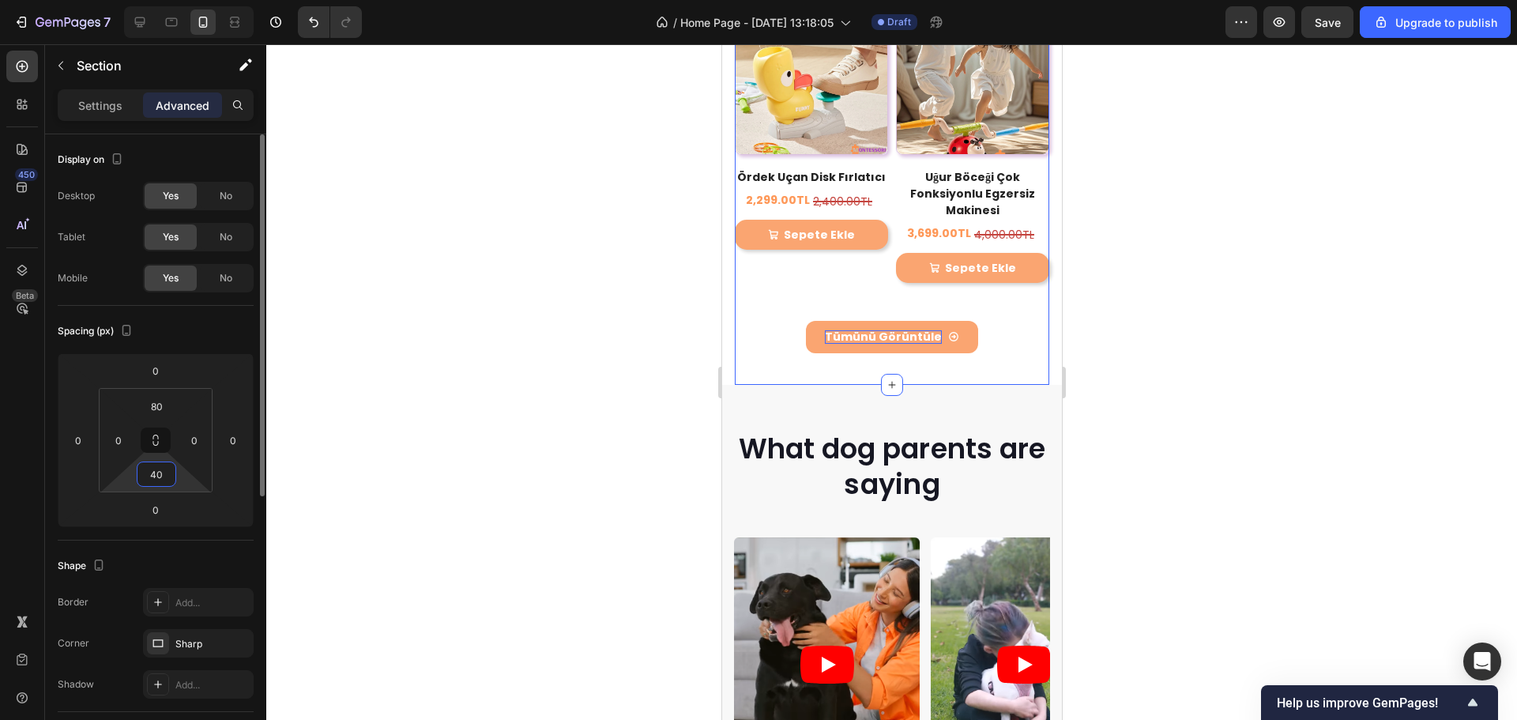
click at [159, 469] on input "40" at bounding box center [157, 474] width 32 height 24
type input "20"
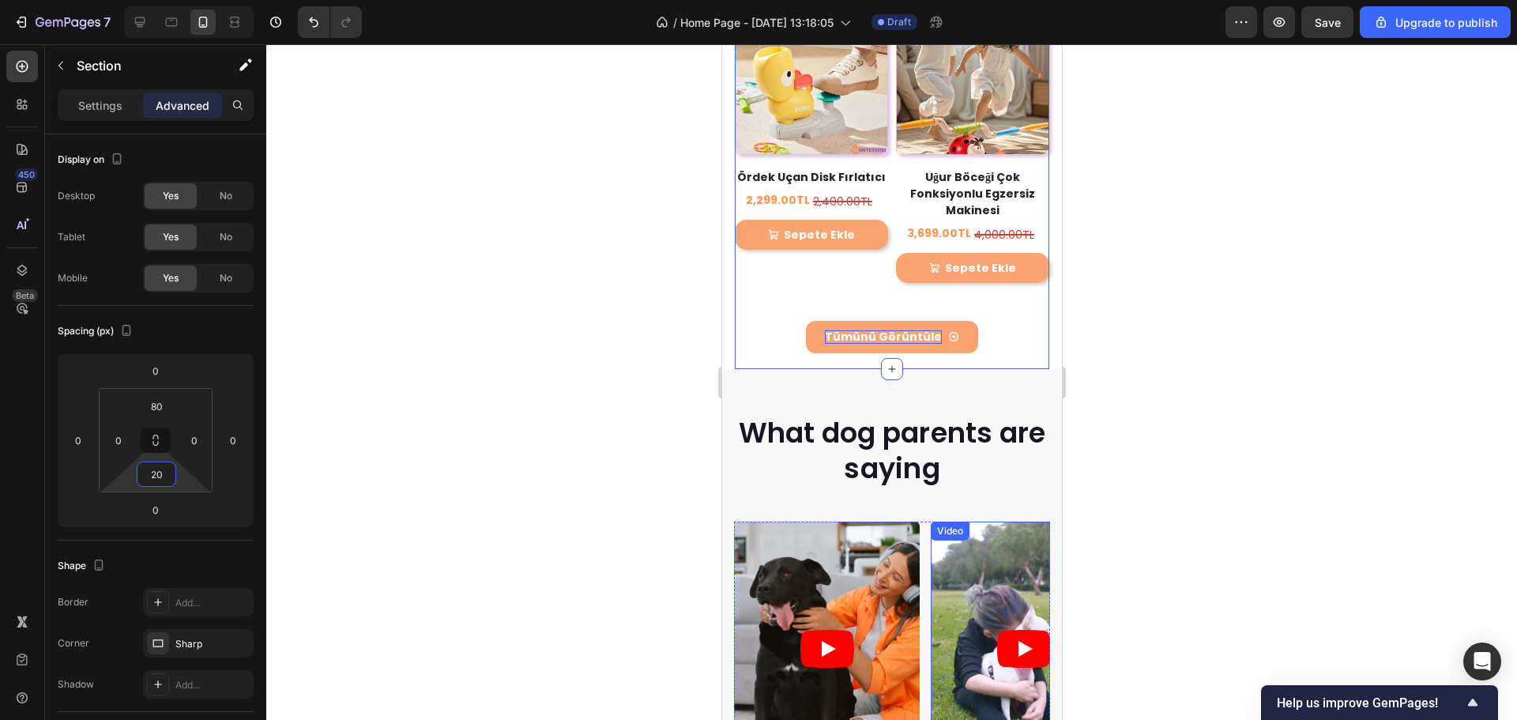
click at [1252, 420] on div at bounding box center [891, 382] width 1251 height 676
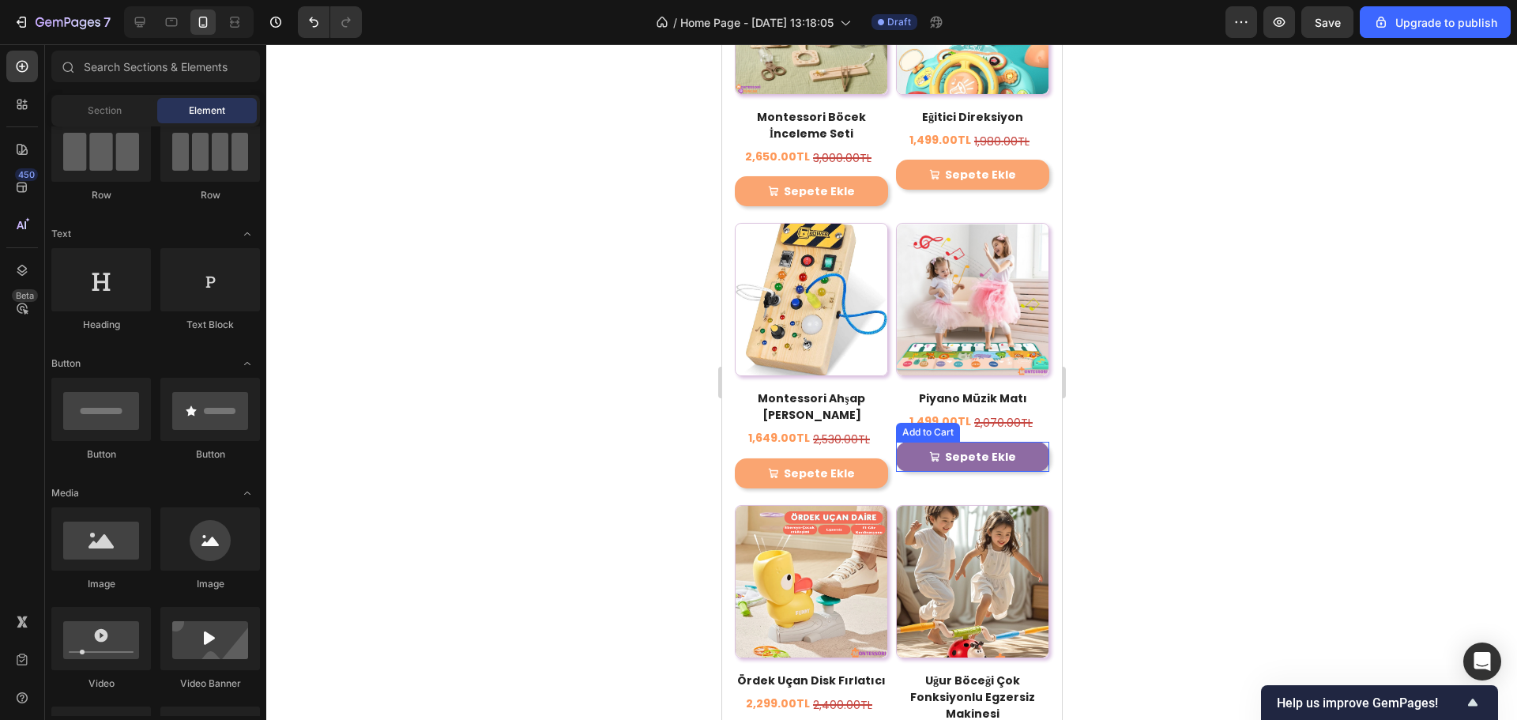
scroll to position [2941, 0]
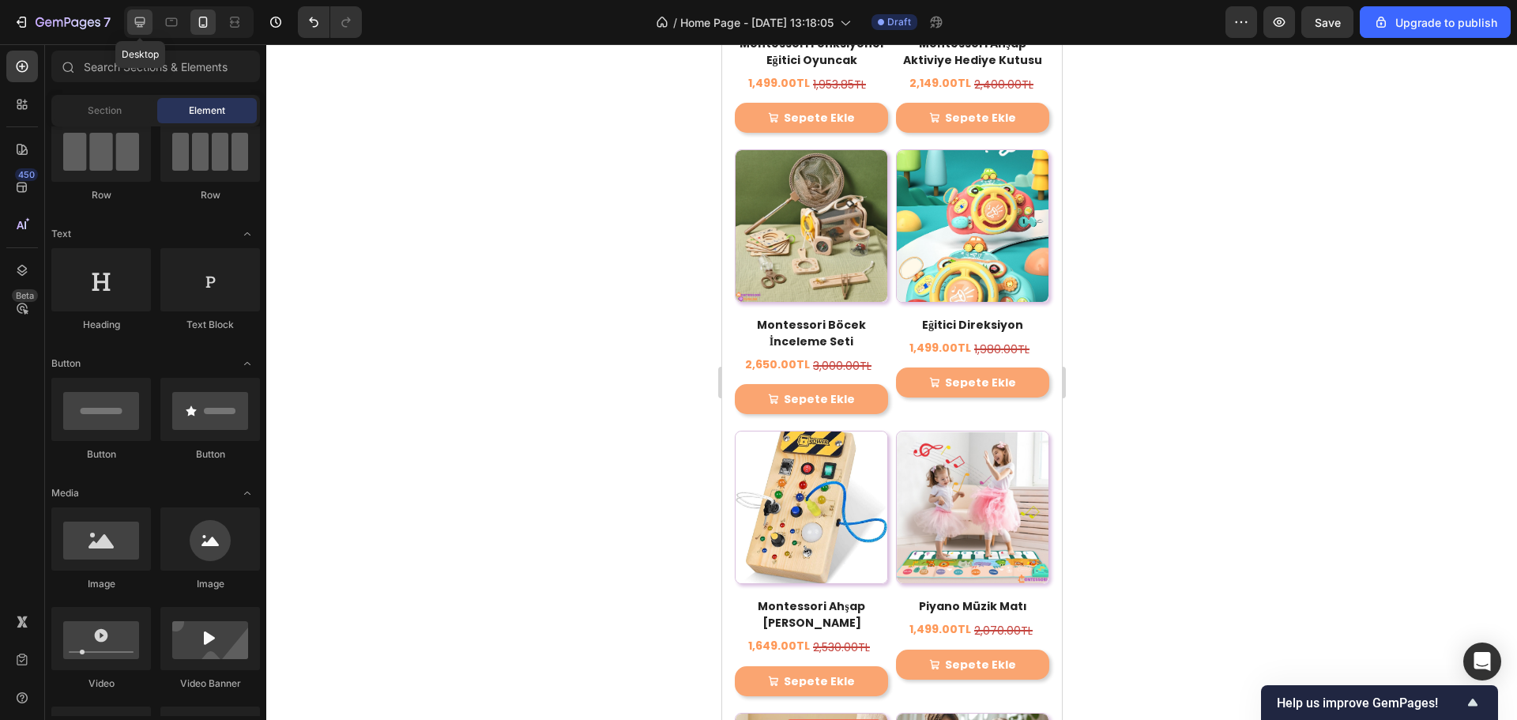
click at [145, 26] on icon at bounding box center [140, 22] width 16 height 16
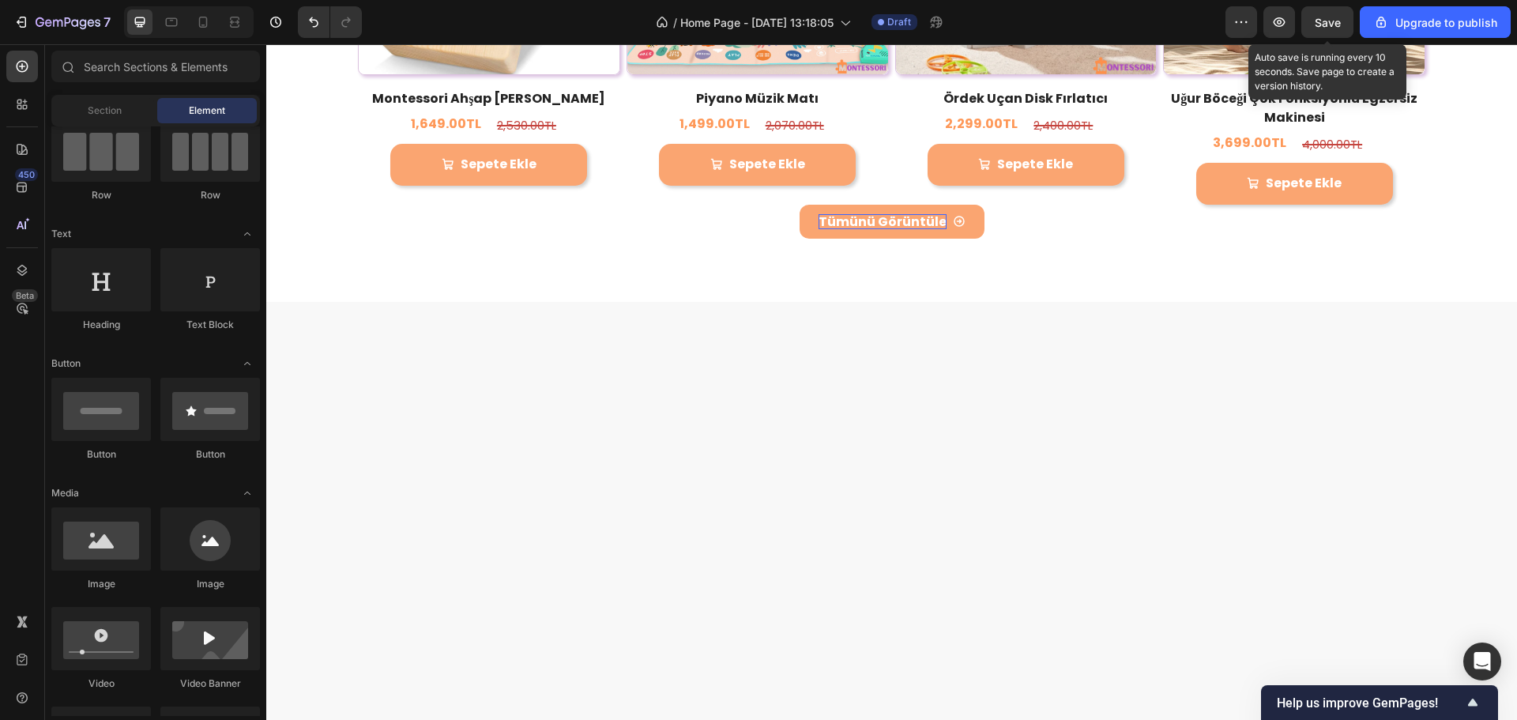
click at [1325, 20] on span "Save" at bounding box center [1328, 22] width 26 height 13
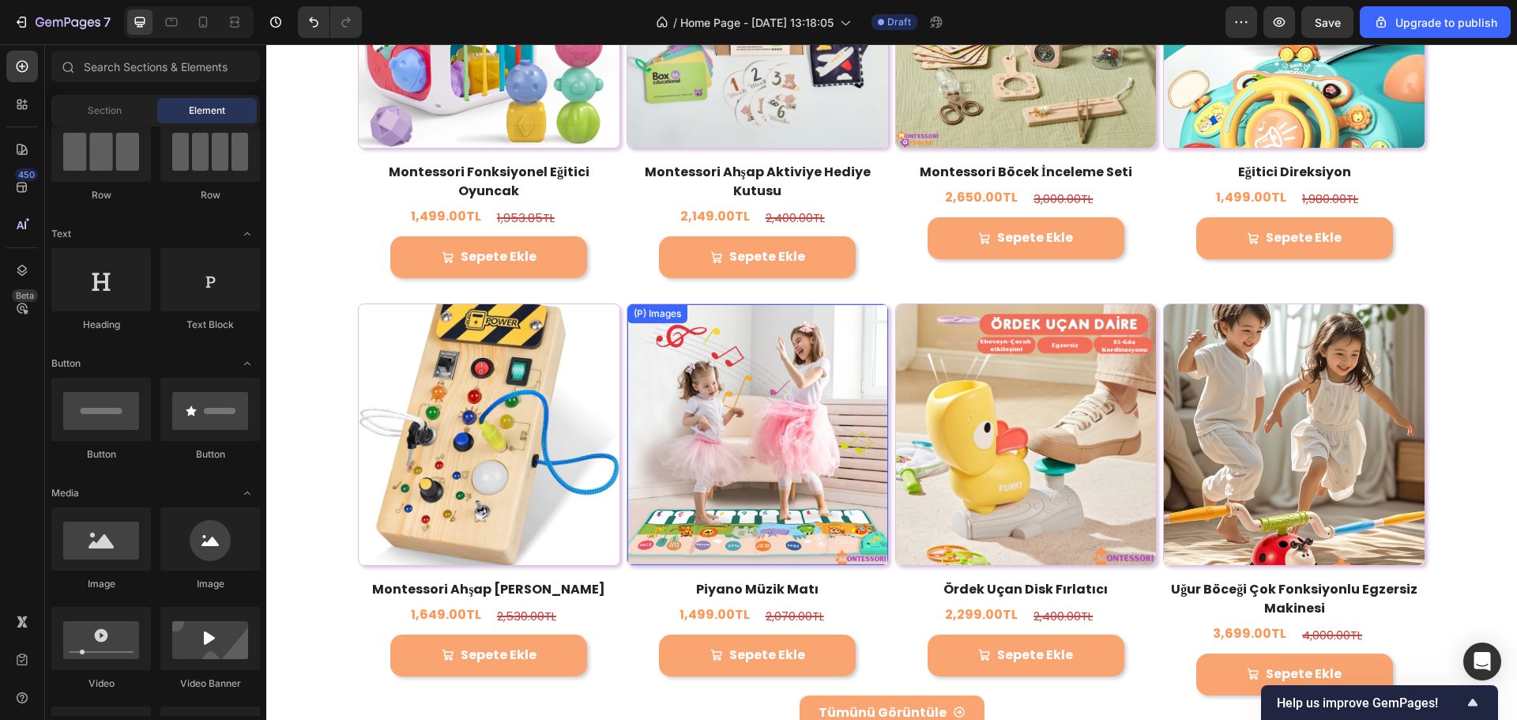
scroll to position [2787, 0]
